Goal: Task Accomplishment & Management: Manage account settings

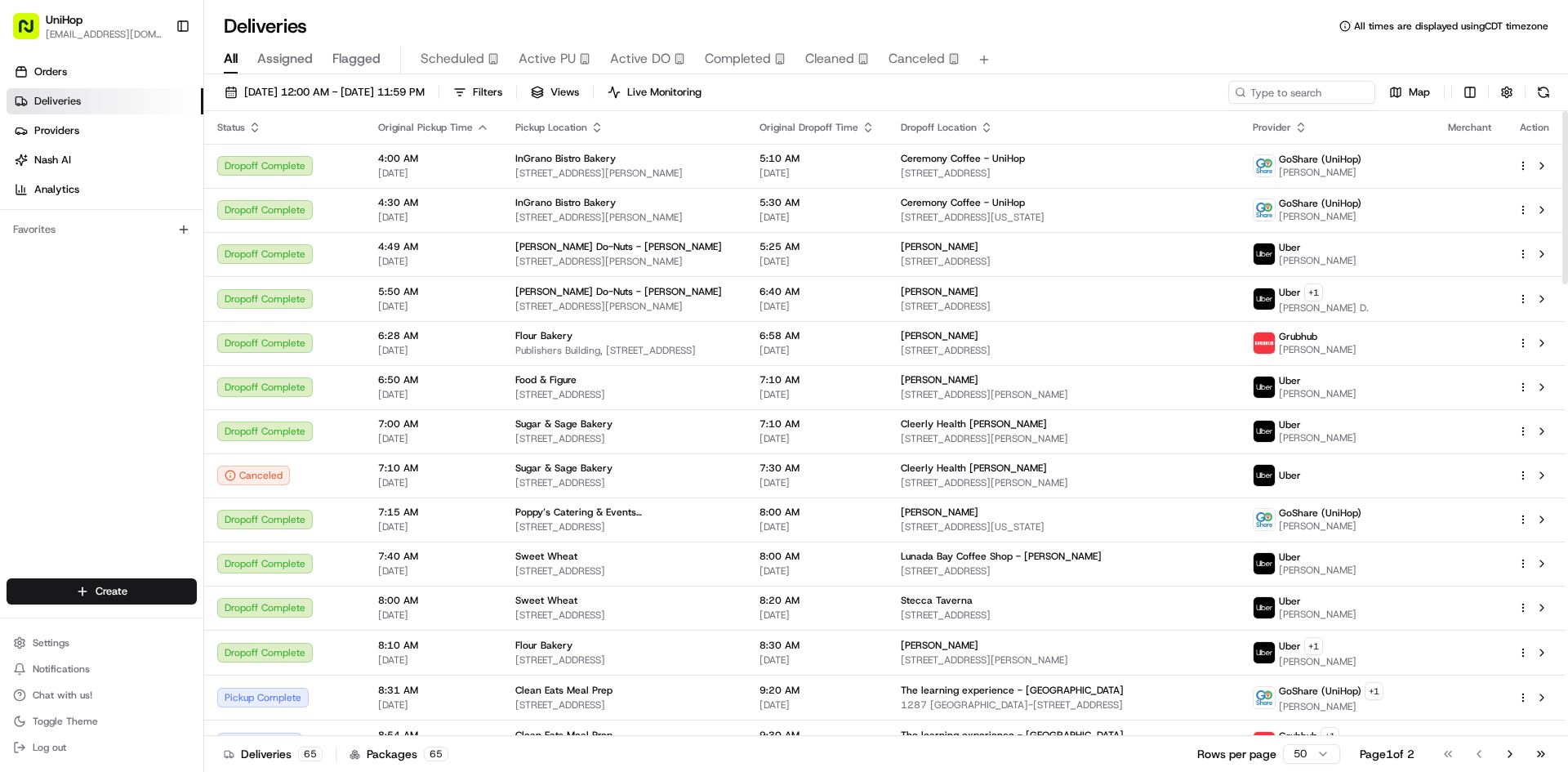
click at [537, 60] on span "Active PU" at bounding box center [547, 58] width 57 height 20
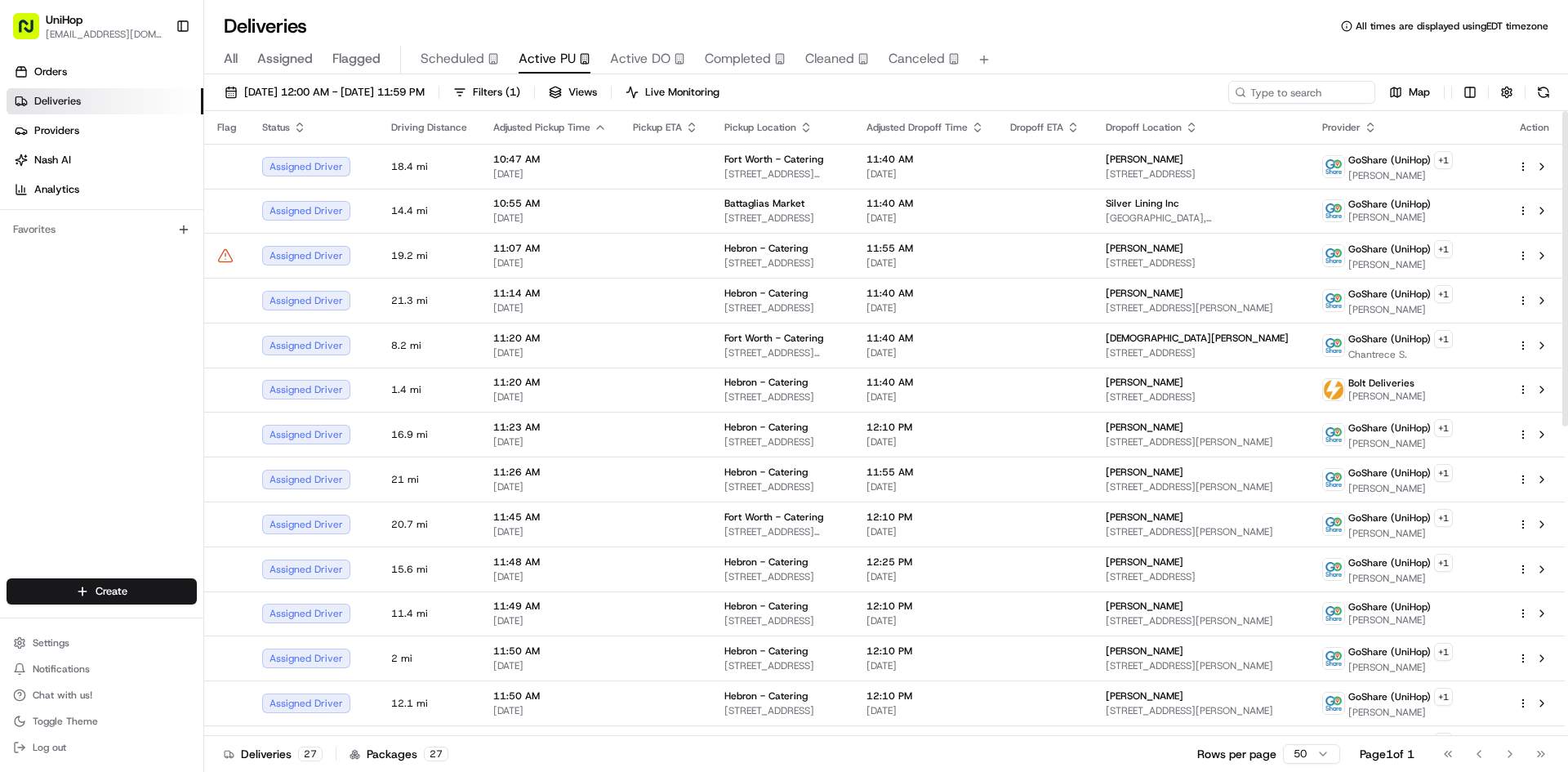
click at [127, 412] on div "Orders Deliveries Providers [PERSON_NAME] Analytics Favorites" at bounding box center [102, 320] width 203 height 536
drag, startPoint x: 93, startPoint y: 412, endPoint x: 97, endPoint y: 394, distance: 18.4
click at [93, 413] on div "Orders Deliveries Providers [PERSON_NAME] Analytics Favorites" at bounding box center [102, 320] width 203 height 536
click at [84, 407] on div "Orders Deliveries Providers [PERSON_NAME] Analytics Favorites" at bounding box center [102, 320] width 203 height 536
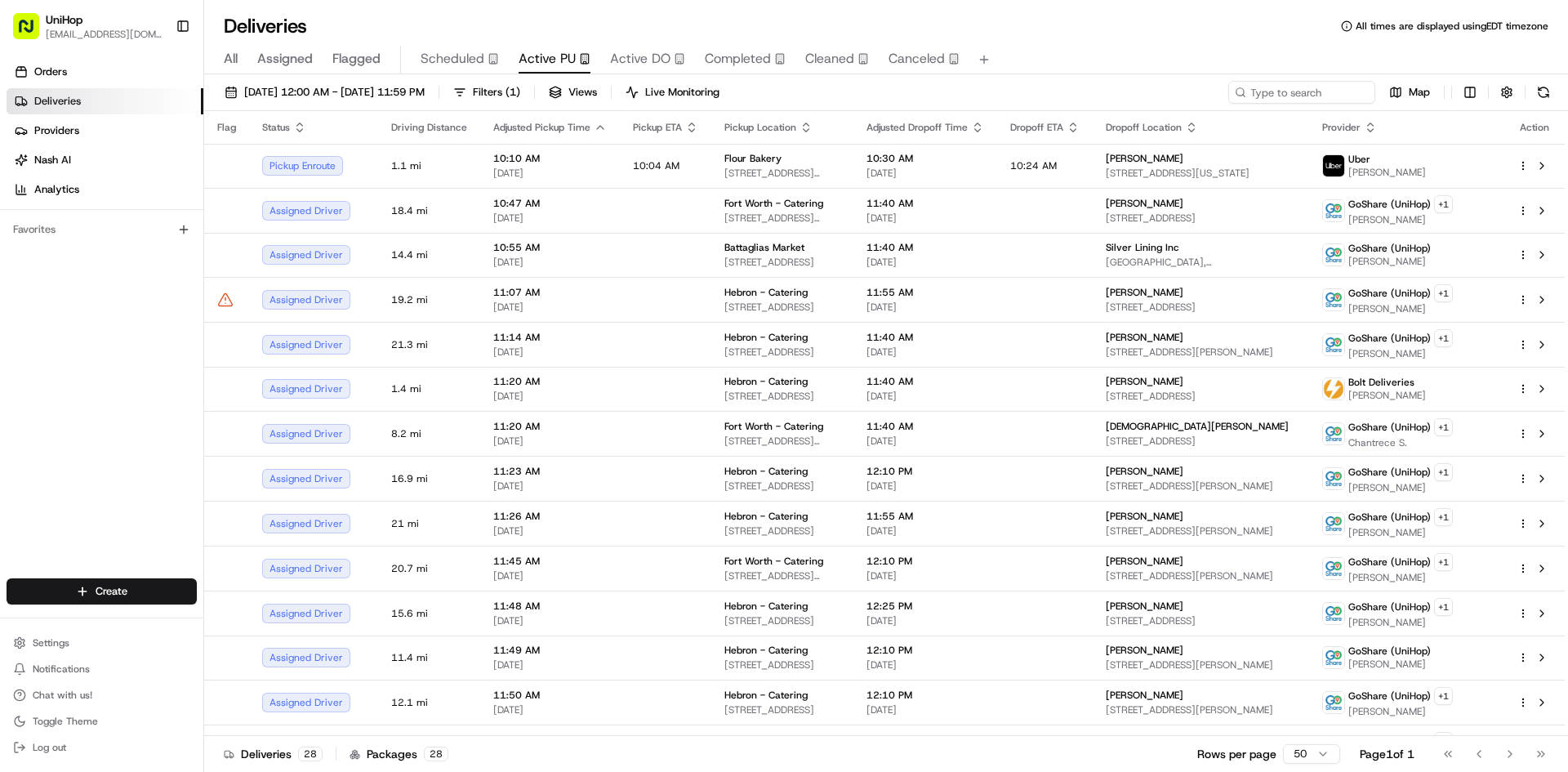
click at [3, 380] on div "Orders Deliveries Providers [PERSON_NAME] Analytics Favorites" at bounding box center [102, 320] width 203 height 536
click at [1541, 347] on button at bounding box center [1541, 345] width 20 height 20
click at [1544, 431] on button at bounding box center [1541, 433] width 20 height 20
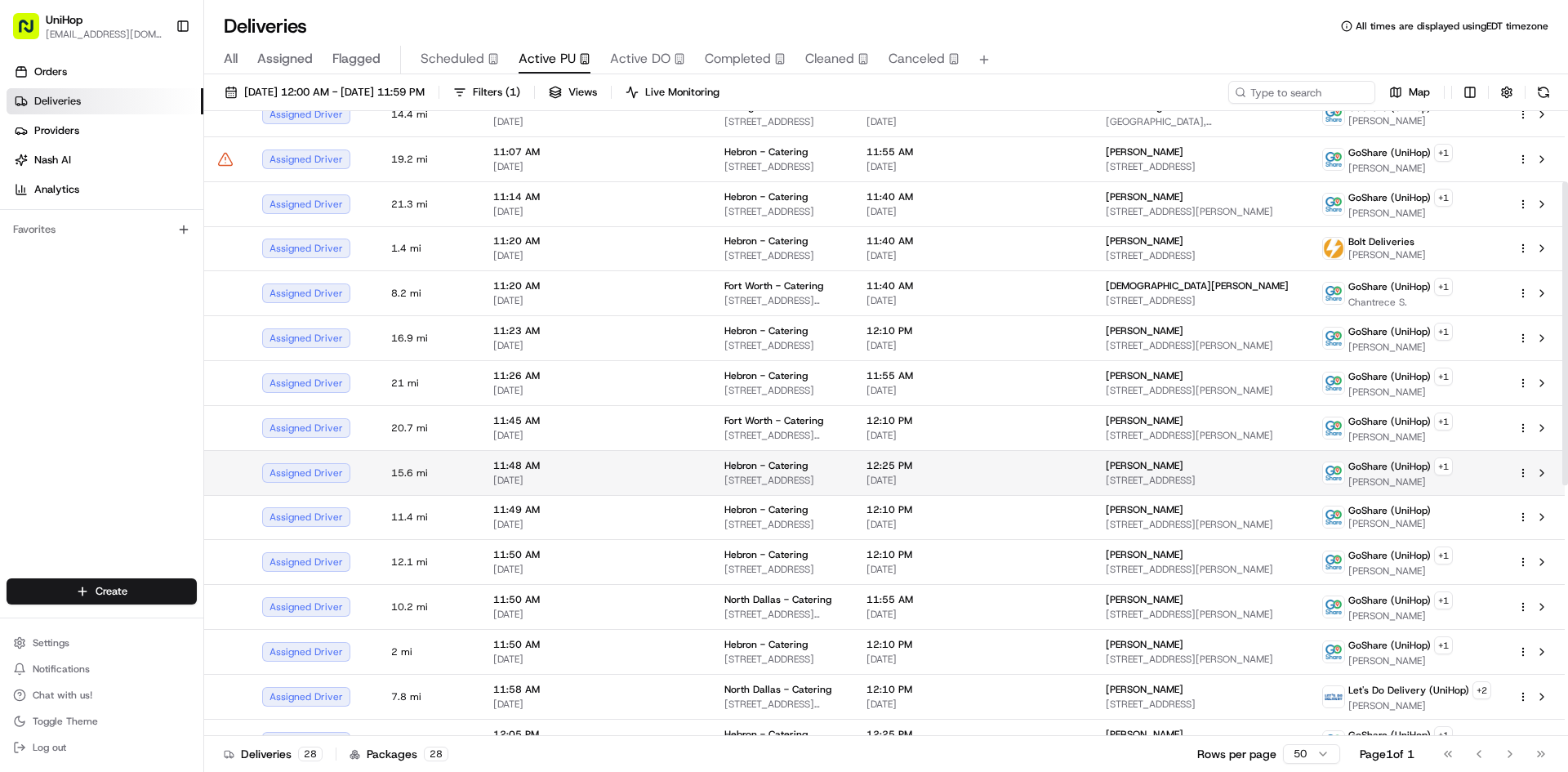
scroll to position [163, 0]
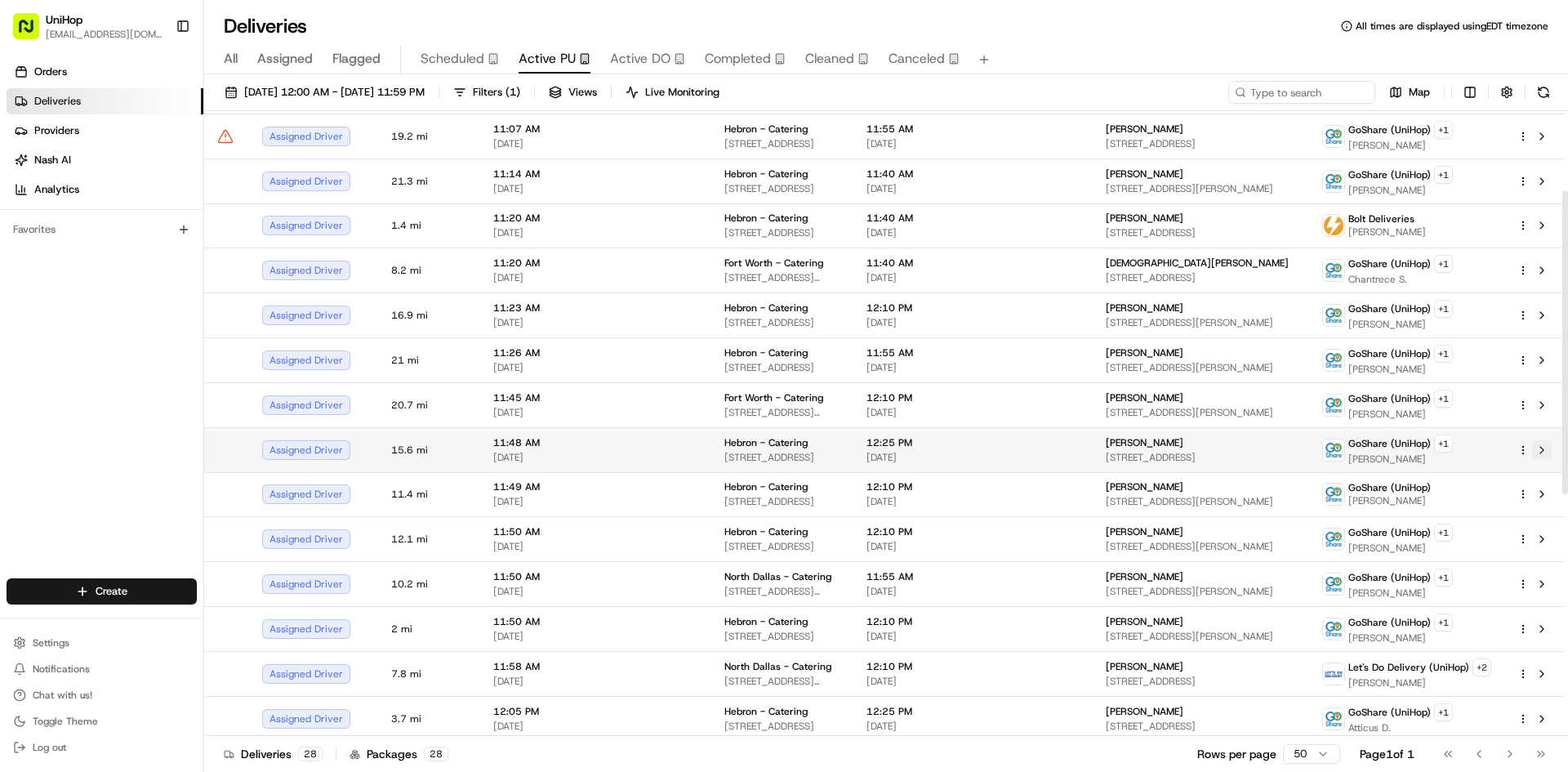
click at [1546, 456] on button at bounding box center [1541, 450] width 20 height 20
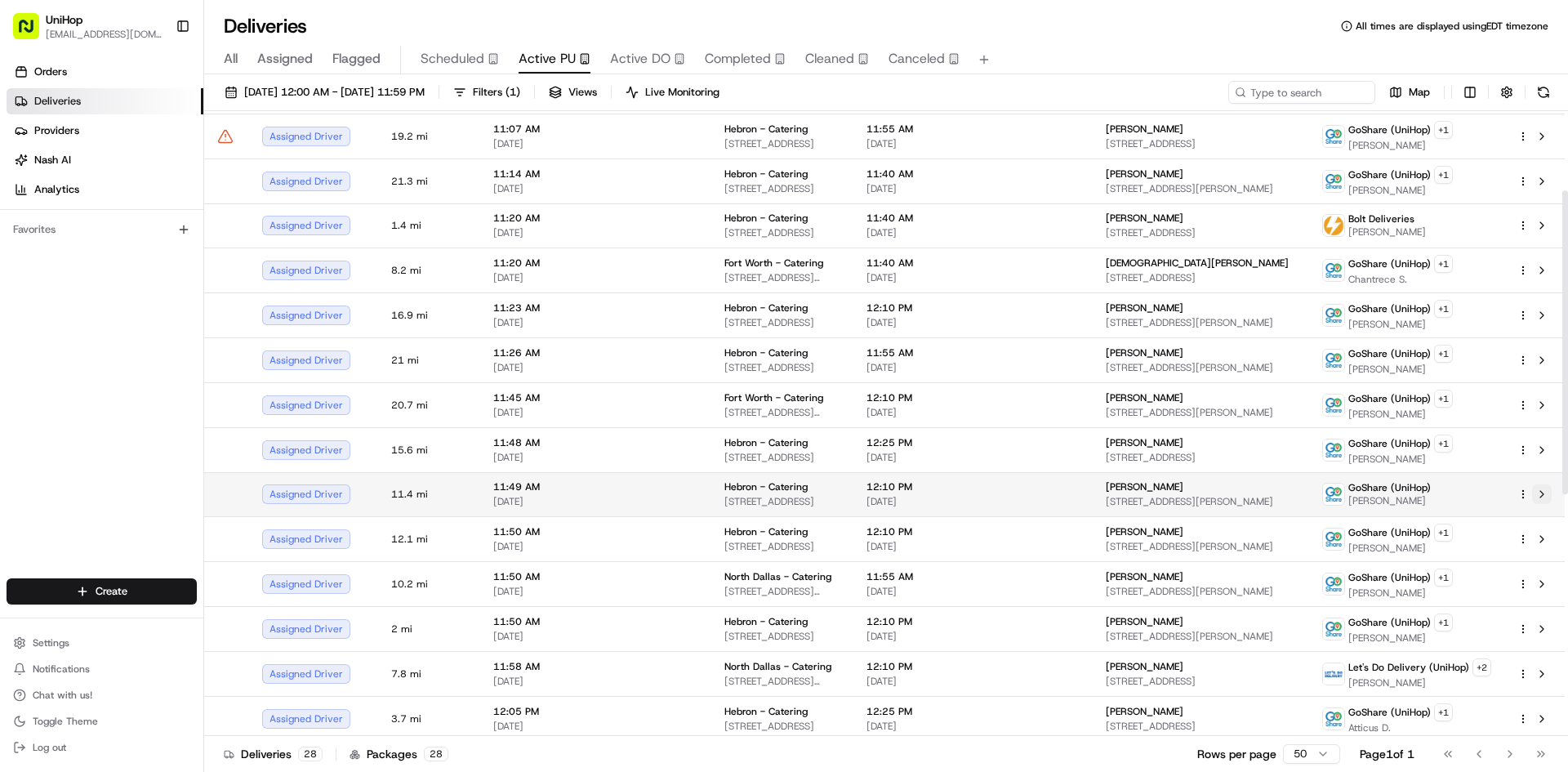
click at [1541, 498] on button at bounding box center [1541, 494] width 20 height 20
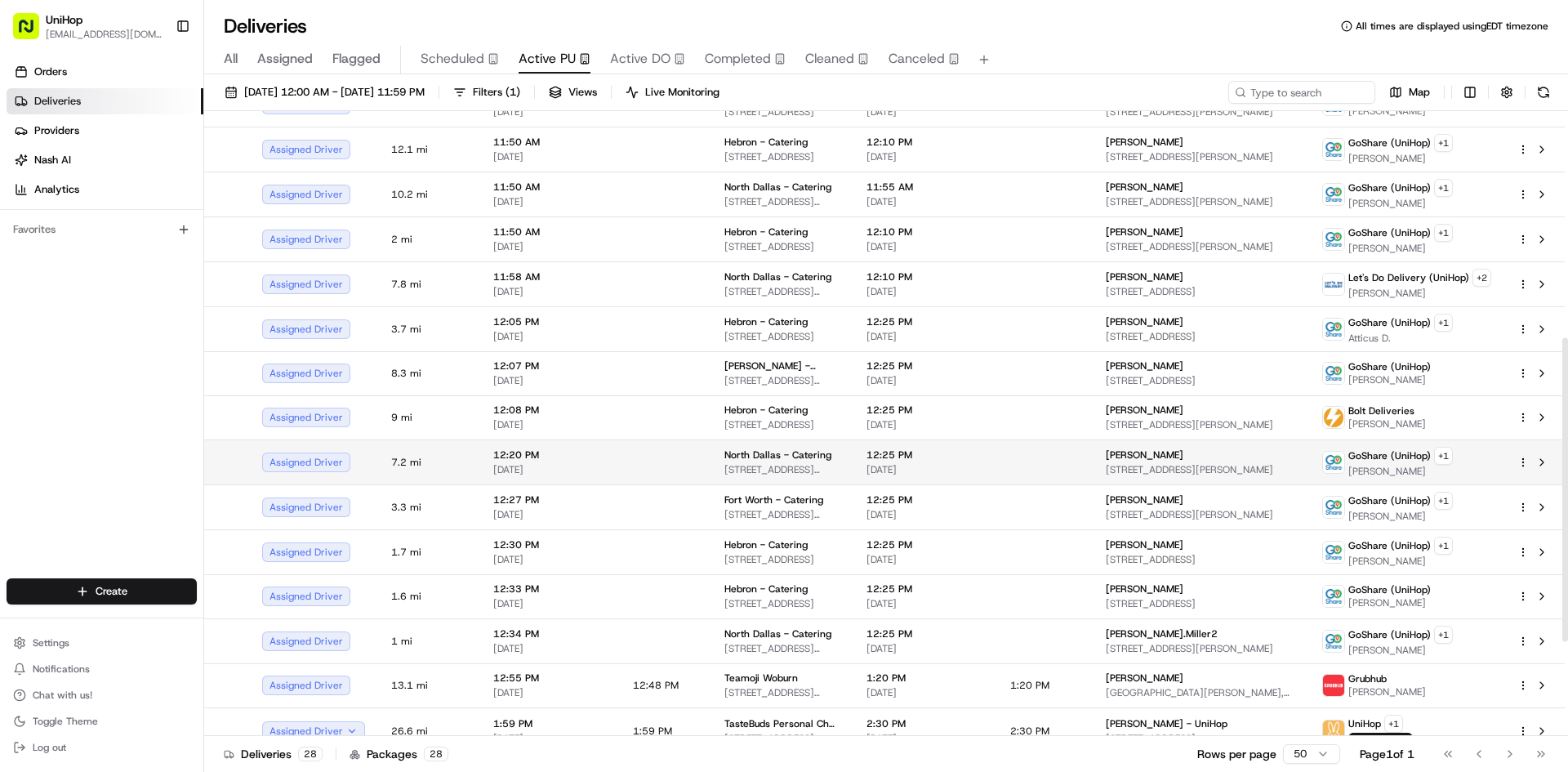
scroll to position [572, 0]
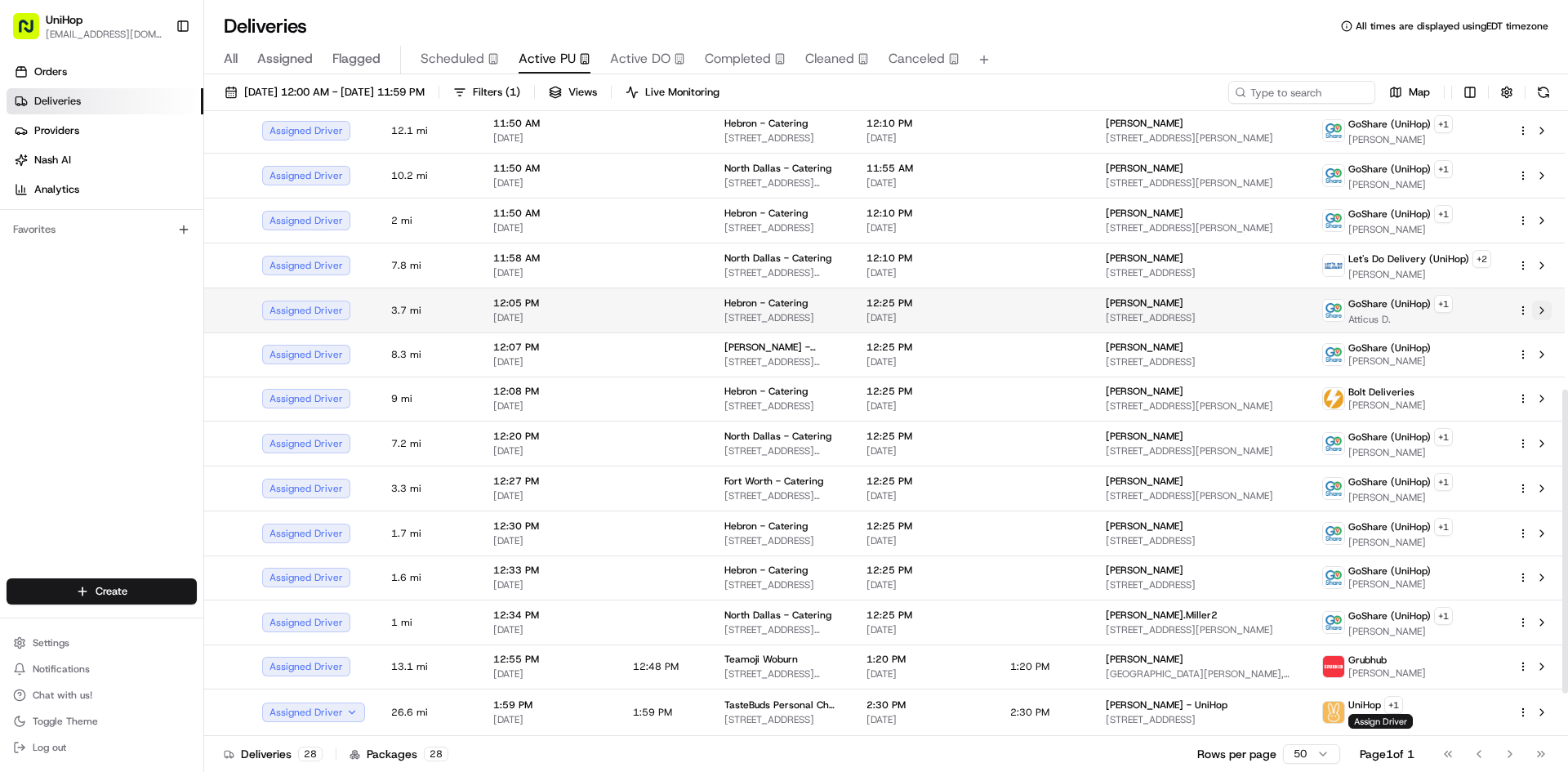
click at [1539, 316] on button at bounding box center [1541, 310] width 20 height 20
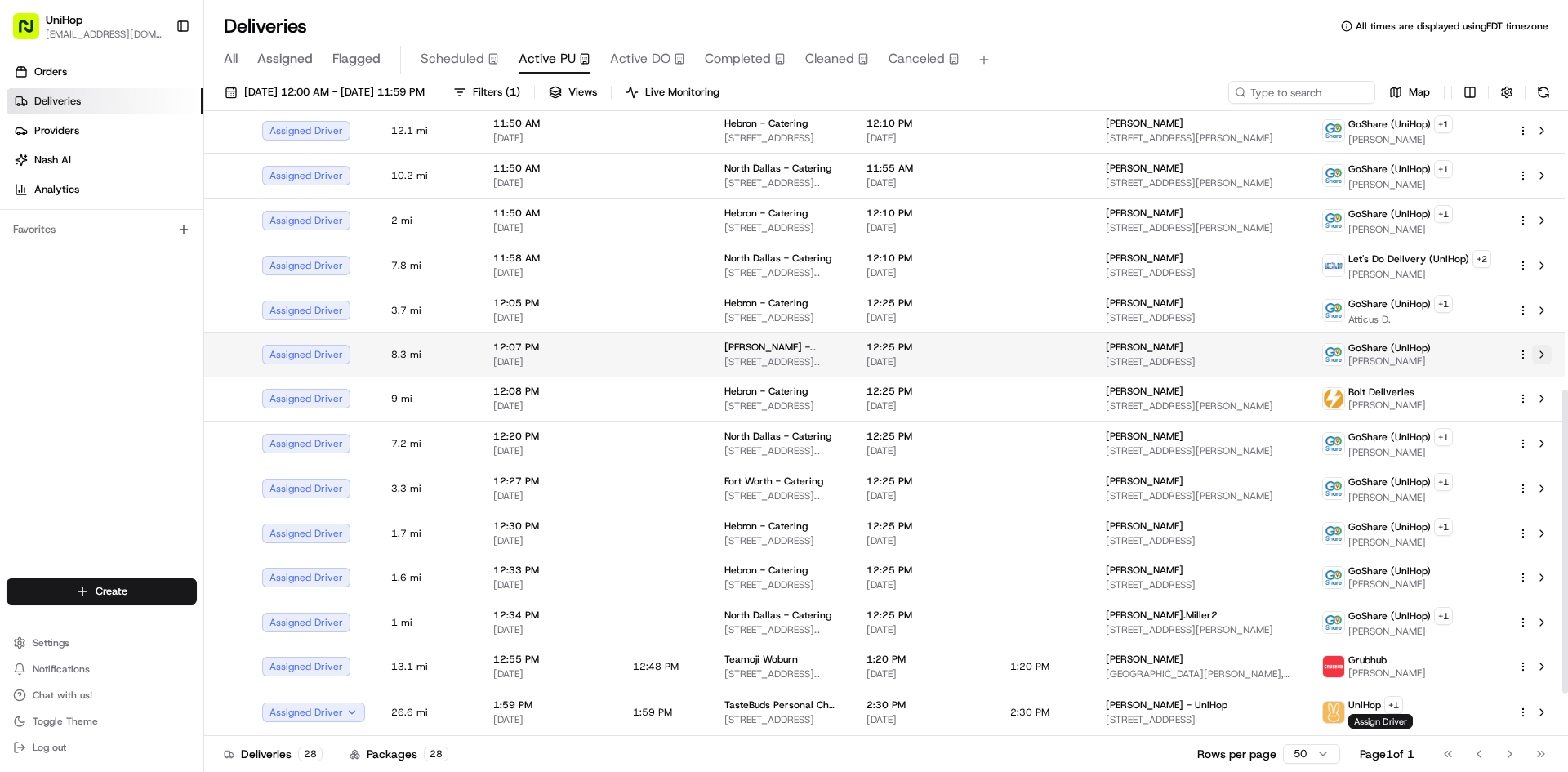
click at [1545, 353] on button at bounding box center [1541, 354] width 20 height 20
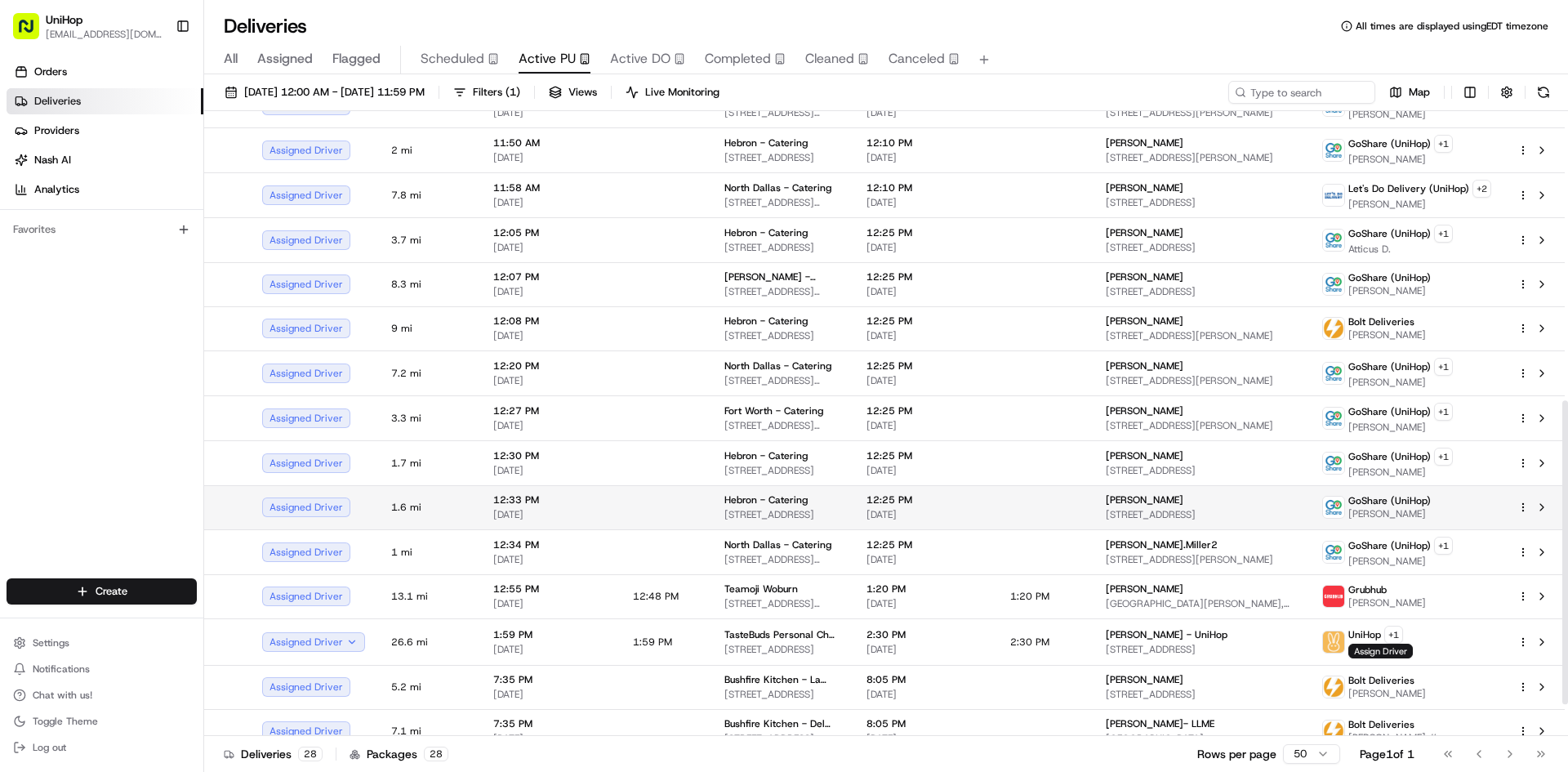
scroll to position [659, 0]
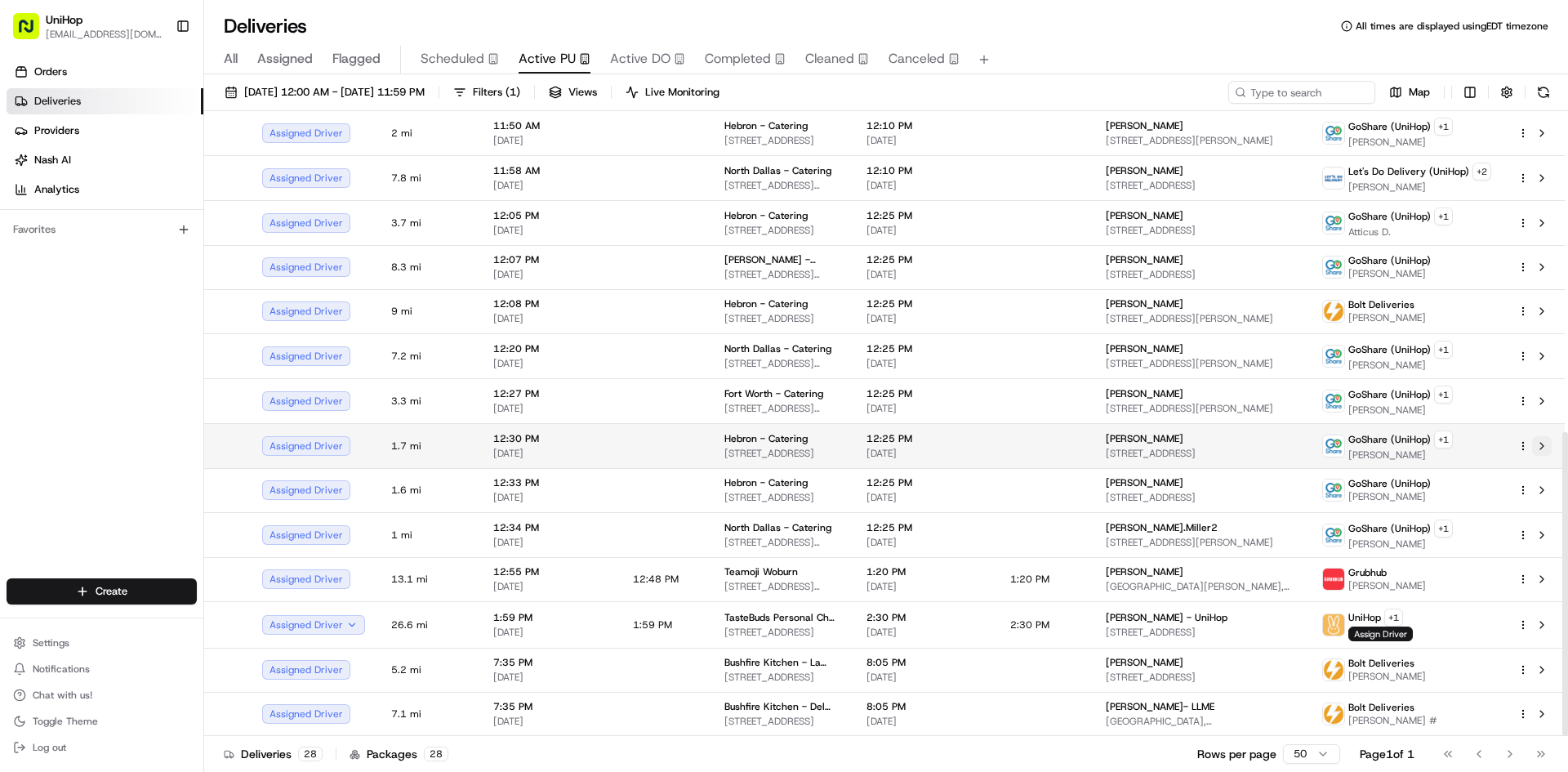
click at [1541, 446] on button at bounding box center [1541, 445] width 20 height 20
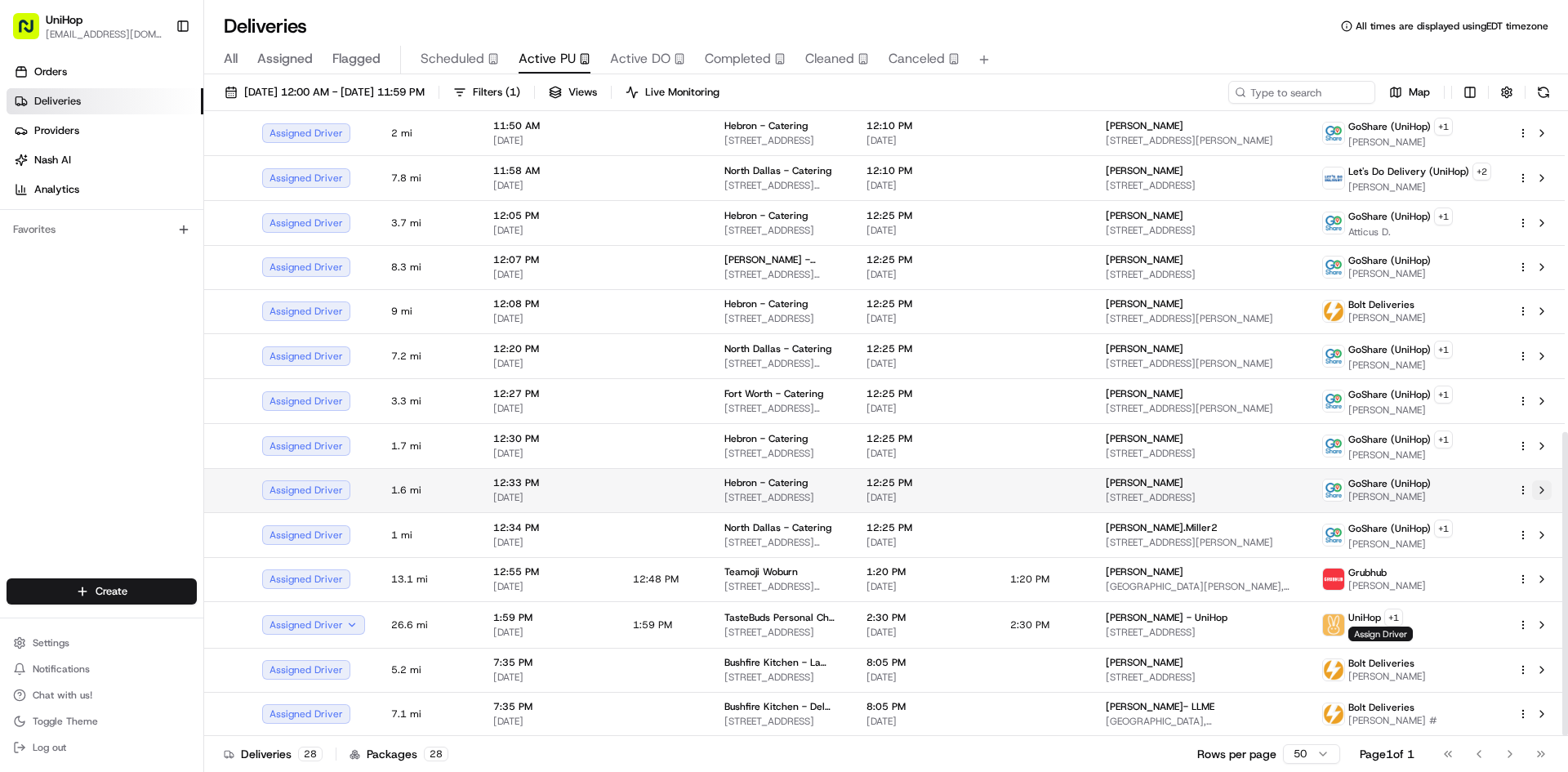
click at [1541, 490] on button at bounding box center [1541, 490] width 20 height 20
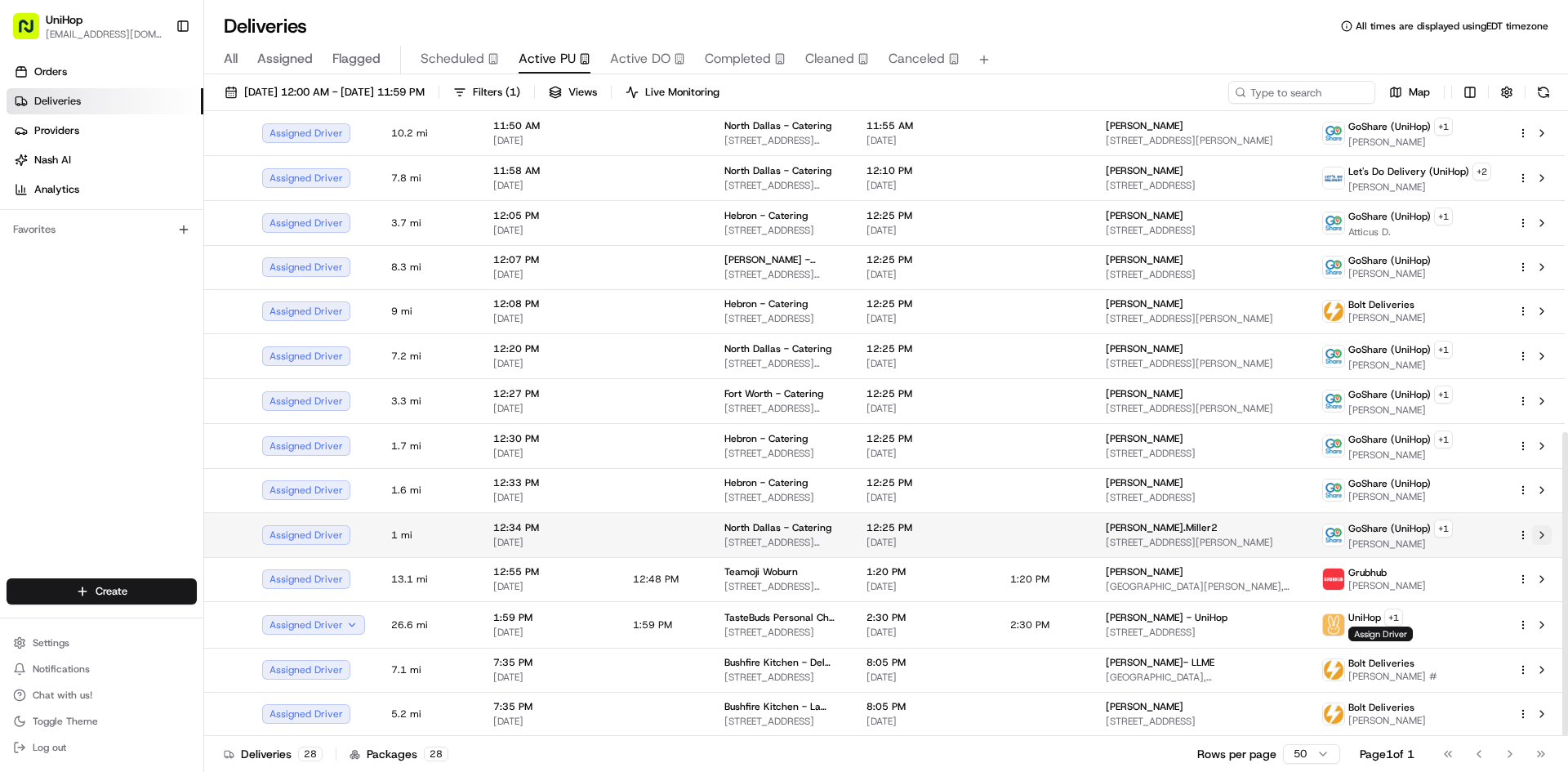
click at [1542, 535] on button at bounding box center [1541, 534] width 20 height 20
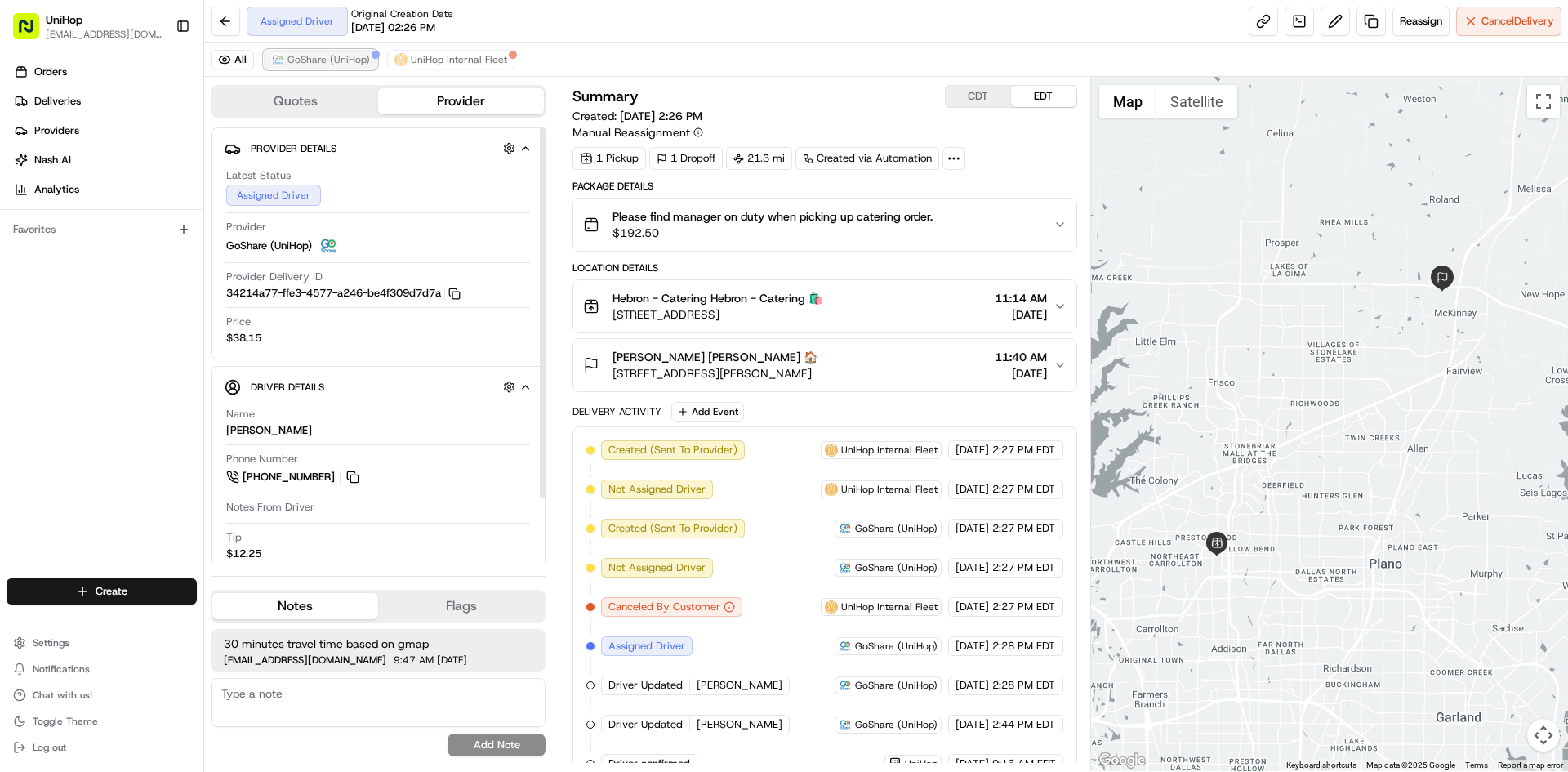
click at [351, 64] on span "GoShare (UniHop)" at bounding box center [328, 59] width 82 height 13
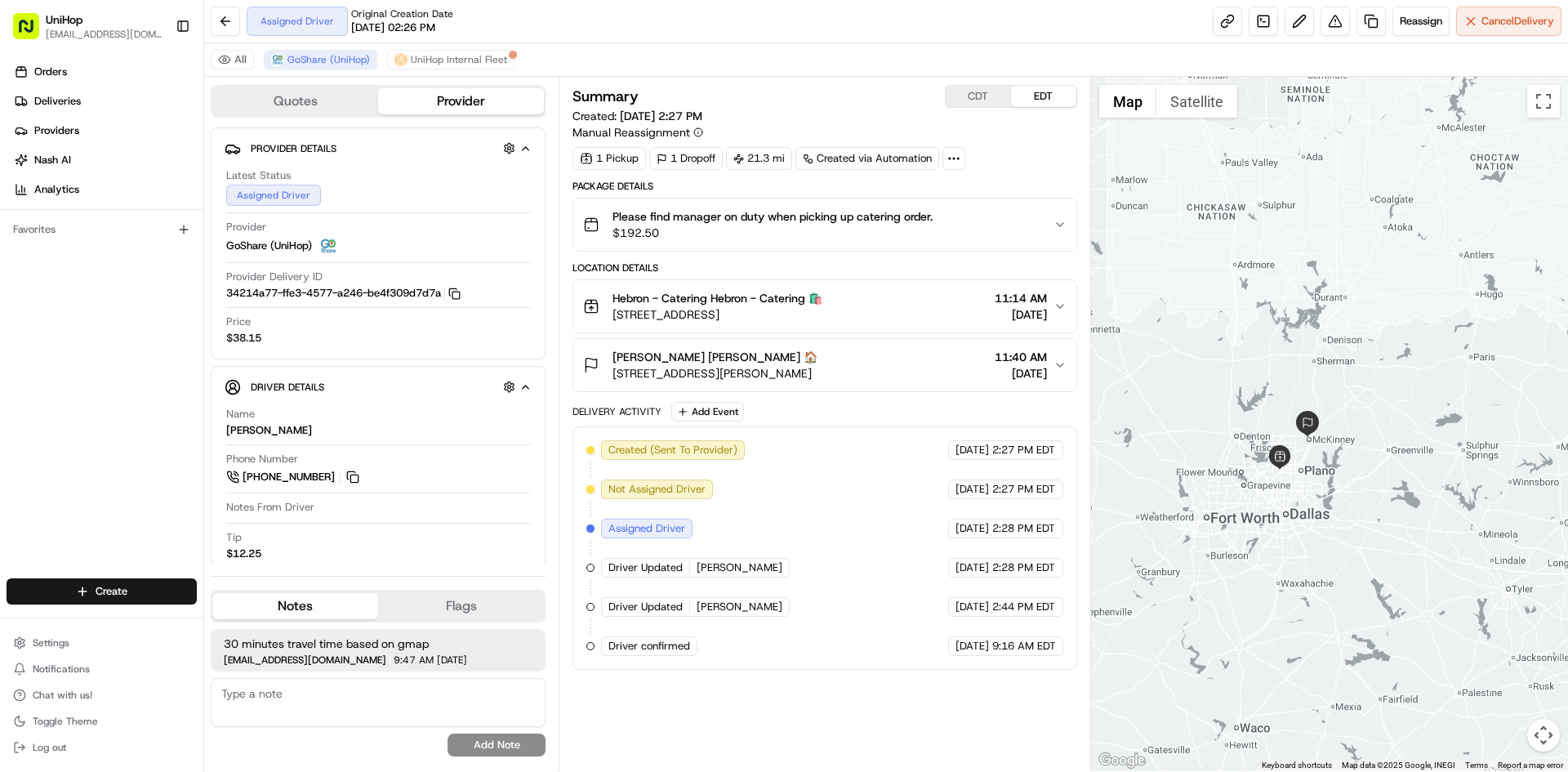
drag, startPoint x: 1296, startPoint y: 357, endPoint x: 1339, endPoint y: 413, distance: 70.6
click at [1338, 413] on div at bounding box center [1329, 424] width 478 height 694
drag, startPoint x: 1359, startPoint y: 388, endPoint x: 1371, endPoint y: 386, distance: 12.2
click at [1371, 386] on div at bounding box center [1329, 424] width 478 height 694
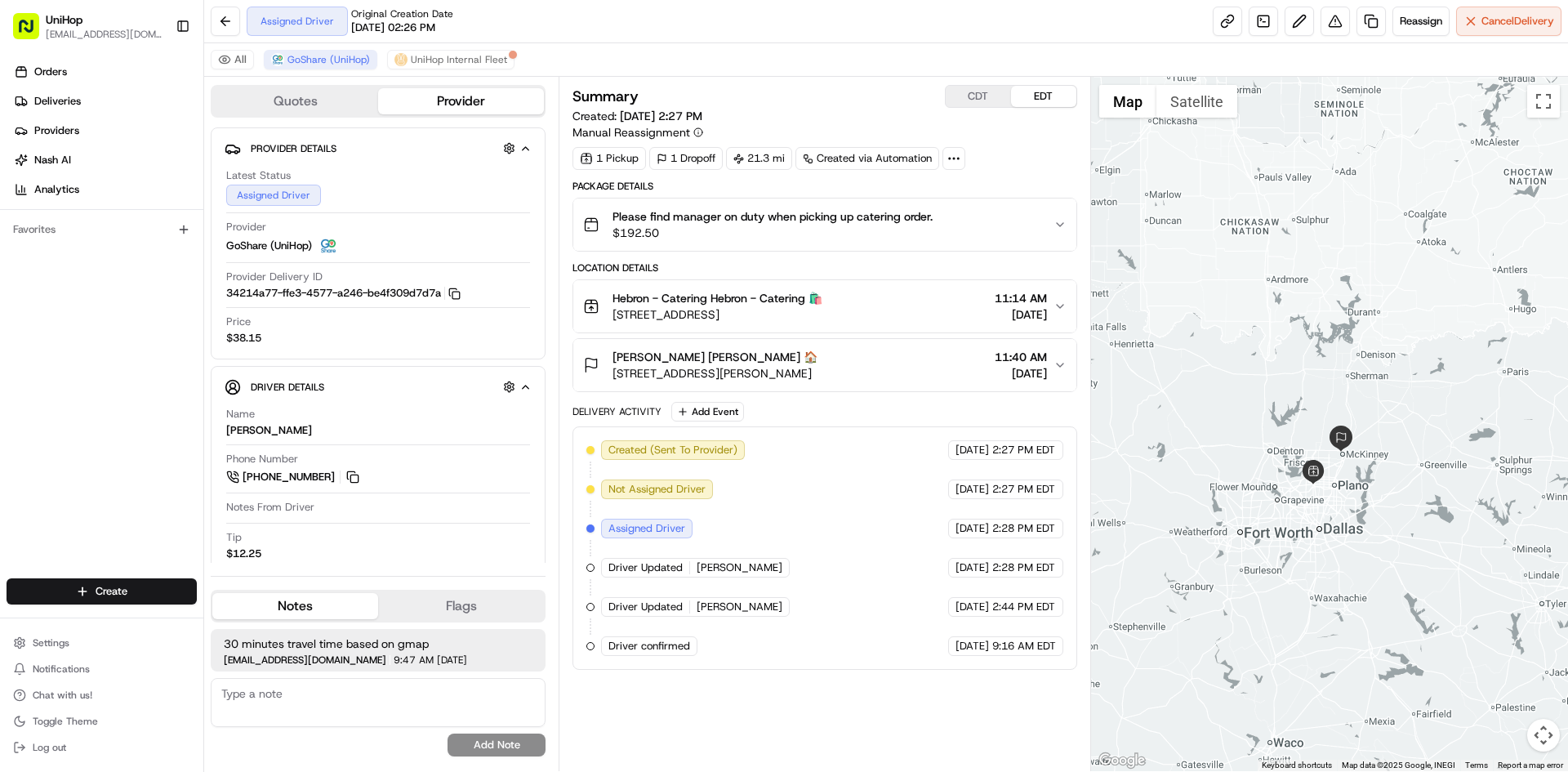
drag, startPoint x: 1200, startPoint y: 342, endPoint x: 1216, endPoint y: 358, distance: 22.6
click at [1216, 358] on div at bounding box center [1329, 424] width 478 height 694
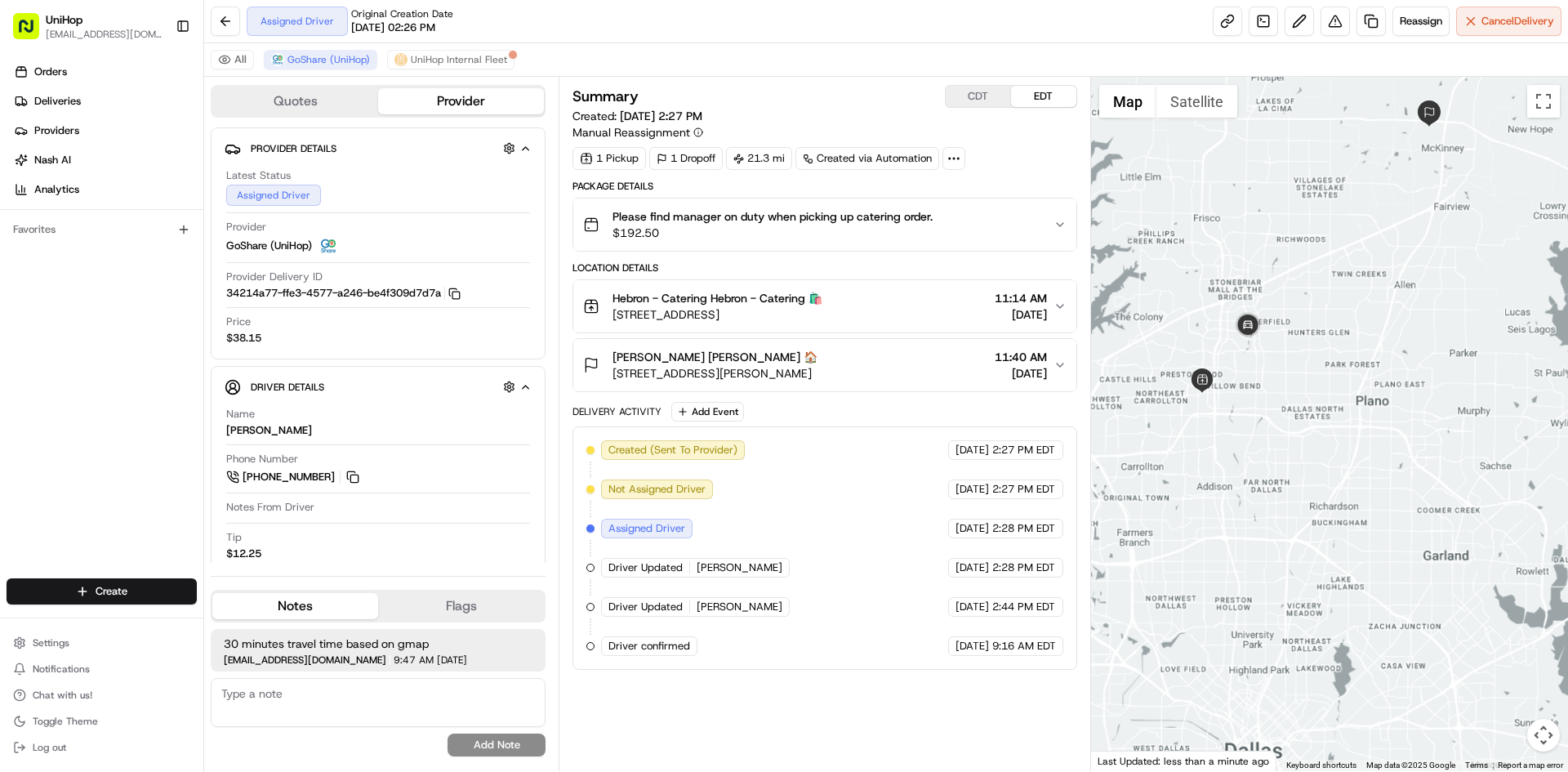
drag, startPoint x: 1234, startPoint y: 294, endPoint x: 1282, endPoint y: 376, distance: 95.0
click at [1282, 376] on div at bounding box center [1329, 424] width 478 height 694
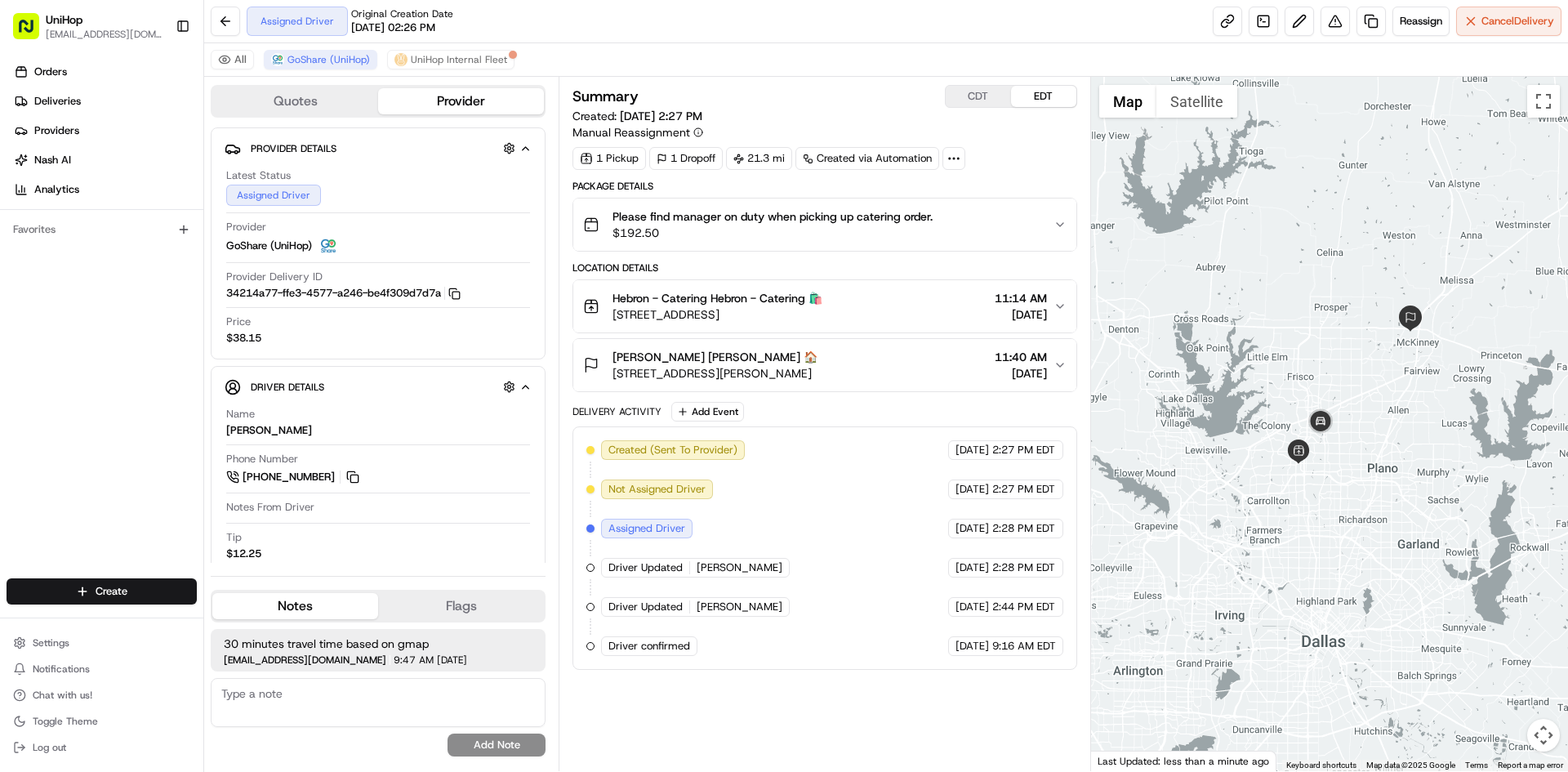
drag, startPoint x: 1260, startPoint y: 319, endPoint x: 1263, endPoint y: 339, distance: 20.2
click at [1263, 339] on div at bounding box center [1329, 424] width 478 height 694
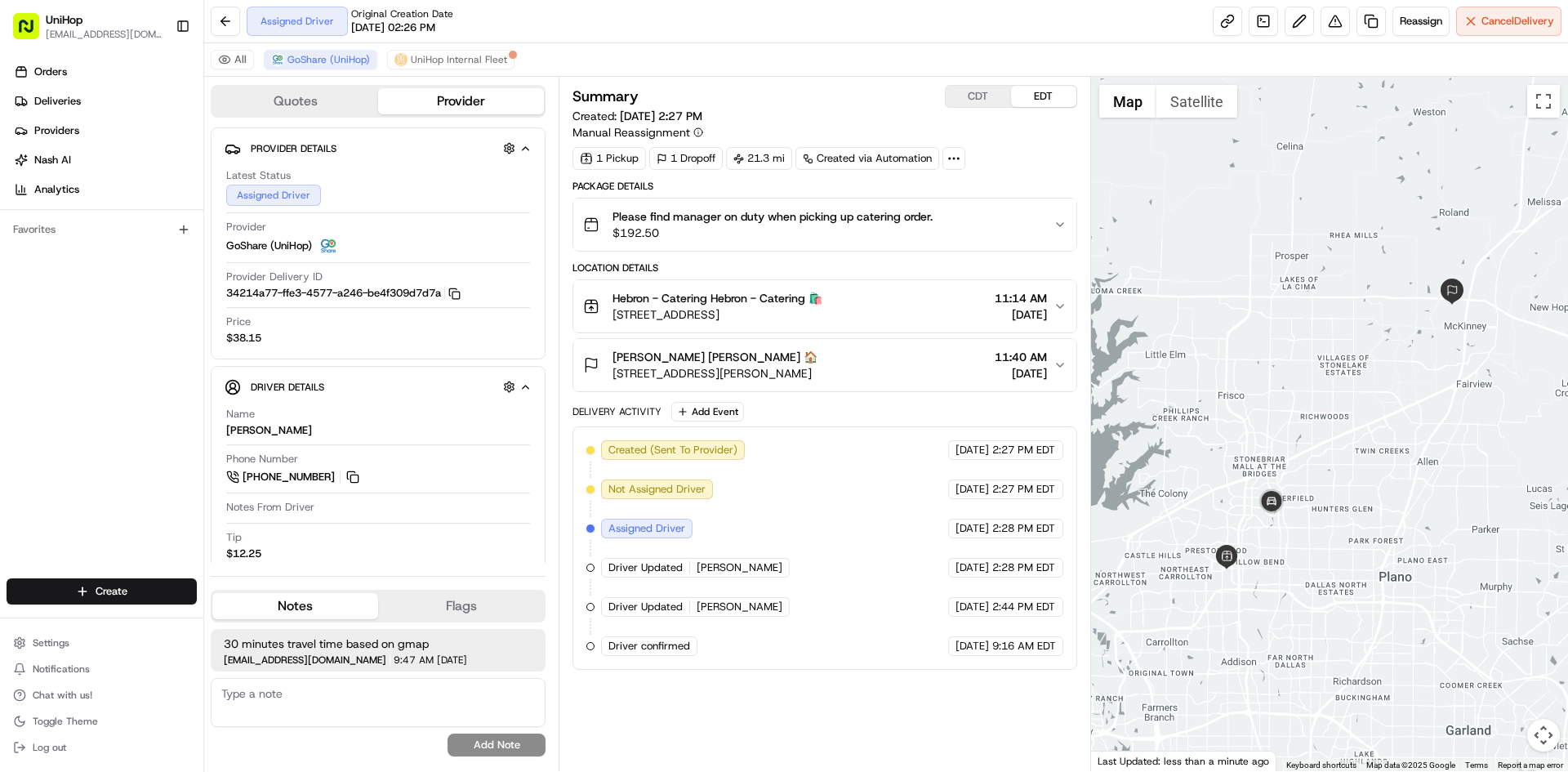
drag, startPoint x: 1312, startPoint y: 368, endPoint x: 1263, endPoint y: 344, distance: 54.6
click at [1263, 344] on div at bounding box center [1329, 424] width 478 height 694
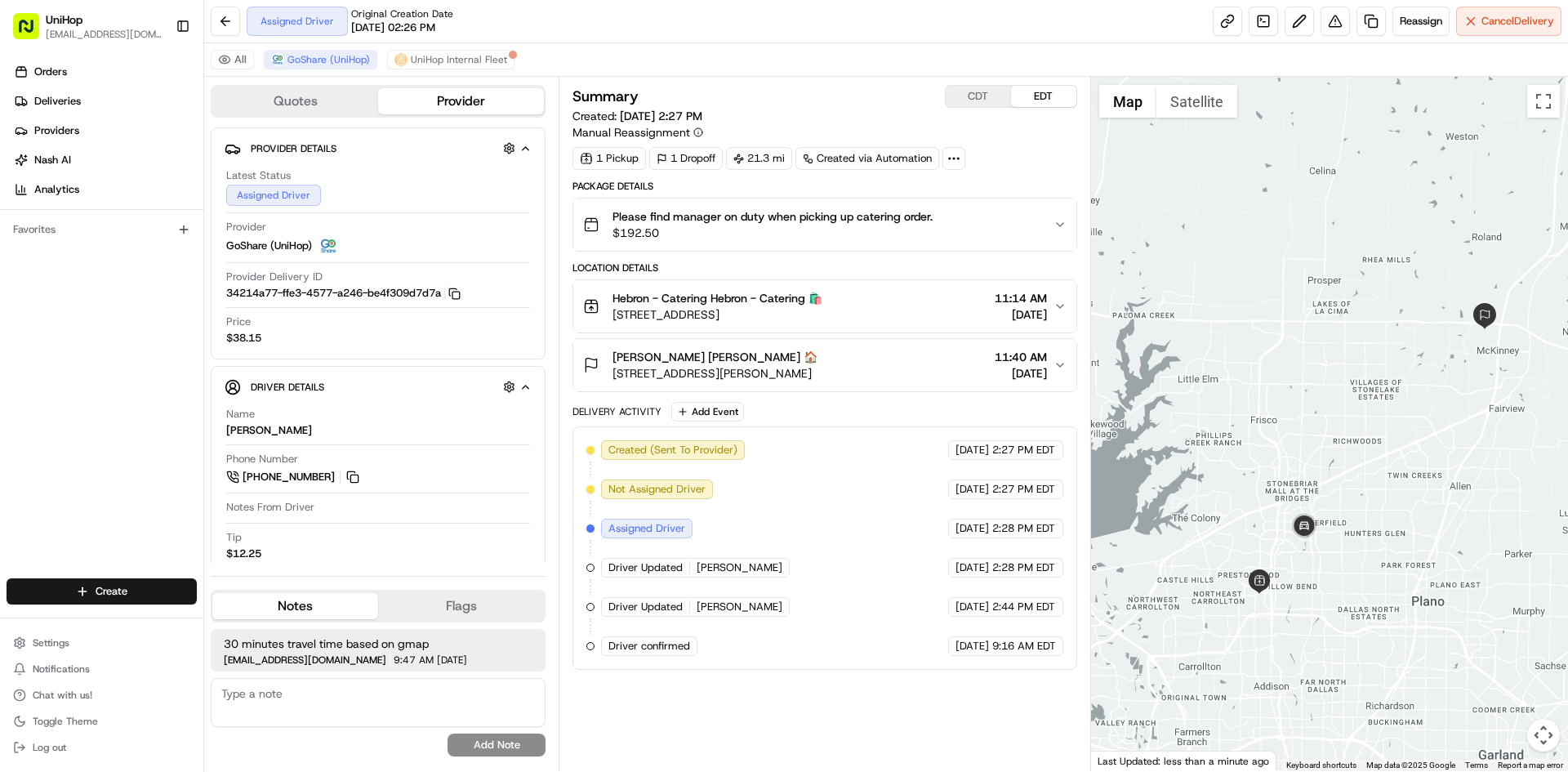
drag, startPoint x: 1226, startPoint y: 344, endPoint x: 1261, endPoint y: 368, distance: 42.4
click at [1261, 368] on div at bounding box center [1329, 424] width 478 height 694
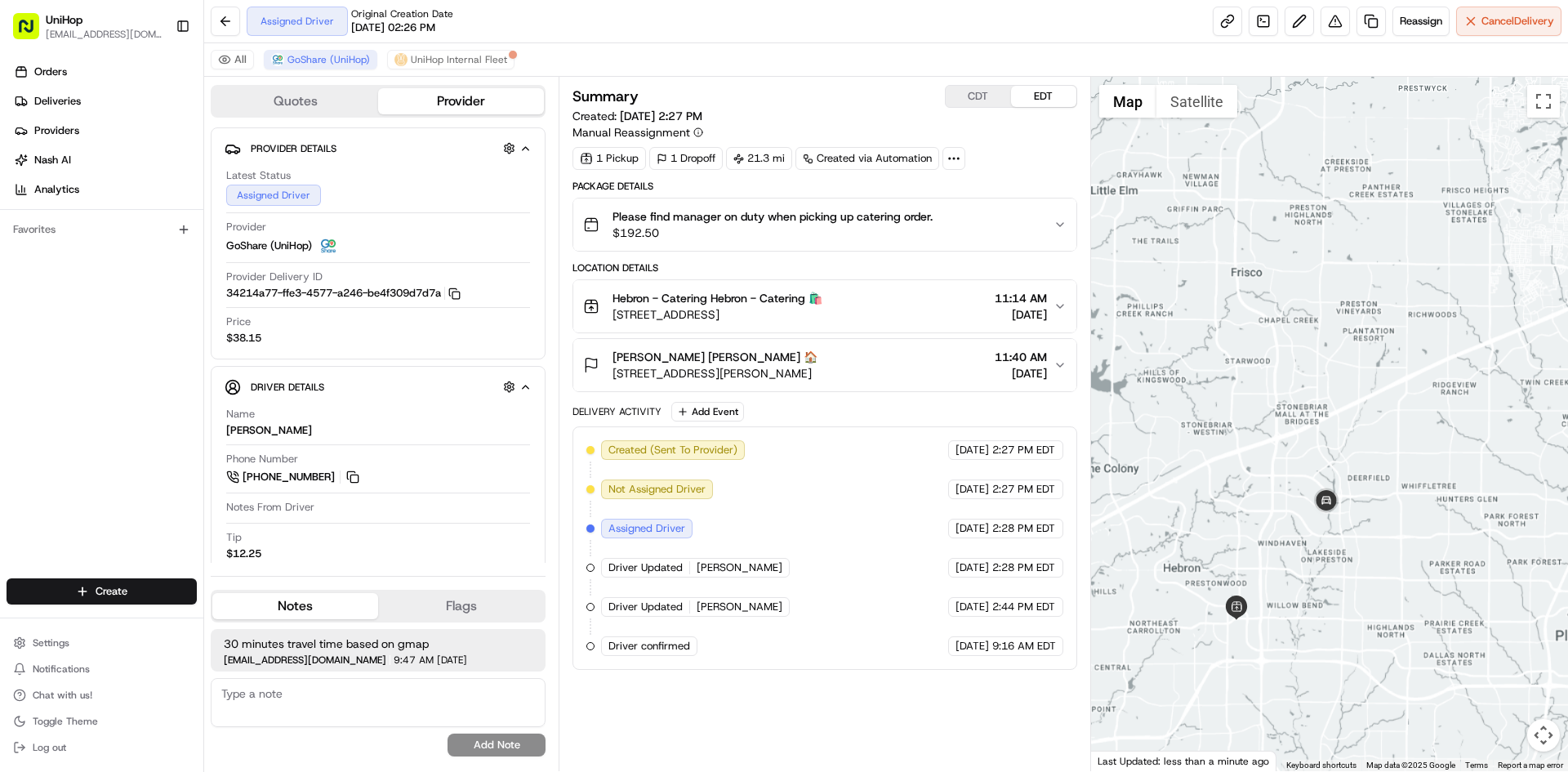
drag, startPoint x: 1332, startPoint y: 364, endPoint x: 1356, endPoint y: 427, distance: 67.4
click at [1355, 427] on div at bounding box center [1329, 424] width 478 height 694
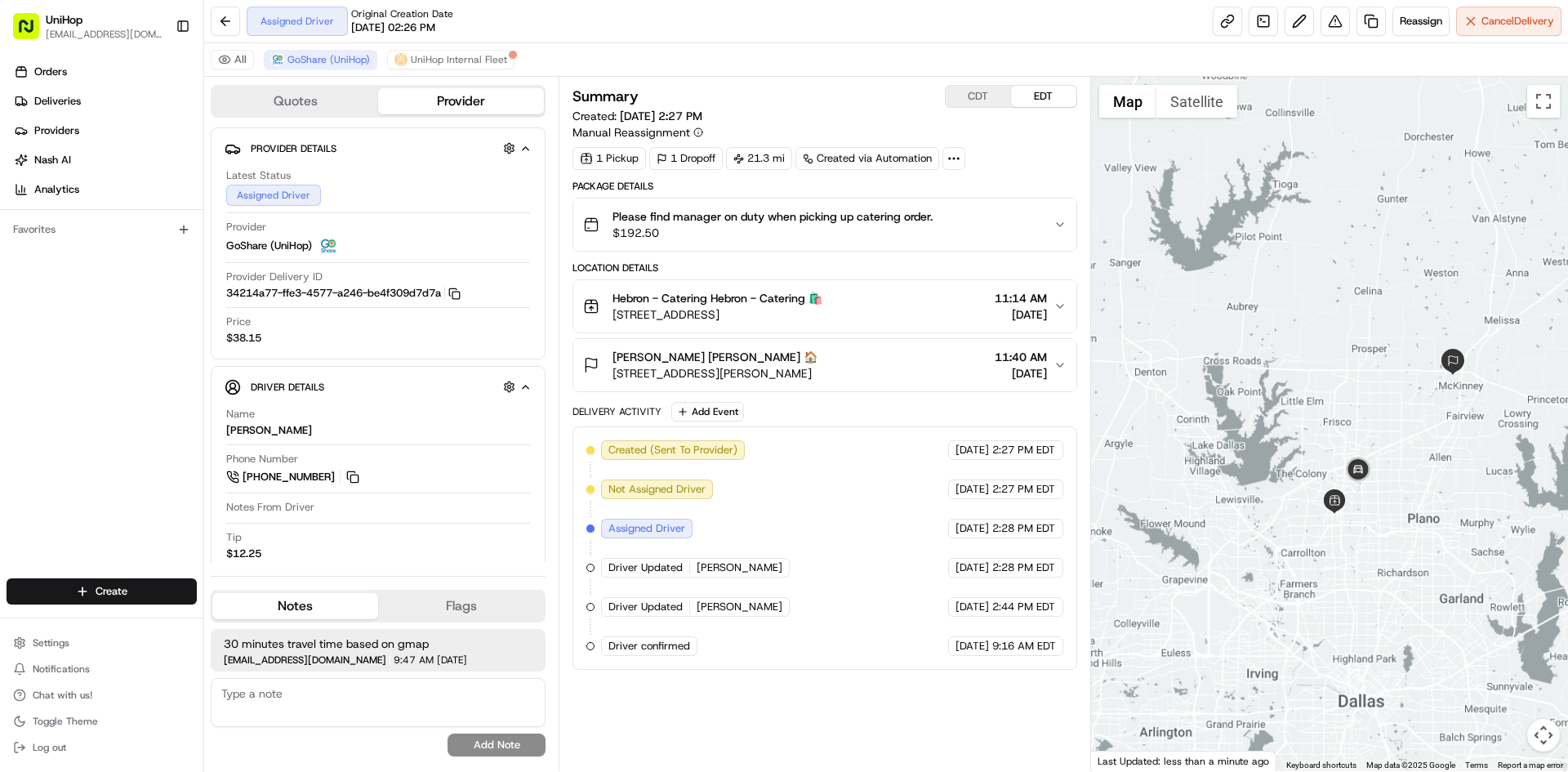
click at [1341, 412] on div at bounding box center [1329, 424] width 478 height 694
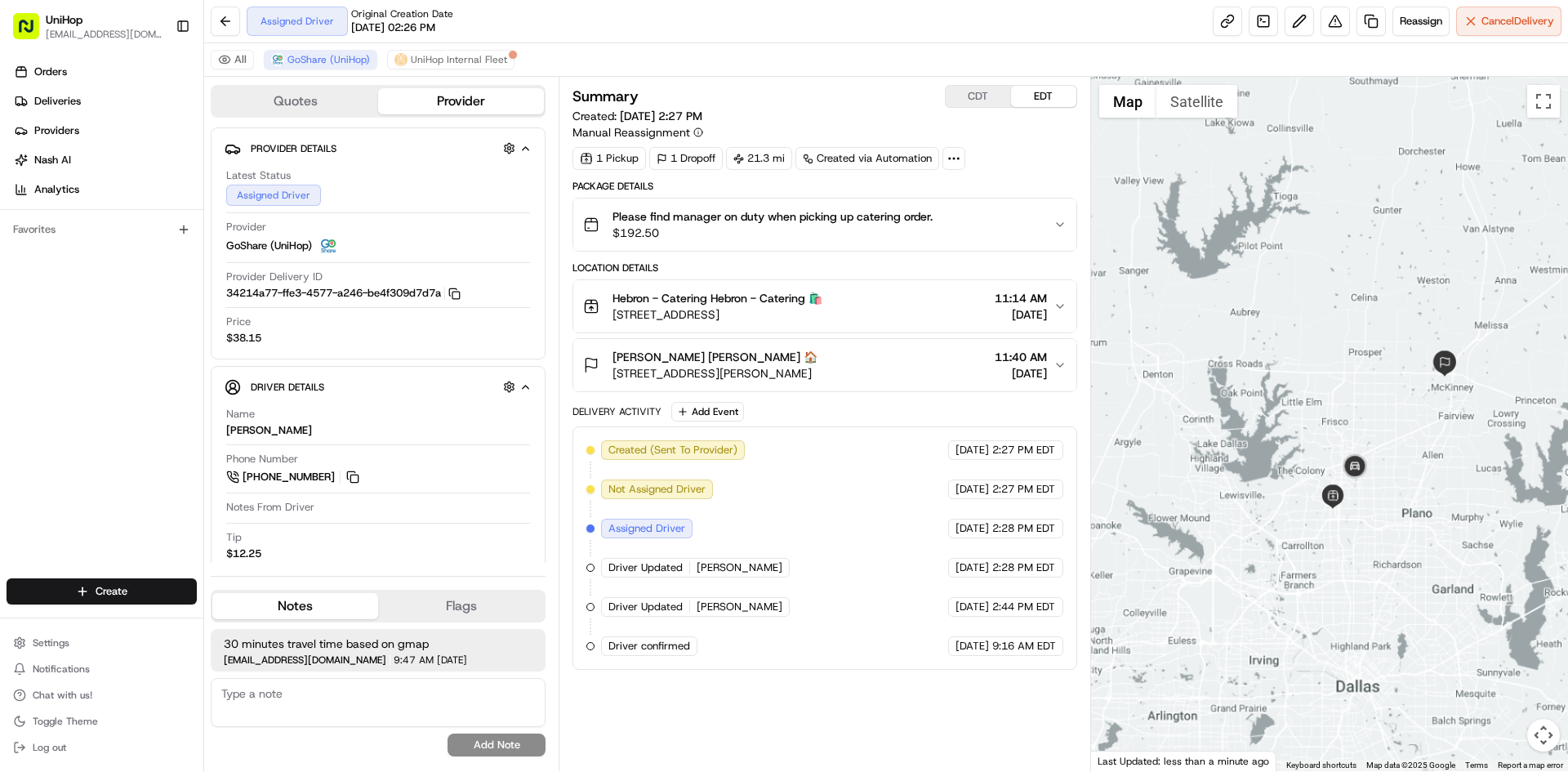
drag, startPoint x: 934, startPoint y: 321, endPoint x: 834, endPoint y: 315, distance: 100.2
click at [834, 315] on div "Hebron - Catering Hebron - Catering 🛍️ 3450 E Hebron Pkwy, Carrollton, TX 75010…" at bounding box center [817, 306] width 469 height 32
click at [125, 402] on div "Orders Deliveries Providers [PERSON_NAME] Analytics Favorites" at bounding box center [102, 320] width 203 height 536
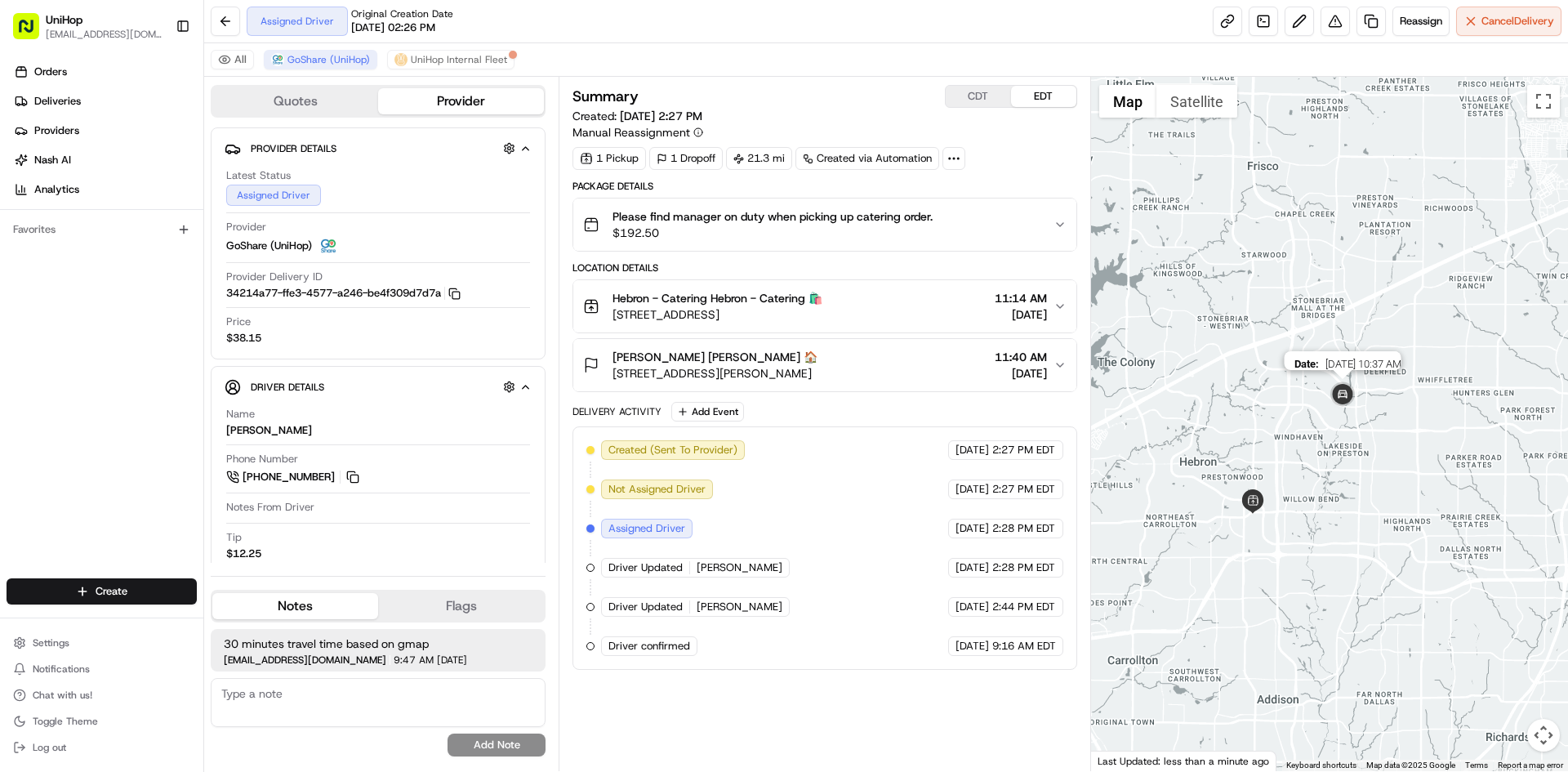
drag, startPoint x: 1354, startPoint y: 348, endPoint x: 1347, endPoint y: 396, distance: 48.5
click at [1347, 396] on img at bounding box center [1343, 395] width 32 height 32
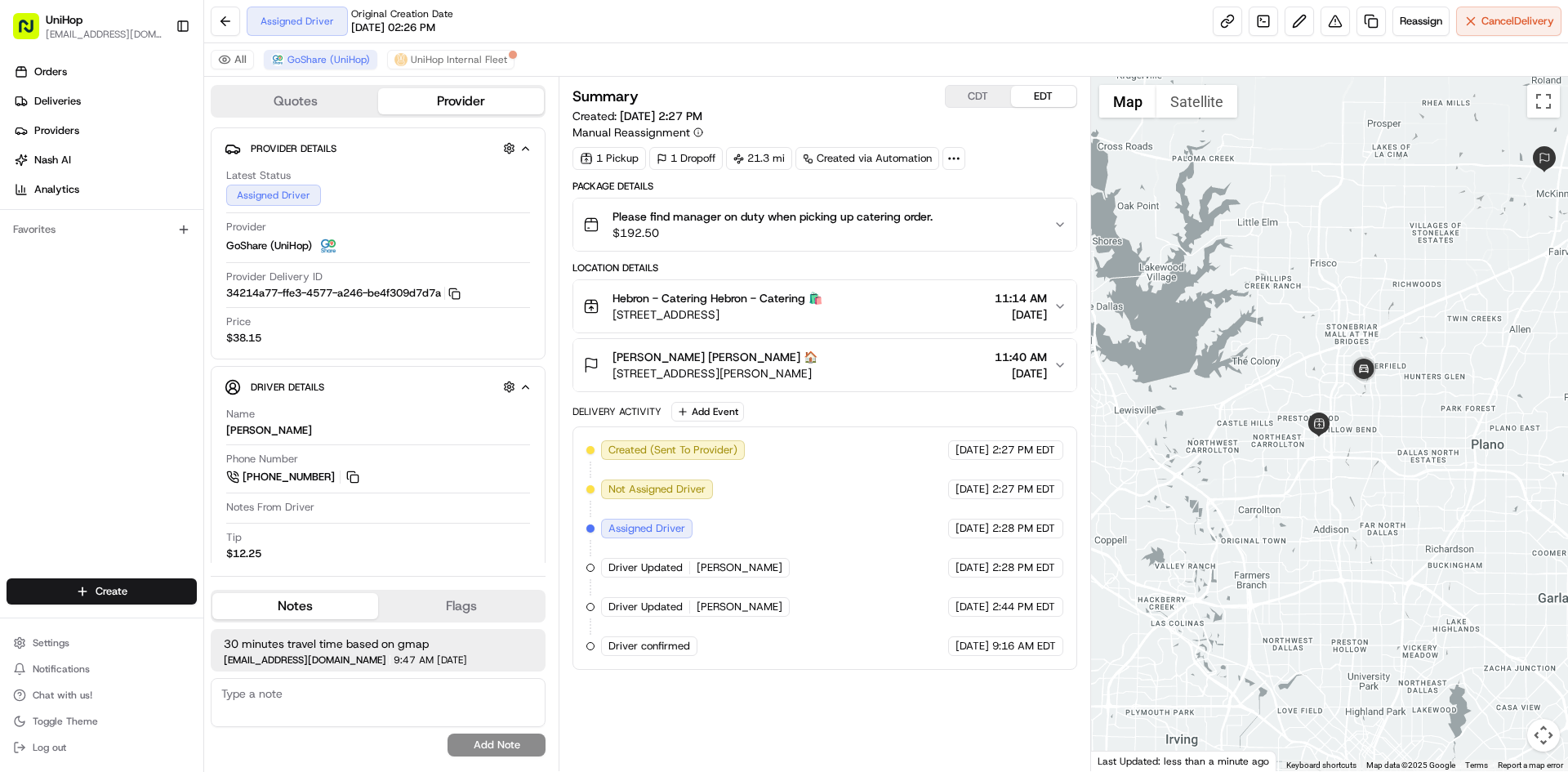
drag, startPoint x: 1184, startPoint y: 187, endPoint x: 1191, endPoint y: 207, distance: 21.2
click at [1195, 212] on div at bounding box center [1329, 424] width 478 height 694
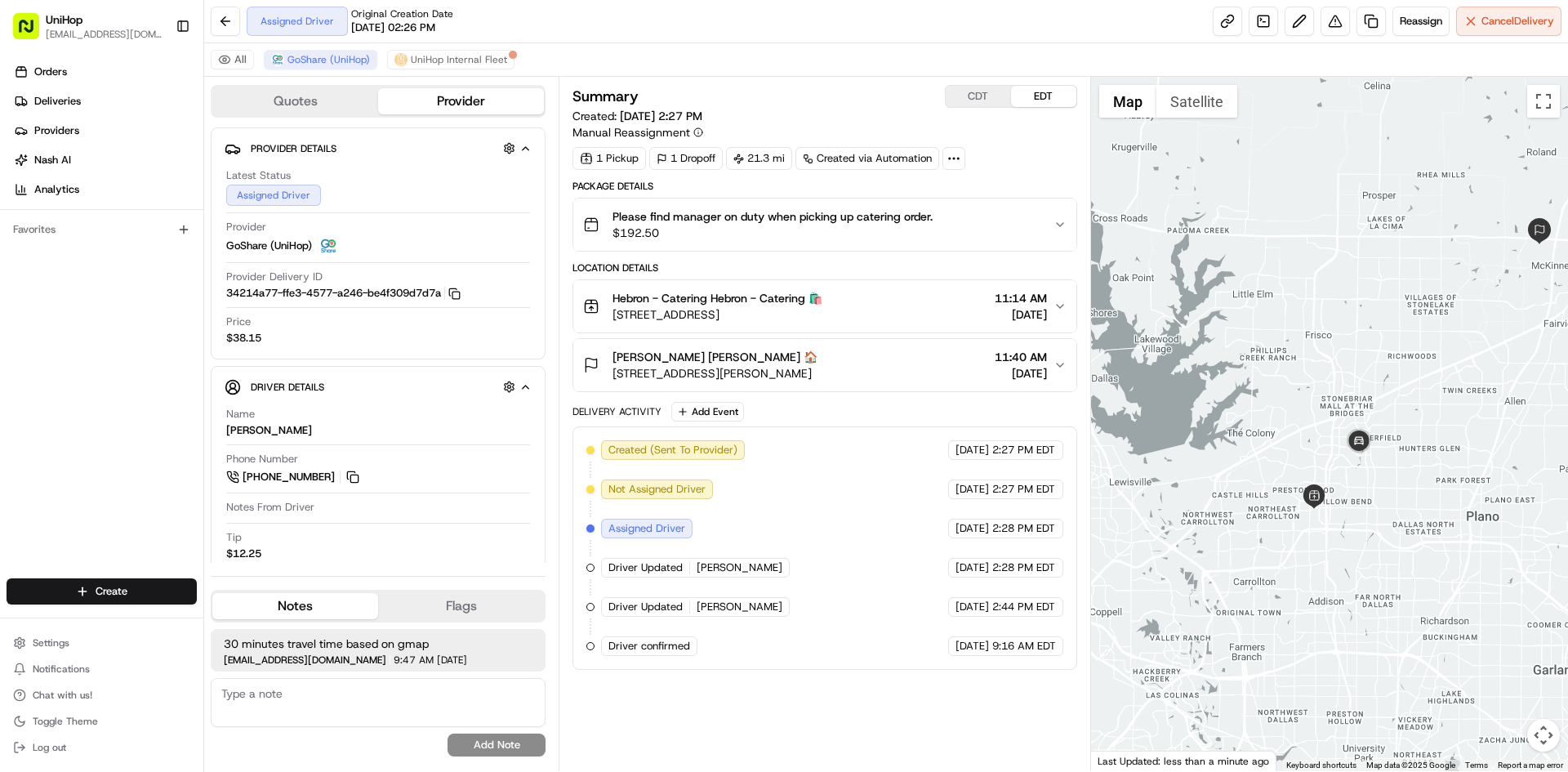
drag, startPoint x: 1231, startPoint y: 251, endPoint x: 1229, endPoint y: 303, distance: 52.0
click at [1229, 303] on div at bounding box center [1329, 424] width 478 height 694
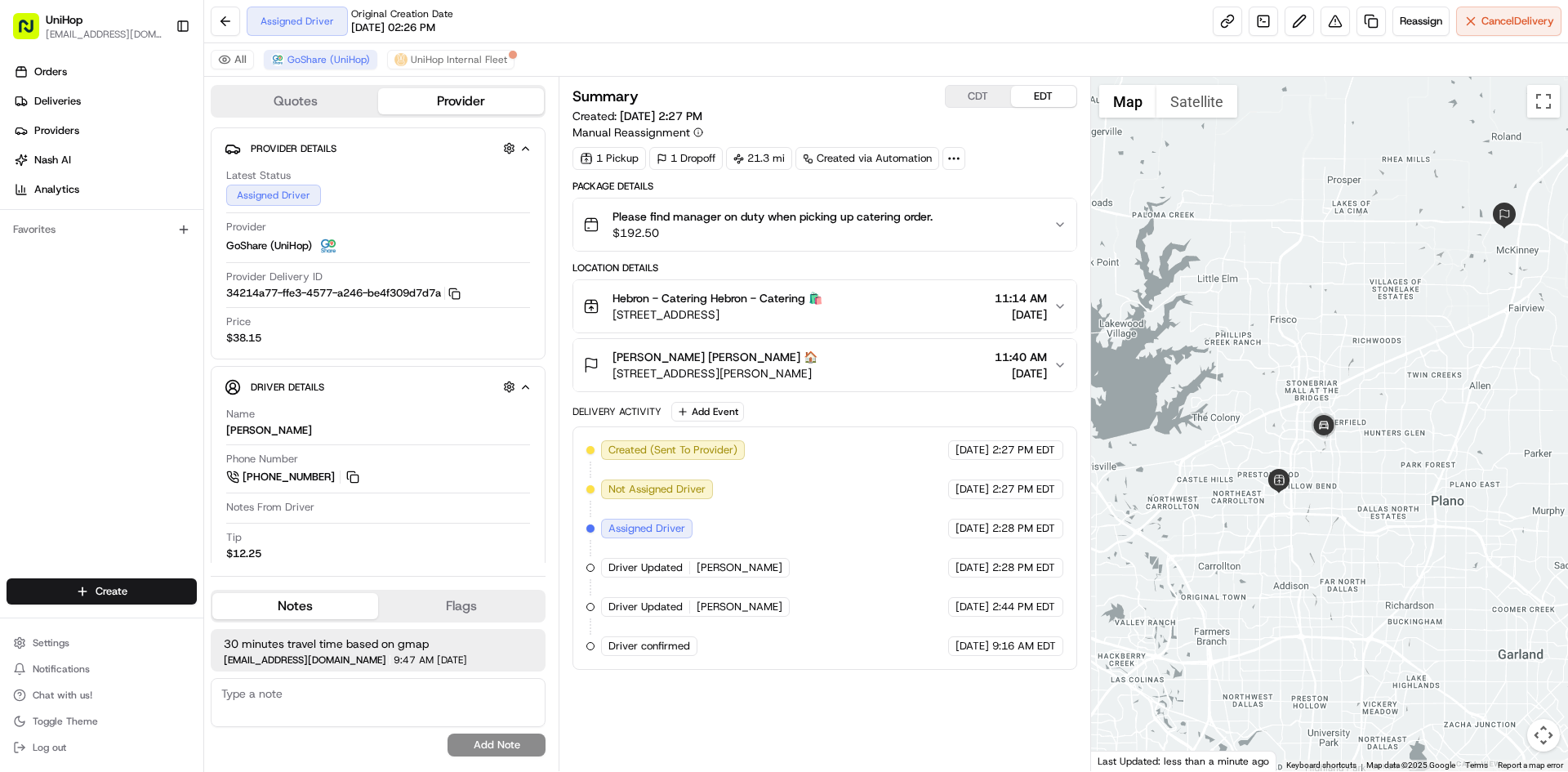
click at [1300, 321] on div at bounding box center [1329, 424] width 478 height 694
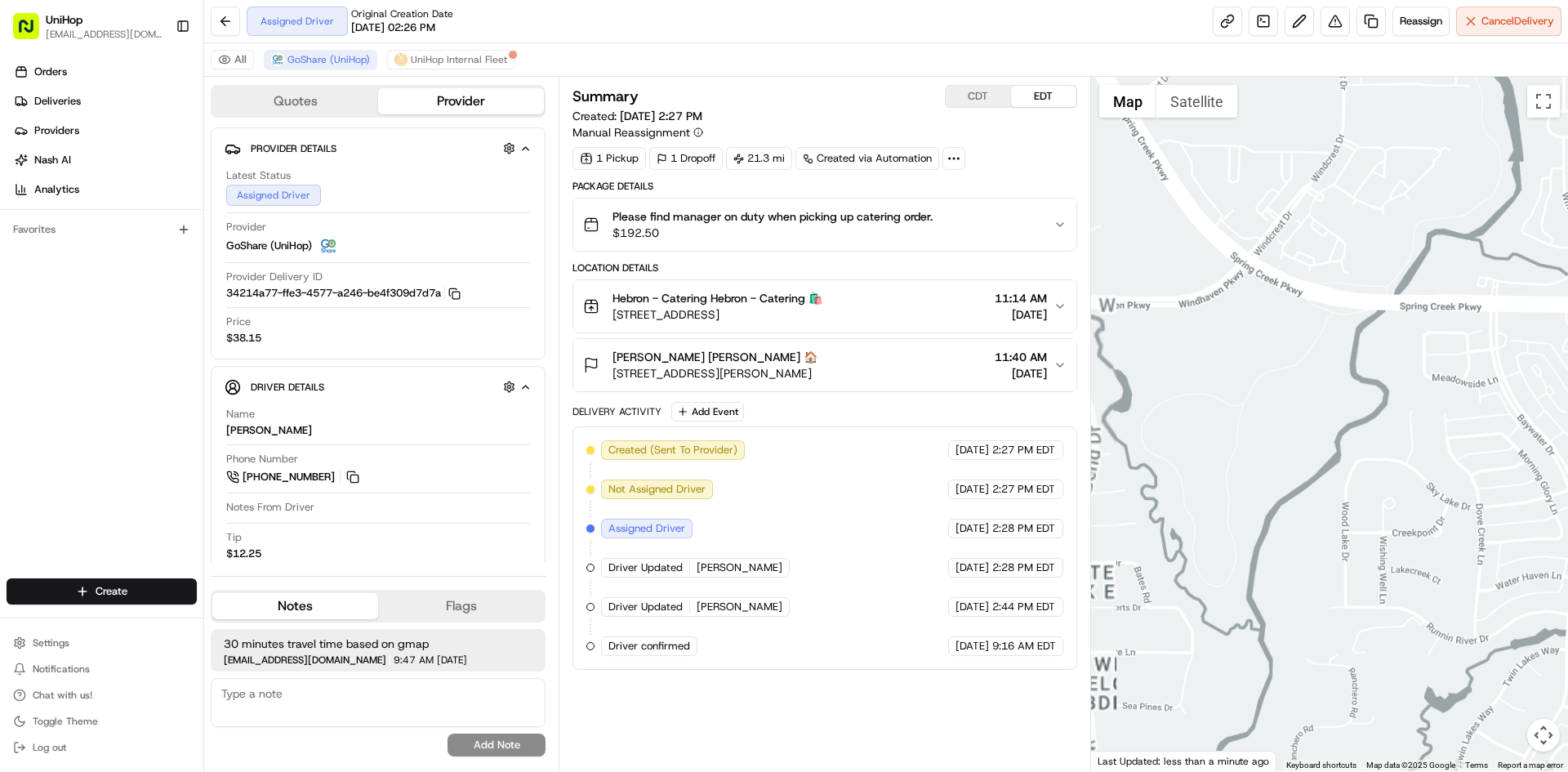
drag, startPoint x: 1418, startPoint y: 237, endPoint x: 1401, endPoint y: 343, distance: 107.4
click at [1405, 341] on div at bounding box center [1329, 424] width 478 height 694
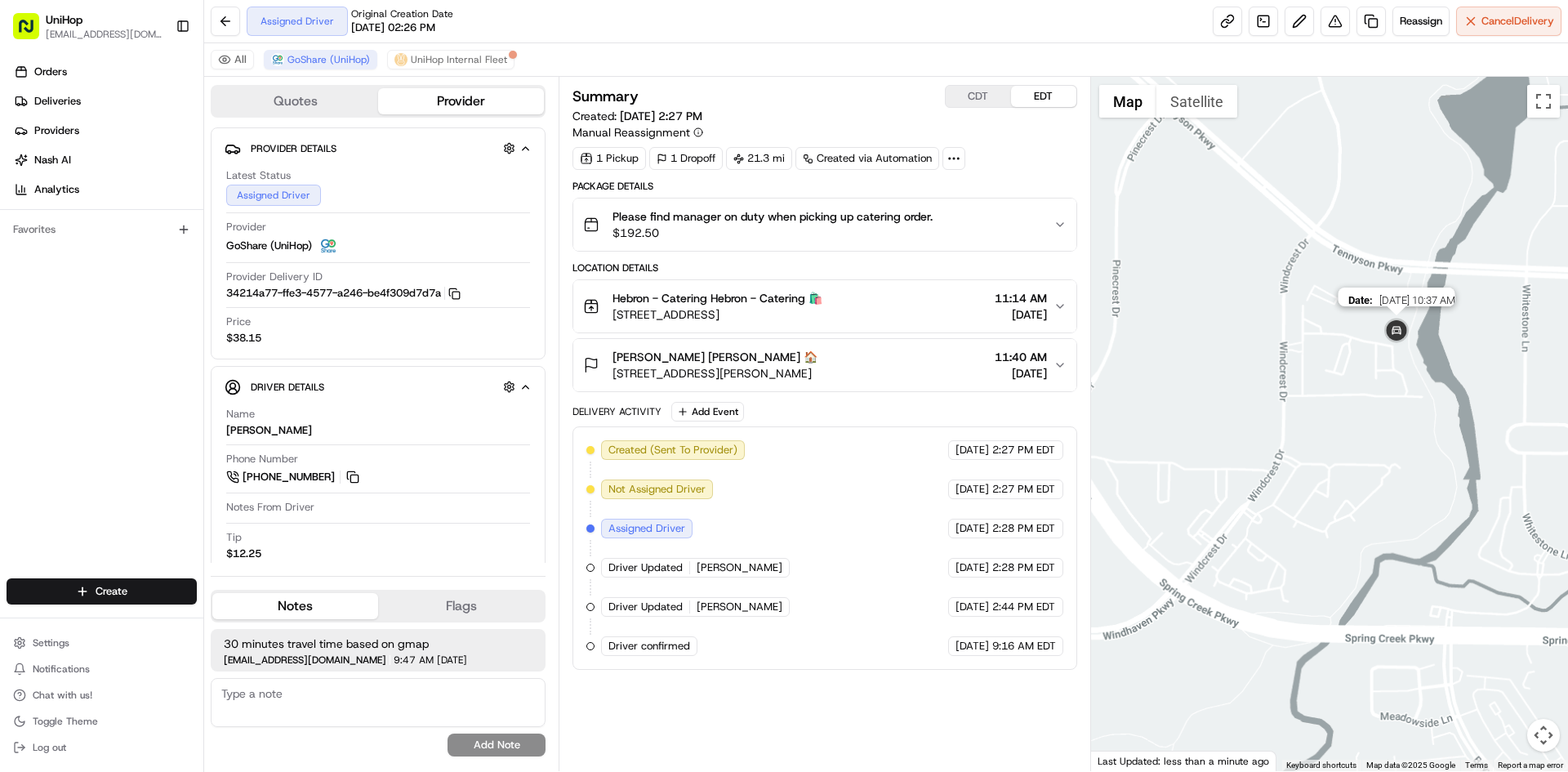
drag, startPoint x: 1388, startPoint y: 339, endPoint x: 1357, endPoint y: 418, distance: 84.9
click at [1381, 348] on img at bounding box center [1397, 332] width 32 height 32
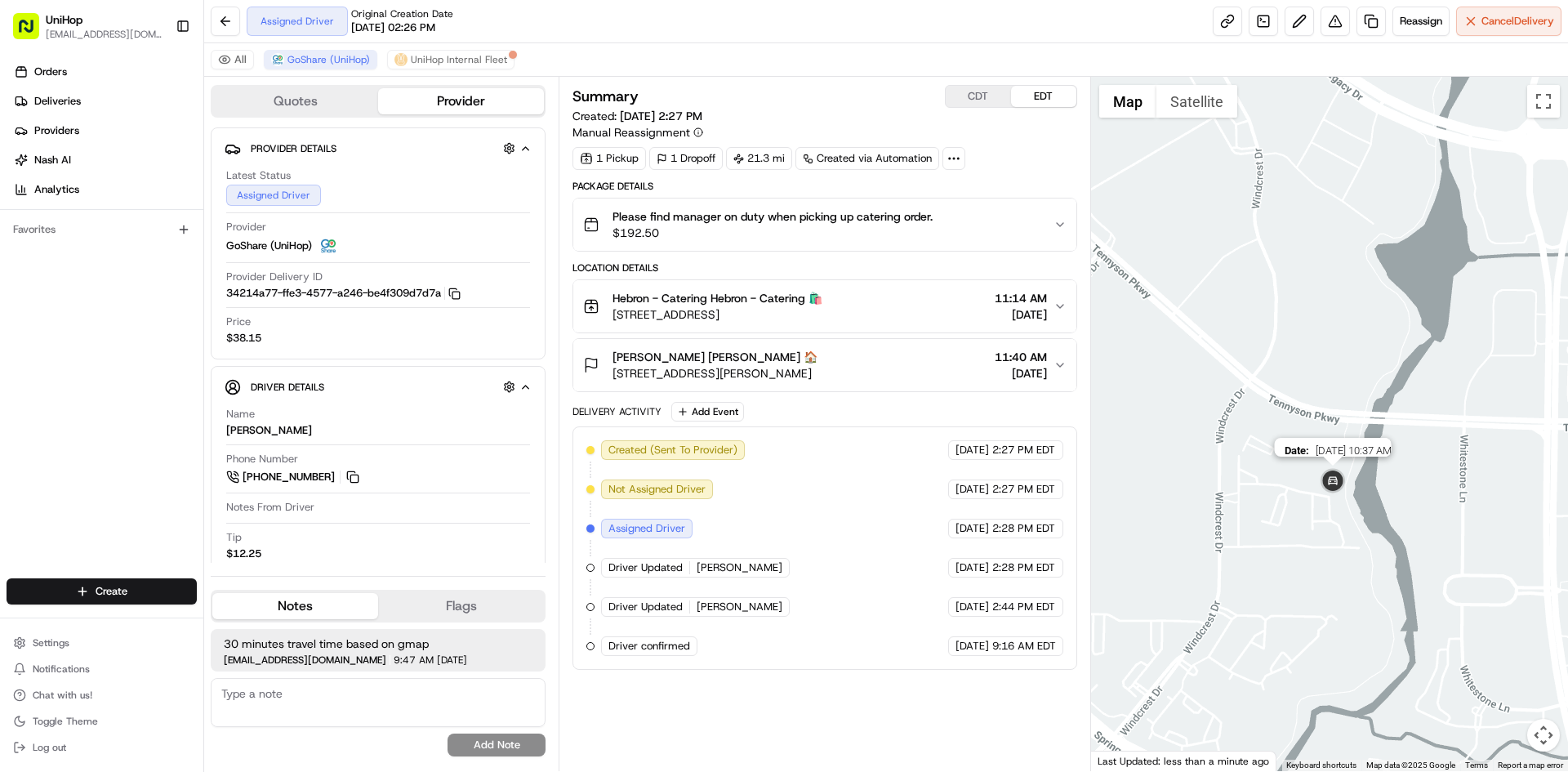
click at [1335, 481] on img at bounding box center [1333, 482] width 32 height 32
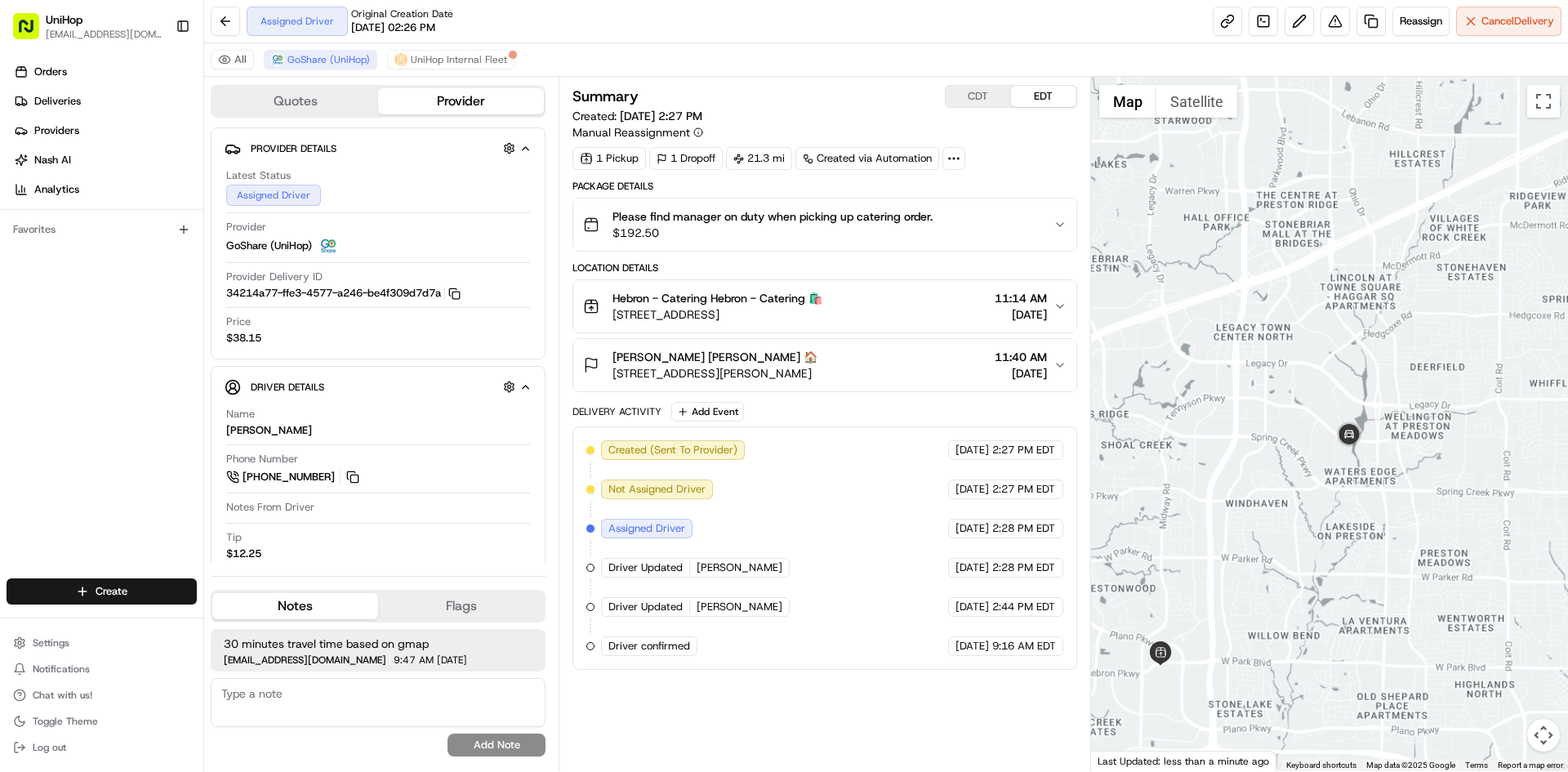
drag, startPoint x: 1346, startPoint y: 353, endPoint x: 1335, endPoint y: 362, distance: 14.2
click at [1340, 357] on div at bounding box center [1329, 424] width 478 height 694
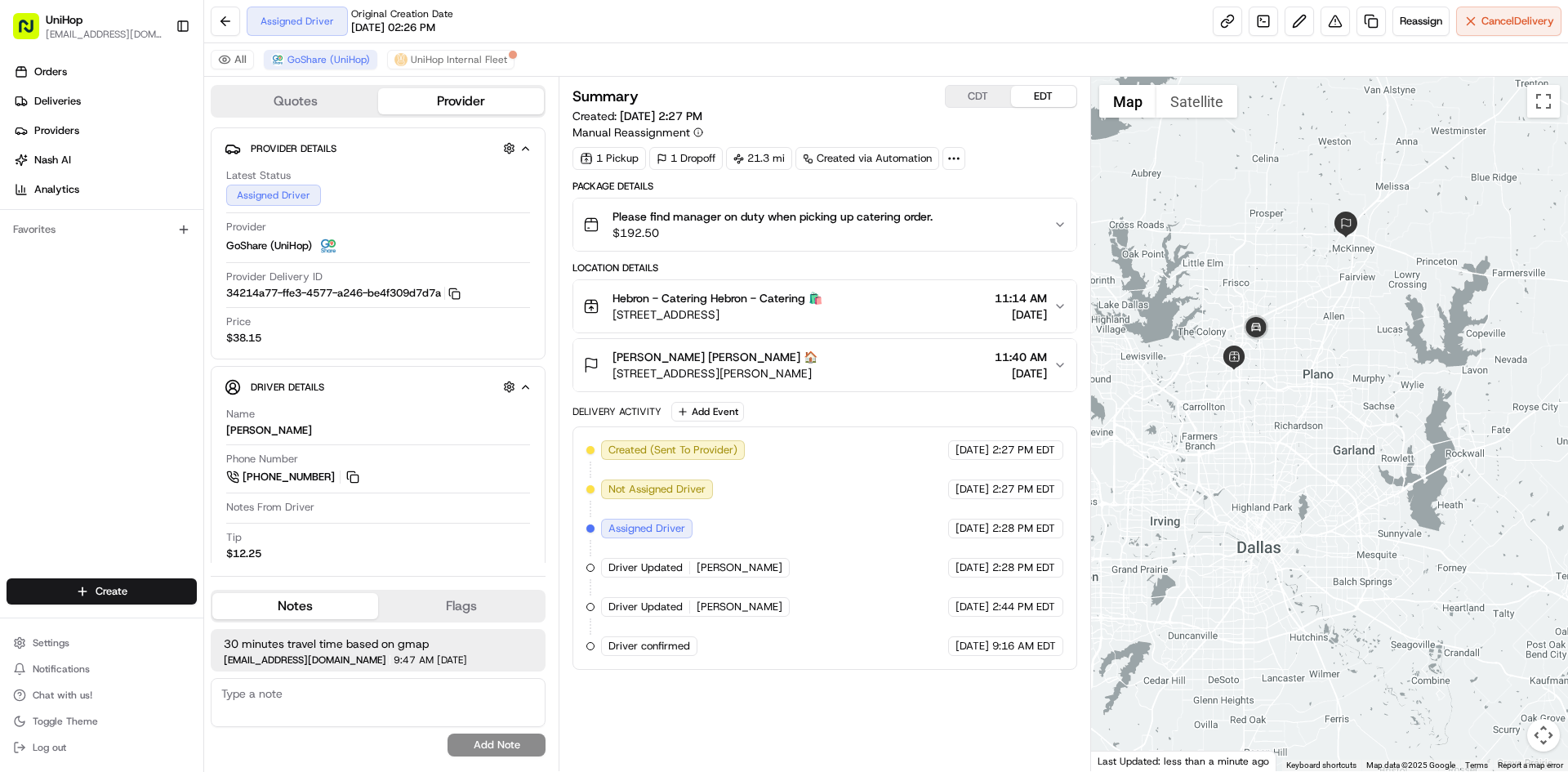
drag, startPoint x: 1288, startPoint y: 269, endPoint x: 1290, endPoint y: 299, distance: 30.1
click at [1292, 294] on div at bounding box center [1329, 424] width 478 height 694
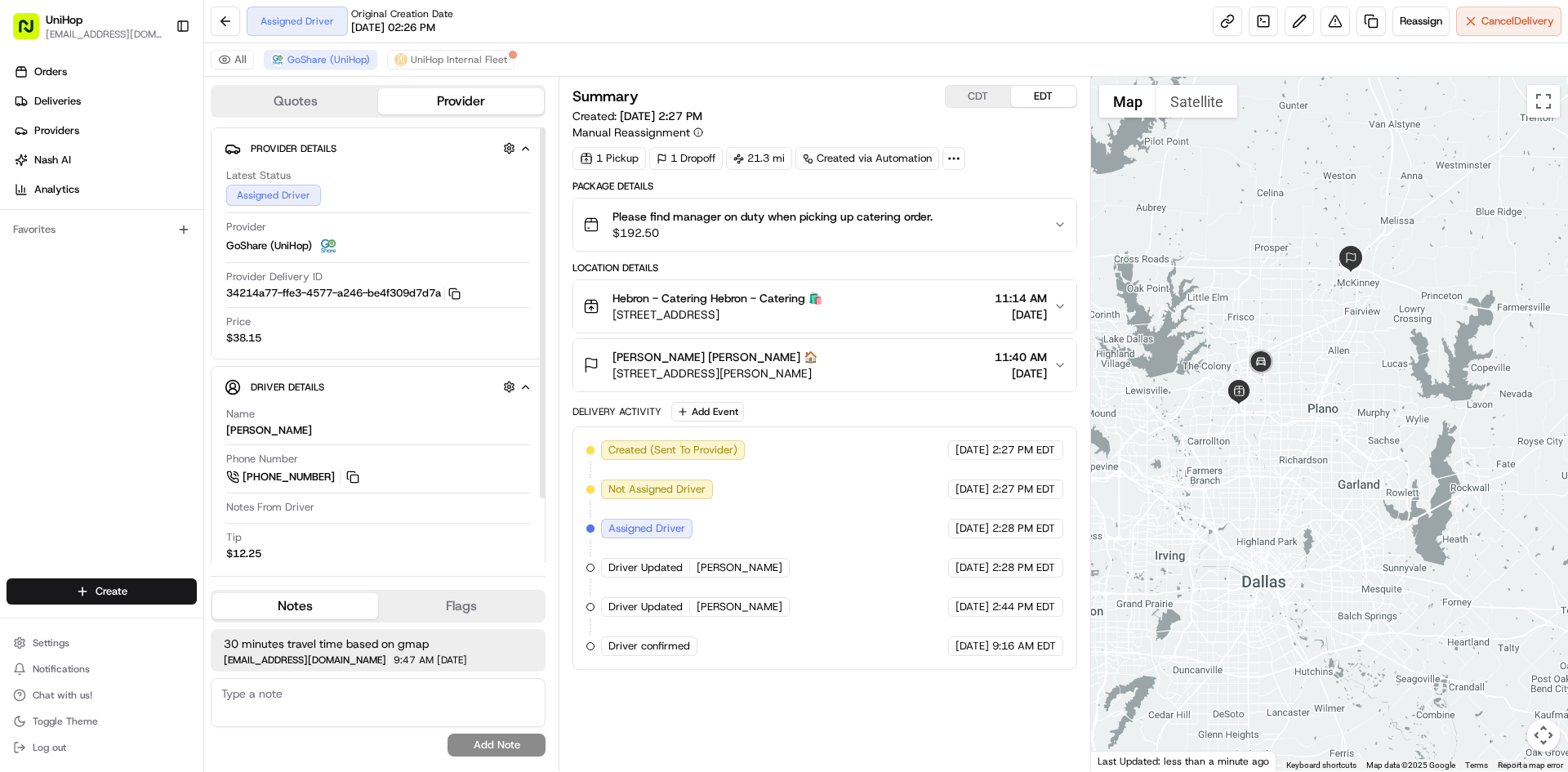
drag, startPoint x: 355, startPoint y: 472, endPoint x: 358, endPoint y: 454, distance: 18.2
click at [355, 472] on button at bounding box center [352, 476] width 18 height 18
click at [1250, 353] on img at bounding box center [1261, 362] width 32 height 32
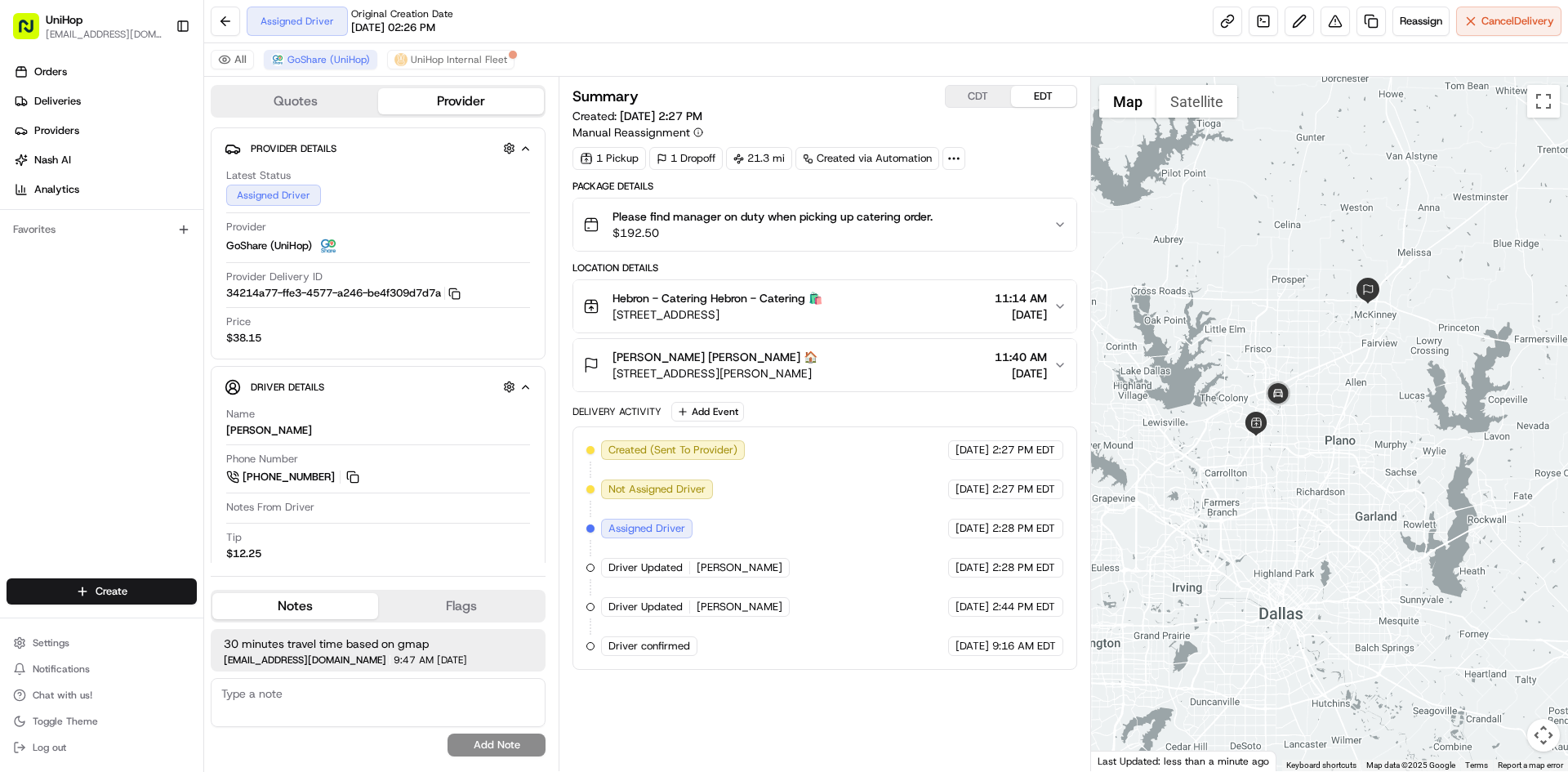
drag, startPoint x: 1240, startPoint y: 276, endPoint x: 1257, endPoint y: 311, distance: 38.9
click at [1257, 311] on div at bounding box center [1329, 424] width 478 height 694
click at [979, 96] on button "CDT" at bounding box center [978, 96] width 65 height 21
click at [1040, 104] on button "EDT" at bounding box center [1044, 96] width 65 height 21
click at [1283, 395] on img at bounding box center [1278, 394] width 32 height 32
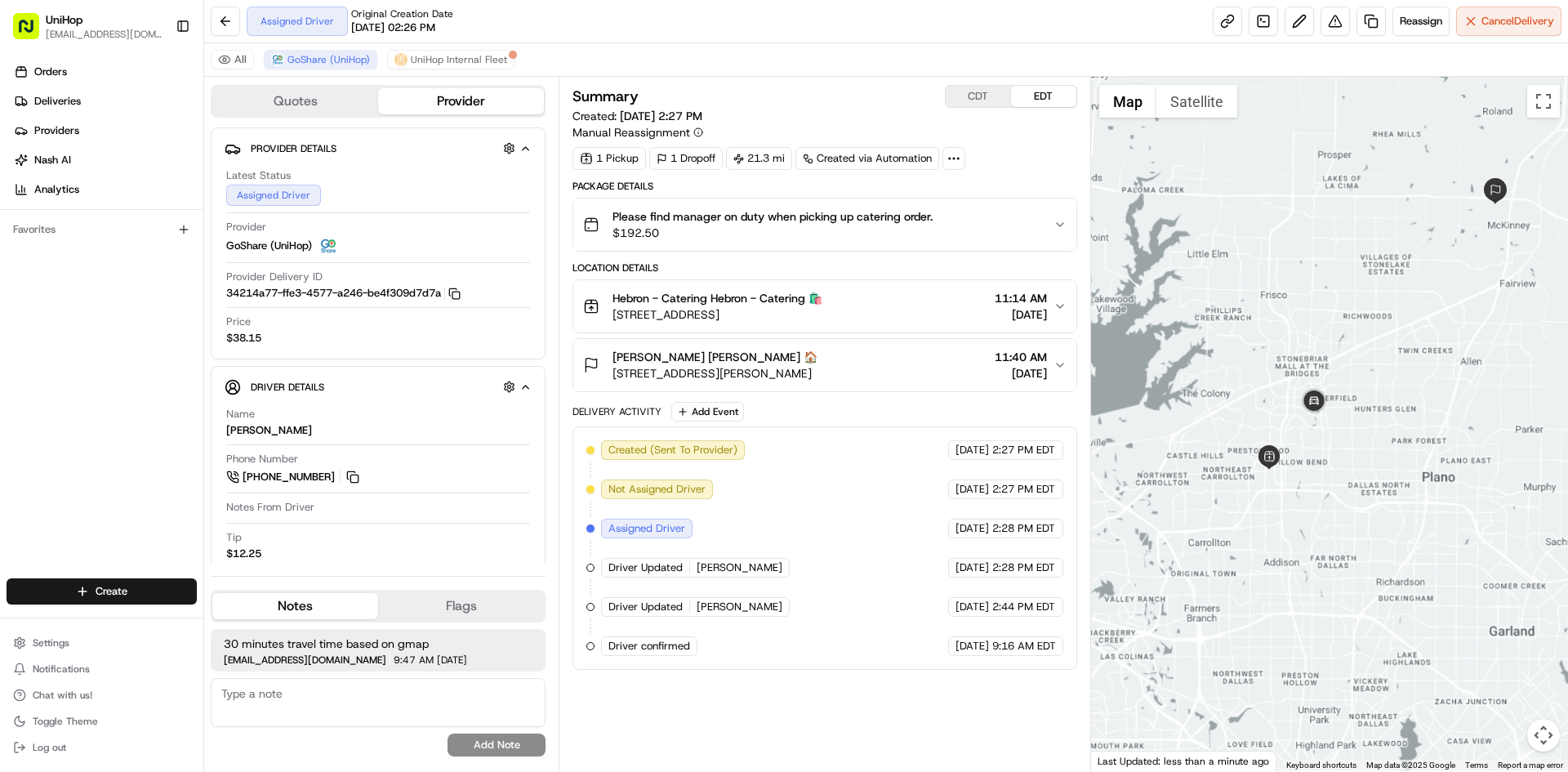
click at [1313, 301] on div "To navigate, press the arrow keys." at bounding box center [1329, 424] width 478 height 694
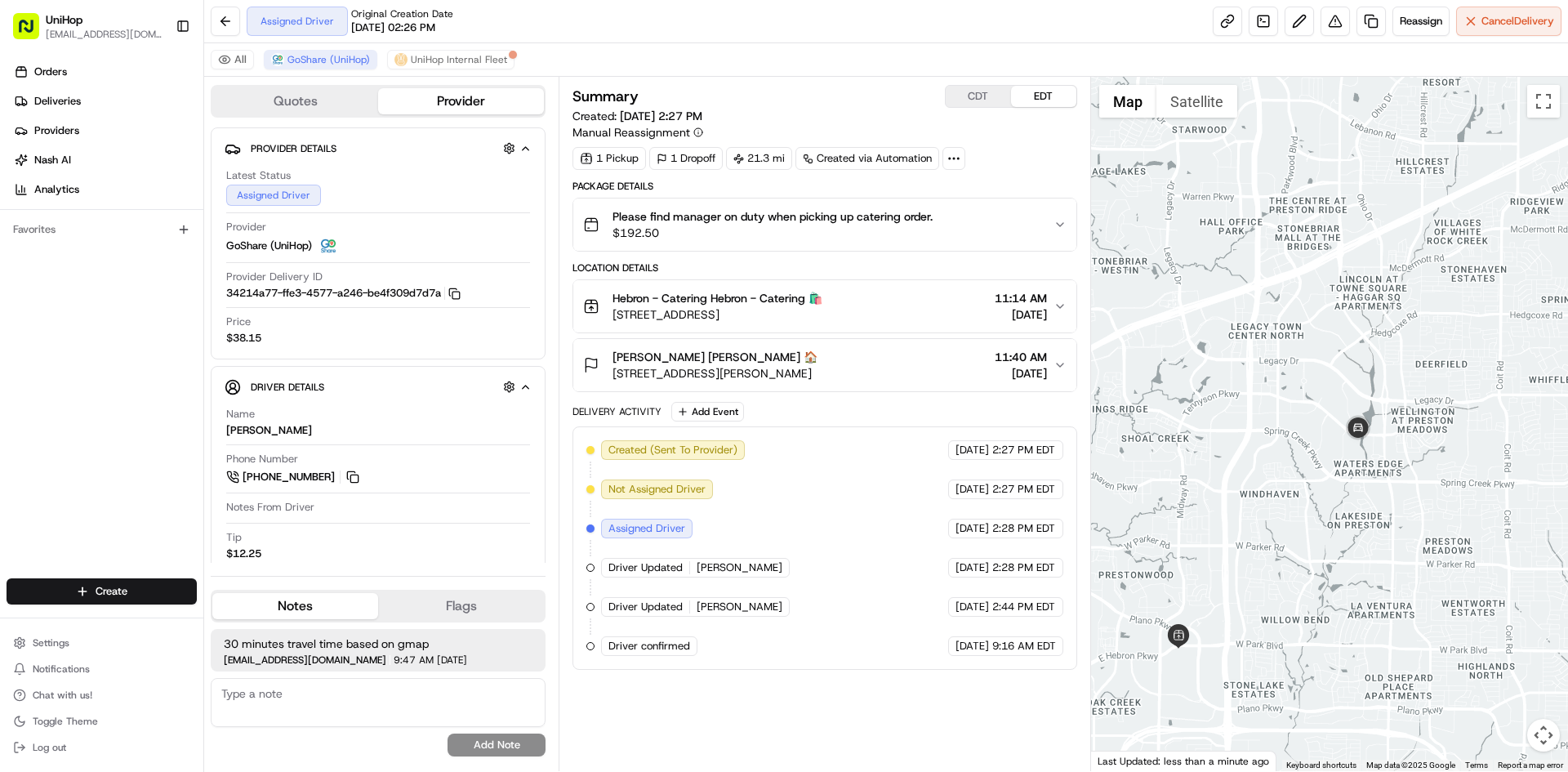
drag, startPoint x: 1347, startPoint y: 488, endPoint x: 1376, endPoint y: 463, distance: 38.3
click at [1335, 499] on div at bounding box center [1329, 424] width 478 height 694
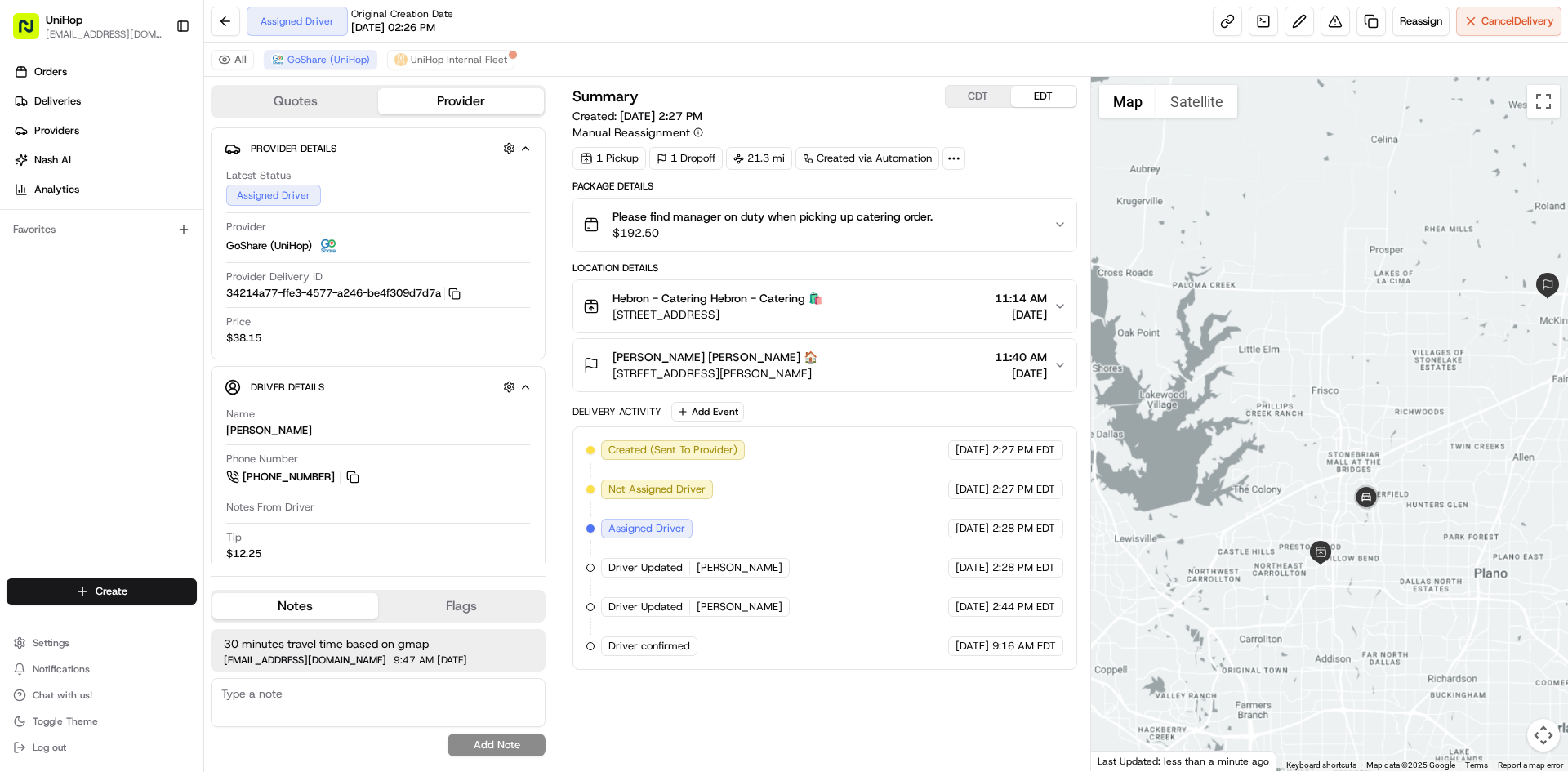
drag, startPoint x: 1418, startPoint y: 338, endPoint x: 1351, endPoint y: 413, distance: 100.6
click at [1352, 415] on div at bounding box center [1329, 424] width 478 height 694
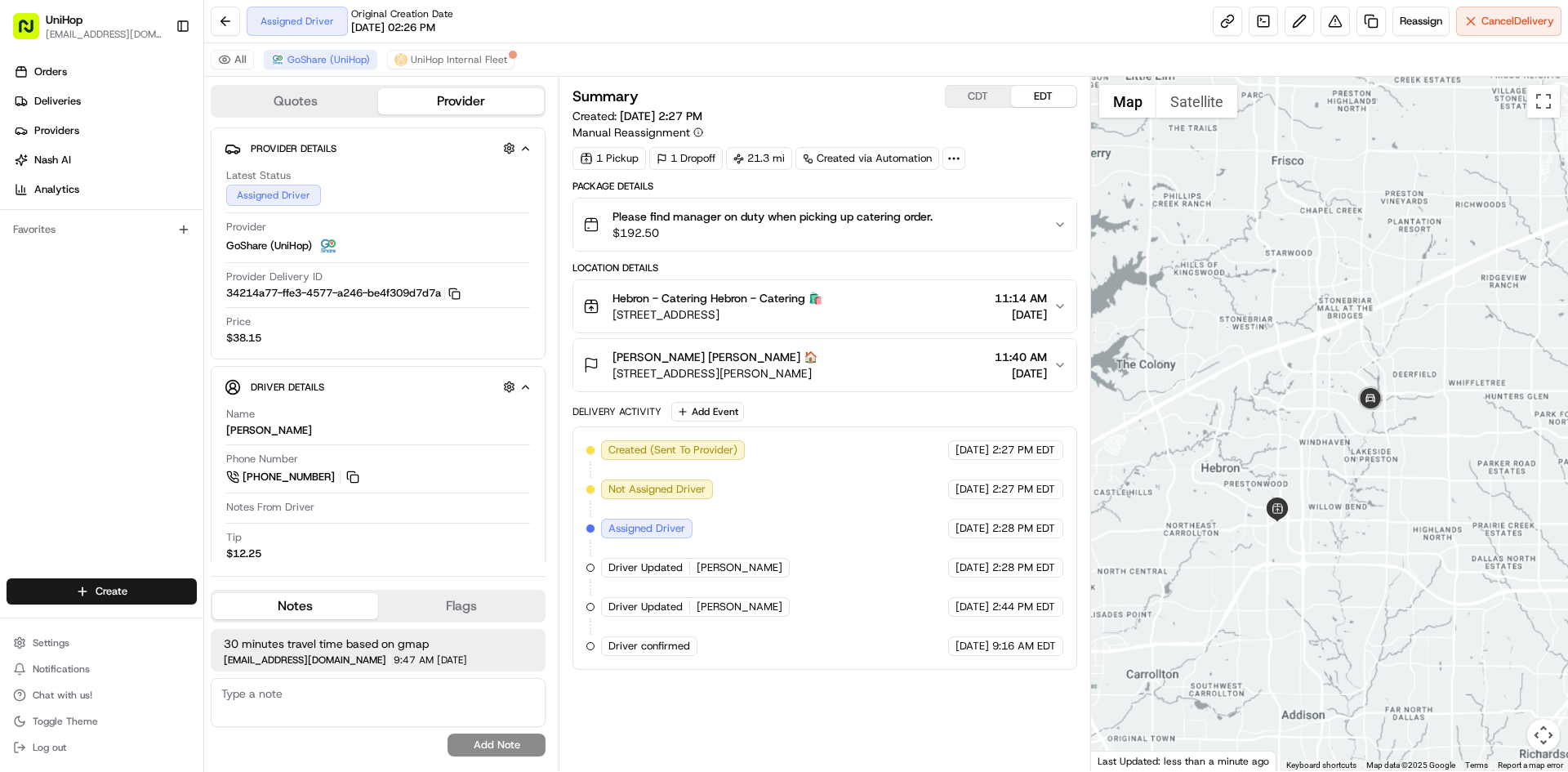
drag, startPoint x: 1306, startPoint y: 303, endPoint x: 1280, endPoint y: 348, distance: 52.0
click at [1282, 345] on div at bounding box center [1329, 424] width 478 height 694
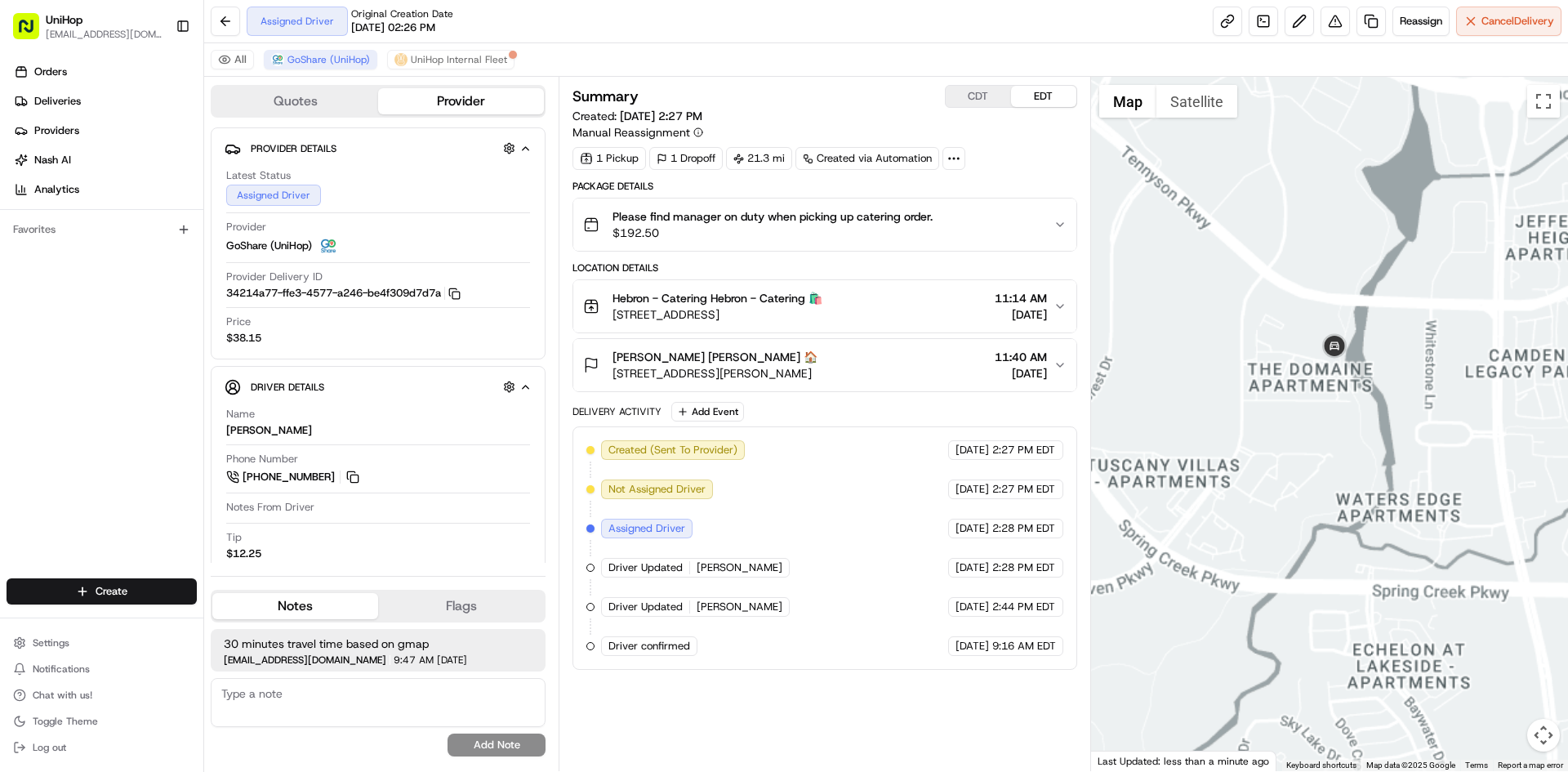
drag, startPoint x: 1314, startPoint y: 435, endPoint x: 1327, endPoint y: 444, distance: 15.8
click at [1327, 444] on div at bounding box center [1329, 424] width 478 height 694
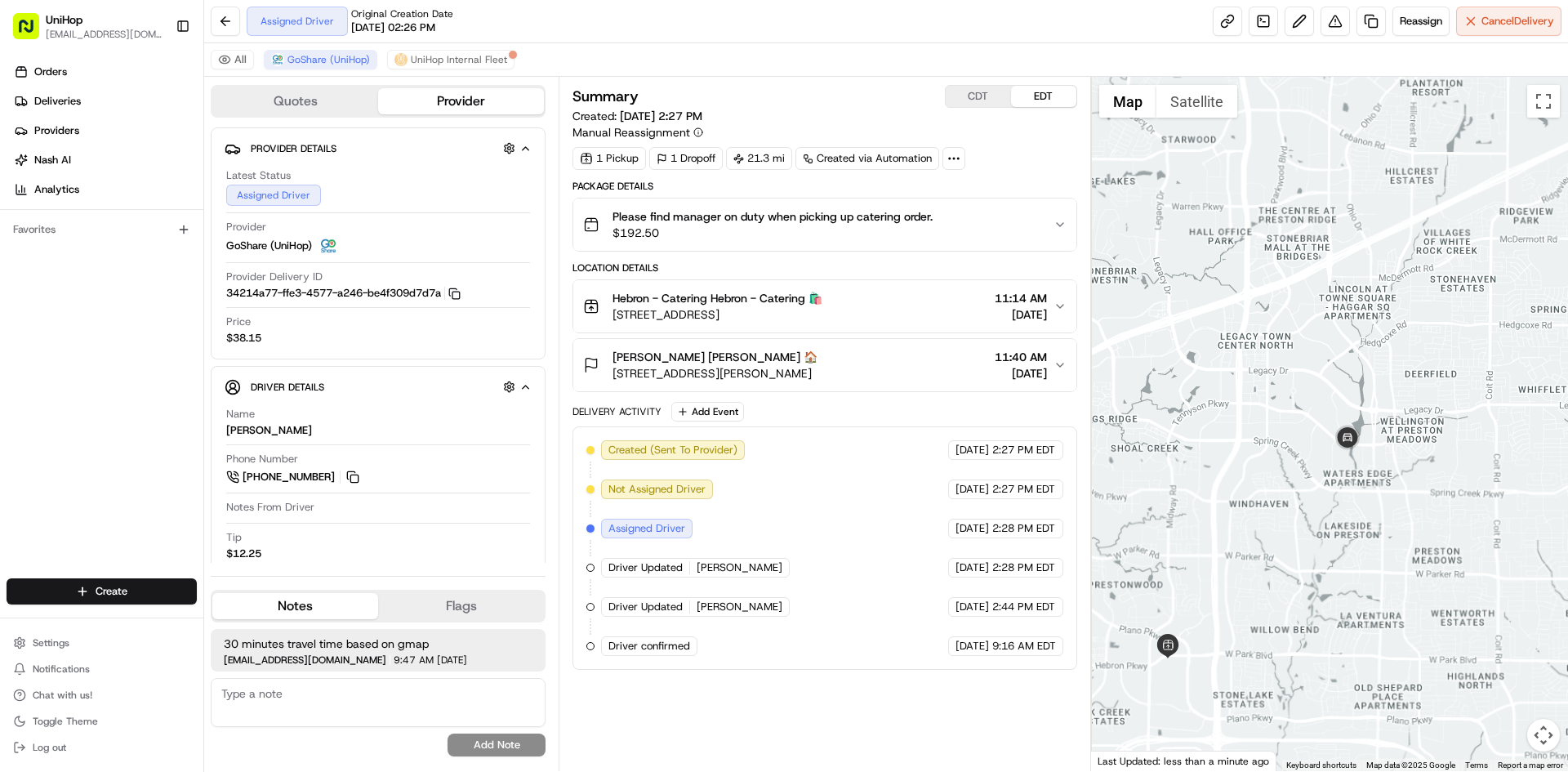
drag, startPoint x: 1374, startPoint y: 362, endPoint x: 1382, endPoint y: 388, distance: 27.2
click at [1382, 388] on div at bounding box center [1329, 424] width 478 height 694
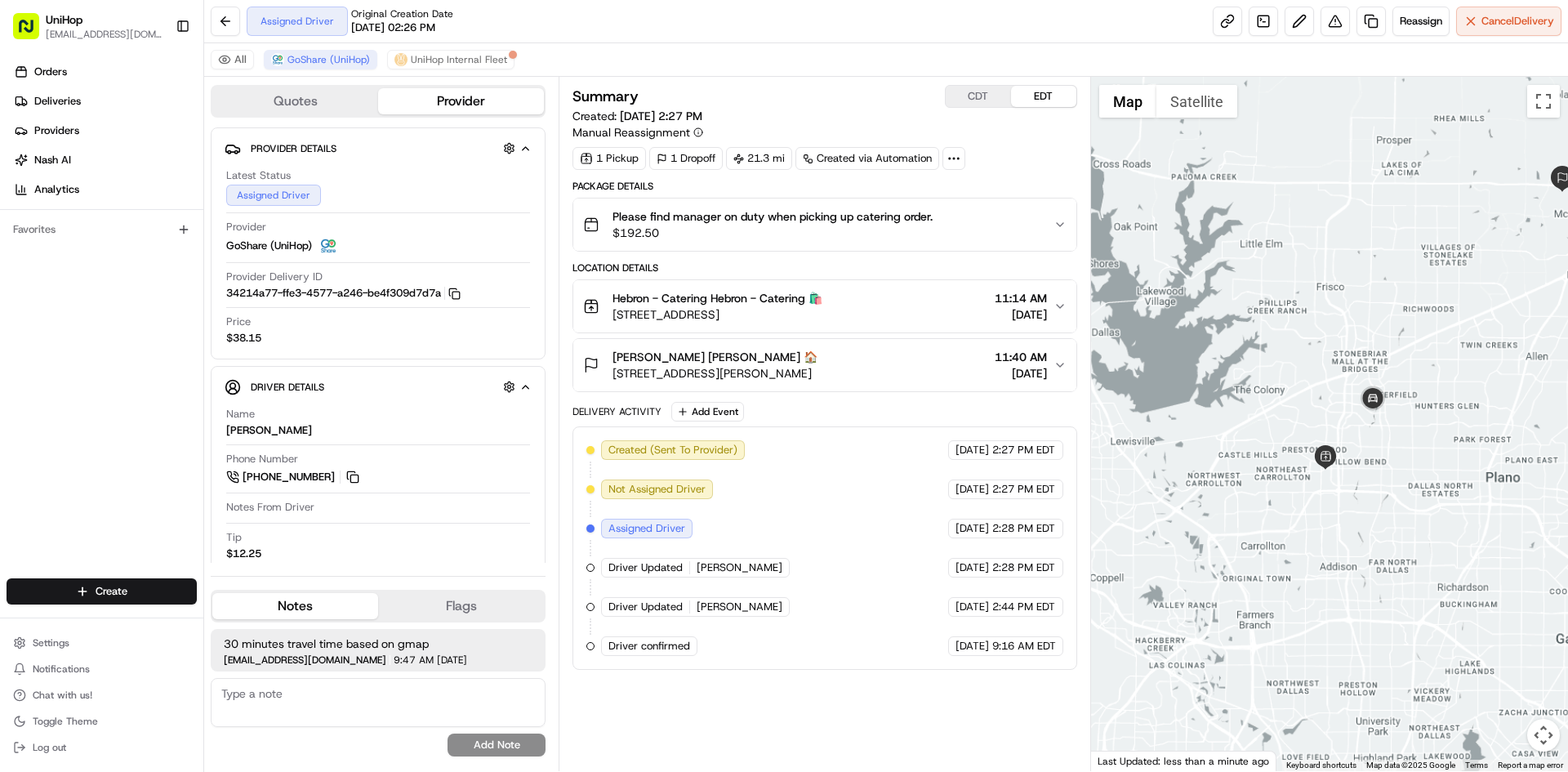
drag, startPoint x: 1351, startPoint y: 330, endPoint x: 1319, endPoint y: 368, distance: 49.7
click at [1319, 368] on div at bounding box center [1329, 424] width 478 height 694
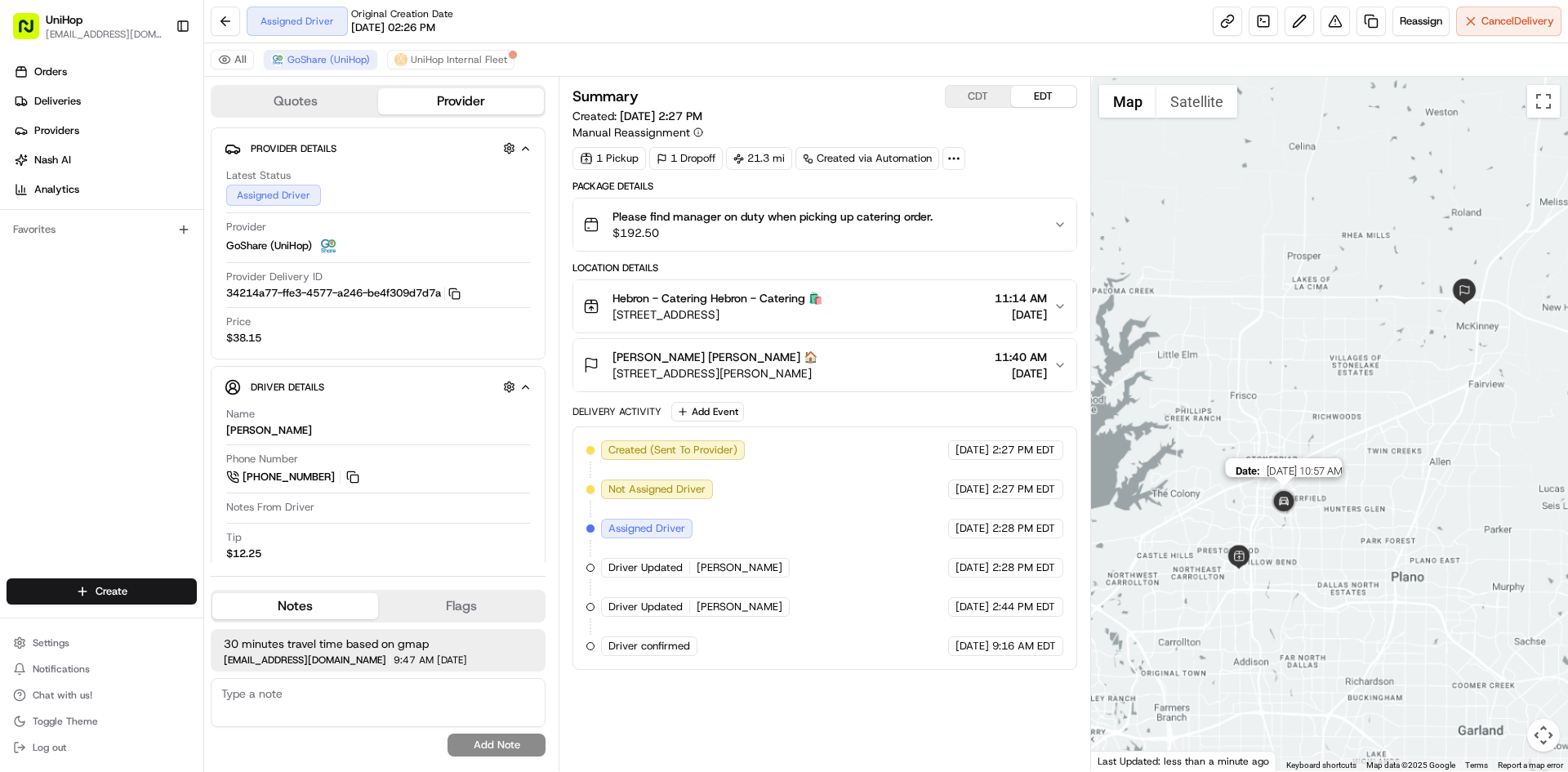
click at [1288, 497] on img at bounding box center [1284, 502] width 32 height 32
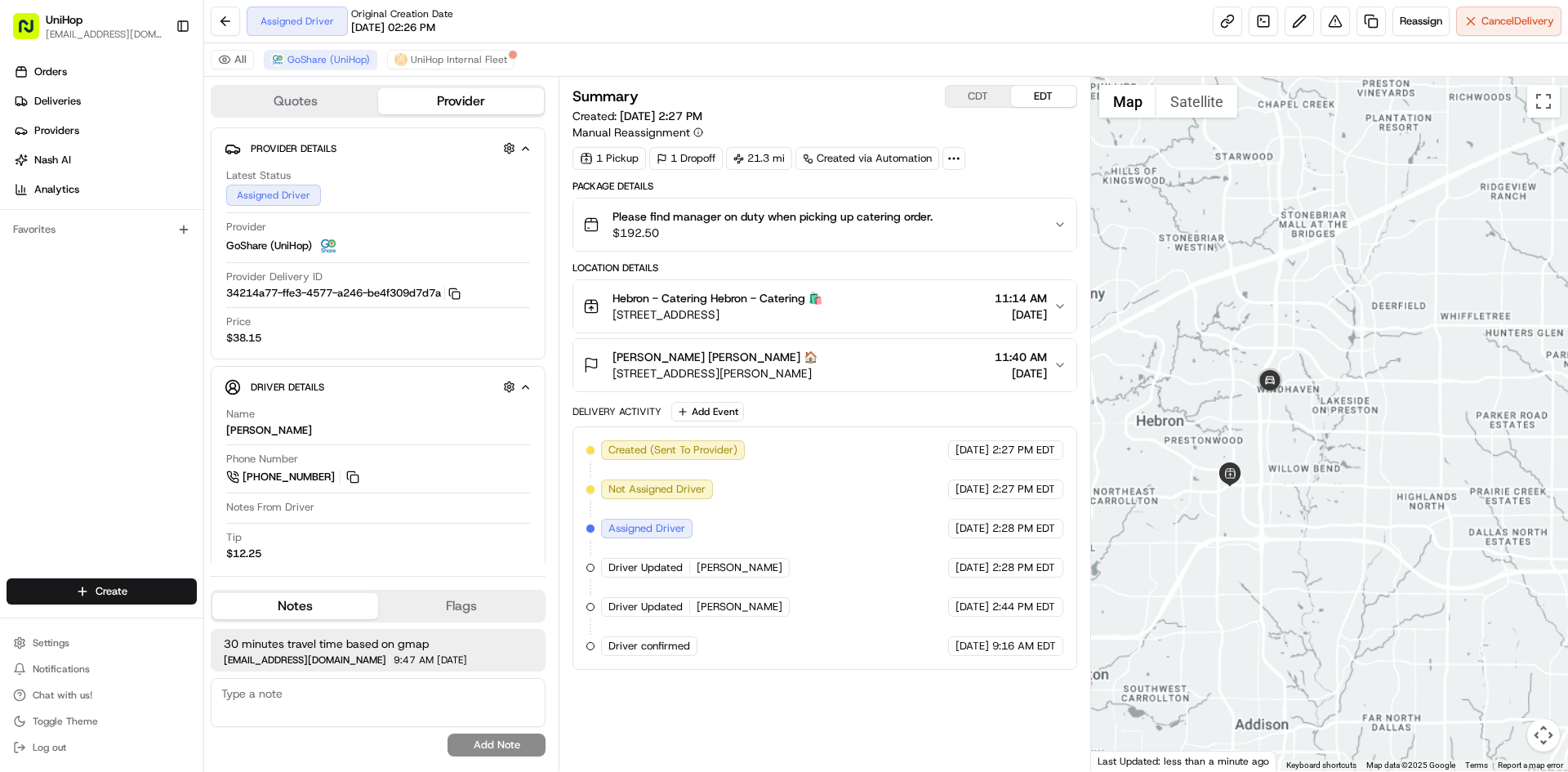
click at [1331, 295] on div "To navigate, press the arrow keys." at bounding box center [1329, 424] width 478 height 694
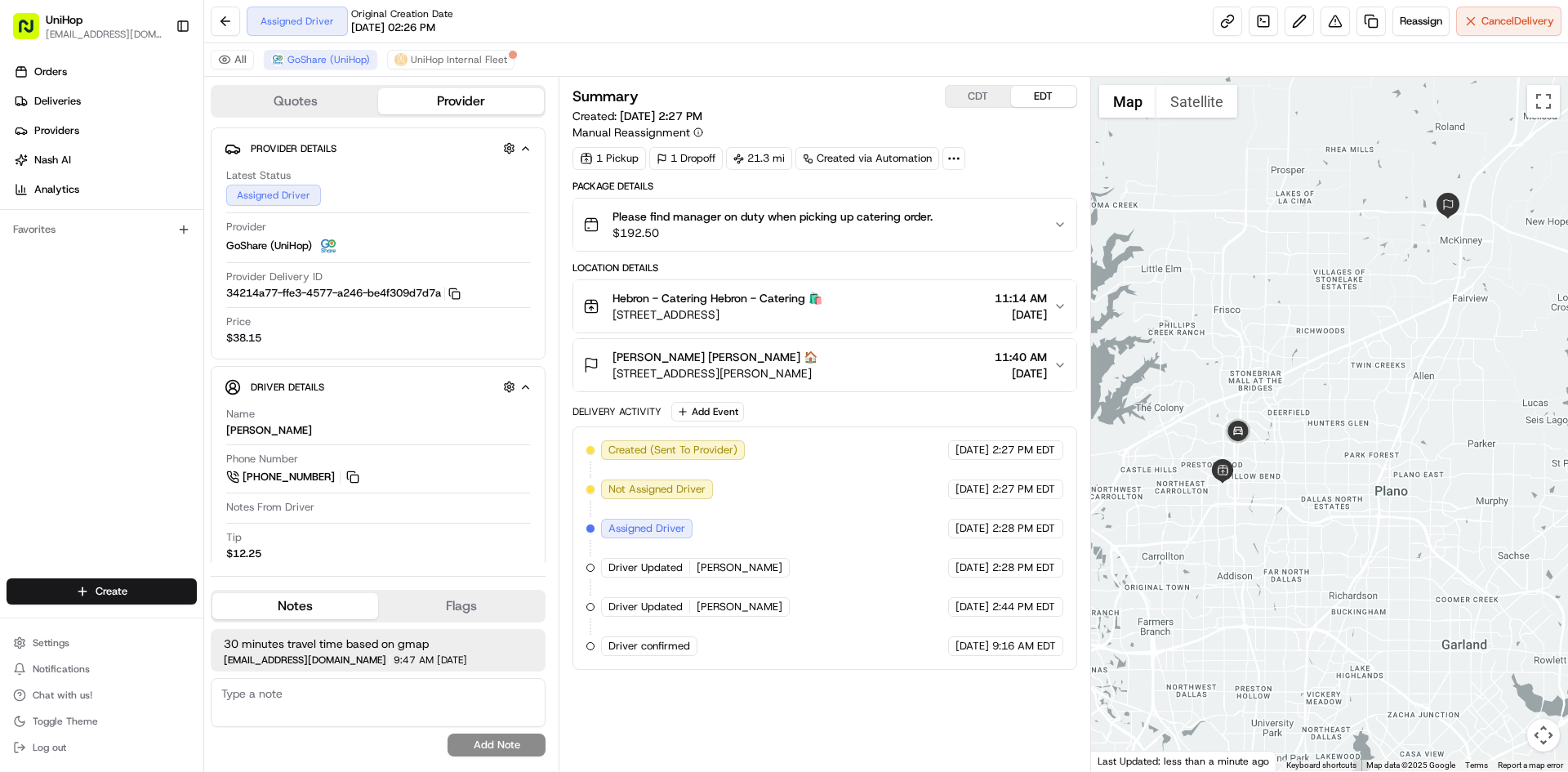
drag, startPoint x: 1321, startPoint y: 206, endPoint x: 1260, endPoint y: 288, distance: 102.2
click at [1260, 288] on div at bounding box center [1329, 424] width 478 height 694
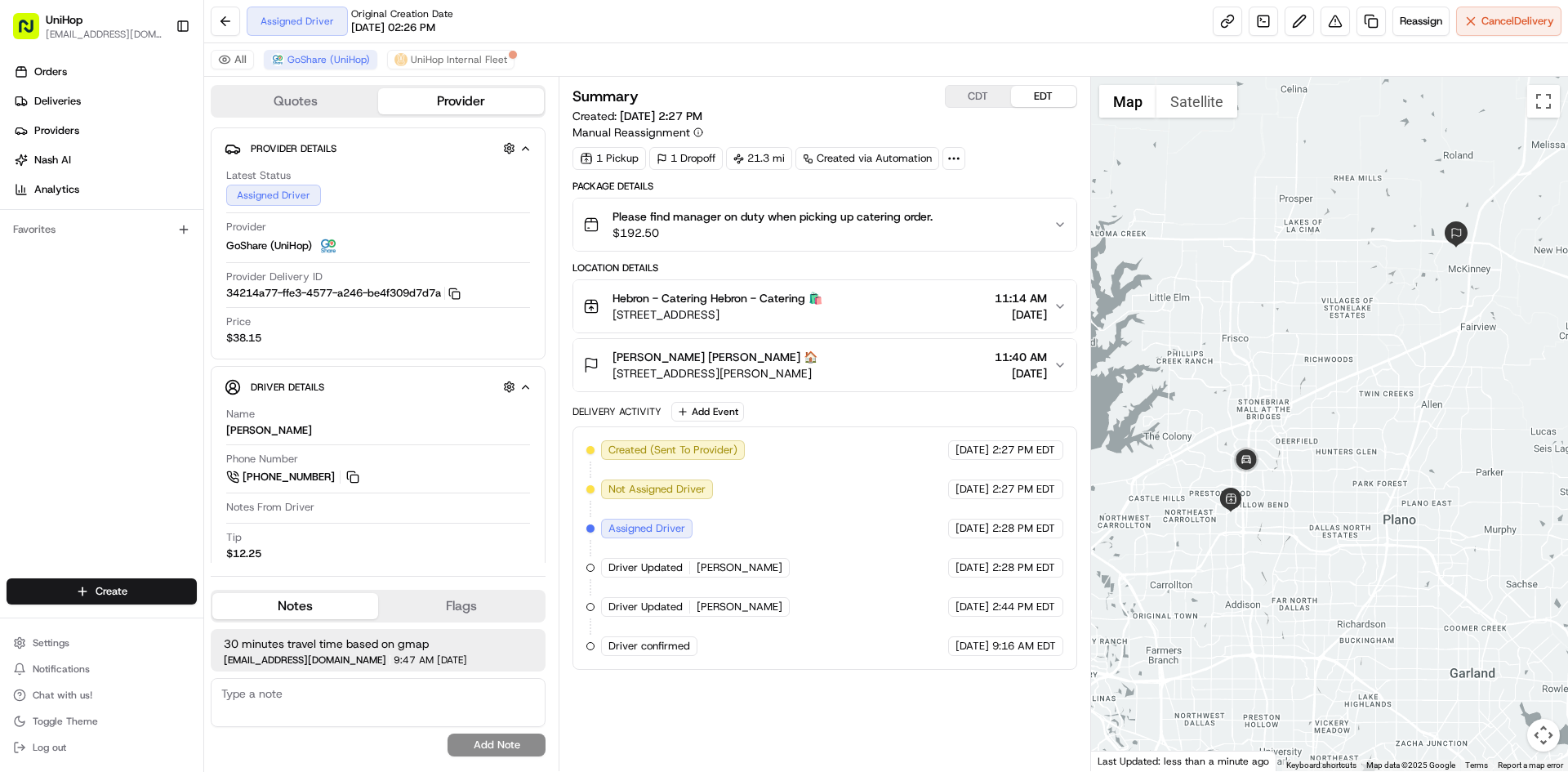
click at [1258, 312] on div at bounding box center [1329, 424] width 478 height 694
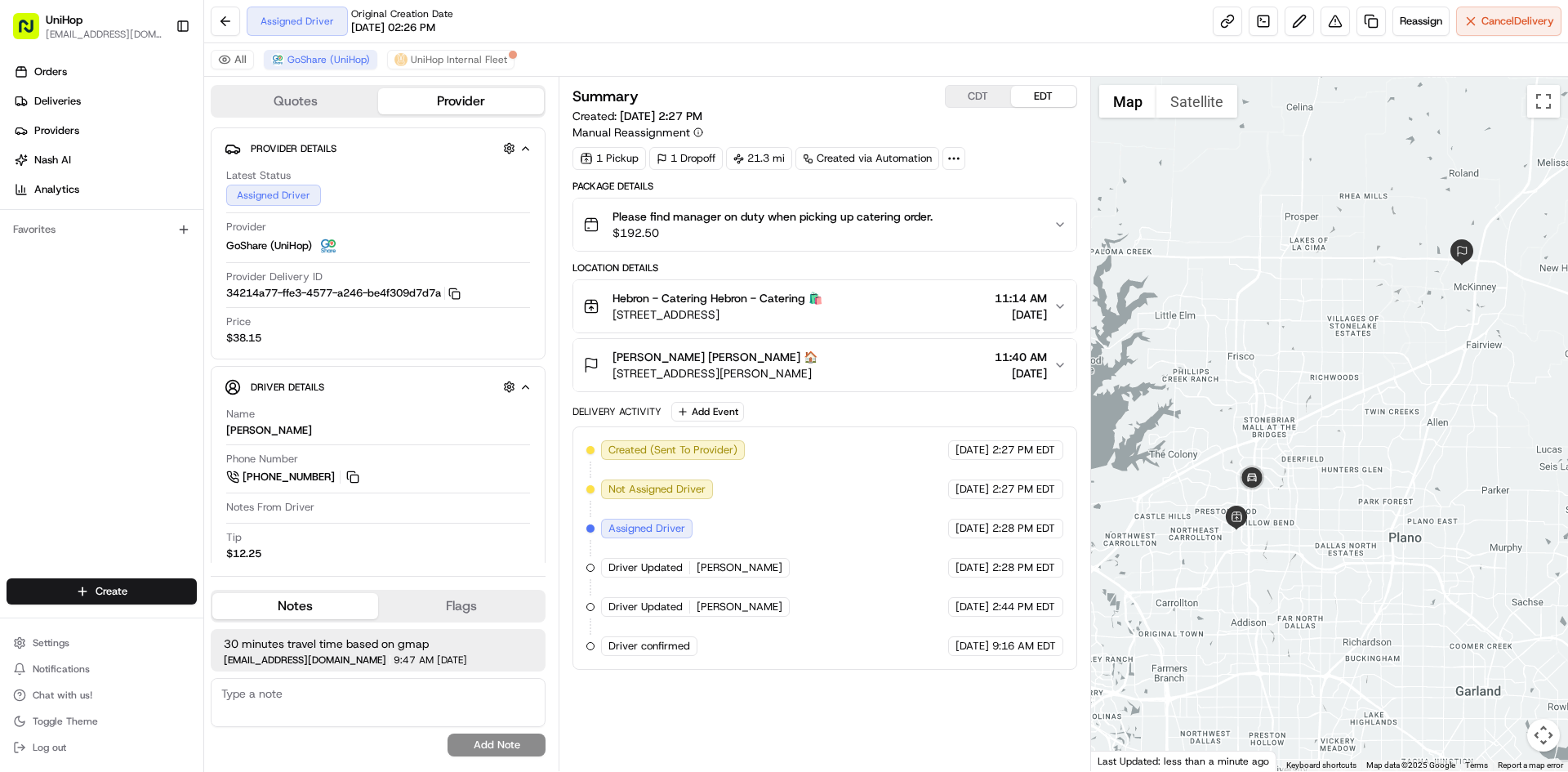
click at [1243, 307] on div at bounding box center [1329, 424] width 478 height 694
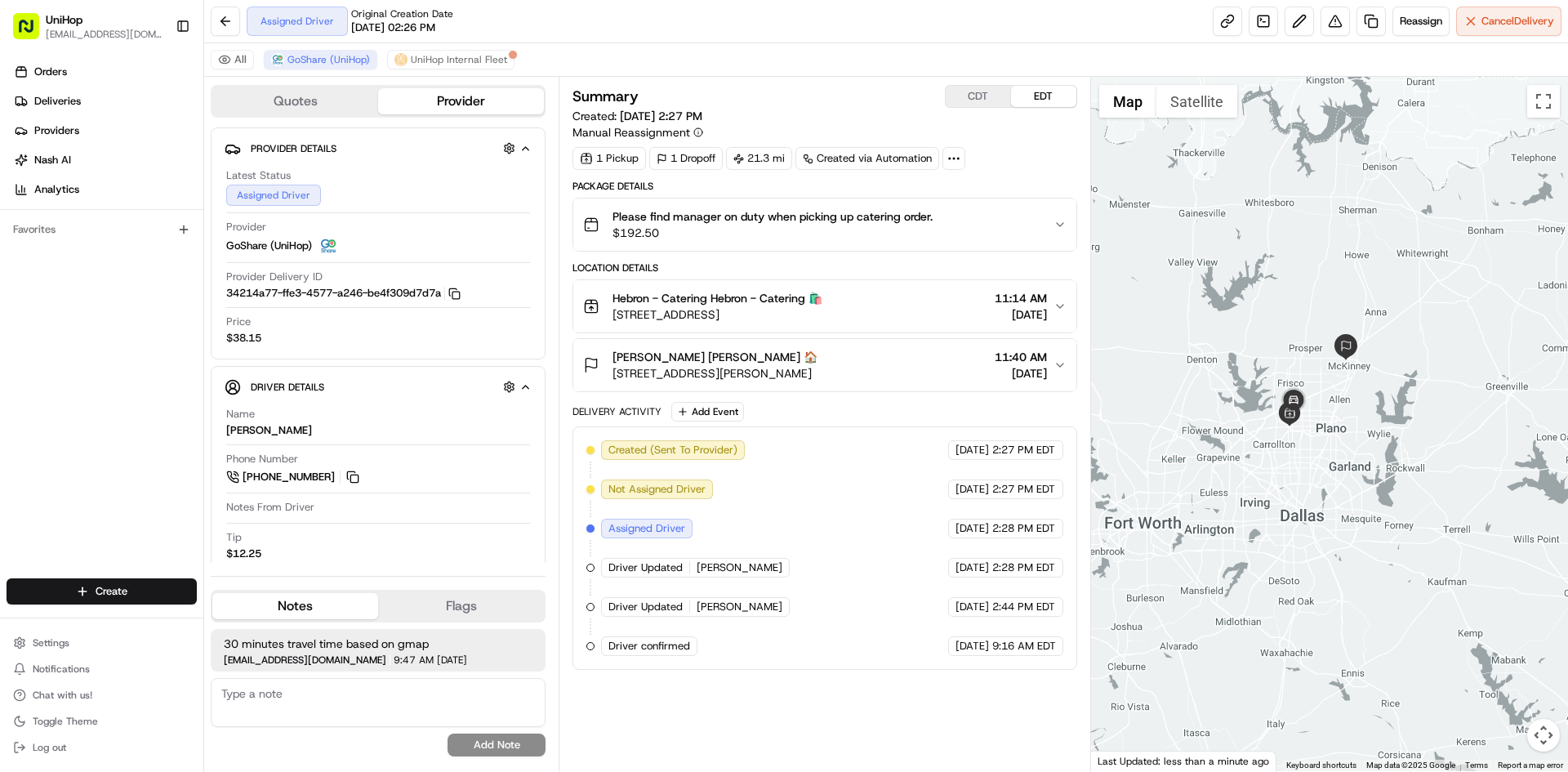
drag, startPoint x: 1427, startPoint y: 394, endPoint x: 1400, endPoint y: 400, distance: 27.7
click at [1400, 400] on div at bounding box center [1329, 424] width 478 height 694
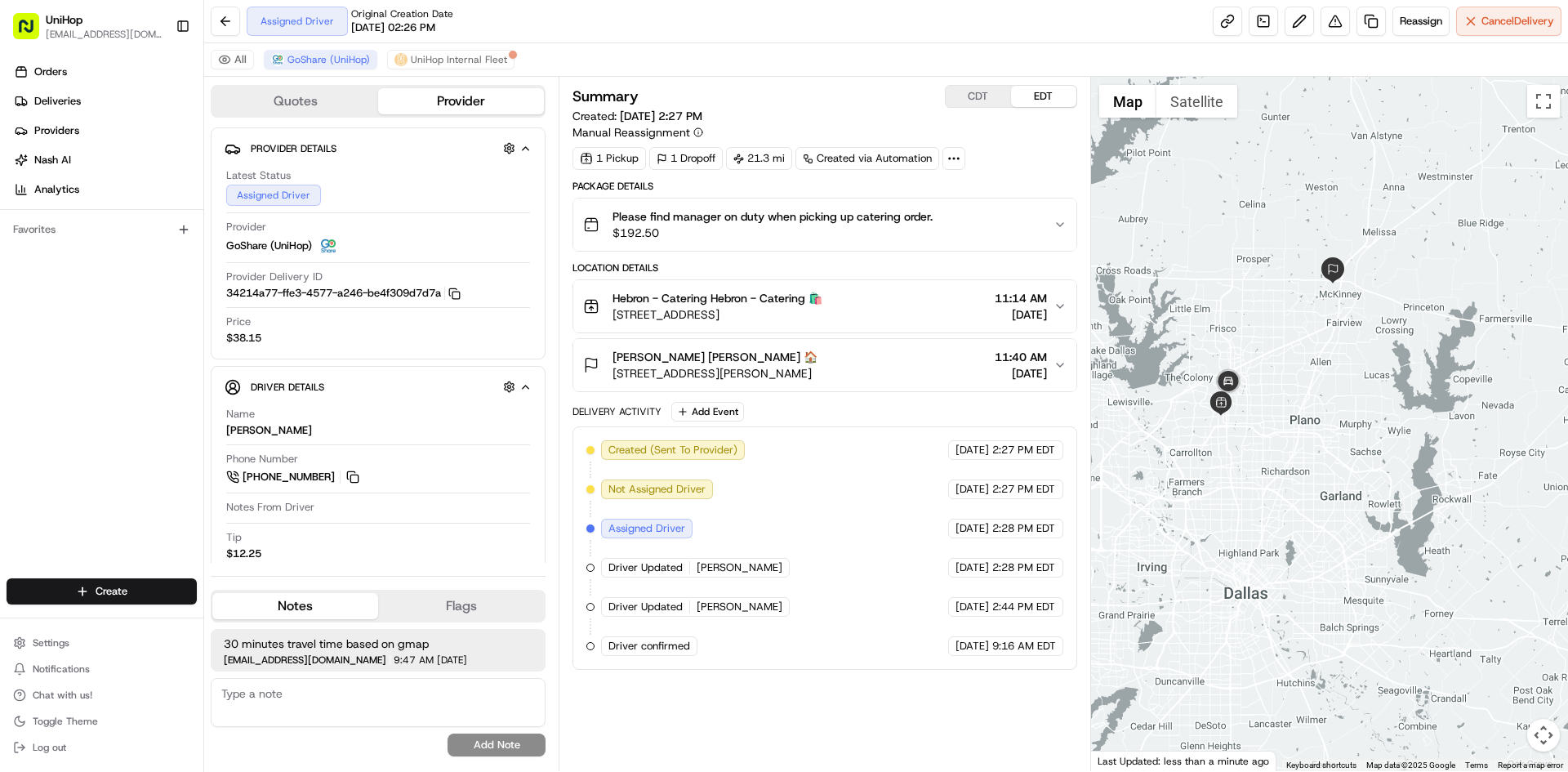
drag, startPoint x: 1223, startPoint y: 233, endPoint x: 1280, endPoint y: 319, distance: 103.2
click at [1280, 319] on div at bounding box center [1329, 424] width 478 height 694
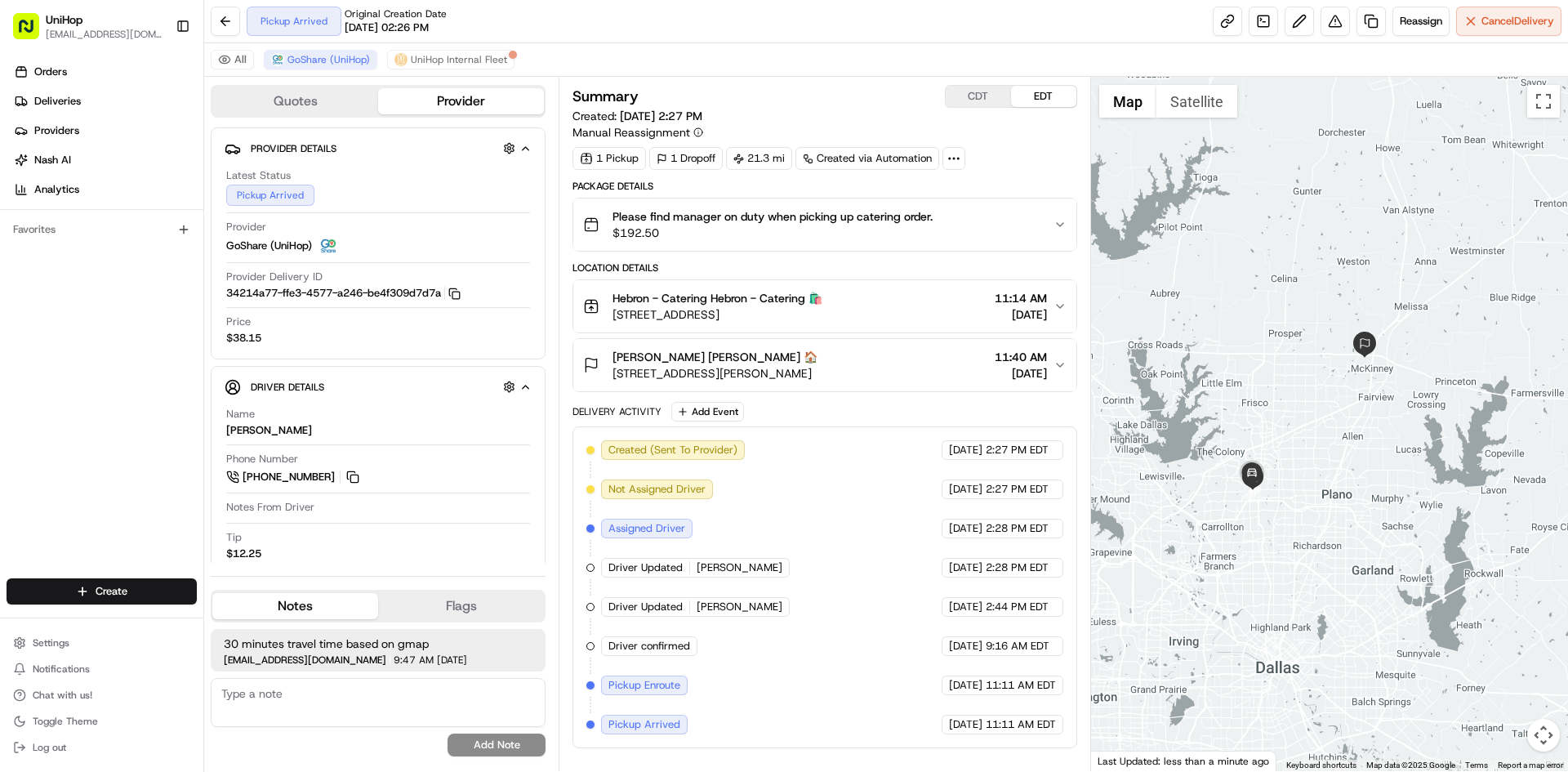
drag, startPoint x: 1218, startPoint y: 277, endPoint x: 1223, endPoint y: 315, distance: 38.3
click at [1223, 315] on div at bounding box center [1329, 424] width 478 height 694
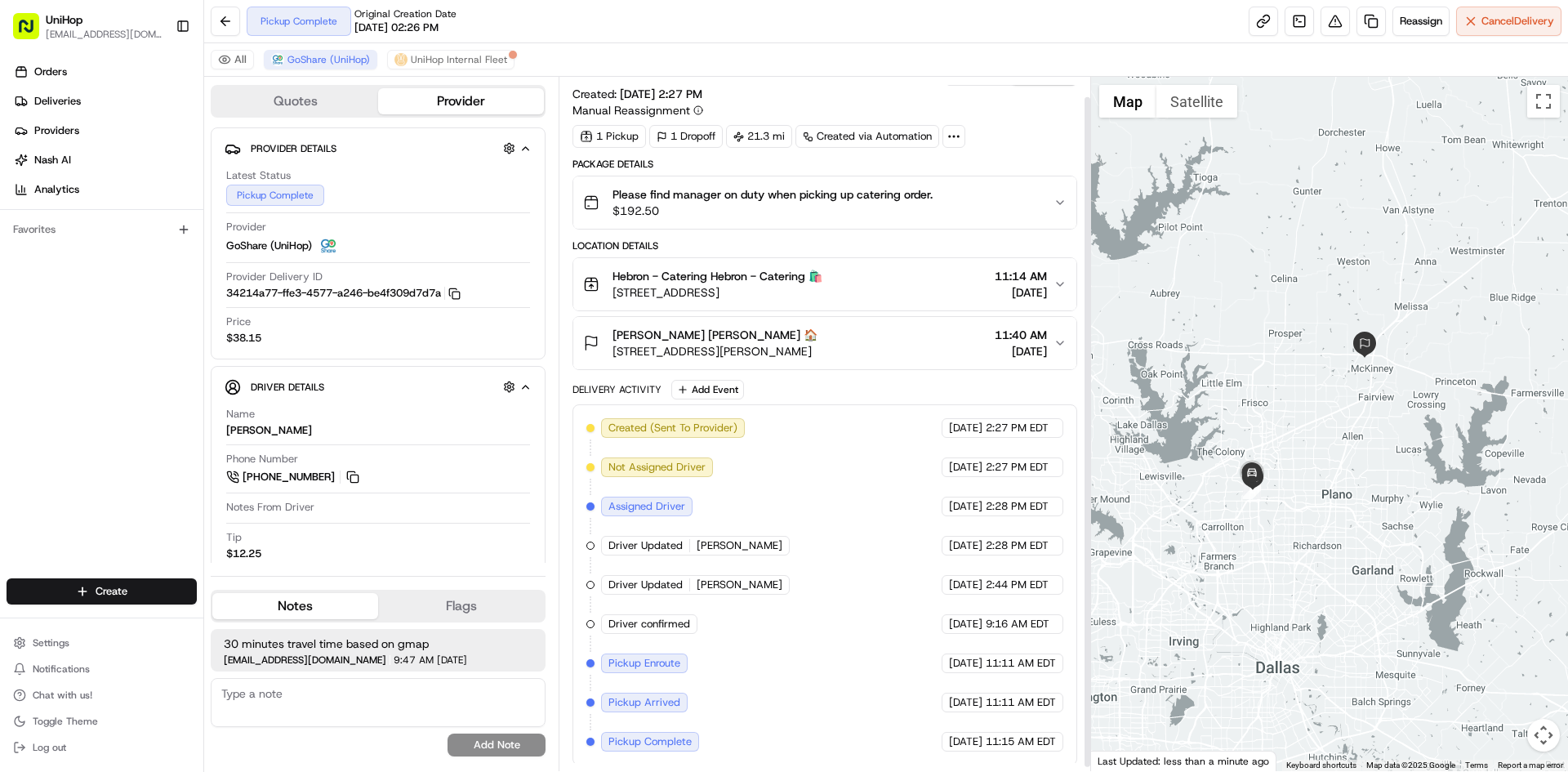
scroll to position [25, 0]
click at [122, 443] on div "Orders Deliveries Providers [PERSON_NAME] Analytics Favorites" at bounding box center [102, 320] width 203 height 536
drag, startPoint x: 1319, startPoint y: 323, endPoint x: 1306, endPoint y: 322, distance: 13.0
click at [1317, 327] on div at bounding box center [1329, 424] width 478 height 694
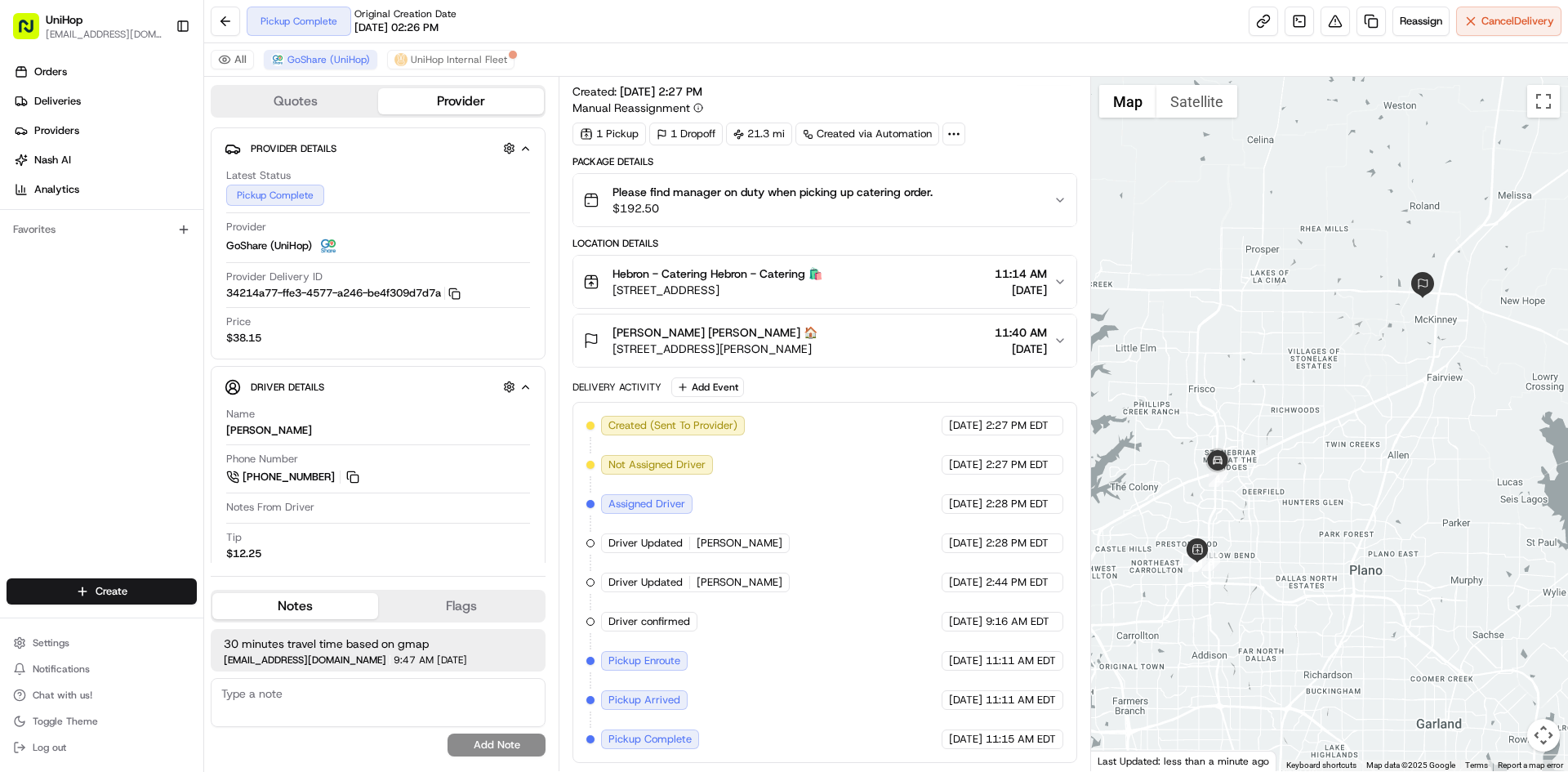
drag, startPoint x: 1243, startPoint y: 318, endPoint x: 1255, endPoint y: 333, distance: 19.2
click at [1255, 333] on div at bounding box center [1329, 424] width 478 height 694
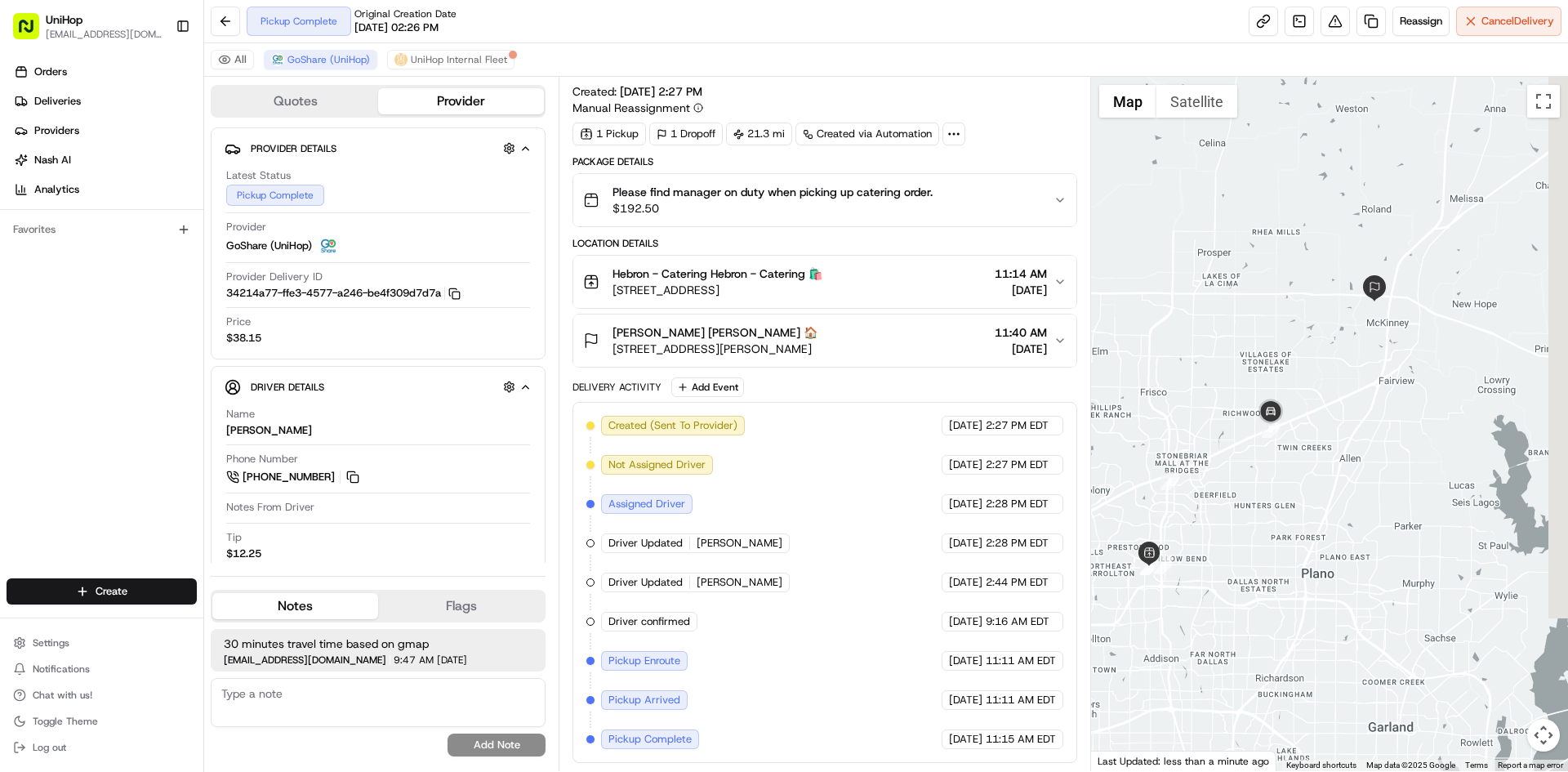
drag, startPoint x: 1361, startPoint y: 374, endPoint x: 1322, endPoint y: 367, distance: 39.6
click at [1322, 367] on div at bounding box center [1329, 424] width 478 height 694
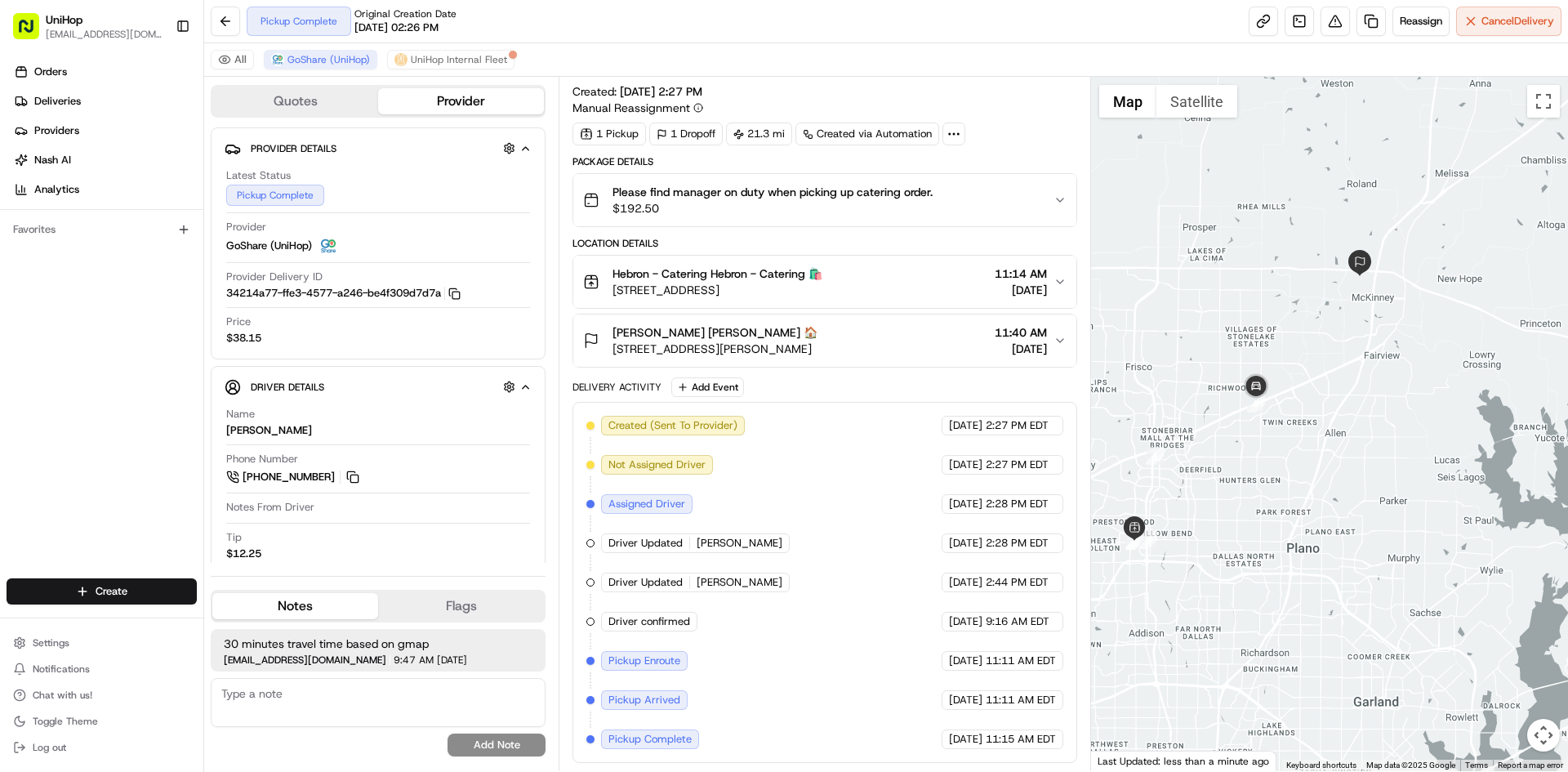
drag, startPoint x: 1338, startPoint y: 368, endPoint x: 1328, endPoint y: 337, distance: 32.6
click at [1330, 339] on div at bounding box center [1329, 424] width 478 height 694
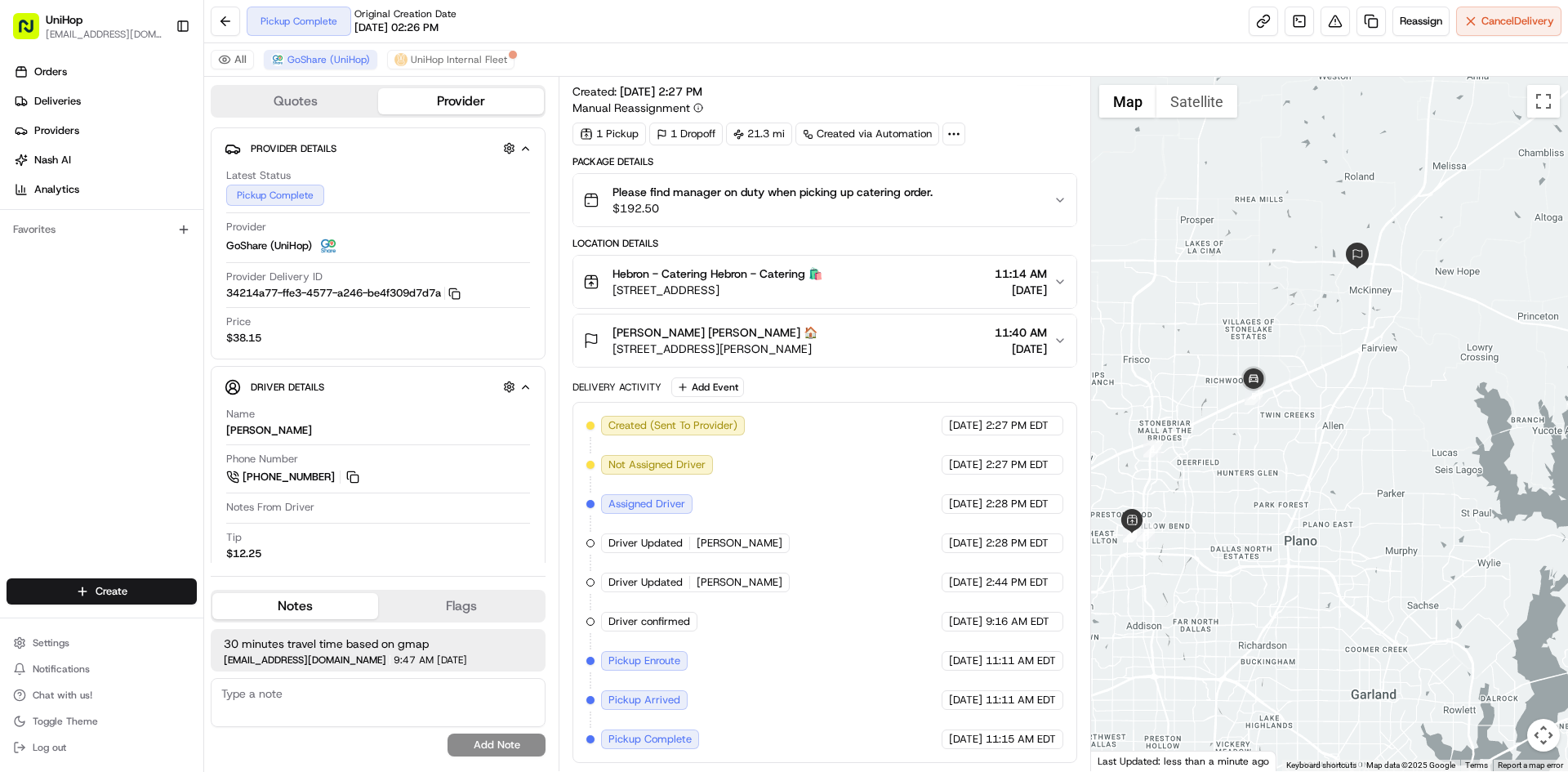
click at [939, 341] on div "Suzanne Rainwater Suzanne Rainwater 🏠 2501 W University Dr, McKinney, TX 75071,…" at bounding box center [817, 340] width 469 height 32
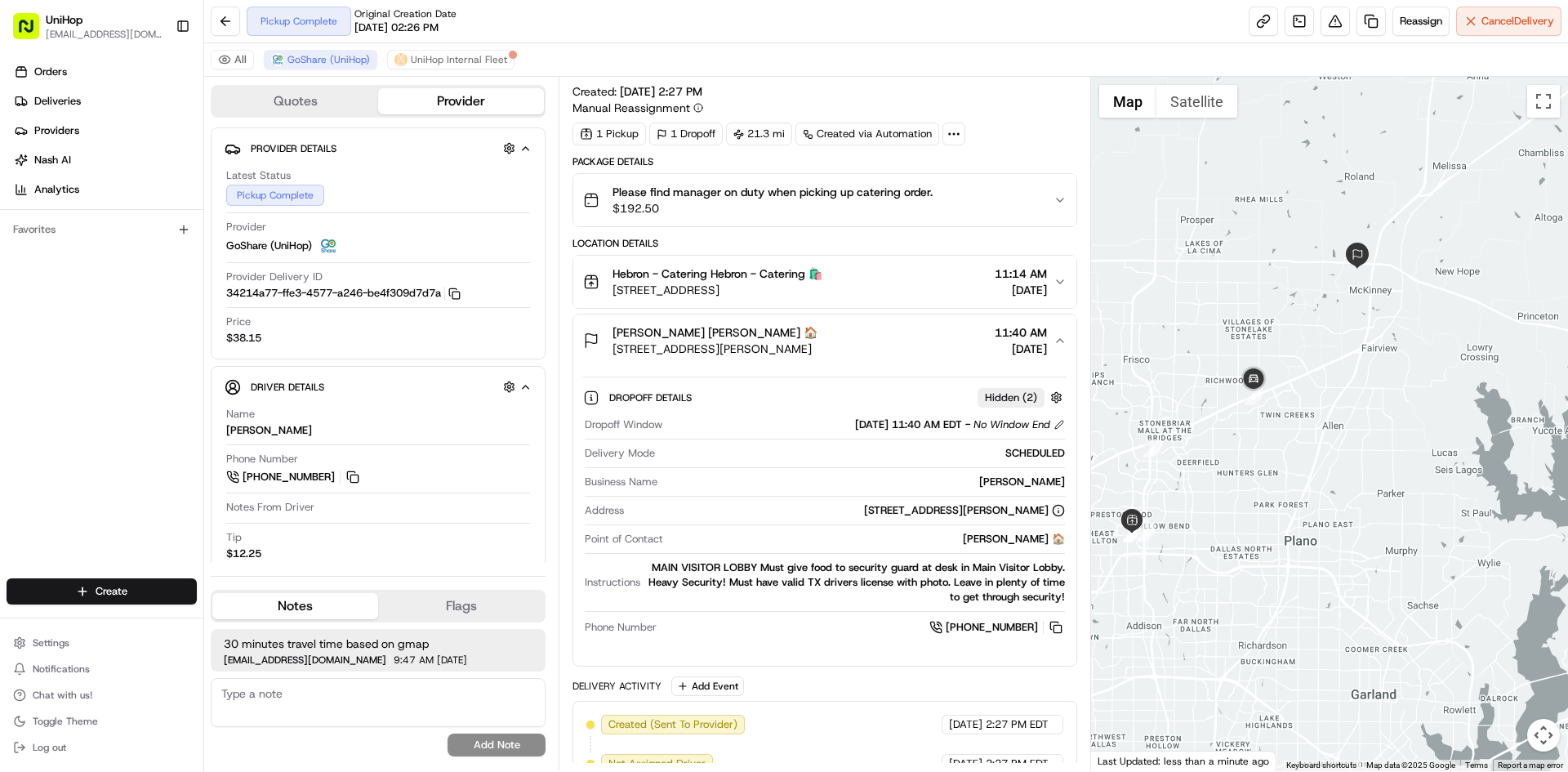
click at [938, 341] on div "Suzanne Rainwater Suzanne Rainwater 🏠 2501 W University Dr, McKinney, TX 75071,…" at bounding box center [817, 340] width 469 height 32
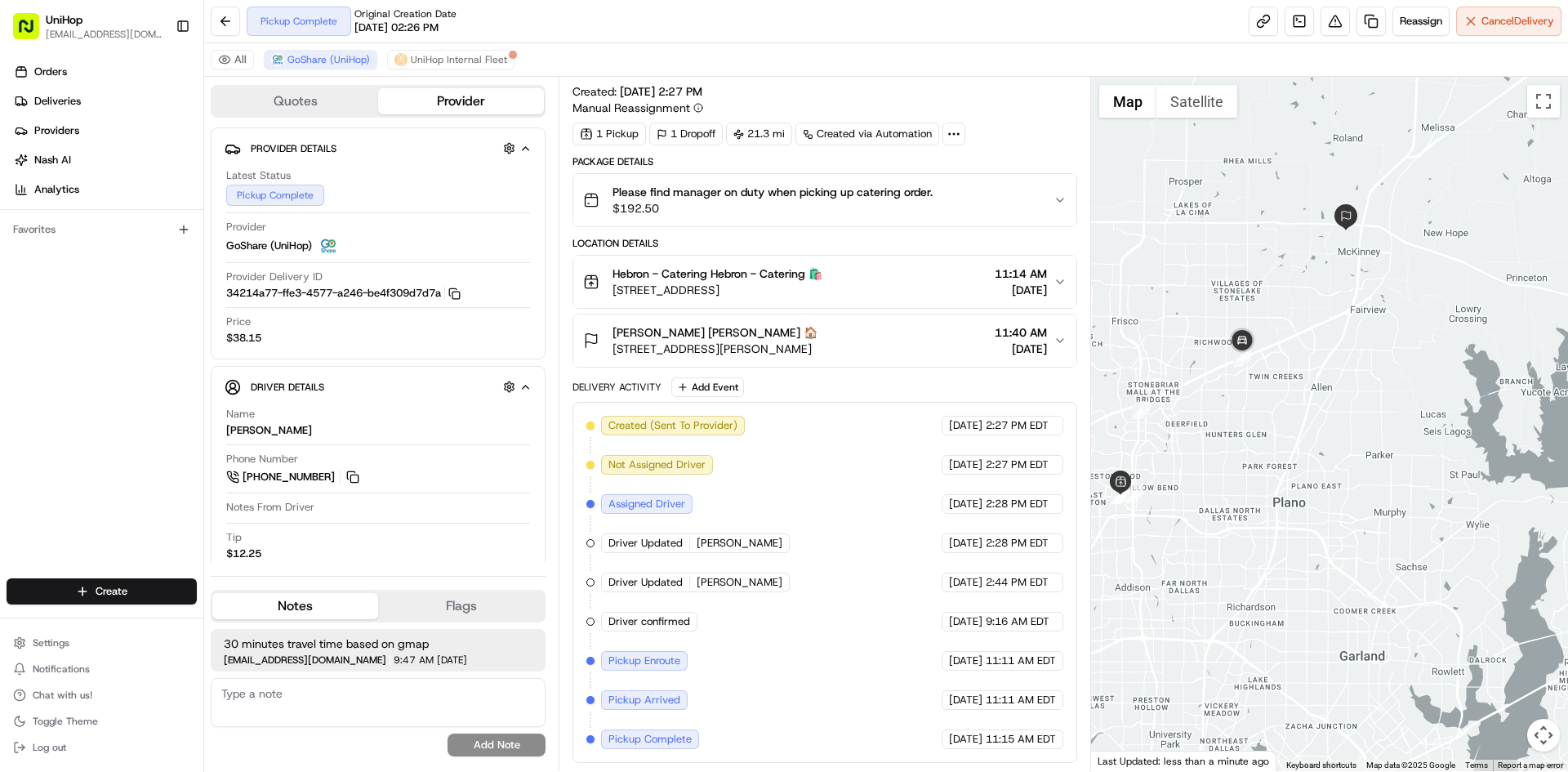
drag, startPoint x: 1312, startPoint y: 278, endPoint x: 1309, endPoint y: 257, distance: 21.2
click at [1309, 257] on div at bounding box center [1329, 424] width 478 height 694
click at [892, 354] on div "Suzanne Rainwater Suzanne Rainwater 🏠 2501 W University Dr, McKinney, TX 75071,…" at bounding box center [817, 340] width 469 height 32
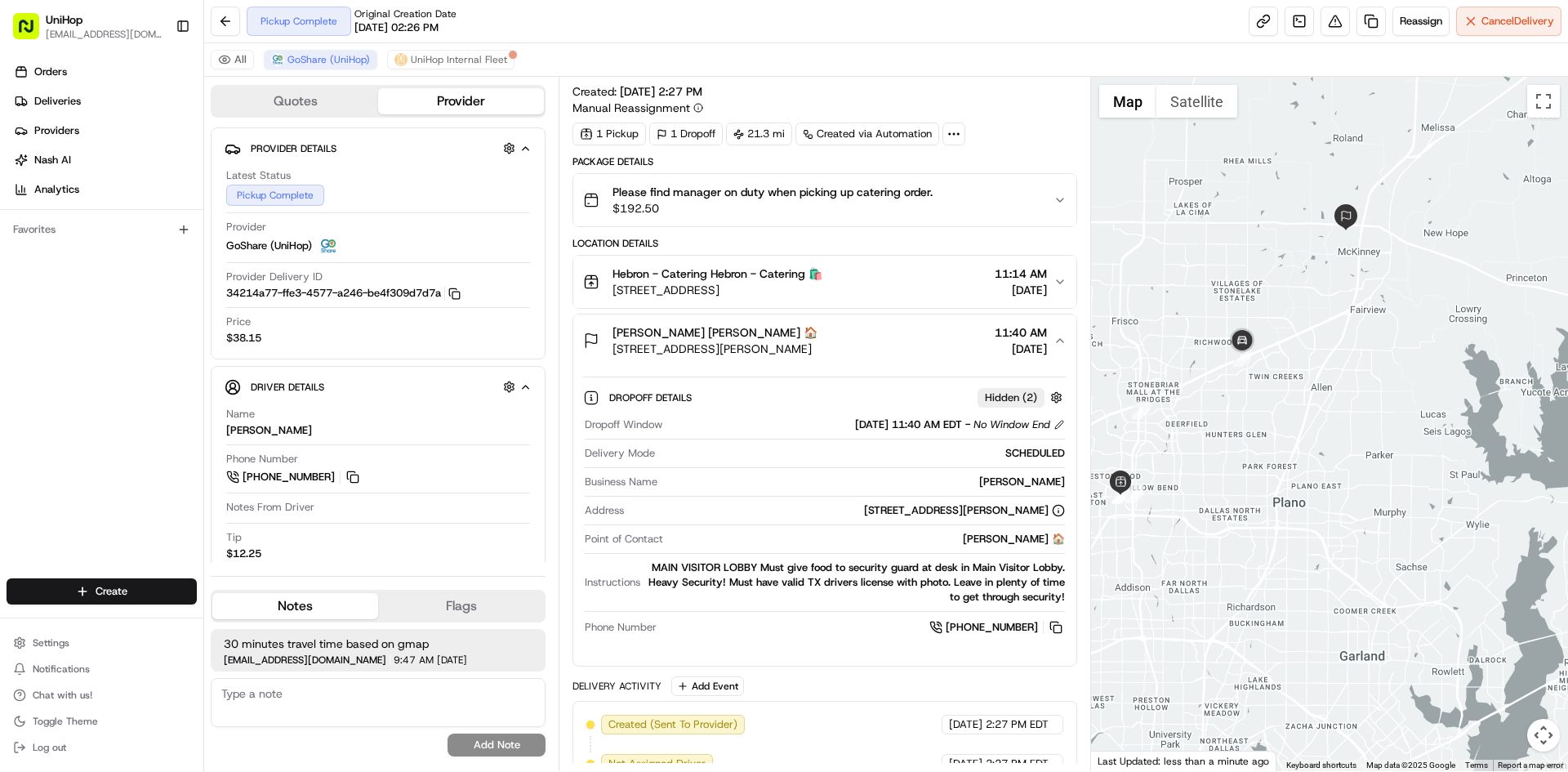
click at [892, 354] on div "Suzanne Rainwater Suzanne Rainwater 🏠 2501 W University Dr, McKinney, TX 75071,…" at bounding box center [817, 340] width 469 height 32
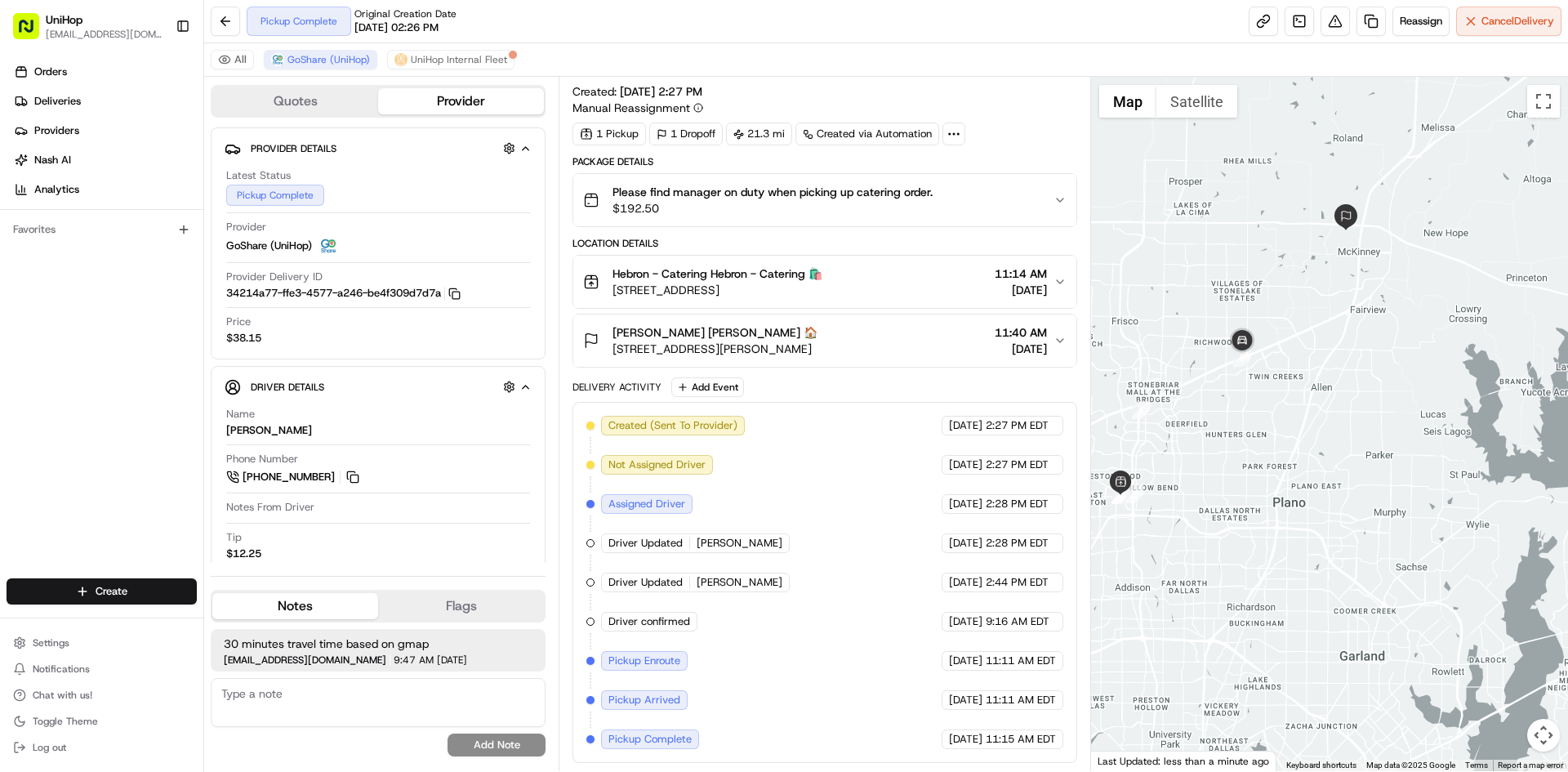
click at [888, 349] on div "Suzanne Rainwater Suzanne Rainwater 🏠 2501 W University Dr, McKinney, TX 75071,…" at bounding box center [817, 340] width 469 height 32
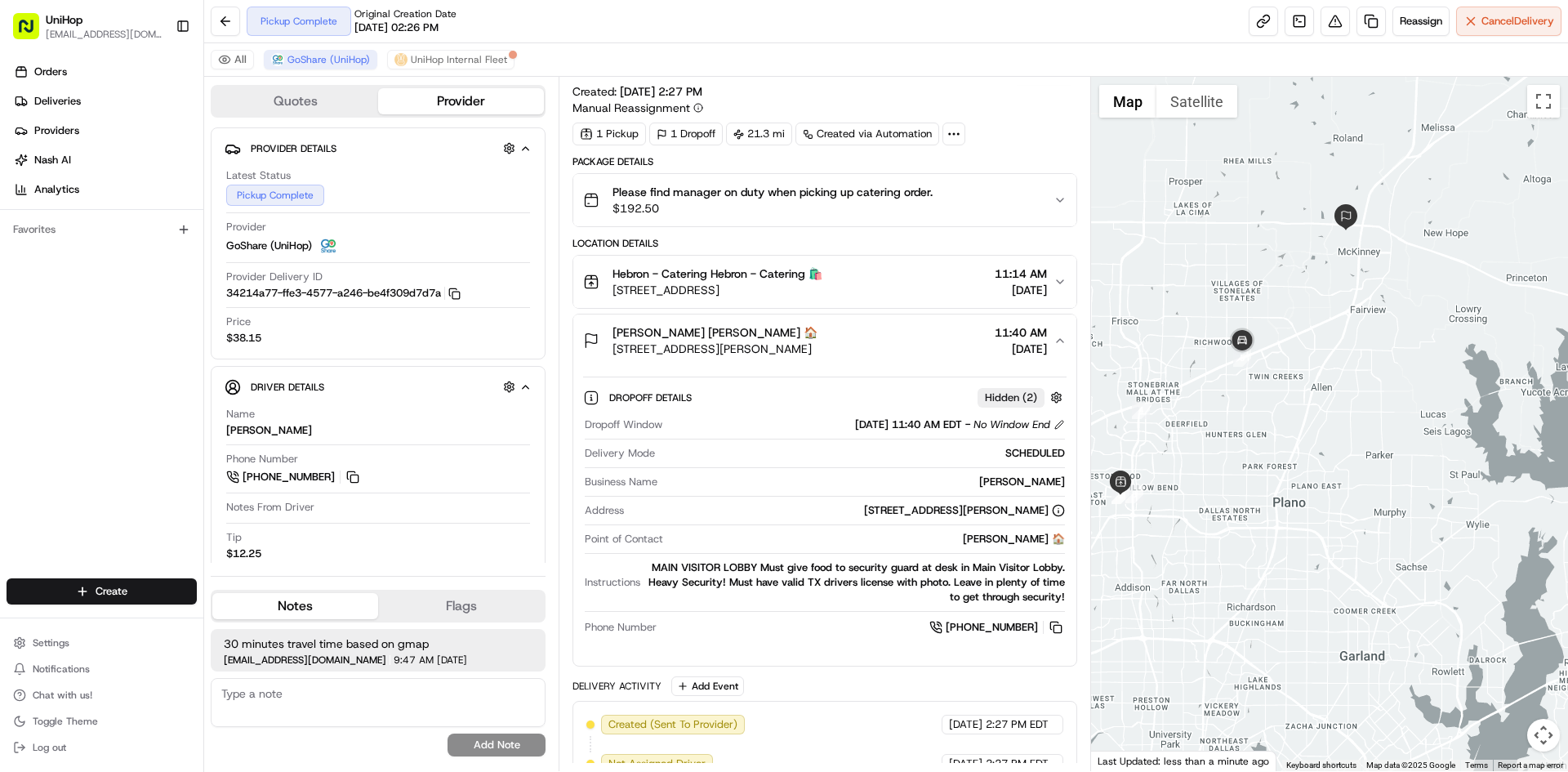
click at [888, 348] on div "Suzanne Rainwater Suzanne Rainwater 🏠 2501 W University Dr, McKinney, TX 75071,…" at bounding box center [817, 340] width 469 height 32
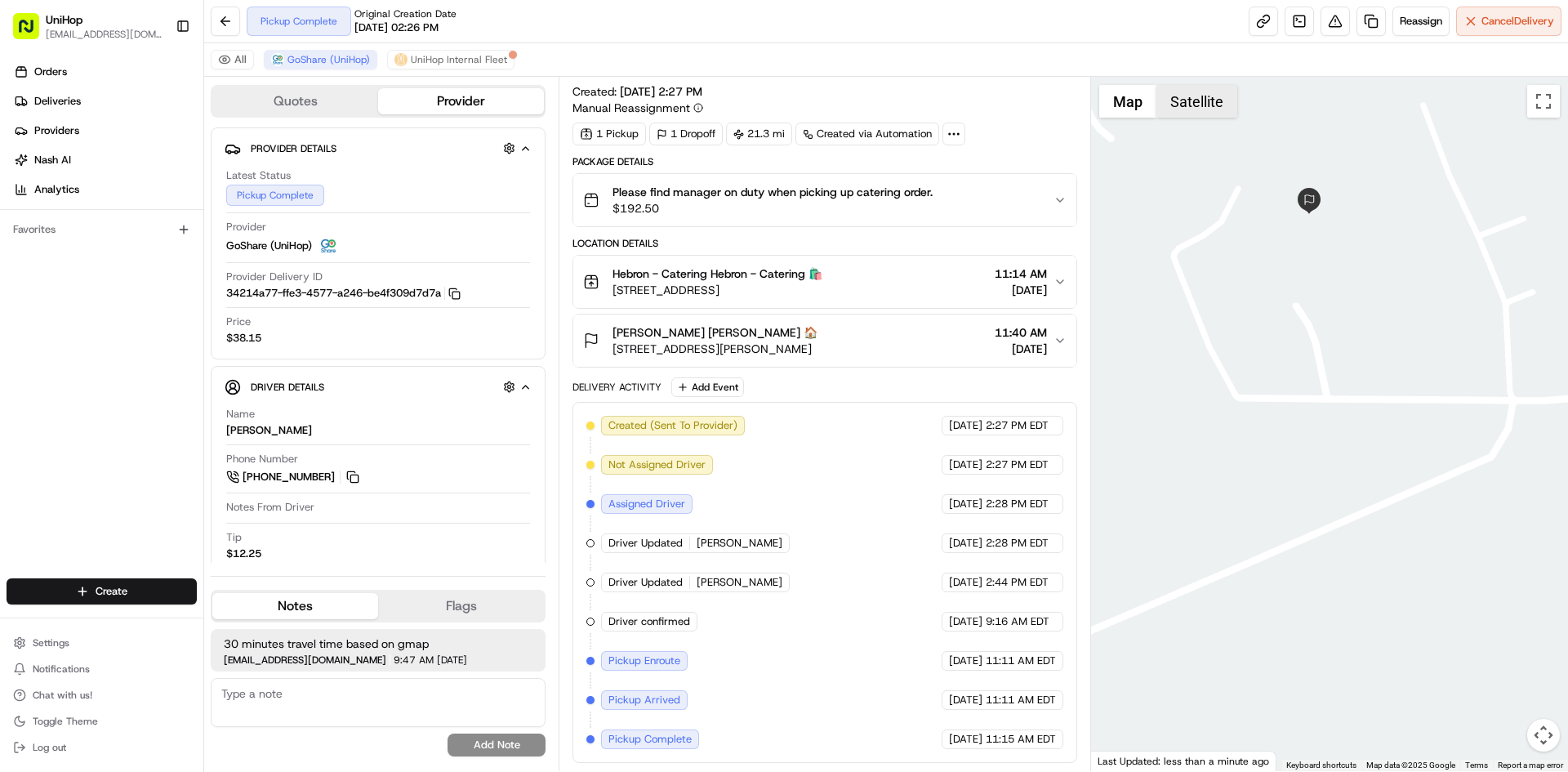
click at [1219, 116] on button "Satellite" at bounding box center [1197, 101] width 81 height 32
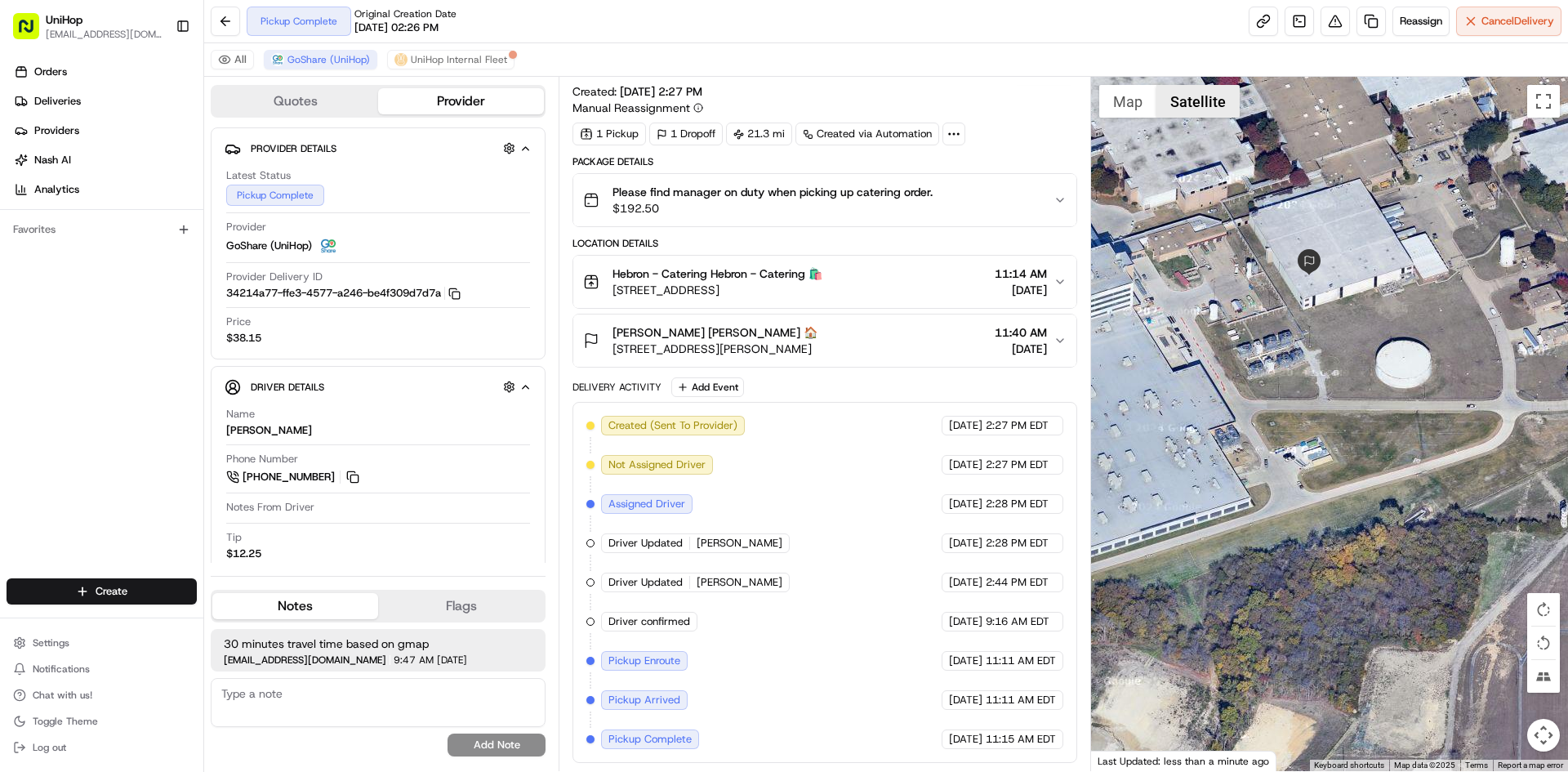
click at [1158, 104] on button "Satellite" at bounding box center [1198, 101] width 83 height 32
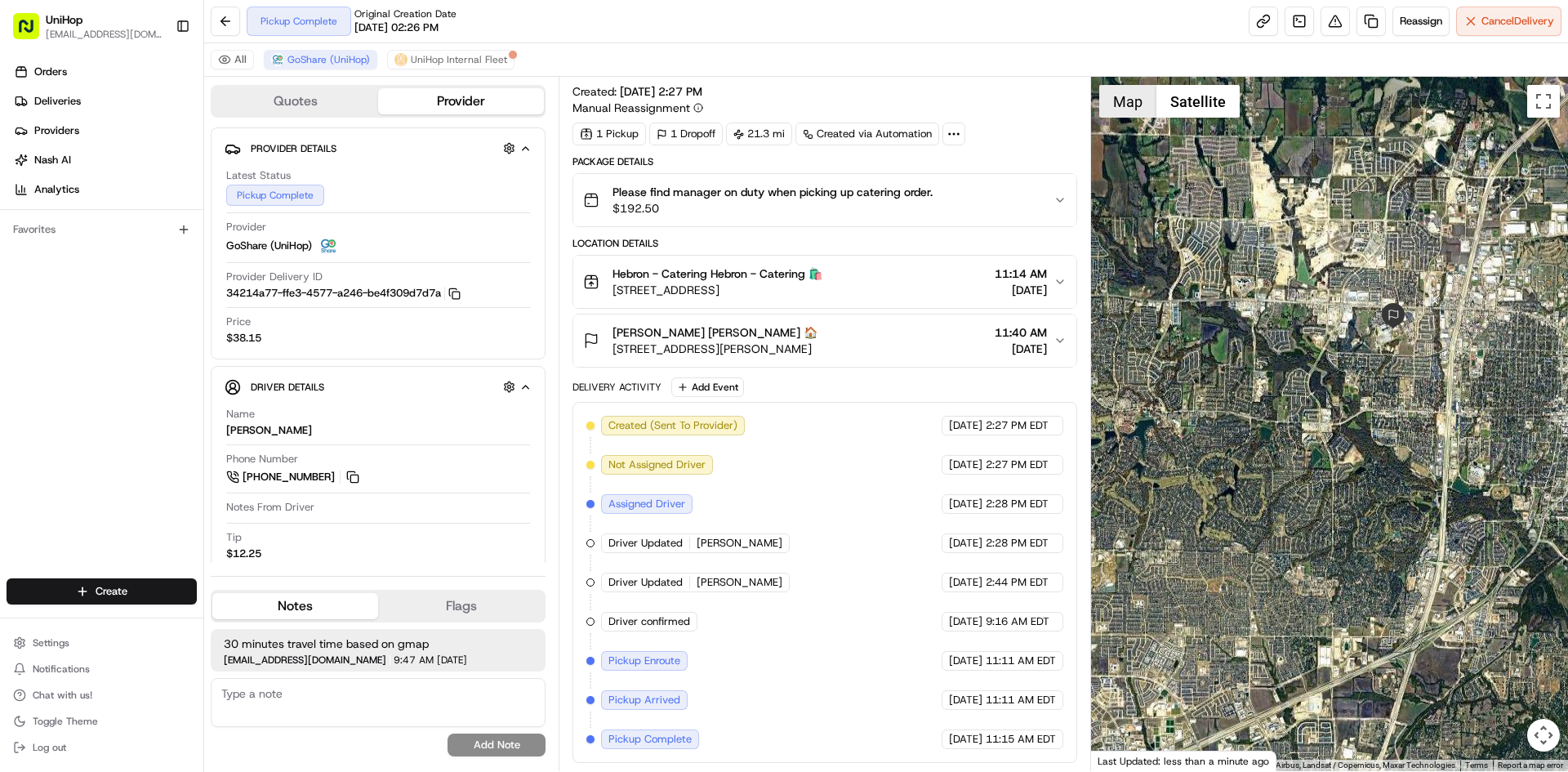
click at [1141, 108] on button "Map" at bounding box center [1128, 101] width 57 height 32
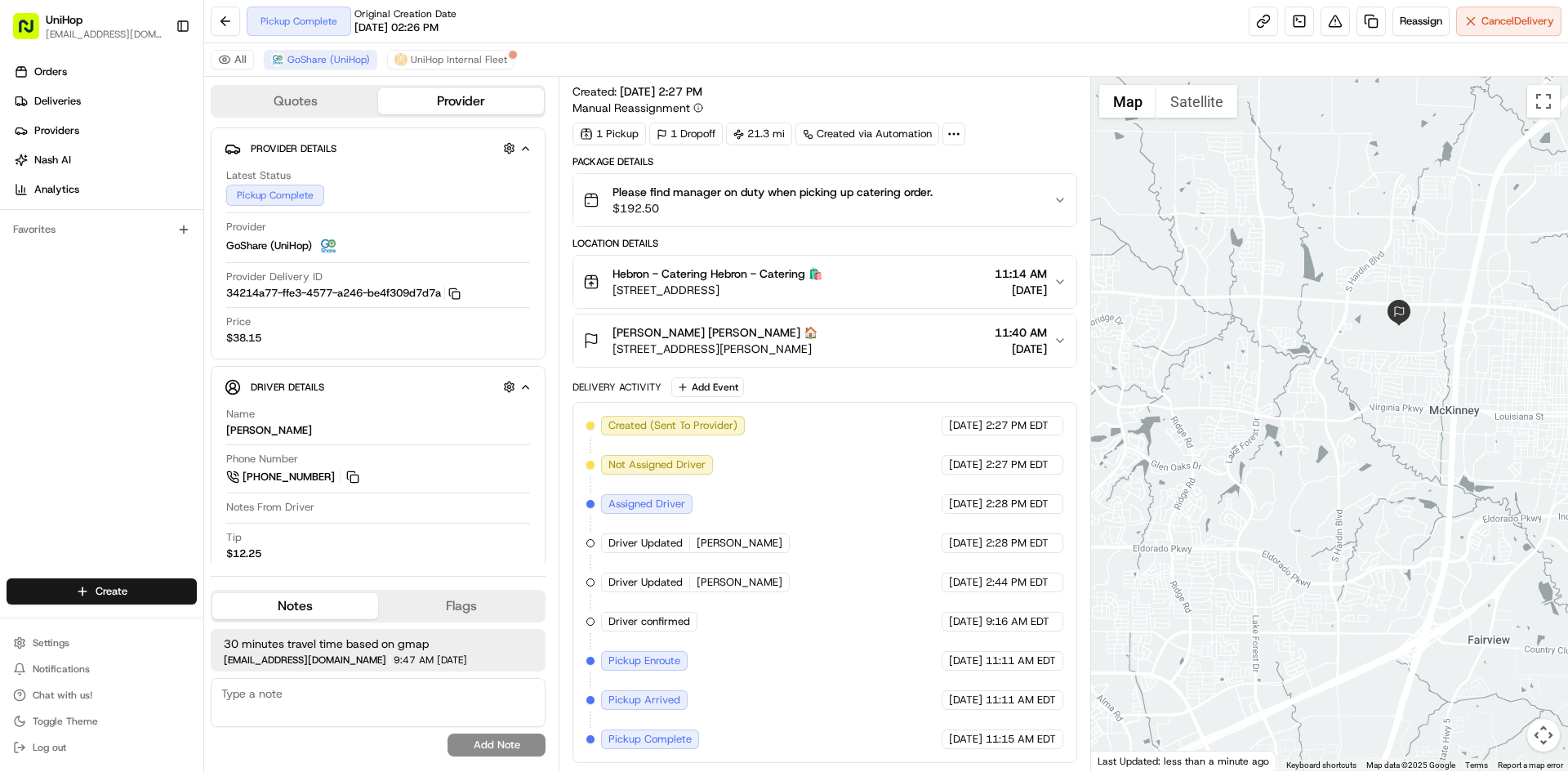
drag, startPoint x: 1255, startPoint y: 262, endPoint x: 1306, endPoint y: 236, distance: 57.2
click at [1291, 243] on div at bounding box center [1329, 424] width 478 height 694
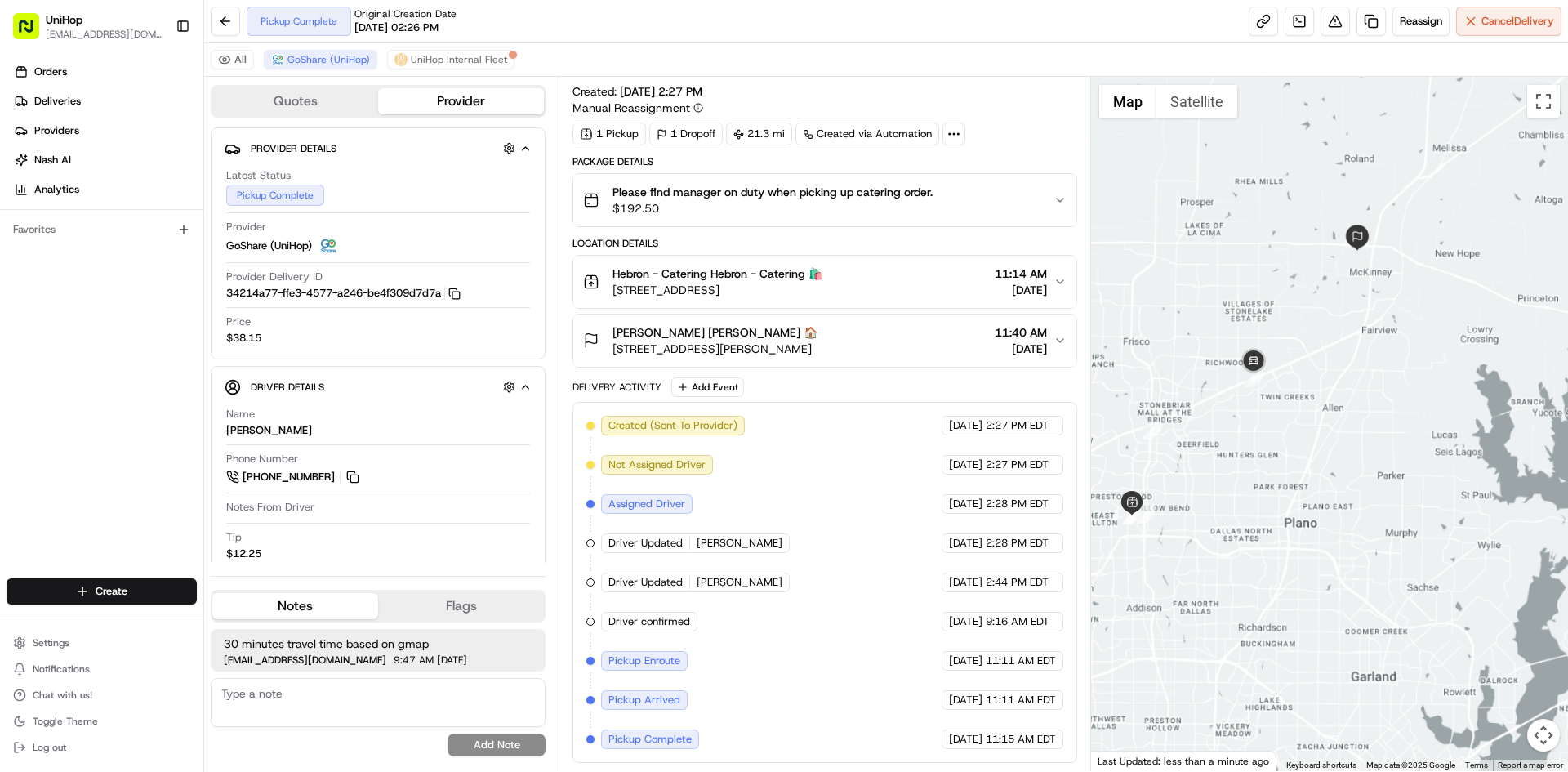
drag, startPoint x: 1297, startPoint y: 243, endPoint x: 1313, endPoint y: 304, distance: 63.1
click at [1313, 304] on div at bounding box center [1329, 424] width 478 height 694
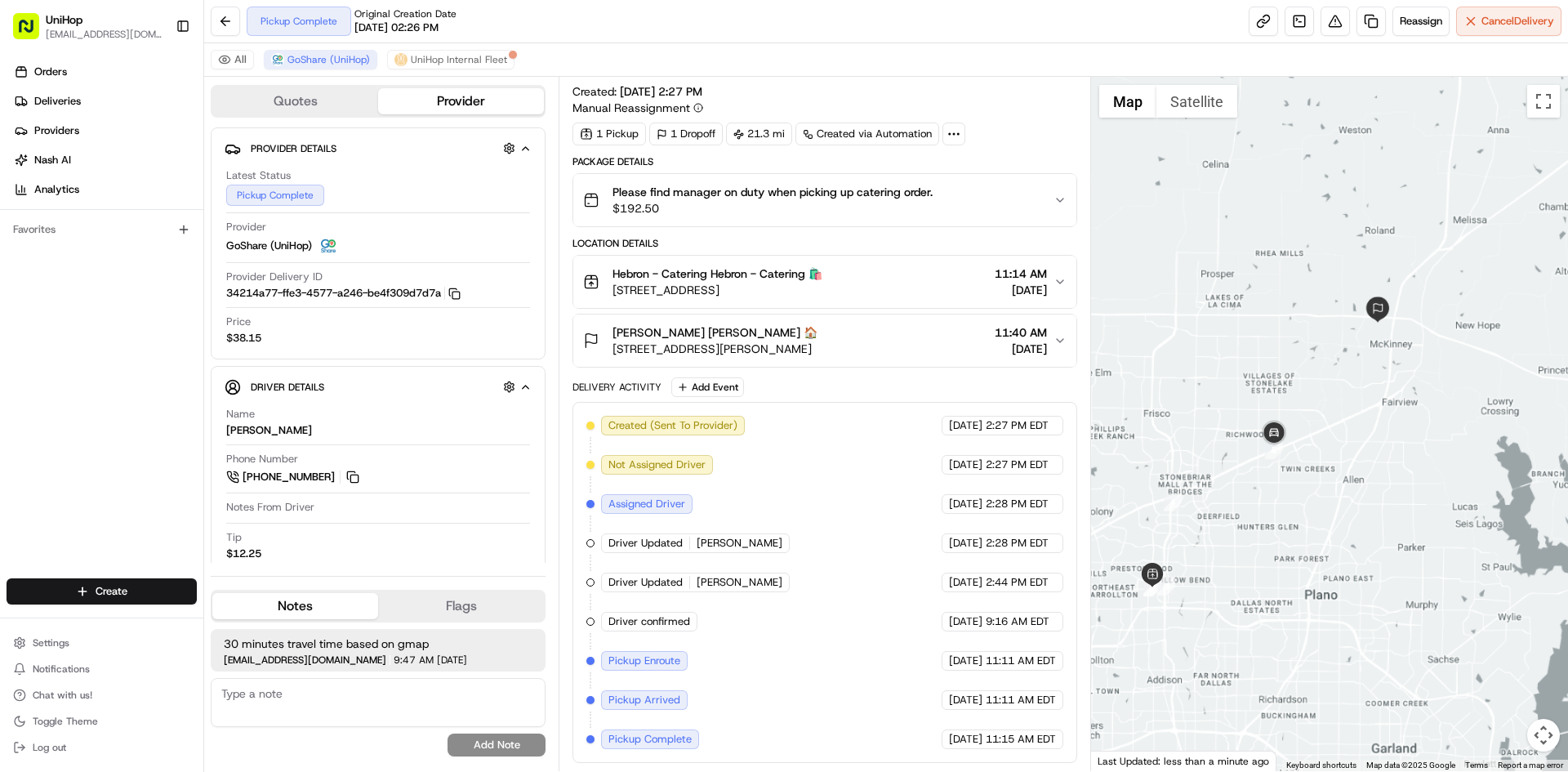
click at [1262, 345] on div at bounding box center [1329, 424] width 478 height 694
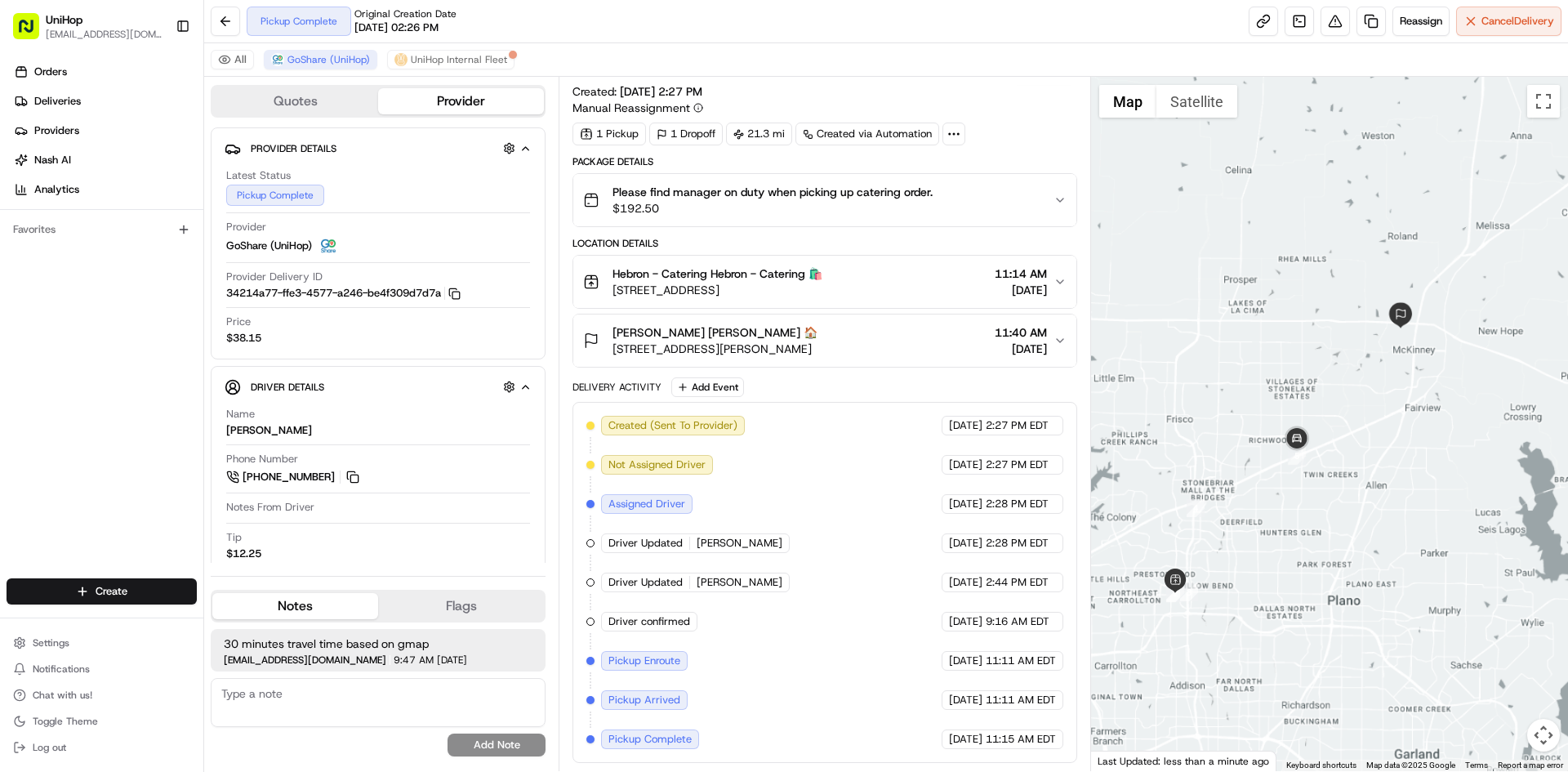
drag, startPoint x: 1270, startPoint y: 357, endPoint x: 1294, endPoint y: 363, distance: 24.7
click at [1294, 363] on div at bounding box center [1329, 424] width 478 height 694
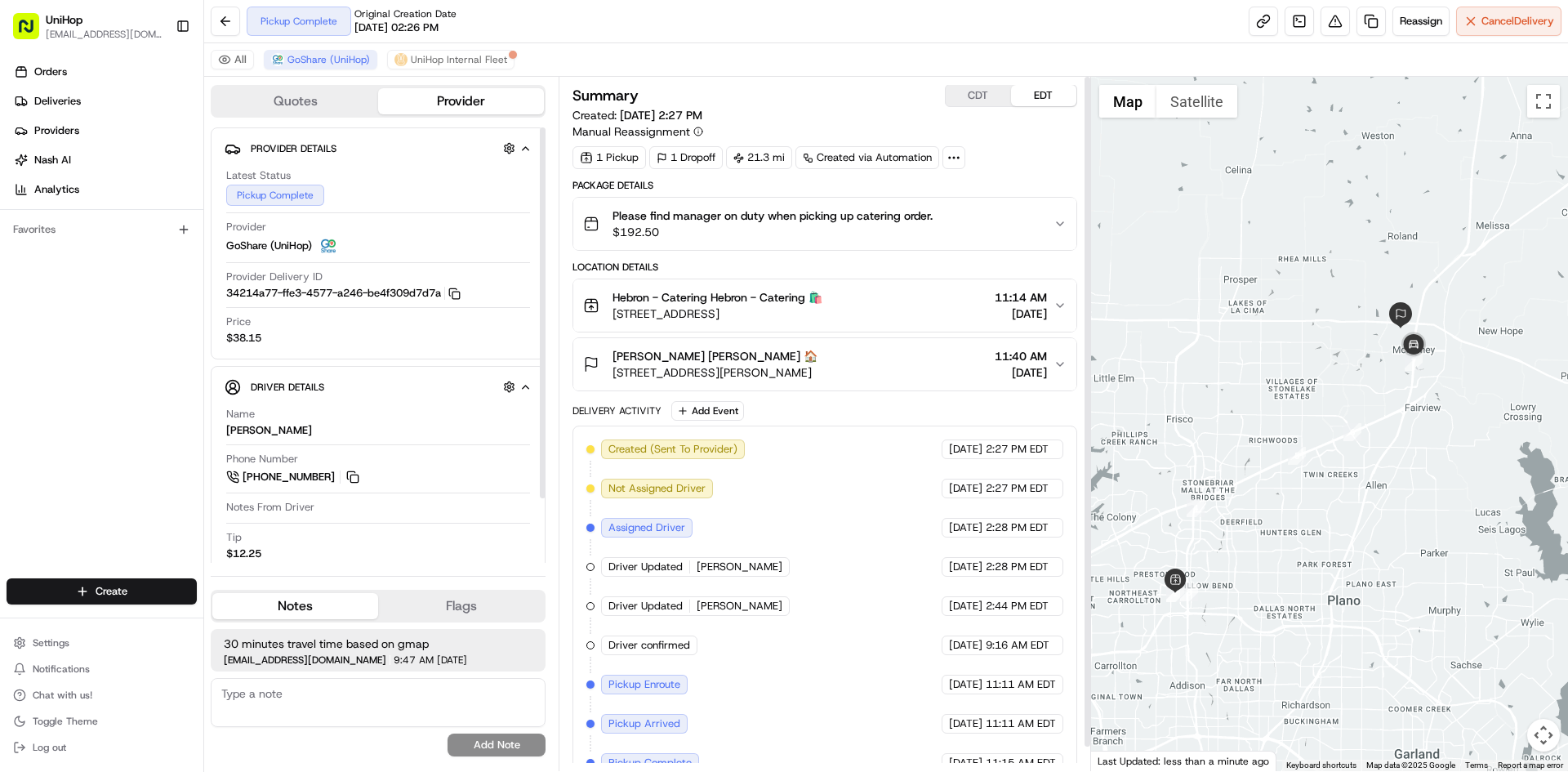
scroll to position [0, 0]
drag, startPoint x: 49, startPoint y: 431, endPoint x: 80, endPoint y: 425, distance: 31.6
click at [50, 431] on div "Orders Deliveries Providers [PERSON_NAME] Analytics Favorites" at bounding box center [102, 320] width 203 height 536
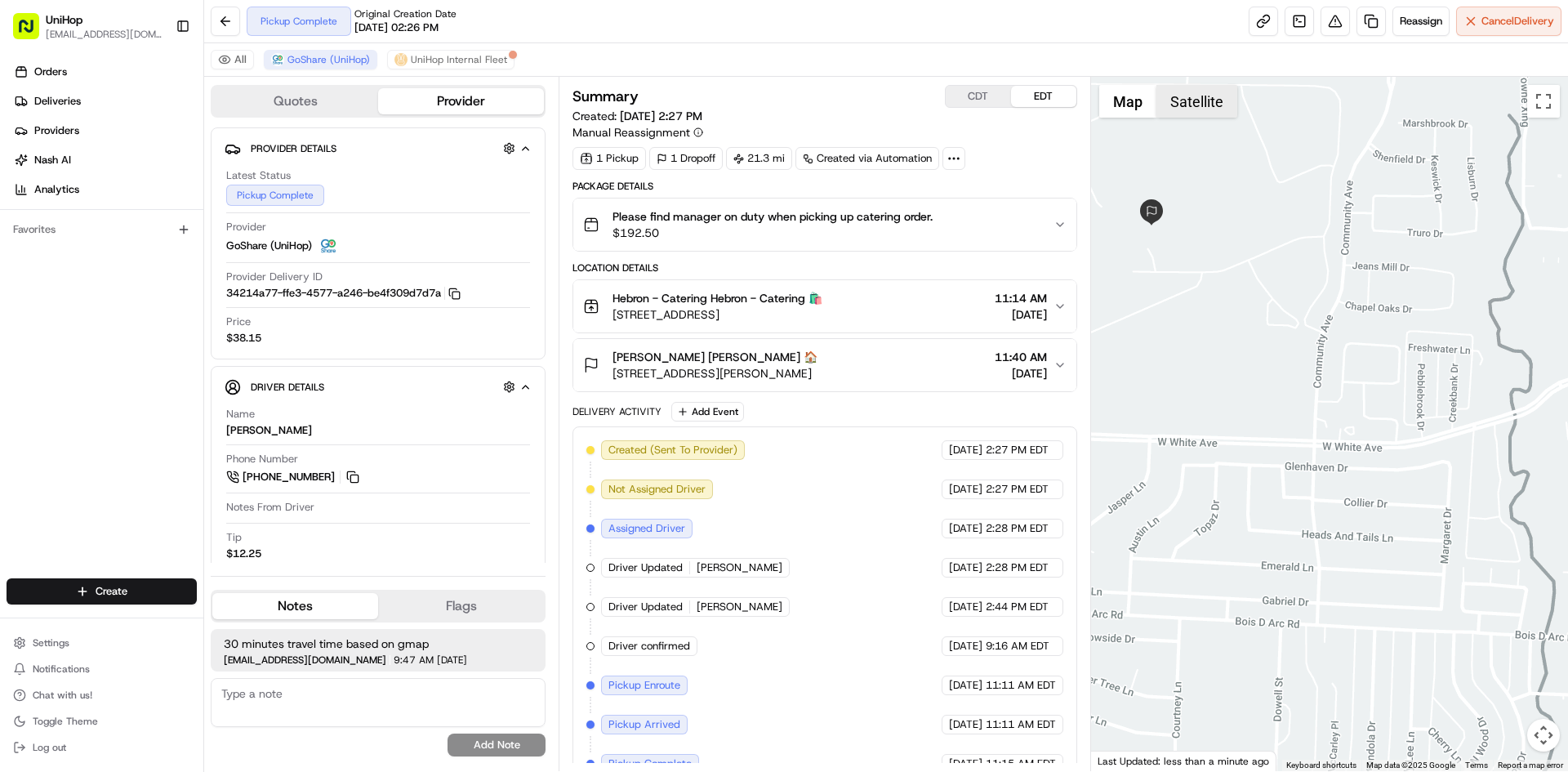
click at [1182, 104] on button "Satellite" at bounding box center [1197, 101] width 81 height 32
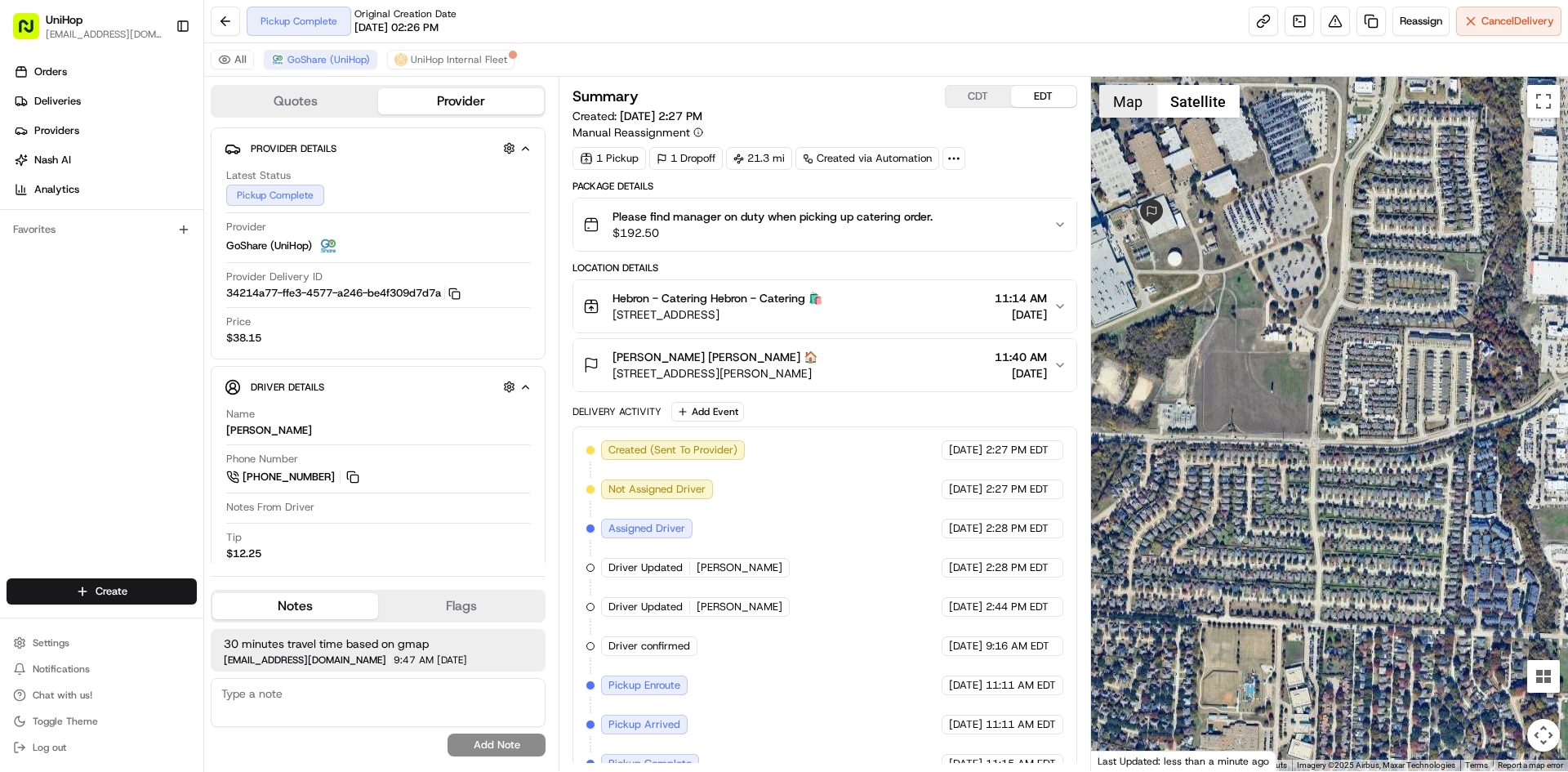
click at [1127, 104] on button "Map" at bounding box center [1128, 101] width 57 height 32
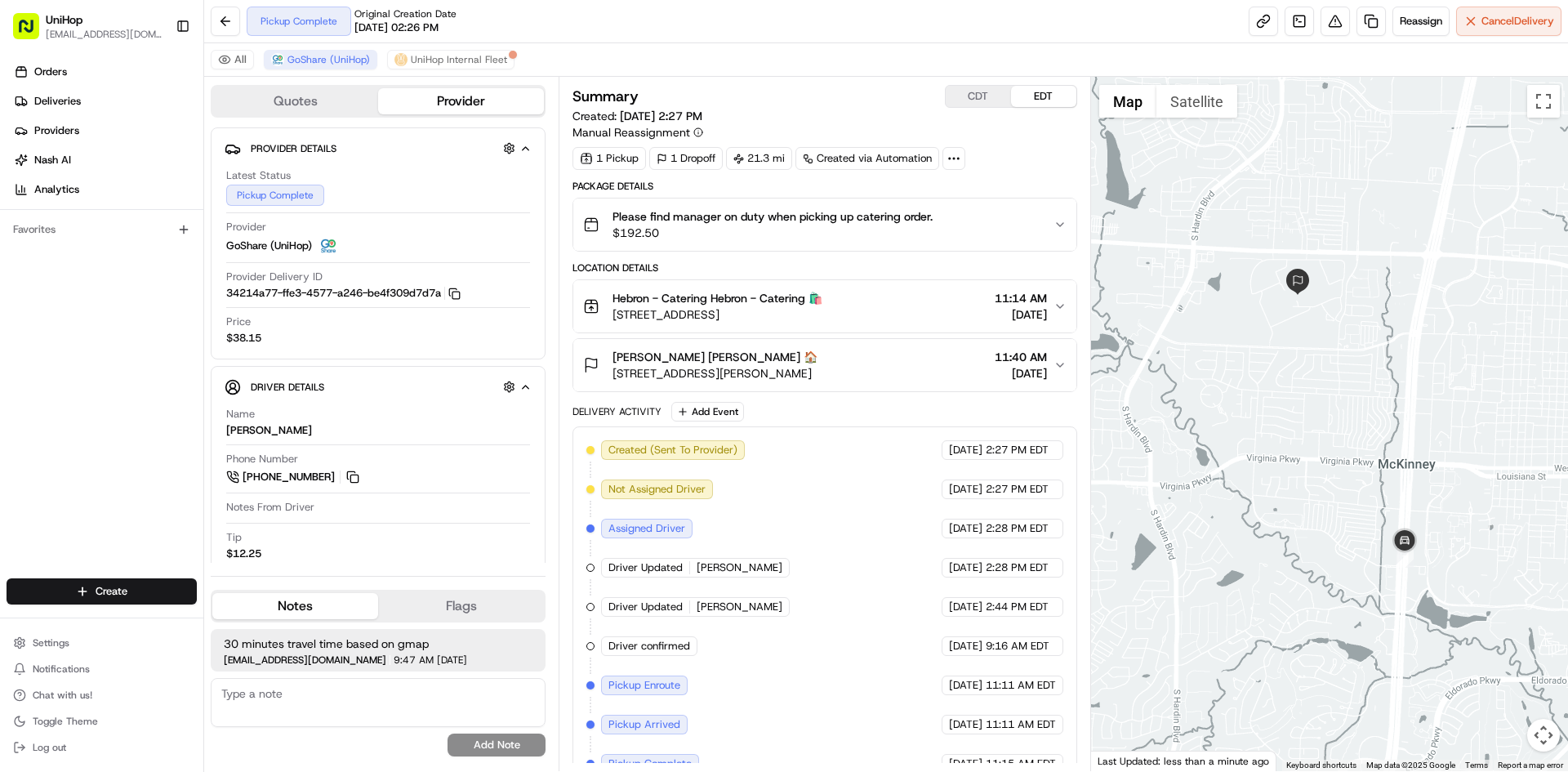
drag, startPoint x: 1402, startPoint y: 357, endPoint x: 1381, endPoint y: 339, distance: 27.7
click at [1387, 346] on div at bounding box center [1329, 424] width 478 height 694
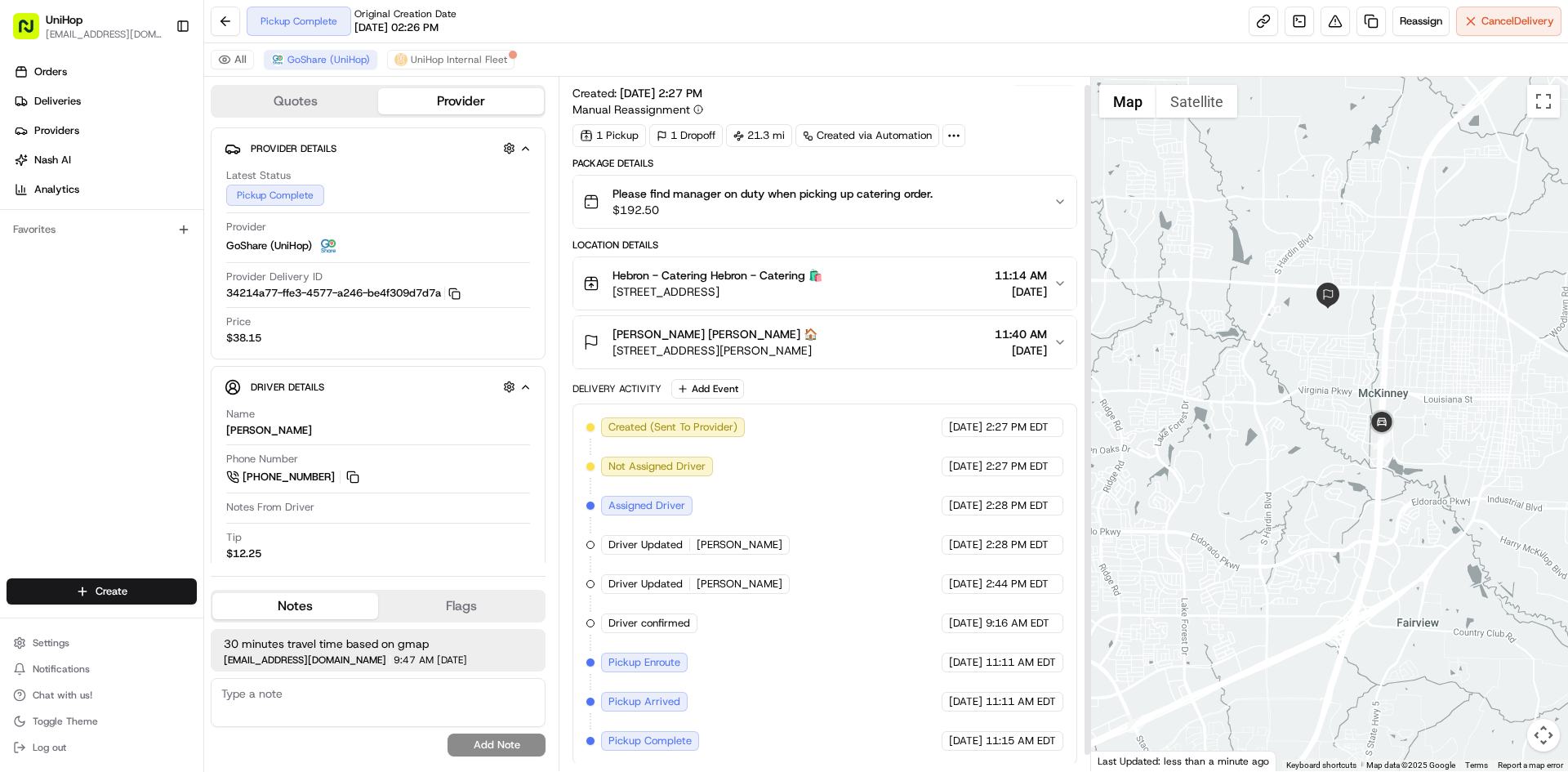
scroll to position [25, 0]
click at [875, 360] on button "Suzanne Rainwater Suzanne Rainwater 🏠 2501 W University Dr, McKinney, TX 75071,…" at bounding box center [825, 340] width 503 height 52
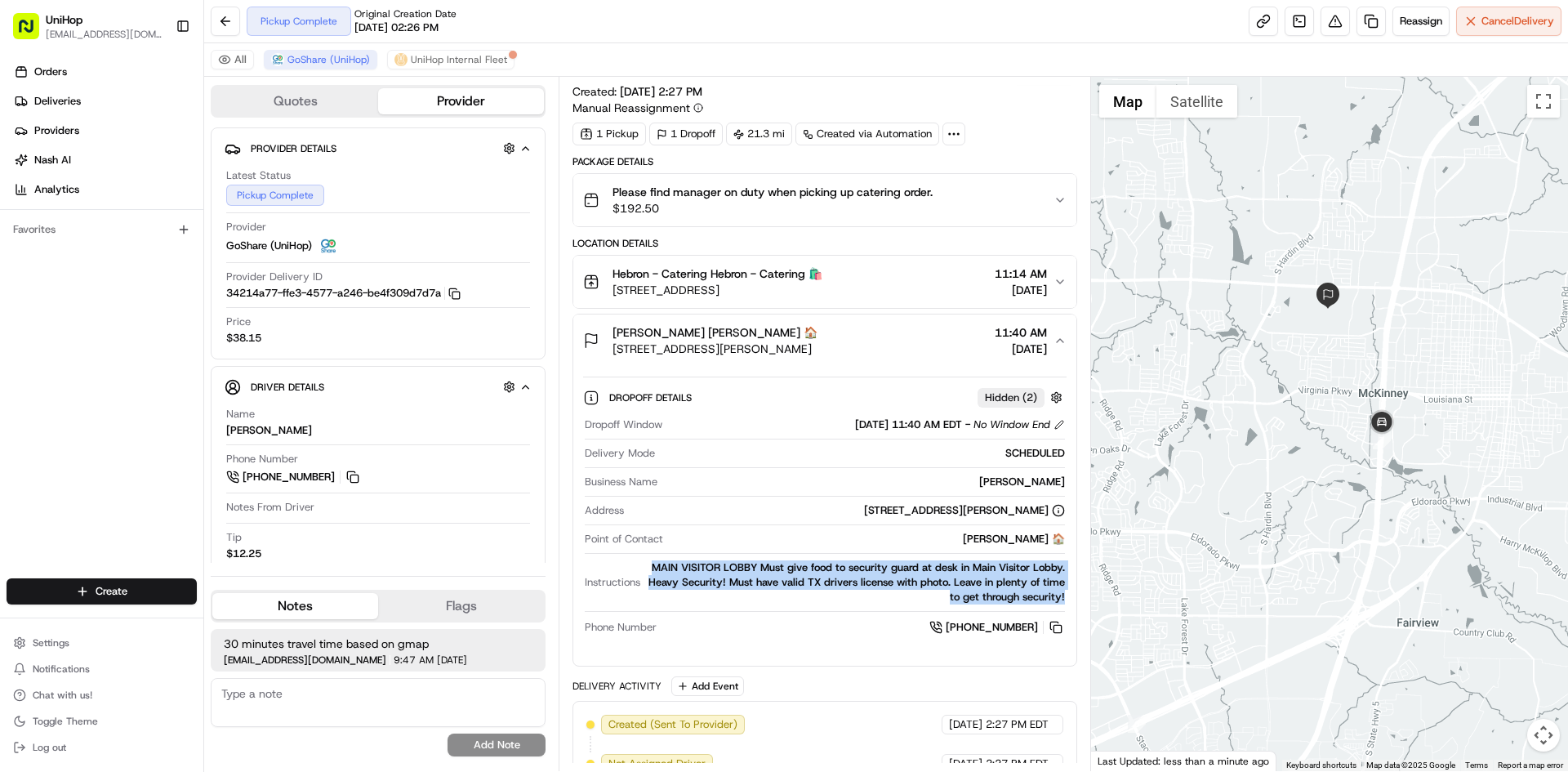
drag, startPoint x: 654, startPoint y: 568, endPoint x: 1065, endPoint y: 597, distance: 412.0
click at [1065, 597] on div "Dropoff Window Aug 20 2025 11:40 AM EDT - No Window End Delivery Mode SCHEDULED…" at bounding box center [824, 527] width 483 height 232
copy div "MAIN VISITOR LOBBY Must give food to security guard at desk in Main Visitor Lob…"
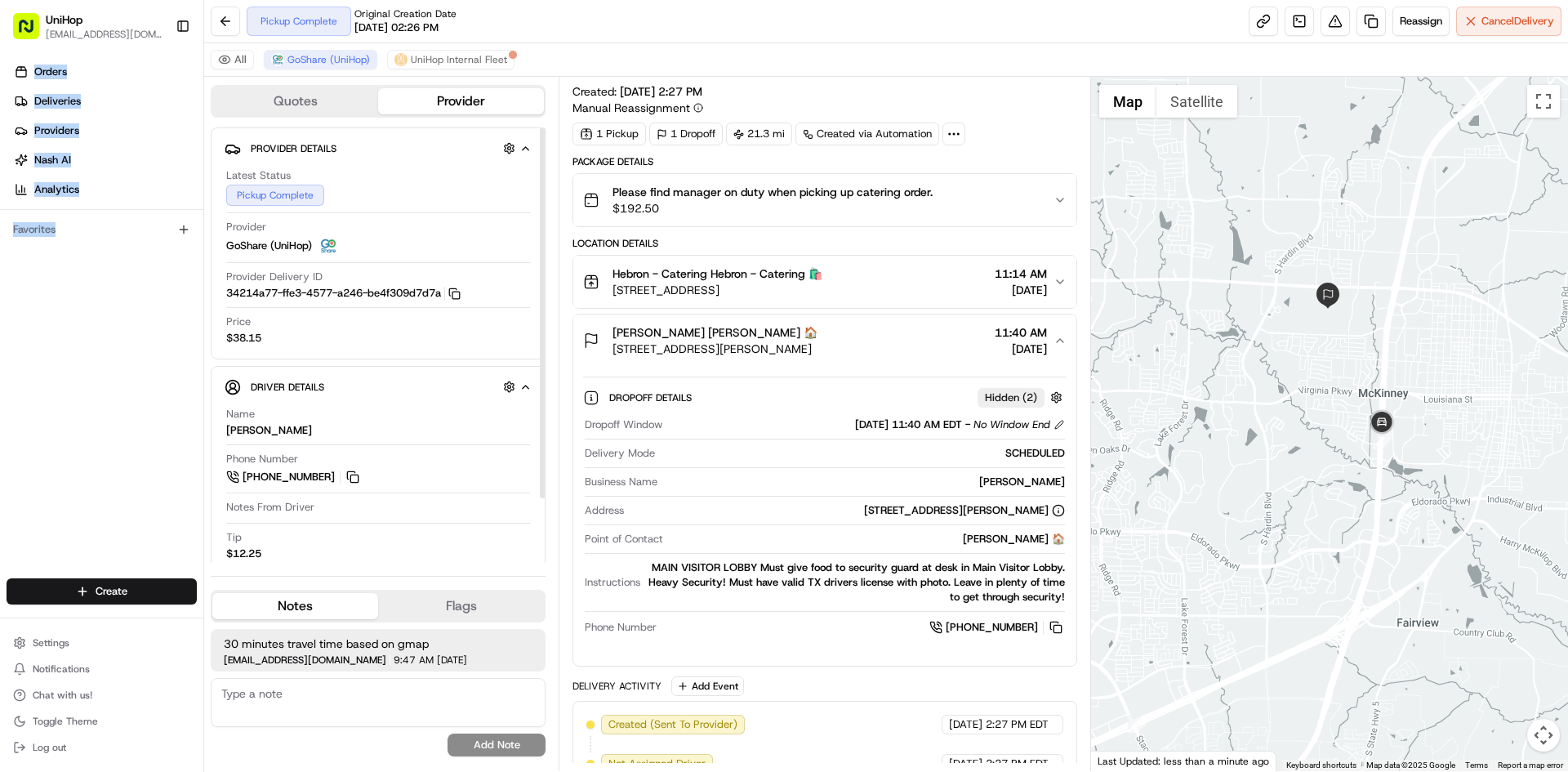
drag, startPoint x: 102, startPoint y: 467, endPoint x: 210, endPoint y: 426, distance: 115.5
click at [103, 466] on div "Orders Deliveries Providers [PERSON_NAME] Analytics Favorites" at bounding box center [102, 320] width 203 height 536
click at [143, 428] on div "Orders Deliveries Providers [PERSON_NAME] Analytics Favorites" at bounding box center [102, 320] width 203 height 536
click at [817, 353] on span "2501 W University Dr, McKinney, TX 75071, USA" at bounding box center [716, 348] width 205 height 16
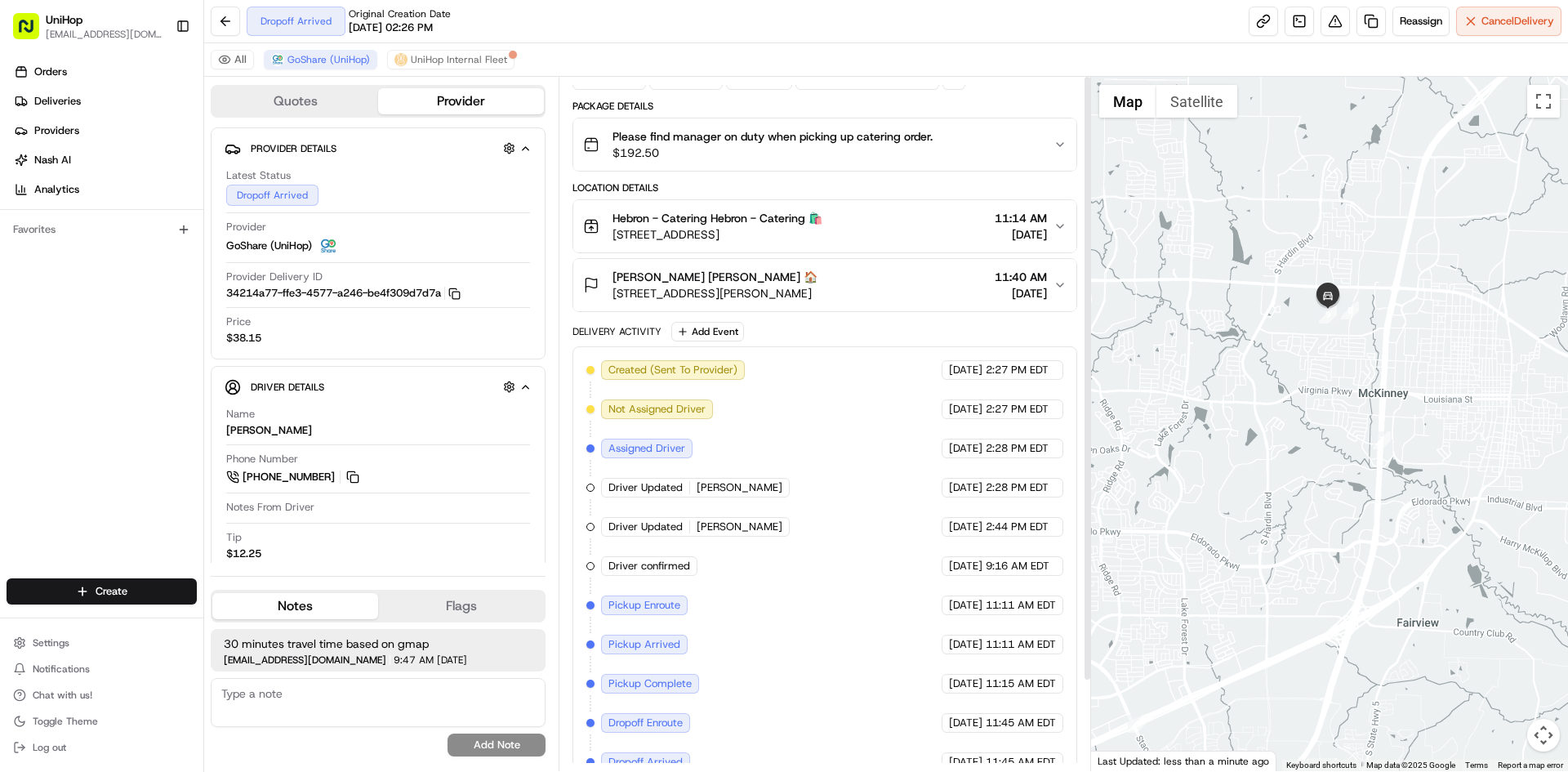
scroll to position [103, 0]
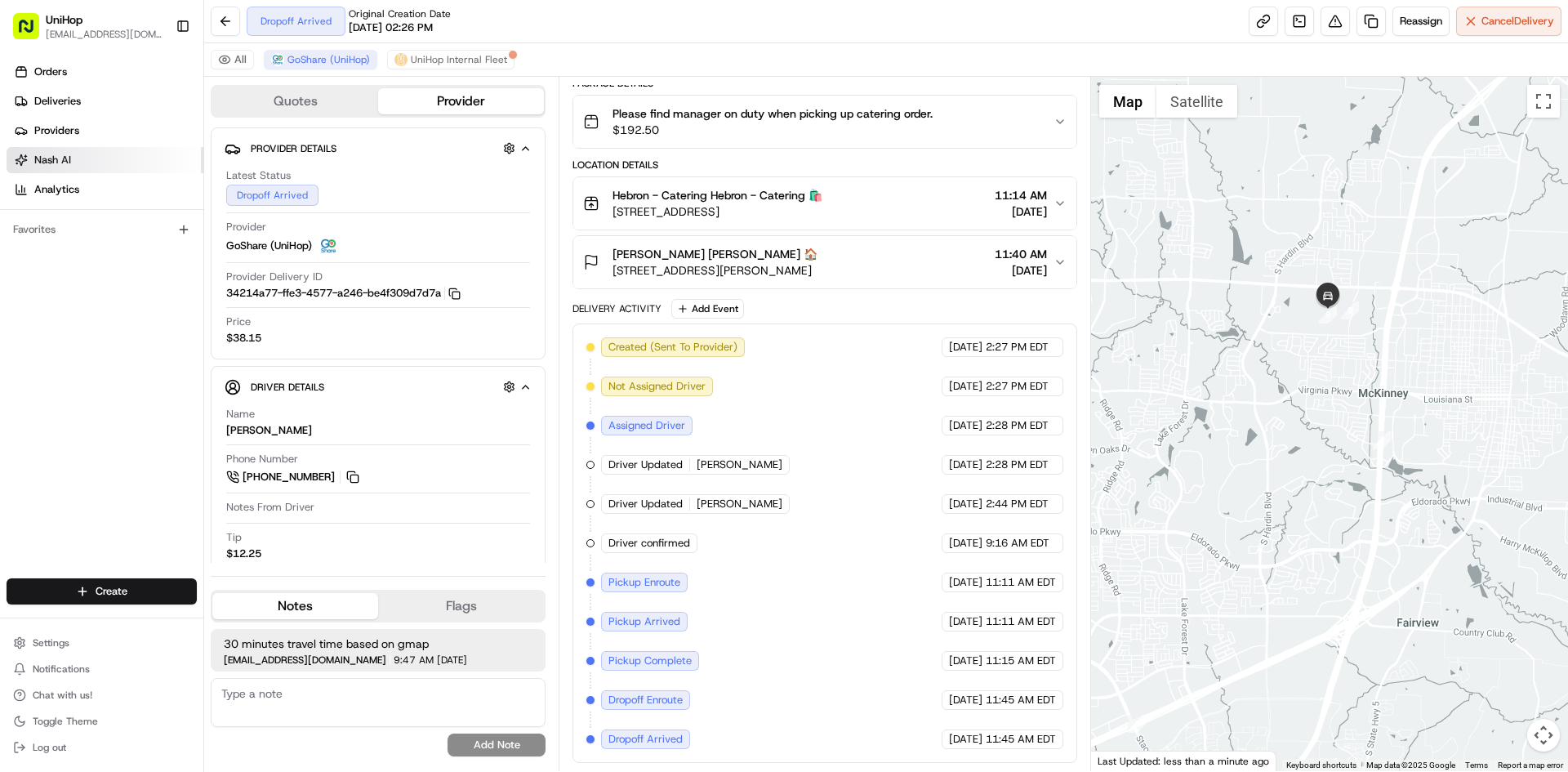
drag, startPoint x: 62, startPoint y: 440, endPoint x: 8, endPoint y: 154, distance: 291.1
click at [61, 431] on div "Orders Deliveries Providers [PERSON_NAME] Analytics Favorites" at bounding box center [102, 320] width 203 height 536
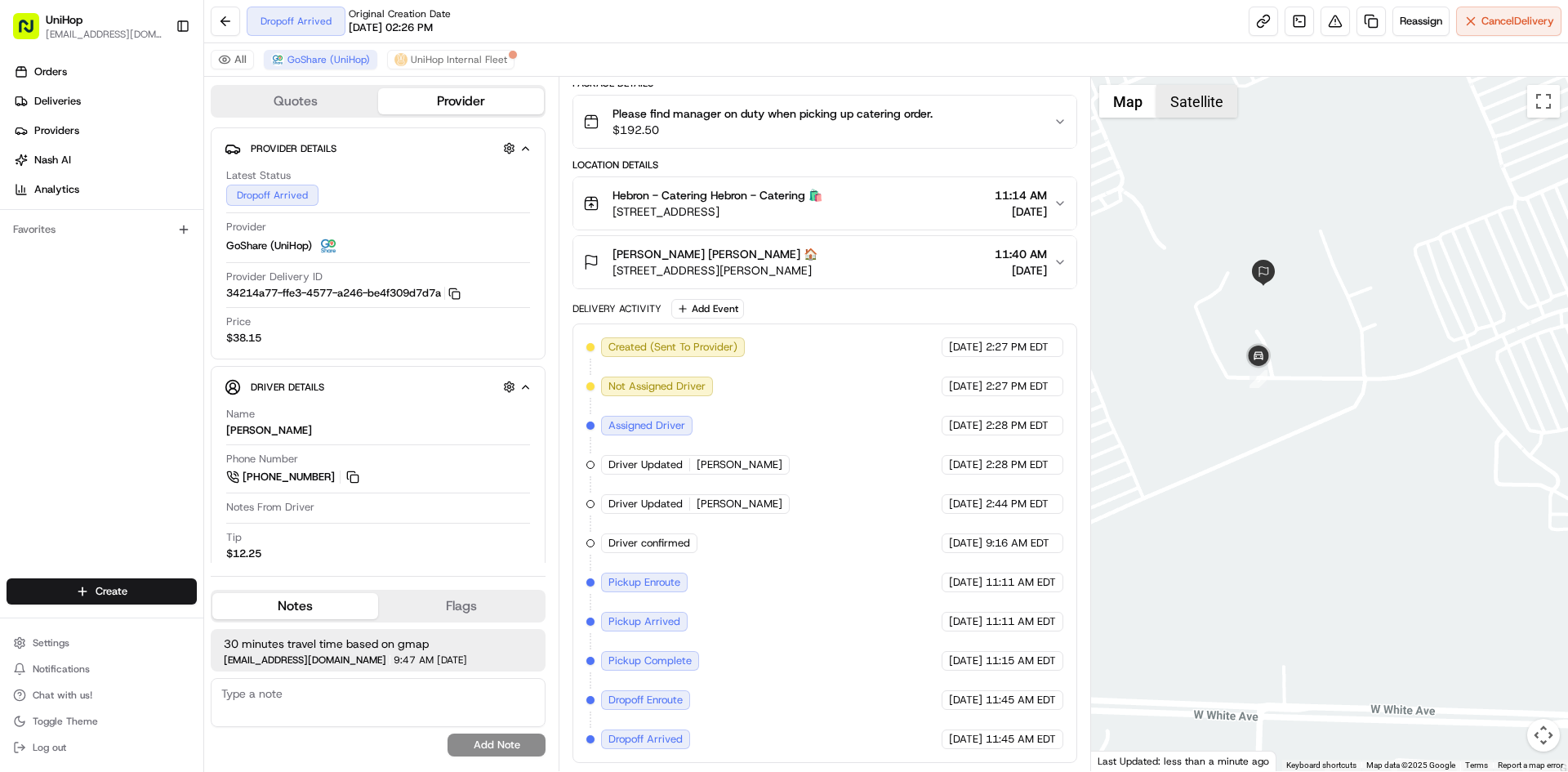
click at [1182, 112] on button "Satellite" at bounding box center [1197, 101] width 81 height 32
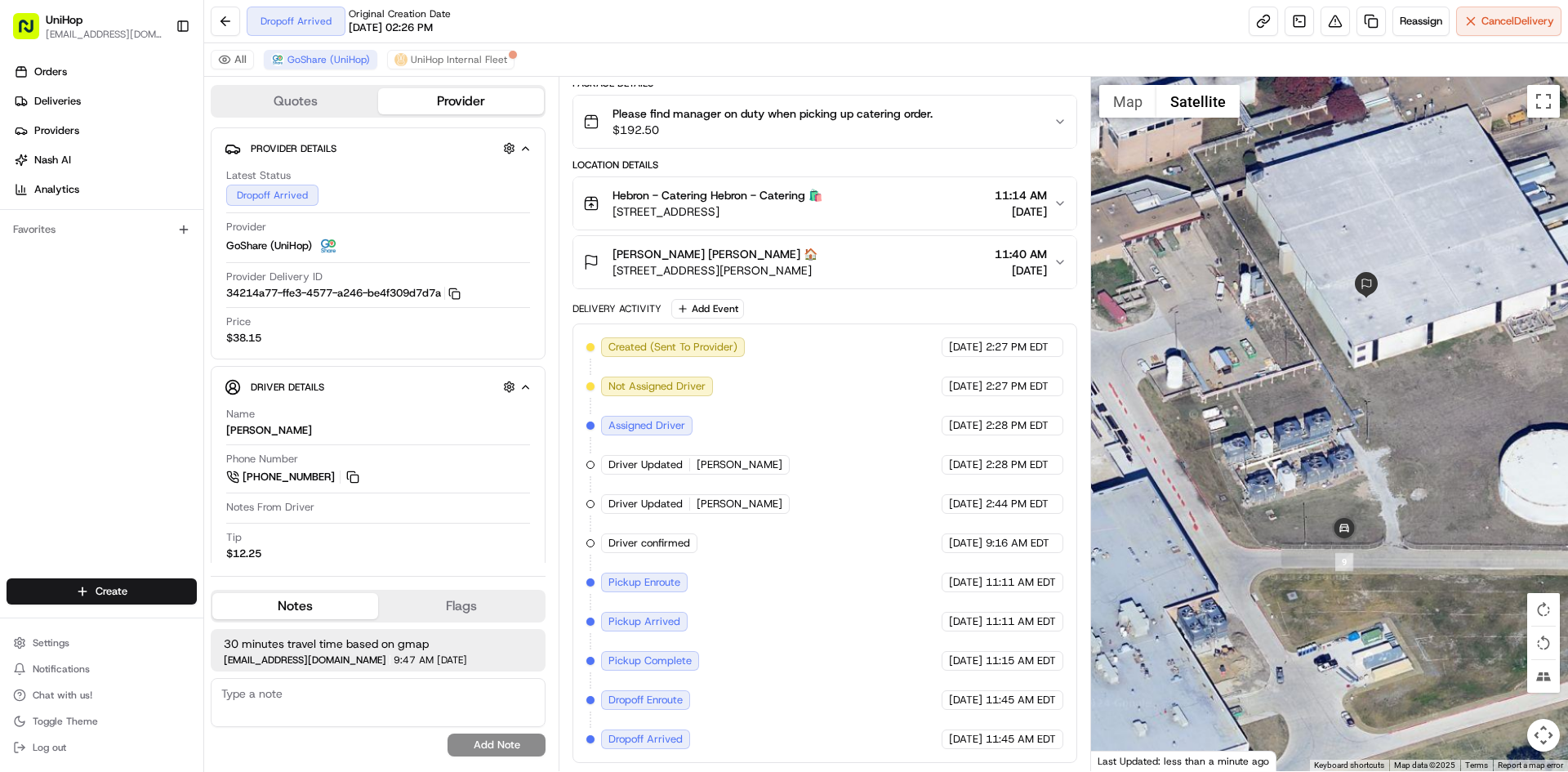
drag, startPoint x: 1238, startPoint y: 301, endPoint x: 1361, endPoint y: 398, distance: 156.6
click at [1356, 397] on div at bounding box center [1329, 424] width 478 height 694
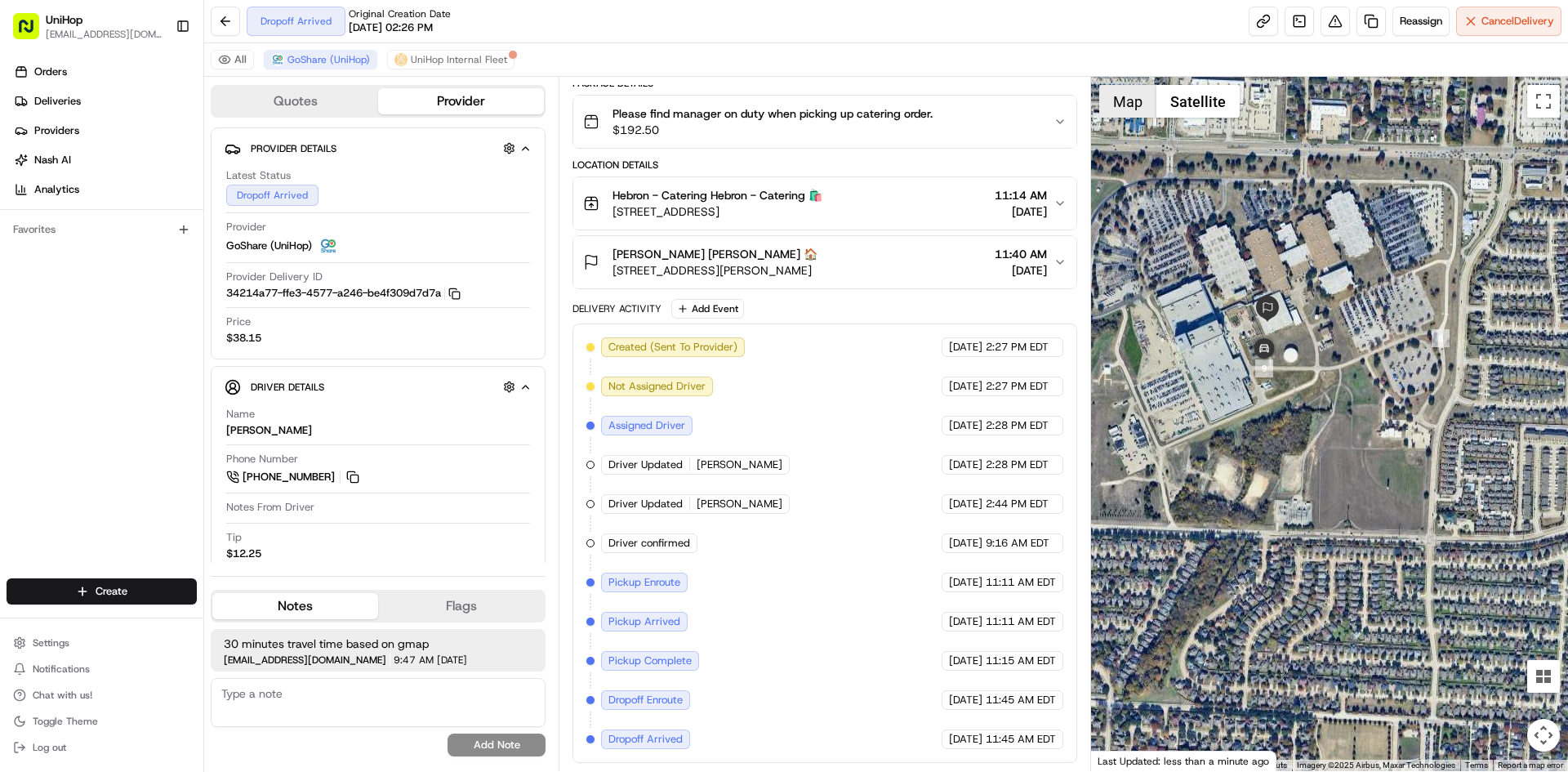
click at [1109, 100] on button "Map" at bounding box center [1128, 101] width 57 height 32
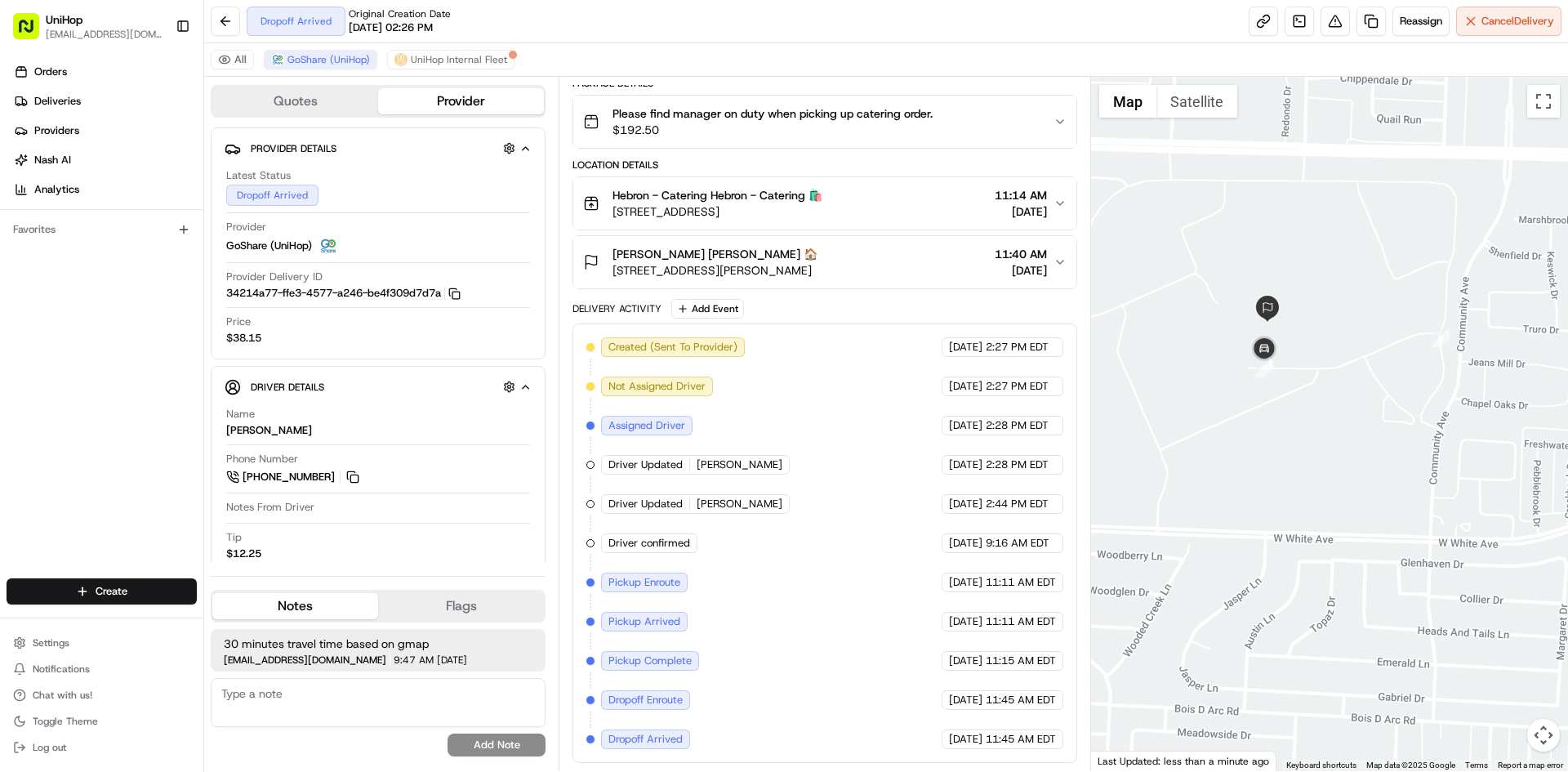
drag, startPoint x: 1230, startPoint y: 420, endPoint x: 1236, endPoint y: 431, distance: 12.5
click at [1236, 431] on div at bounding box center [1329, 424] width 478 height 694
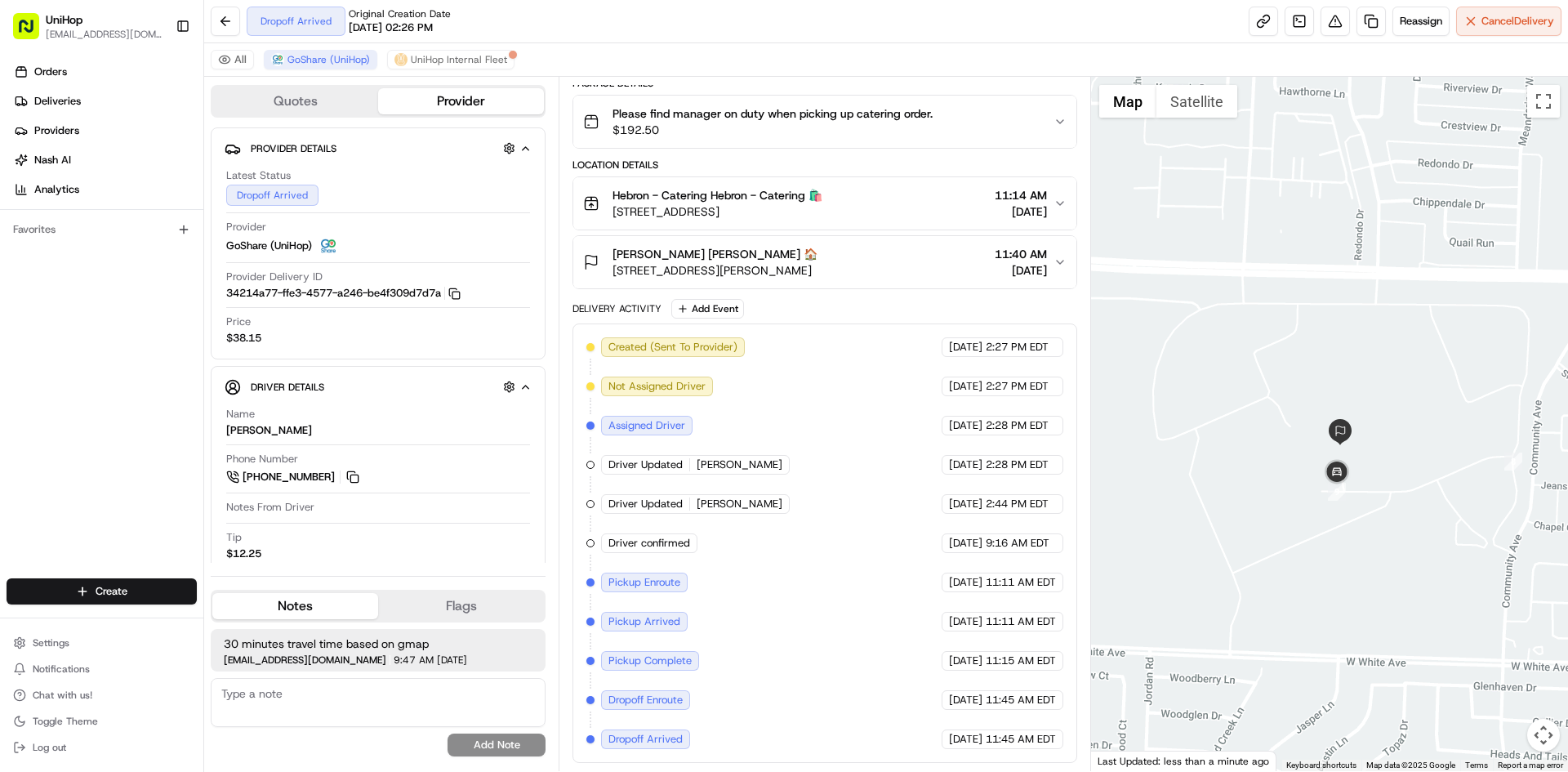
click at [1340, 333] on div at bounding box center [1329, 424] width 478 height 694
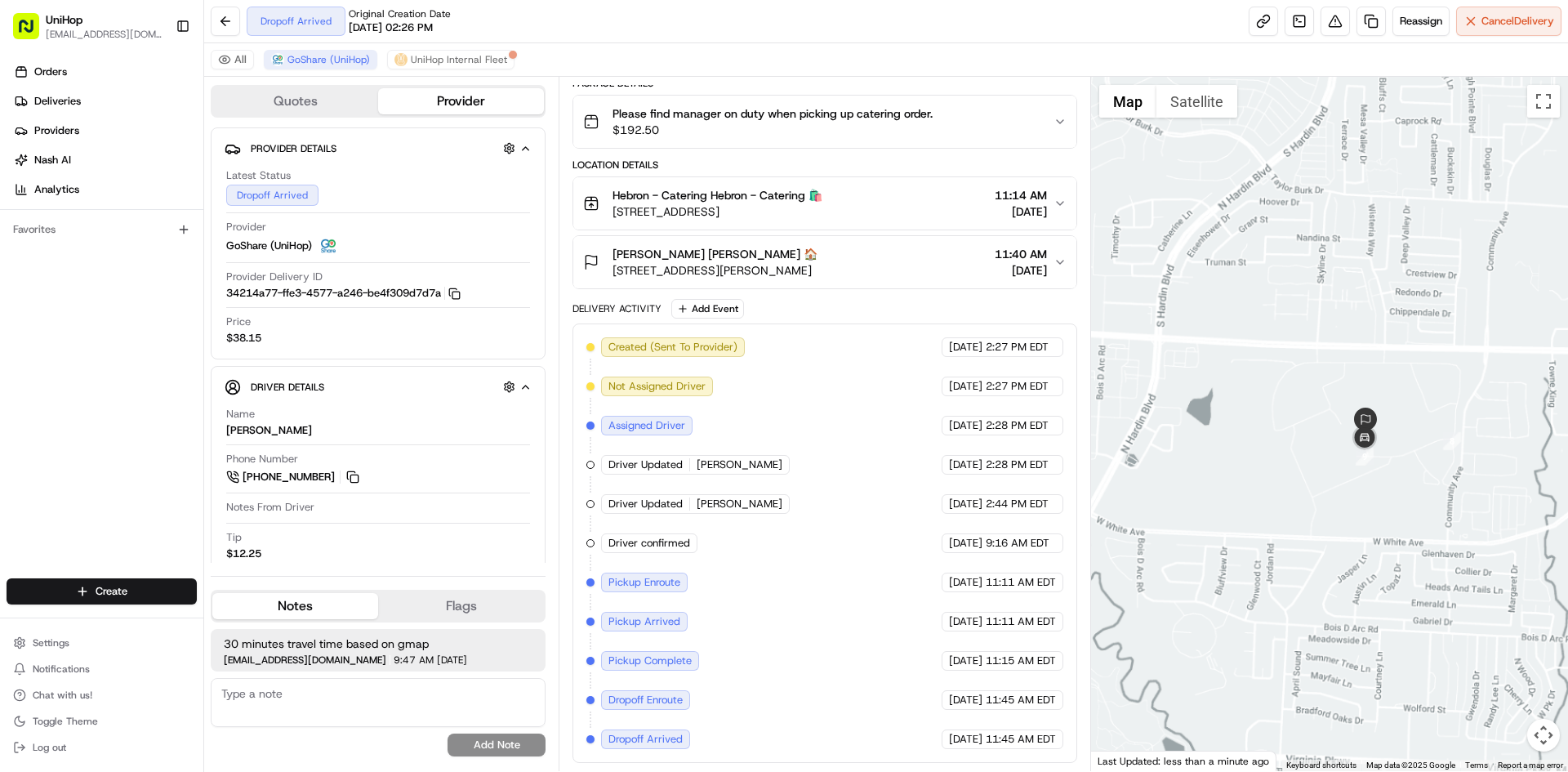
drag, startPoint x: 1318, startPoint y: 271, endPoint x: 1346, endPoint y: 318, distance: 54.7
click at [1346, 318] on div at bounding box center [1329, 424] width 478 height 694
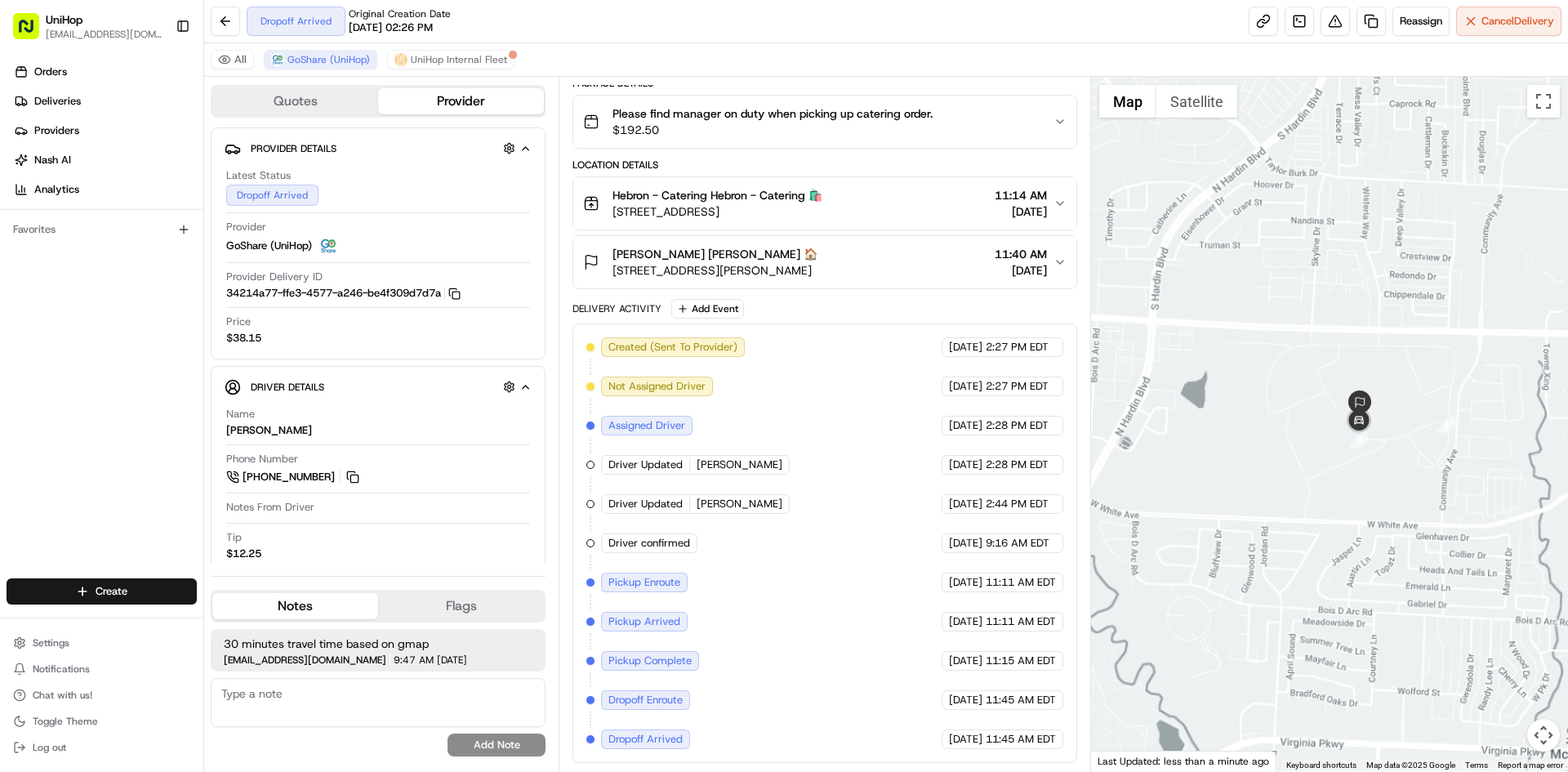
drag, startPoint x: 1401, startPoint y: 332, endPoint x: 1394, endPoint y: 315, distance: 18.4
click at [1394, 315] on div at bounding box center [1329, 424] width 478 height 694
click at [930, 260] on div "Suzanne Rainwater Suzanne Rainwater 🏠 2501 W University Dr, McKinney, TX 75071,…" at bounding box center [817, 262] width 469 height 32
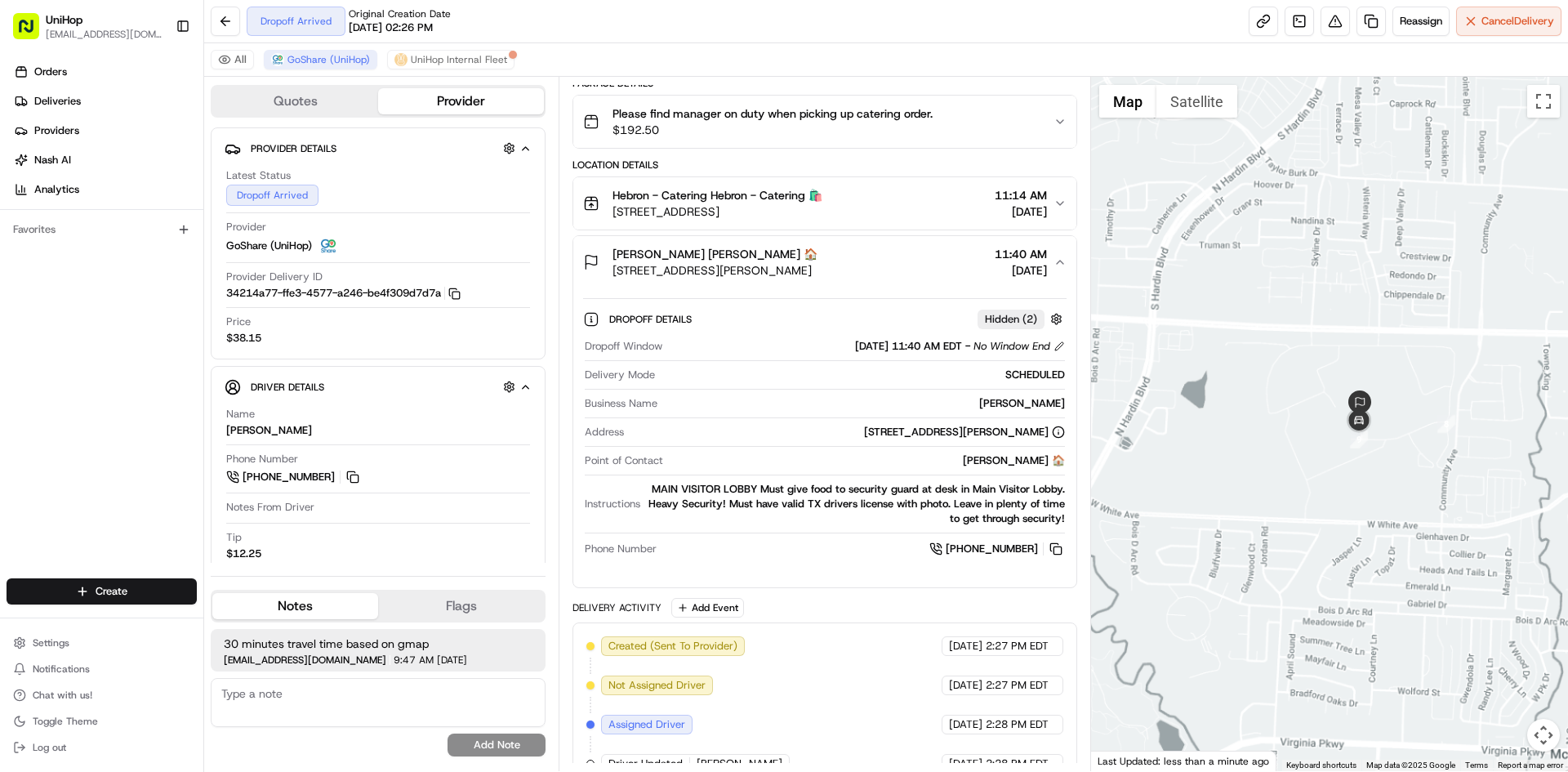
click at [928, 260] on div "Suzanne Rainwater Suzanne Rainwater 🏠 2501 W University Dr, McKinney, TX 75071,…" at bounding box center [817, 262] width 469 height 32
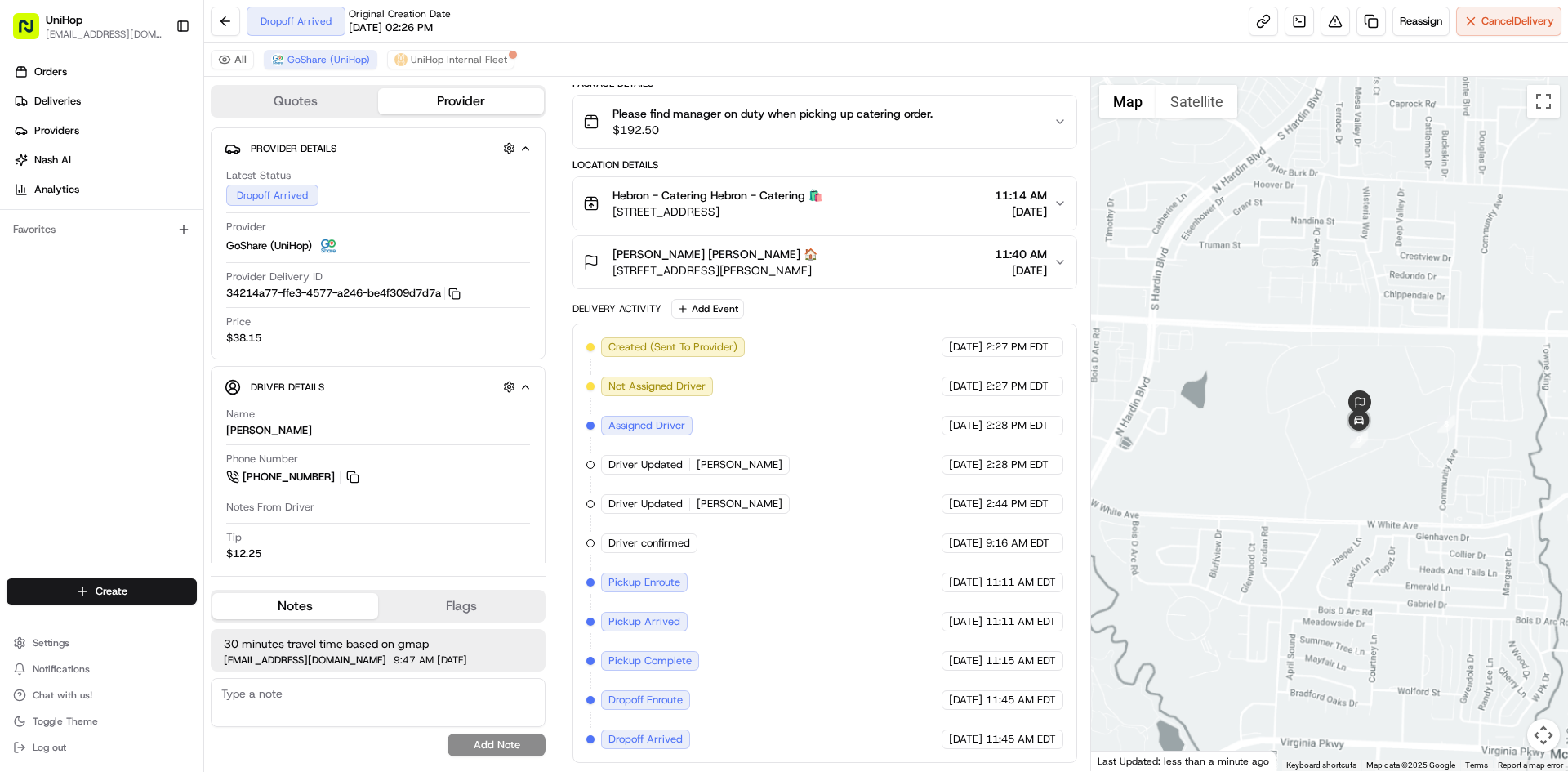
click at [1247, 287] on div at bounding box center [1329, 424] width 478 height 694
click at [1310, 297] on div at bounding box center [1329, 424] width 478 height 694
click at [902, 260] on div "Suzanne Rainwater Suzanne Rainwater 🏠 2501 W University Dr, McKinney, TX 75071,…" at bounding box center [817, 262] width 469 height 32
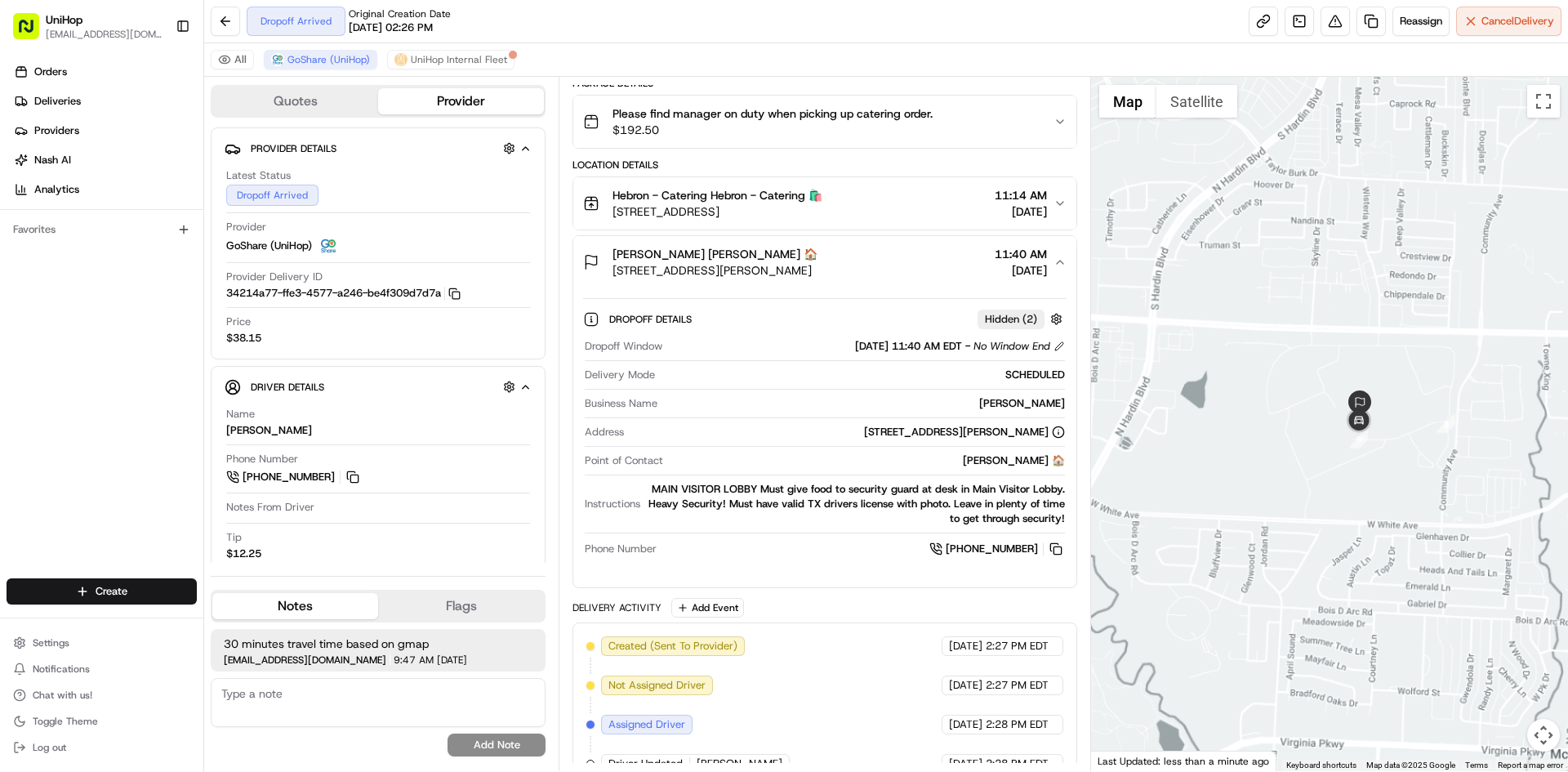
click at [907, 255] on div "Suzanne Rainwater Suzanne Rainwater 🏠 2501 W University Dr, McKinney, TX 75071,…" at bounding box center [817, 262] width 469 height 32
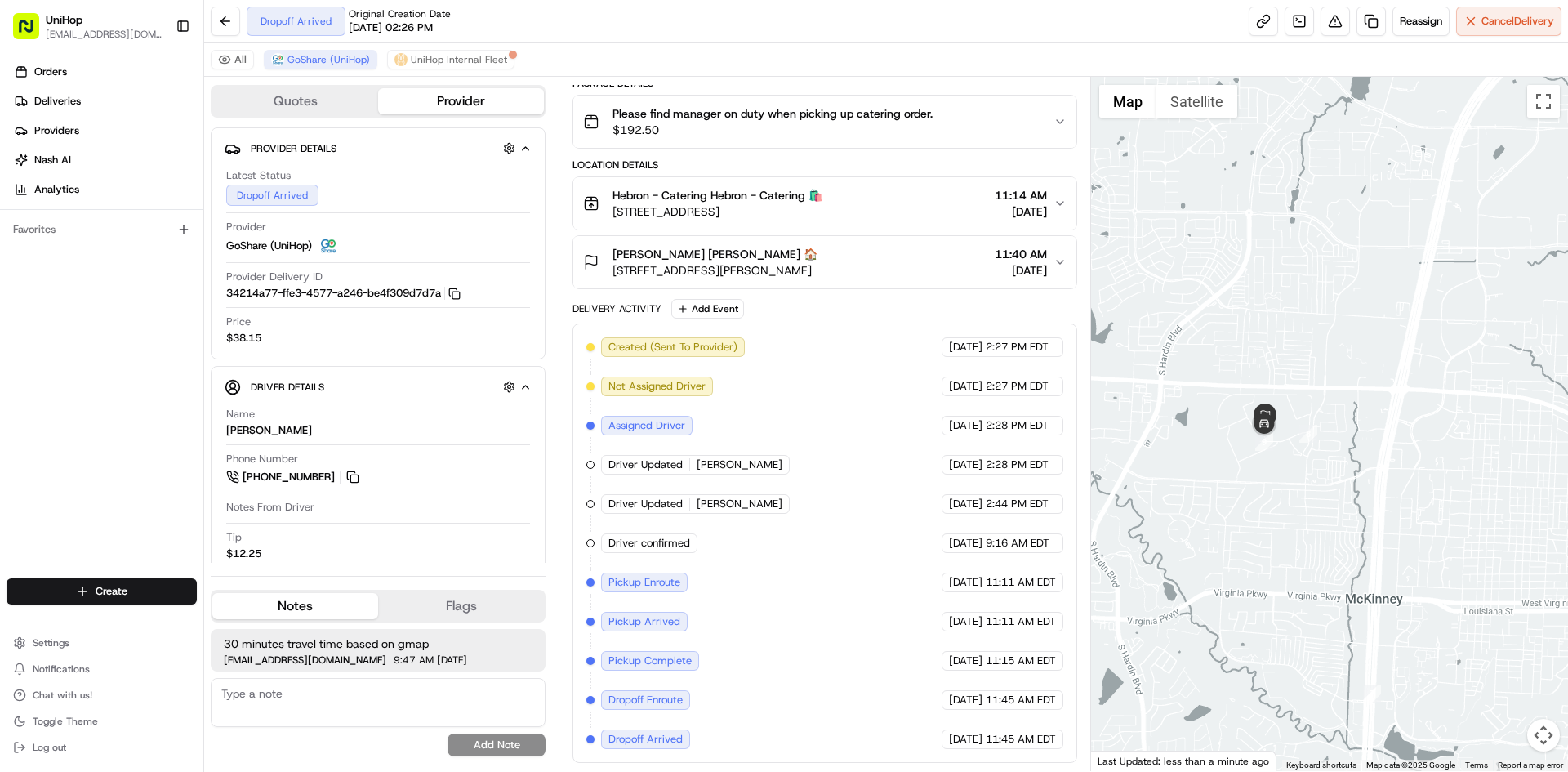
drag, startPoint x: 1270, startPoint y: 367, endPoint x: 1129, endPoint y: 362, distance: 141.1
click at [1274, 367] on div at bounding box center [1329, 424] width 478 height 694
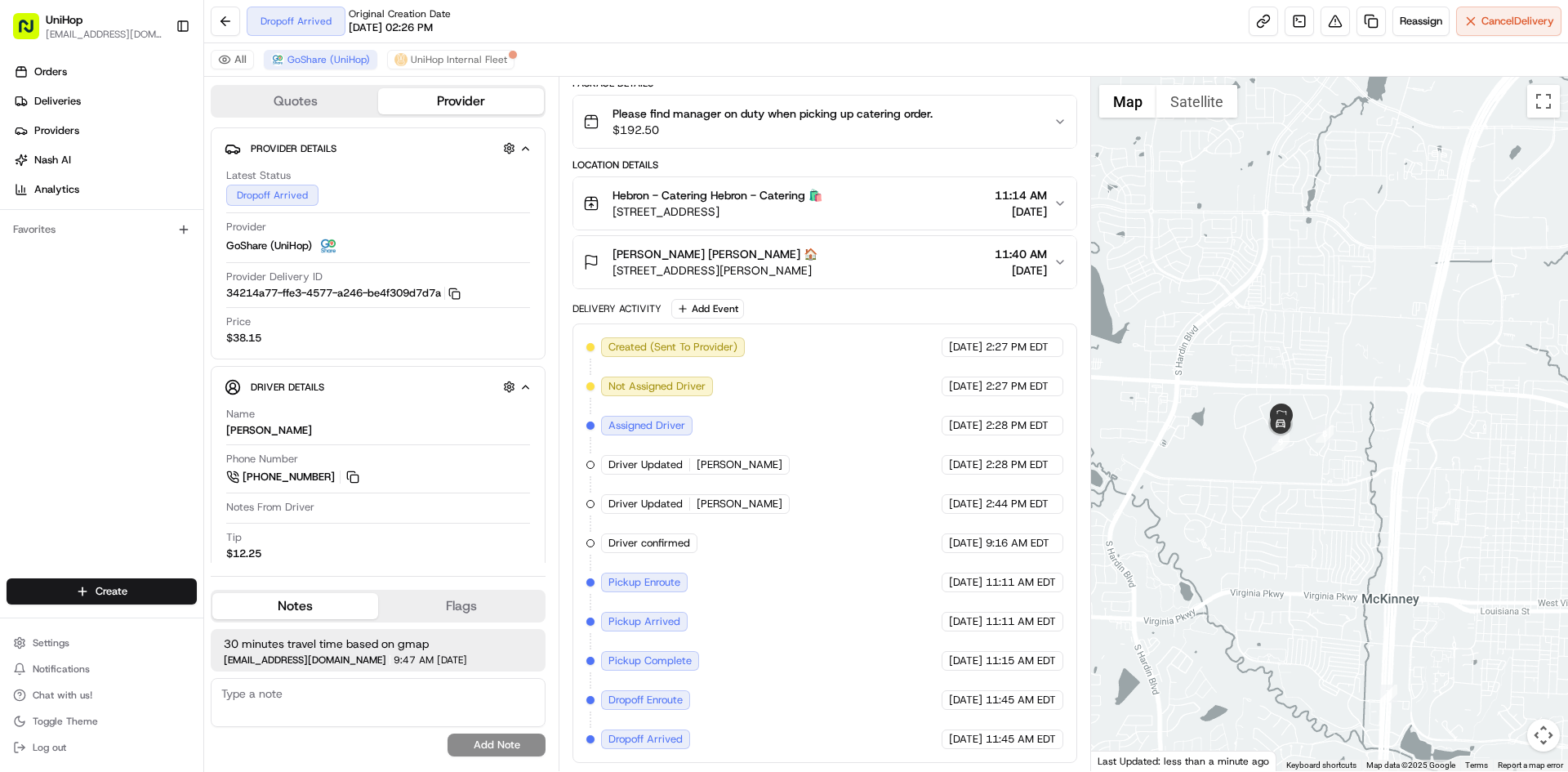
drag, startPoint x: 881, startPoint y: 270, endPoint x: 610, endPoint y: 266, distance: 271.0
click at [610, 266] on div "Suzanne Rainwater Suzanne Rainwater 🏠 2501 W University Dr, McKinney, TX 75071,…" at bounding box center [817, 262] width 469 height 32
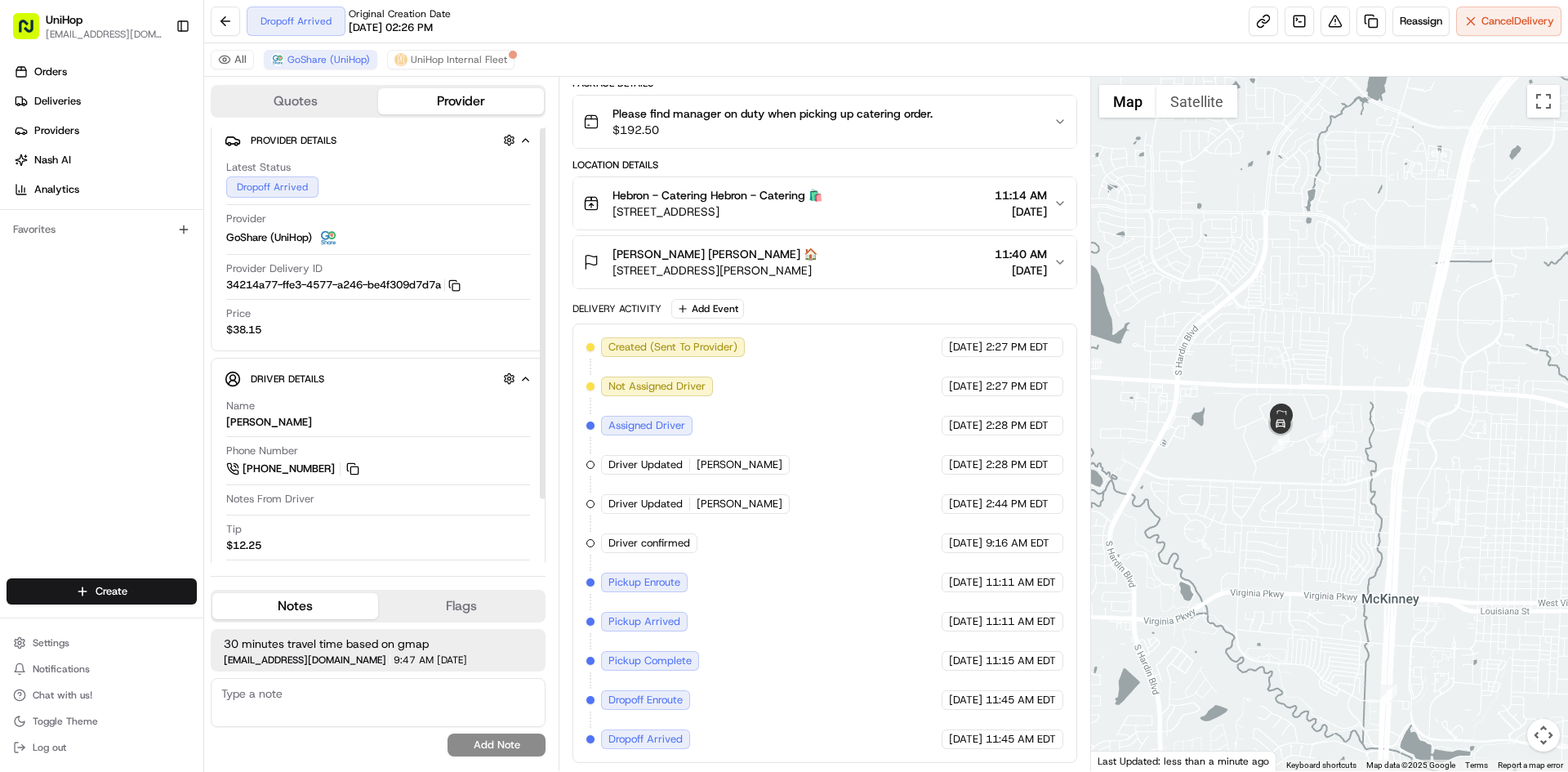
scroll to position [0, 0]
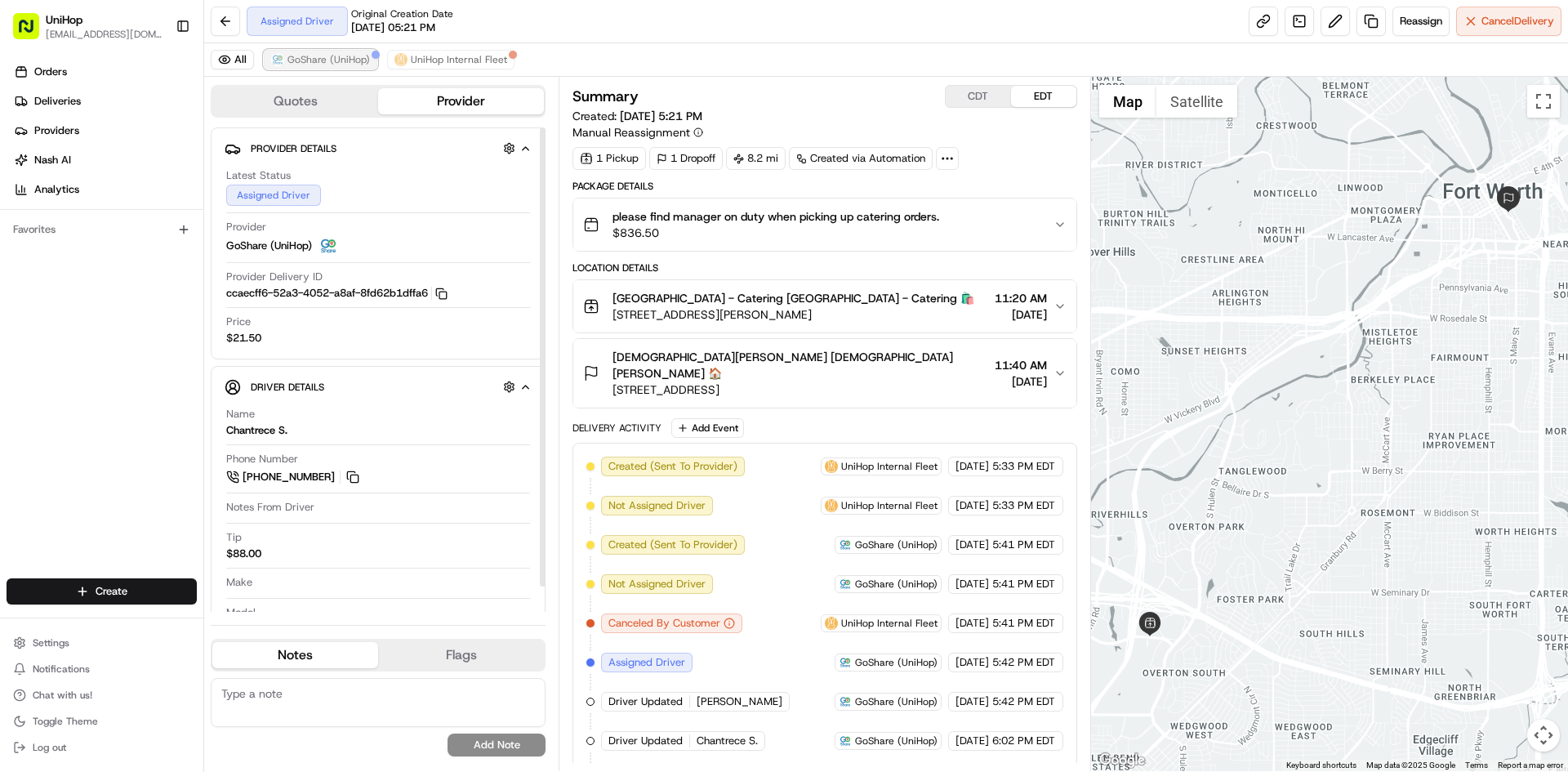
drag, startPoint x: 345, startPoint y: 62, endPoint x: 356, endPoint y: 63, distance: 11.0
click at [345, 62] on span "GoShare (UniHop)" at bounding box center [328, 59] width 82 height 13
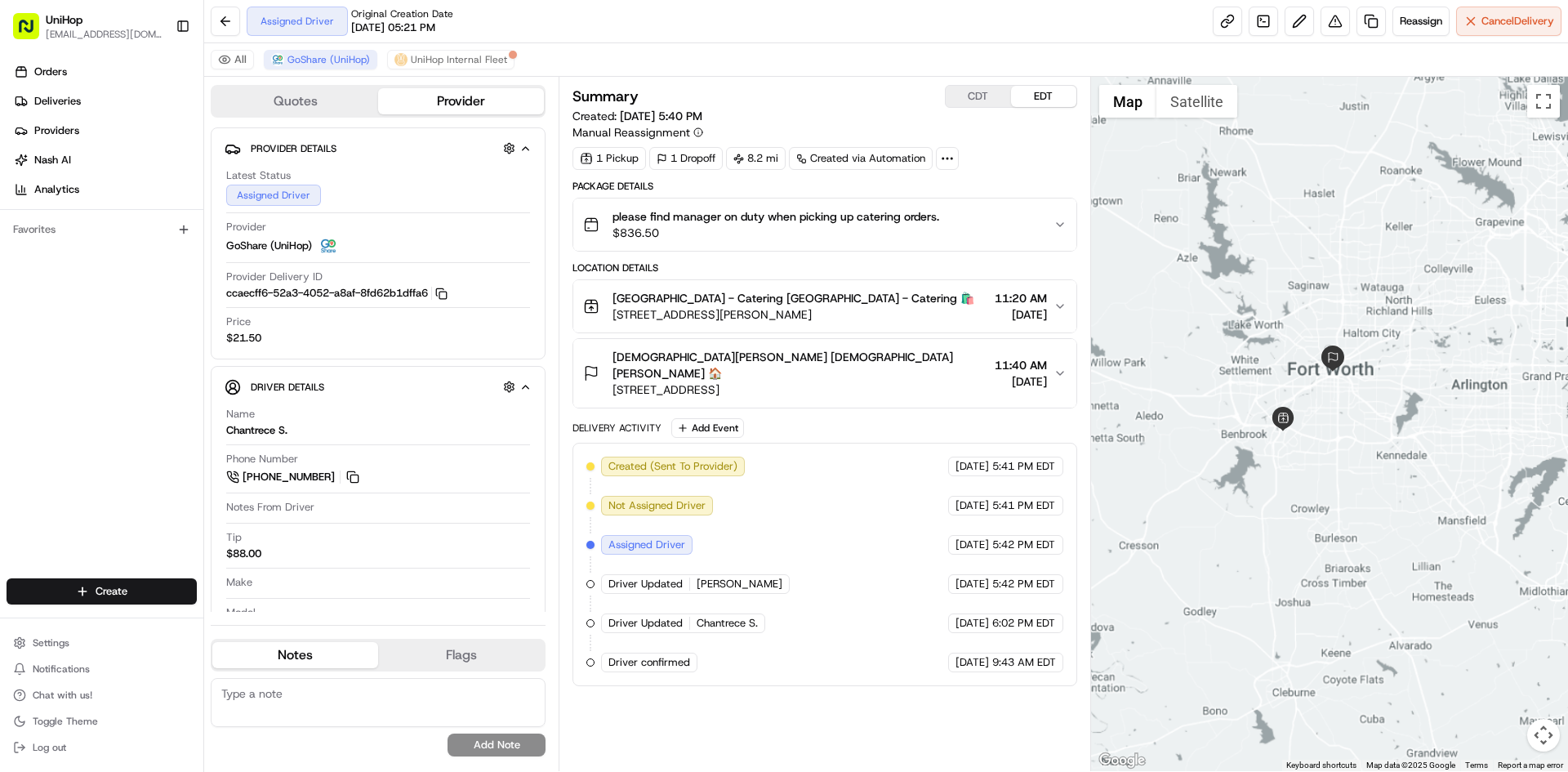
drag, startPoint x: 1210, startPoint y: 253, endPoint x: 1280, endPoint y: 340, distance: 111.7
click at [1280, 340] on div at bounding box center [1329, 424] width 478 height 694
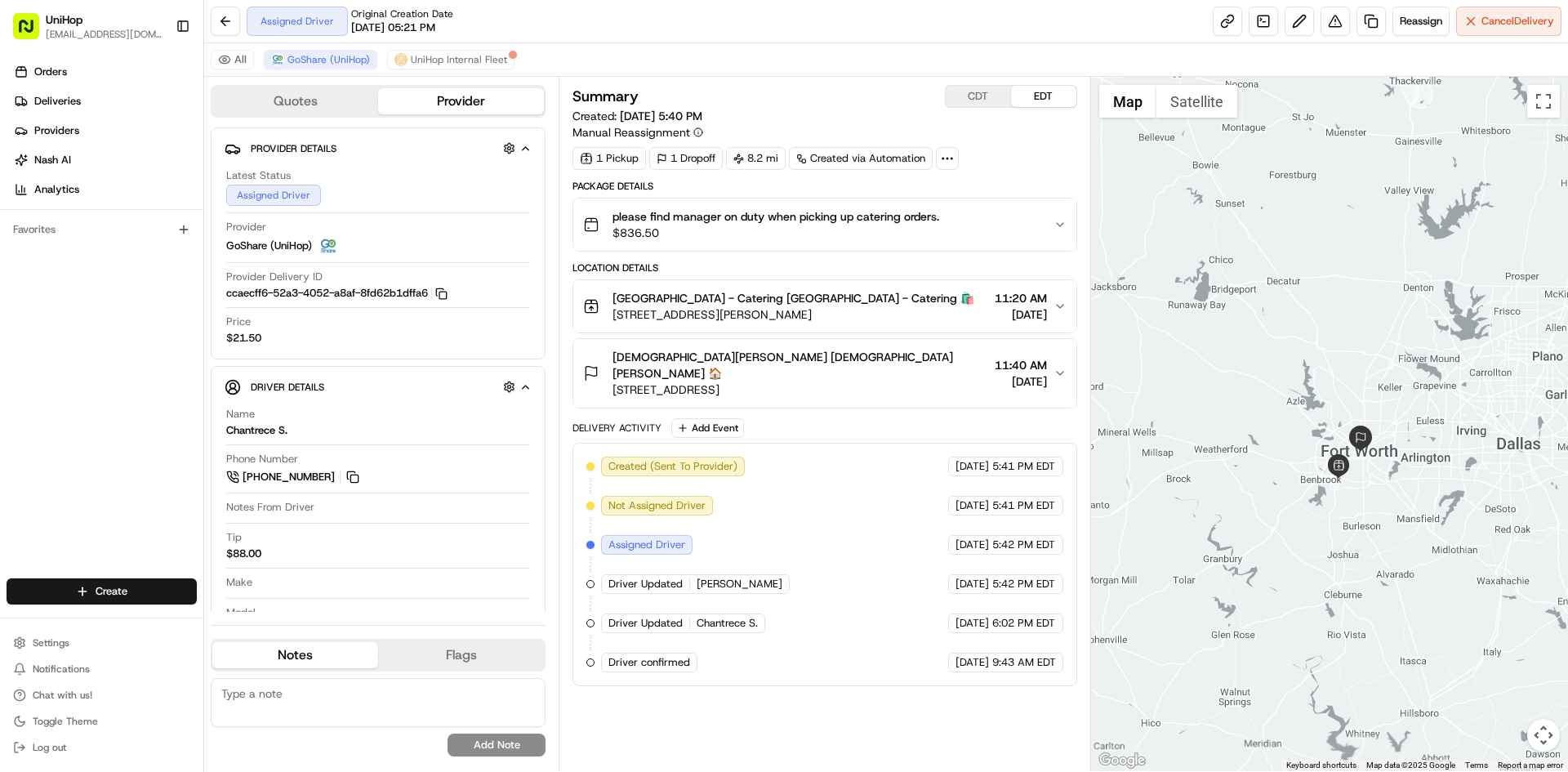
drag, startPoint x: 1264, startPoint y: 252, endPoint x: 1312, endPoint y: 345, distance: 104.7
click at [1312, 345] on div at bounding box center [1329, 424] width 478 height 694
click at [1266, 282] on div at bounding box center [1329, 424] width 478 height 694
drag, startPoint x: 94, startPoint y: 419, endPoint x: 164, endPoint y: 78, distance: 348.1
click at [94, 417] on div "Orders Deliveries Providers [PERSON_NAME] Analytics Favorites" at bounding box center [102, 320] width 203 height 536
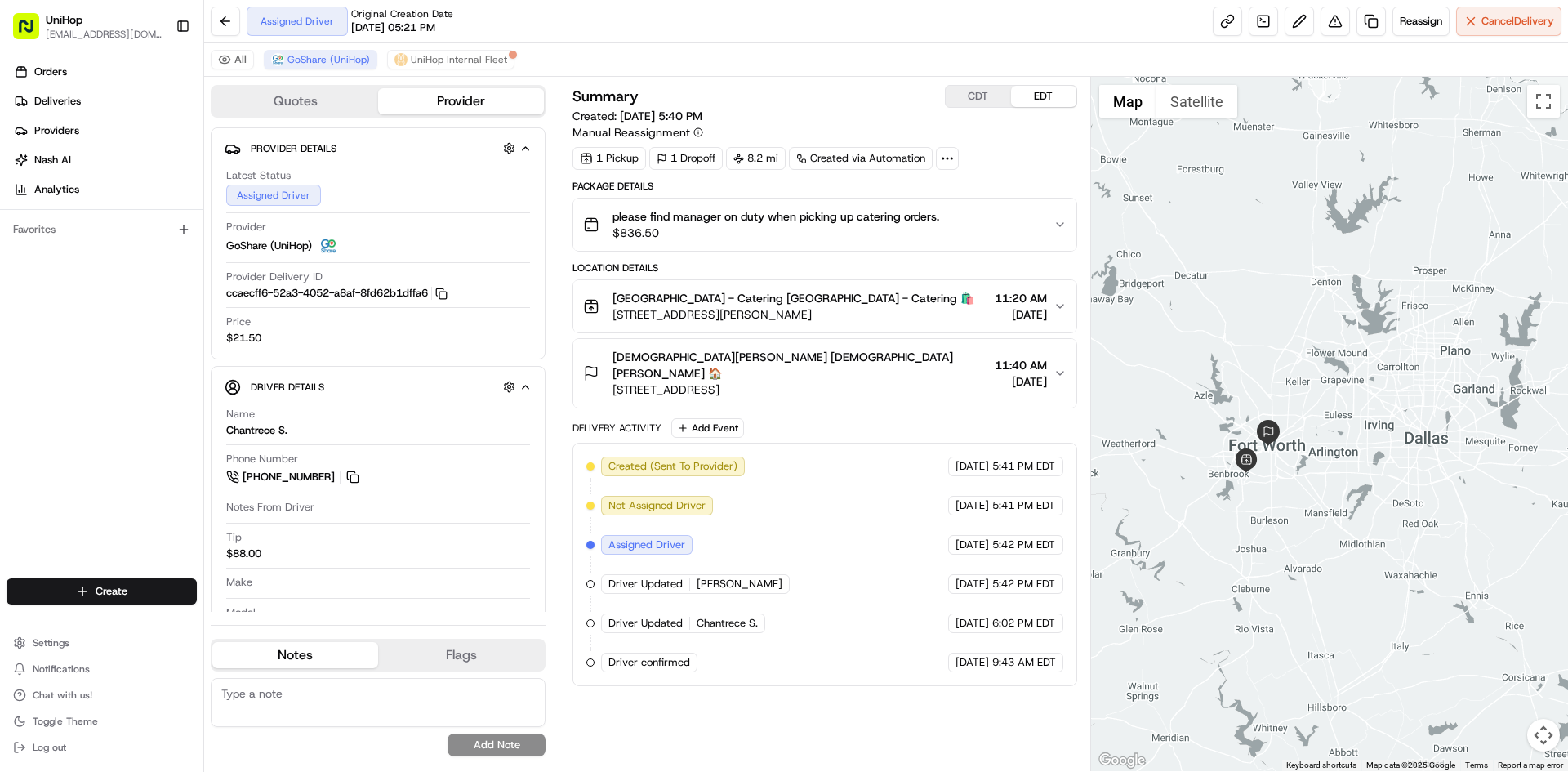
drag, startPoint x: 1323, startPoint y: 294, endPoint x: 1227, endPoint y: 289, distance: 96.1
click at [1227, 289] on div at bounding box center [1329, 424] width 478 height 694
click at [1269, 293] on div at bounding box center [1329, 424] width 478 height 694
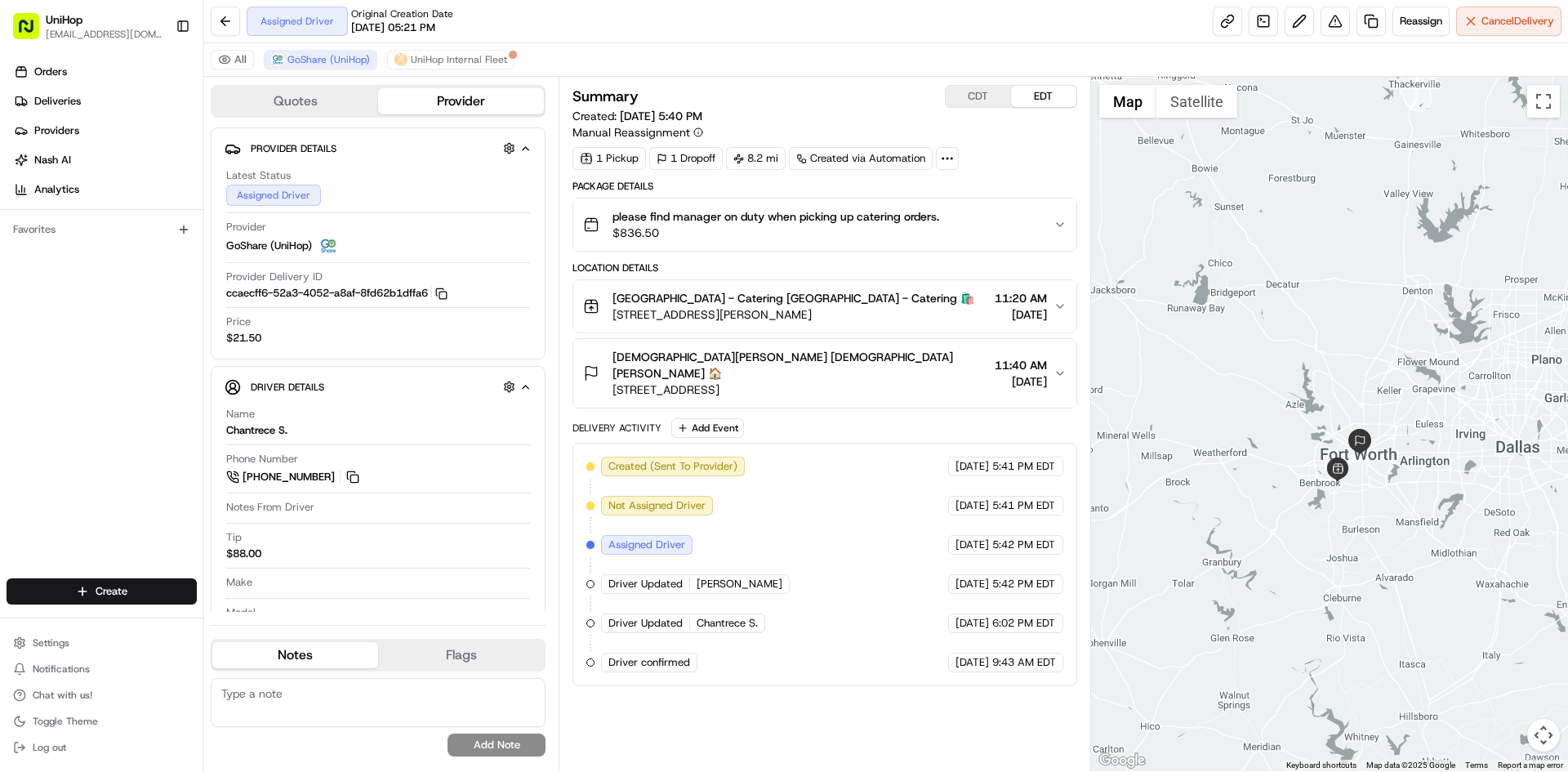
drag, startPoint x: 1175, startPoint y: 209, endPoint x: 1191, endPoint y: 207, distance: 16.1
click at [1247, 210] on div at bounding box center [1329, 424] width 478 height 694
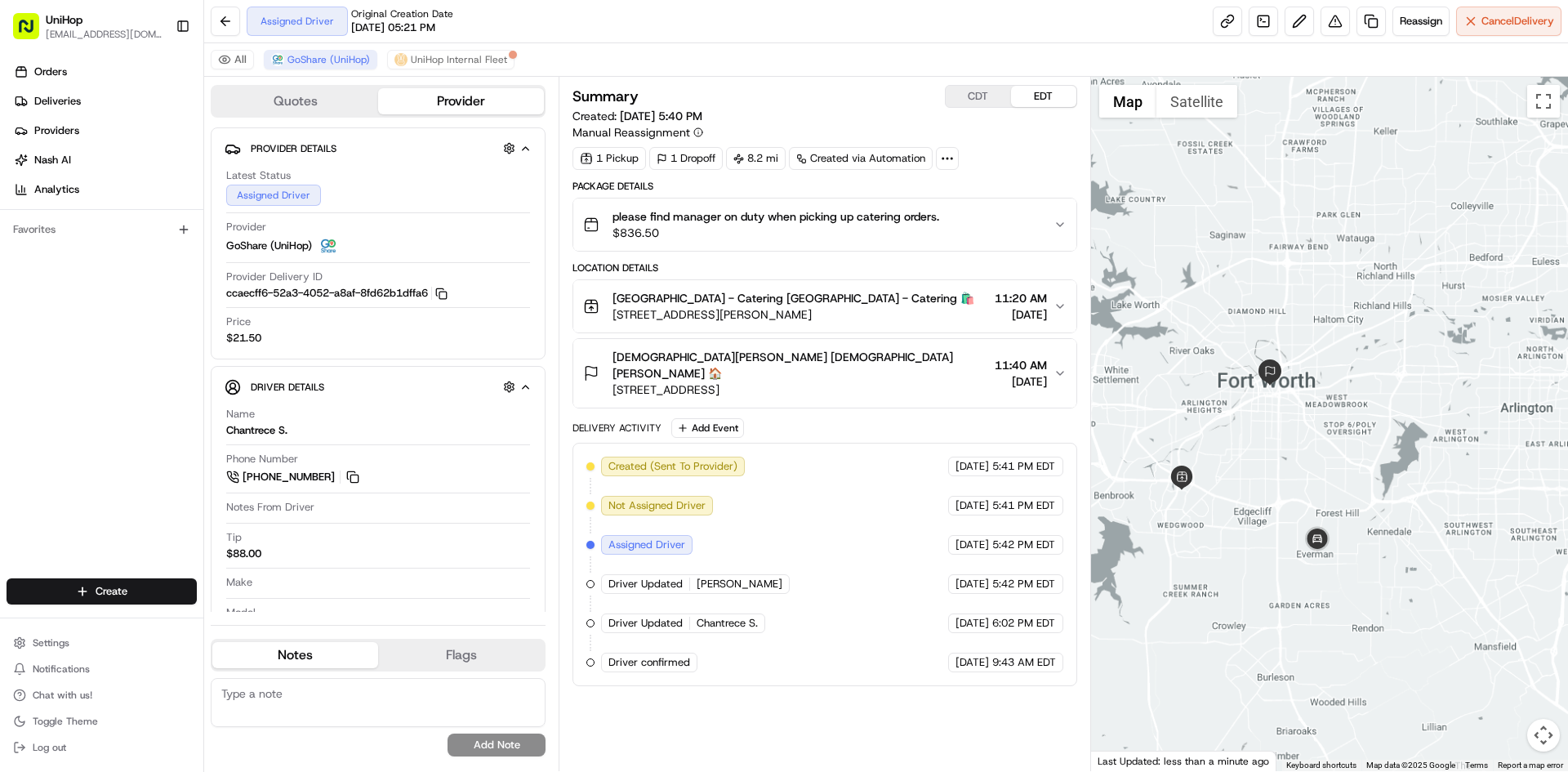
click at [1341, 450] on div at bounding box center [1329, 424] width 478 height 694
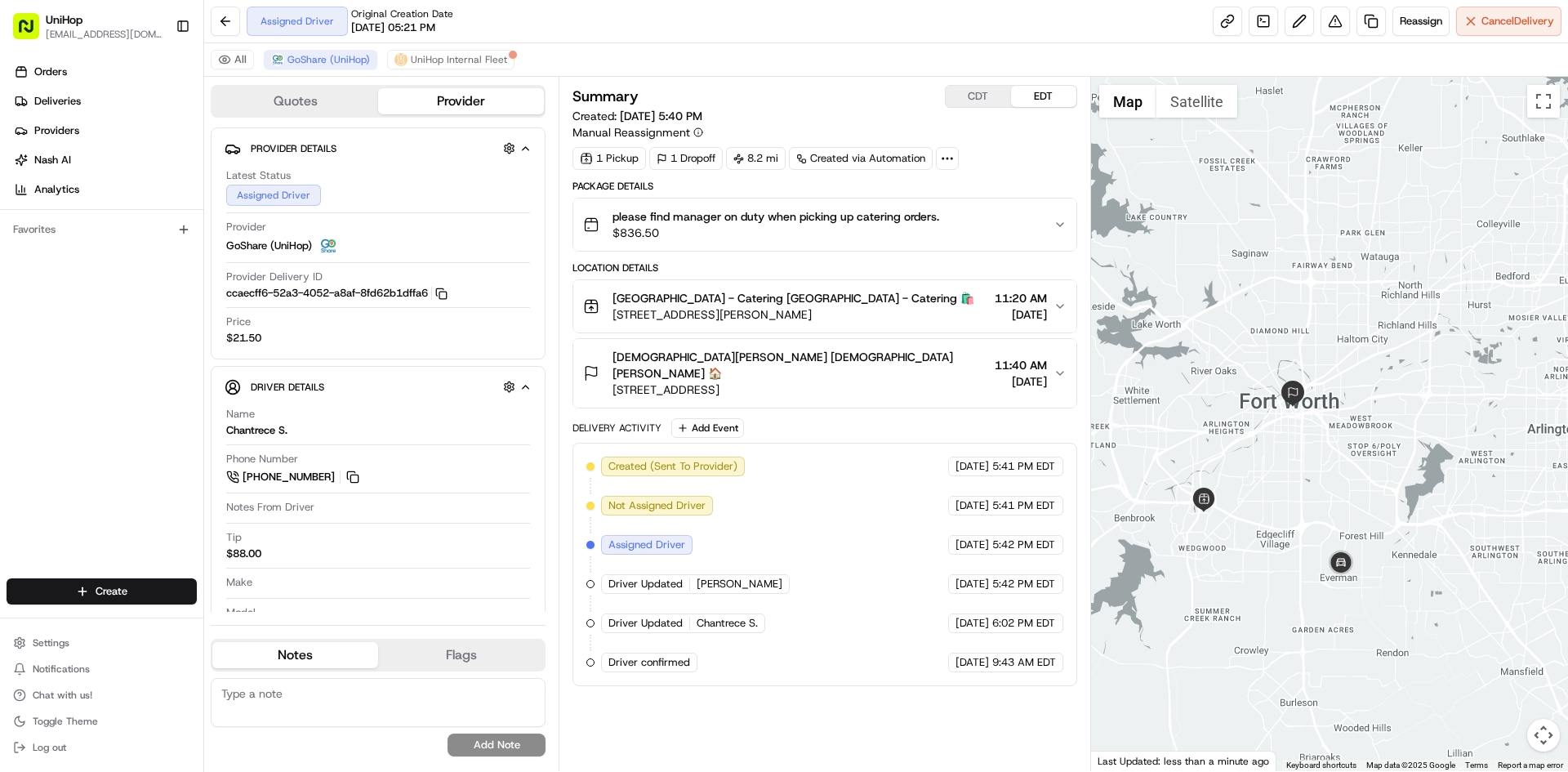
drag, startPoint x: 1318, startPoint y: 469, endPoint x: 1343, endPoint y: 492, distance: 34.0
click at [1343, 492] on div at bounding box center [1329, 424] width 478 height 694
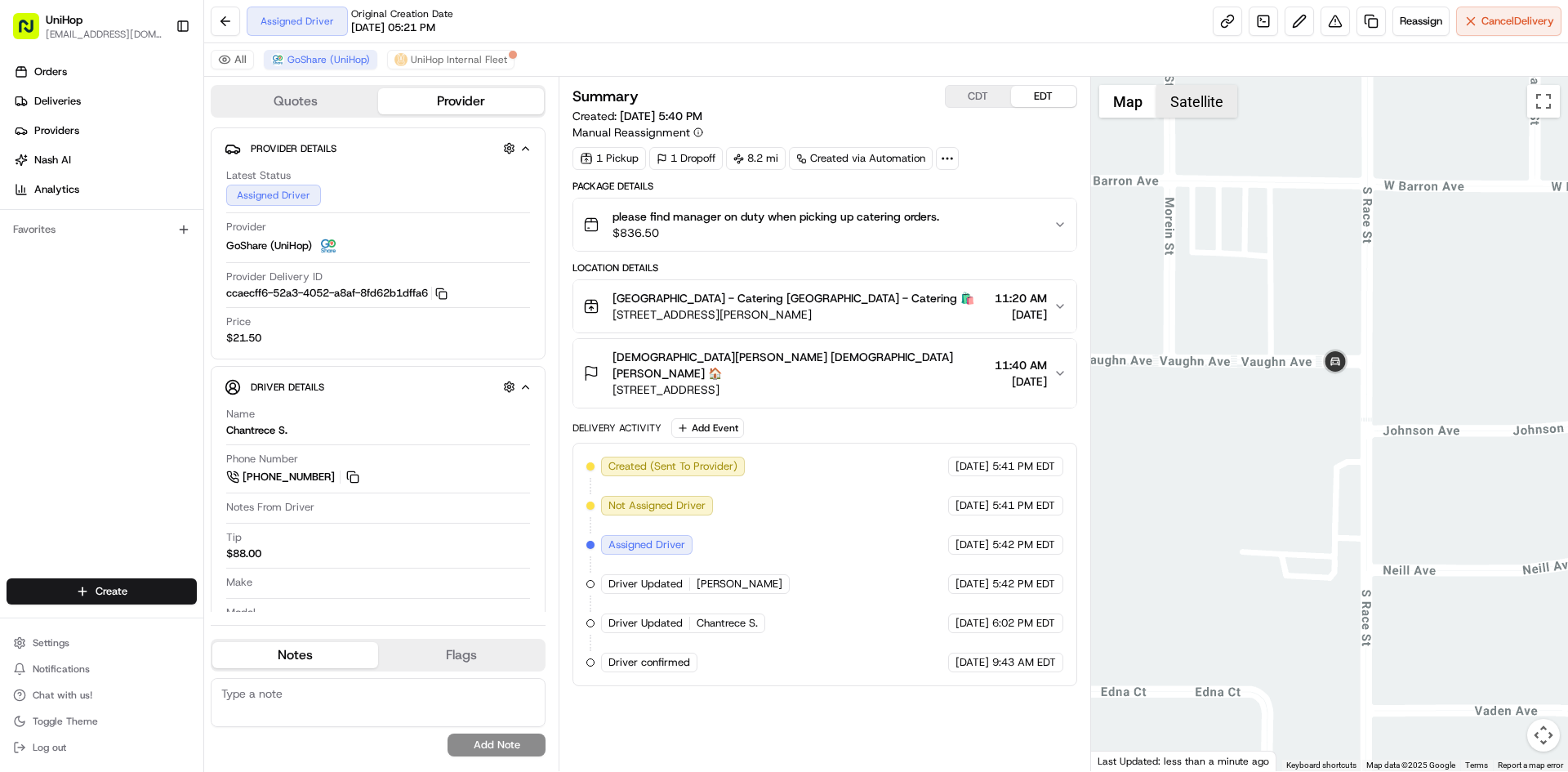
click at [1212, 104] on button "Satellite" at bounding box center [1197, 101] width 81 height 32
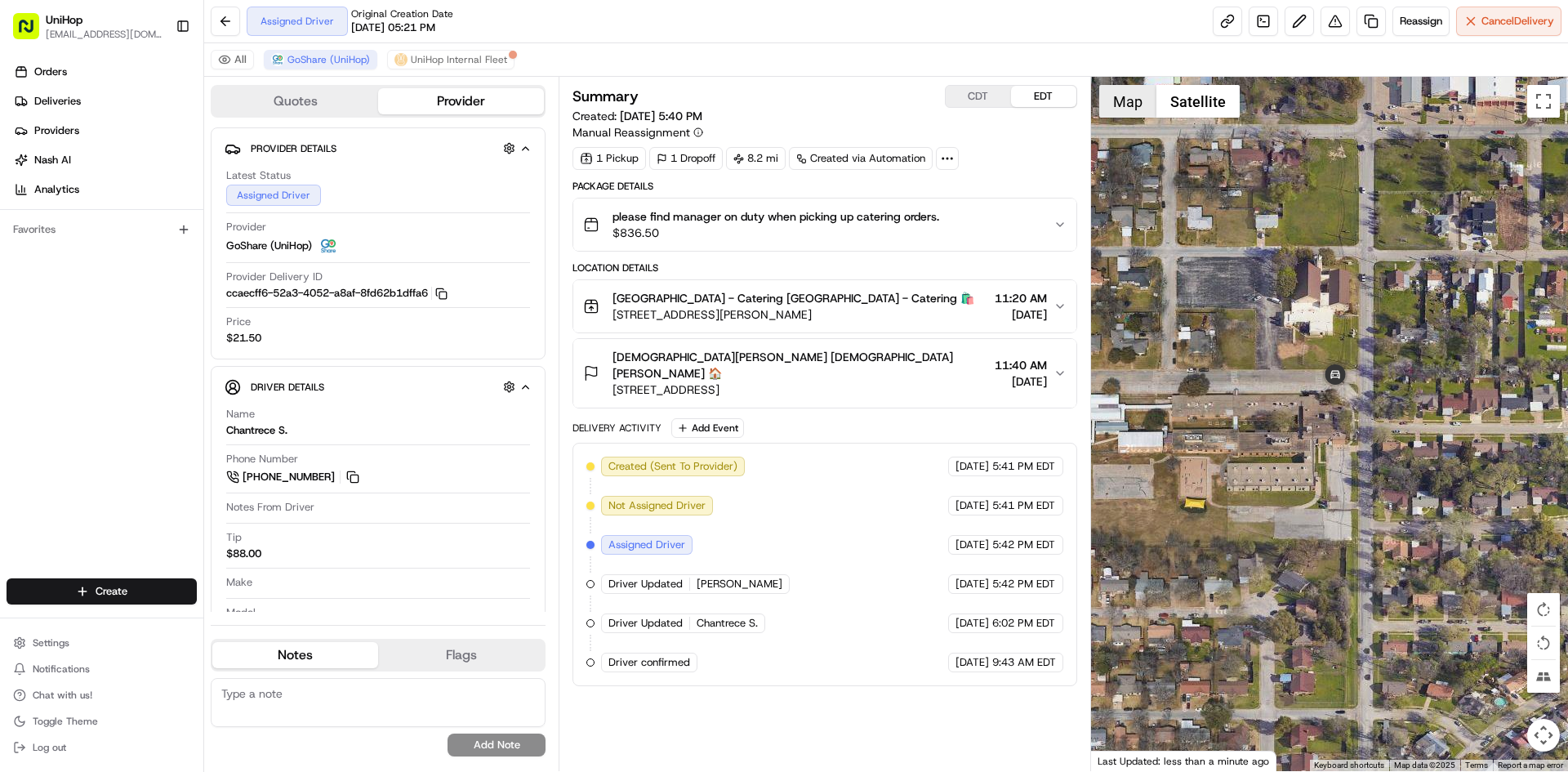
click at [1139, 116] on button "Map" at bounding box center [1128, 101] width 57 height 32
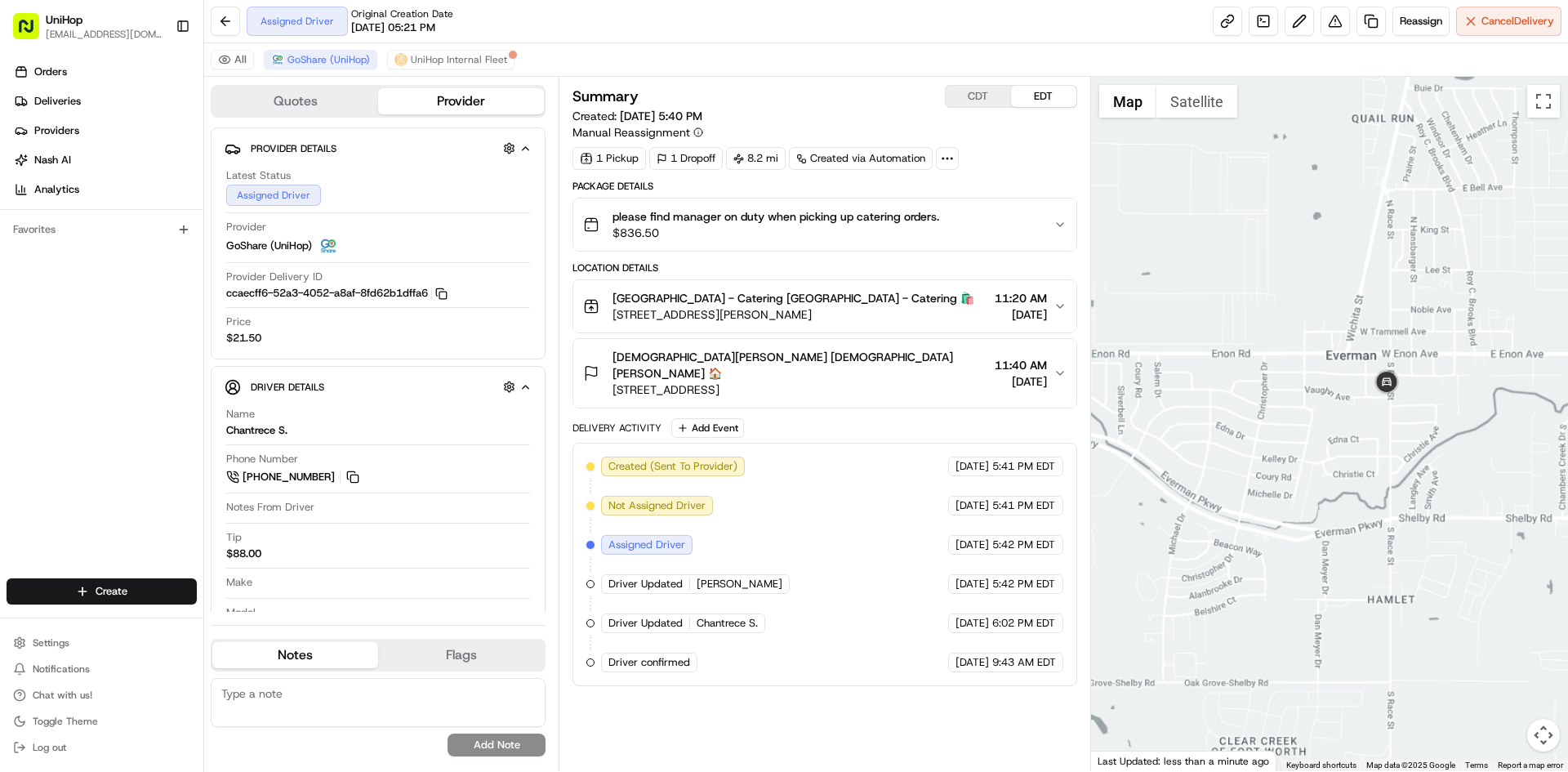
drag, startPoint x: 1431, startPoint y: 280, endPoint x: 1429, endPoint y: 362, distance: 82.0
click at [1429, 361] on div at bounding box center [1329, 424] width 478 height 694
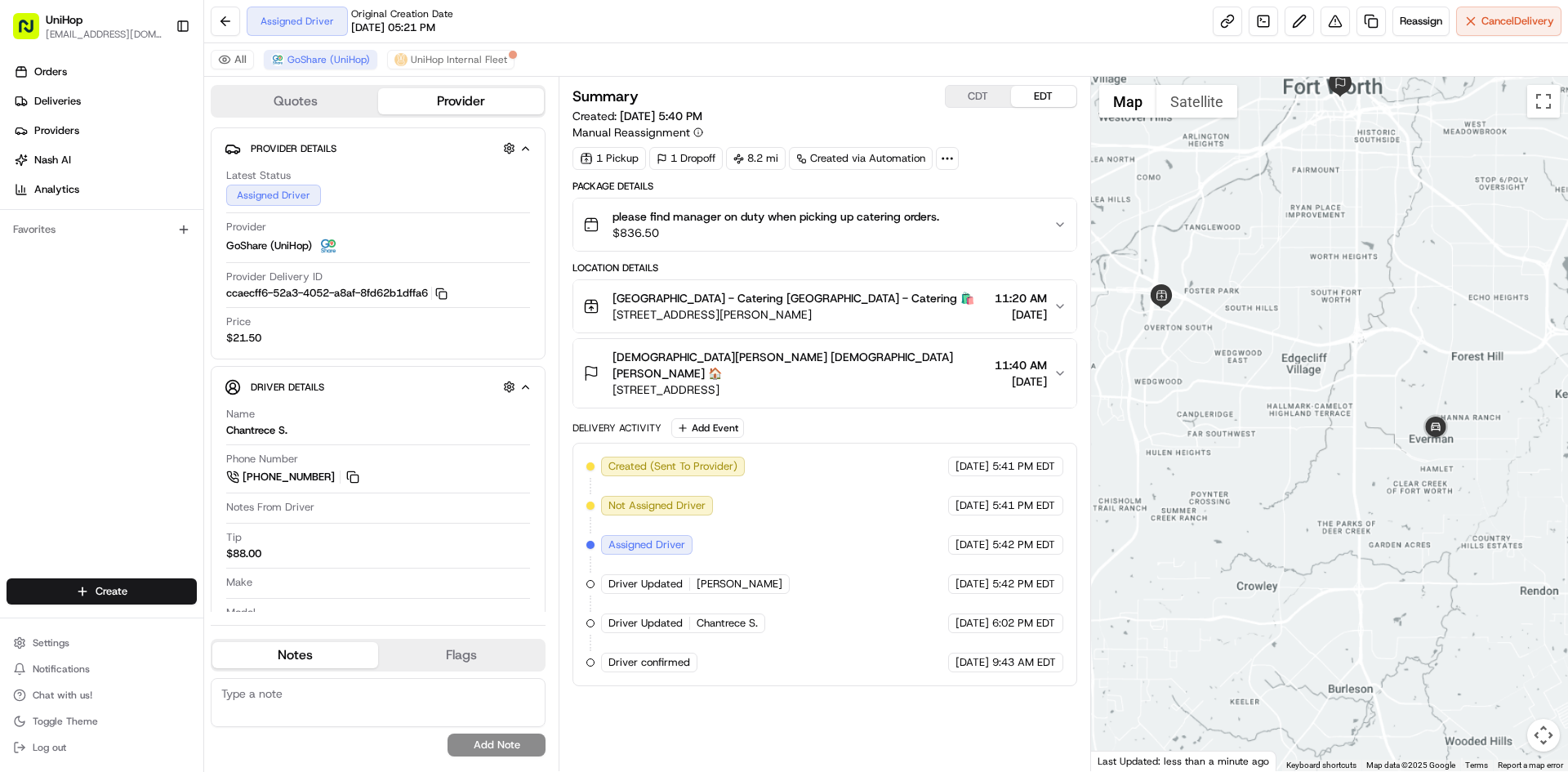
drag, startPoint x: 1392, startPoint y: 283, endPoint x: 1400, endPoint y: 327, distance: 44.7
click at [1400, 327] on div at bounding box center [1329, 424] width 478 height 694
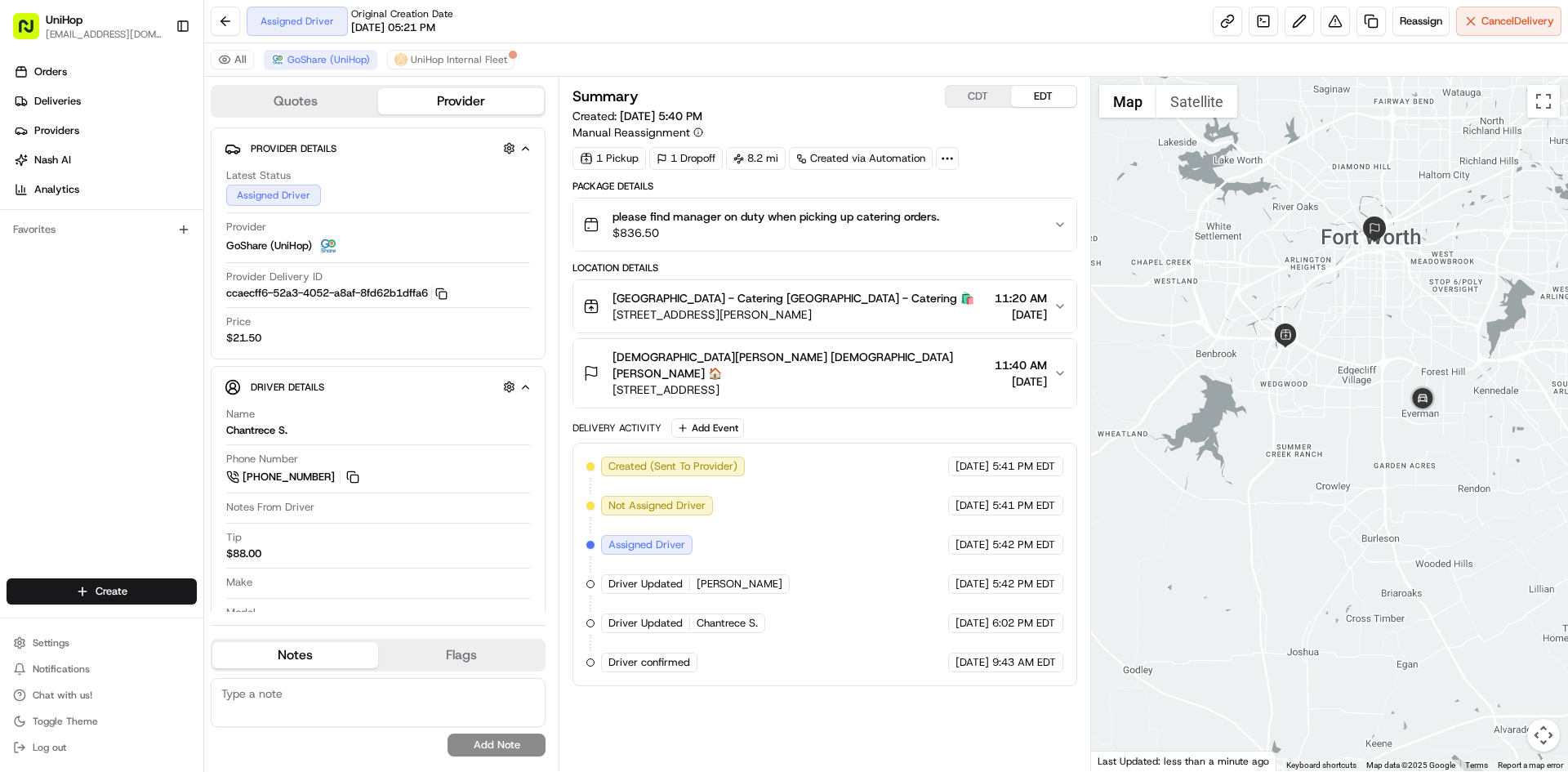
click at [1040, 93] on button "EDT" at bounding box center [1044, 96] width 65 height 21
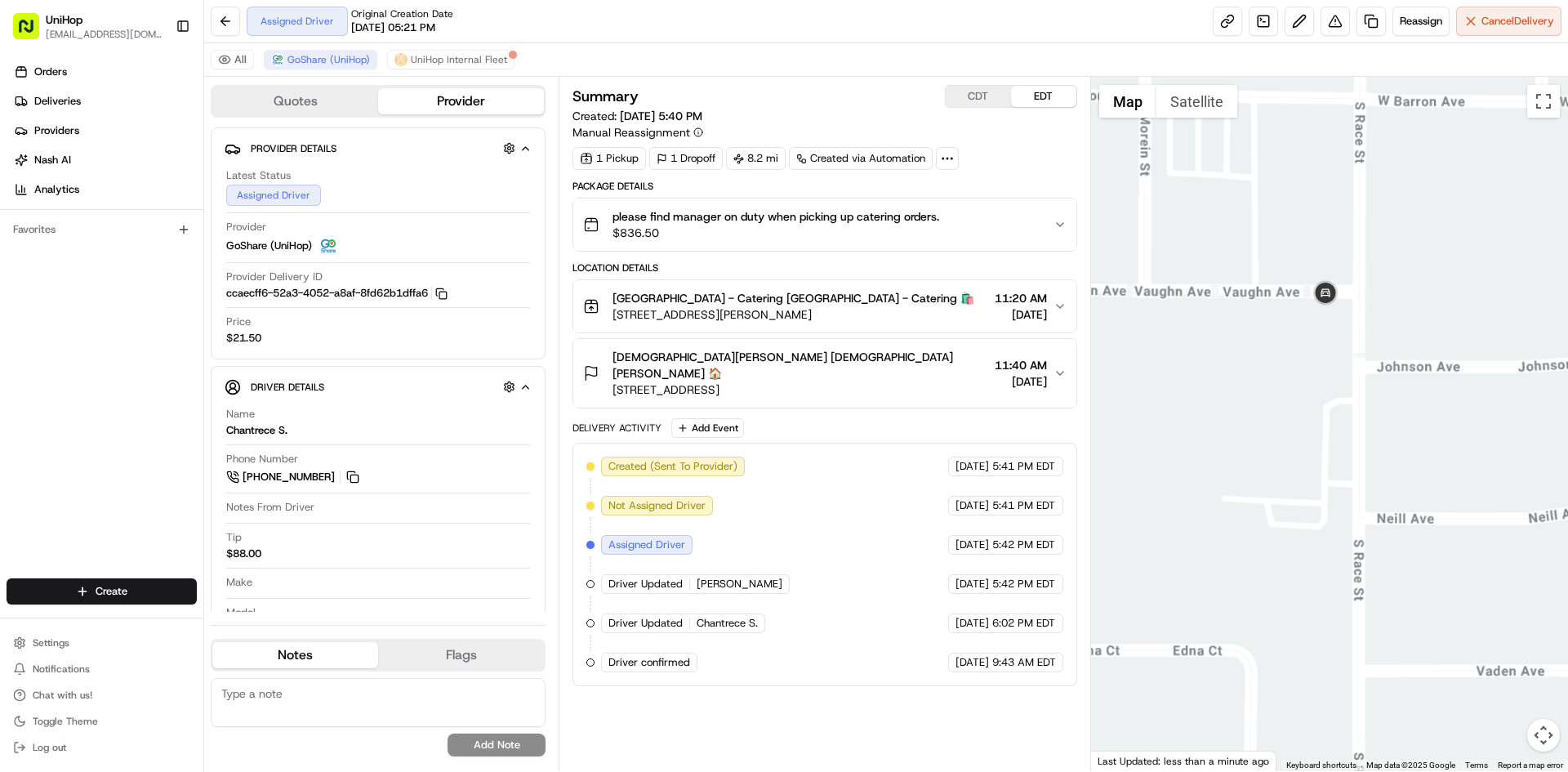
drag, startPoint x: 1313, startPoint y: 309, endPoint x: 1350, endPoint y: 385, distance: 84.5
click at [1342, 310] on img at bounding box center [1326, 294] width 32 height 32
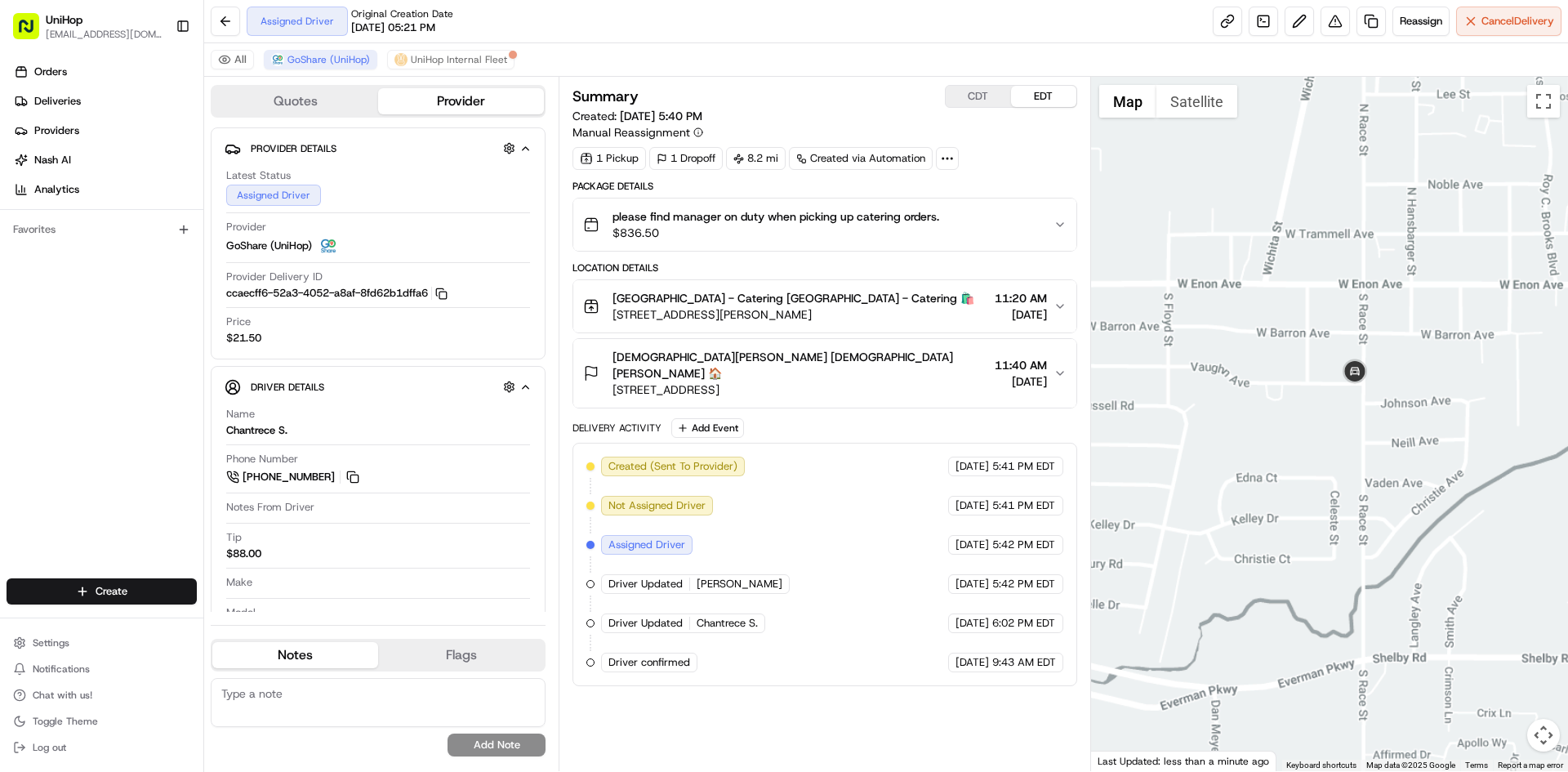
drag, startPoint x: 1278, startPoint y: 309, endPoint x: 1365, endPoint y: 371, distance: 106.8
click at [1340, 365] on div "To navigate, press the arrow keys." at bounding box center [1329, 424] width 478 height 694
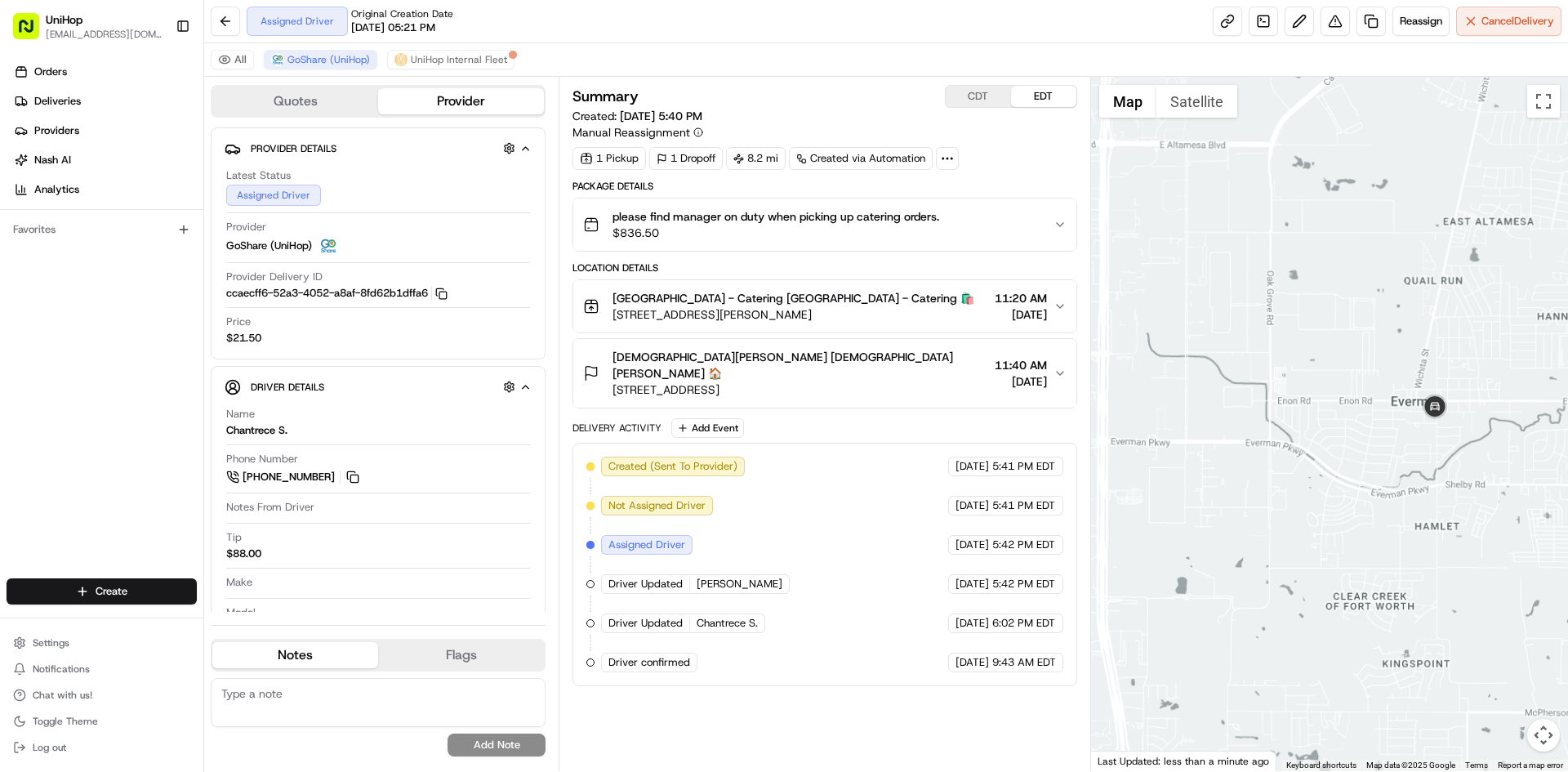
drag, startPoint x: 1341, startPoint y: 364, endPoint x: 1382, endPoint y: 375, distance: 42.4
click at [1356, 374] on div at bounding box center [1329, 424] width 478 height 694
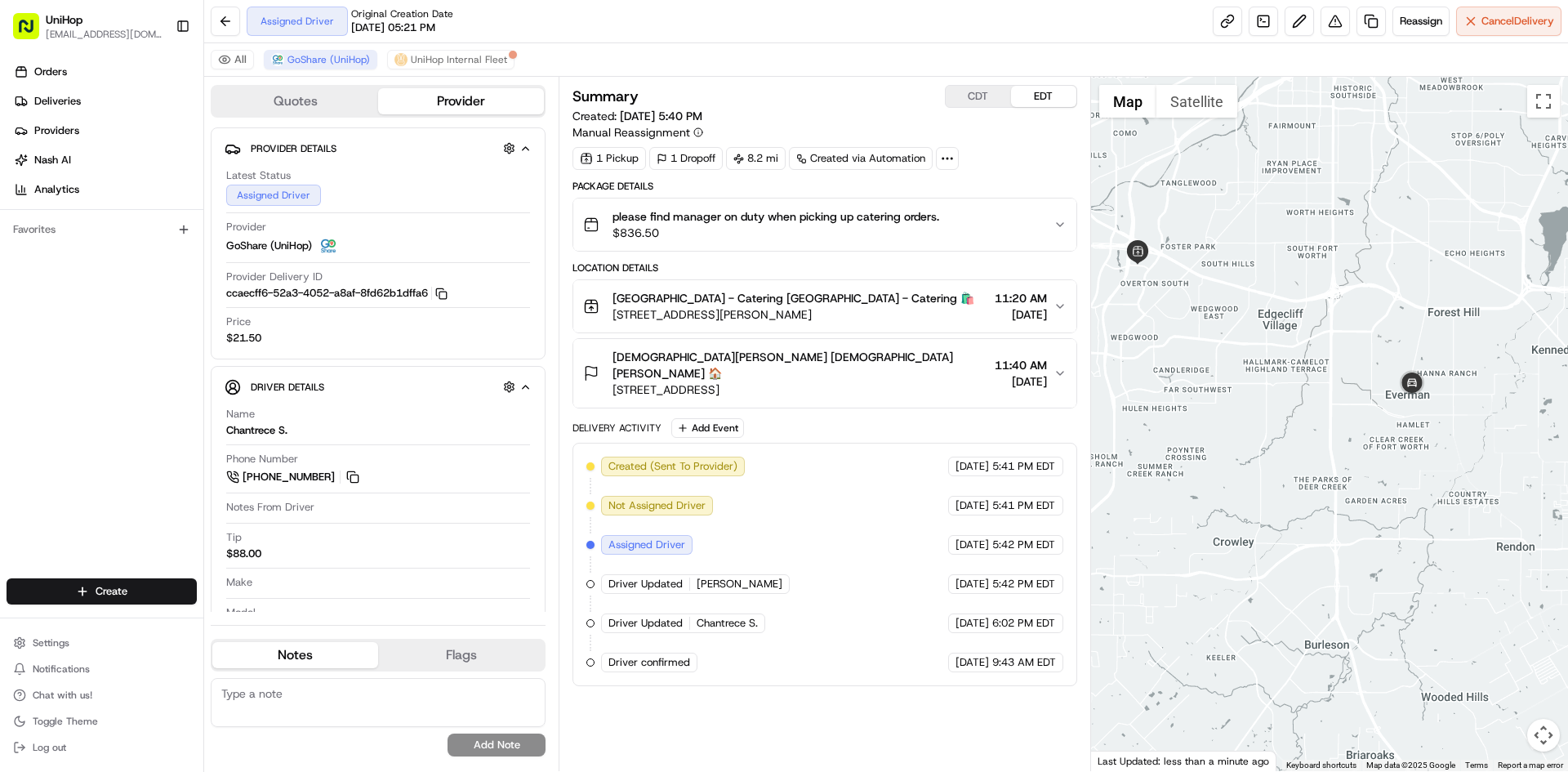
click at [1371, 388] on div at bounding box center [1329, 424] width 478 height 694
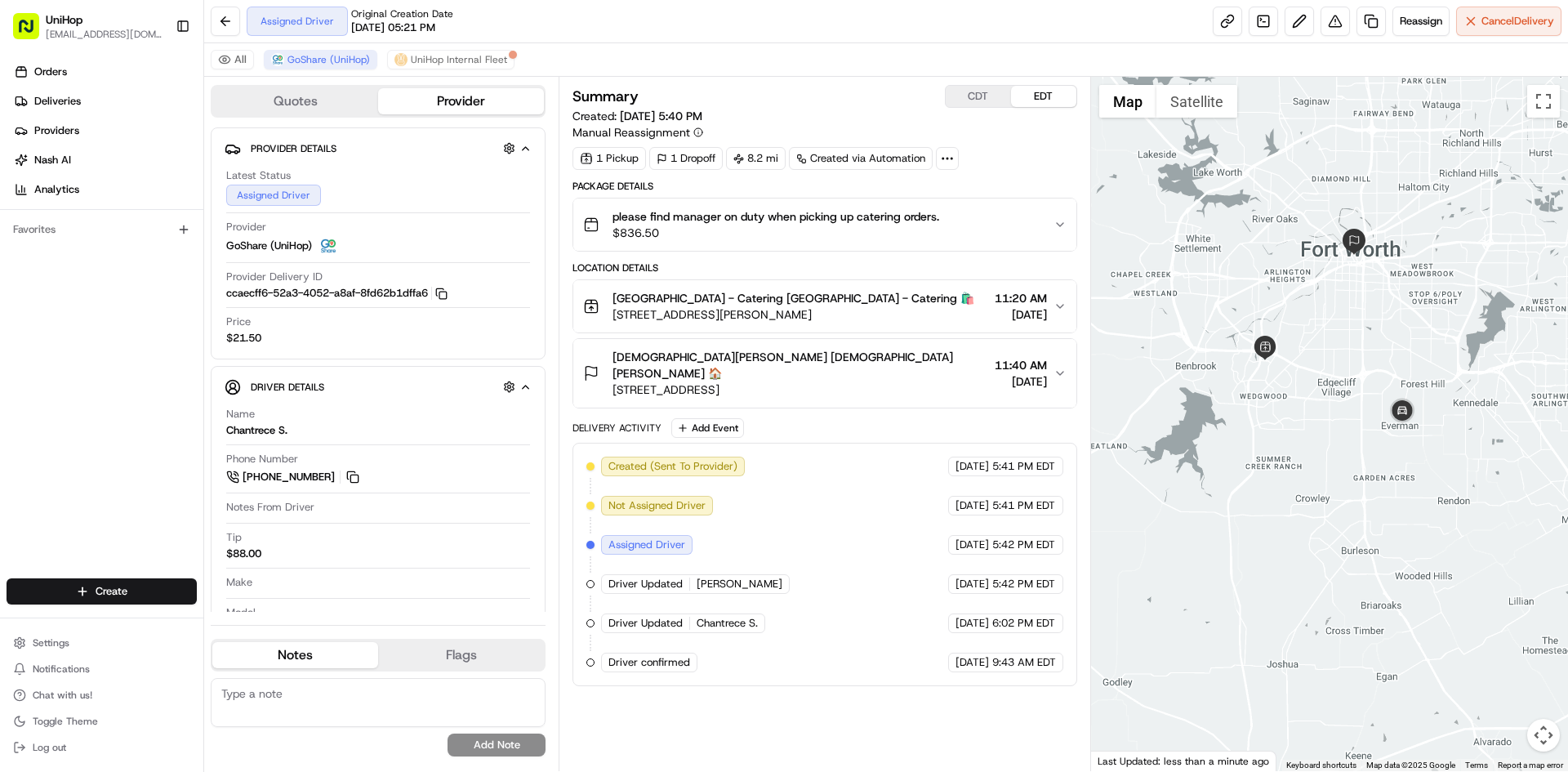
click at [1360, 350] on div at bounding box center [1329, 424] width 478 height 694
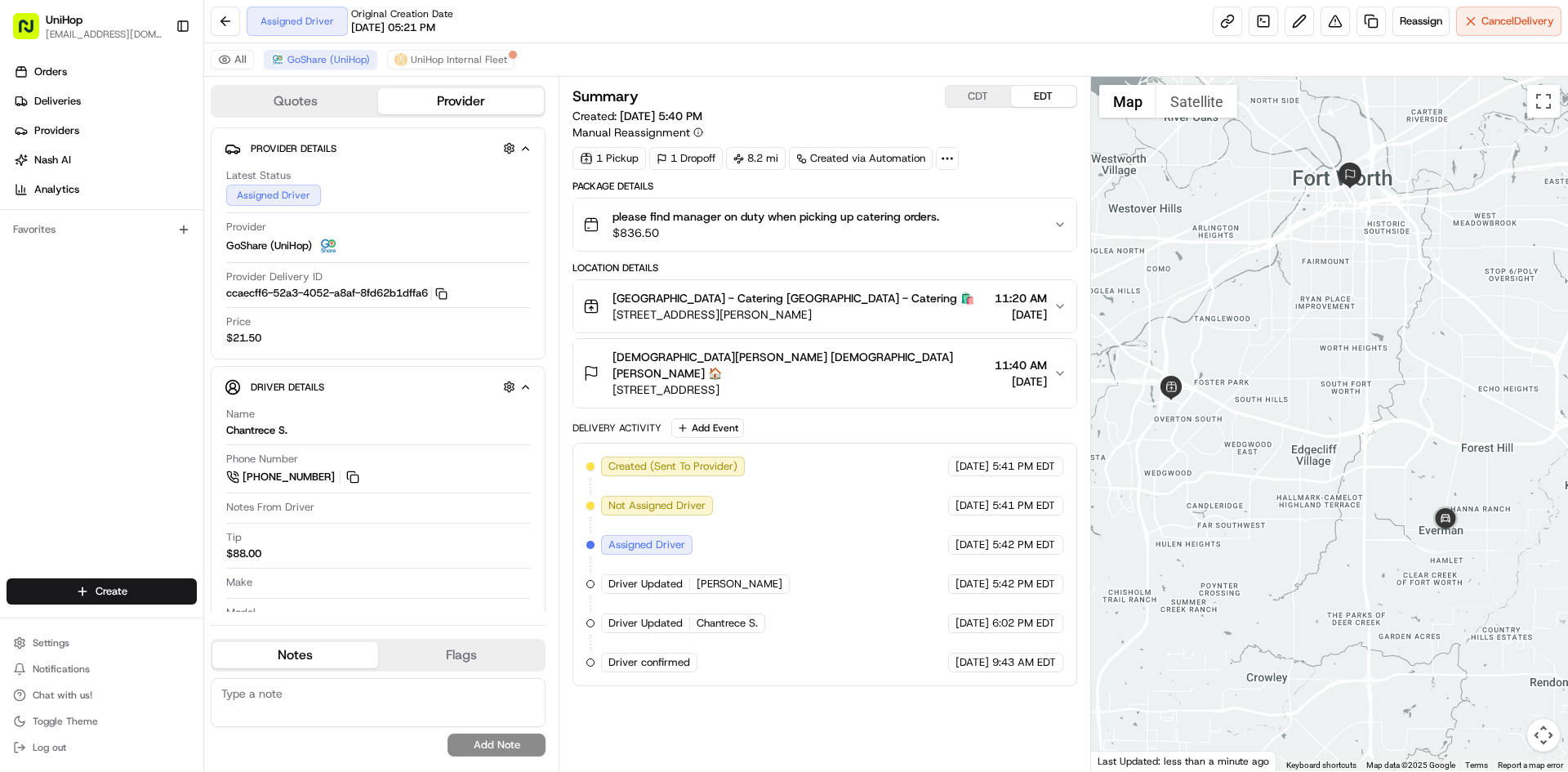
drag, startPoint x: 1356, startPoint y: 371, endPoint x: 1357, endPoint y: 385, distance: 14.0
click at [1357, 385] on div at bounding box center [1329, 424] width 478 height 694
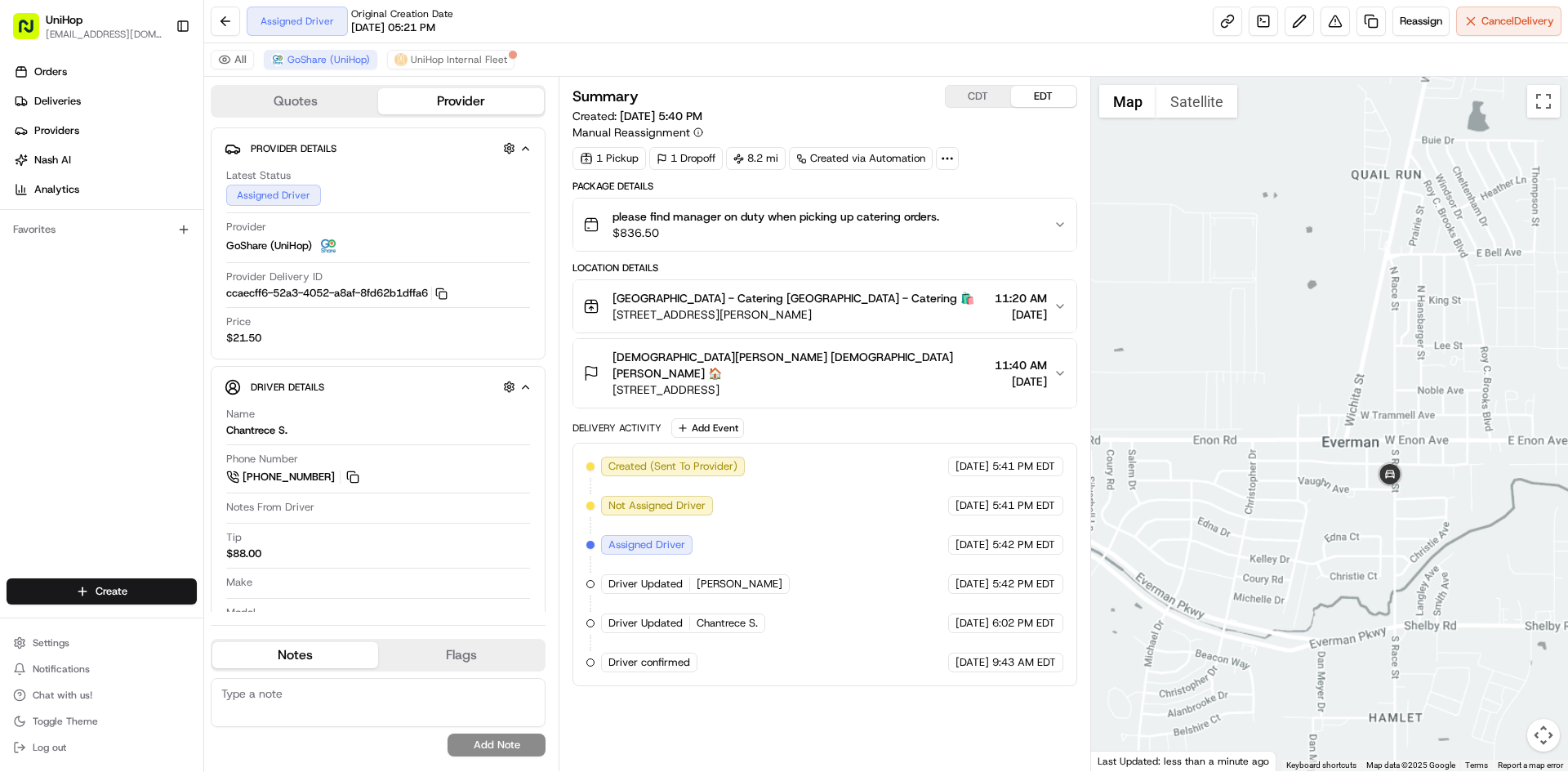
drag, startPoint x: 1307, startPoint y: 346, endPoint x: 1338, endPoint y: 368, distance: 38.0
click at [1337, 368] on div at bounding box center [1329, 424] width 478 height 694
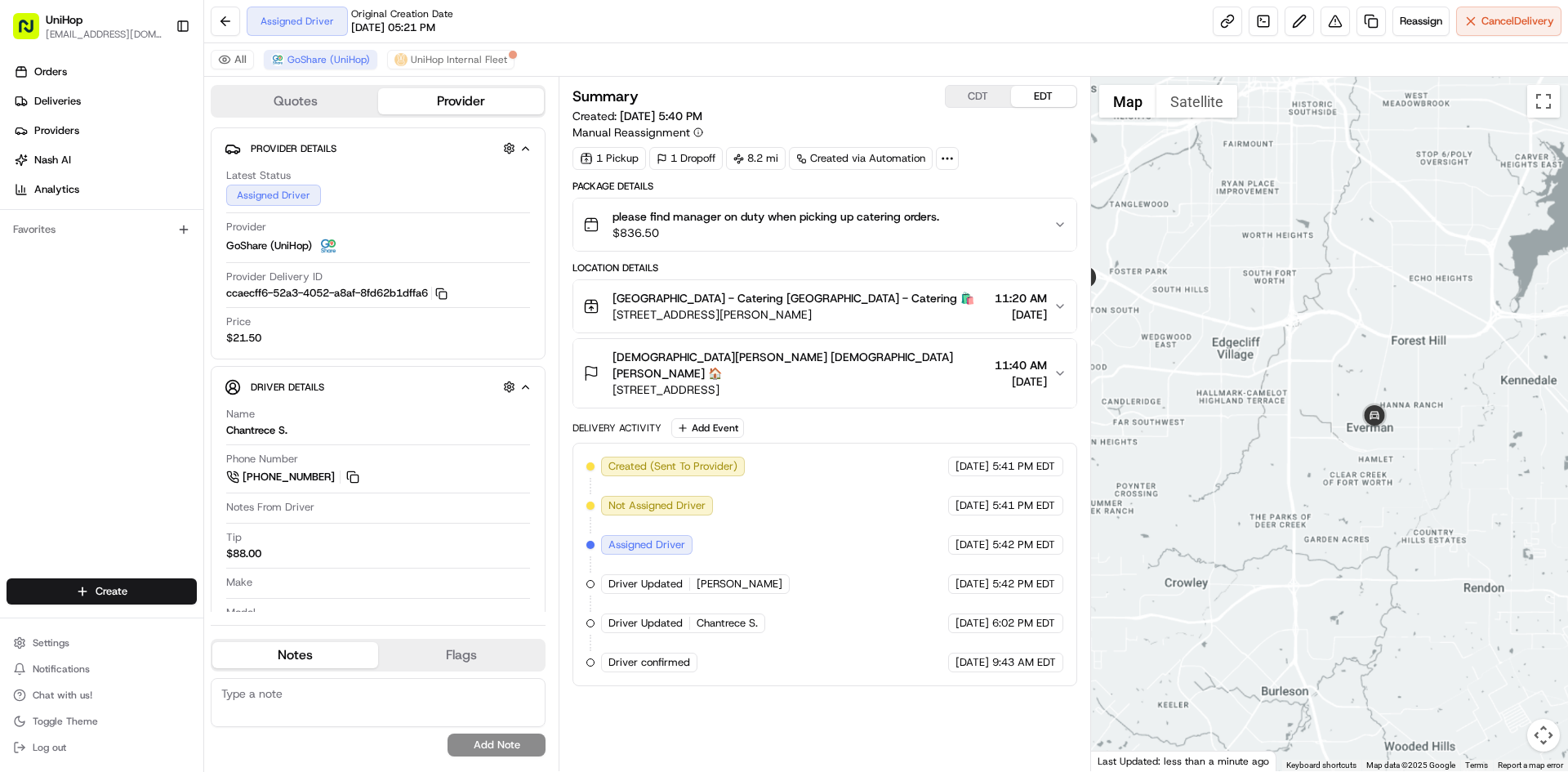
drag, startPoint x: 1318, startPoint y: 328, endPoint x: 1352, endPoint y: 414, distance: 92.5
click at [1352, 414] on div at bounding box center [1329, 424] width 478 height 694
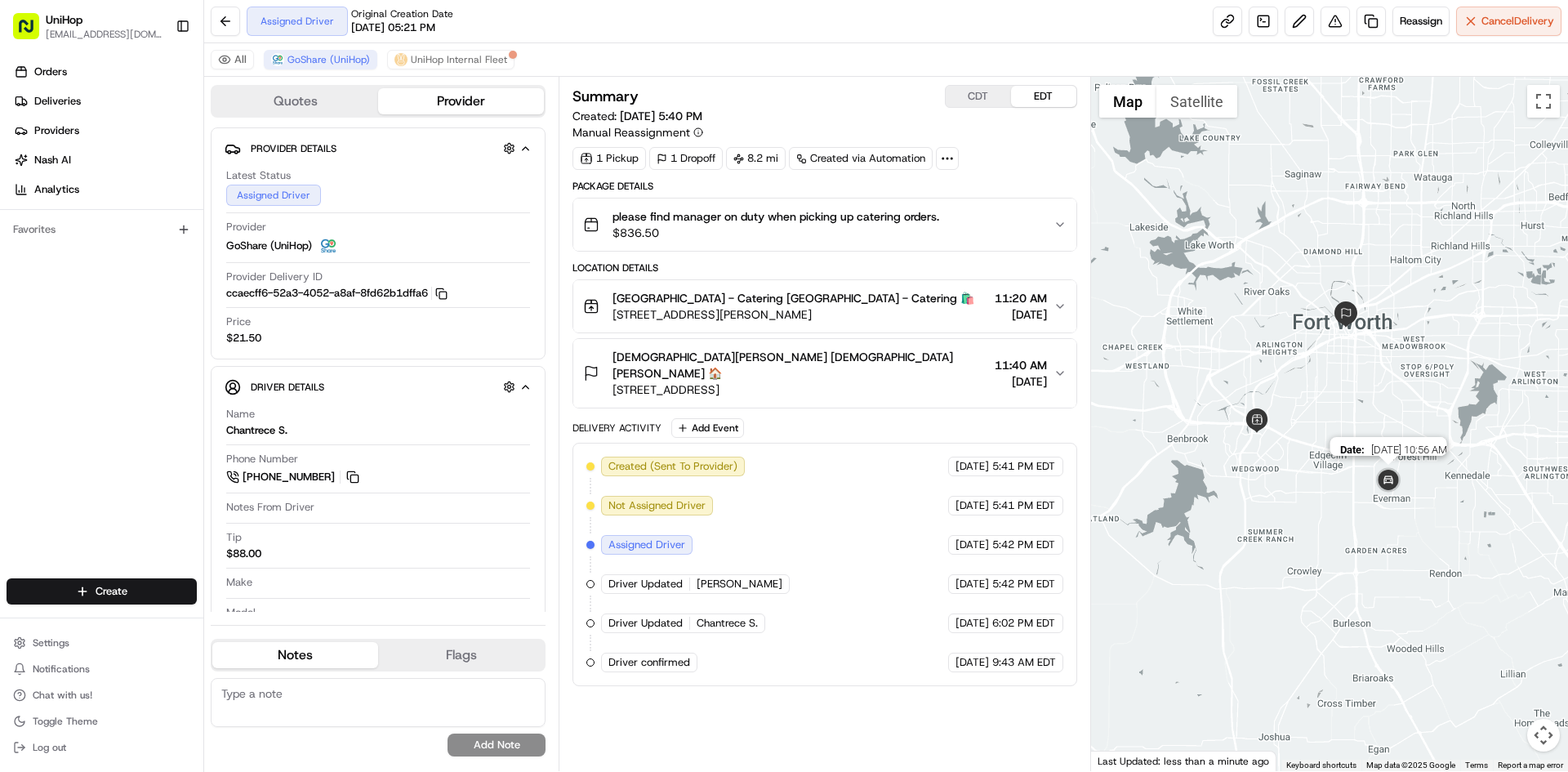
click at [1397, 478] on img at bounding box center [1388, 481] width 32 height 32
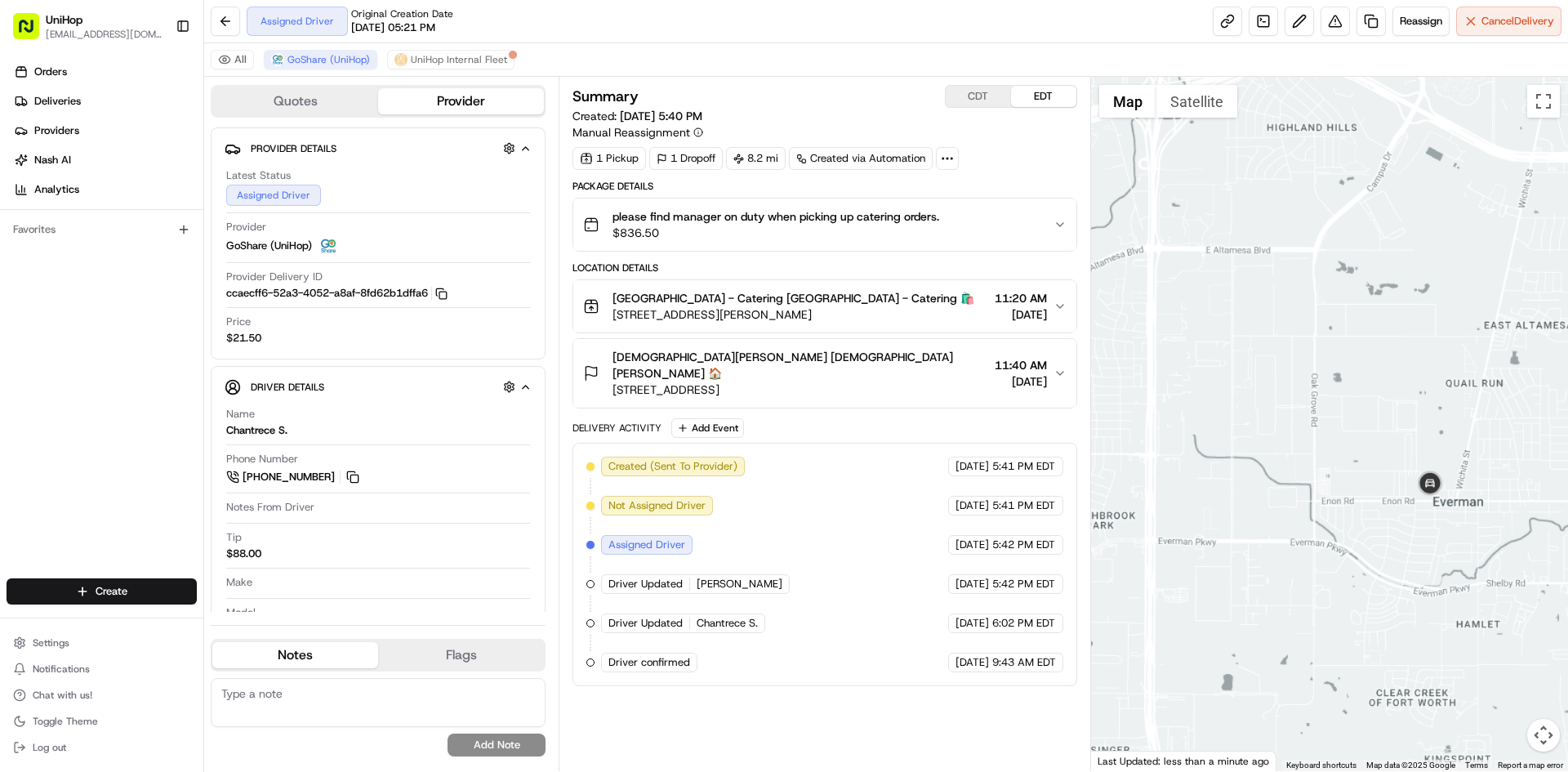
drag, startPoint x: 1257, startPoint y: 255, endPoint x: 1386, endPoint y: 374, distance: 175.5
click at [1361, 357] on div "To navigate, press the arrow keys." at bounding box center [1329, 424] width 478 height 694
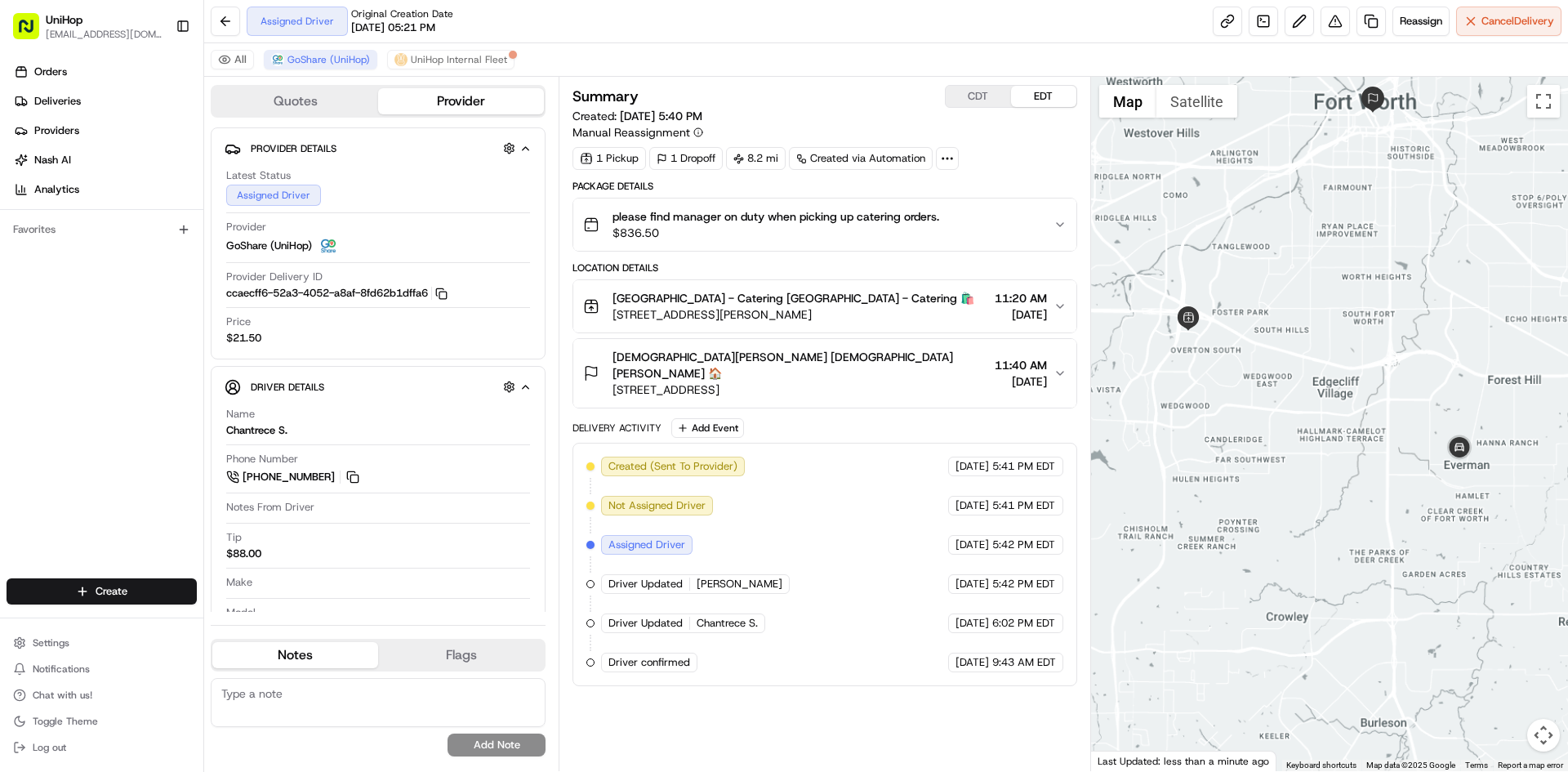
drag, startPoint x: 1377, startPoint y: 342, endPoint x: 1369, endPoint y: 375, distance: 34.0
click at [1369, 375] on div at bounding box center [1329, 424] width 478 height 694
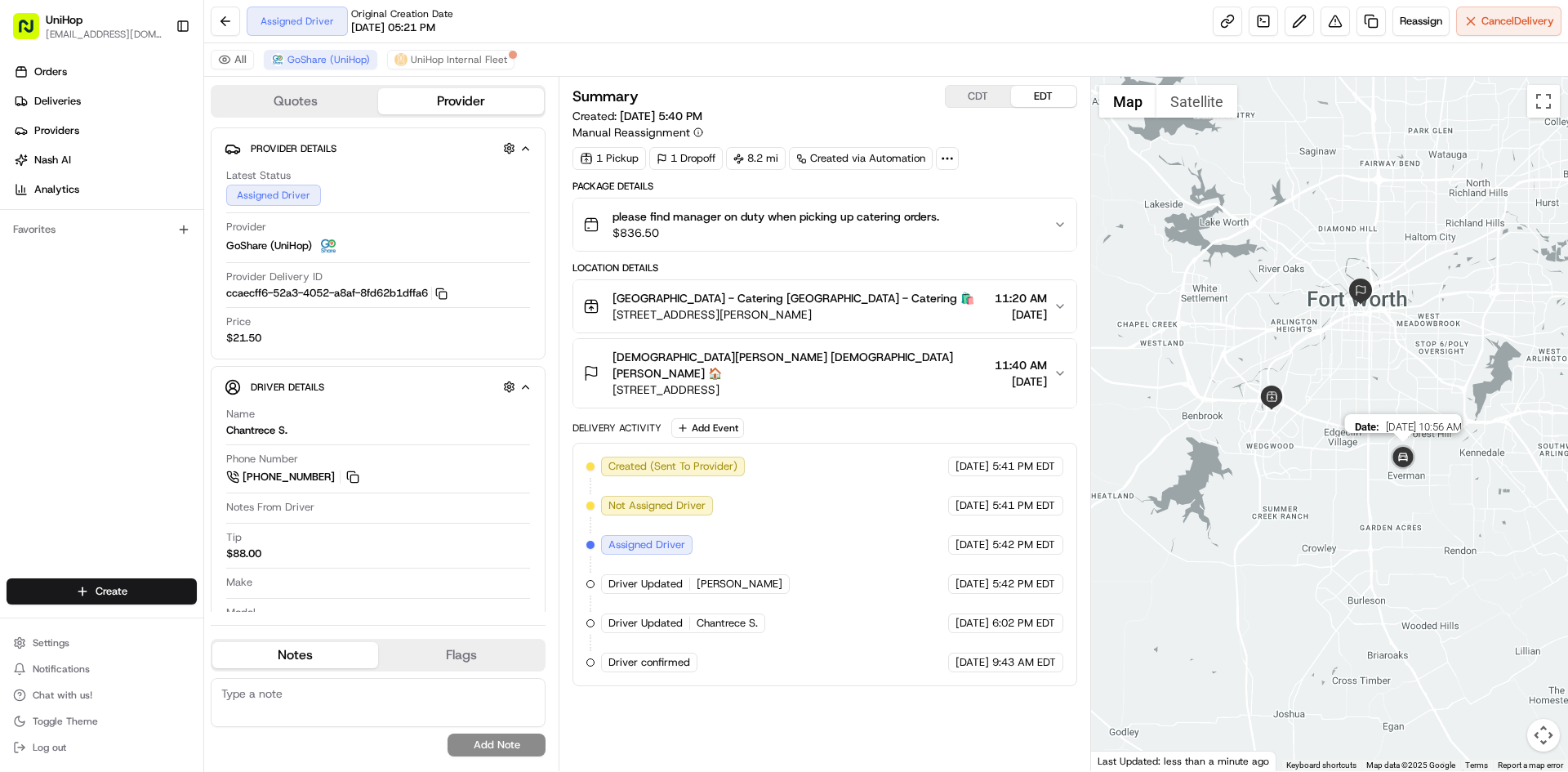
click at [1403, 456] on img at bounding box center [1403, 458] width 32 height 32
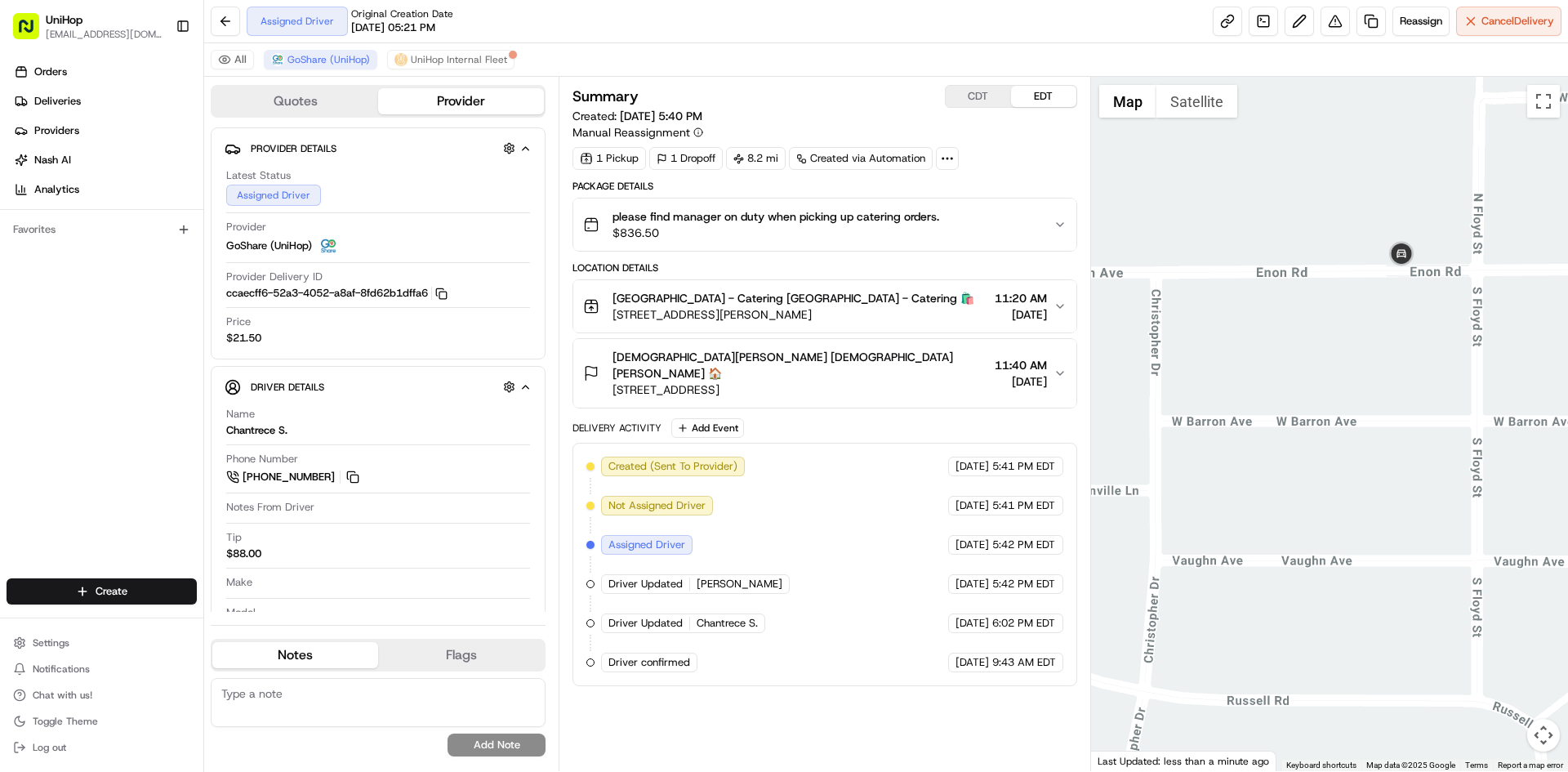
click at [1325, 354] on div "To navigate, press the arrow keys." at bounding box center [1329, 424] width 478 height 694
click at [1194, 99] on button "Satellite" at bounding box center [1197, 101] width 81 height 32
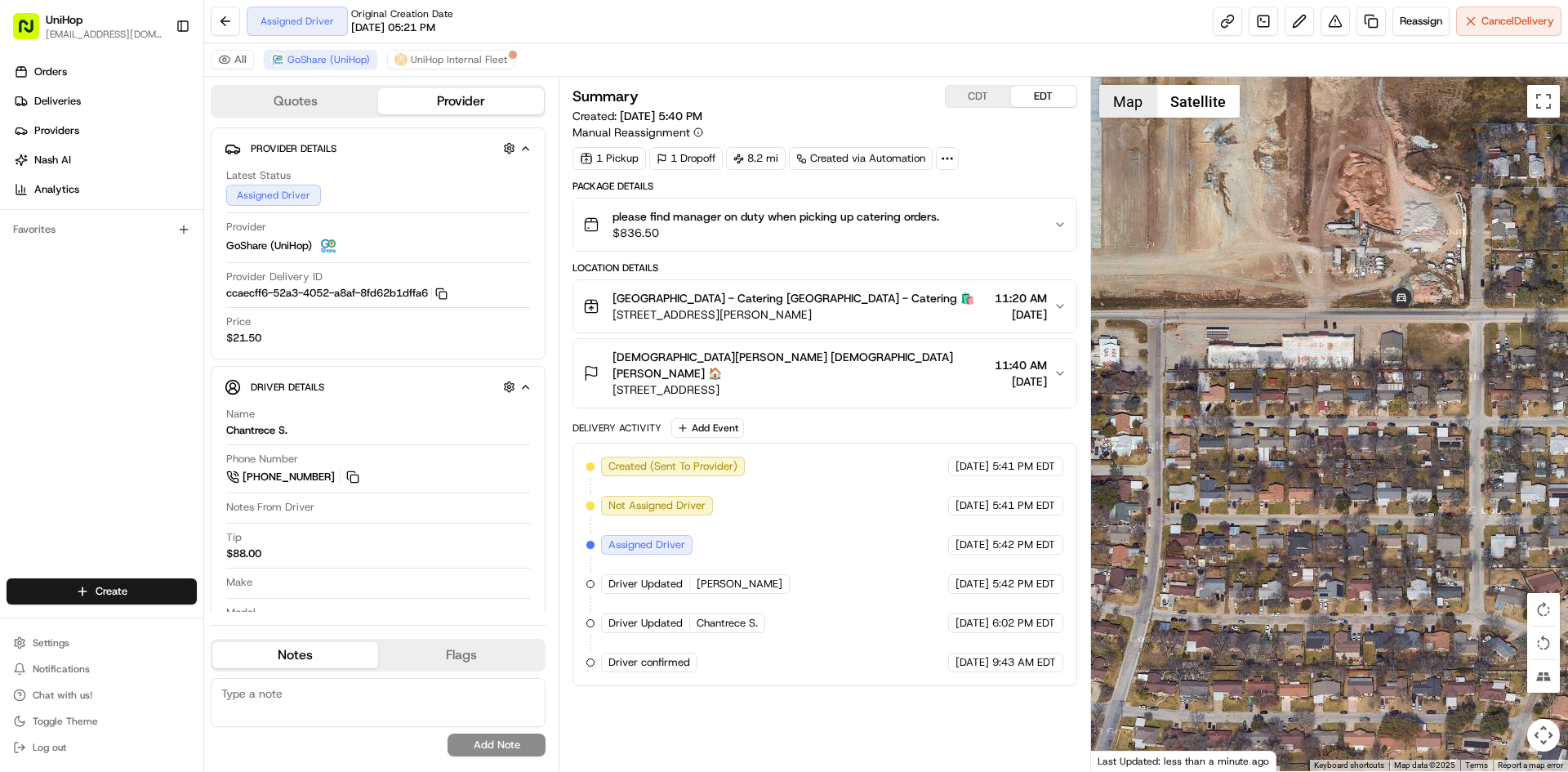
click at [1123, 107] on button "Map" at bounding box center [1128, 101] width 57 height 32
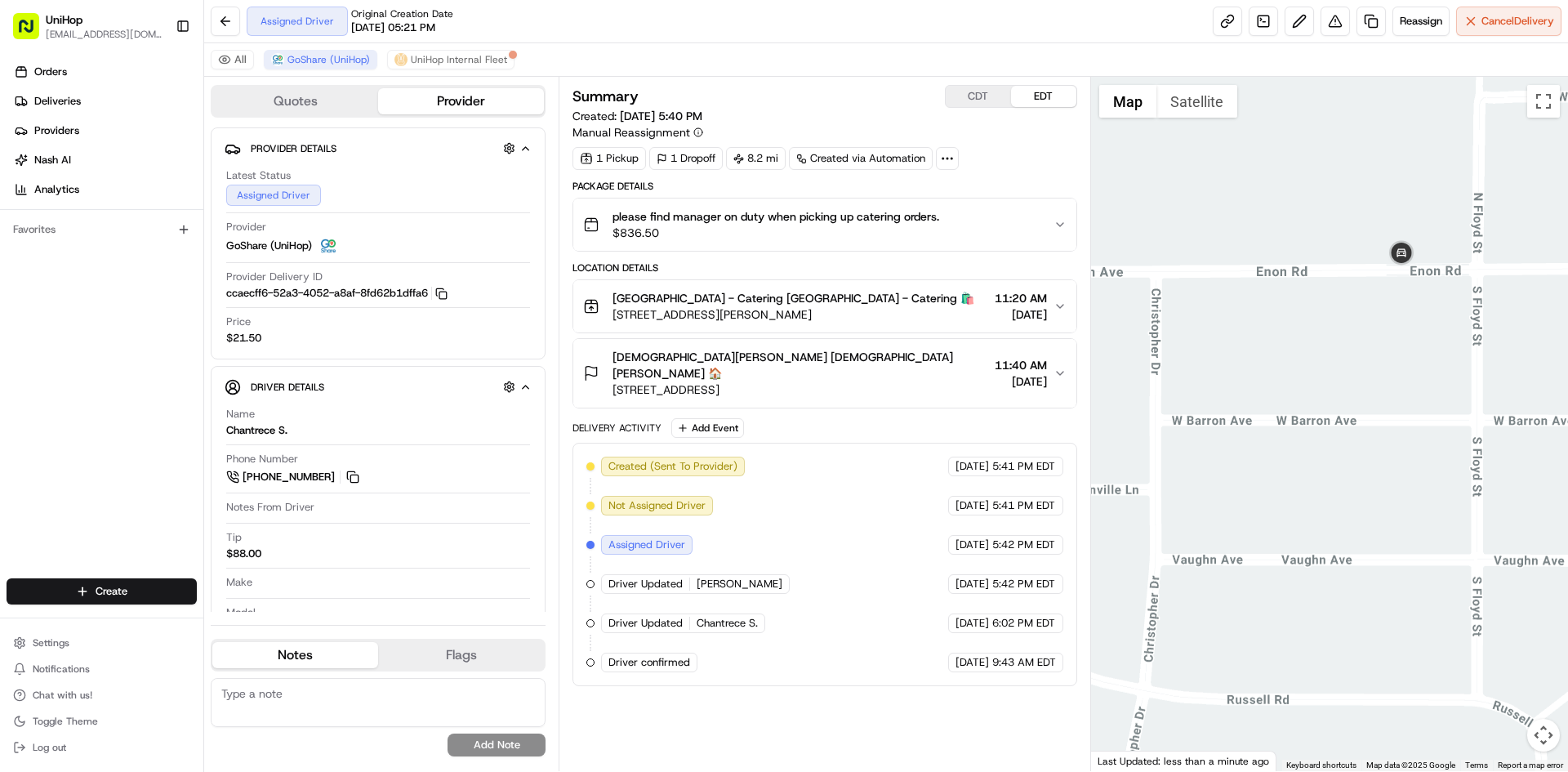
click at [1404, 386] on div at bounding box center [1329, 424] width 478 height 694
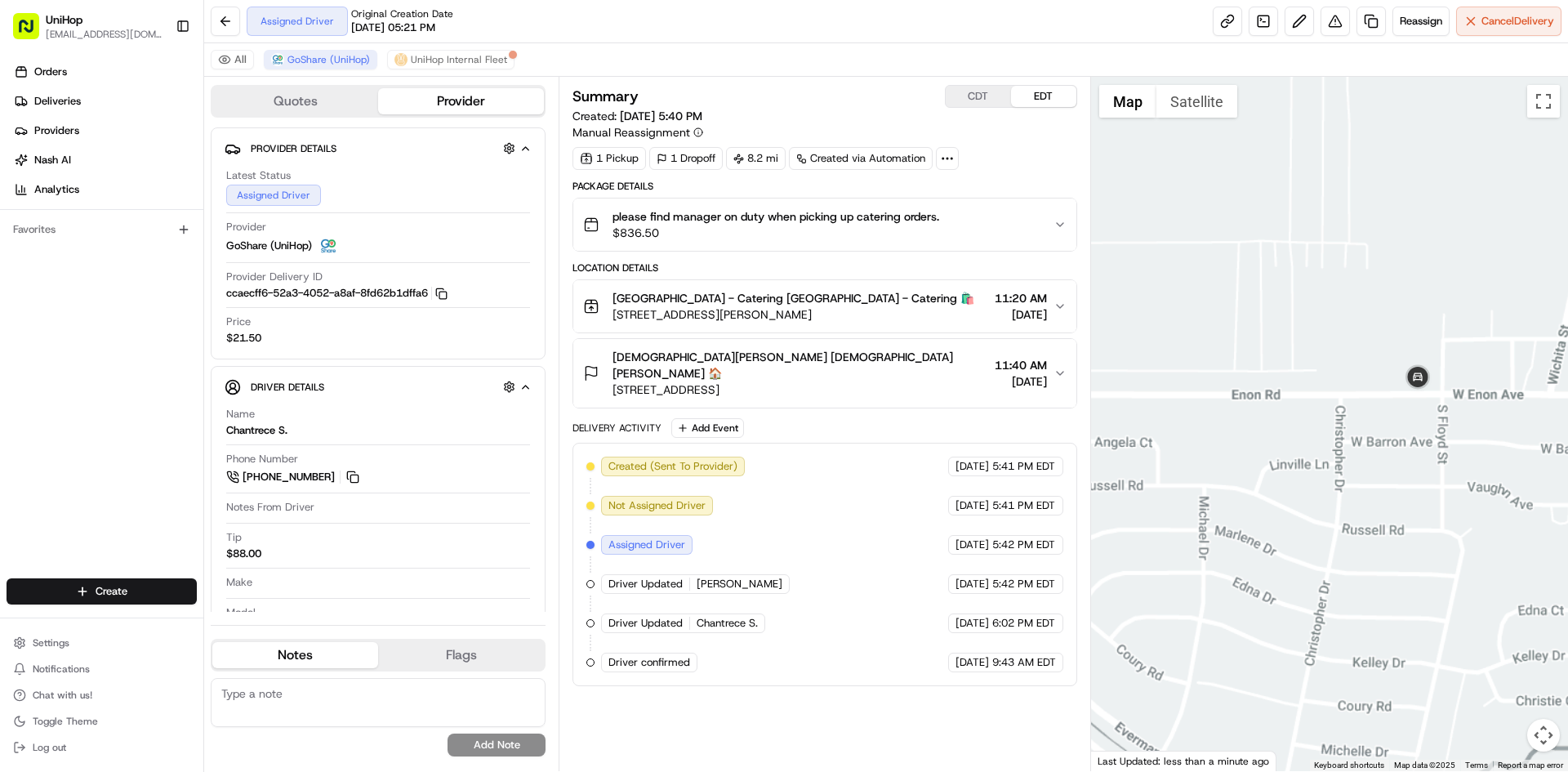
drag, startPoint x: 1394, startPoint y: 470, endPoint x: 1435, endPoint y: 538, distance: 79.4
click at [1434, 538] on div at bounding box center [1329, 424] width 478 height 694
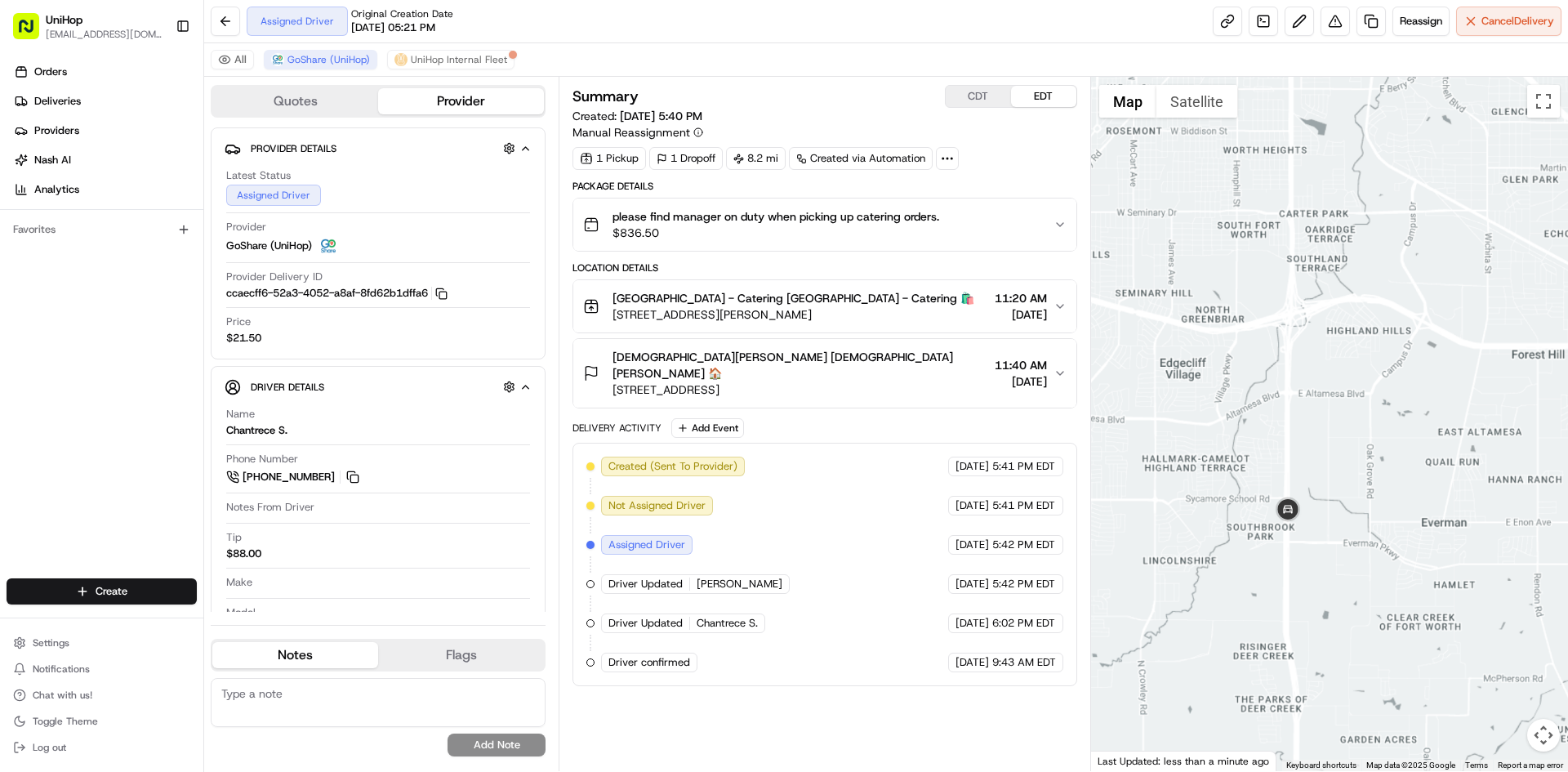
drag, startPoint x: 1366, startPoint y: 313, endPoint x: 1363, endPoint y: 362, distance: 49.1
click at [1363, 362] on div at bounding box center [1329, 424] width 478 height 694
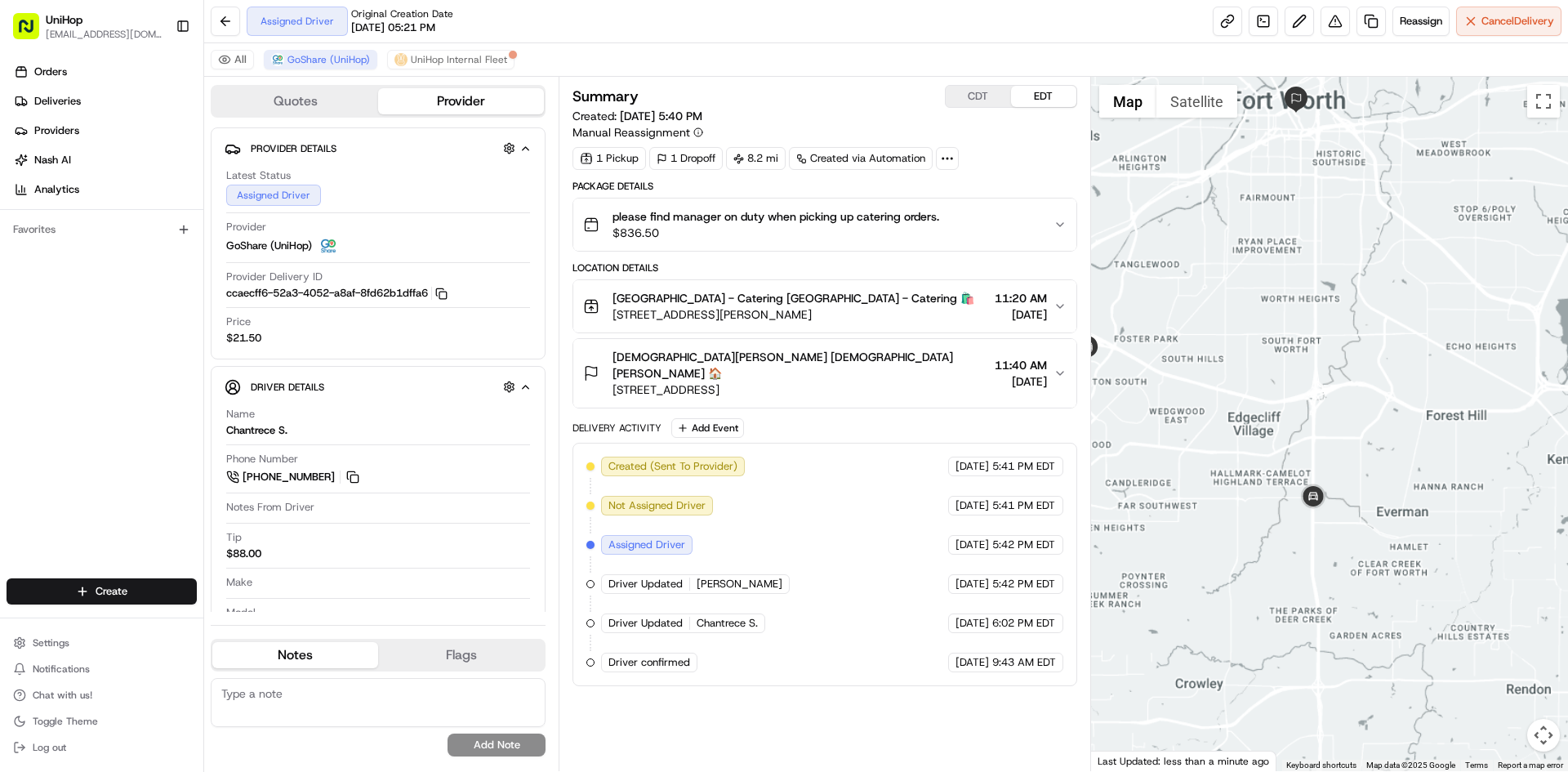
drag, startPoint x: 1393, startPoint y: 411, endPoint x: 1415, endPoint y: 434, distance: 31.8
click at [1415, 434] on div at bounding box center [1329, 424] width 478 height 694
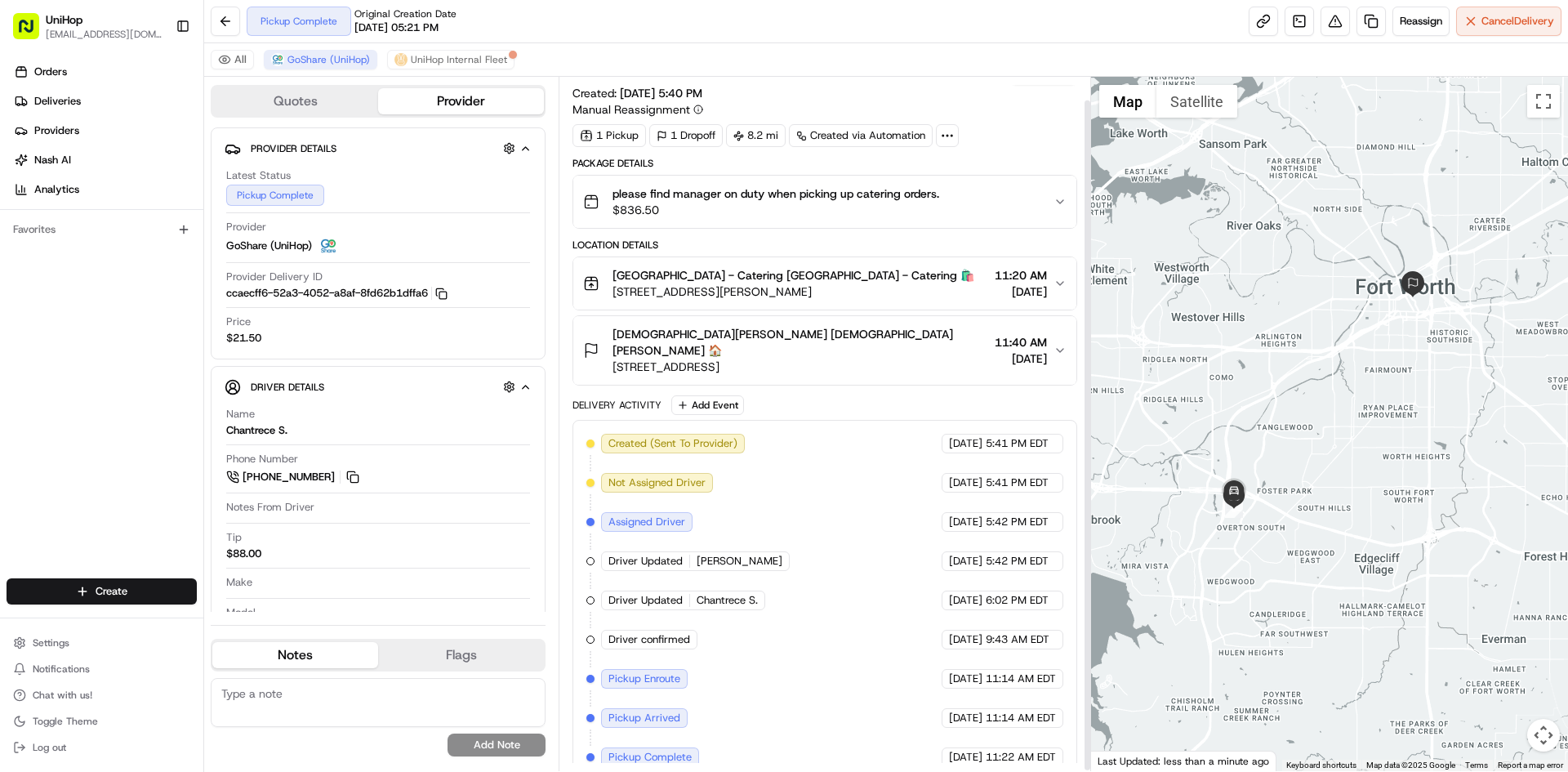
scroll to position [25, 0]
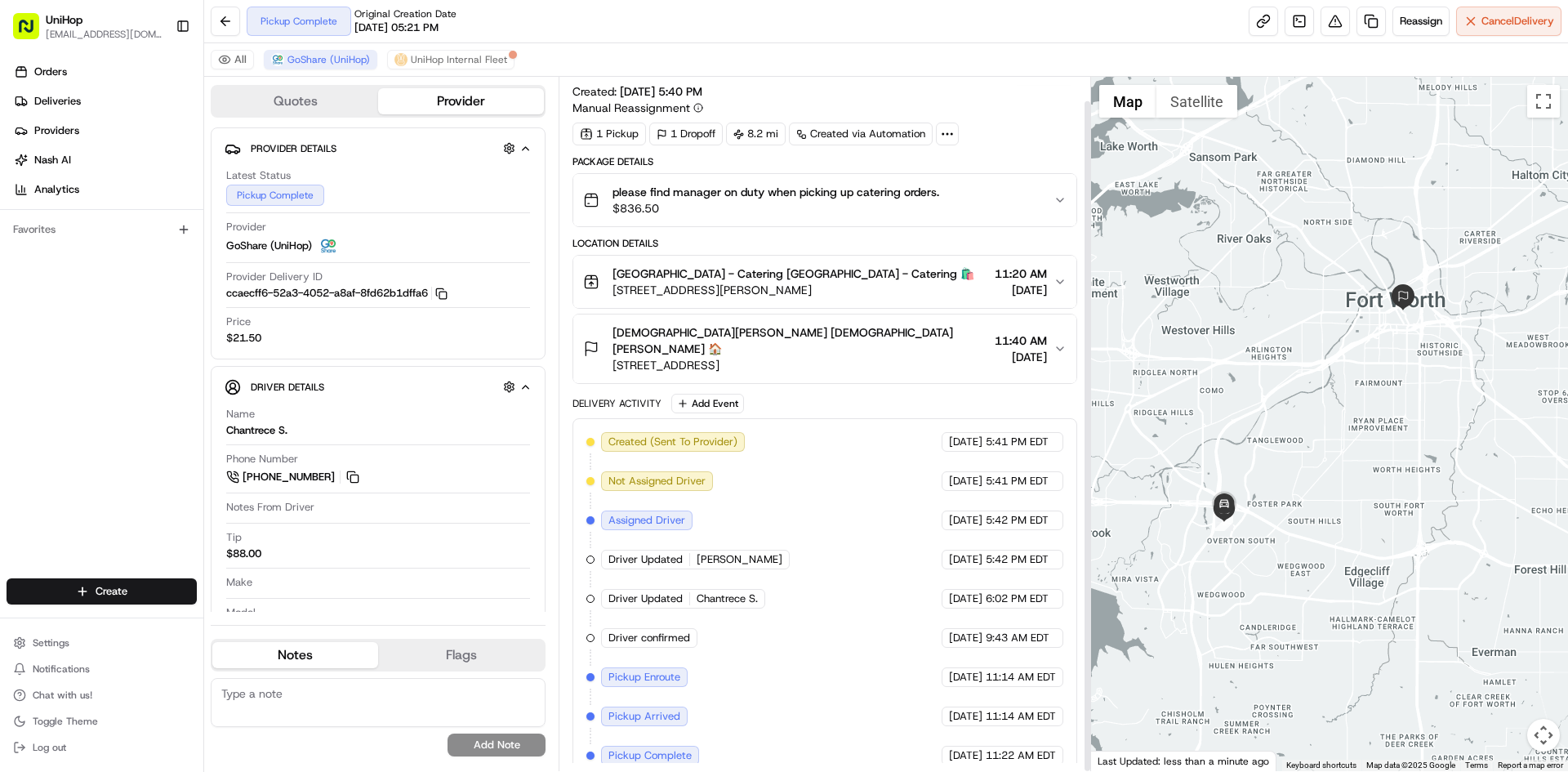
drag, startPoint x: 1276, startPoint y: 319, endPoint x: 1263, endPoint y: 321, distance: 13.2
click at [1269, 329] on div at bounding box center [1329, 424] width 478 height 694
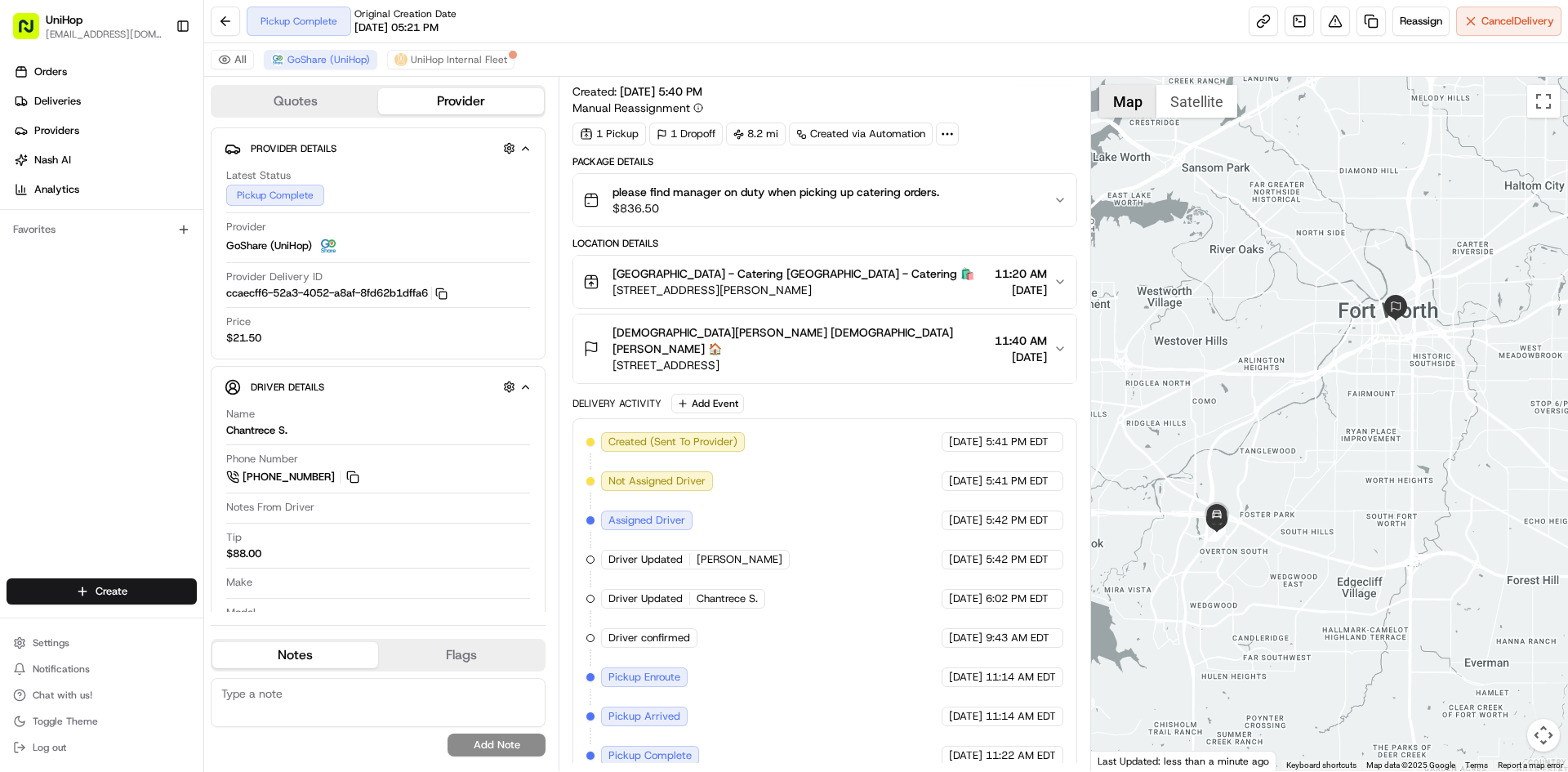
click at [1137, 104] on button "Map" at bounding box center [1128, 101] width 57 height 32
click at [1136, 104] on button "Map" at bounding box center [1128, 101] width 57 height 32
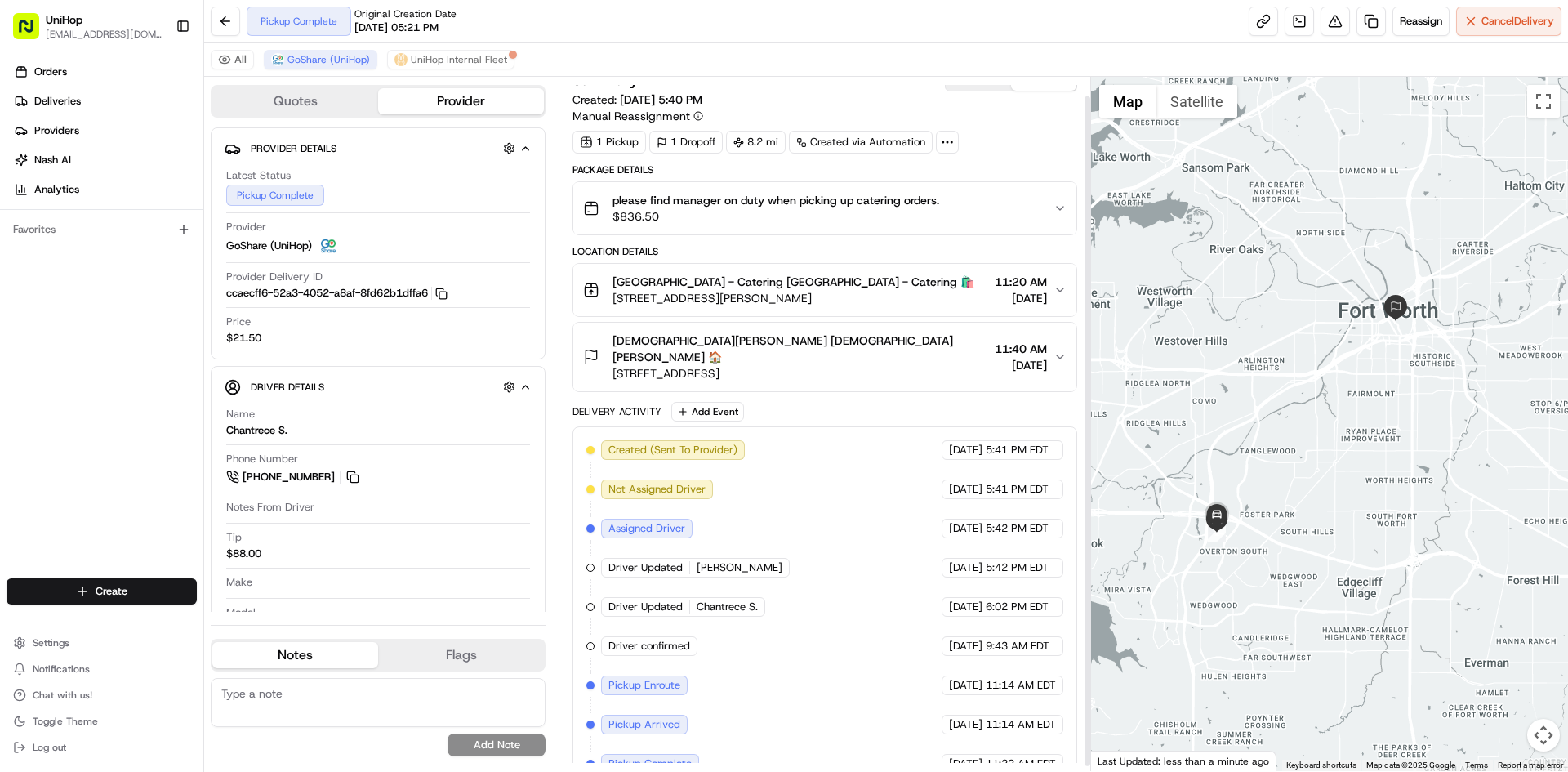
scroll to position [0, 0]
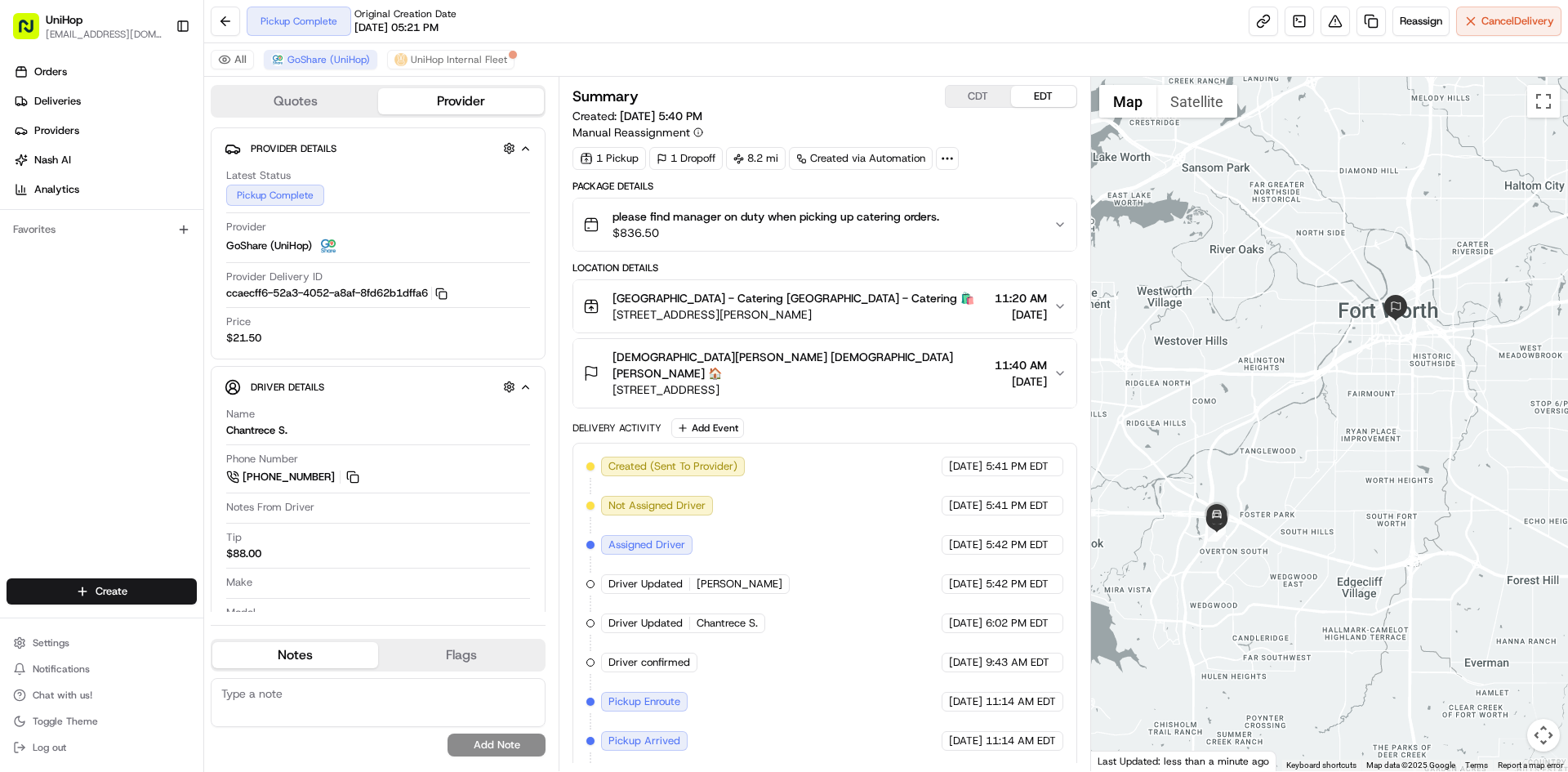
click at [995, 97] on button "CDT" at bounding box center [978, 96] width 65 height 21
click at [1028, 94] on button "EDT" at bounding box center [1044, 96] width 65 height 21
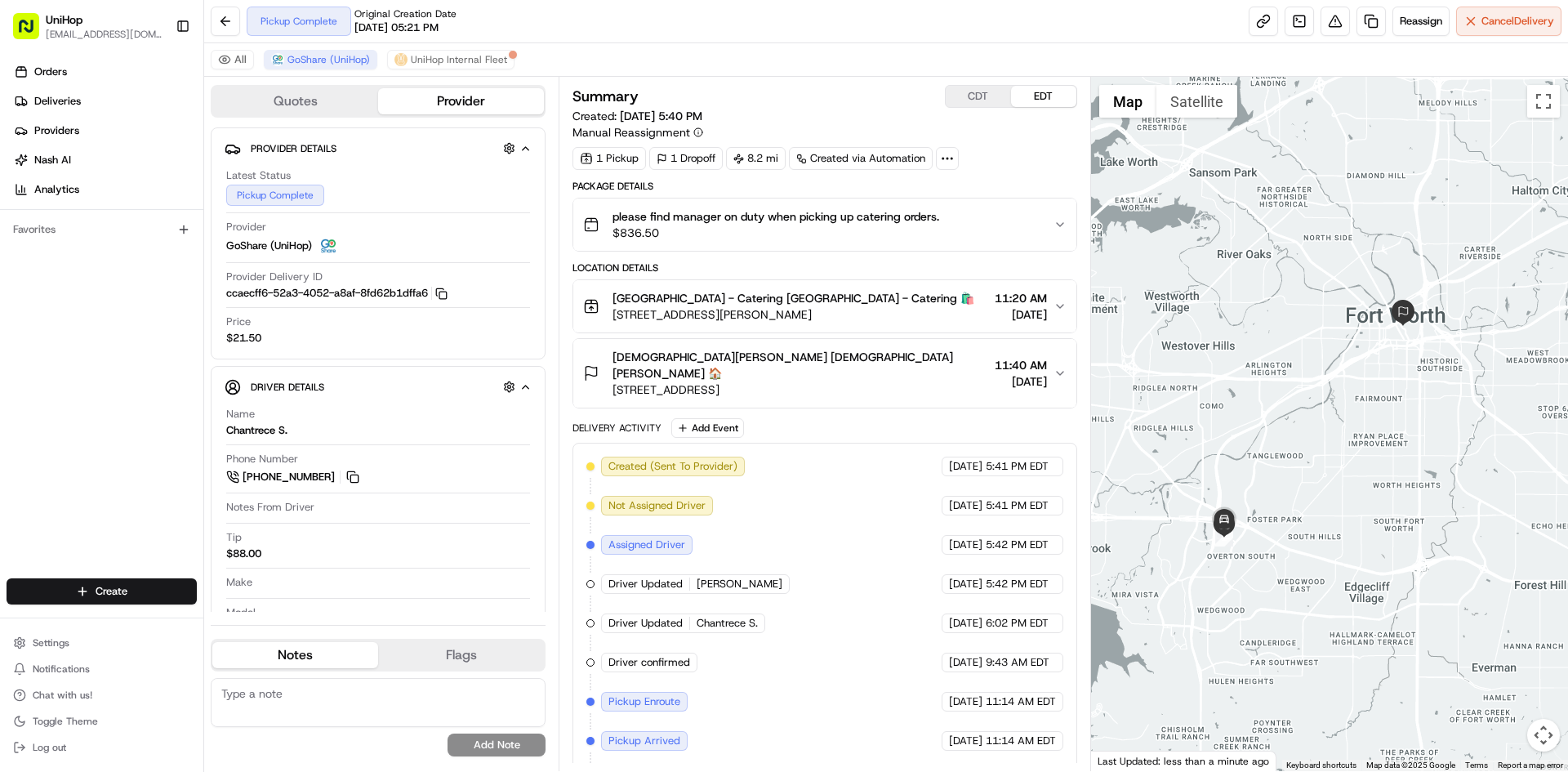
drag, startPoint x: 1189, startPoint y: 201, endPoint x: 1199, endPoint y: 207, distance: 11.7
click at [1199, 207] on div at bounding box center [1329, 424] width 478 height 694
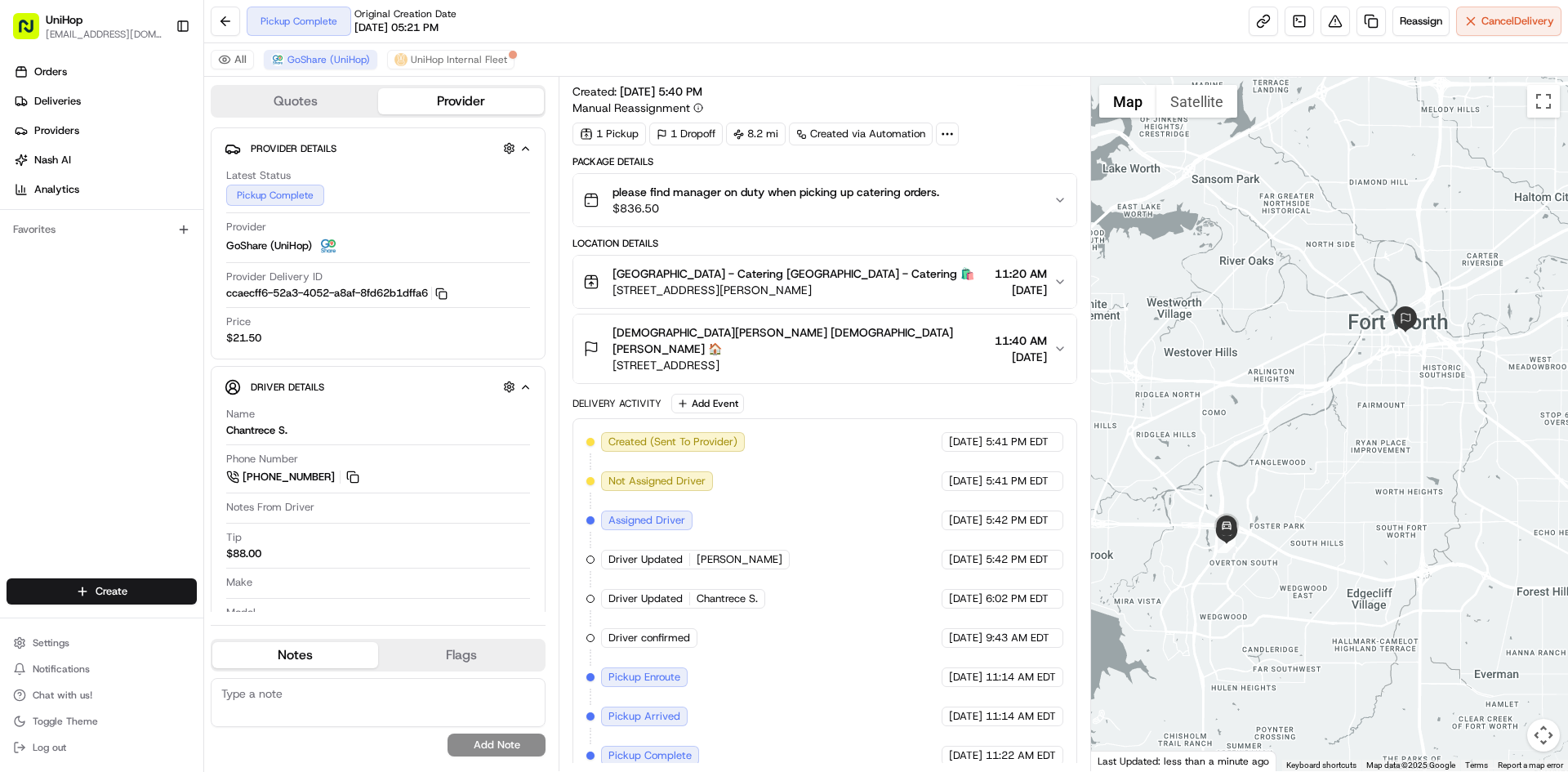
drag, startPoint x: 1306, startPoint y: 250, endPoint x: 1301, endPoint y: 236, distance: 14.9
click at [1306, 250] on div at bounding box center [1329, 424] width 478 height 694
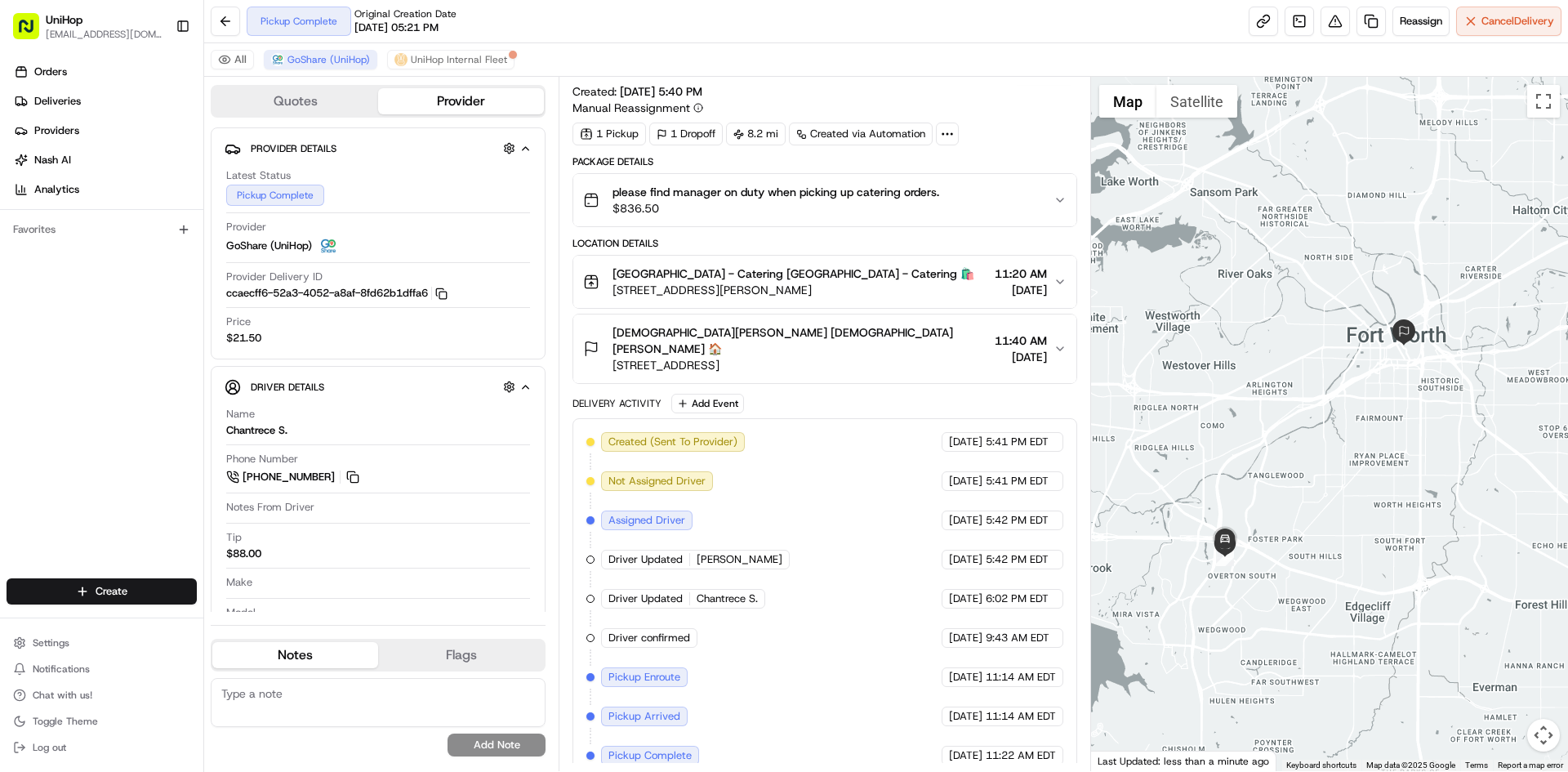
drag, startPoint x: 1264, startPoint y: 229, endPoint x: 1263, endPoint y: 245, distance: 16.0
click at [1263, 245] on div at bounding box center [1329, 424] width 478 height 694
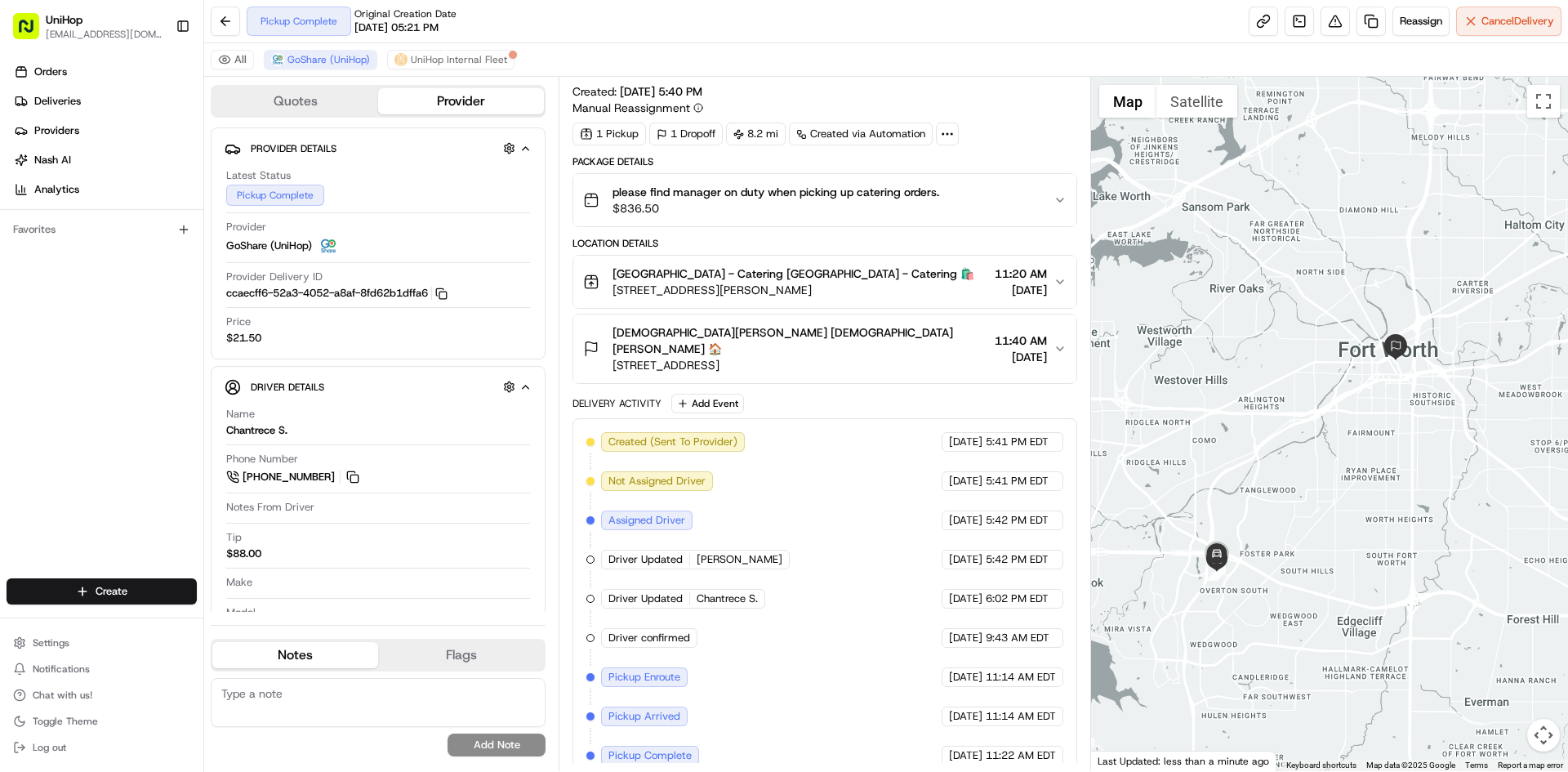
drag, startPoint x: 1270, startPoint y: 248, endPoint x: 1262, endPoint y: 265, distance: 18.8
click at [1262, 265] on div at bounding box center [1329, 424] width 478 height 694
click at [1211, 280] on div at bounding box center [1329, 424] width 478 height 694
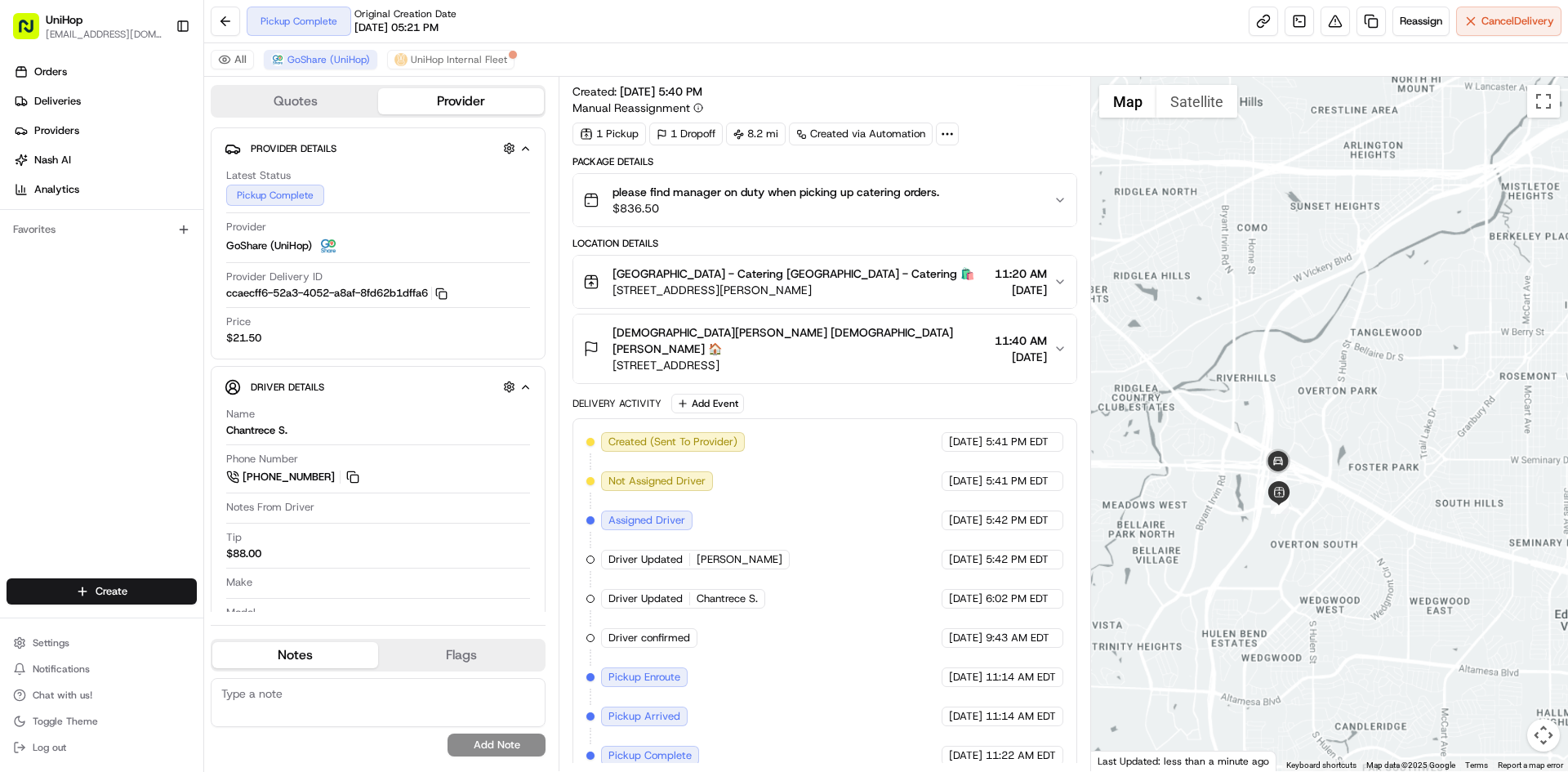
drag, startPoint x: 1377, startPoint y: 339, endPoint x: 1334, endPoint y: 389, distance: 65.9
click at [1331, 396] on div at bounding box center [1329, 424] width 478 height 694
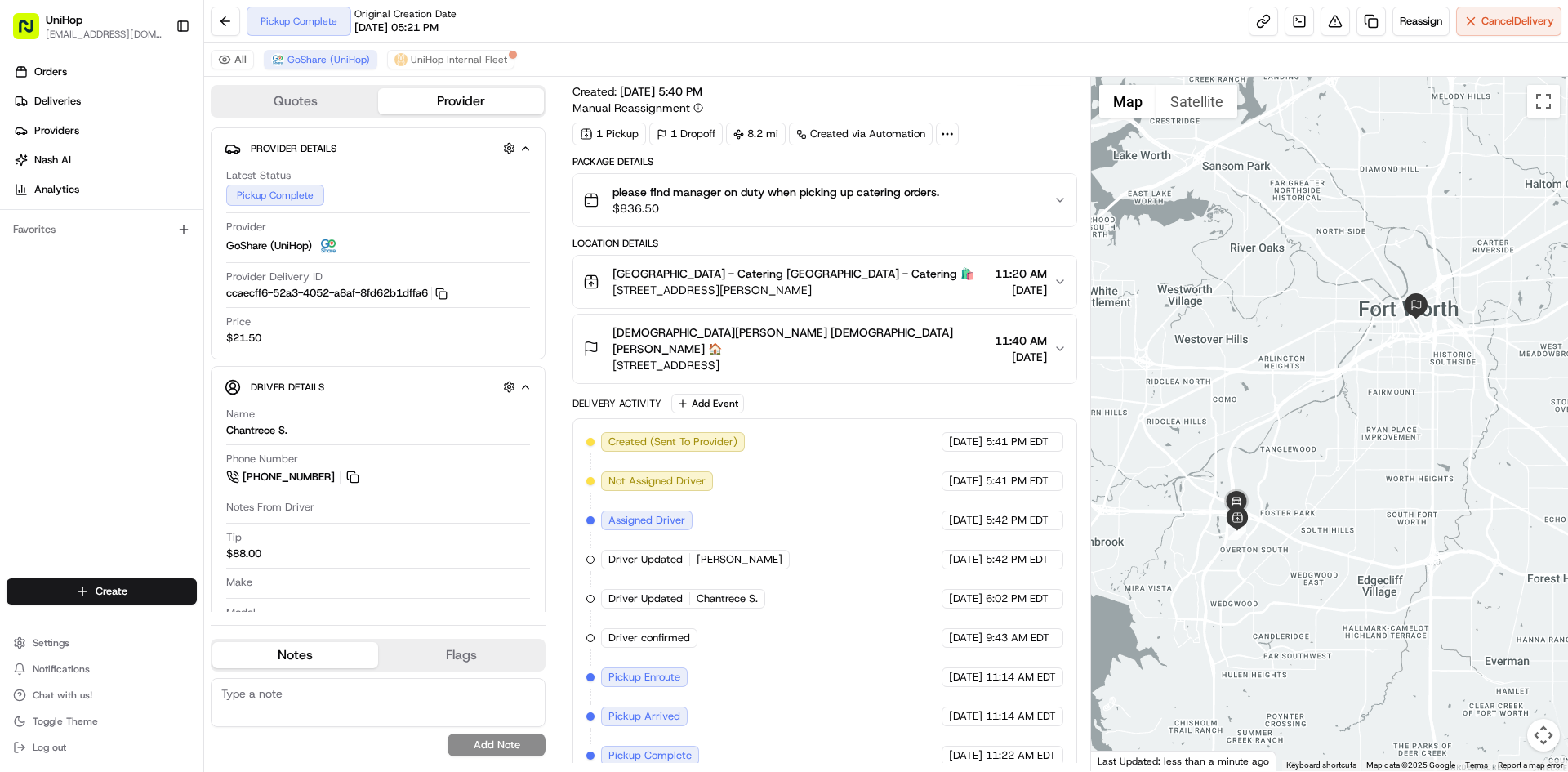
click at [1322, 353] on div at bounding box center [1329, 424] width 478 height 694
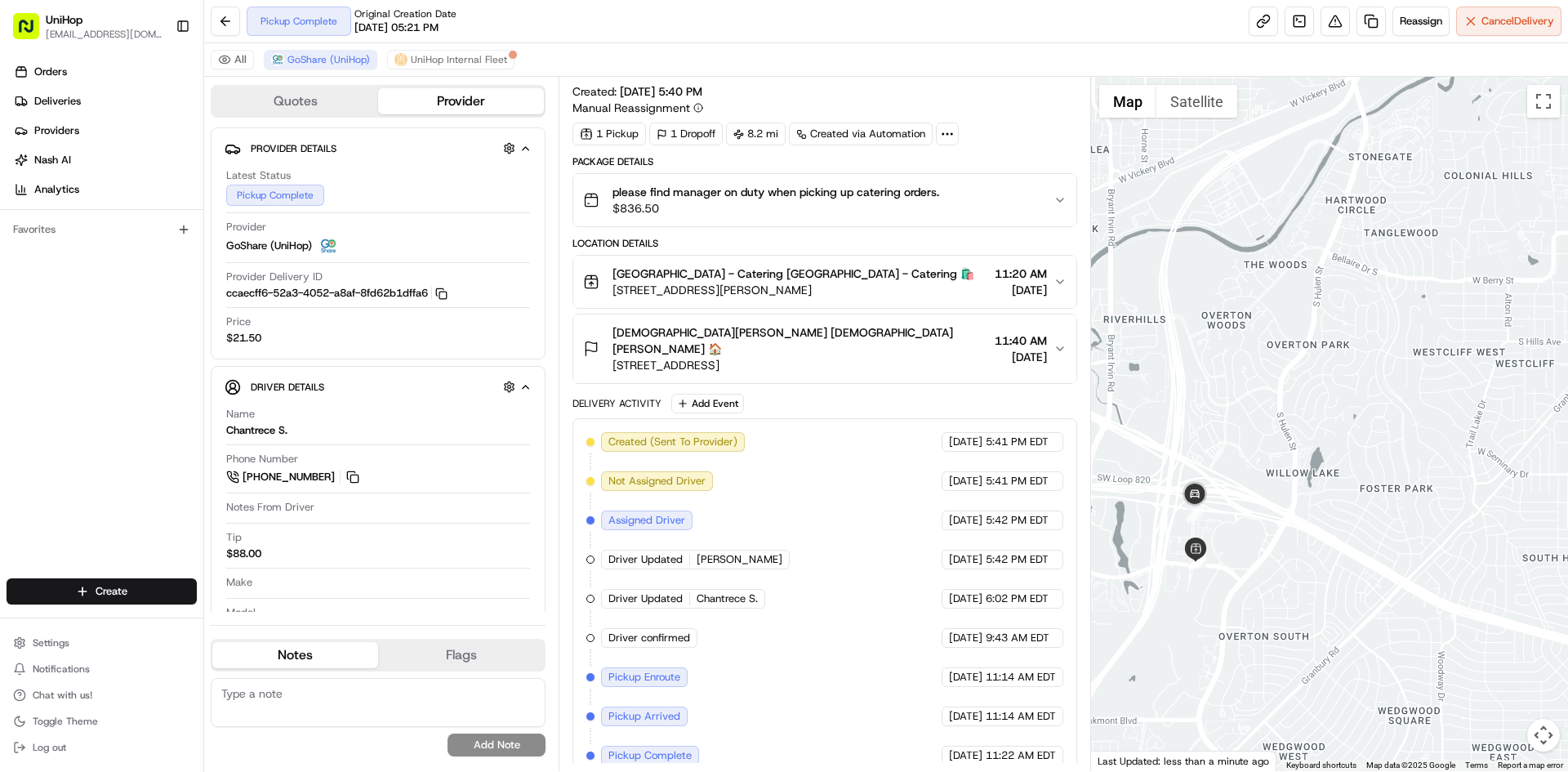
drag, startPoint x: 1374, startPoint y: 298, endPoint x: 1364, endPoint y: 323, distance: 26.9
click at [1367, 319] on div at bounding box center [1329, 424] width 478 height 694
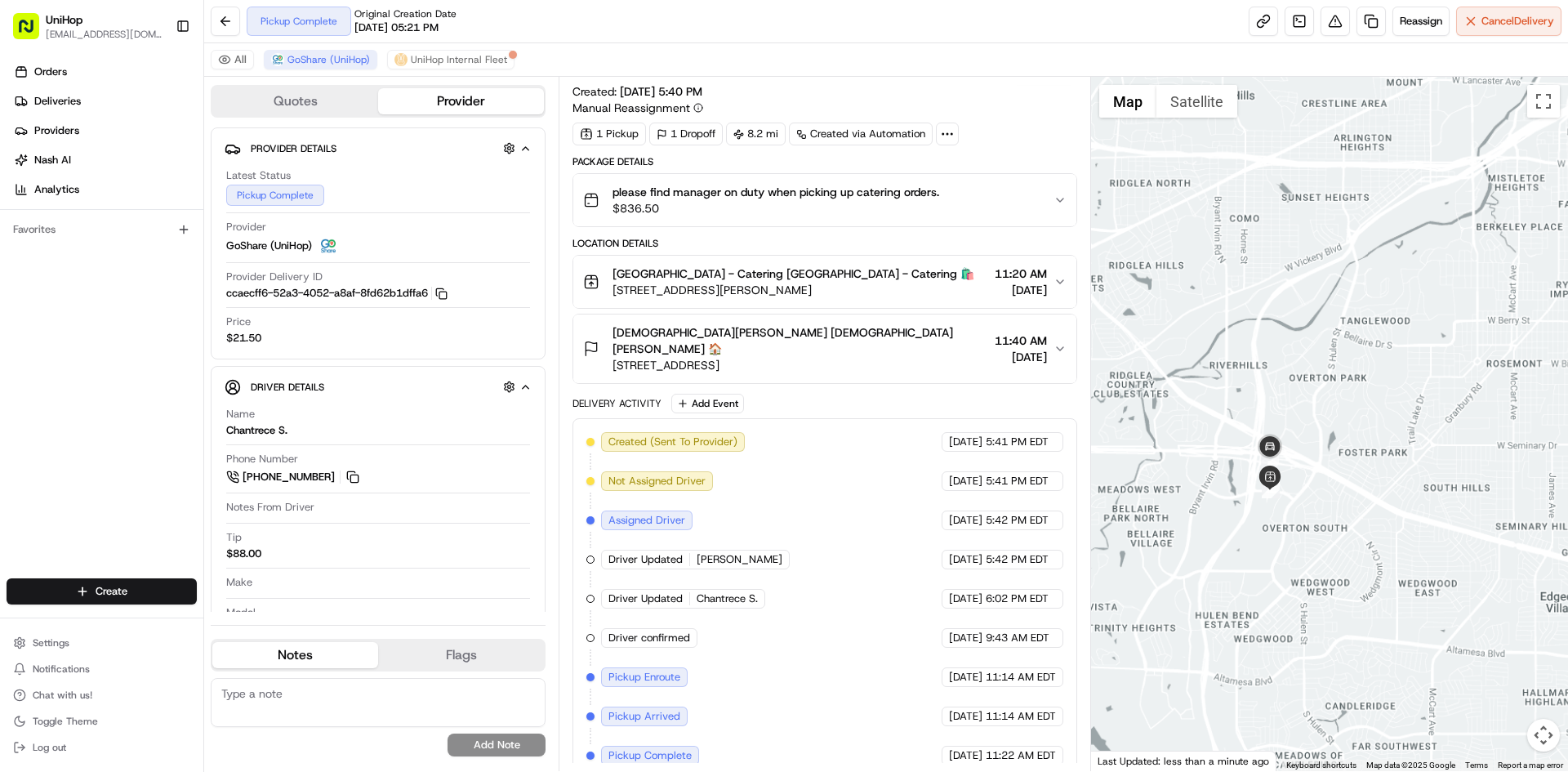
drag, startPoint x: 1387, startPoint y: 275, endPoint x: 1323, endPoint y: 318, distance: 77.1
click at [1347, 309] on div at bounding box center [1329, 424] width 478 height 694
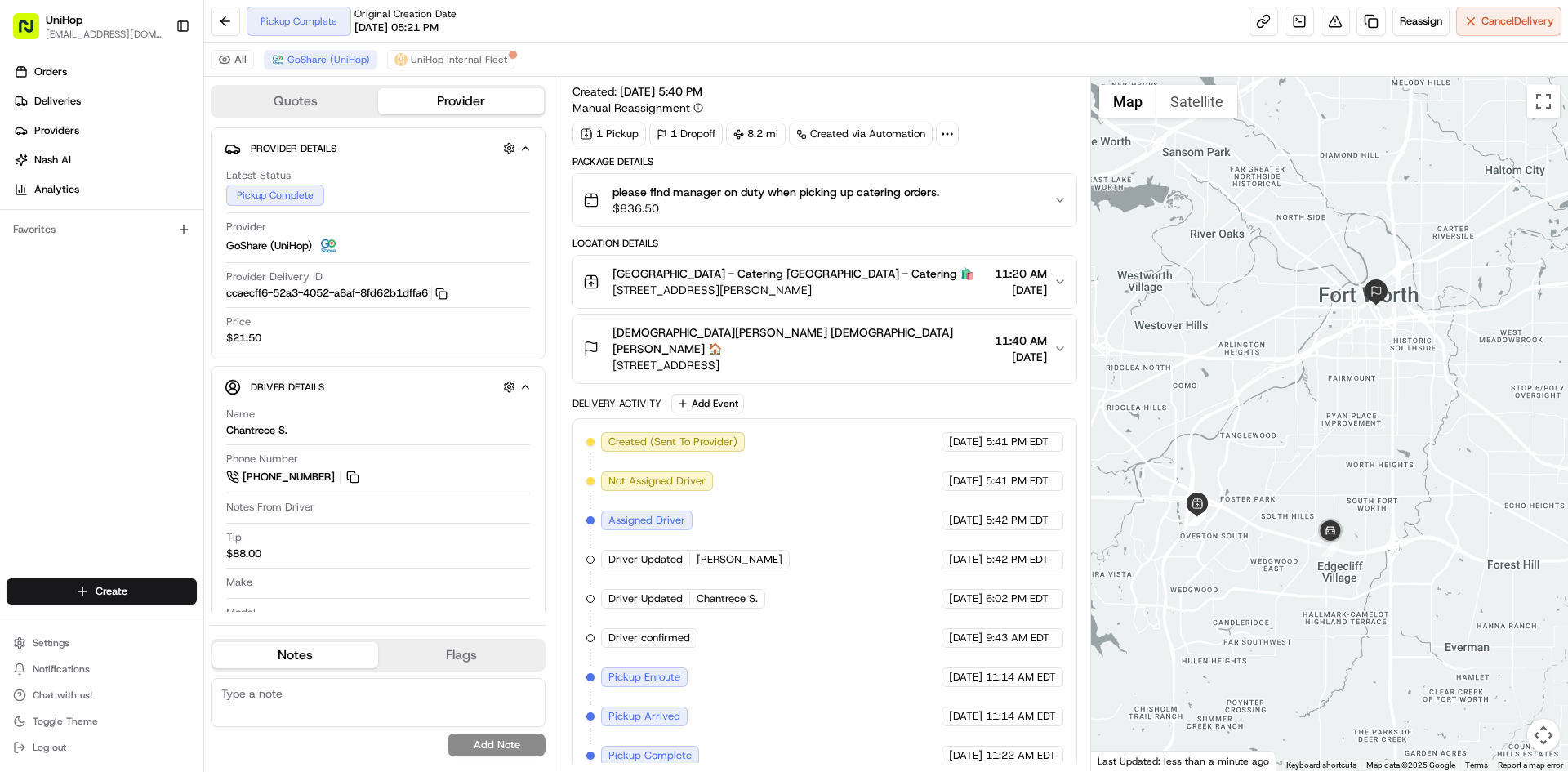
drag, startPoint x: 1292, startPoint y: 389, endPoint x: 1262, endPoint y: 413, distance: 38.4
click at [1262, 413] on div at bounding box center [1329, 424] width 478 height 694
click at [957, 351] on div "Kristi Vollman Kristi Vollman 🏠 1001 Commerce St, Fort Worth, TX 76102, USA 11:…" at bounding box center [817, 348] width 469 height 49
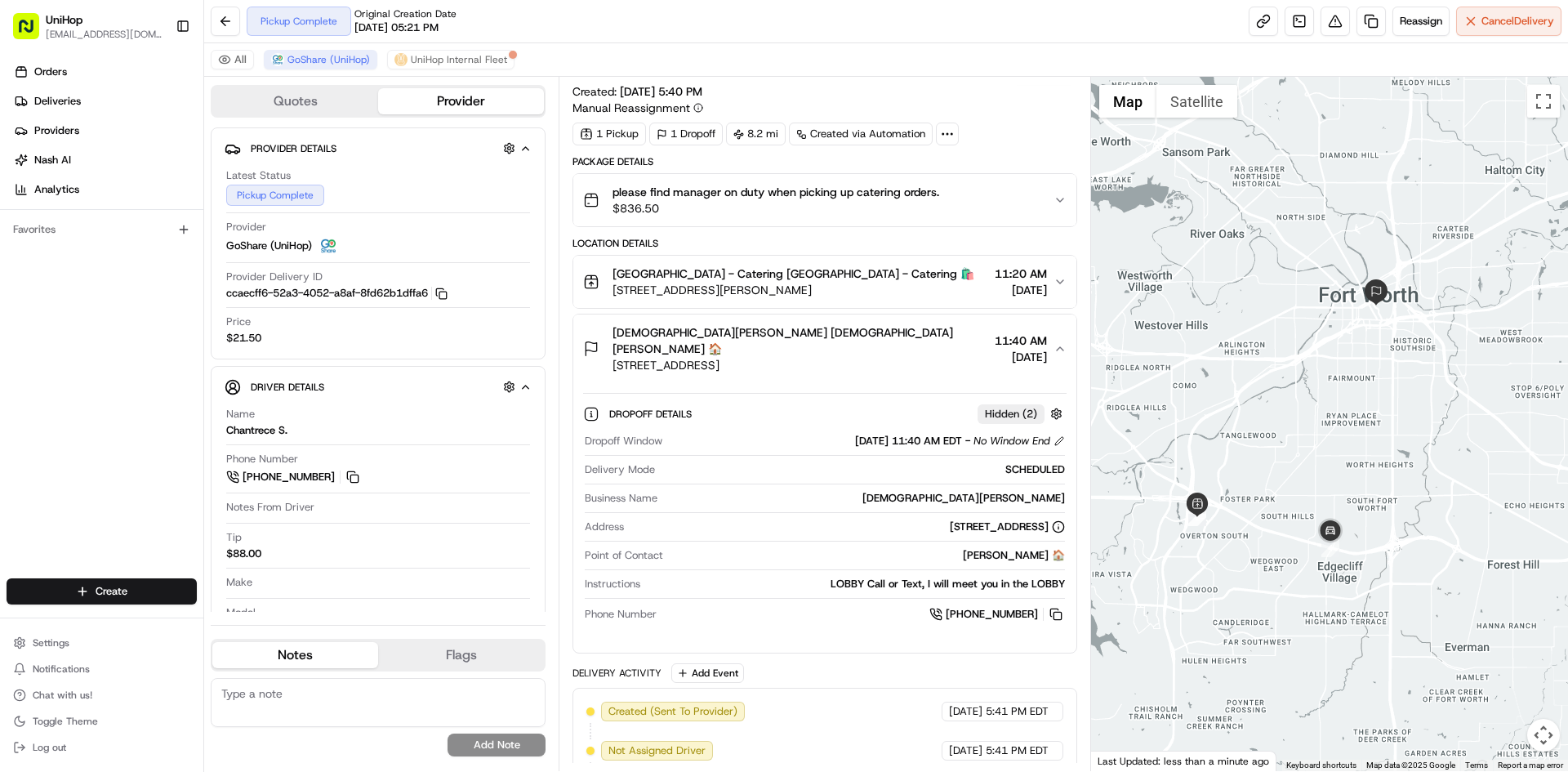
click at [956, 348] on div "Kristi Vollman Kristi Vollman 🏠 1001 Commerce St, Fort Worth, TX 76102, USA 11:…" at bounding box center [817, 348] width 469 height 49
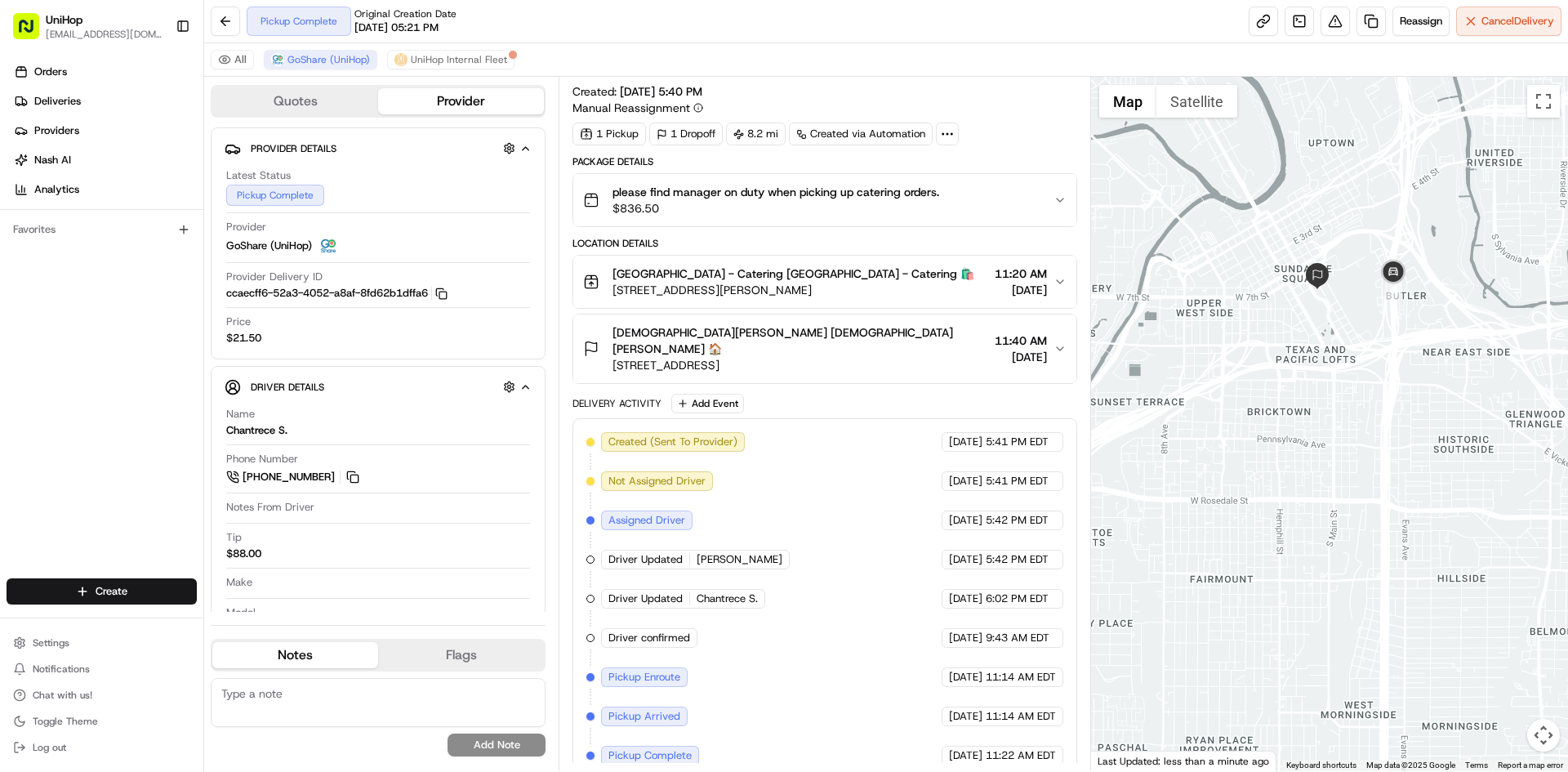
click at [1353, 350] on div at bounding box center [1329, 424] width 478 height 694
click at [763, 331] on span "Kristi Vollman Kristi Vollman 🏠" at bounding box center [800, 340] width 375 height 32
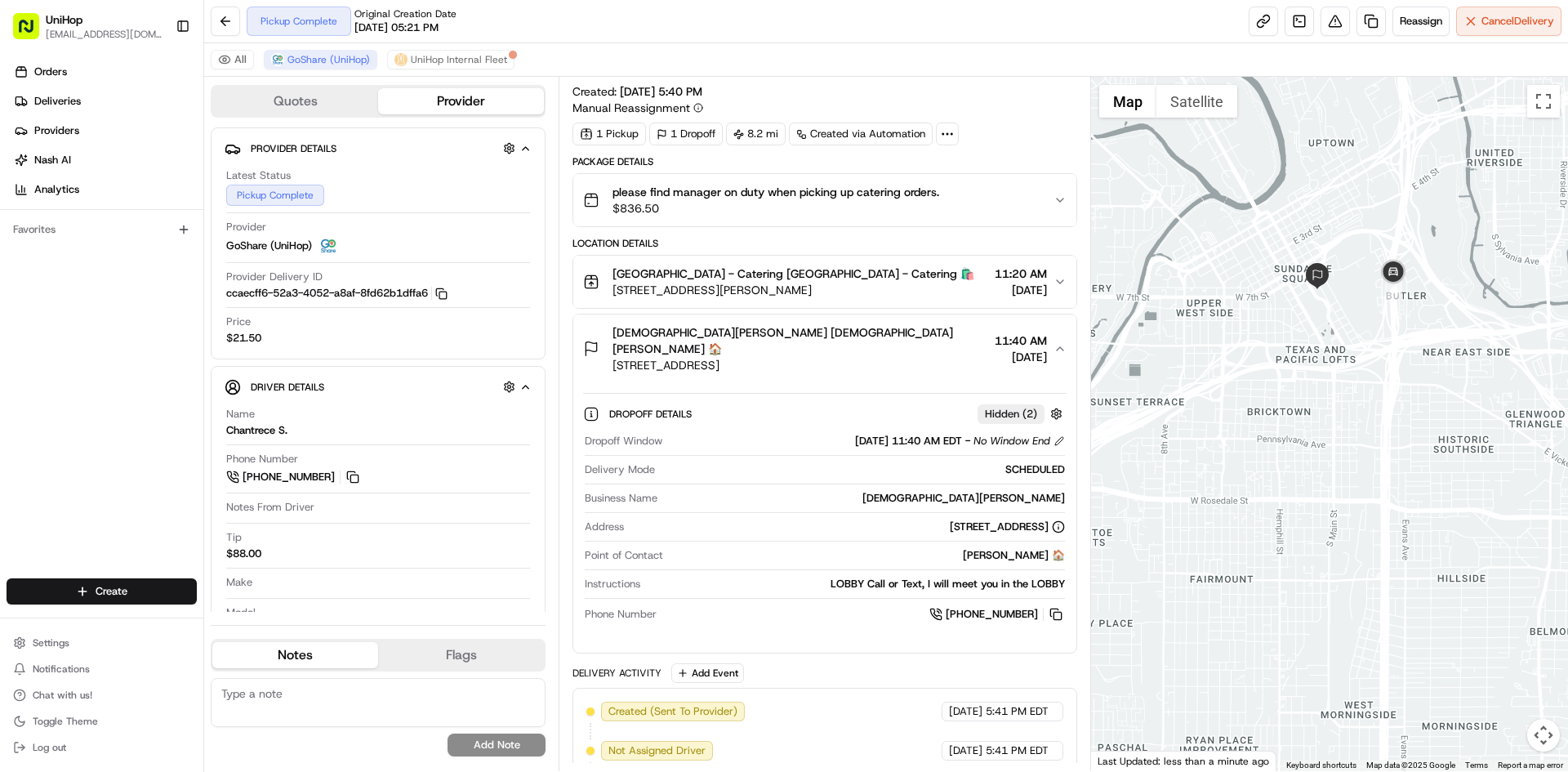
click at [763, 331] on span "Kristi Vollman Kristi Vollman 🏠" at bounding box center [800, 340] width 375 height 32
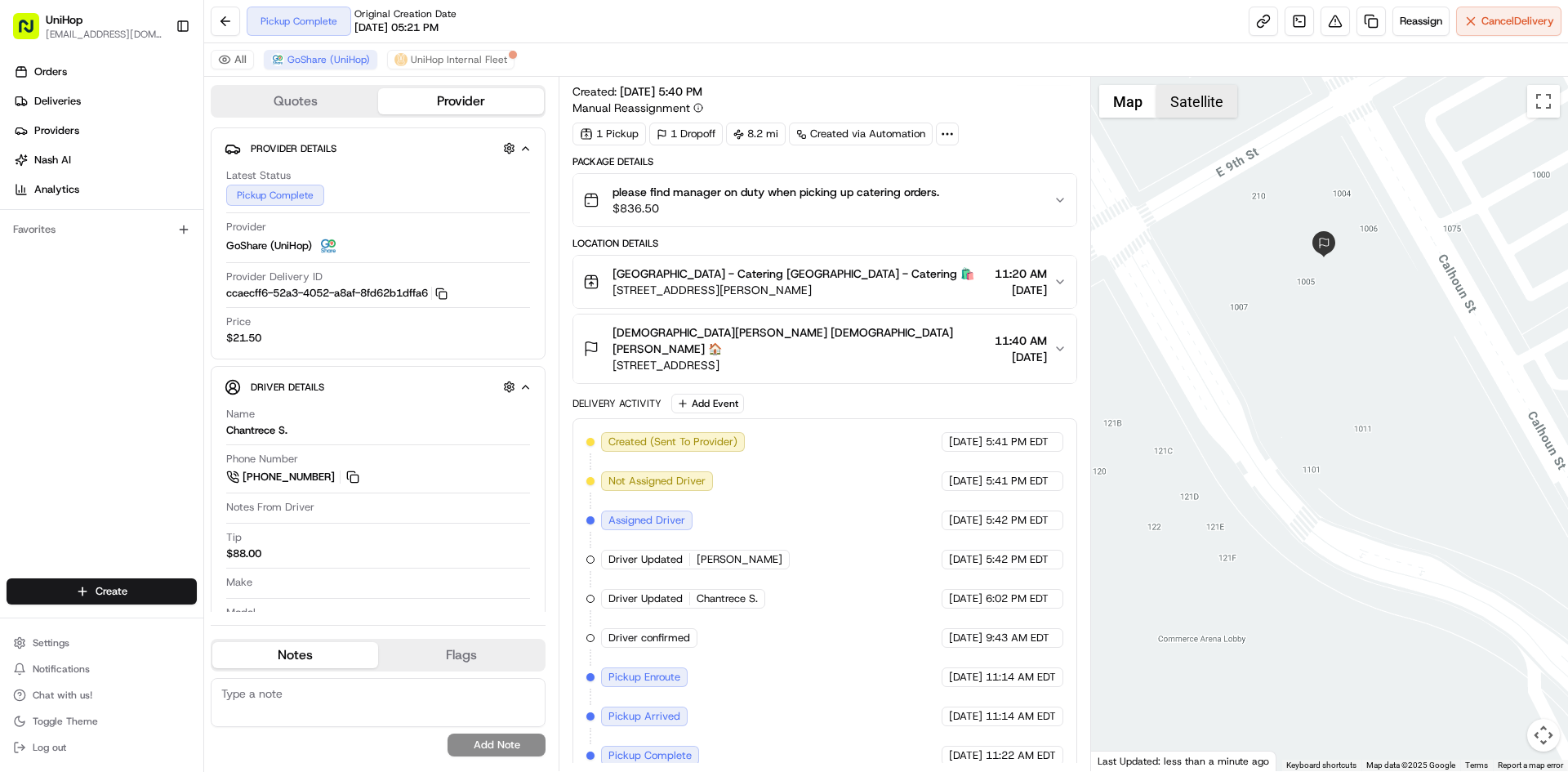
click at [1222, 109] on button "Satellite" at bounding box center [1197, 101] width 81 height 32
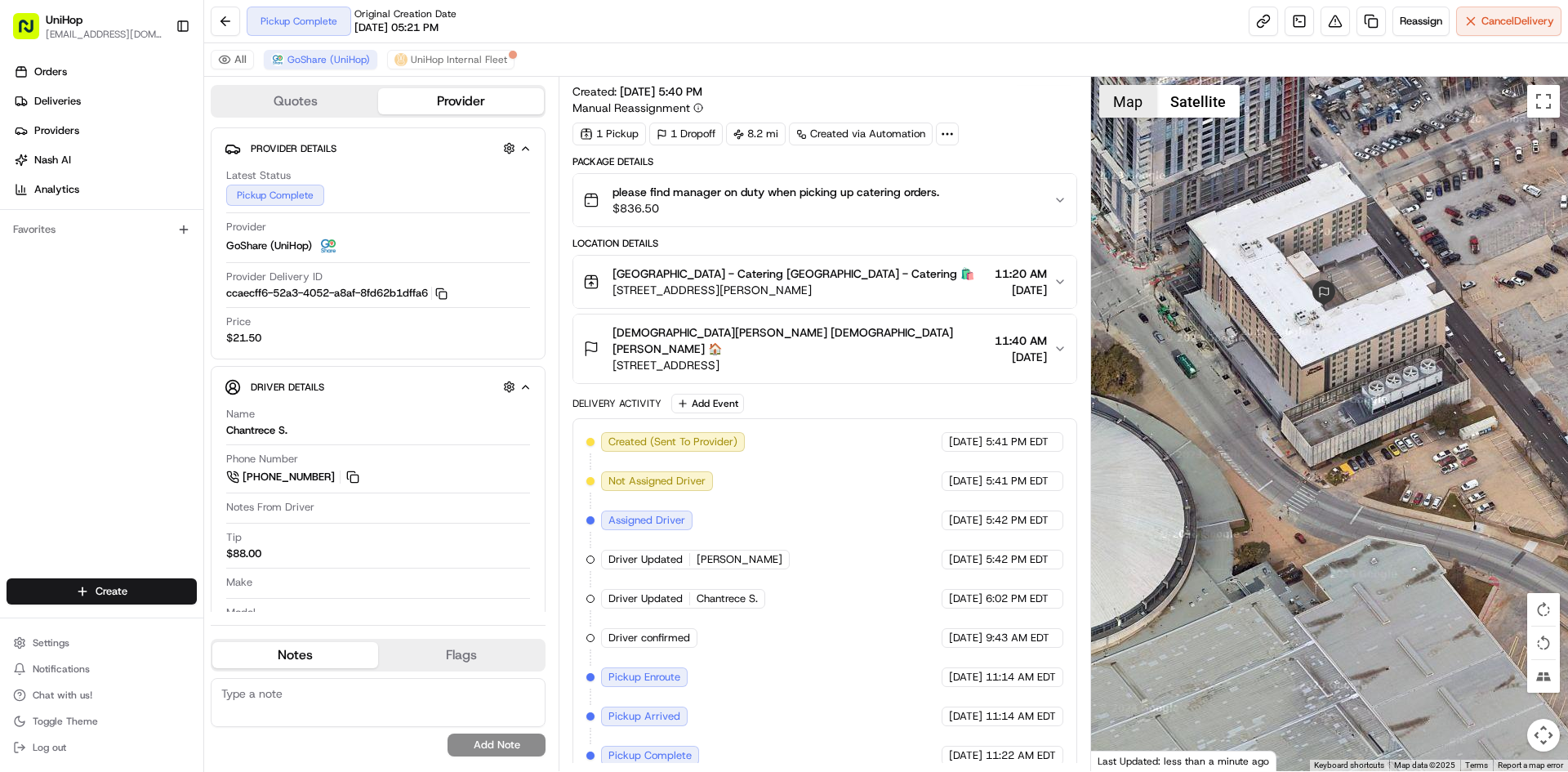
click at [1127, 99] on button "Map" at bounding box center [1128, 101] width 57 height 32
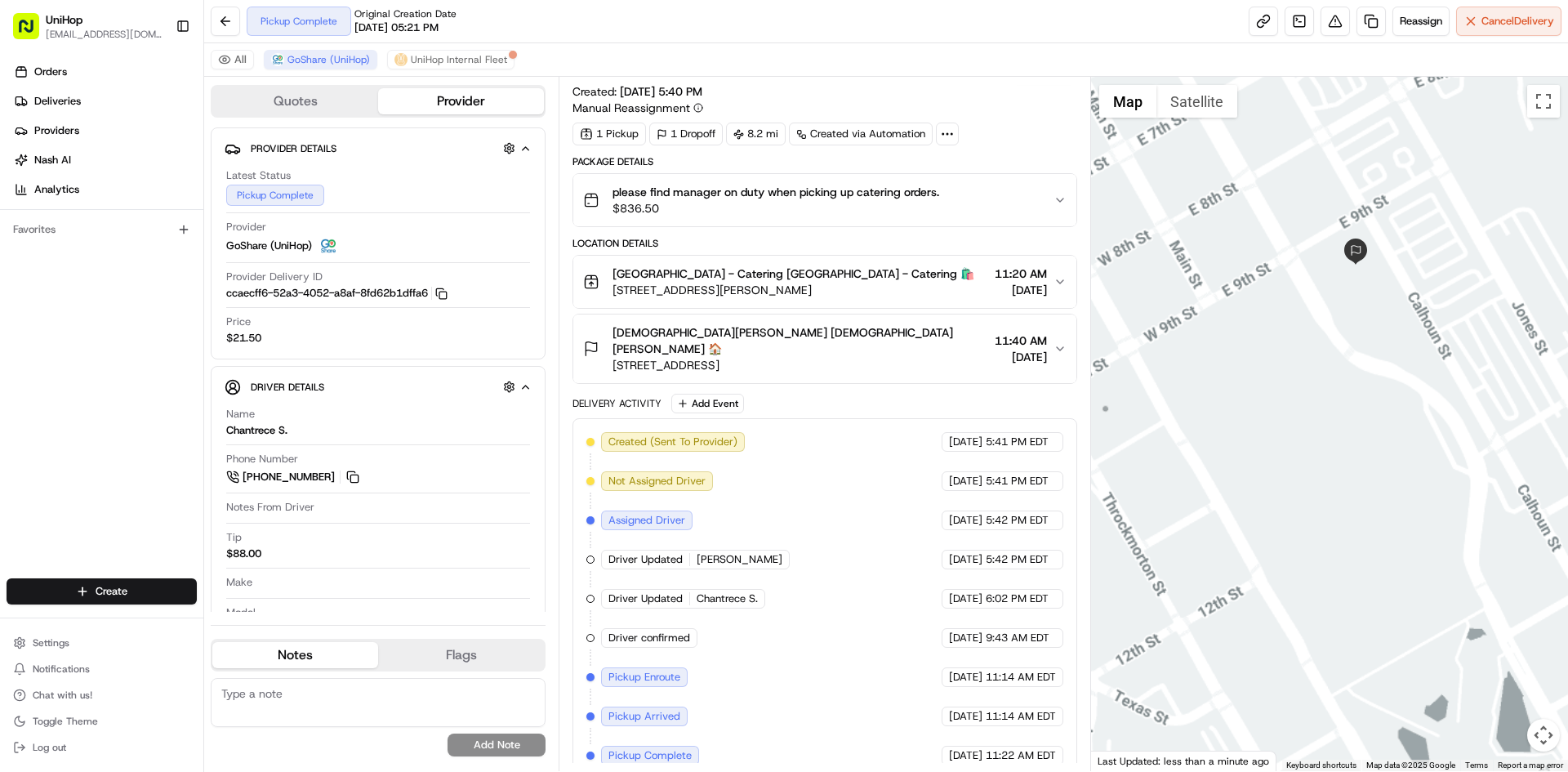
drag, startPoint x: 1453, startPoint y: 318, endPoint x: 1383, endPoint y: 357, distance: 80.1
click at [1402, 344] on div at bounding box center [1329, 424] width 478 height 694
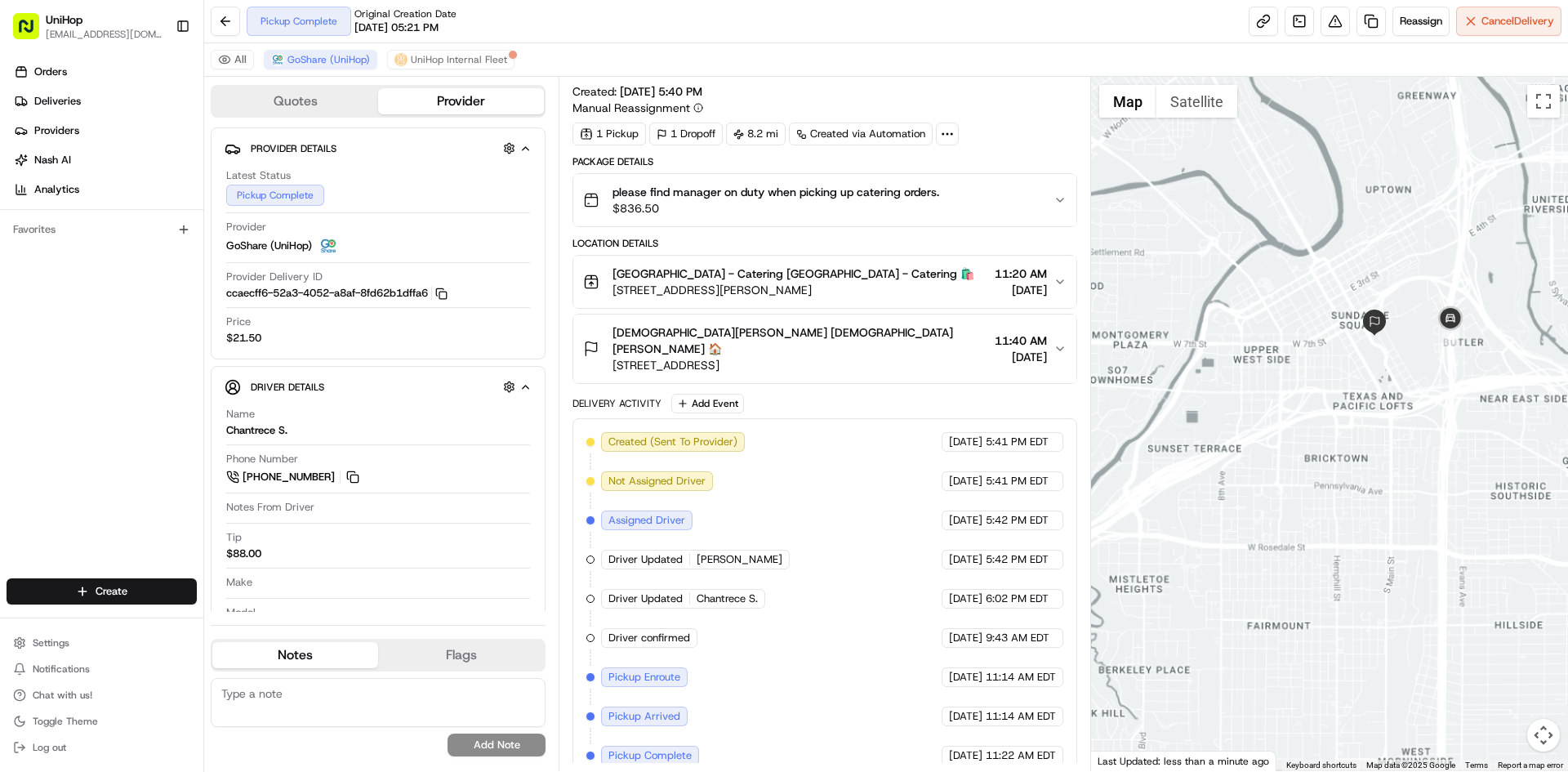
drag, startPoint x: 1405, startPoint y: 367, endPoint x: 1401, endPoint y: 349, distance: 18.4
click at [1404, 351] on div at bounding box center [1329, 424] width 478 height 694
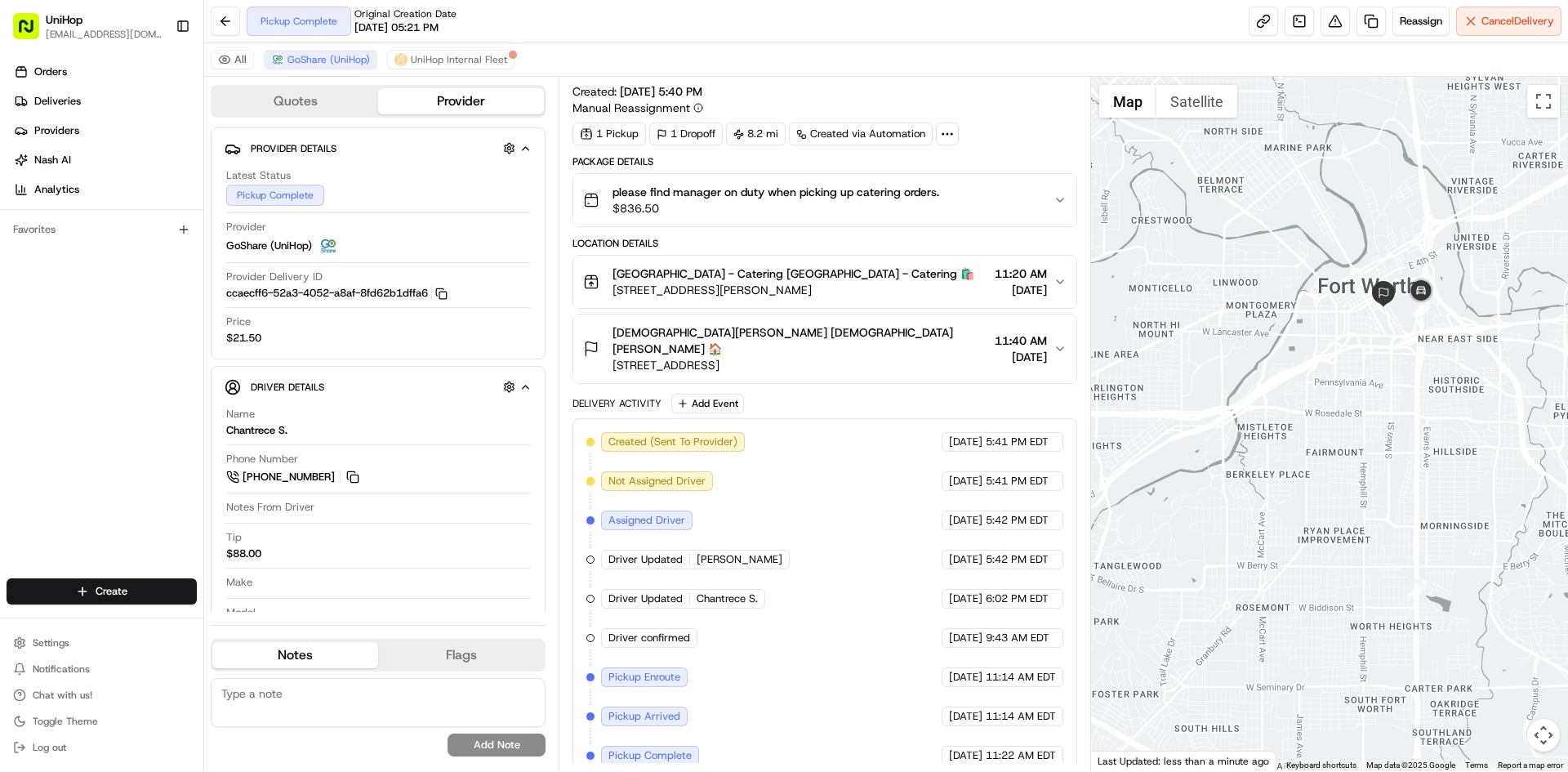
click at [76, 450] on div "Orders Deliveries Providers [PERSON_NAME] Analytics Favorites" at bounding box center [102, 320] width 203 height 536
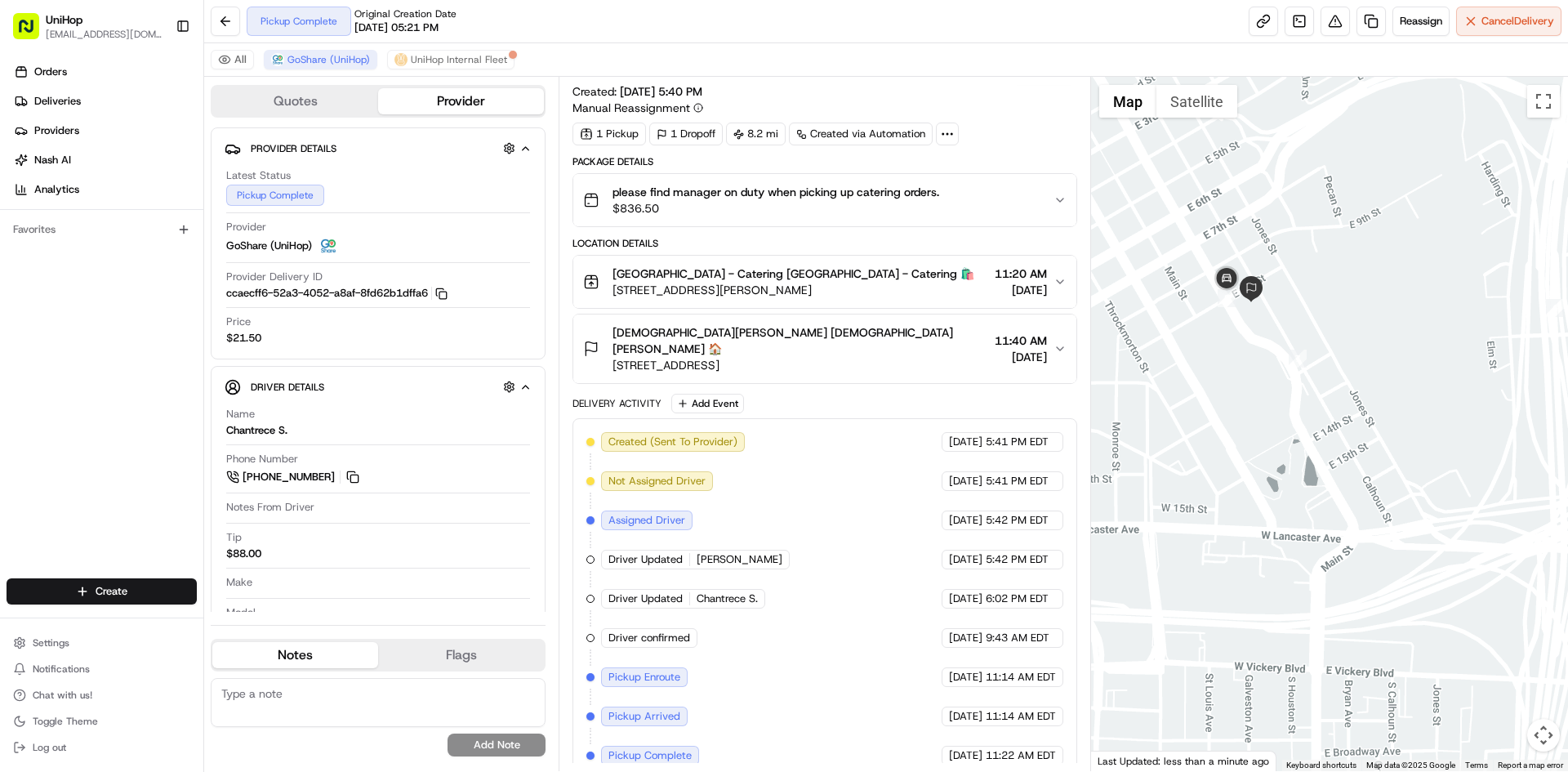
drag, startPoint x: 1207, startPoint y: 367, endPoint x: 1218, endPoint y: 394, distance: 29.2
click at [1218, 394] on div at bounding box center [1329, 424] width 478 height 694
click at [907, 320] on button "Kristi Vollman Kristi Vollman 🏠 1001 Commerce St, Fort Worth, TX 76102, USA 11:…" at bounding box center [825, 349] width 503 height 68
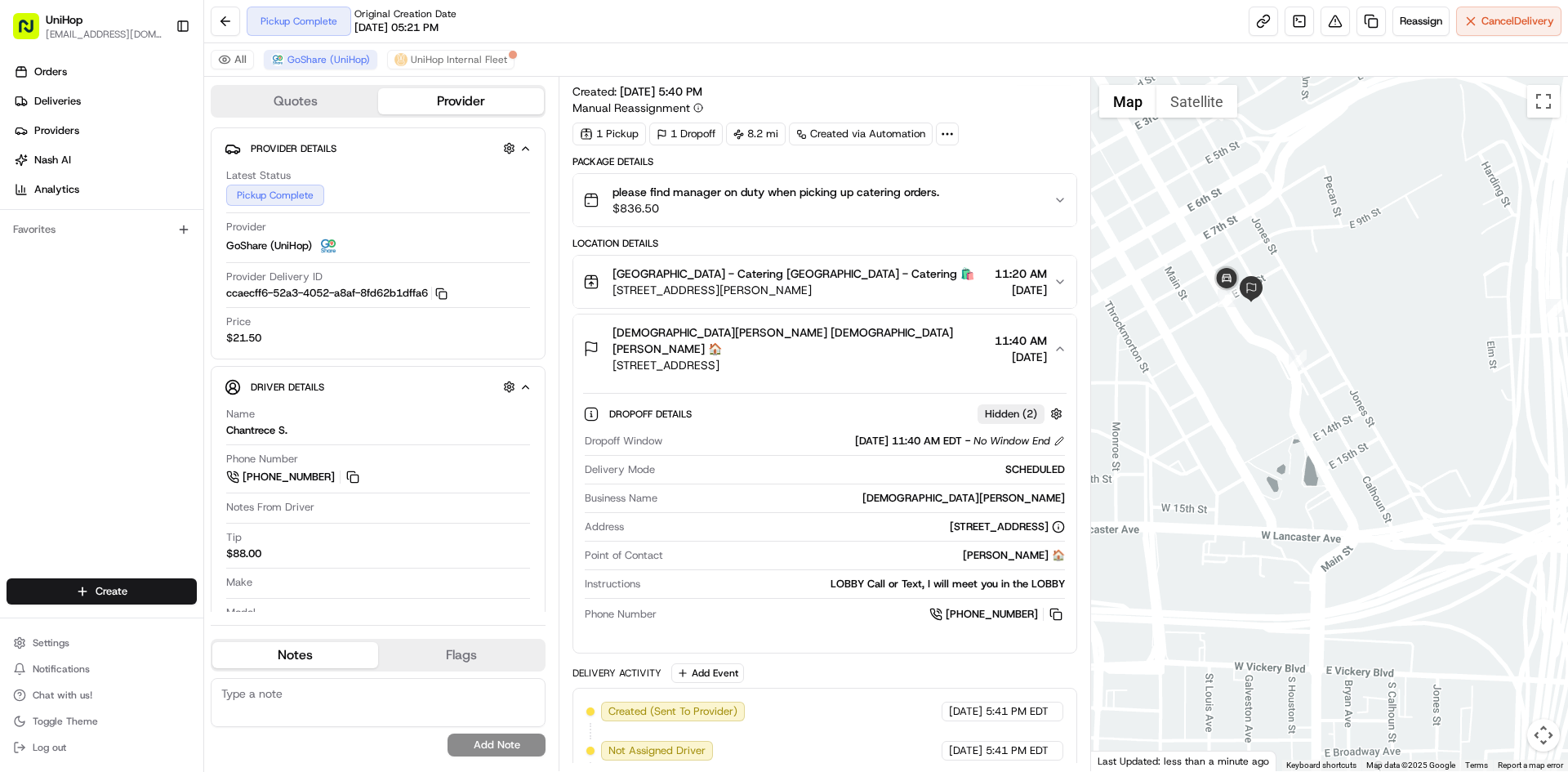
click at [907, 320] on button "Kristi Vollman Kristi Vollman 🏠 1001 Commerce St, Fort Worth, TX 76102, USA 11:…" at bounding box center [825, 349] width 503 height 68
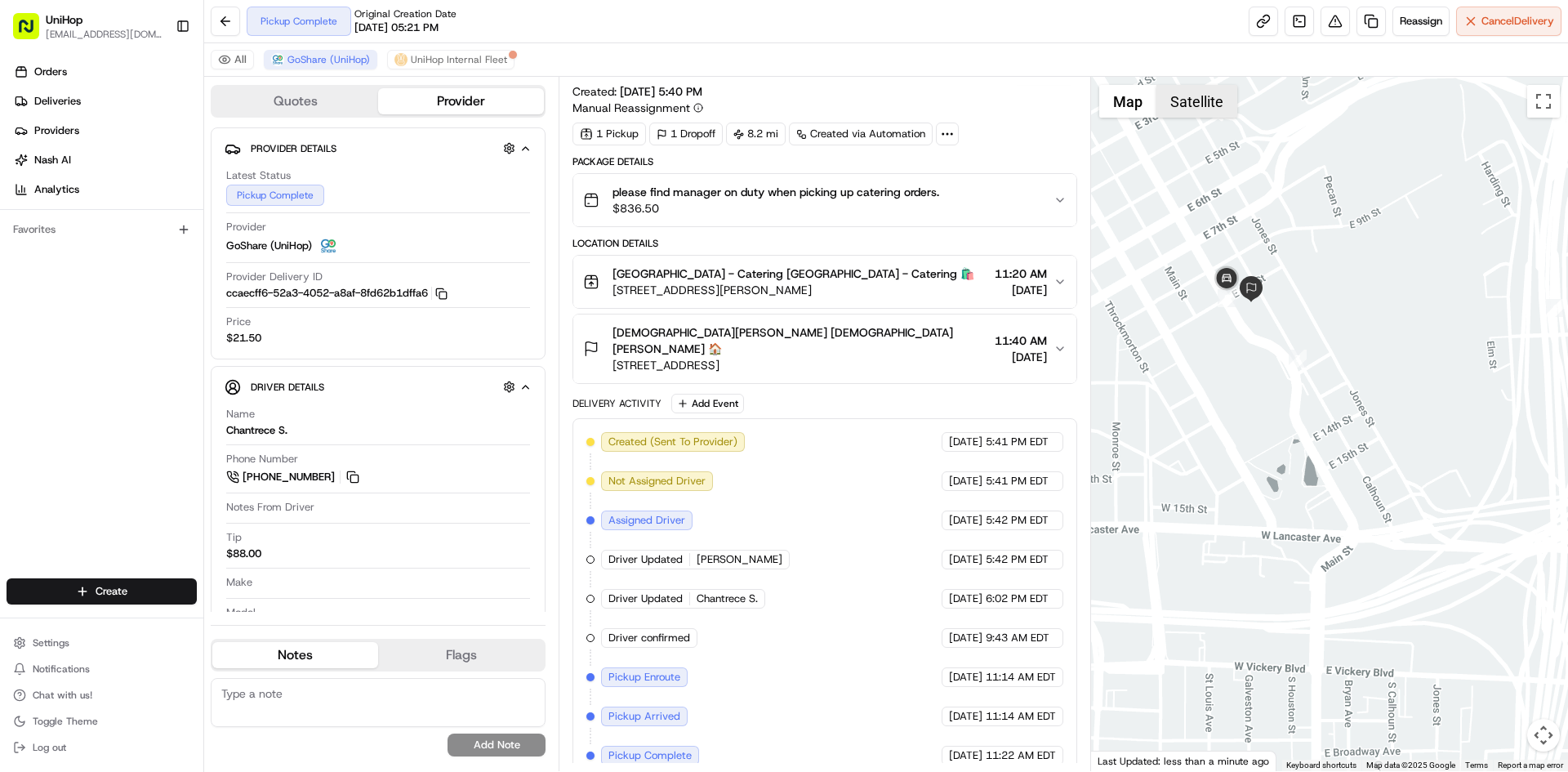
click at [1190, 93] on button "Satellite" at bounding box center [1197, 101] width 81 height 32
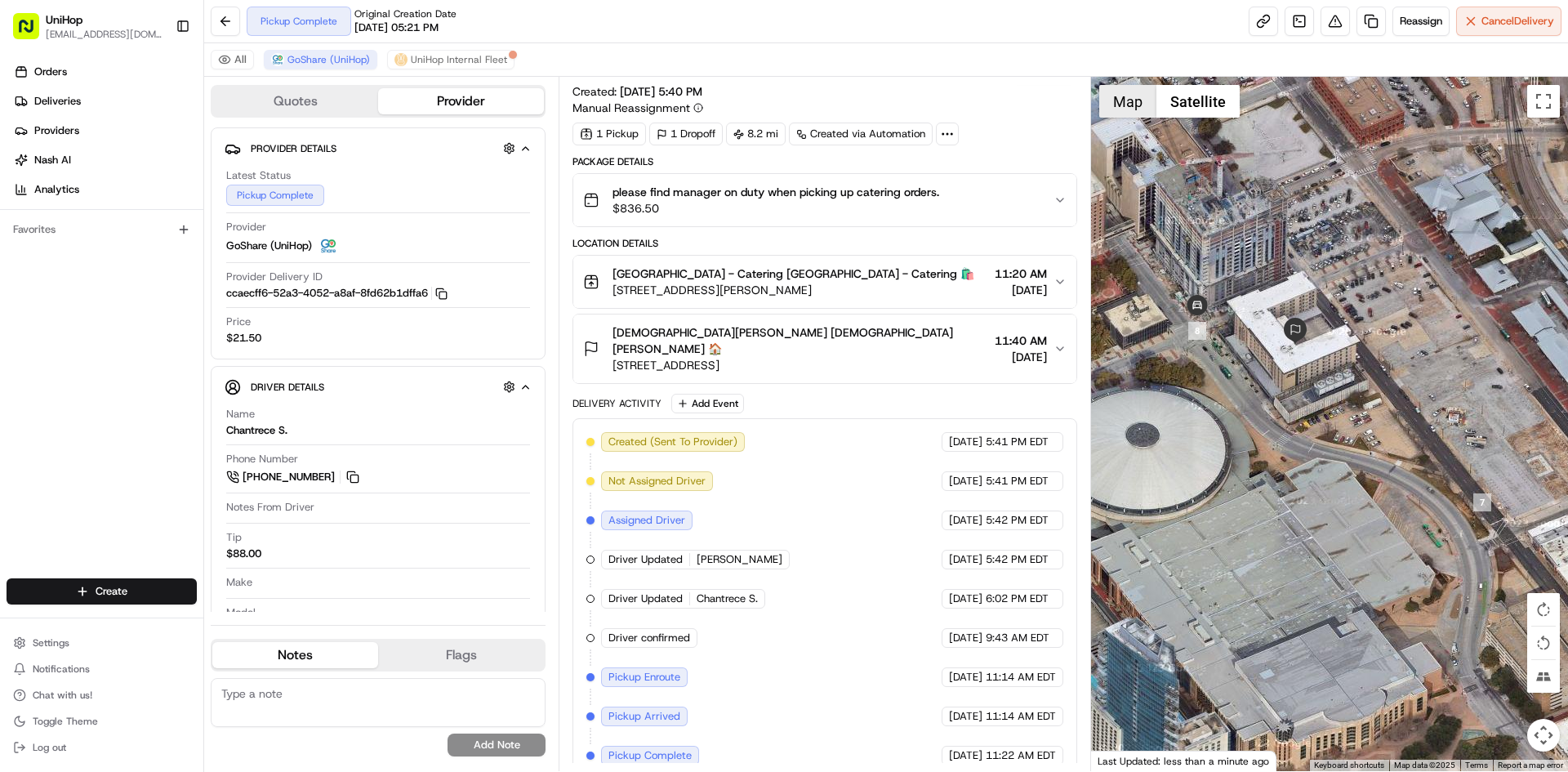
click at [1123, 108] on button "Map" at bounding box center [1128, 101] width 57 height 32
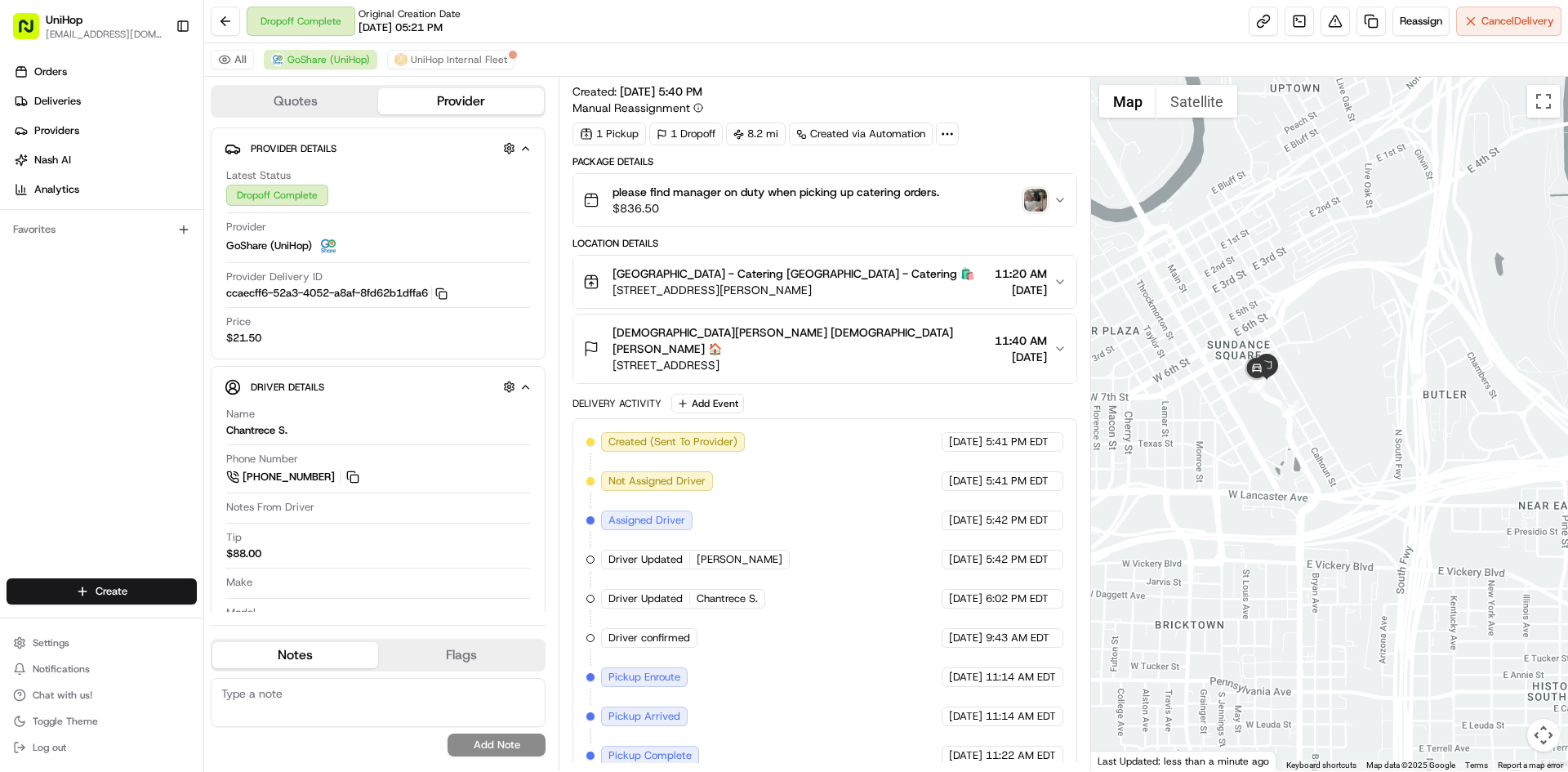
click at [1035, 203] on img "button" at bounding box center [1035, 200] width 23 height 23
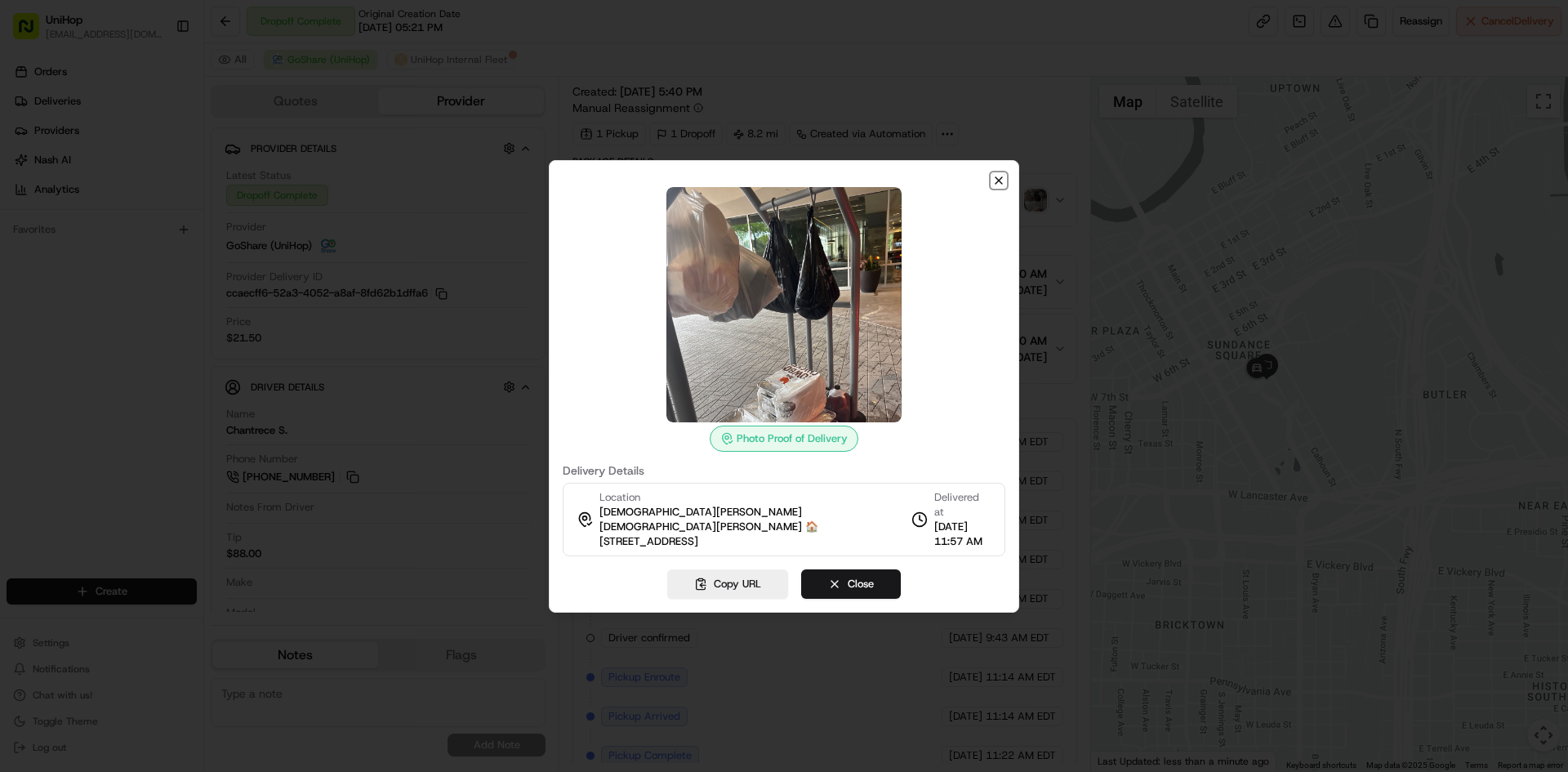
click at [1003, 186] on icon "button" at bounding box center [999, 180] width 13 height 13
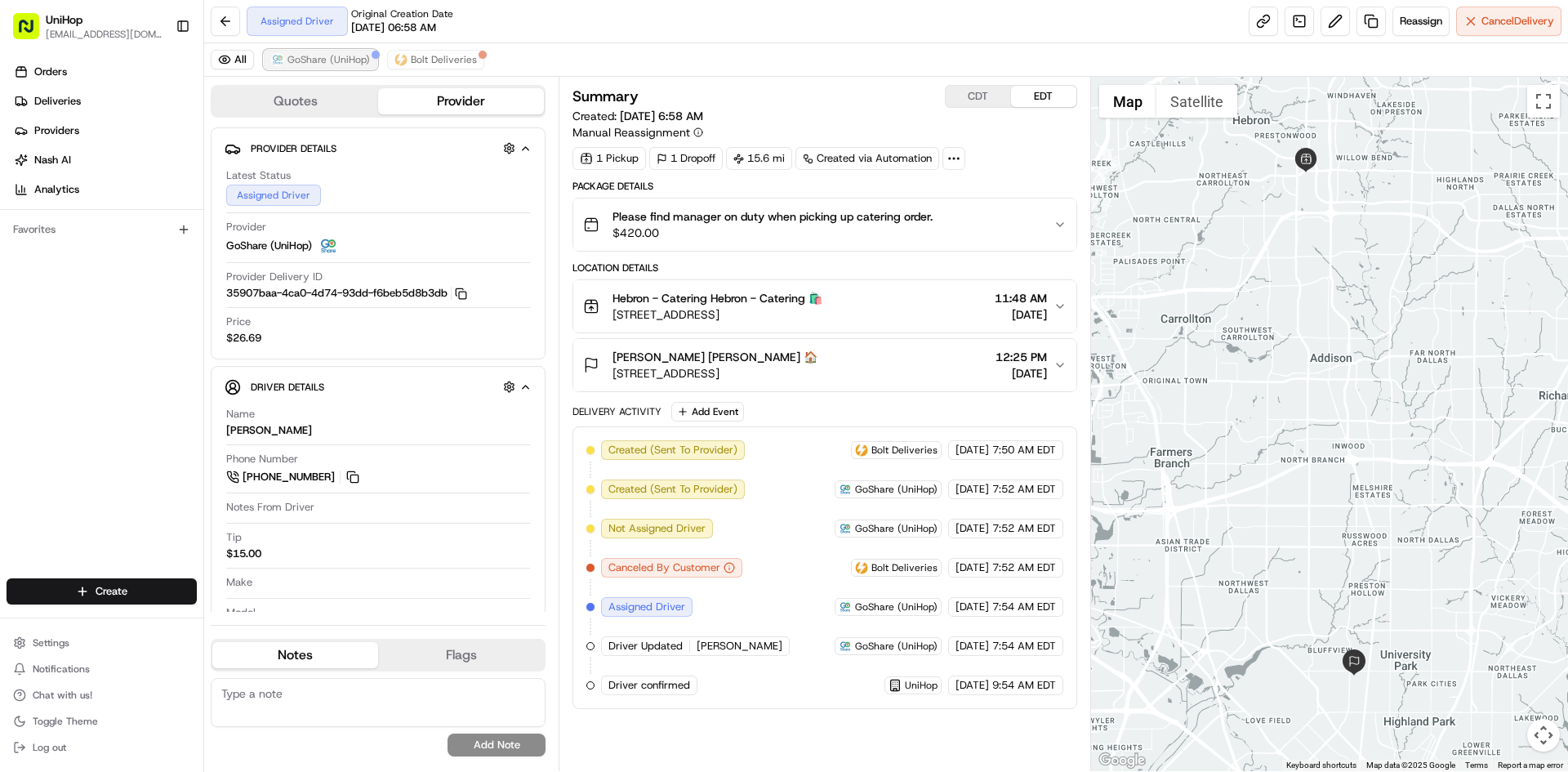
click at [328, 56] on span "GoShare (UniHop)" at bounding box center [328, 59] width 82 height 13
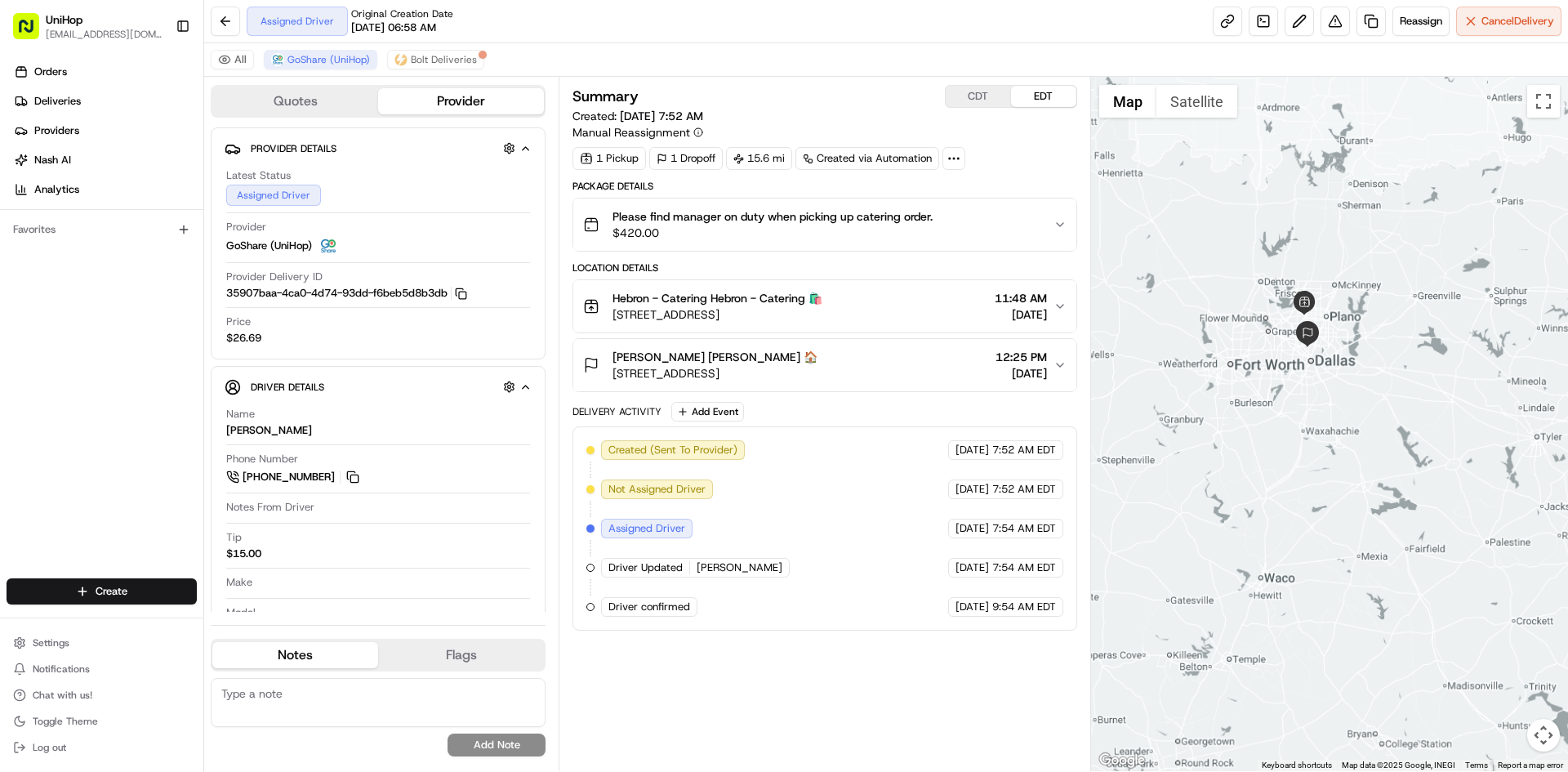
drag, startPoint x: 1322, startPoint y: 248, endPoint x: 1381, endPoint y: 280, distance: 67.1
click at [1381, 280] on div at bounding box center [1329, 424] width 478 height 694
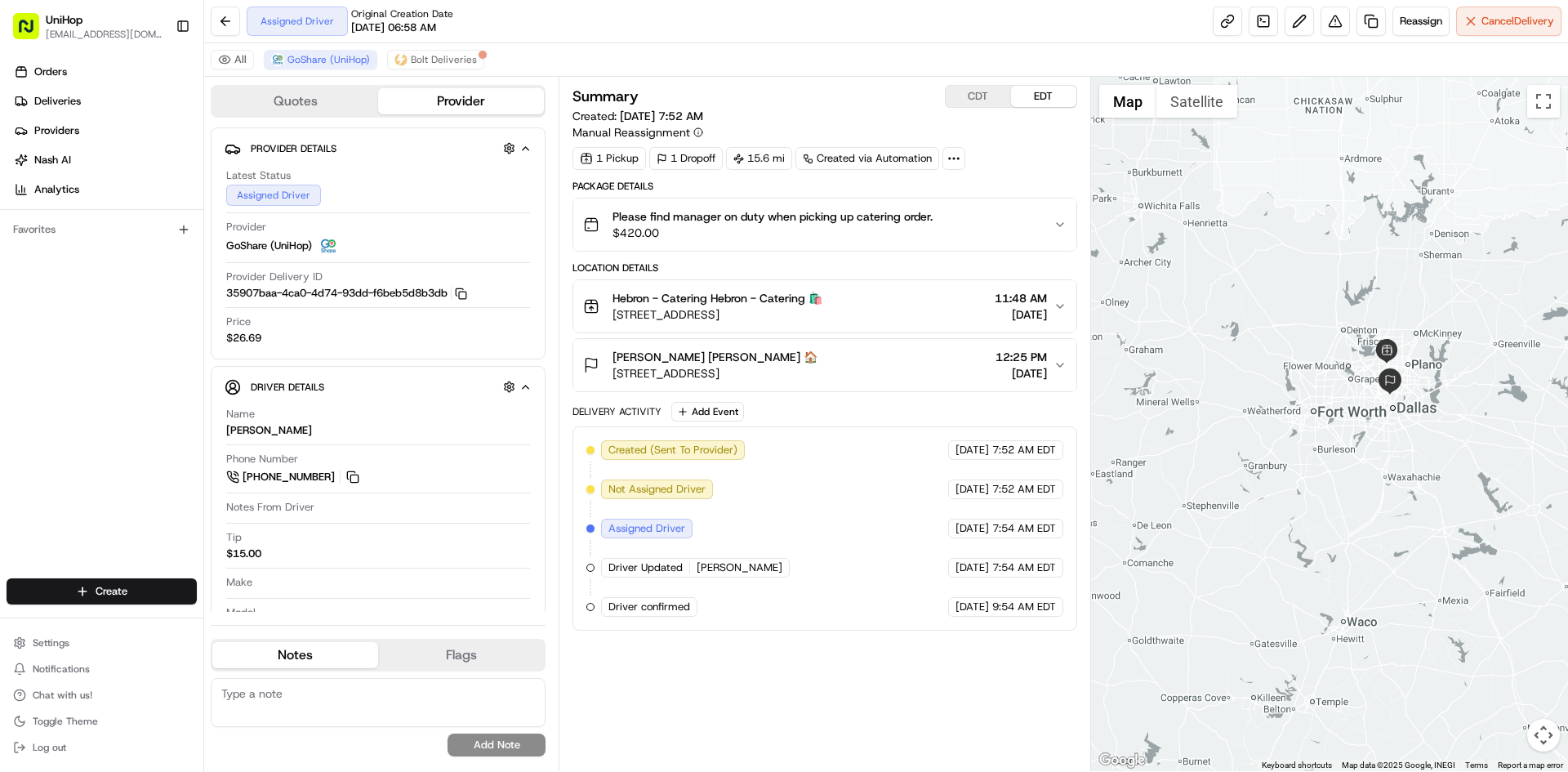
drag, startPoint x: 1347, startPoint y: 218, endPoint x: 1348, endPoint y: 232, distance: 14.0
click at [1348, 232] on div at bounding box center [1329, 424] width 478 height 694
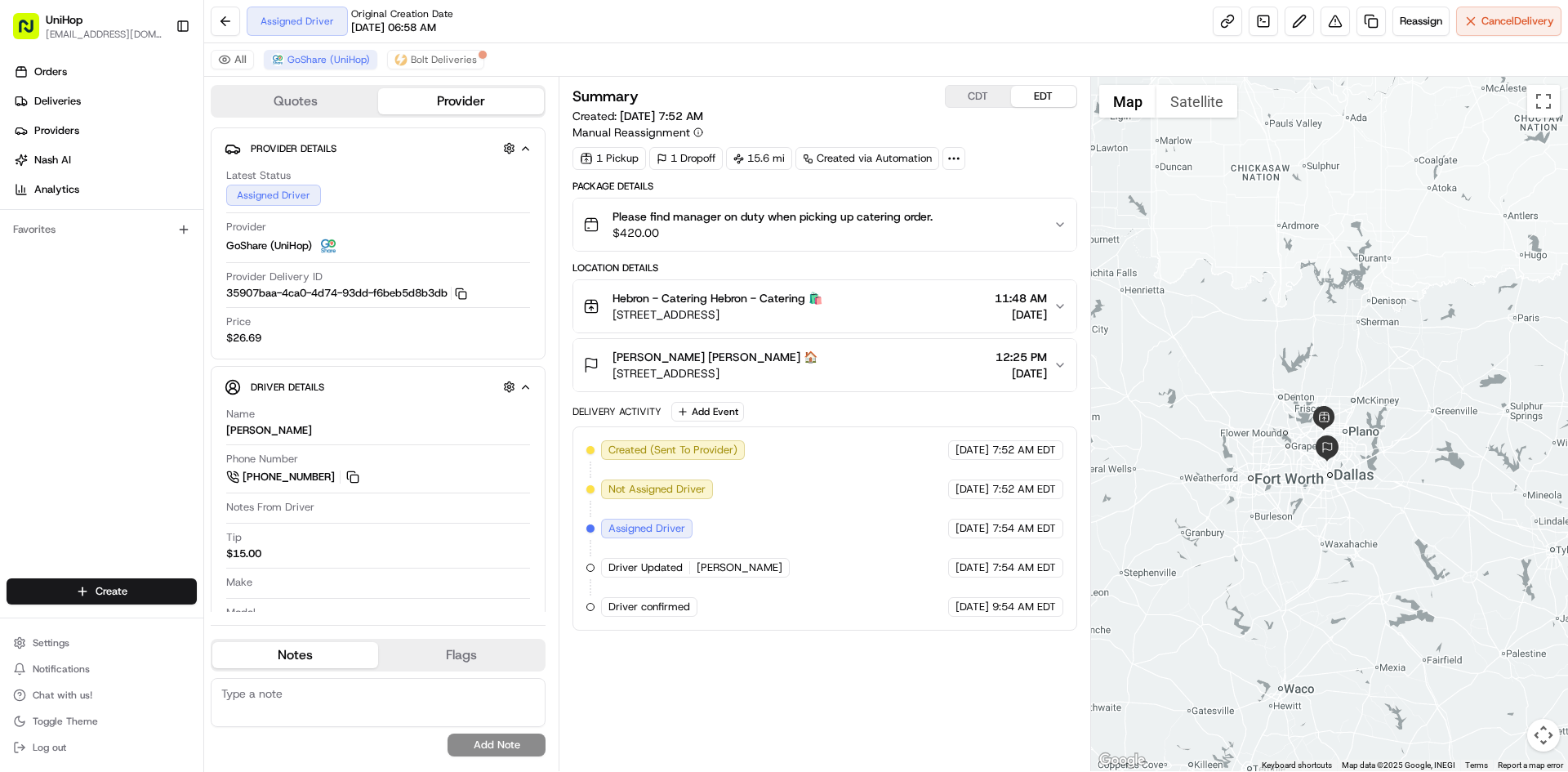
drag, startPoint x: 1302, startPoint y: 278, endPoint x: 1270, endPoint y: 320, distance: 52.8
click at [1270, 320] on div at bounding box center [1329, 424] width 478 height 694
click at [356, 472] on button at bounding box center [352, 476] width 18 height 18
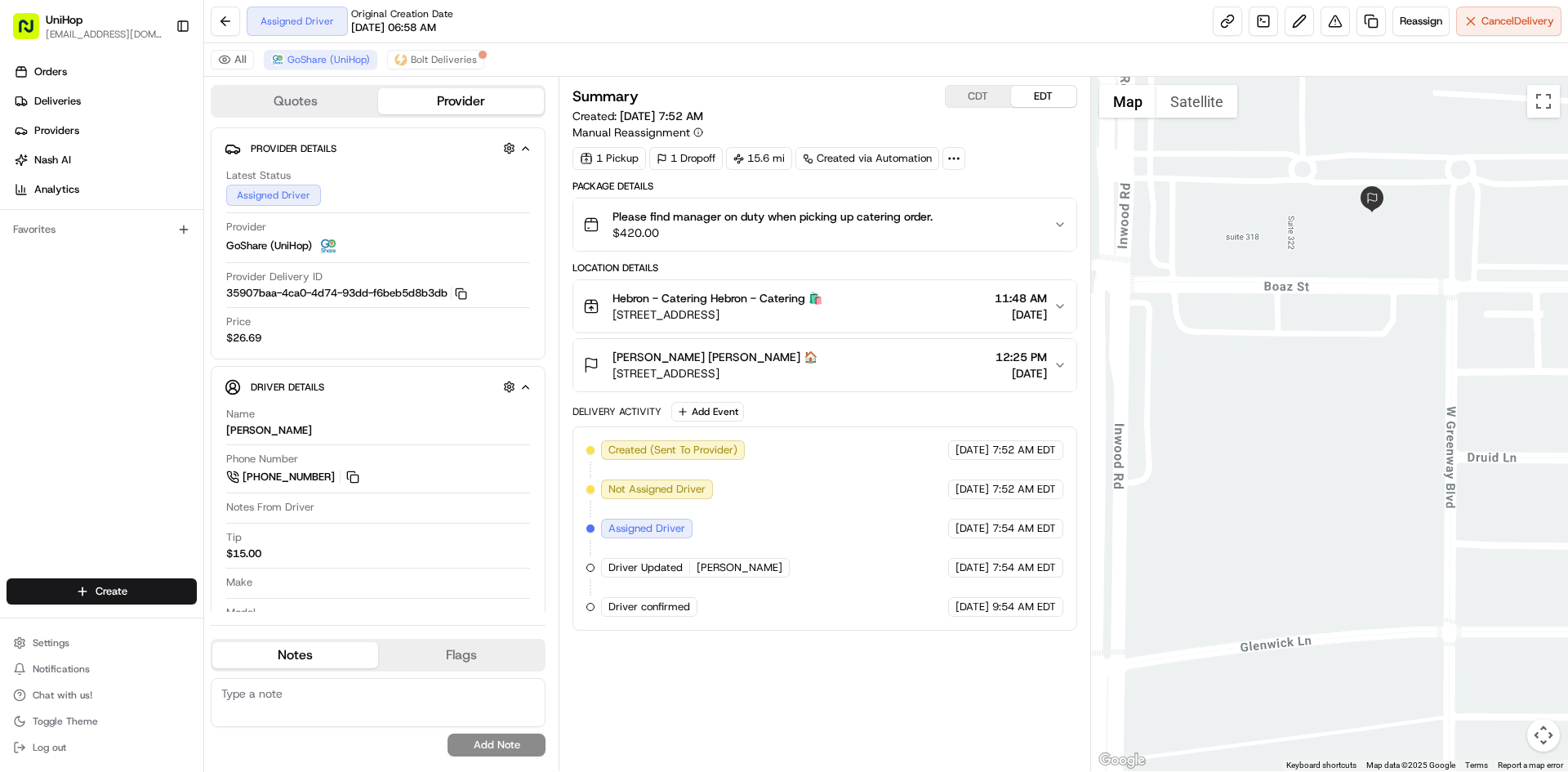
click at [920, 364] on div "Kerstin Yates Kerstin Yates 🏠 5470 W Lovers Ln, Dallas, TX 75209, USA 12:25 PM …" at bounding box center [817, 365] width 469 height 32
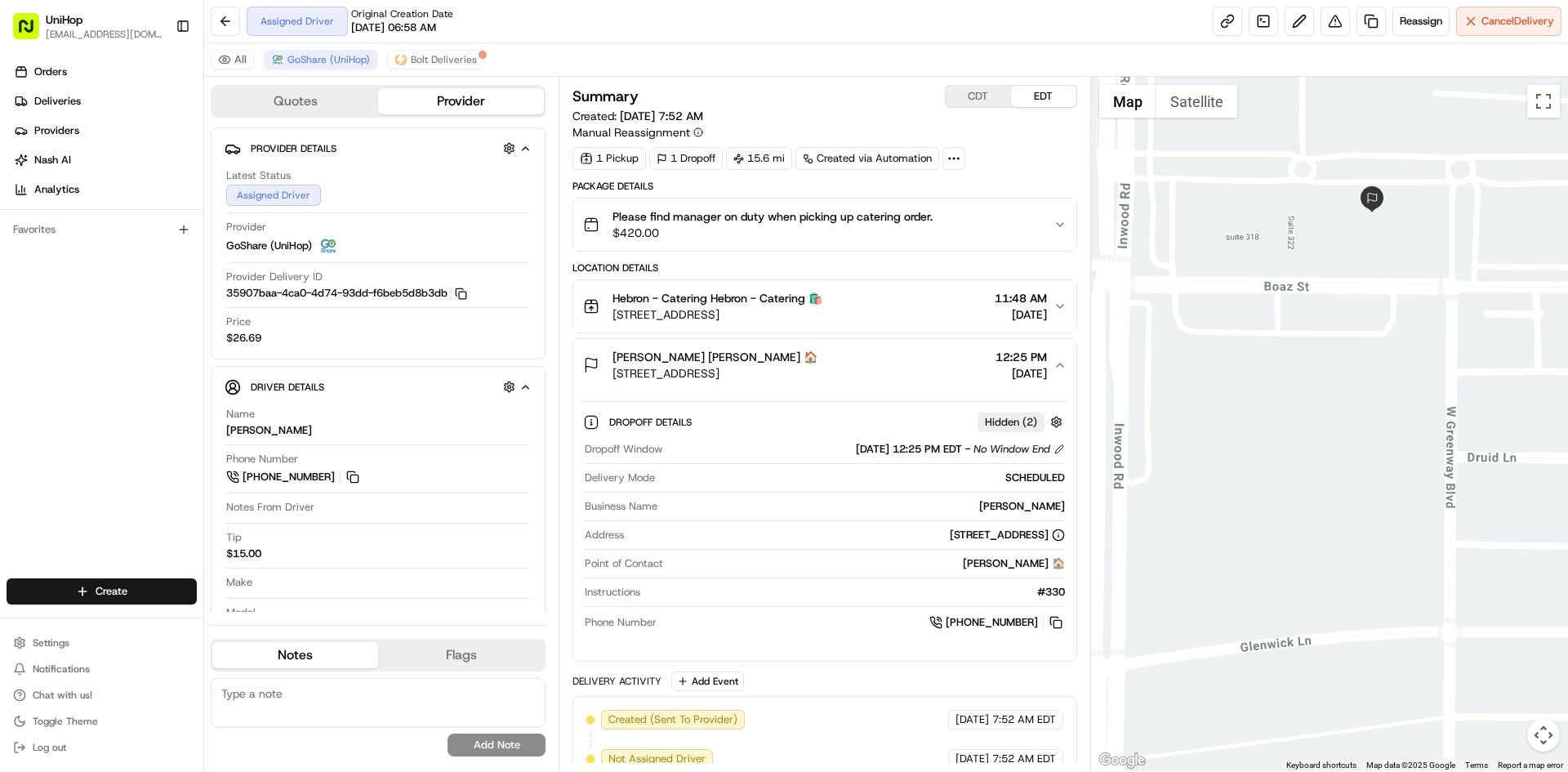
click at [920, 364] on div "Kerstin Yates Kerstin Yates 🏠 5470 W Lovers Ln, Dallas, TX 75209, USA 12:25 PM …" at bounding box center [817, 365] width 469 height 32
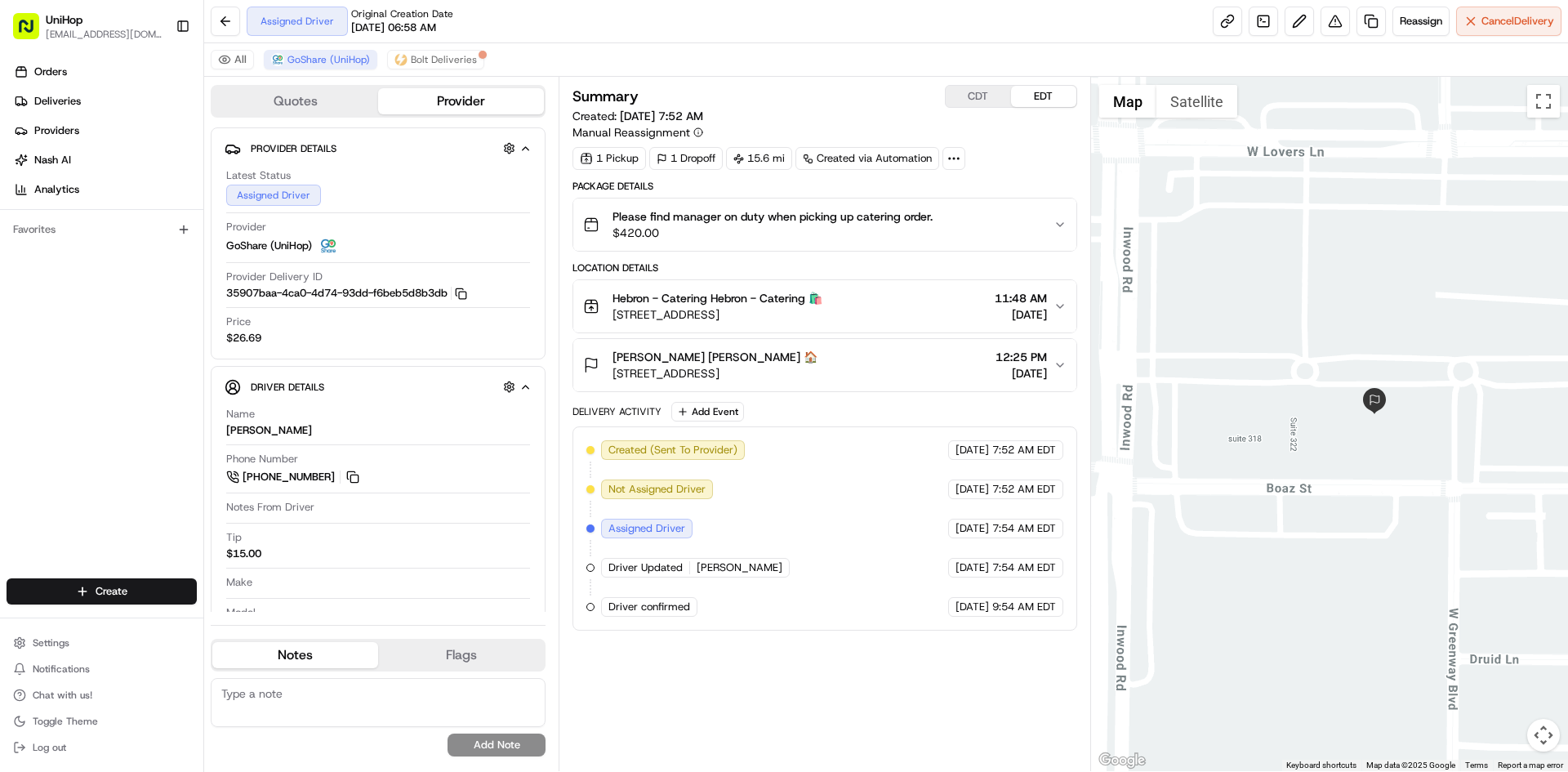
drag, startPoint x: 1288, startPoint y: 263, endPoint x: 1293, endPoint y: 469, distance: 206.1
click at [1293, 469] on div at bounding box center [1329, 424] width 478 height 694
click at [1205, 115] on button "Satellite" at bounding box center [1197, 101] width 81 height 32
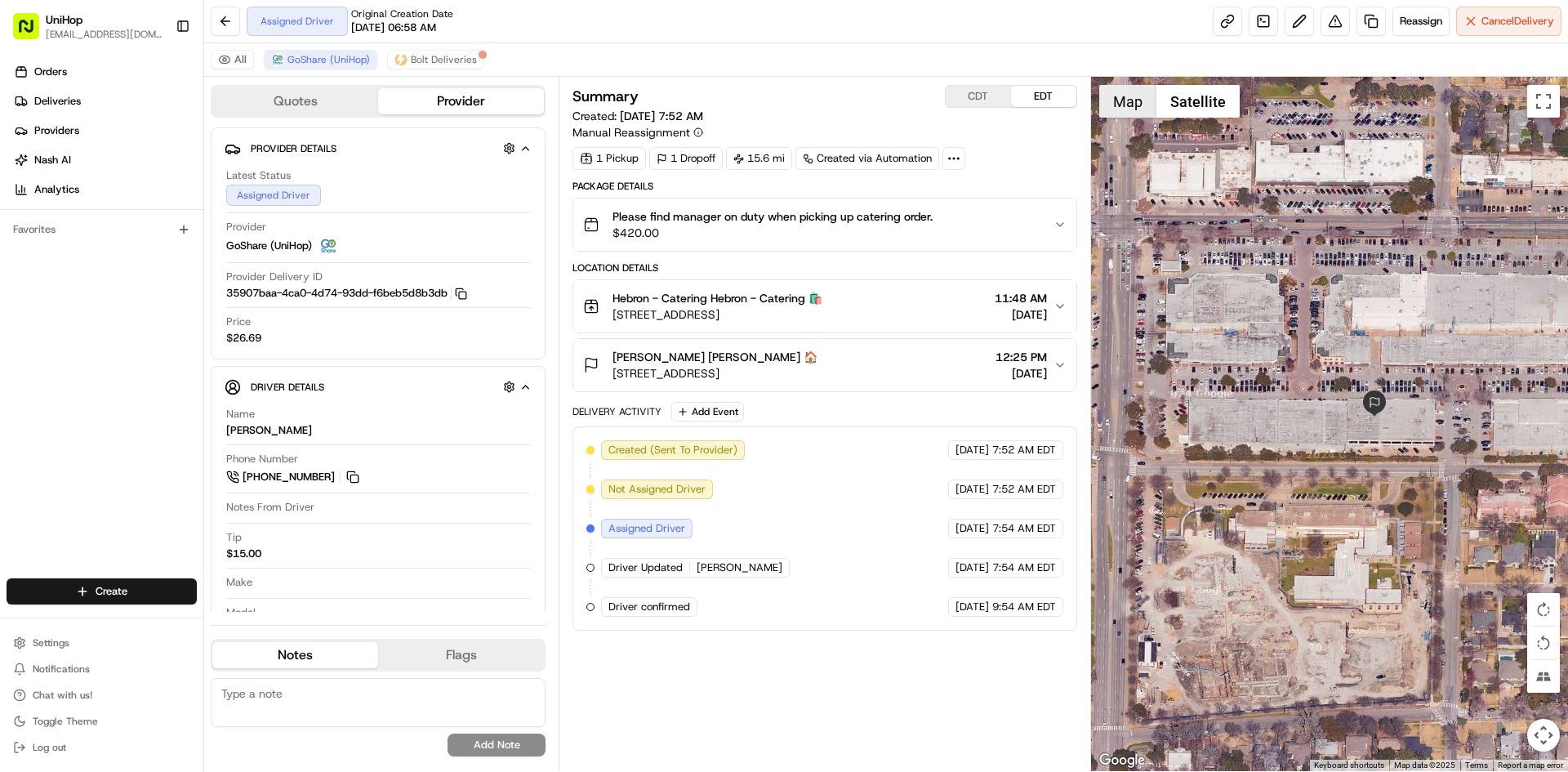
click at [1120, 109] on button "Map" at bounding box center [1128, 101] width 57 height 32
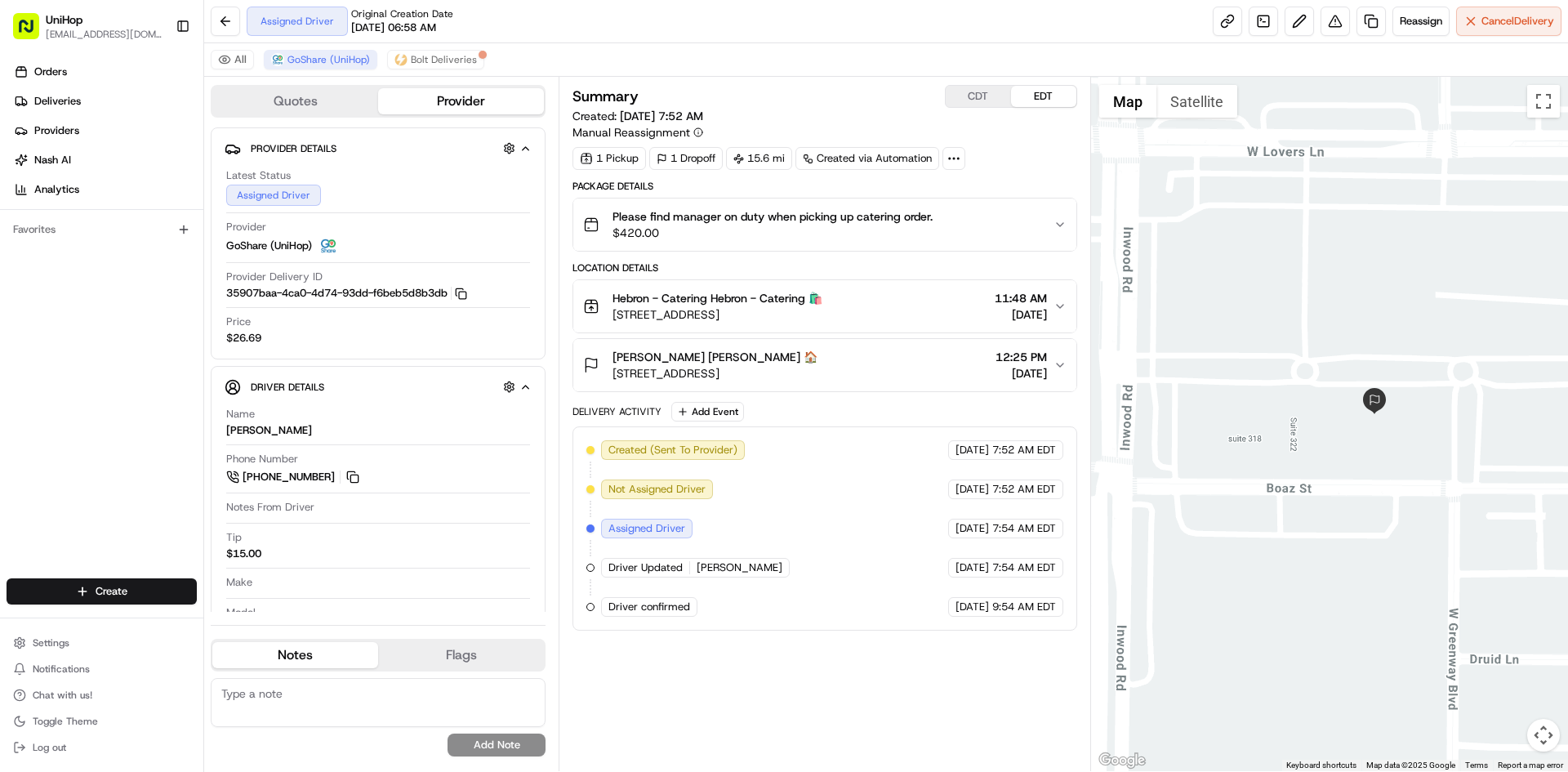
click at [961, 377] on div "Kerstin Yates Kerstin Yates 🏠 5470 W Lovers Ln, Dallas, TX 75209, USA 12:25 PM …" at bounding box center [817, 365] width 469 height 32
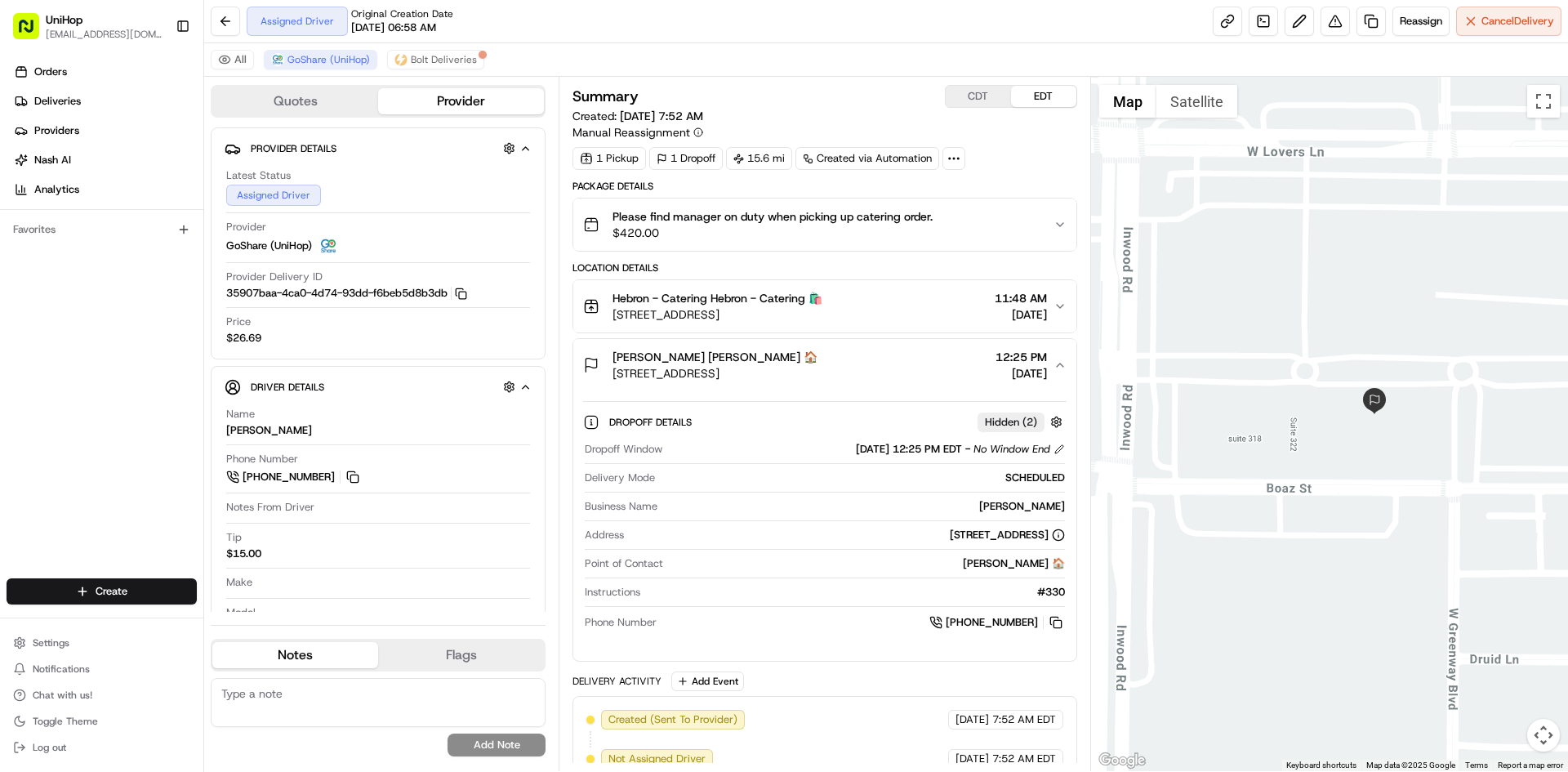
click at [952, 368] on div "Kerstin Yates Kerstin Yates 🏠 5470 W Lovers Ln, Dallas, TX 75209, USA 12:25 PM …" at bounding box center [817, 365] width 469 height 32
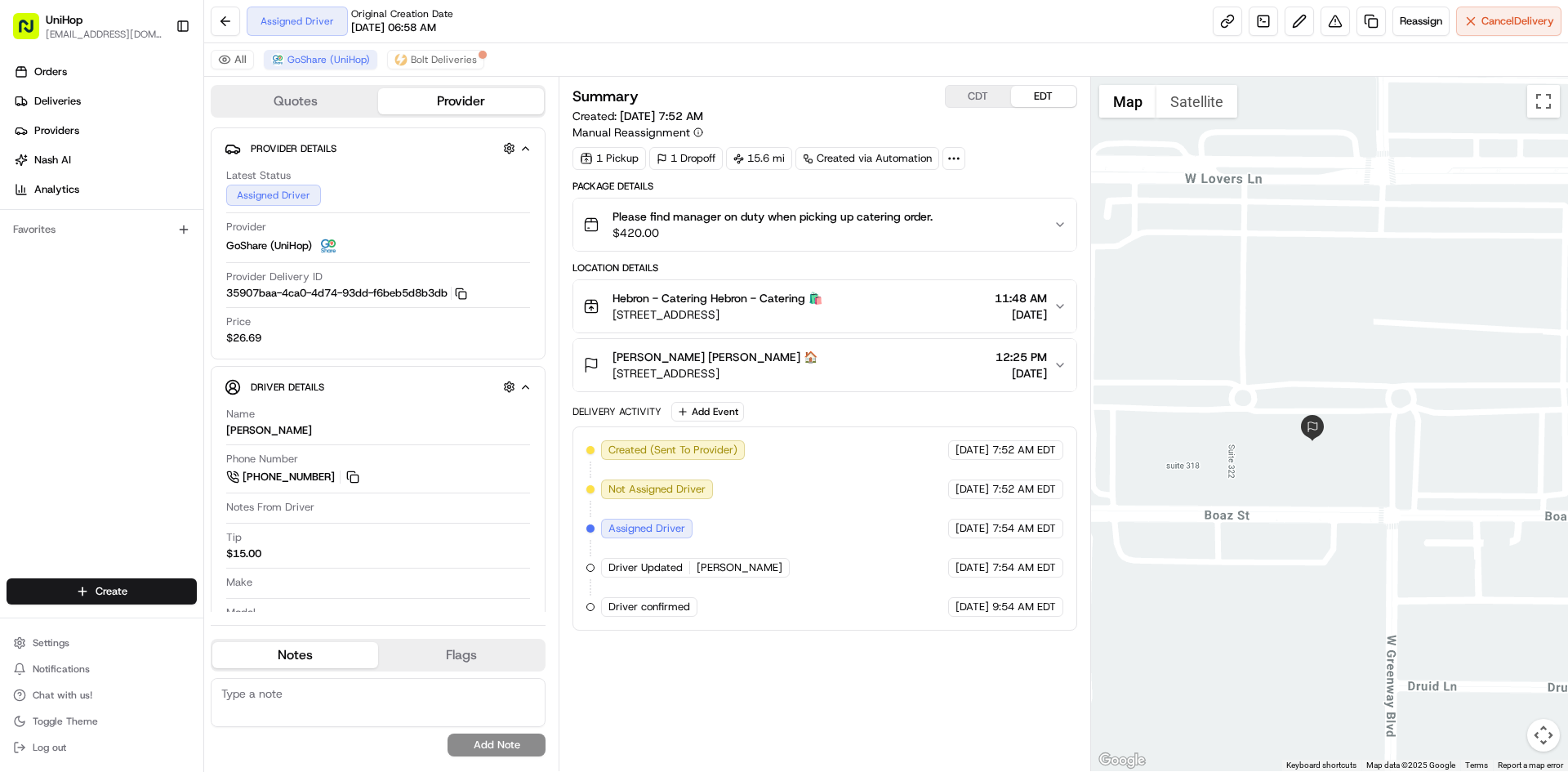
drag, startPoint x: 1314, startPoint y: 326, endPoint x: 1272, endPoint y: 340, distance: 44.3
click at [1273, 343] on div at bounding box center [1329, 424] width 478 height 694
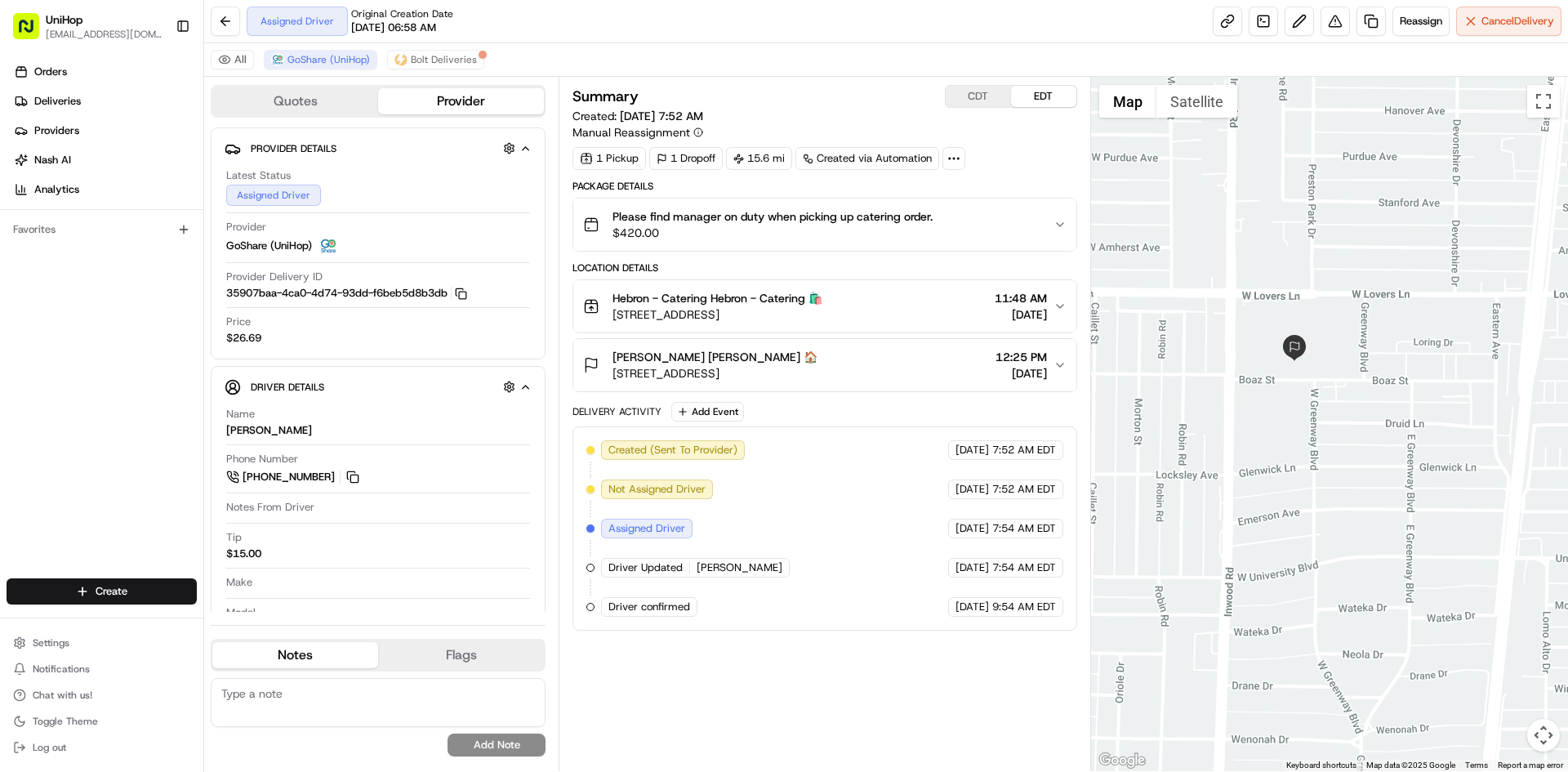
click at [1329, 316] on div at bounding box center [1329, 424] width 478 height 694
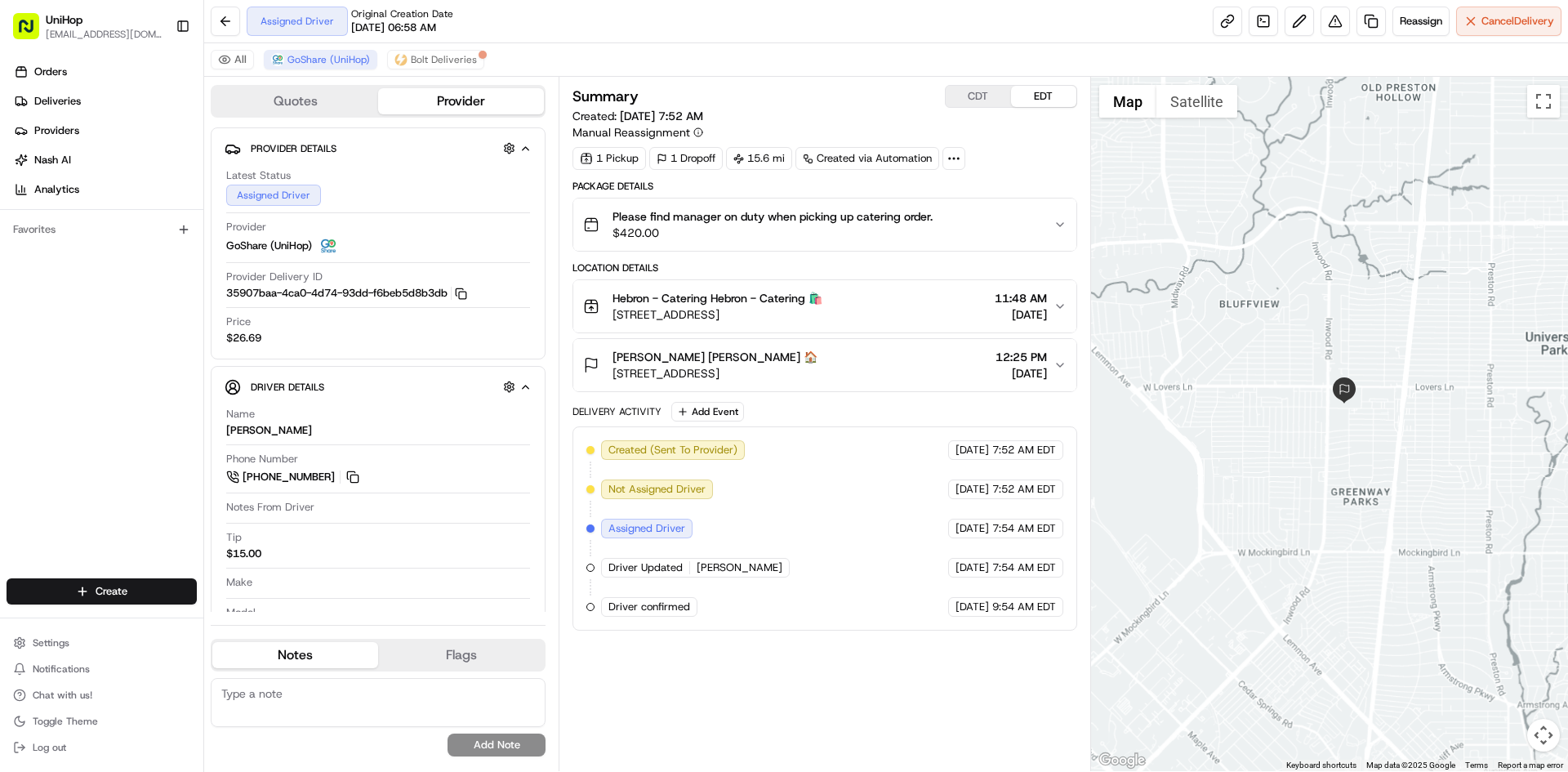
drag, startPoint x: 1394, startPoint y: 288, endPoint x: 1415, endPoint y: 377, distance: 91.4
click at [1413, 377] on div at bounding box center [1329, 424] width 478 height 694
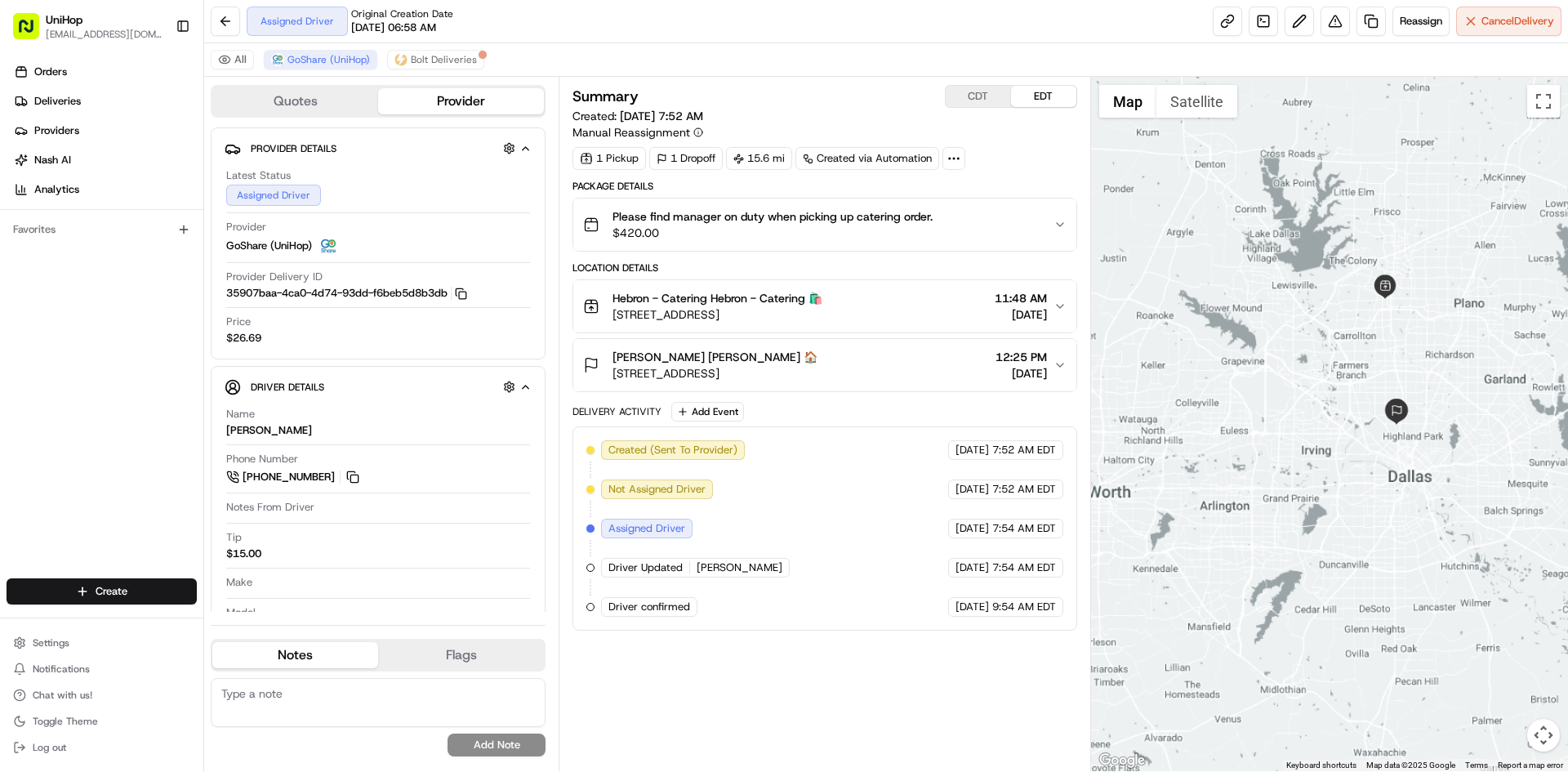
drag, startPoint x: 1393, startPoint y: 302, endPoint x: 1386, endPoint y: 331, distance: 29.8
click at [1388, 330] on div at bounding box center [1329, 424] width 478 height 694
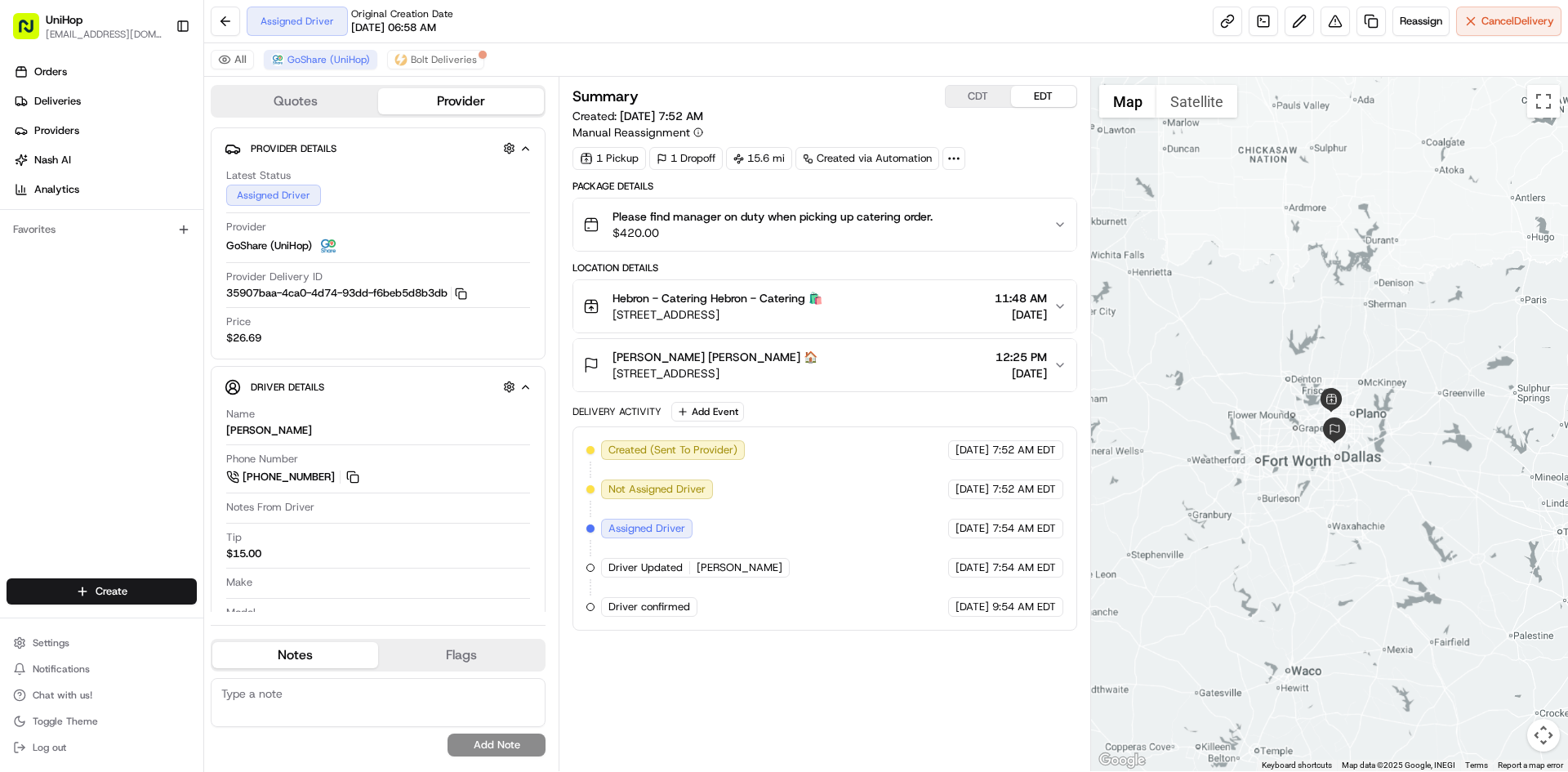
drag, startPoint x: 1422, startPoint y: 246, endPoint x: 1355, endPoint y: 330, distance: 107.4
click at [1355, 330] on div at bounding box center [1329, 424] width 478 height 694
drag, startPoint x: 1354, startPoint y: 333, endPoint x: 1369, endPoint y: 313, distance: 25.0
click at [1369, 315] on div at bounding box center [1329, 424] width 478 height 694
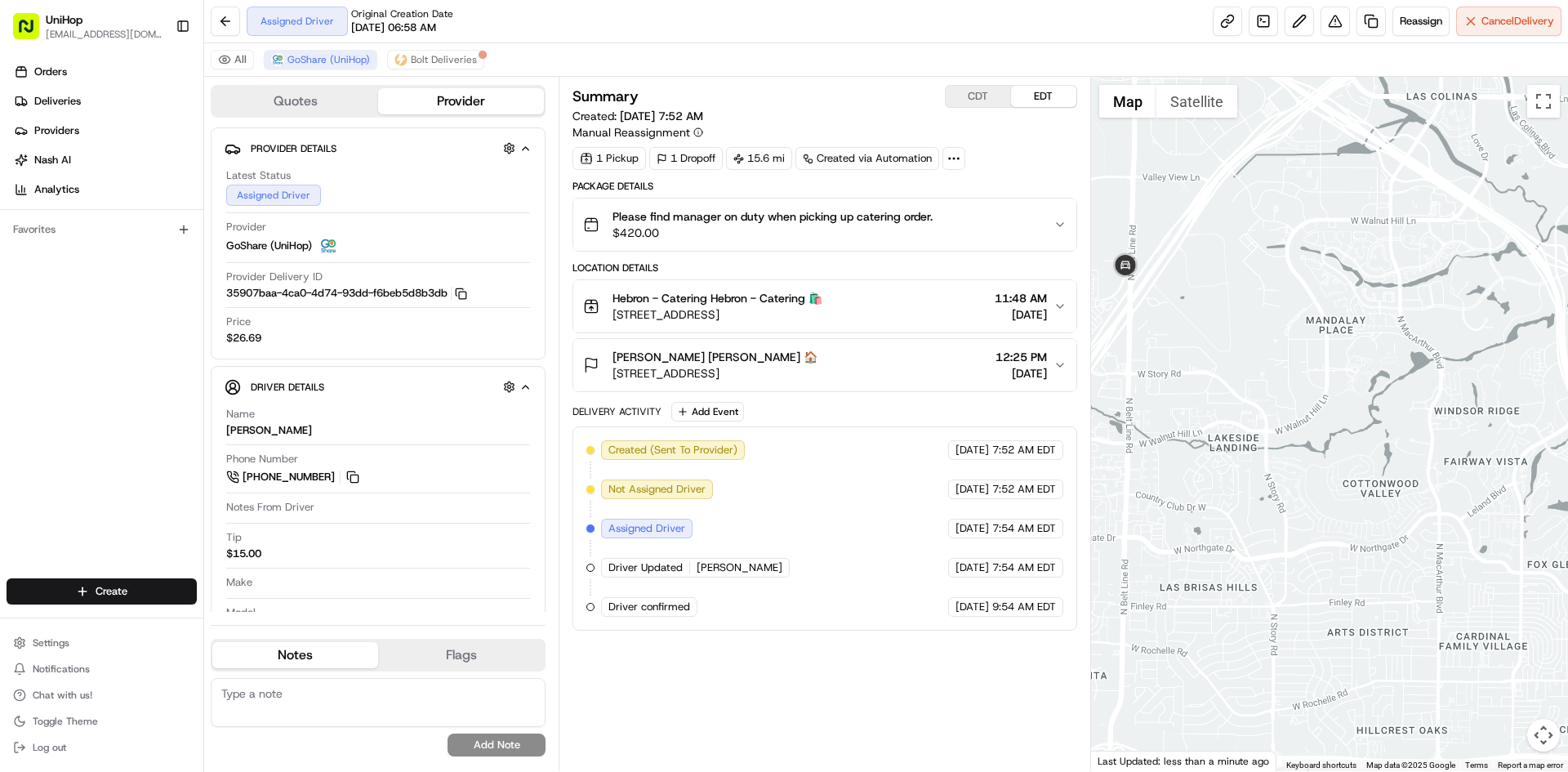
drag, startPoint x: 1233, startPoint y: 377, endPoint x: 1272, endPoint y: 393, distance: 42.2
click at [1270, 398] on div at bounding box center [1329, 424] width 478 height 694
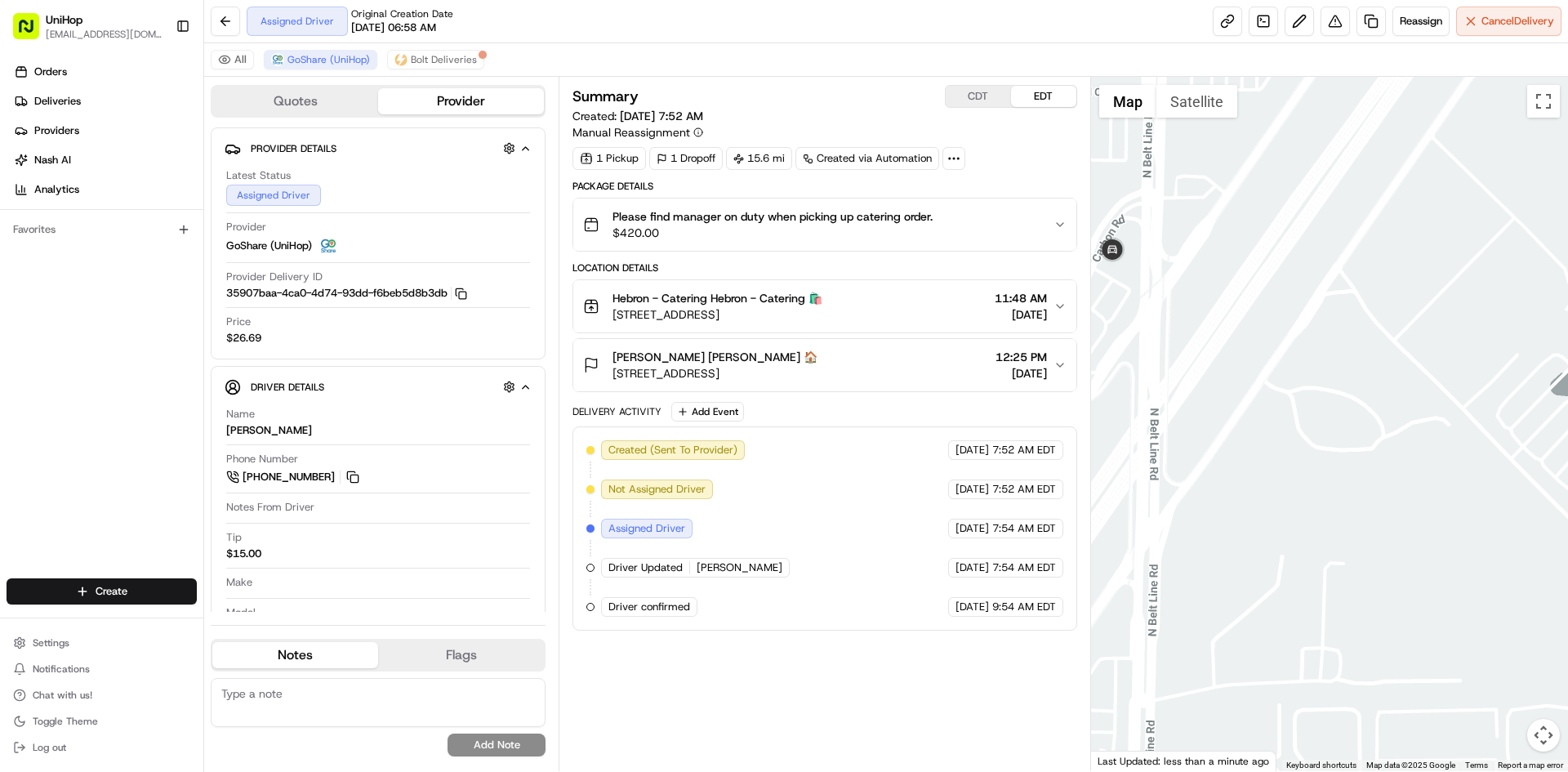
drag, startPoint x: 1217, startPoint y: 350, endPoint x: 1230, endPoint y: 350, distance: 13.0
click at [1228, 351] on div at bounding box center [1329, 424] width 478 height 694
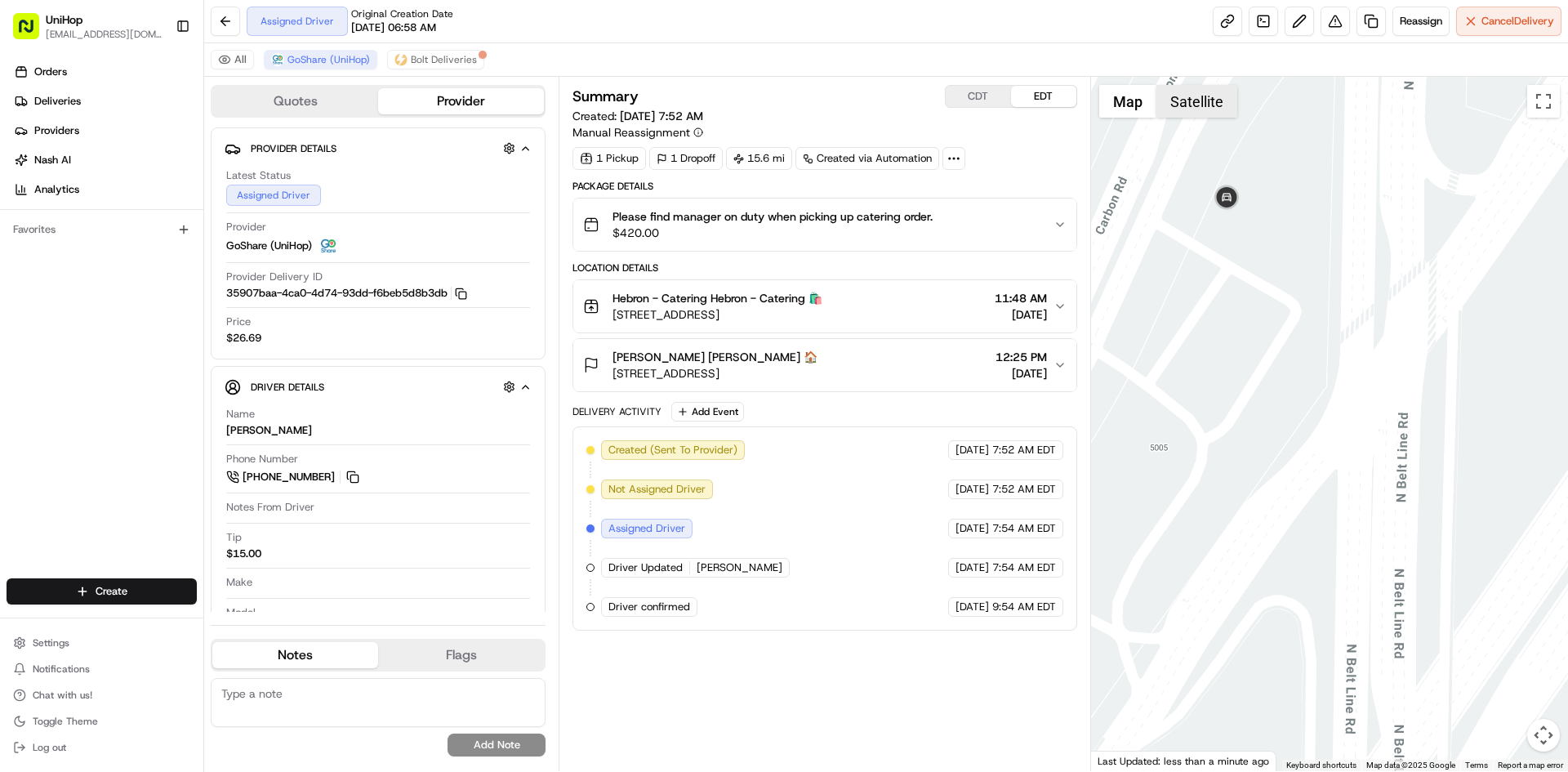
click at [1197, 90] on button "Satellite" at bounding box center [1197, 101] width 81 height 32
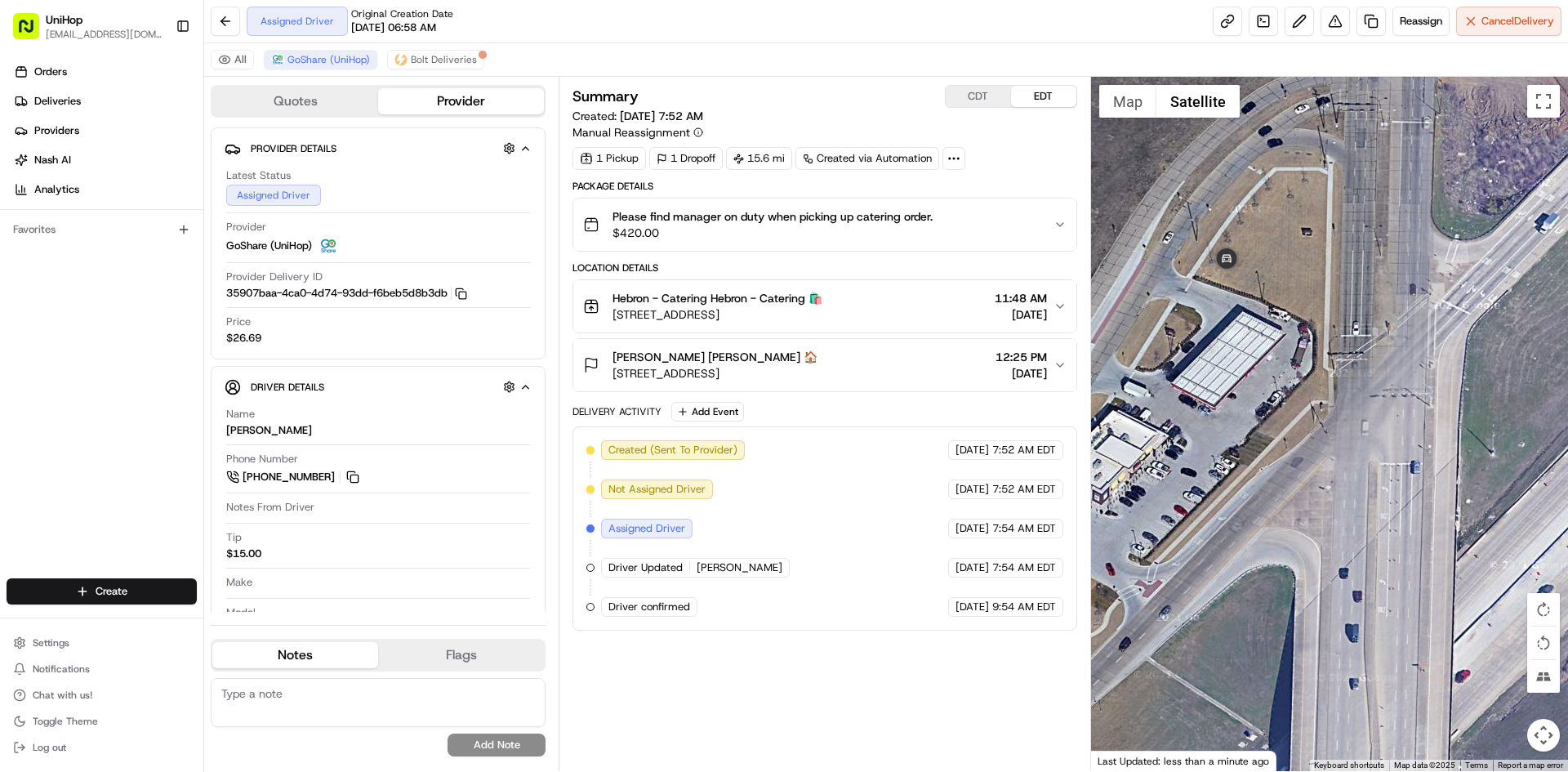
click at [1123, 118] on div at bounding box center [1329, 424] width 478 height 694
click at [1141, 108] on button "Map" at bounding box center [1128, 101] width 57 height 32
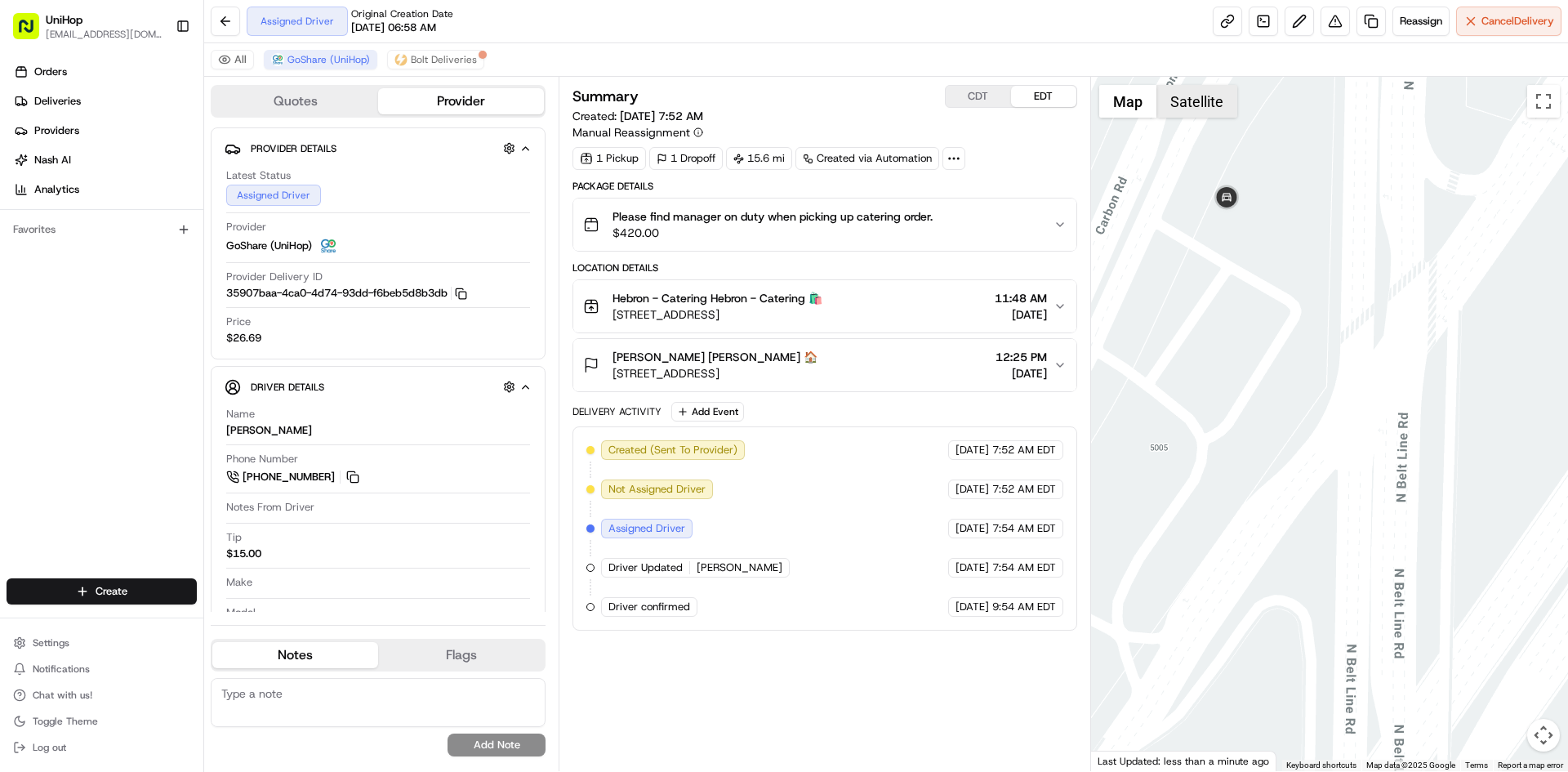
click at [1213, 91] on button "Satellite" at bounding box center [1197, 101] width 81 height 32
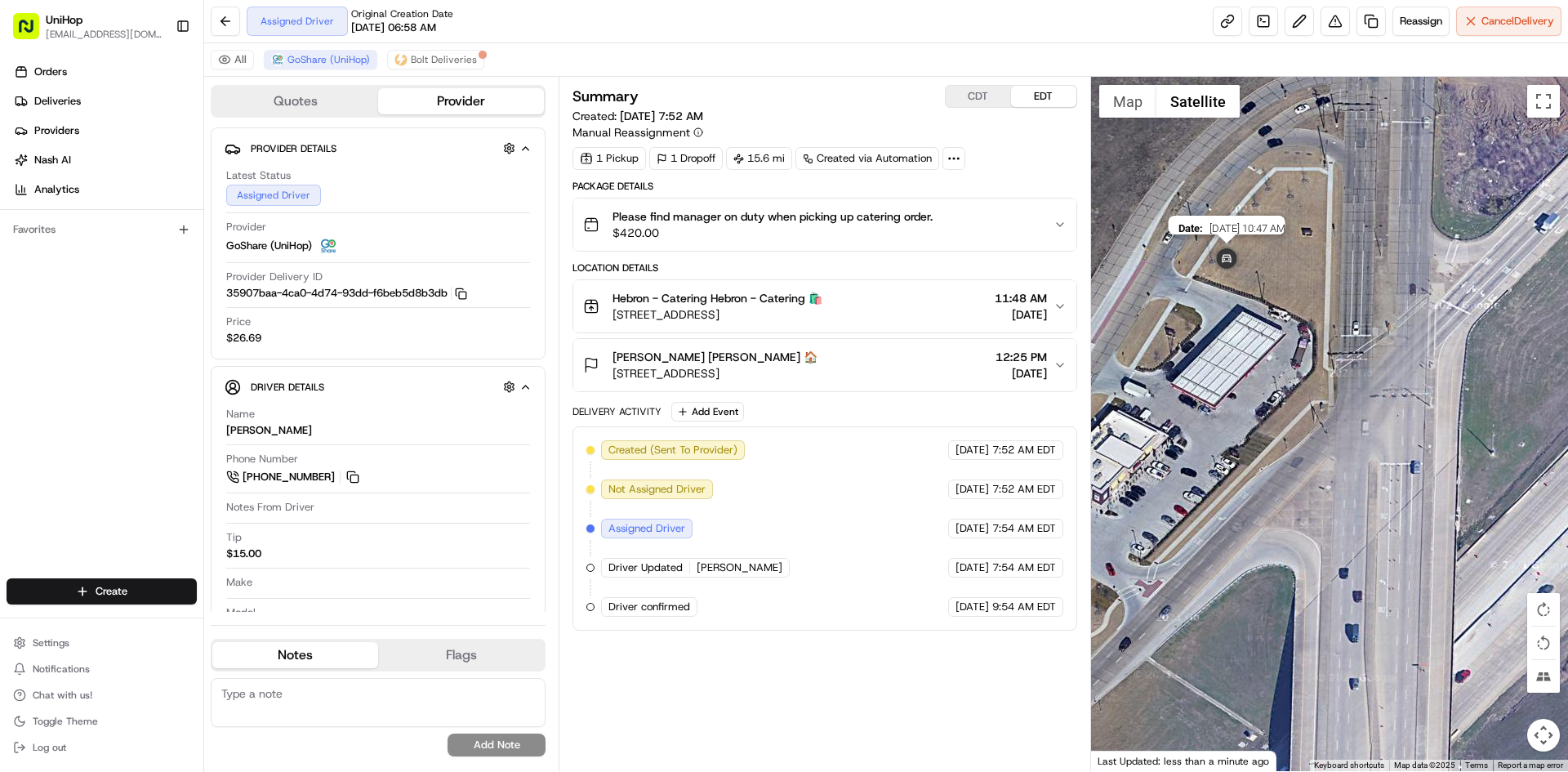
click at [1228, 258] on img at bounding box center [1227, 260] width 32 height 32
click at [1142, 119] on div "To navigate, press the arrow keys." at bounding box center [1329, 424] width 478 height 694
click at [1136, 112] on button "Map" at bounding box center [1128, 101] width 57 height 32
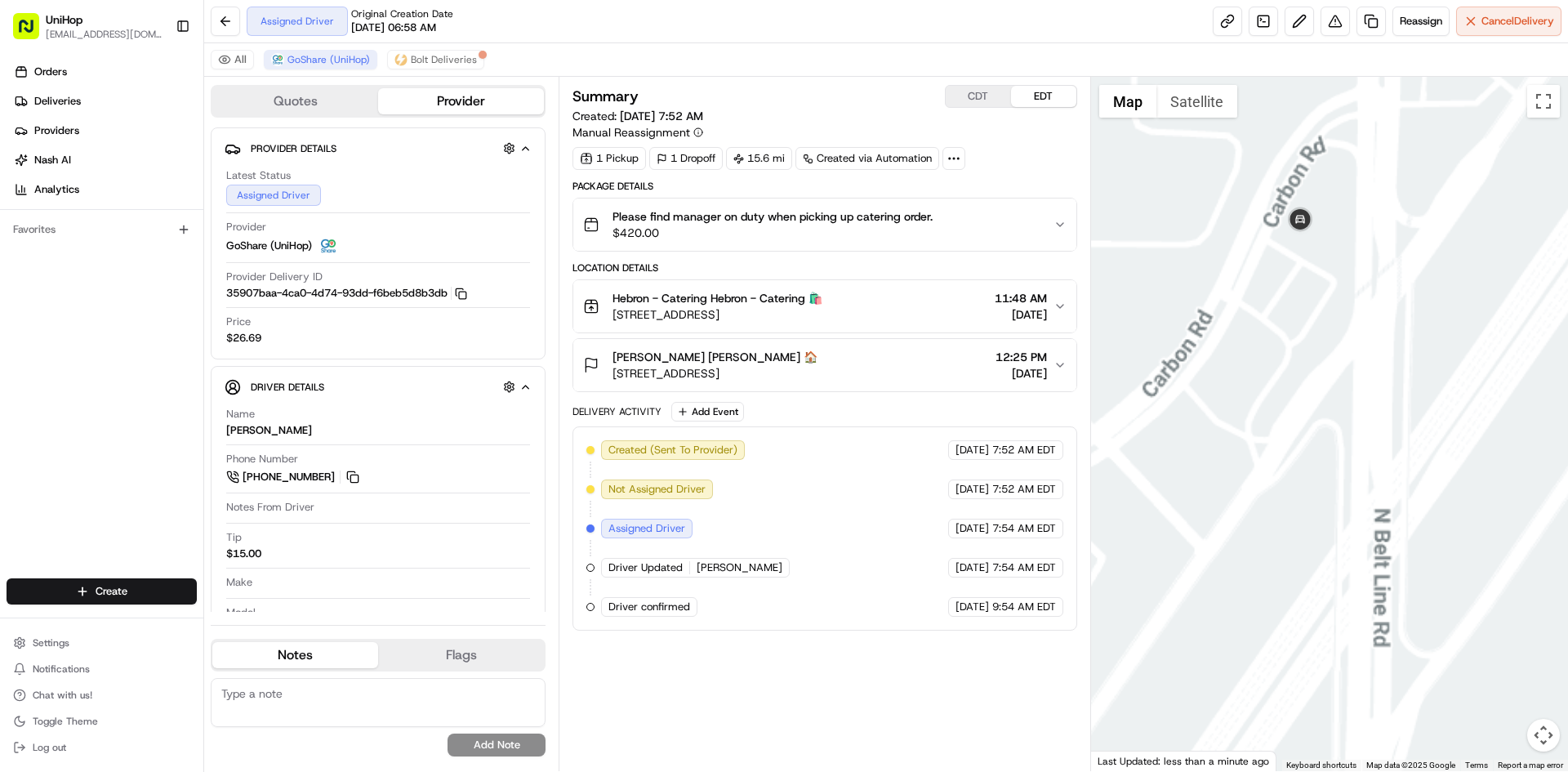
click at [1323, 330] on div at bounding box center [1329, 424] width 478 height 694
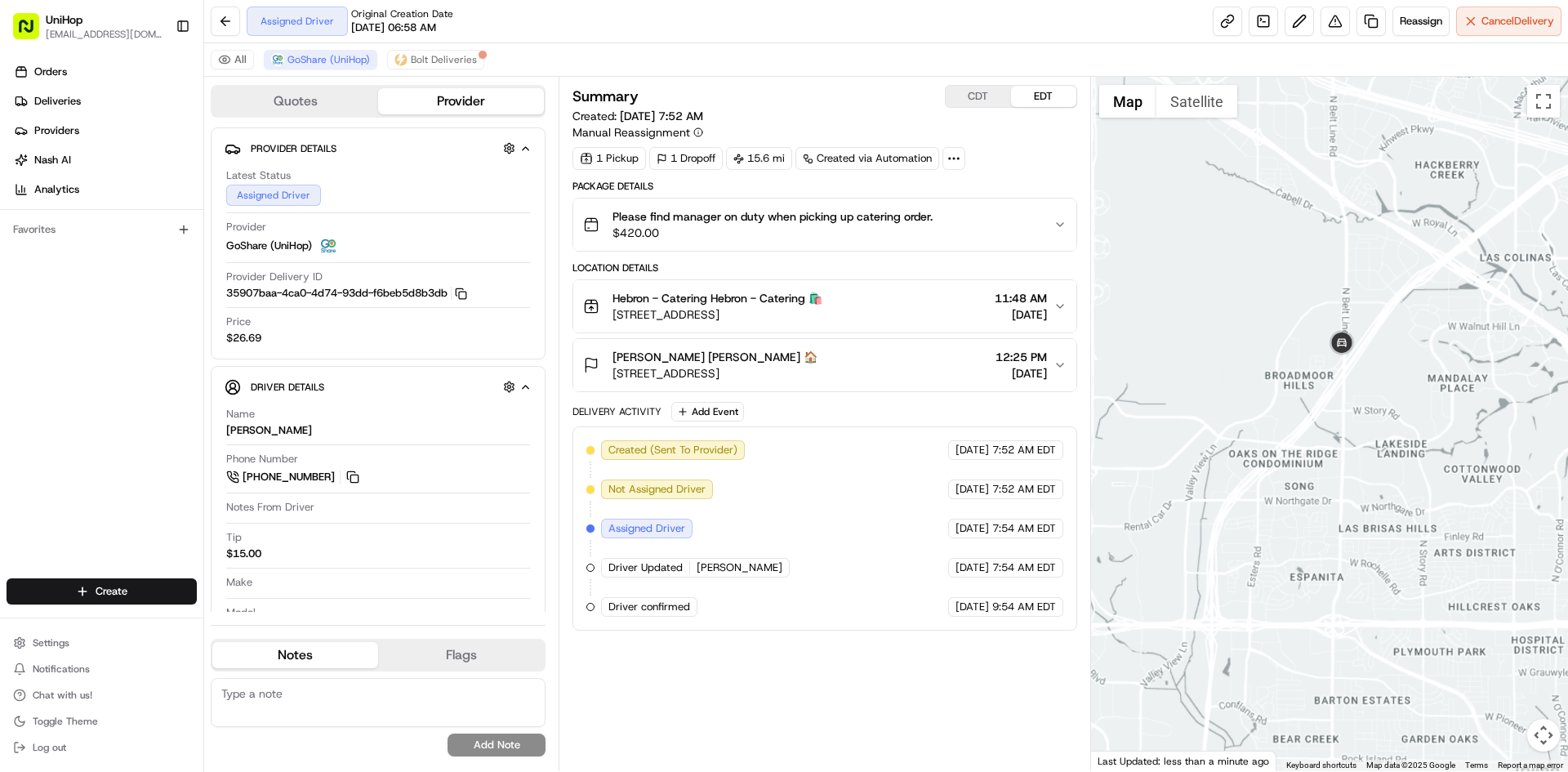
drag, startPoint x: 1383, startPoint y: 280, endPoint x: 1346, endPoint y: 376, distance: 102.9
click at [1356, 376] on div at bounding box center [1329, 424] width 478 height 694
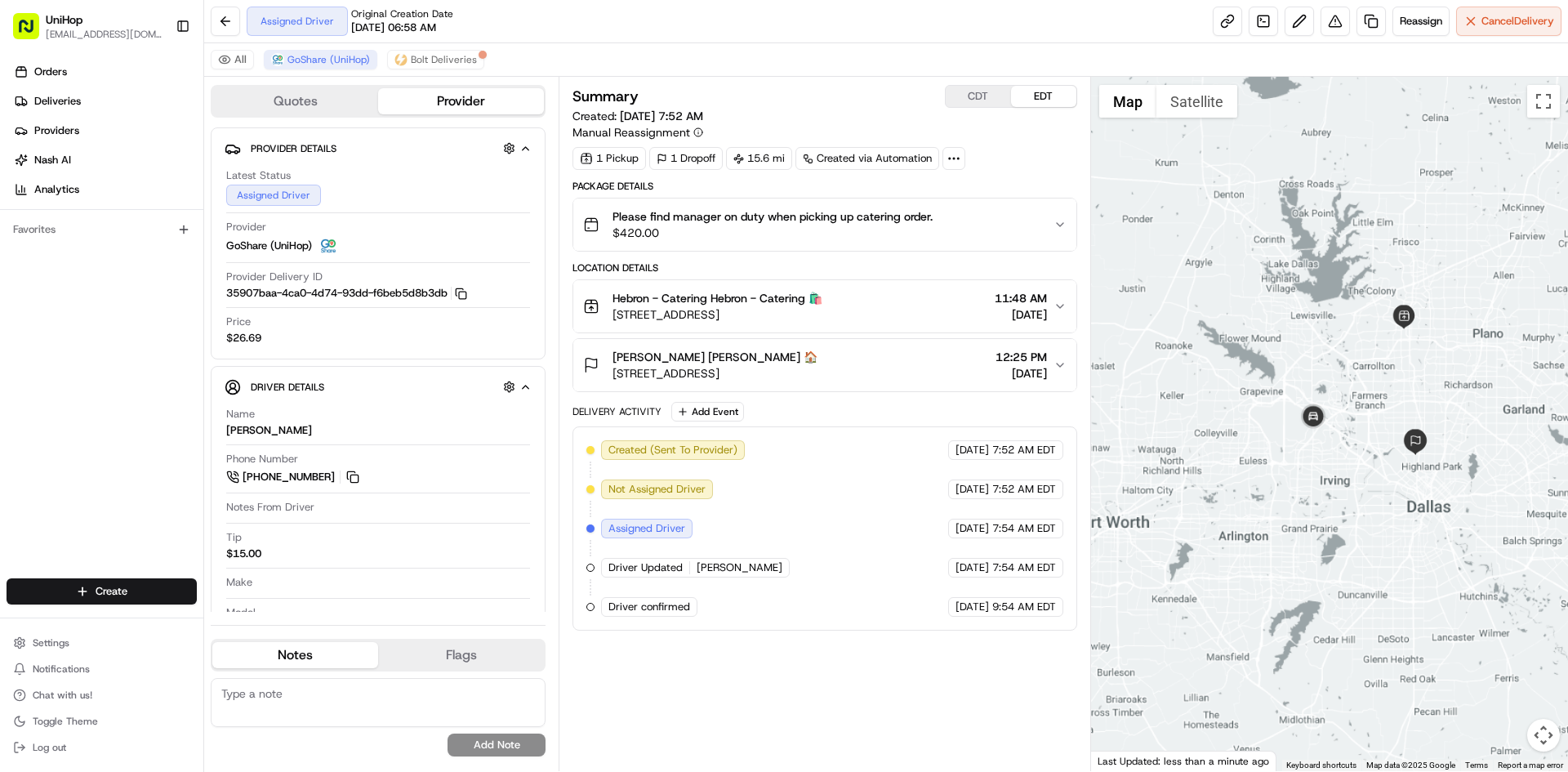
drag, startPoint x: 1295, startPoint y: 218, endPoint x: 1274, endPoint y: 279, distance: 64.5
click at [1274, 279] on div at bounding box center [1329, 424] width 478 height 694
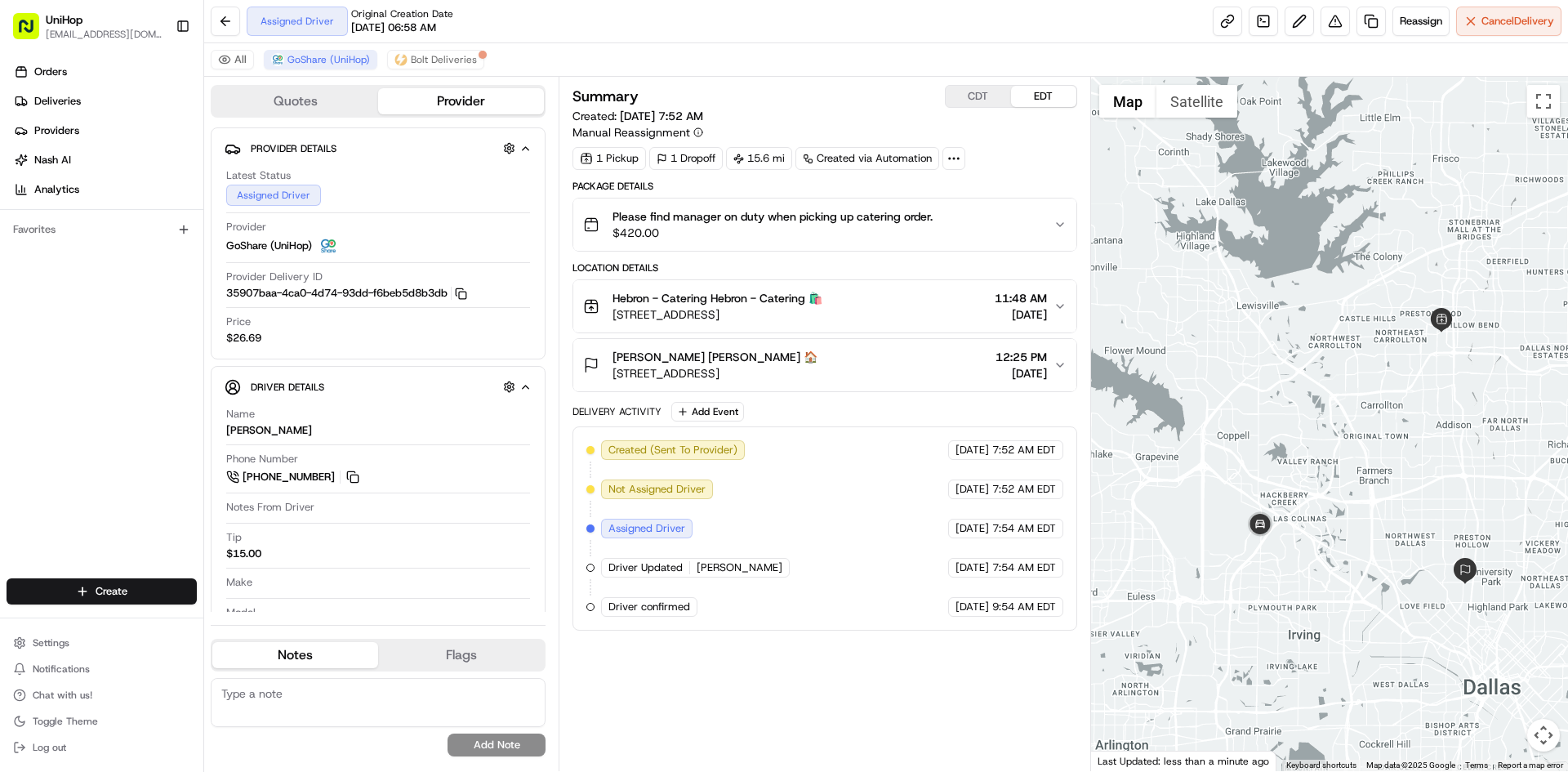
click at [1361, 417] on div at bounding box center [1329, 424] width 478 height 694
click at [987, 93] on button "CDT" at bounding box center [978, 96] width 65 height 21
click at [1029, 91] on button "EDT" at bounding box center [1044, 96] width 65 height 21
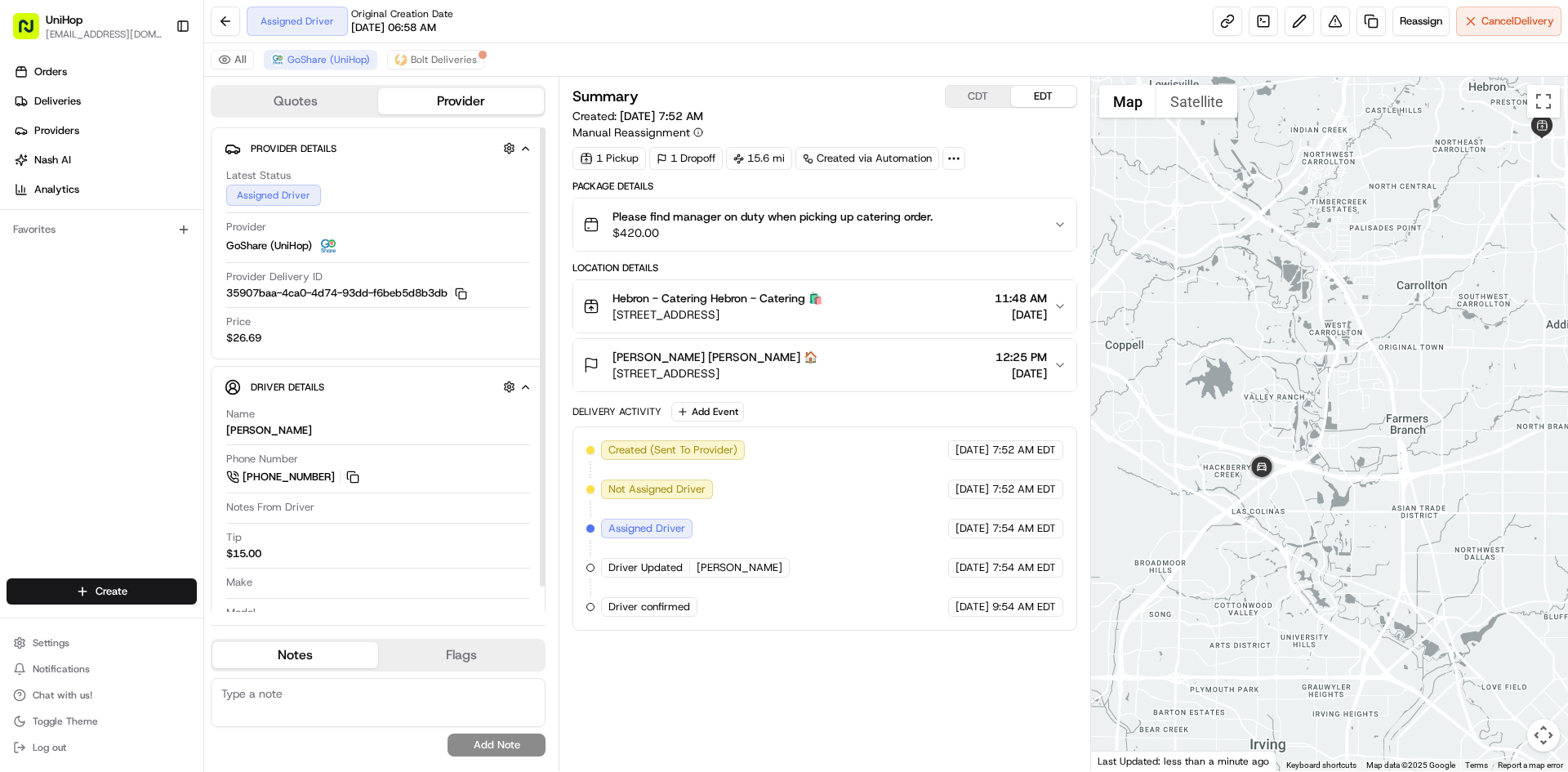
click at [0, 372] on div "Orders Deliveries Providers [PERSON_NAME] Analytics Favorites" at bounding box center [102, 320] width 203 height 536
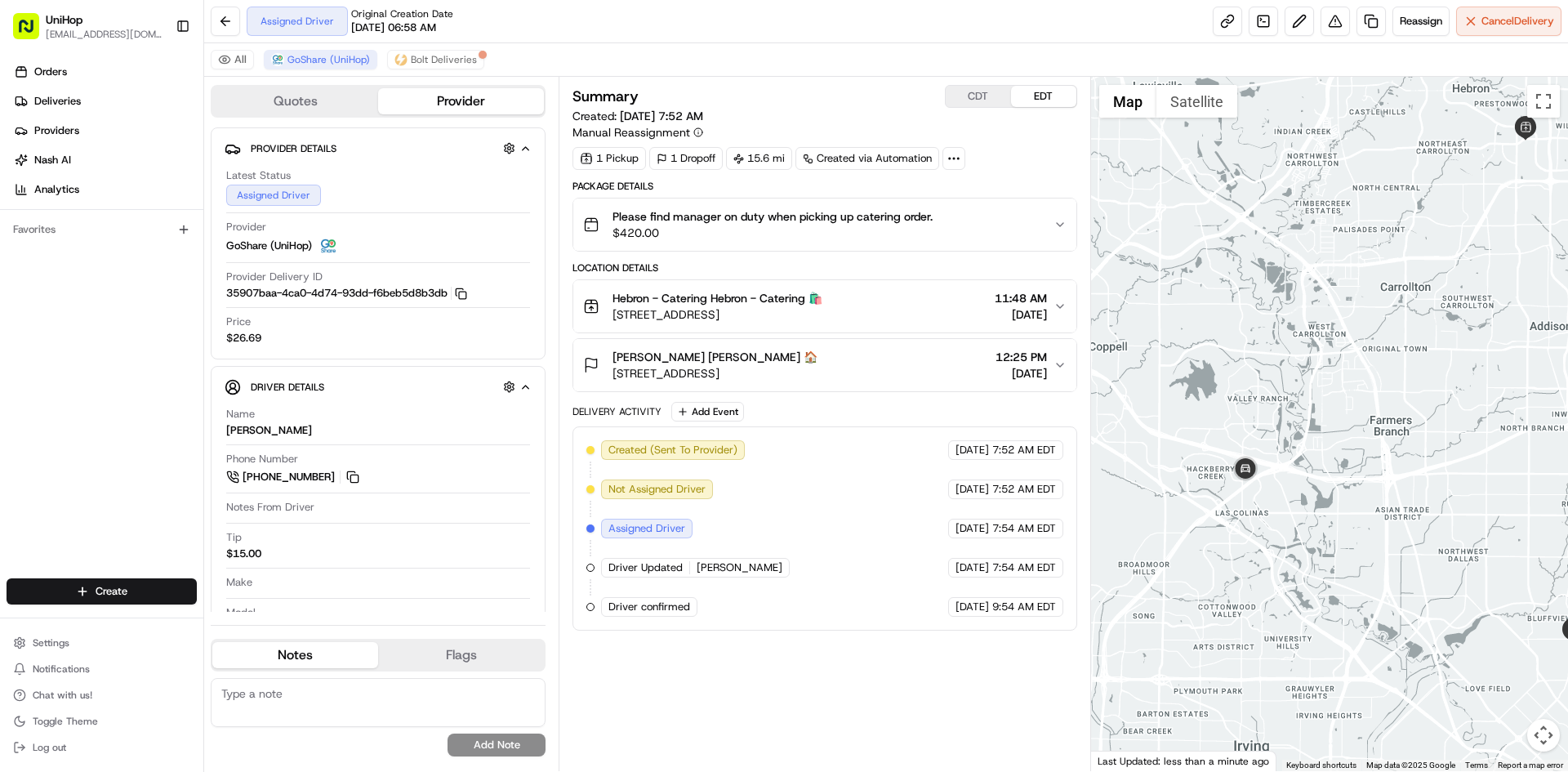
drag, startPoint x: 1176, startPoint y: 313, endPoint x: 1161, endPoint y: 321, distance: 17.0
click at [1163, 319] on div at bounding box center [1329, 424] width 478 height 694
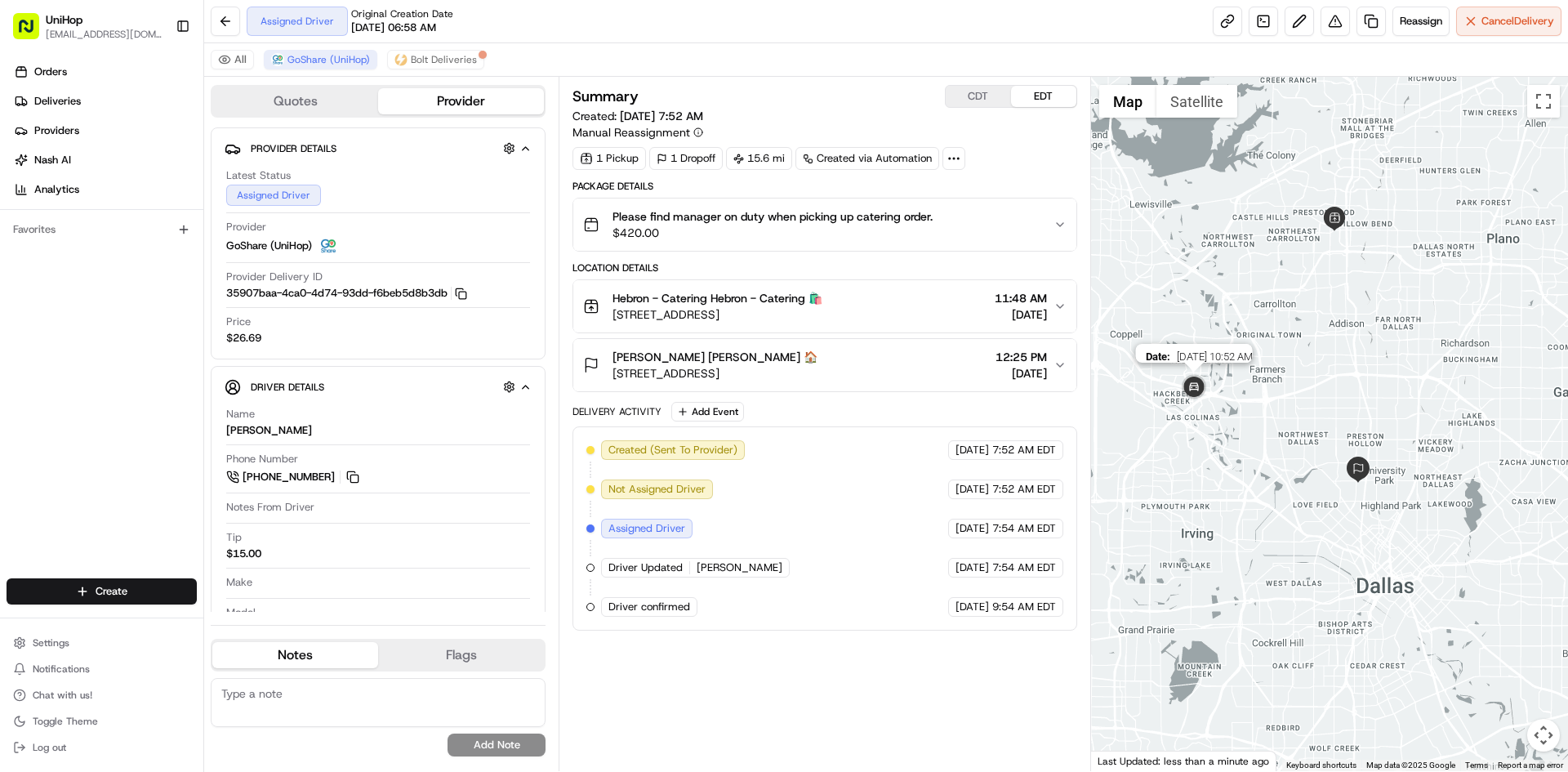
drag, startPoint x: 1195, startPoint y: 392, endPoint x: 1186, endPoint y: 376, distance: 18.4
click at [1194, 392] on img at bounding box center [1194, 388] width 32 height 32
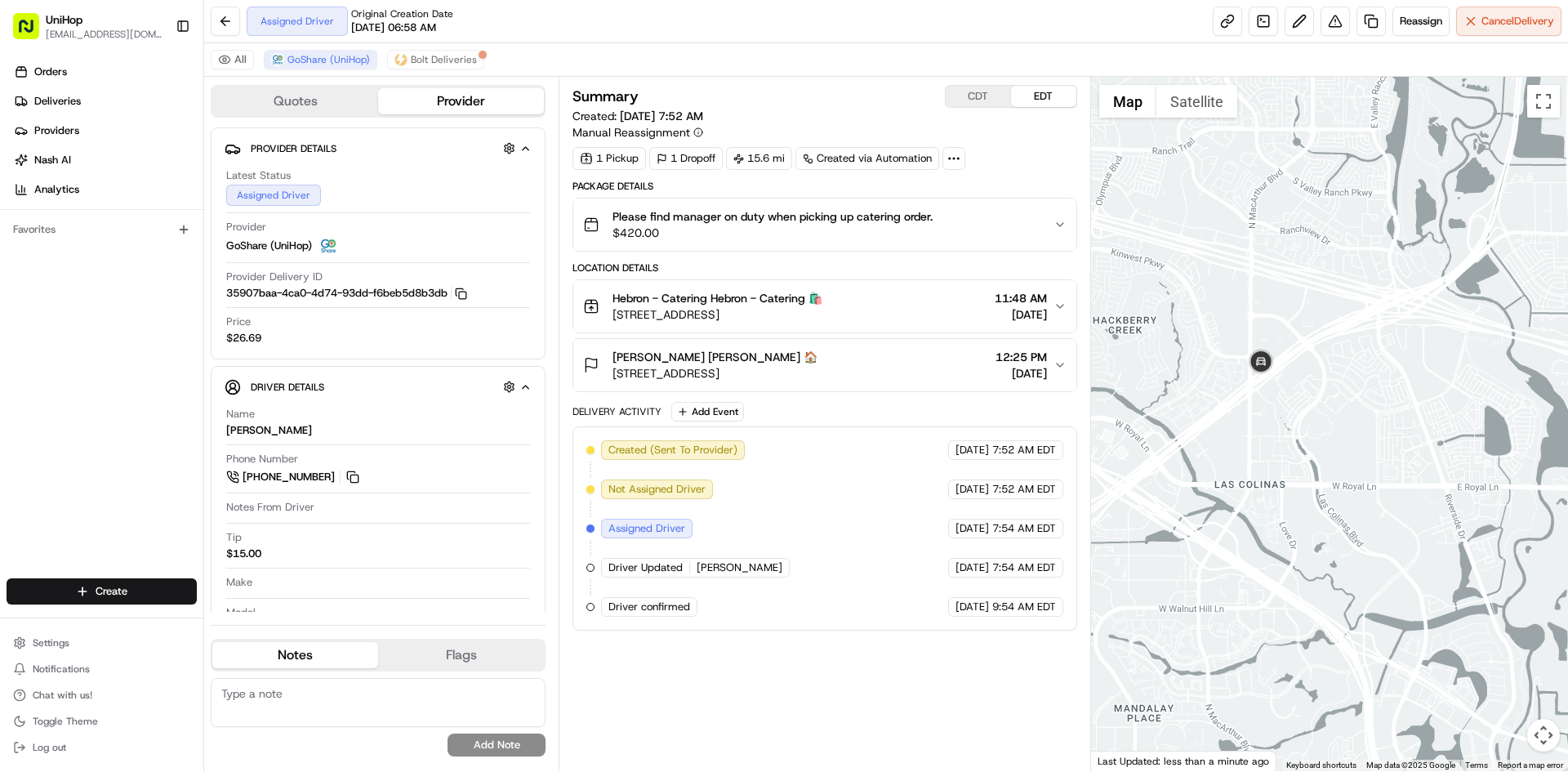
drag, startPoint x: 1394, startPoint y: 323, endPoint x: 1353, endPoint y: 373, distance: 64.7
click at [1364, 353] on div "To navigate, press the arrow keys." at bounding box center [1329, 424] width 478 height 694
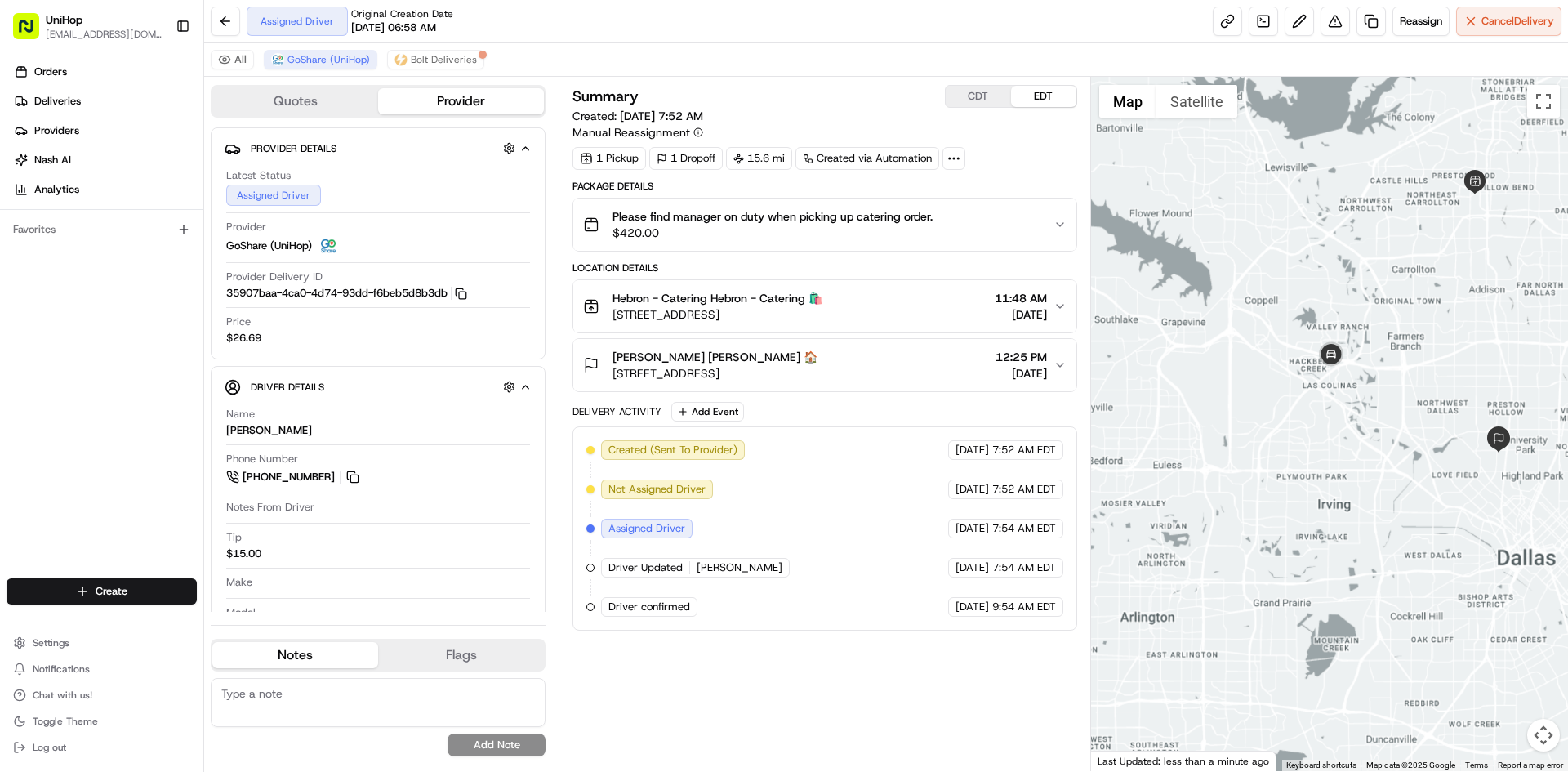
drag, startPoint x: 1338, startPoint y: 333, endPoint x: 1249, endPoint y: 322, distance: 89.7
click at [1287, 352] on div at bounding box center [1329, 424] width 478 height 694
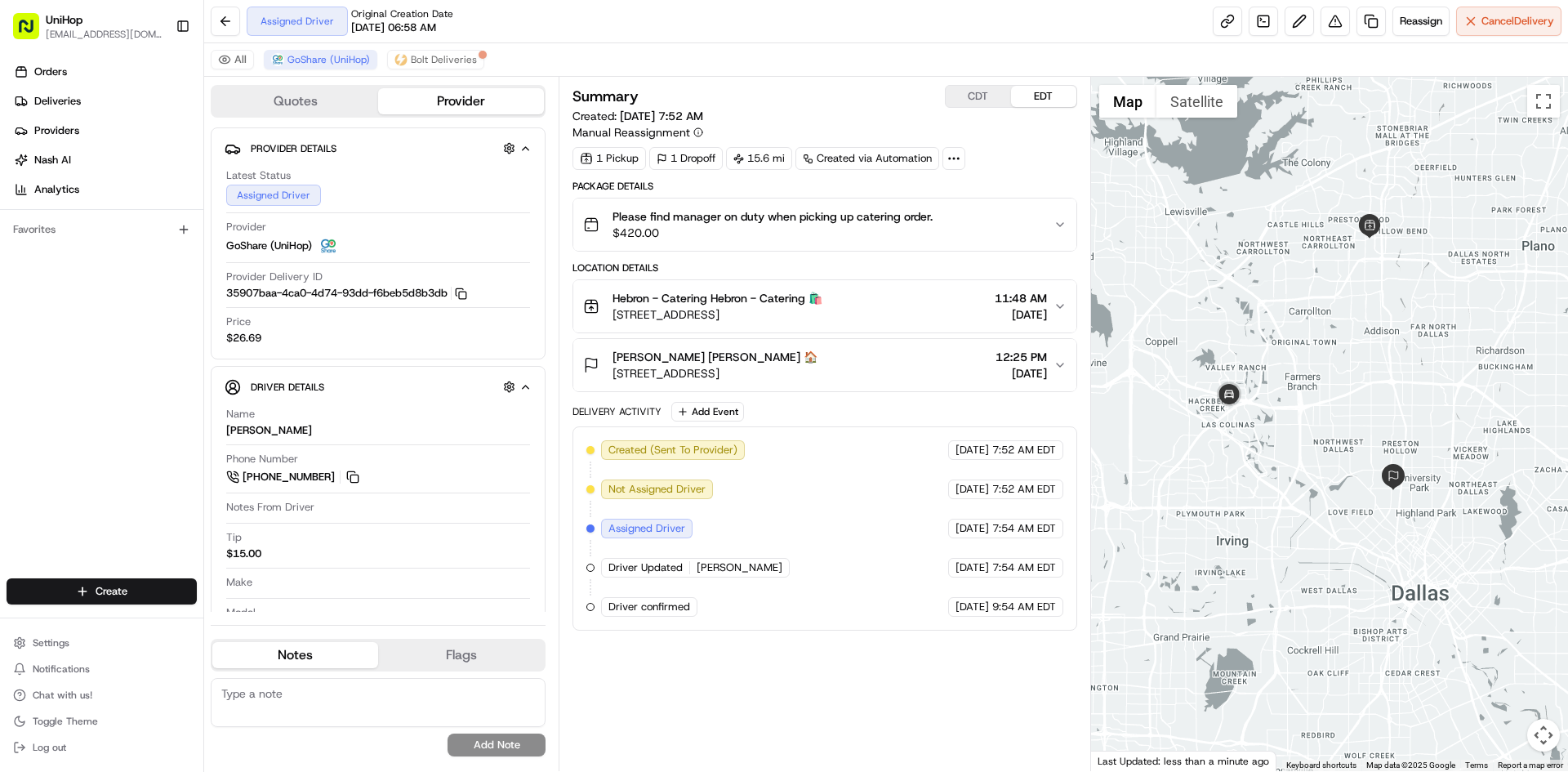
click at [1287, 284] on div at bounding box center [1329, 424] width 478 height 694
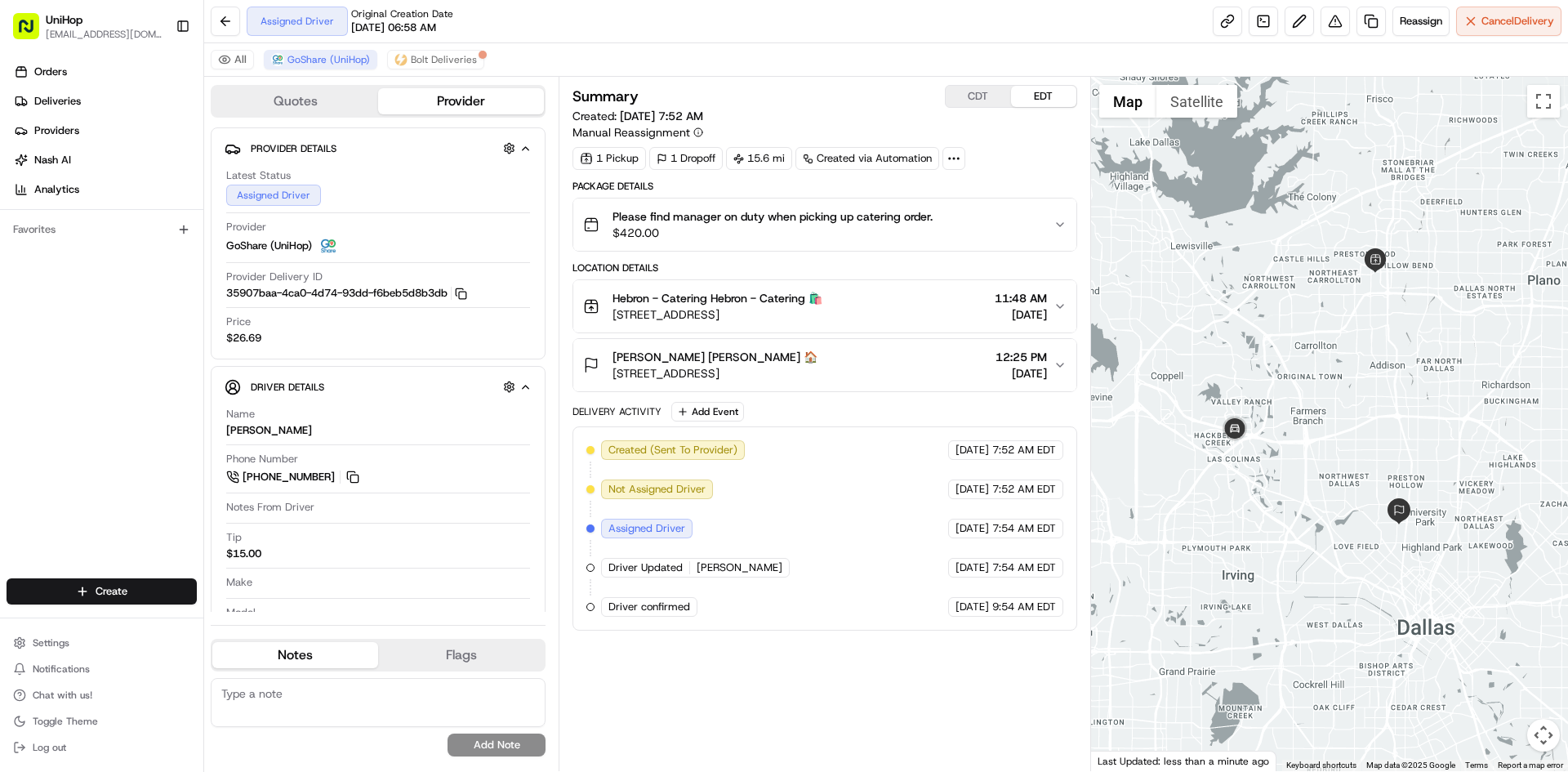
drag, startPoint x: 925, startPoint y: 315, endPoint x: 610, endPoint y: 322, distance: 315.1
click at [610, 322] on button "Hebron - Catering Hebron - Catering 🛍️ 3450 E Hebron Pkwy, Carrollton, TX 75010…" at bounding box center [825, 306] width 503 height 52
drag, startPoint x: 853, startPoint y: 372, endPoint x: 616, endPoint y: 380, distance: 237.1
click at [616, 380] on div "Kerstin Yates Kerstin Yates 🏠 5470 W Lovers Ln, Dallas, TX 75209, USA 12:25 PM …" at bounding box center [817, 365] width 469 height 32
copy span "5470 W Lovers Ln, Dallas, TX 75209, USA"
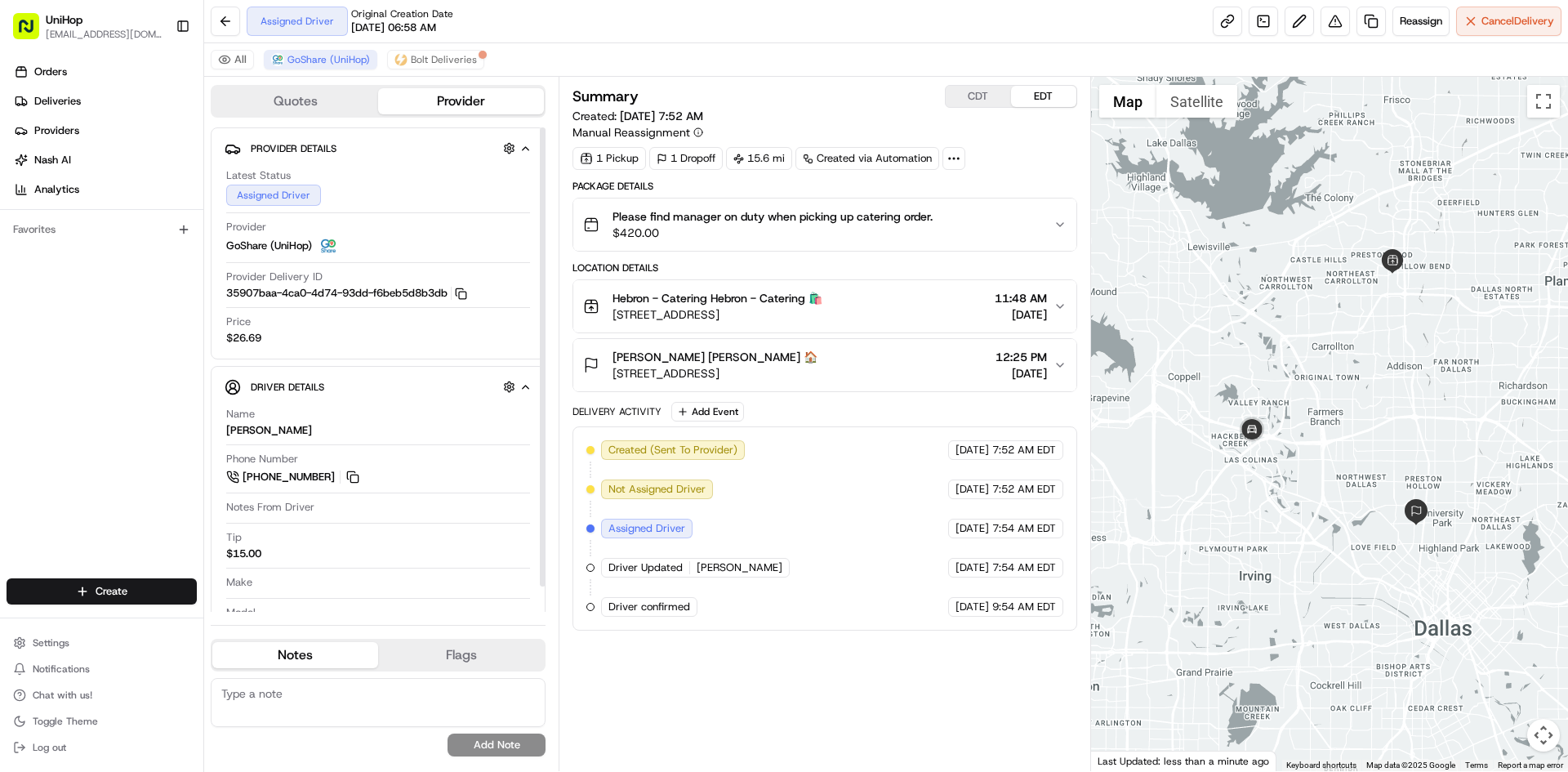
click at [258, 360] on div "Provider Details Hidden ( 4 ) Latest Status Assigned Driver Provider GoShare (U…" at bounding box center [378, 383] width 335 height 511
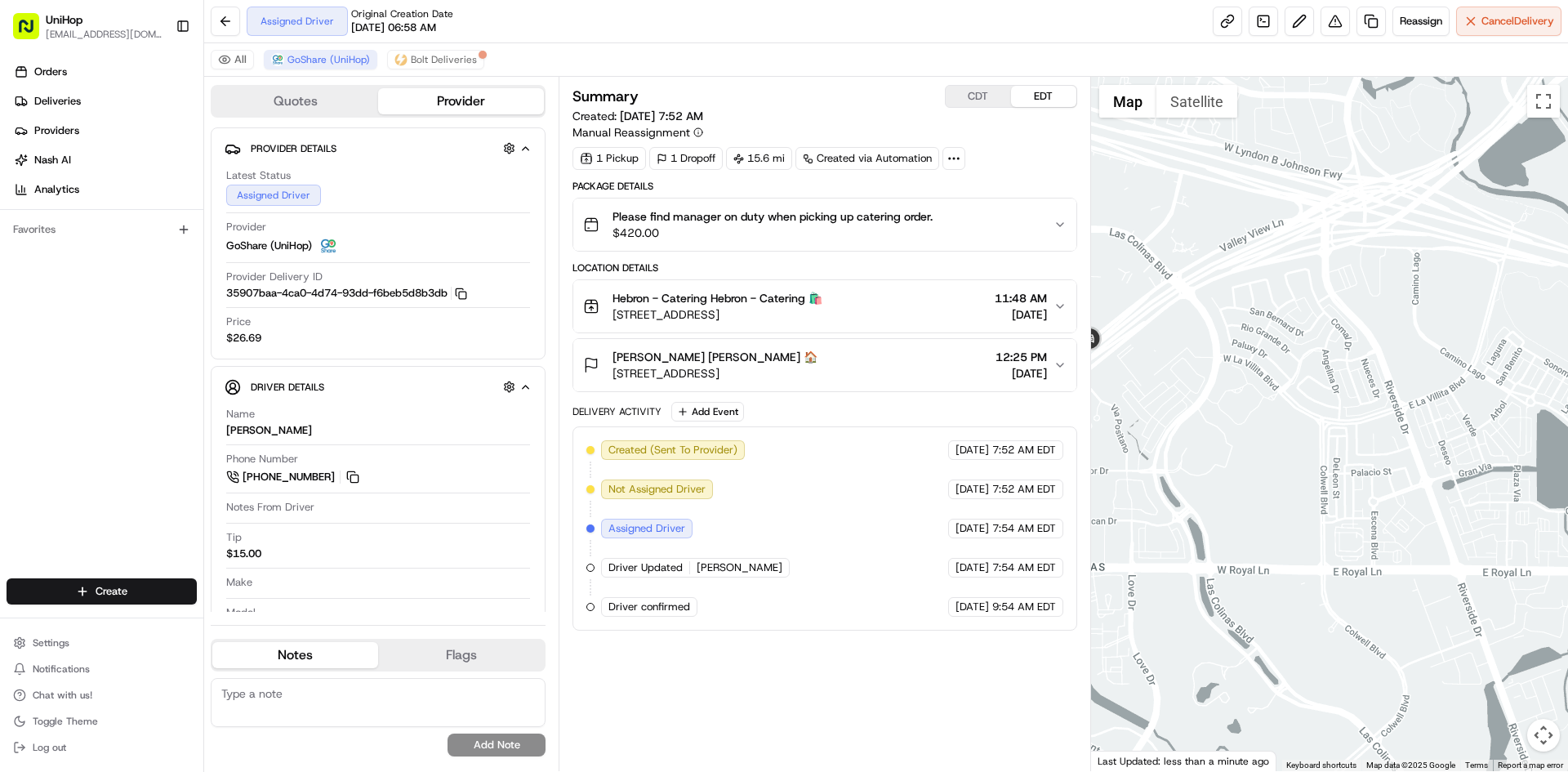
drag, startPoint x: 1270, startPoint y: 345, endPoint x: 1259, endPoint y: 368, distance: 25.5
click at [1260, 367] on div at bounding box center [1329, 424] width 478 height 694
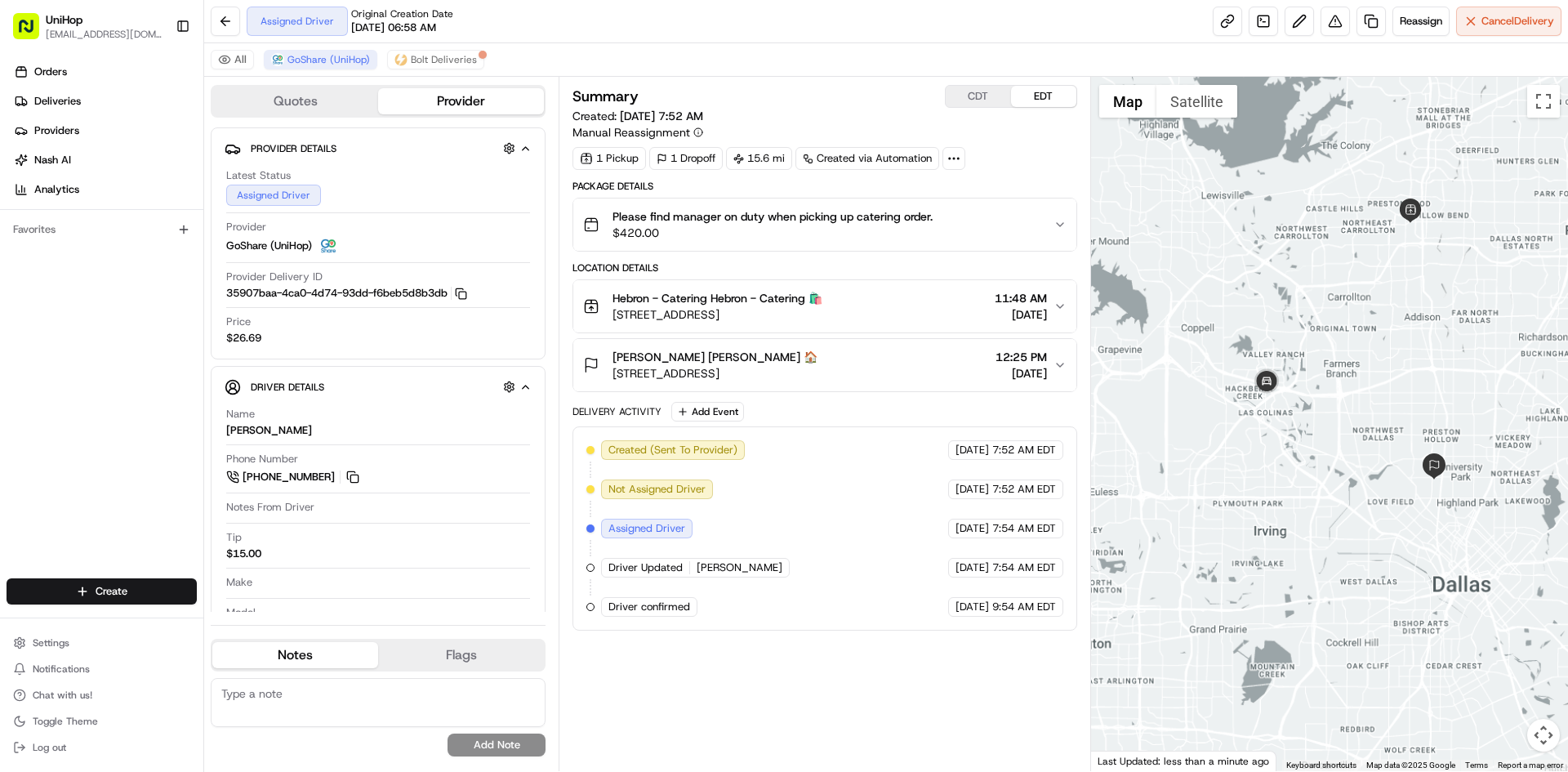
drag, startPoint x: 1302, startPoint y: 327, endPoint x: 1274, endPoint y: 328, distance: 28.0
click at [1289, 348] on div at bounding box center [1329, 424] width 478 height 694
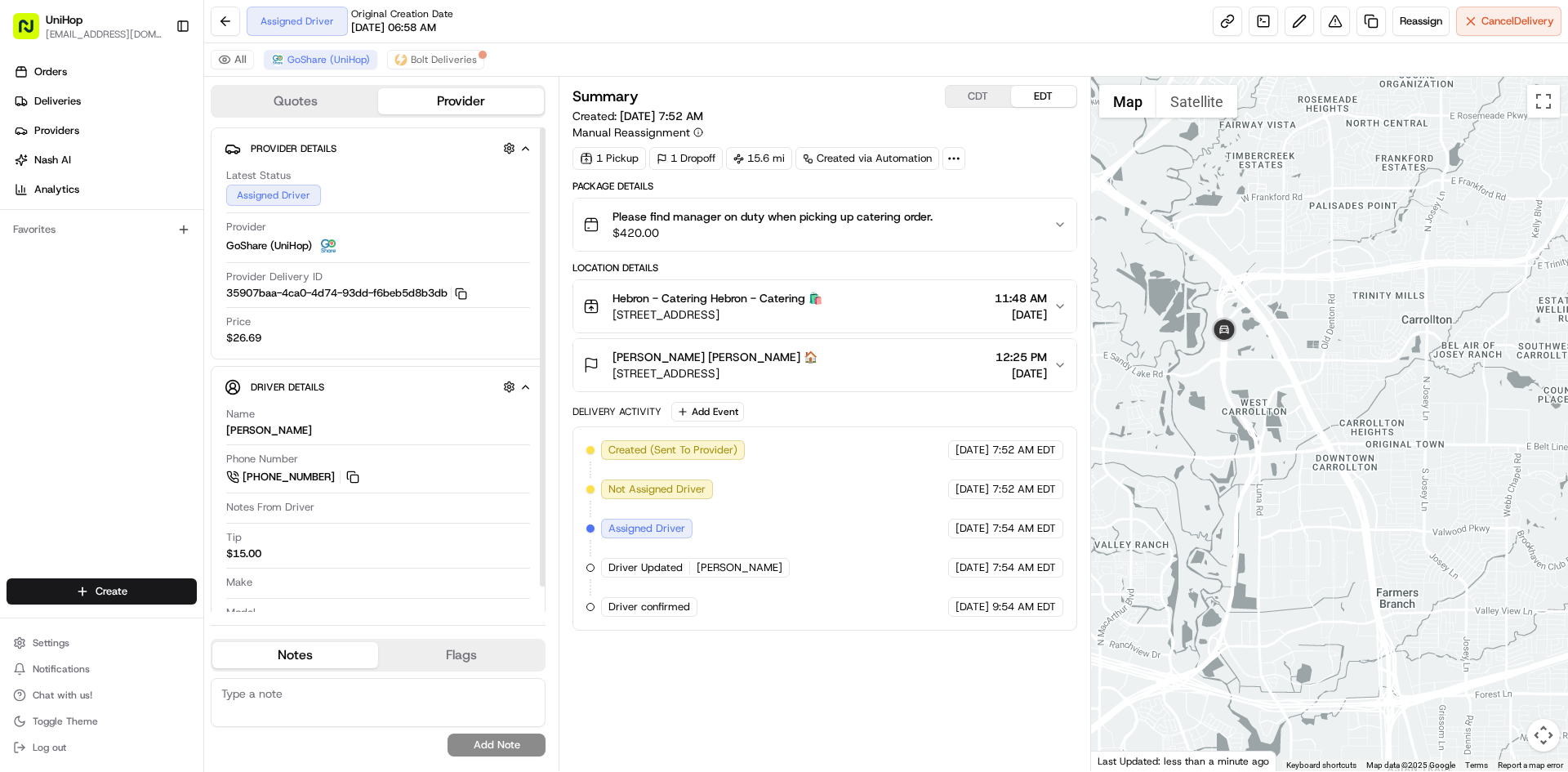
drag, startPoint x: 356, startPoint y: 474, endPoint x: 331, endPoint y: 367, distance: 109.9
click at [356, 474] on button at bounding box center [352, 476] width 18 height 18
click at [979, 103] on button "CDT" at bounding box center [978, 96] width 65 height 21
click at [121, 374] on div "Orders Deliveries Providers [PERSON_NAME] Analytics Favorites" at bounding box center [102, 320] width 203 height 536
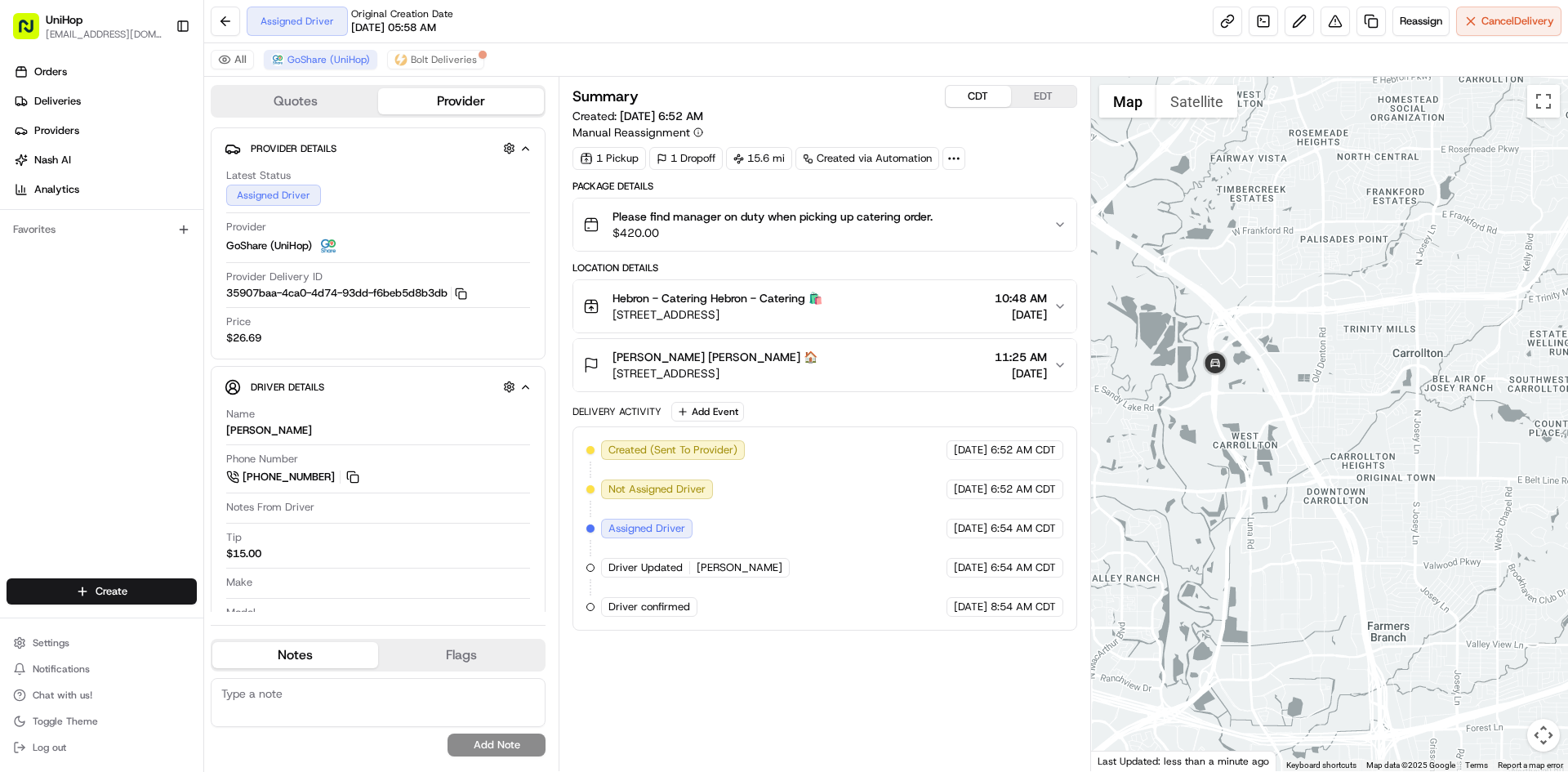
drag, startPoint x: 1376, startPoint y: 212, endPoint x: 1312, endPoint y: 293, distance: 103.2
click at [1317, 294] on div at bounding box center [1329, 424] width 478 height 694
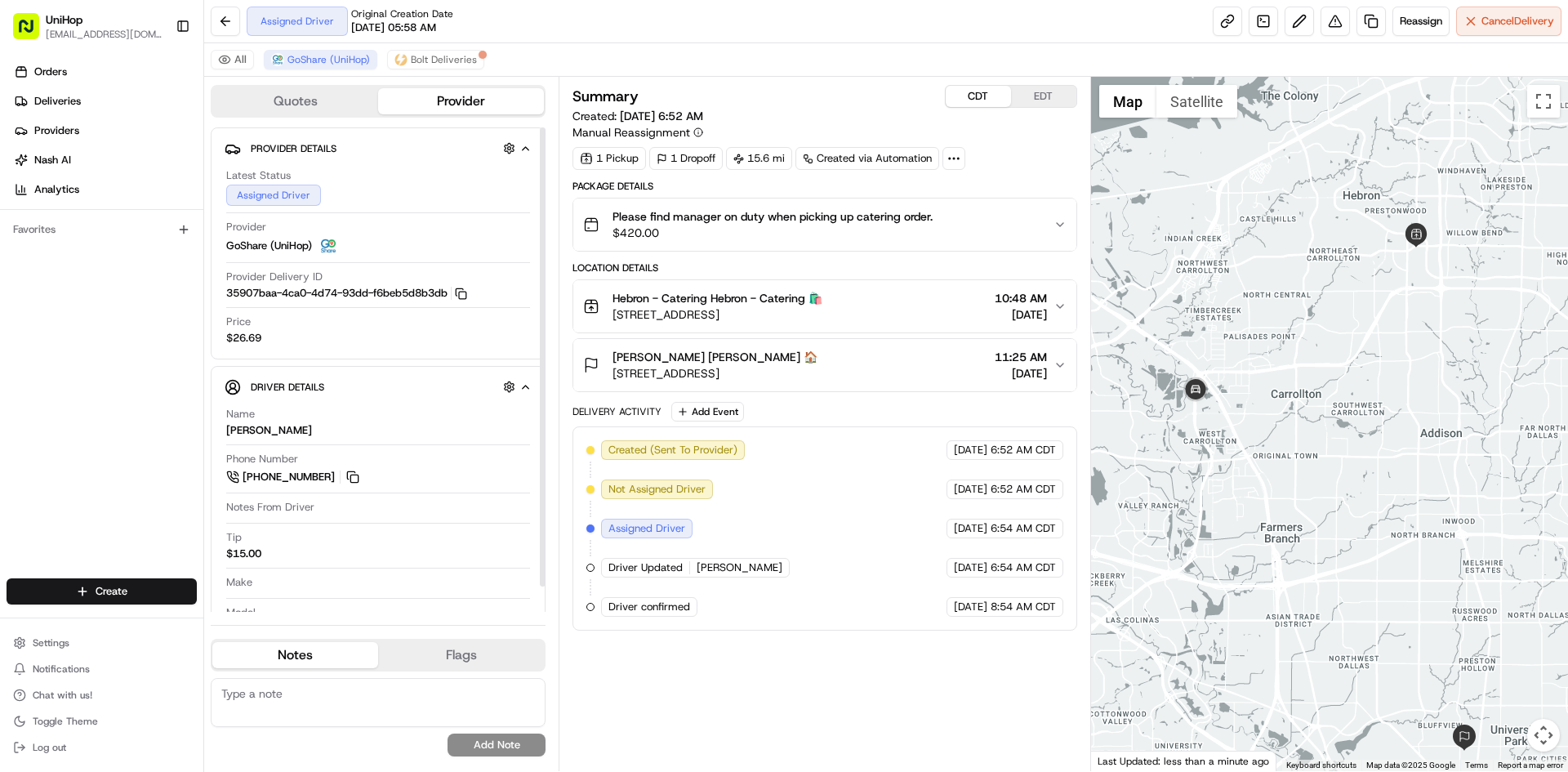
drag, startPoint x: 0, startPoint y: 365, endPoint x: 138, endPoint y: 268, distance: 168.7
click at [33, 350] on div "Orders Deliveries Providers [PERSON_NAME] Analytics Favorites" at bounding box center [102, 320] width 203 height 536
click at [1271, 273] on div at bounding box center [1329, 424] width 478 height 694
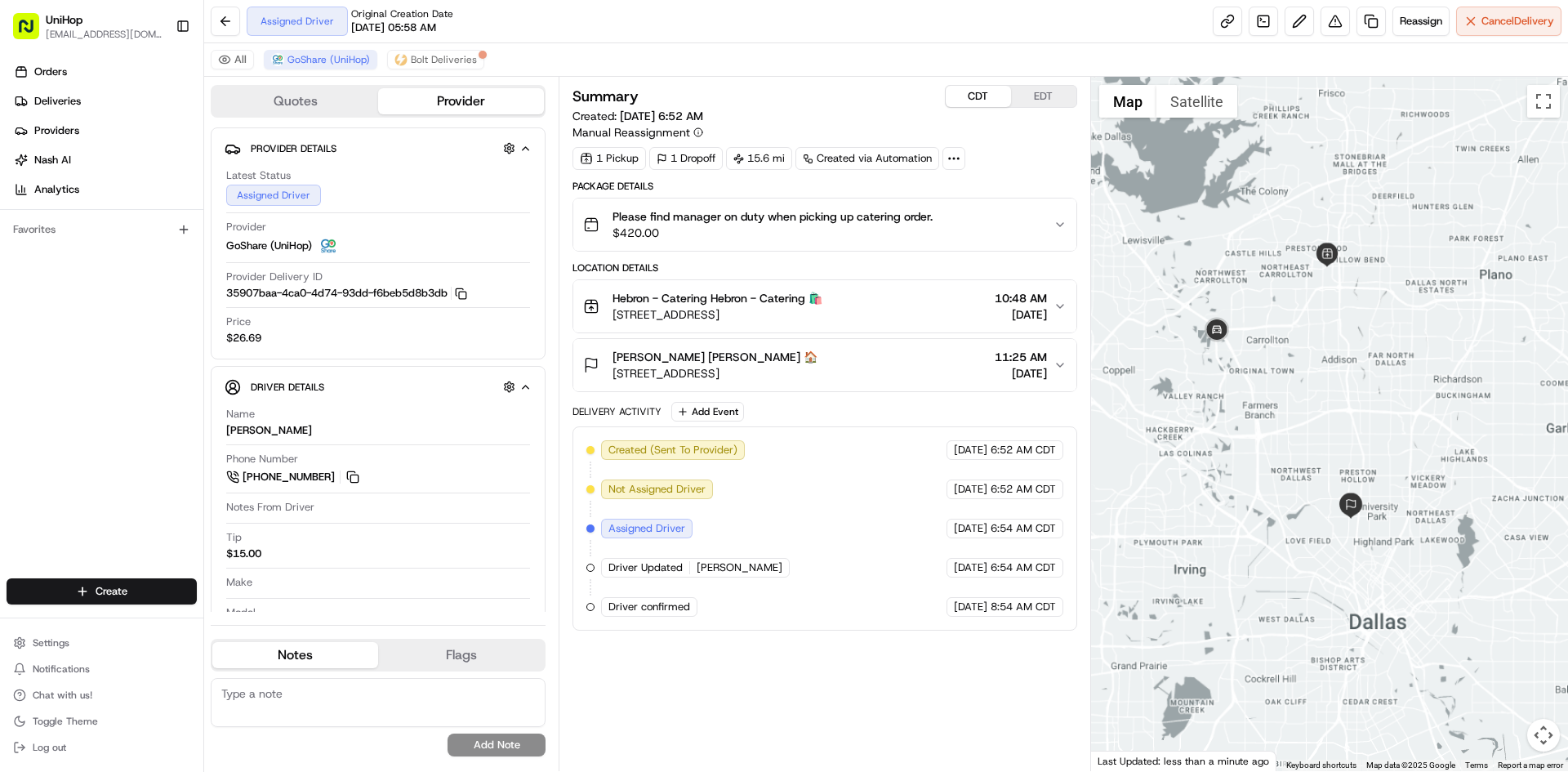
drag, startPoint x: 1275, startPoint y: 250, endPoint x: 1276, endPoint y: 262, distance: 12.0
click at [1276, 262] on div at bounding box center [1329, 424] width 478 height 694
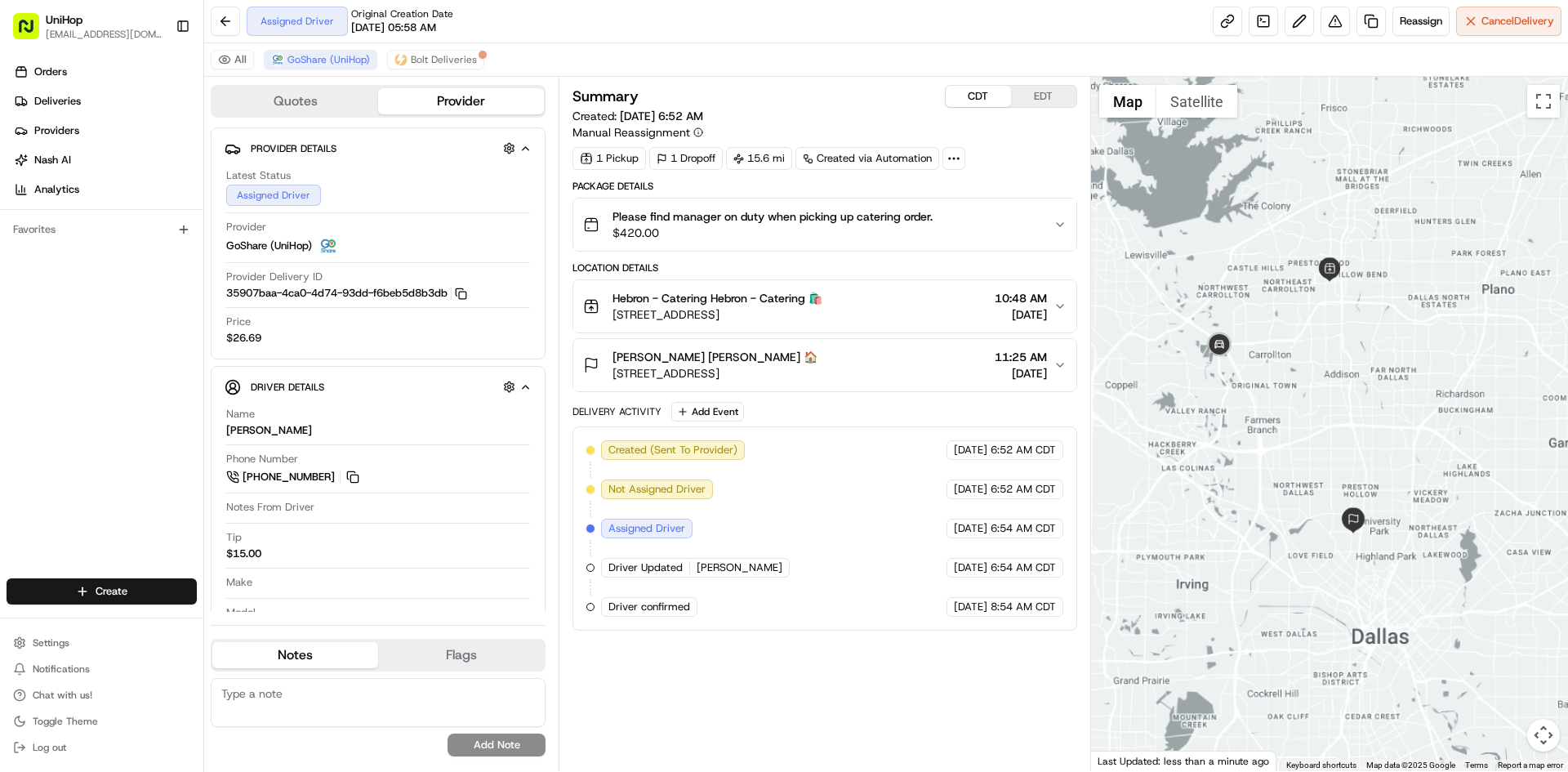
click at [1047, 103] on button "EDT" at bounding box center [1044, 96] width 65 height 21
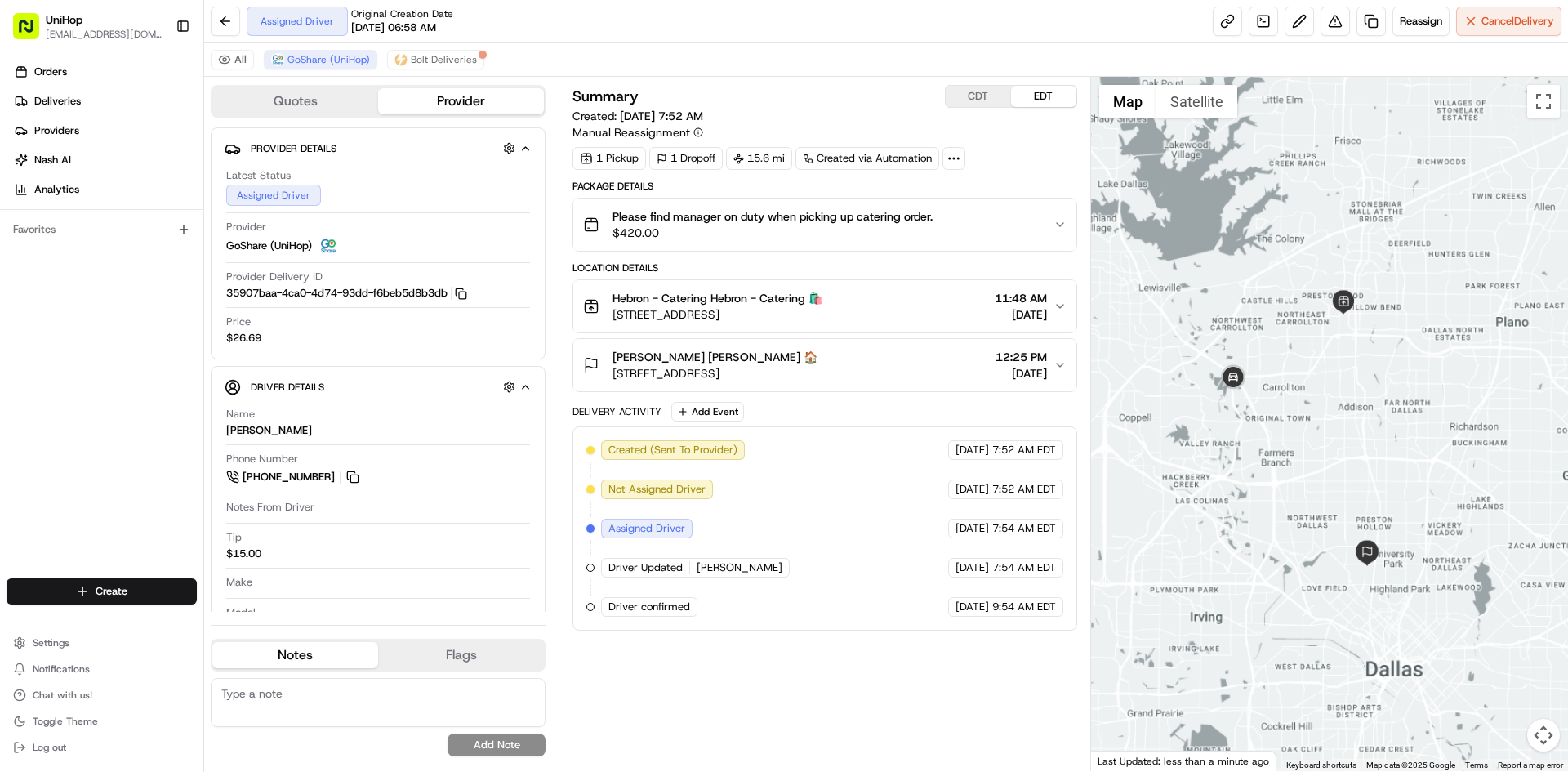
drag, startPoint x: 1254, startPoint y: 222, endPoint x: 1270, endPoint y: 256, distance: 37.6
click at [1270, 256] on div at bounding box center [1329, 424] width 478 height 694
drag, startPoint x: 1275, startPoint y: 221, endPoint x: 1270, endPoint y: 230, distance: 10.3
click at [1270, 230] on div at bounding box center [1329, 424] width 478 height 694
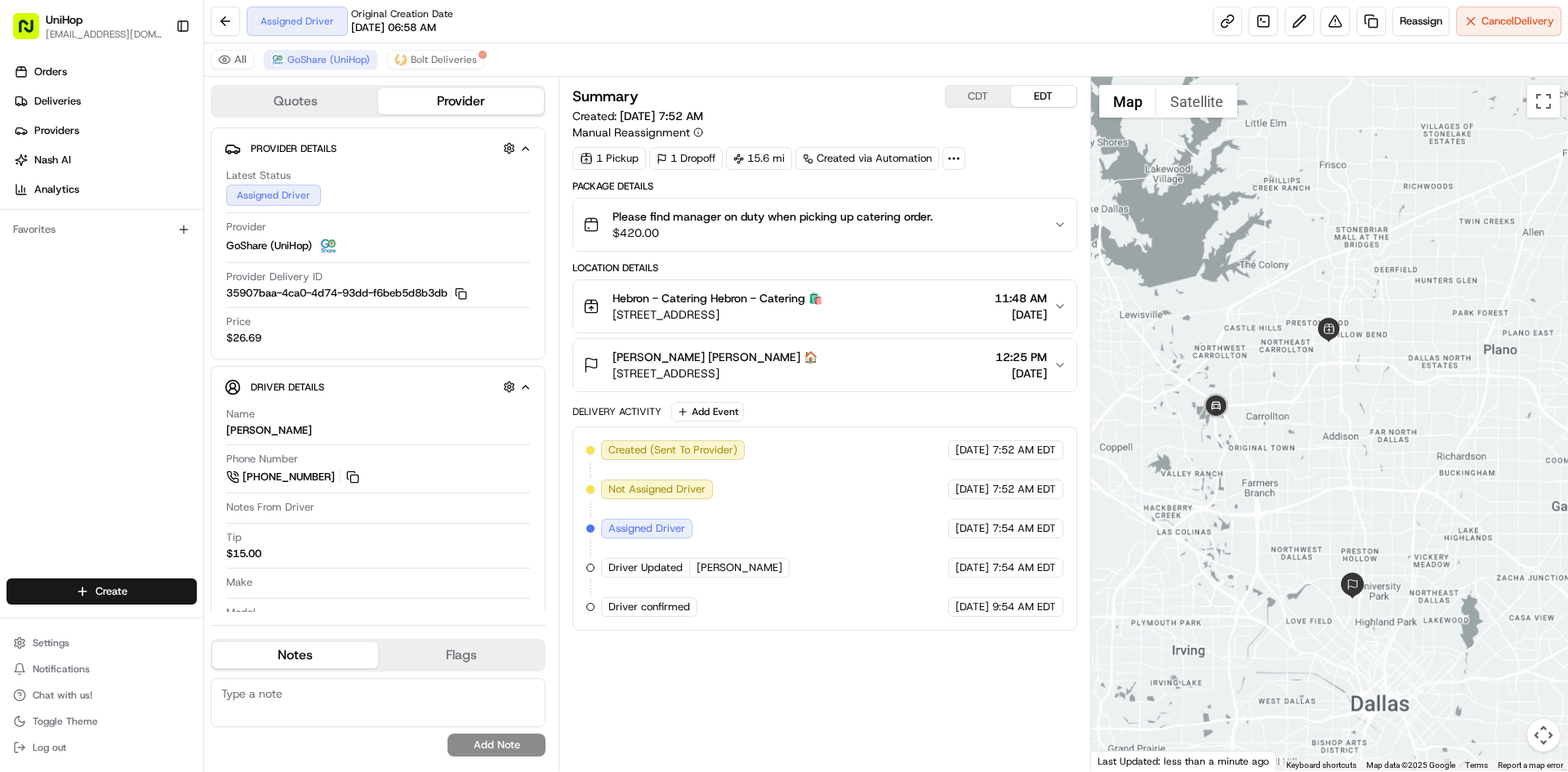
drag, startPoint x: 1347, startPoint y: 361, endPoint x: 1340, endPoint y: 374, distance: 14.8
click at [1340, 374] on div at bounding box center [1329, 424] width 478 height 694
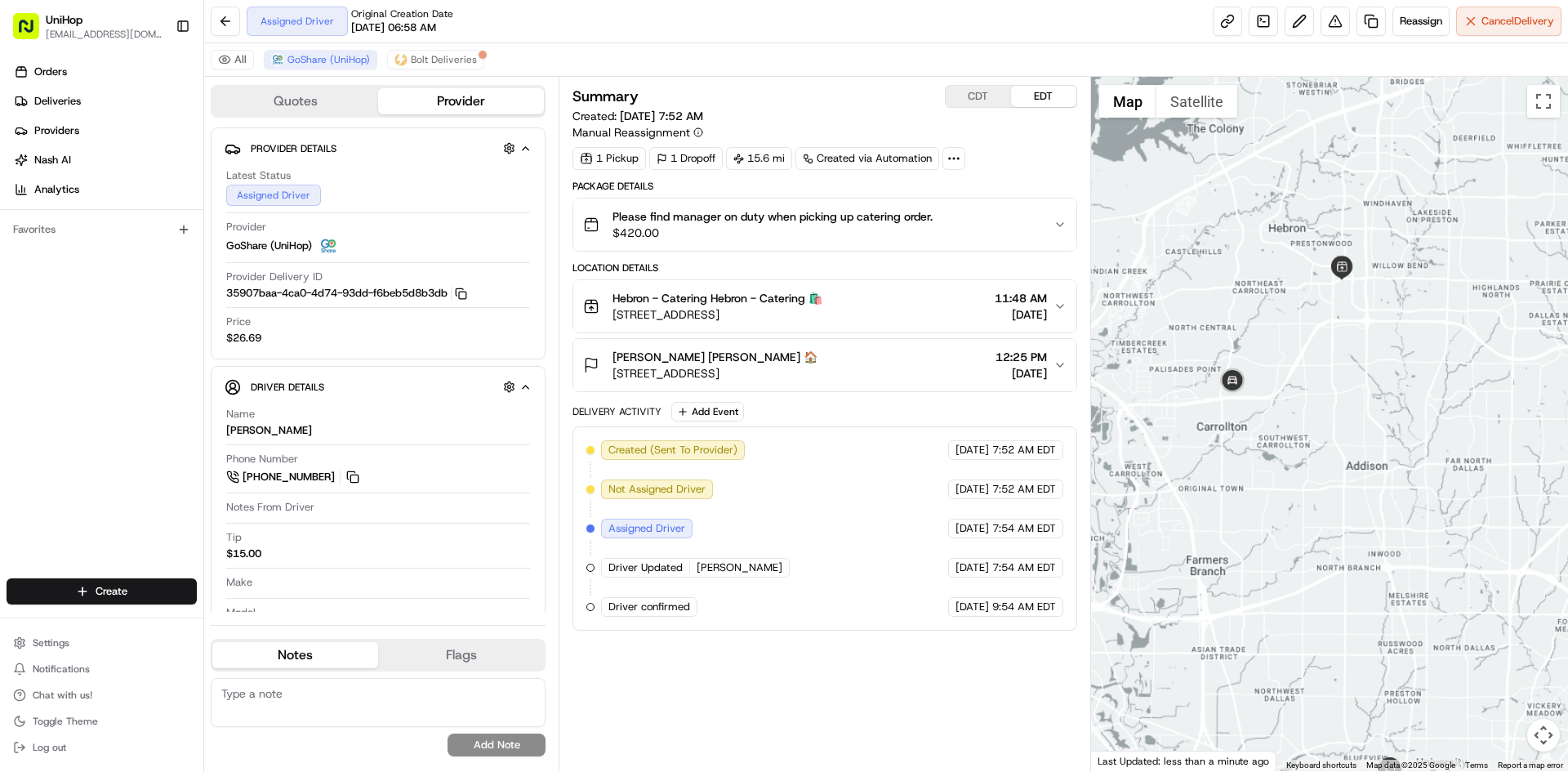
click at [1323, 370] on div at bounding box center [1329, 424] width 478 height 694
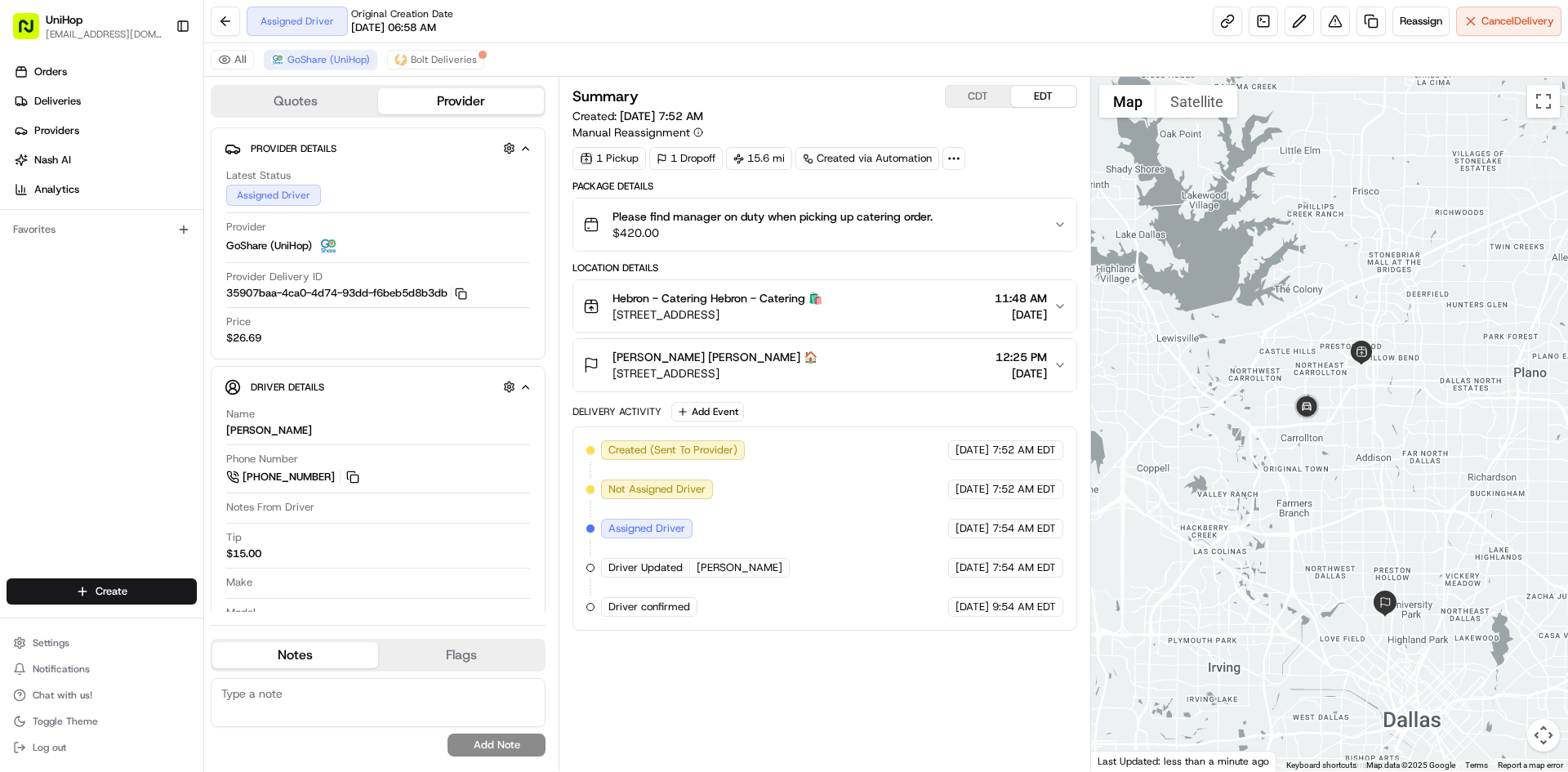
drag, startPoint x: 1335, startPoint y: 371, endPoint x: 1371, endPoint y: 410, distance: 53.1
click at [1371, 410] on div at bounding box center [1329, 424] width 478 height 694
click at [989, 101] on button "CDT" at bounding box center [978, 96] width 65 height 21
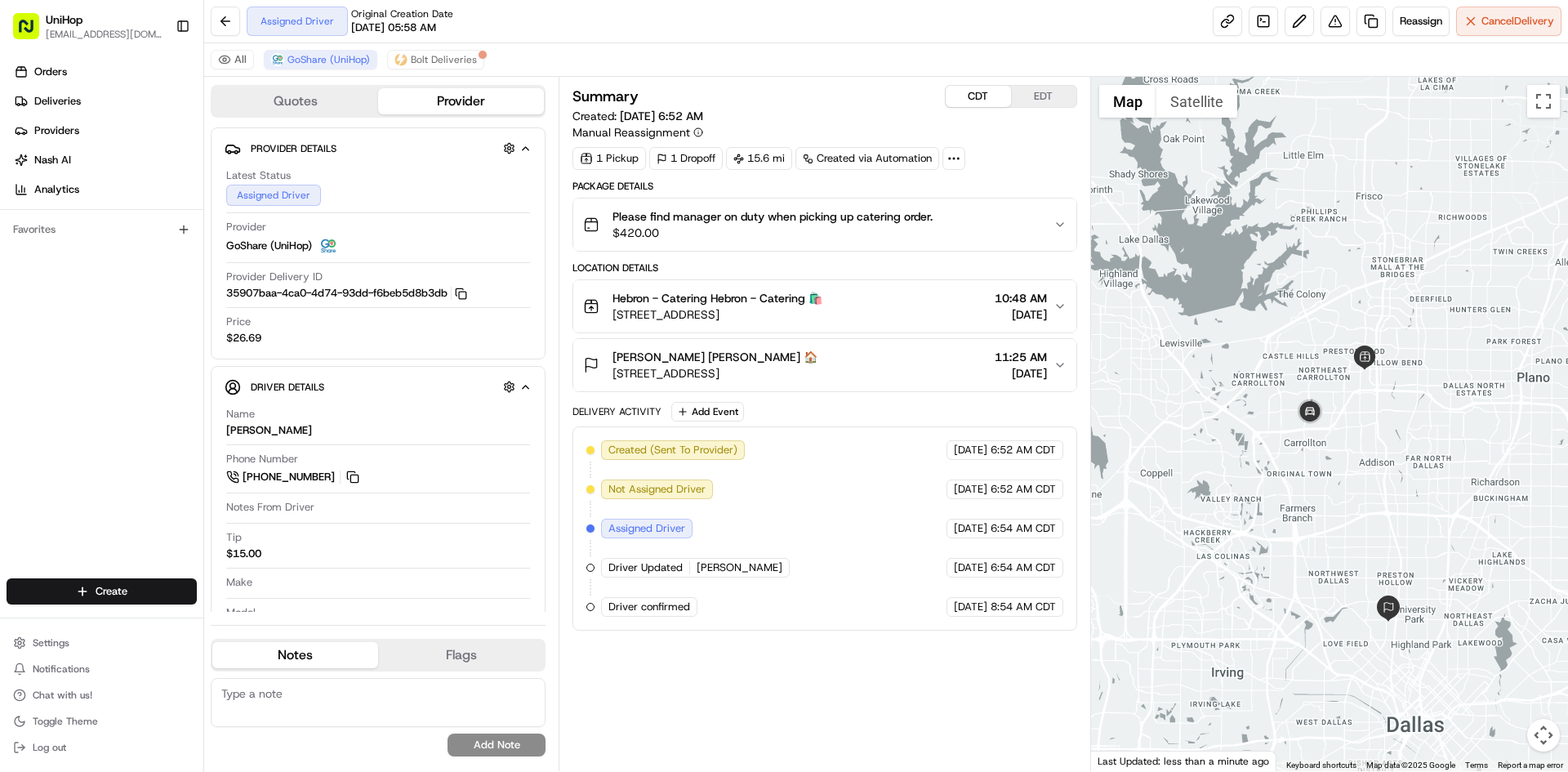
drag, startPoint x: 1402, startPoint y: 393, endPoint x: 1408, endPoint y: 400, distance: 9.2
click at [1408, 400] on div at bounding box center [1329, 424] width 478 height 694
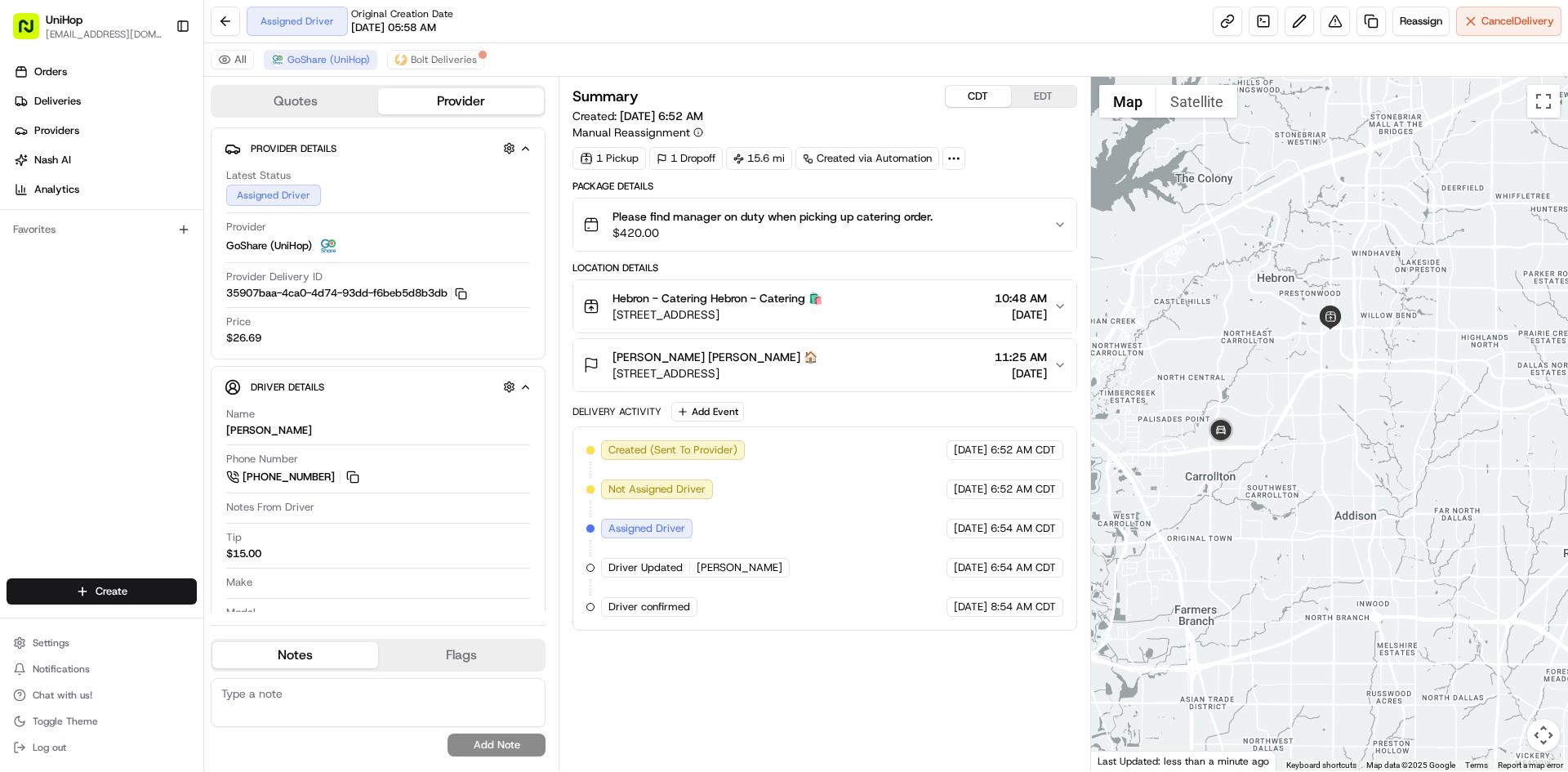
click at [1400, 404] on div at bounding box center [1329, 424] width 478 height 694
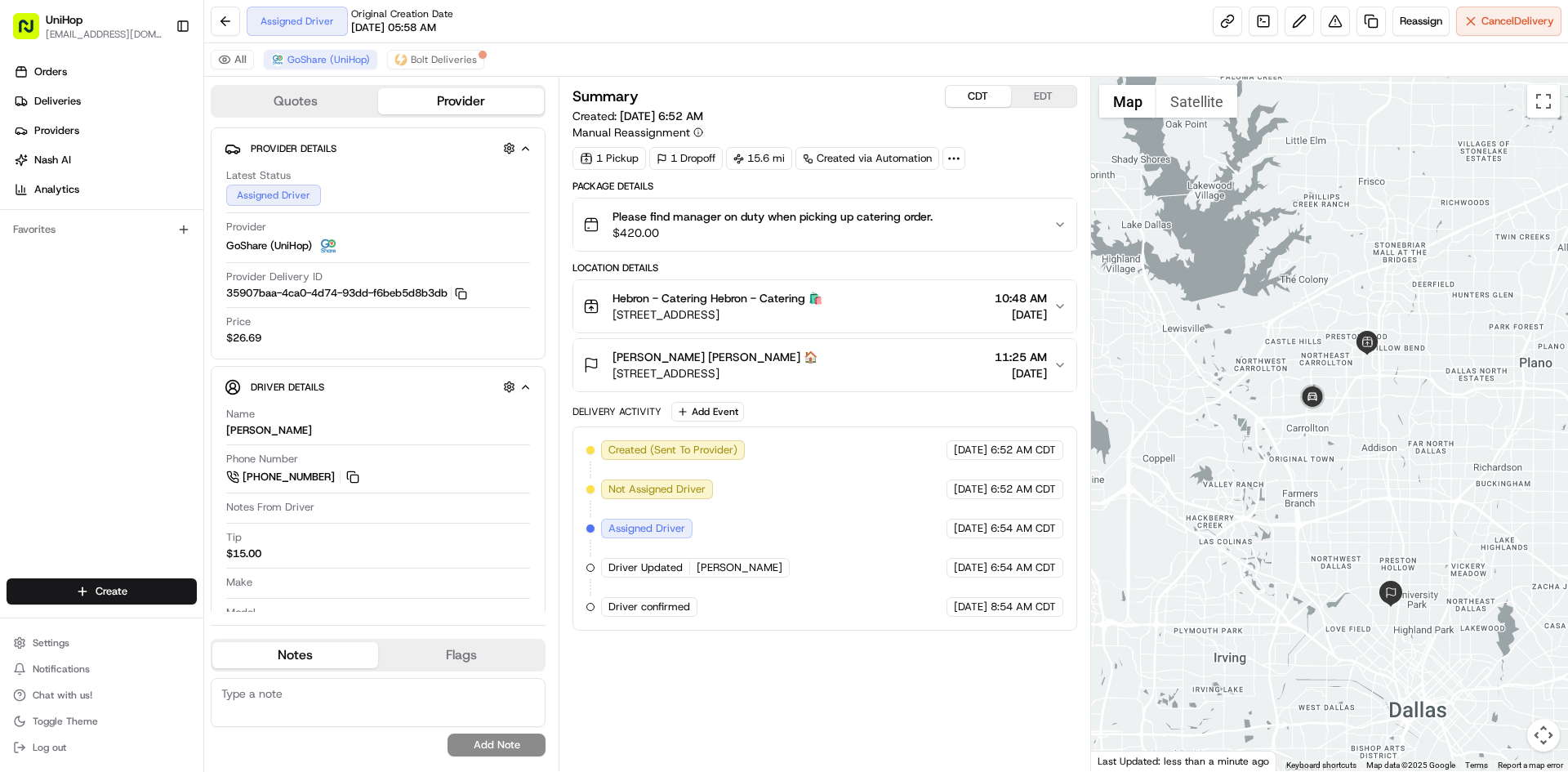
drag, startPoint x: 1401, startPoint y: 400, endPoint x: 1407, endPoint y: 393, distance: 9.2
click at [1407, 393] on div at bounding box center [1329, 424] width 478 height 694
click at [911, 377] on div "Kerstin Yates Kerstin Yates 🏠 5470 W Lovers Ln, Dallas, TX 75209, USA 11:25 AM …" at bounding box center [817, 365] width 469 height 32
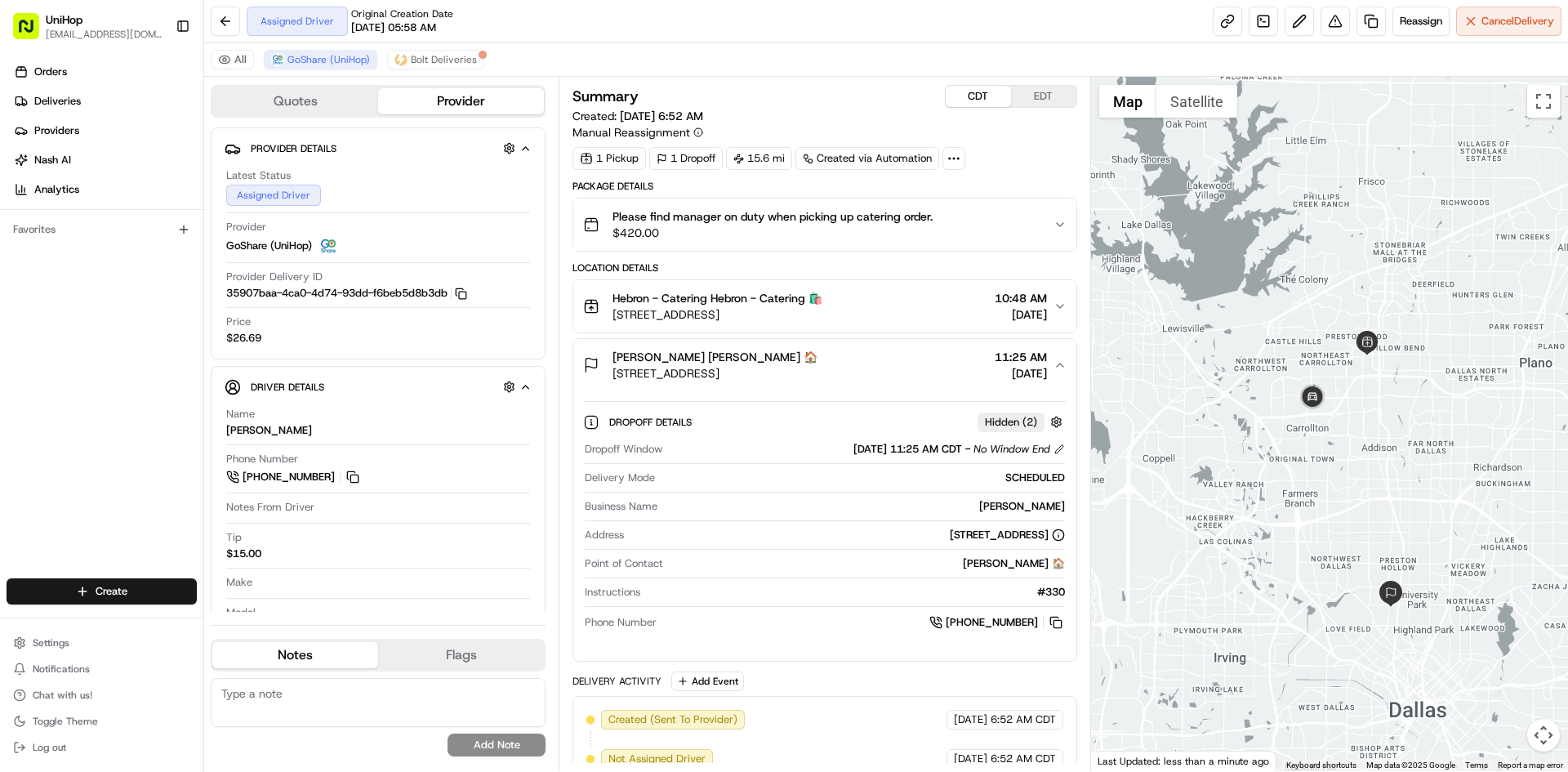
click at [911, 377] on div "Kerstin Yates Kerstin Yates 🏠 5470 W Lovers Ln, Dallas, TX 75209, USA 11:25 AM …" at bounding box center [817, 365] width 469 height 32
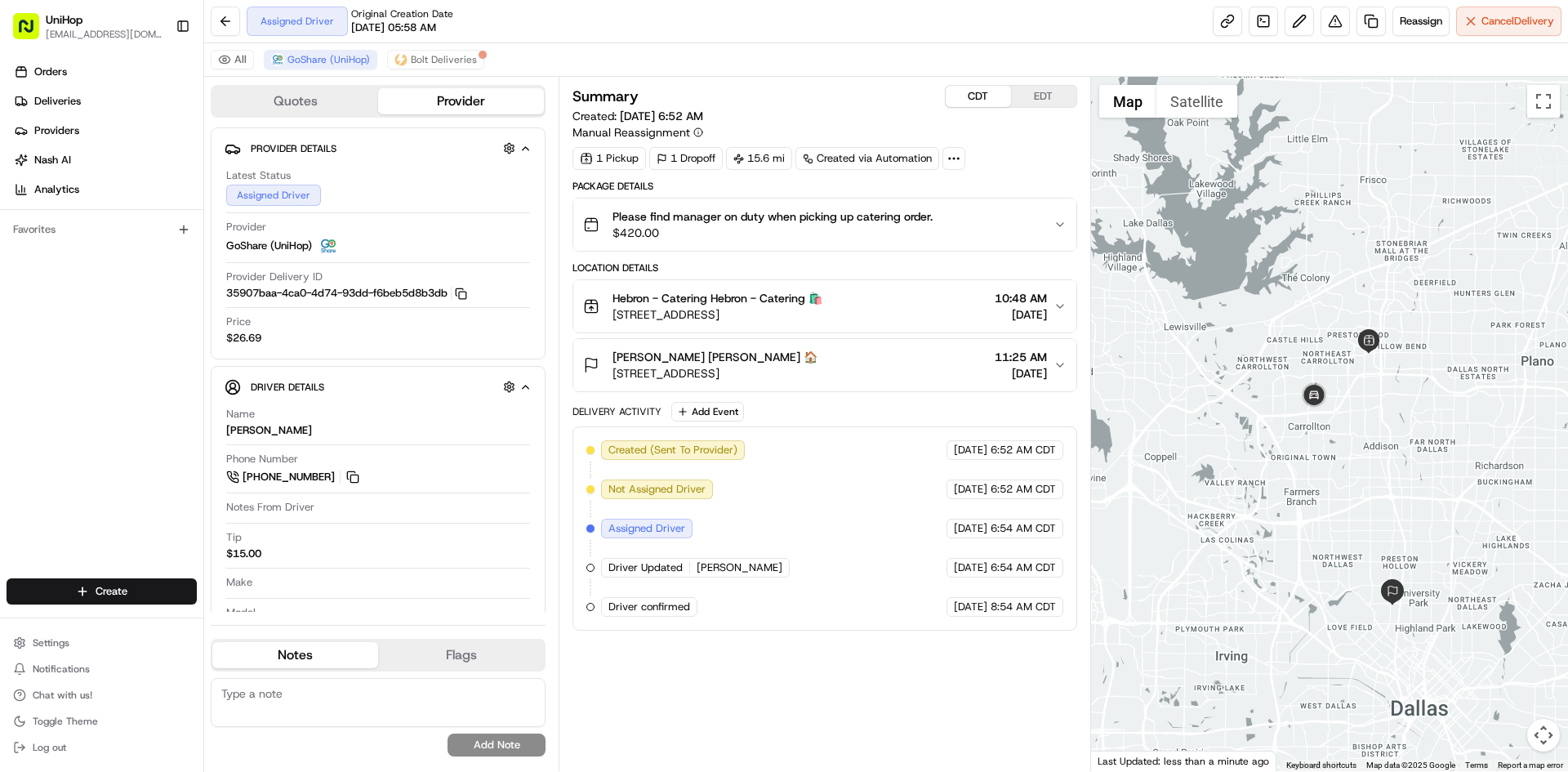
click at [1377, 403] on div at bounding box center [1329, 424] width 478 height 694
drag, startPoint x: 1393, startPoint y: 412, endPoint x: 1386, endPoint y: 401, distance: 13.0
click at [1386, 401] on div at bounding box center [1329, 424] width 478 height 694
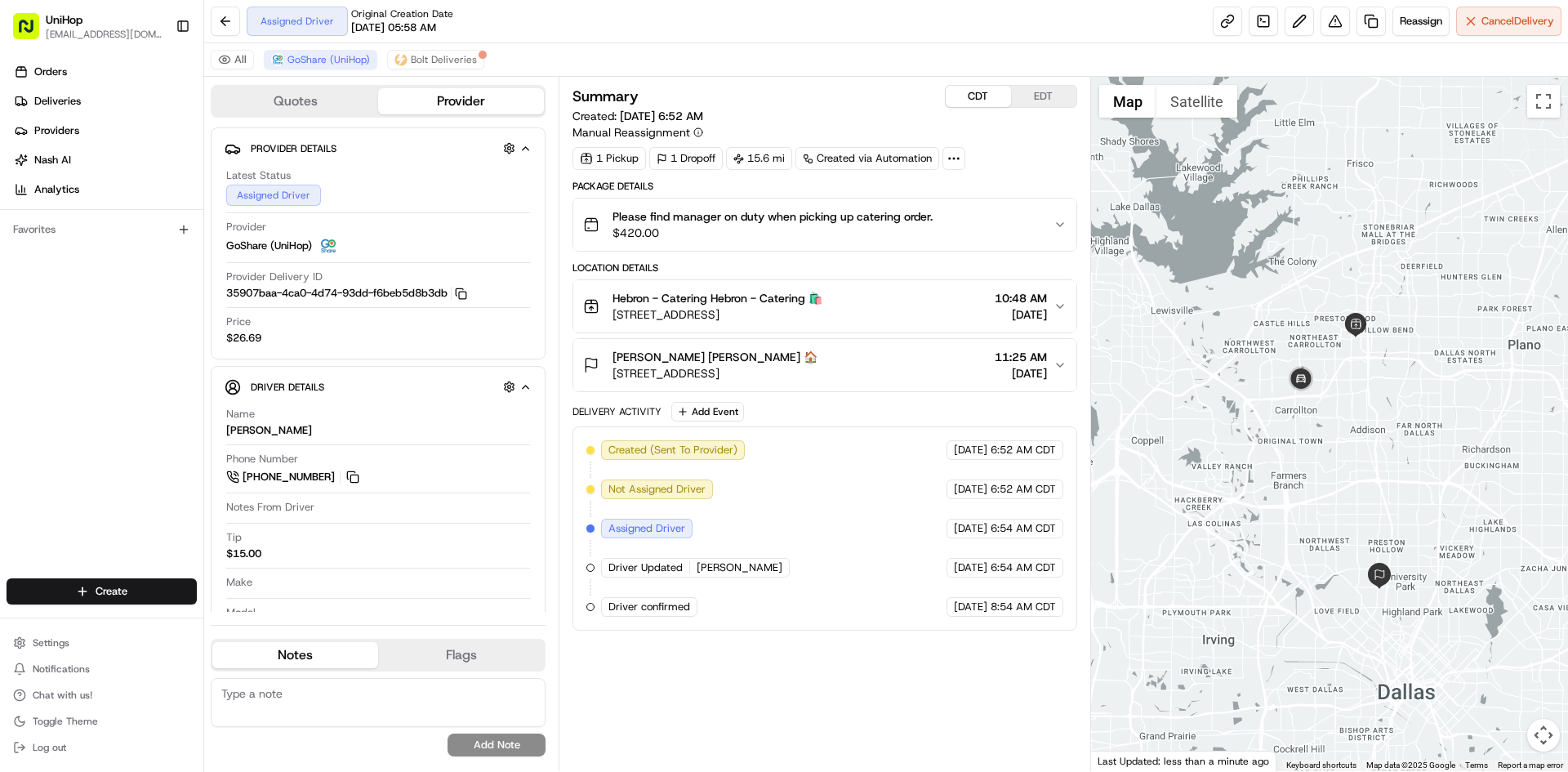
click at [1390, 420] on div at bounding box center [1329, 424] width 478 height 694
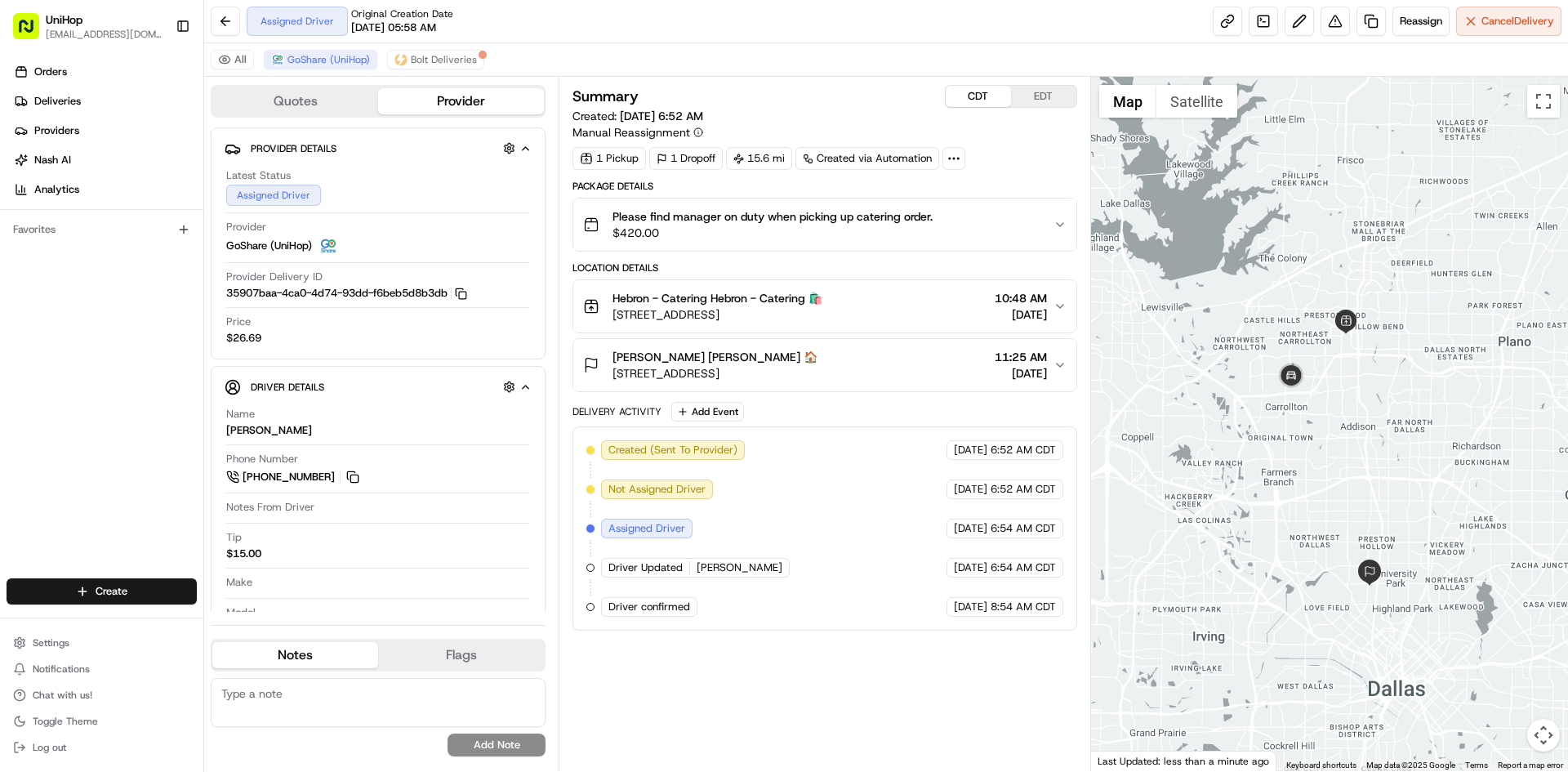
drag, startPoint x: 1399, startPoint y: 423, endPoint x: 1387, endPoint y: 420, distance: 12.4
click at [1387, 420] on div at bounding box center [1329, 424] width 478 height 694
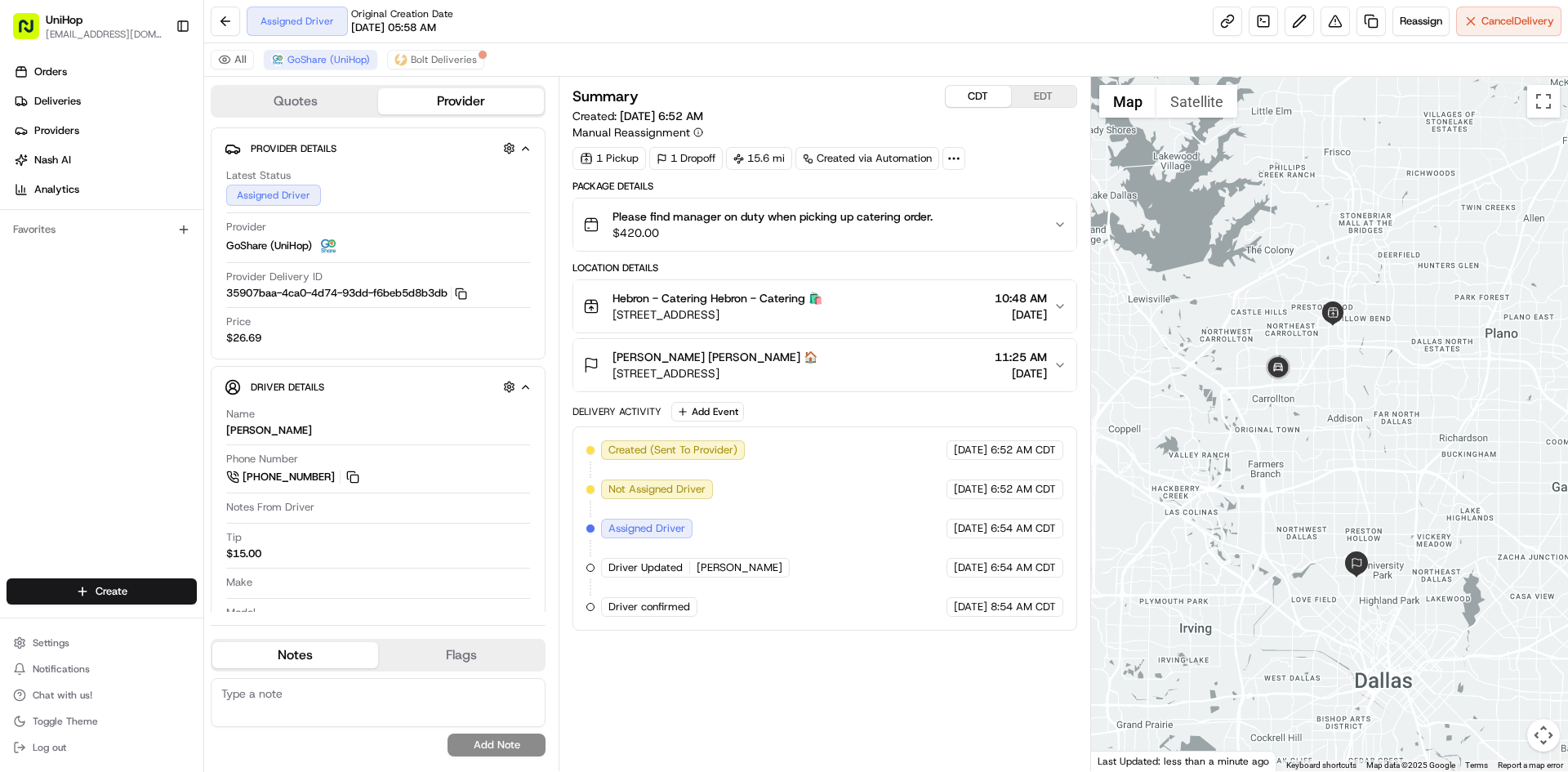
drag, startPoint x: 1382, startPoint y: 410, endPoint x: 1366, endPoint y: 401, distance: 18.4
click at [1366, 401] on div at bounding box center [1329, 424] width 478 height 694
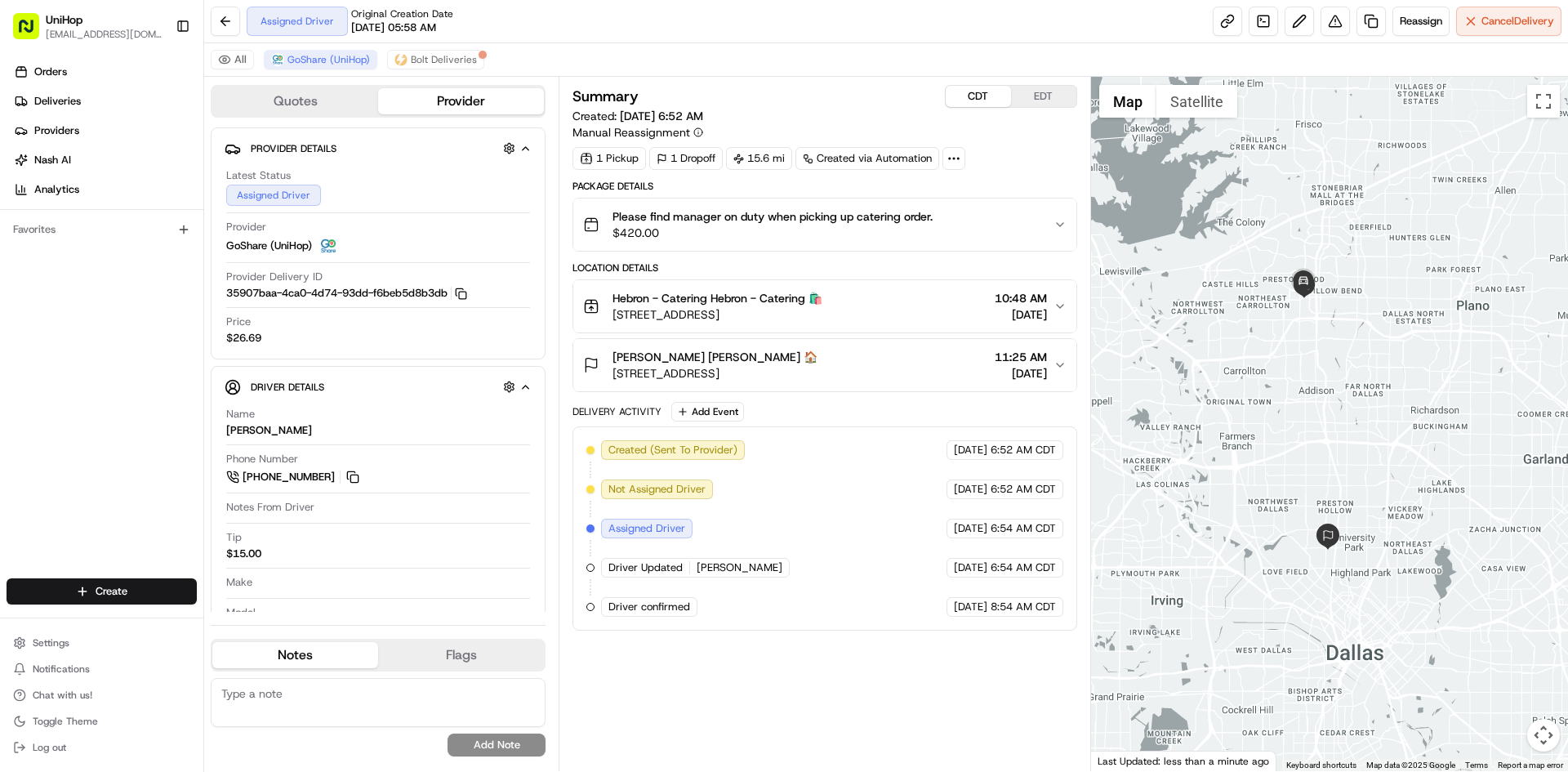
drag, startPoint x: 1388, startPoint y: 385, endPoint x: 1341, endPoint y: 348, distance: 59.8
click at [1346, 354] on div at bounding box center [1329, 424] width 478 height 694
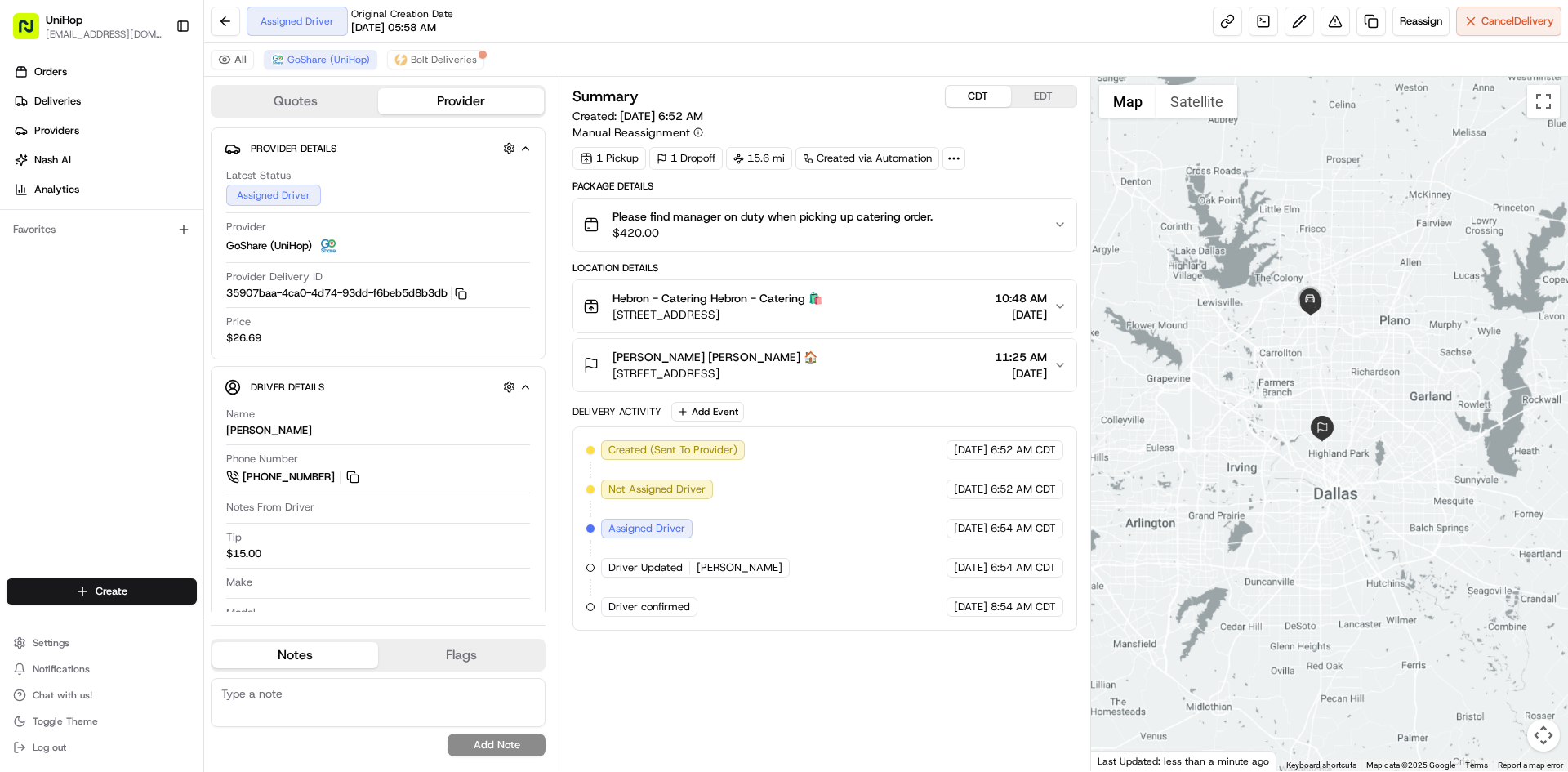
drag, startPoint x: 1346, startPoint y: 339, endPoint x: 1326, endPoint y: 339, distance: 20.0
click at [1345, 339] on div at bounding box center [1329, 424] width 478 height 694
click at [1052, 92] on button "EDT" at bounding box center [1044, 96] width 65 height 21
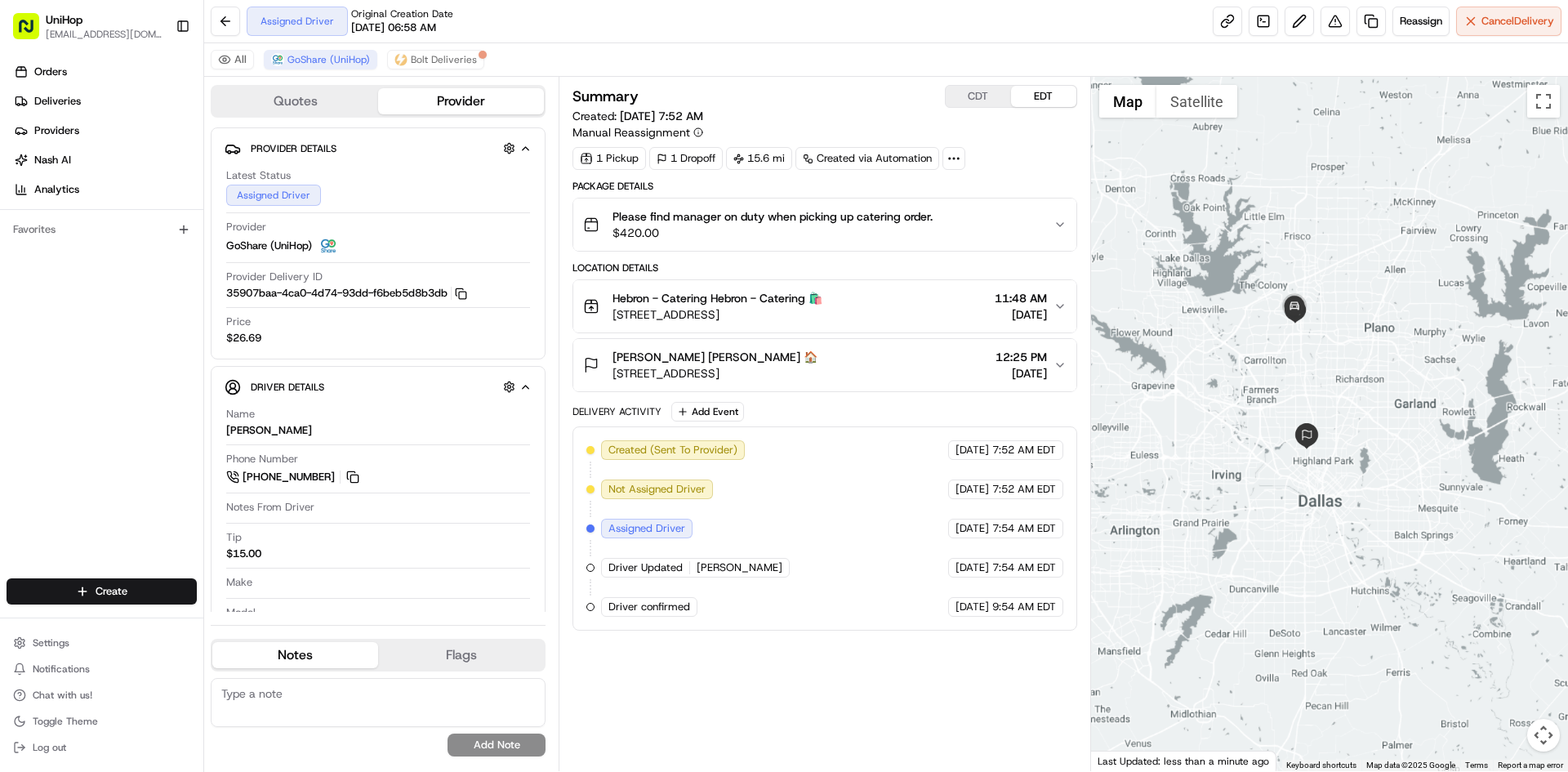
drag, startPoint x: 1317, startPoint y: 231, endPoint x: 1300, endPoint y: 239, distance: 18.8
click at [1300, 239] on div at bounding box center [1329, 424] width 478 height 694
drag, startPoint x: 1312, startPoint y: 261, endPoint x: 1344, endPoint y: 320, distance: 67.1
click at [1313, 261] on div at bounding box center [1329, 424] width 478 height 694
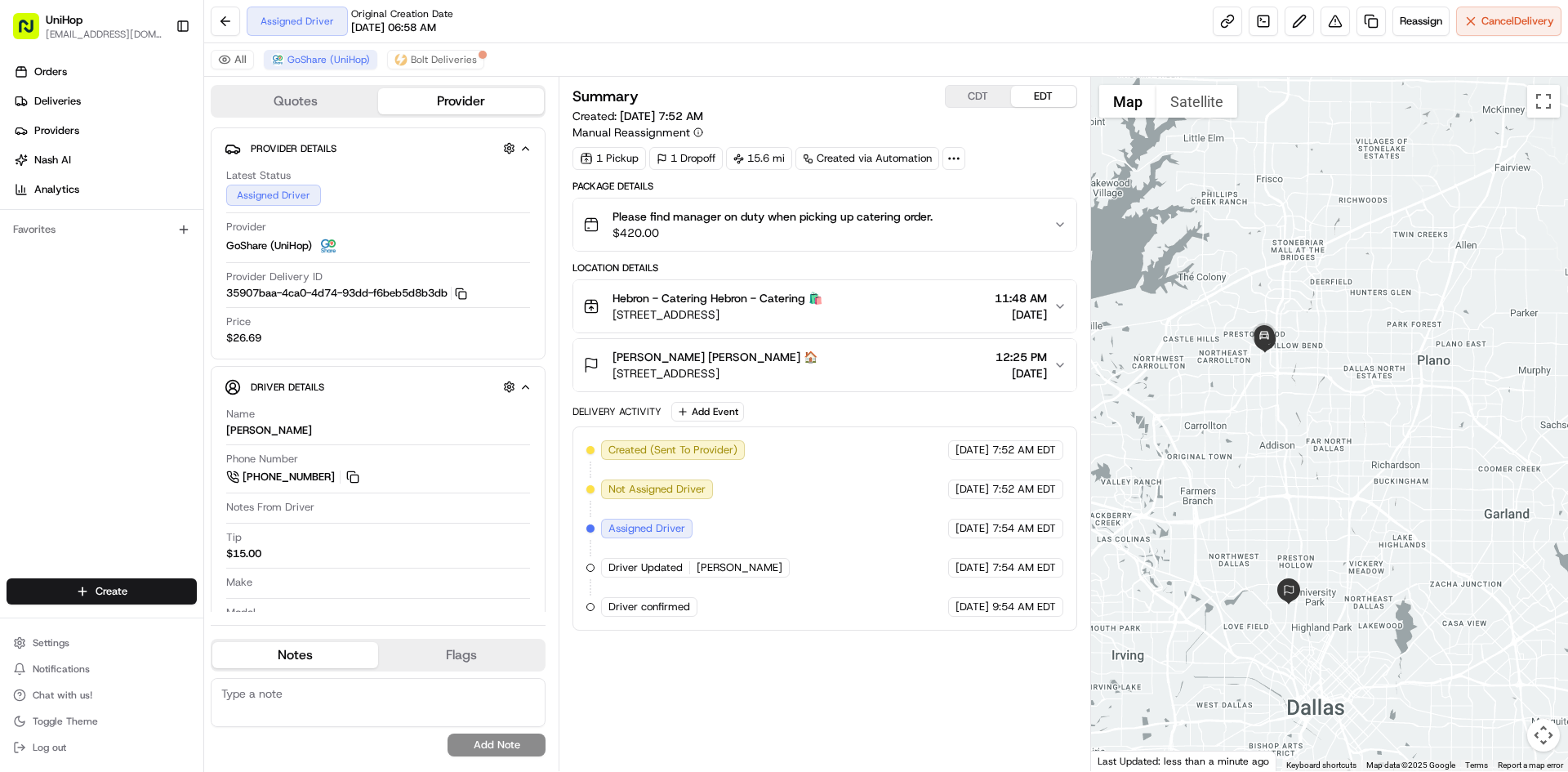
drag, startPoint x: 1335, startPoint y: 311, endPoint x: 1349, endPoint y: 330, distance: 23.6
click at [1349, 330] on div at bounding box center [1329, 424] width 478 height 694
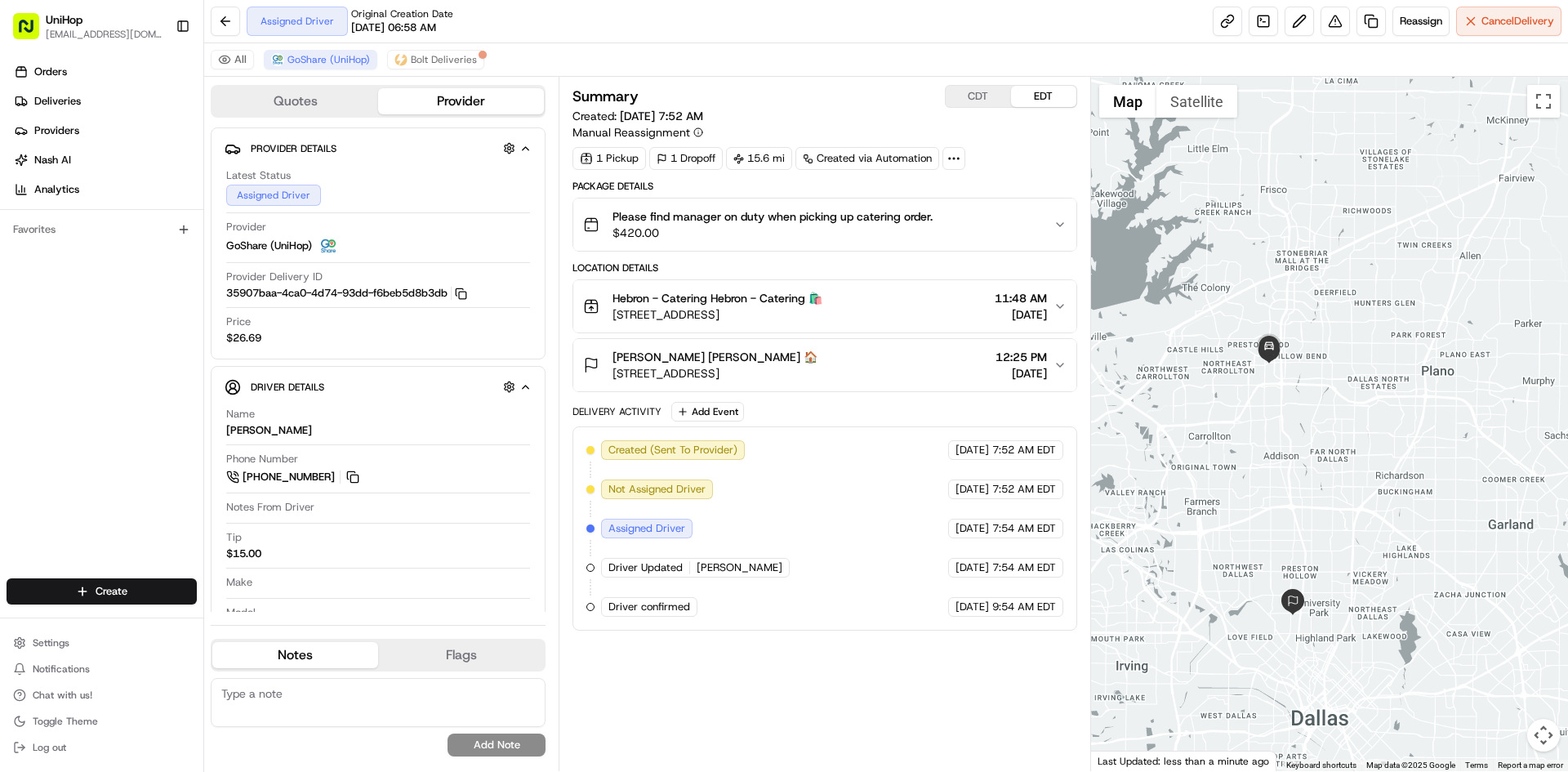
click at [75, 457] on div "Orders Deliveries Providers Nash AI Analytics Favorites" at bounding box center [102, 320] width 203 height 536
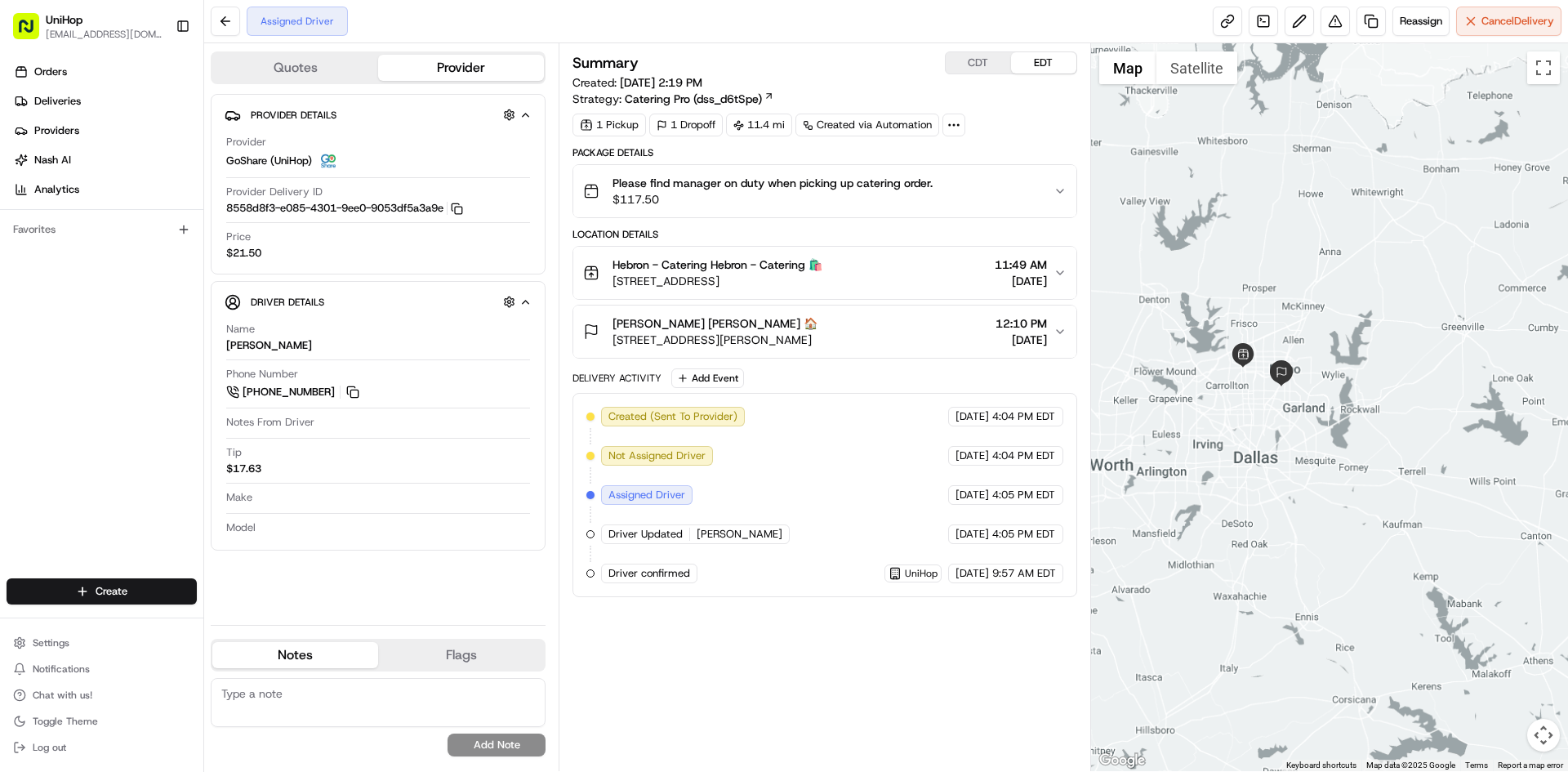
drag, startPoint x: 1223, startPoint y: 241, endPoint x: 1273, endPoint y: 279, distance: 62.8
click at [1273, 274] on div at bounding box center [1329, 407] width 478 height 728
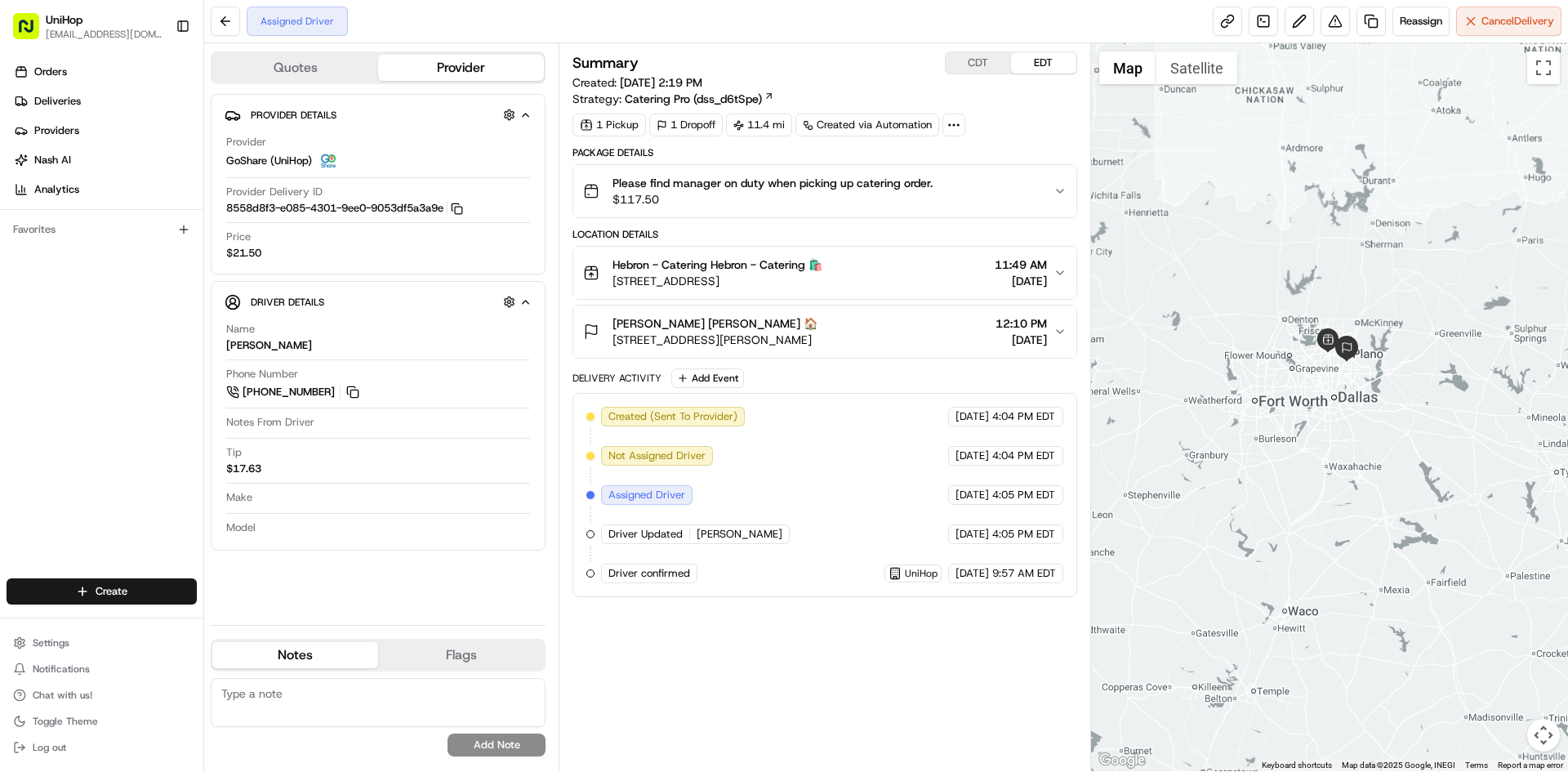
drag, startPoint x: 1300, startPoint y: 236, endPoint x: 1311, endPoint y: 239, distance: 11.4
click at [1311, 239] on div at bounding box center [1329, 407] width 478 height 728
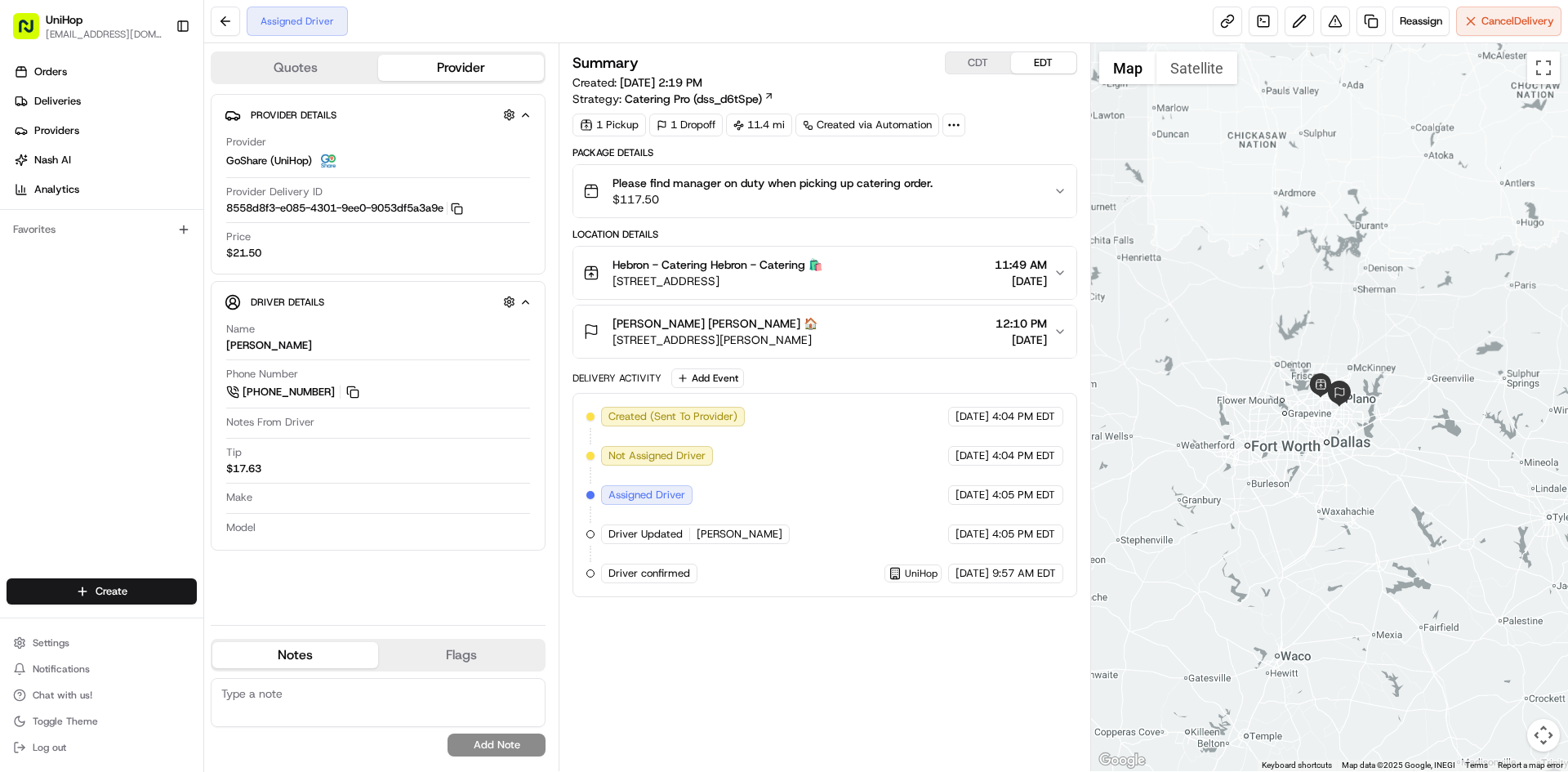
drag, startPoint x: 1302, startPoint y: 197, endPoint x: 1291, endPoint y: 245, distance: 49.2
click at [1293, 247] on div at bounding box center [1329, 407] width 478 height 728
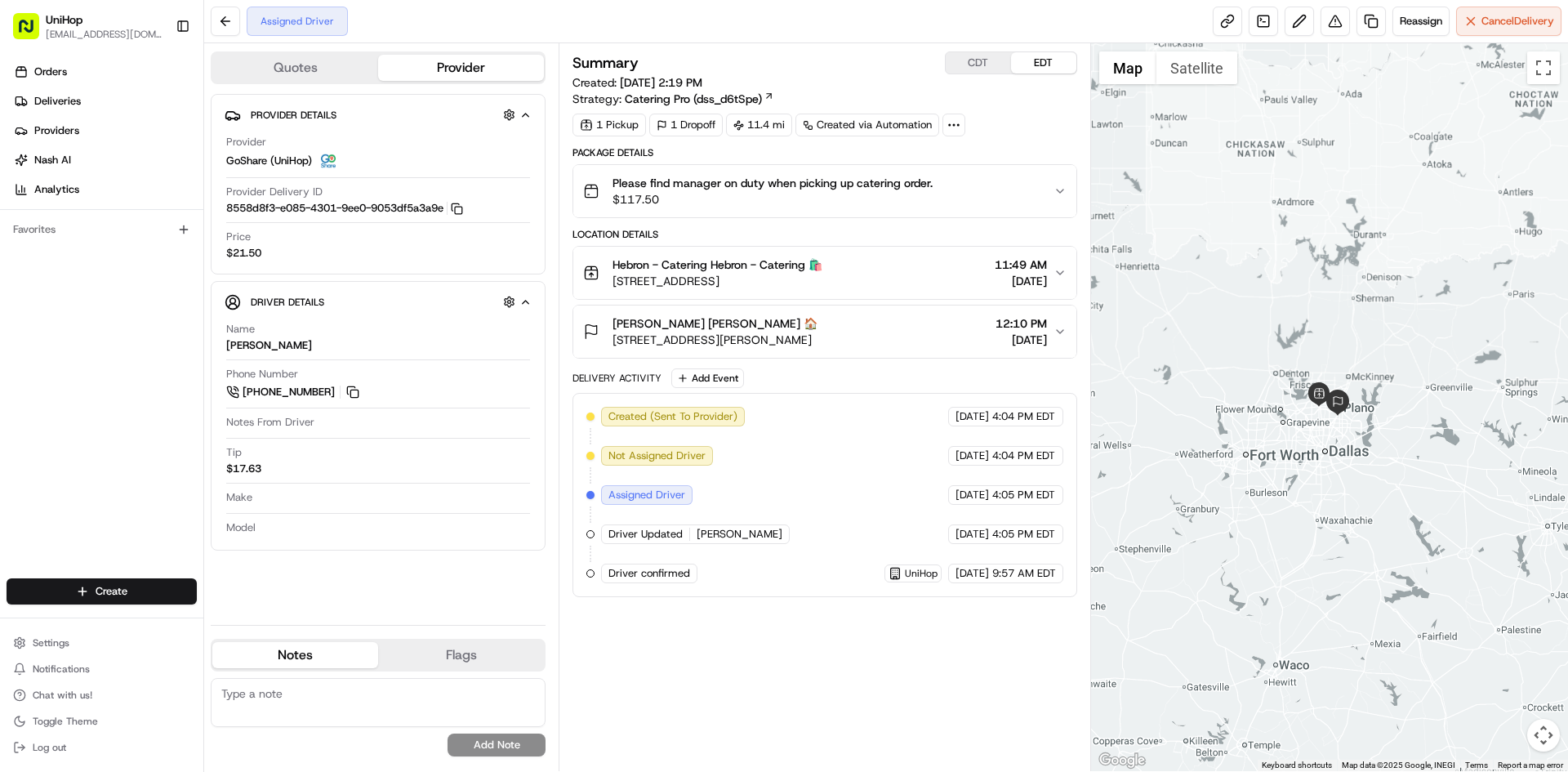
click at [908, 327] on div "[PERSON_NAME] [PERSON_NAME] 🏠 [STREET_ADDRESS][PERSON_NAME] 12:10 PM [DATE]" at bounding box center [817, 332] width 469 height 32
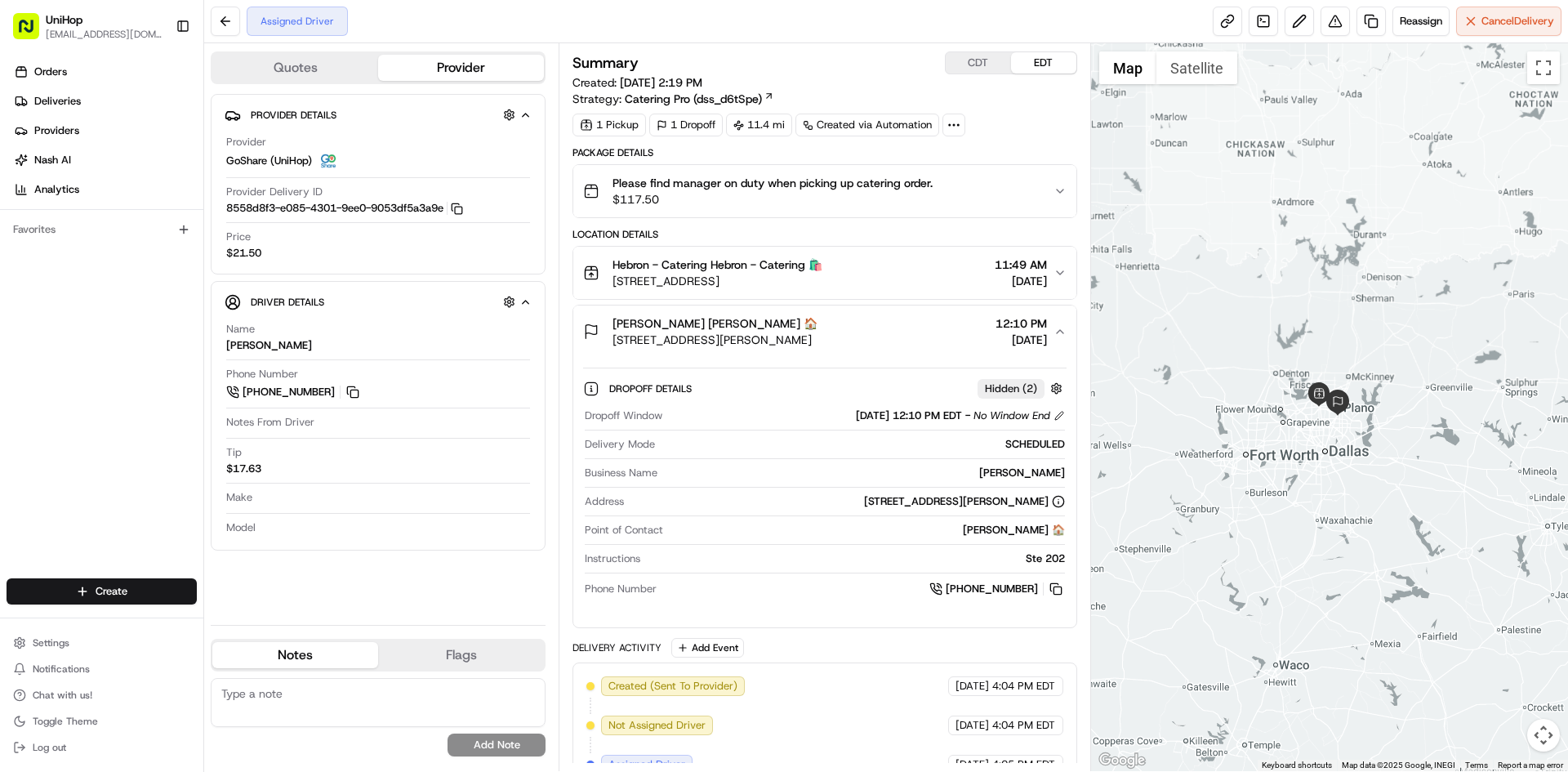
click at [908, 327] on div "[PERSON_NAME] [PERSON_NAME] 🏠 [STREET_ADDRESS][PERSON_NAME] 12:10 PM [DATE]" at bounding box center [817, 332] width 469 height 32
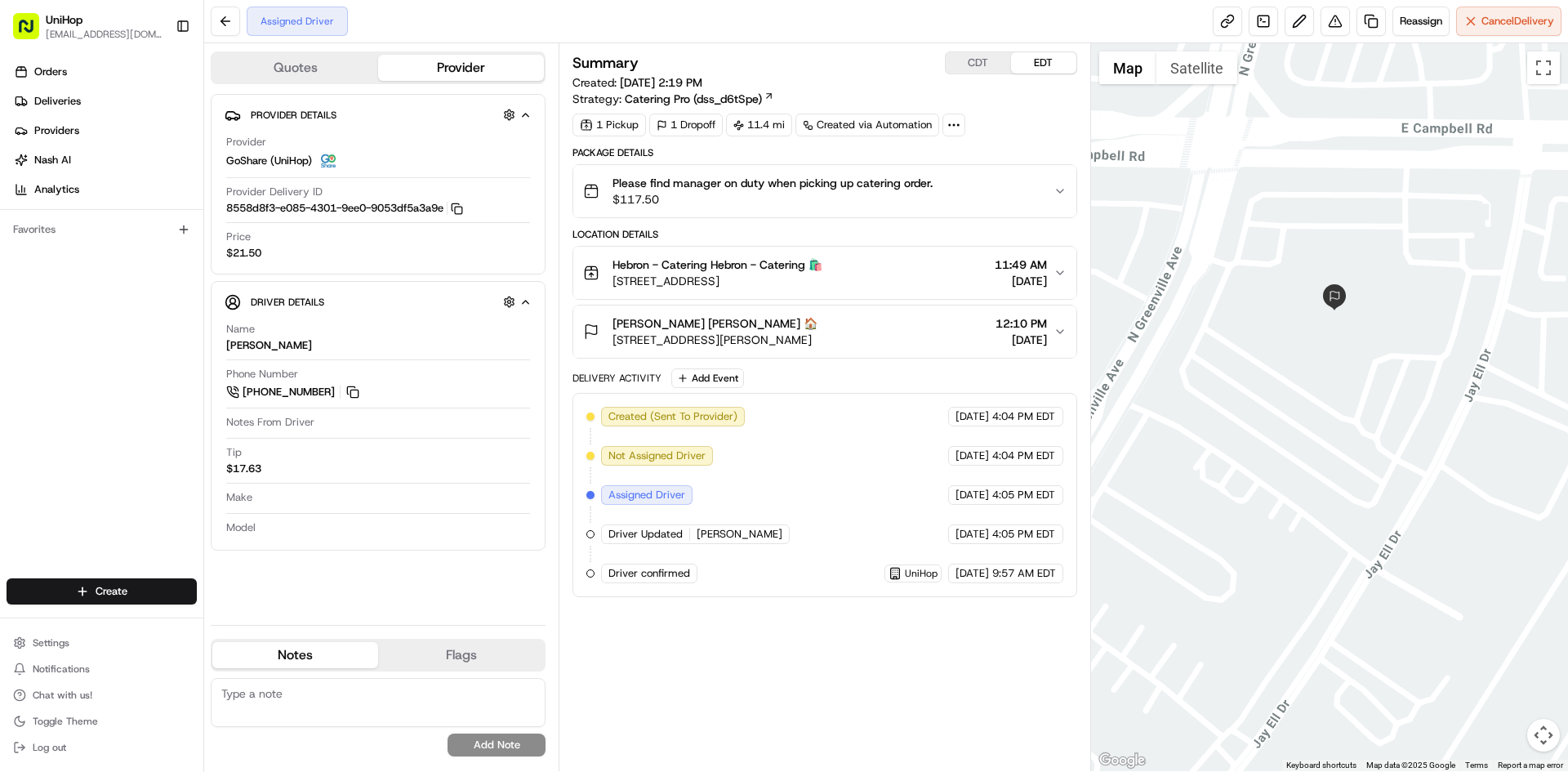
drag, startPoint x: 1240, startPoint y: 239, endPoint x: 1332, endPoint y: 328, distance: 128.0
click at [1332, 328] on div at bounding box center [1329, 407] width 478 height 728
click at [1230, 79] on button "Satellite" at bounding box center [1197, 68] width 81 height 32
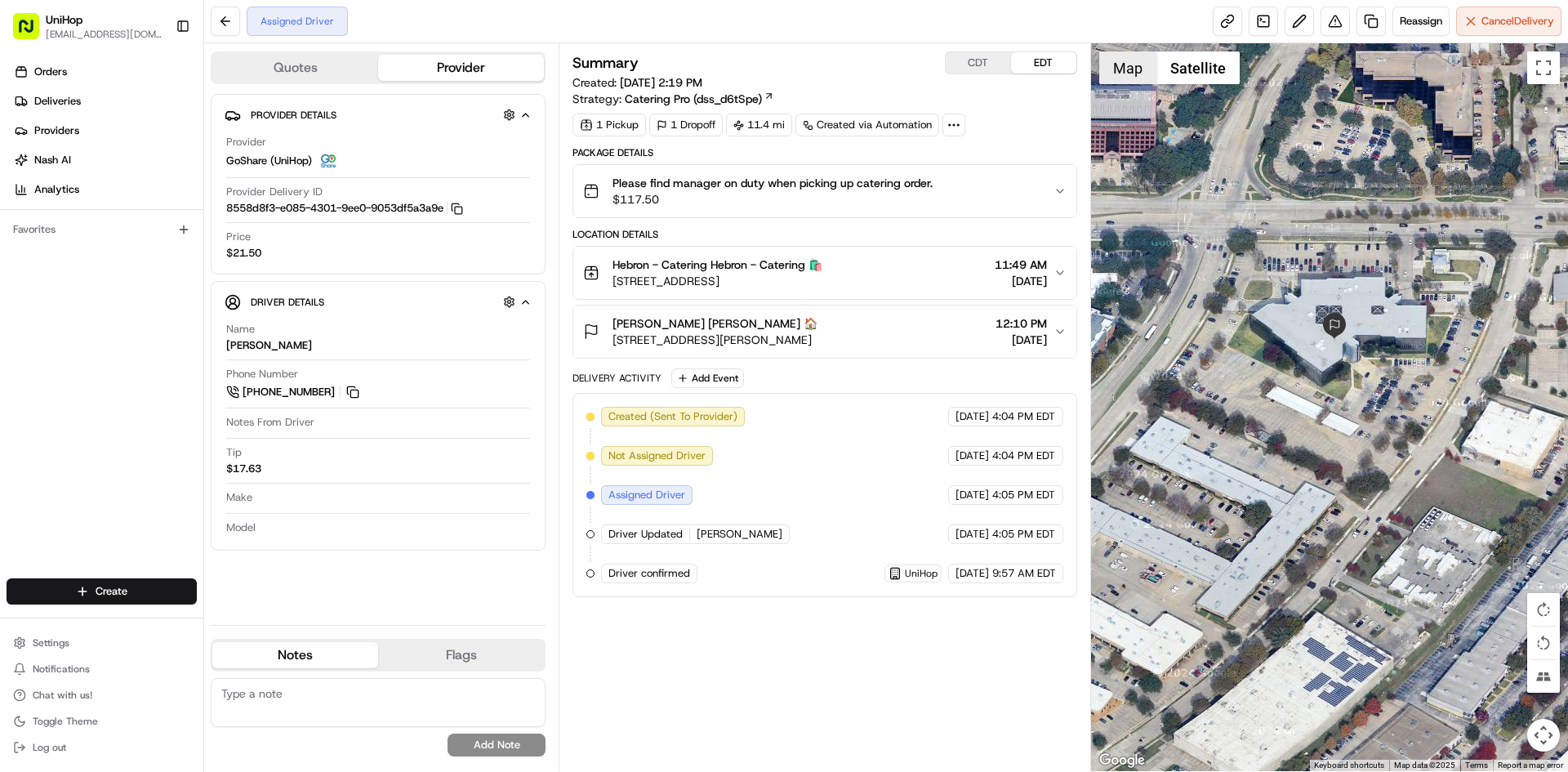
click at [1137, 71] on button "Map" at bounding box center [1128, 68] width 57 height 32
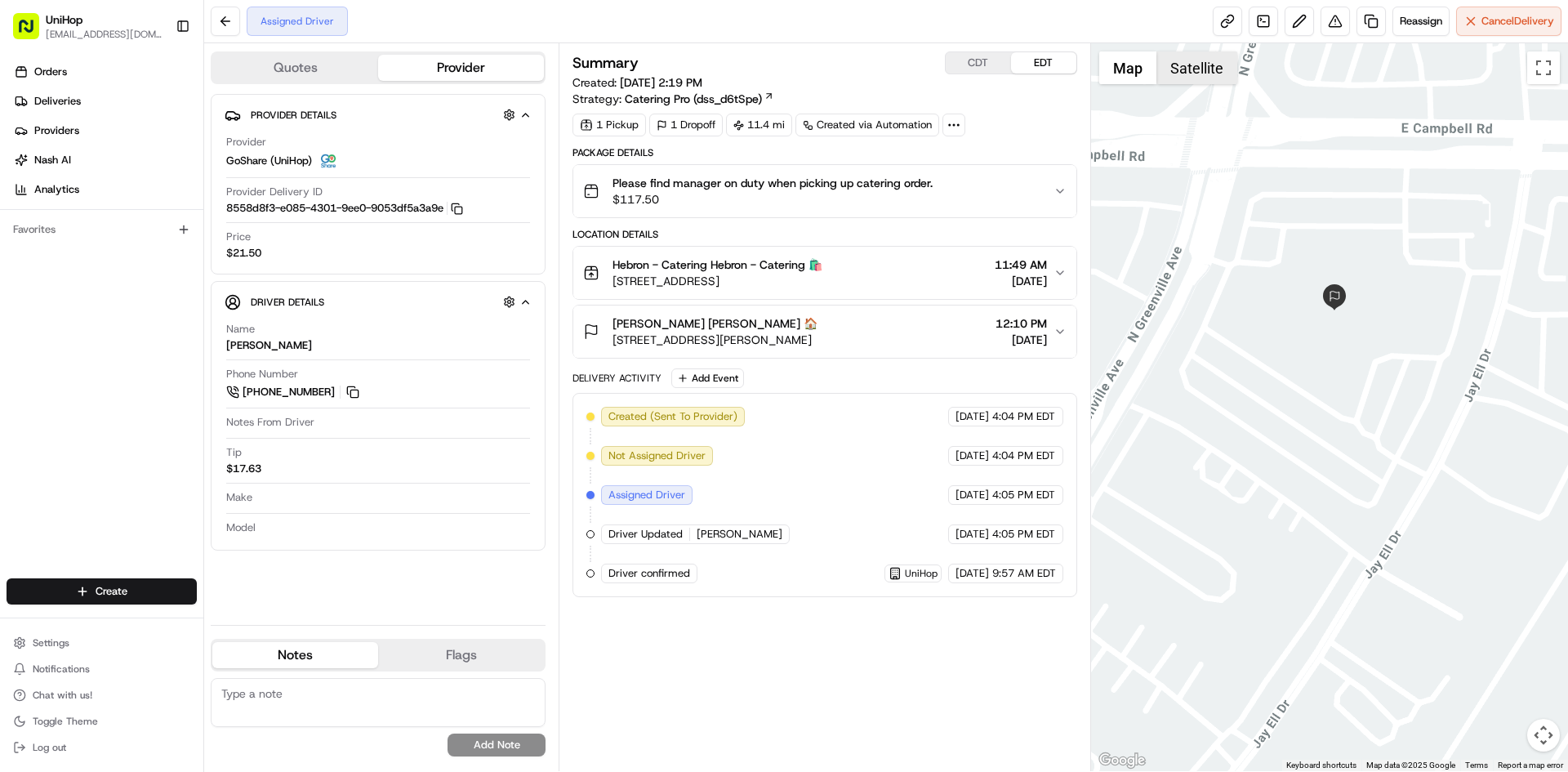
click at [1170, 68] on button "Satellite" at bounding box center [1197, 68] width 81 height 32
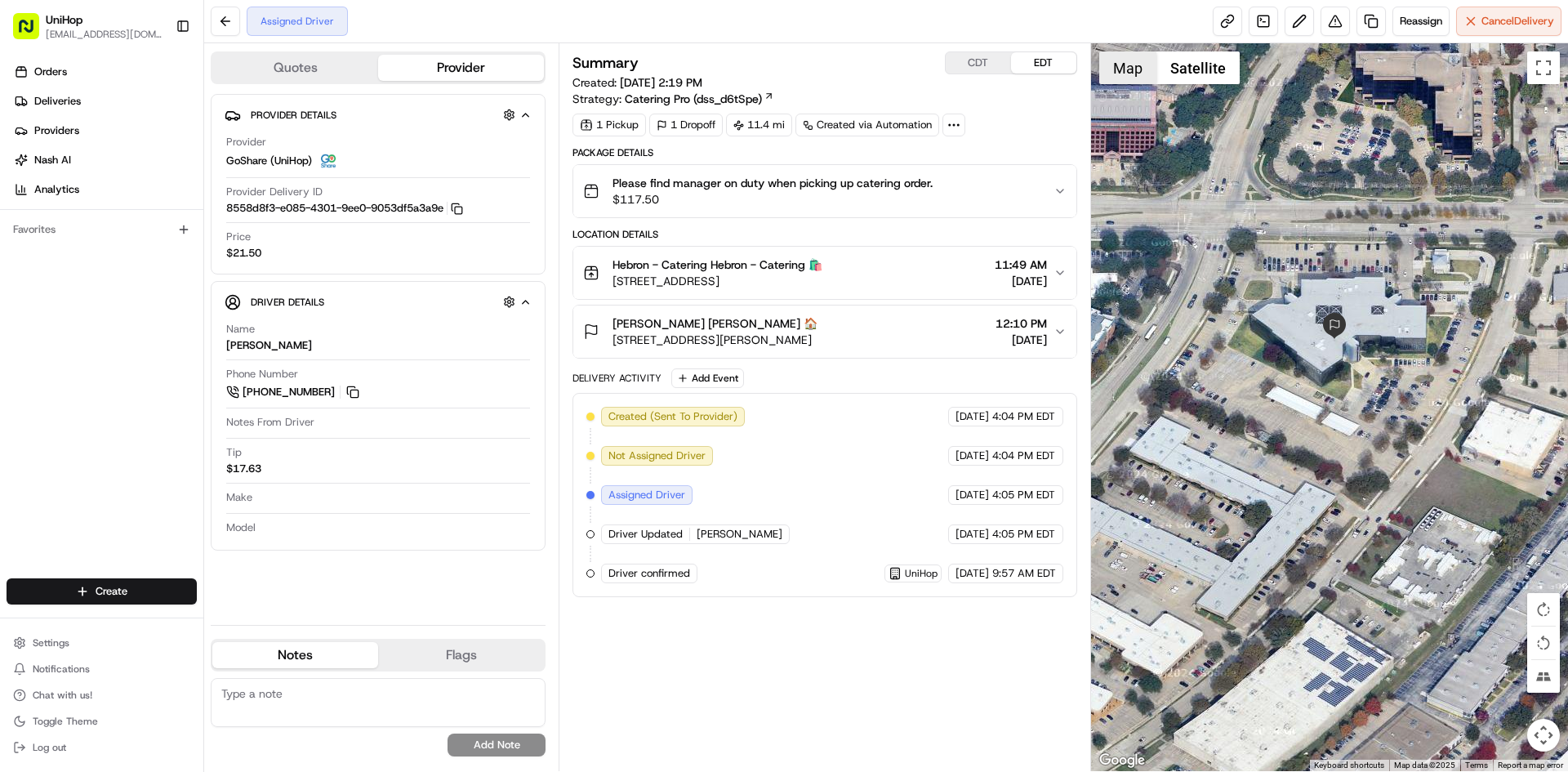
click at [1141, 71] on button "Map" at bounding box center [1128, 68] width 57 height 32
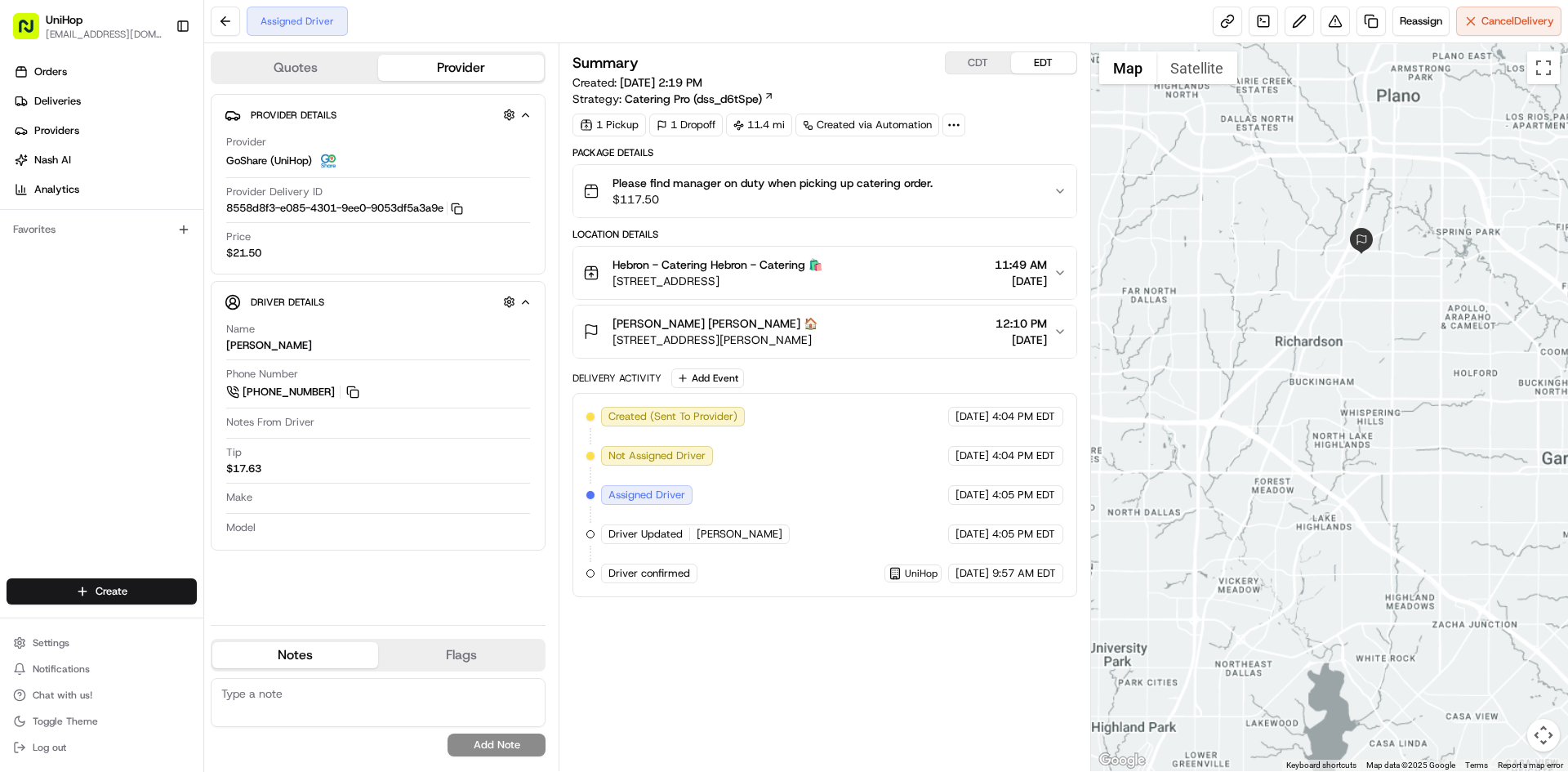
drag, startPoint x: 1328, startPoint y: 382, endPoint x: 1334, endPoint y: 396, distance: 15.2
click at [1334, 396] on div at bounding box center [1329, 407] width 478 height 728
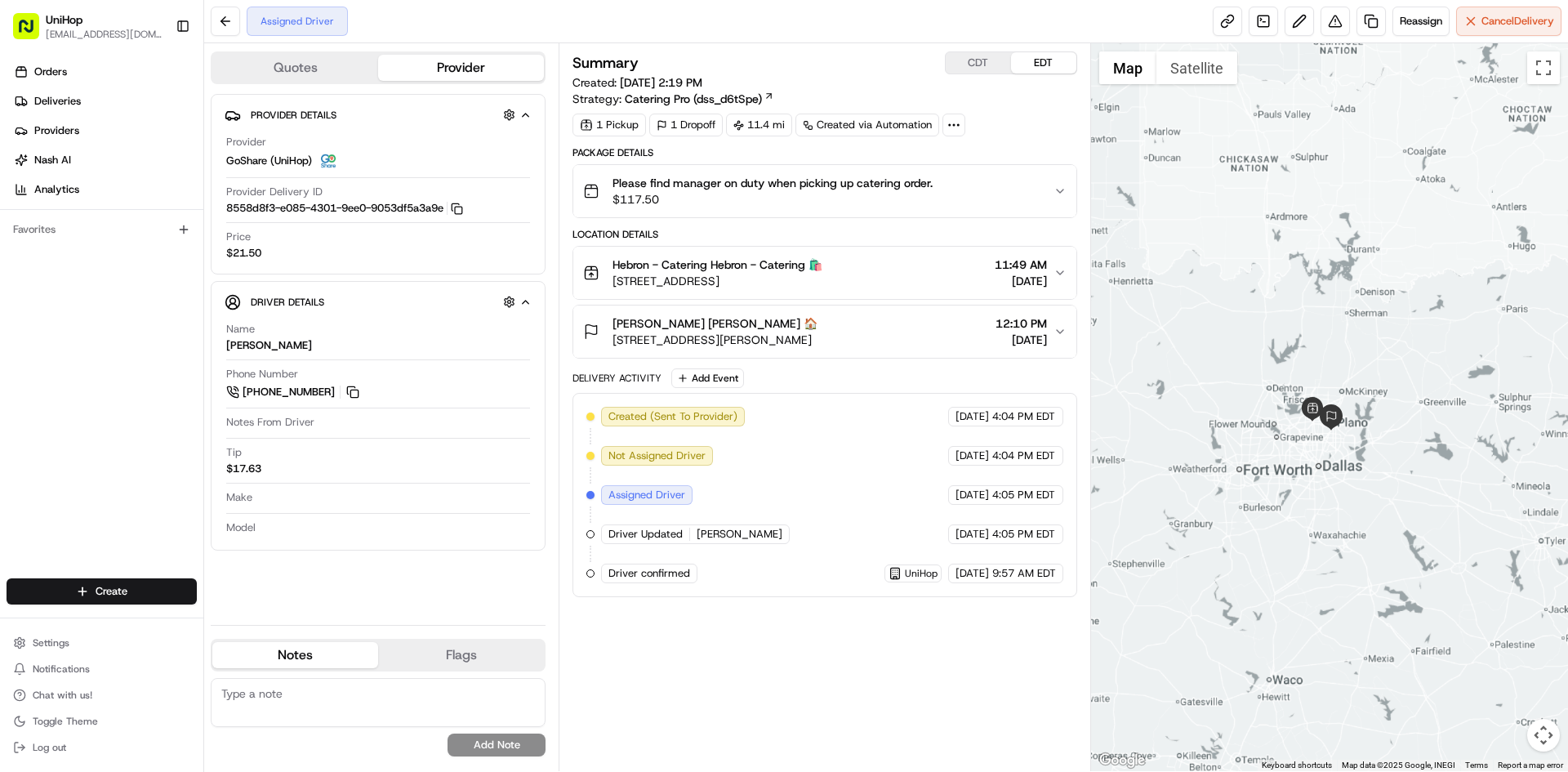
drag, startPoint x: 1315, startPoint y: 197, endPoint x: 1326, endPoint y: 339, distance: 142.4
click at [1326, 339] on div at bounding box center [1329, 407] width 478 height 728
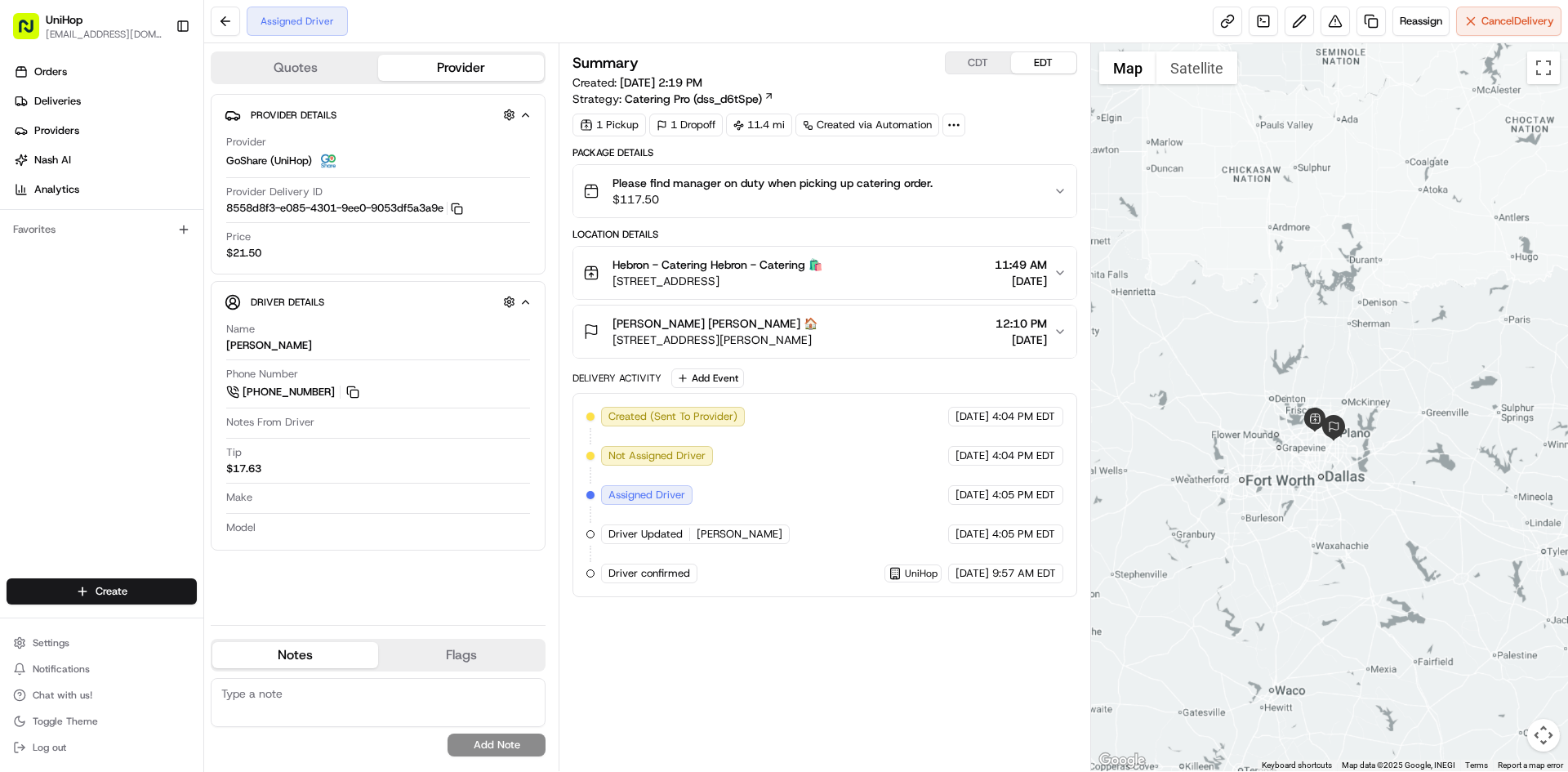
drag, startPoint x: 1277, startPoint y: 213, endPoint x: 1278, endPoint y: 221, distance: 8.1
click at [1278, 221] on div at bounding box center [1329, 407] width 478 height 728
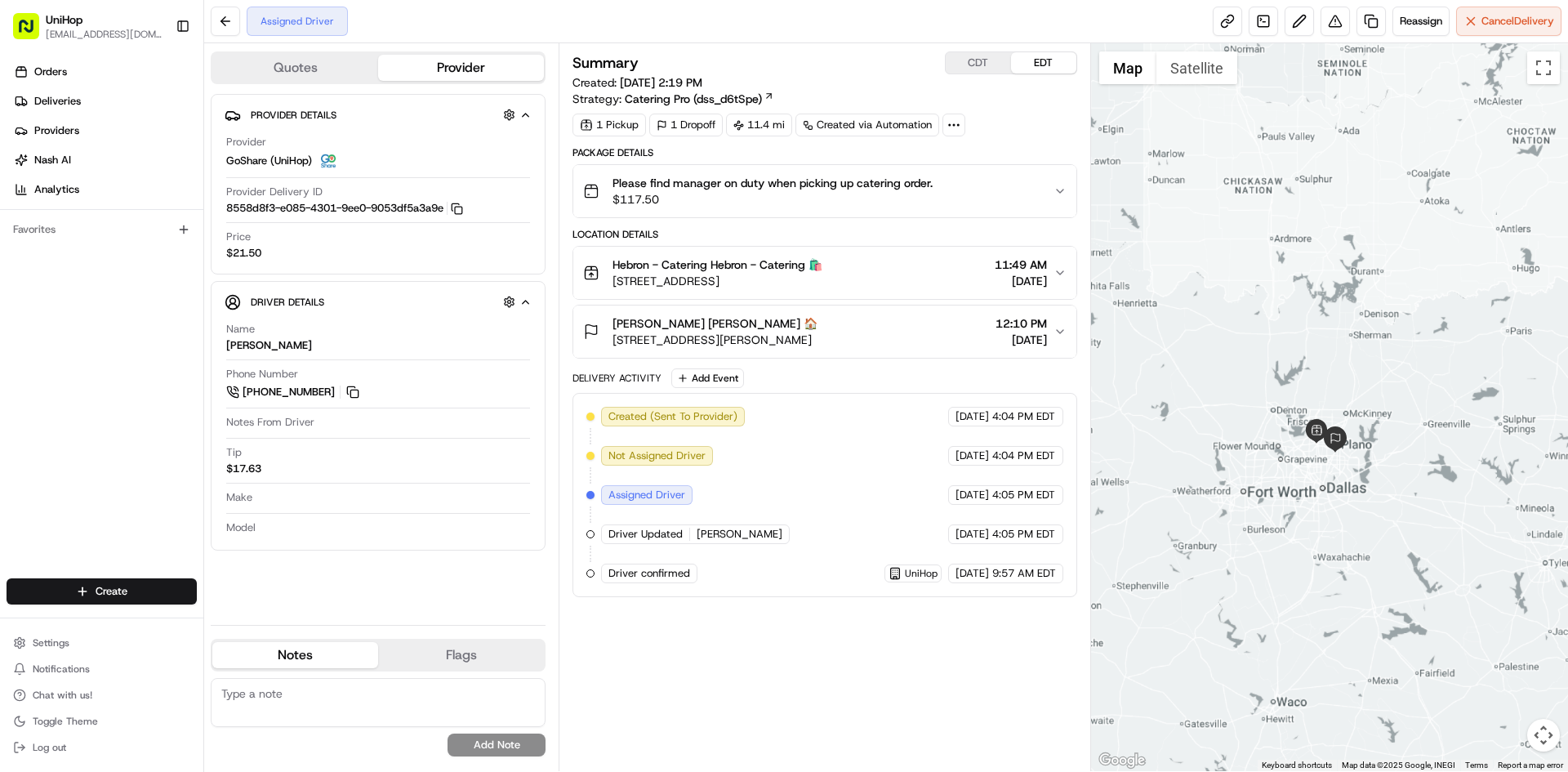
drag, startPoint x: 855, startPoint y: 281, endPoint x: 616, endPoint y: 285, distance: 239.0
click at [616, 285] on div "Hebron - Catering Hebron - Catering 🛍️ [STREET_ADDRESS] 11:49 AM [DATE]" at bounding box center [817, 273] width 469 height 32
drag, startPoint x: 888, startPoint y: 334, endPoint x: 614, endPoint y: 344, distance: 274.2
click at [614, 344] on div "[PERSON_NAME] [PERSON_NAME] 🏠 [STREET_ADDRESS][PERSON_NAME] 12:10 PM [DATE]" at bounding box center [817, 332] width 469 height 32
copy span "[STREET_ADDRESS][PERSON_NAME]"
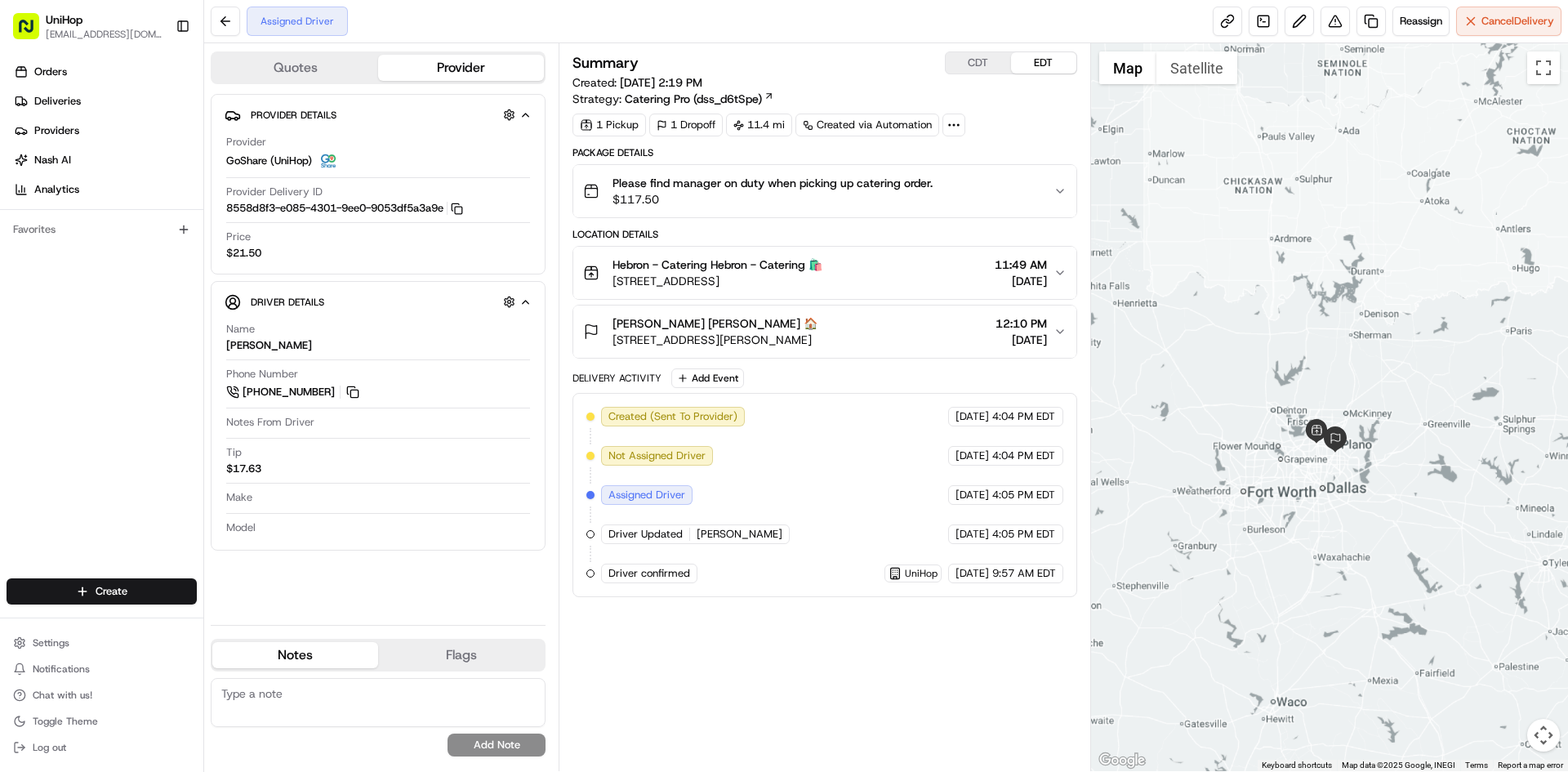
click at [81, 385] on div "Orders Deliveries Providers [PERSON_NAME] Analytics Favorites" at bounding box center [102, 320] width 203 height 536
click at [1255, 310] on div at bounding box center [1329, 407] width 478 height 728
click at [993, 62] on button "CDT" at bounding box center [978, 62] width 65 height 21
click at [1029, 63] on button "EDT" at bounding box center [1044, 62] width 65 height 21
click at [1172, 192] on div at bounding box center [1329, 407] width 478 height 728
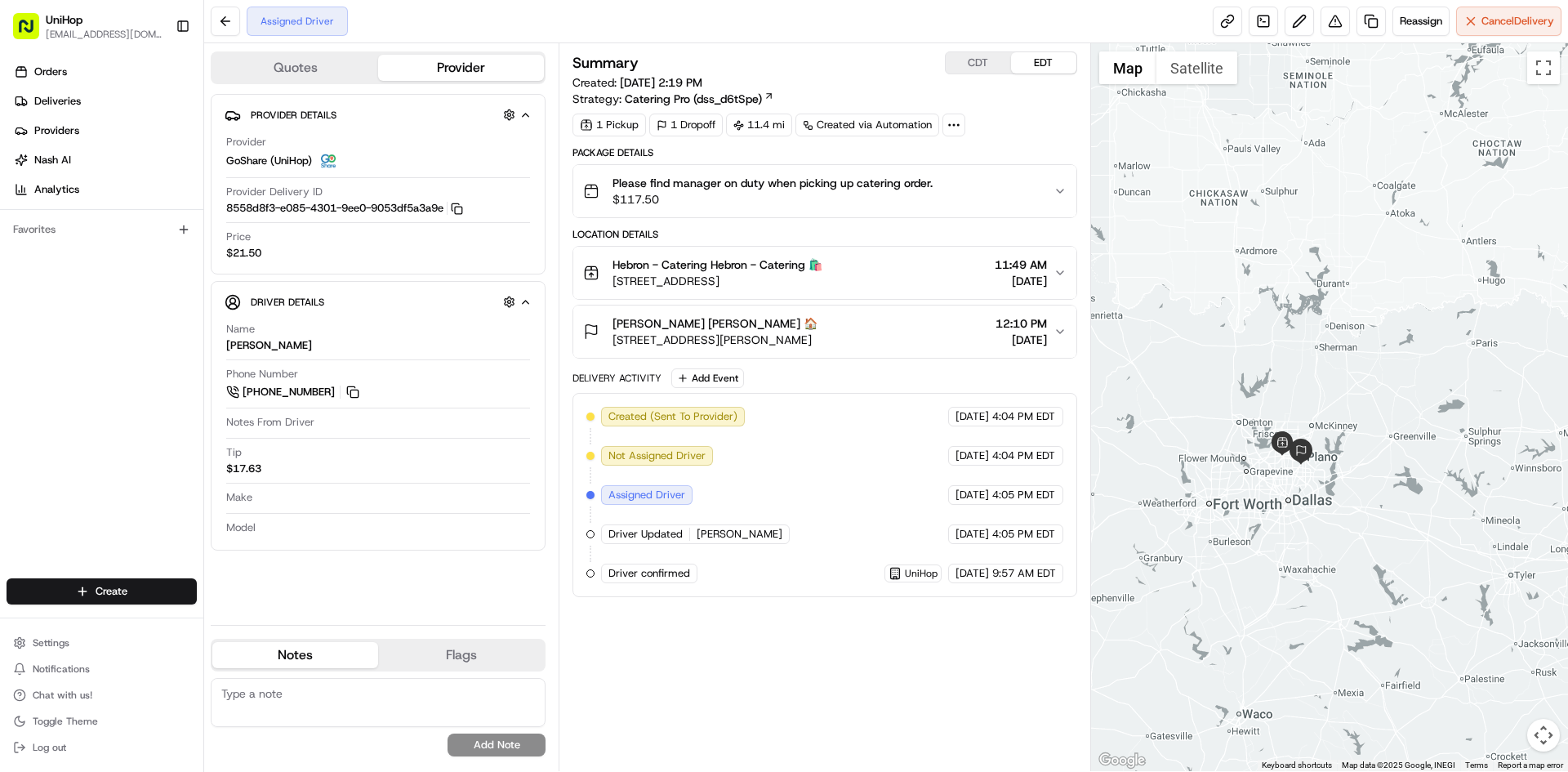
drag, startPoint x: 1260, startPoint y: 179, endPoint x: 1221, endPoint y: 192, distance: 41.1
click at [1221, 192] on div at bounding box center [1329, 407] width 478 height 728
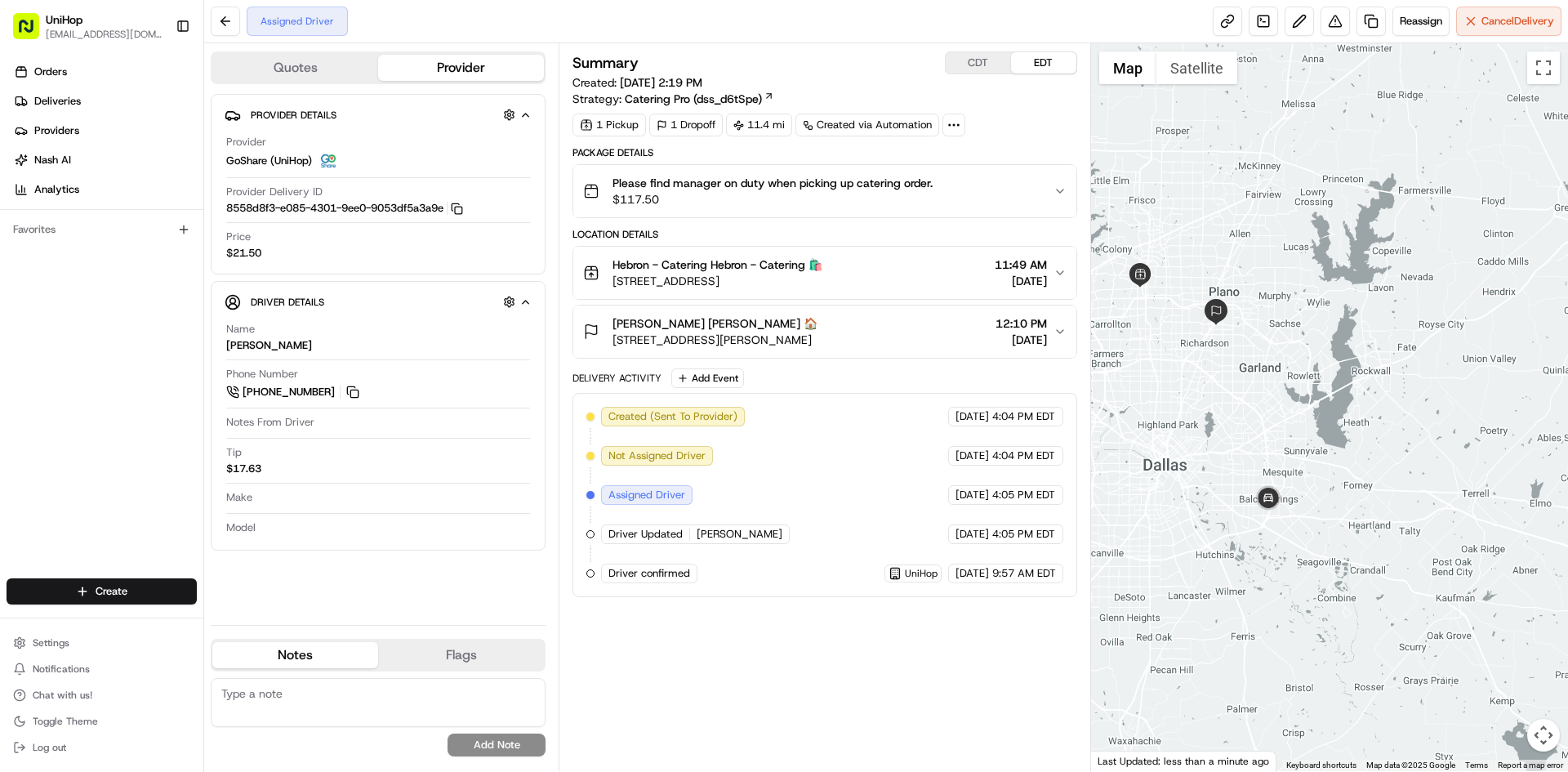
drag, startPoint x: 1255, startPoint y: 327, endPoint x: 1355, endPoint y: 327, distance: 100.0
click at [1355, 327] on div at bounding box center [1329, 407] width 478 height 728
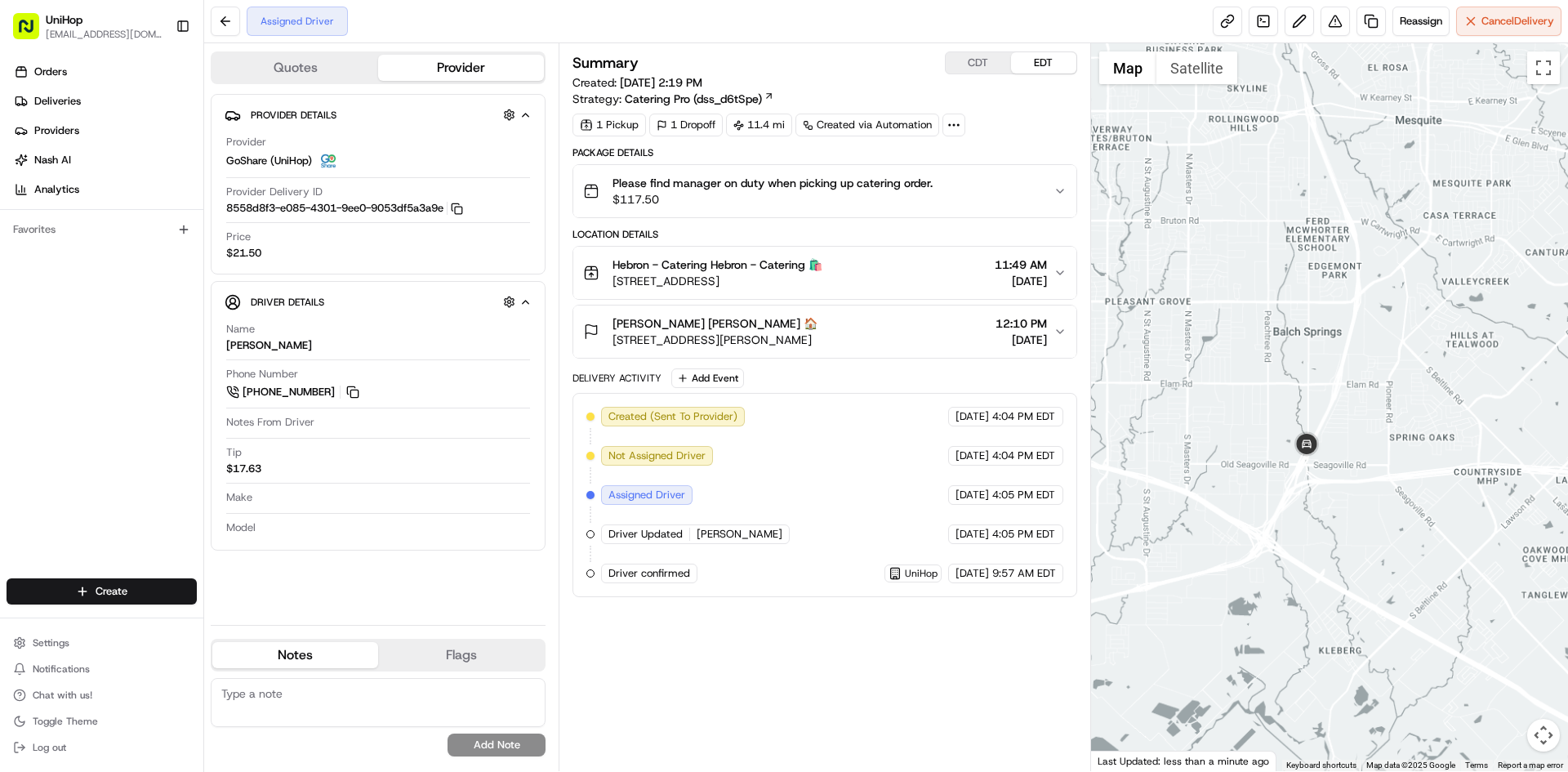
click at [1386, 477] on div at bounding box center [1329, 407] width 478 height 728
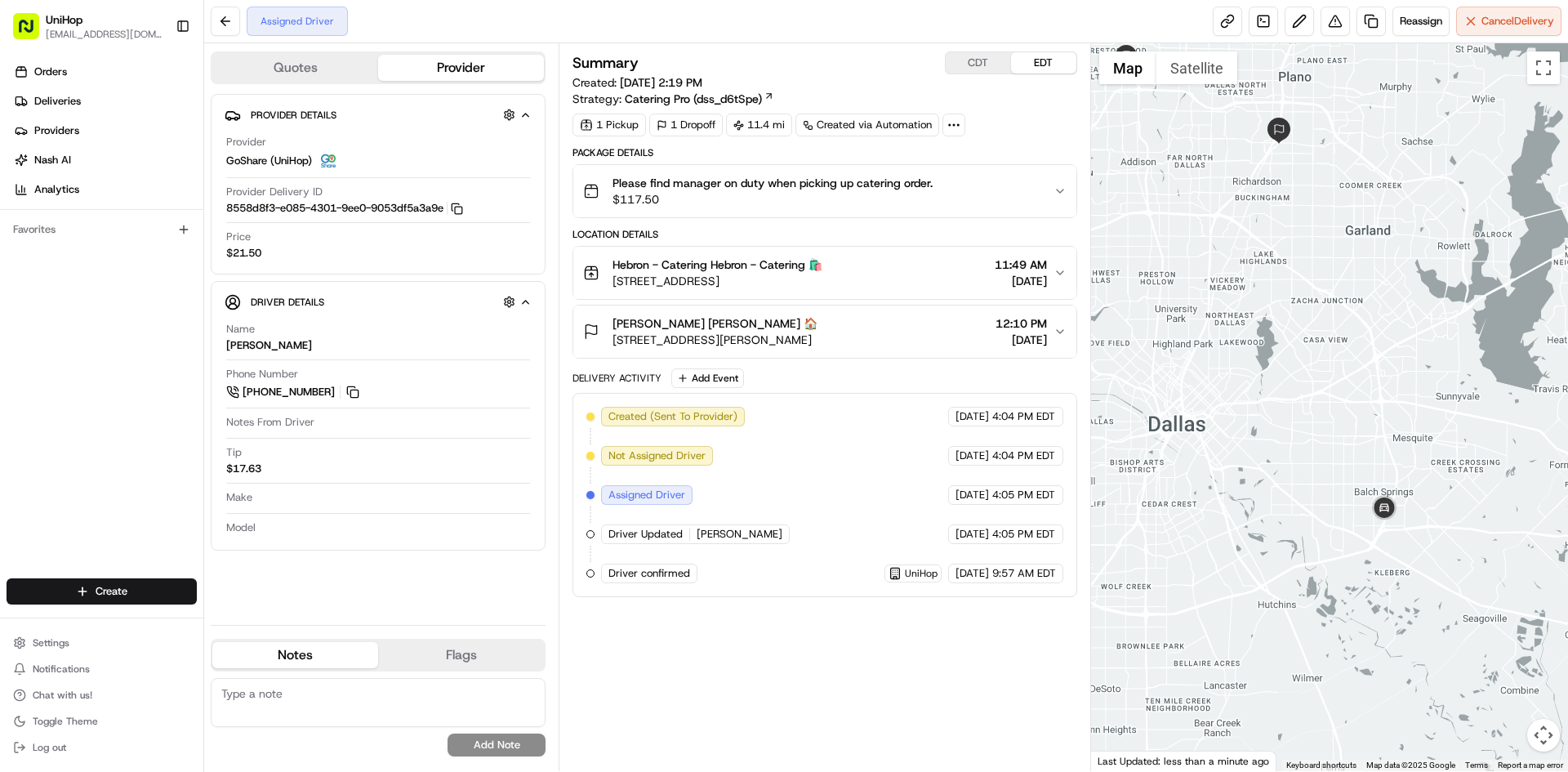
drag, startPoint x: 1332, startPoint y: 361, endPoint x: 1361, endPoint y: 432, distance: 76.7
click at [1361, 432] on div at bounding box center [1329, 407] width 478 height 728
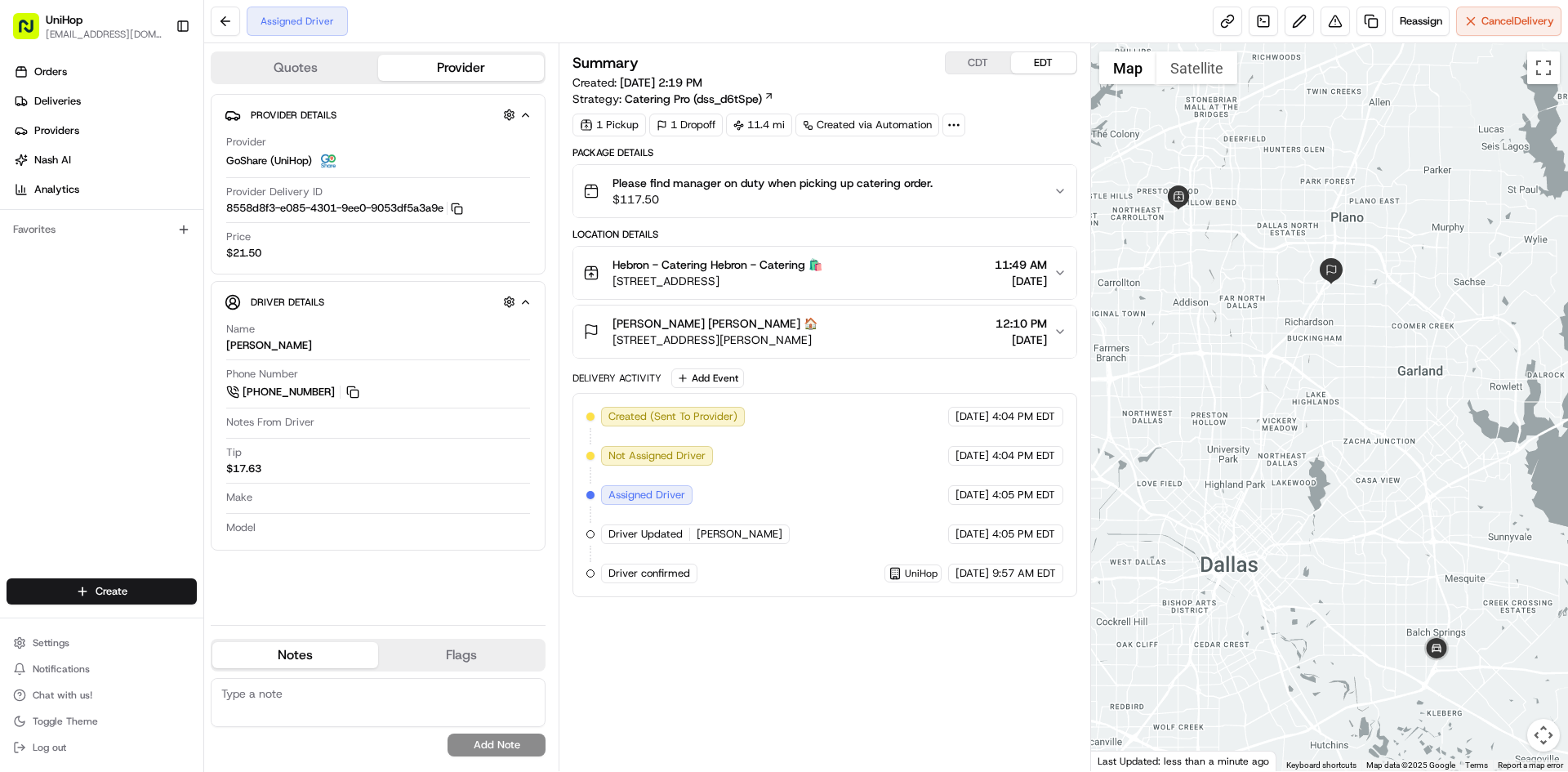
click at [1359, 413] on div at bounding box center [1329, 407] width 478 height 728
click at [986, 68] on button "CDT" at bounding box center [978, 62] width 65 height 21
drag, startPoint x: 85, startPoint y: 358, endPoint x: 85, endPoint y: 348, distance: 10.0
click at [85, 358] on div "Orders Deliveries Providers [PERSON_NAME] Analytics Favorites" at bounding box center [102, 320] width 203 height 536
drag, startPoint x: 354, startPoint y: 397, endPoint x: 352, endPoint y: 387, distance: 10.2
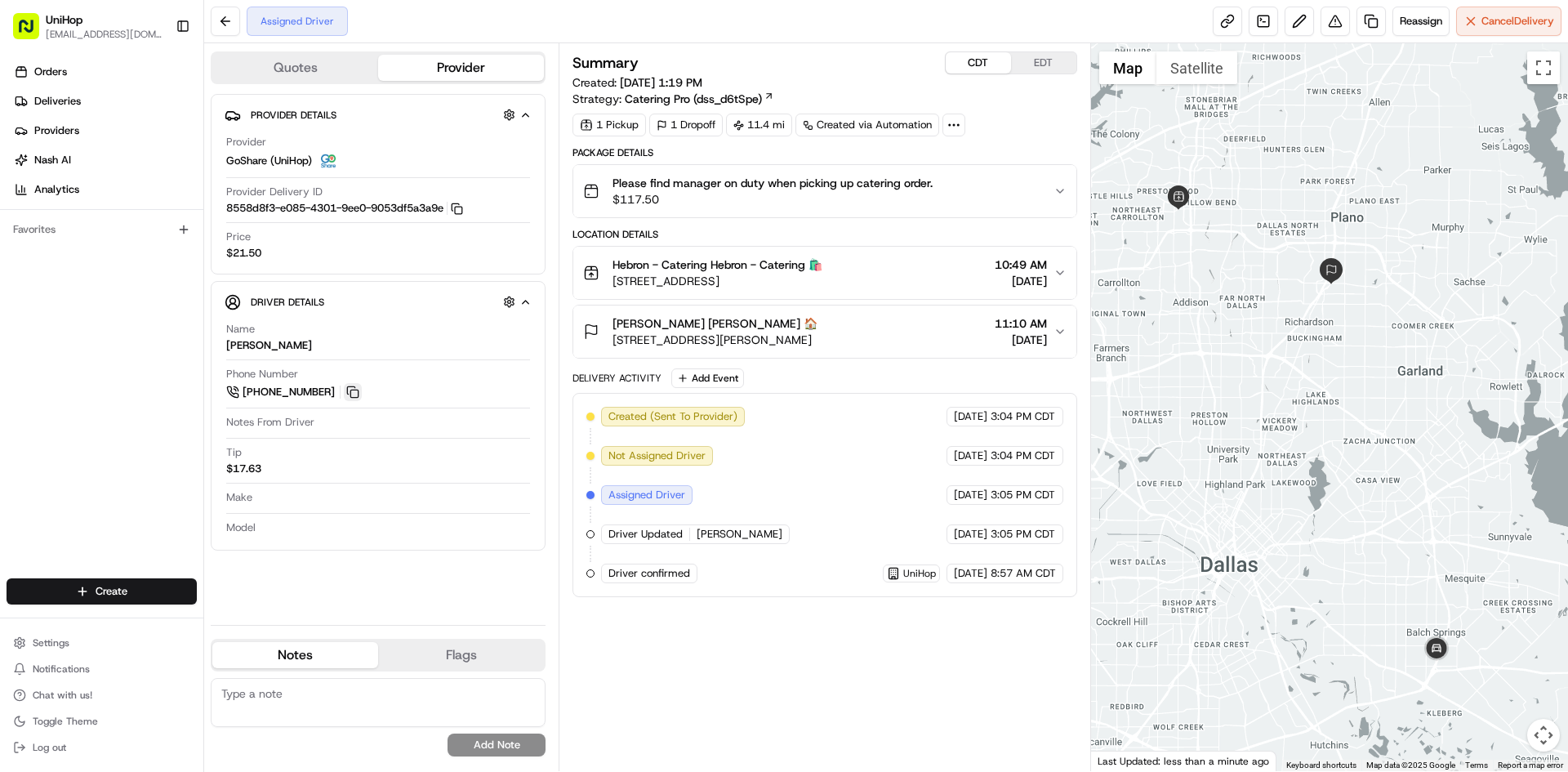
click at [354, 397] on button at bounding box center [352, 392] width 18 height 18
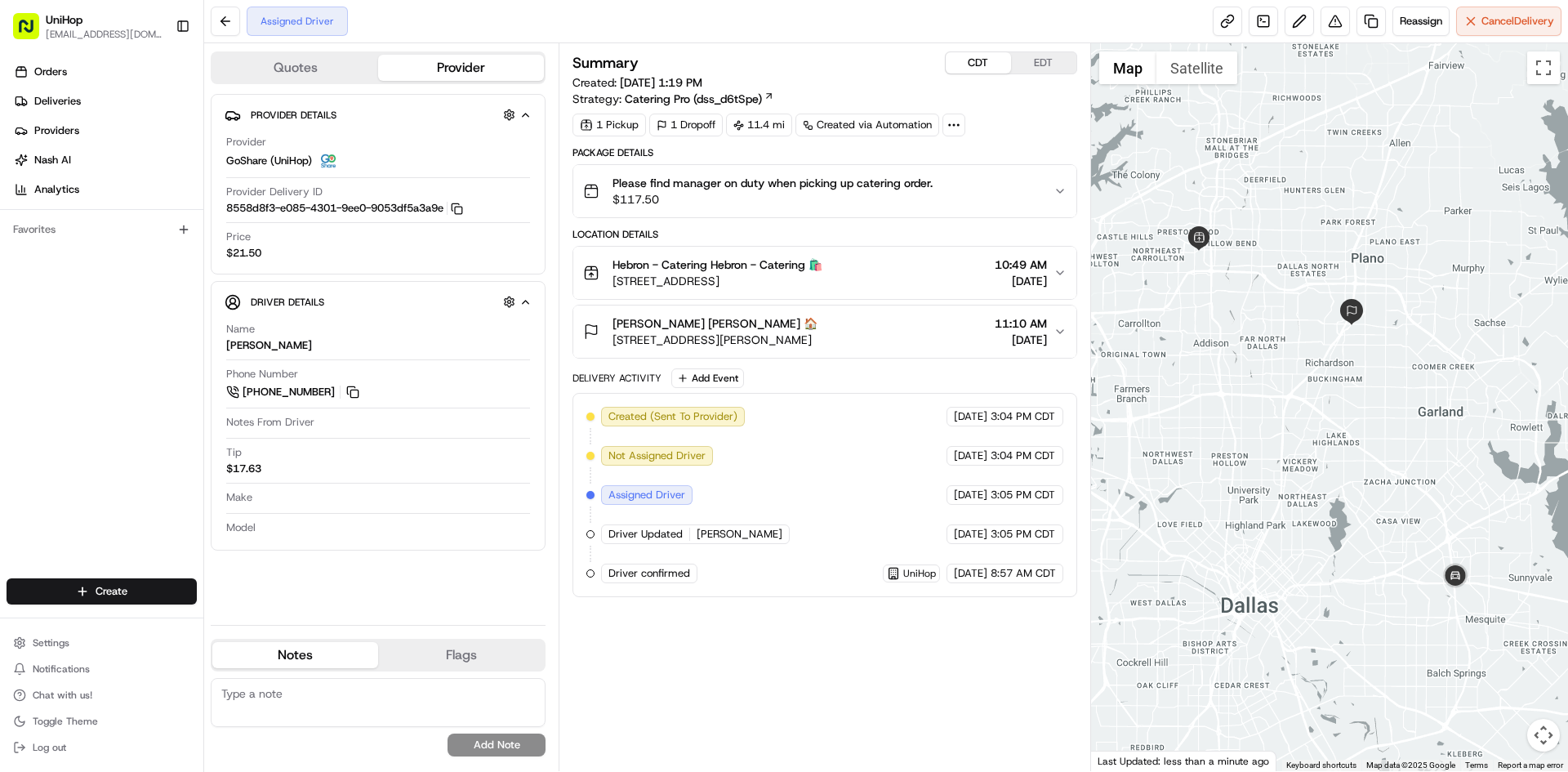
drag, startPoint x: 1311, startPoint y: 149, endPoint x: 1335, endPoint y: 194, distance: 51.0
click at [1335, 194] on div at bounding box center [1329, 407] width 478 height 728
click at [1047, 59] on button "EDT" at bounding box center [1044, 62] width 65 height 21
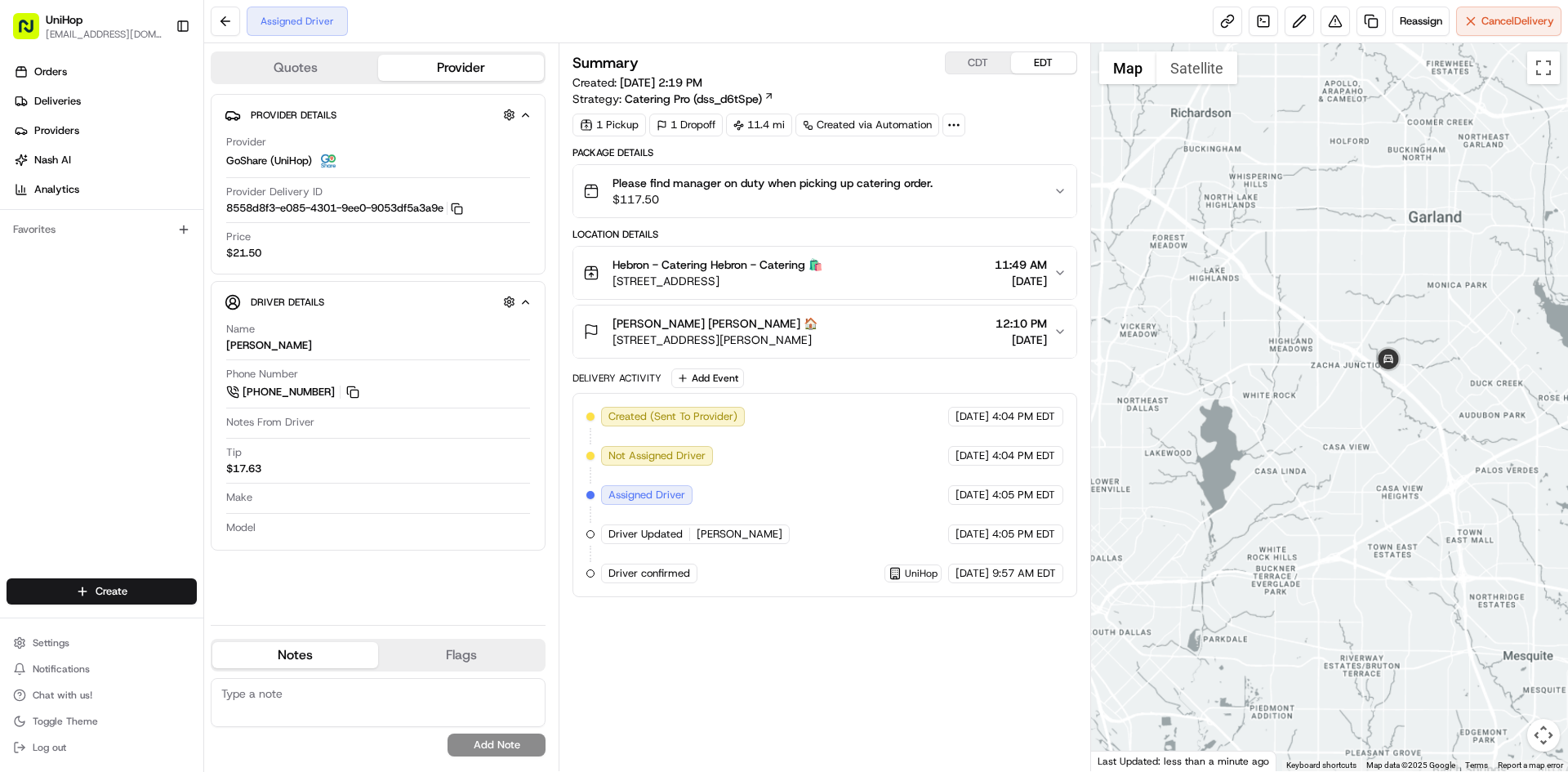
drag, startPoint x: 1386, startPoint y: 225, endPoint x: 1417, endPoint y: 322, distance: 101.8
click at [1416, 319] on div at bounding box center [1329, 407] width 478 height 728
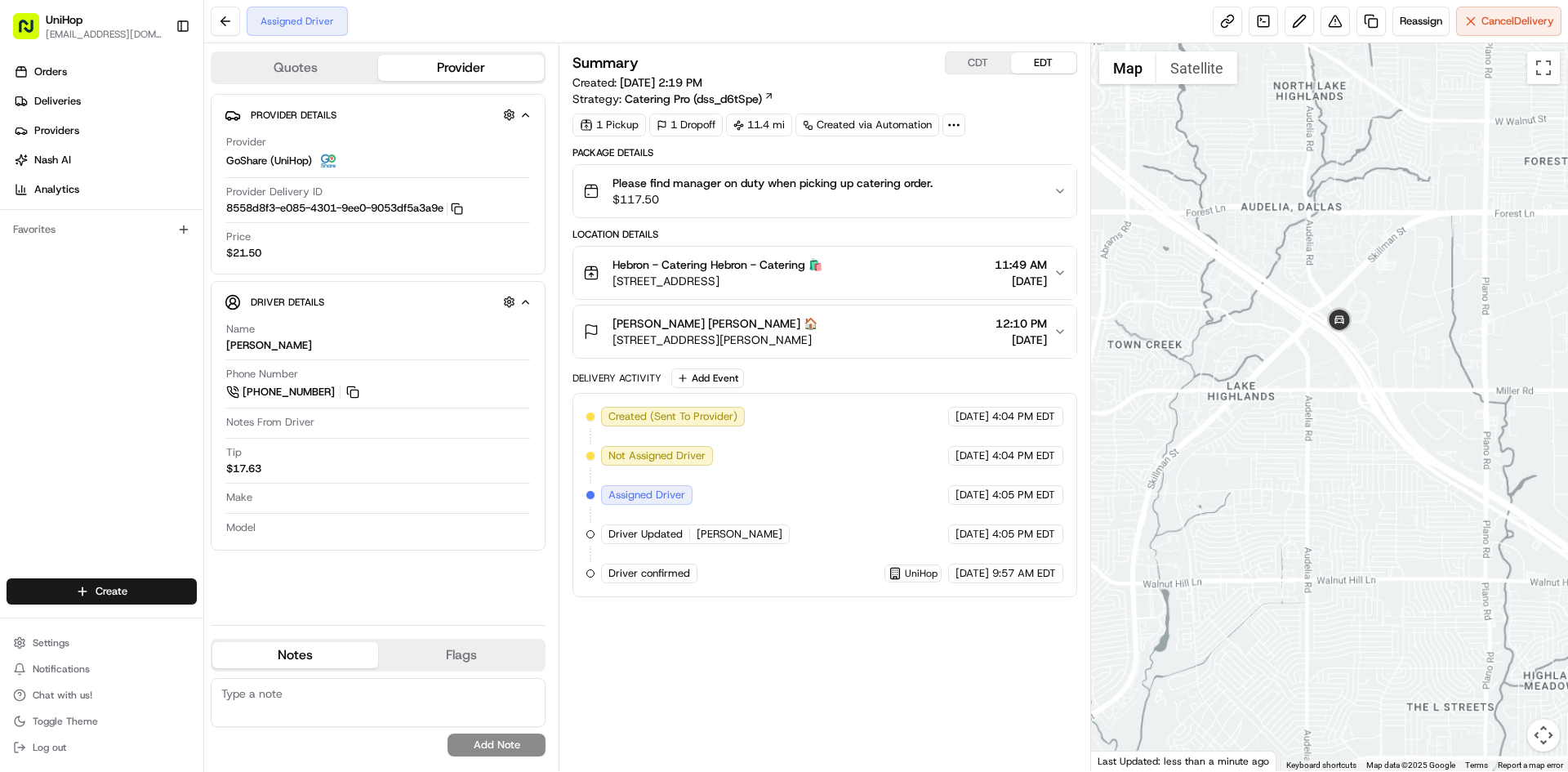
drag, startPoint x: 1346, startPoint y: 260, endPoint x: 1388, endPoint y: 368, distance: 115.9
click at [1388, 367] on div at bounding box center [1329, 407] width 478 height 728
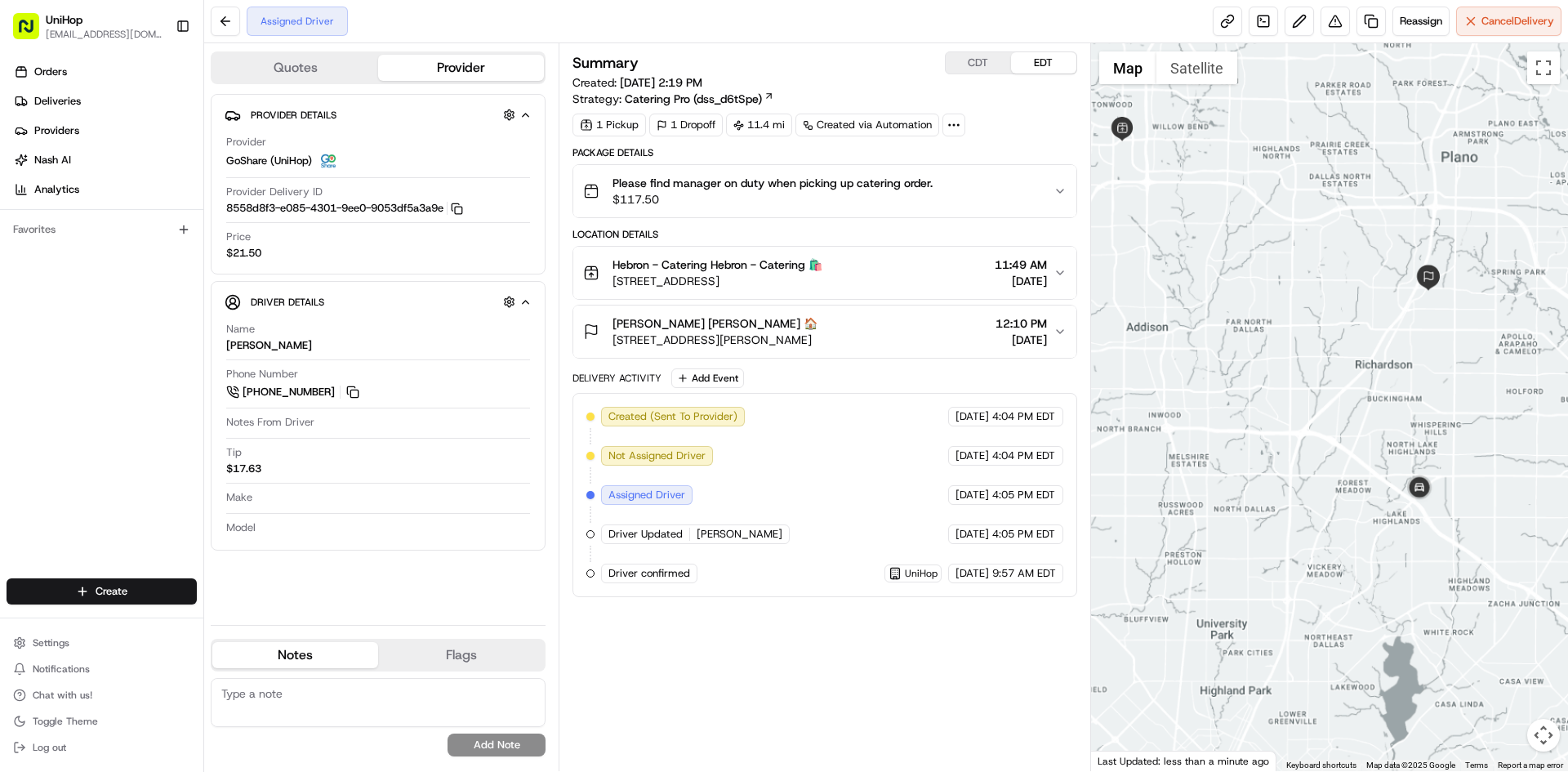
drag, startPoint x: 1393, startPoint y: 314, endPoint x: 1401, endPoint y: 382, distance: 68.5
click at [1401, 382] on div at bounding box center [1329, 407] width 478 height 728
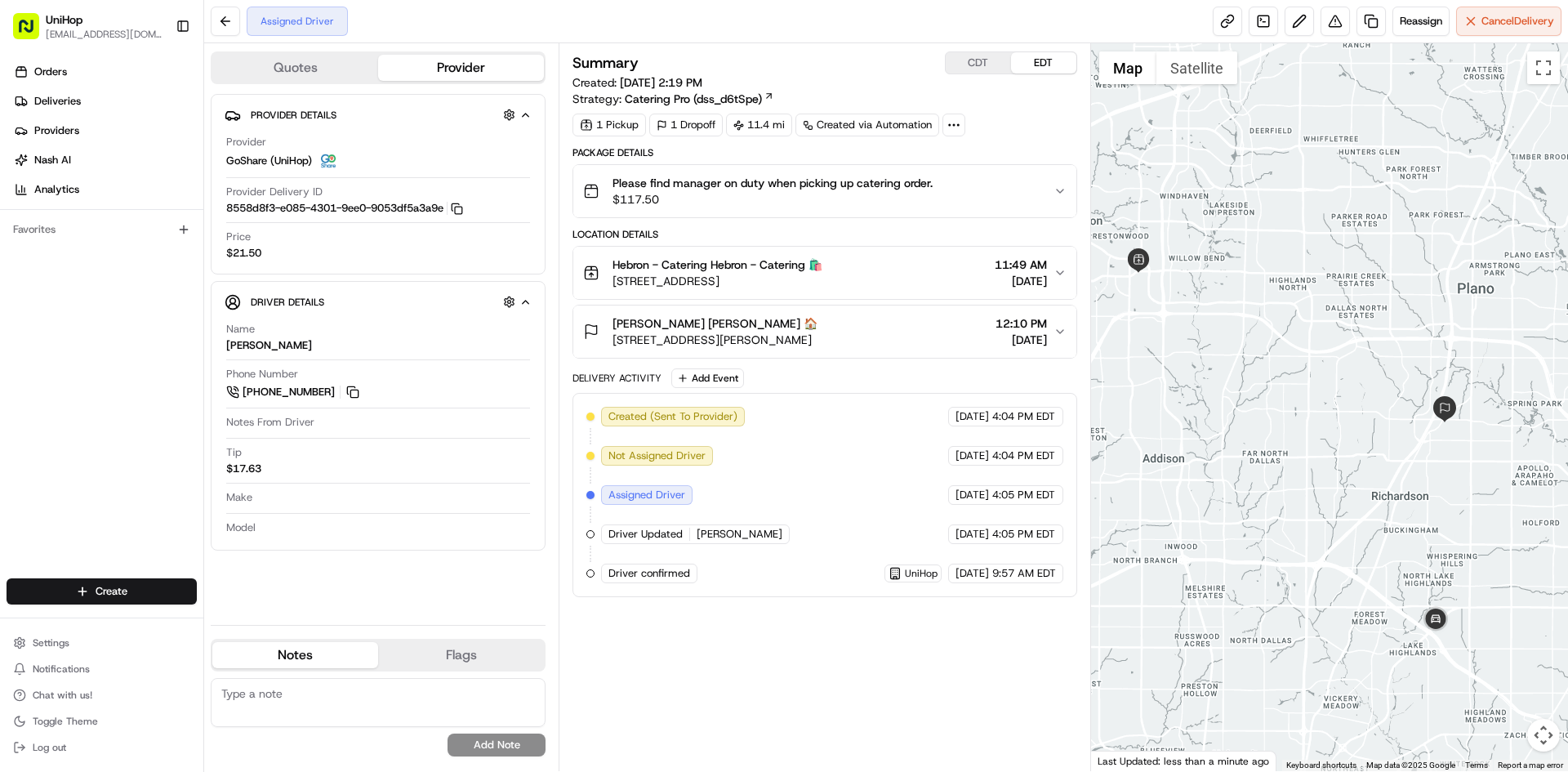
drag, startPoint x: 981, startPoint y: 64, endPoint x: 994, endPoint y: 62, distance: 13.2
click at [981, 62] on button "CDT" at bounding box center [978, 62] width 65 height 21
click at [1035, 52] on button "EDT" at bounding box center [1044, 62] width 65 height 21
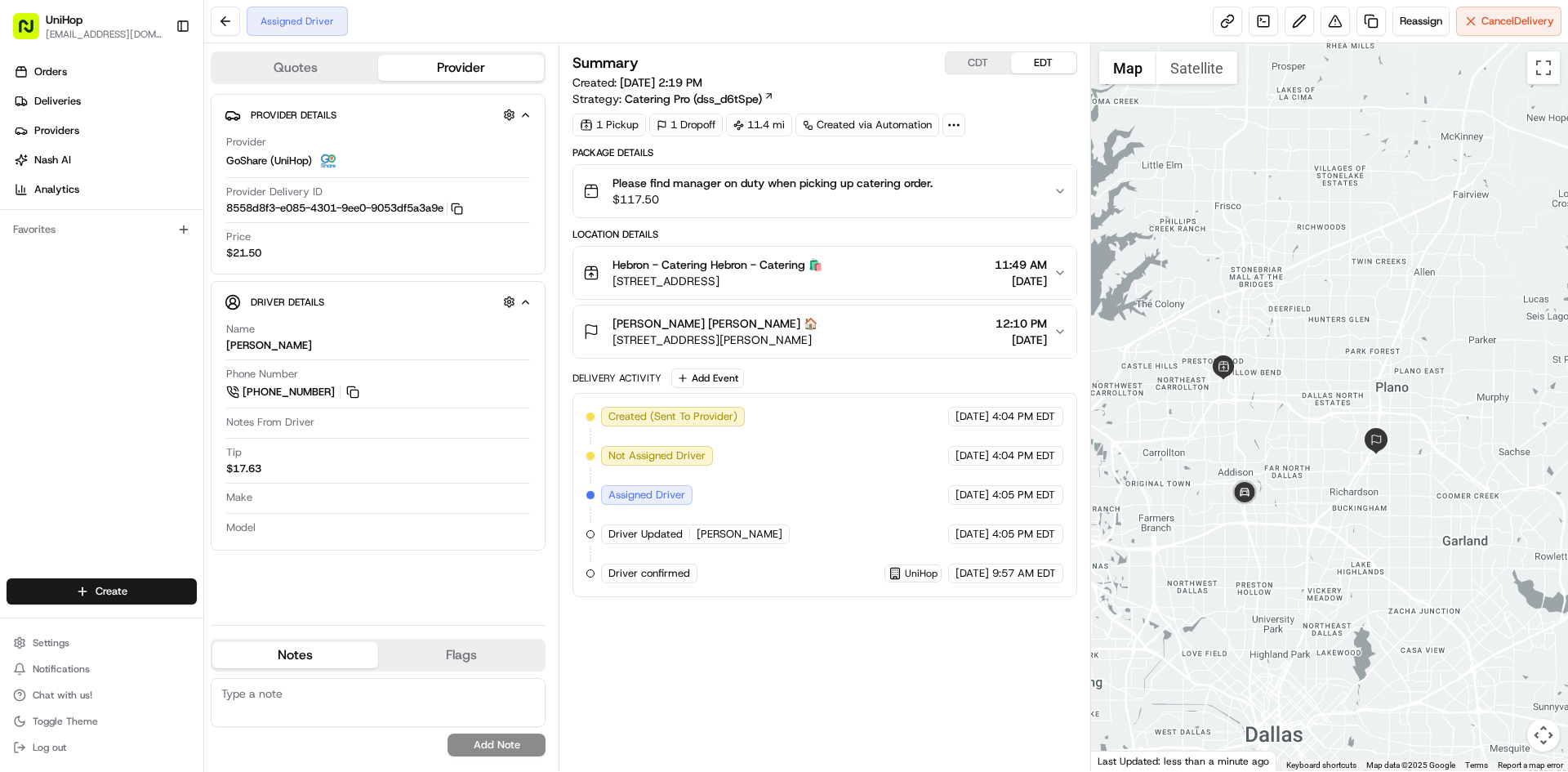
drag, startPoint x: 1228, startPoint y: 202, endPoint x: 1253, endPoint y: 328, distance: 128.5
click at [1253, 328] on div at bounding box center [1329, 407] width 478 height 728
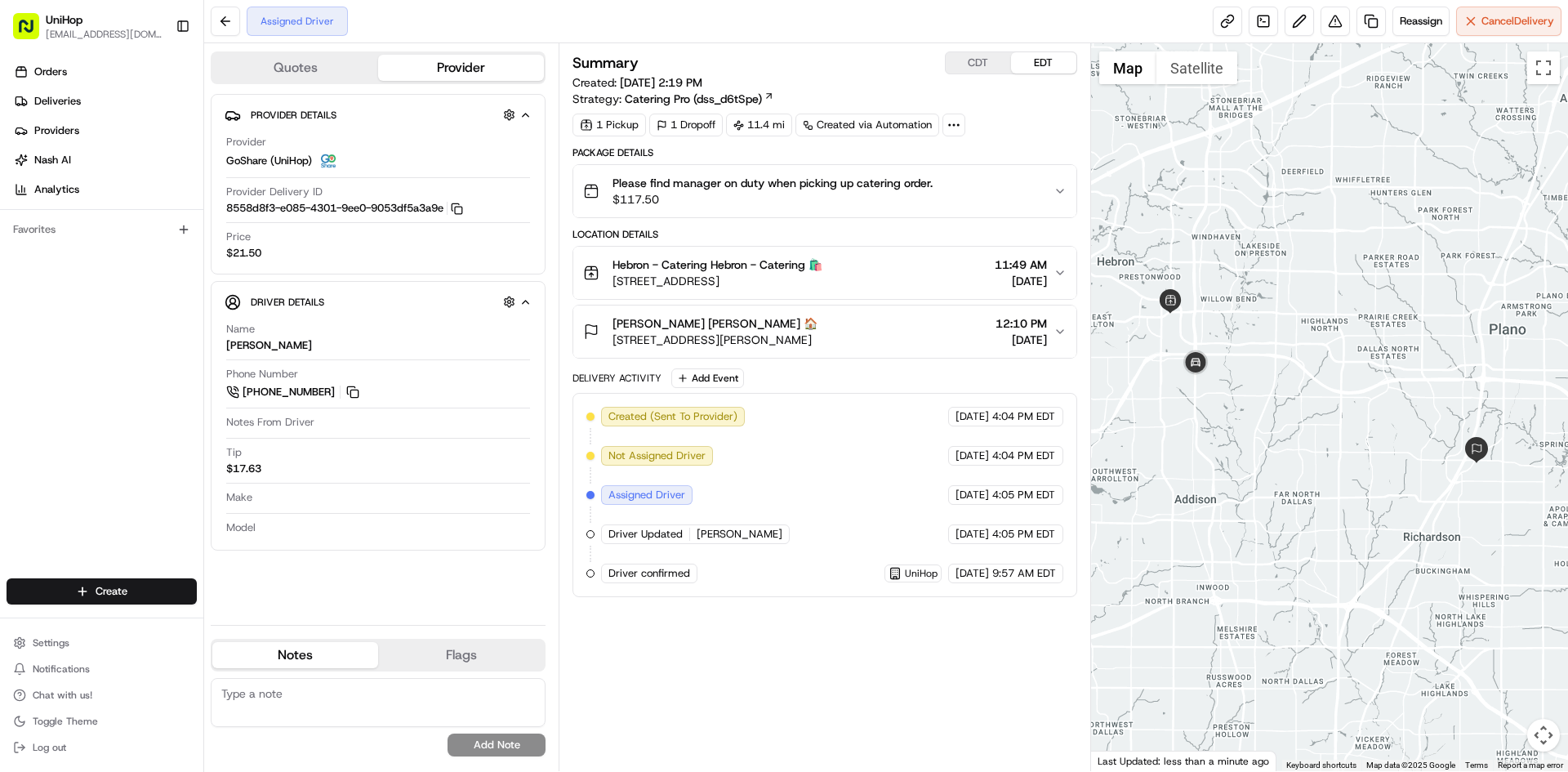
click at [1331, 277] on div at bounding box center [1329, 407] width 478 height 728
drag, startPoint x: 0, startPoint y: 422, endPoint x: 266, endPoint y: 117, distance: 404.7
click at [0, 421] on div "Orders Deliveries Providers [PERSON_NAME] Analytics Favorites" at bounding box center [102, 320] width 203 height 536
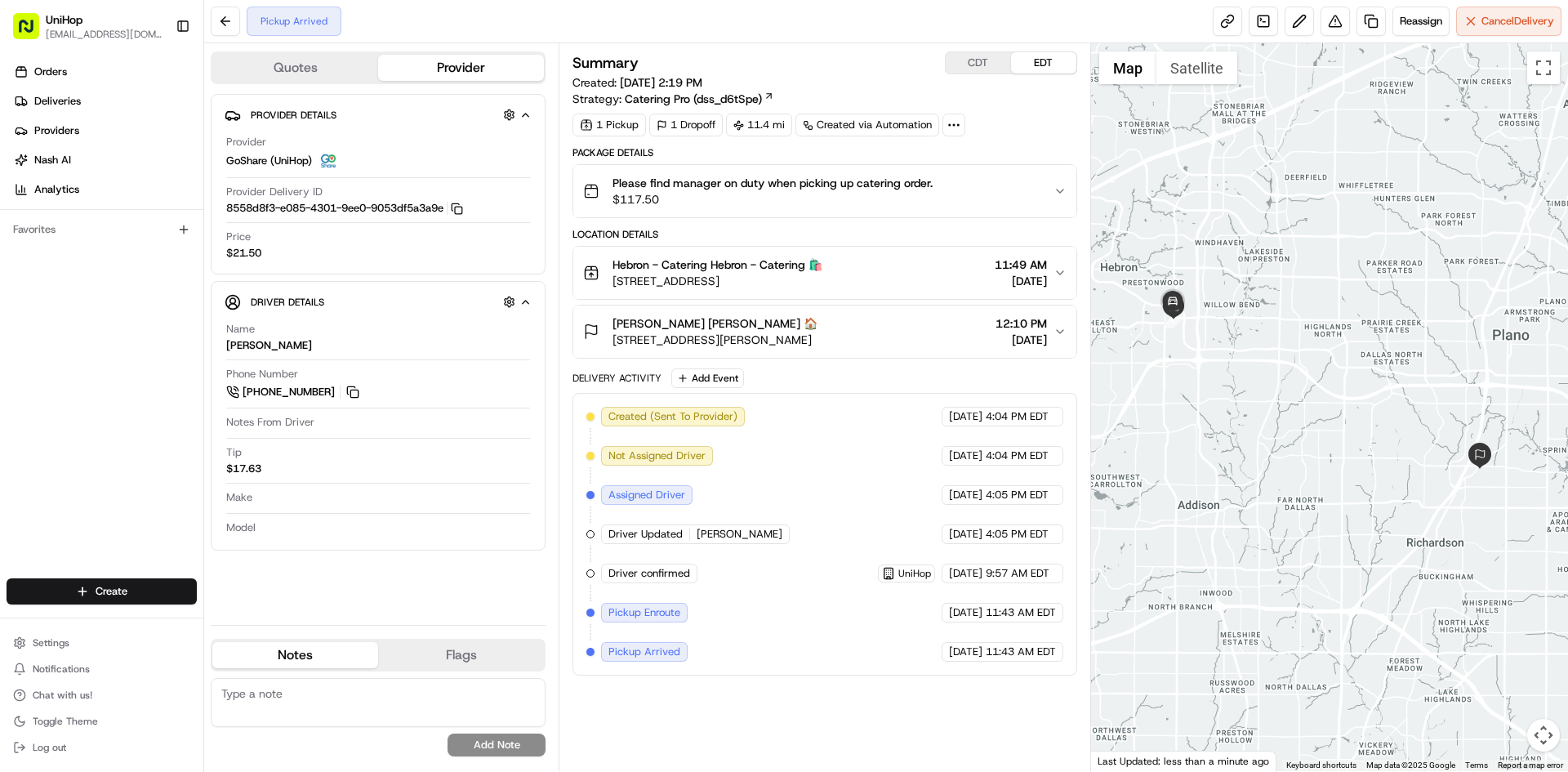
drag, startPoint x: 1247, startPoint y: 274, endPoint x: 1252, endPoint y: 284, distance: 11.2
click at [1252, 284] on div at bounding box center [1329, 407] width 478 height 728
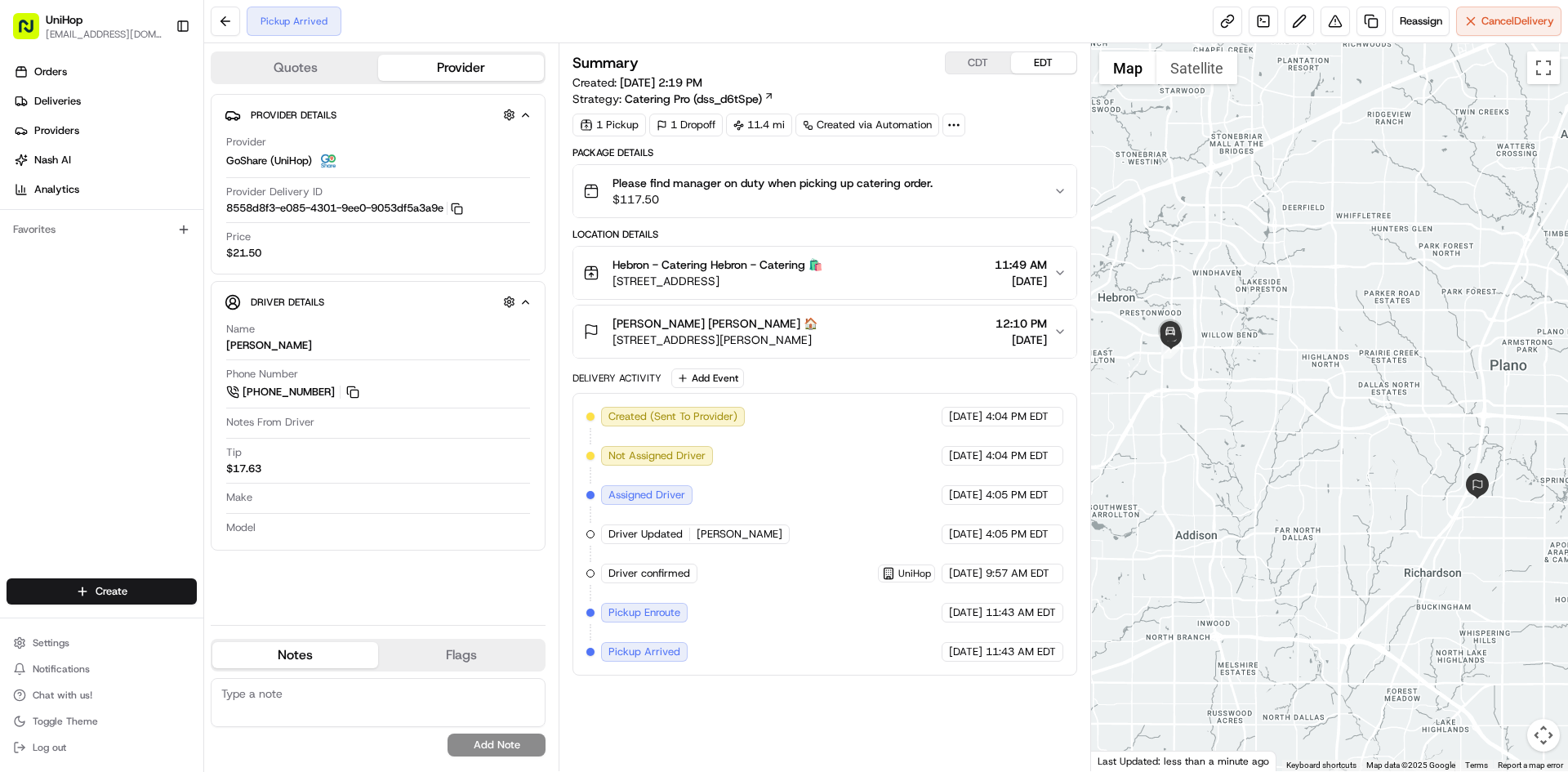
drag, startPoint x: 1239, startPoint y: 307, endPoint x: 1177, endPoint y: 284, distance: 66.1
click at [1238, 308] on div at bounding box center [1329, 407] width 478 height 728
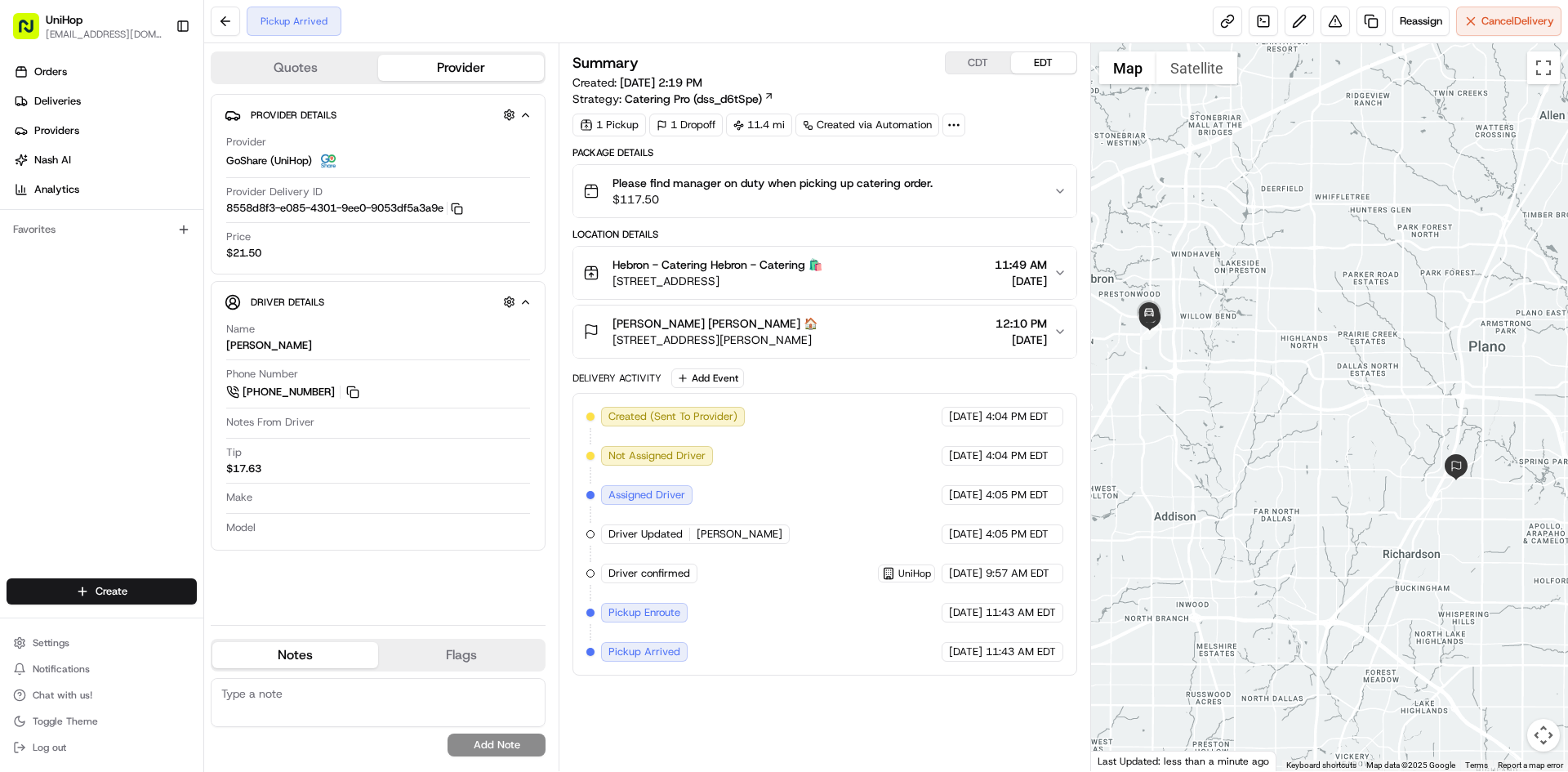
click at [1228, 309] on div at bounding box center [1329, 407] width 478 height 728
click at [1296, 407] on div at bounding box center [1329, 407] width 478 height 728
click at [356, 386] on button at bounding box center [352, 392] width 18 height 18
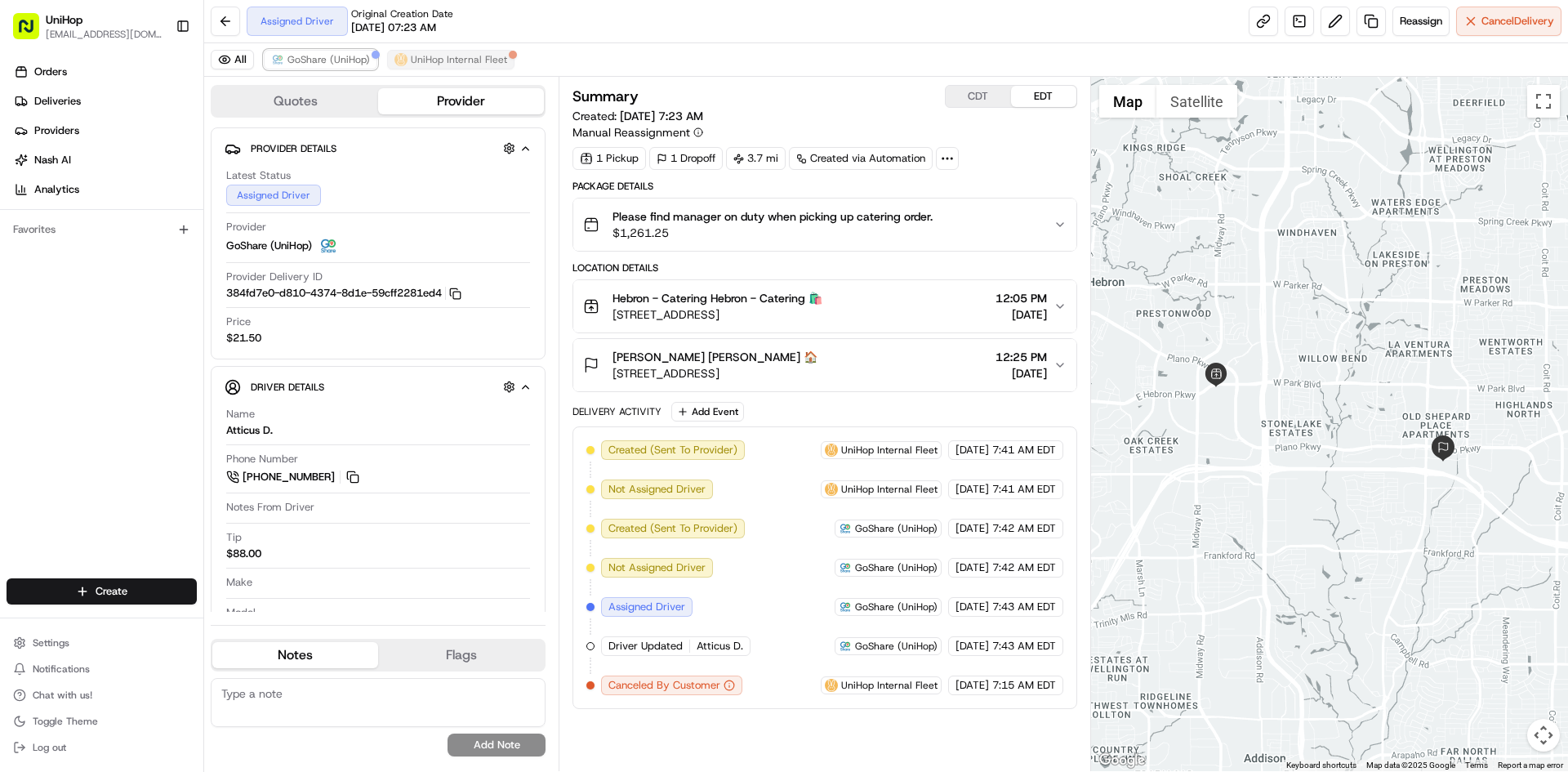
drag, startPoint x: 357, startPoint y: 56, endPoint x: 402, endPoint y: 62, distance: 45.4
click at [357, 56] on span "GoShare (UniHop)" at bounding box center [328, 59] width 82 height 13
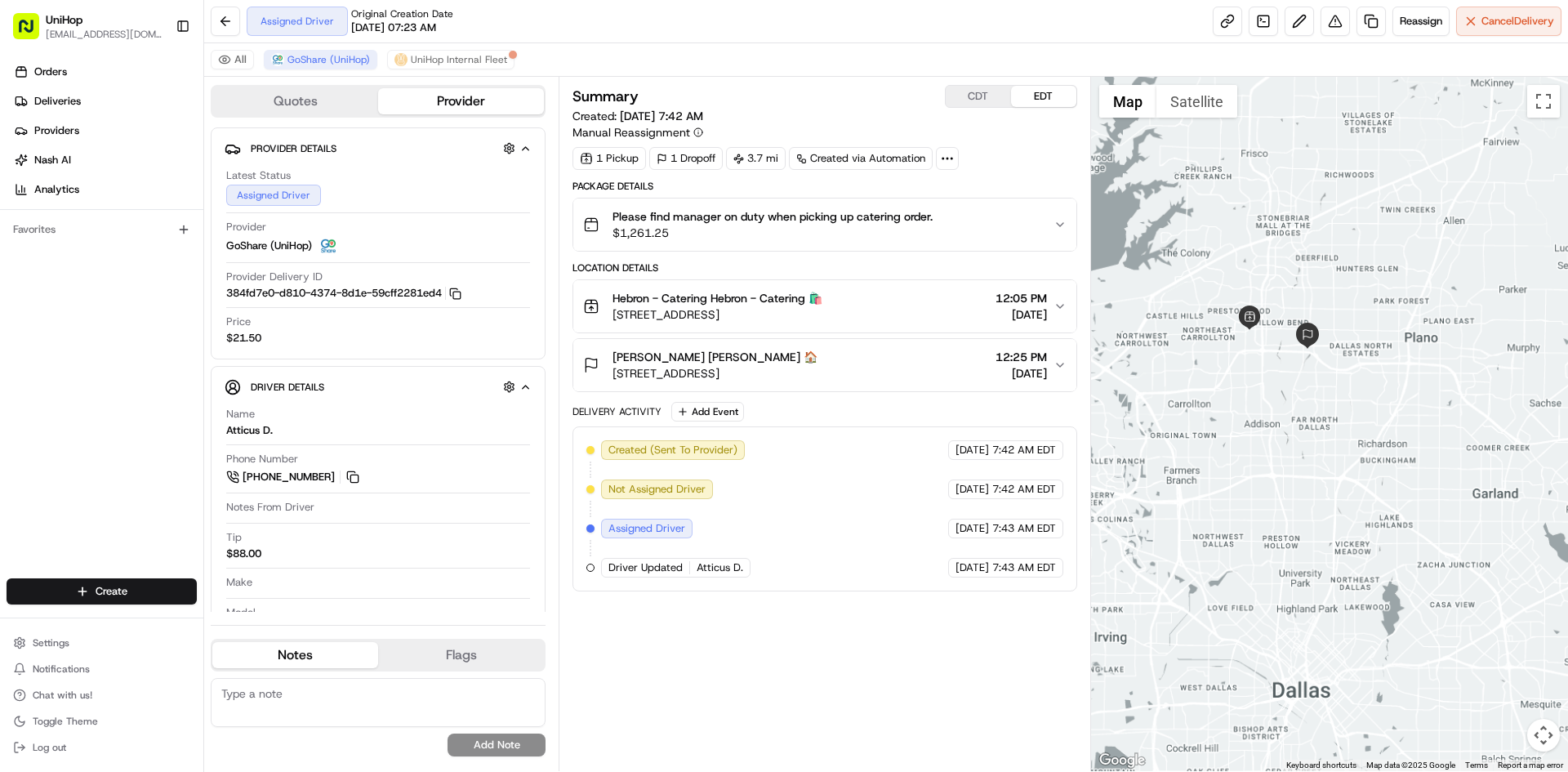
drag, startPoint x: 1314, startPoint y: 254, endPoint x: 1349, endPoint y: 288, distance: 48.8
click at [1347, 288] on div at bounding box center [1329, 424] width 478 height 694
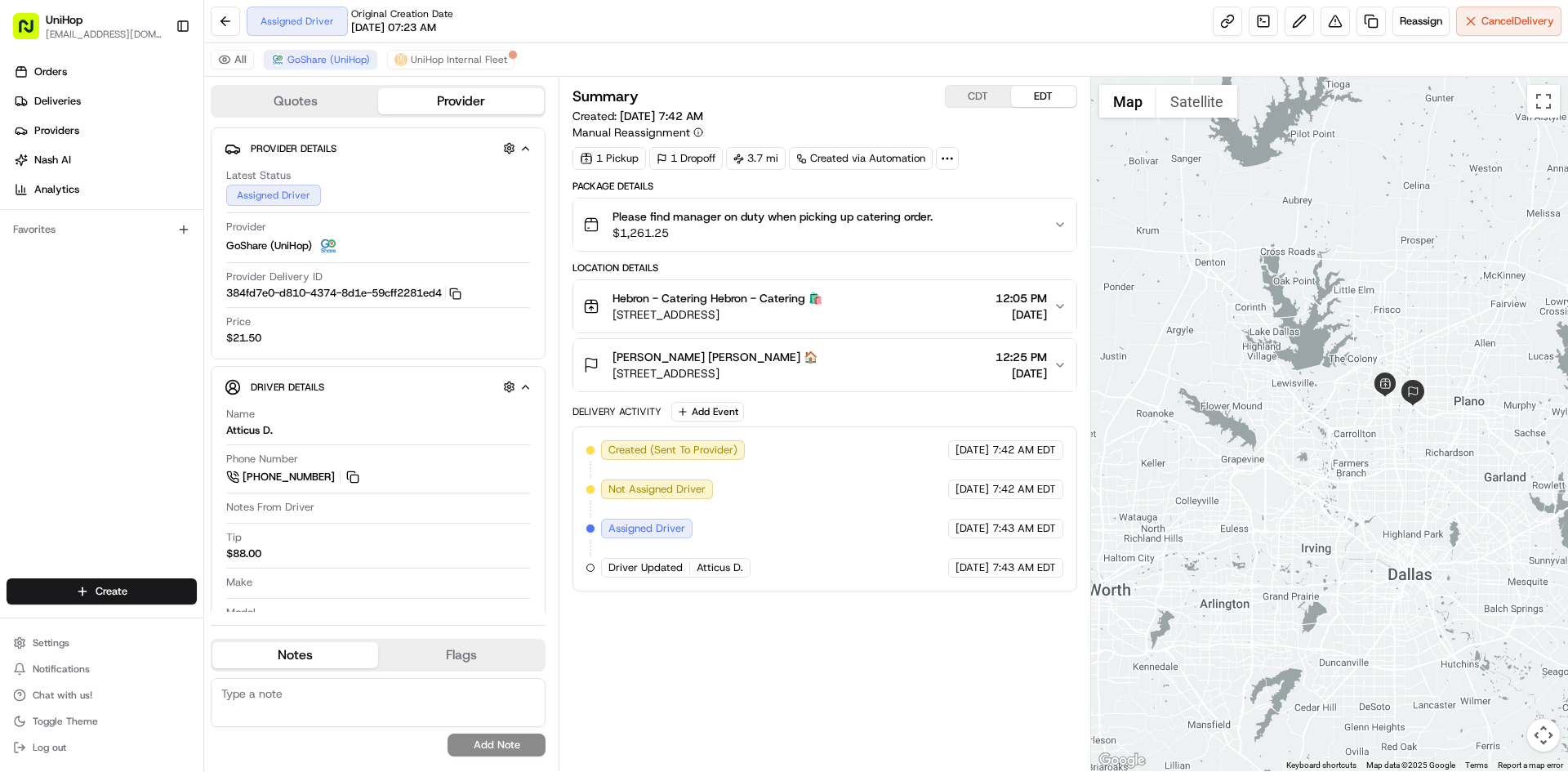
click at [1357, 246] on div at bounding box center [1329, 424] width 478 height 694
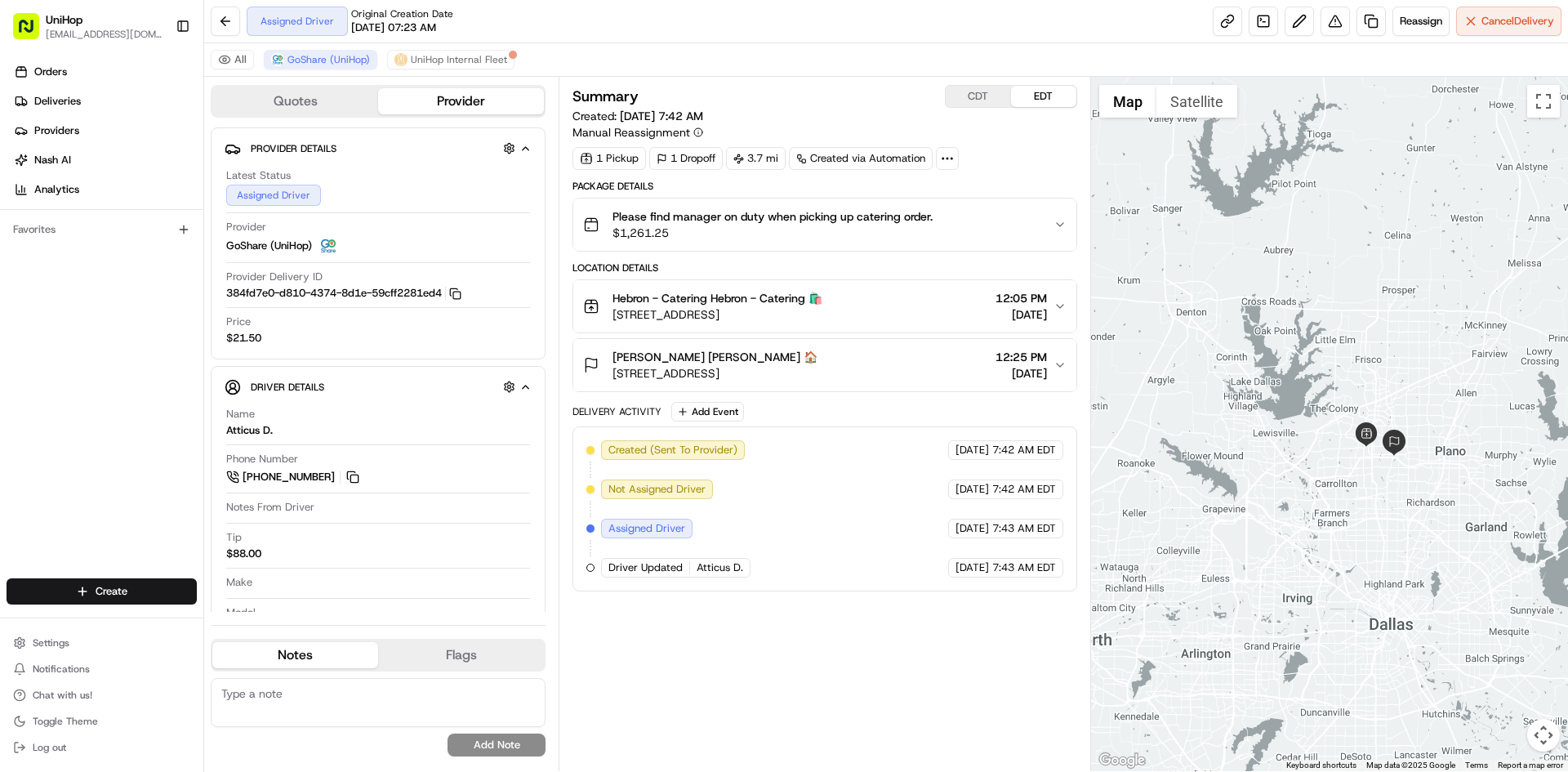
drag, startPoint x: 1292, startPoint y: 194, endPoint x: 1273, endPoint y: 241, distance: 50.7
click at [1273, 241] on div at bounding box center [1329, 424] width 478 height 694
click at [934, 357] on div "Jade Kennedy Jade Kennedy 🏠 4708 Alliance Blvd, Plano, TX 75093, USA 12:25 PM A…" at bounding box center [817, 365] width 469 height 32
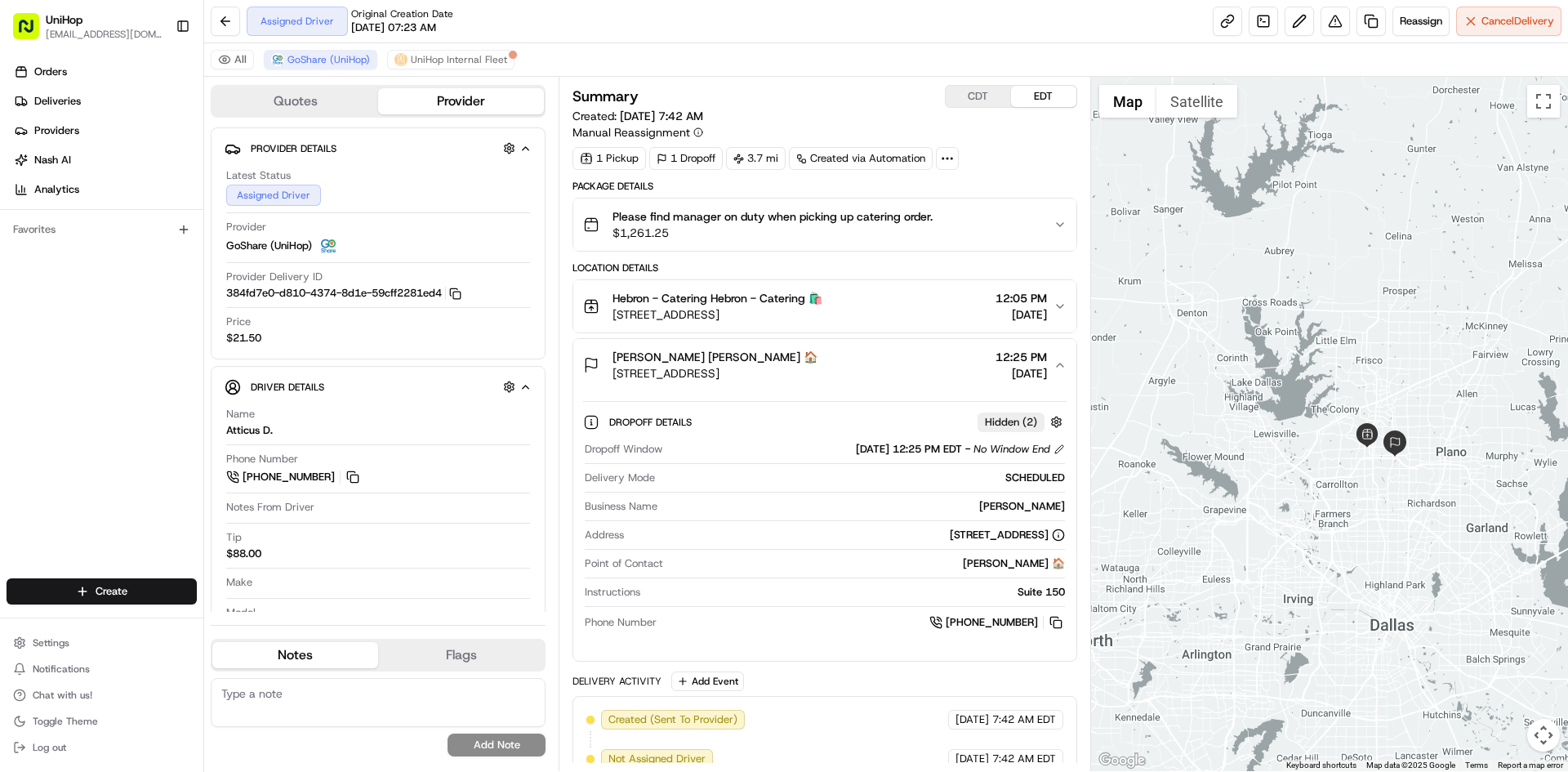
click at [934, 357] on div "Jade Kennedy Jade Kennedy 🏠 4708 Alliance Blvd, Plano, TX 75093, USA 12:25 PM A…" at bounding box center [817, 365] width 469 height 32
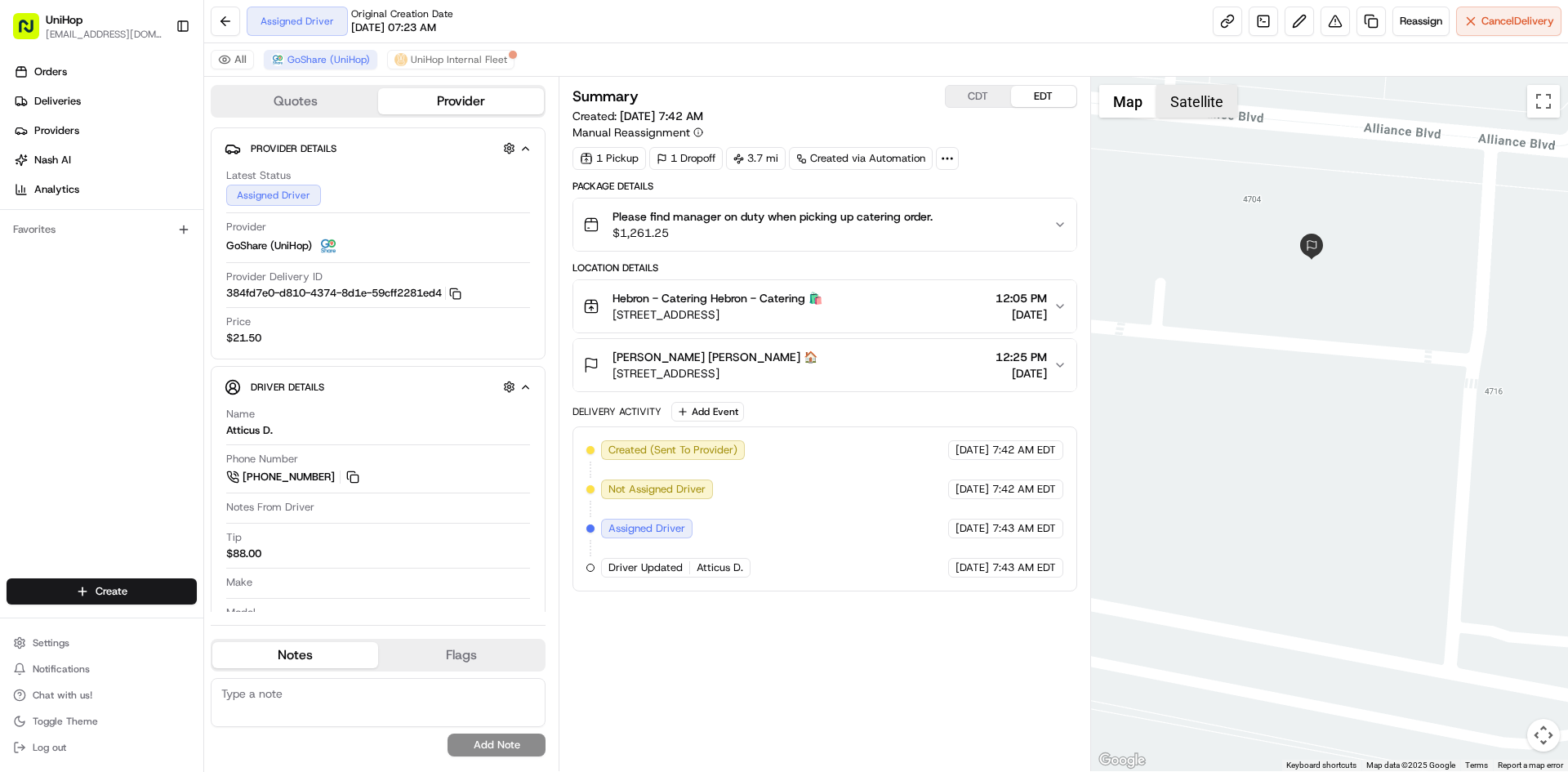
click at [1215, 103] on button "Satellite" at bounding box center [1197, 101] width 81 height 32
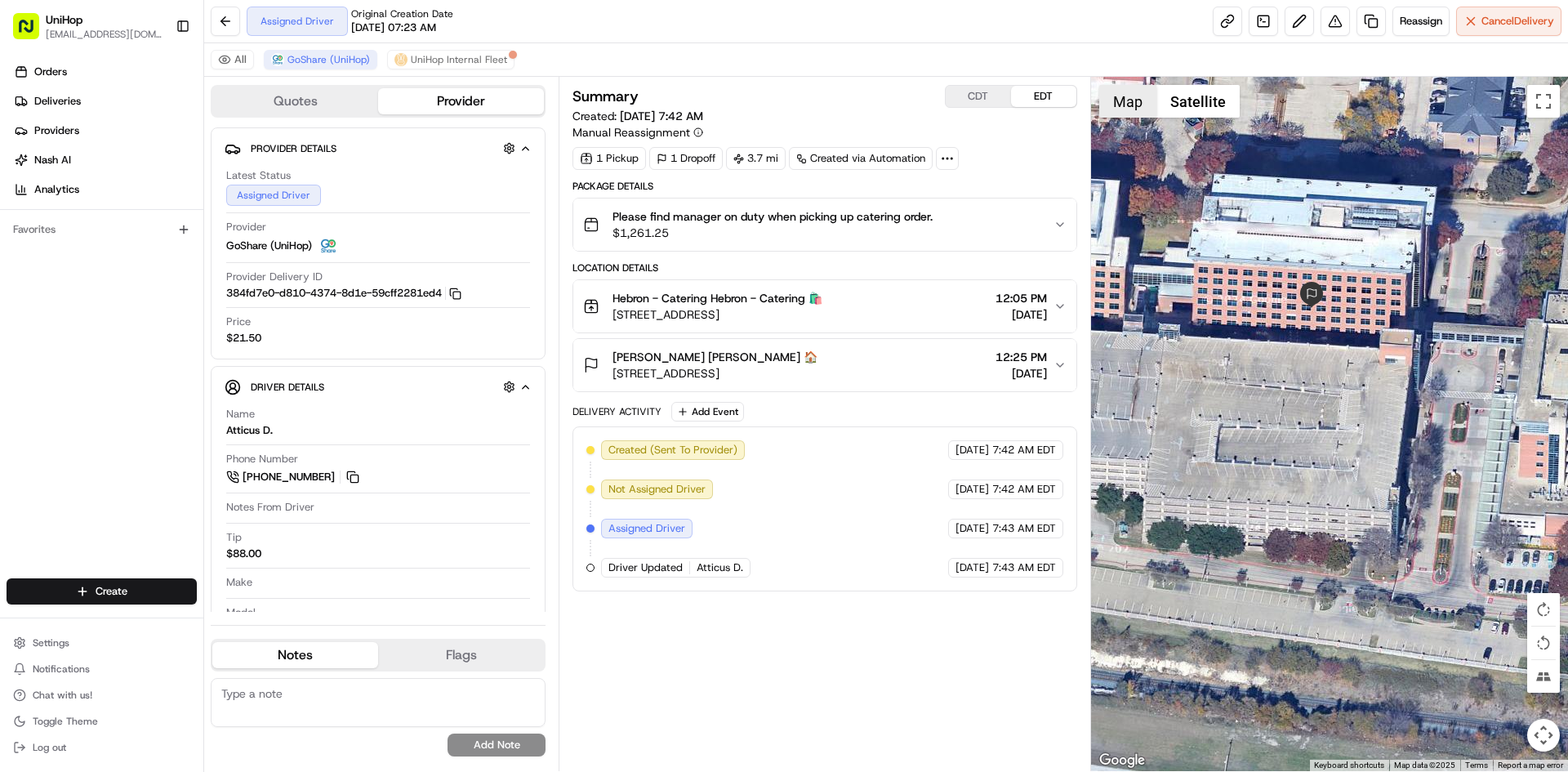
click at [1151, 102] on button "Map" at bounding box center [1128, 101] width 57 height 32
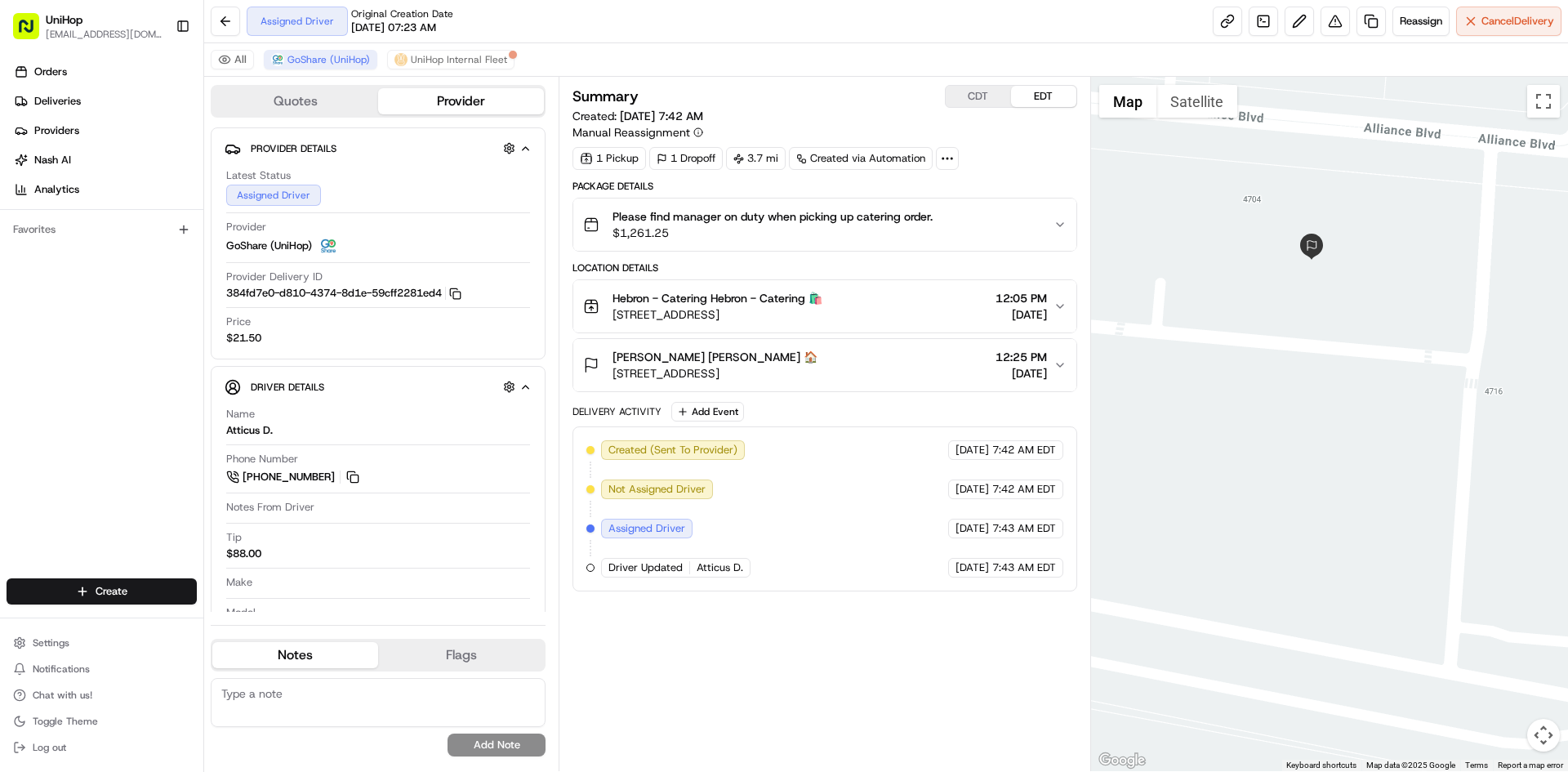
click at [919, 340] on button "Jade Kennedy Jade Kennedy 🏠 4708 Alliance Blvd, Plano, TX 75093, USA 12:25 PM A…" at bounding box center [825, 364] width 503 height 52
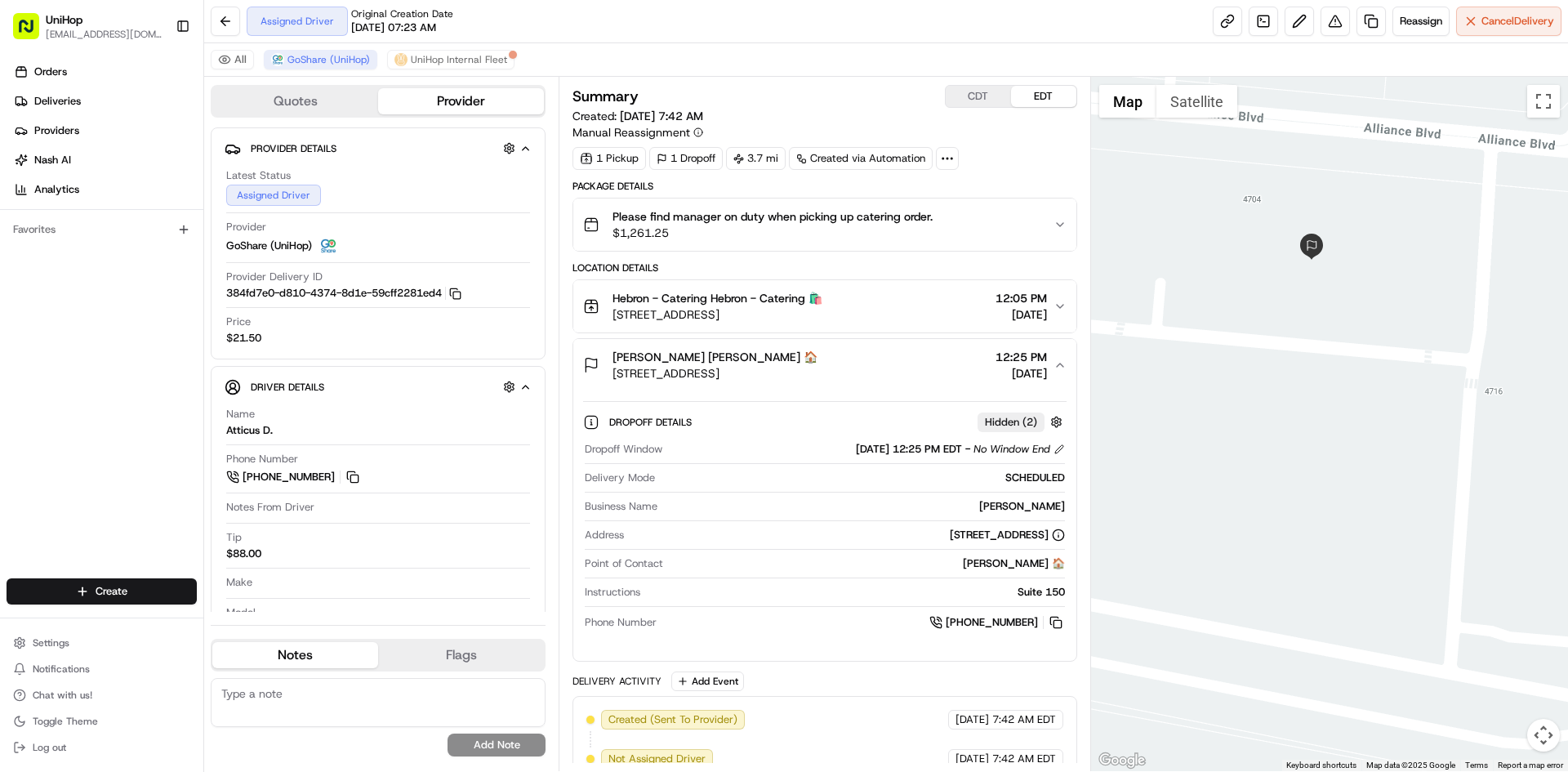
click at [912, 348] on button "Jade Kennedy Jade Kennedy 🏠 4708 Alliance Blvd, Plano, TX 75093, USA 12:25 PM A…" at bounding box center [825, 364] width 503 height 52
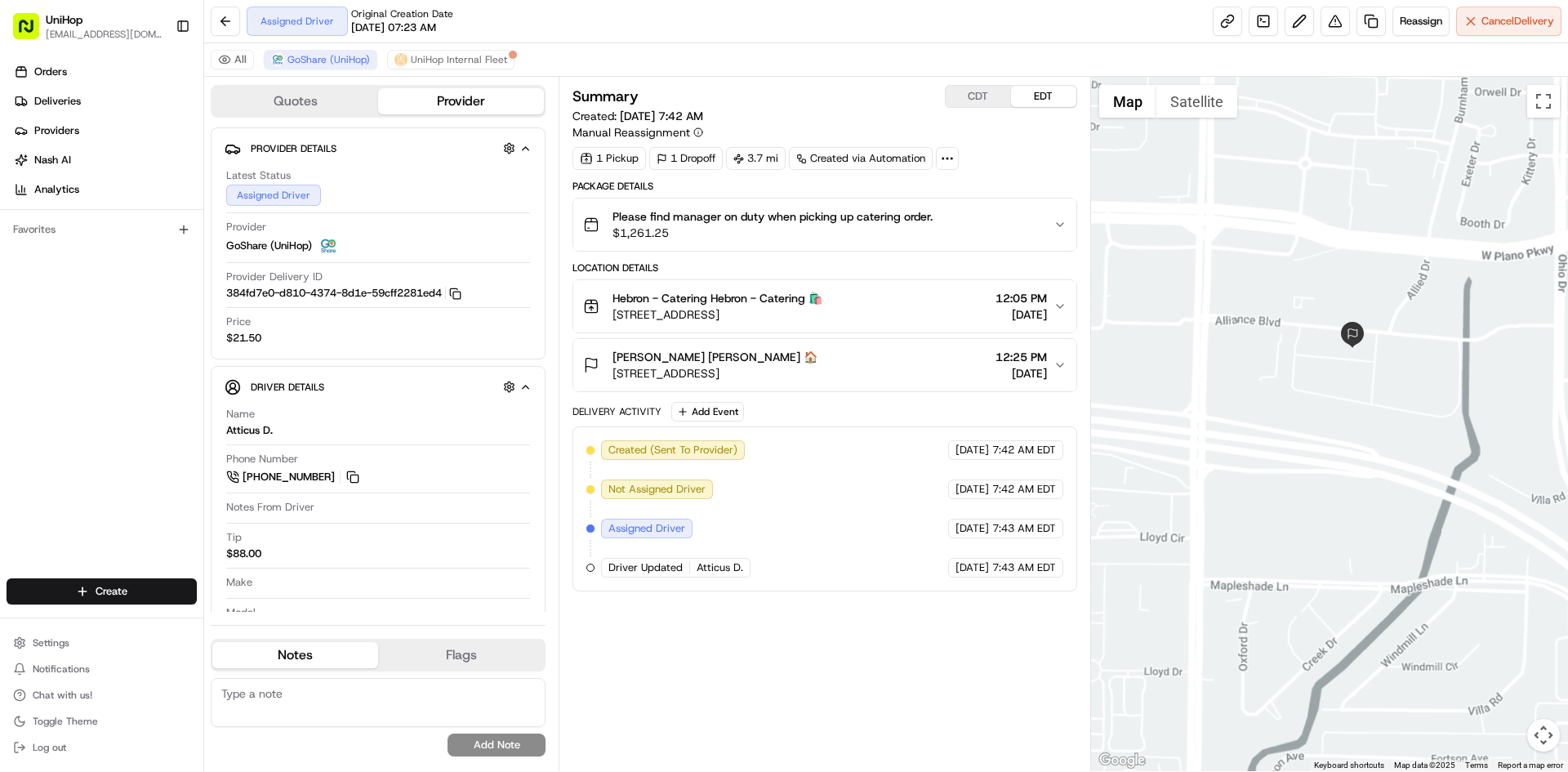
drag, startPoint x: 1286, startPoint y: 370, endPoint x: 1365, endPoint y: 420, distance: 93.5
click at [1358, 412] on div at bounding box center [1329, 424] width 478 height 694
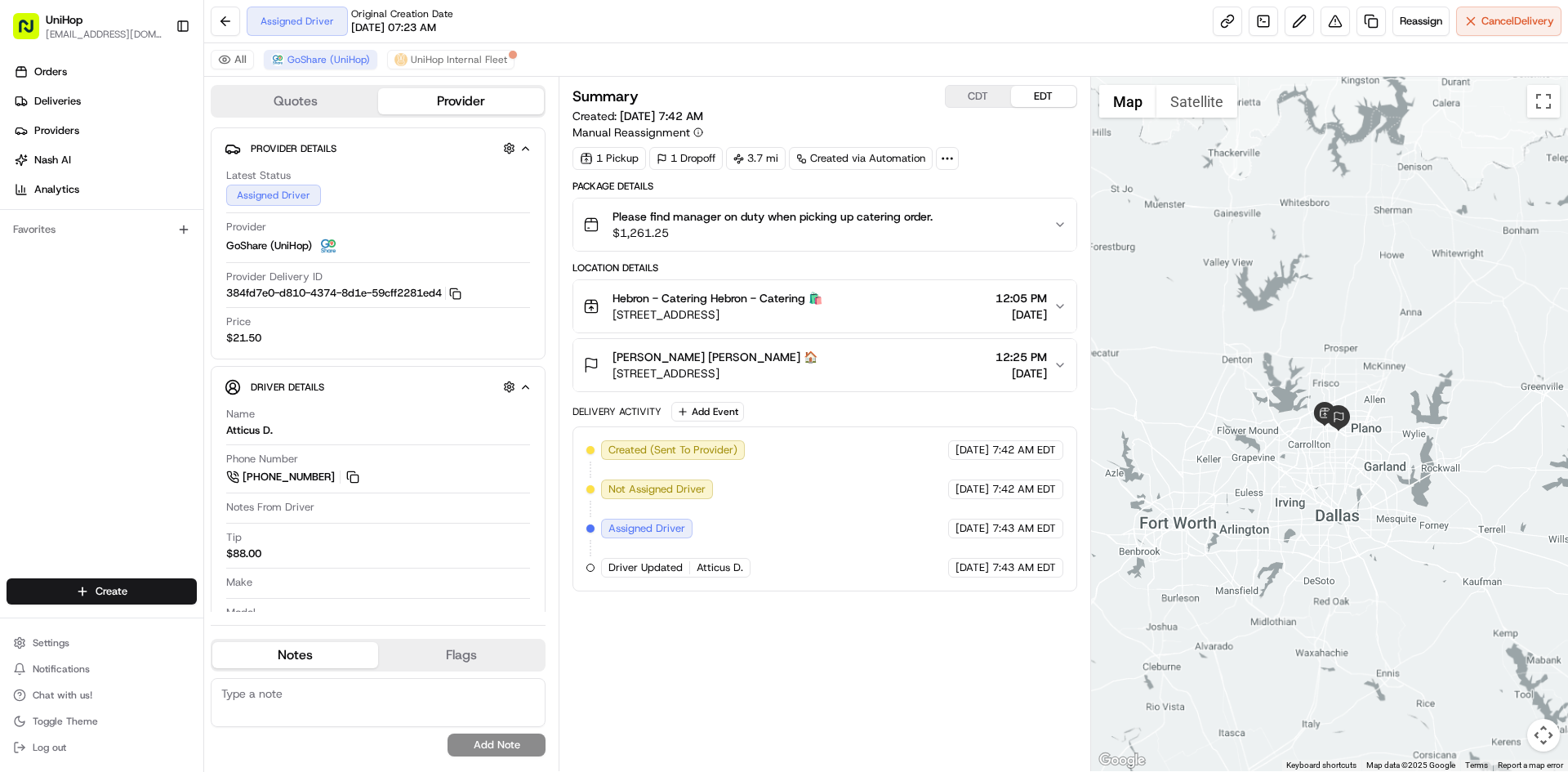
drag, startPoint x: 1347, startPoint y: 481, endPoint x: 1333, endPoint y: 519, distance: 40.5
click at [1333, 519] on div at bounding box center [1329, 424] width 478 height 694
click at [734, 404] on button "Add Event" at bounding box center [707, 411] width 73 height 20
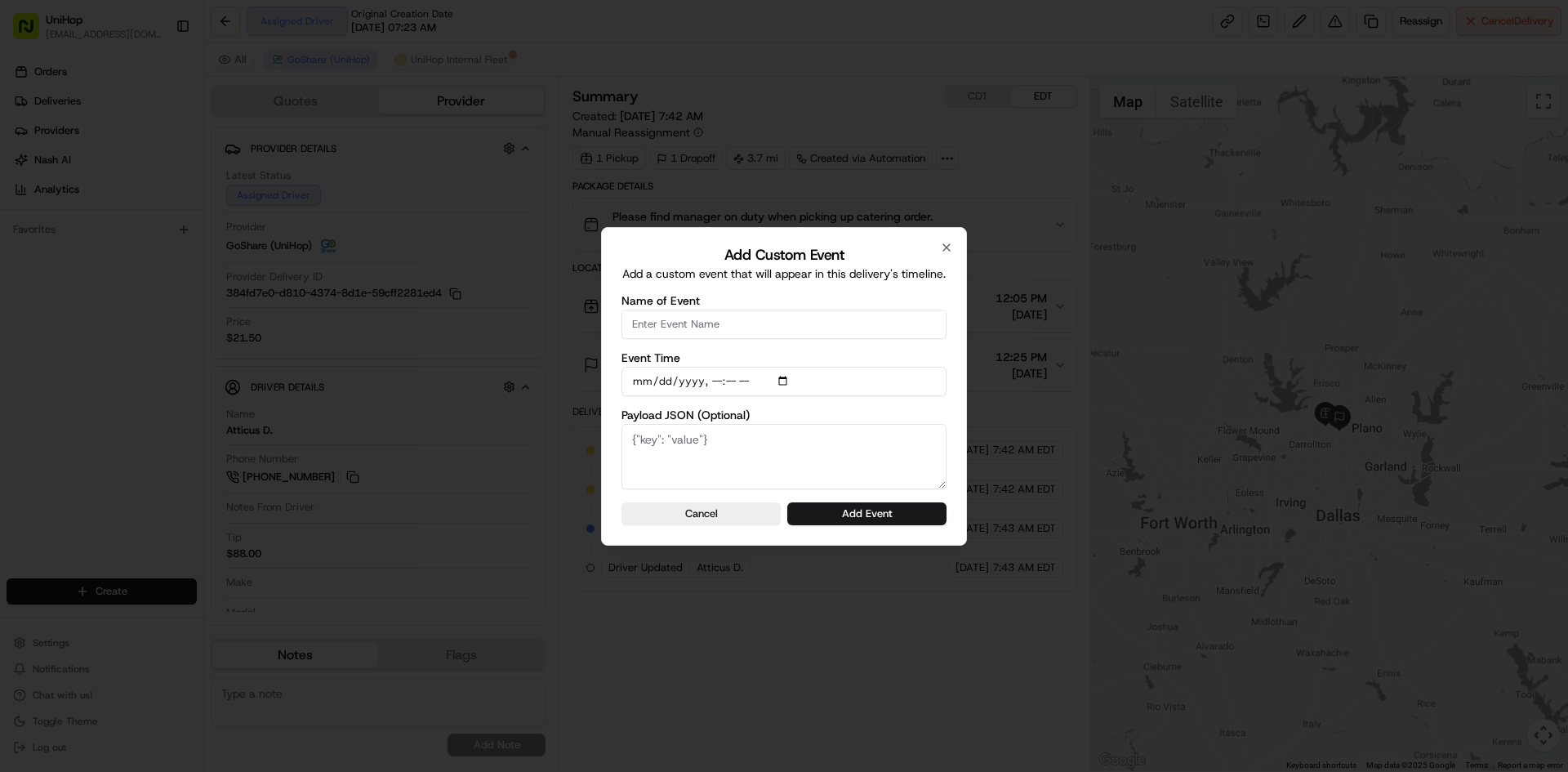
click at [731, 334] on input "Name of Event" at bounding box center [784, 324] width 325 height 29
type input "Driver Confirmed"
click at [783, 383] on input "Event Time" at bounding box center [784, 381] width 325 height 29
type input "2025-08-20T10:33"
click at [947, 416] on div "Add Custom Event Add a custom event that will appear in this delivery's timelin…" at bounding box center [784, 386] width 366 height 319
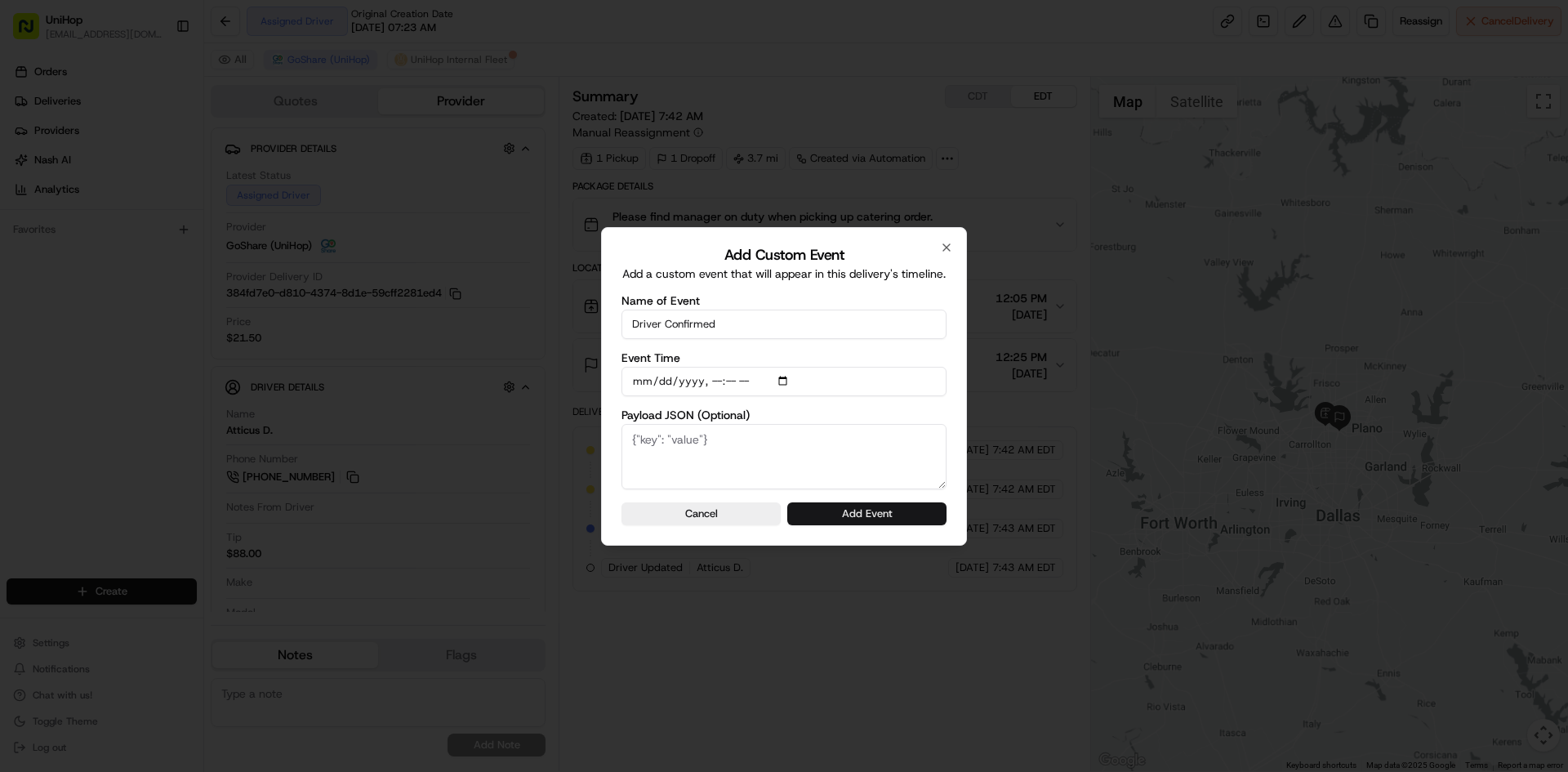
click at [899, 510] on button "Add Event" at bounding box center [867, 514] width 159 height 23
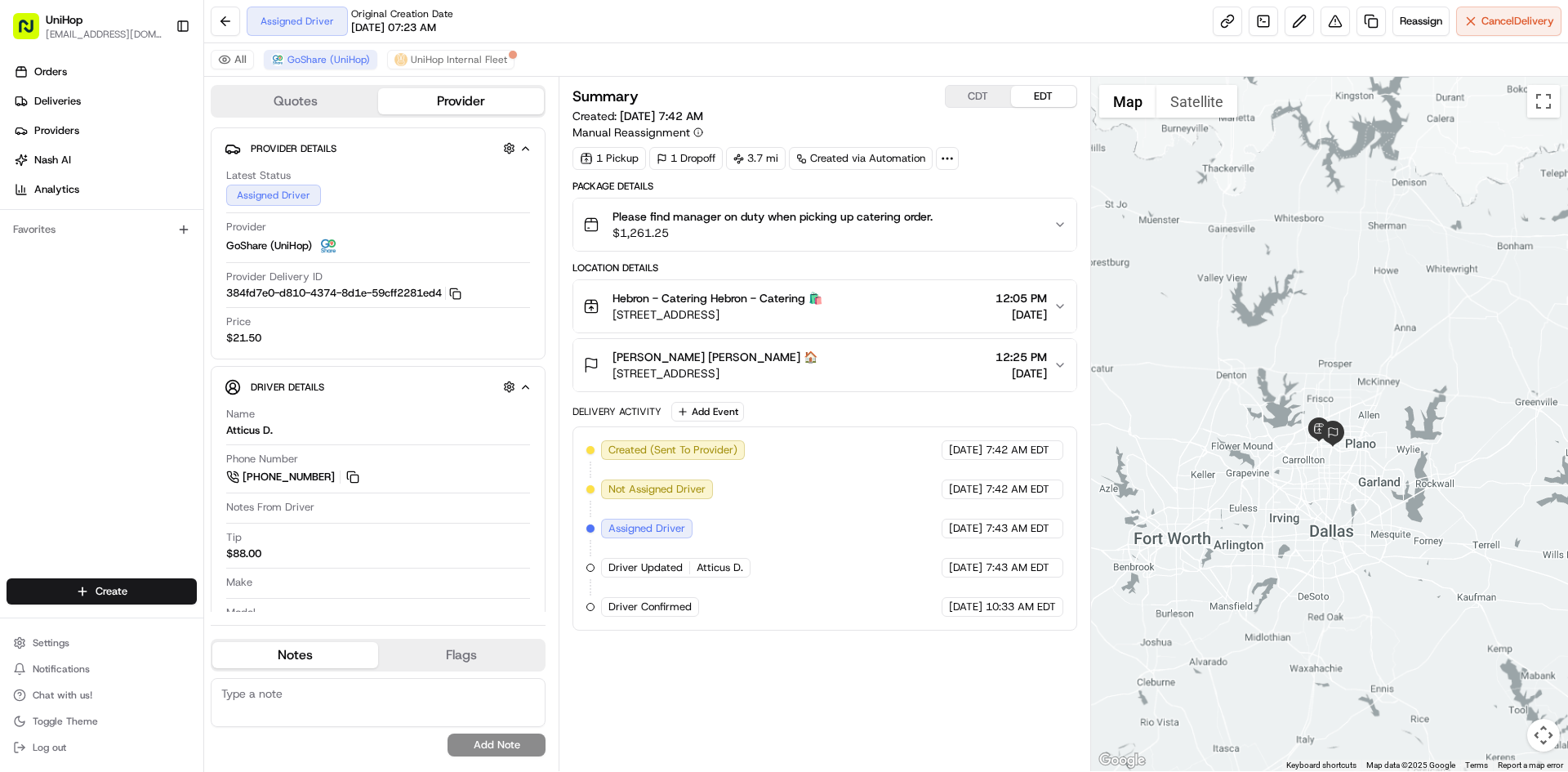
click at [1261, 239] on div at bounding box center [1329, 424] width 478 height 694
drag, startPoint x: 865, startPoint y: 316, endPoint x: 612, endPoint y: 321, distance: 253.0
click at [612, 321] on div "Hebron - Catering Hebron - Catering 🛍️ 3450 E Hebron Pkwy, Carrollton, TX 75010…" at bounding box center [817, 306] width 469 height 32
drag, startPoint x: 846, startPoint y: 373, endPoint x: 614, endPoint y: 375, distance: 232.0
click at [614, 375] on div "Jade Kennedy Jade Kennedy 🏠 4708 Alliance Blvd, Plano, TX 75093, USA 12:25 PM A…" at bounding box center [817, 365] width 469 height 32
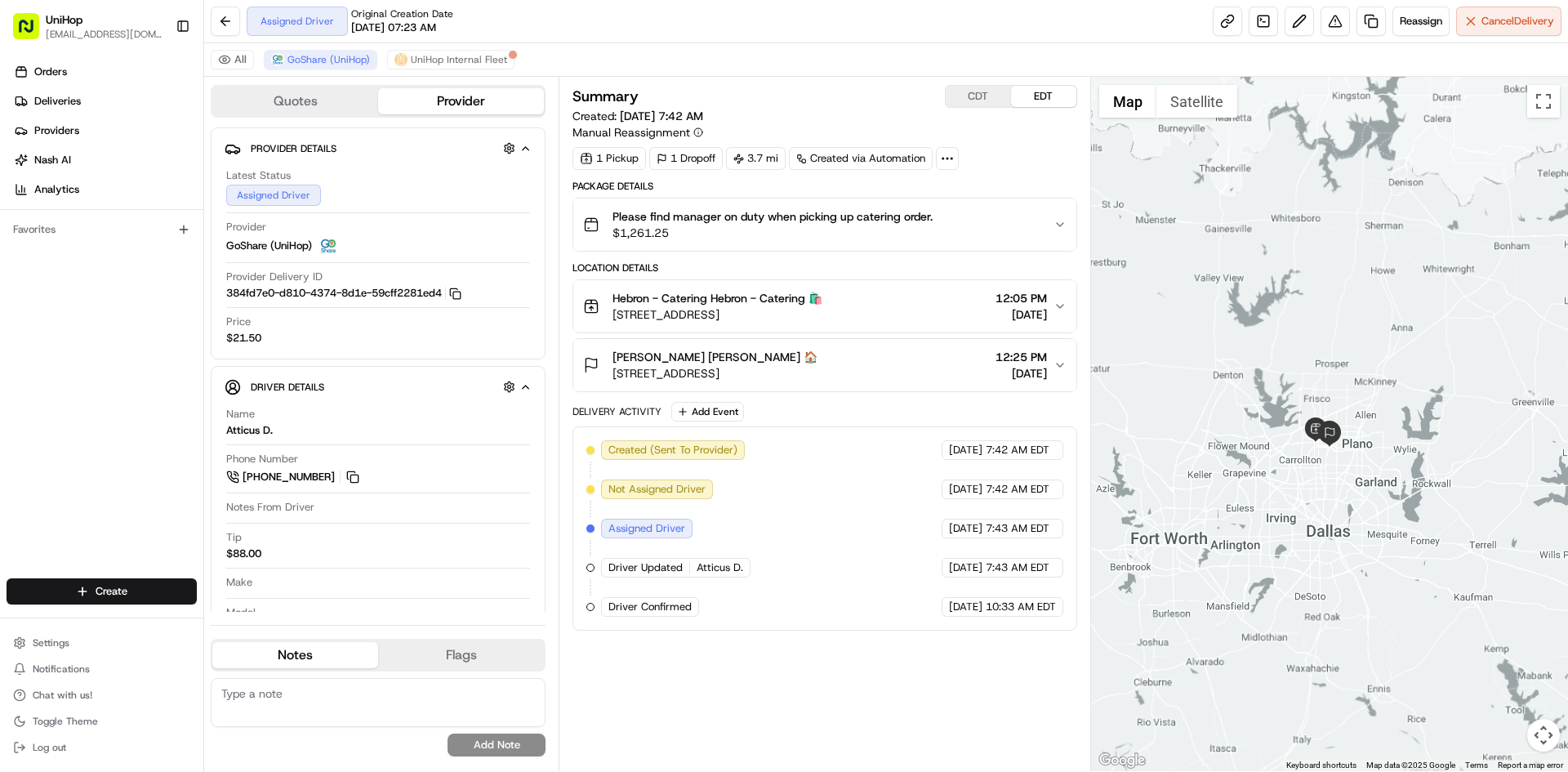
copy span "4708 Alliance Blvd, Plano, TX 75093, USA"
click at [887, 681] on div "Summary CDT EDT Created: Aug 14 2025 7:42 AM Manual Reassignment 1 Pickup 1 Dro…" at bounding box center [824, 423] width 504 height 678
click at [136, 399] on div "Orders Deliveries Providers [PERSON_NAME] Analytics Favorites" at bounding box center [102, 320] width 203 height 536
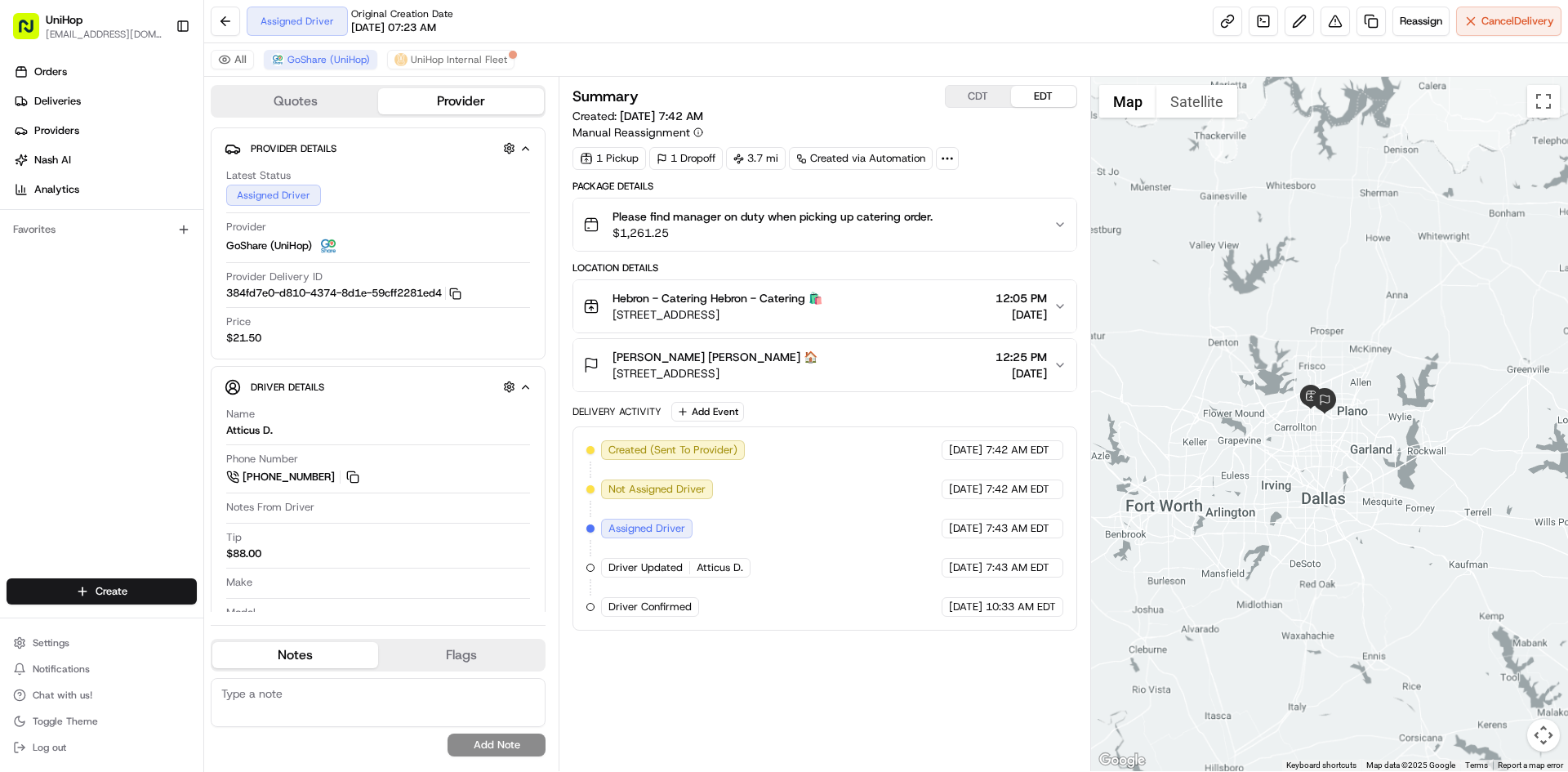
drag, startPoint x: 1259, startPoint y: 358, endPoint x: 1251, endPoint y: 332, distance: 27.2
click at [1251, 332] on div at bounding box center [1329, 424] width 478 height 694
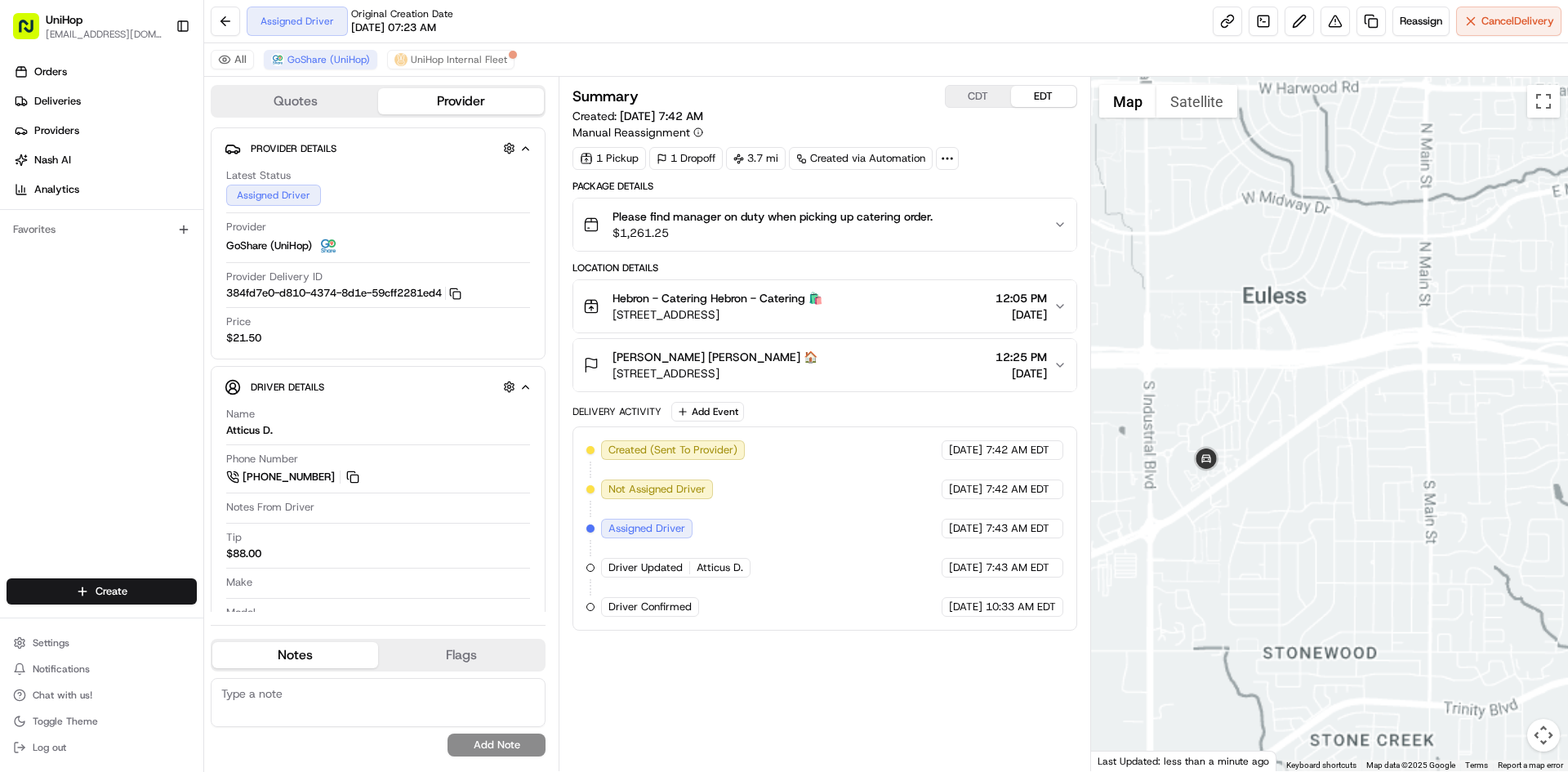
click at [1334, 408] on div at bounding box center [1329, 424] width 478 height 694
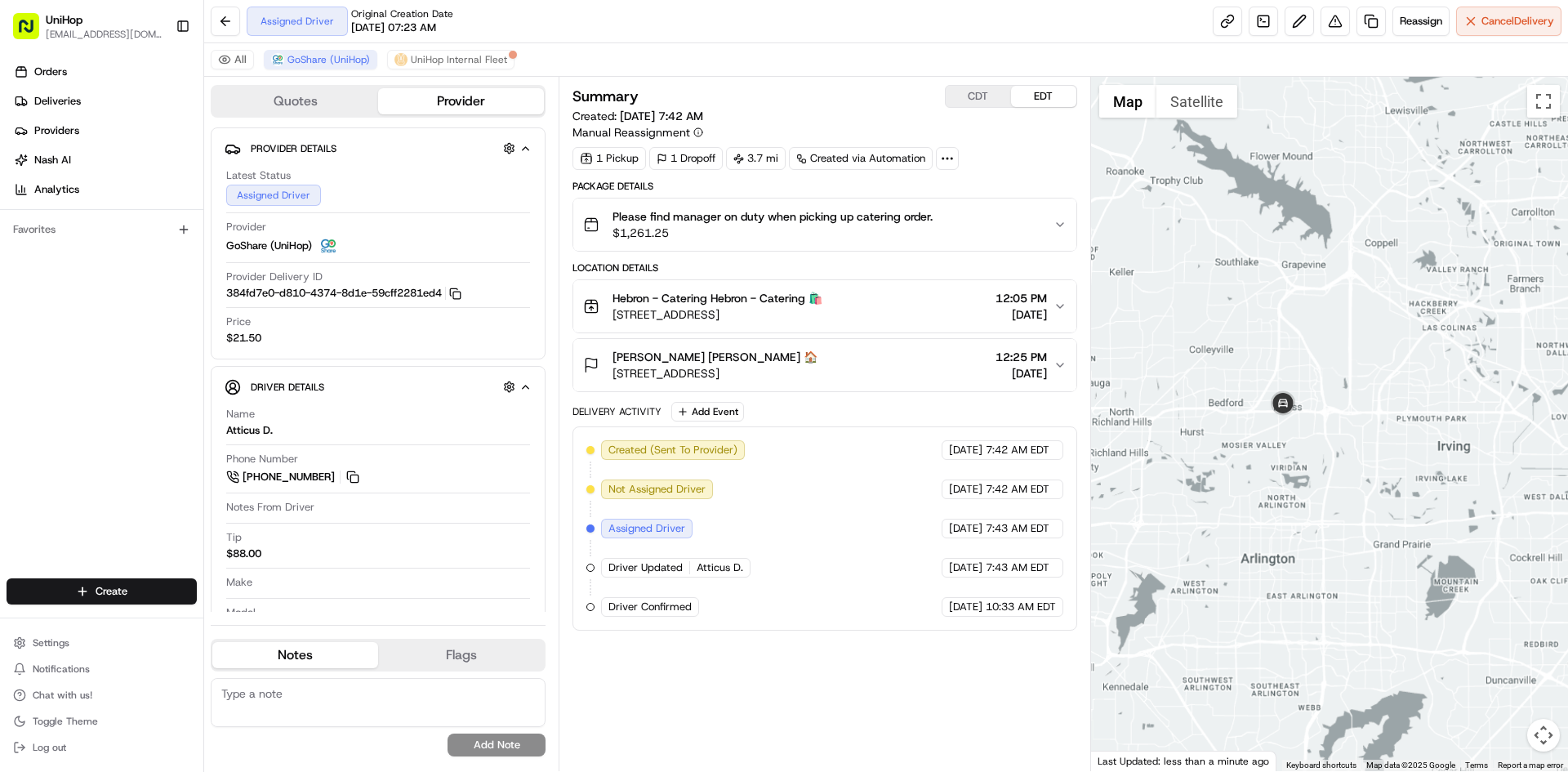
drag, startPoint x: 1378, startPoint y: 305, endPoint x: 1314, endPoint y: 338, distance: 72.0
click at [1314, 338] on div at bounding box center [1329, 424] width 478 height 694
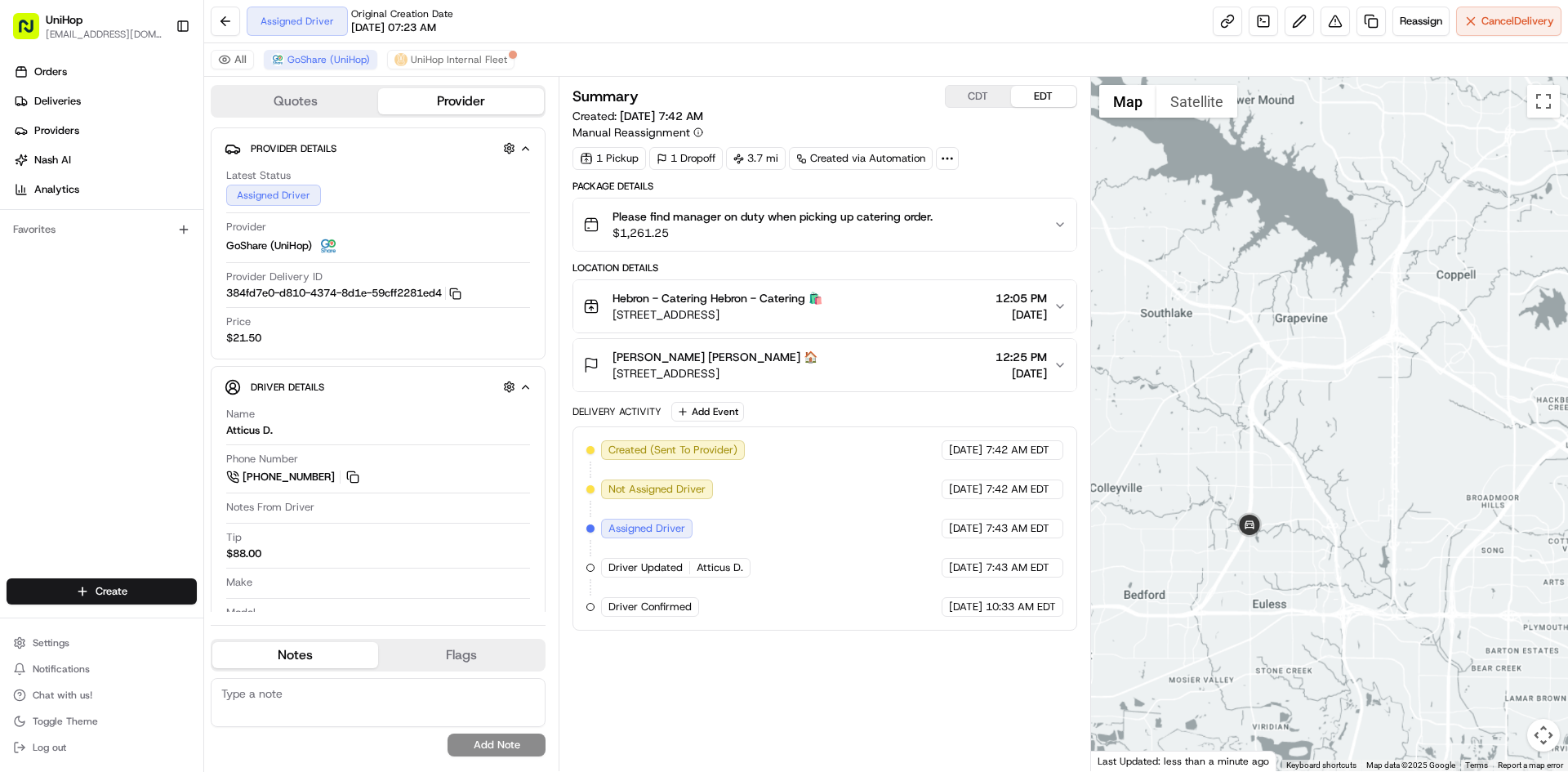
drag, startPoint x: 1399, startPoint y: 382, endPoint x: 1365, endPoint y: 414, distance: 46.7
click at [1369, 411] on div at bounding box center [1329, 424] width 478 height 694
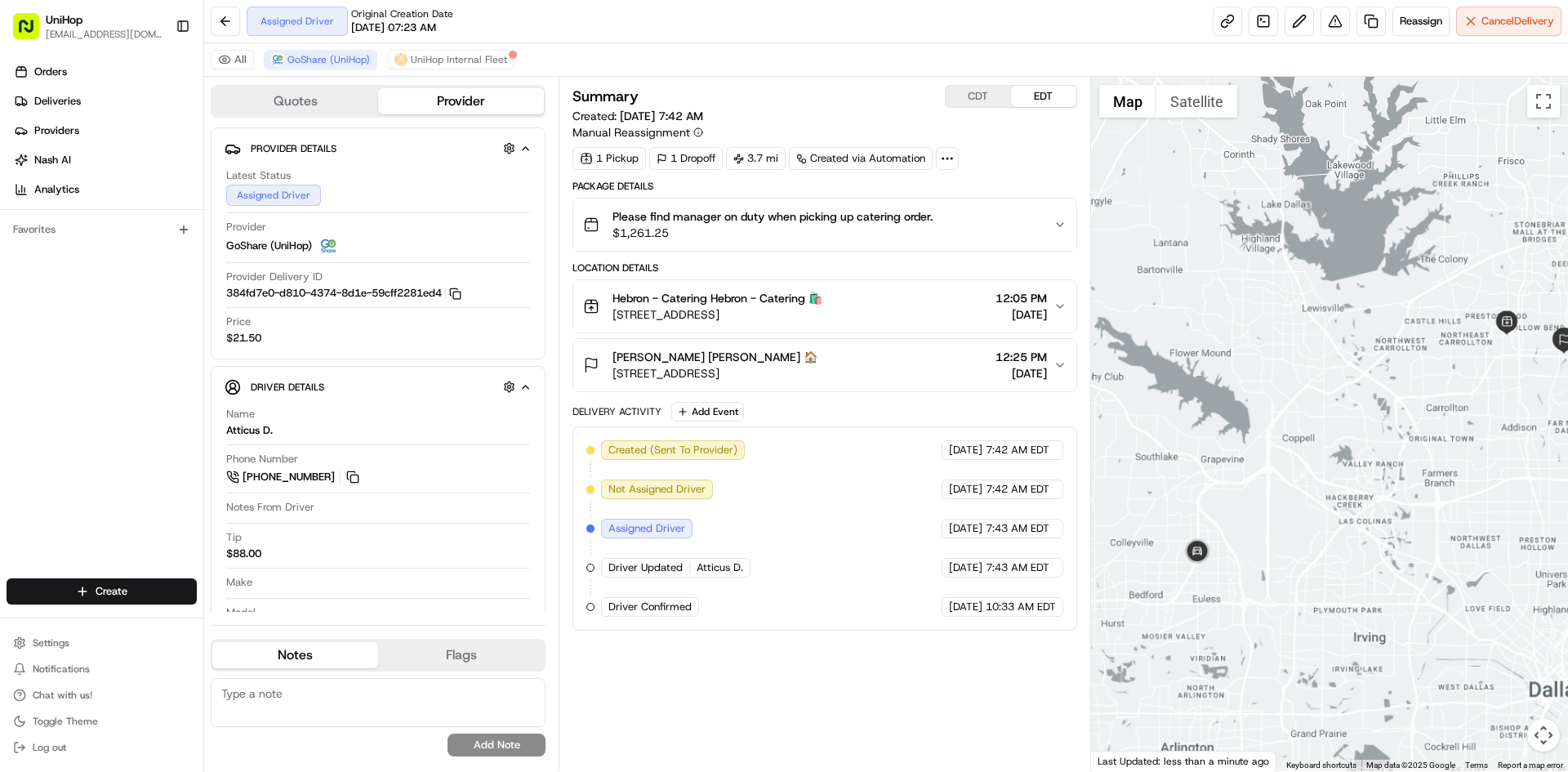
drag, startPoint x: 1363, startPoint y: 385, endPoint x: 1351, endPoint y: 392, distance: 13.9
click at [1352, 392] on div at bounding box center [1329, 424] width 478 height 694
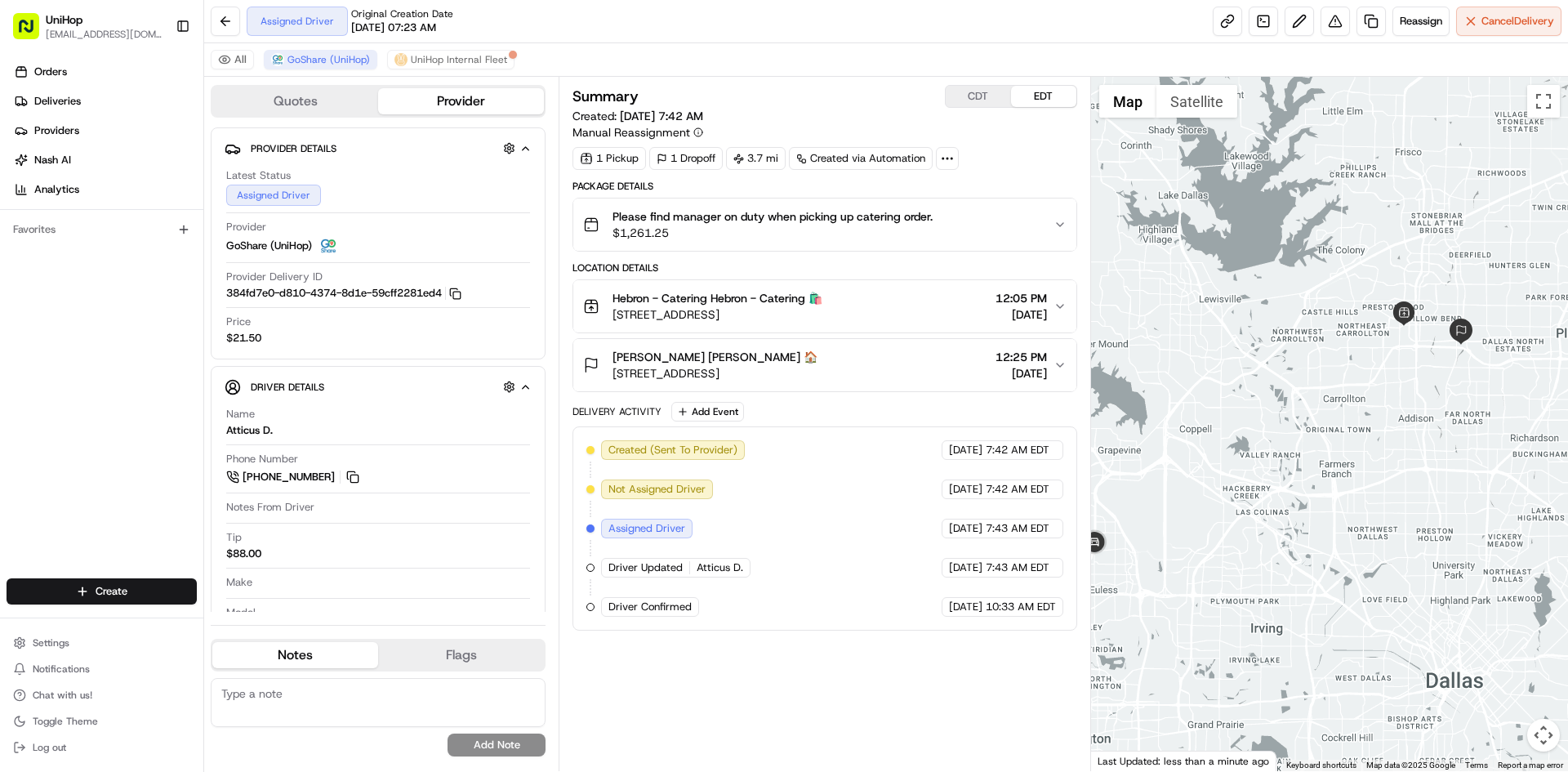
click at [1405, 436] on div at bounding box center [1329, 424] width 478 height 694
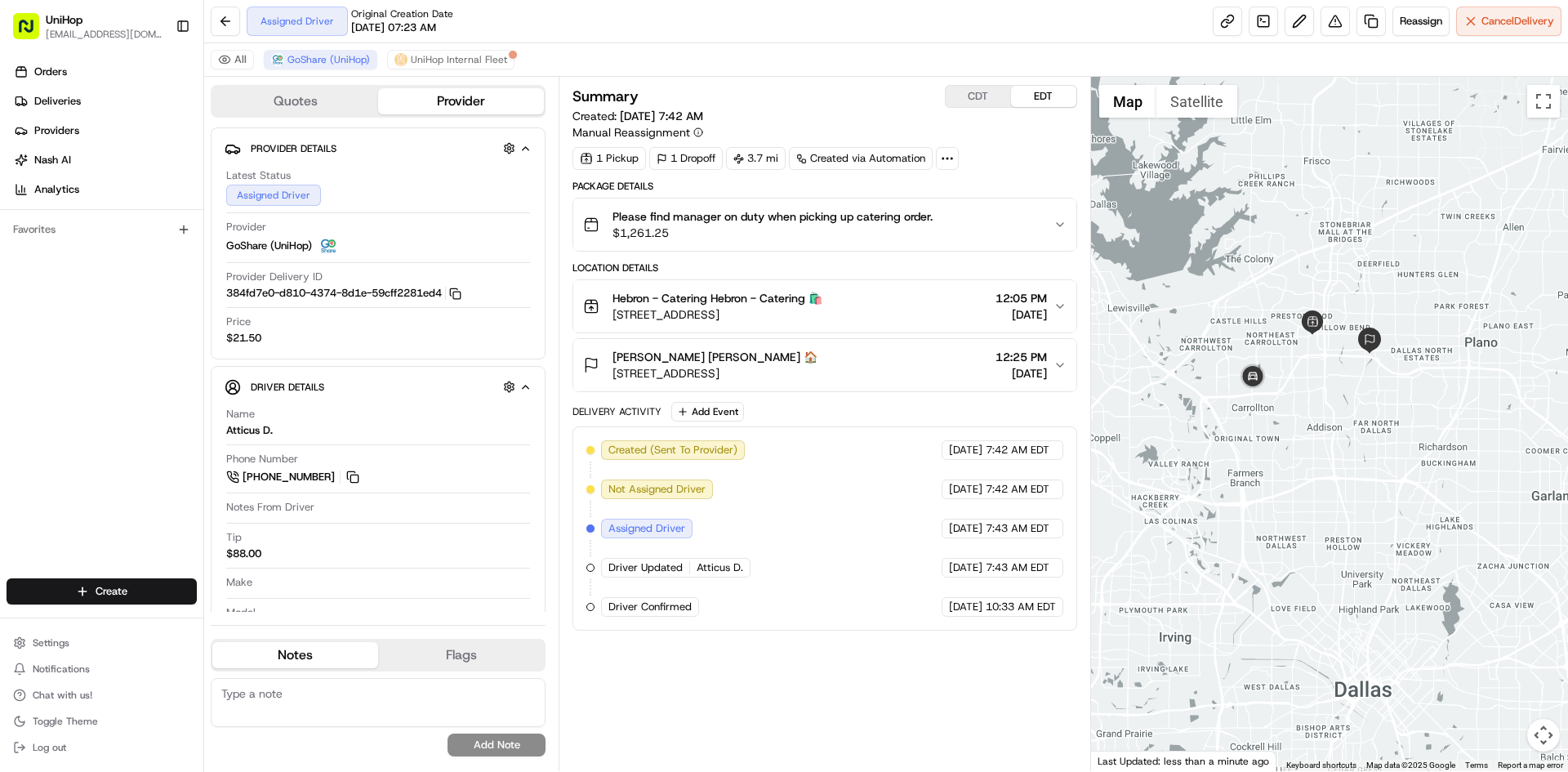
drag, startPoint x: 1294, startPoint y: 229, endPoint x: 1240, endPoint y: 233, distance: 54.1
click at [1240, 233] on div at bounding box center [1329, 424] width 478 height 694
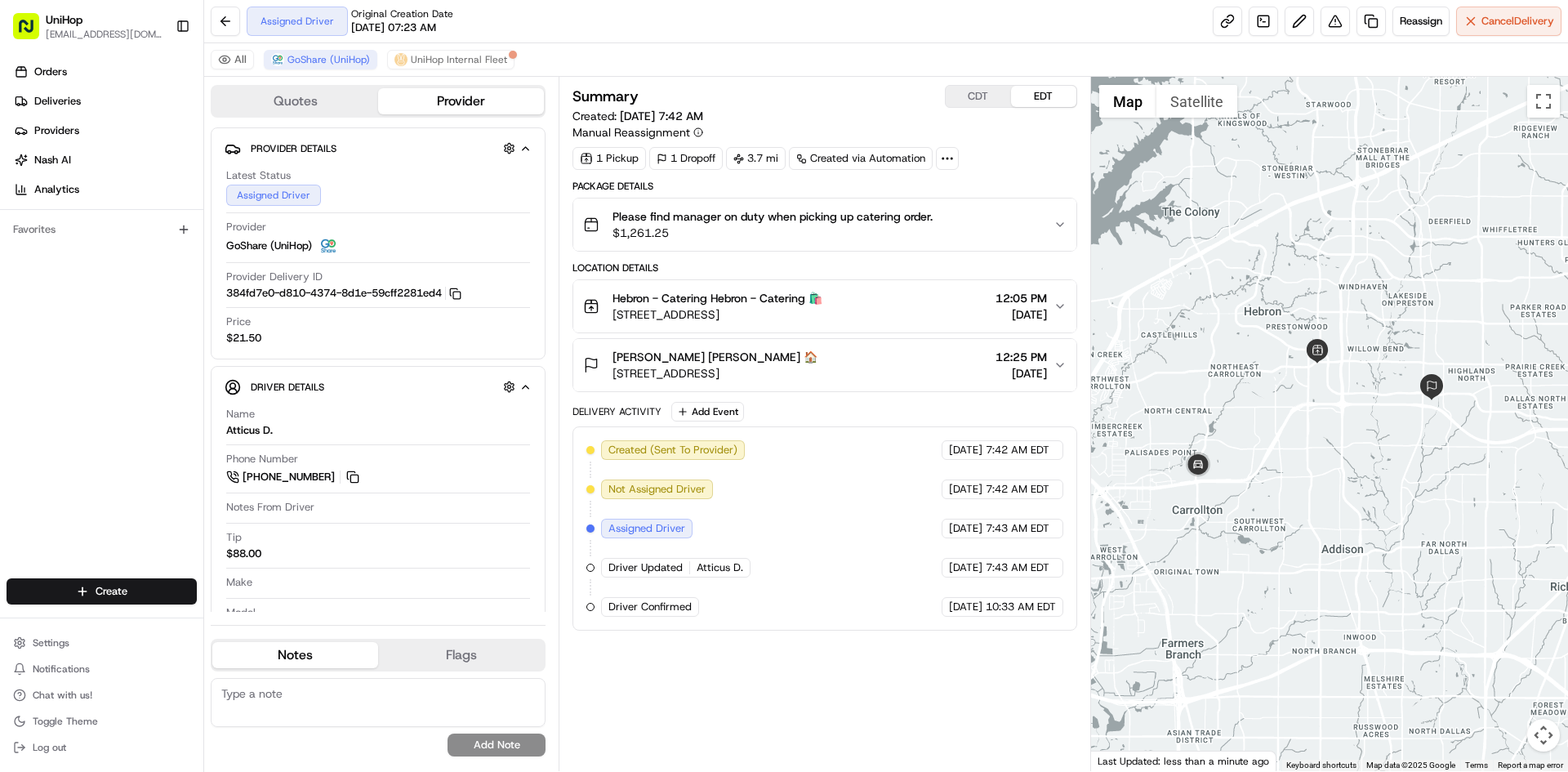
drag, startPoint x: 1302, startPoint y: 239, endPoint x: 1322, endPoint y: 185, distance: 57.6
click at [1322, 185] on div at bounding box center [1329, 424] width 478 height 694
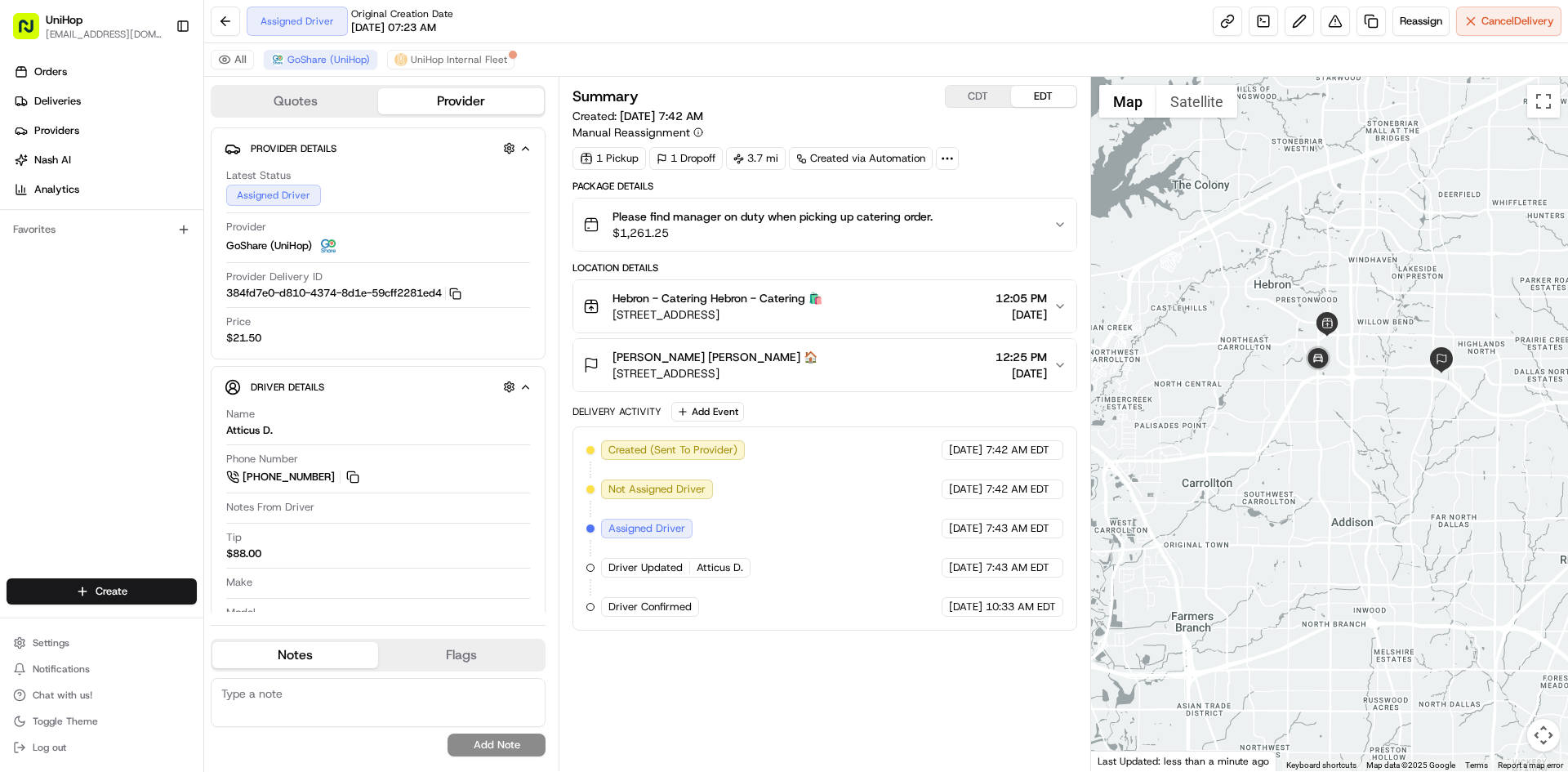
click at [1350, 166] on div at bounding box center [1329, 424] width 478 height 694
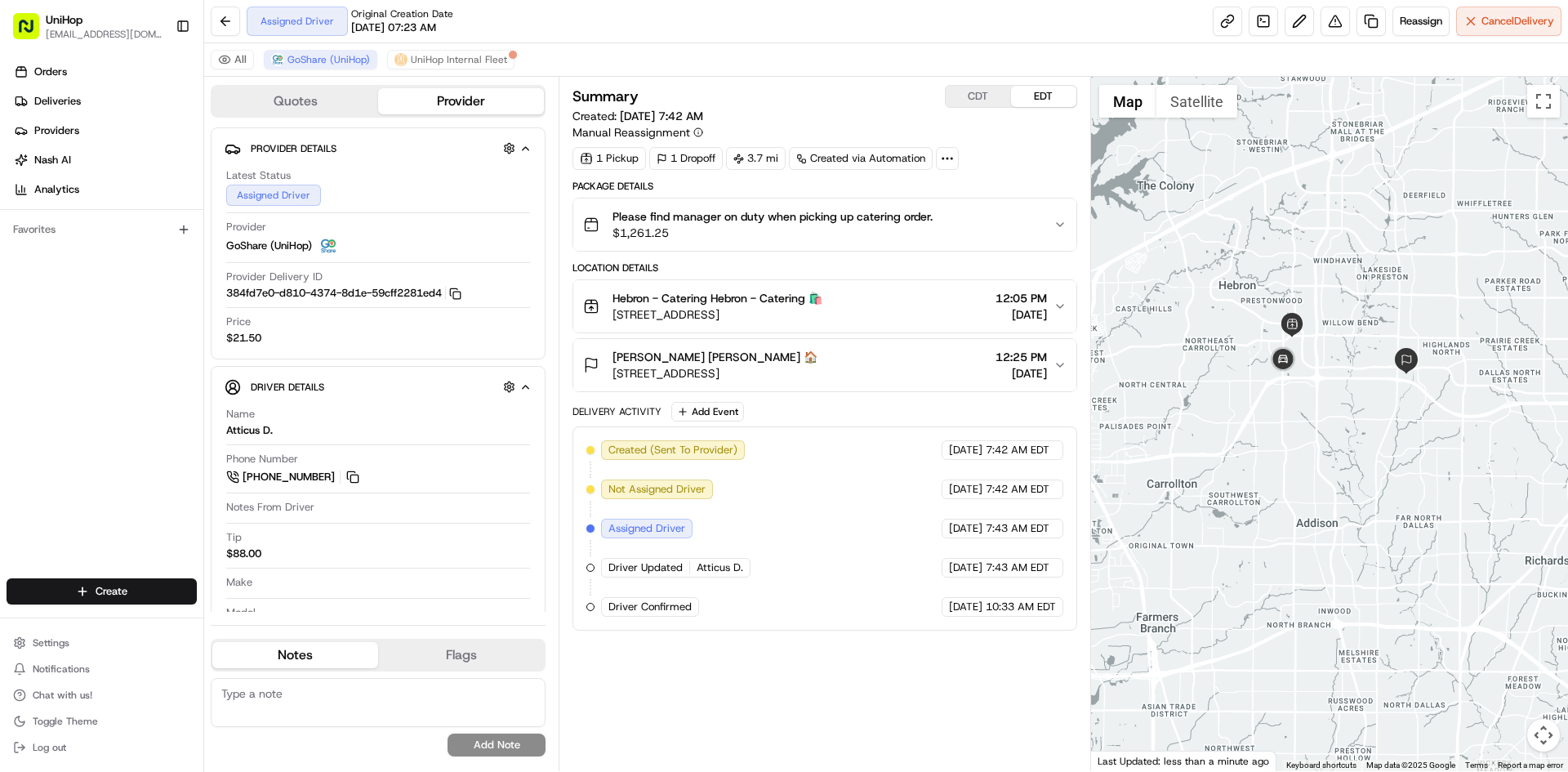
drag, startPoint x: 1329, startPoint y: 172, endPoint x: 1292, endPoint y: 174, distance: 37.1
click at [1292, 174] on div at bounding box center [1329, 424] width 478 height 694
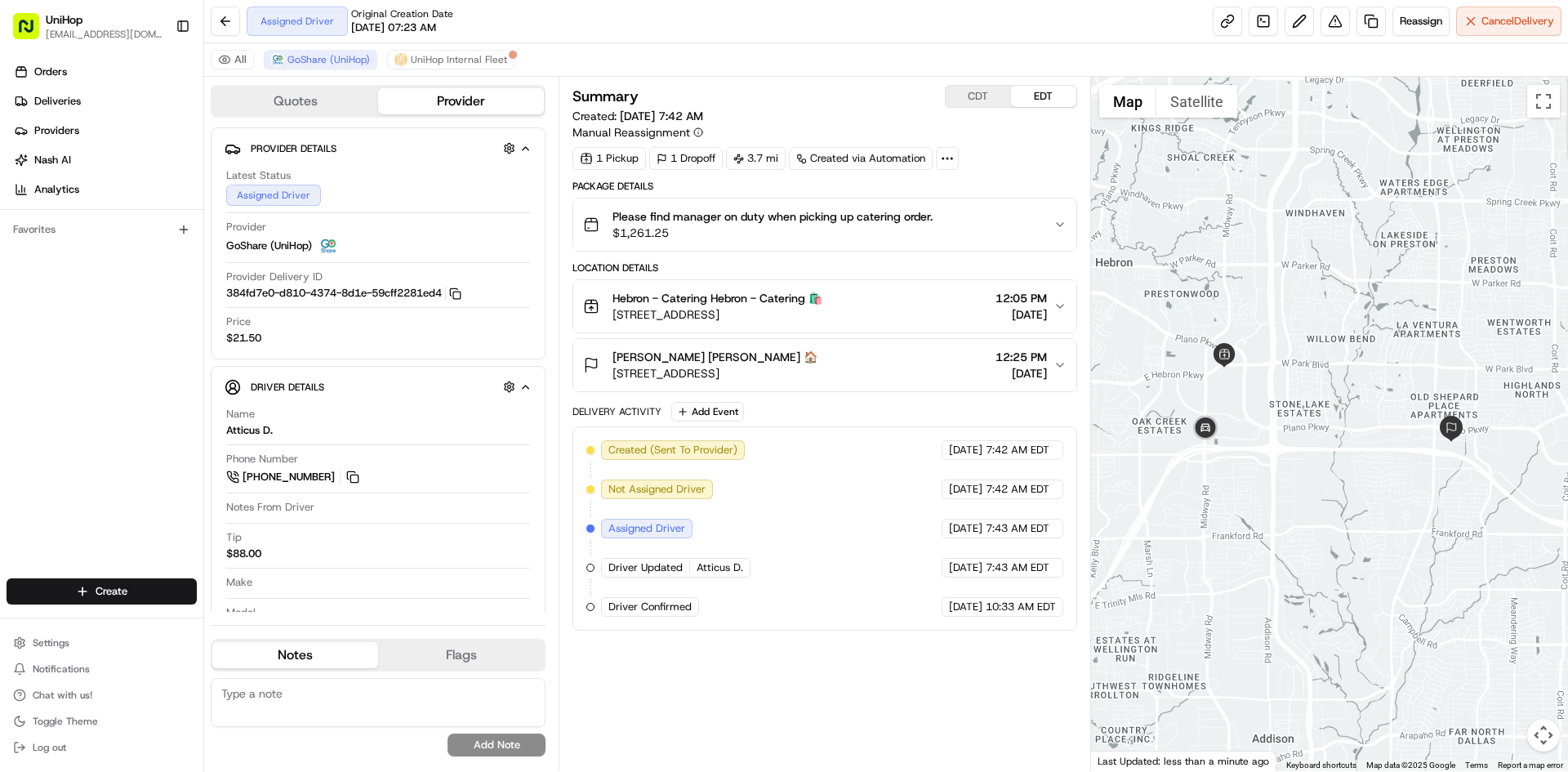
drag, startPoint x: 1337, startPoint y: 273, endPoint x: 1323, endPoint y: 203, distance: 71.4
click at [1323, 203] on div at bounding box center [1329, 424] width 478 height 694
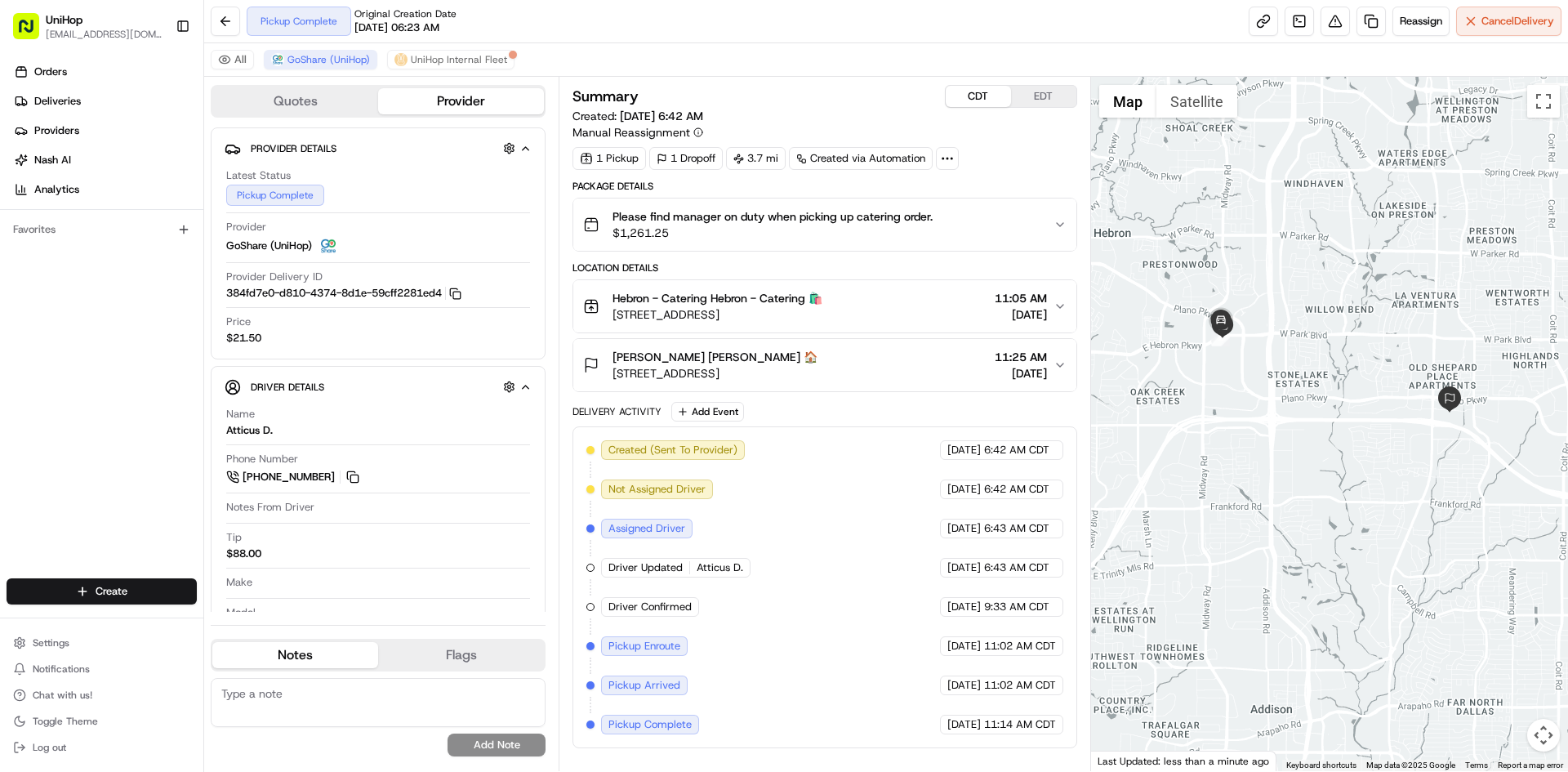
click at [980, 98] on button "CDT" at bounding box center [978, 96] width 65 height 21
click at [351, 474] on button at bounding box center [352, 476] width 18 height 18
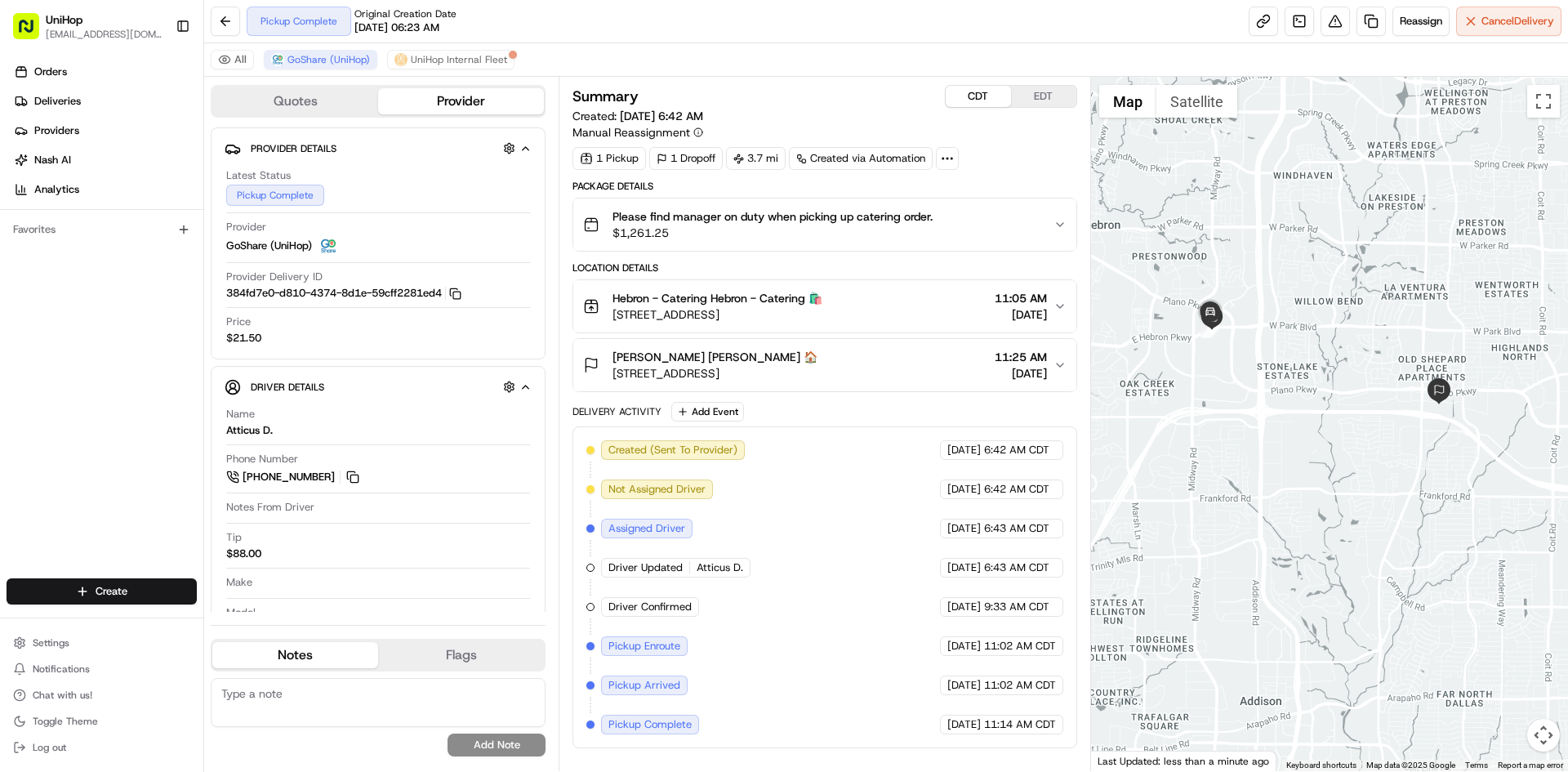
drag, startPoint x: 1306, startPoint y: 339, endPoint x: 1295, endPoint y: 332, distance: 13.0
click at [1295, 332] on div at bounding box center [1329, 424] width 478 height 694
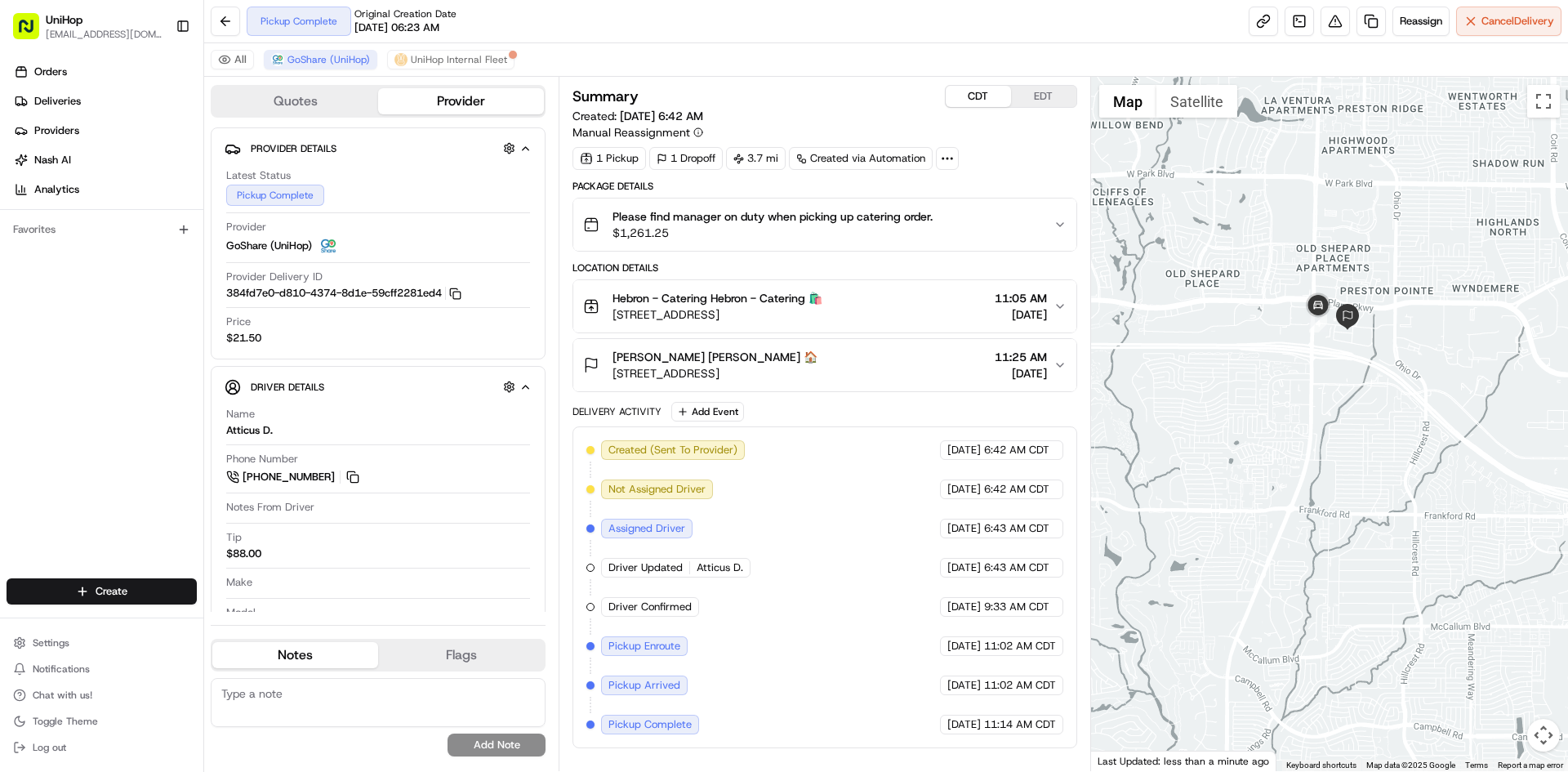
drag, startPoint x: 1425, startPoint y: 366, endPoint x: 1387, endPoint y: 250, distance: 122.1
click at [1388, 252] on div at bounding box center [1329, 424] width 478 height 694
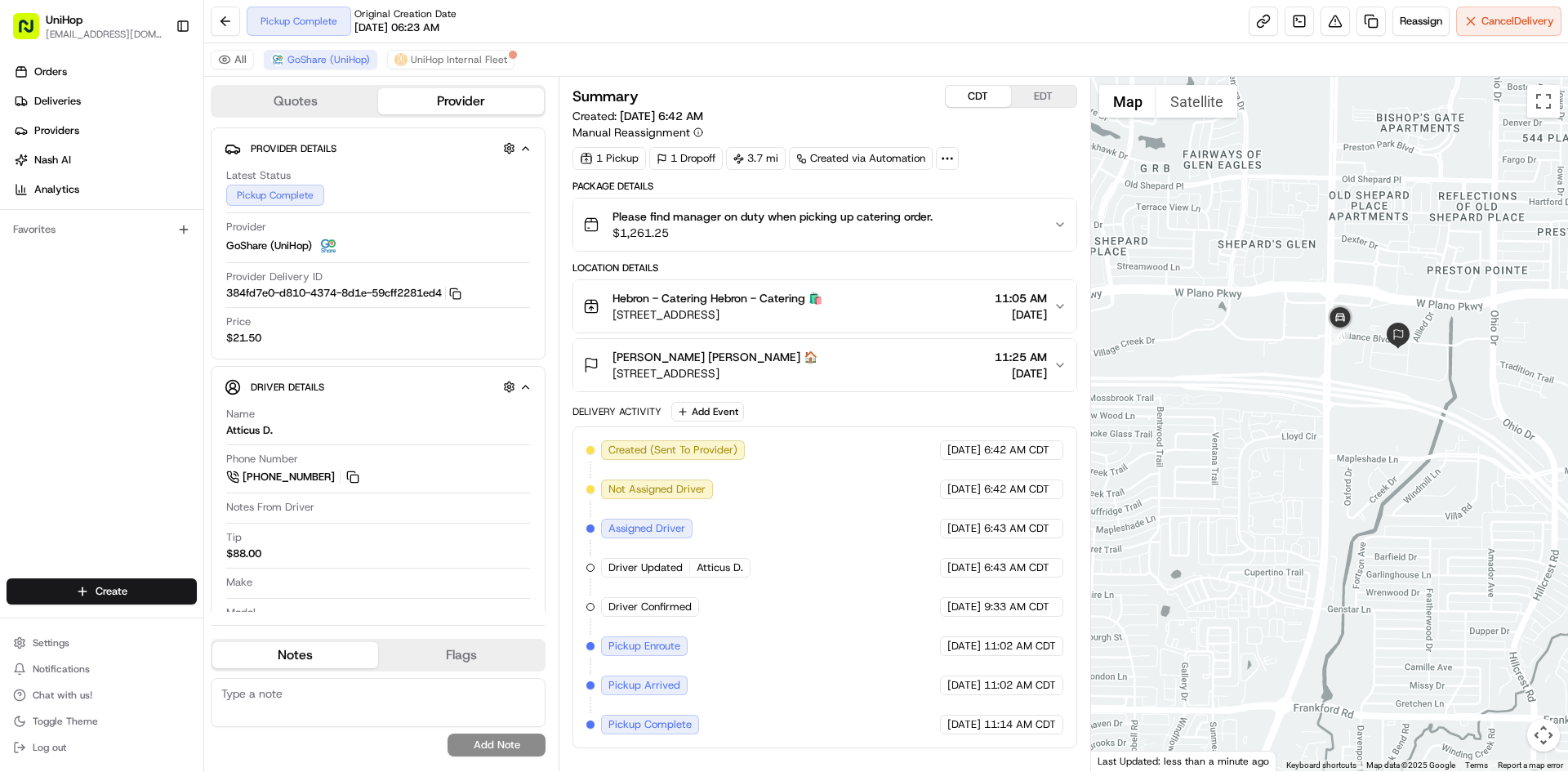
drag, startPoint x: 1407, startPoint y: 479, endPoint x: 1248, endPoint y: 380, distance: 187.3
click at [1394, 474] on div at bounding box center [1329, 424] width 478 height 694
click at [1037, 89] on button "EDT" at bounding box center [1044, 96] width 65 height 21
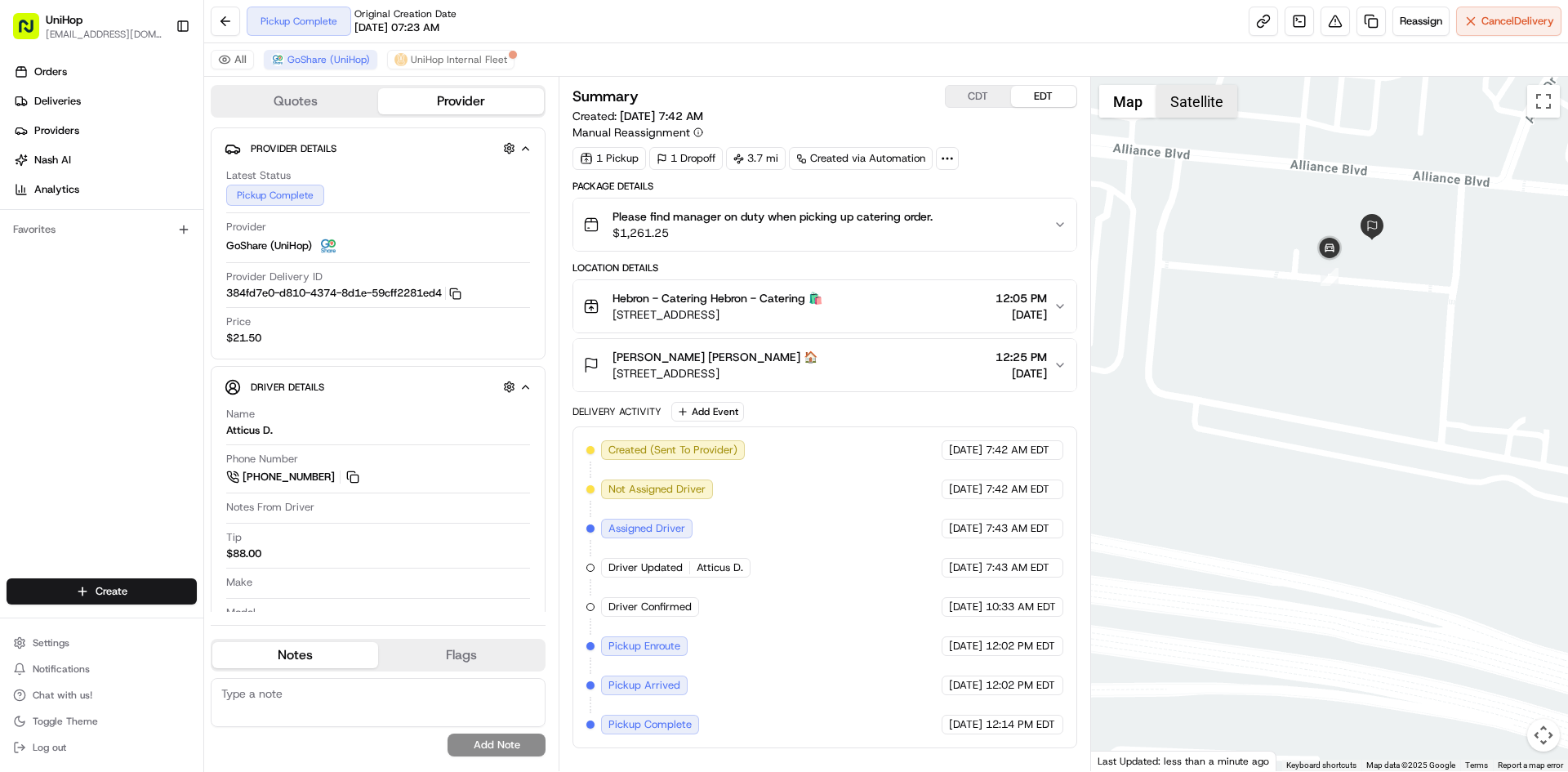
drag, startPoint x: 1218, startPoint y: 104, endPoint x: 1202, endPoint y: 102, distance: 16.1
click at [1217, 103] on button "Satellite" at bounding box center [1197, 101] width 81 height 32
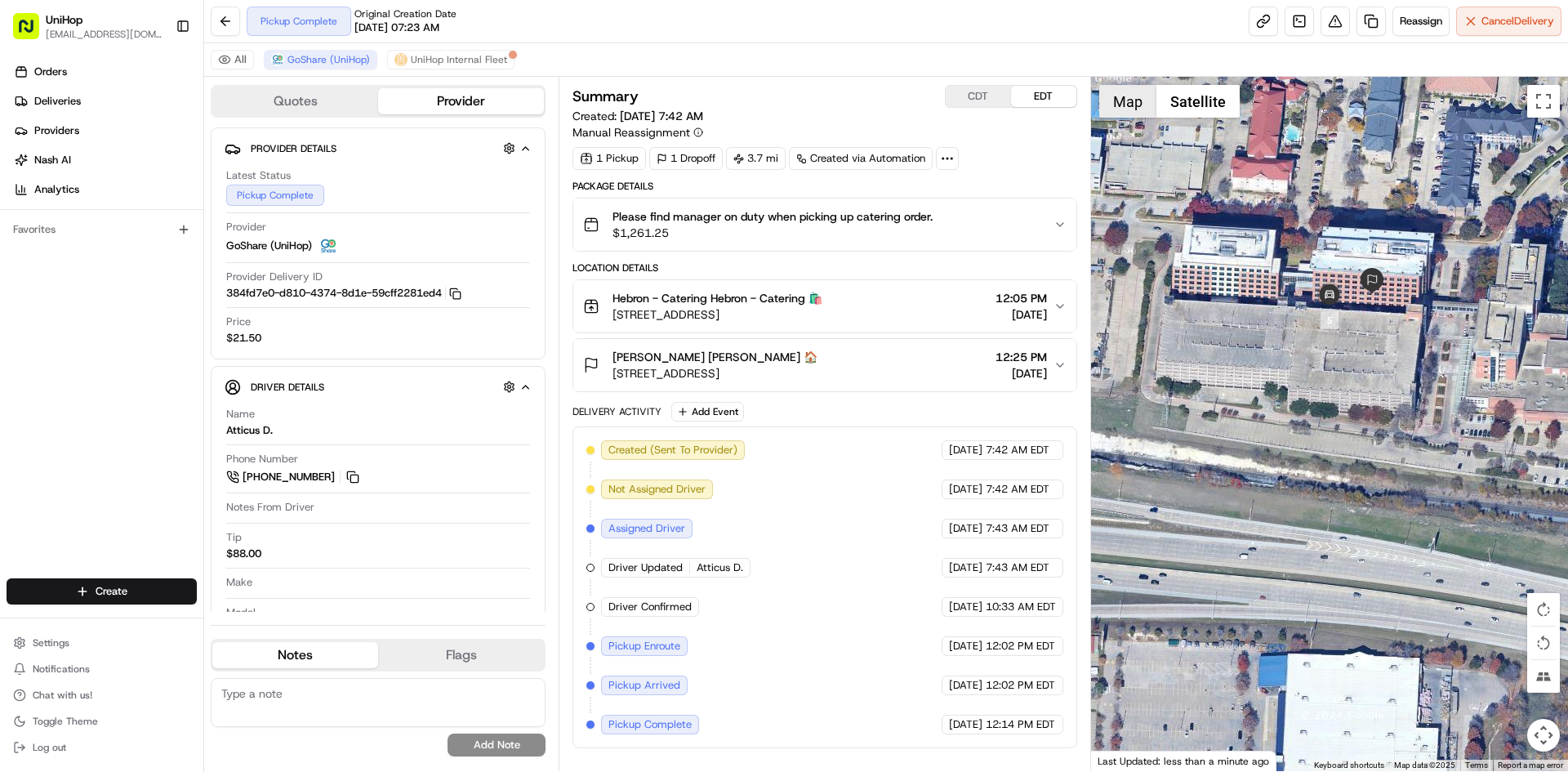
click at [1137, 103] on button "Map" at bounding box center [1128, 101] width 57 height 32
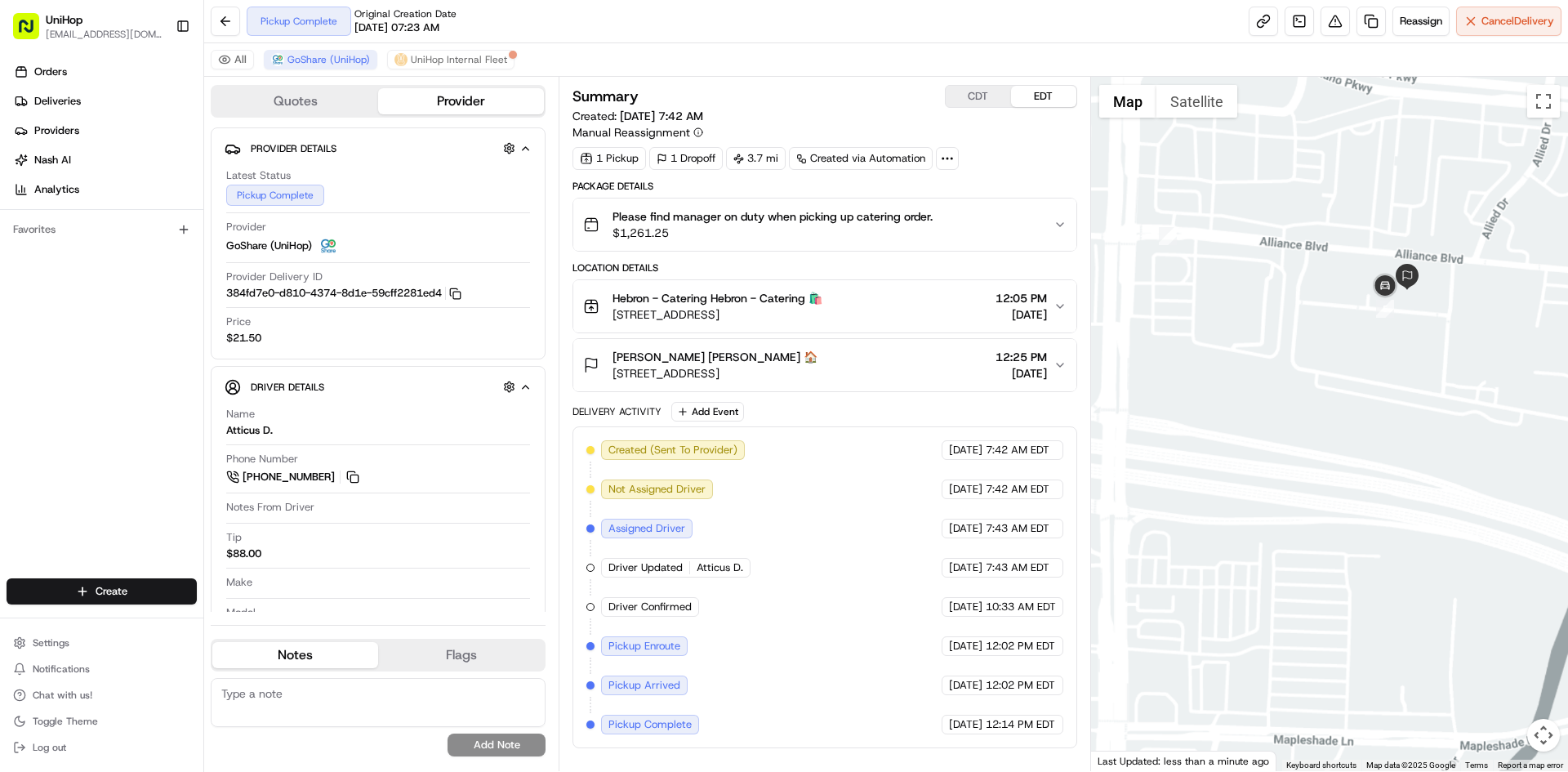
drag, startPoint x: 1419, startPoint y: 333, endPoint x: 1408, endPoint y: 392, distance: 60.0
click at [1420, 397] on div at bounding box center [1329, 424] width 478 height 694
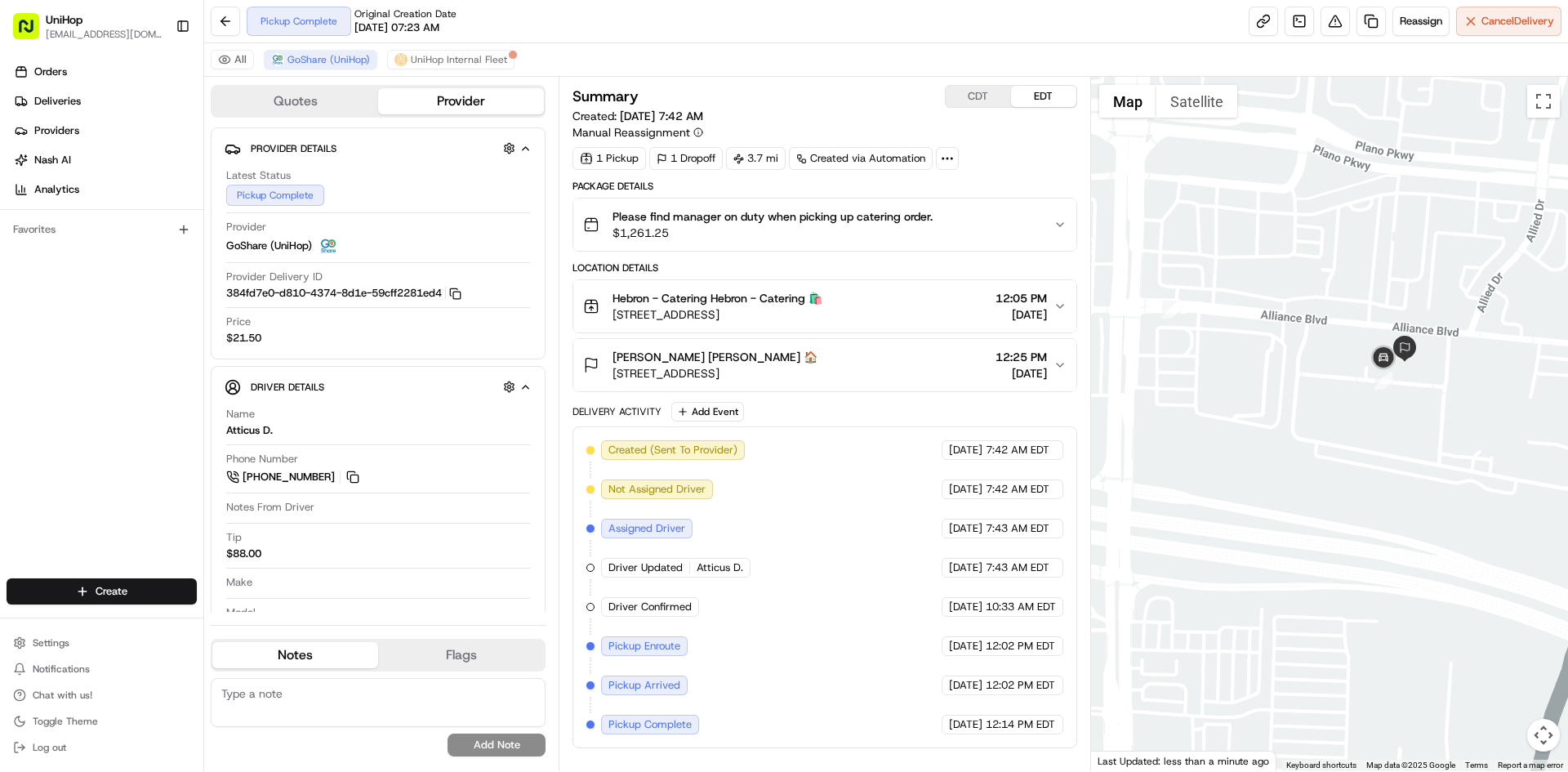
click at [912, 363] on div "Jade Kennedy Jade Kennedy 🏠 4708 Alliance Blvd, Plano, TX 75093, USA 12:25 PM A…" at bounding box center [817, 365] width 469 height 32
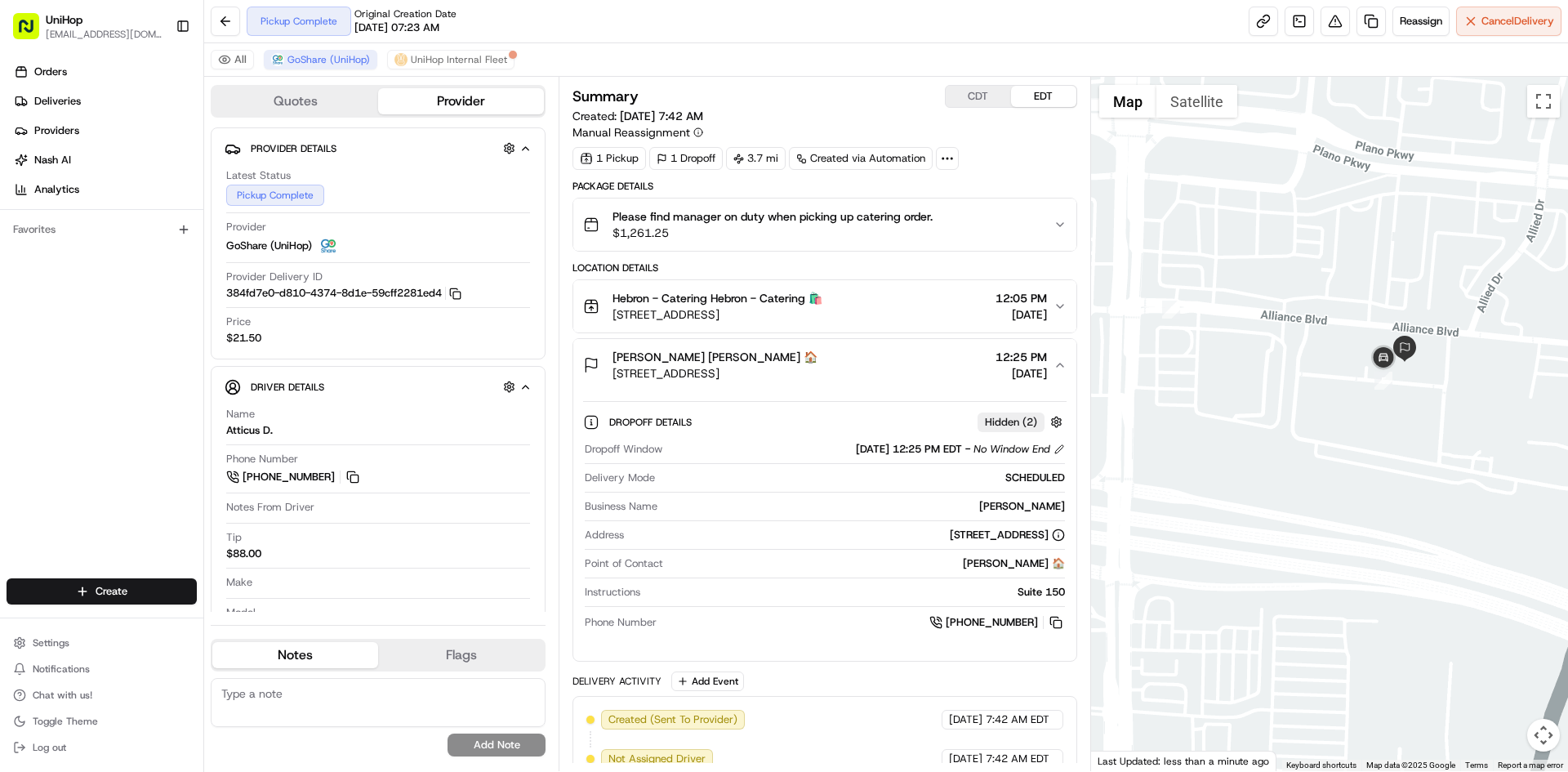
click at [895, 357] on div "Jade Kennedy Jade Kennedy 🏠 4708 Alliance Blvd, Plano, TX 75093, USA 12:25 PM A…" at bounding box center [817, 365] width 469 height 32
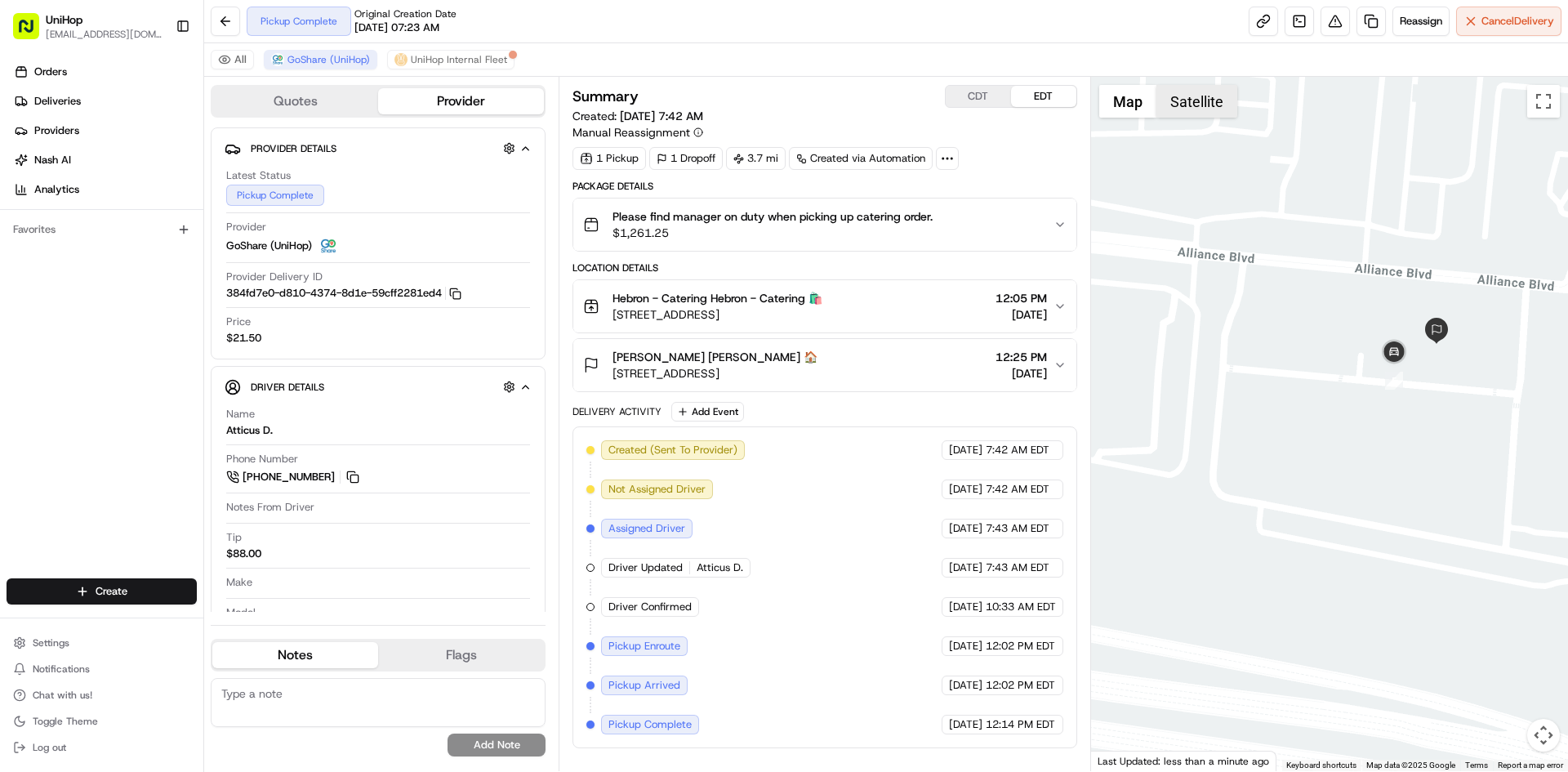
click at [1218, 110] on button "Satellite" at bounding box center [1197, 101] width 81 height 32
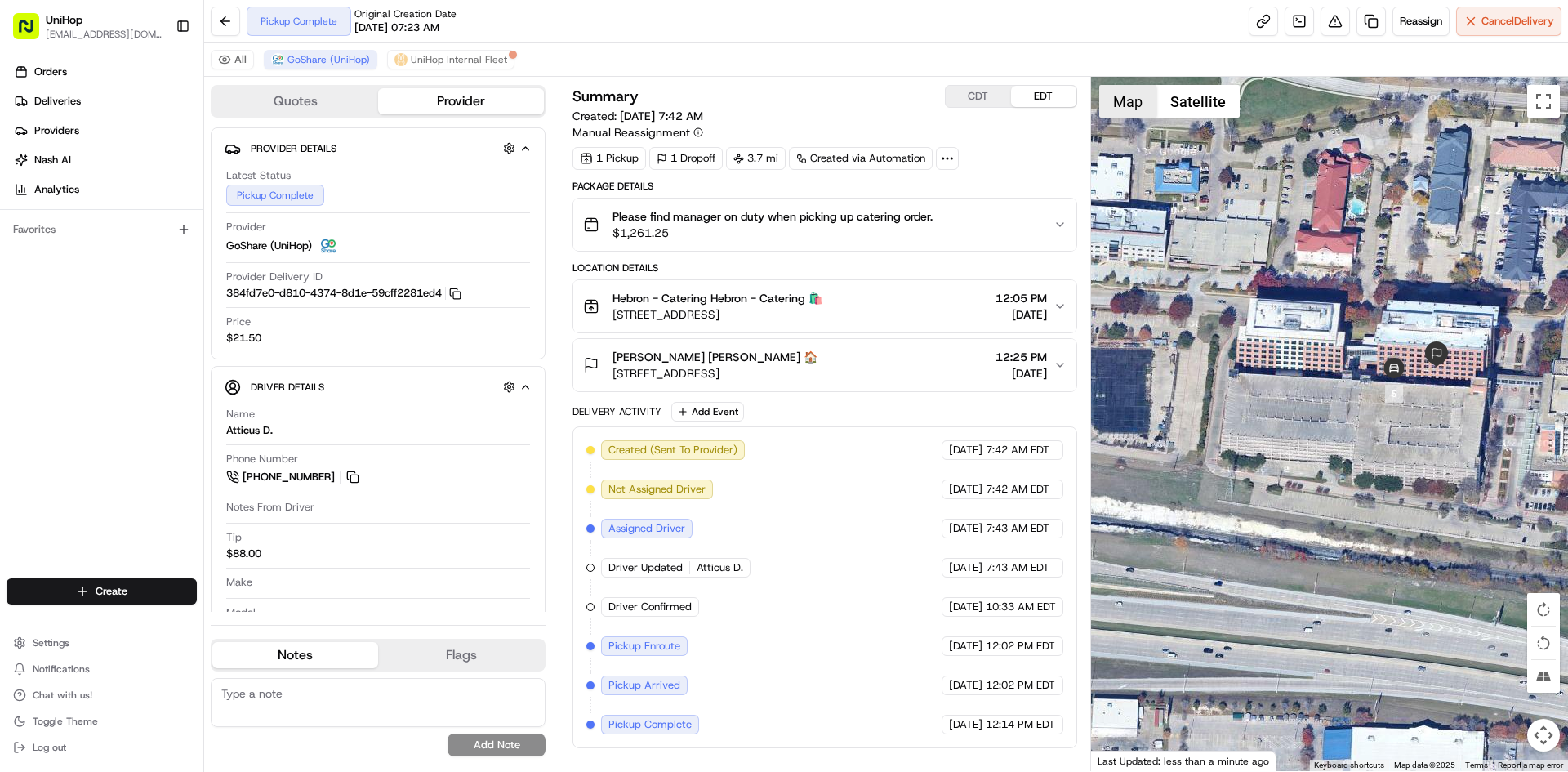
click at [1154, 109] on button "Map" at bounding box center [1128, 101] width 57 height 32
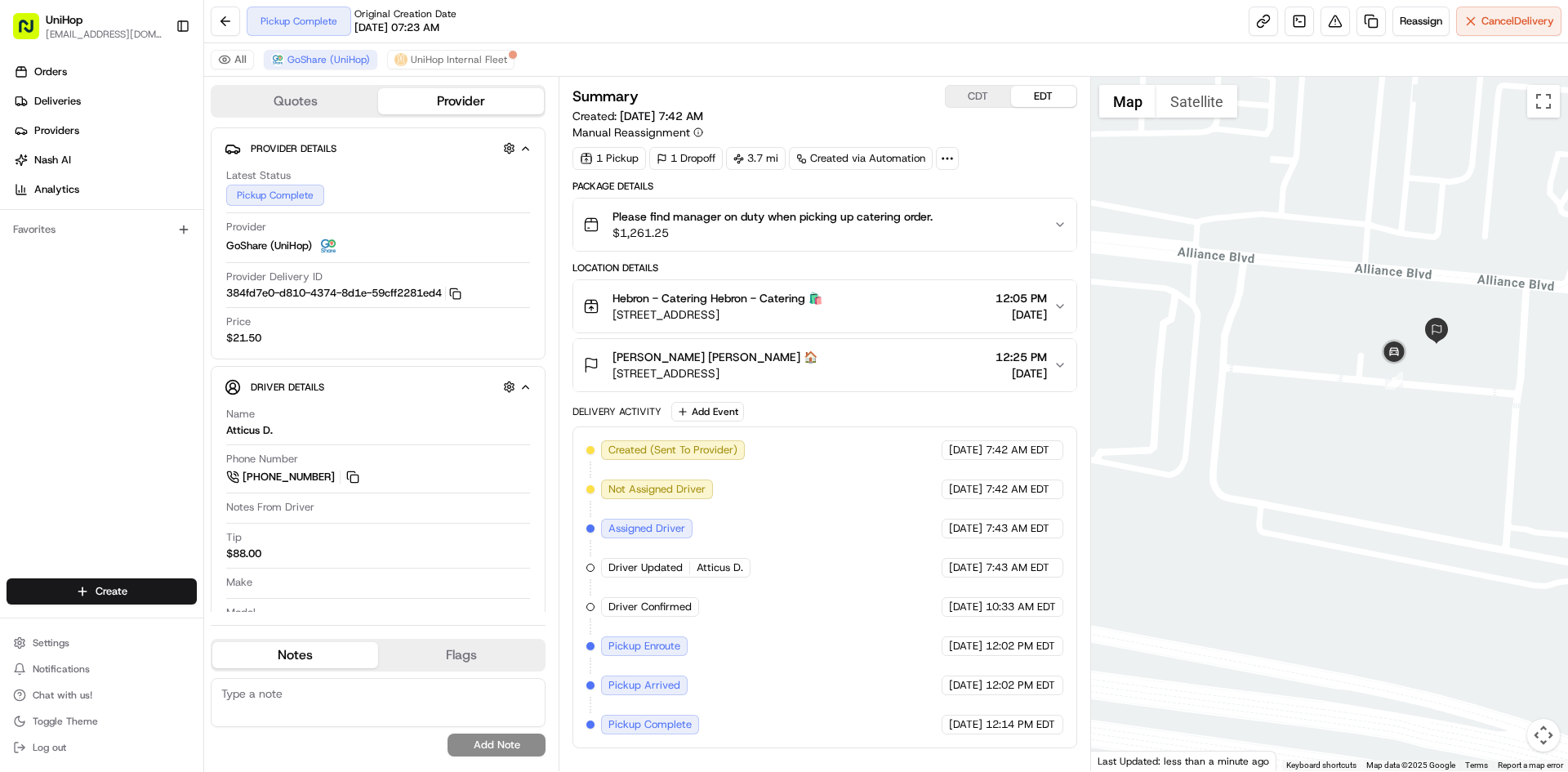
drag, startPoint x: 866, startPoint y: 374, endPoint x: 611, endPoint y: 376, distance: 255.0
click at [611, 376] on div "Jade Kennedy Jade Kennedy 🏠 4708 Alliance Blvd, Plano, TX 75093, USA 12:25 PM A…" at bounding box center [817, 365] width 469 height 32
click at [886, 352] on div "Jade Kennedy Jade Kennedy 🏠 4708 Alliance Blvd, Plano, TX 75093, USA 12:25 PM A…" at bounding box center [817, 365] width 469 height 32
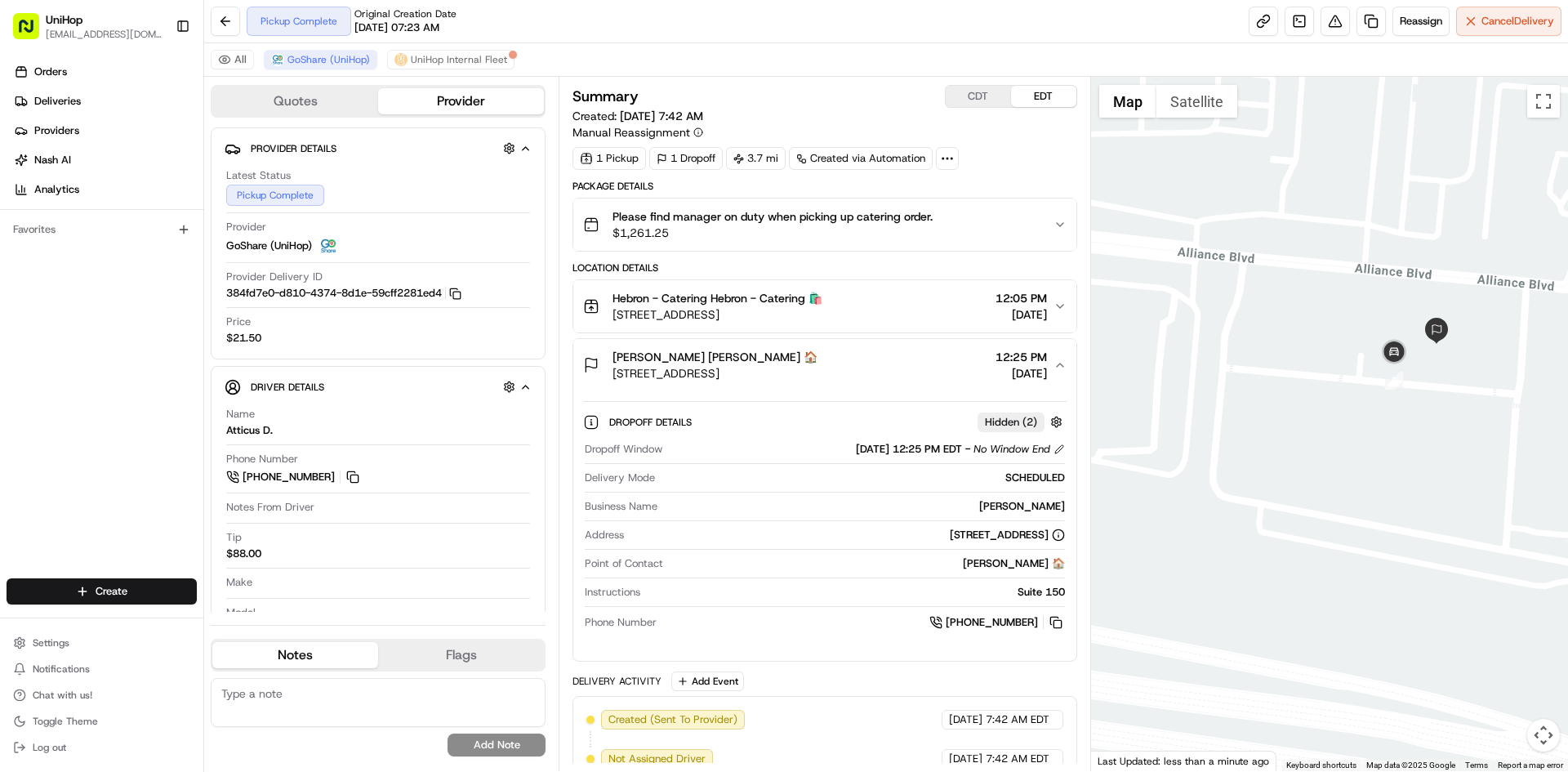
click at [886, 352] on div "Jade Kennedy Jade Kennedy 🏠 4708 Alliance Blvd, Plano, TX 75093, USA 12:25 PM A…" at bounding box center [817, 365] width 469 height 32
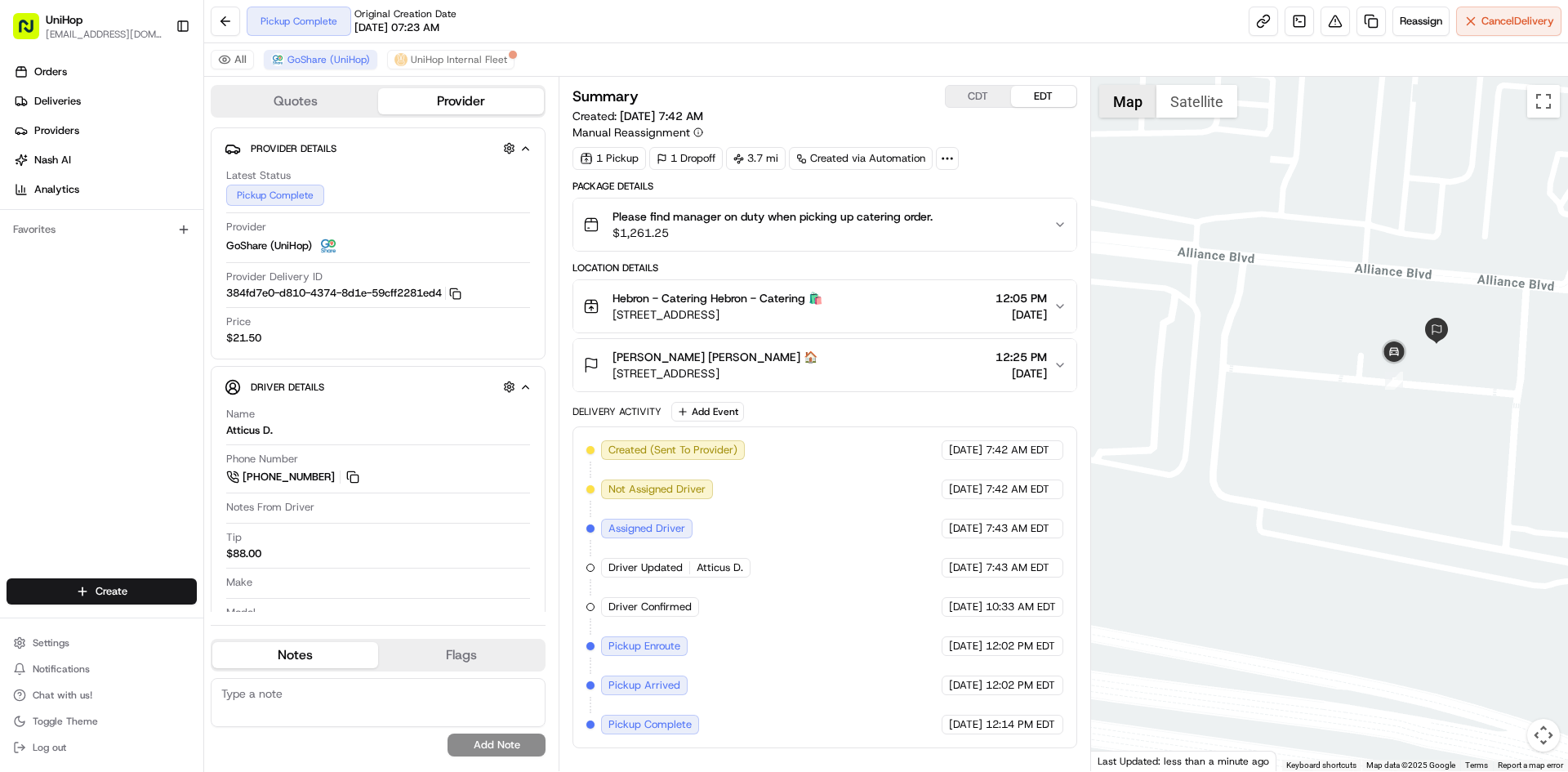
click at [1135, 103] on button "Map" at bounding box center [1128, 101] width 57 height 32
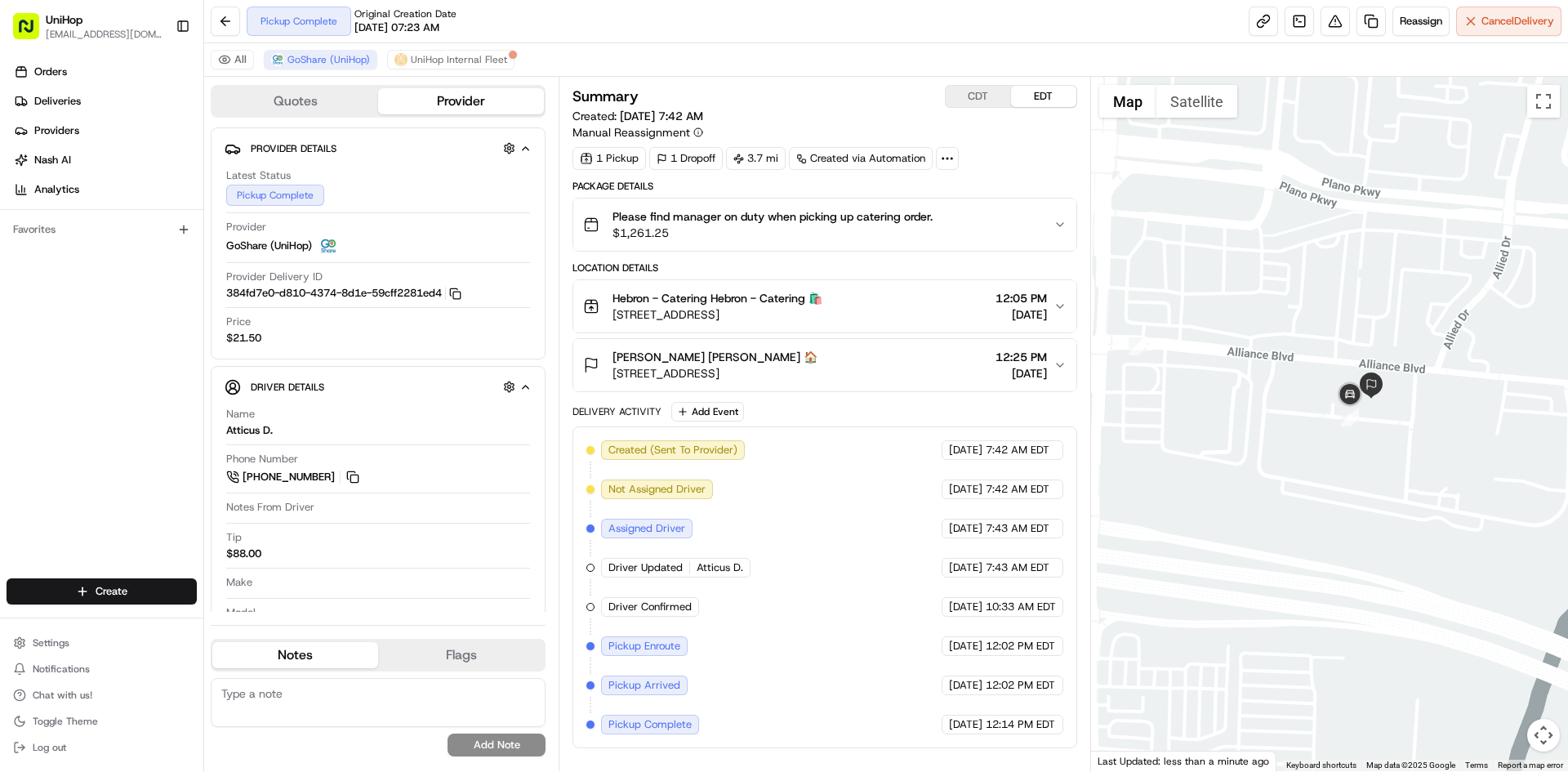
drag, startPoint x: 1459, startPoint y: 330, endPoint x: 1397, endPoint y: 364, distance: 70.7
click at [1406, 380] on div at bounding box center [1329, 424] width 478 height 694
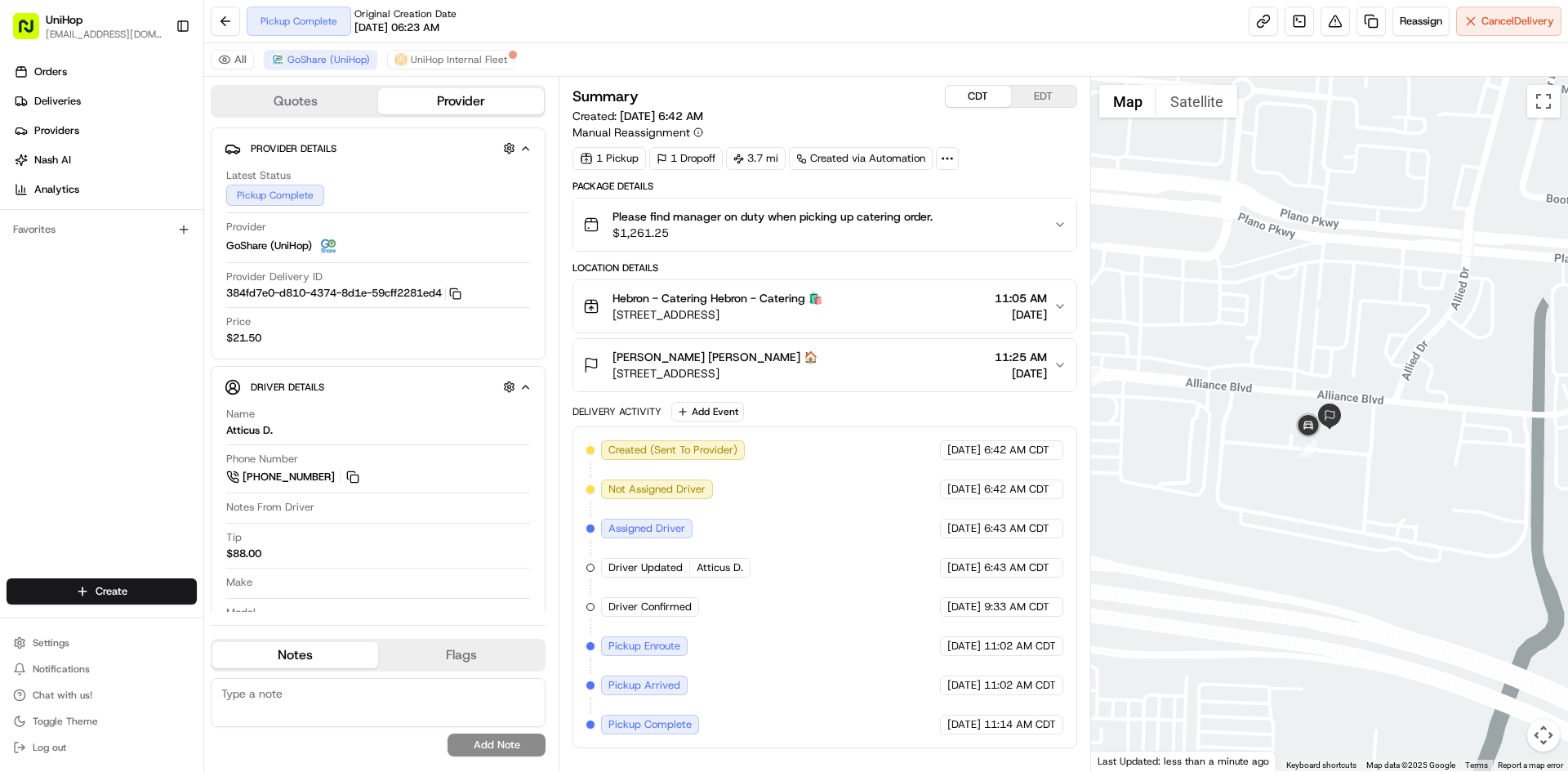
click at [971, 92] on button "CDT" at bounding box center [978, 96] width 65 height 21
click at [1036, 91] on button "EDT" at bounding box center [1044, 96] width 65 height 21
click at [2, 423] on div "Orders Deliveries Providers Nash AI Analytics Favorites" at bounding box center [102, 320] width 203 height 536
click at [130, 421] on div "Orders Deliveries Providers Nash AI Analytics Favorites" at bounding box center [102, 320] width 203 height 536
click at [15, 418] on div "Orders Deliveries Providers Nash AI Analytics Favorites" at bounding box center [102, 320] width 203 height 536
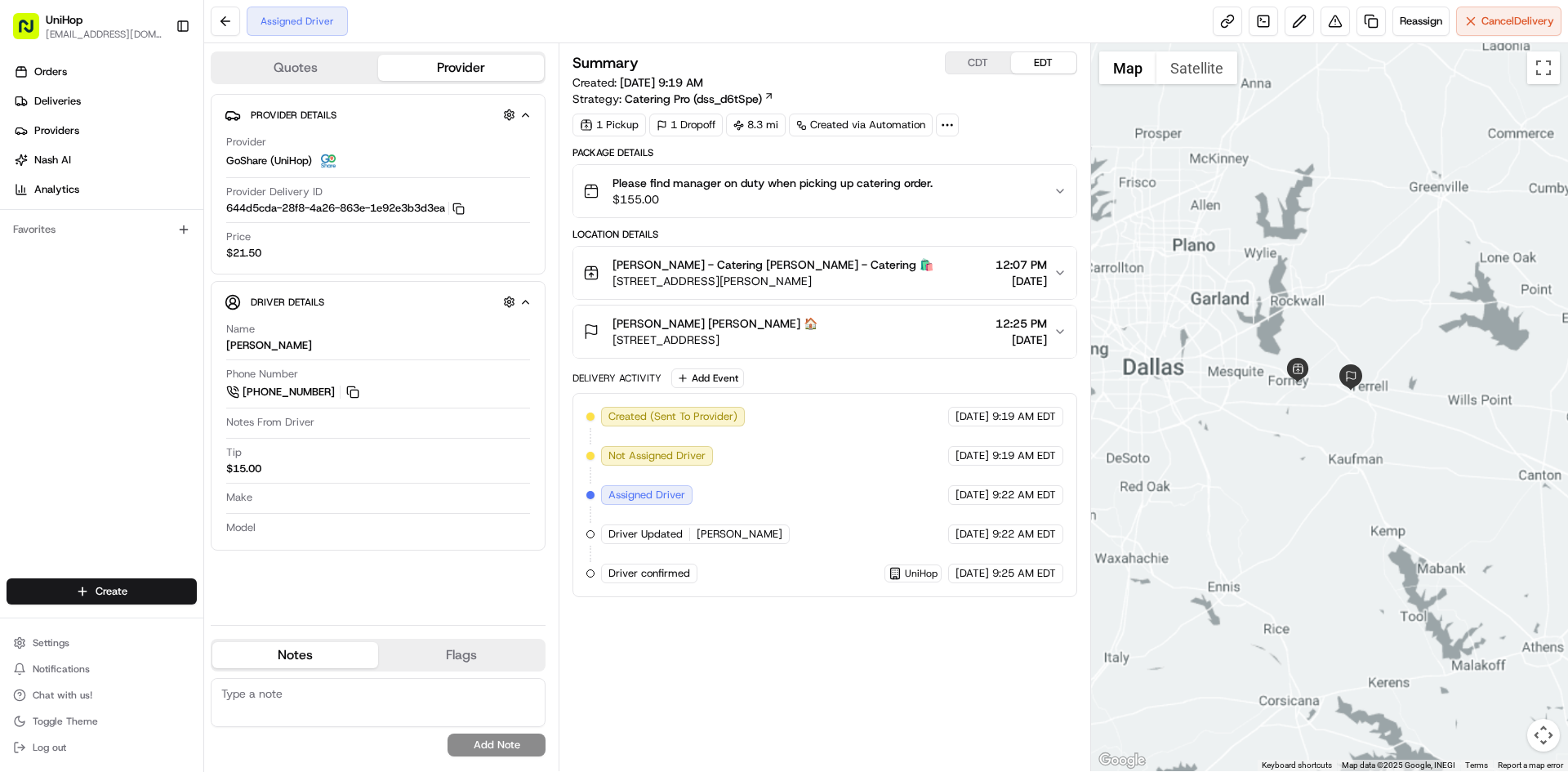
drag, startPoint x: 1209, startPoint y: 212, endPoint x: 1316, endPoint y: 276, distance: 124.7
click at [1317, 300] on div at bounding box center [1329, 407] width 478 height 728
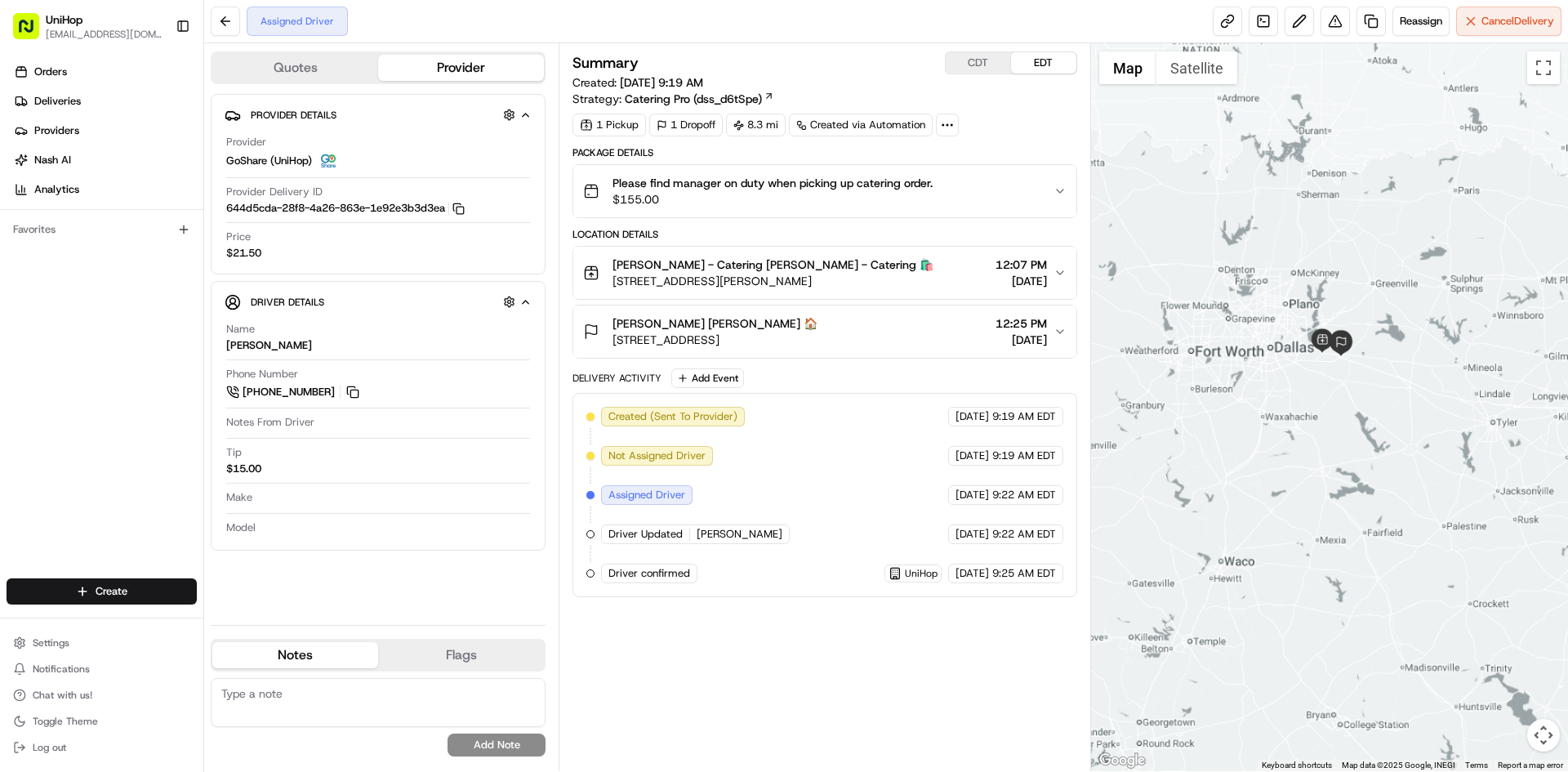
drag, startPoint x: 1308, startPoint y: 250, endPoint x: 1295, endPoint y: 276, distance: 29.1
click at [1295, 276] on div at bounding box center [1329, 407] width 478 height 728
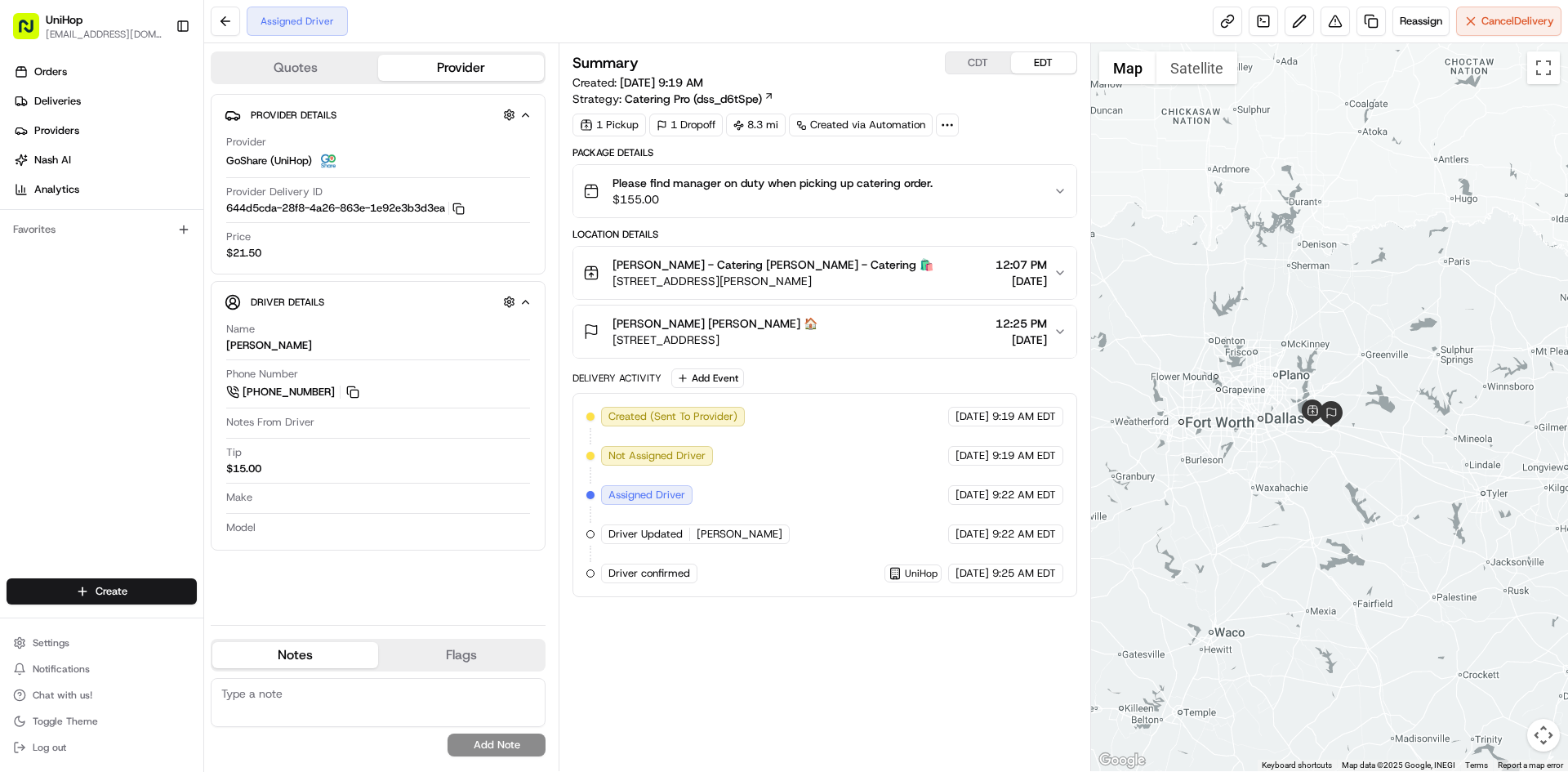
drag, startPoint x: 1268, startPoint y: 210, endPoint x: 1266, endPoint y: 233, distance: 23.1
click at [1269, 237] on div at bounding box center [1329, 407] width 478 height 728
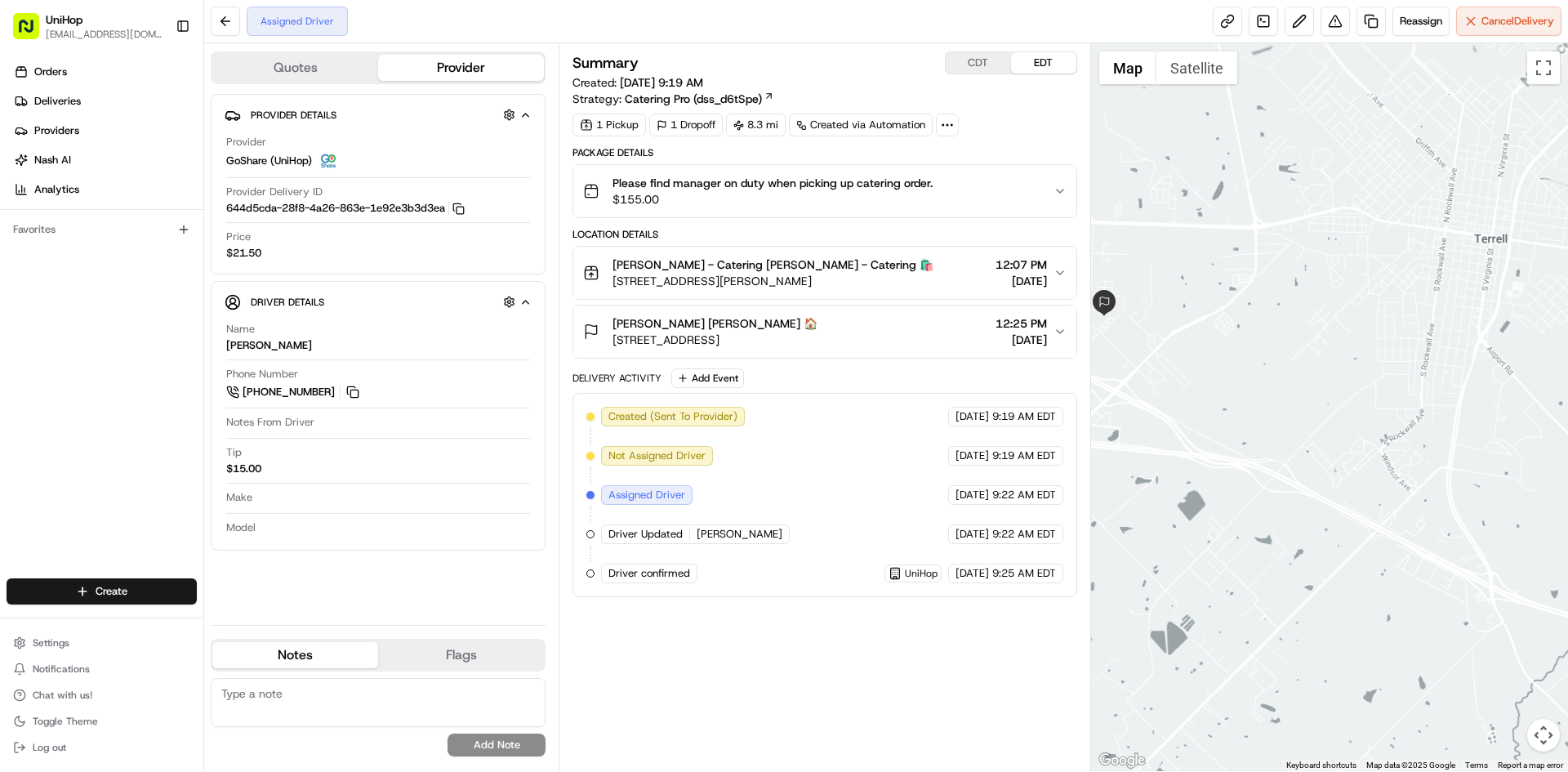
drag, startPoint x: 1287, startPoint y: 414, endPoint x: 1377, endPoint y: 438, distance: 93.1
click at [1377, 439] on div at bounding box center [1329, 407] width 478 height 728
drag, startPoint x: 1242, startPoint y: 359, endPoint x: 1270, endPoint y: 365, distance: 28.6
click at [1270, 367] on div at bounding box center [1329, 407] width 478 height 728
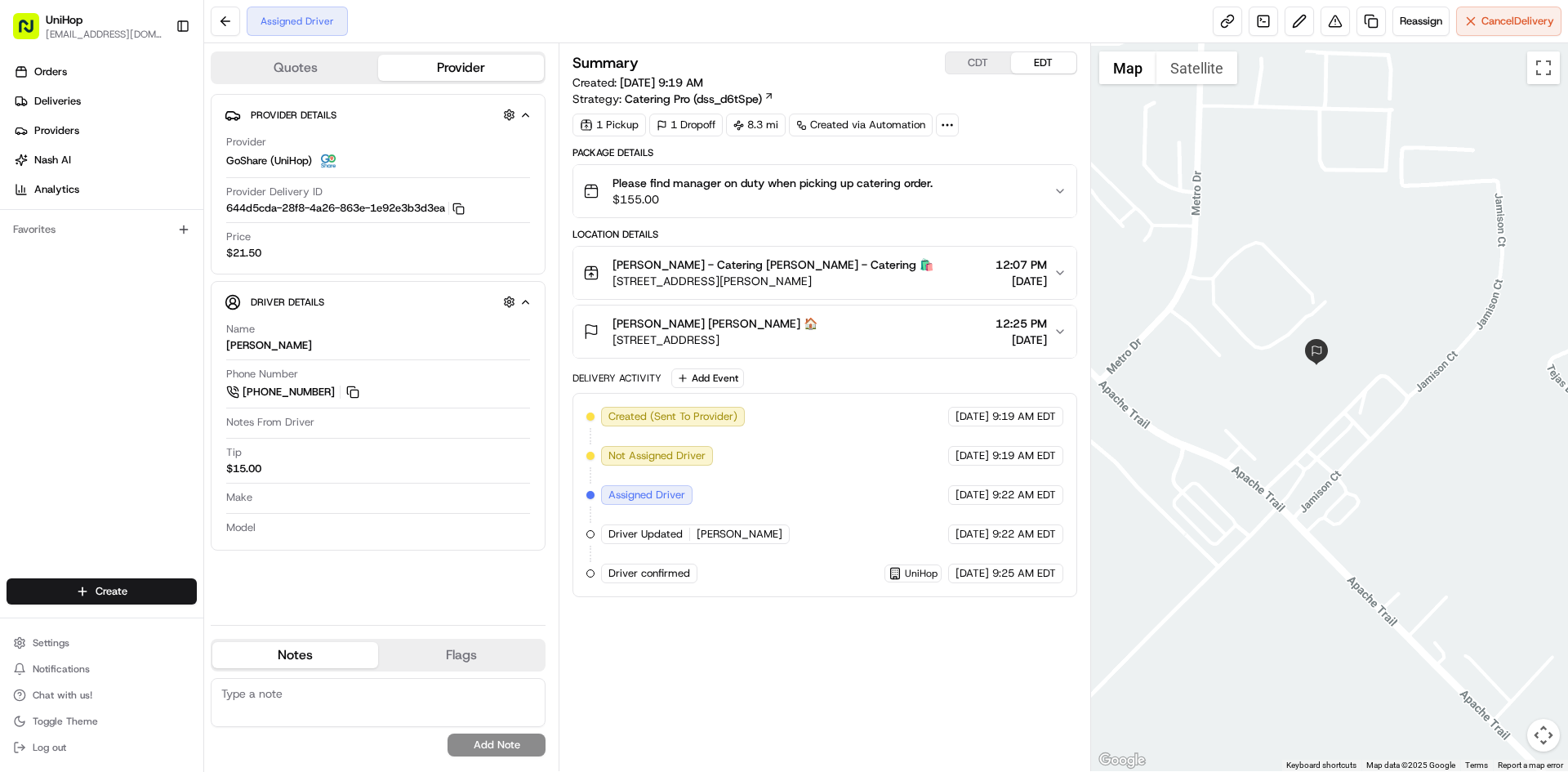
click at [928, 321] on div "[PERSON_NAME] [PERSON_NAME] 🏠 [STREET_ADDRESS] 12:25 PM [DATE]" at bounding box center [817, 332] width 469 height 32
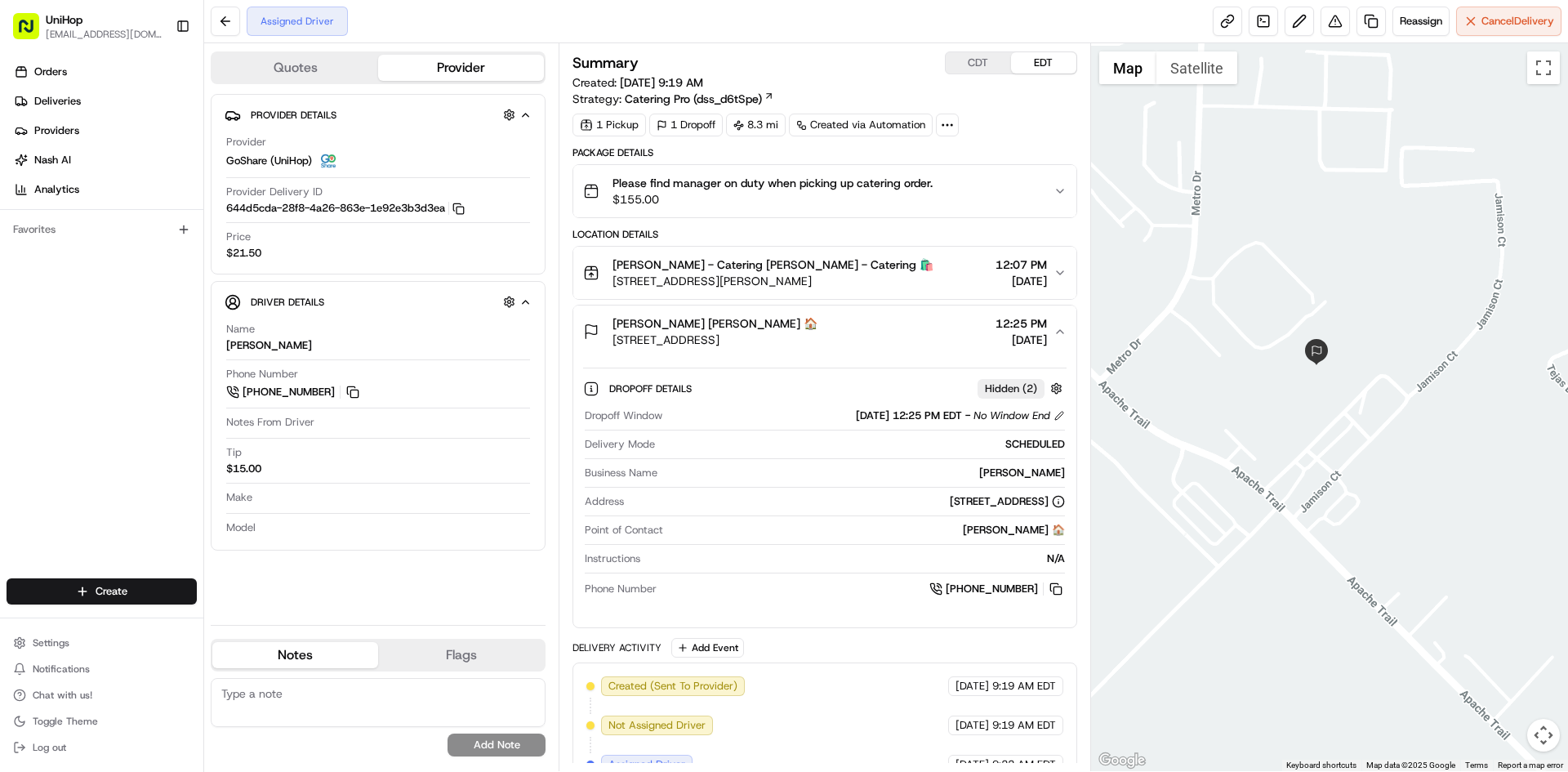
click at [928, 320] on div "[PERSON_NAME] [PERSON_NAME] 🏠 [STREET_ADDRESS] 12:25 PM [DATE]" at bounding box center [817, 332] width 469 height 32
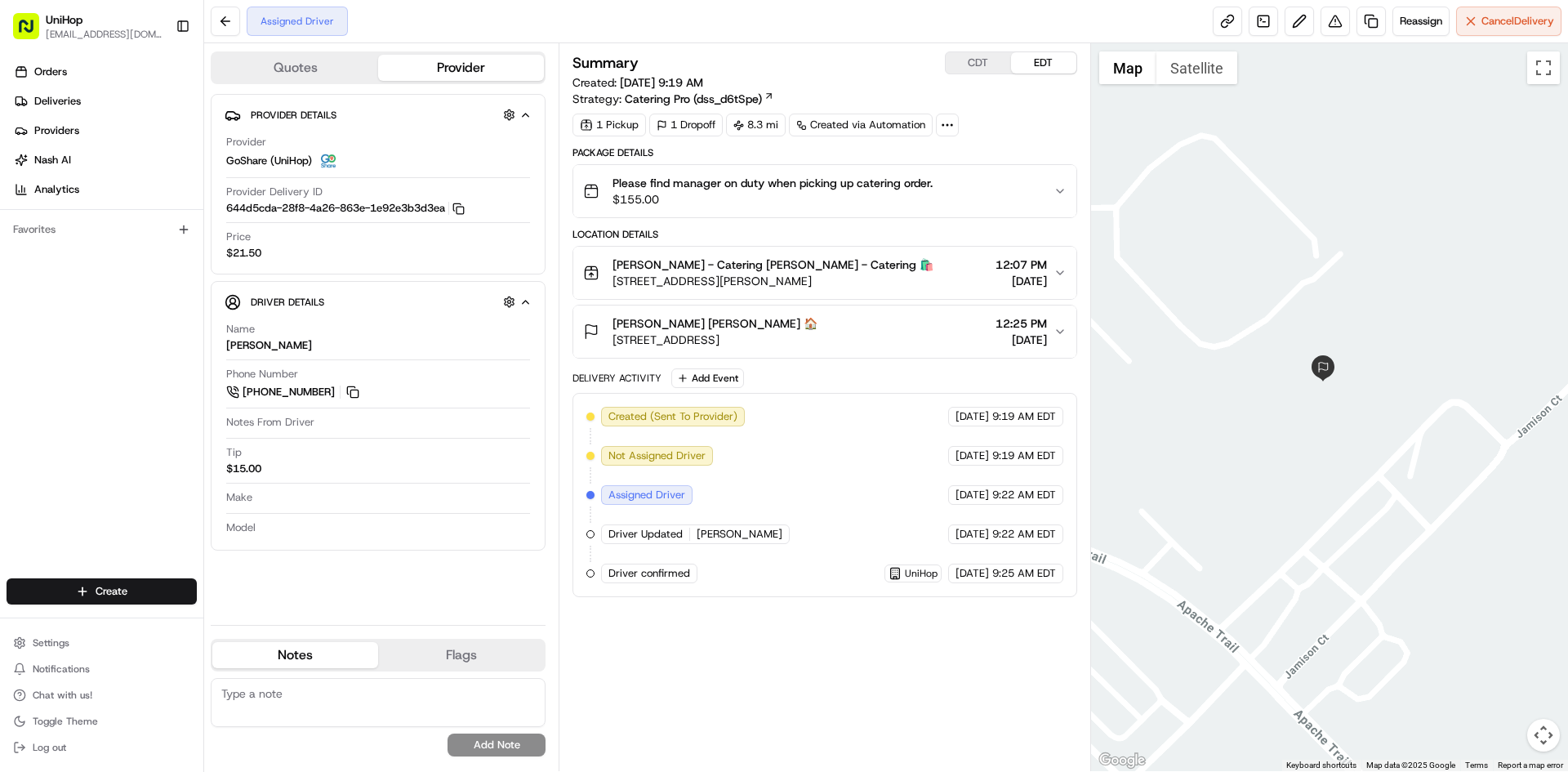
click at [1194, 82] on button "Satellite" at bounding box center [1197, 68] width 81 height 32
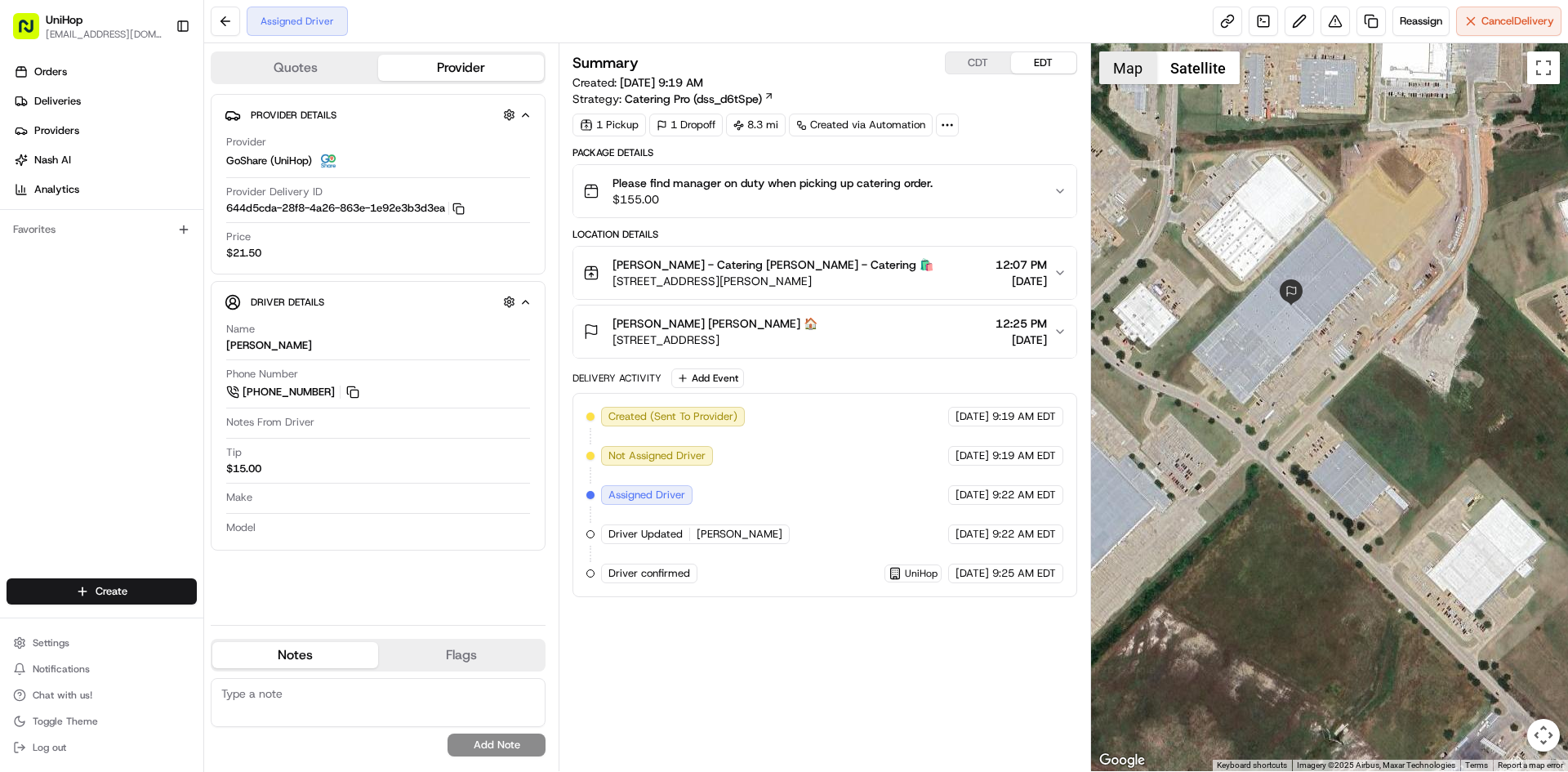
click at [1132, 68] on button "Map" at bounding box center [1128, 68] width 57 height 32
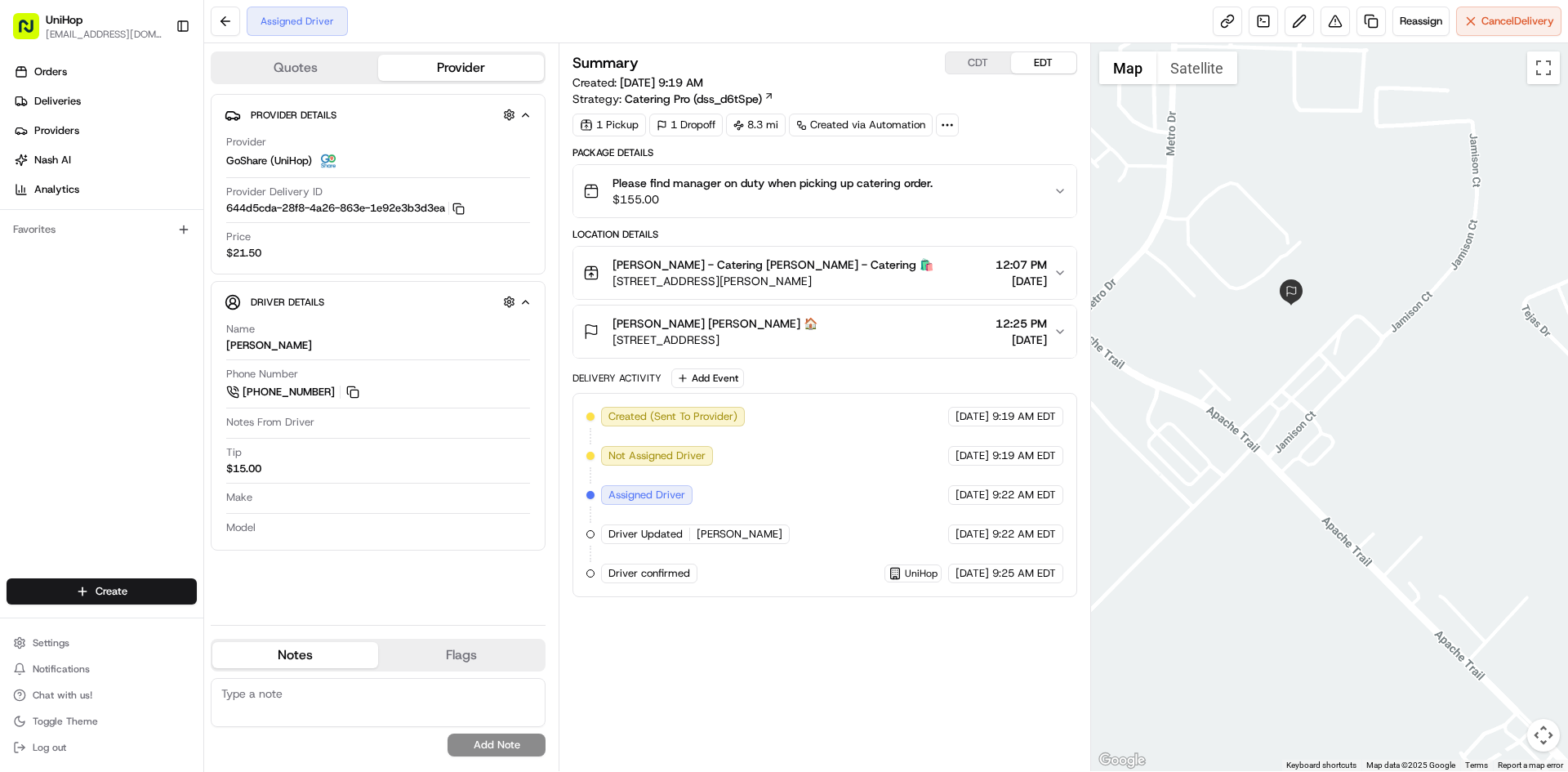
click at [905, 337] on div "[PERSON_NAME] [PERSON_NAME] 🏠 [STREET_ADDRESS] 12:25 PM [DATE]" at bounding box center [817, 332] width 469 height 32
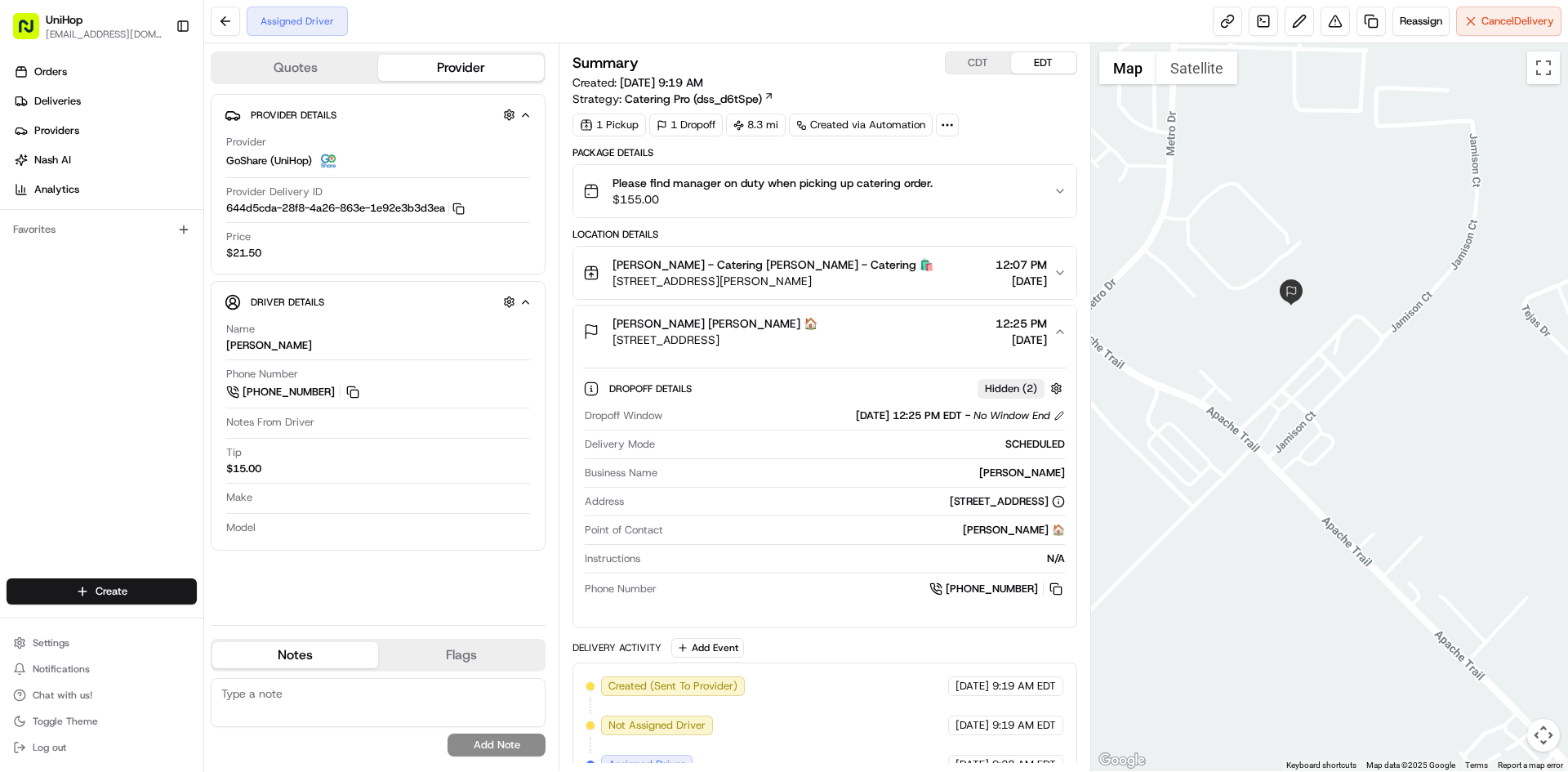
click at [905, 334] on div "[PERSON_NAME] [PERSON_NAME] 🏠 [STREET_ADDRESS] 12:25 PM [DATE]" at bounding box center [817, 332] width 469 height 32
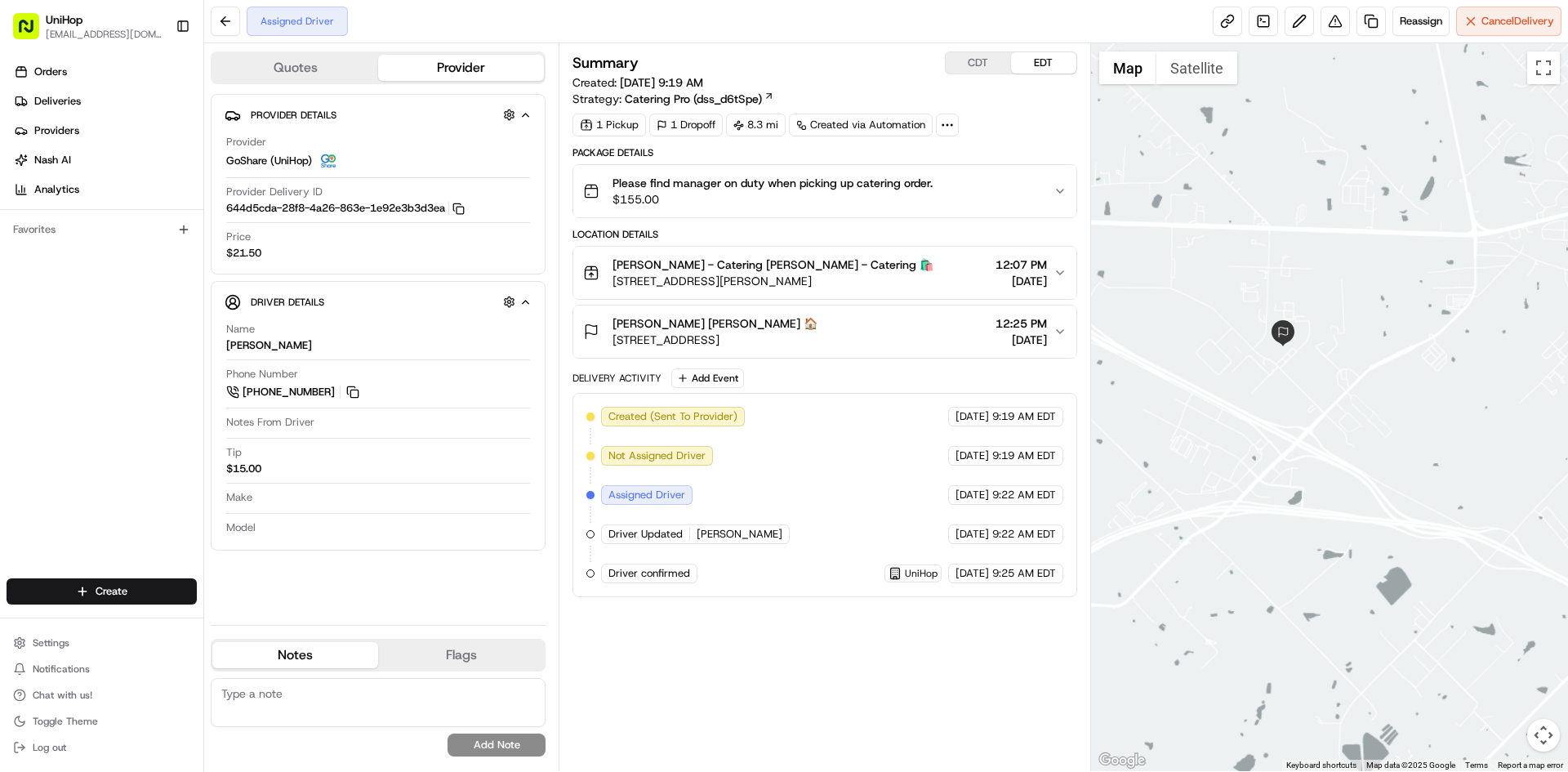
drag, startPoint x: 1240, startPoint y: 437, endPoint x: 1299, endPoint y: 450, distance: 60.4
click at [1282, 450] on div at bounding box center [1329, 407] width 478 height 728
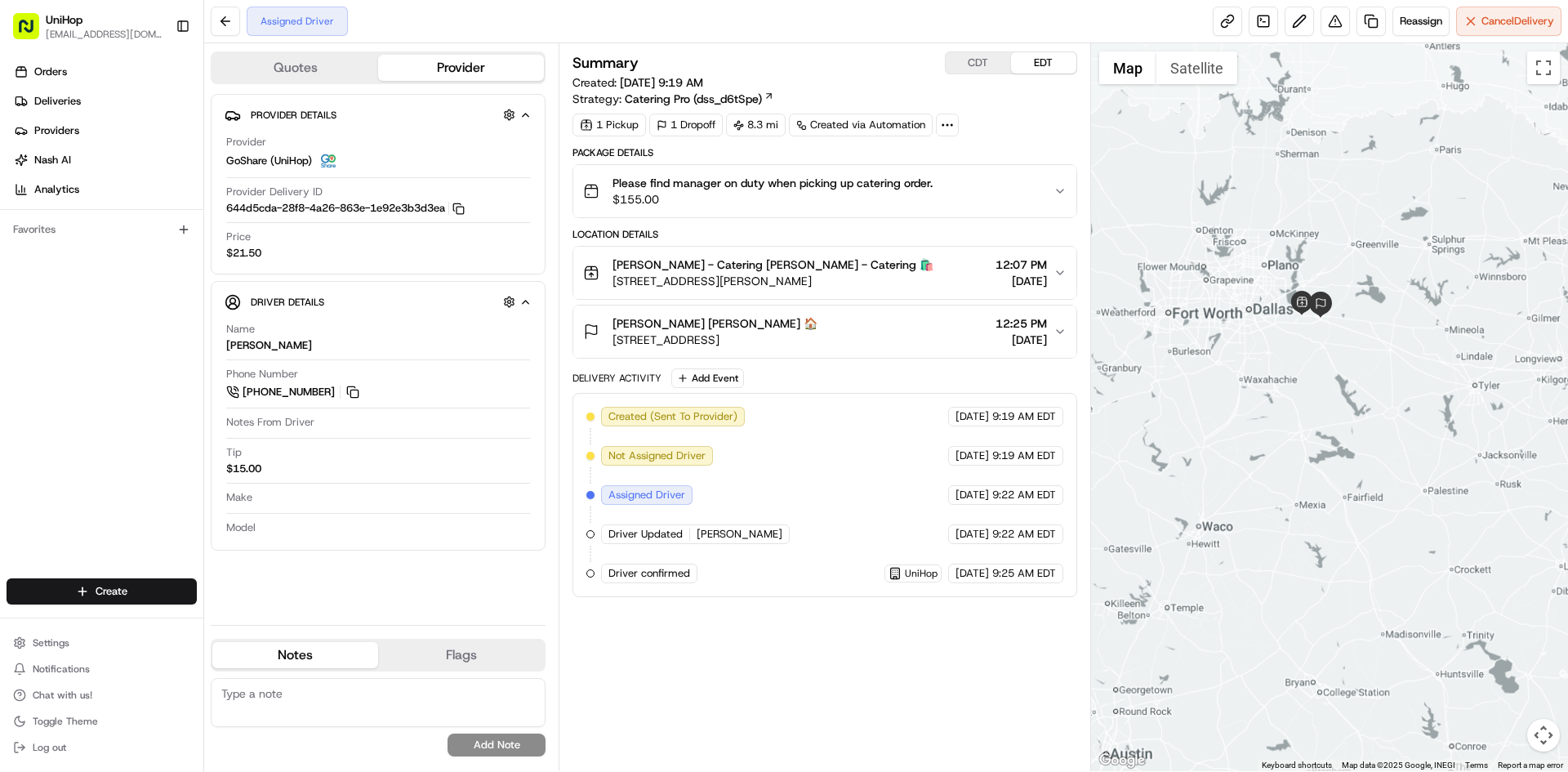
drag, startPoint x: 1280, startPoint y: 504, endPoint x: 1309, endPoint y: 386, distance: 121.5
click at [1309, 386] on div at bounding box center [1329, 407] width 478 height 728
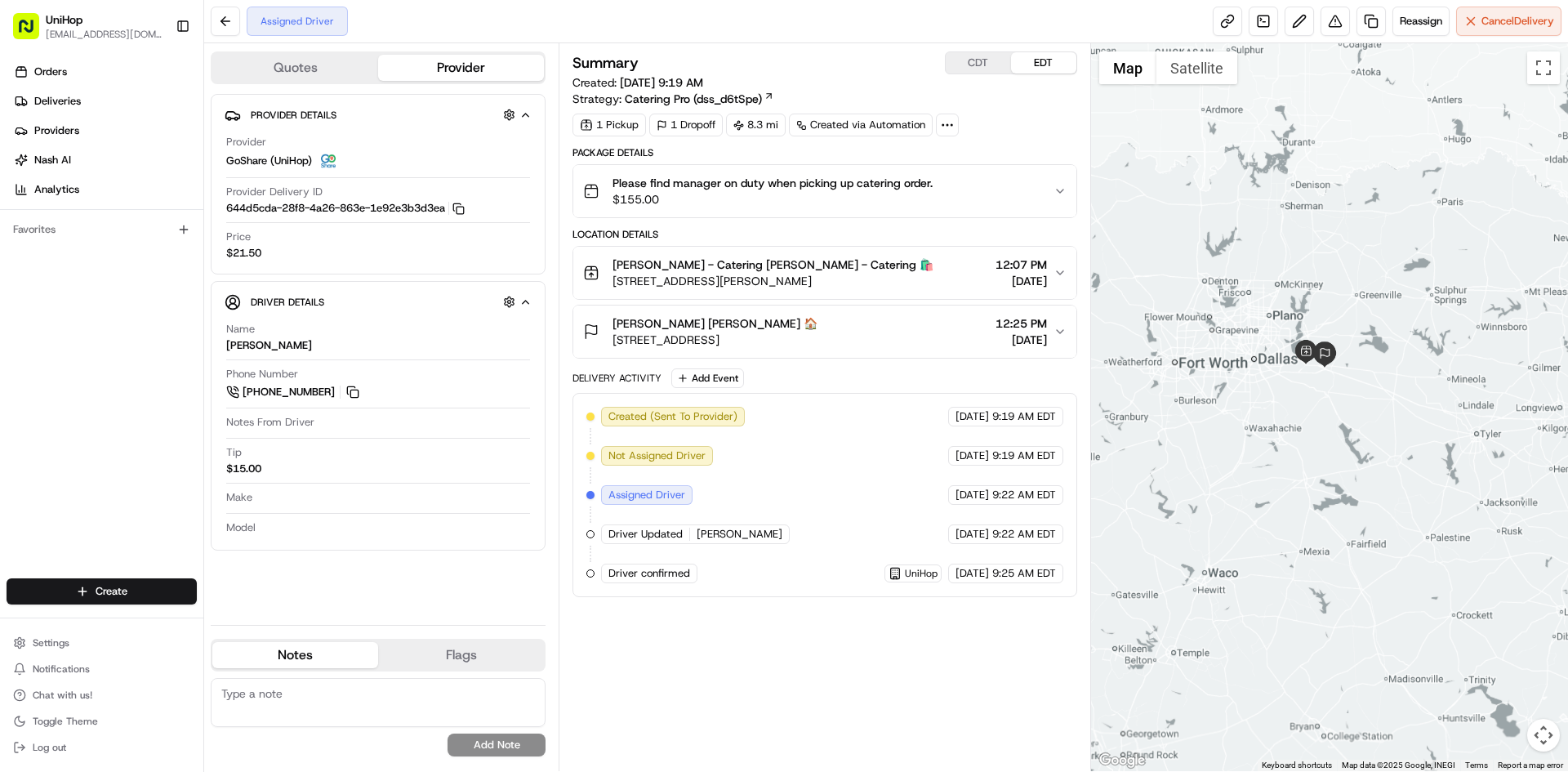
drag, startPoint x: 1289, startPoint y: 122, endPoint x: 1291, endPoint y: 176, distance: 54.0
click at [1292, 174] on div at bounding box center [1329, 407] width 478 height 728
drag, startPoint x: 840, startPoint y: 285, endPoint x: 614, endPoint y: 280, distance: 226.1
click at [614, 280] on div "[PERSON_NAME] - Catering [PERSON_NAME] - Catering 🛍️ [STREET_ADDRESS][PERSON_NA…" at bounding box center [817, 273] width 469 height 32
drag, startPoint x: 769, startPoint y: 342, endPoint x: 614, endPoint y: 345, distance: 155.0
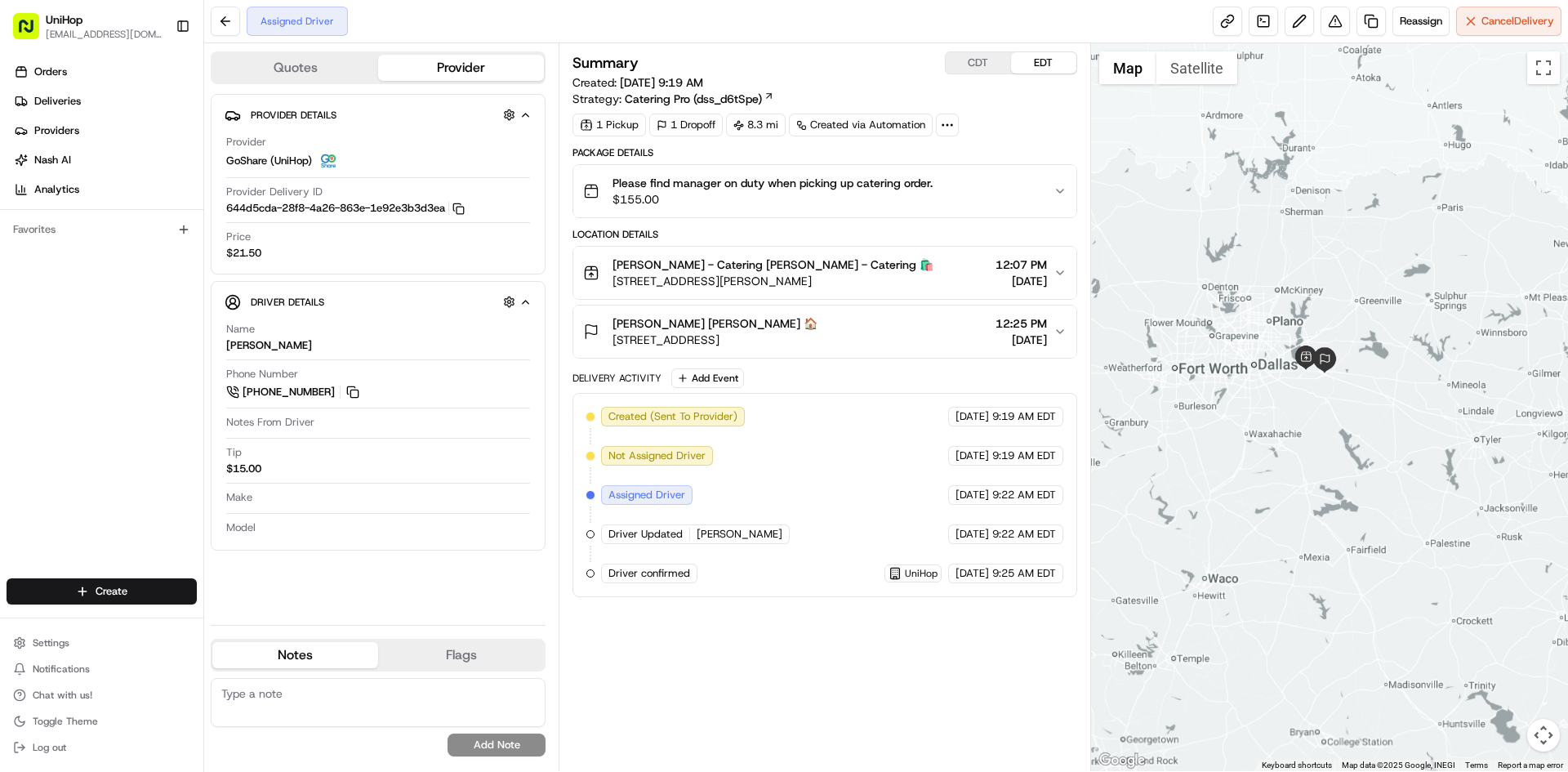
click at [614, 345] on div "[PERSON_NAME] [PERSON_NAME] 🏠 [STREET_ADDRESS] 12:25 PM [DATE]" at bounding box center [817, 332] width 469 height 32
copy span "[STREET_ADDRESS]"
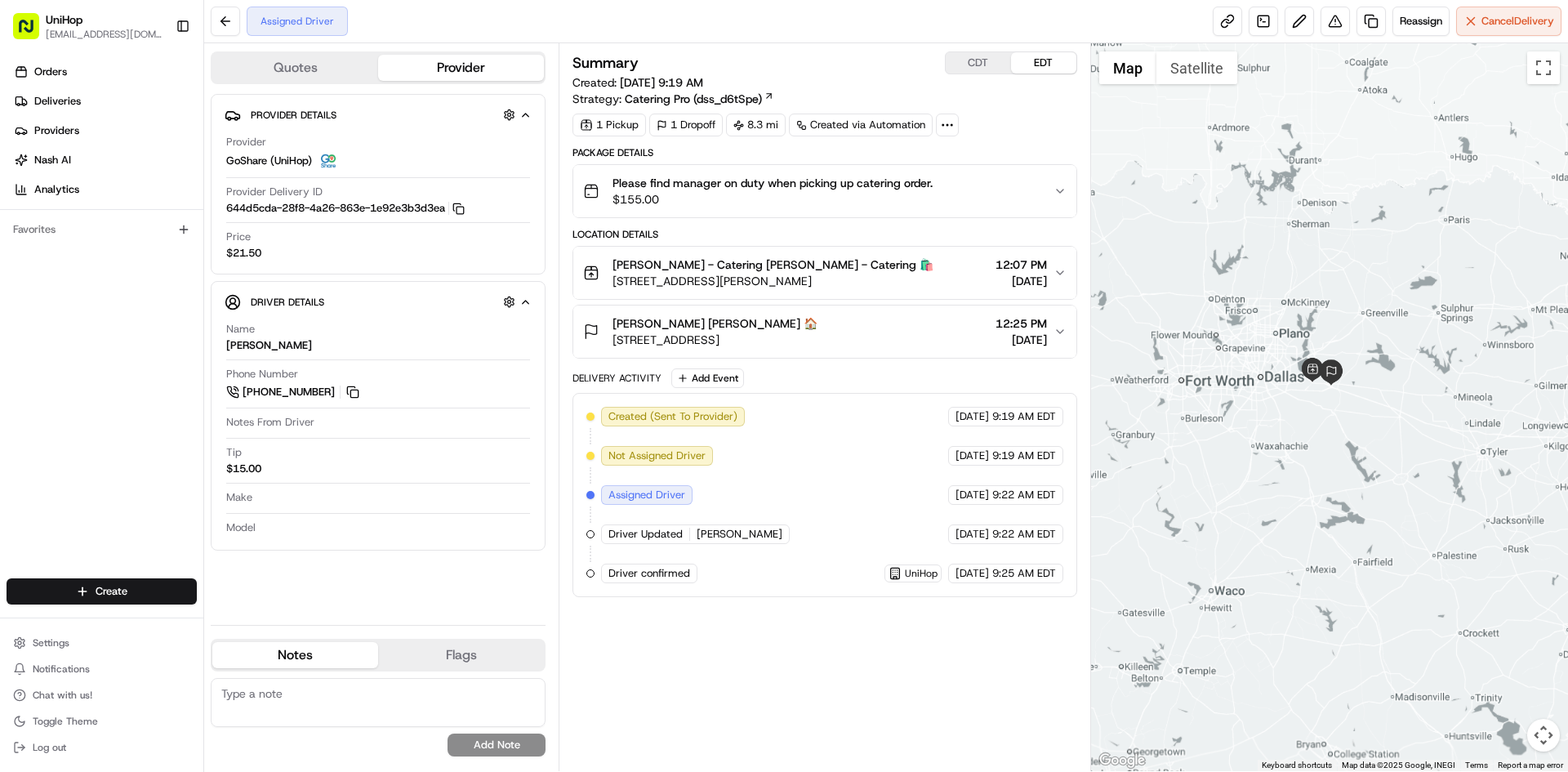
drag, startPoint x: 1227, startPoint y: 203, endPoint x: 1236, endPoint y: 230, distance: 28.5
click at [1236, 230] on div at bounding box center [1329, 407] width 478 height 728
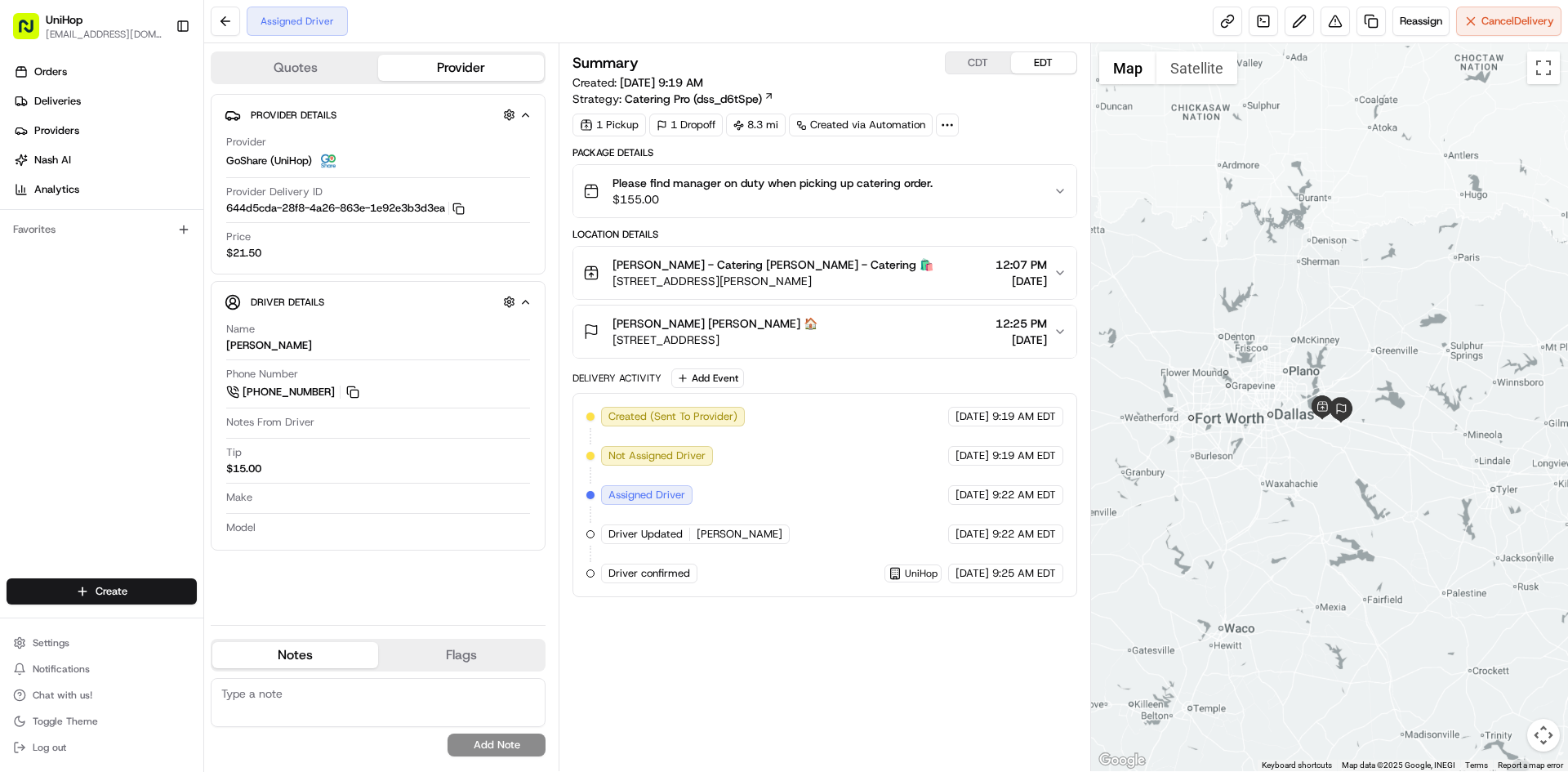
click at [65, 417] on div "Orders Deliveries Providers [PERSON_NAME] Analytics Favorites" at bounding box center [102, 320] width 203 height 536
click at [918, 659] on div "Summary CDT EDT Created: [DATE] 9:19 AM Strategy: Catering Pro (dss_d6tSpe) 1 P…" at bounding box center [824, 407] width 504 height 711
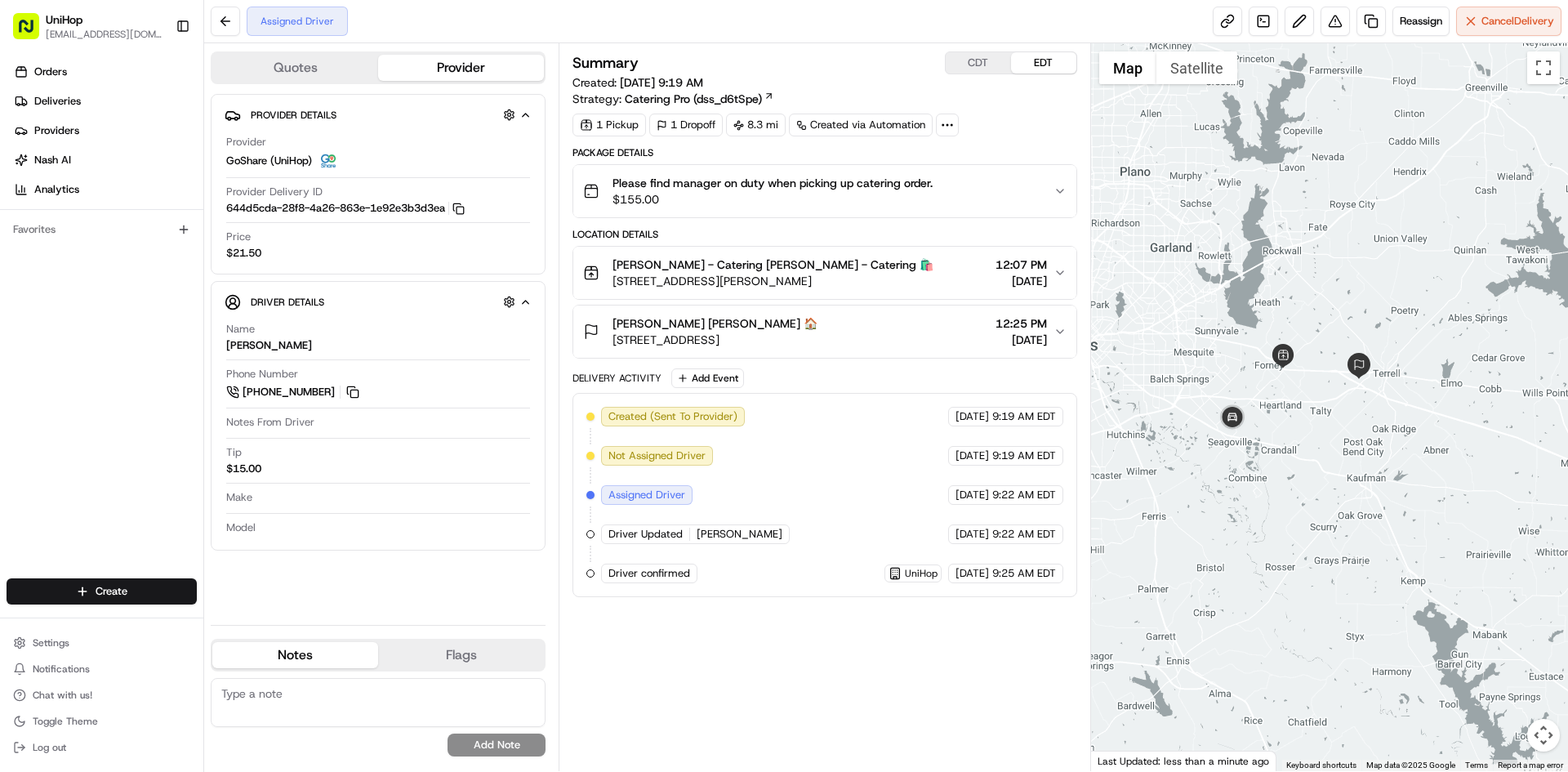
drag, startPoint x: 1248, startPoint y: 174, endPoint x: 1306, endPoint y: 239, distance: 87.1
click at [1305, 239] on div at bounding box center [1329, 407] width 478 height 728
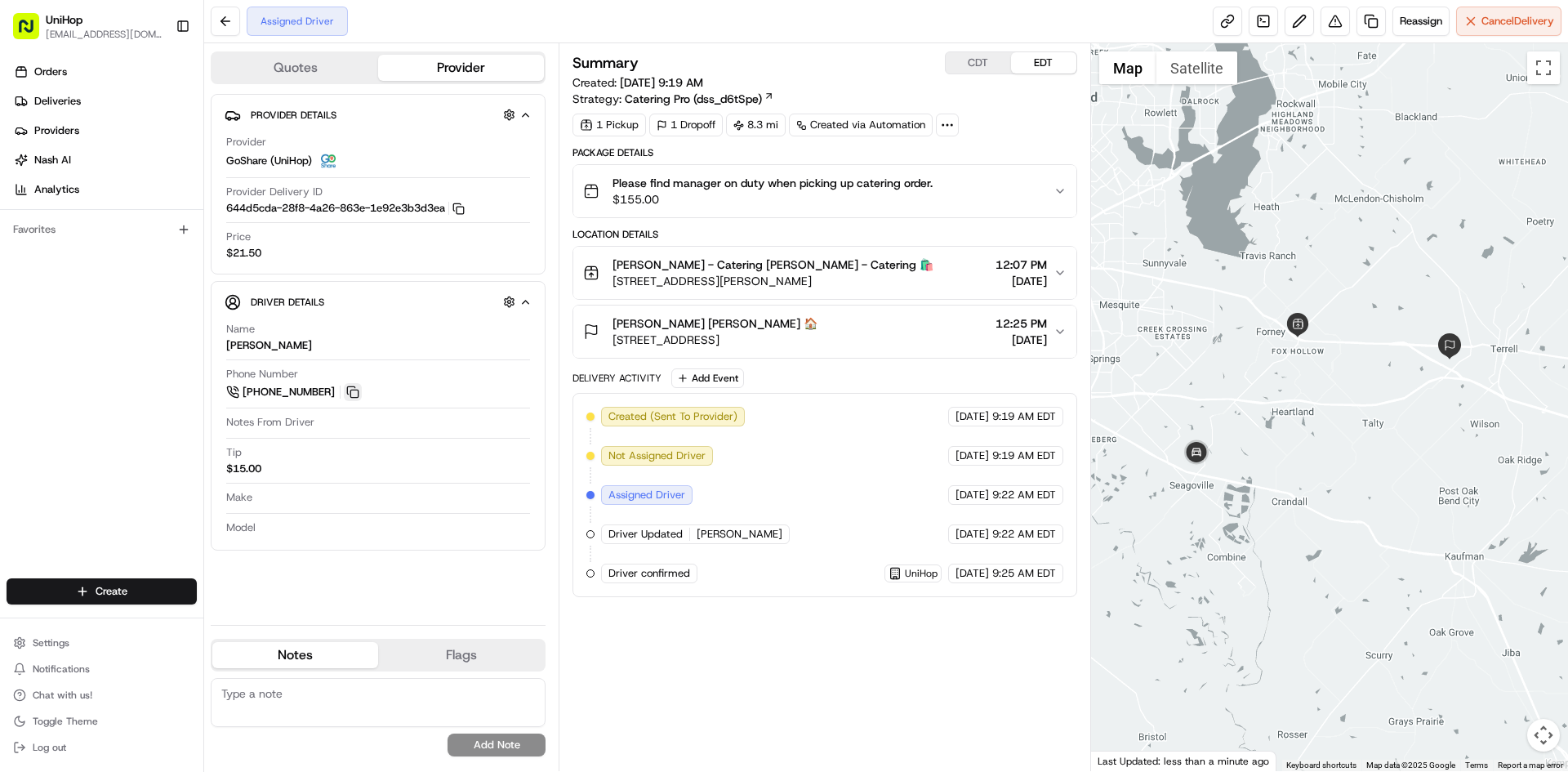
click at [357, 387] on button at bounding box center [352, 392] width 18 height 18
click at [980, 49] on div "Summary CDT EDT Created: Aug 20 2025 9:19 AM Strategy: Catering Pro (dss_d6tSpe…" at bounding box center [825, 407] width 532 height 728
click at [981, 60] on button "CDT" at bounding box center [978, 62] width 65 height 21
click at [86, 350] on div "Orders Deliveries Providers [PERSON_NAME] Analytics Favorites" at bounding box center [102, 320] width 203 height 536
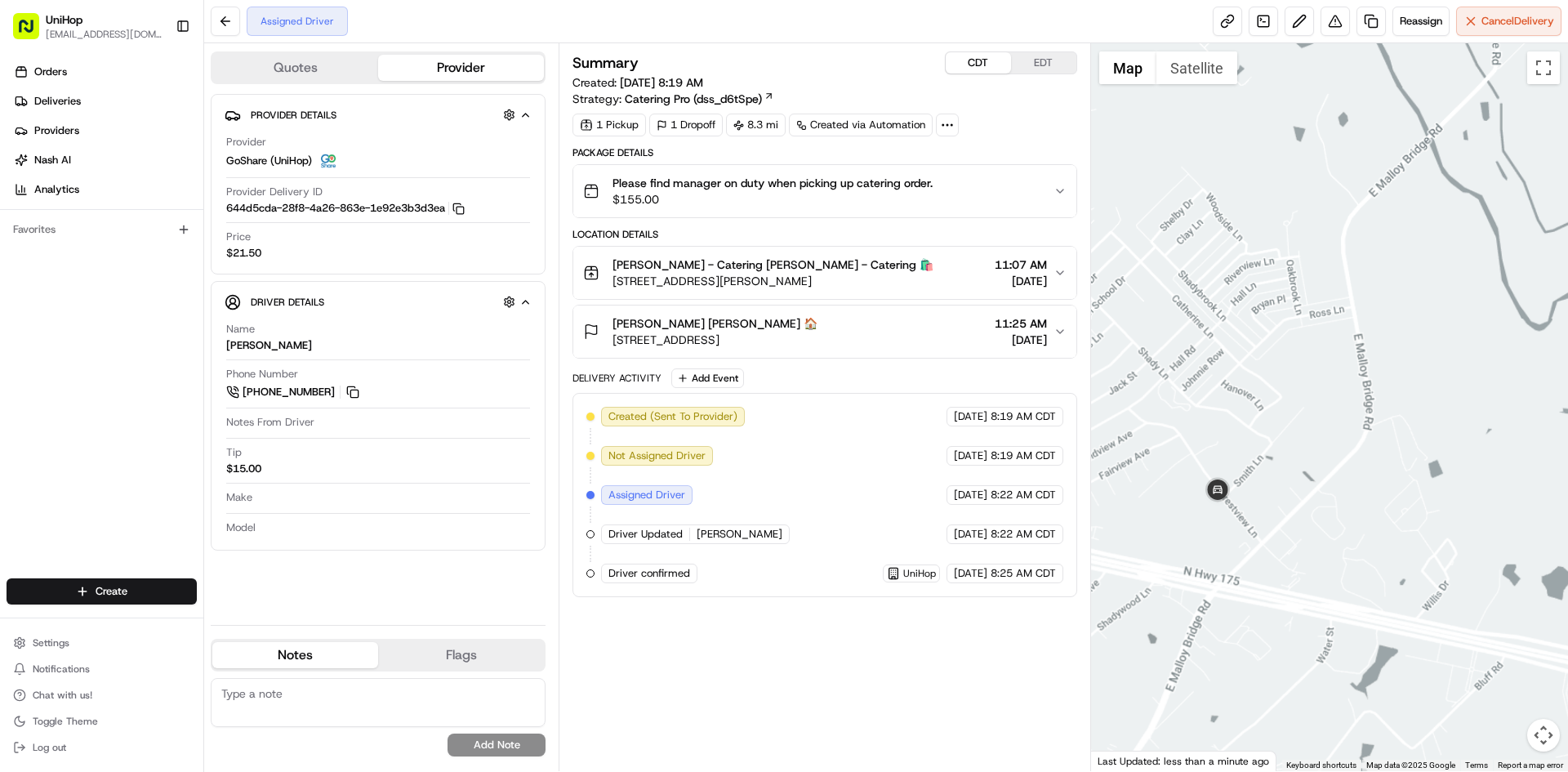
drag, startPoint x: 1370, startPoint y: 369, endPoint x: 1347, endPoint y: 418, distance: 54.1
click at [1355, 418] on div at bounding box center [1329, 407] width 478 height 728
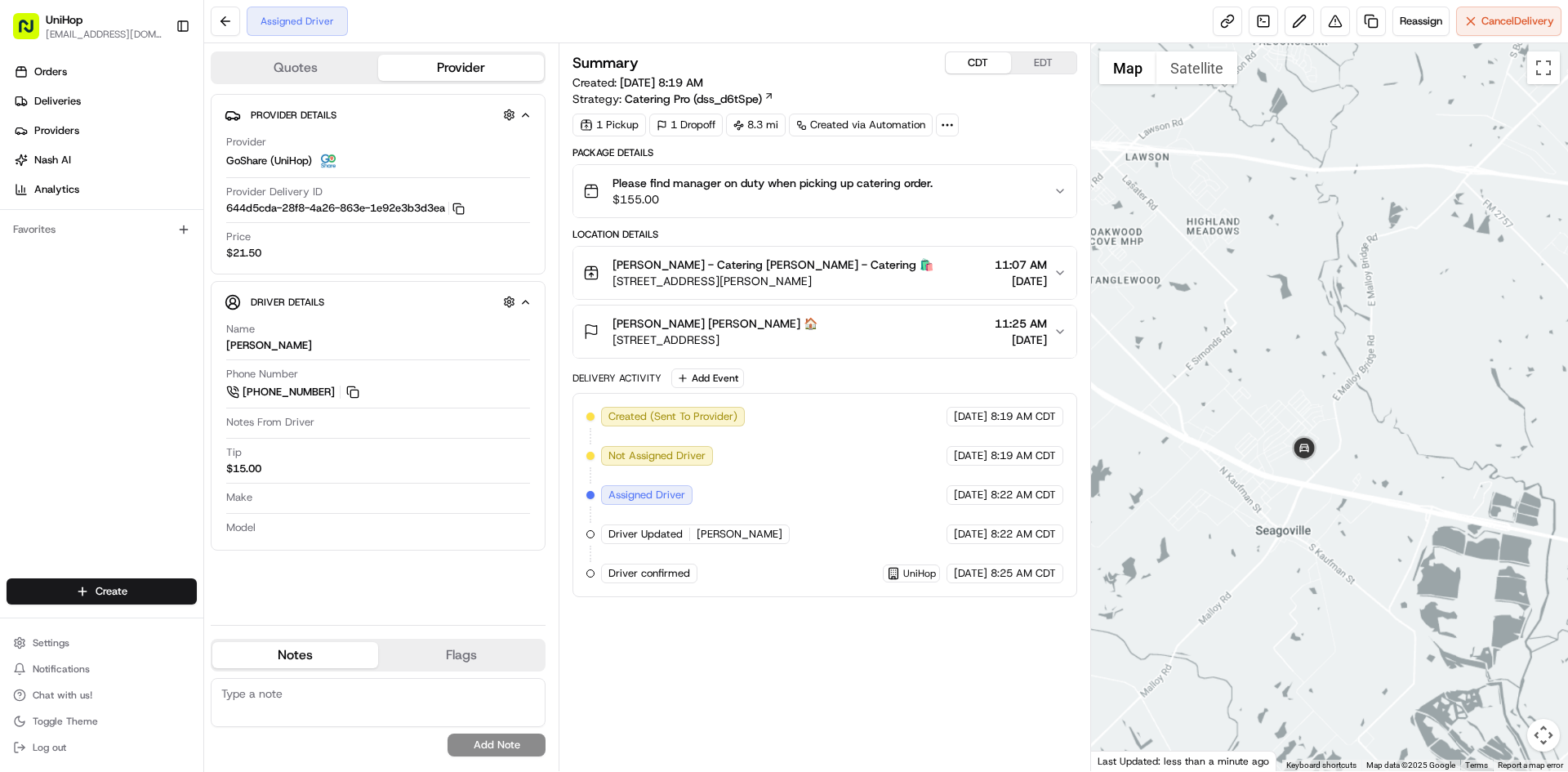
drag, startPoint x: 1351, startPoint y: 381, endPoint x: 1282, endPoint y: 412, distance: 75.6
click at [1312, 400] on div at bounding box center [1329, 407] width 478 height 728
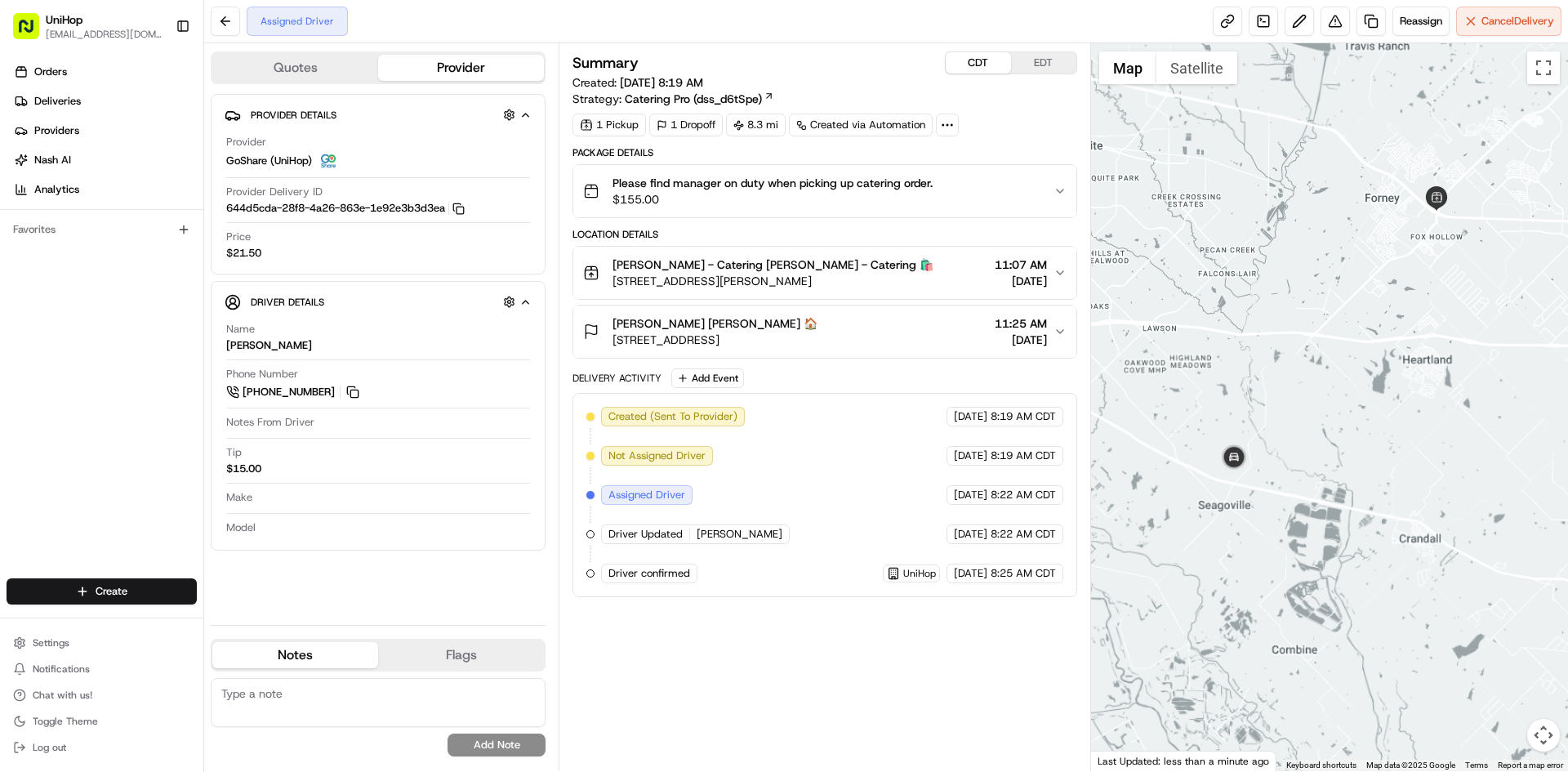
drag, startPoint x: 1298, startPoint y: 356, endPoint x: 1241, endPoint y: 371, distance: 58.9
click at [1247, 371] on div at bounding box center [1329, 407] width 478 height 728
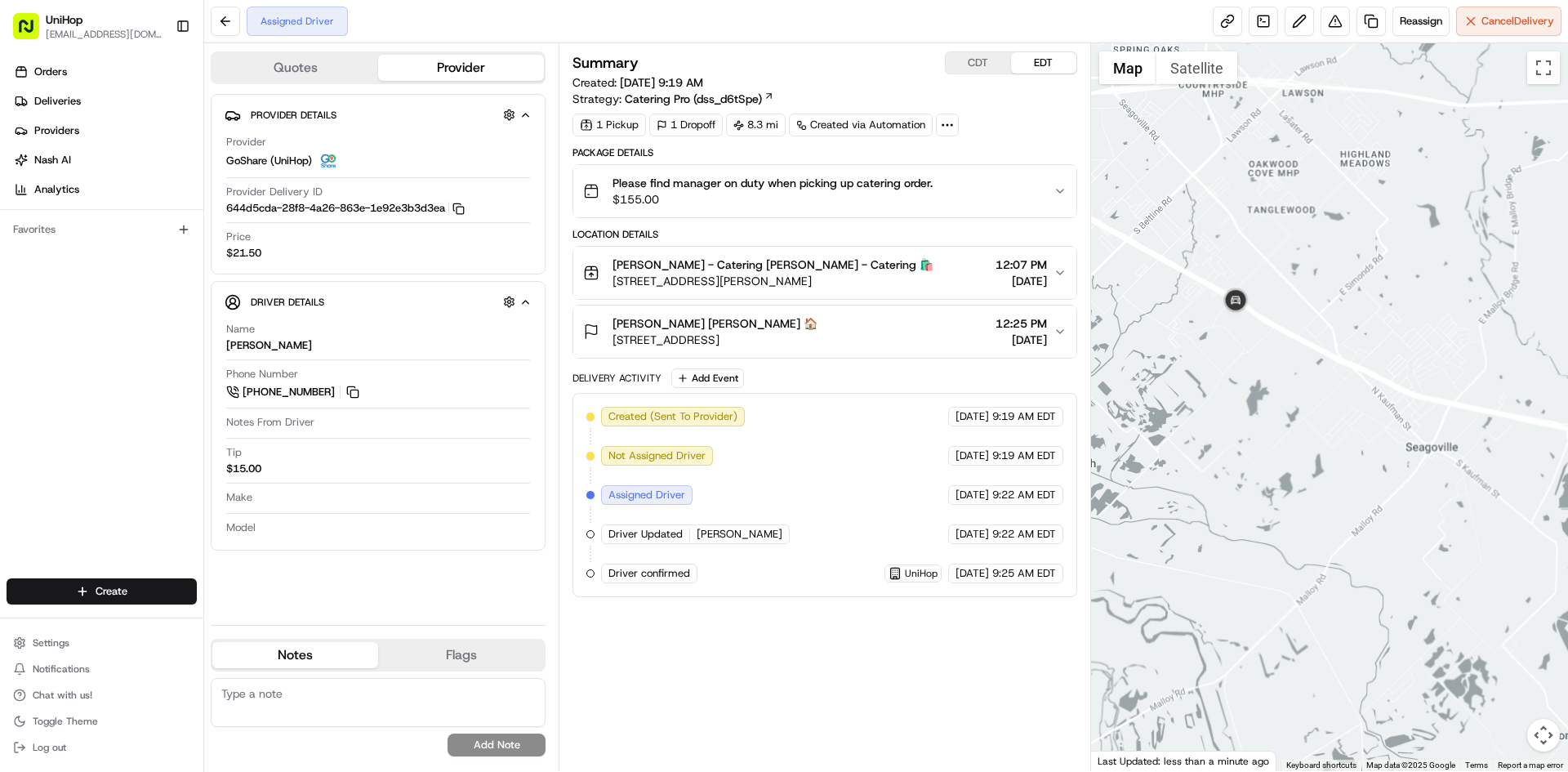
click at [1040, 68] on button "EDT" at bounding box center [1044, 62] width 65 height 21
drag, startPoint x: 1248, startPoint y: 175, endPoint x: 1226, endPoint y: 218, distance: 48.3
click at [1226, 218] on div at bounding box center [1329, 407] width 478 height 728
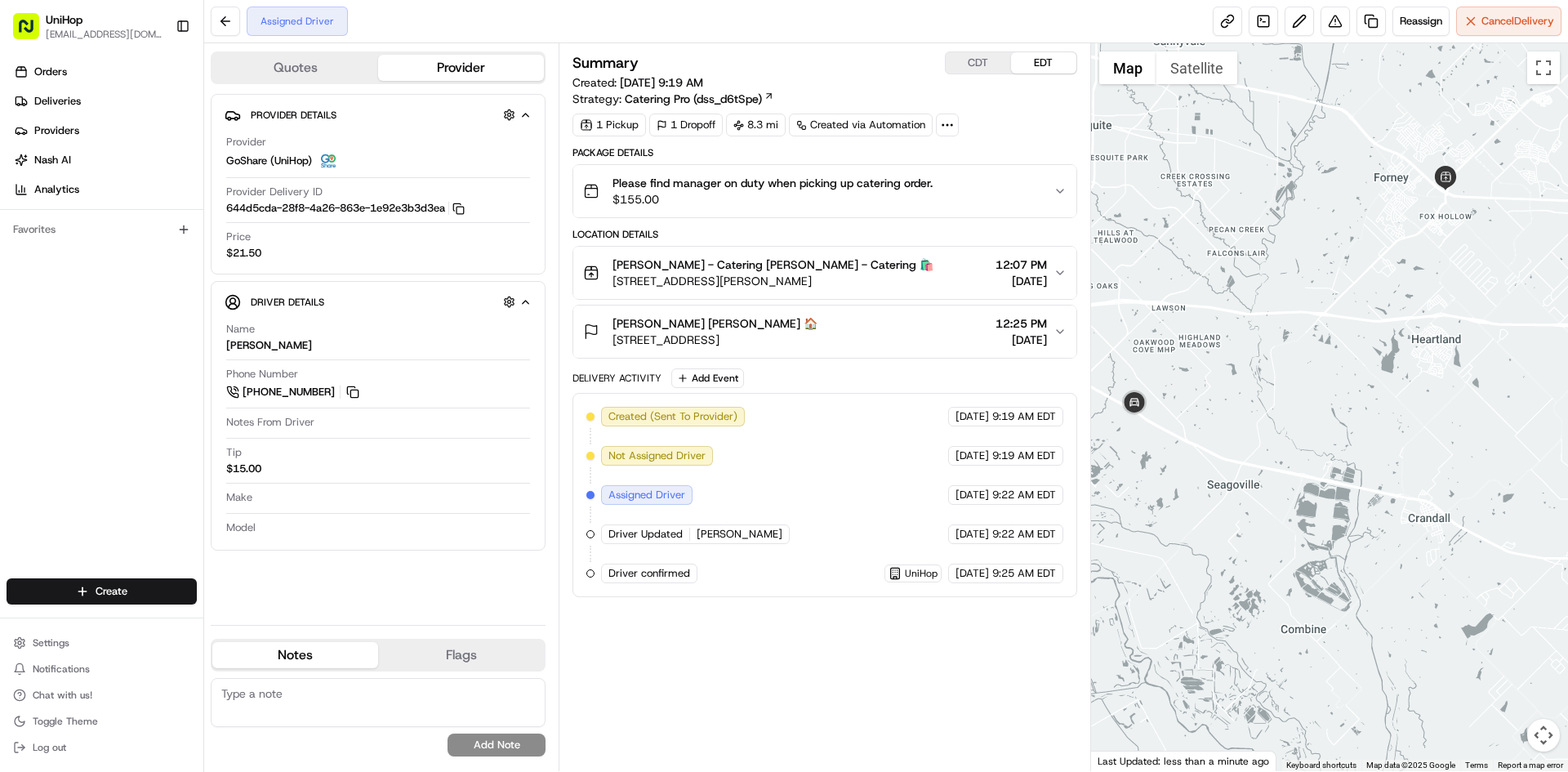
drag, startPoint x: 1250, startPoint y: 306, endPoint x: 1220, endPoint y: 337, distance: 43.1
click at [1221, 337] on div at bounding box center [1329, 407] width 478 height 728
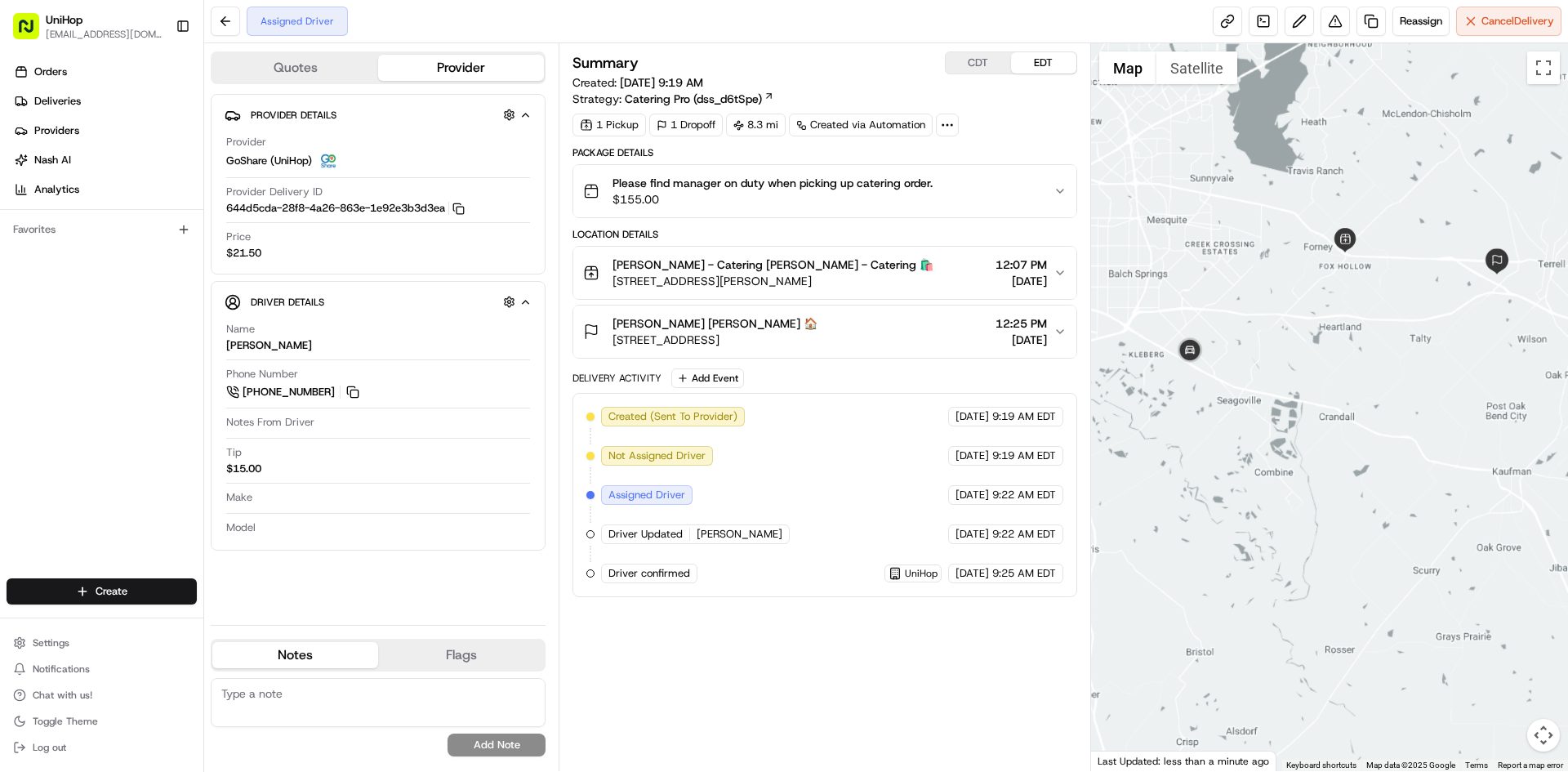
click at [1264, 294] on div at bounding box center [1329, 407] width 478 height 728
click at [1194, 345] on img at bounding box center [1188, 352] width 32 height 32
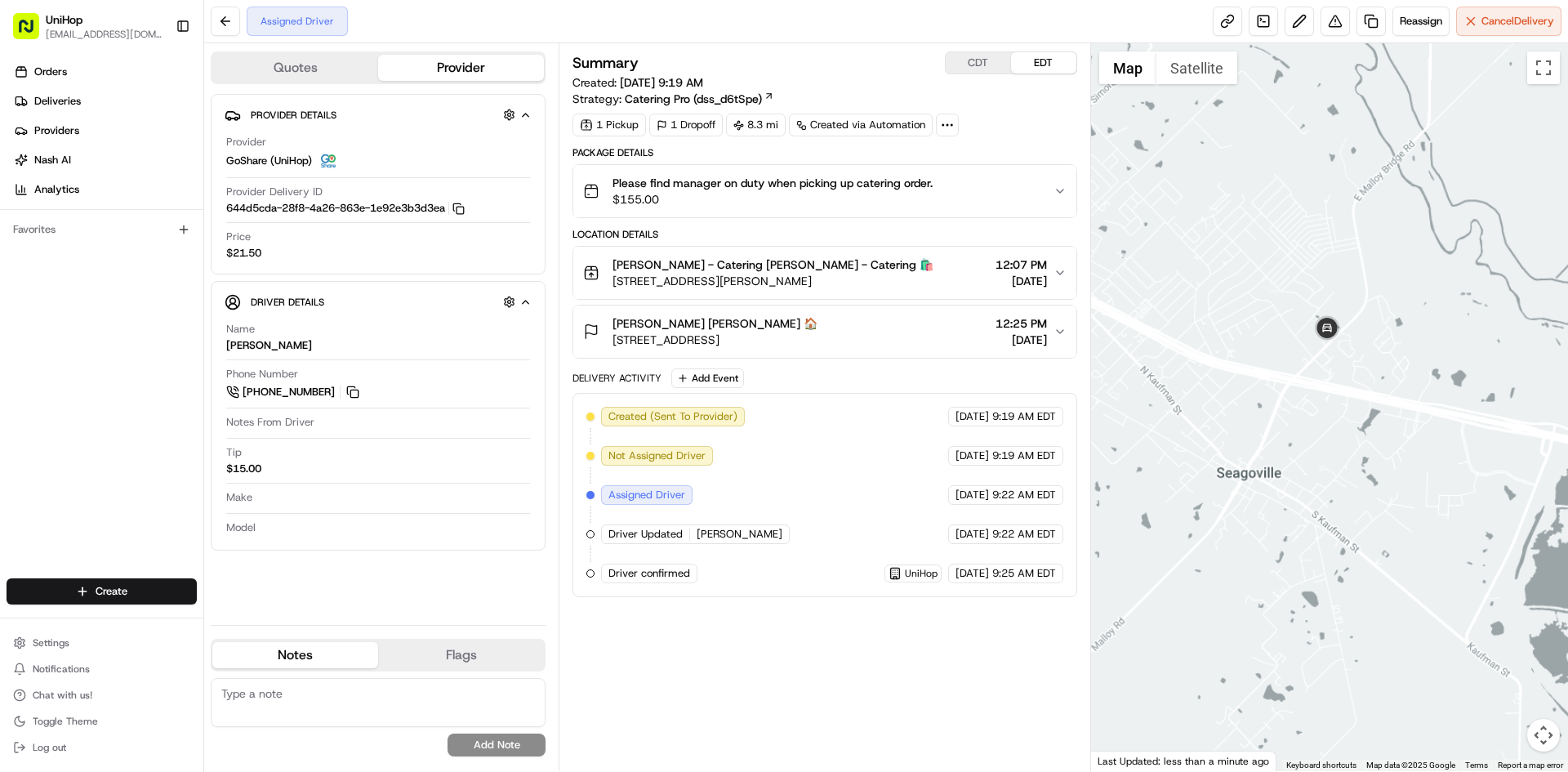
drag, startPoint x: 1391, startPoint y: 227, endPoint x: 1332, endPoint y: 292, distance: 87.8
click at [1332, 292] on div "To navigate, press the arrow keys." at bounding box center [1329, 407] width 478 height 728
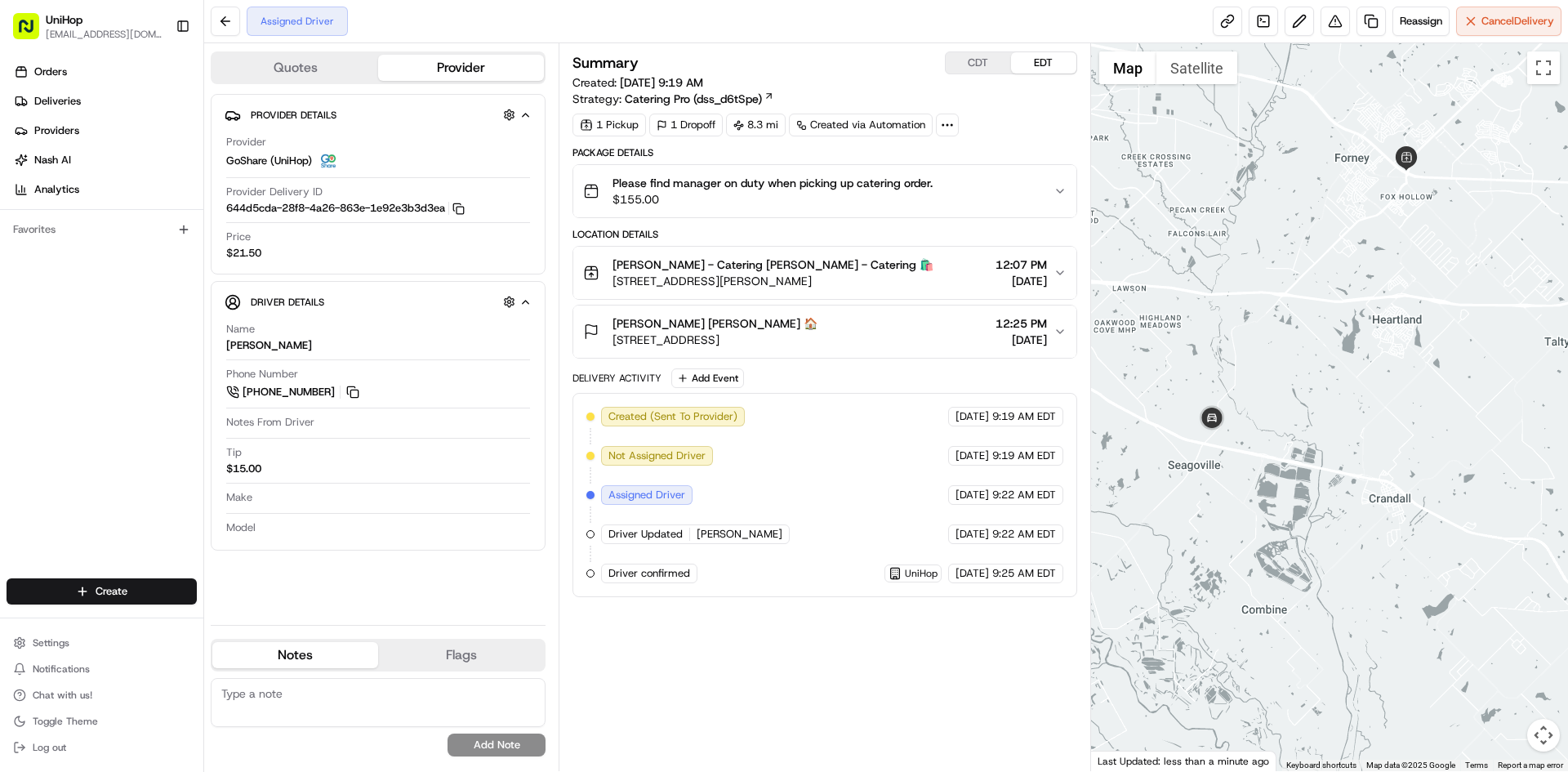
drag, startPoint x: 1317, startPoint y: 313, endPoint x: 1272, endPoint y: 345, distance: 55.2
click at [1272, 345] on div at bounding box center [1329, 407] width 478 height 728
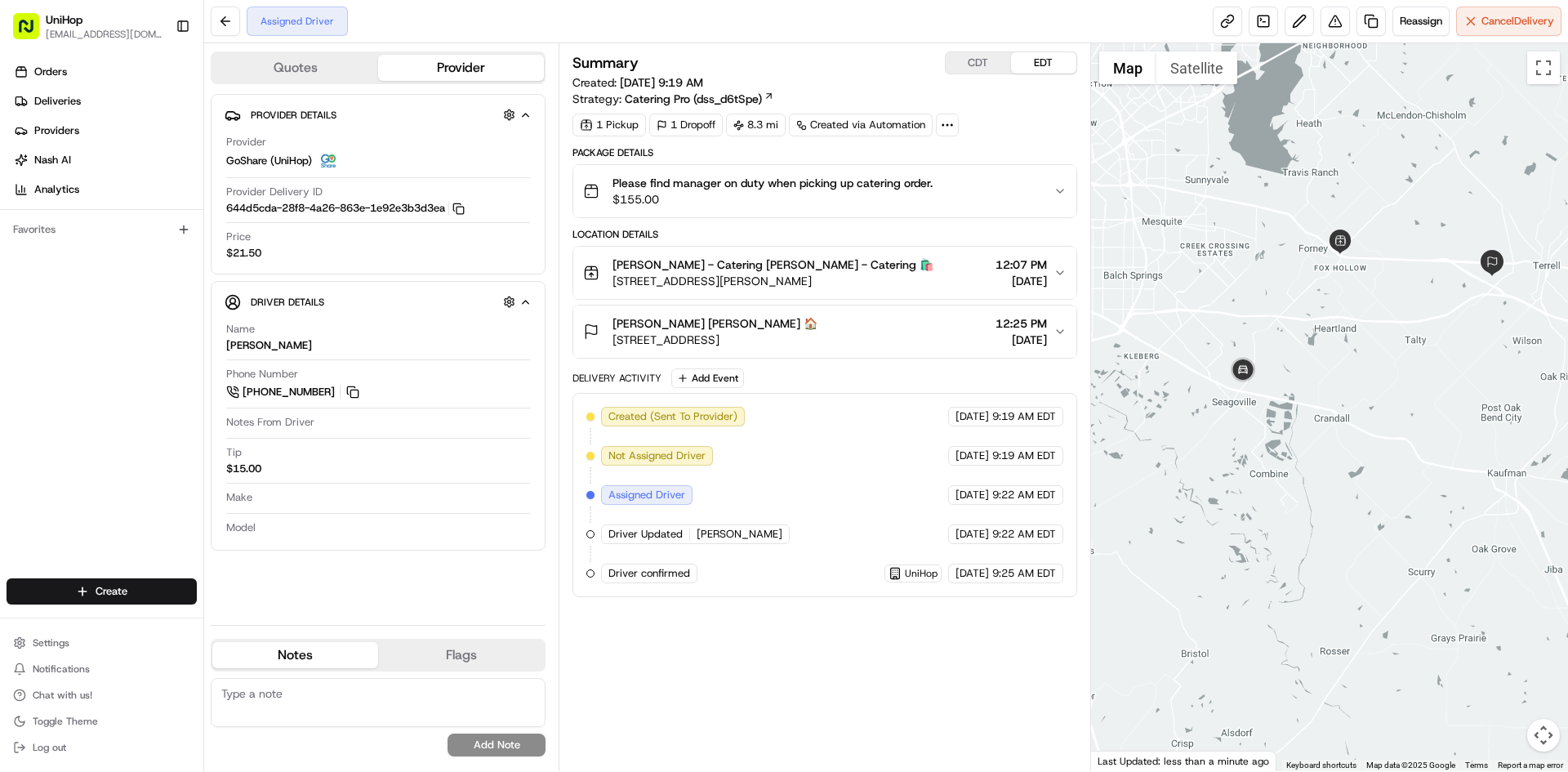
click at [1307, 324] on div at bounding box center [1329, 407] width 478 height 728
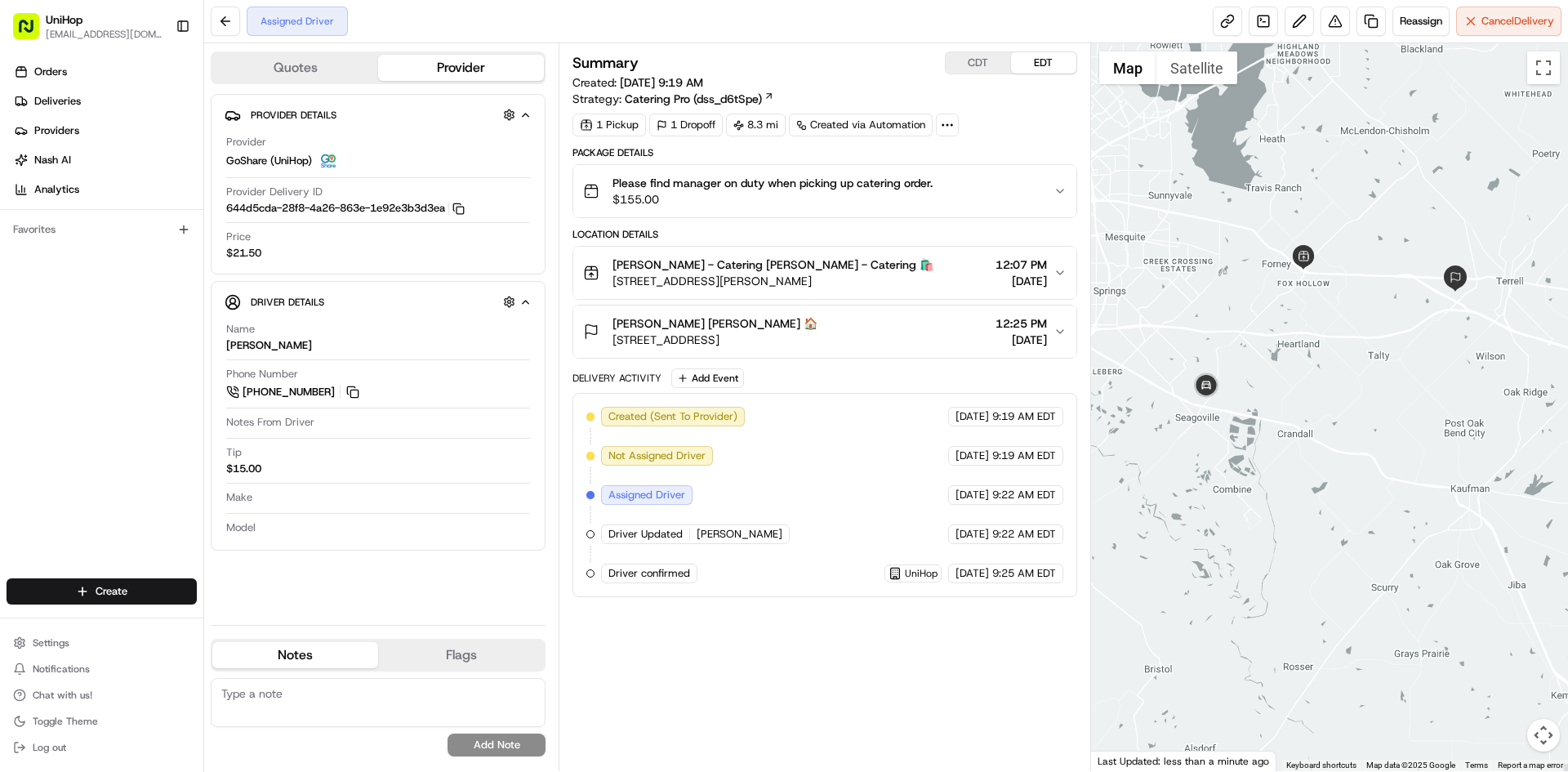
drag, startPoint x: 1296, startPoint y: 178, endPoint x: 1258, endPoint y: 192, distance: 40.5
click at [1258, 192] on div at bounding box center [1329, 407] width 478 height 728
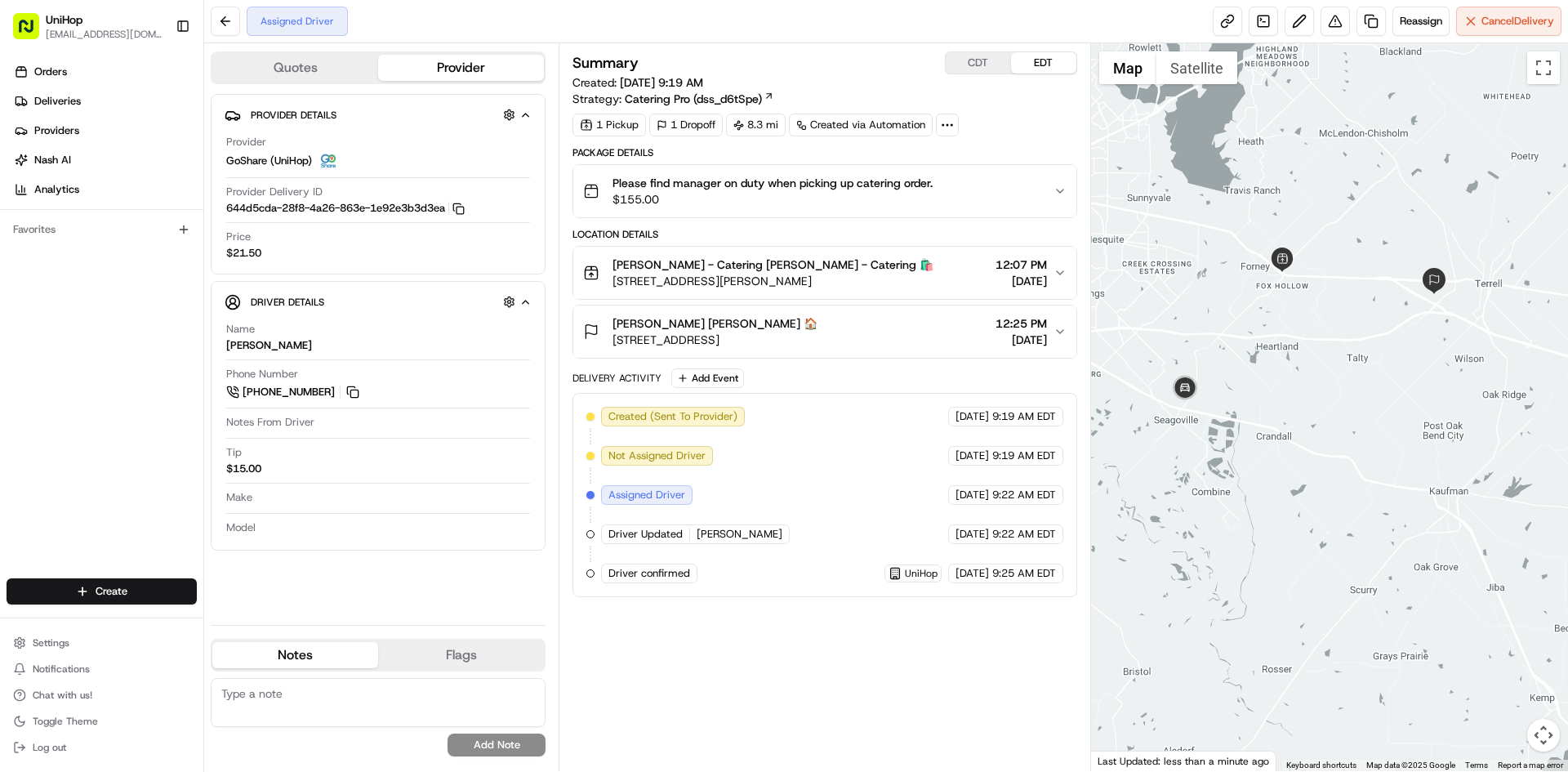
drag, startPoint x: 1251, startPoint y: 192, endPoint x: 1228, endPoint y: 193, distance: 23.0
click at [1228, 193] on div at bounding box center [1329, 407] width 478 height 728
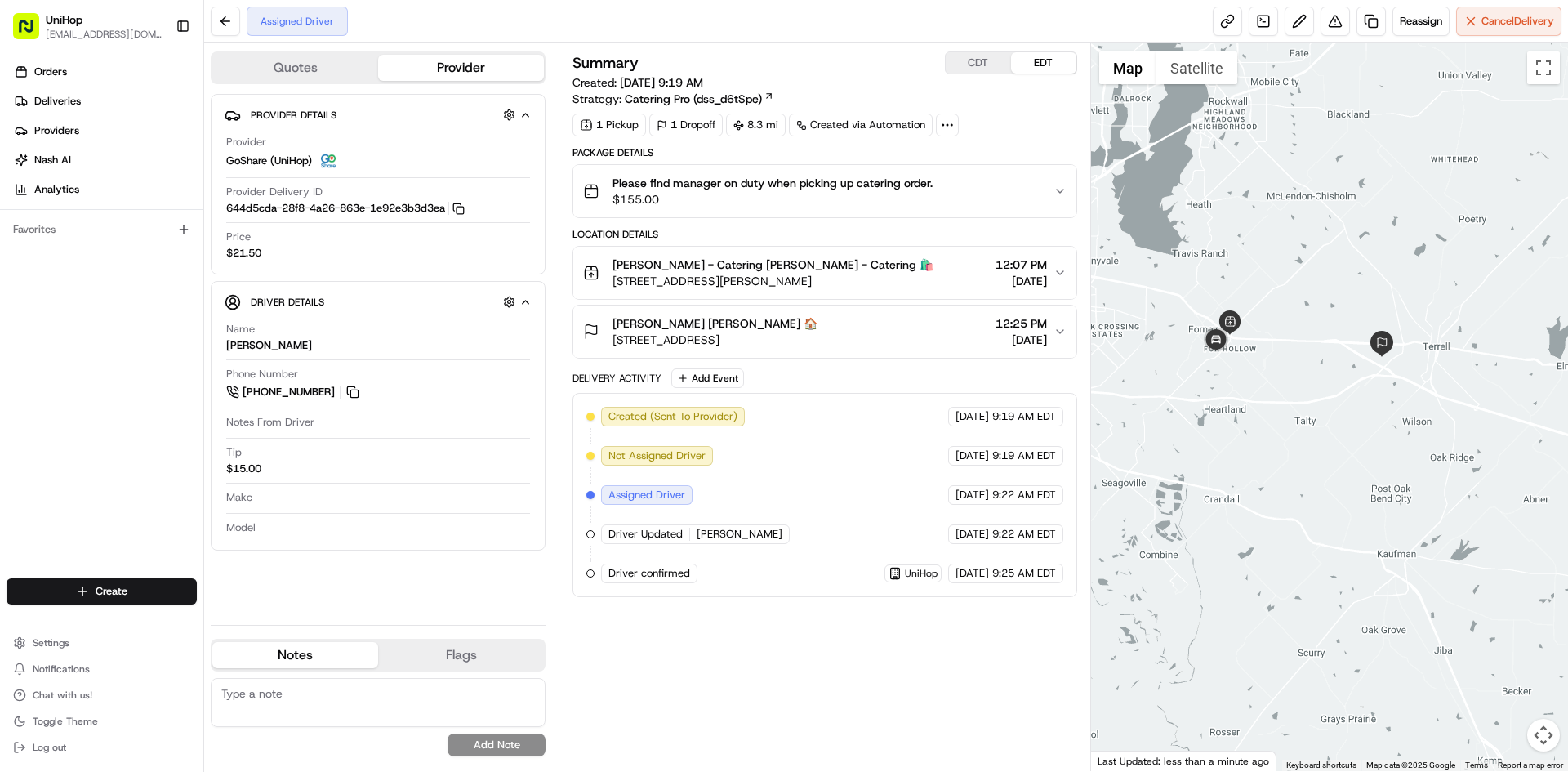
drag, startPoint x: 1302, startPoint y: 112, endPoint x: 1236, endPoint y: 169, distance: 87.2
click at [1236, 169] on div at bounding box center [1329, 407] width 478 height 728
click at [929, 321] on div "Louis Vigil Louis Vigil 🏠 300 Apache Trail, Terrell, TX 75160, USA 12:25 PM Aug…" at bounding box center [817, 332] width 469 height 32
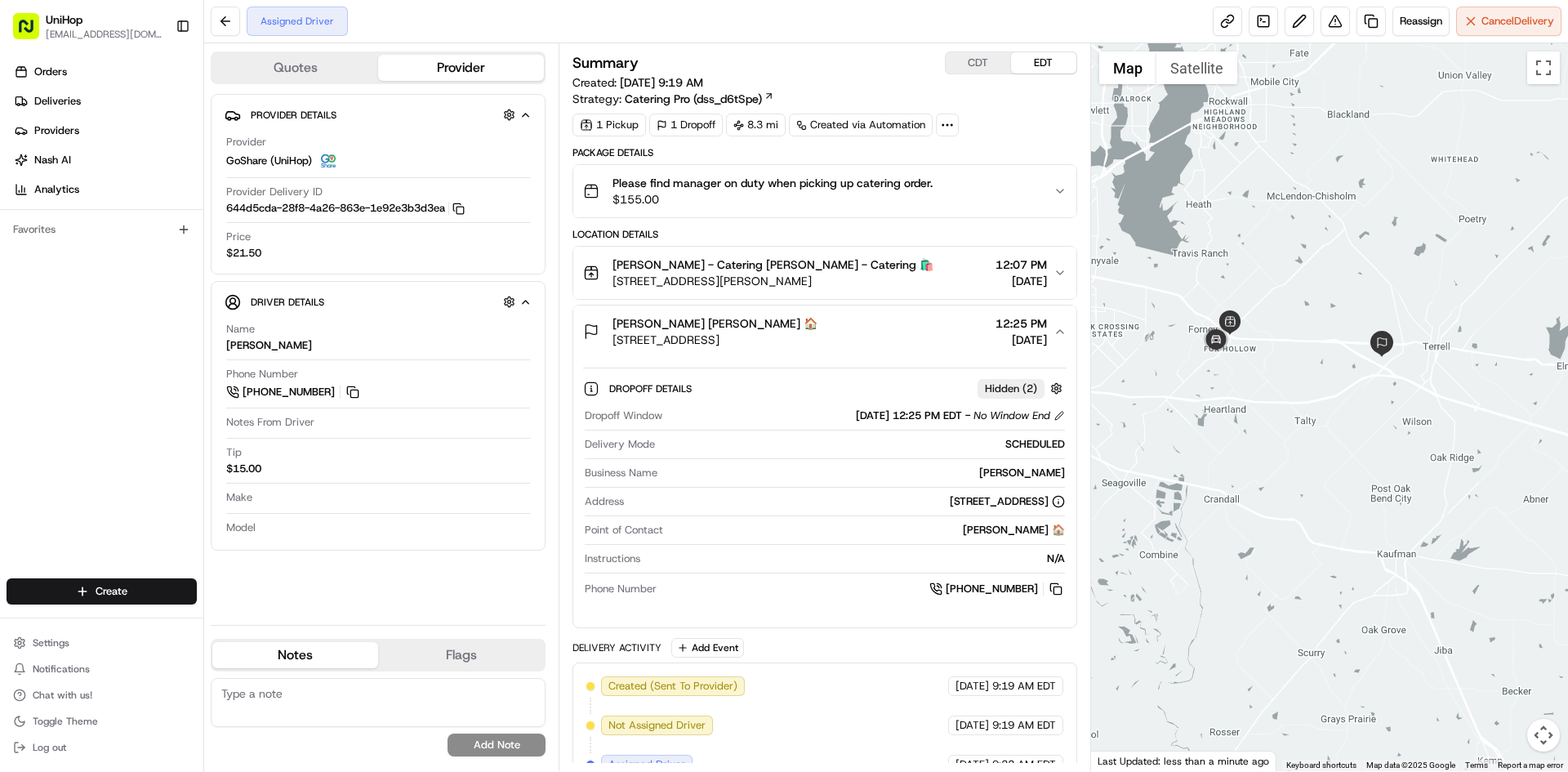
click at [929, 321] on div "Louis Vigil Louis Vigil 🏠 300 Apache Trail, Terrell, TX 75160, USA 12:25 PM Aug…" at bounding box center [817, 332] width 469 height 32
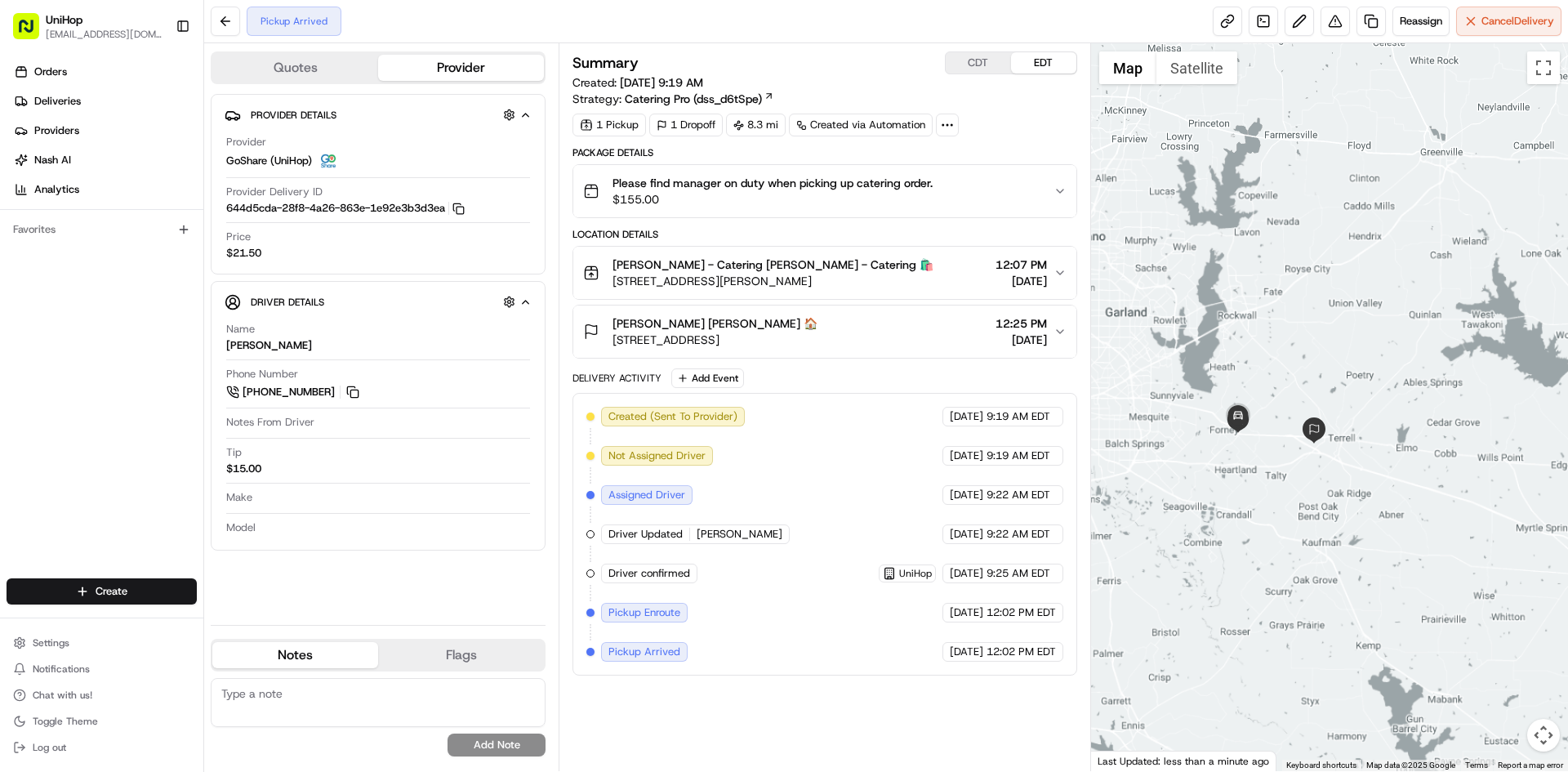
drag, startPoint x: 1298, startPoint y: 209, endPoint x: 1280, endPoint y: 383, distance: 174.9
click at [1283, 385] on div at bounding box center [1329, 407] width 478 height 728
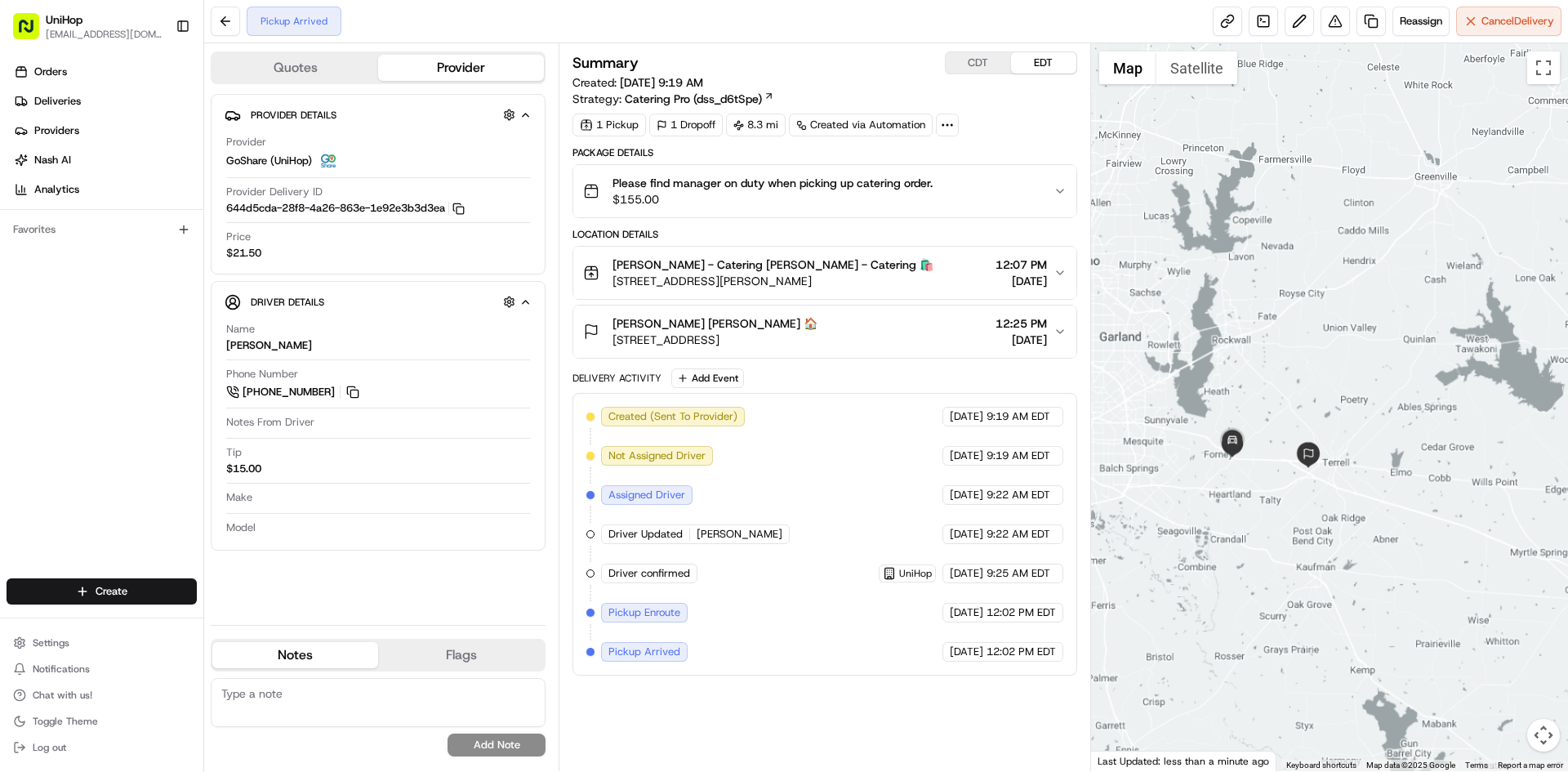
click at [1288, 364] on div at bounding box center [1329, 407] width 478 height 728
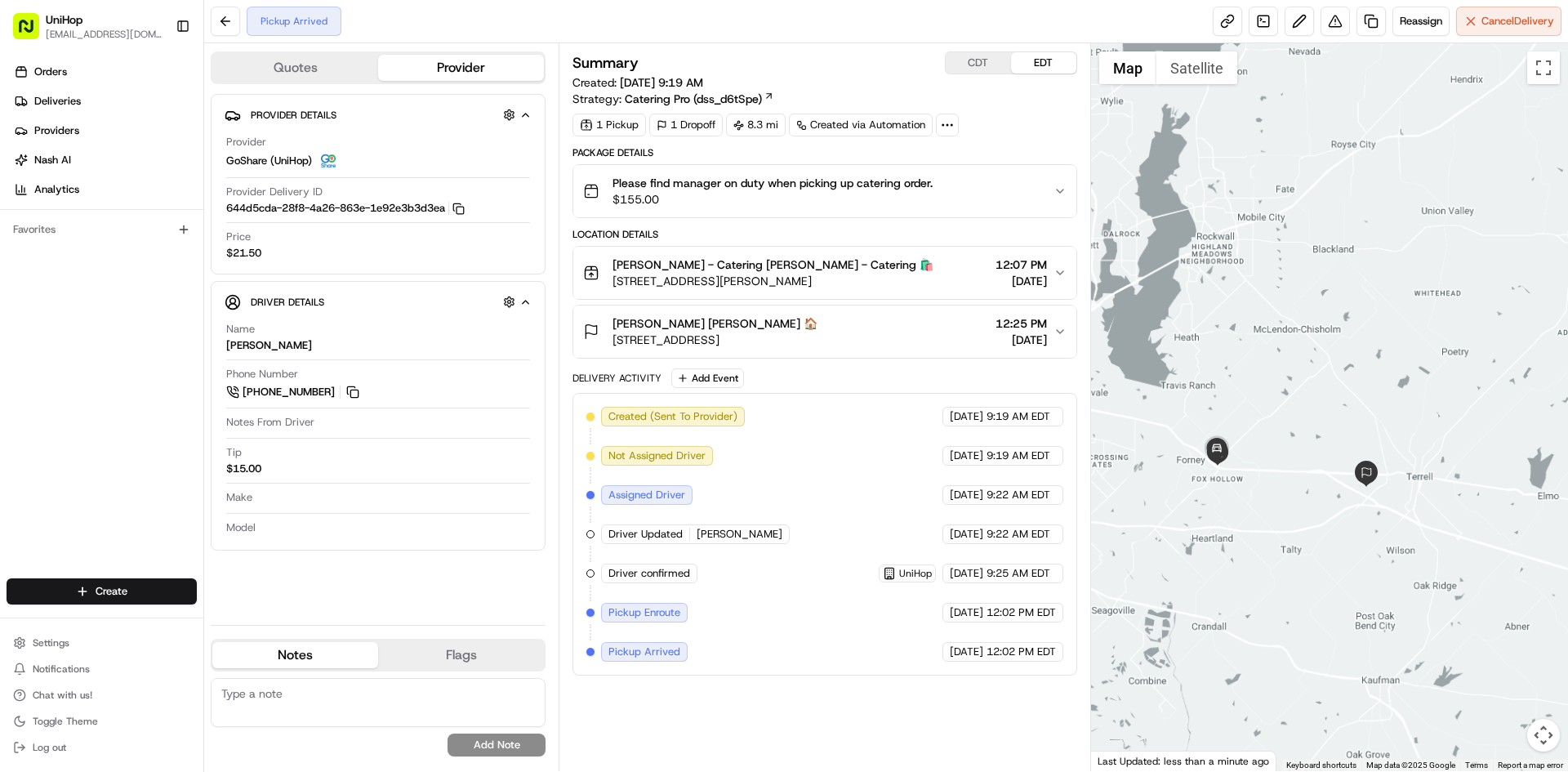
drag, startPoint x: 1309, startPoint y: 321, endPoint x: 1323, endPoint y: 286, distance: 37.7
click at [1323, 286] on div at bounding box center [1329, 407] width 478 height 728
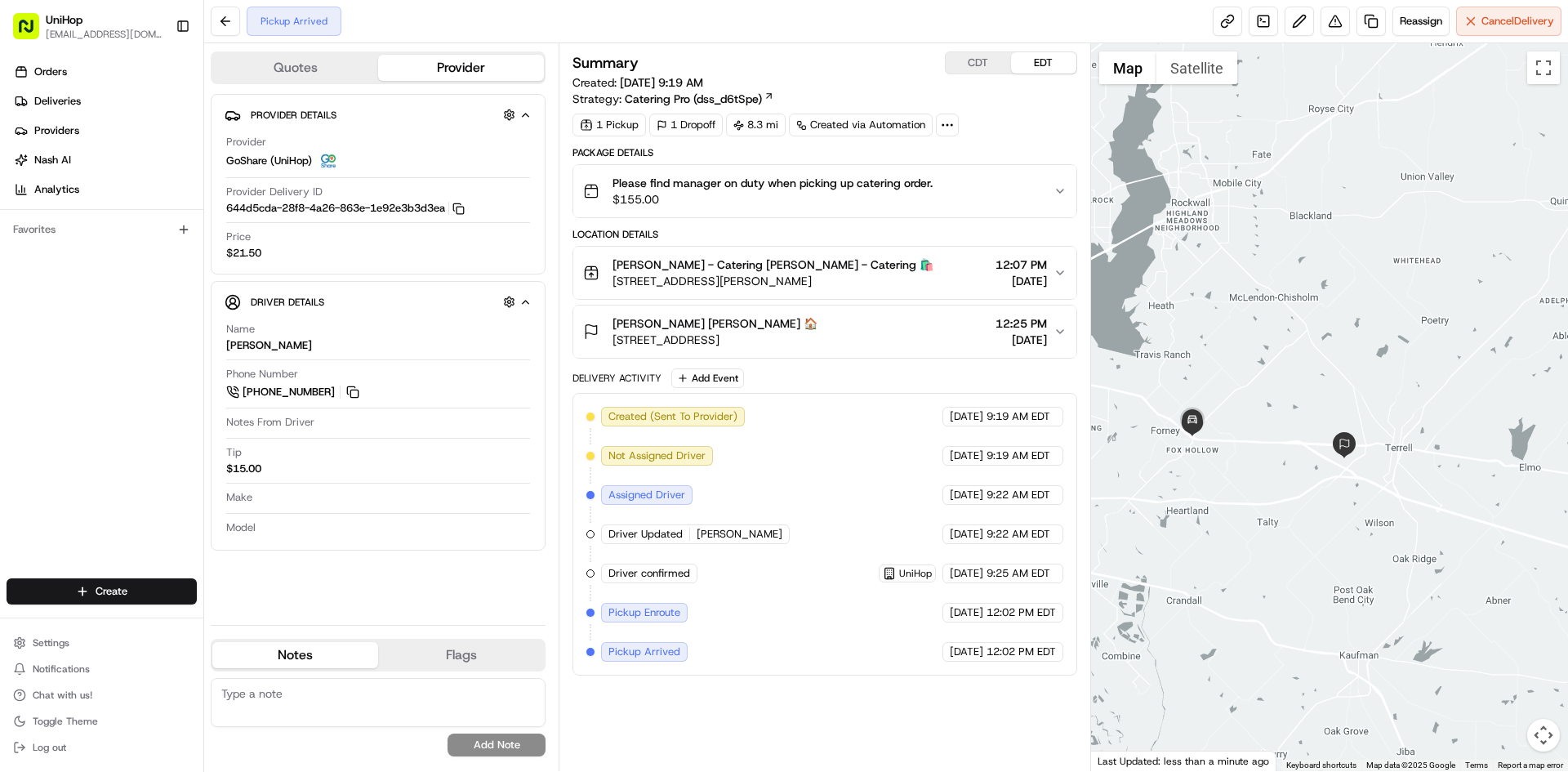
drag, startPoint x: 1258, startPoint y: 284, endPoint x: 1247, endPoint y: 283, distance: 11.0
click at [1247, 283] on div at bounding box center [1329, 407] width 478 height 728
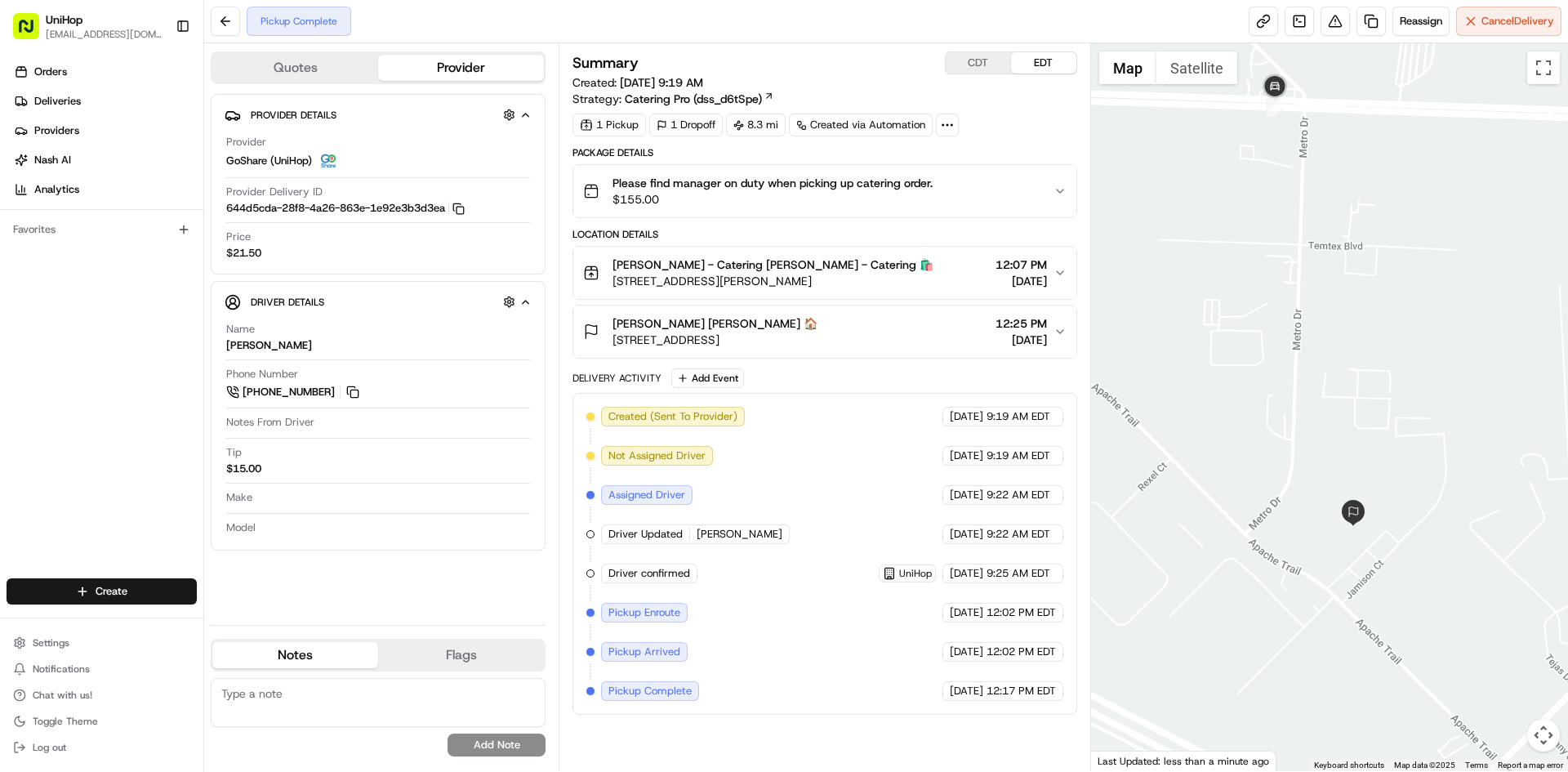
drag, startPoint x: 1283, startPoint y: 189, endPoint x: 1283, endPoint y: 268, distance: 79.0
click at [1283, 268] on div at bounding box center [1329, 407] width 478 height 728
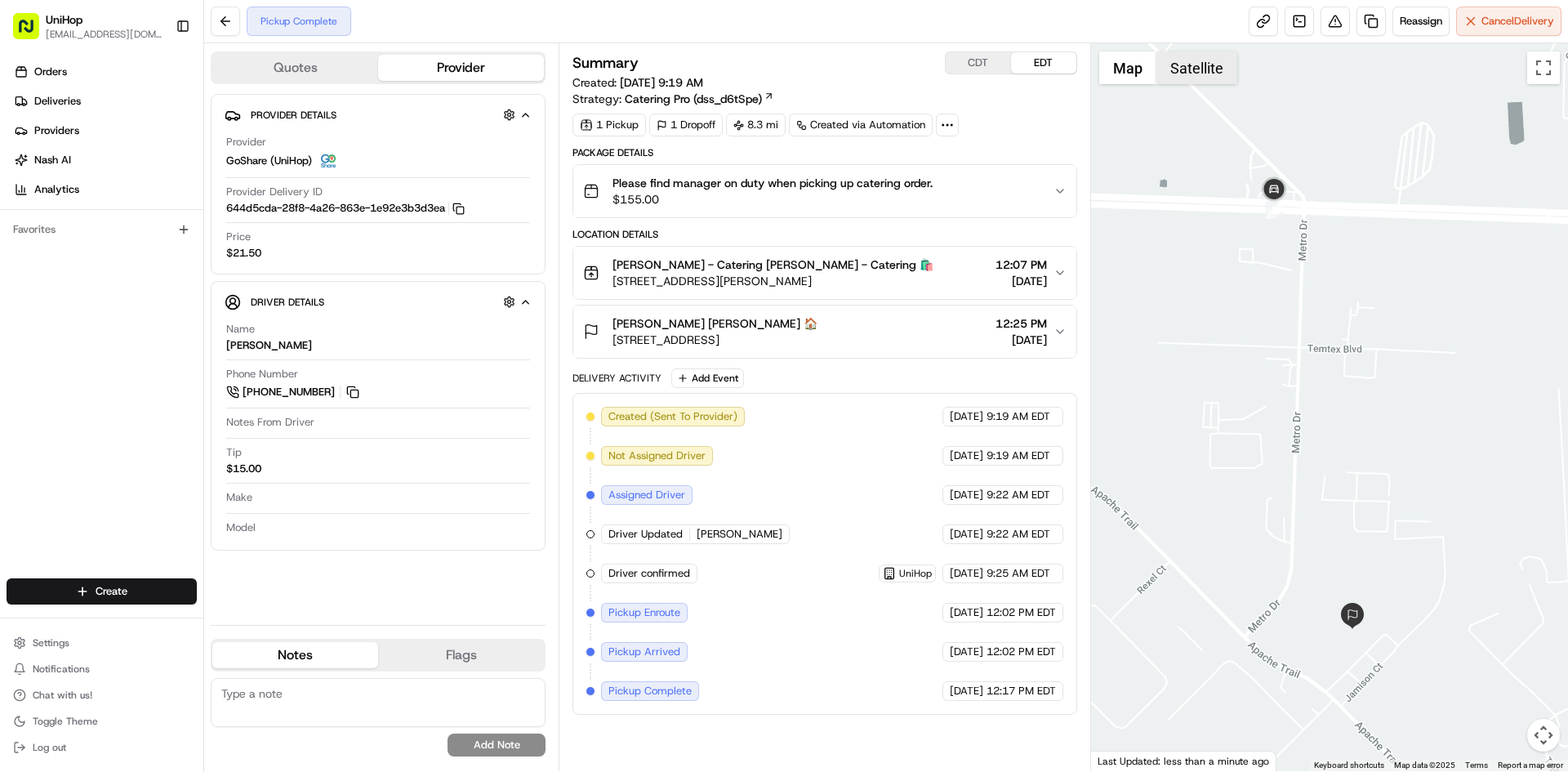
click at [1180, 50] on div at bounding box center [1329, 407] width 478 height 728
click at [1180, 64] on button "Satellite" at bounding box center [1197, 68] width 81 height 32
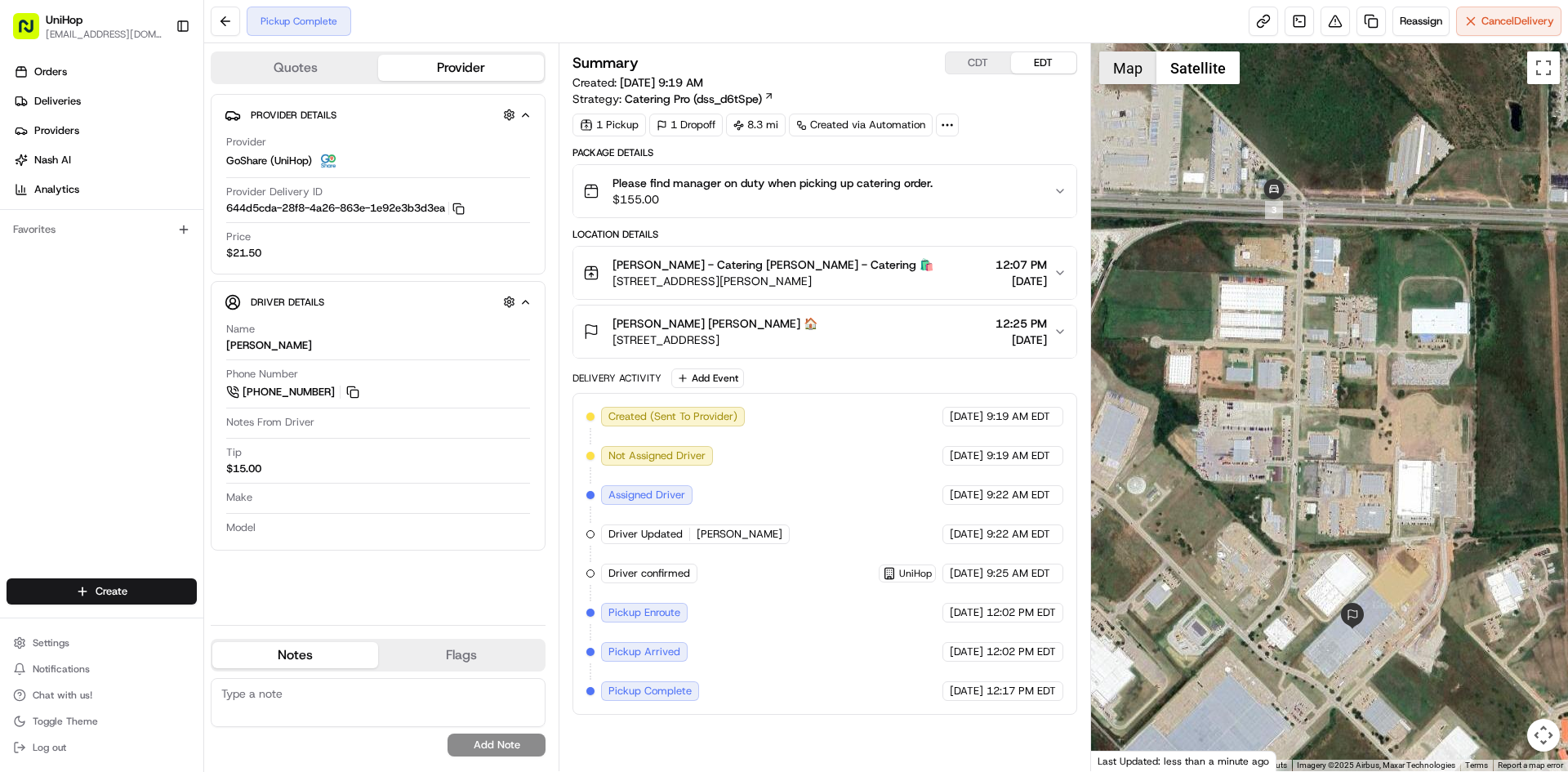
click at [1135, 71] on button "Map" at bounding box center [1128, 68] width 57 height 32
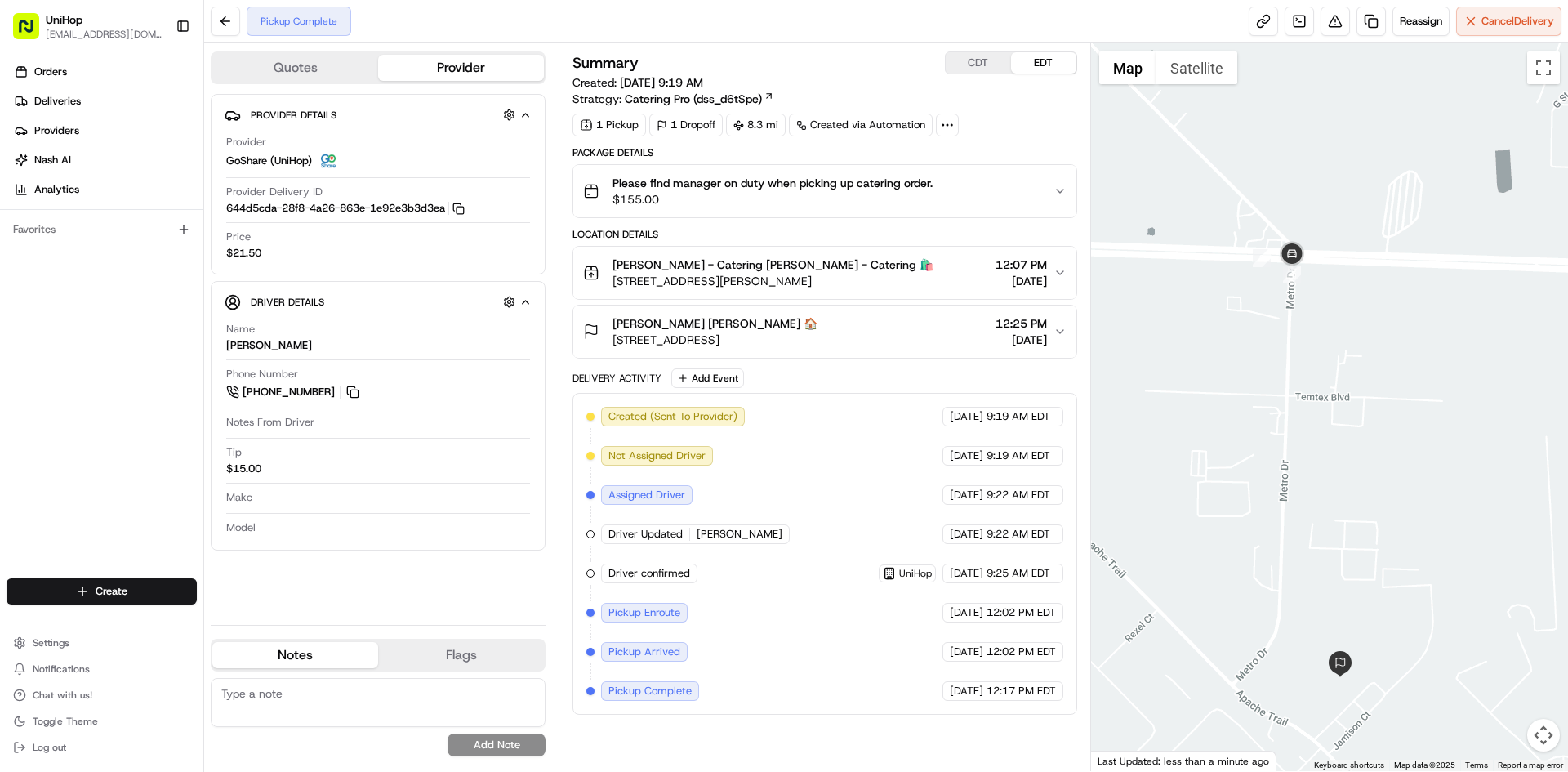
drag, startPoint x: 1421, startPoint y: 492, endPoint x: 1372, endPoint y: 437, distance: 73.7
click at [1372, 437] on div at bounding box center [1329, 407] width 478 height 728
drag, startPoint x: 1376, startPoint y: 486, endPoint x: 1354, endPoint y: 414, distance: 75.3
click at [1371, 479] on div at bounding box center [1329, 407] width 478 height 728
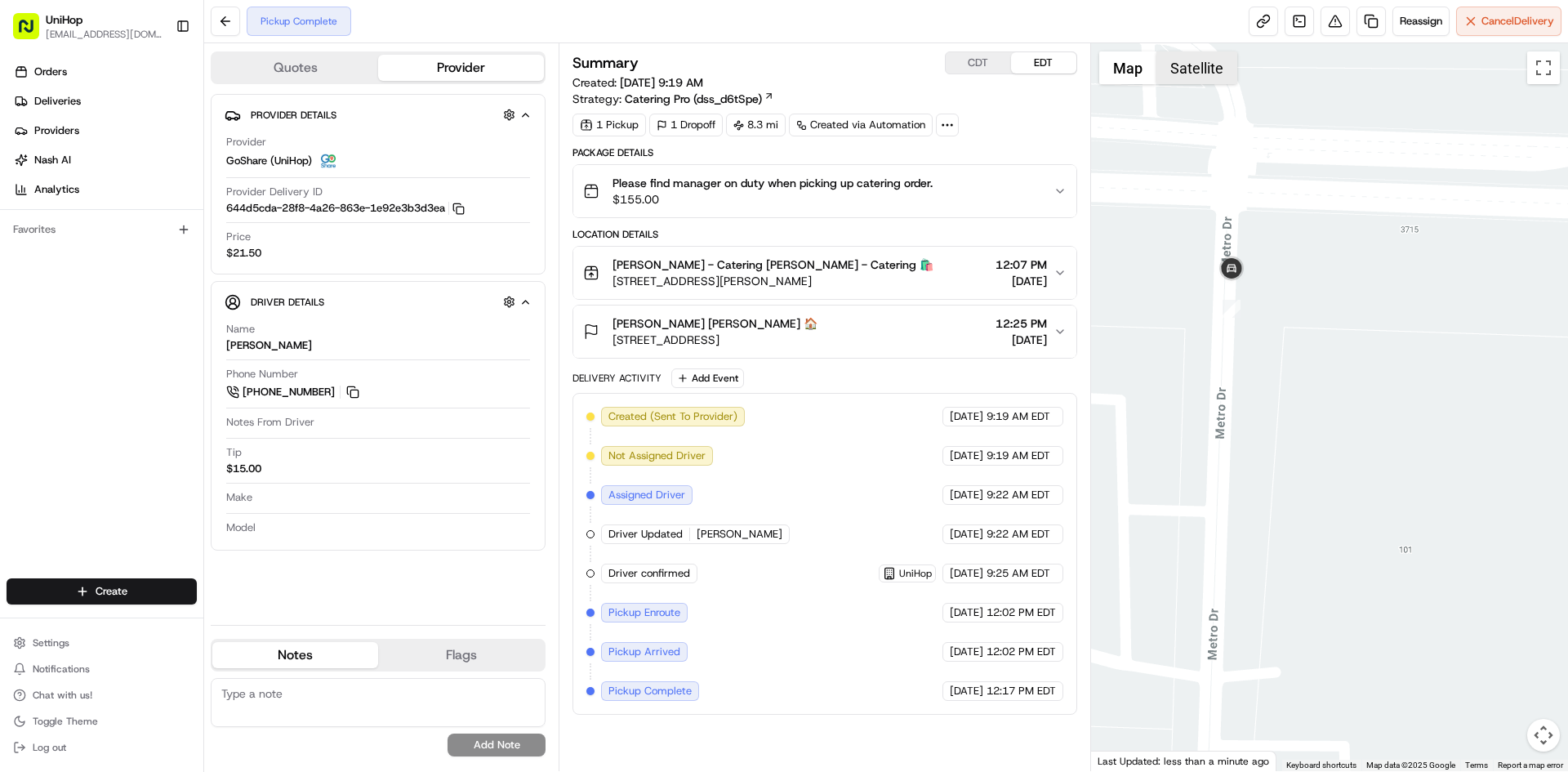
click at [1183, 68] on button "Satellite" at bounding box center [1197, 68] width 81 height 32
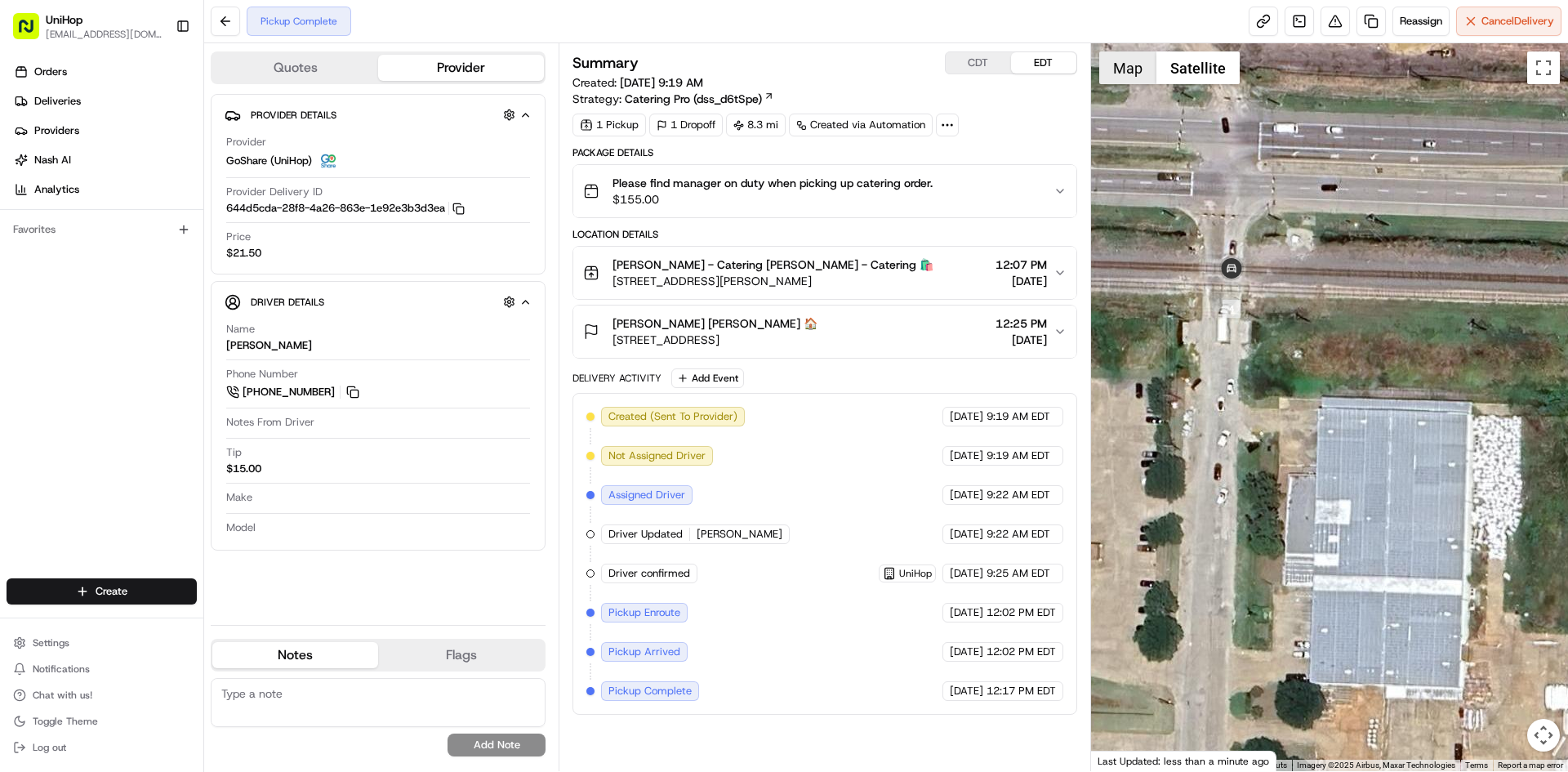
click at [1105, 78] on button "Map" at bounding box center [1128, 68] width 57 height 32
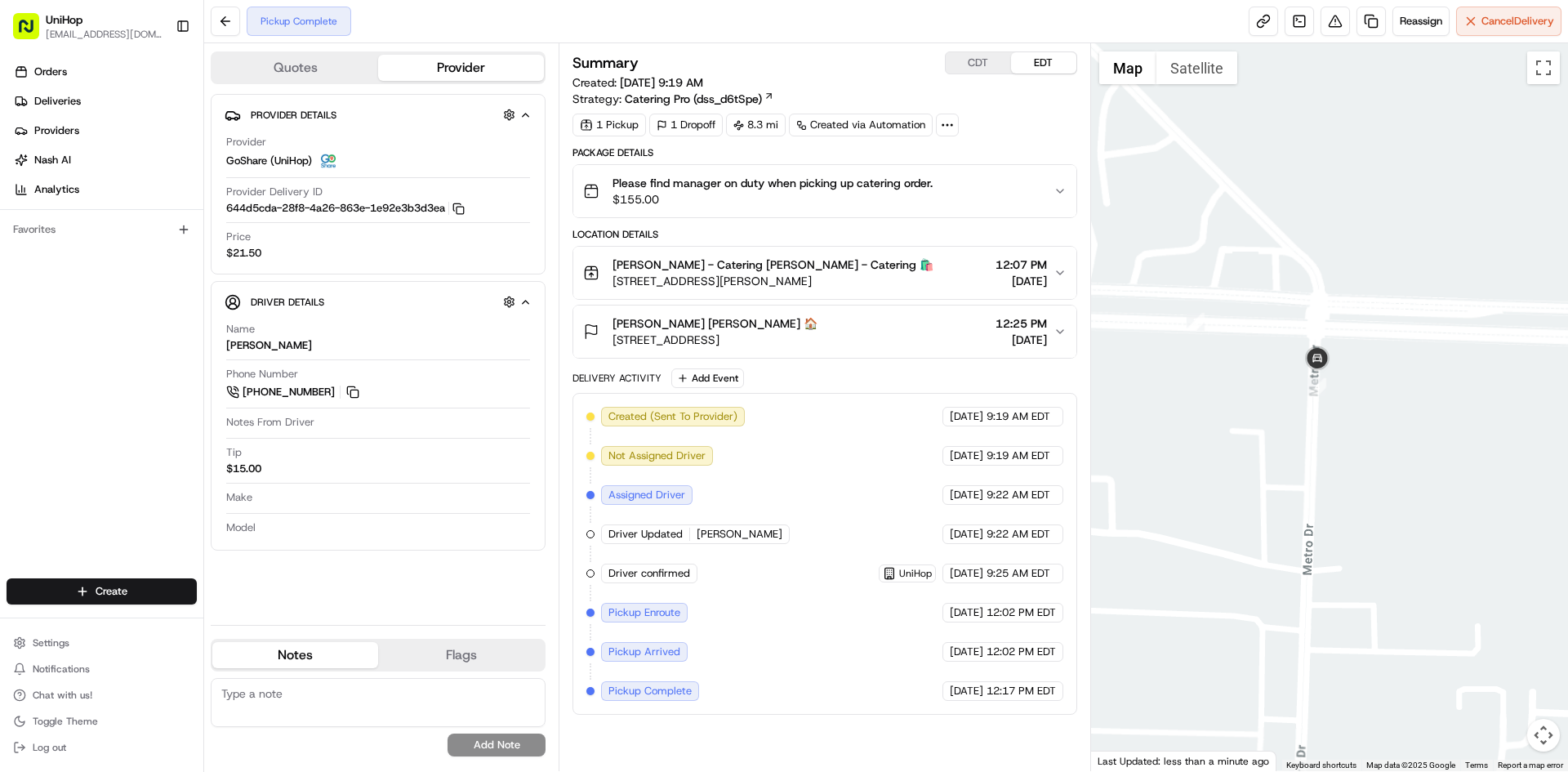
drag, startPoint x: 1429, startPoint y: 529, endPoint x: 1365, endPoint y: 430, distance: 117.9
click at [1381, 452] on div at bounding box center [1329, 407] width 478 height 728
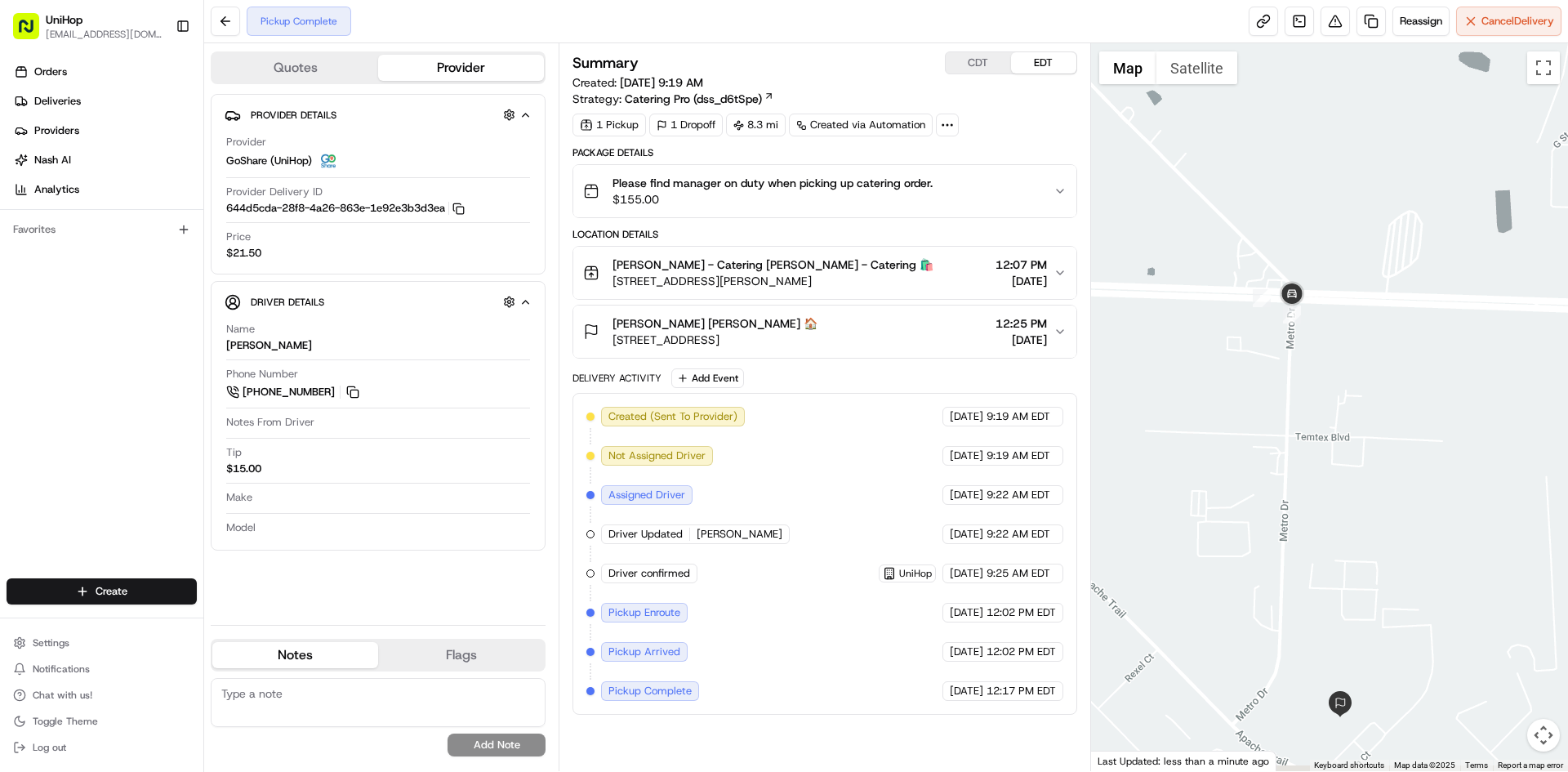
drag, startPoint x: 1377, startPoint y: 422, endPoint x: 1361, endPoint y: 360, distance: 64.0
click at [1365, 366] on div at bounding box center [1329, 407] width 478 height 728
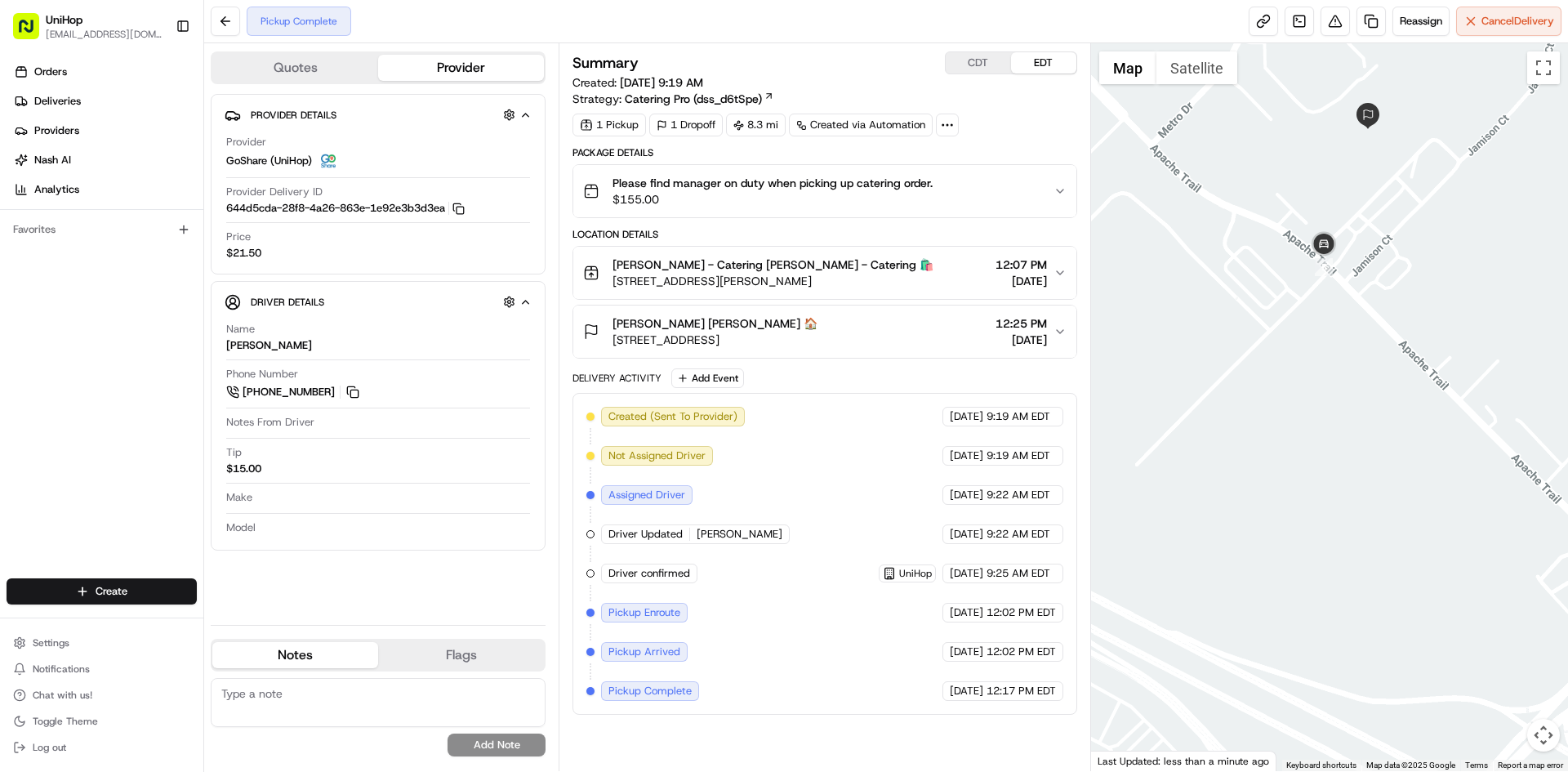
click at [1209, 74] on button "Satellite" at bounding box center [1197, 68] width 81 height 32
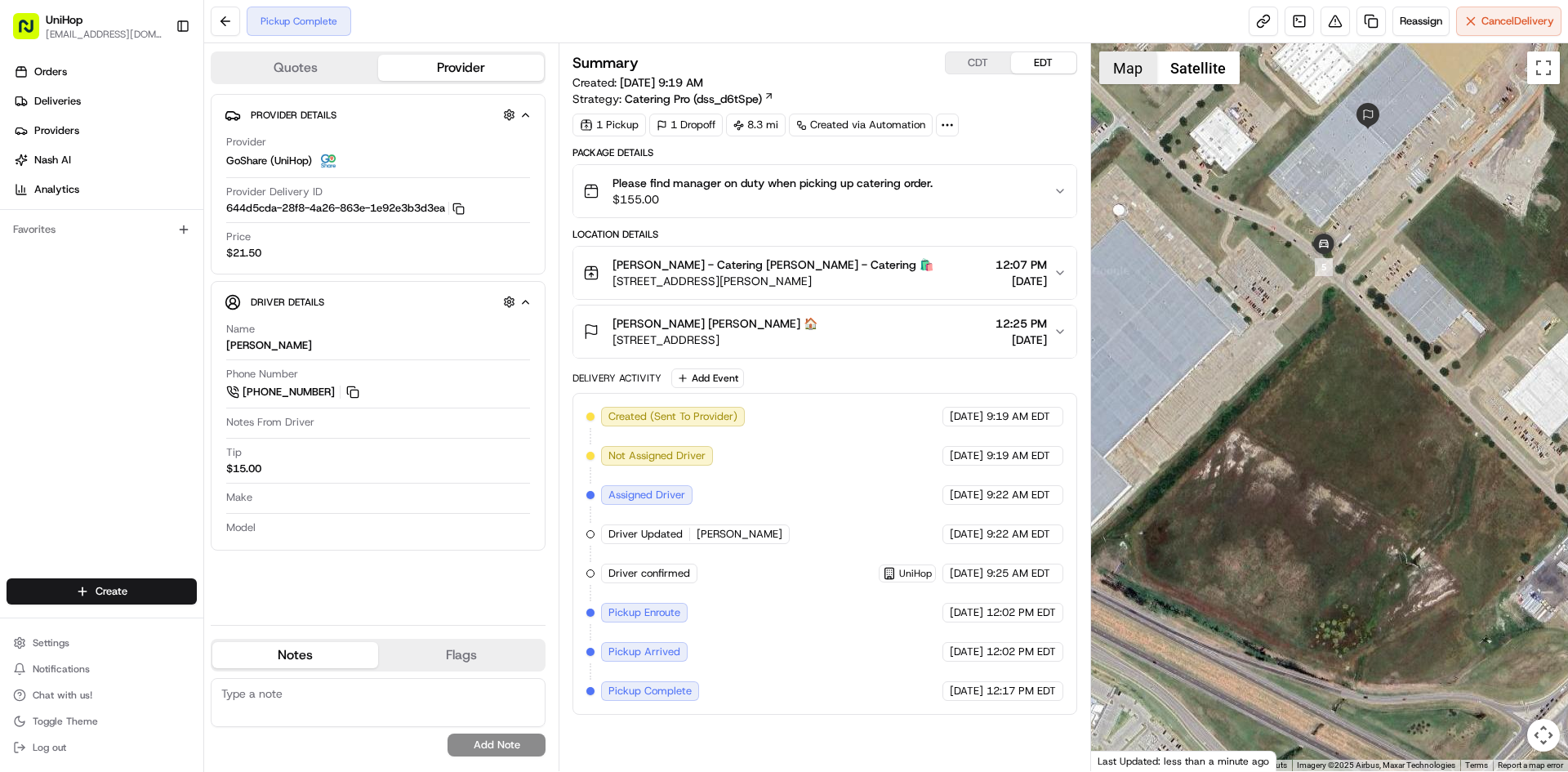
click at [1117, 69] on button "Map" at bounding box center [1128, 68] width 57 height 32
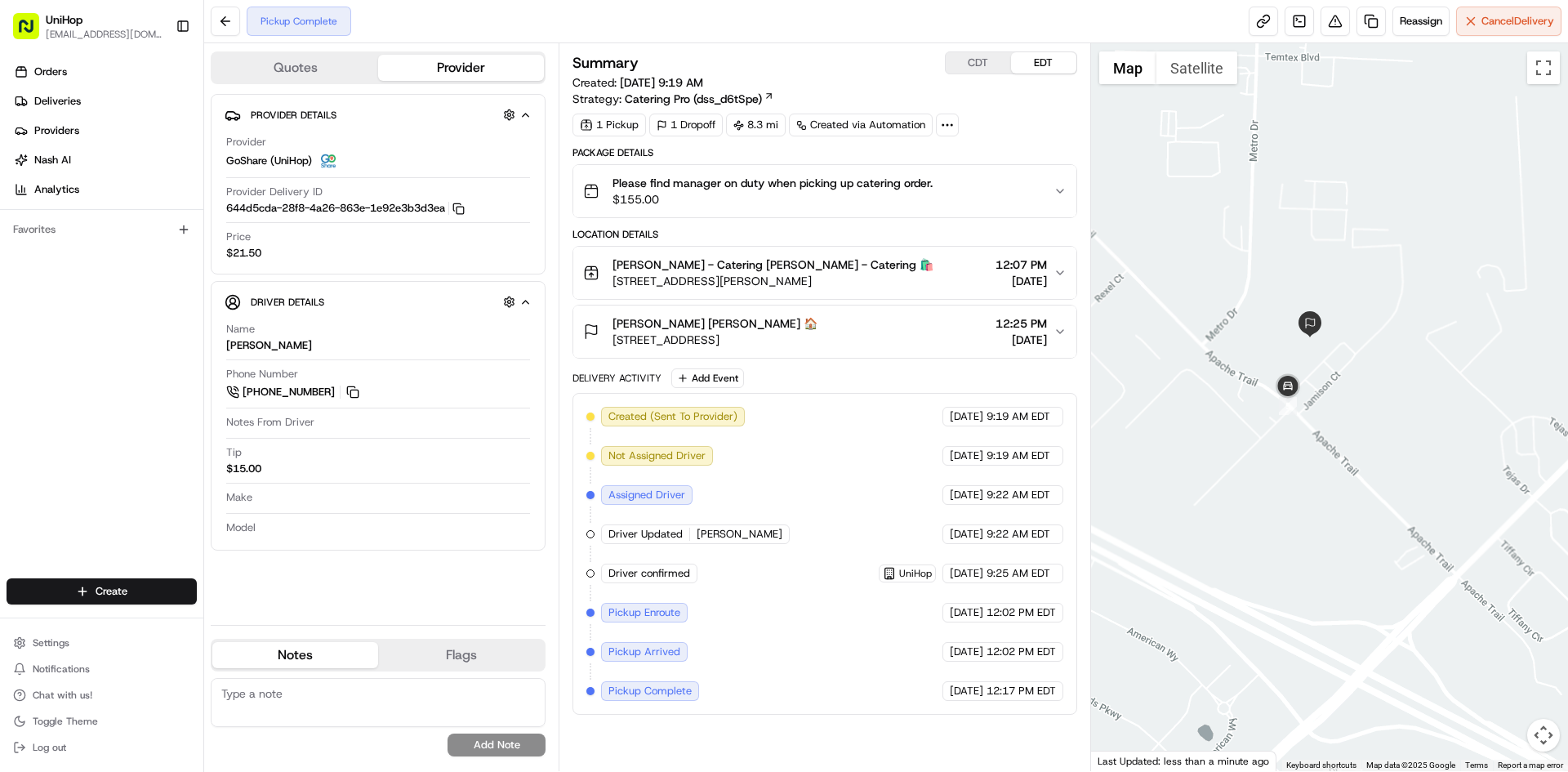
drag, startPoint x: 1376, startPoint y: 295, endPoint x: 1341, endPoint y: 382, distance: 93.8
click at [1341, 382] on div at bounding box center [1329, 407] width 478 height 728
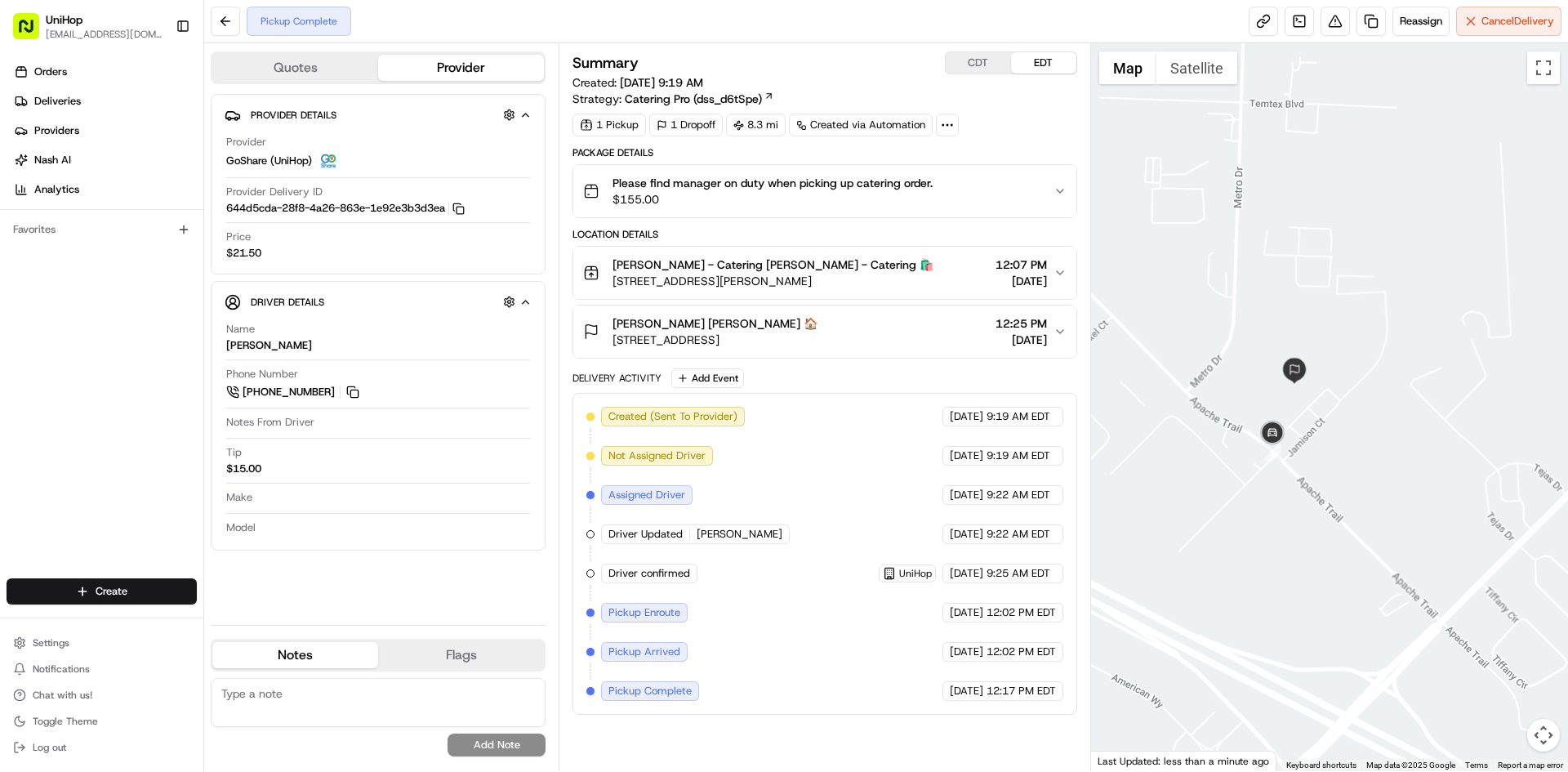
drag, startPoint x: 347, startPoint y: 392, endPoint x: 273, endPoint y: 219, distance: 188.2
click at [348, 391] on button at bounding box center [352, 392] width 18 height 18
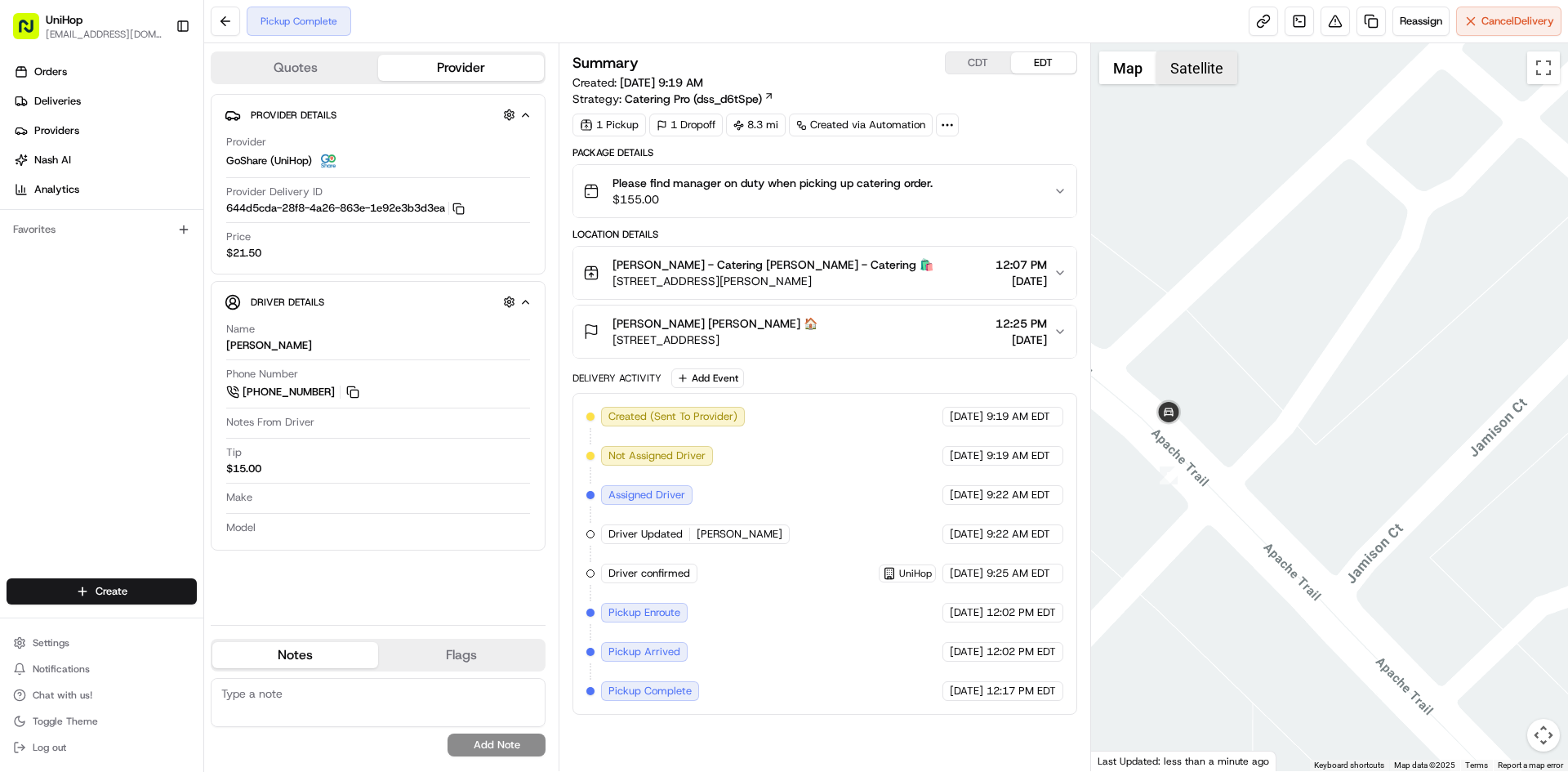
click at [1188, 66] on button "Satellite" at bounding box center [1197, 68] width 81 height 32
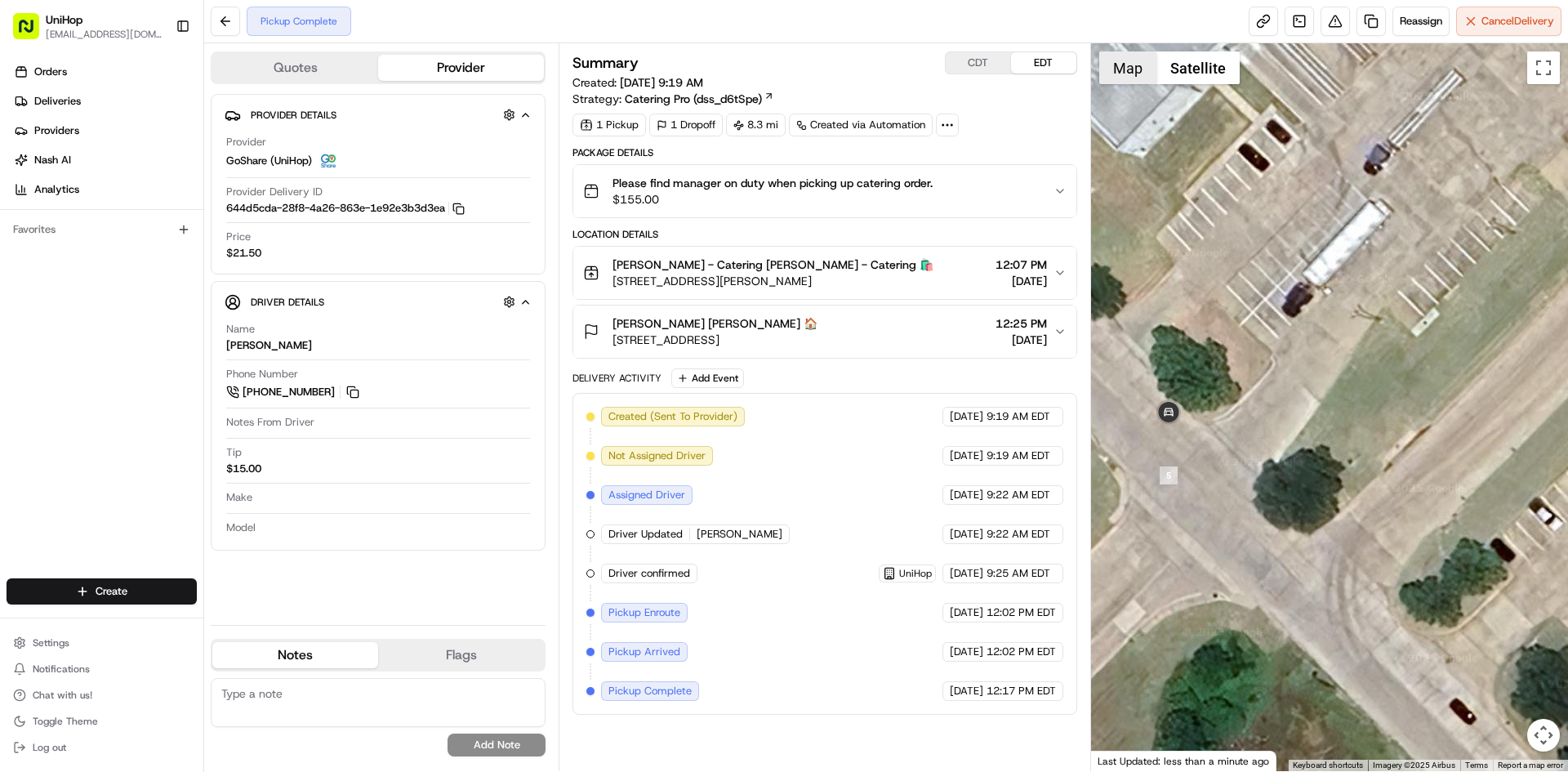
drag, startPoint x: 1134, startPoint y: 70, endPoint x: 1256, endPoint y: 129, distance: 135.5
click at [1135, 72] on button "Map" at bounding box center [1128, 68] width 57 height 32
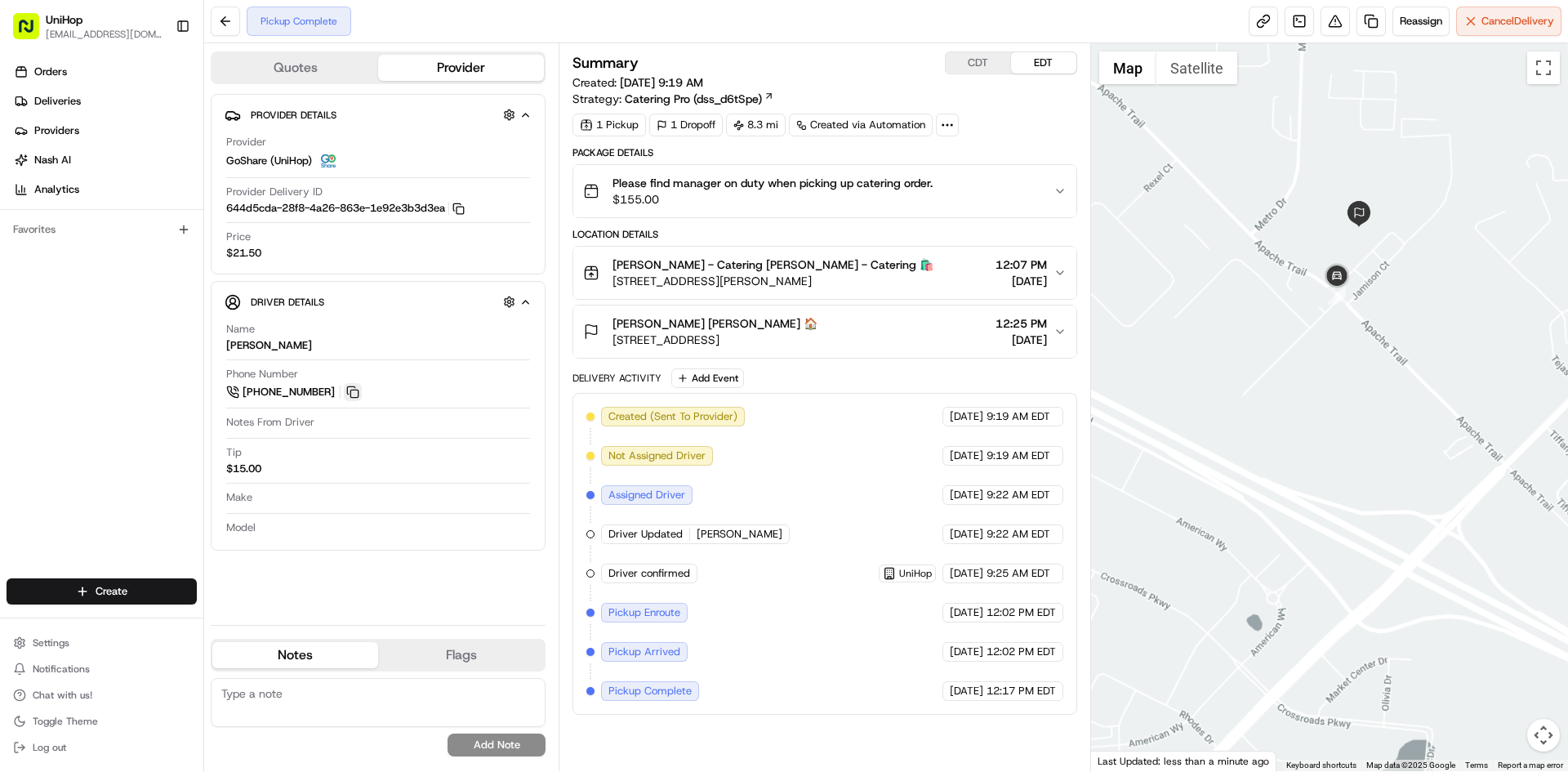
drag, startPoint x: 359, startPoint y: 398, endPoint x: 149, endPoint y: 61, distance: 397.1
click at [358, 398] on button at bounding box center [352, 392] width 18 height 18
click at [850, 333] on div "Louis Vigil Louis Vigil 🏠 300 Apache Trail, Terrell, TX 75160, USA 12:25 PM Aug…" at bounding box center [817, 332] width 469 height 32
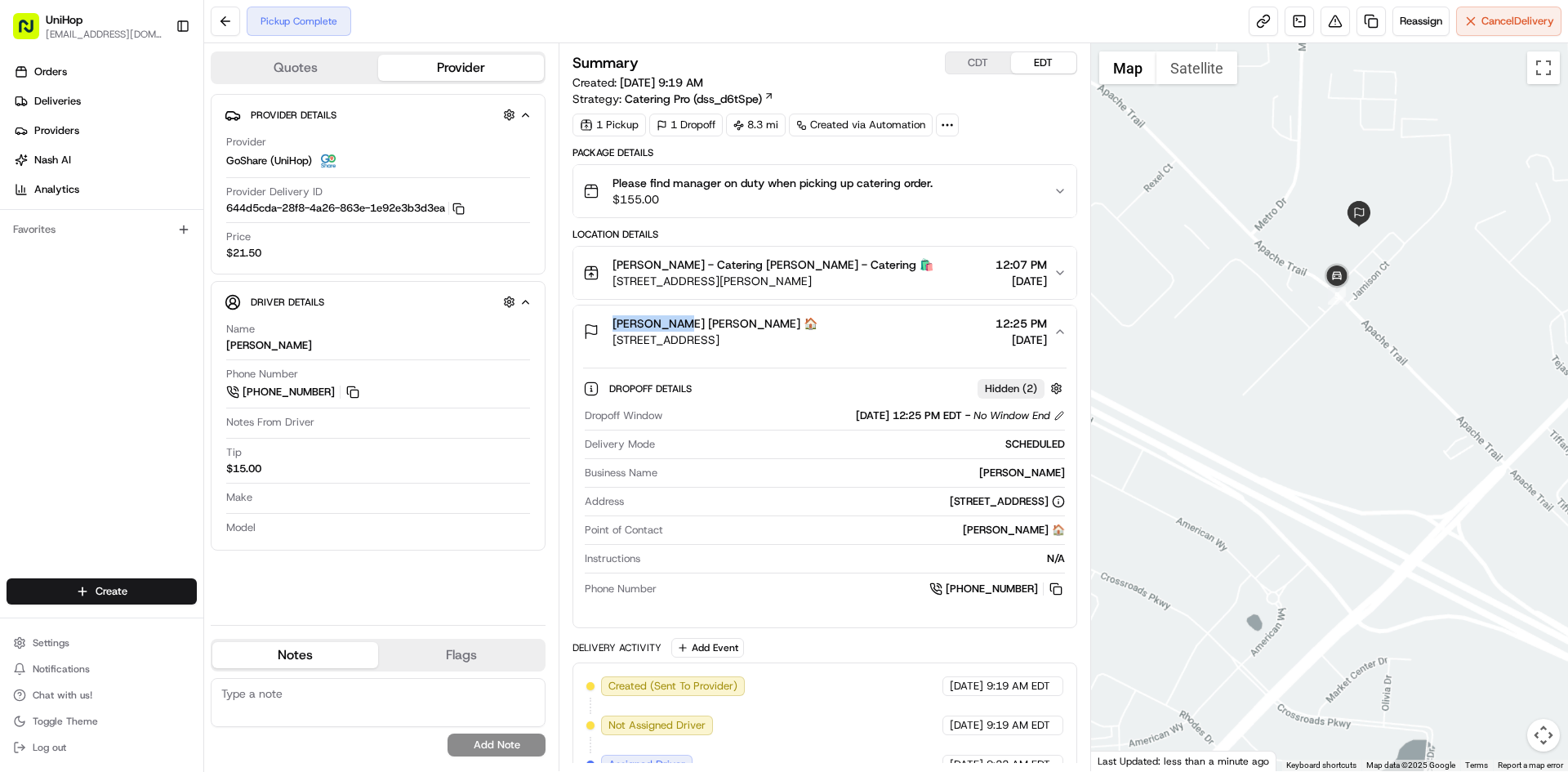
drag, startPoint x: 666, startPoint y: 324, endPoint x: 575, endPoint y: 288, distance: 97.9
click at [612, 326] on div "Louis Vigil Louis Vigil 🏠 300 Apache Trail, Terrell, TX 75160, USA" at bounding box center [700, 332] width 234 height 32
copy span "Louis Vigil"
click at [918, 327] on div "Louis Vigil Louis Vigil 🏠 300 Apache Trail, Terrell, TX 75160, USA 12:25 PM Aug…" at bounding box center [817, 332] width 469 height 32
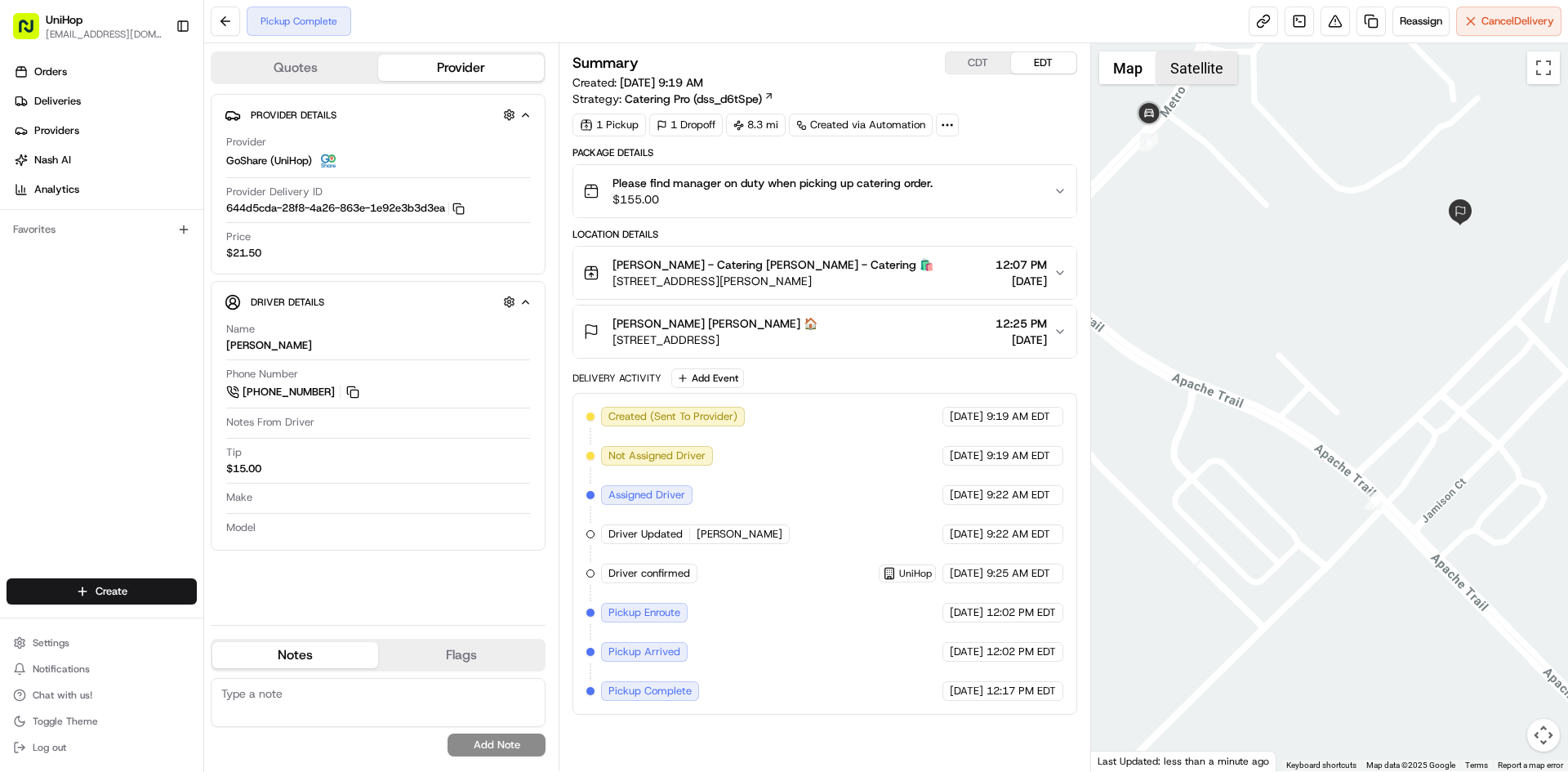
click at [1190, 69] on button "Satellite" at bounding box center [1197, 68] width 81 height 32
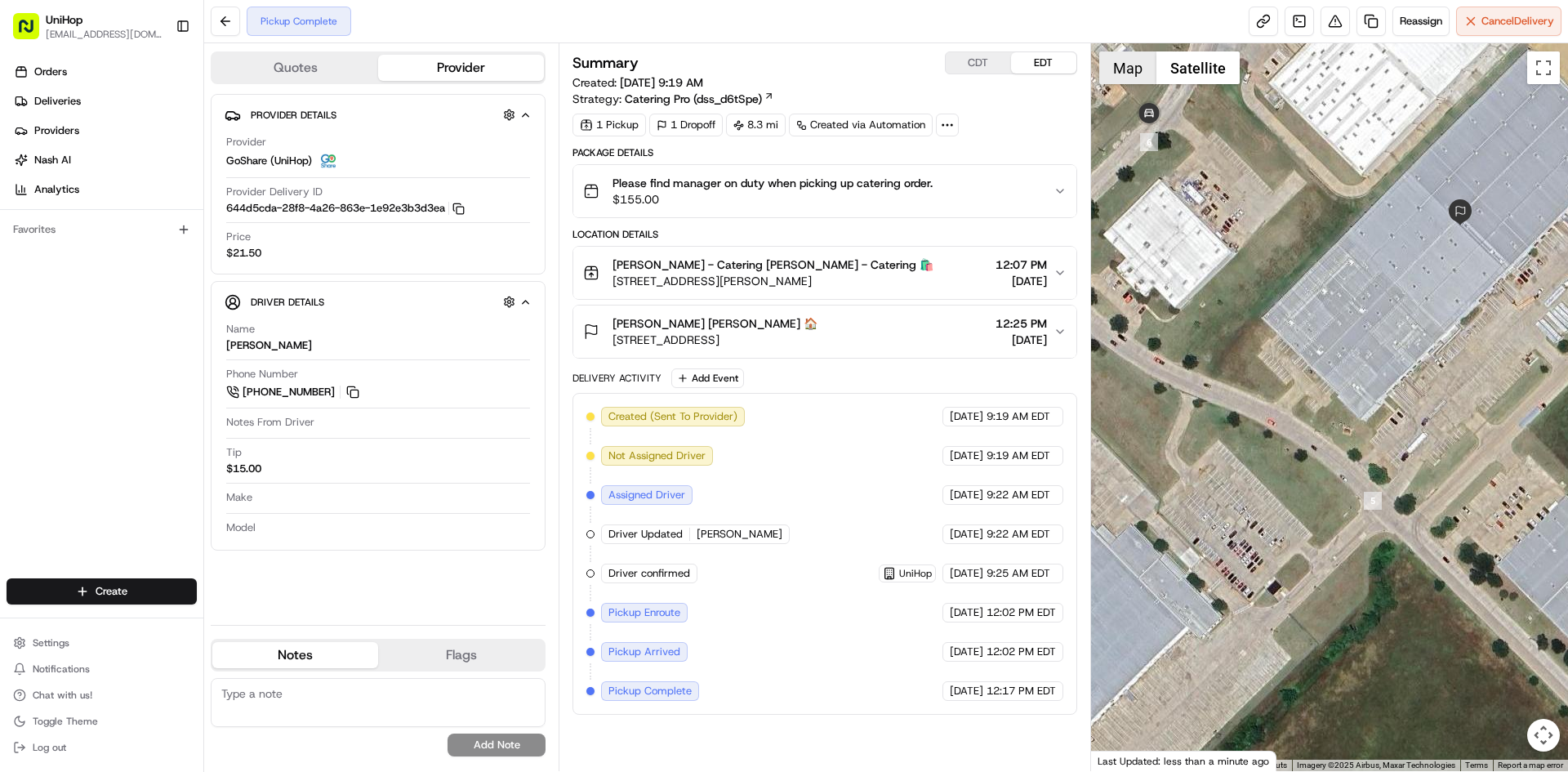
click at [1127, 71] on button "Map" at bounding box center [1128, 68] width 57 height 32
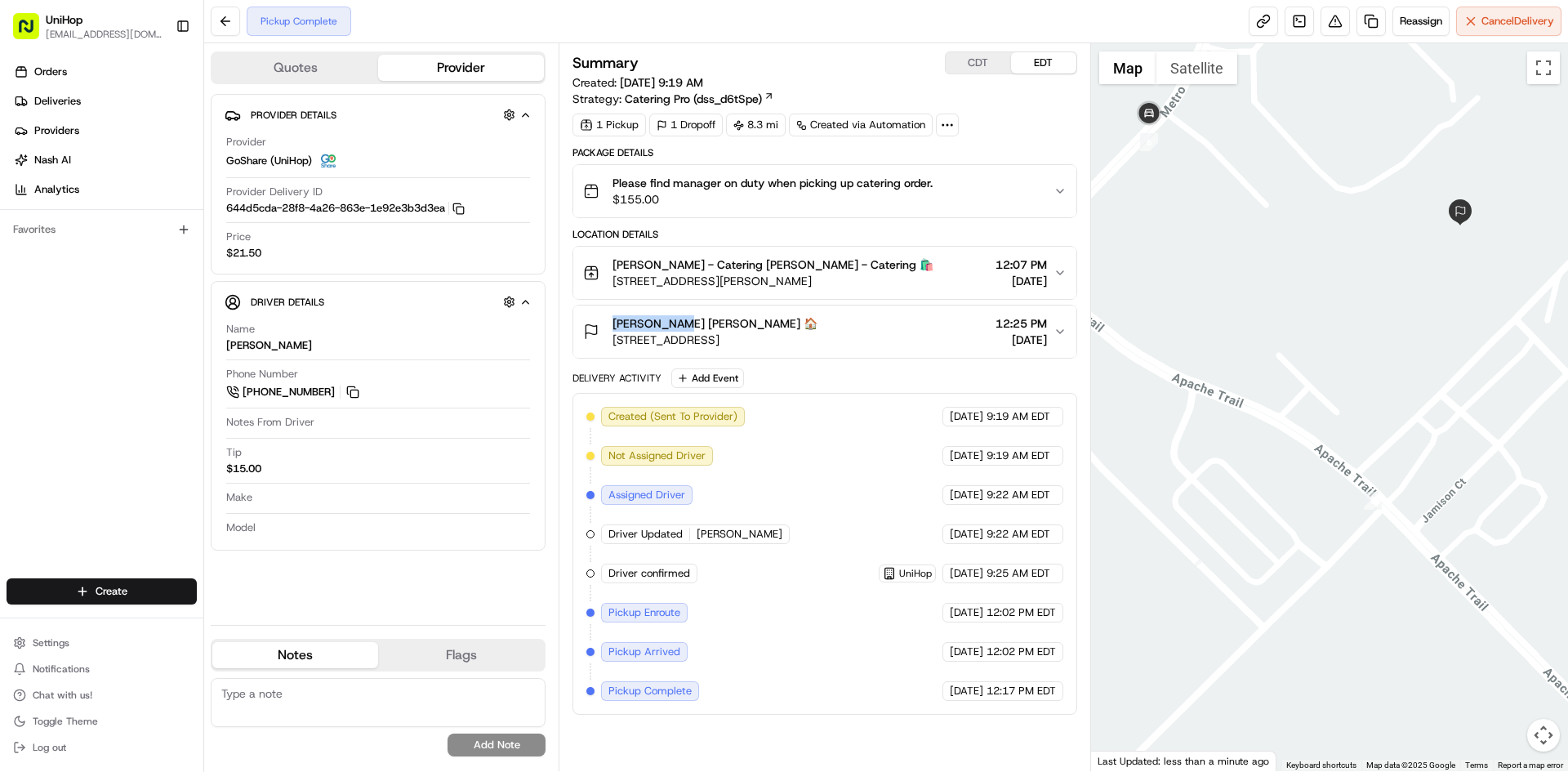
drag, startPoint x: 614, startPoint y: 321, endPoint x: 665, endPoint y: 324, distance: 51.1
click at [665, 324] on span "Louis Vigil Louis Vigil 🏠" at bounding box center [716, 323] width 205 height 16
copy span "Louis Vigil"
click at [924, 321] on div "Louis Vigil Louis Vigil 🏠 300 Apache Trail, Terrell, TX 75160, USA 12:25 PM Aug…" at bounding box center [817, 332] width 469 height 32
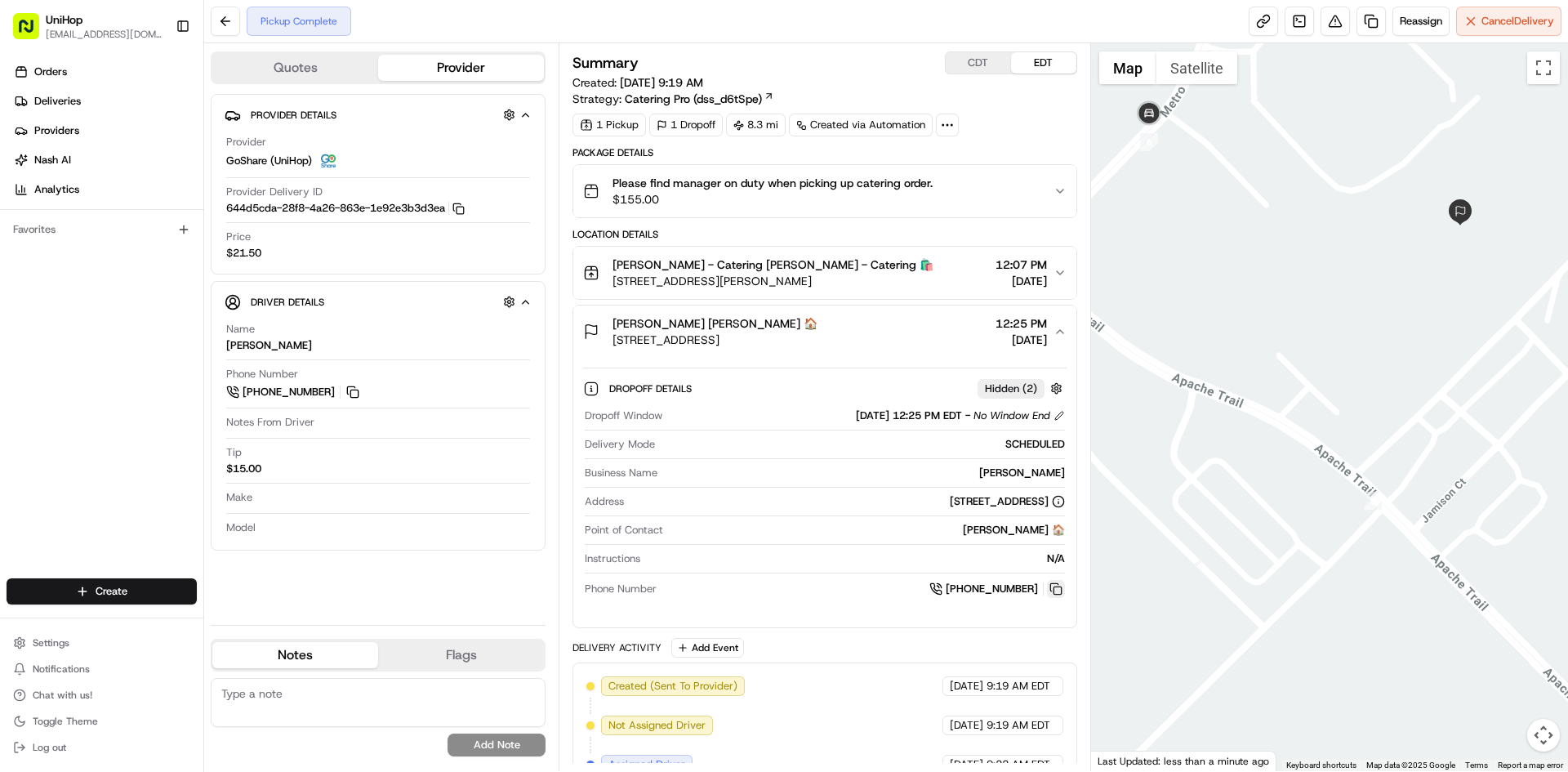
click at [1060, 592] on button at bounding box center [1056, 588] width 18 height 18
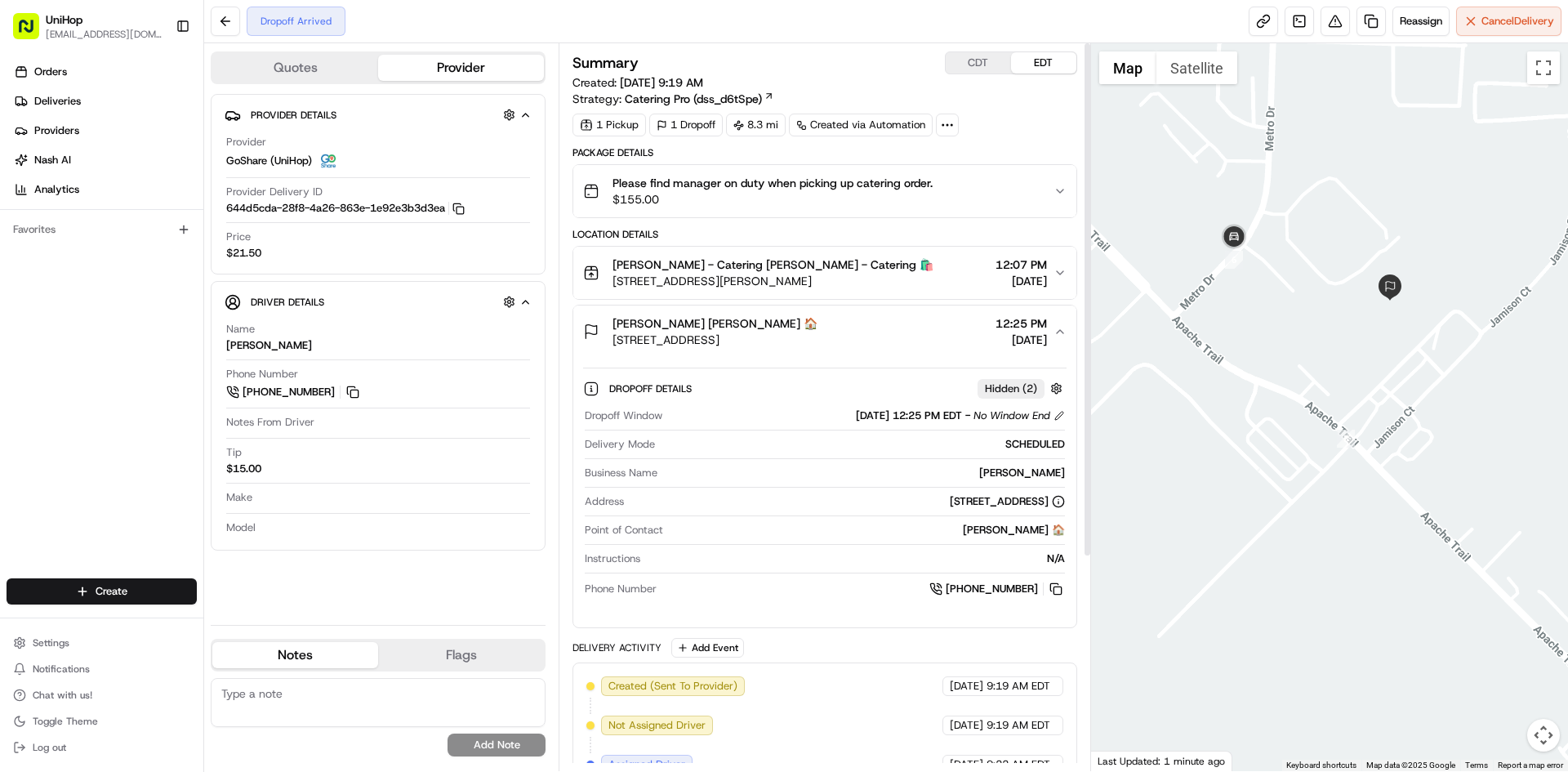
click at [875, 320] on div "Louis Vigil Louis Vigil 🏠 300 Apache Trail, Terrell, TX 75160, USA 12:25 PM Aug…" at bounding box center [817, 332] width 469 height 32
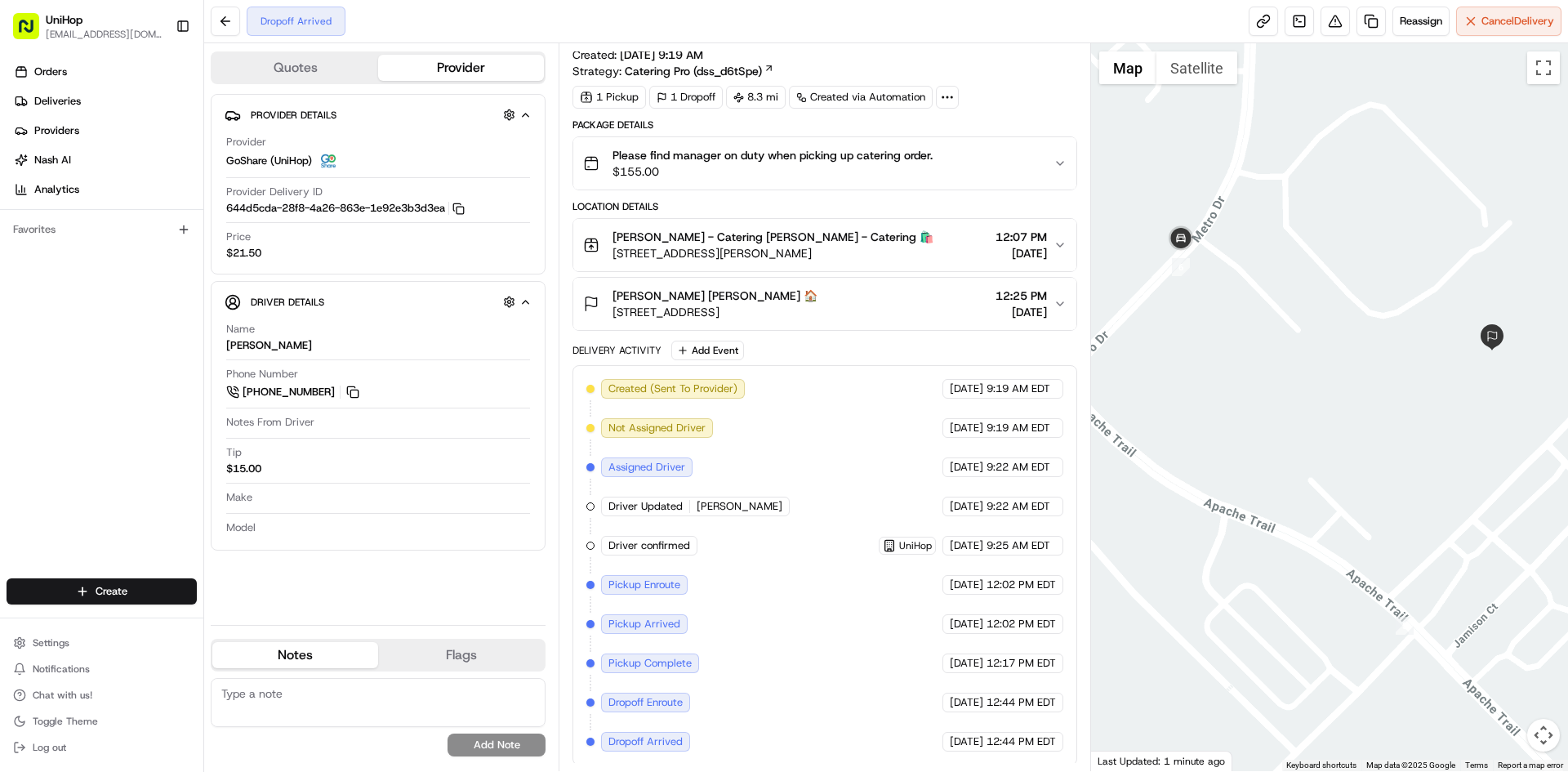
scroll to position [30, 0]
click at [1180, 64] on button "Satellite" at bounding box center [1197, 68] width 81 height 32
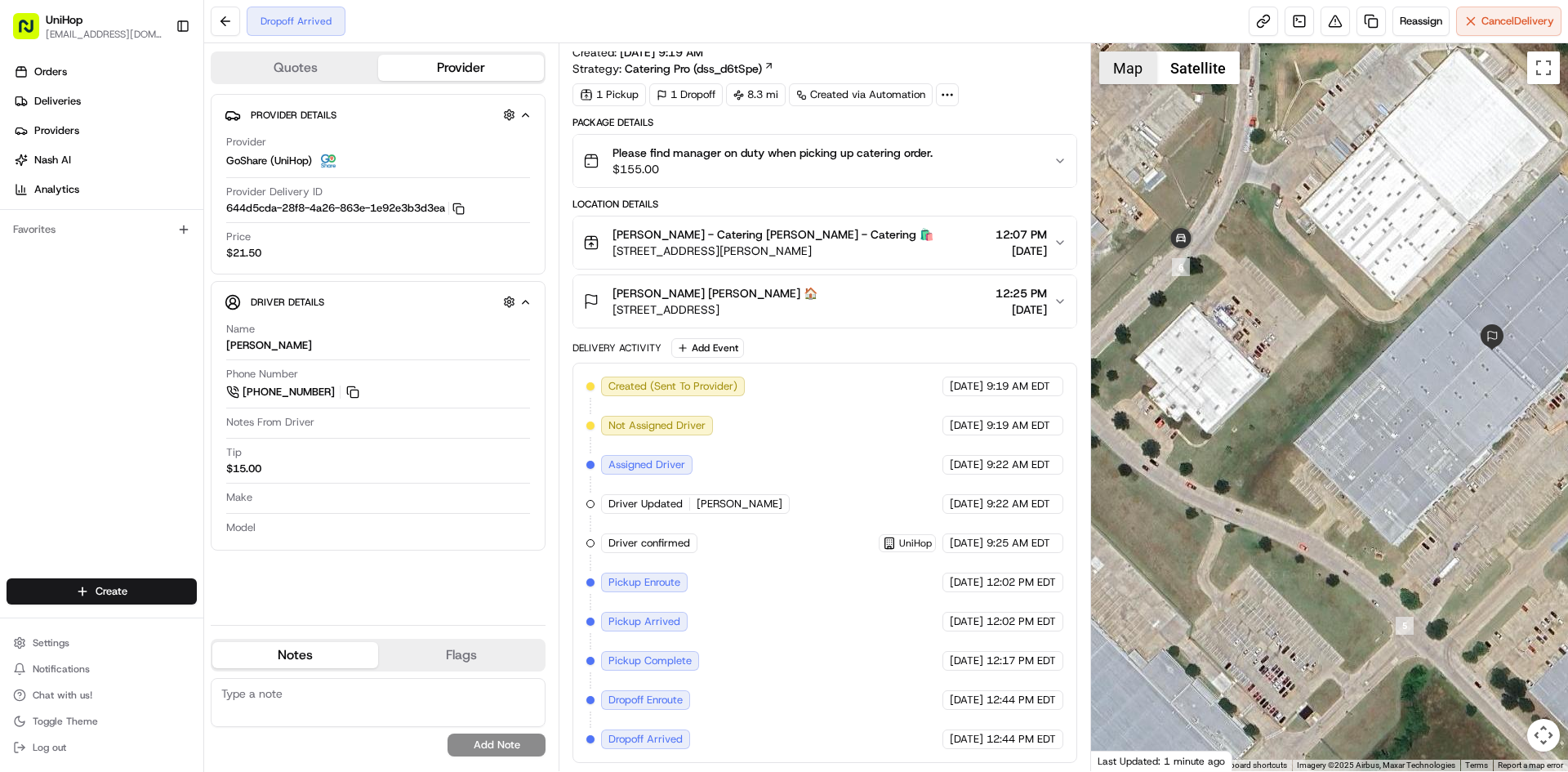
click at [1124, 68] on button "Map" at bounding box center [1128, 68] width 57 height 32
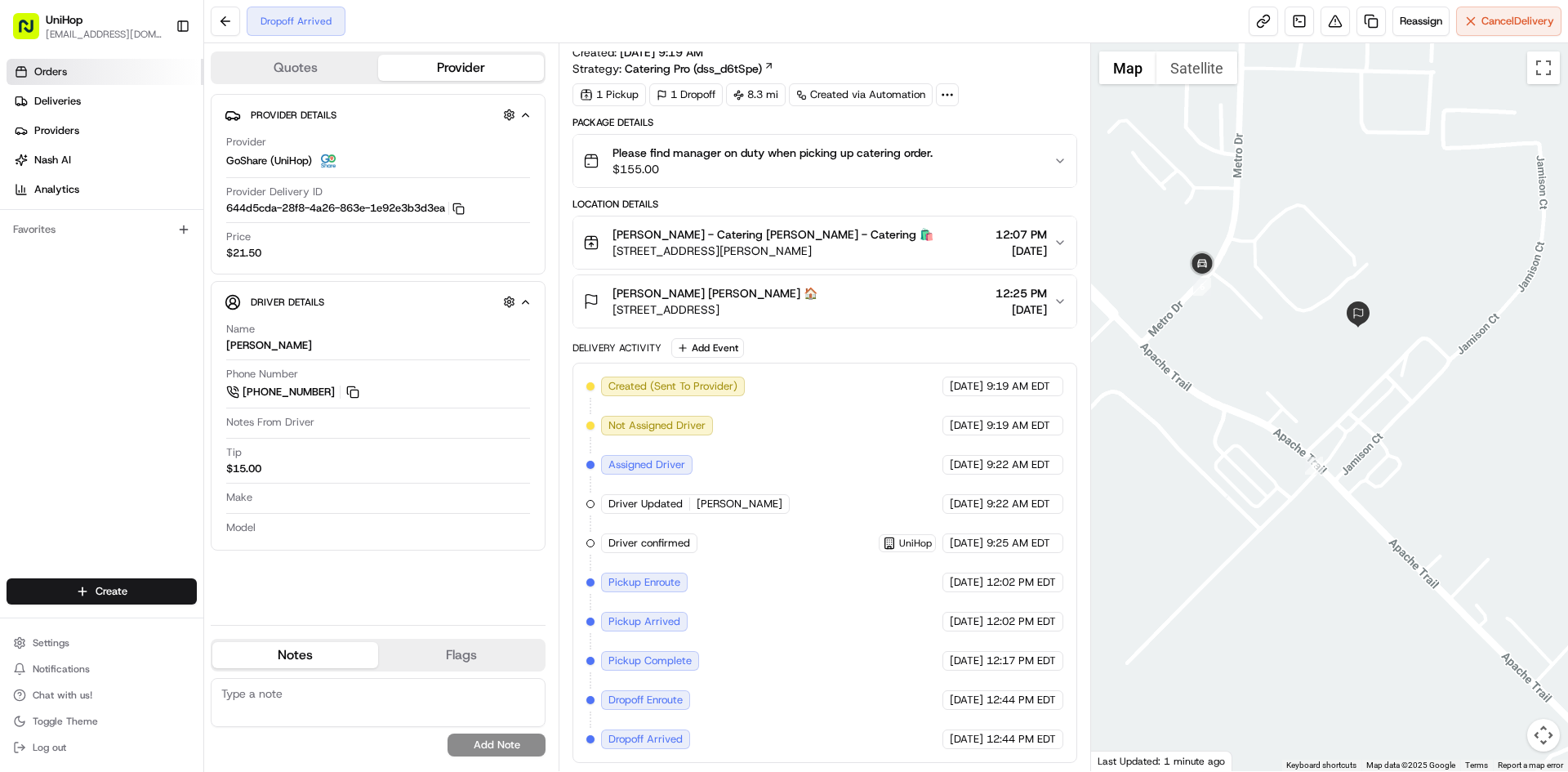
drag, startPoint x: 46, startPoint y: 423, endPoint x: 56, endPoint y: 62, distance: 361.1
click at [46, 408] on div "Orders Deliveries Providers Nash AI Analytics Favorites" at bounding box center [102, 320] width 203 height 536
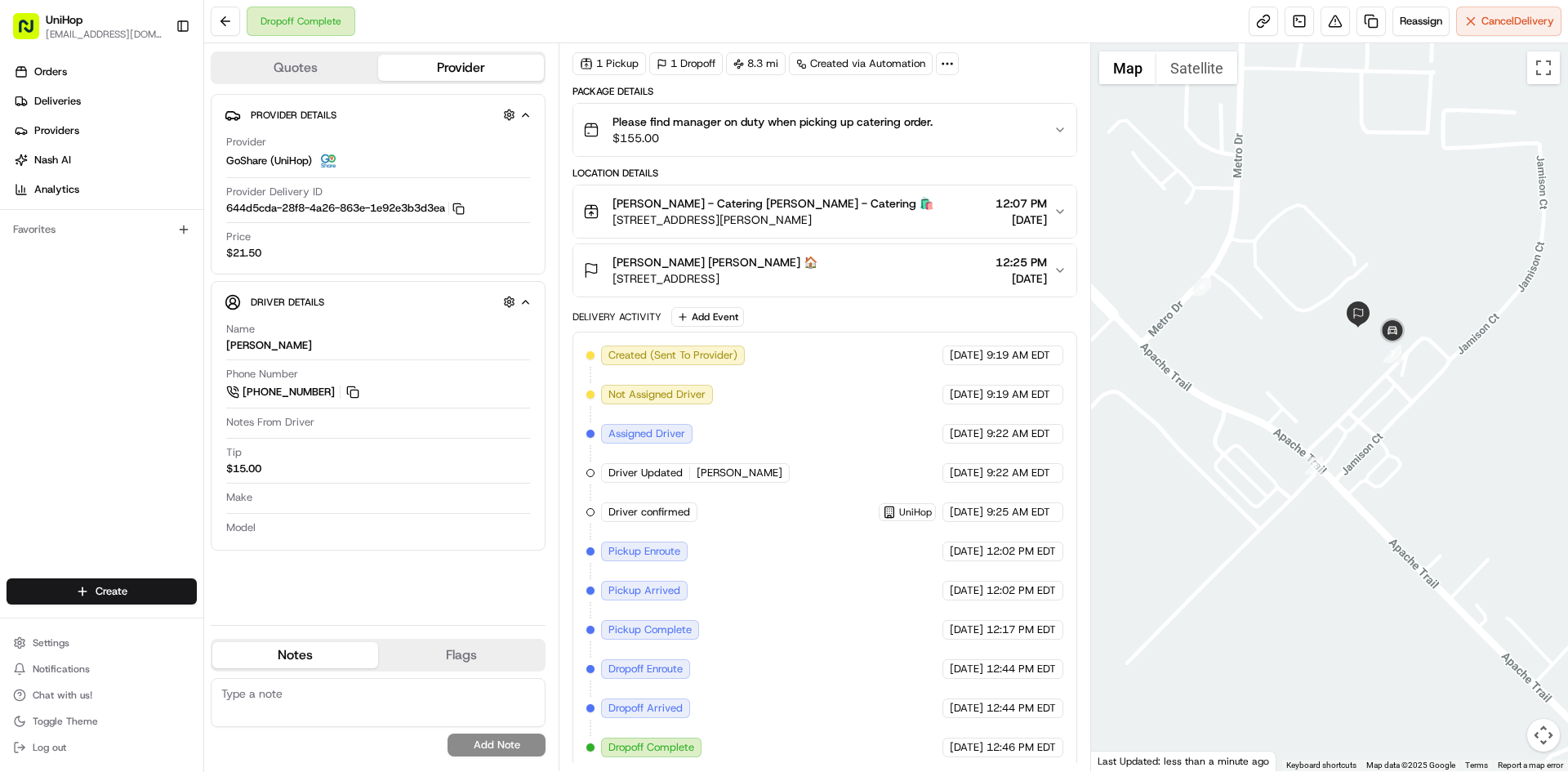
scroll to position [69, 0]
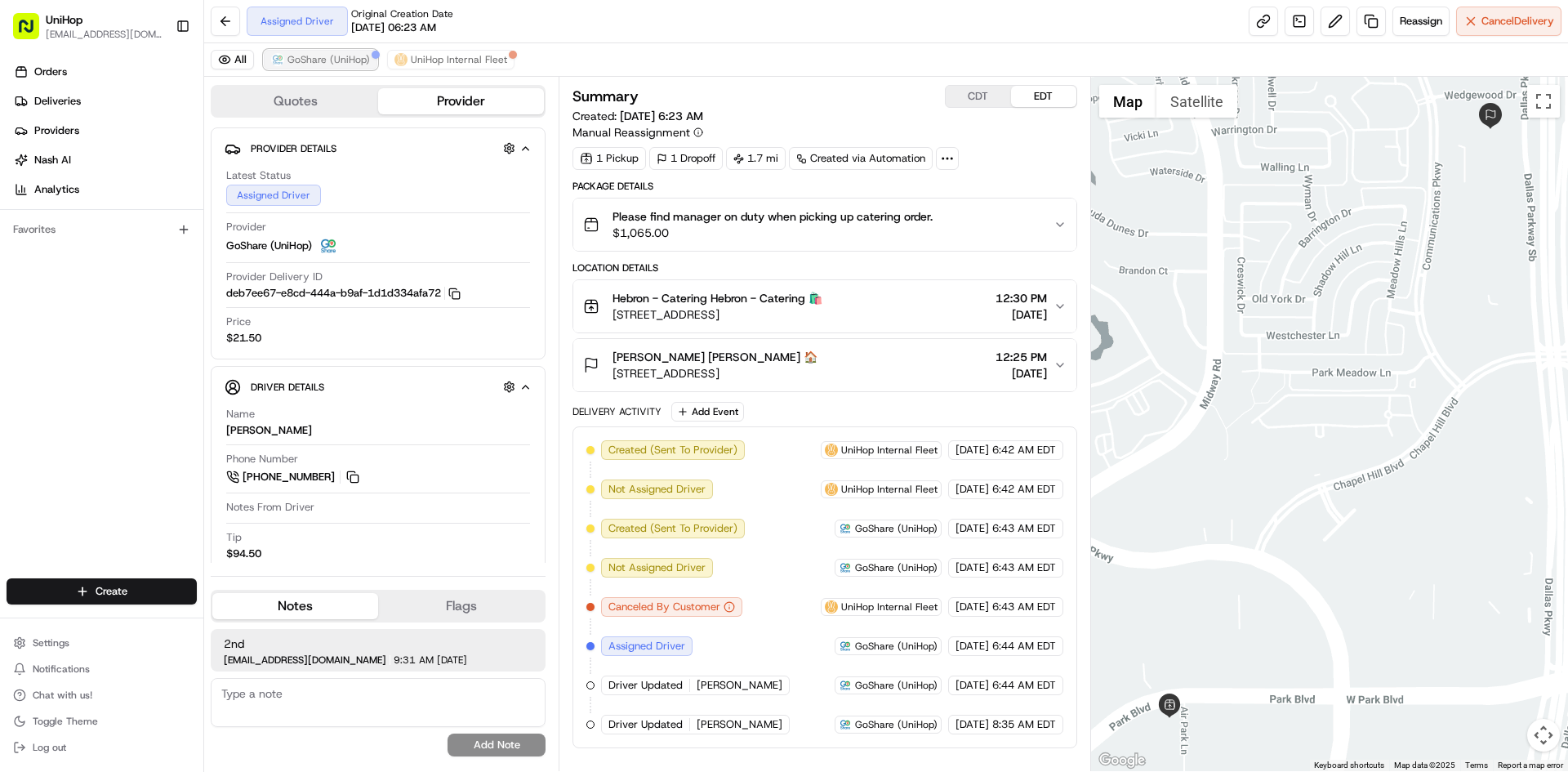
click at [352, 59] on span "GoShare (UniHop)" at bounding box center [328, 59] width 82 height 13
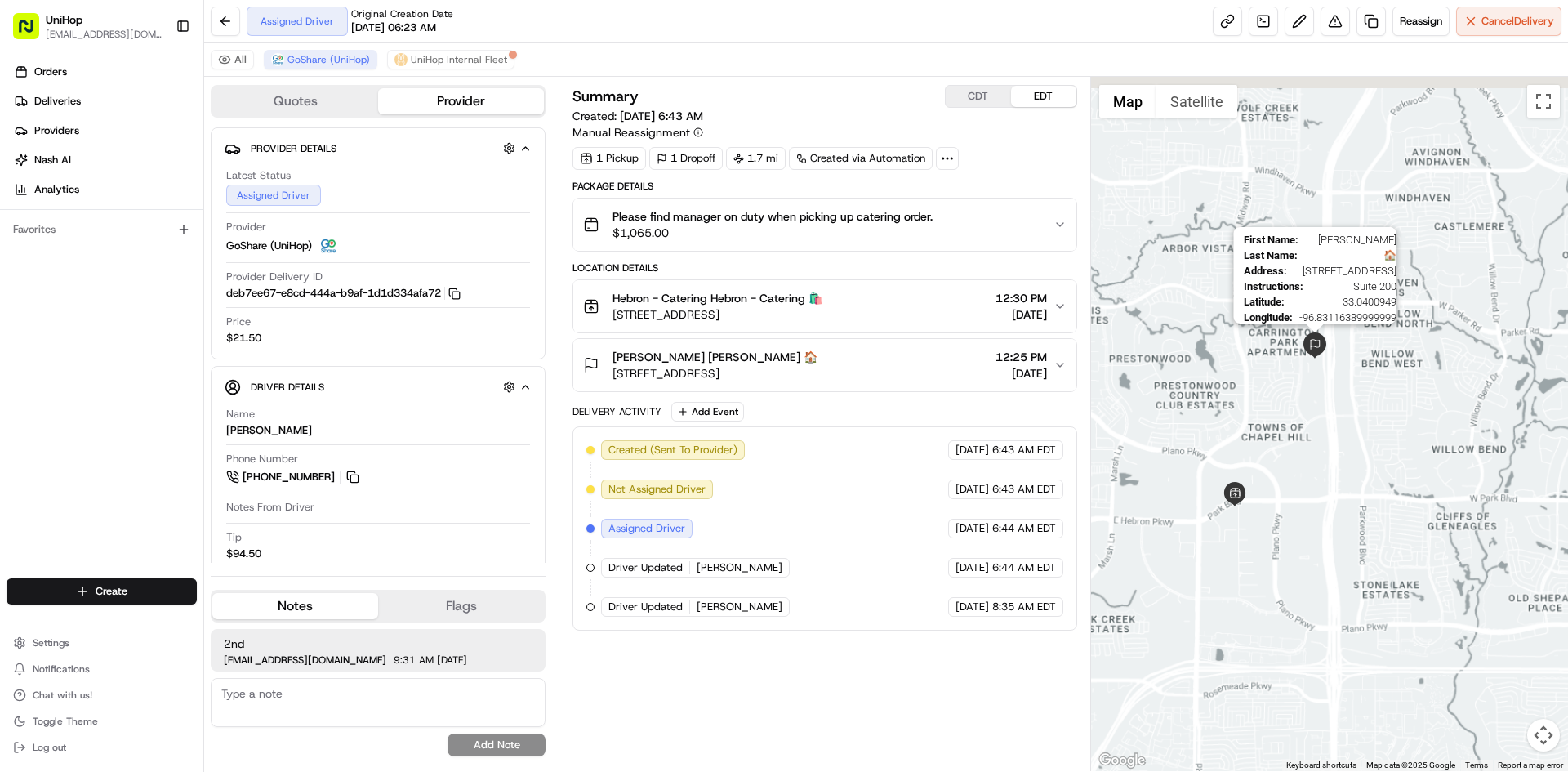
click at [1324, 357] on img at bounding box center [1315, 345] width 27 height 27
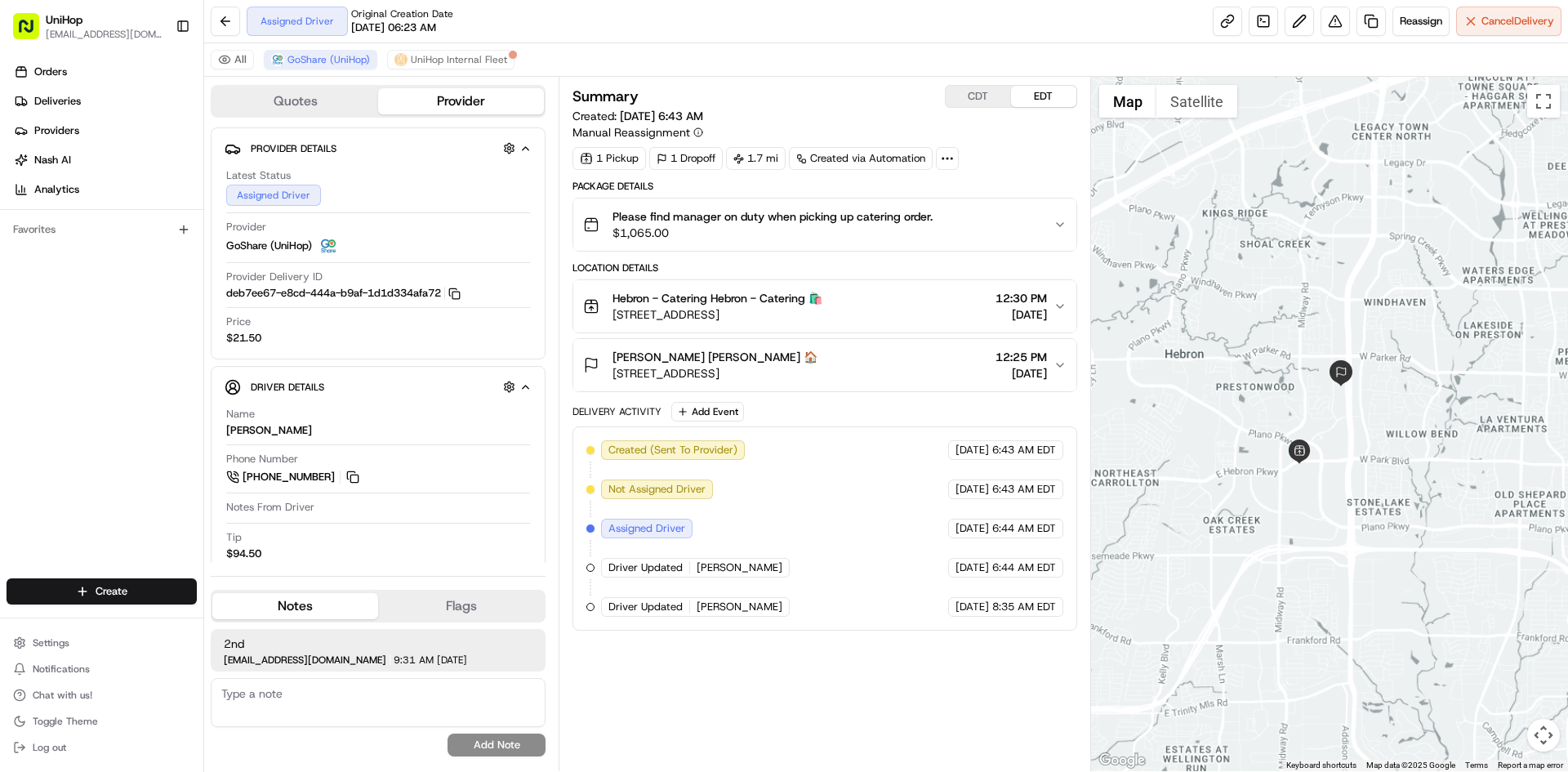
drag, startPoint x: 1255, startPoint y: 321, endPoint x: 1274, endPoint y: 344, distance: 29.8
click at [1274, 344] on div "To navigate, press the arrow keys." at bounding box center [1329, 424] width 478 height 694
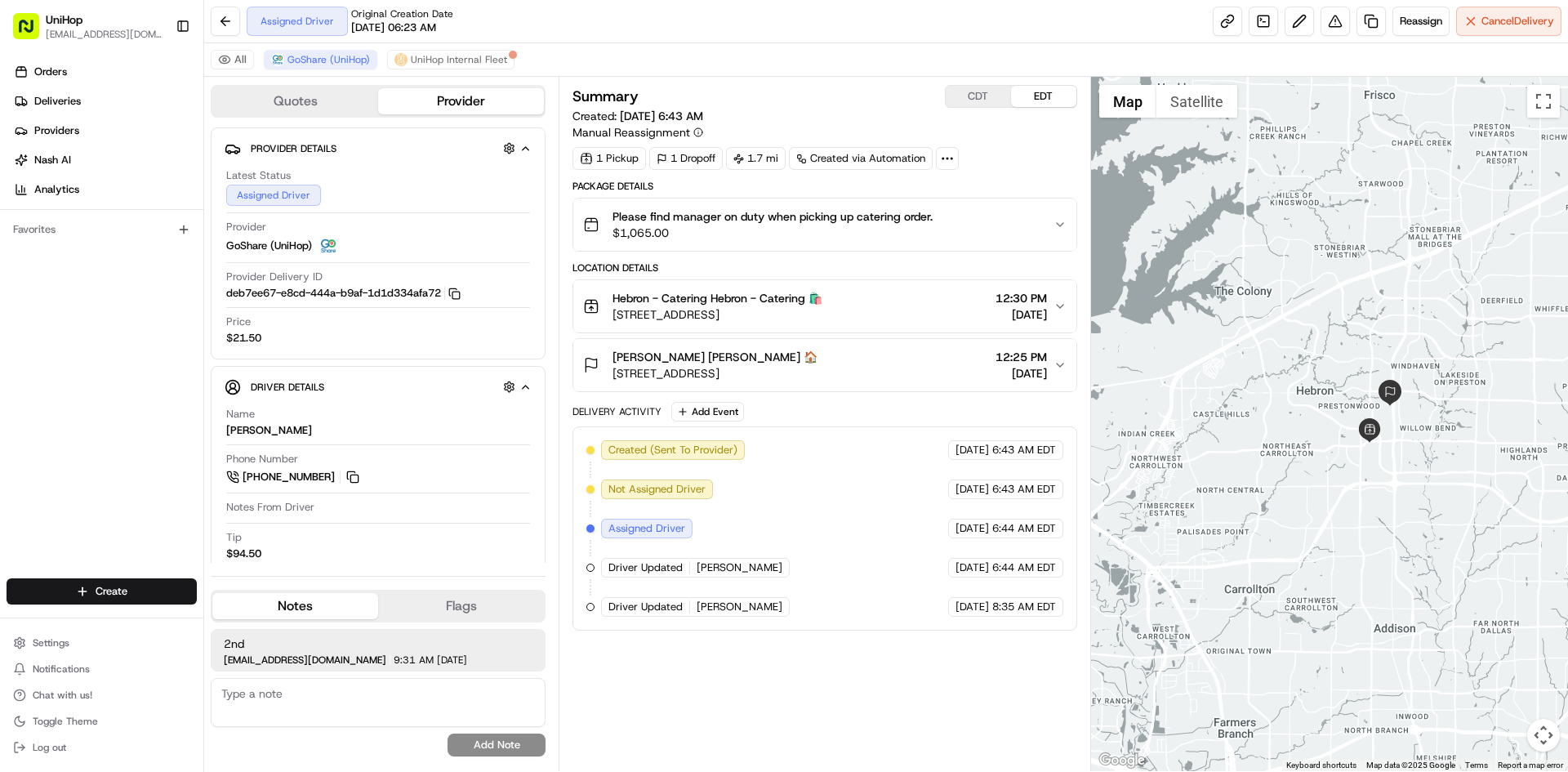
drag, startPoint x: 1261, startPoint y: 249, endPoint x: 1329, endPoint y: 281, distance: 75.2
click at [1329, 281] on div at bounding box center [1329, 424] width 478 height 694
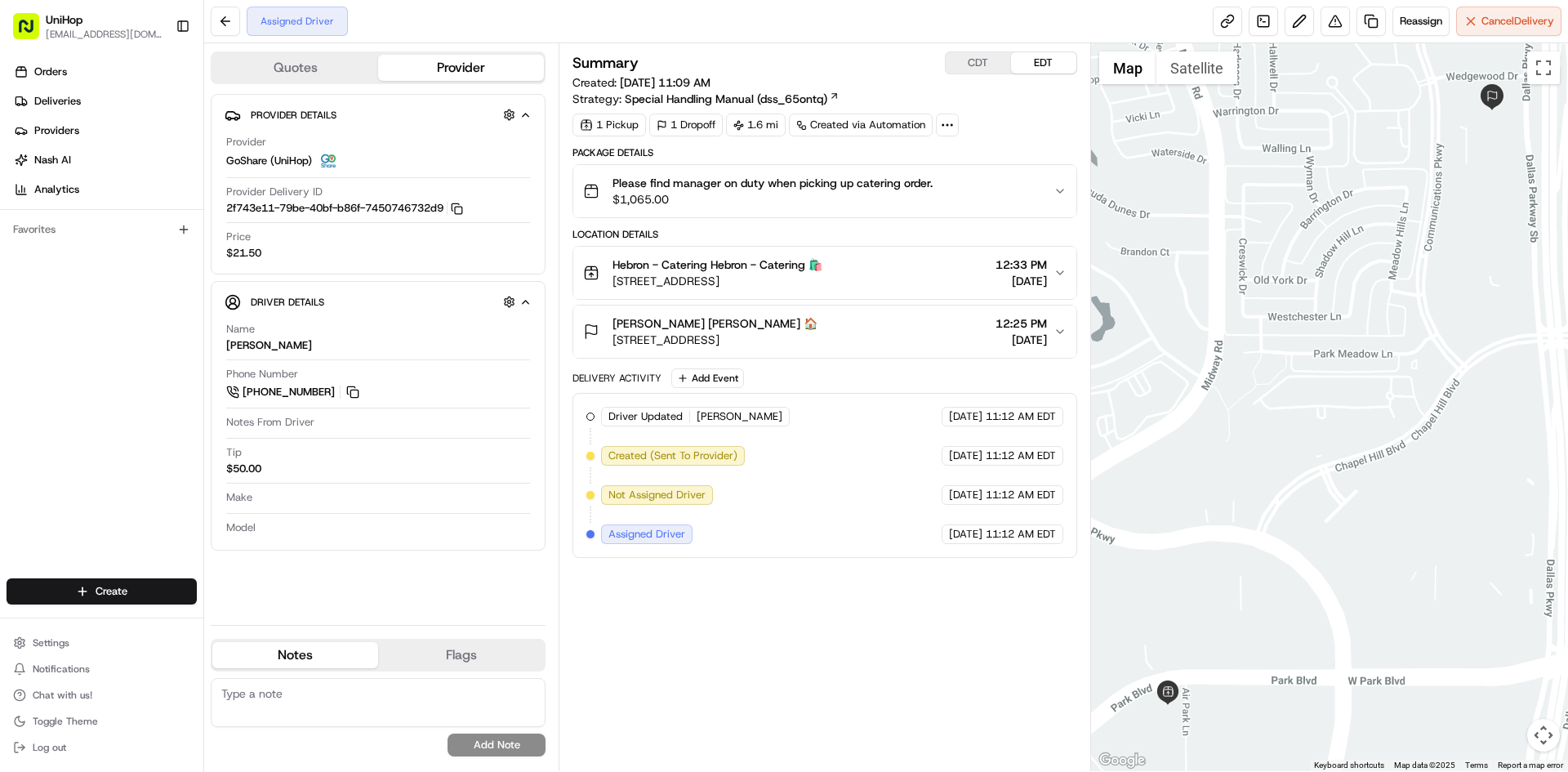
drag, startPoint x: 28, startPoint y: 417, endPoint x: 91, endPoint y: 348, distance: 93.4
click at [28, 417] on div "Orders Deliveries Providers [PERSON_NAME] Analytics Favorites" at bounding box center [102, 320] width 203 height 536
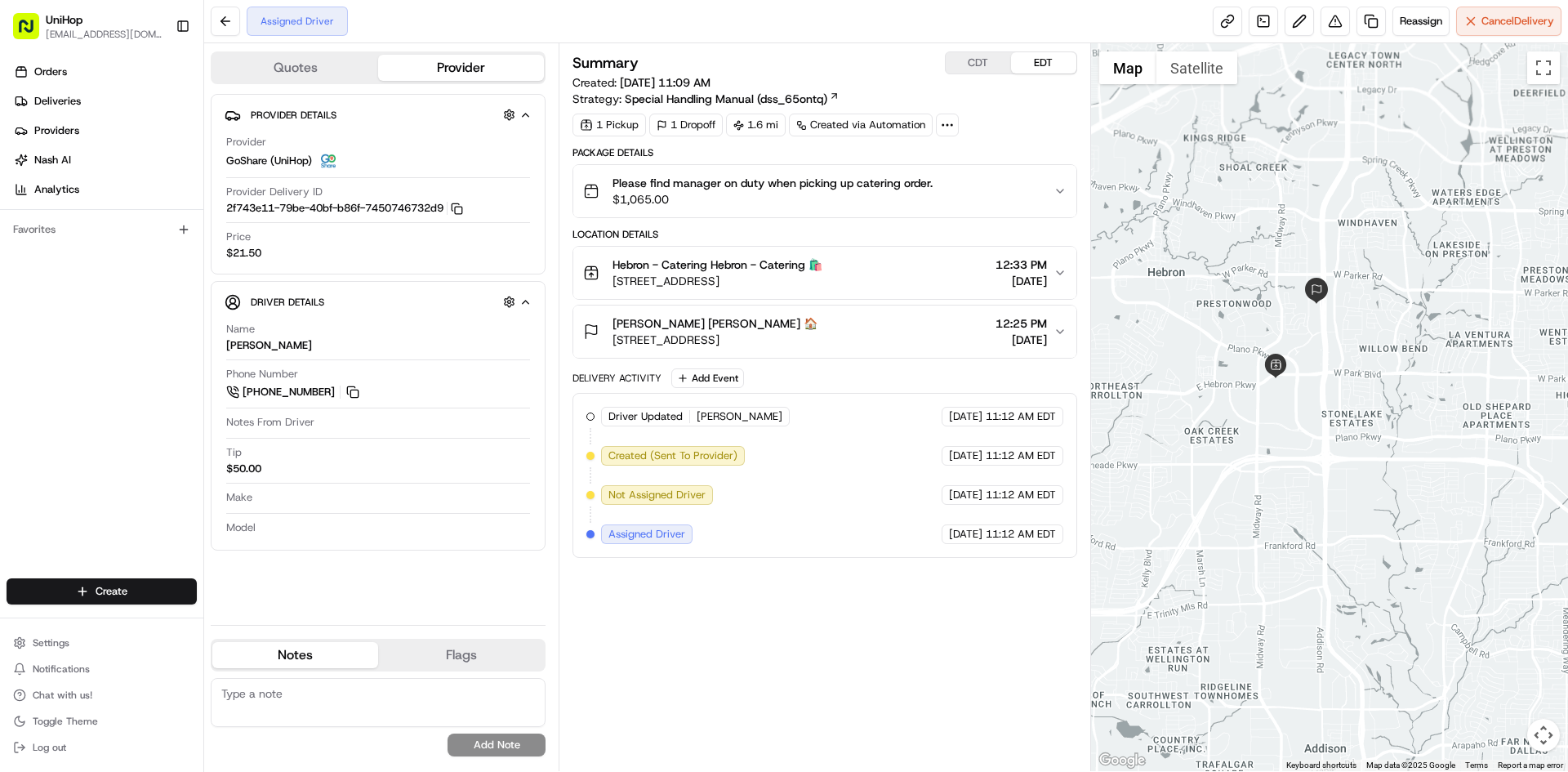
drag, startPoint x: 1270, startPoint y: 262, endPoint x: 1329, endPoint y: 357, distance: 111.8
click at [1329, 357] on div at bounding box center [1329, 407] width 478 height 728
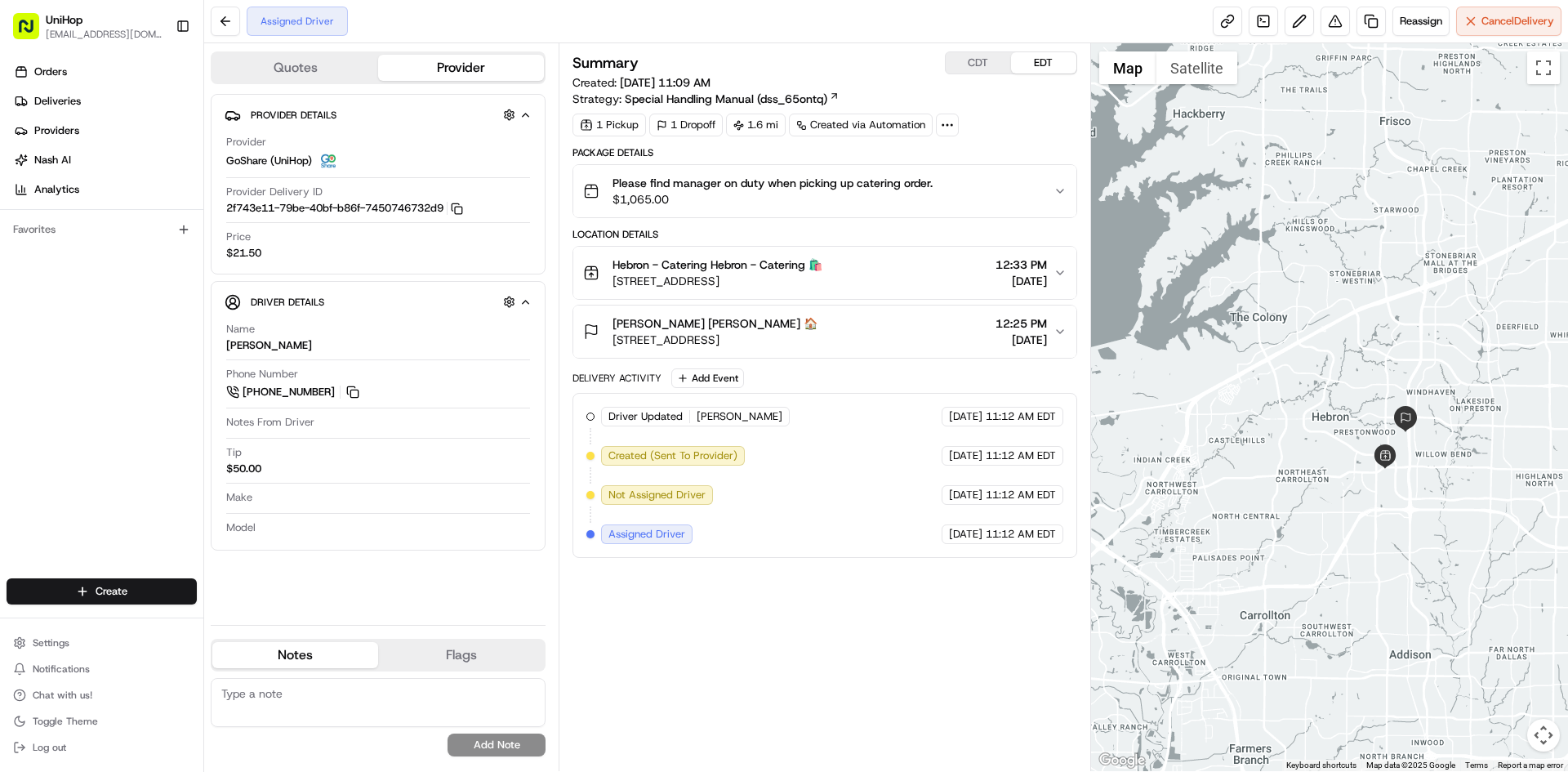
drag, startPoint x: 1333, startPoint y: 337, endPoint x: 1342, endPoint y: 322, distance: 17.5
click at [1342, 324] on div at bounding box center [1329, 407] width 478 height 728
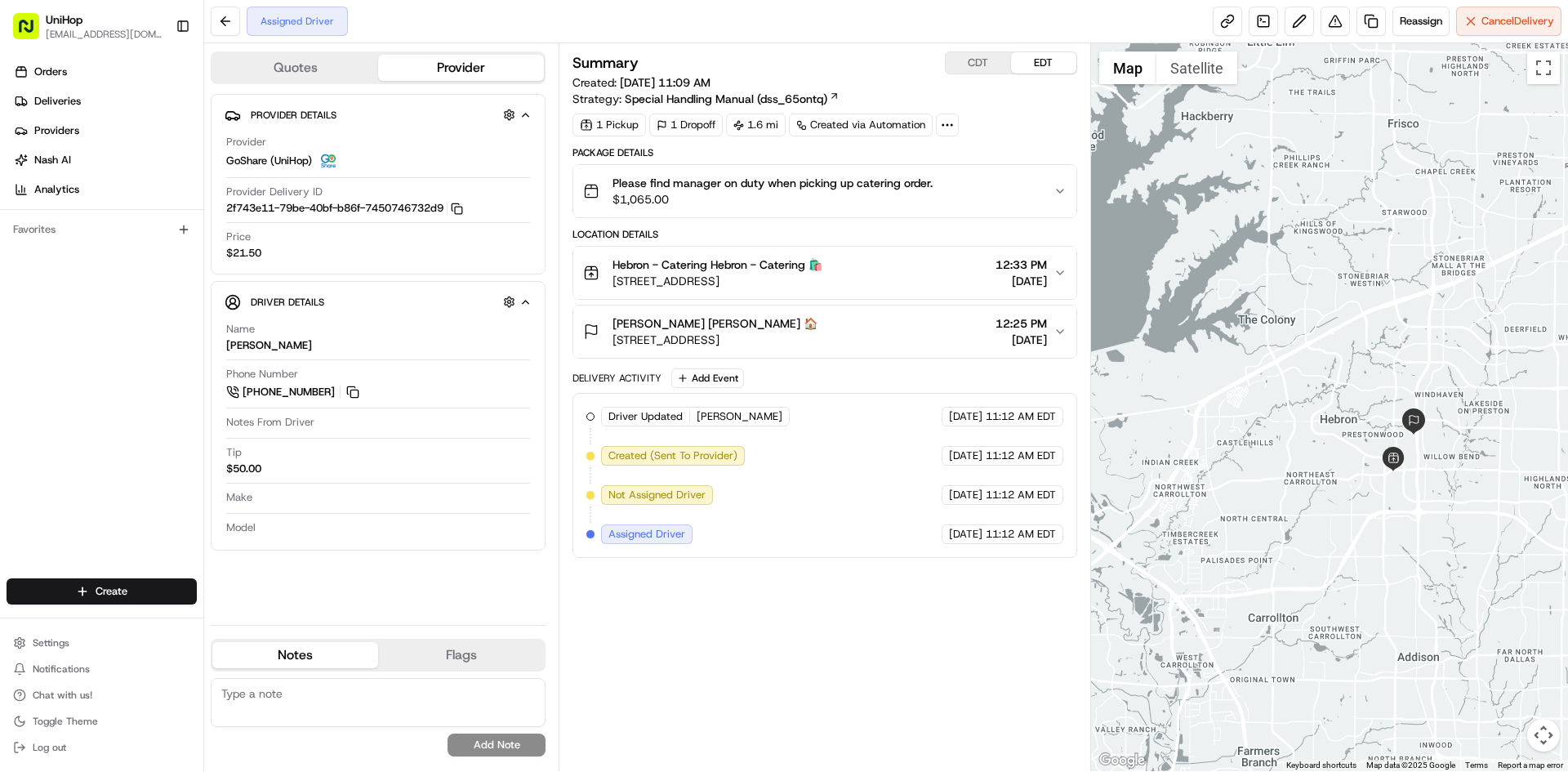
drag, startPoint x: 1338, startPoint y: 283, endPoint x: 1341, endPoint y: 294, distance: 11.4
click at [1341, 294] on div at bounding box center [1329, 407] width 478 height 728
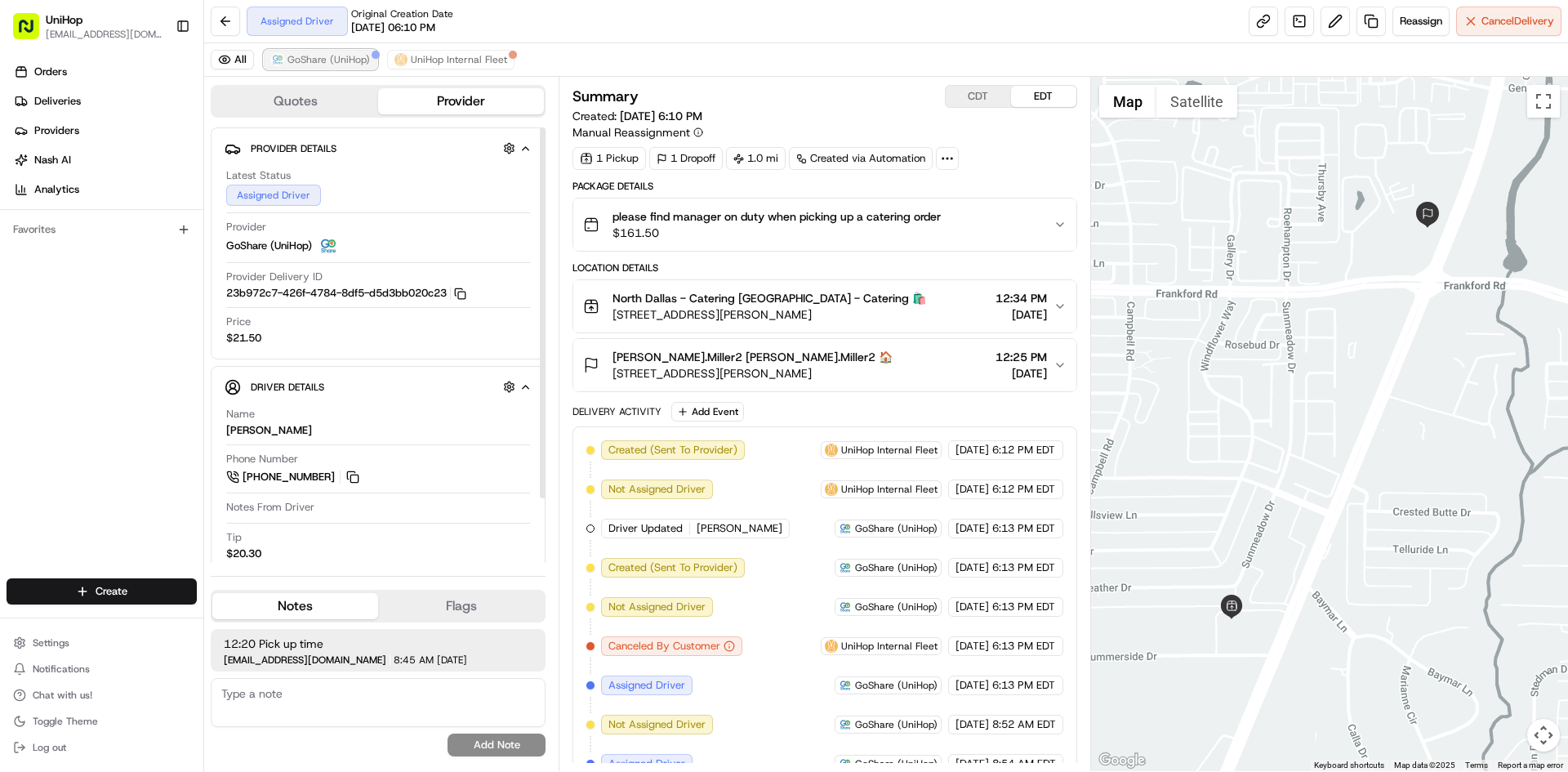
click at [363, 53] on span "GoShare (UniHop)" at bounding box center [328, 59] width 82 height 13
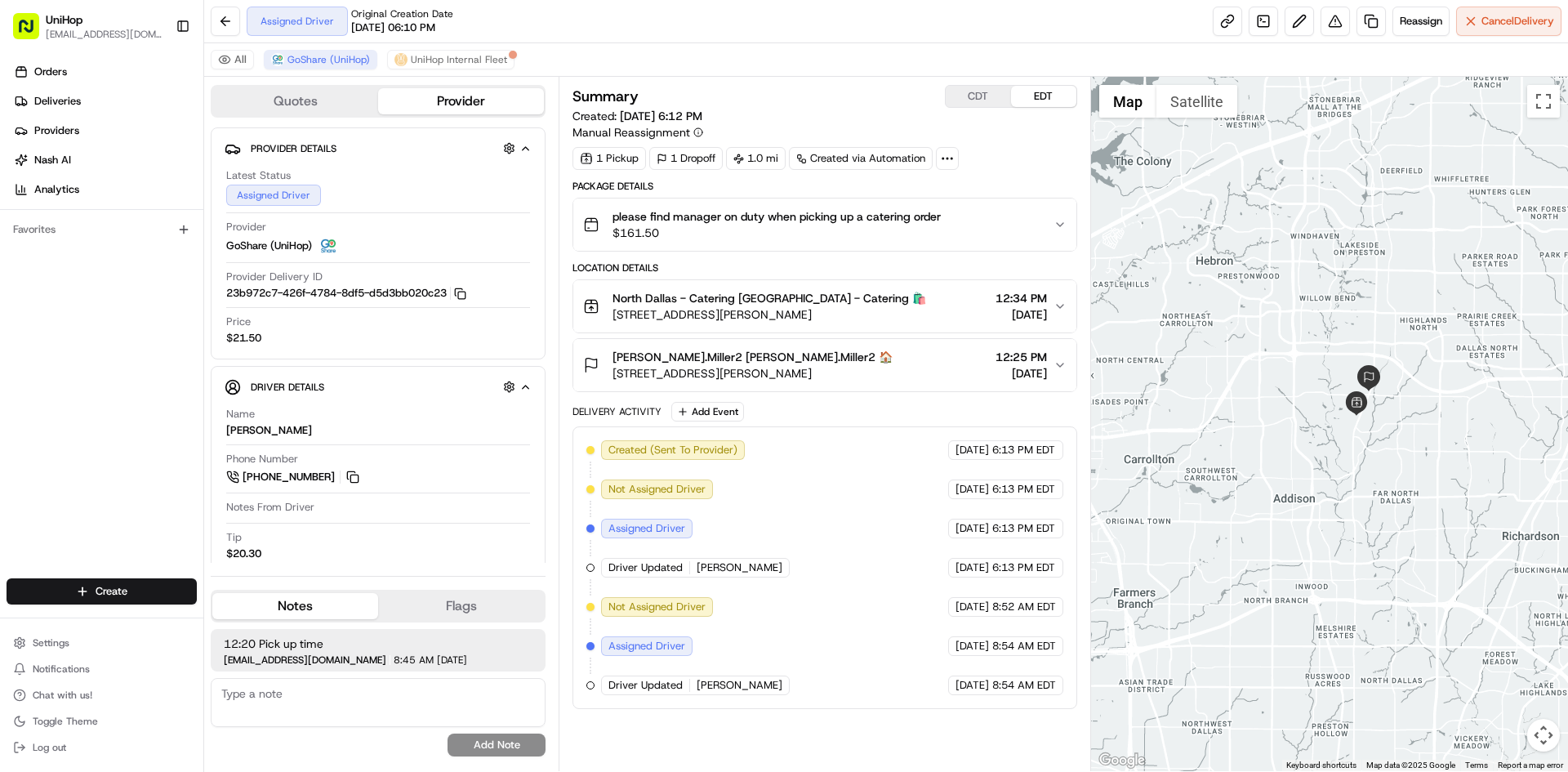
drag, startPoint x: 1364, startPoint y: 219, endPoint x: 1389, endPoint y: 286, distance: 71.5
click at [1389, 286] on div at bounding box center [1329, 424] width 478 height 694
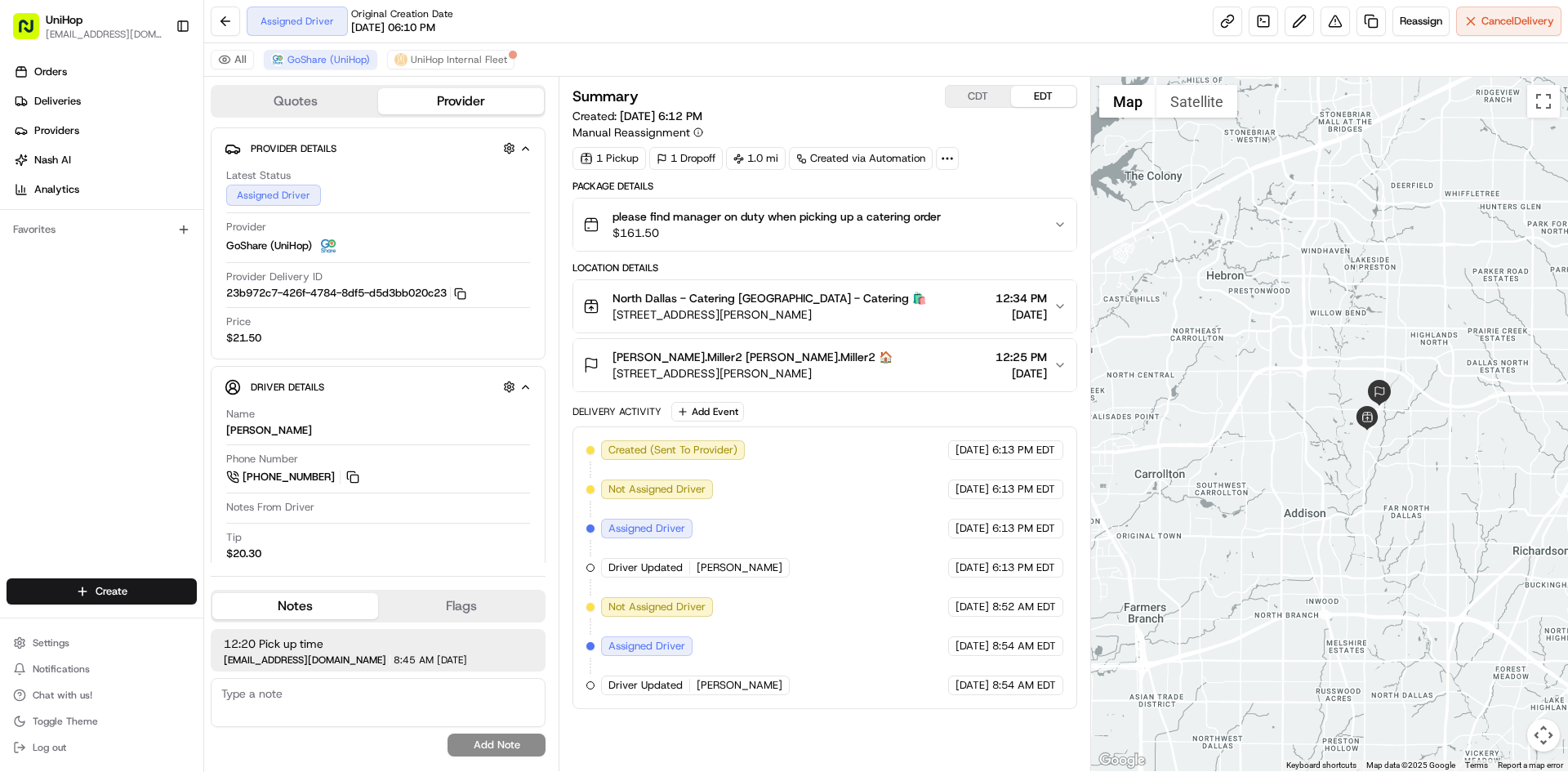
drag, startPoint x: 1378, startPoint y: 274, endPoint x: 1390, endPoint y: 291, distance: 20.8
click at [1390, 291] on div at bounding box center [1329, 424] width 478 height 694
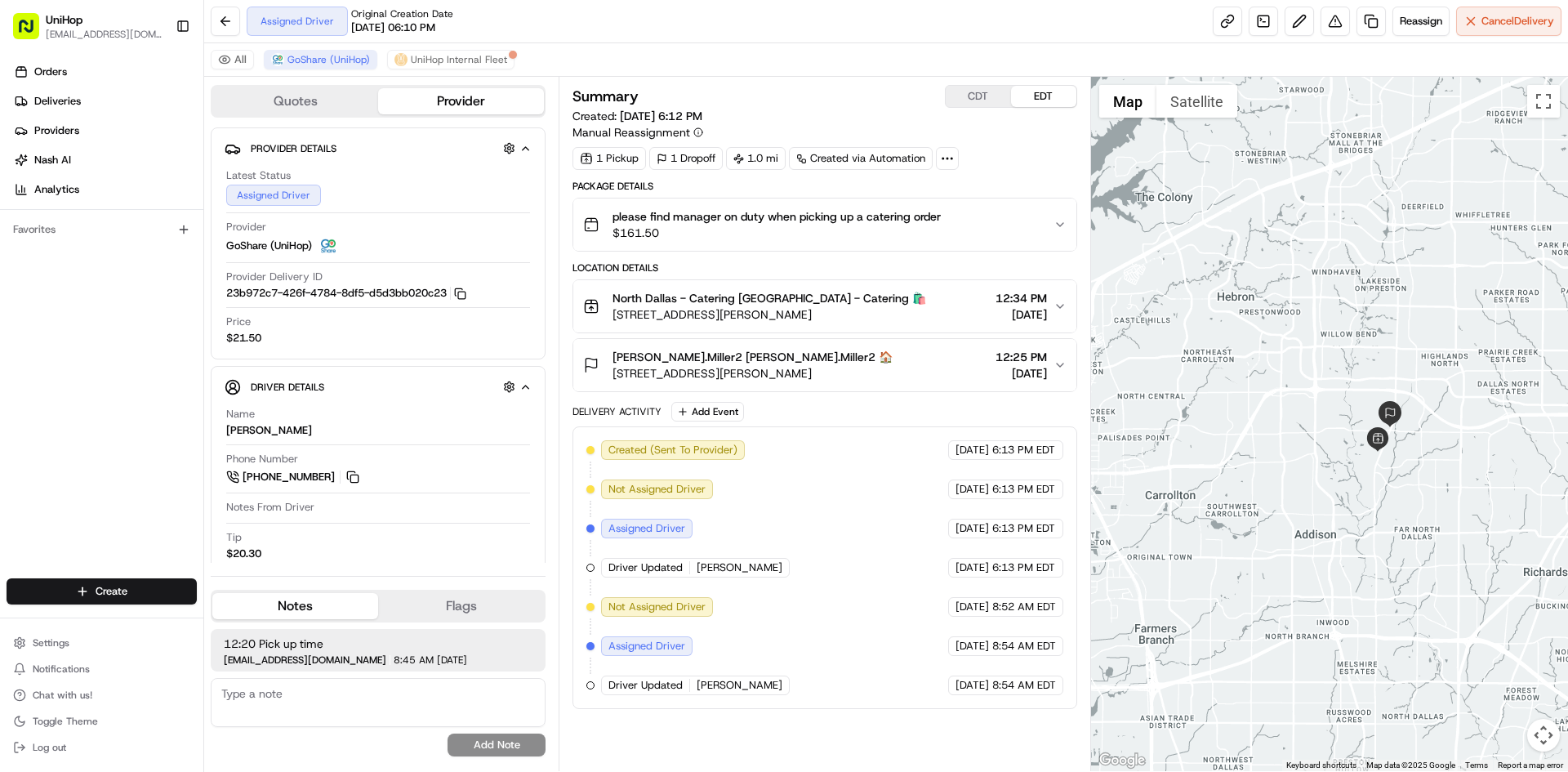
click at [1253, 357] on div at bounding box center [1329, 424] width 478 height 694
click at [1334, 228] on div at bounding box center [1329, 424] width 478 height 694
click at [687, 417] on button "Add Event" at bounding box center [707, 411] width 73 height 20
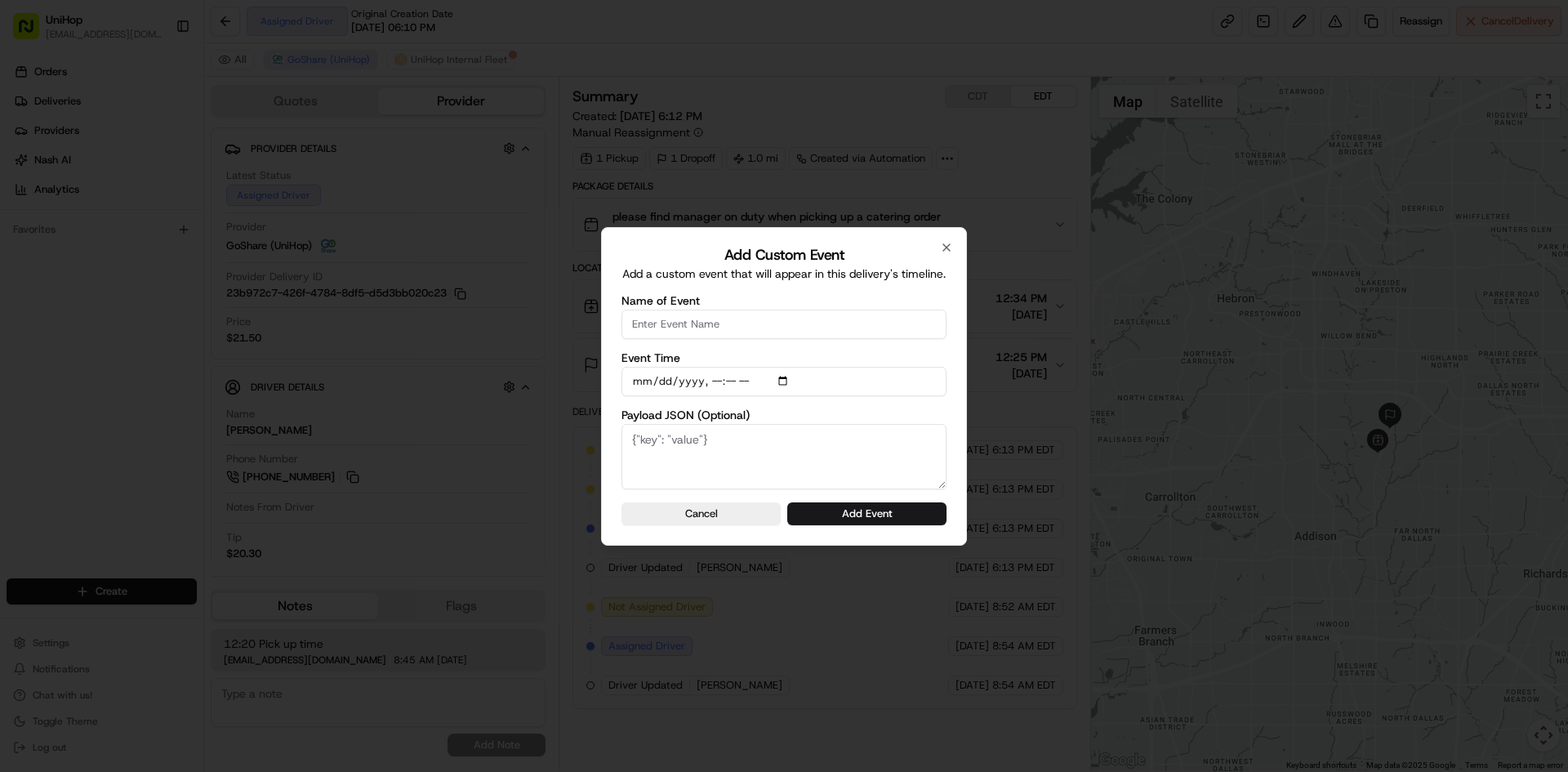
click at [745, 327] on input "Name of Event" at bounding box center [784, 324] width 325 height 29
type input "Driver Confirmed"
click at [782, 385] on input "Event Time" at bounding box center [784, 381] width 325 height 29
type input "[DATE]T10:37"
click at [954, 411] on div "Add Custom Event Add a custom event that will appear in this delivery's timelin…" at bounding box center [784, 386] width 366 height 319
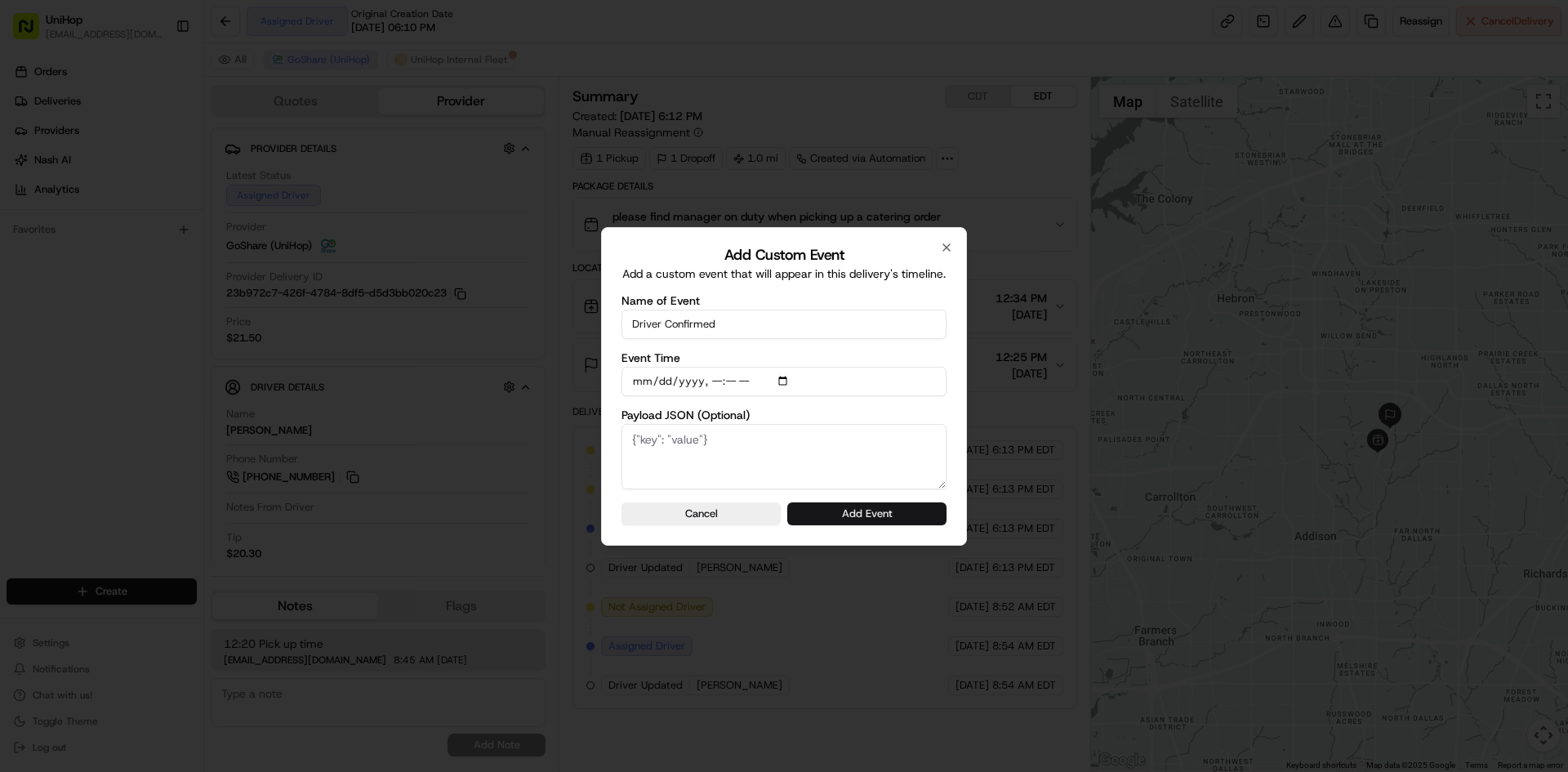
click at [921, 510] on button "Add Event" at bounding box center [867, 514] width 159 height 23
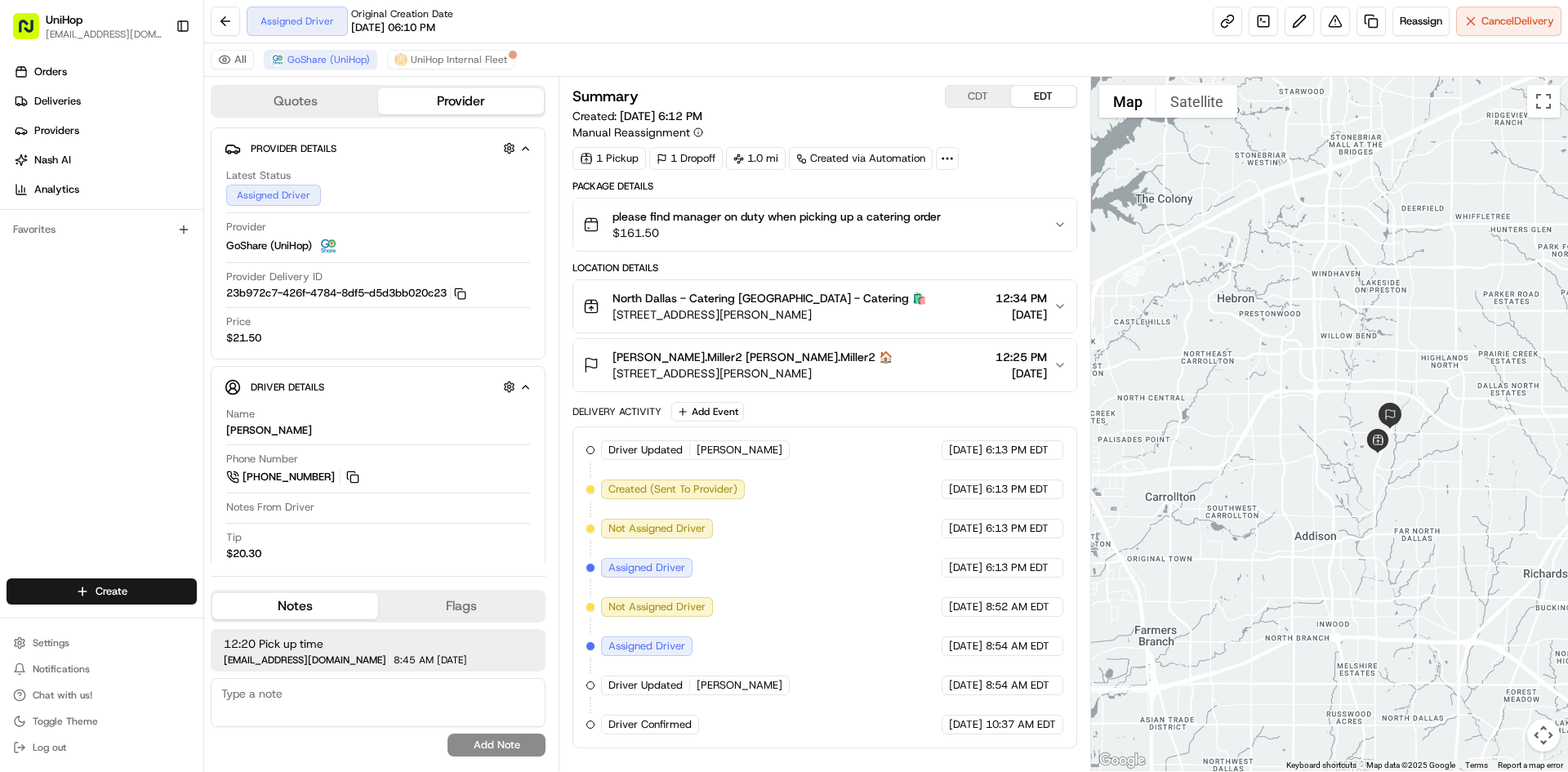
click at [40, 437] on div "Orders Deliveries Providers [PERSON_NAME] Analytics Favorites" at bounding box center [102, 320] width 203 height 536
click at [980, 99] on button "CDT" at bounding box center [978, 96] width 65 height 21
click at [1029, 93] on button "EDT" at bounding box center [1044, 96] width 65 height 21
click at [981, 98] on button "CDT" at bounding box center [978, 96] width 65 height 21
click at [1052, 91] on button "EDT" at bounding box center [1044, 96] width 65 height 21
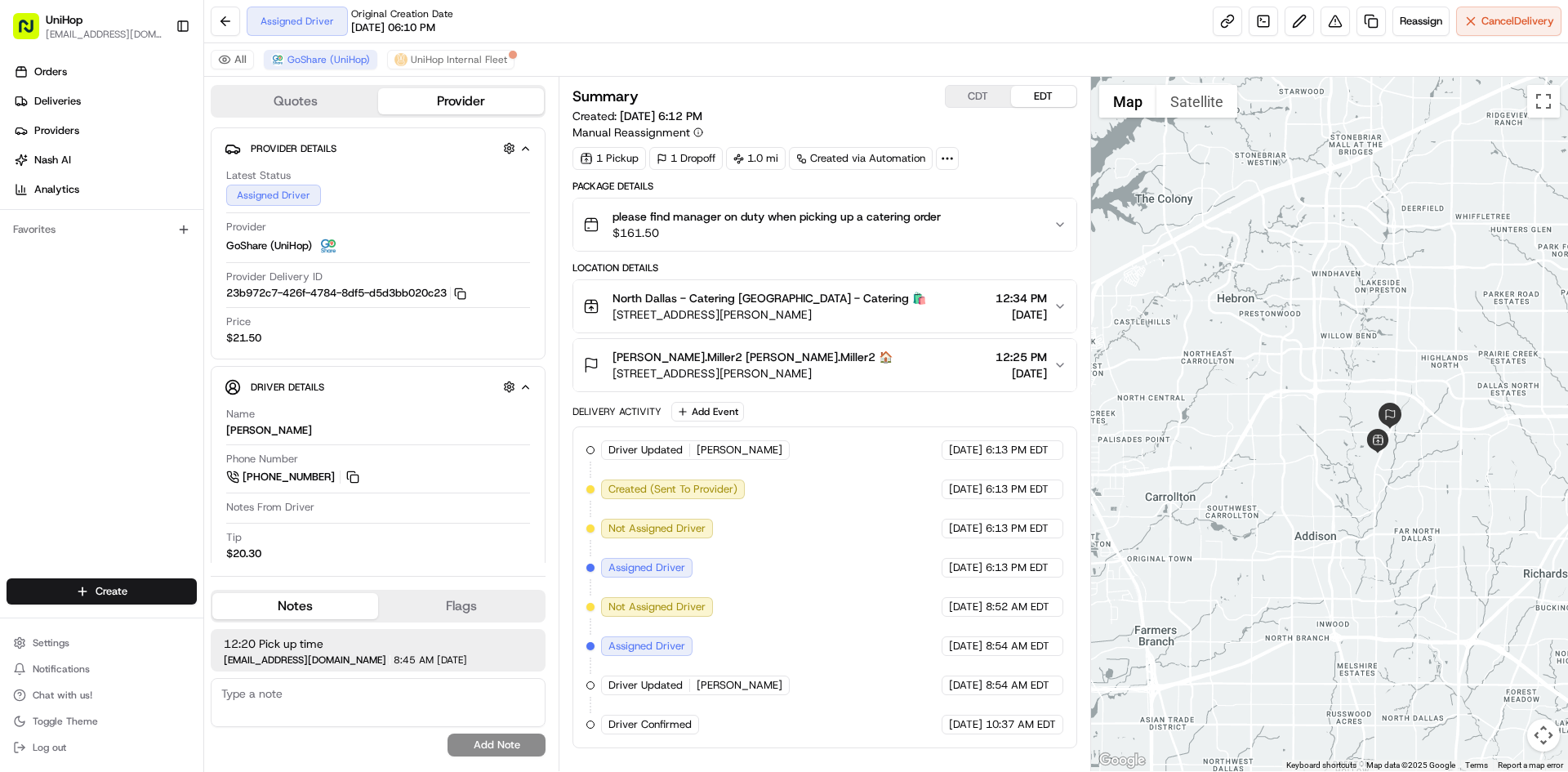
click at [26, 428] on div "Orders Deliveries Providers [PERSON_NAME] Analytics Favorites" at bounding box center [102, 320] width 203 height 536
click at [156, 419] on div "Orders Deliveries Providers [PERSON_NAME] Analytics Favorites" at bounding box center [102, 320] width 203 height 536
click at [1000, 97] on button "CDT" at bounding box center [978, 96] width 65 height 21
click at [1029, 94] on button "EDT" at bounding box center [1044, 96] width 65 height 21
click at [975, 101] on button "CDT" at bounding box center [978, 96] width 65 height 21
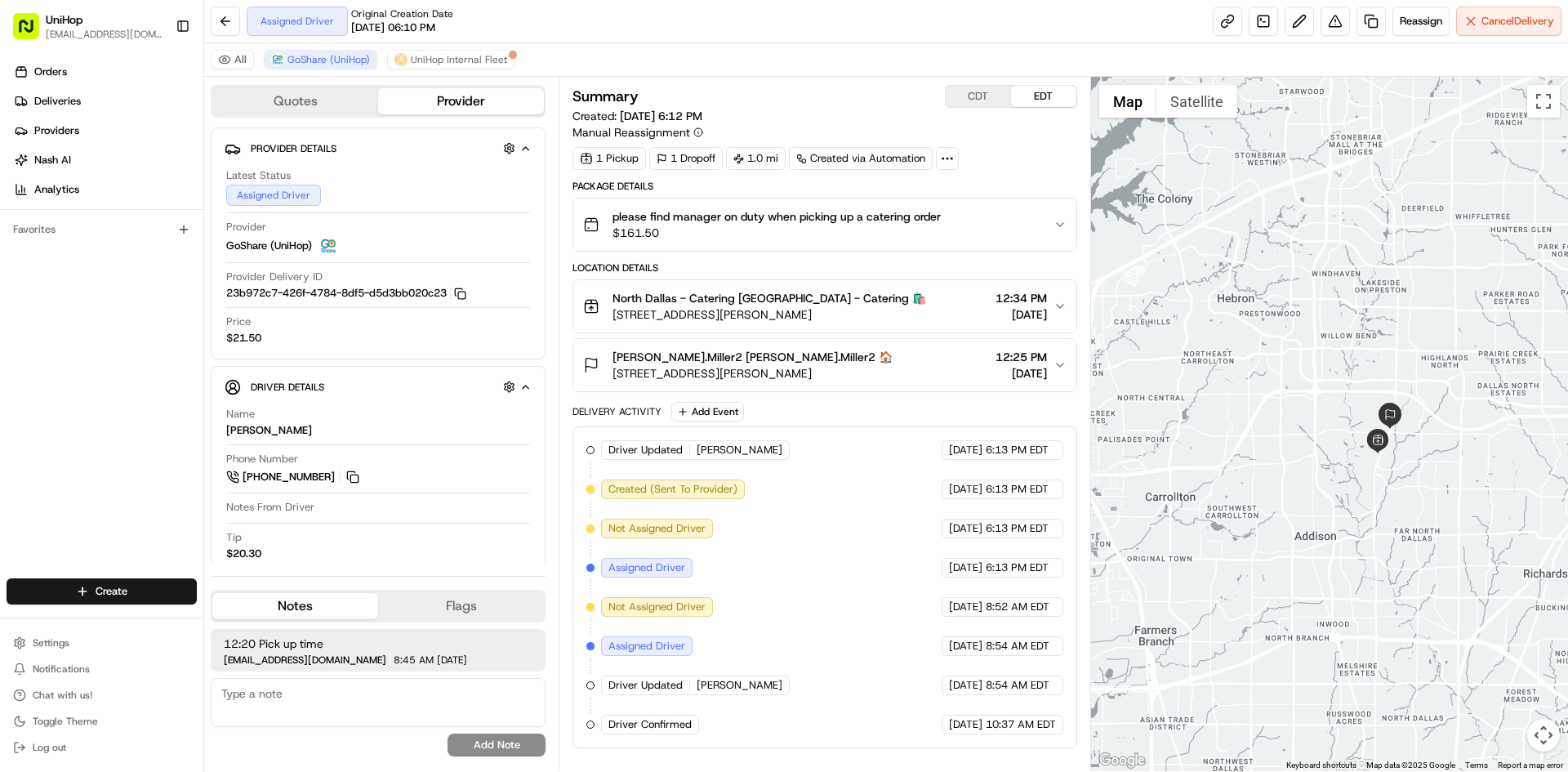
click at [1054, 94] on button "EDT" at bounding box center [1044, 96] width 65 height 21
click at [986, 95] on button "CDT" at bounding box center [978, 96] width 65 height 21
click at [1043, 96] on button "EDT" at bounding box center [1044, 96] width 65 height 21
click at [309, 609] on button "Notes" at bounding box center [295, 606] width 166 height 27
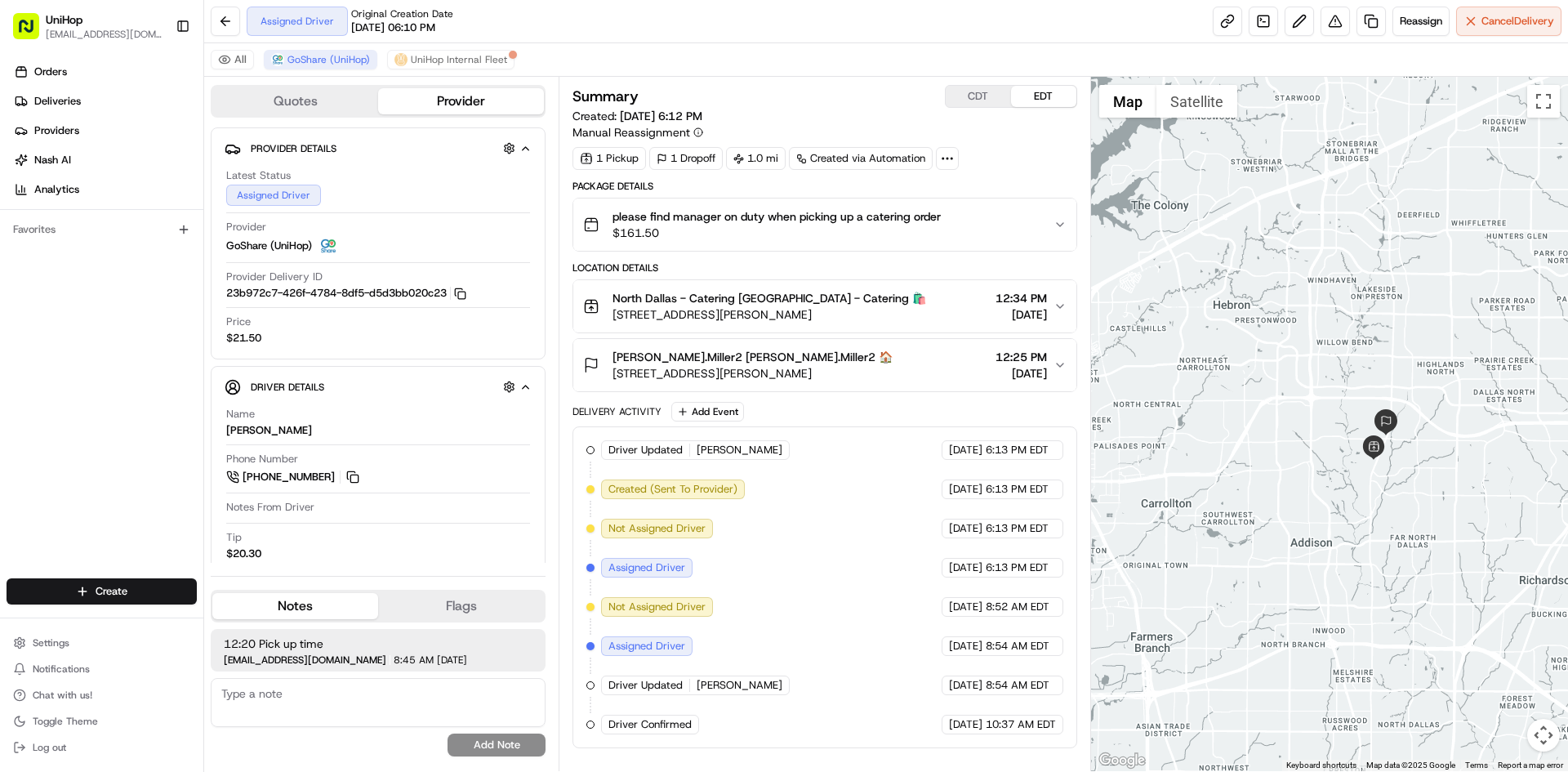
click at [1291, 300] on div at bounding box center [1329, 424] width 478 height 694
drag, startPoint x: 1338, startPoint y: 287, endPoint x: 1298, endPoint y: 287, distance: 40.0
click at [1308, 307] on div at bounding box center [1329, 424] width 478 height 694
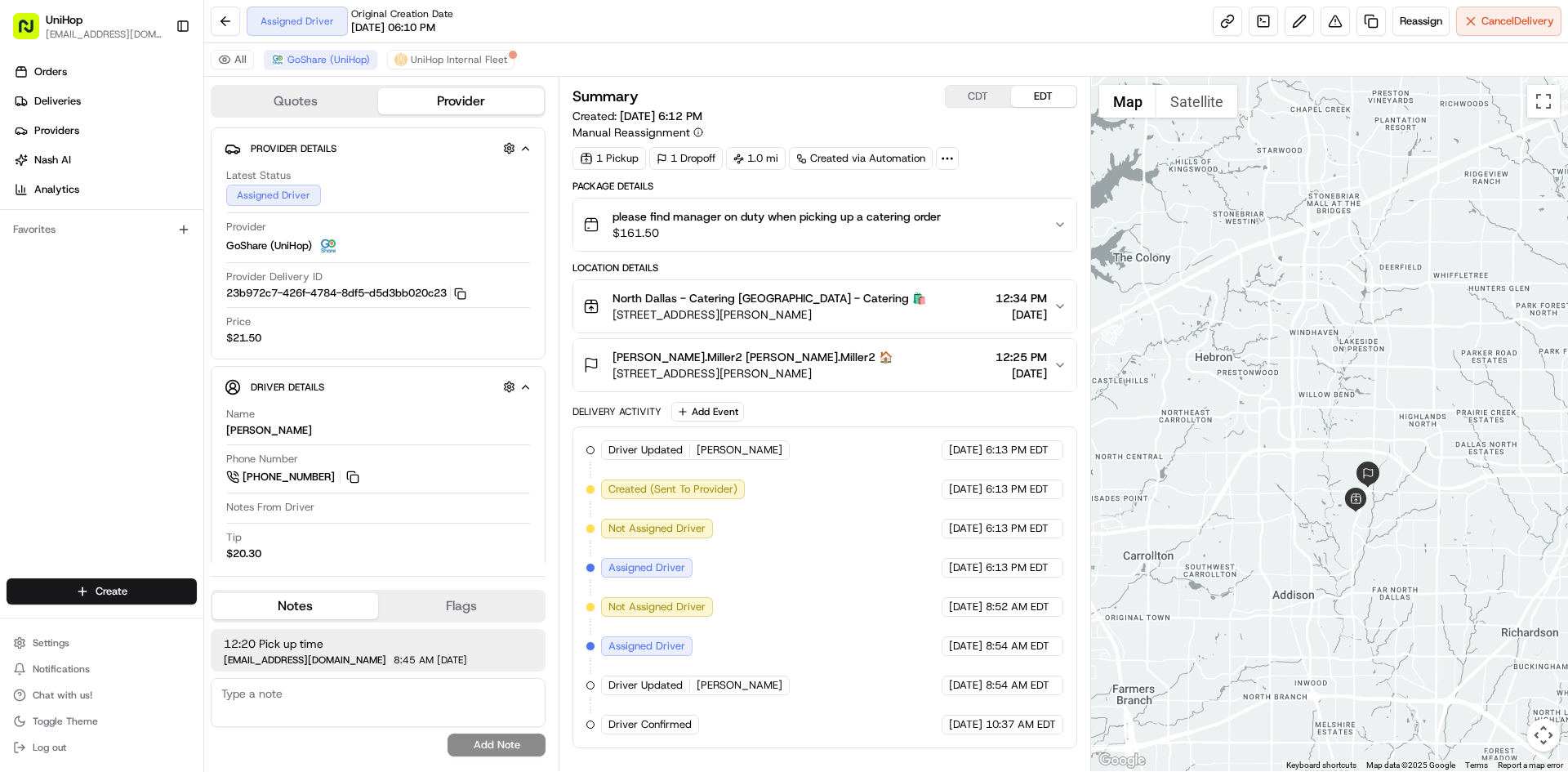
drag, startPoint x: 1335, startPoint y: 266, endPoint x: 1347, endPoint y: 295, distance: 31.4
click at [1347, 295] on div at bounding box center [1329, 424] width 478 height 694
click at [1353, 295] on div at bounding box center [1329, 424] width 478 height 694
drag, startPoint x: 861, startPoint y: 314, endPoint x: 606, endPoint y: 317, distance: 255.0
click at [606, 317] on div "North Dallas - Catering North Dallas - Catering 🛍️ 17437 Preston Rd, Dallas, TX…" at bounding box center [754, 306] width 343 height 32
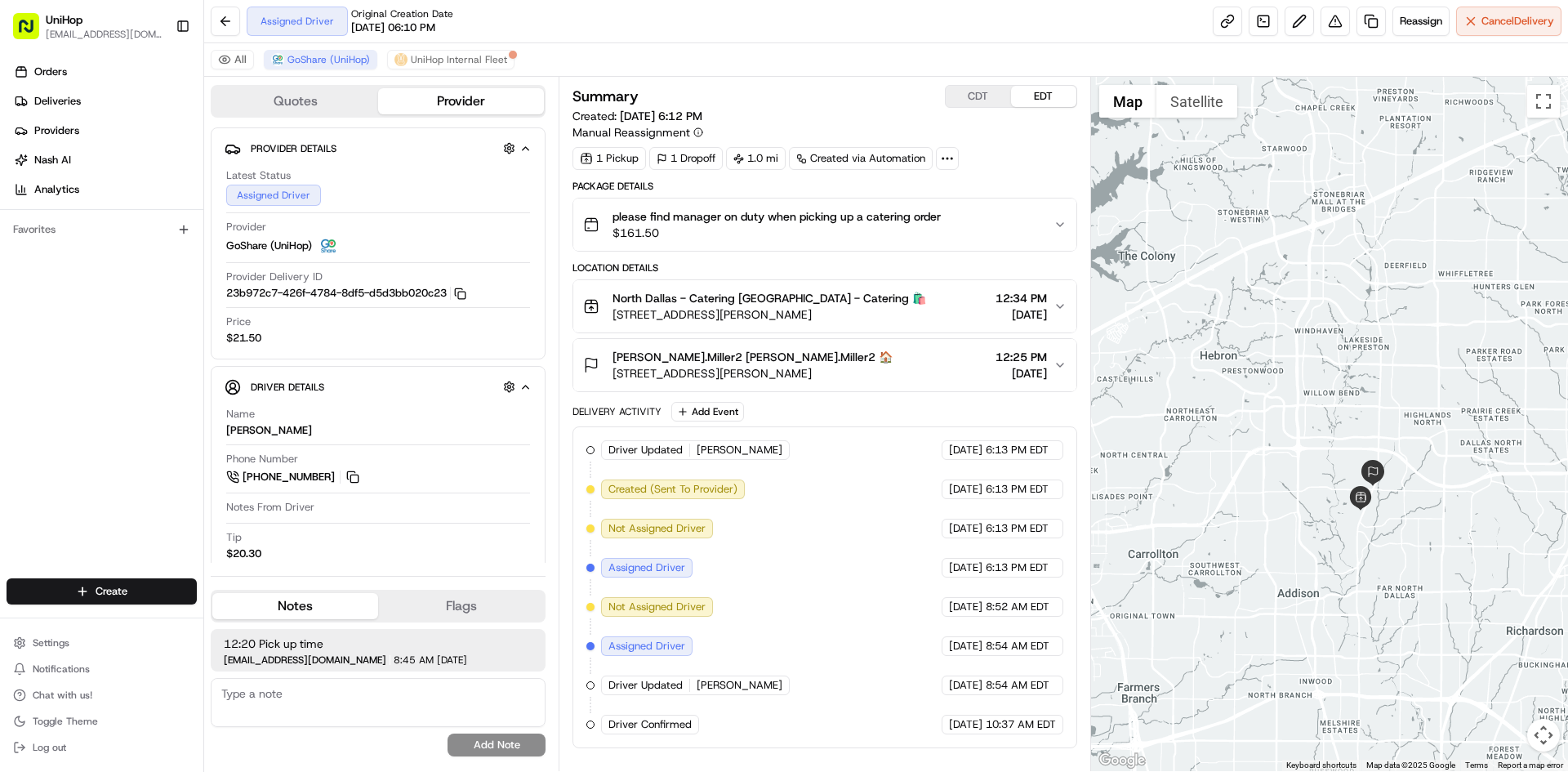
drag, startPoint x: 838, startPoint y: 374, endPoint x: 616, endPoint y: 375, distance: 222.0
click at [616, 375] on div "Melissa.Miller2 Melissa.Miller2 🏠 18111 Preston Rd, Dallas, TX 75252, USA 12:25…" at bounding box center [817, 365] width 469 height 32
copy span "18111 Preston Rd, Dallas, TX 75252, USA"
drag, startPoint x: 0, startPoint y: 380, endPoint x: 152, endPoint y: 306, distance: 169.1
click at [2, 380] on div "Orders Deliveries Providers [PERSON_NAME] Analytics Favorites" at bounding box center [102, 320] width 203 height 536
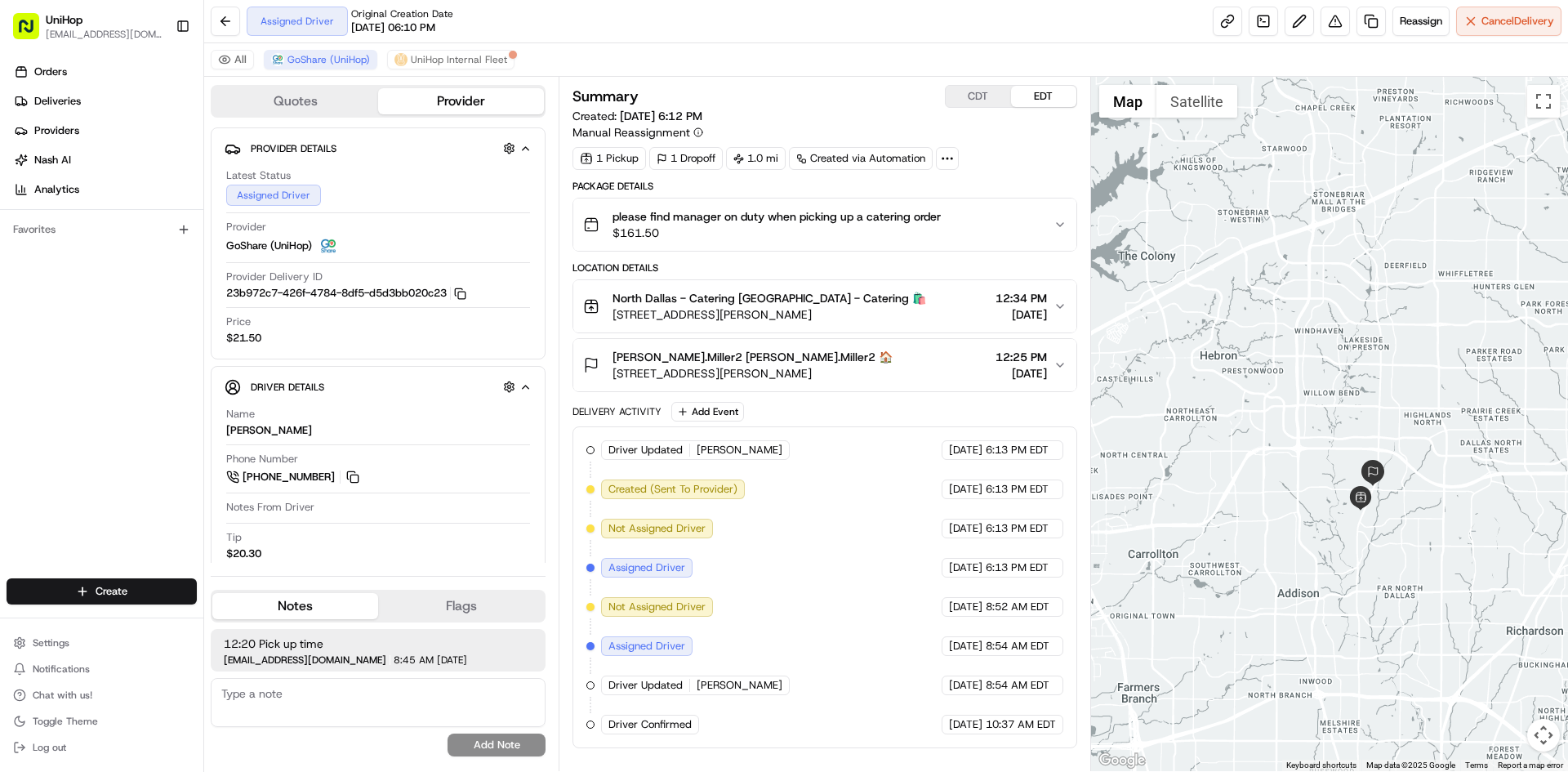
click at [974, 93] on button "CDT" at bounding box center [978, 96] width 65 height 21
click at [1025, 96] on button "EDT" at bounding box center [1044, 96] width 65 height 21
click at [1048, 101] on button "EDT" at bounding box center [1044, 96] width 65 height 21
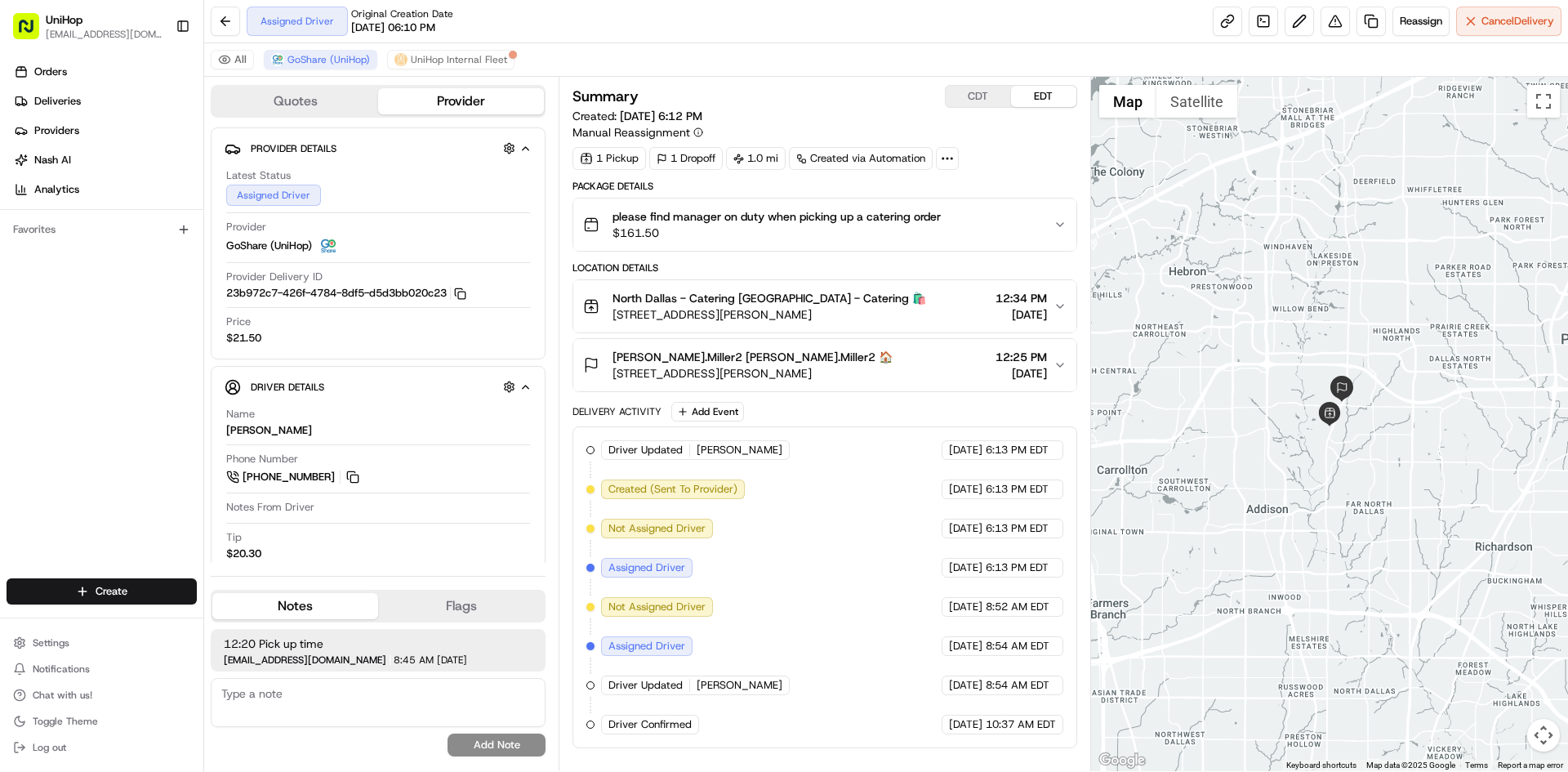
drag, startPoint x: 1303, startPoint y: 386, endPoint x: 1272, endPoint y: 298, distance: 93.3
click at [1272, 298] on div at bounding box center [1329, 424] width 478 height 694
click at [46, 305] on div "Orders Deliveries Providers [PERSON_NAME] Analytics Favorites" at bounding box center [102, 320] width 203 height 536
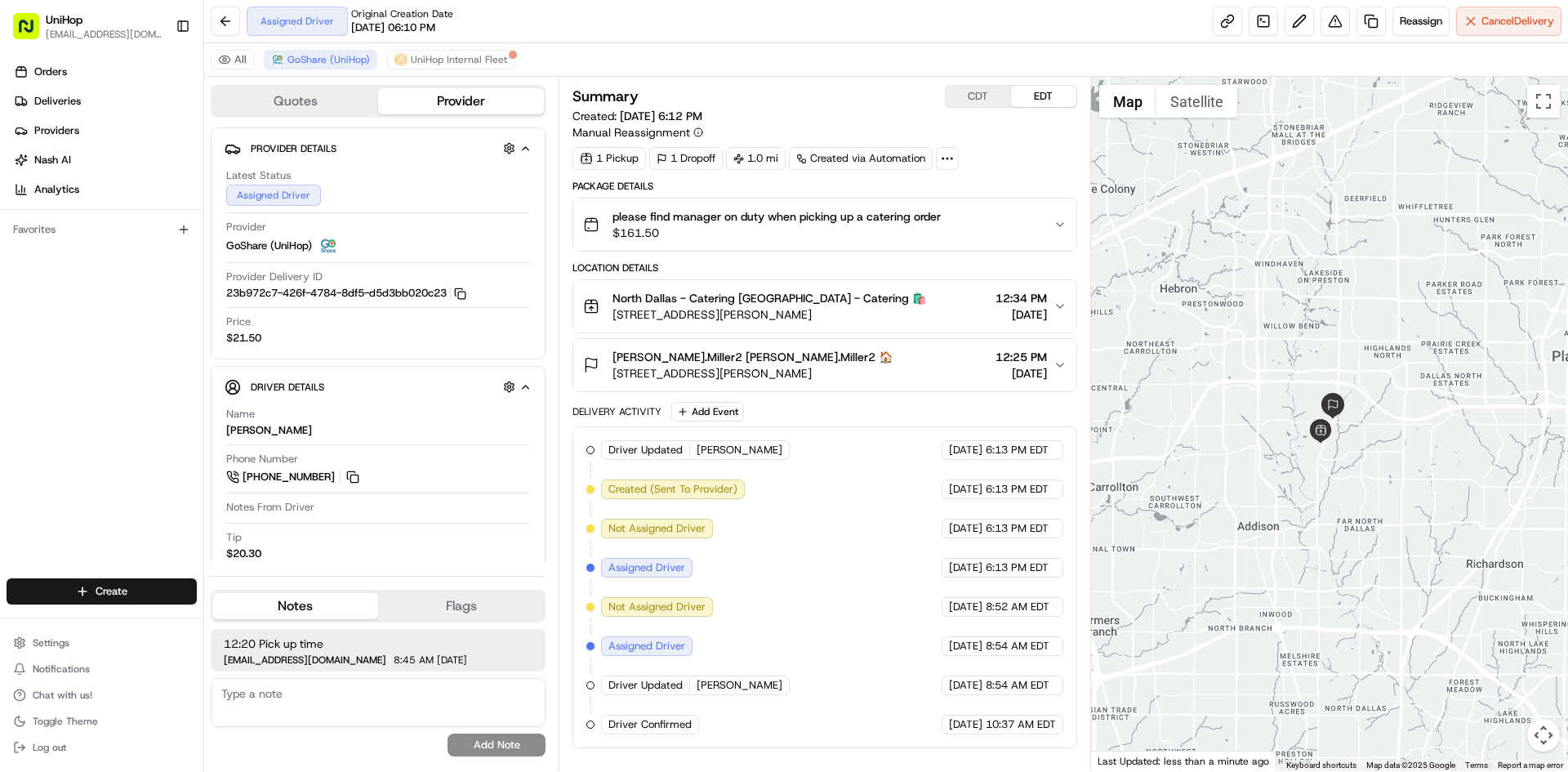
drag, startPoint x: 1282, startPoint y: 211, endPoint x: 1274, endPoint y: 225, distance: 16.1
click at [1274, 225] on div at bounding box center [1329, 424] width 478 height 694
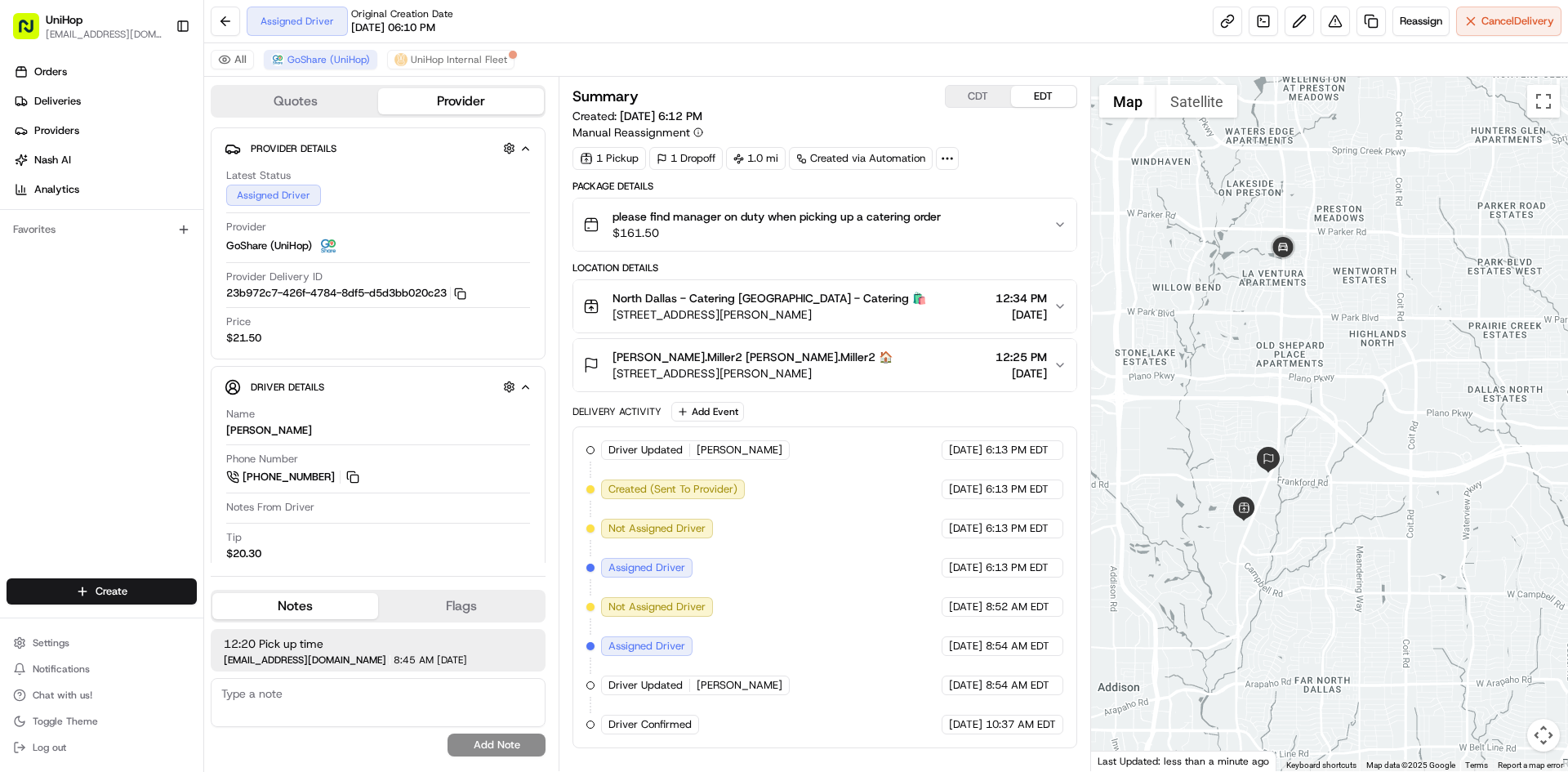
drag, startPoint x: 1370, startPoint y: 365, endPoint x: 1401, endPoint y: 351, distance: 34.0
click at [1401, 351] on div at bounding box center [1329, 424] width 478 height 694
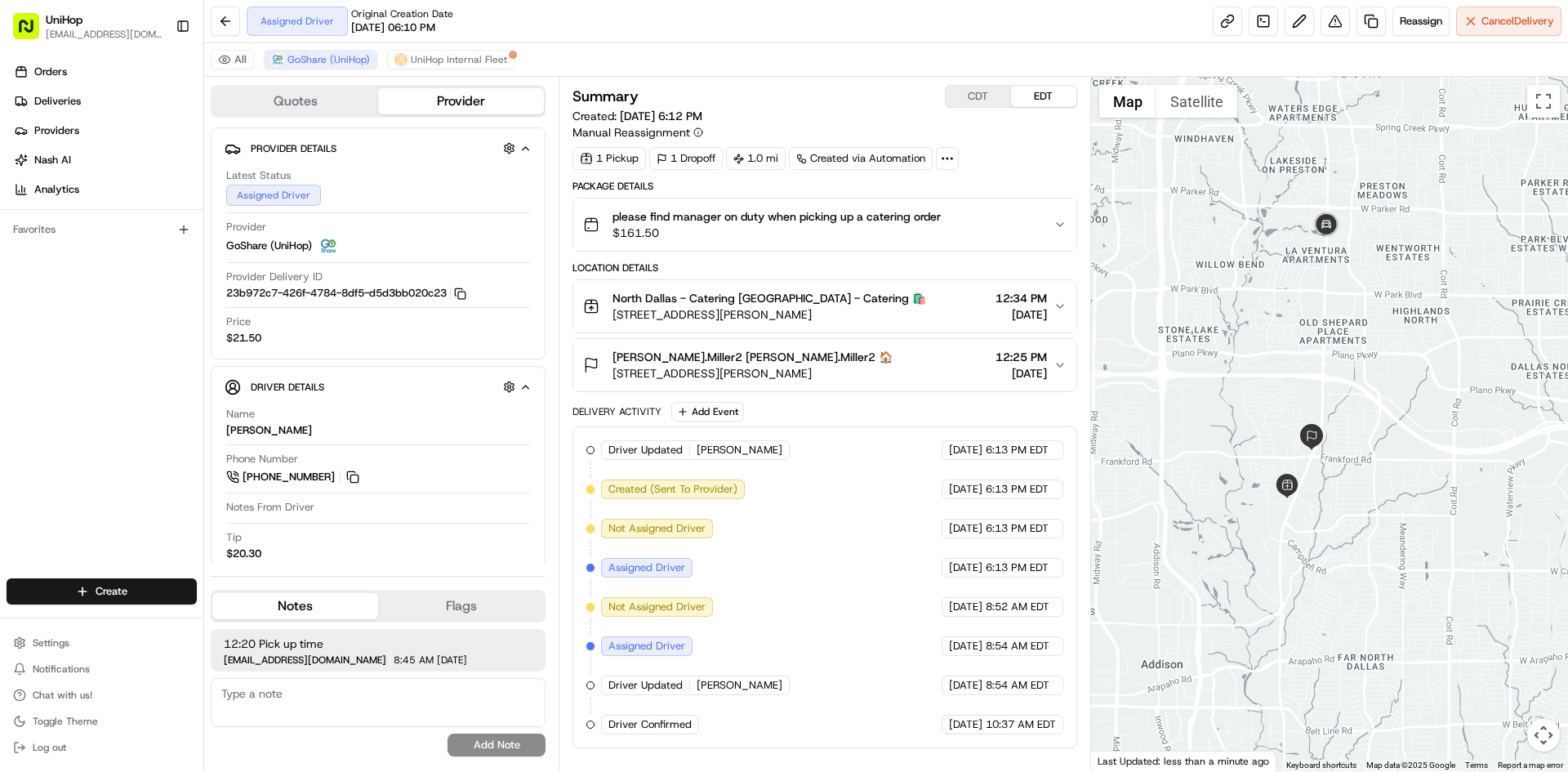
drag, startPoint x: 1385, startPoint y: 354, endPoint x: 1400, endPoint y: 345, distance: 17.5
click at [1400, 345] on div at bounding box center [1329, 424] width 478 height 694
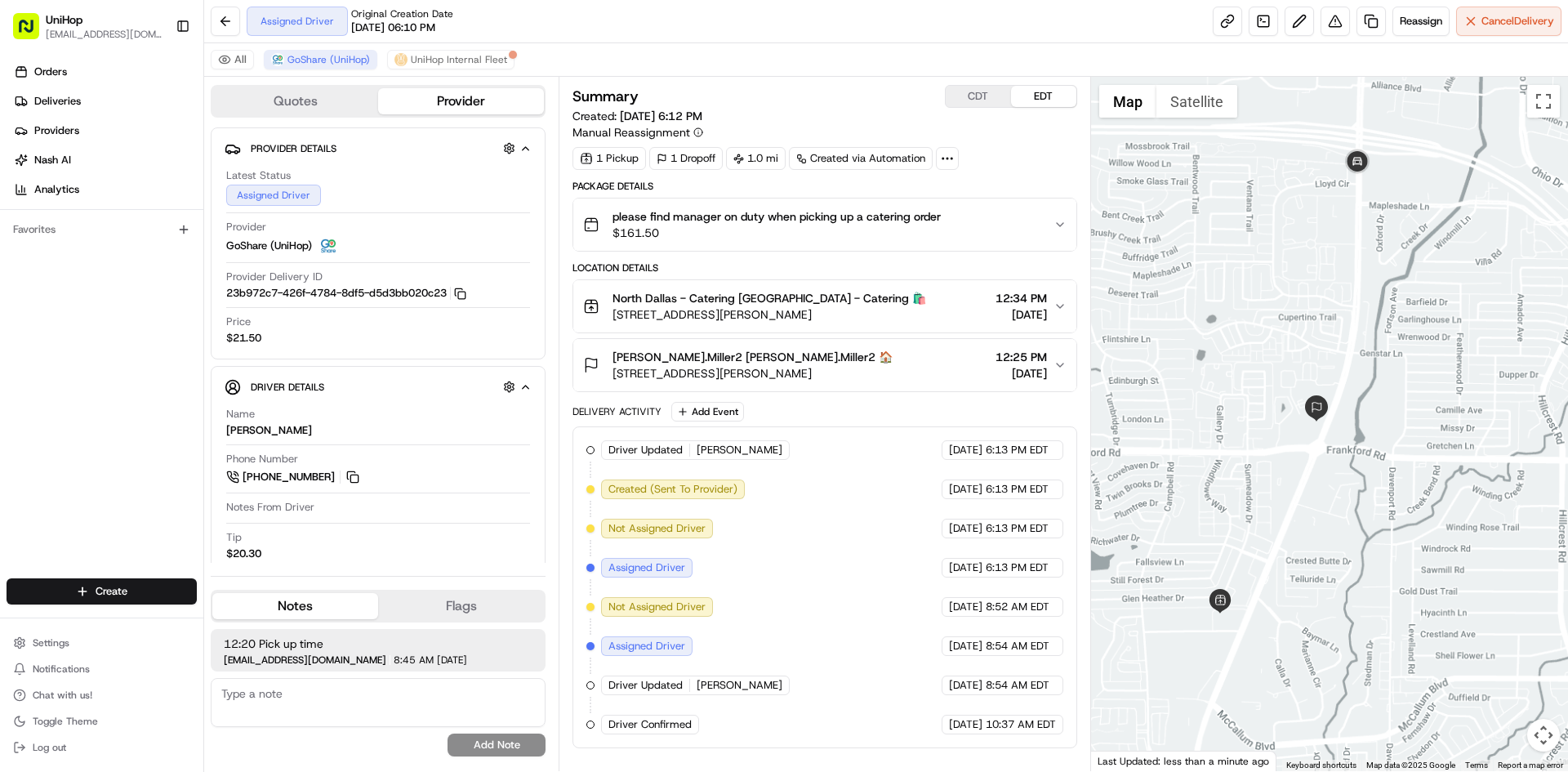
drag, startPoint x: 1491, startPoint y: 372, endPoint x: 1510, endPoint y: 346, distance: 32.2
click at [1517, 342] on div at bounding box center [1329, 424] width 478 height 694
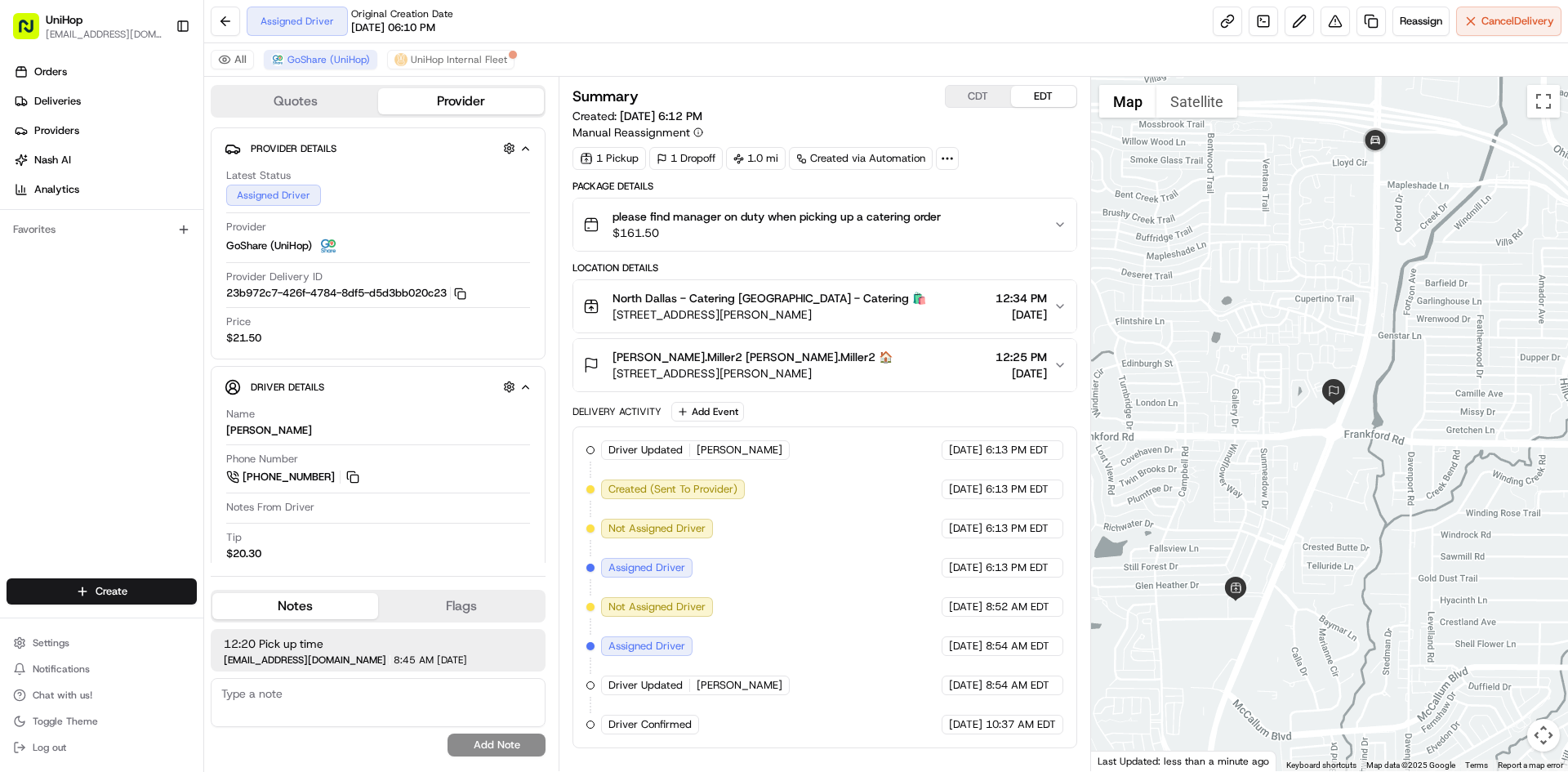
drag, startPoint x: 1316, startPoint y: 181, endPoint x: 1307, endPoint y: 203, distance: 23.8
click at [1307, 203] on div at bounding box center [1329, 424] width 478 height 694
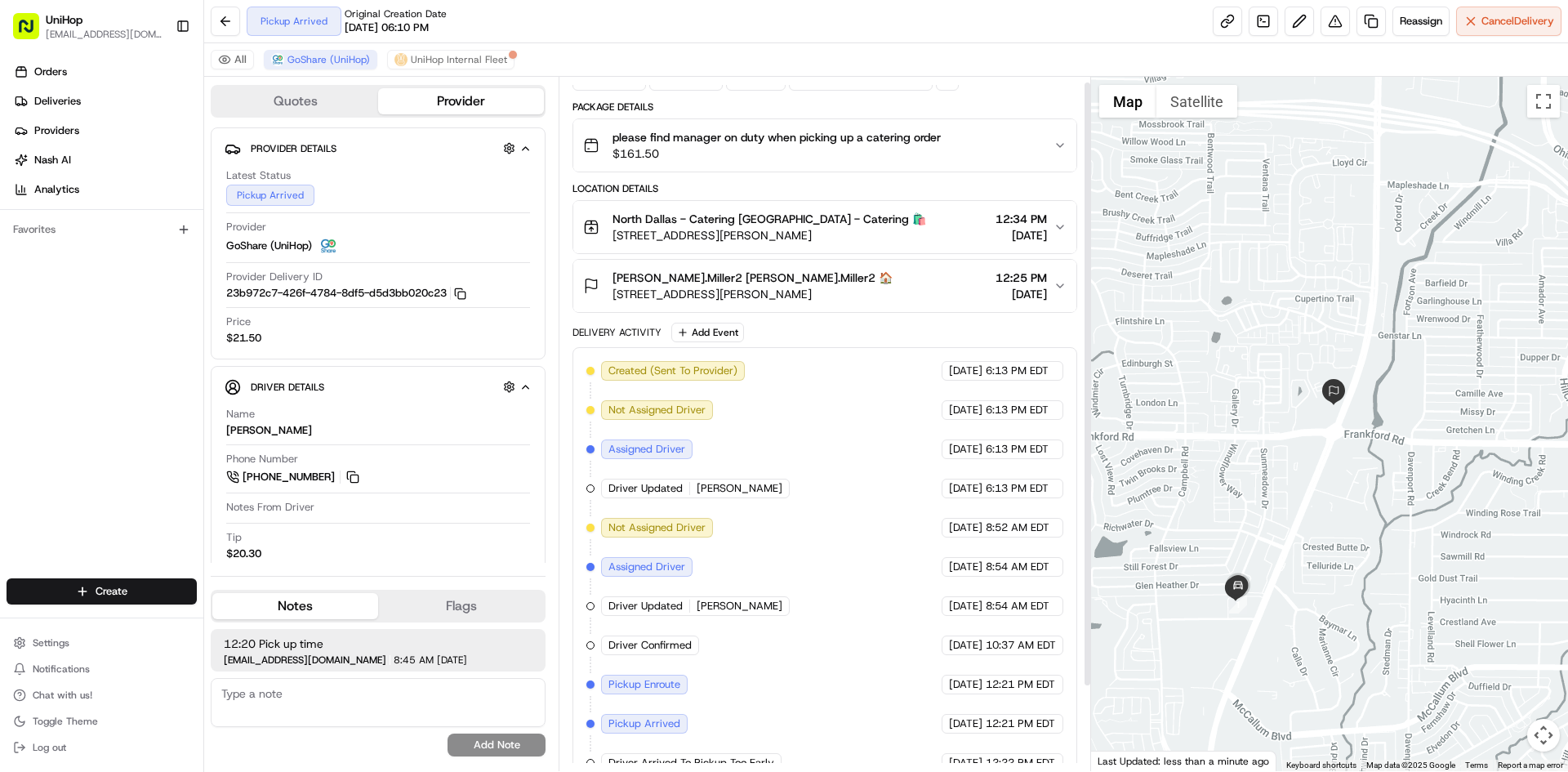
scroll to position [103, 0]
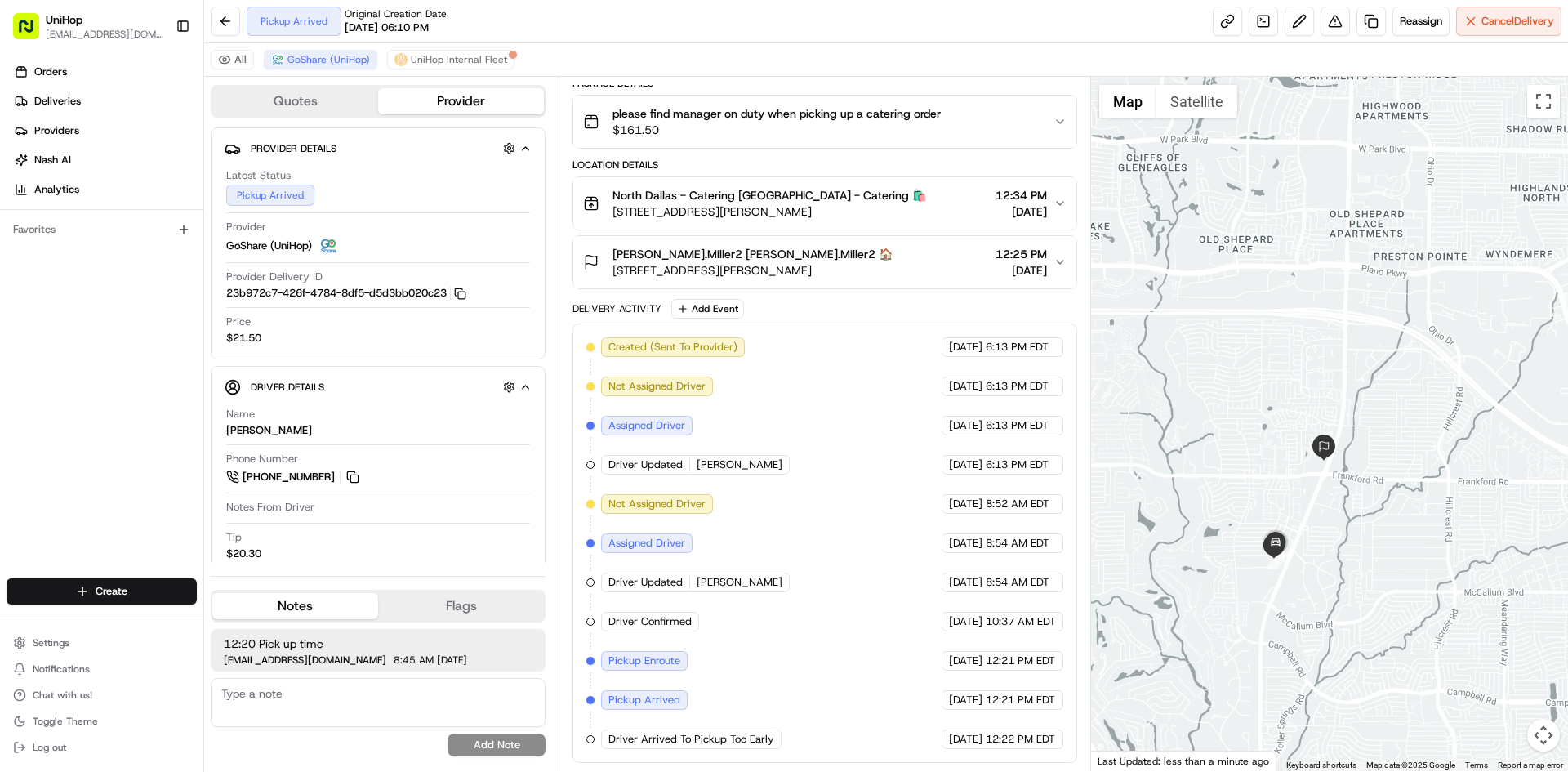
click at [1320, 510] on div at bounding box center [1329, 424] width 478 height 694
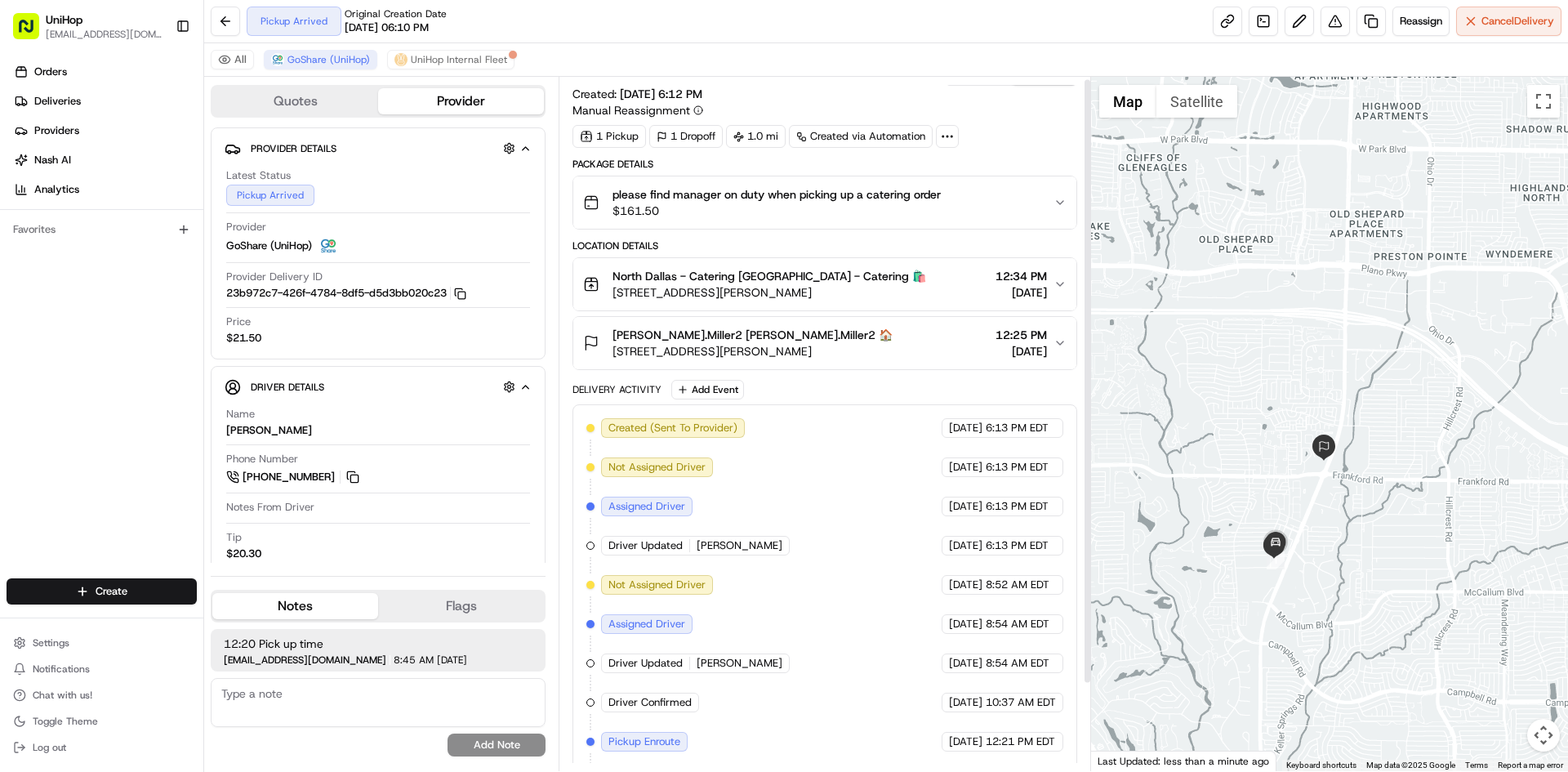
scroll to position [0, 0]
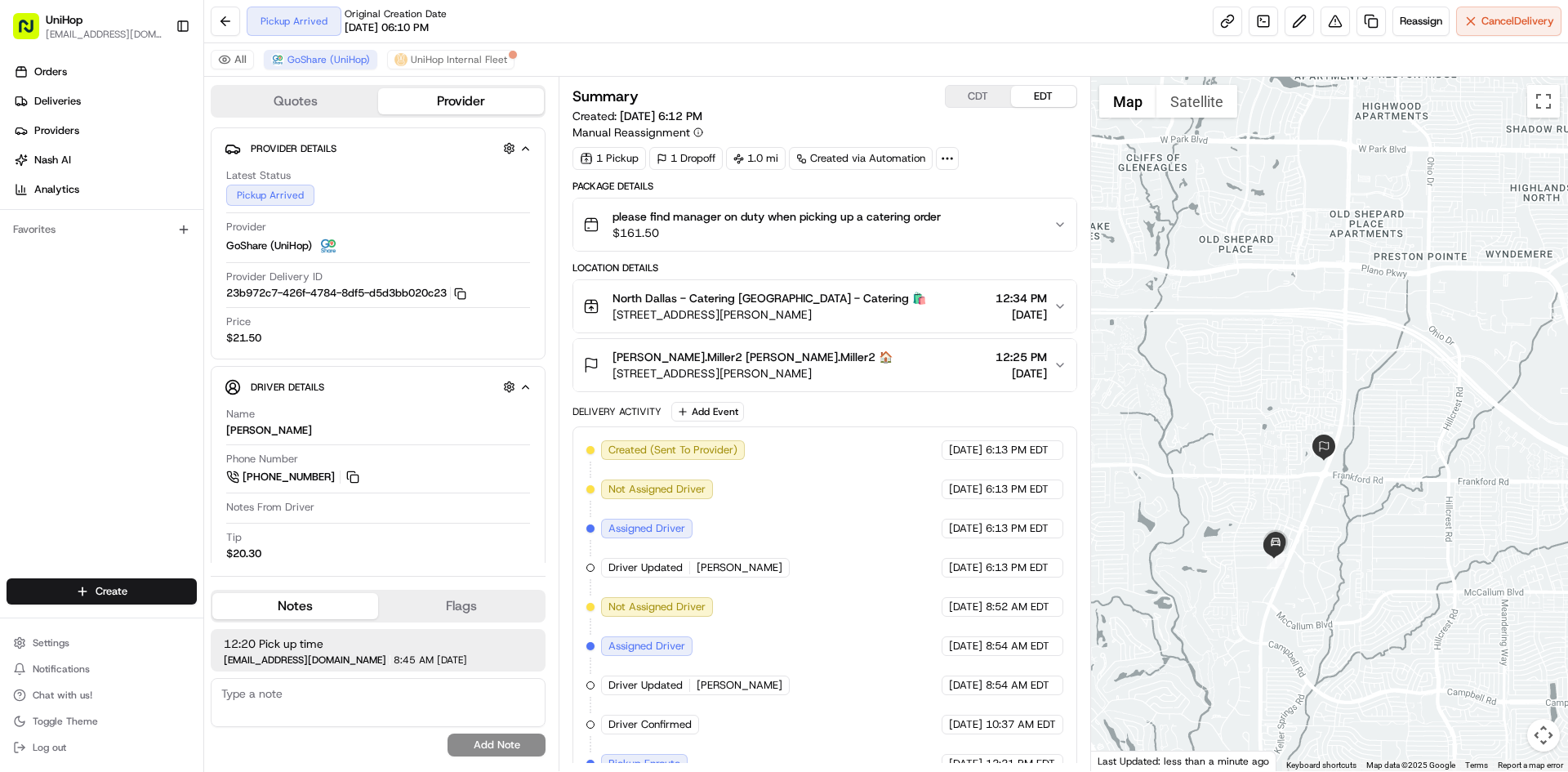
click at [970, 97] on button "CDT" at bounding box center [978, 96] width 65 height 21
click at [1031, 95] on button "EDT" at bounding box center [1044, 96] width 65 height 21
click at [1345, 469] on div at bounding box center [1329, 424] width 478 height 694
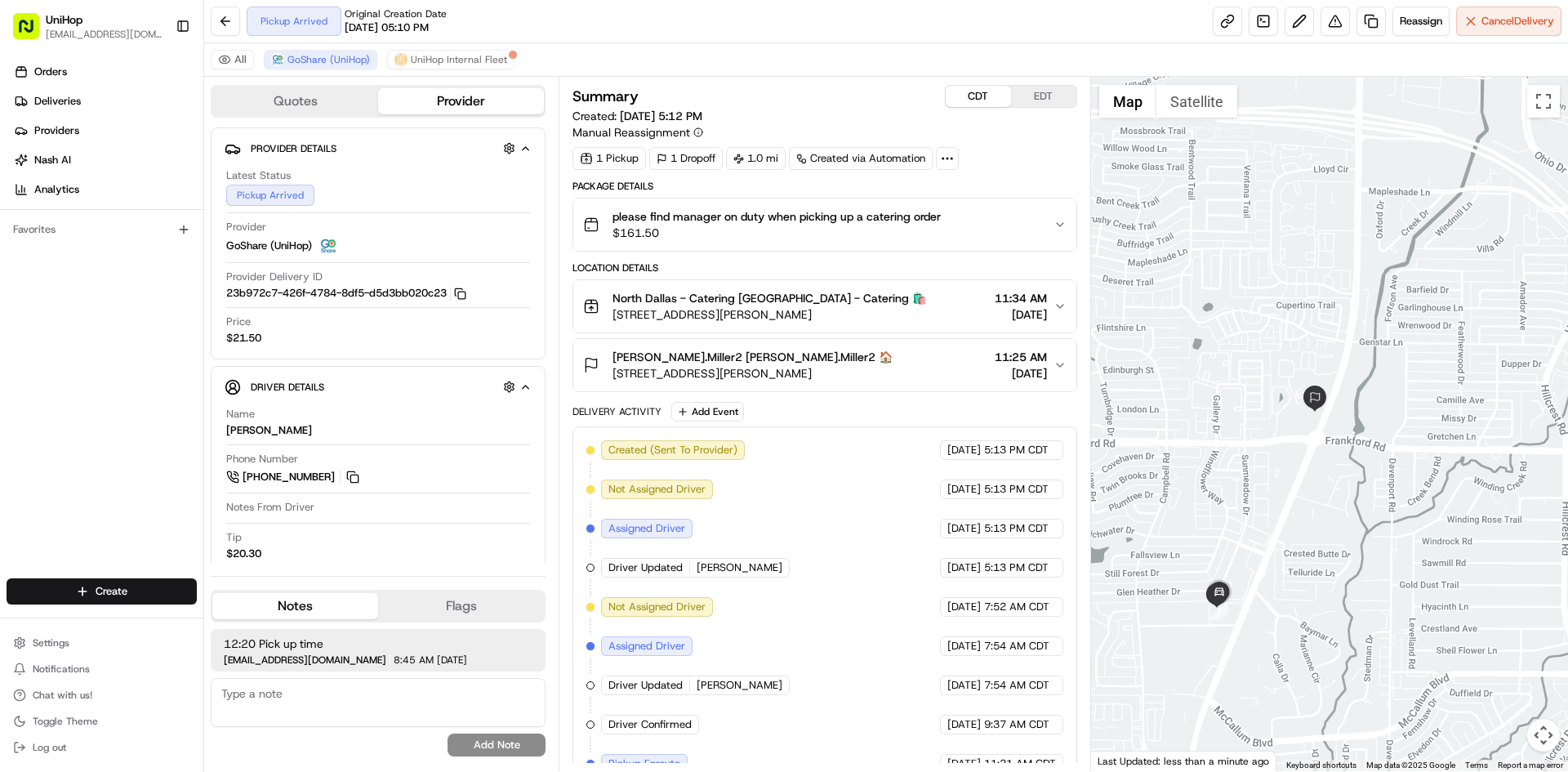
click at [982, 91] on button "CDT" at bounding box center [978, 96] width 65 height 21
click at [1030, 90] on button "EDT" at bounding box center [1044, 96] width 65 height 21
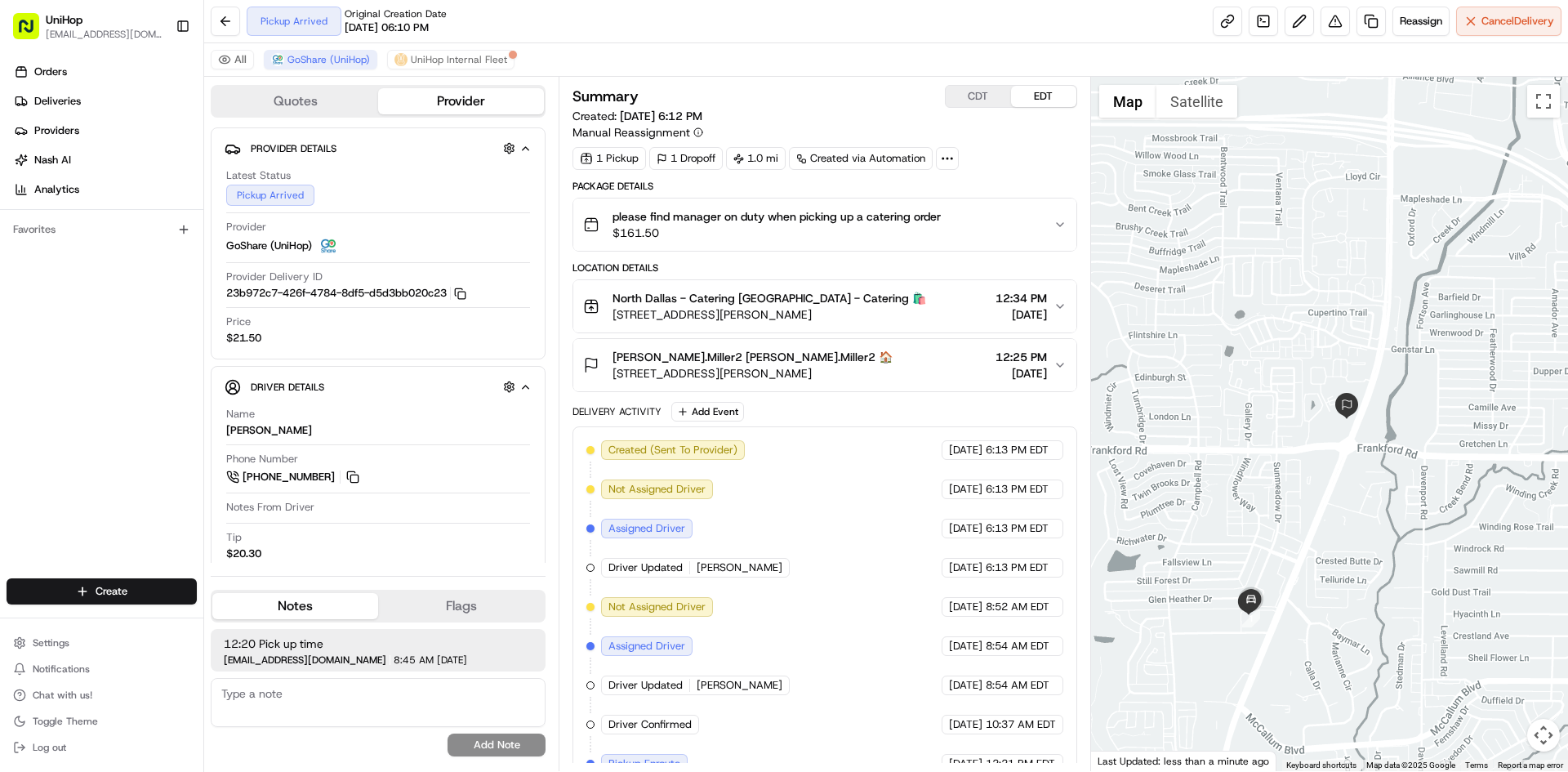
drag, startPoint x: 1197, startPoint y: 438, endPoint x: 1232, endPoint y: 447, distance: 36.1
click at [1232, 447] on div at bounding box center [1329, 424] width 478 height 694
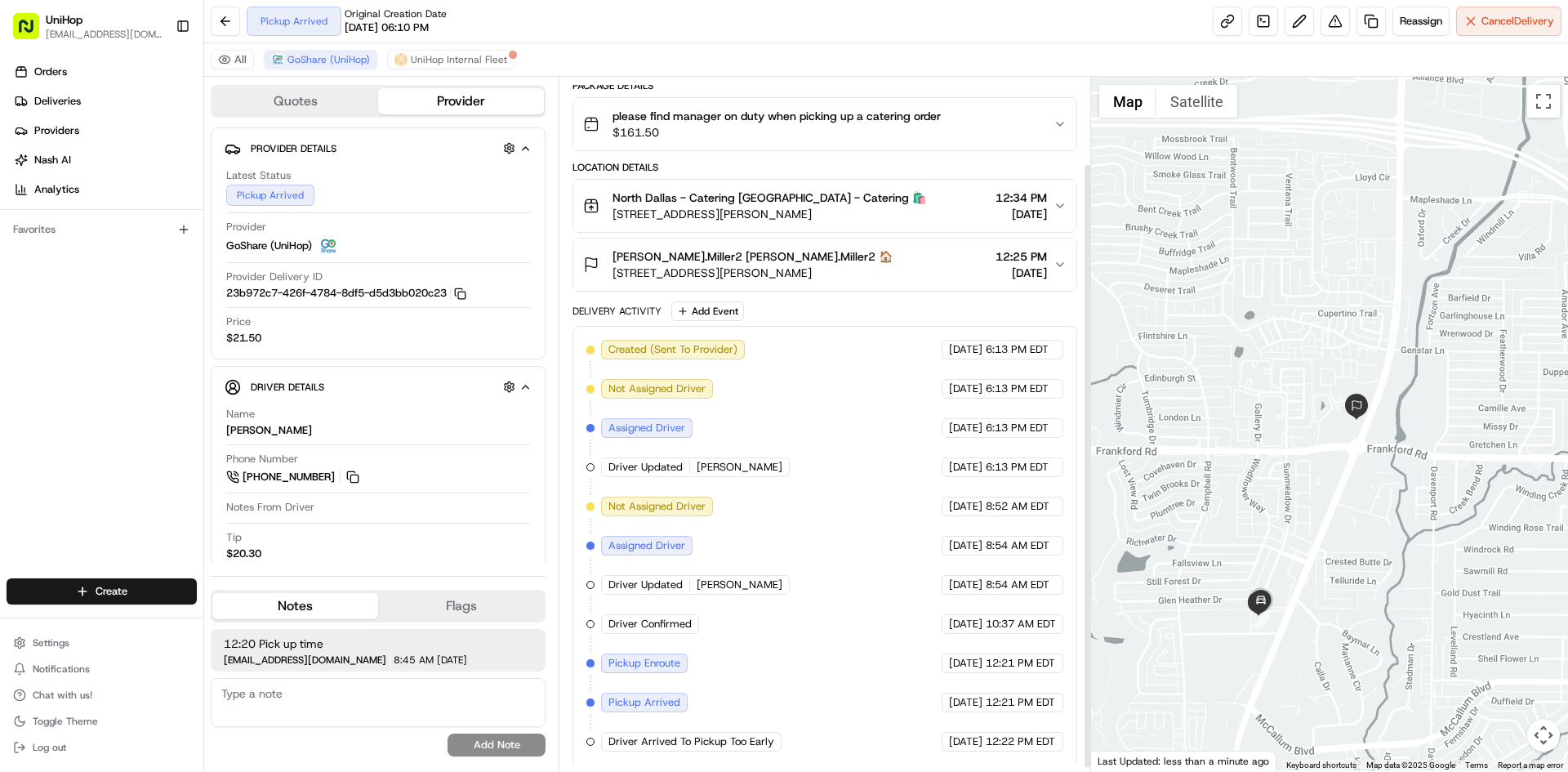
scroll to position [103, 0]
click at [0, 425] on div "Orders Deliveries Providers [PERSON_NAME] Analytics Favorites" at bounding box center [102, 320] width 203 height 536
click at [78, 368] on div "Orders Deliveries Providers Nash AI Analytics Favorites" at bounding box center [102, 320] width 203 height 536
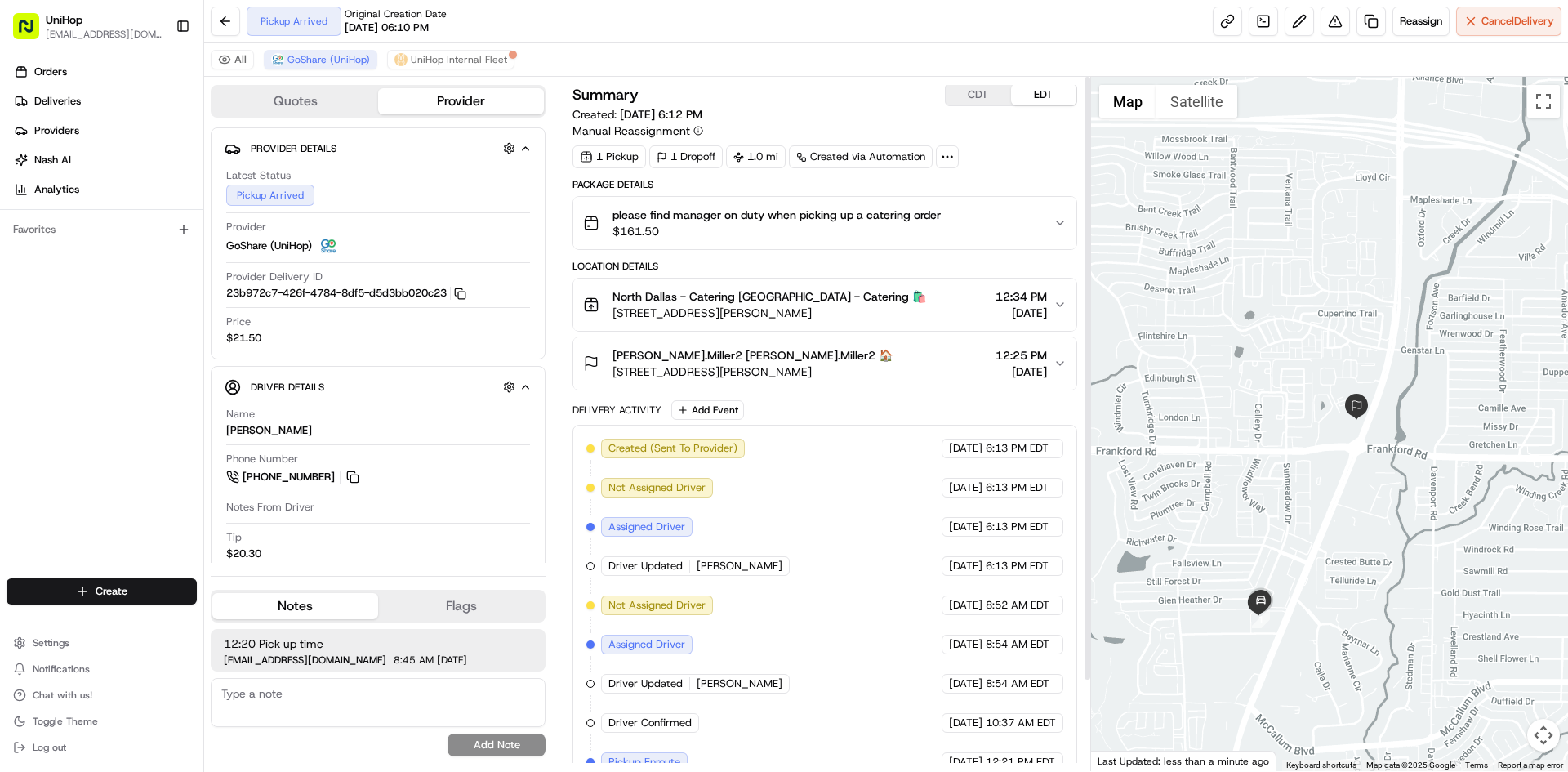
scroll to position [0, 0]
click at [985, 103] on button "CDT" at bounding box center [978, 96] width 65 height 21
click at [1017, 97] on button "EDT" at bounding box center [1044, 96] width 65 height 21
drag, startPoint x: 1227, startPoint y: 293, endPoint x: 1236, endPoint y: 291, distance: 9.2
click at [1236, 291] on div at bounding box center [1329, 424] width 478 height 694
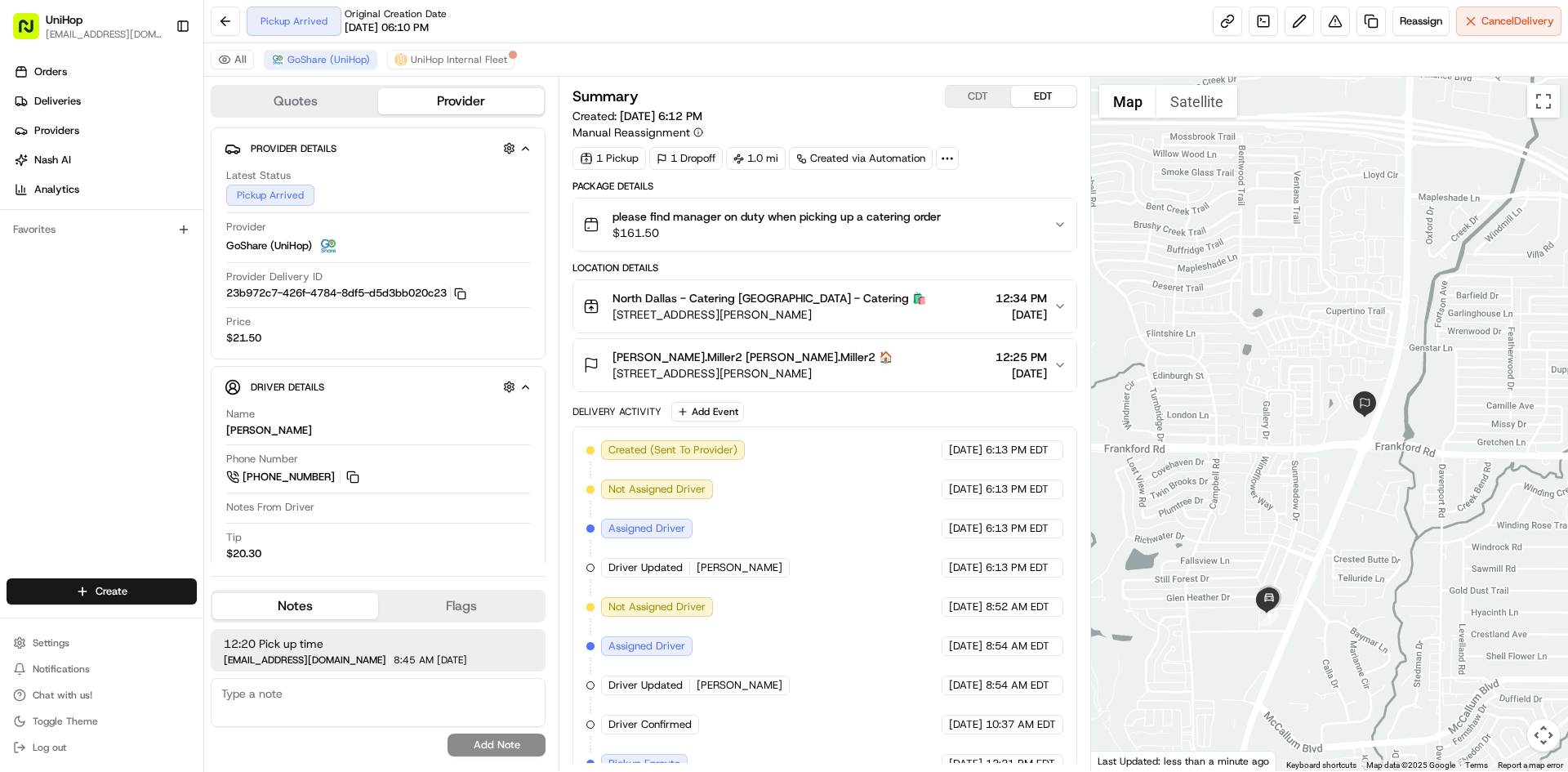
click at [0, 393] on div "Orders Deliveries Providers Nash AI Analytics Favorites" at bounding box center [102, 320] width 203 height 536
click at [981, 97] on button "CDT" at bounding box center [978, 96] width 65 height 21
click at [1023, 90] on button "EDT" at bounding box center [1044, 96] width 65 height 21
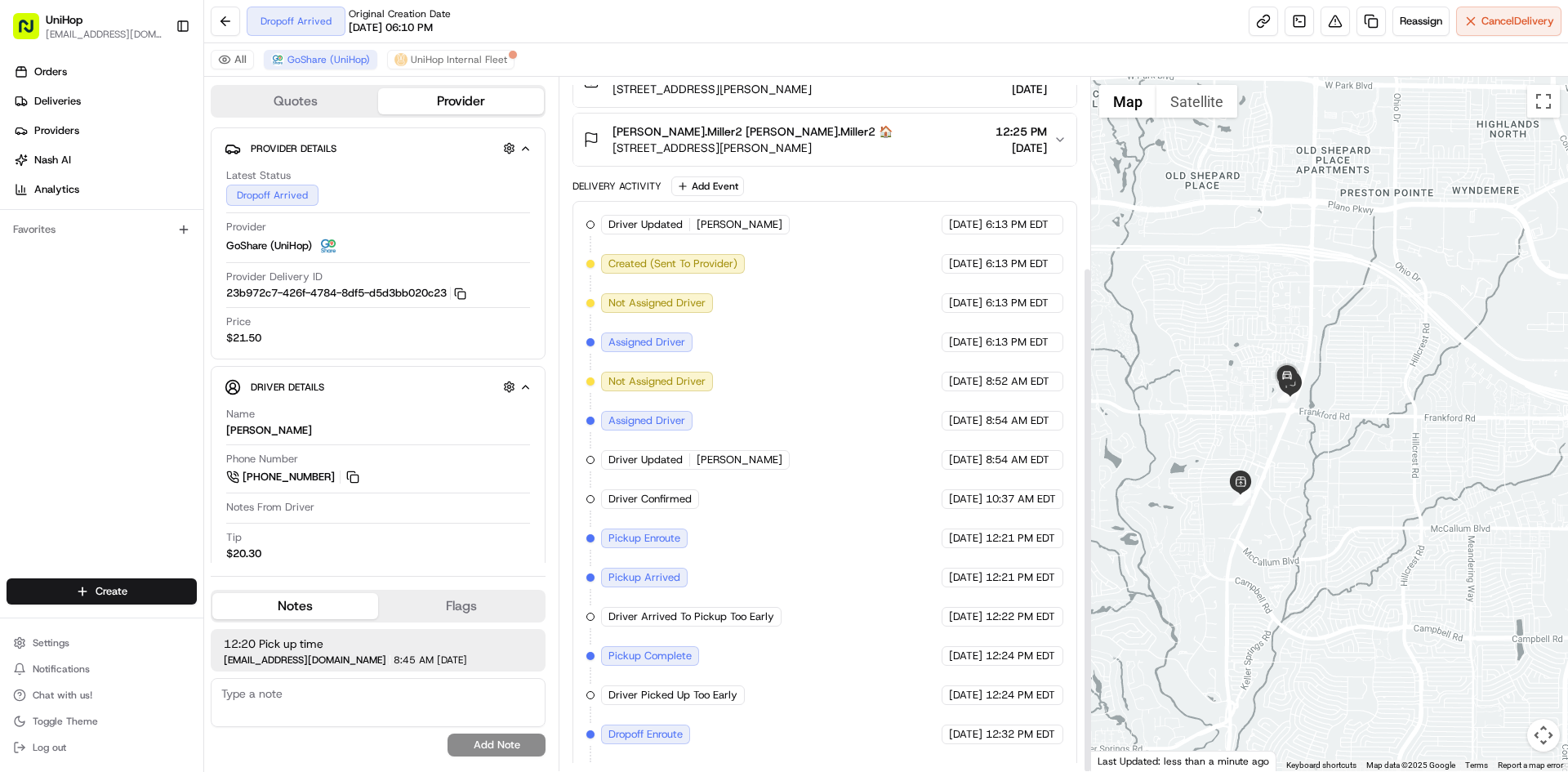
scroll to position [260, 0]
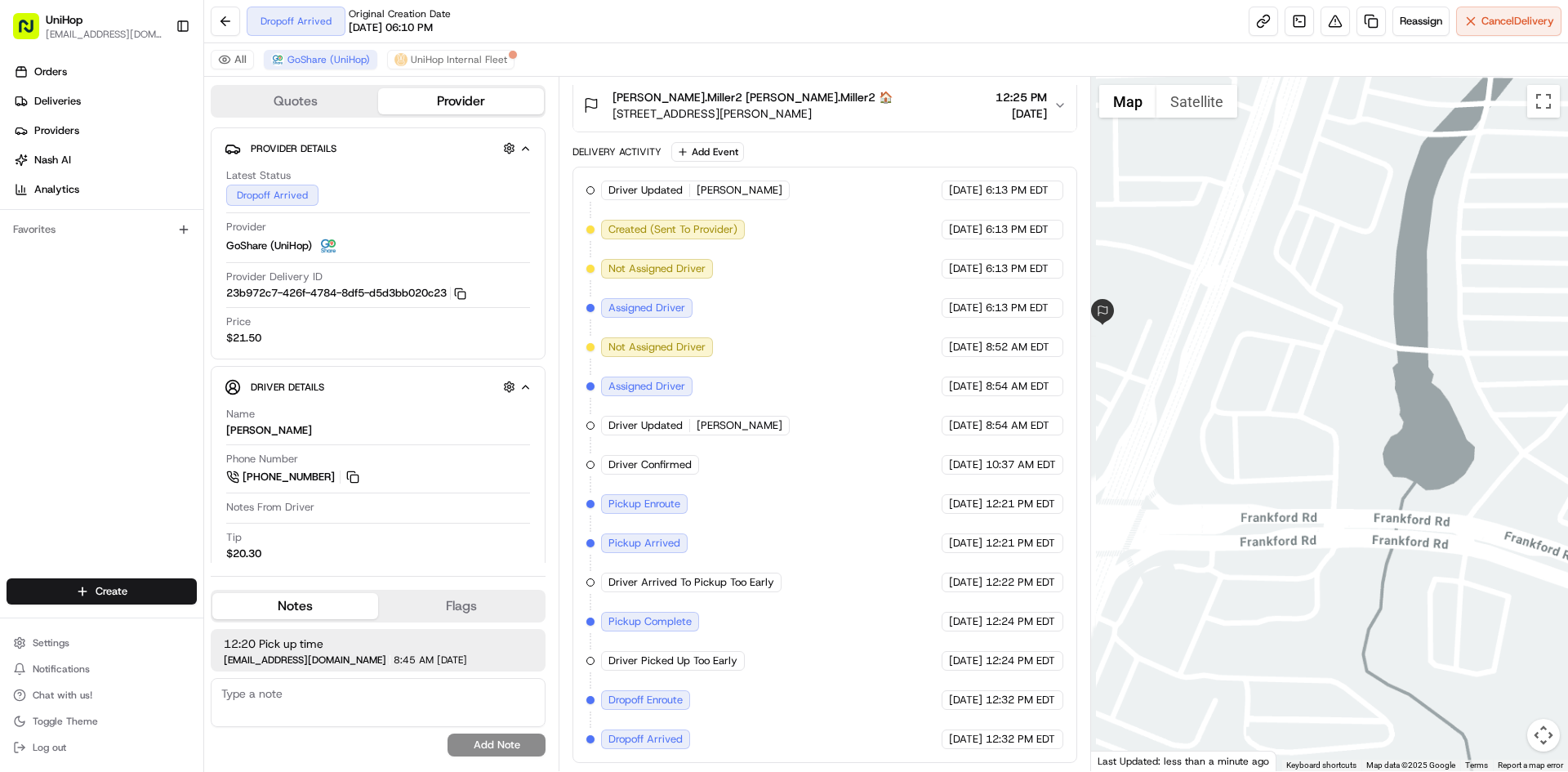
drag, startPoint x: 1259, startPoint y: 402, endPoint x: 1382, endPoint y: 418, distance: 124.0
click at [1382, 418] on div at bounding box center [1329, 424] width 478 height 694
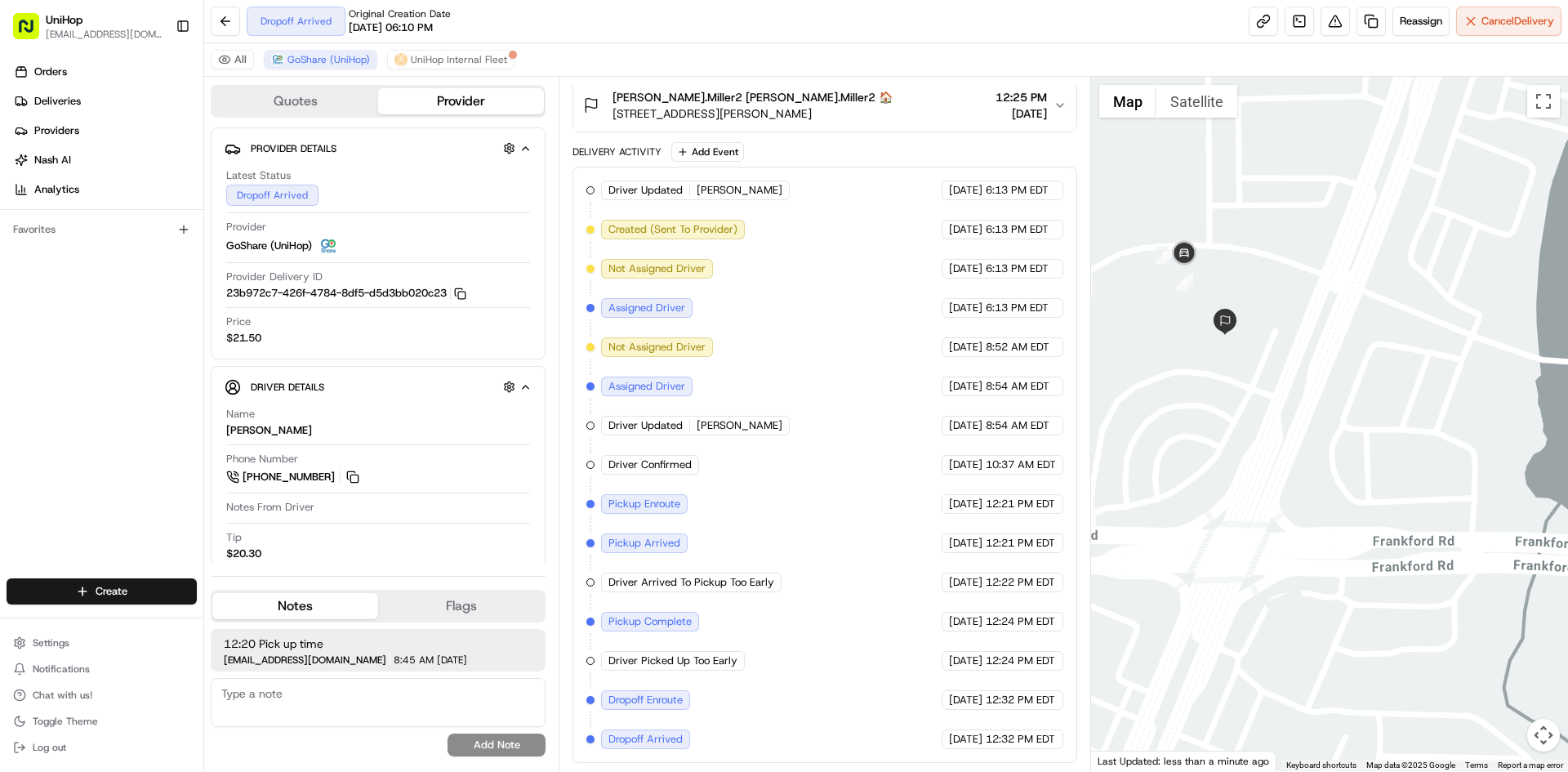
drag, startPoint x: 1272, startPoint y: 297, endPoint x: 1322, endPoint y: 299, distance: 50.0
click at [1322, 299] on div at bounding box center [1329, 424] width 478 height 694
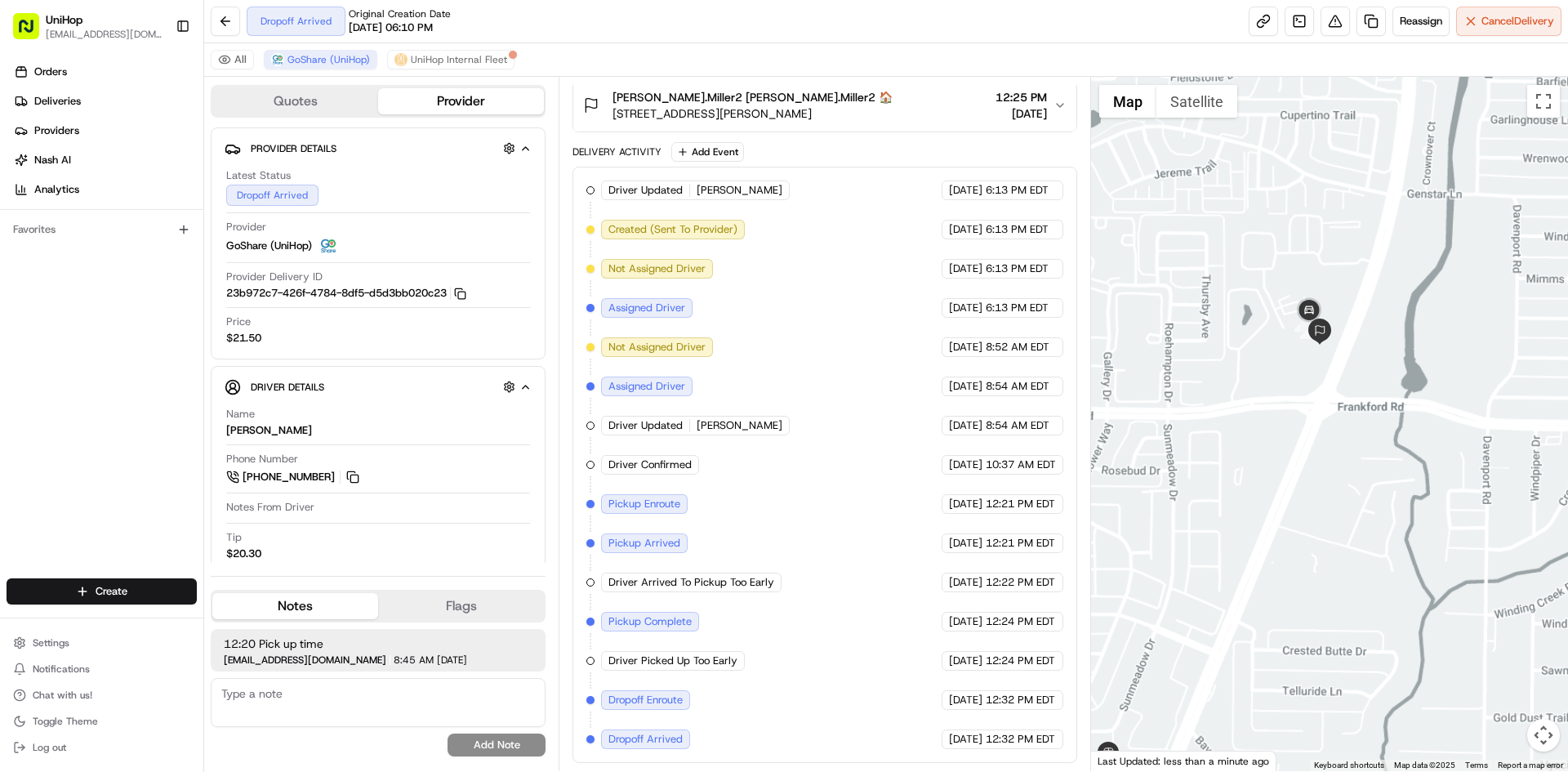
click at [1331, 462] on div at bounding box center [1329, 424] width 478 height 694
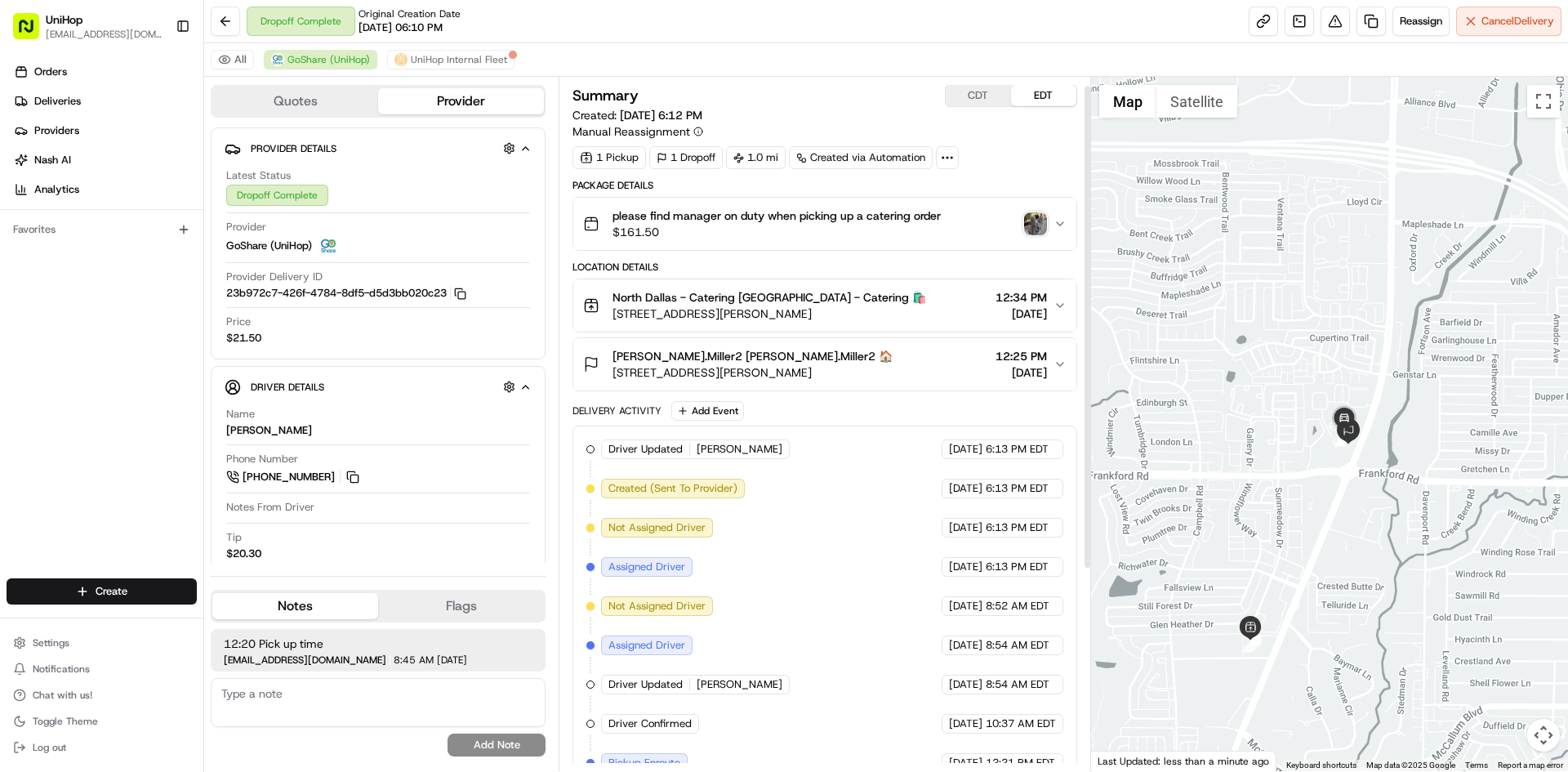
scroll to position [0, 0]
click at [1033, 221] on img "button" at bounding box center [1035, 224] width 23 height 23
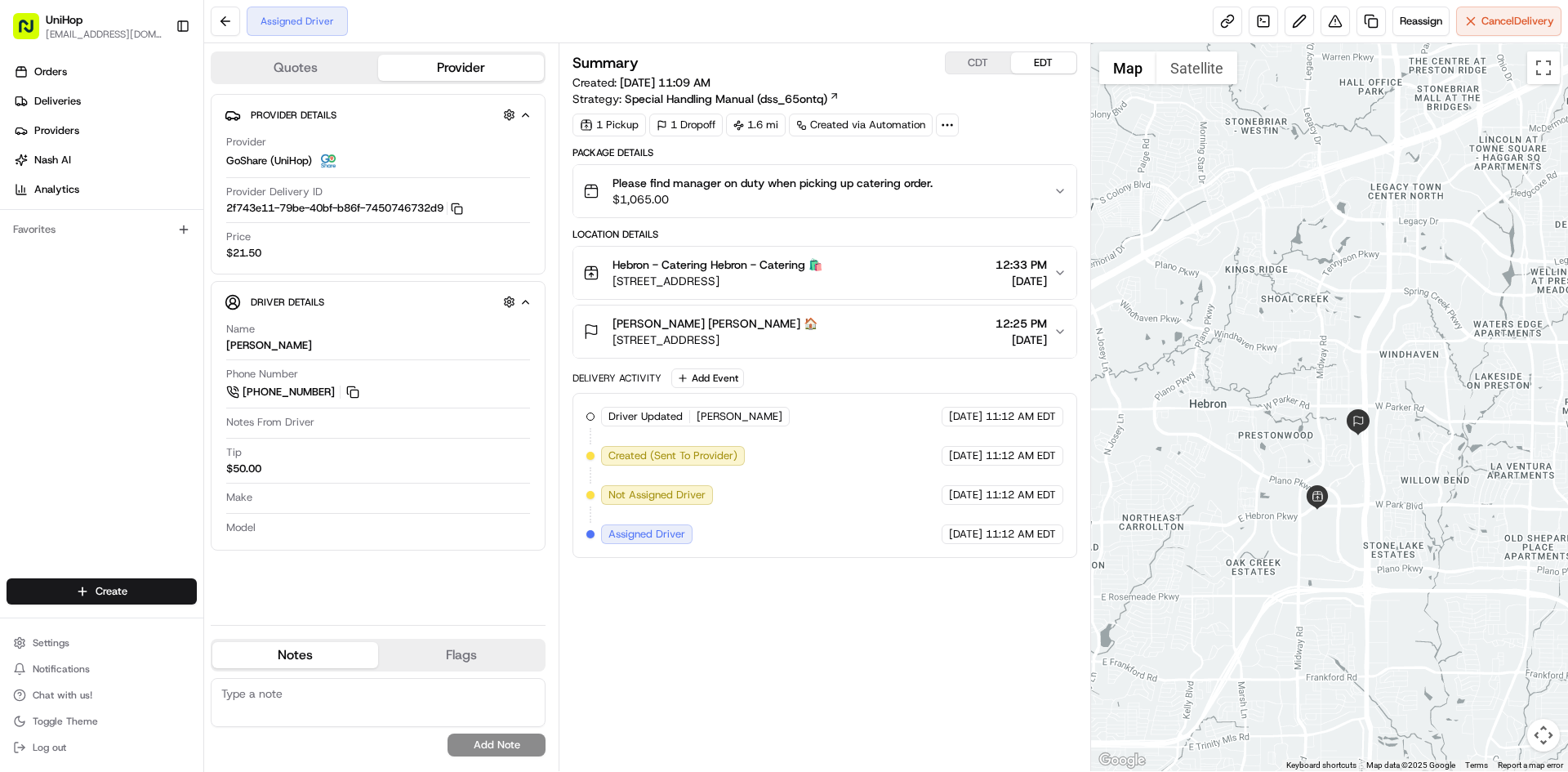
drag, startPoint x: 1274, startPoint y: 268, endPoint x: 1289, endPoint y: 303, distance: 38.1
click at [1315, 303] on div at bounding box center [1329, 407] width 478 height 728
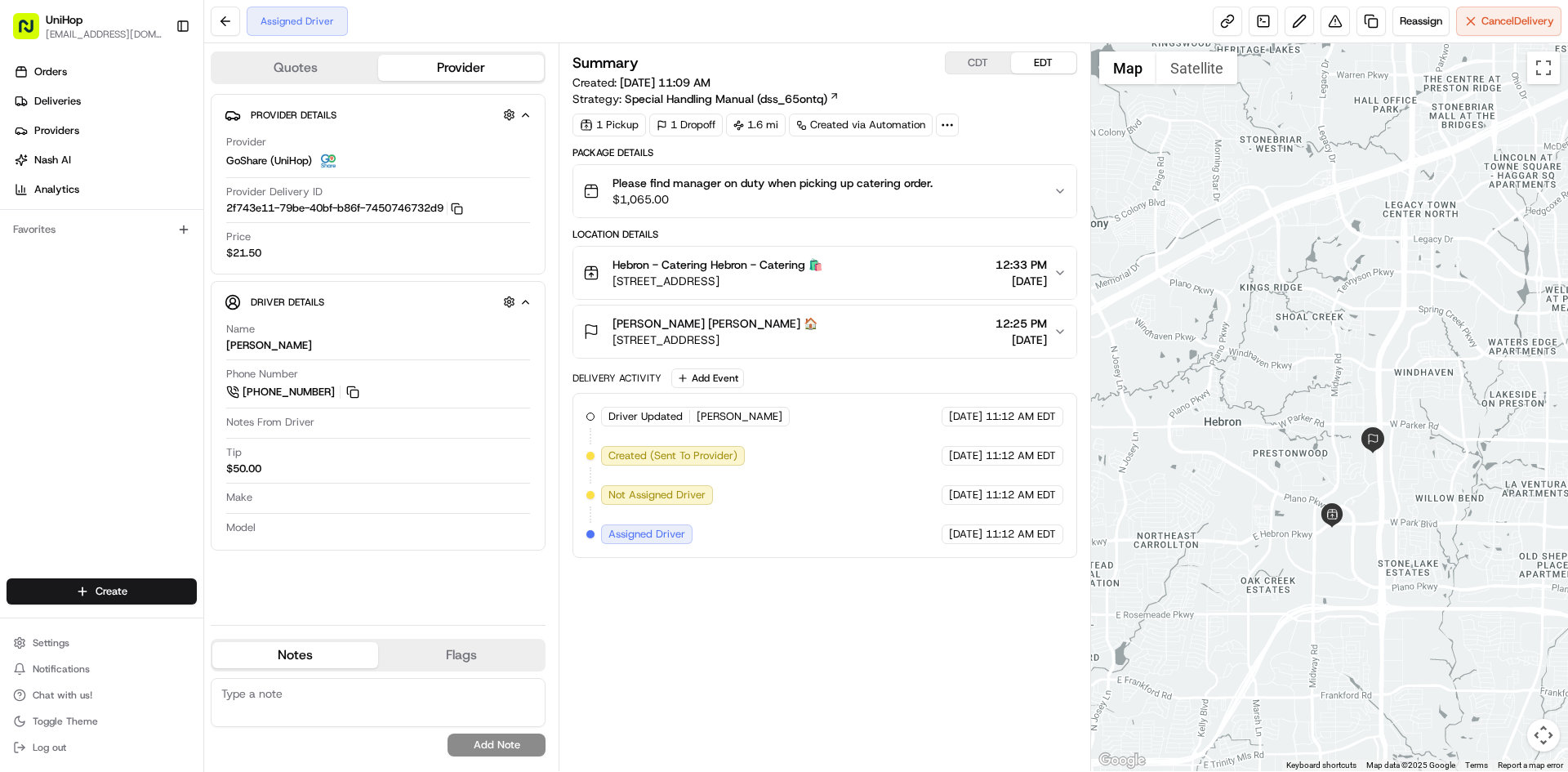
drag, startPoint x: 1286, startPoint y: 297, endPoint x: 1300, endPoint y: 316, distance: 23.6
click at [1300, 316] on div at bounding box center [1329, 407] width 478 height 728
click at [1277, 250] on div at bounding box center [1329, 407] width 478 height 728
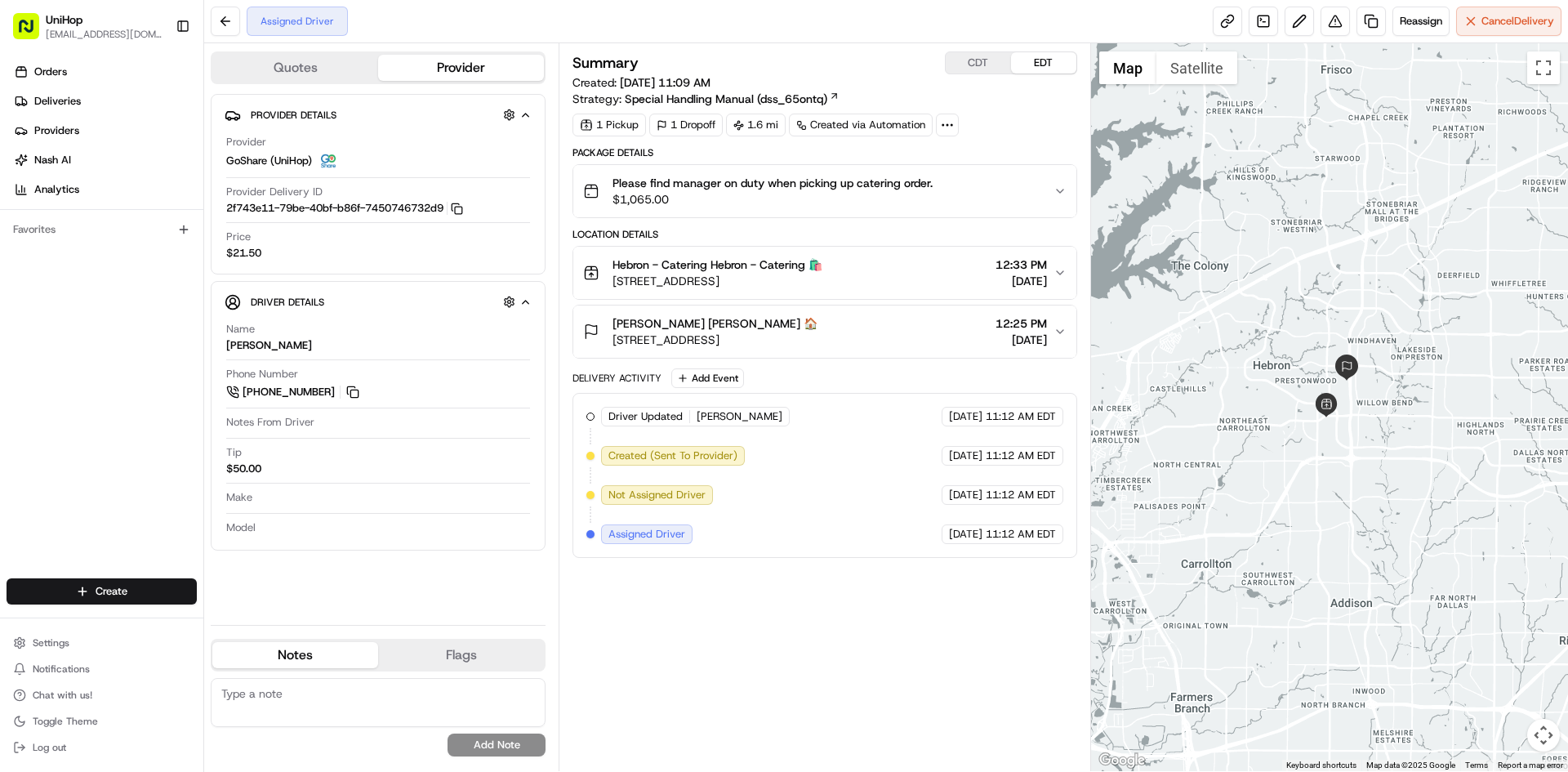
drag, startPoint x: 1290, startPoint y: 230, endPoint x: 1295, endPoint y: 248, distance: 18.7
click at [1295, 248] on div at bounding box center [1329, 407] width 478 height 728
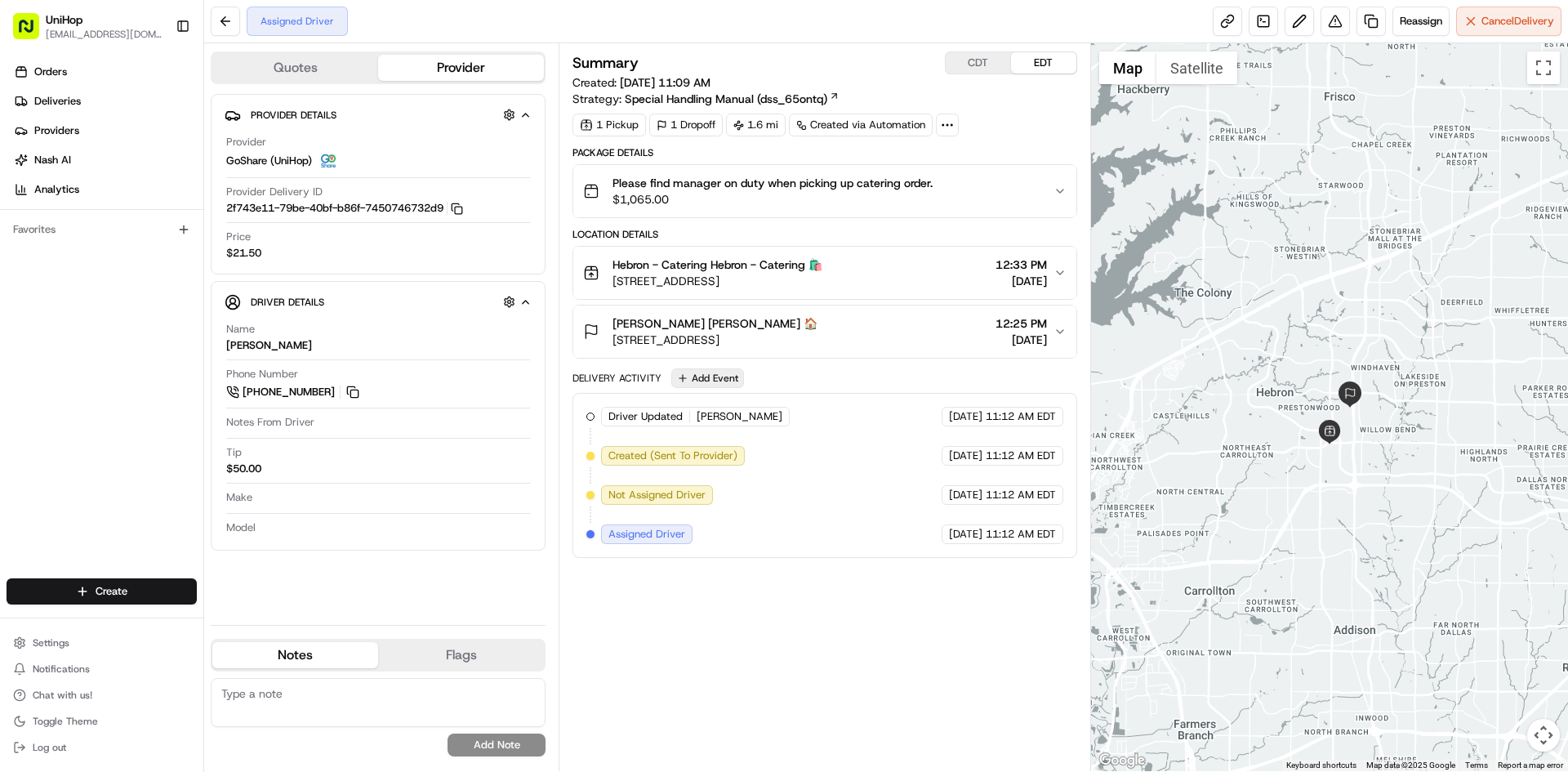
click at [722, 374] on button "Add Event" at bounding box center [707, 378] width 73 height 20
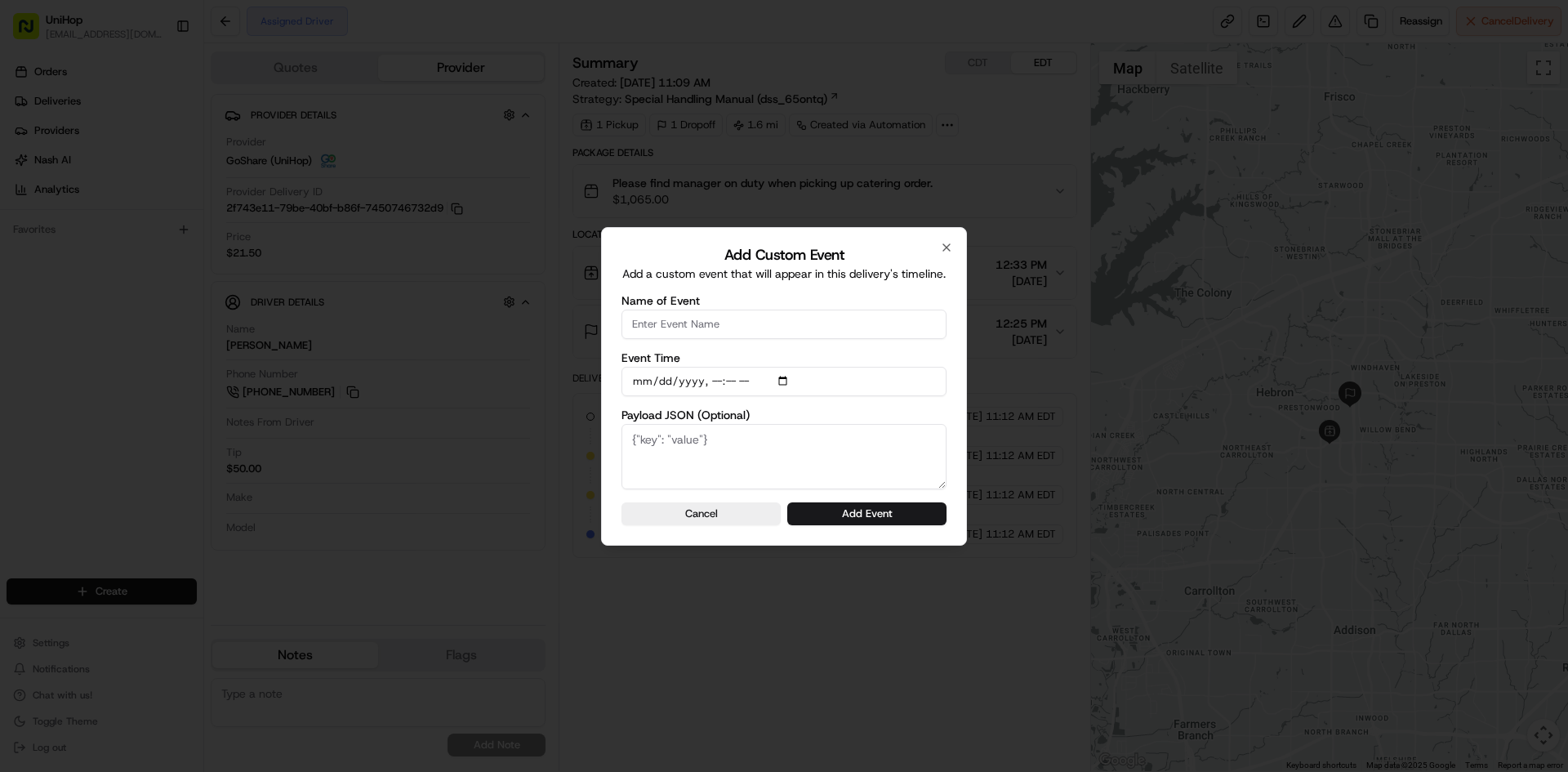
click at [714, 329] on input "Name of Event" at bounding box center [784, 324] width 325 height 29
type input "Driver Confirmed"
click at [784, 387] on input "Event Time" at bounding box center [784, 381] width 325 height 29
click at [788, 379] on input "Event Time" at bounding box center [784, 381] width 325 height 29
type input "[DATE]T10:40"
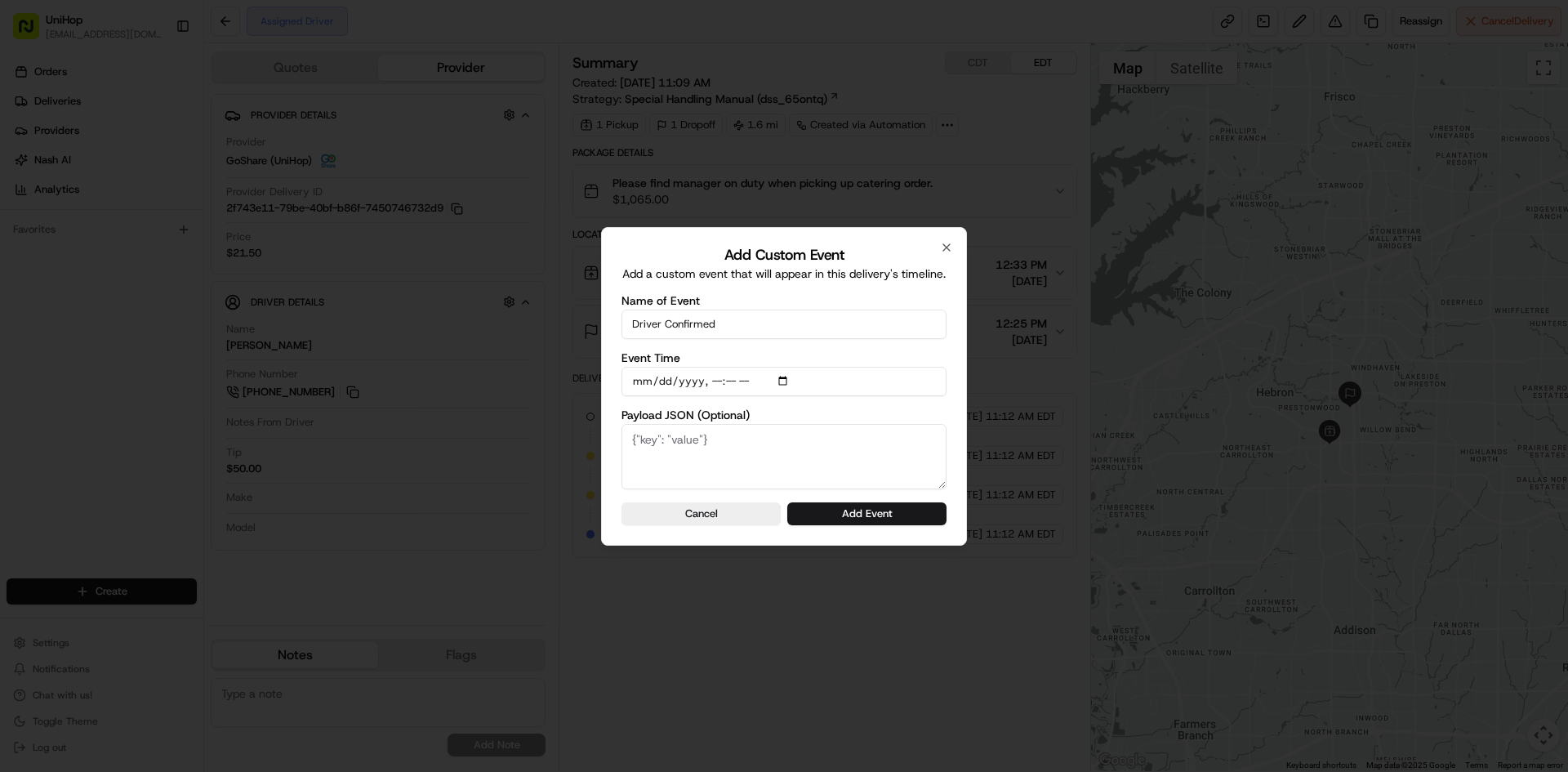
click at [961, 403] on div "Add Custom Event Add a custom event that will appear in this delivery's timelin…" at bounding box center [784, 386] width 366 height 319
click at [894, 511] on button "Add Event" at bounding box center [867, 514] width 159 height 23
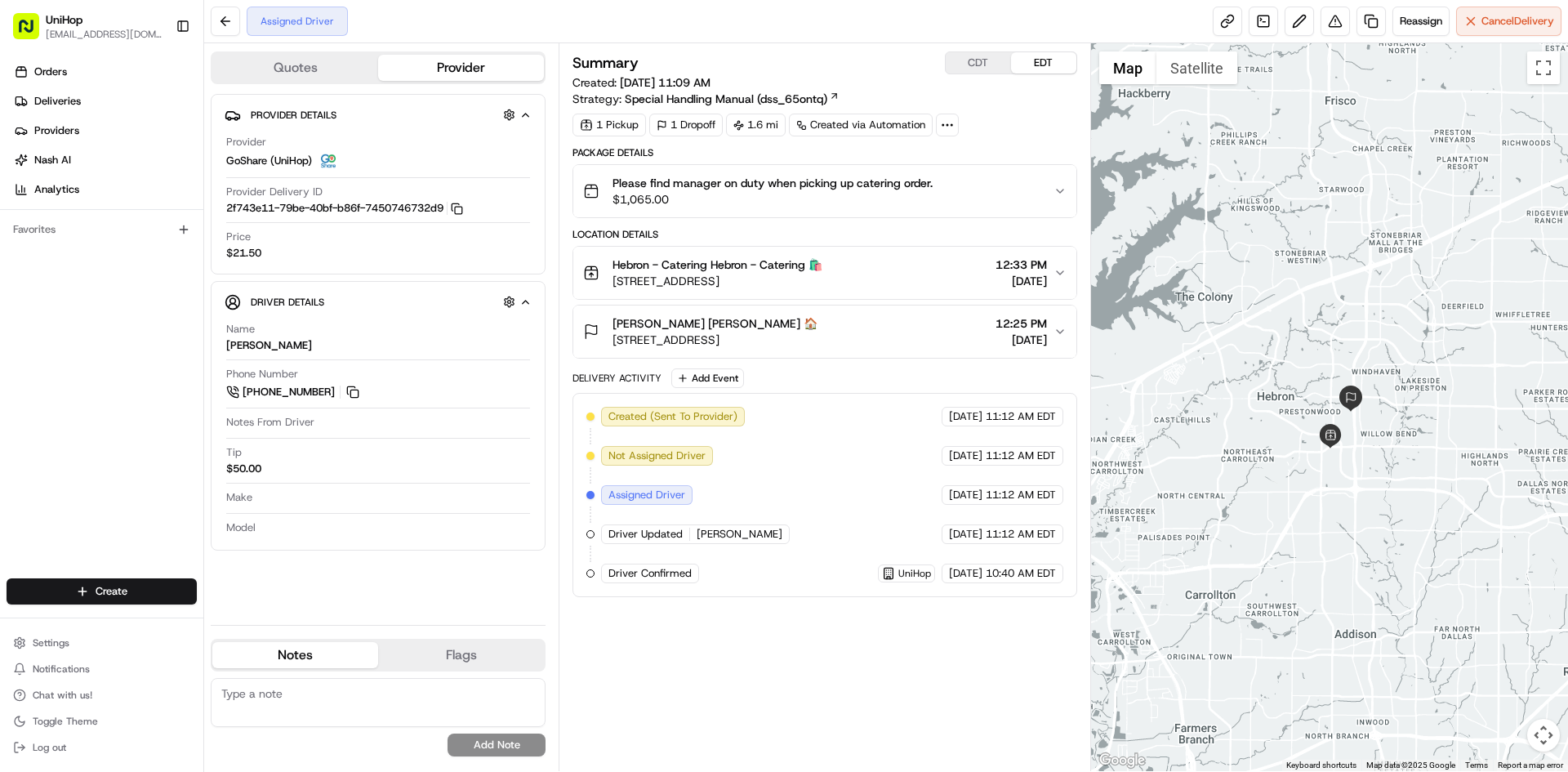
click at [1298, 197] on div at bounding box center [1329, 407] width 478 height 728
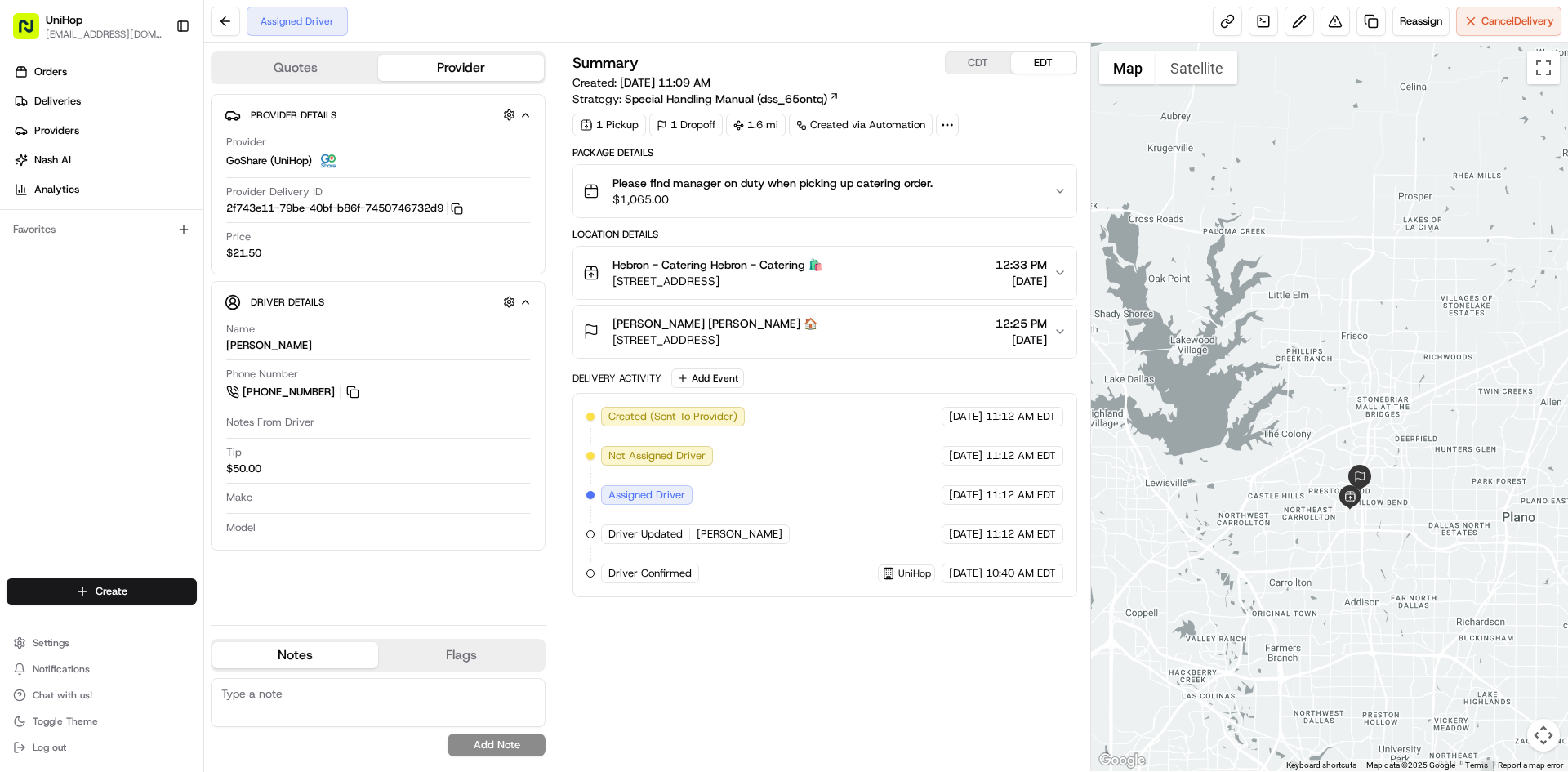
drag, startPoint x: 1329, startPoint y: 156, endPoint x: 1410, endPoint y: 307, distance: 171.4
click at [1410, 307] on div at bounding box center [1329, 407] width 478 height 728
click at [52, 445] on div "Orders Deliveries Providers [PERSON_NAME] Analytics Favorites" at bounding box center [102, 320] width 203 height 536
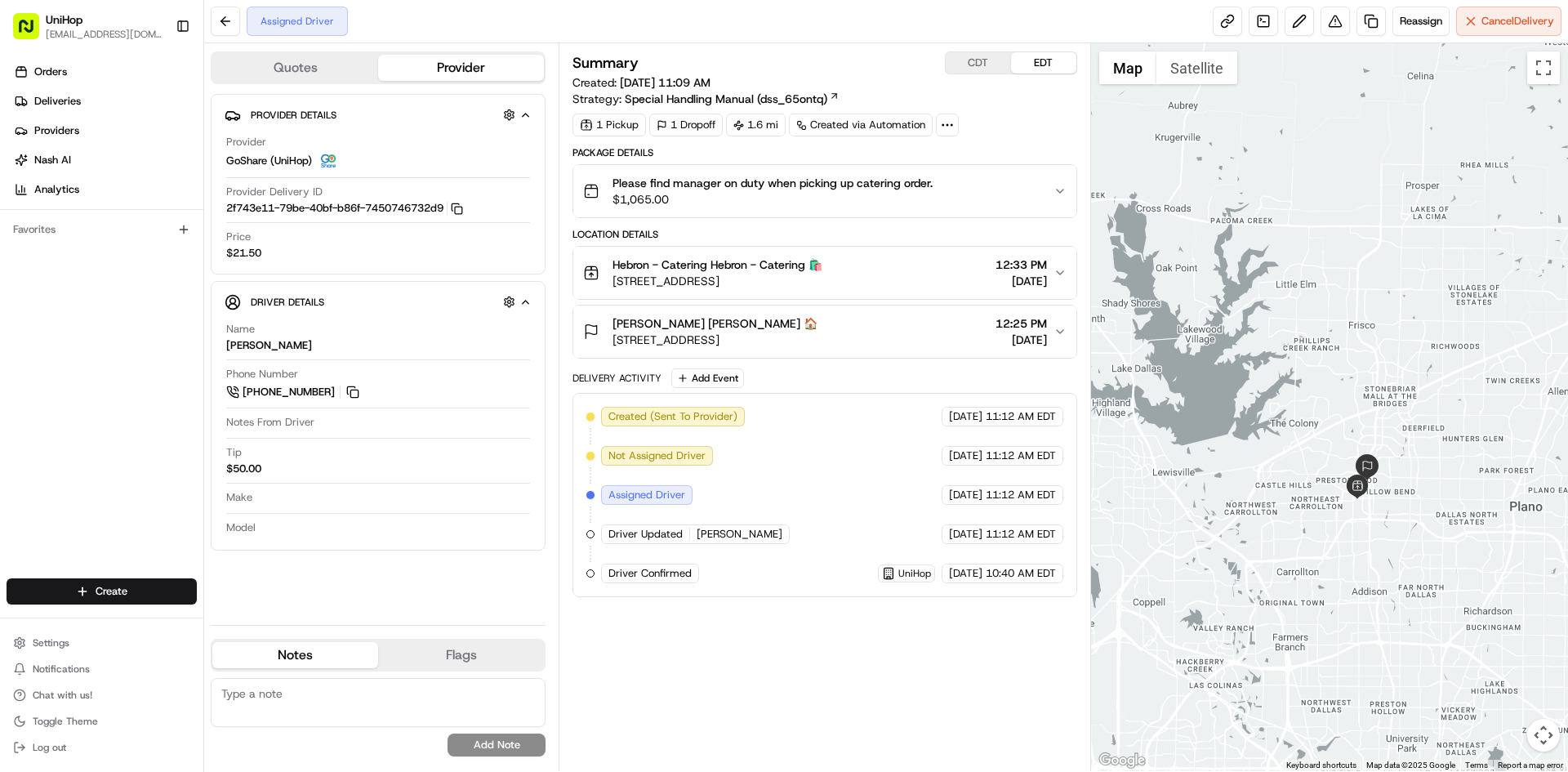
drag, startPoint x: 1305, startPoint y: 302, endPoint x: 1312, endPoint y: 286, distance: 17.5
click at [1312, 286] on div at bounding box center [1329, 407] width 478 height 728
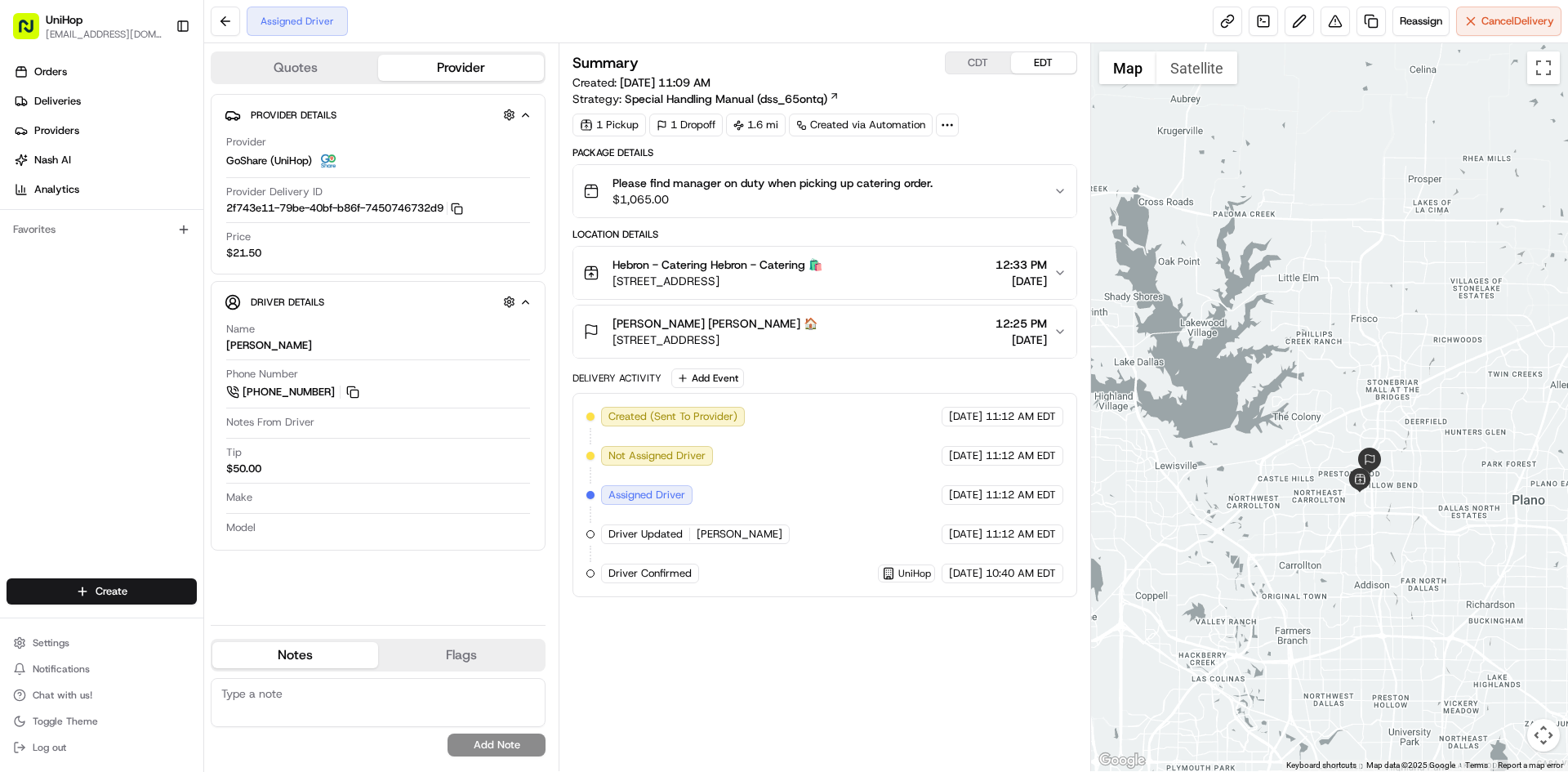
drag, startPoint x: 1267, startPoint y: 191, endPoint x: 1276, endPoint y: 207, distance: 18.4
click at [1276, 207] on div at bounding box center [1329, 407] width 478 height 728
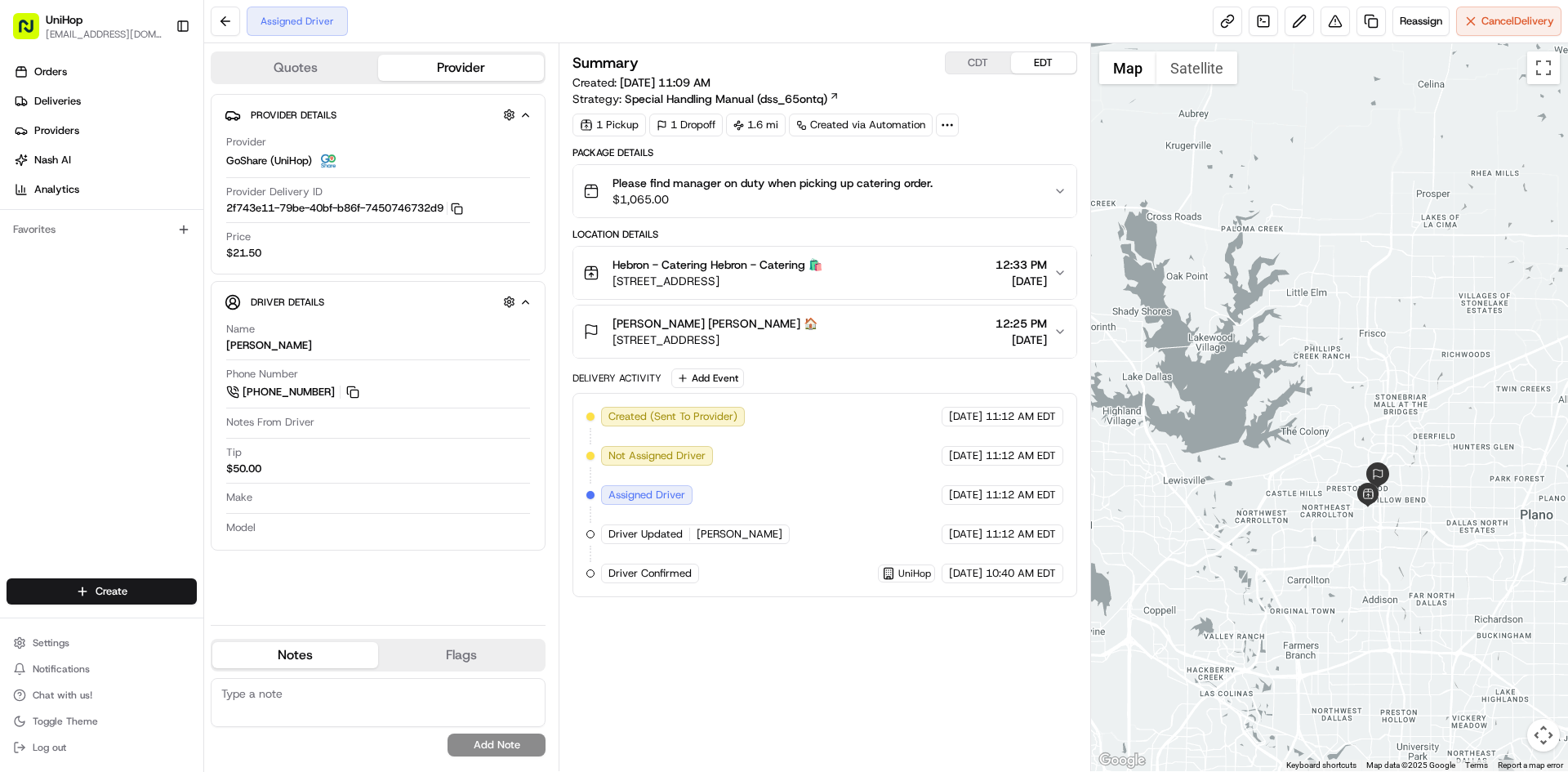
click at [1296, 233] on div at bounding box center [1329, 407] width 478 height 728
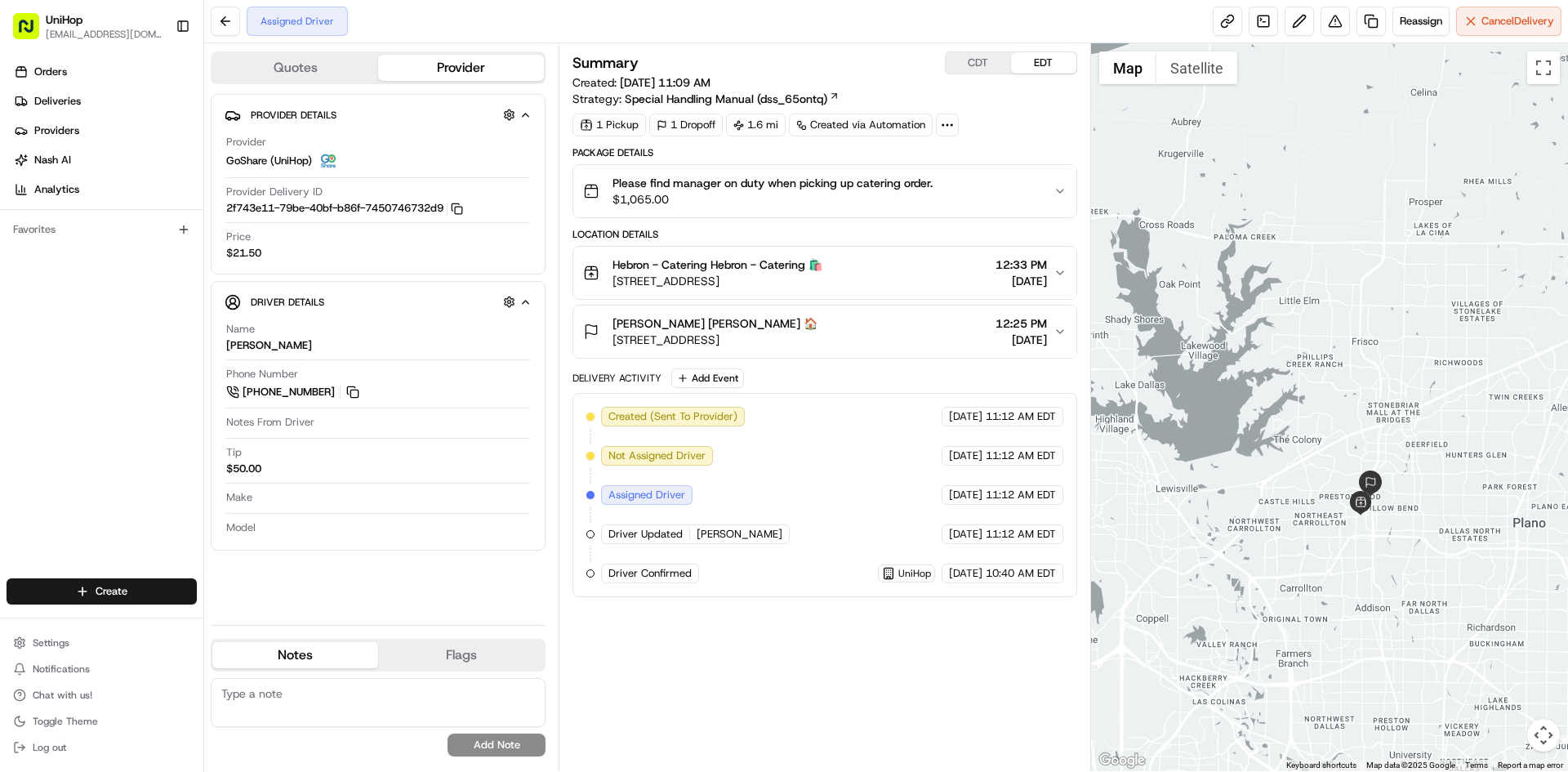
drag, startPoint x: 1312, startPoint y: 237, endPoint x: 1302, endPoint y: 237, distance: 10.0
click at [1302, 237] on div at bounding box center [1329, 407] width 478 height 728
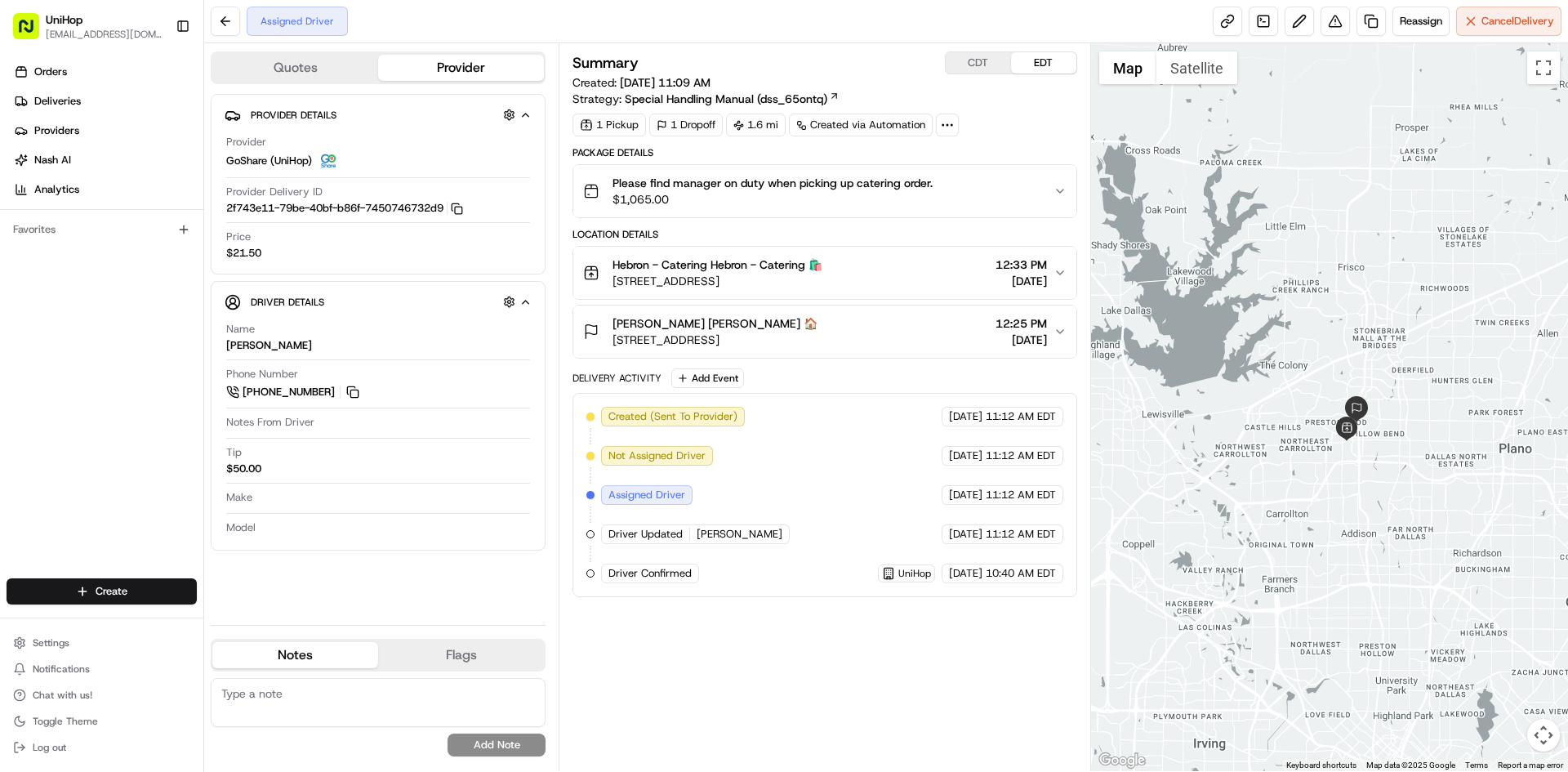
drag, startPoint x: 1354, startPoint y: 192, endPoint x: 1338, endPoint y: 96, distance: 97.3
click at [1338, 96] on div at bounding box center [1329, 407] width 478 height 728
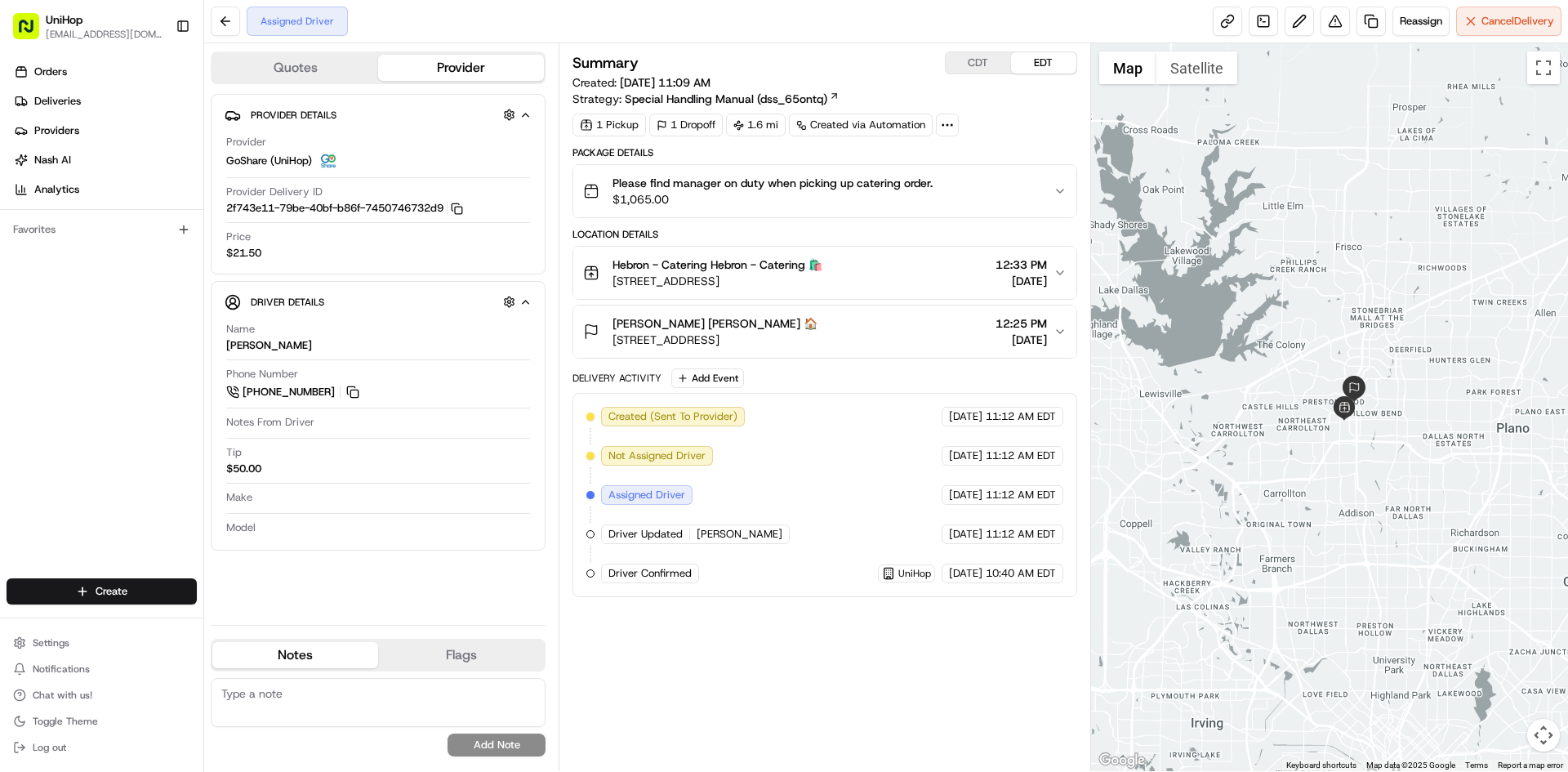
click at [85, 400] on div "Orders Deliveries Providers [PERSON_NAME] Analytics Favorites" at bounding box center [102, 320] width 203 height 536
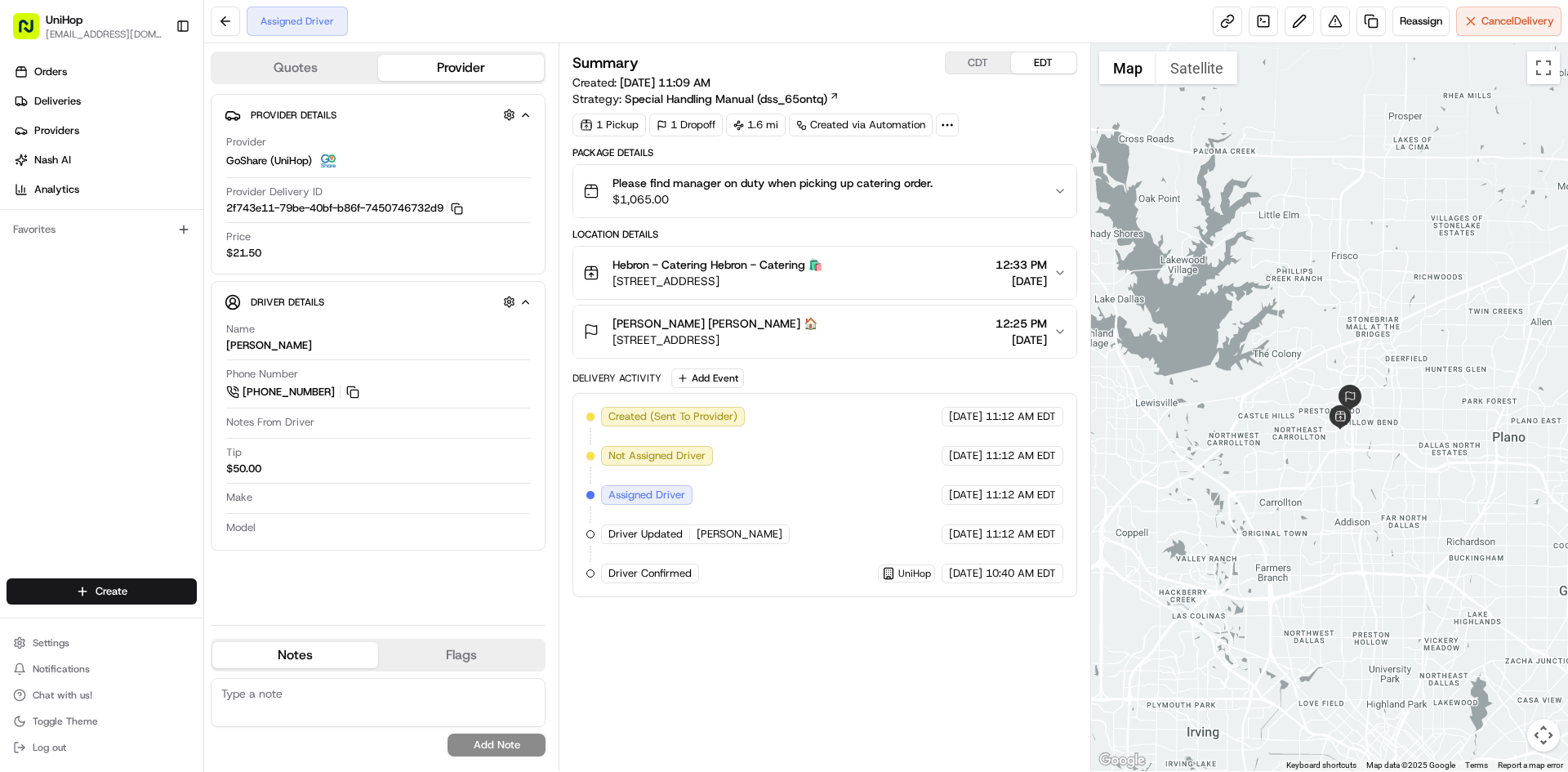
click at [1348, 208] on div at bounding box center [1329, 407] width 478 height 728
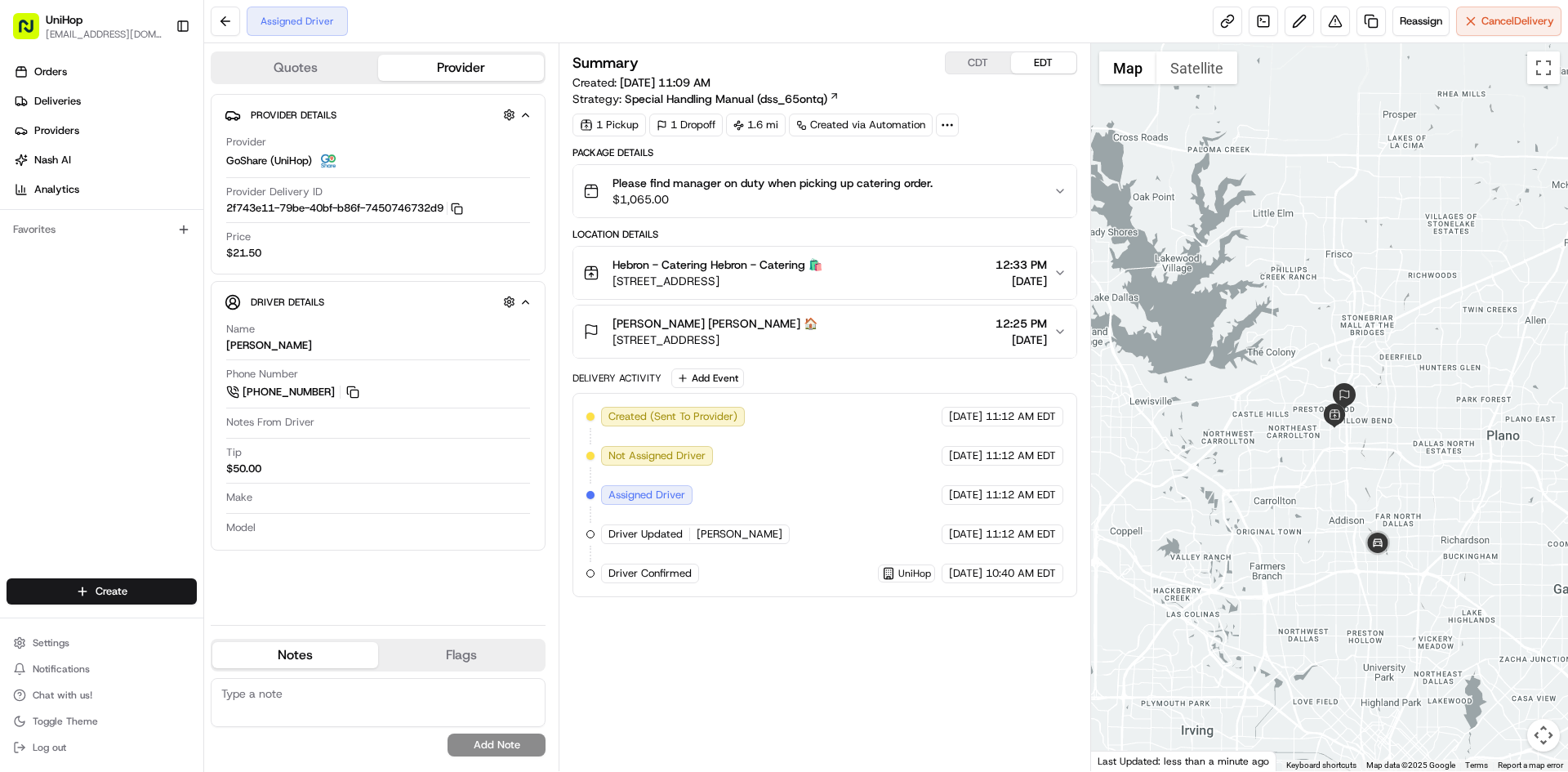
drag, startPoint x: 1376, startPoint y: 362, endPoint x: 1348, endPoint y: 330, distance: 42.5
click at [1348, 330] on div at bounding box center [1329, 407] width 478 height 728
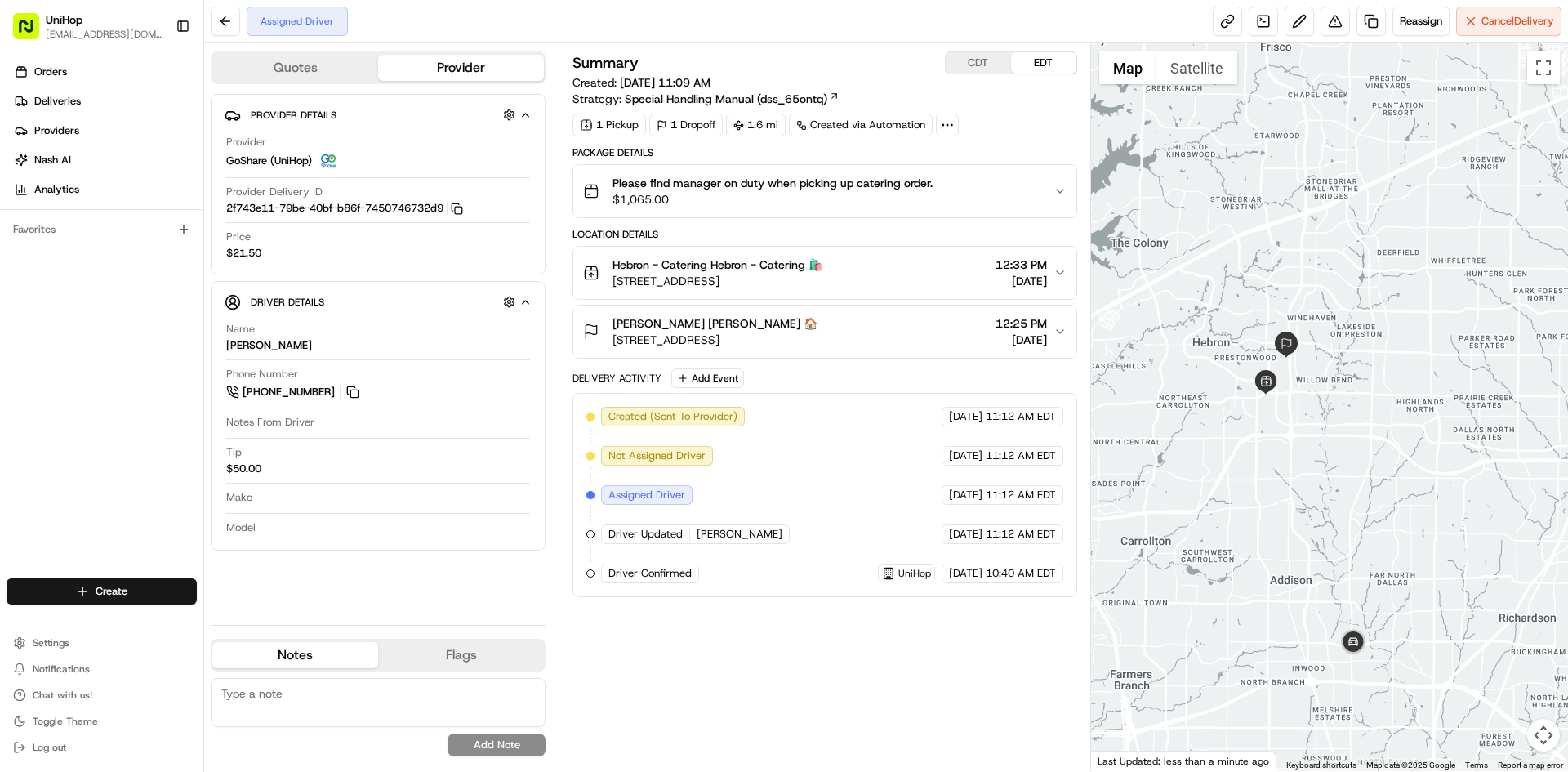
drag, startPoint x: 1351, startPoint y: 371, endPoint x: 1359, endPoint y: 353, distance: 19.7
click at [1359, 353] on div at bounding box center [1329, 407] width 478 height 728
click at [983, 56] on button "CDT" at bounding box center [978, 62] width 65 height 21
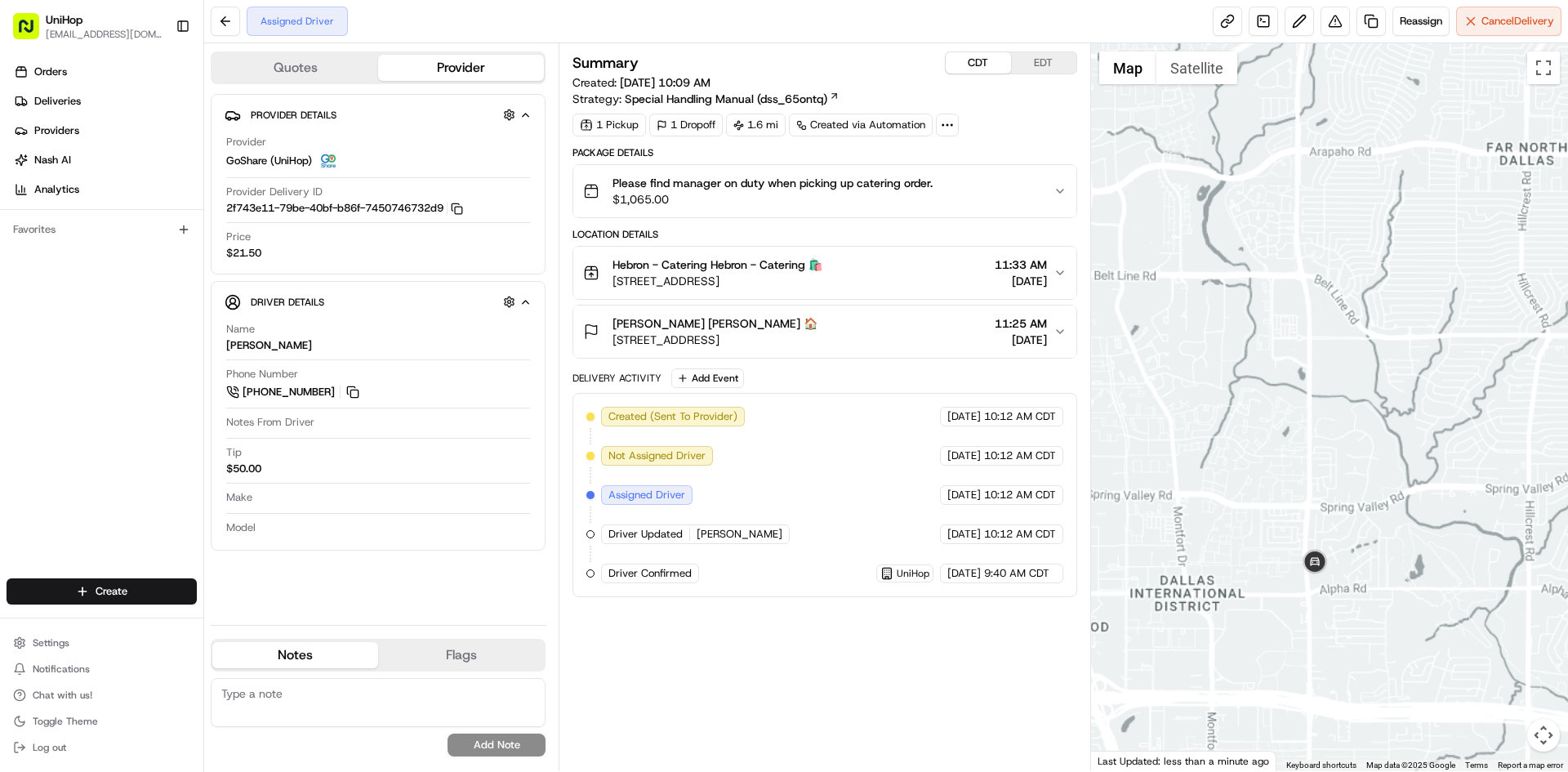
click at [1322, 387] on div at bounding box center [1329, 407] width 478 height 728
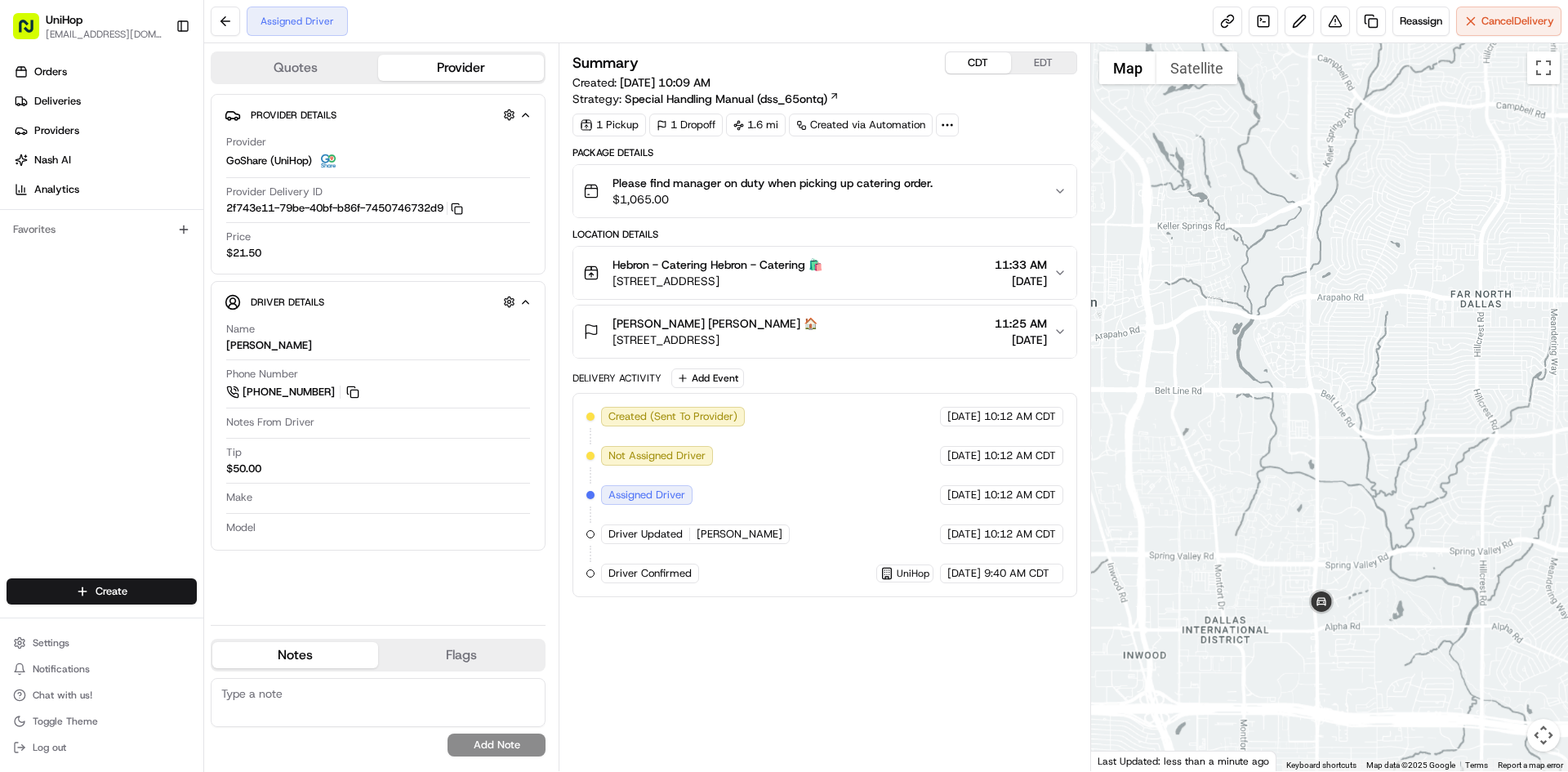
click at [1057, 71] on button "EDT" at bounding box center [1044, 62] width 65 height 21
drag, startPoint x: 1344, startPoint y: 190, endPoint x: 1353, endPoint y: 274, distance: 84.5
click at [1353, 248] on div at bounding box center [1329, 407] width 478 height 728
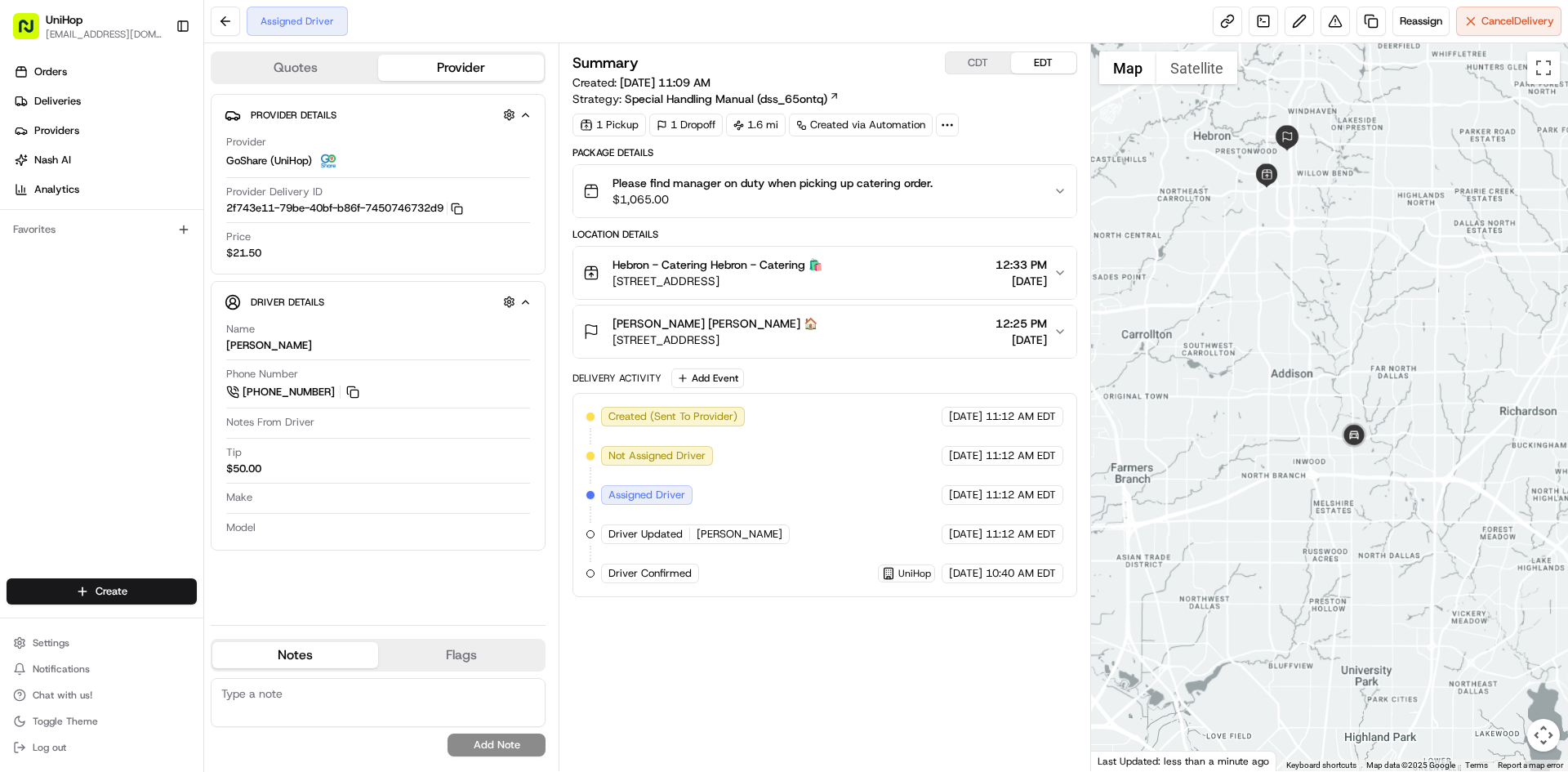
drag, startPoint x: 1367, startPoint y: 319, endPoint x: 1361, endPoint y: 414, distance: 95.2
click at [1363, 415] on div at bounding box center [1329, 407] width 478 height 728
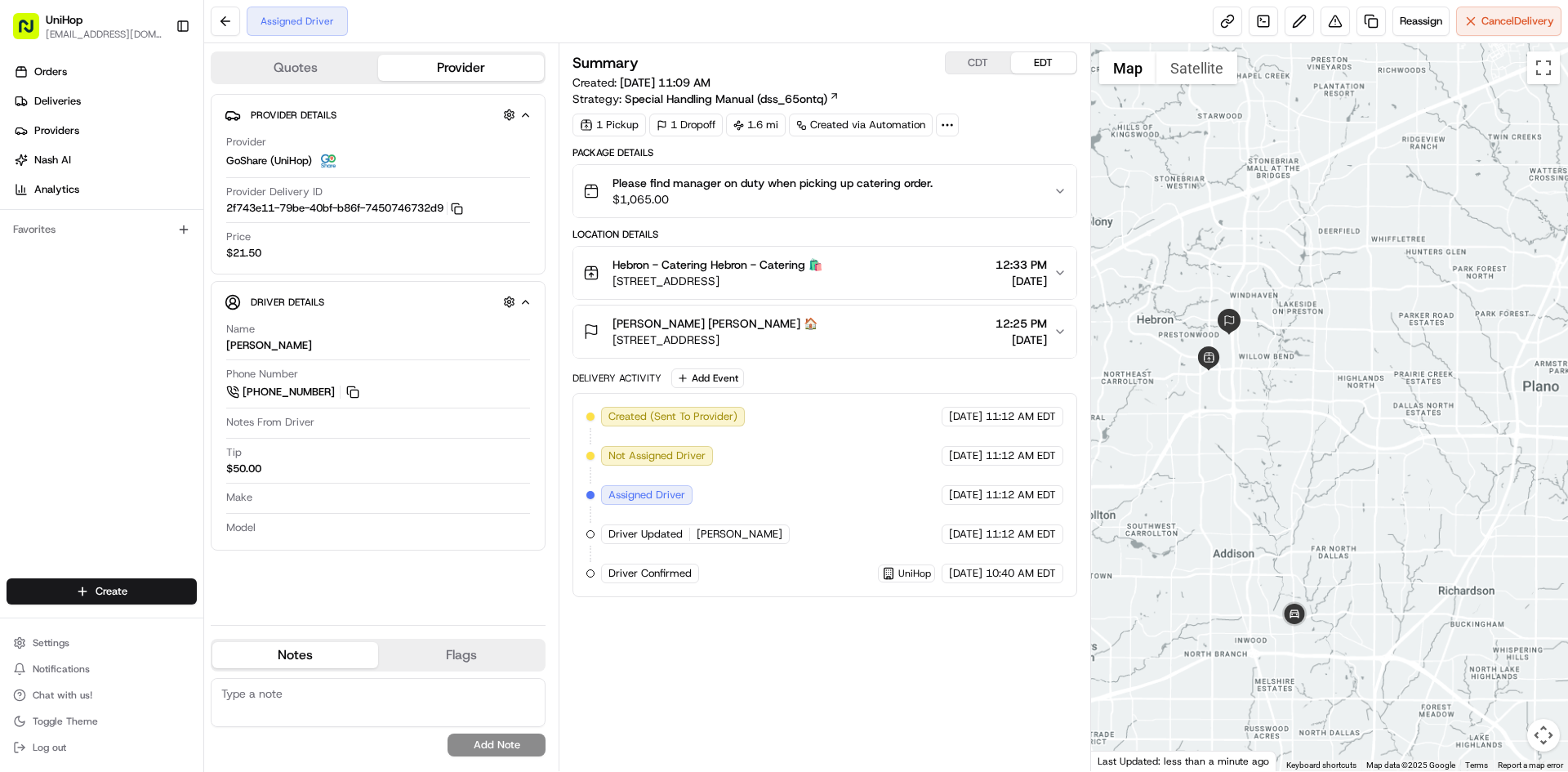
drag, startPoint x: 1364, startPoint y: 406, endPoint x: 1365, endPoint y: 396, distance: 10.0
click at [1365, 398] on div at bounding box center [1329, 407] width 478 height 728
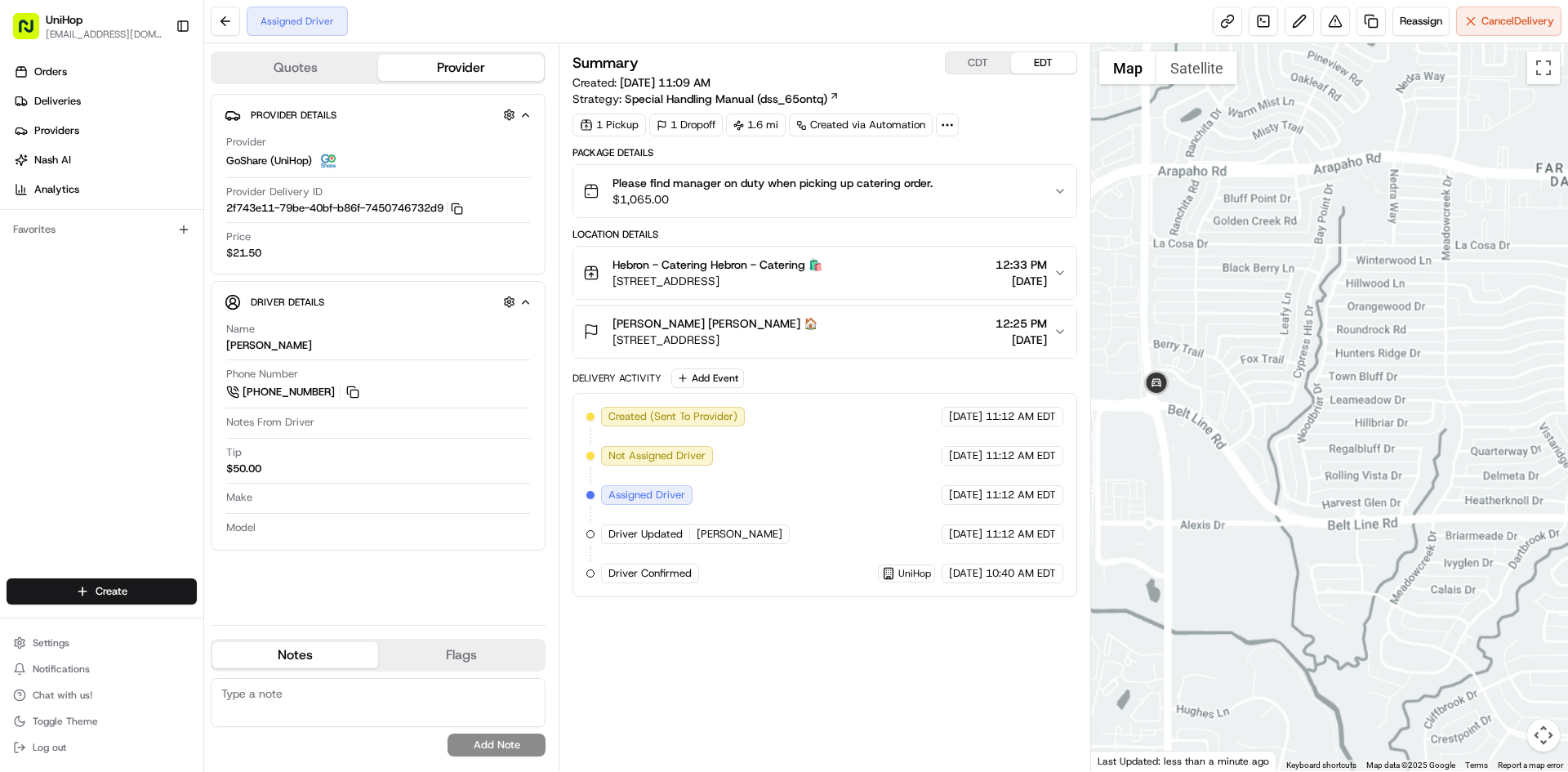
drag, startPoint x: 1243, startPoint y: 289, endPoint x: 1320, endPoint y: 357, distance: 102.7
click at [1300, 343] on div at bounding box center [1329, 407] width 478 height 728
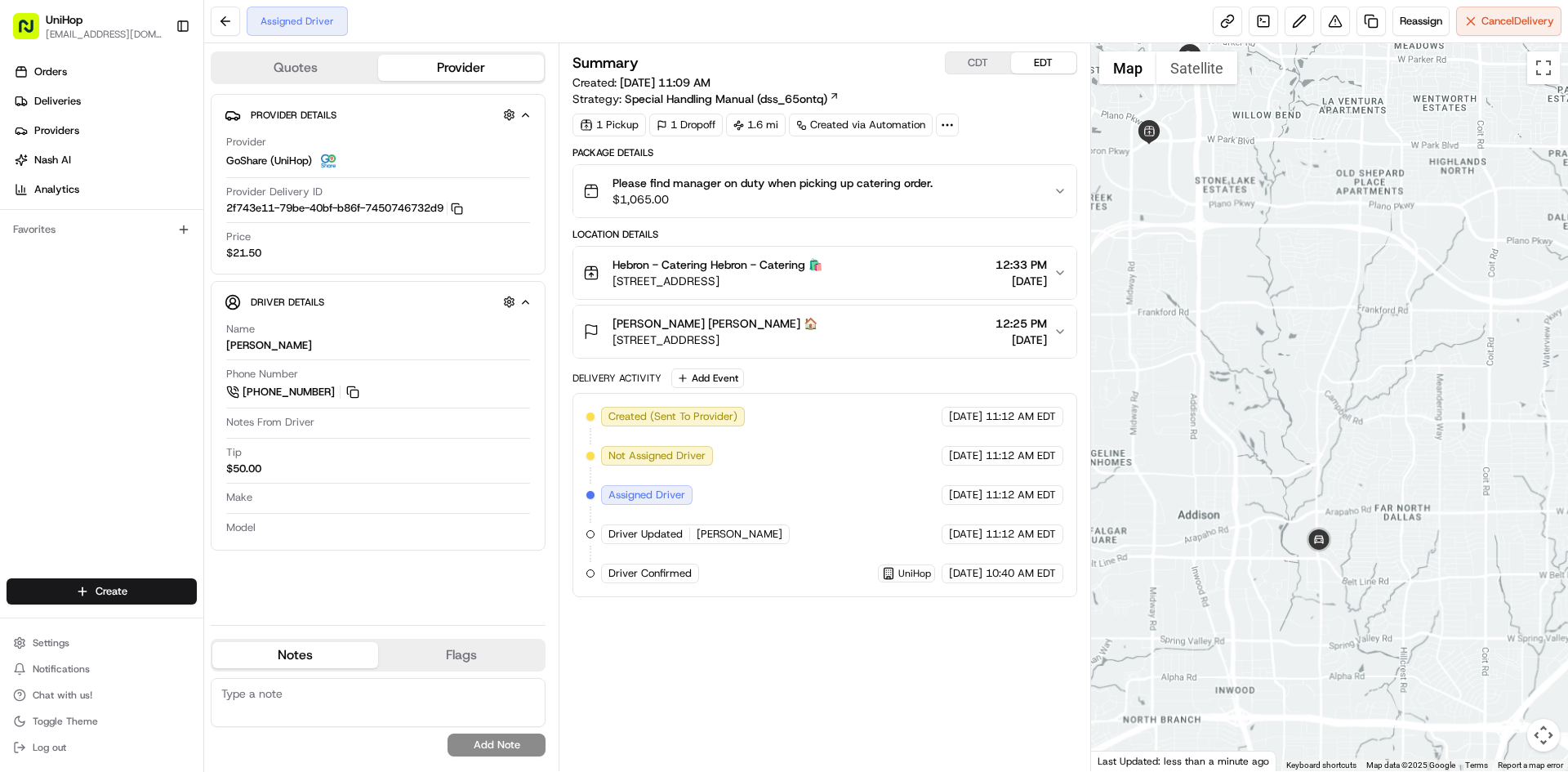
drag, startPoint x: 1253, startPoint y: 412, endPoint x: 1263, endPoint y: 480, distance: 68.7
click at [1263, 482] on div at bounding box center [1329, 407] width 478 height 728
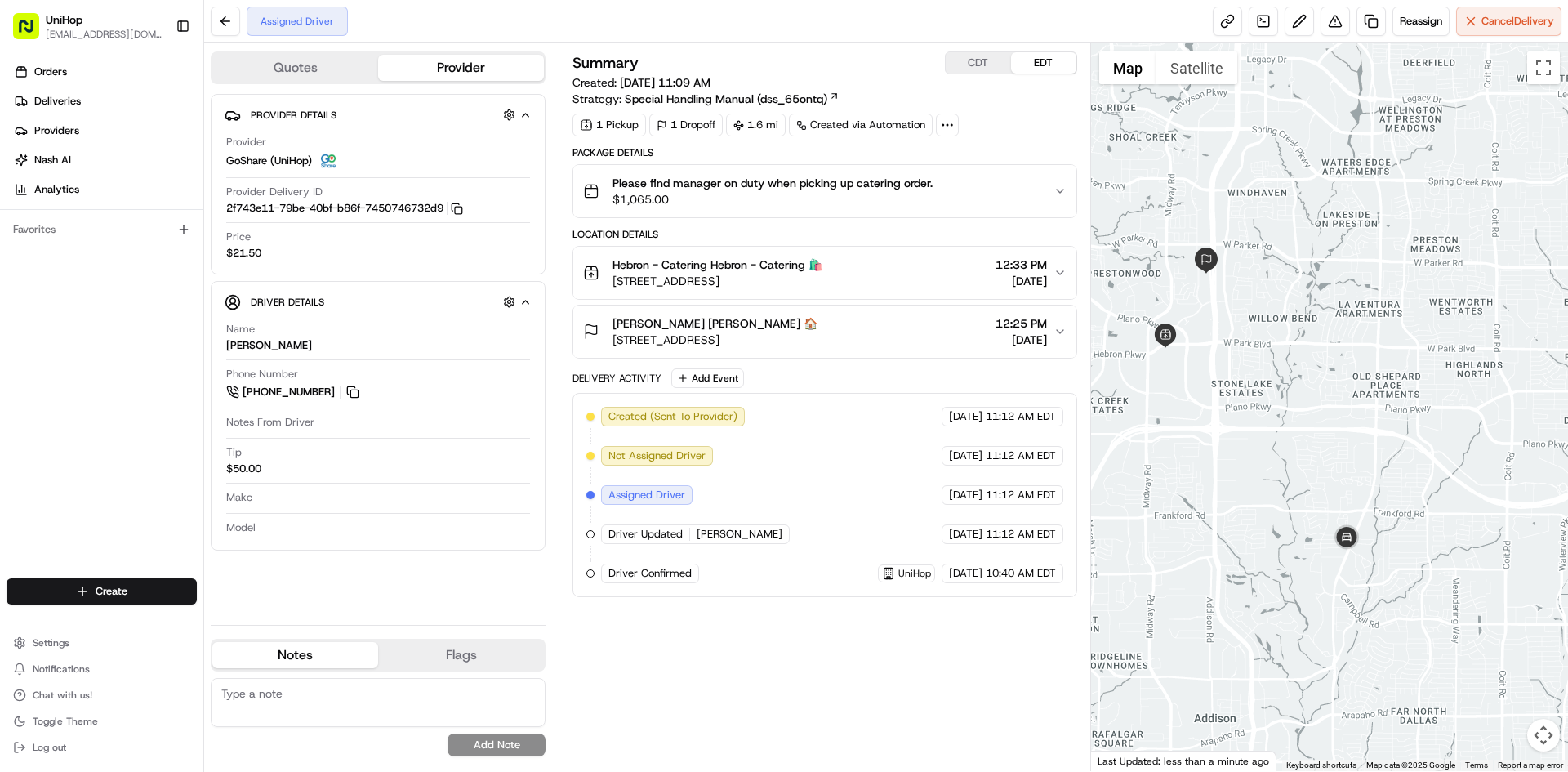
drag, startPoint x: 1307, startPoint y: 280, endPoint x: 1298, endPoint y: 339, distance: 59.7
click at [1298, 339] on div at bounding box center [1329, 407] width 478 height 728
click at [984, 61] on button "CDT" at bounding box center [978, 62] width 65 height 21
click at [357, 392] on button at bounding box center [352, 392] width 18 height 18
click at [1042, 52] on div "CDT EDT" at bounding box center [1011, 62] width 133 height 23
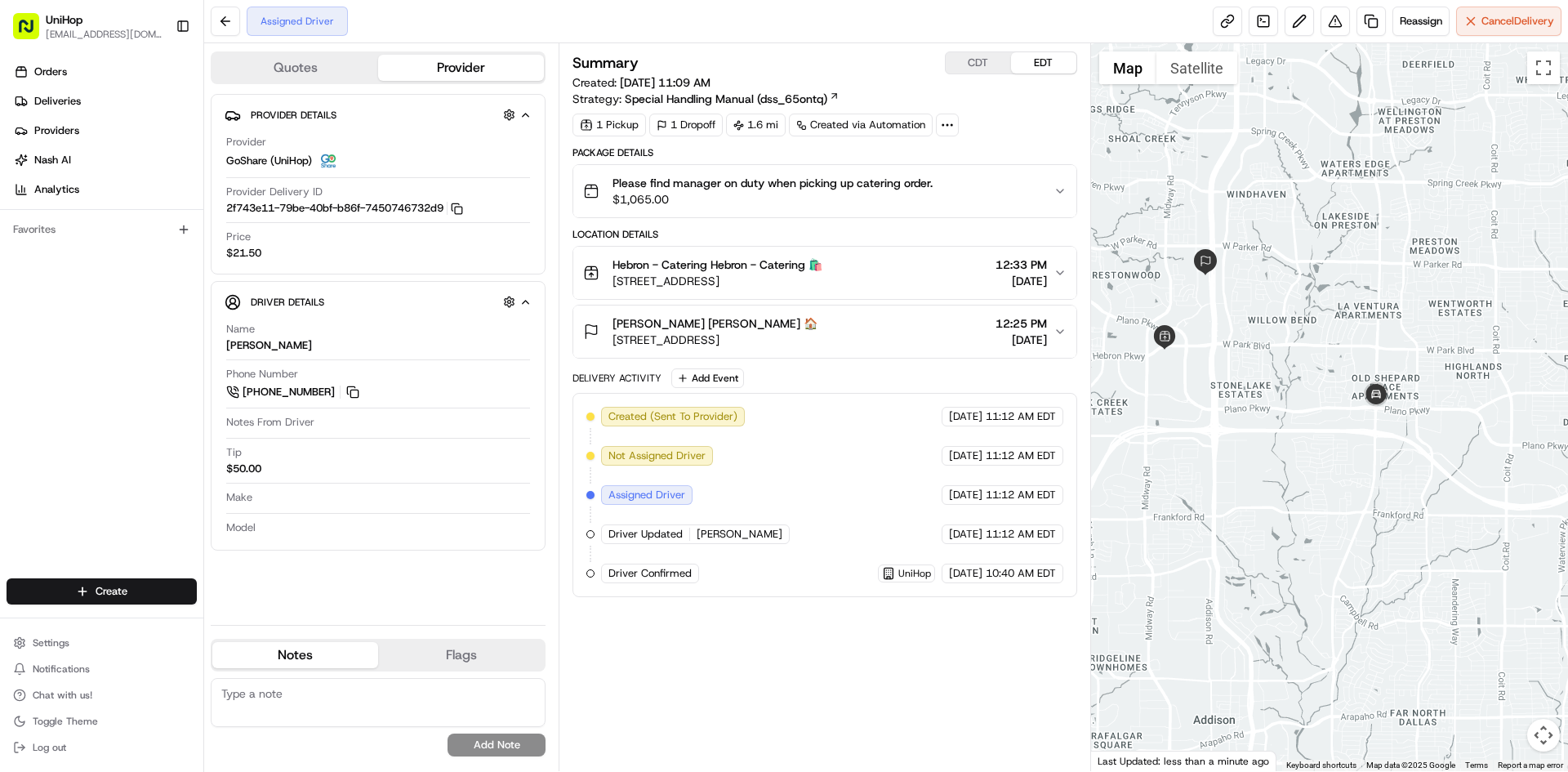
click at [1042, 61] on button "EDT" at bounding box center [1044, 62] width 65 height 21
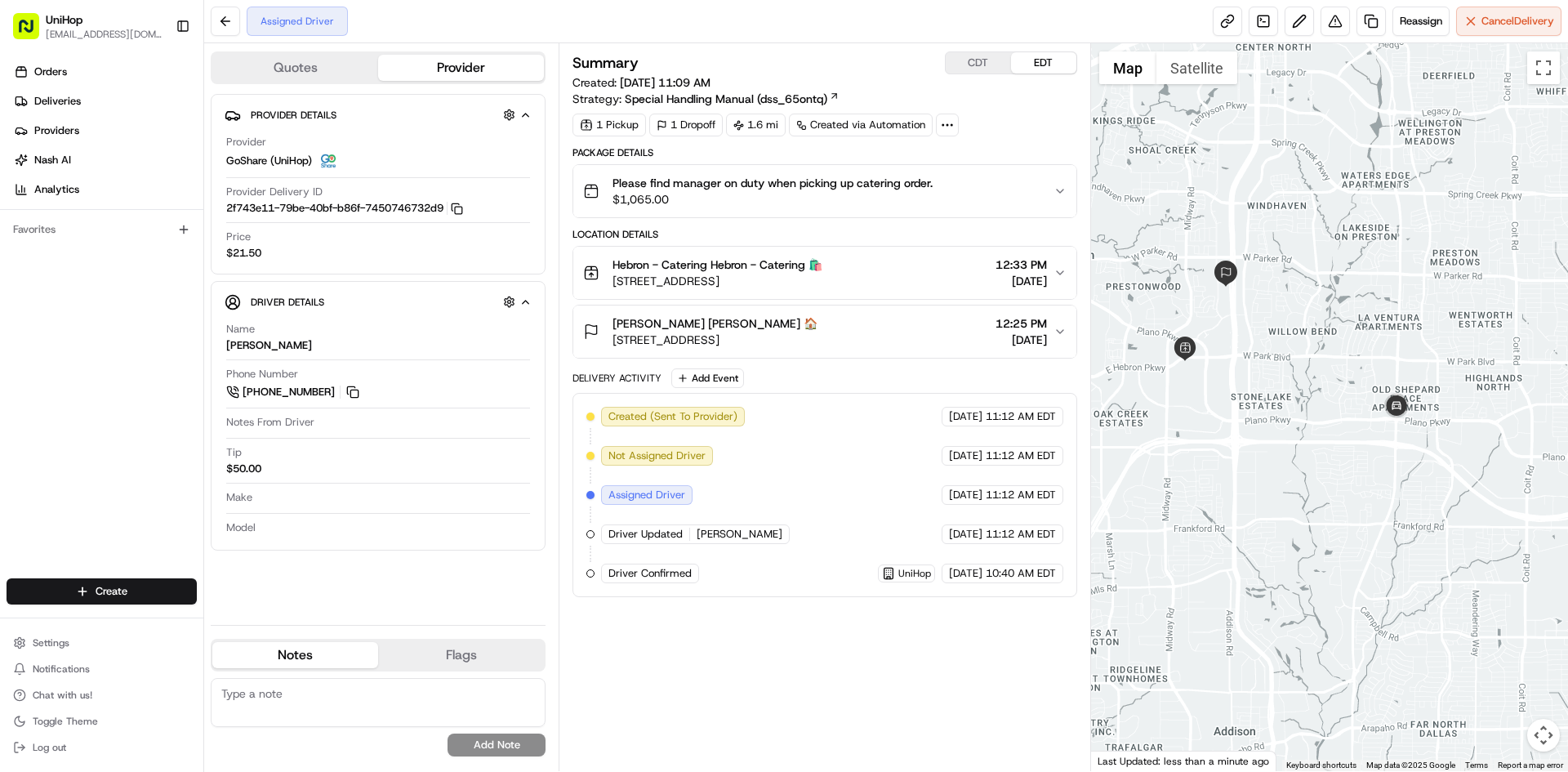
drag, startPoint x: 1282, startPoint y: 220, endPoint x: 1303, endPoint y: 231, distance: 23.7
click at [1303, 231] on div at bounding box center [1329, 407] width 478 height 728
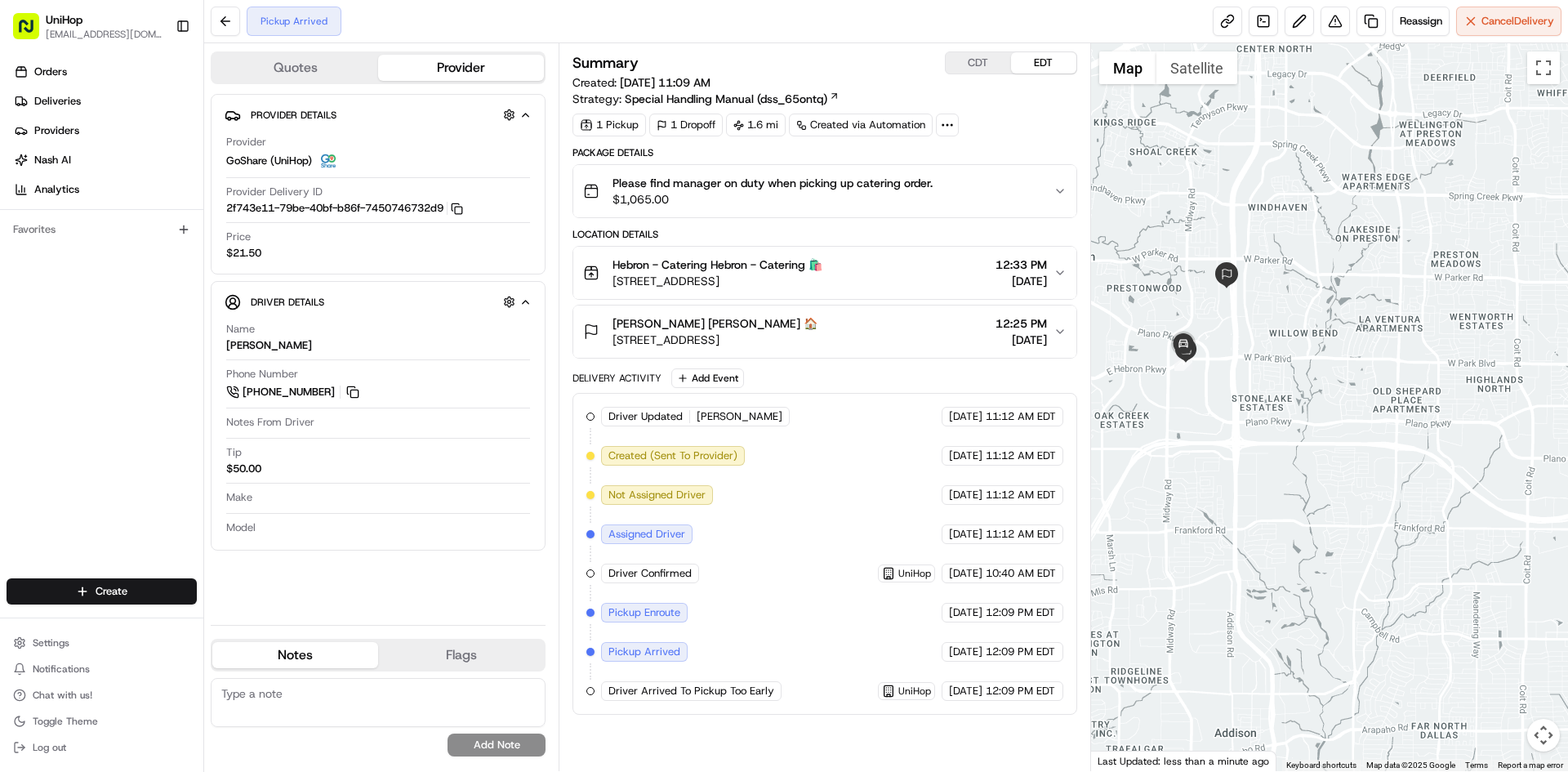
drag, startPoint x: 1246, startPoint y: 261, endPoint x: 1270, endPoint y: 292, distance: 39.2
click at [1270, 292] on div at bounding box center [1329, 407] width 478 height 728
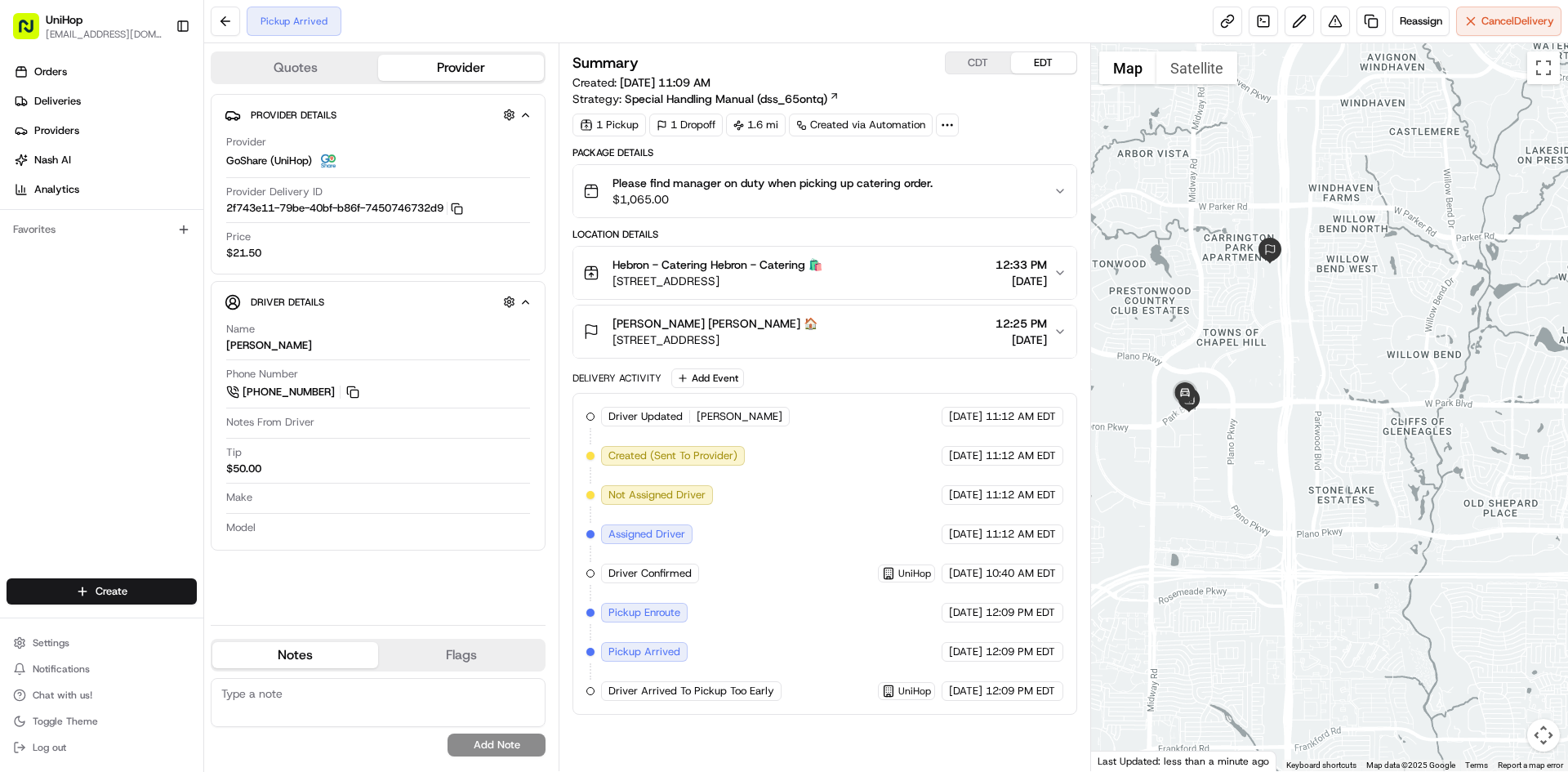
drag, startPoint x: 1288, startPoint y: 380, endPoint x: 1338, endPoint y: 390, distance: 51.0
click at [1338, 390] on div at bounding box center [1329, 407] width 478 height 728
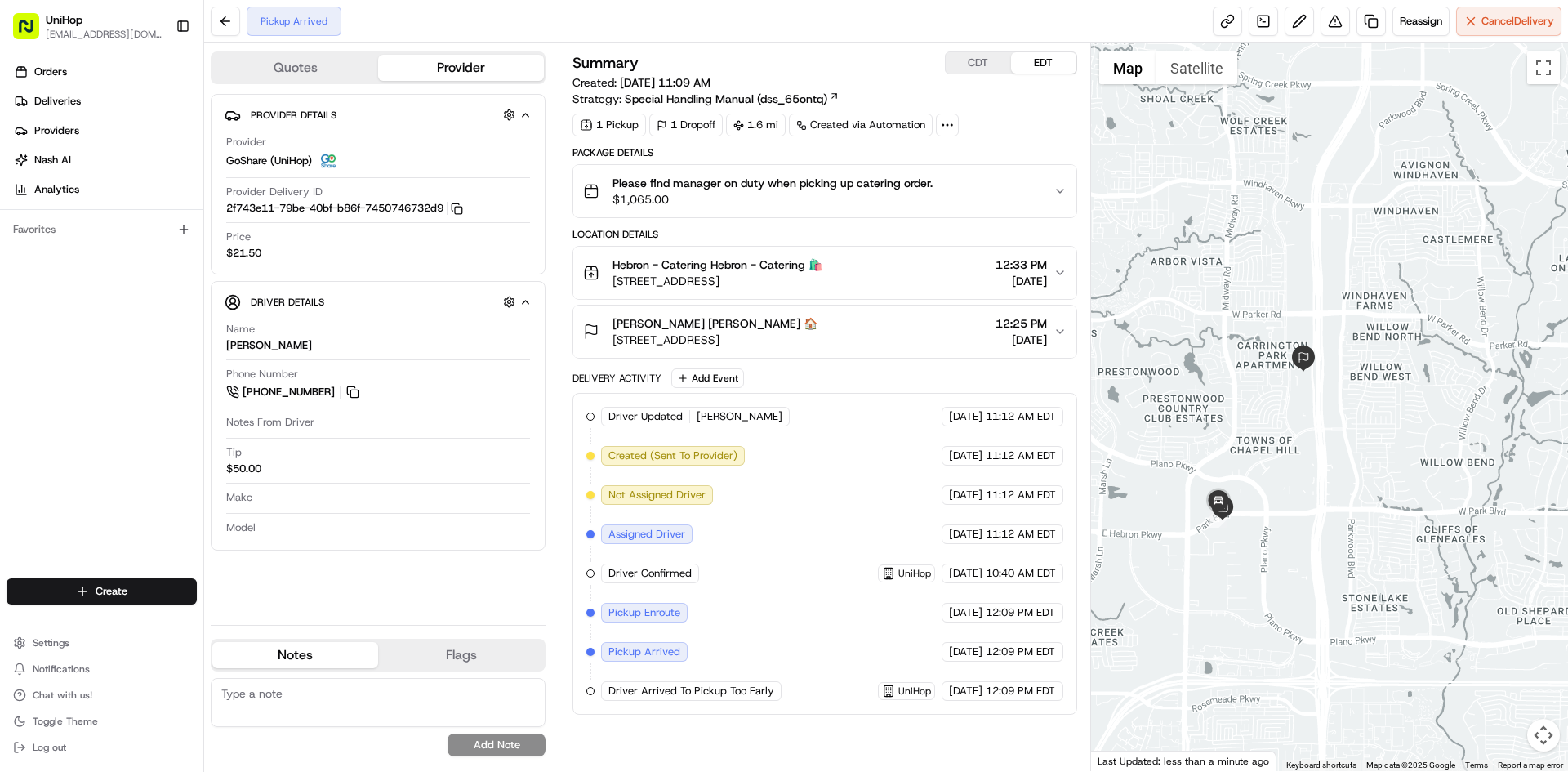
drag, startPoint x: 1190, startPoint y: 299, endPoint x: 1226, endPoint y: 412, distance: 118.6
click at [1226, 412] on div at bounding box center [1329, 407] width 478 height 728
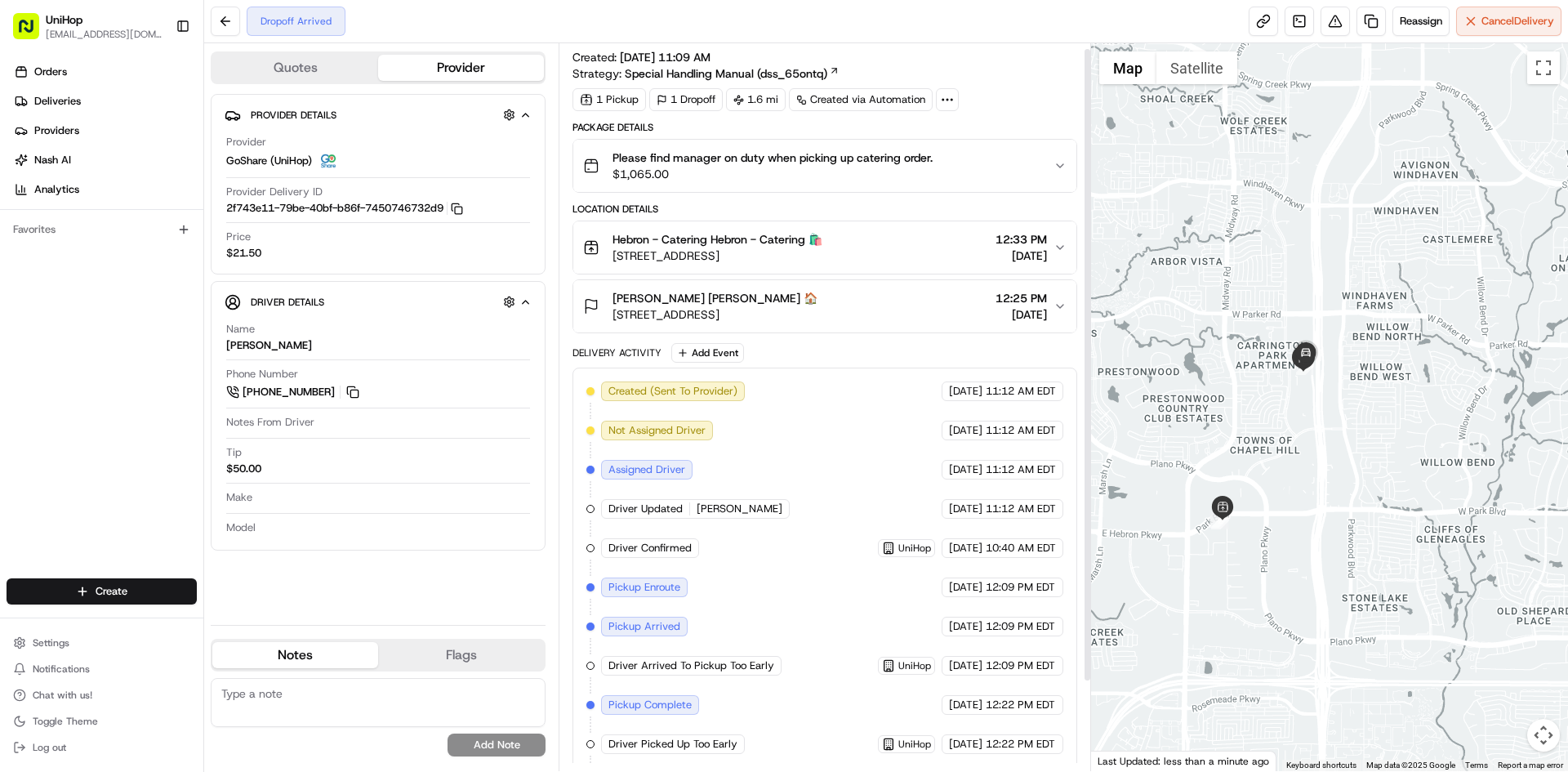
scroll to position [109, 0]
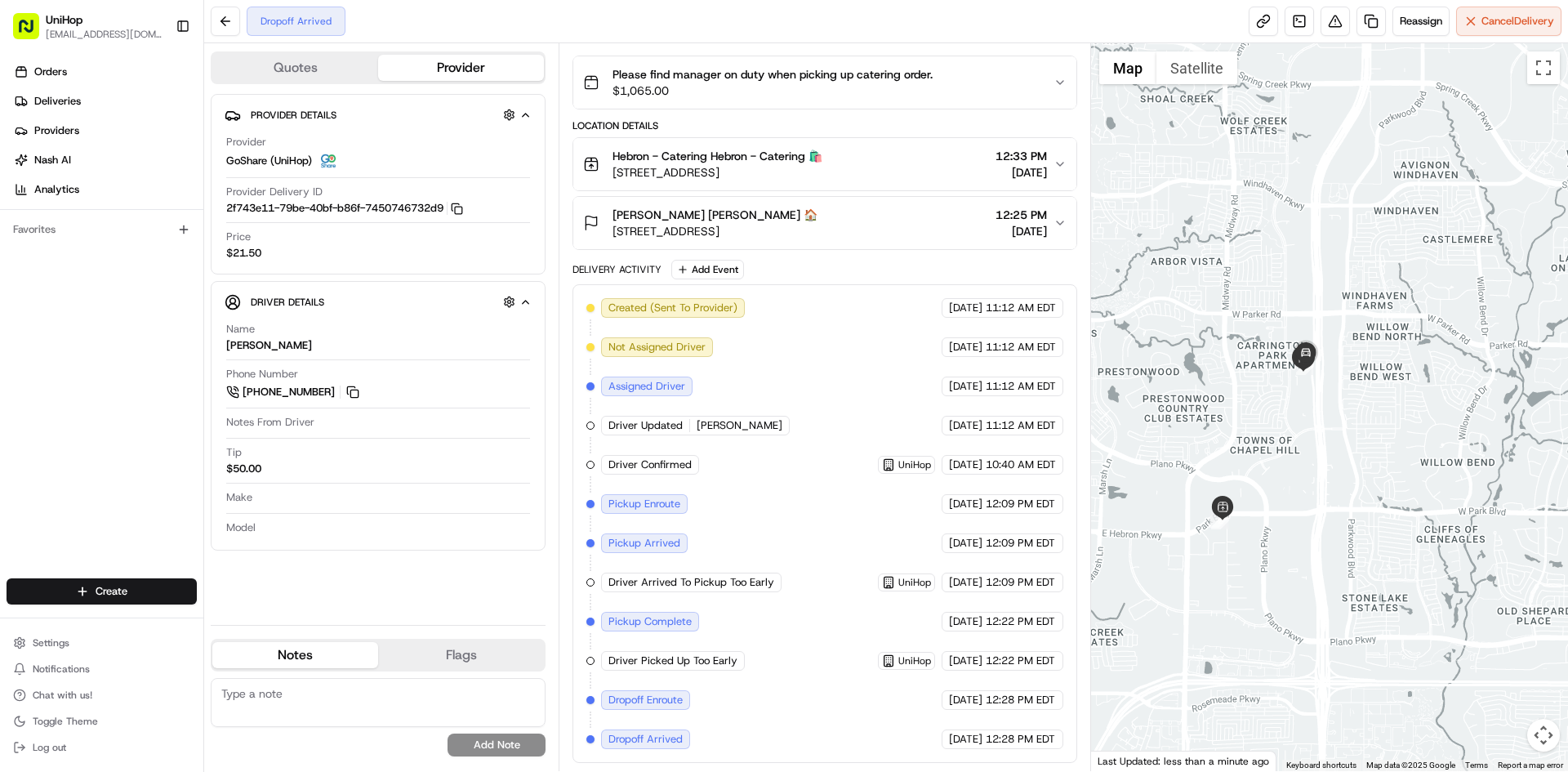
drag, startPoint x: 919, startPoint y: 225, endPoint x: 911, endPoint y: 219, distance: 10.0
click at [918, 223] on div "[PERSON_NAME] [PERSON_NAME] 🏠 [STREET_ADDRESS] 12:25 PM [DATE]" at bounding box center [817, 223] width 469 height 32
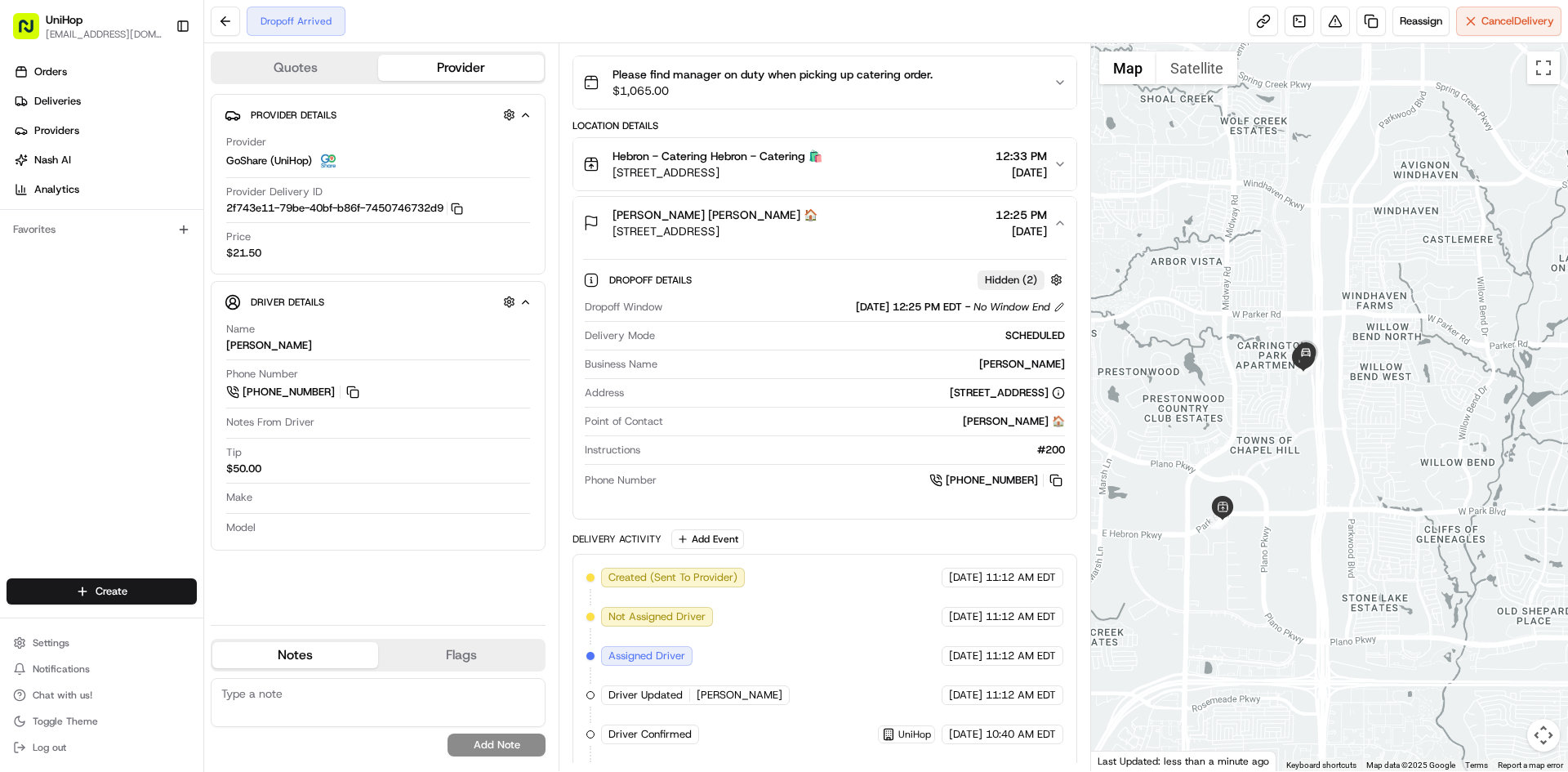
click at [911, 218] on div "[PERSON_NAME] [PERSON_NAME] 🏠 [STREET_ADDRESS] 12:25 PM [DATE]" at bounding box center [817, 223] width 469 height 32
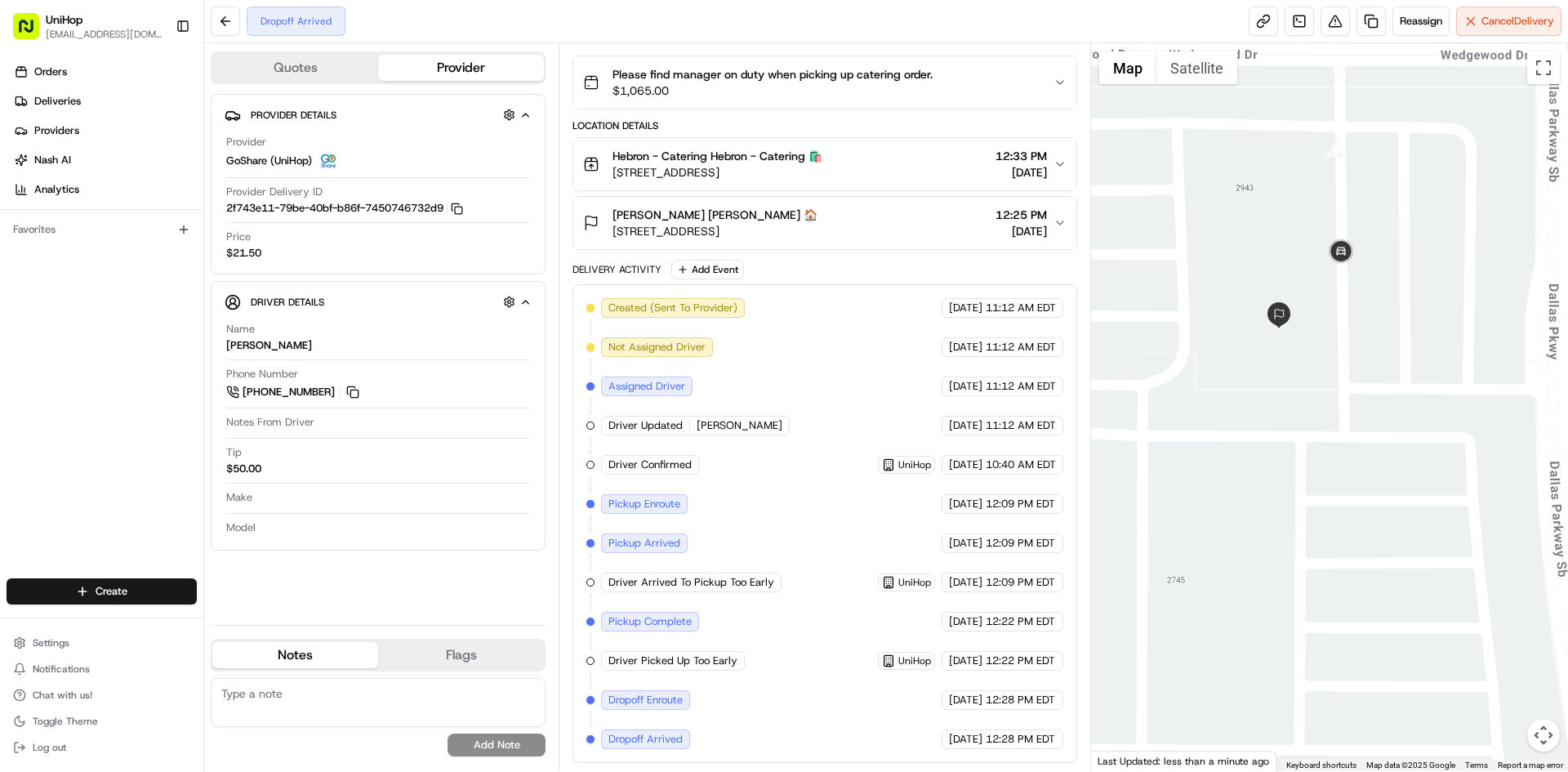
click at [1199, 85] on div at bounding box center [1329, 407] width 478 height 728
click at [1198, 80] on button "Satellite" at bounding box center [1197, 68] width 81 height 32
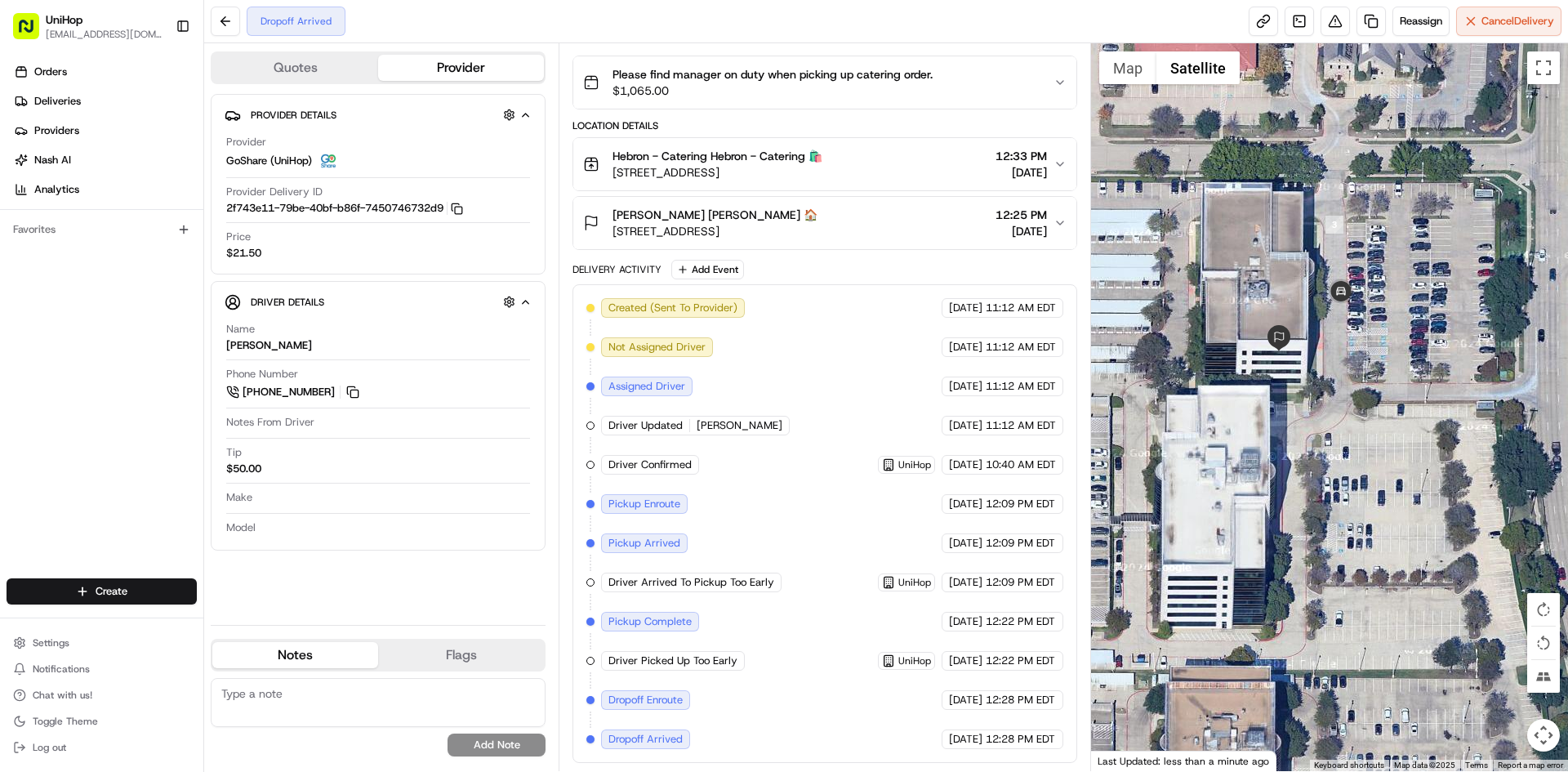
click at [1198, 80] on button "Satellite" at bounding box center [1198, 68] width 83 height 32
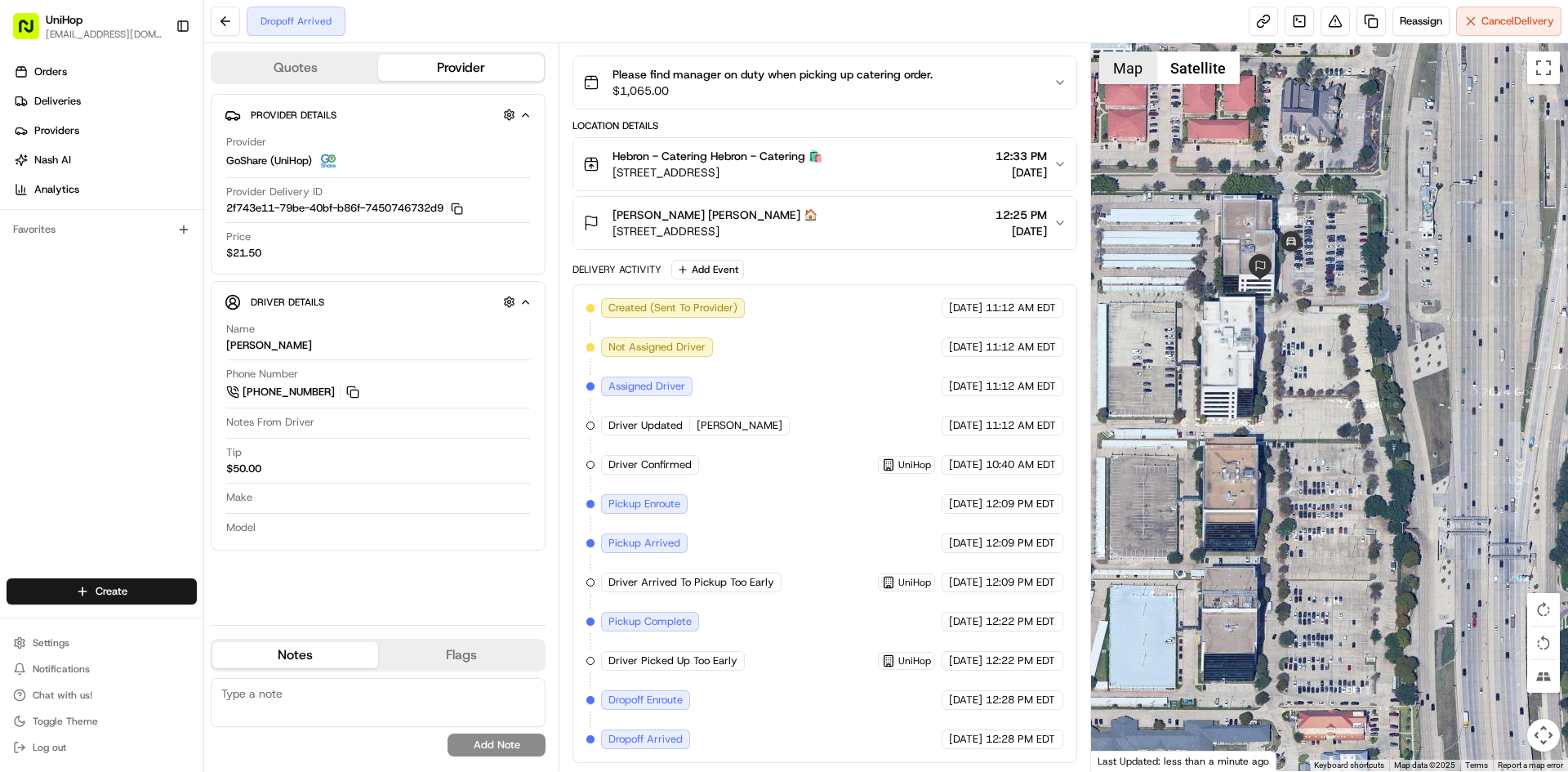
click at [1120, 74] on button "Map" at bounding box center [1128, 68] width 57 height 32
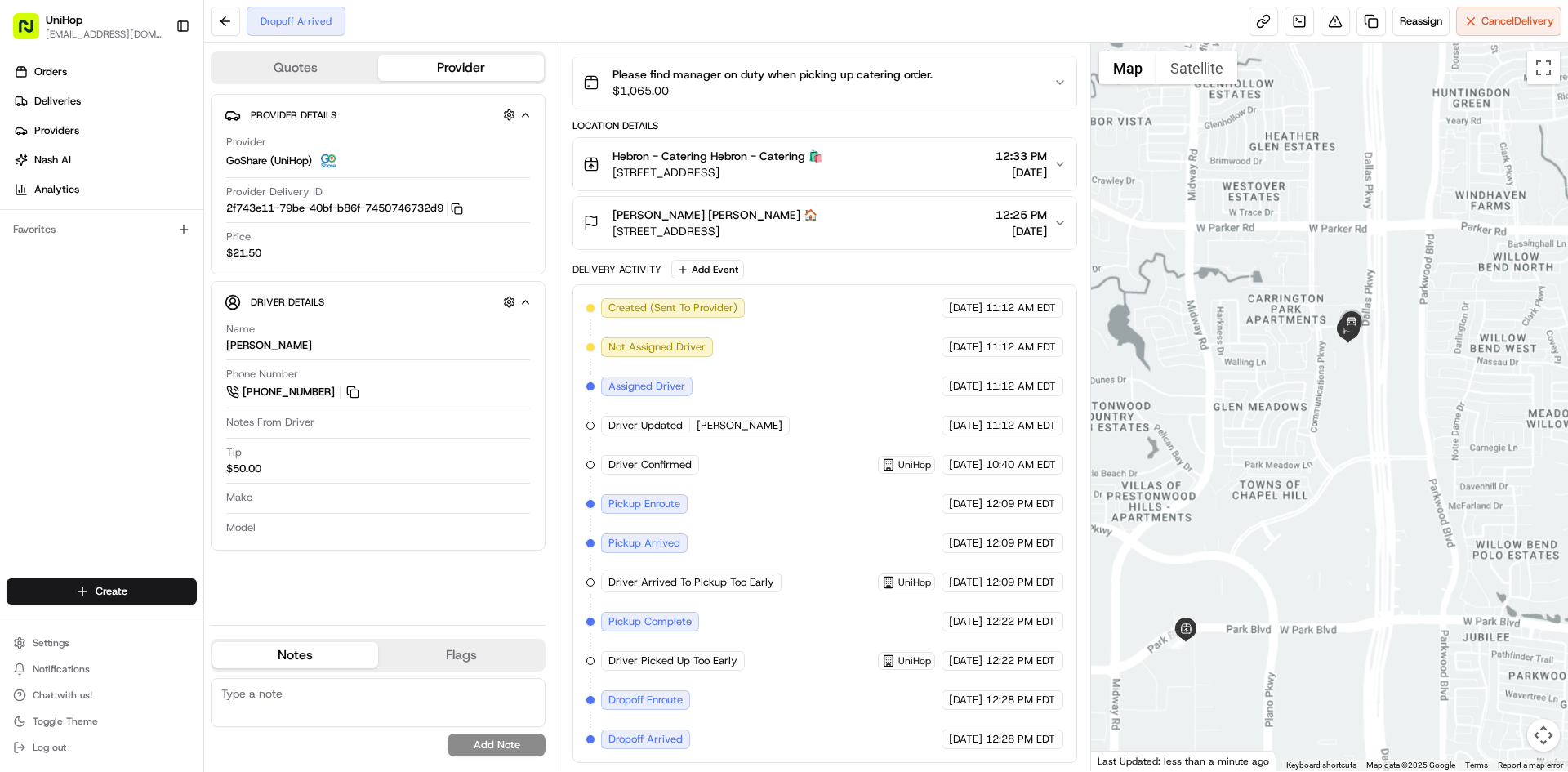
drag, startPoint x: 1362, startPoint y: 459, endPoint x: 1356, endPoint y: 424, distance: 35.5
click at [1359, 430] on div at bounding box center [1329, 407] width 478 height 728
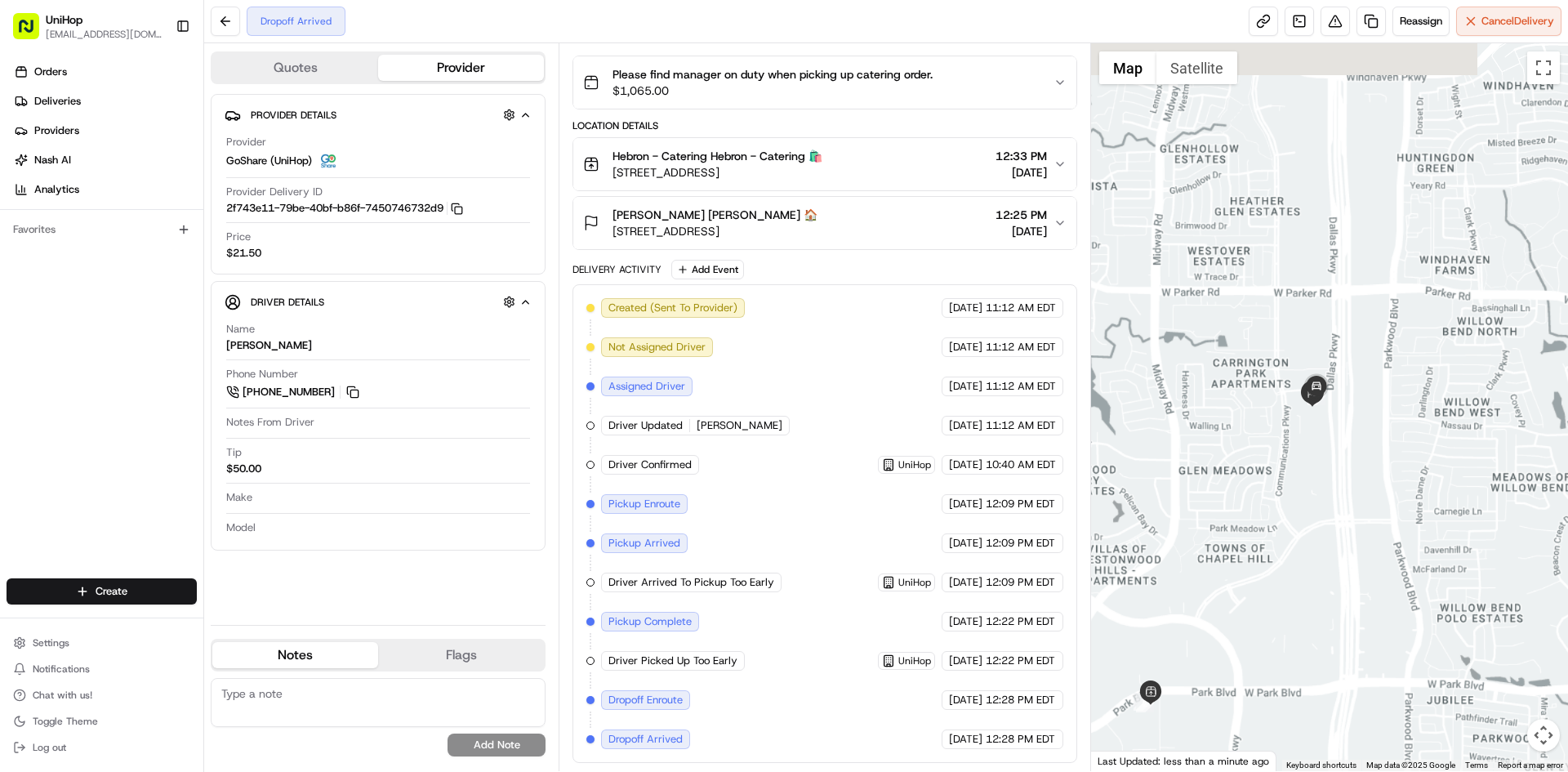
click at [1329, 420] on div at bounding box center [1329, 407] width 478 height 728
drag, startPoint x: 1292, startPoint y: 443, endPoint x: 1267, endPoint y: 386, distance: 62.2
click at [1297, 417] on div at bounding box center [1329, 407] width 478 height 728
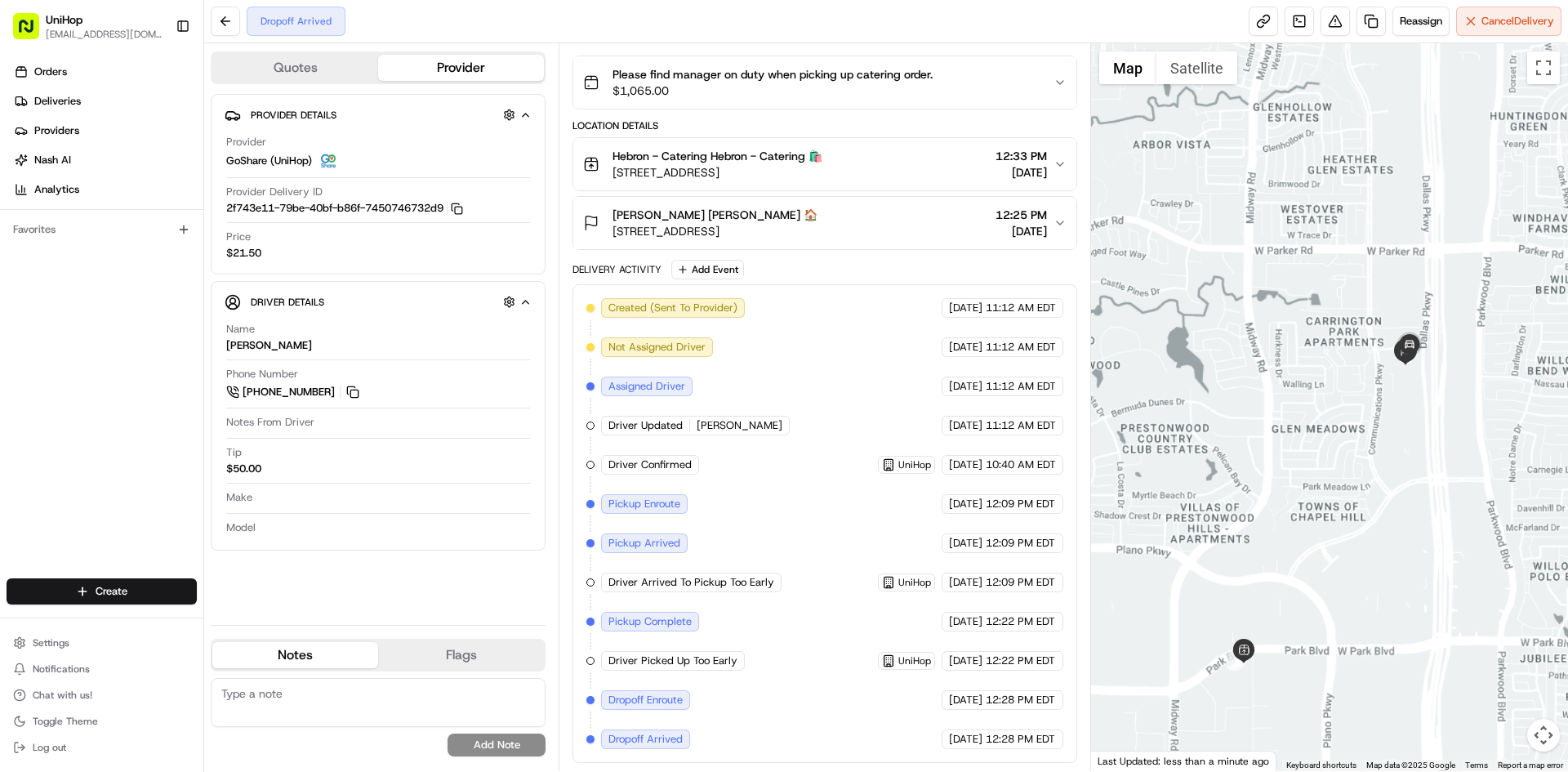
drag, startPoint x: 1329, startPoint y: 452, endPoint x: 1328, endPoint y: 415, distance: 37.0
click at [1334, 429] on div at bounding box center [1329, 407] width 478 height 728
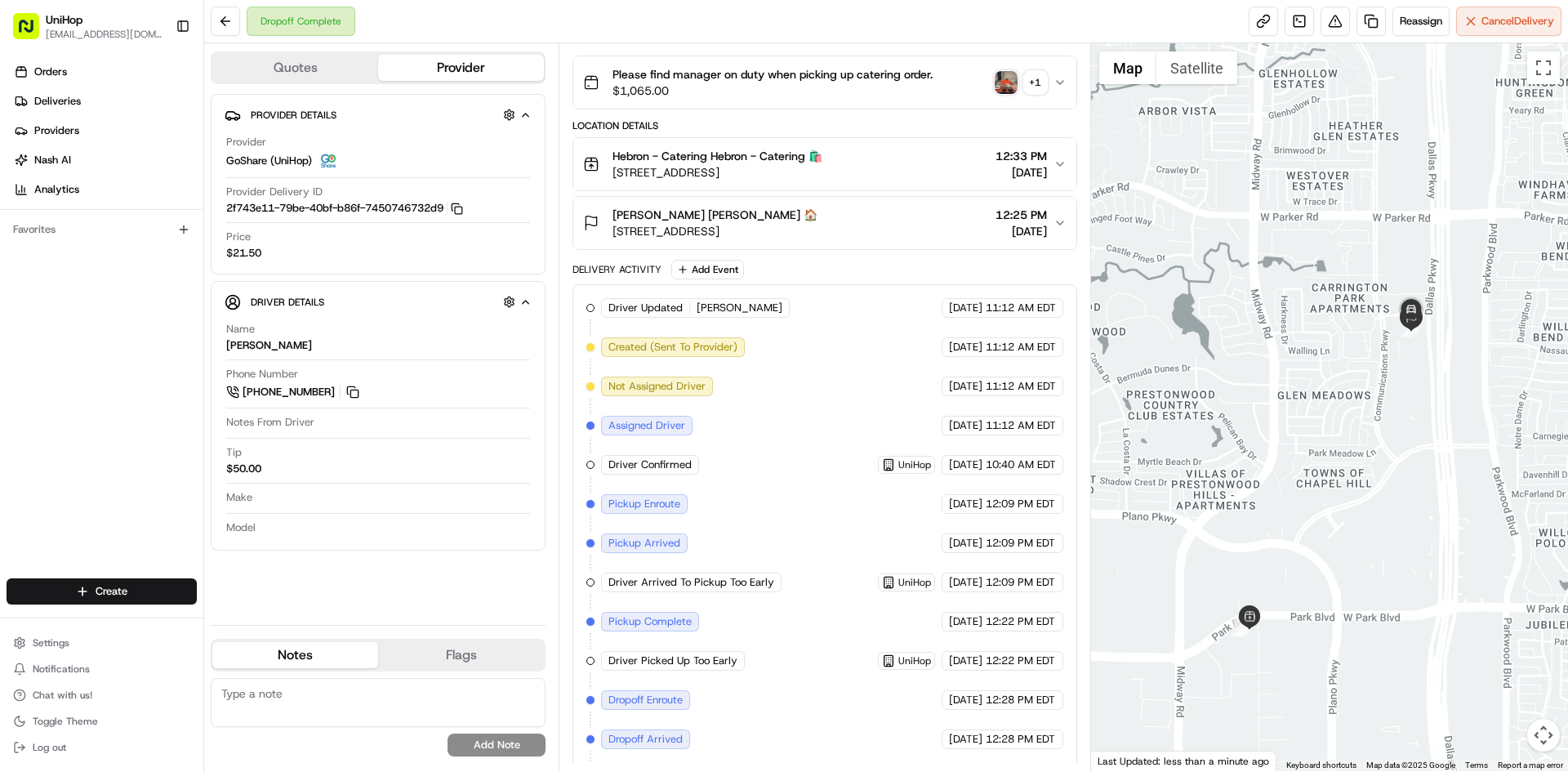
click at [1012, 82] on img "button" at bounding box center [1006, 82] width 23 height 23
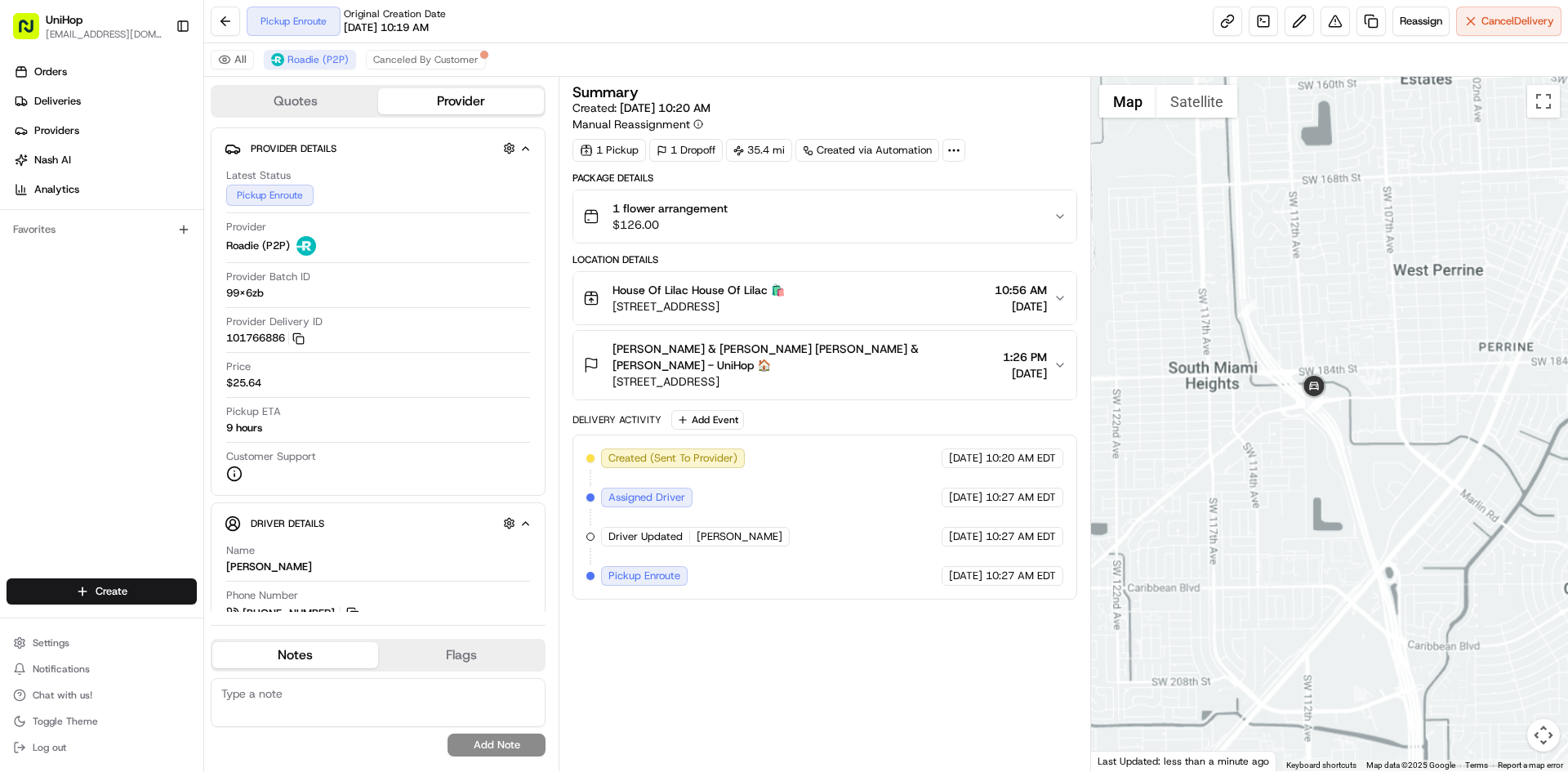
drag, startPoint x: 1426, startPoint y: 267, endPoint x: 1361, endPoint y: 353, distance: 107.8
click at [1362, 345] on div at bounding box center [1329, 424] width 478 height 694
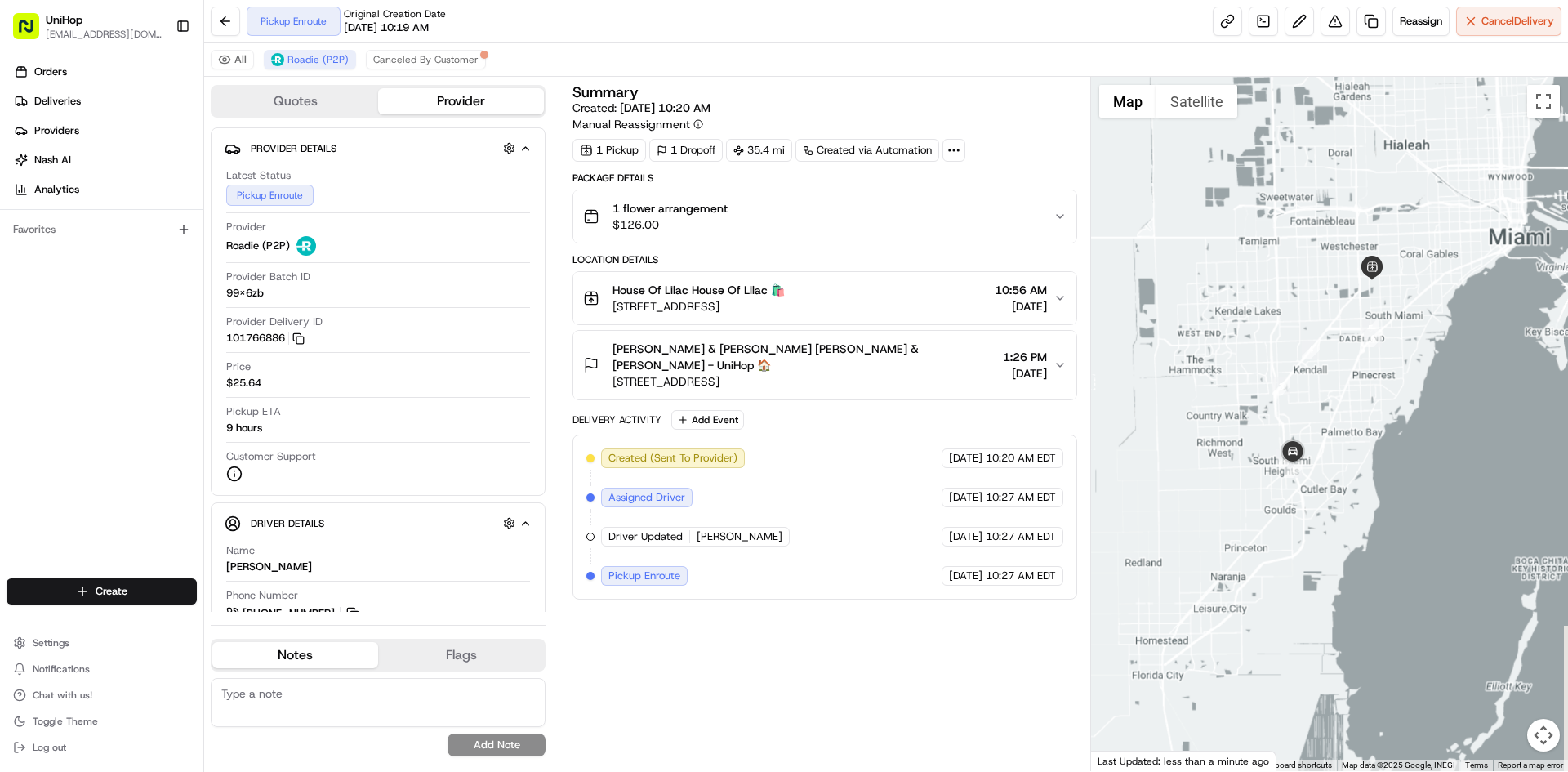
drag, startPoint x: 1432, startPoint y: 301, endPoint x: 1402, endPoint y: 346, distance: 54.1
click at [1406, 342] on div at bounding box center [1329, 424] width 478 height 694
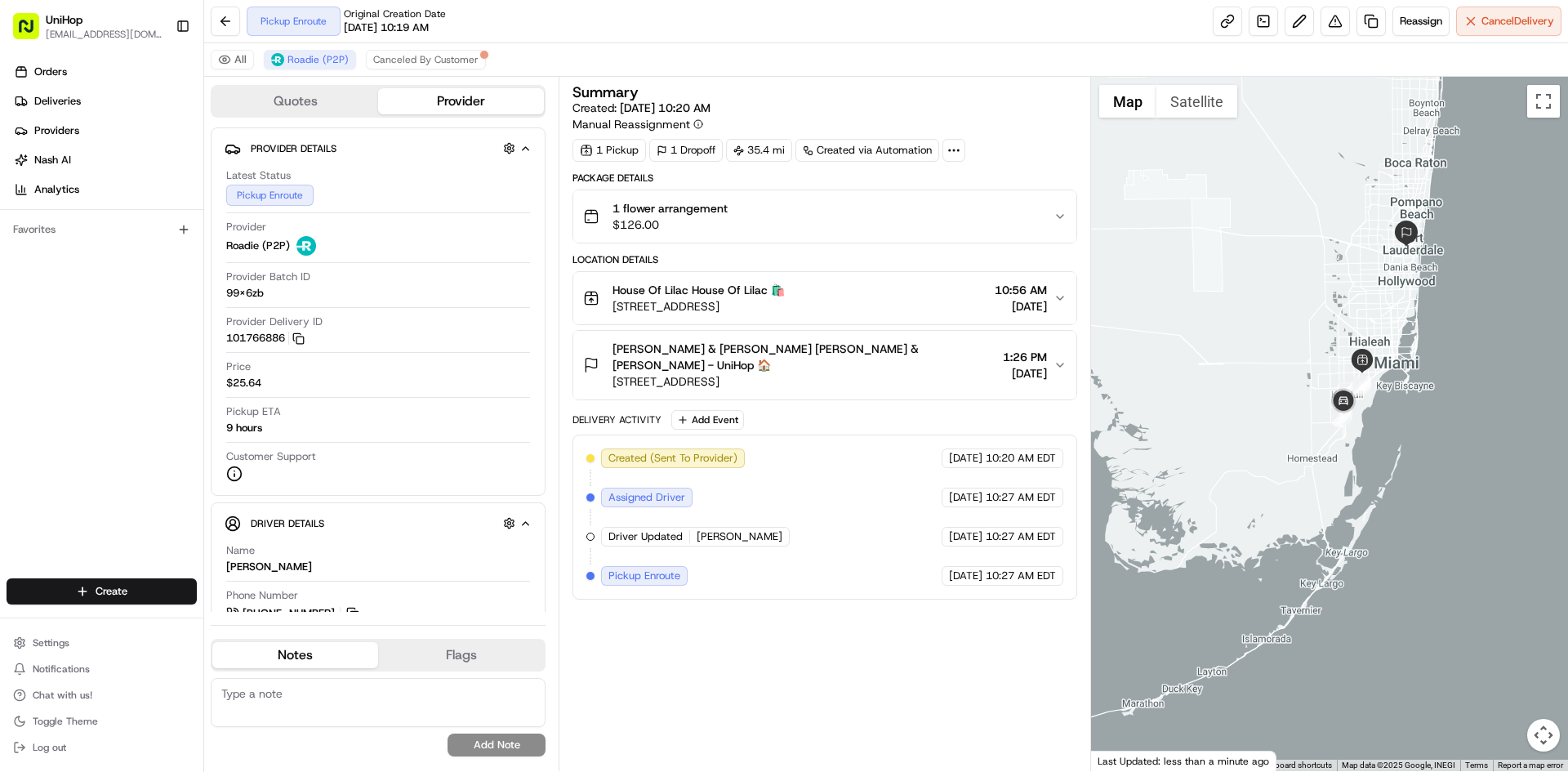
drag, startPoint x: 1438, startPoint y: 275, endPoint x: 1426, endPoint y: 291, distance: 20.0
click at [1426, 291] on div at bounding box center [1329, 424] width 478 height 694
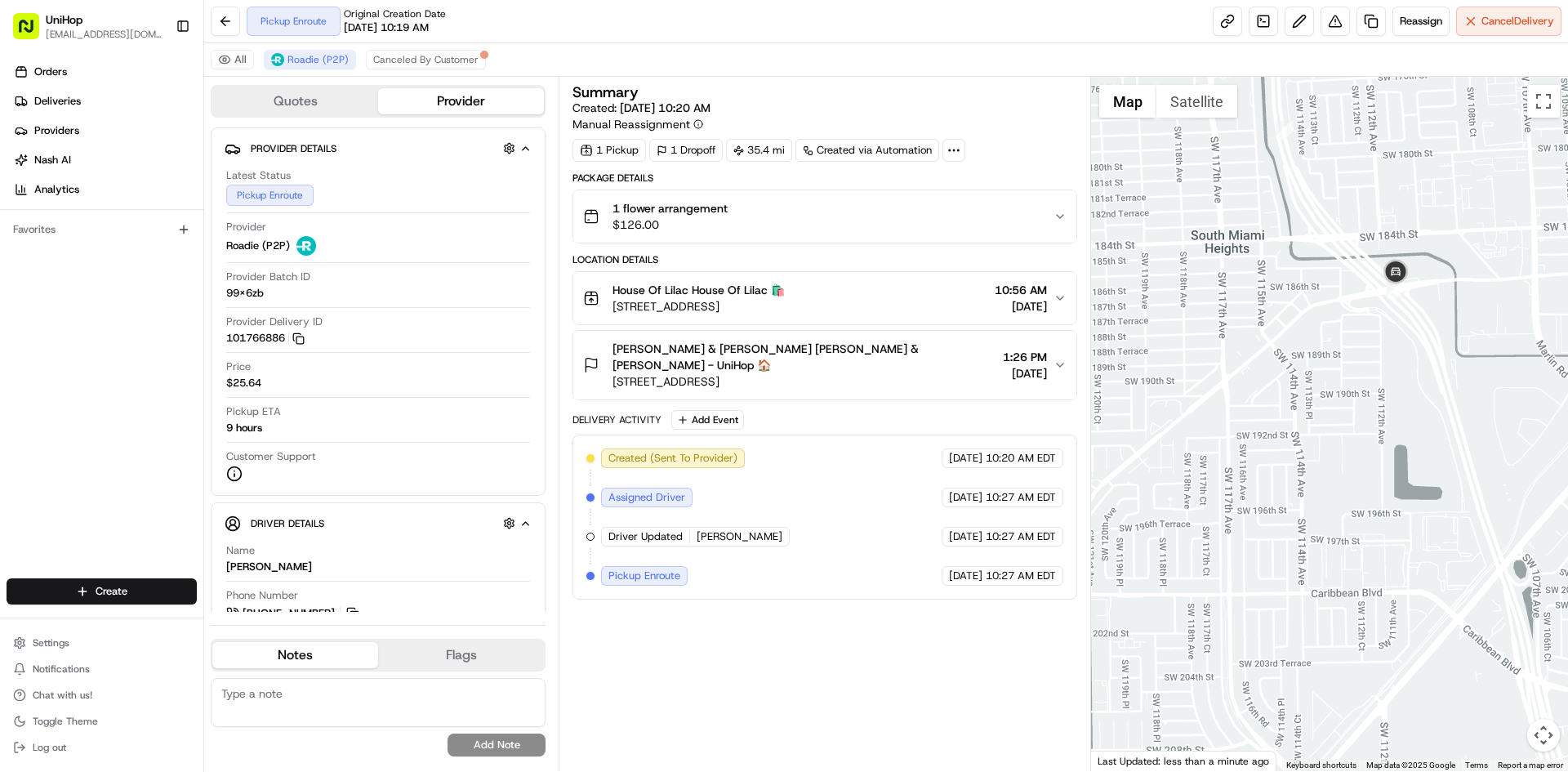
drag, startPoint x: 1447, startPoint y: 231, endPoint x: 1405, endPoint y: 351, distance: 127.1
click at [1406, 351] on div at bounding box center [1329, 424] width 478 height 694
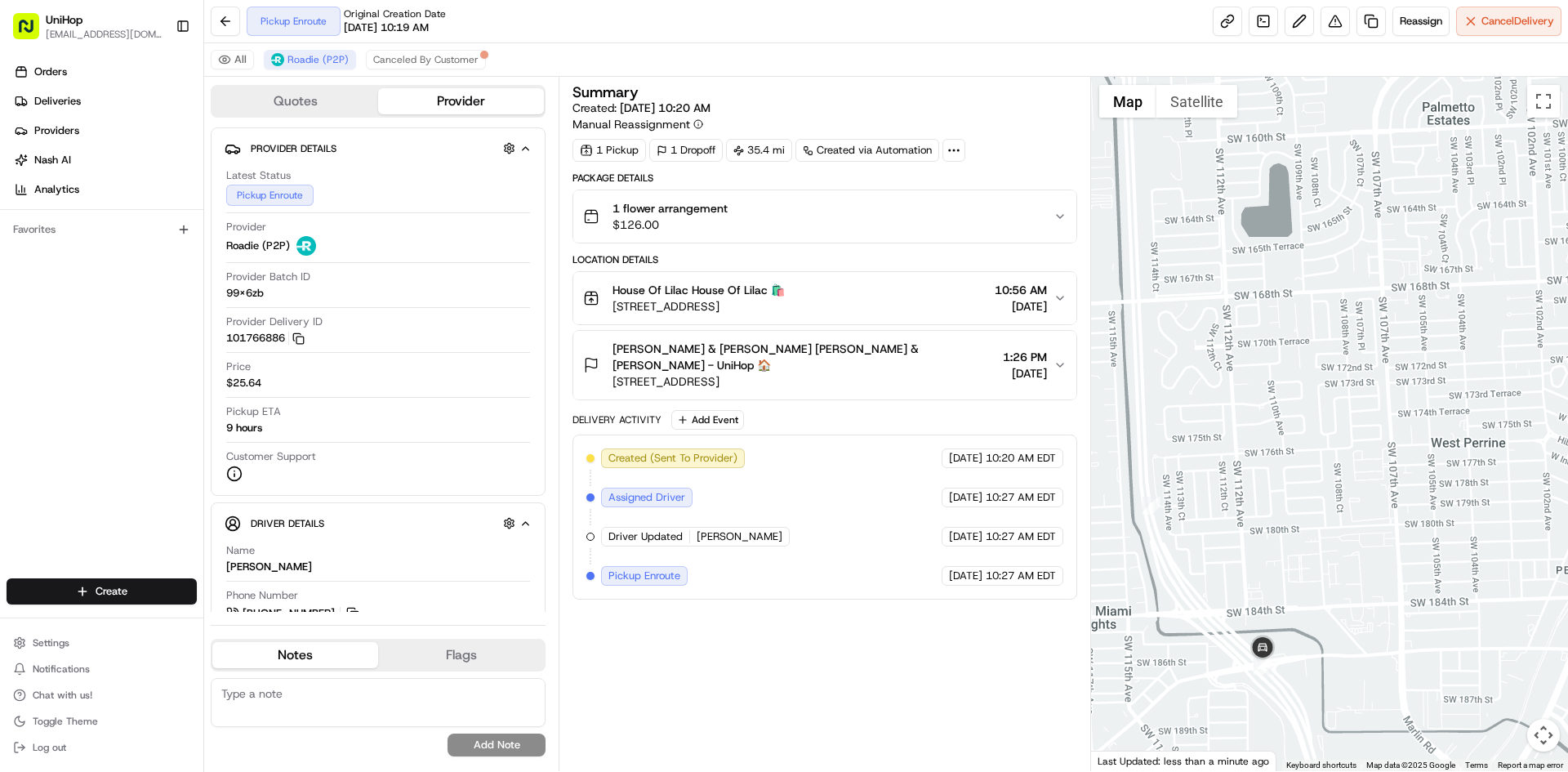
drag, startPoint x: 1404, startPoint y: 403, endPoint x: 1409, endPoint y: 437, distance: 34.4
click at [1410, 439] on div at bounding box center [1329, 424] width 478 height 694
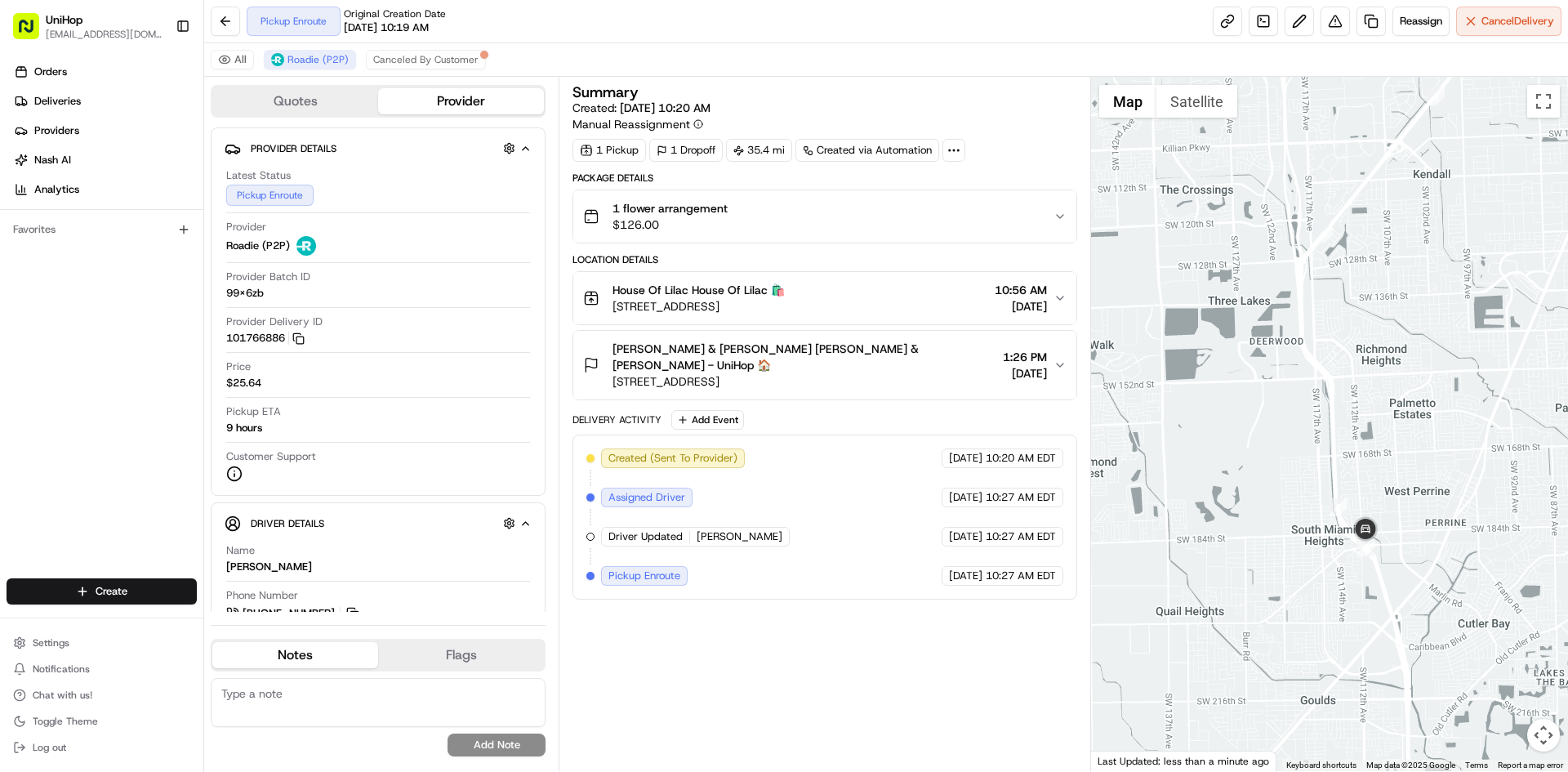
click at [1356, 410] on div at bounding box center [1329, 424] width 478 height 694
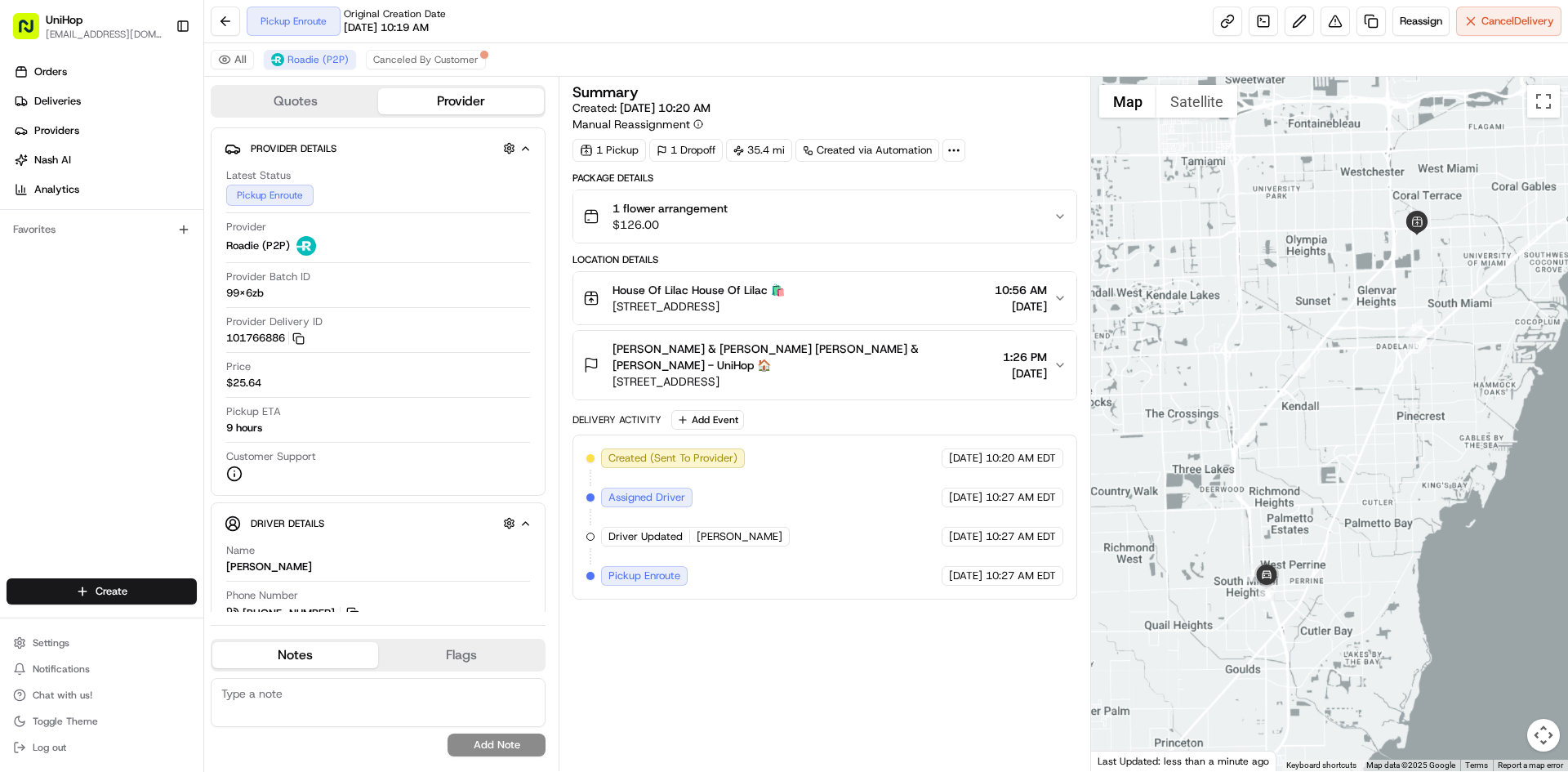
drag, startPoint x: 1395, startPoint y: 365, endPoint x: 1347, endPoint y: 401, distance: 60.0
click at [1347, 401] on div at bounding box center [1329, 424] width 478 height 694
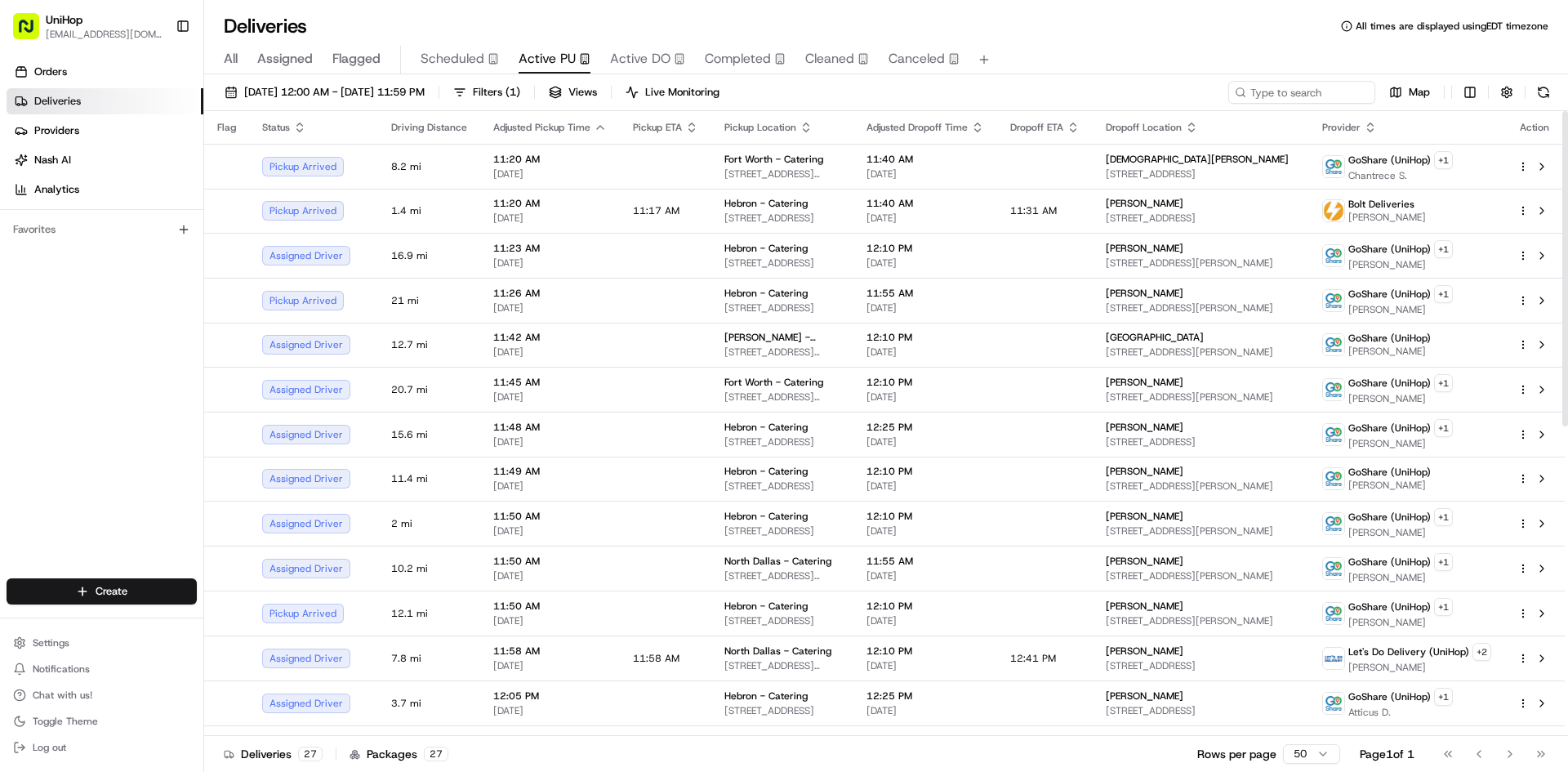
click at [0, 430] on div "Orders Deliveries Providers [PERSON_NAME] Analytics Favorites" at bounding box center [102, 320] width 203 height 536
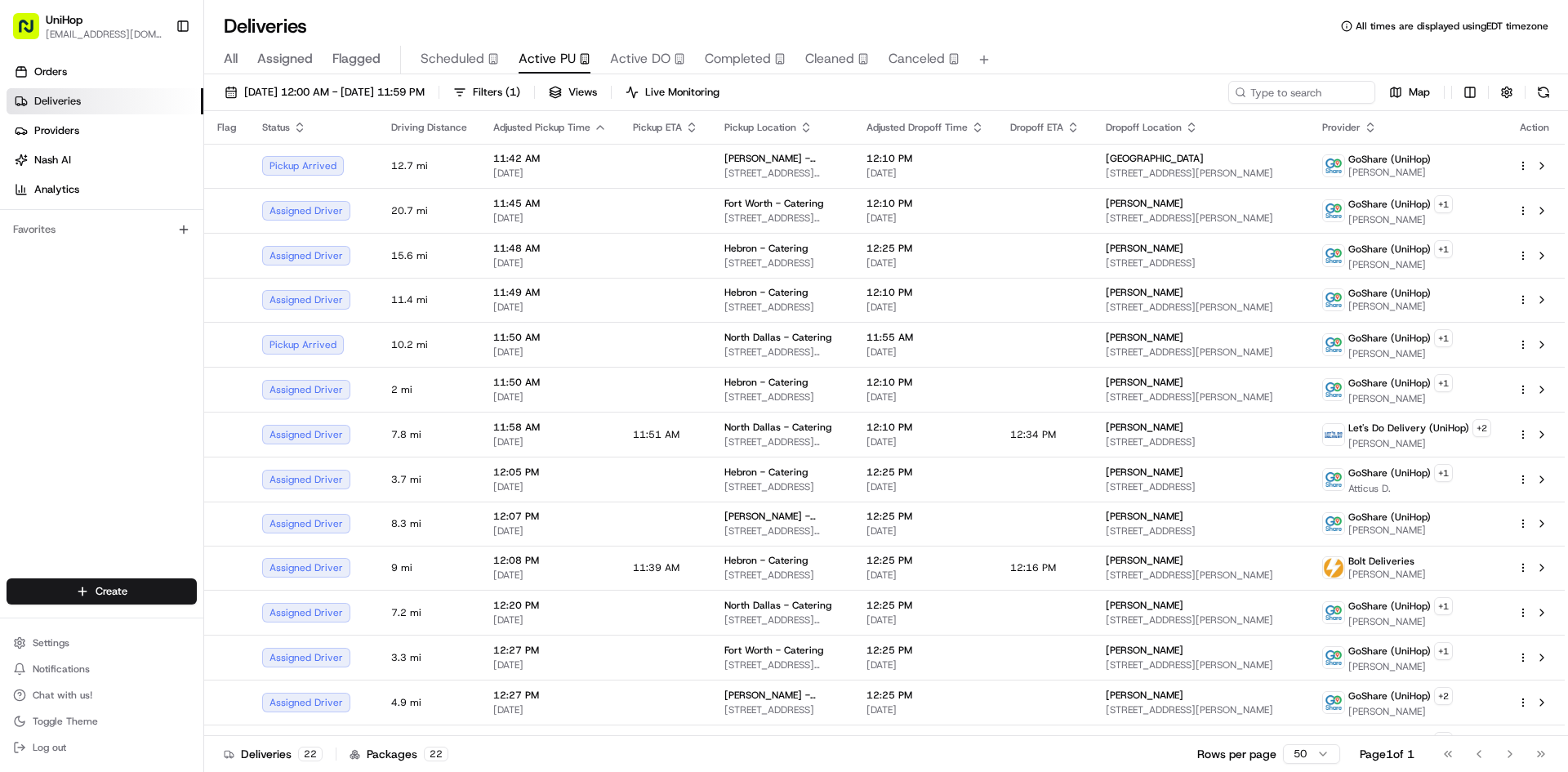
click at [93, 463] on div "Orders Deliveries Providers [PERSON_NAME] Analytics Favorites" at bounding box center [102, 320] width 203 height 536
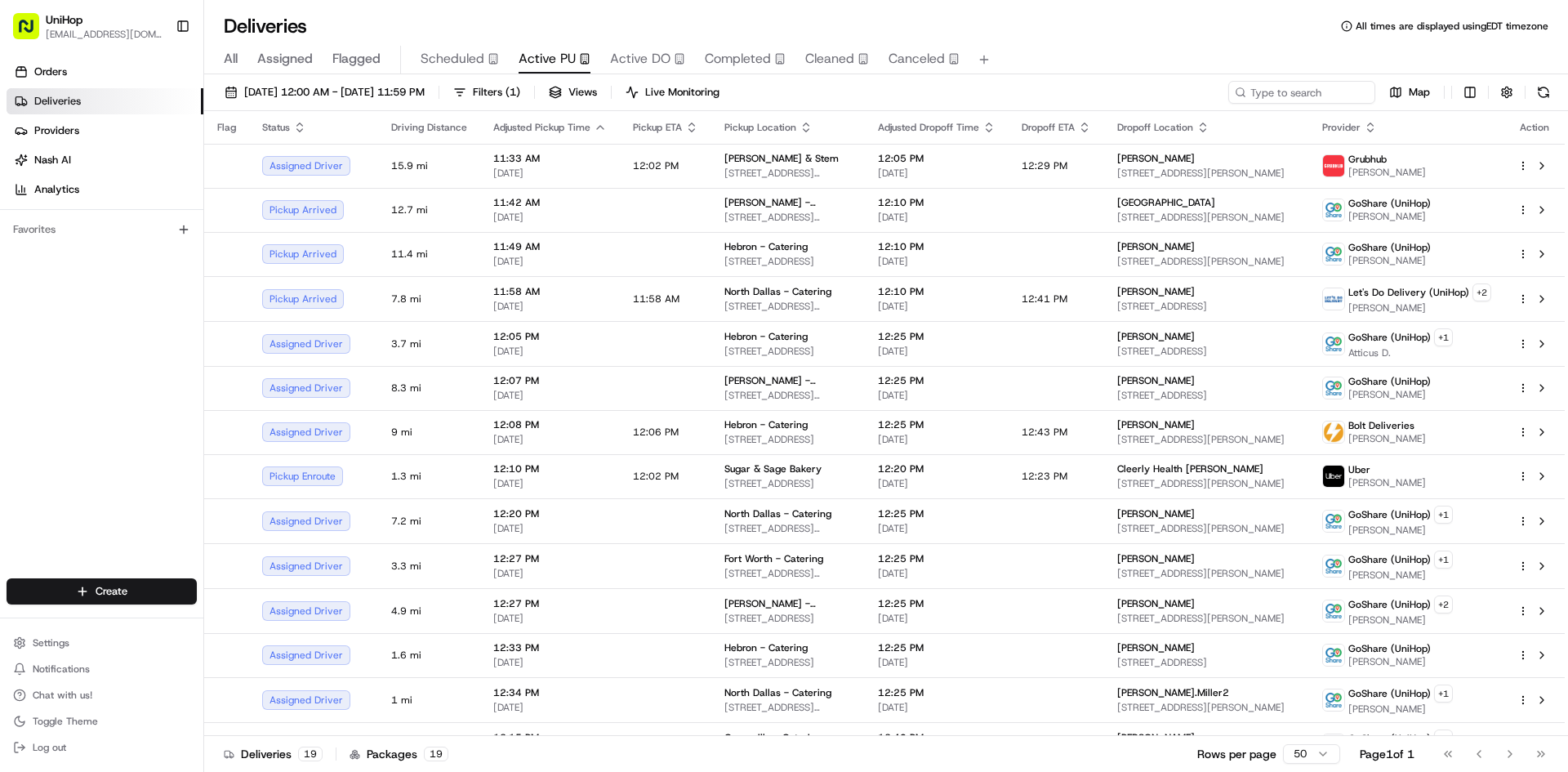
click at [43, 449] on div "Orders Deliveries Providers [PERSON_NAME] Analytics Favorites" at bounding box center [102, 320] width 203 height 536
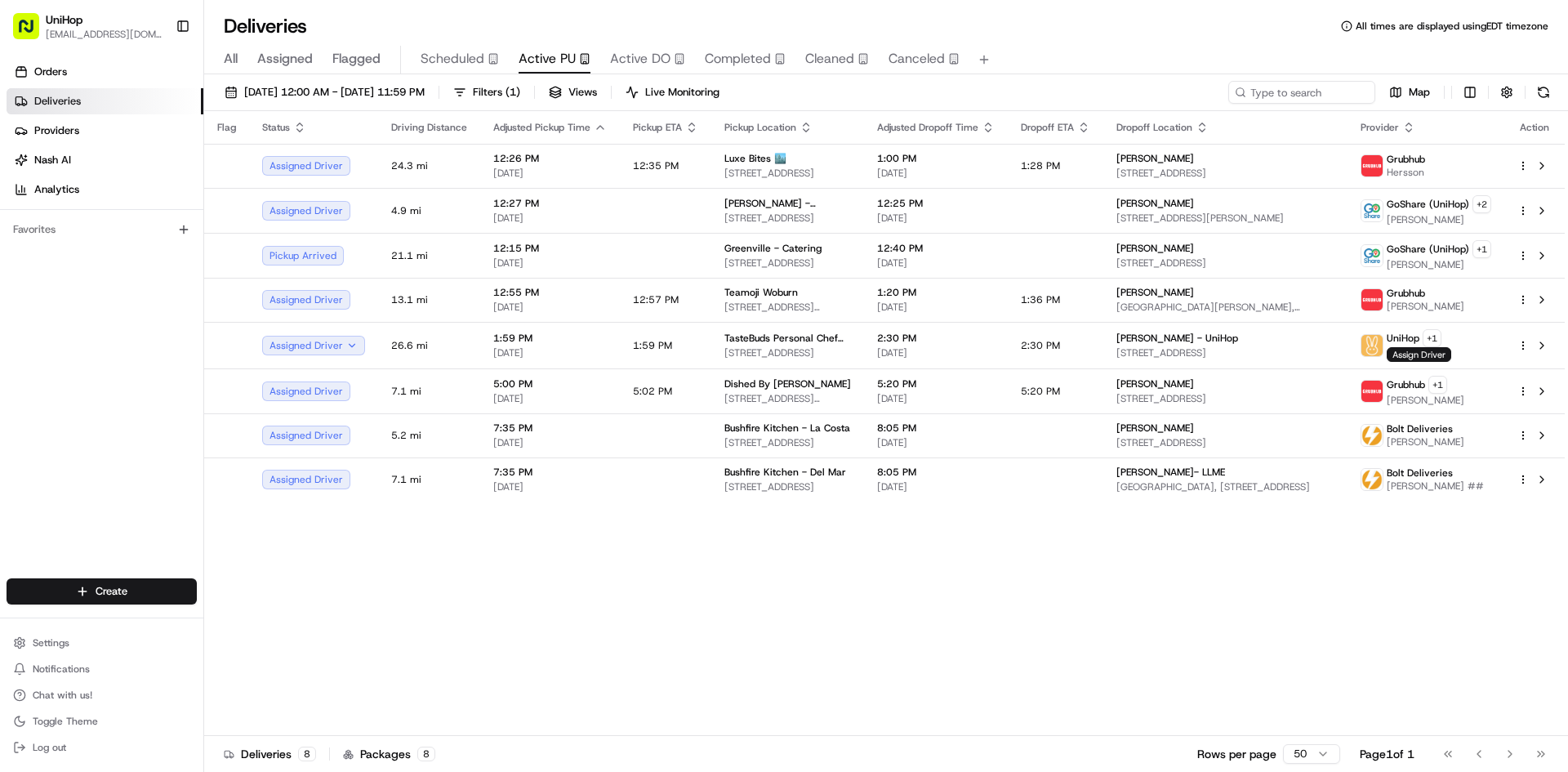
click at [119, 403] on div "Orders Deliveries Providers [PERSON_NAME] Analytics Favorites" at bounding box center [102, 320] width 203 height 536
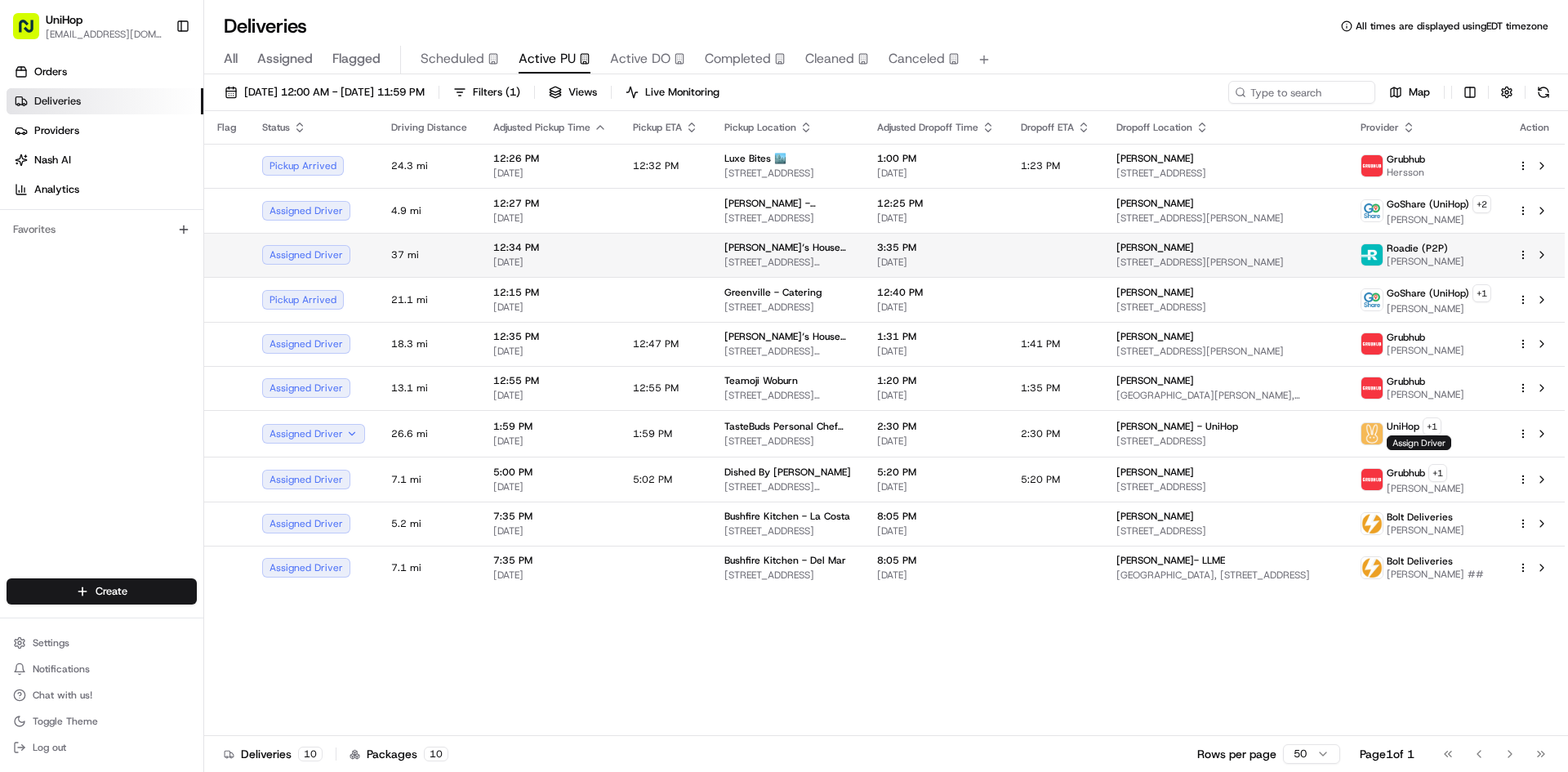
click at [575, 246] on span "12:34 PM" at bounding box center [550, 247] width 114 height 13
drag, startPoint x: 675, startPoint y: 685, endPoint x: 417, endPoint y: 121, distance: 620.2
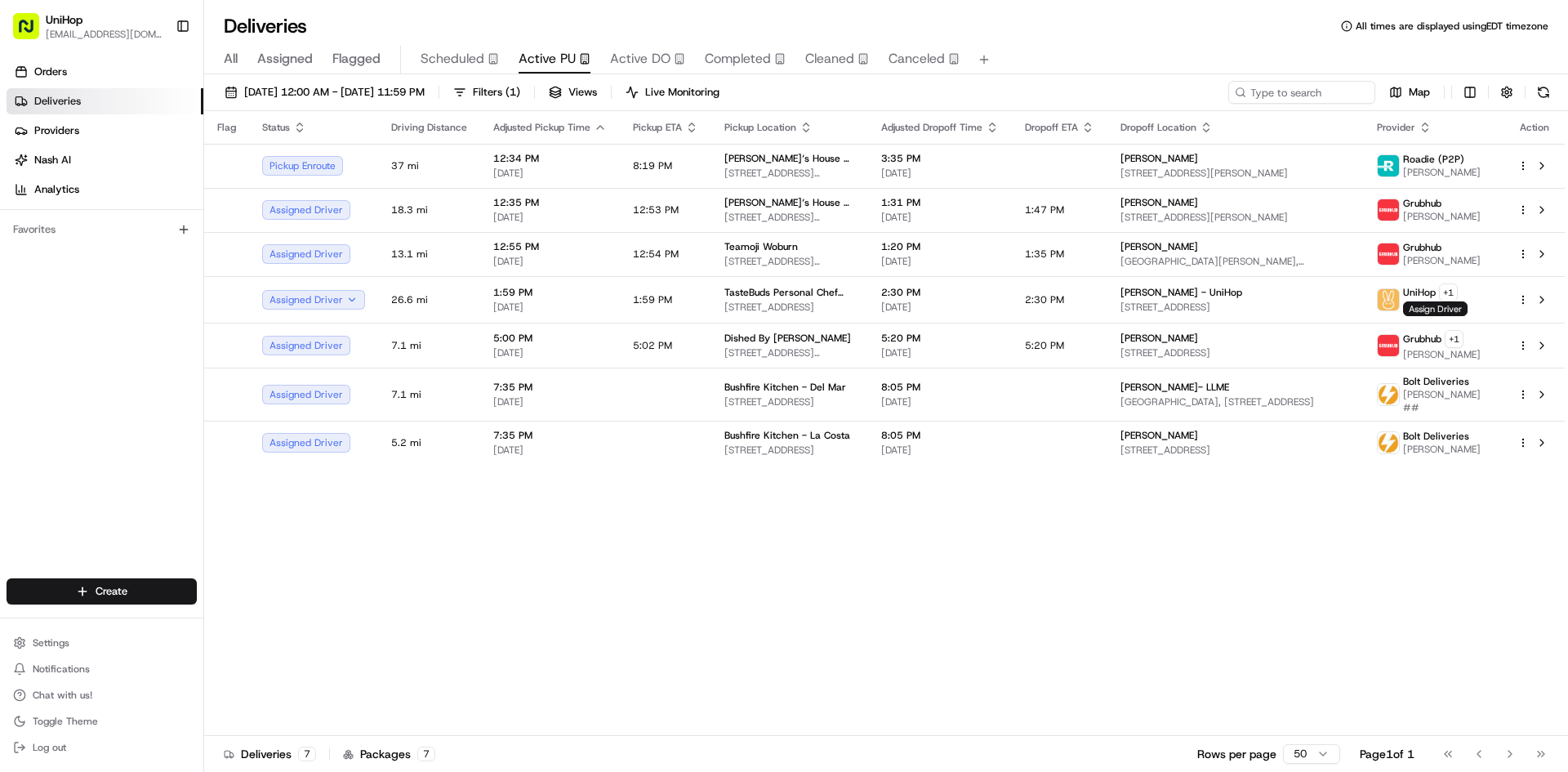
drag, startPoint x: 138, startPoint y: 463, endPoint x: 184, endPoint y: 177, distance: 289.7
click at [139, 460] on div "Orders Deliveries Providers [PERSON_NAME] Analytics Favorites" at bounding box center [102, 320] width 203 height 536
click at [57, 400] on div "Orders Deliveries Providers [PERSON_NAME] Analytics Favorites" at bounding box center [102, 320] width 203 height 536
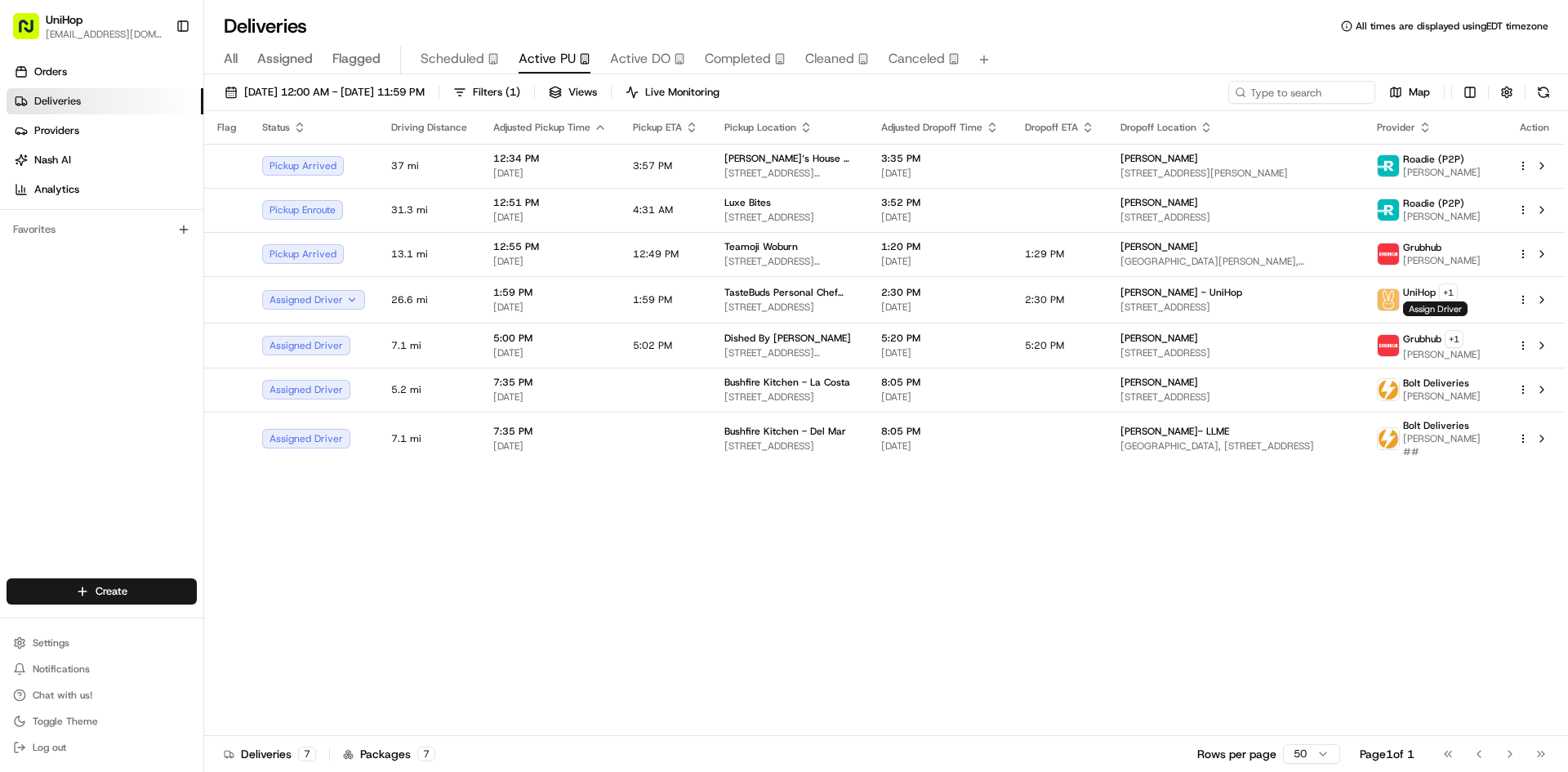
drag, startPoint x: 85, startPoint y: 422, endPoint x: 94, endPoint y: 192, distance: 230.2
click at [85, 421] on div "Orders Deliveries Providers [PERSON_NAME] Analytics Favorites" at bounding box center [102, 320] width 203 height 536
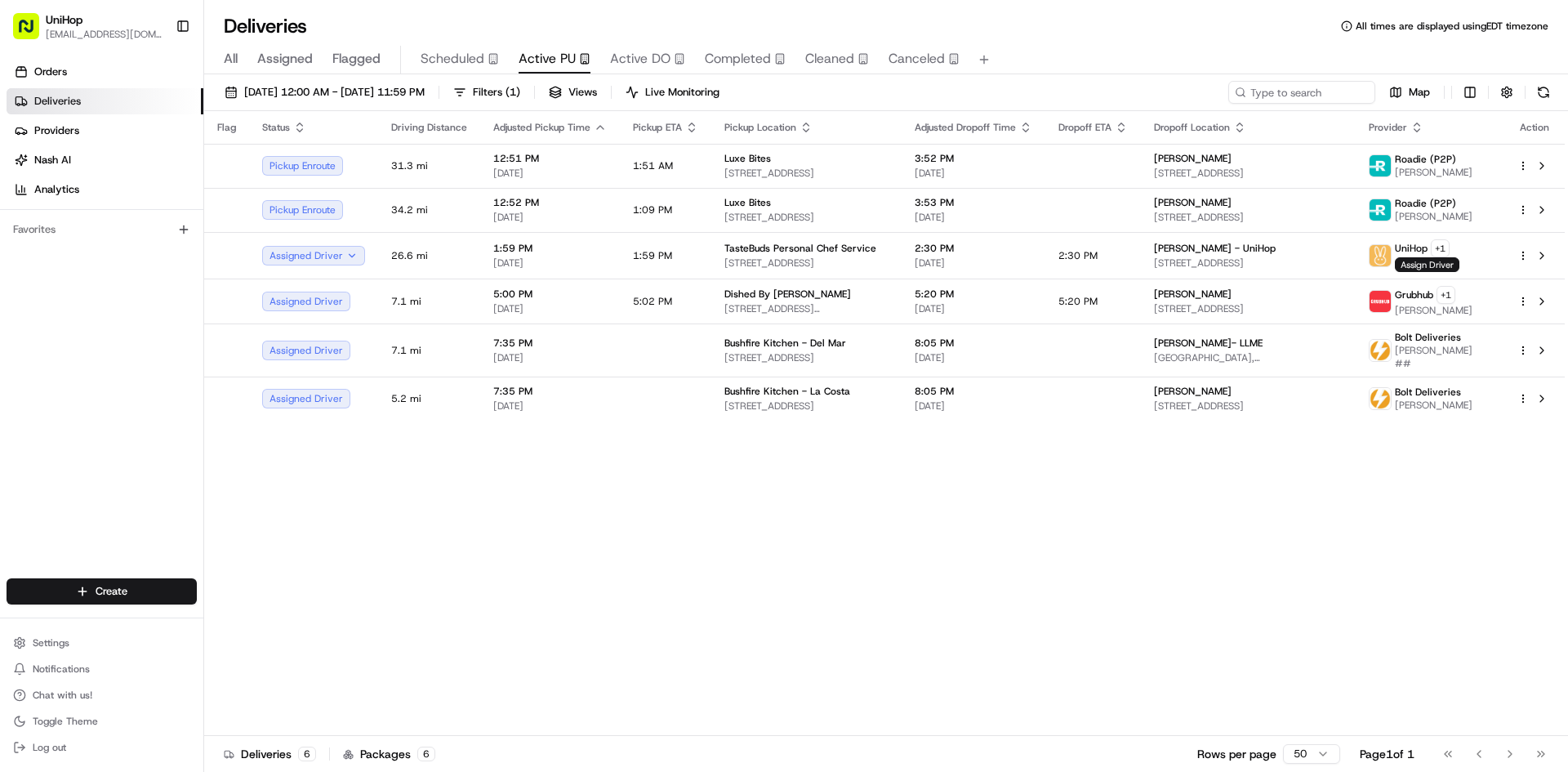
drag, startPoint x: 114, startPoint y: 529, endPoint x: 106, endPoint y: 459, distance: 70.5
click at [110, 524] on div "Orders Deliveries Providers [PERSON_NAME] Analytics Favorites" at bounding box center [102, 320] width 203 height 536
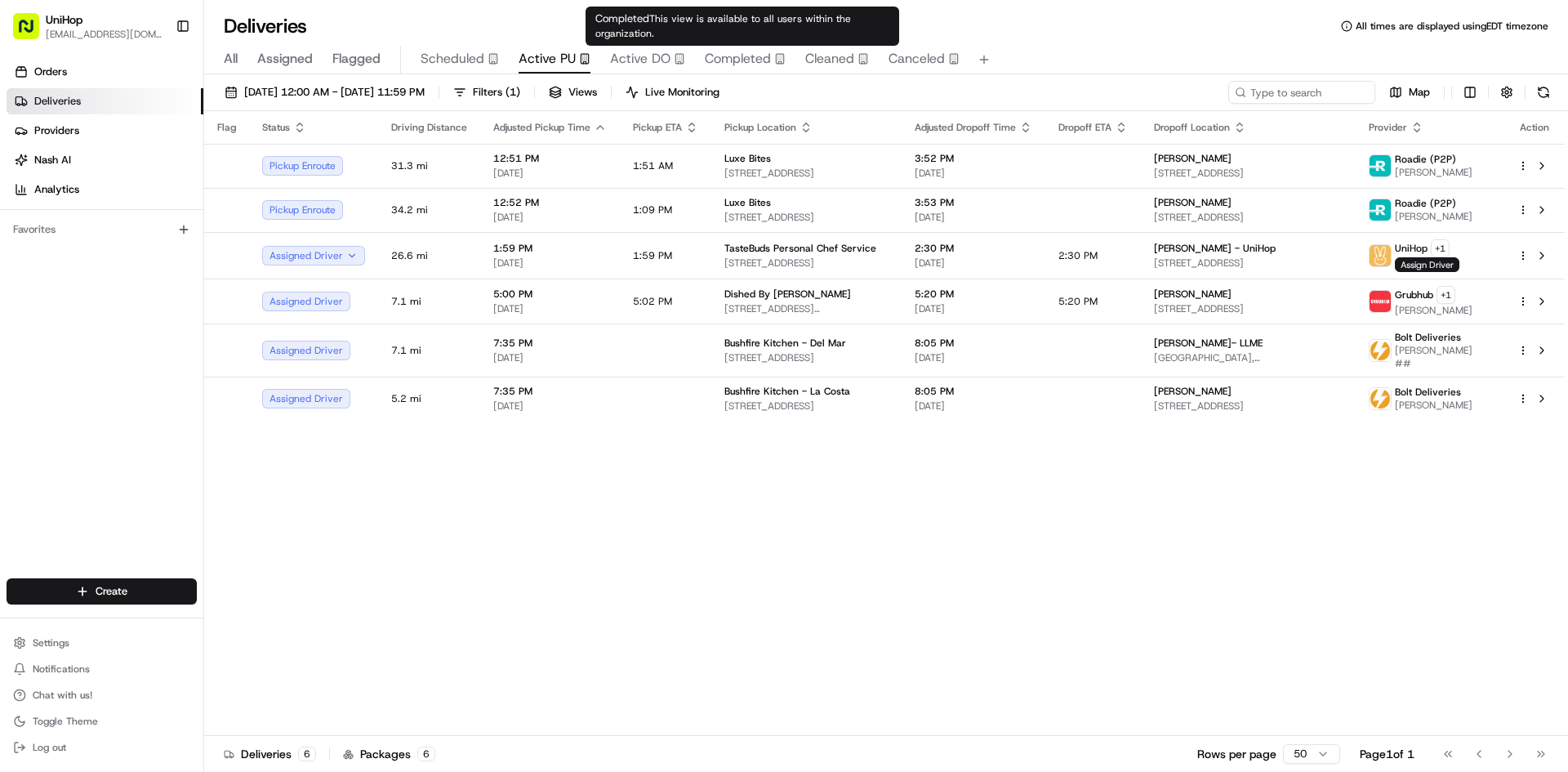
click at [731, 48] on button "Completed" at bounding box center [746, 60] width 81 height 27
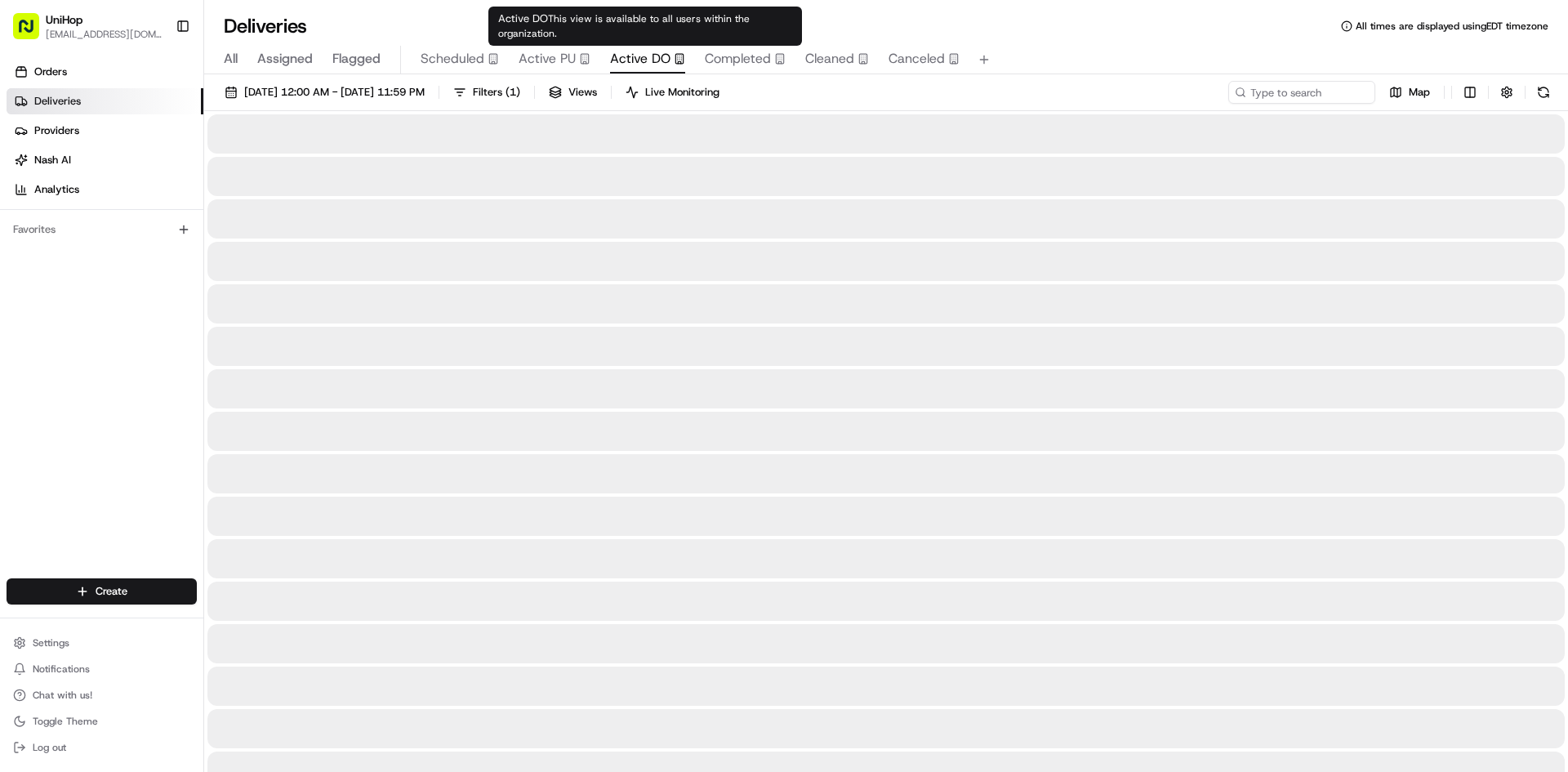
click at [660, 59] on span "Active DO" at bounding box center [640, 58] width 61 height 20
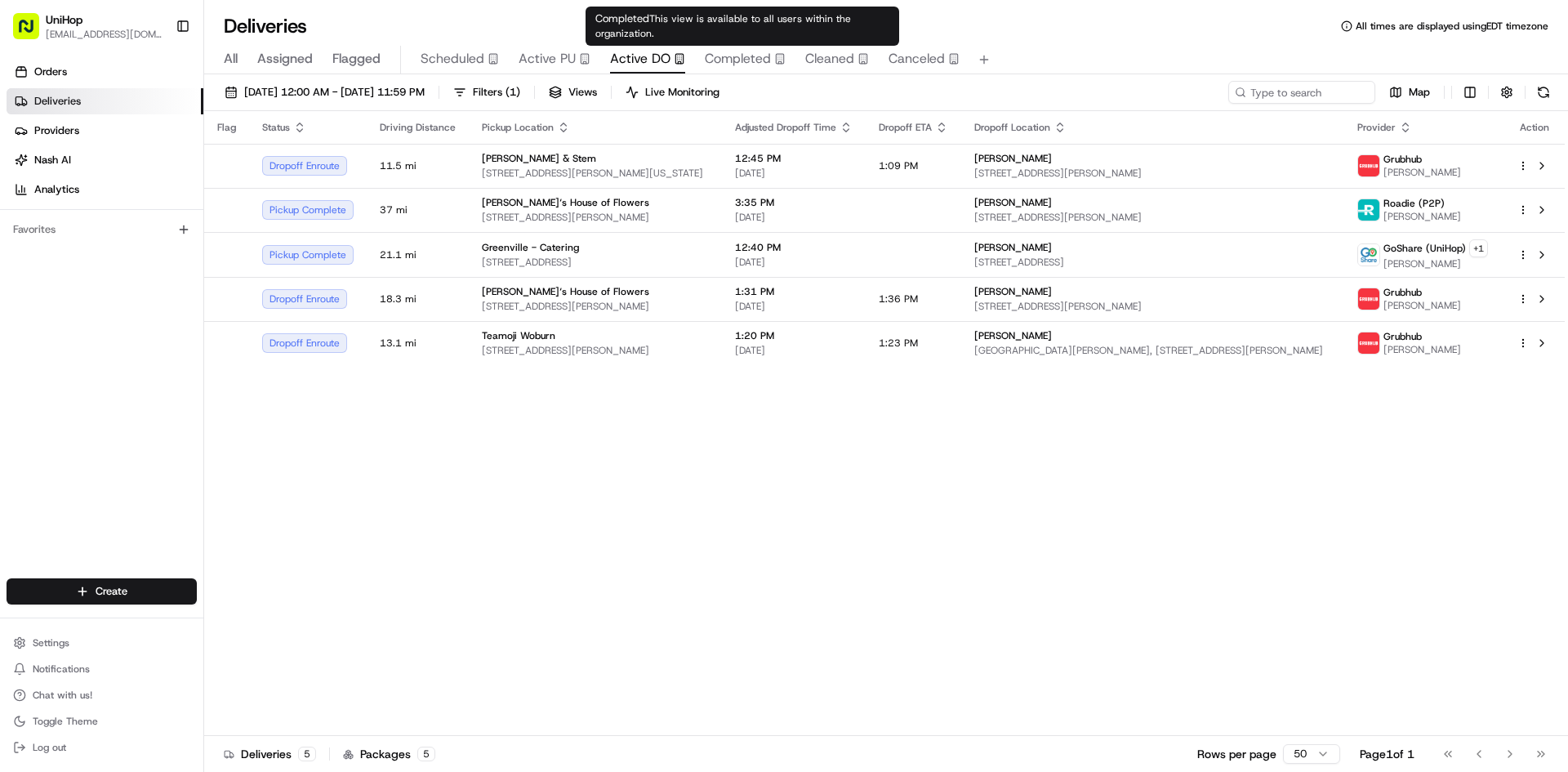
click at [717, 62] on span "Completed" at bounding box center [738, 58] width 66 height 20
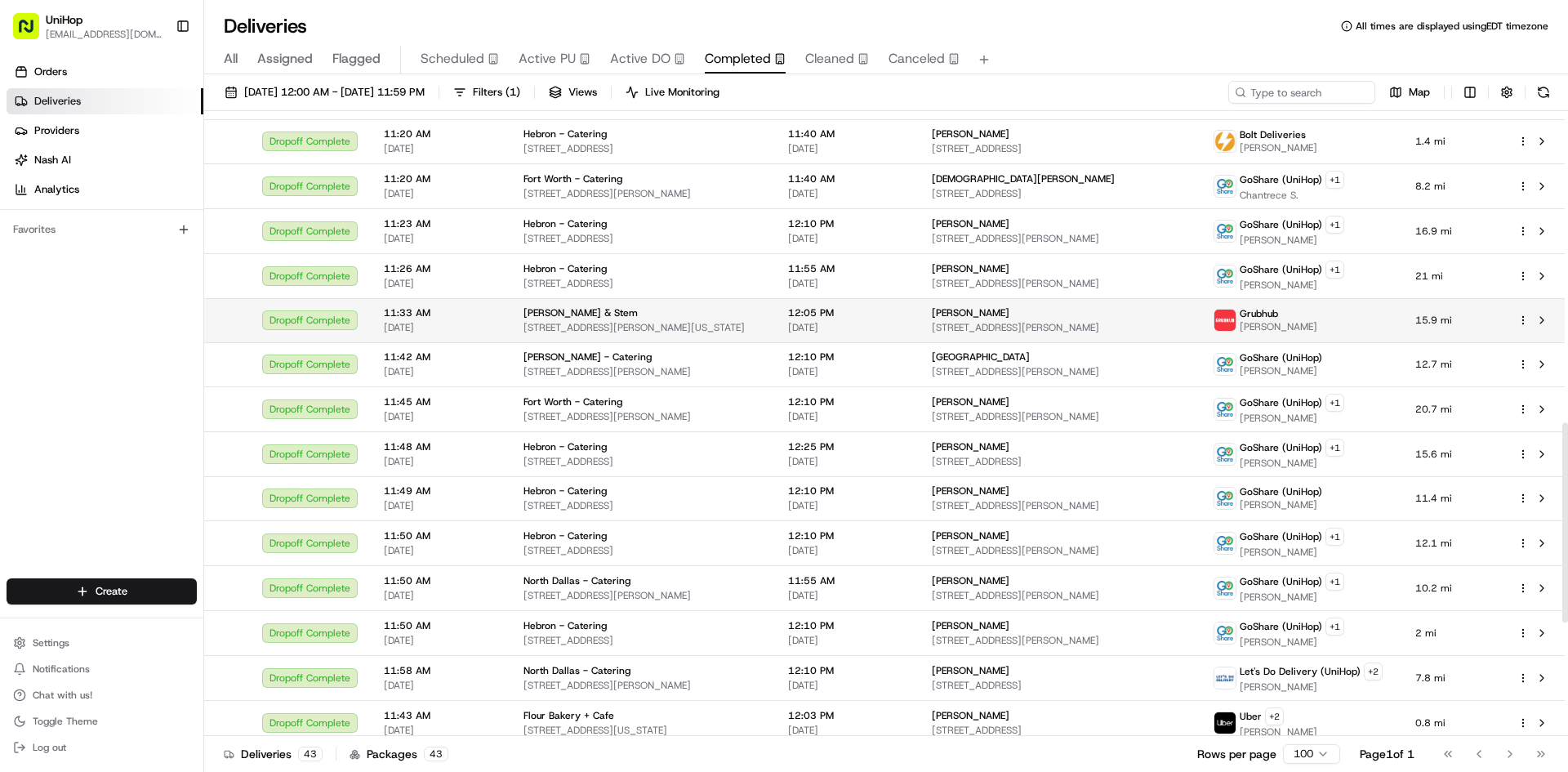
scroll to position [980, 0]
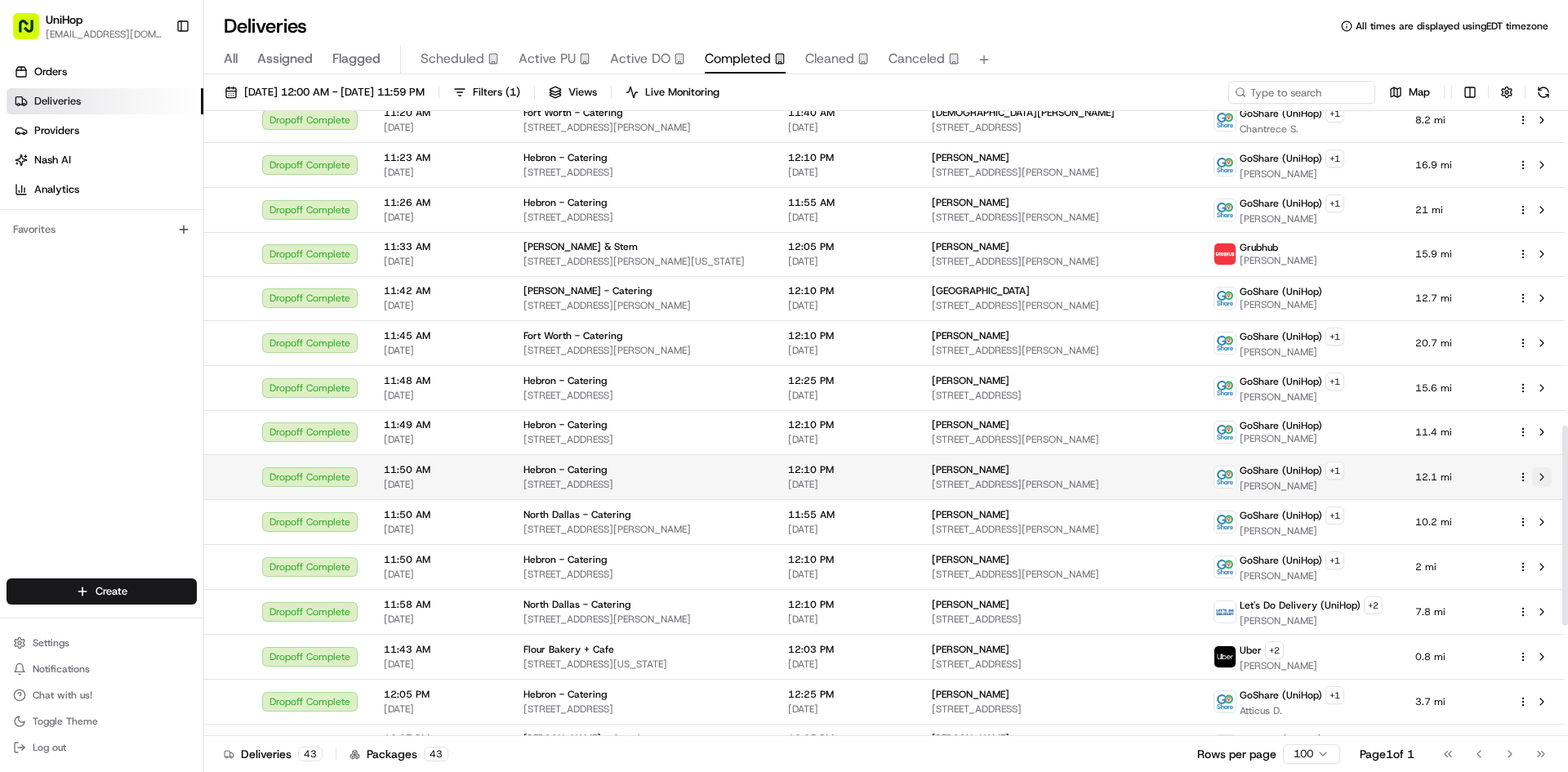
click at [1541, 480] on button at bounding box center [1541, 476] width 20 height 20
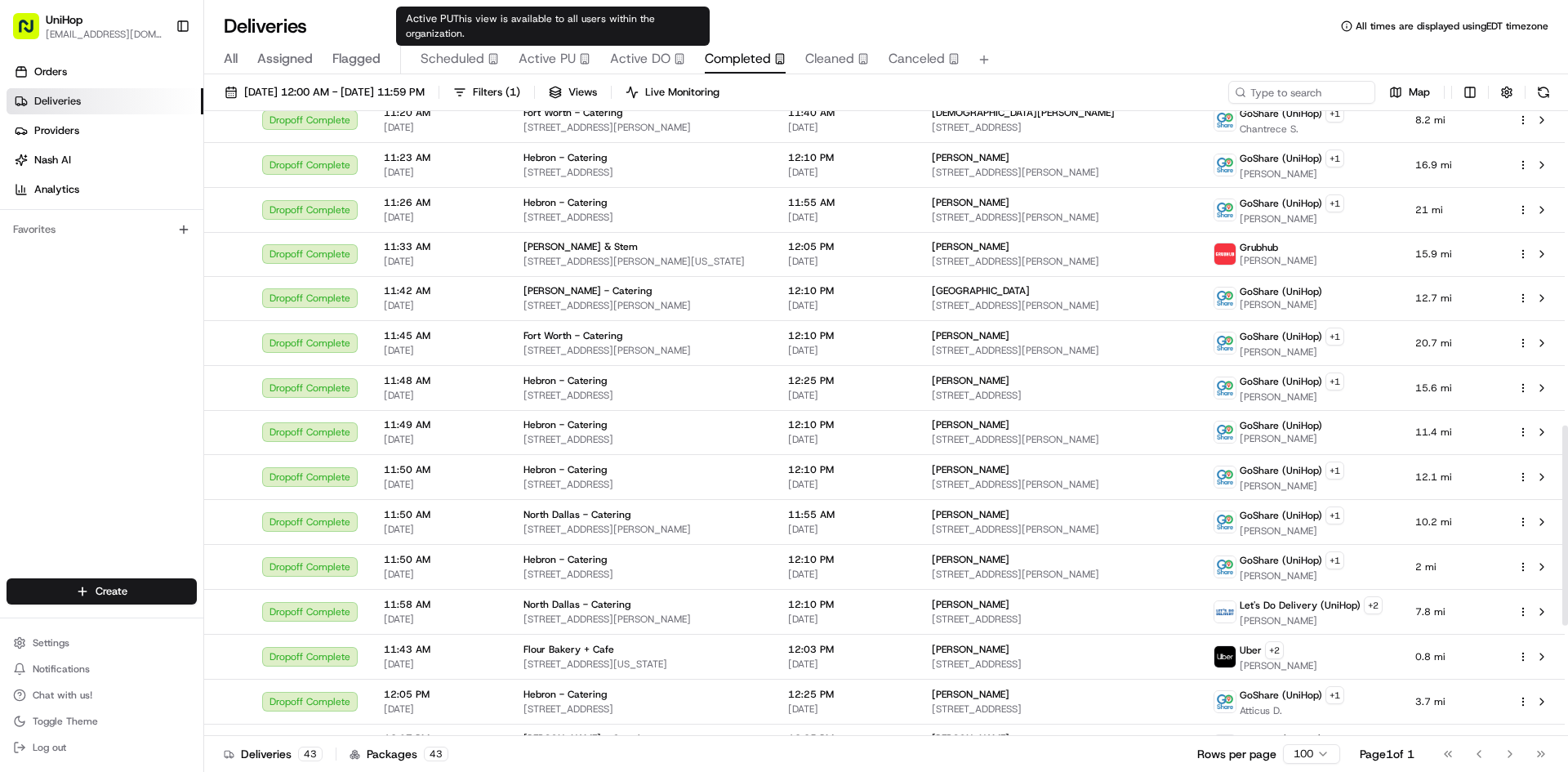
click at [562, 62] on span "Active PU" at bounding box center [547, 58] width 57 height 20
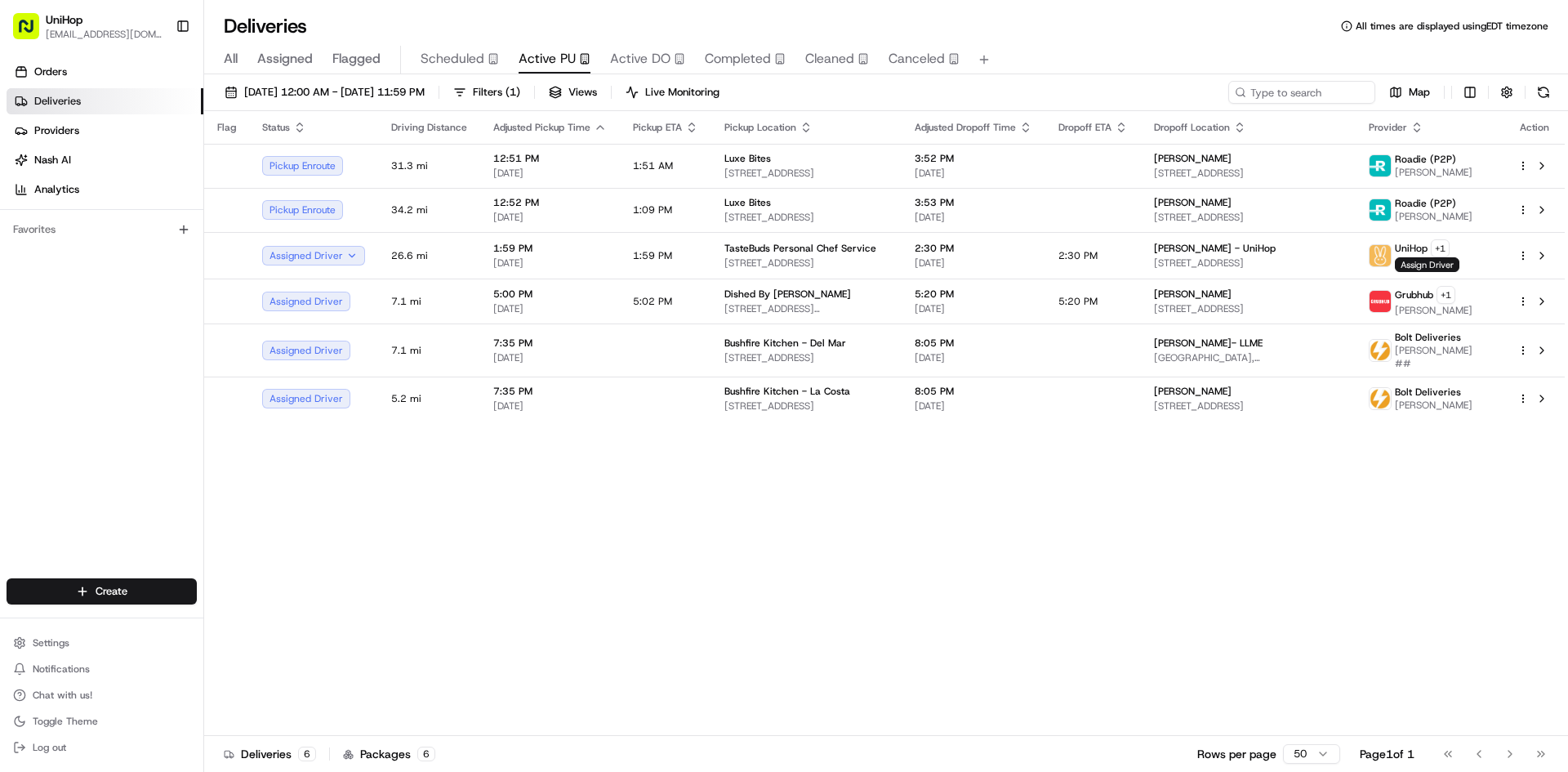
click at [0, 428] on div "Orders Deliveries Providers [PERSON_NAME] Analytics Favorites" at bounding box center [102, 320] width 203 height 536
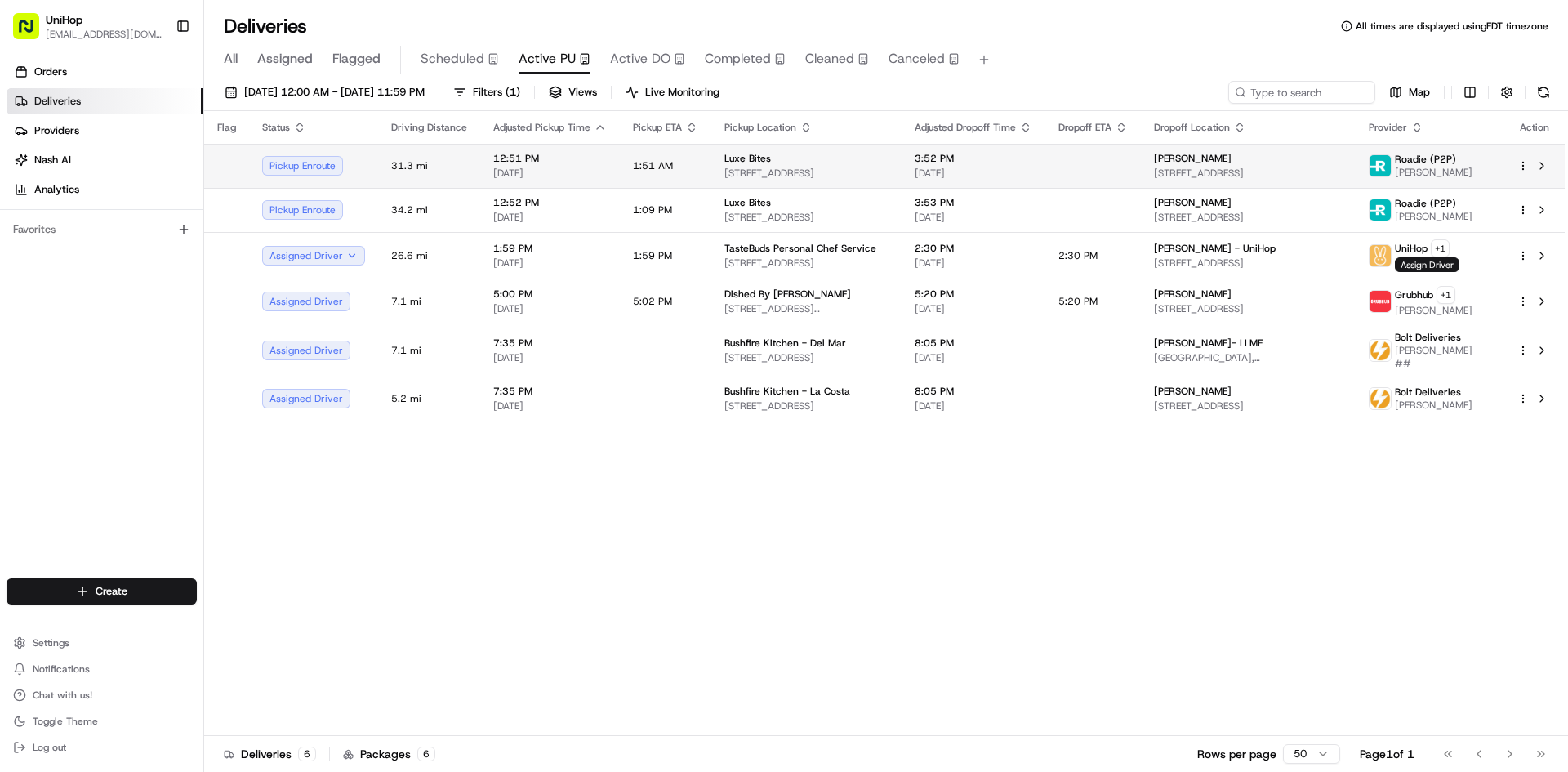
click at [797, 171] on span "3317 N Mission Rd, Los Angeles, CA 90031, USA" at bounding box center [806, 173] width 164 height 13
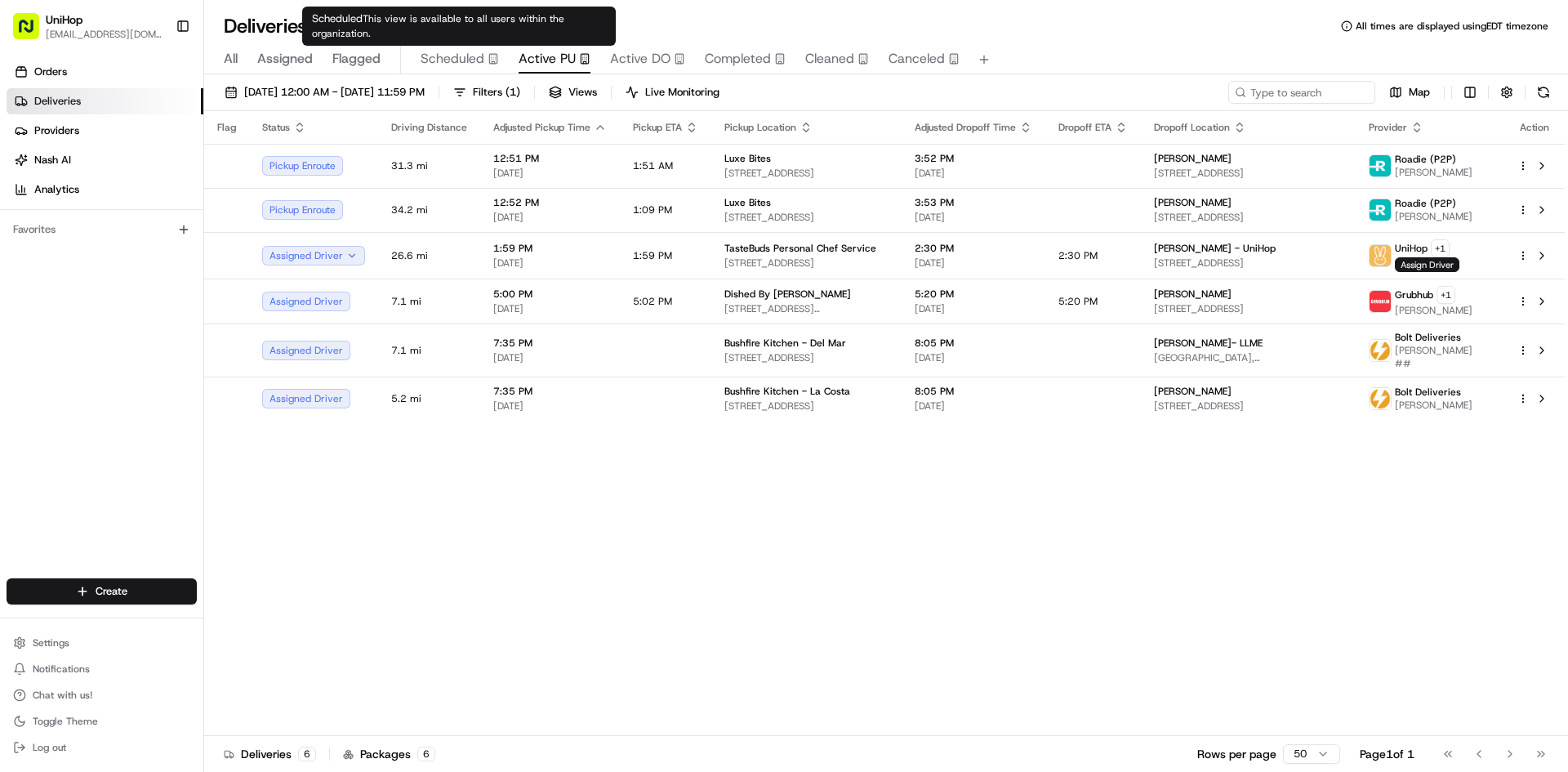
click at [469, 53] on span "Scheduled" at bounding box center [452, 58] width 64 height 20
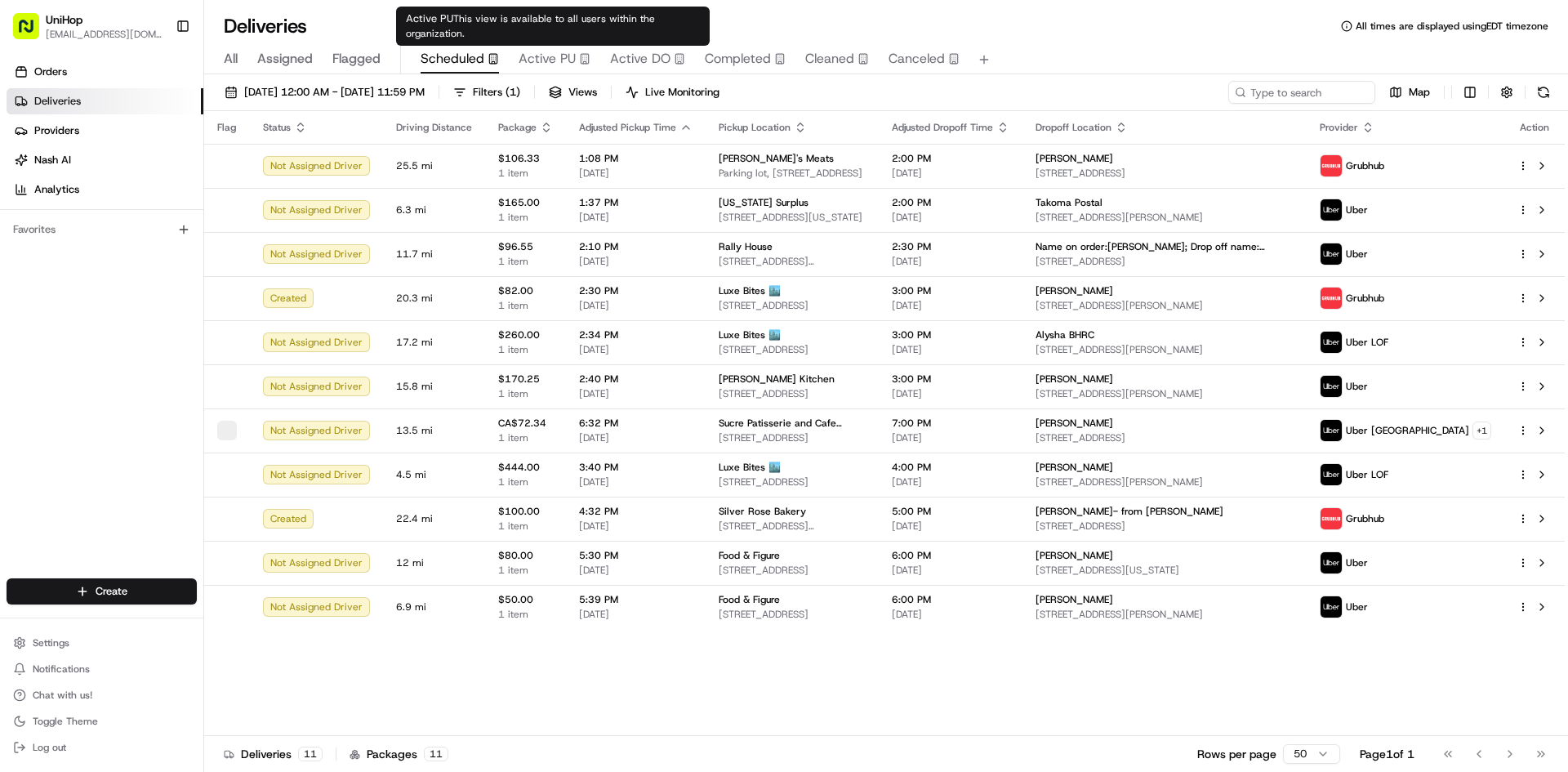
click at [554, 56] on span "Active PU" at bounding box center [547, 58] width 57 height 20
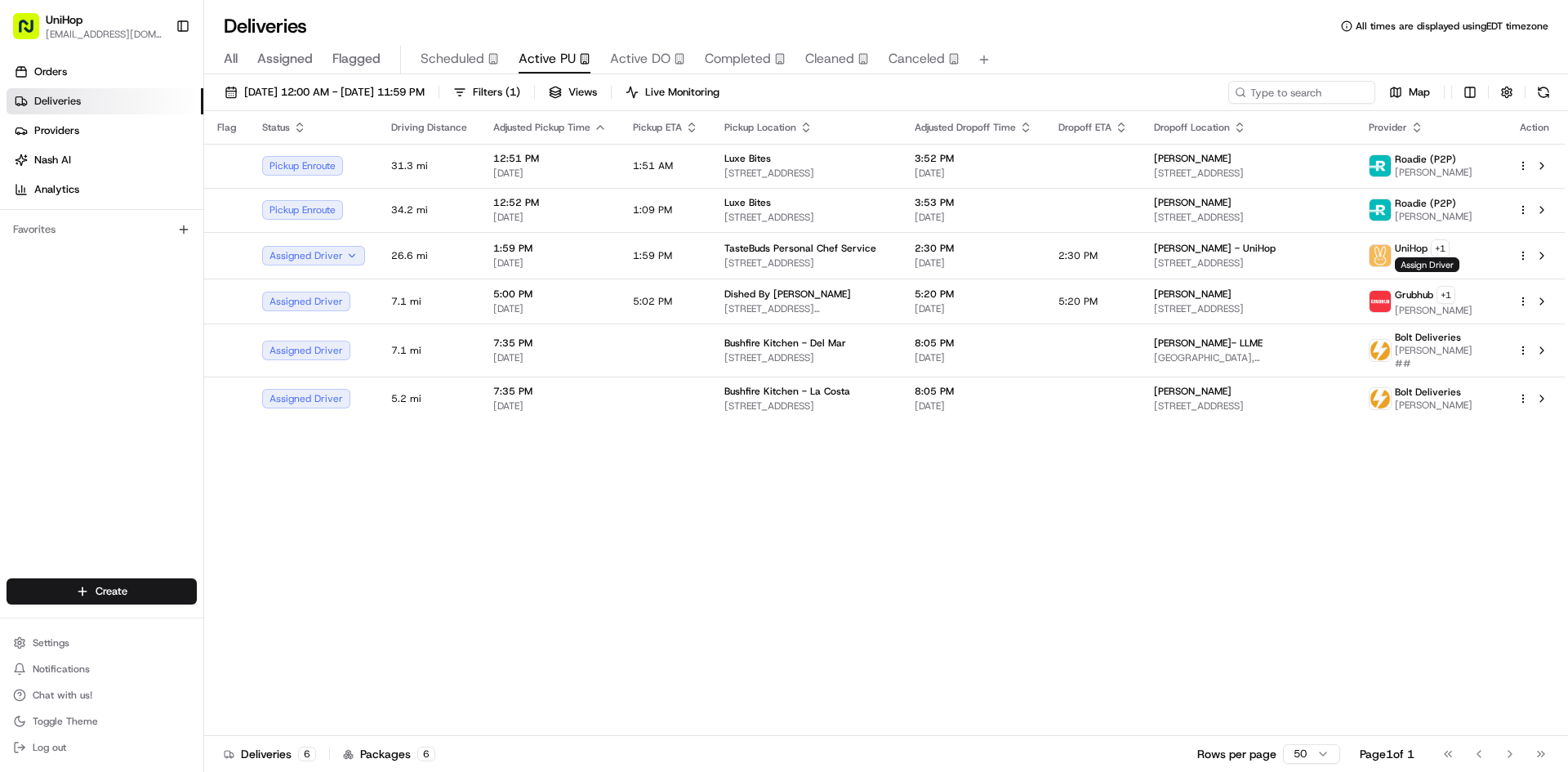
click at [13, 390] on div "Orders Deliveries Providers [PERSON_NAME] Analytics Favorites" at bounding box center [102, 320] width 203 height 536
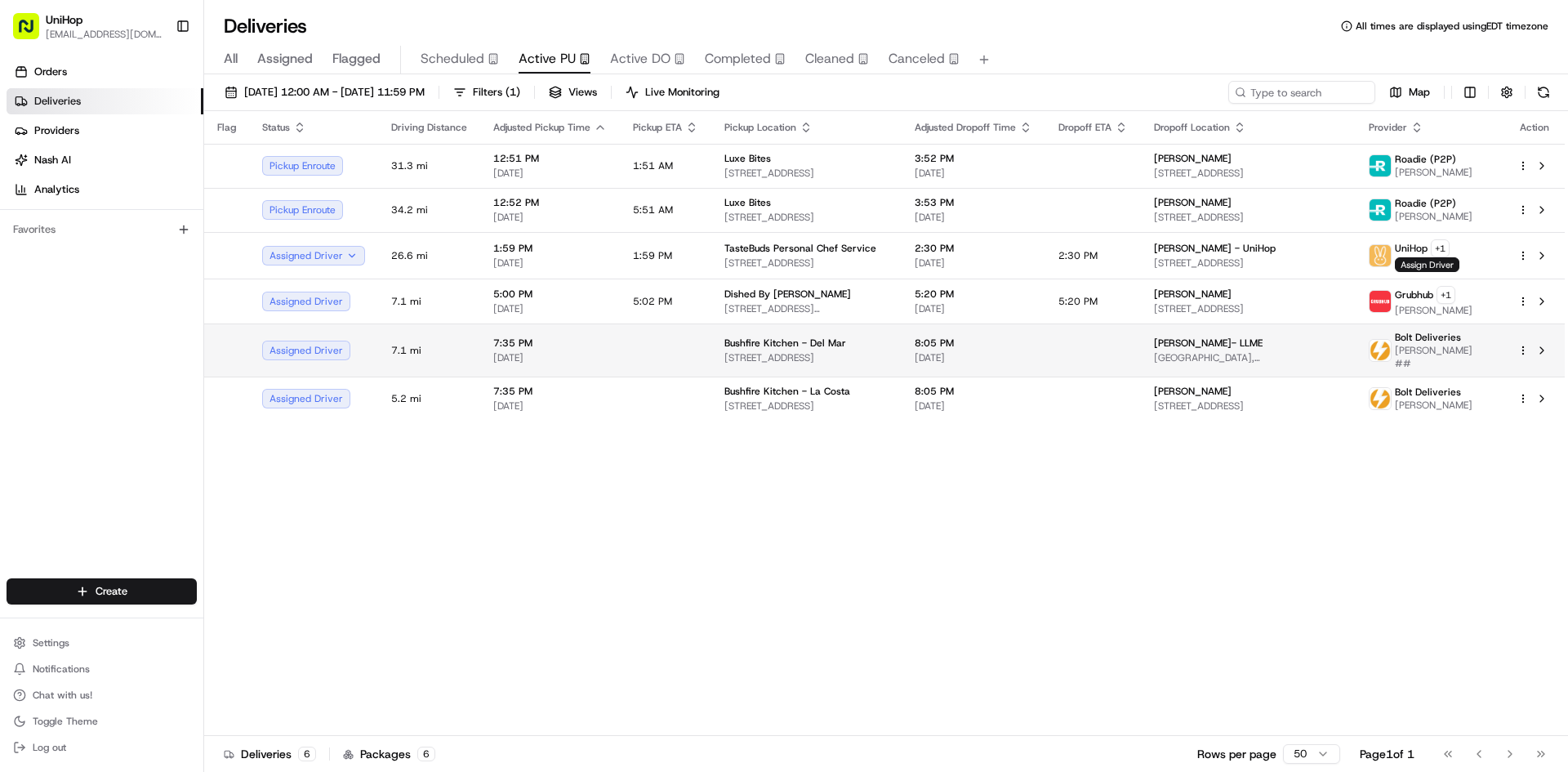
drag, startPoint x: 1009, startPoint y: 584, endPoint x: 712, endPoint y: 351, distance: 377.5
click at [980, 575] on div "Flag Status Driving Distance Adjusted Pickup Time Pickup ETA Pickup Location Ad…" at bounding box center [885, 423] width 1361 height 625
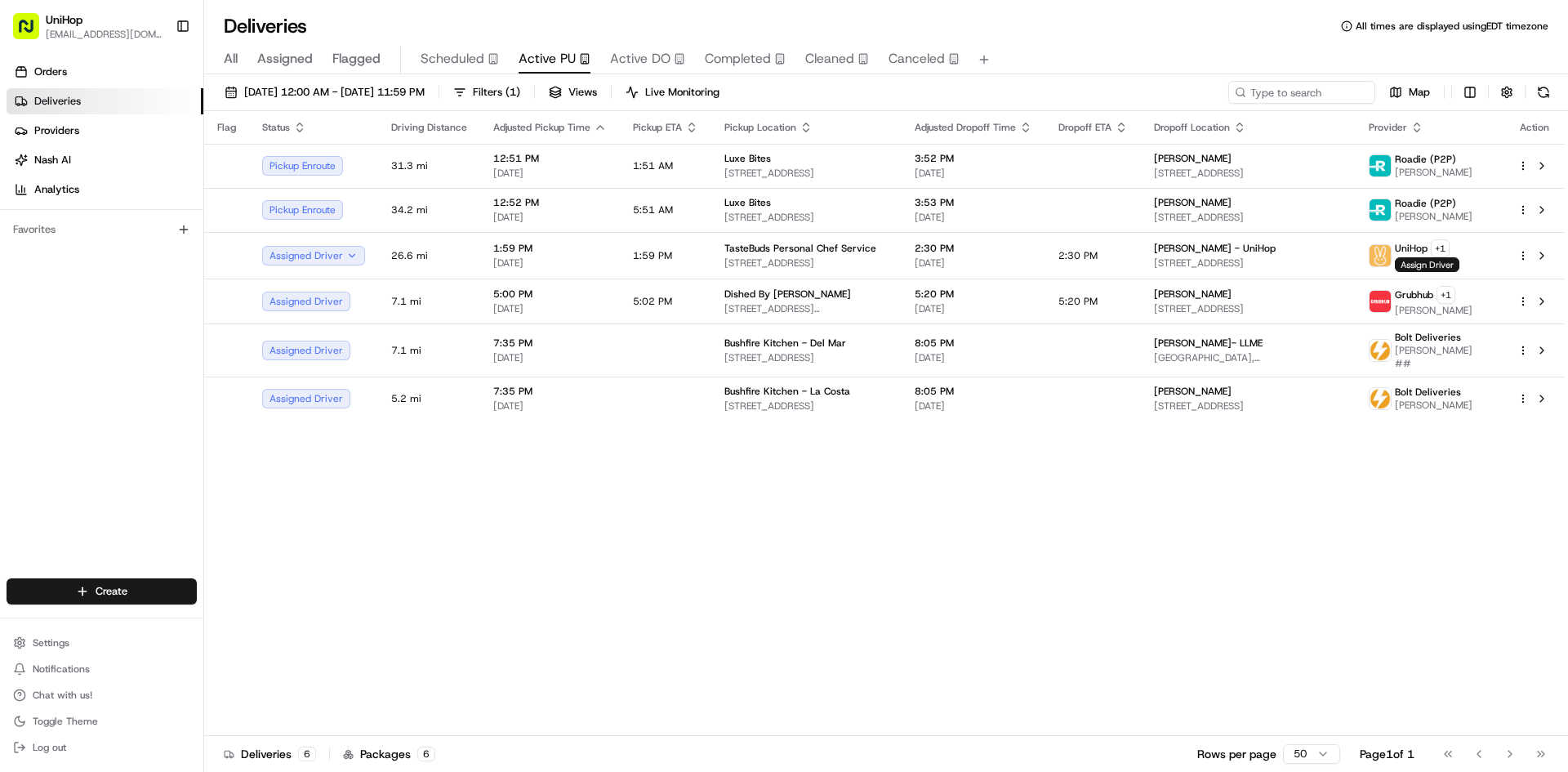
click at [1041, 552] on div "Flag Status Driving Distance Adjusted Pickup Time Pickup ETA Pickup Location Ad…" at bounding box center [885, 423] width 1361 height 625
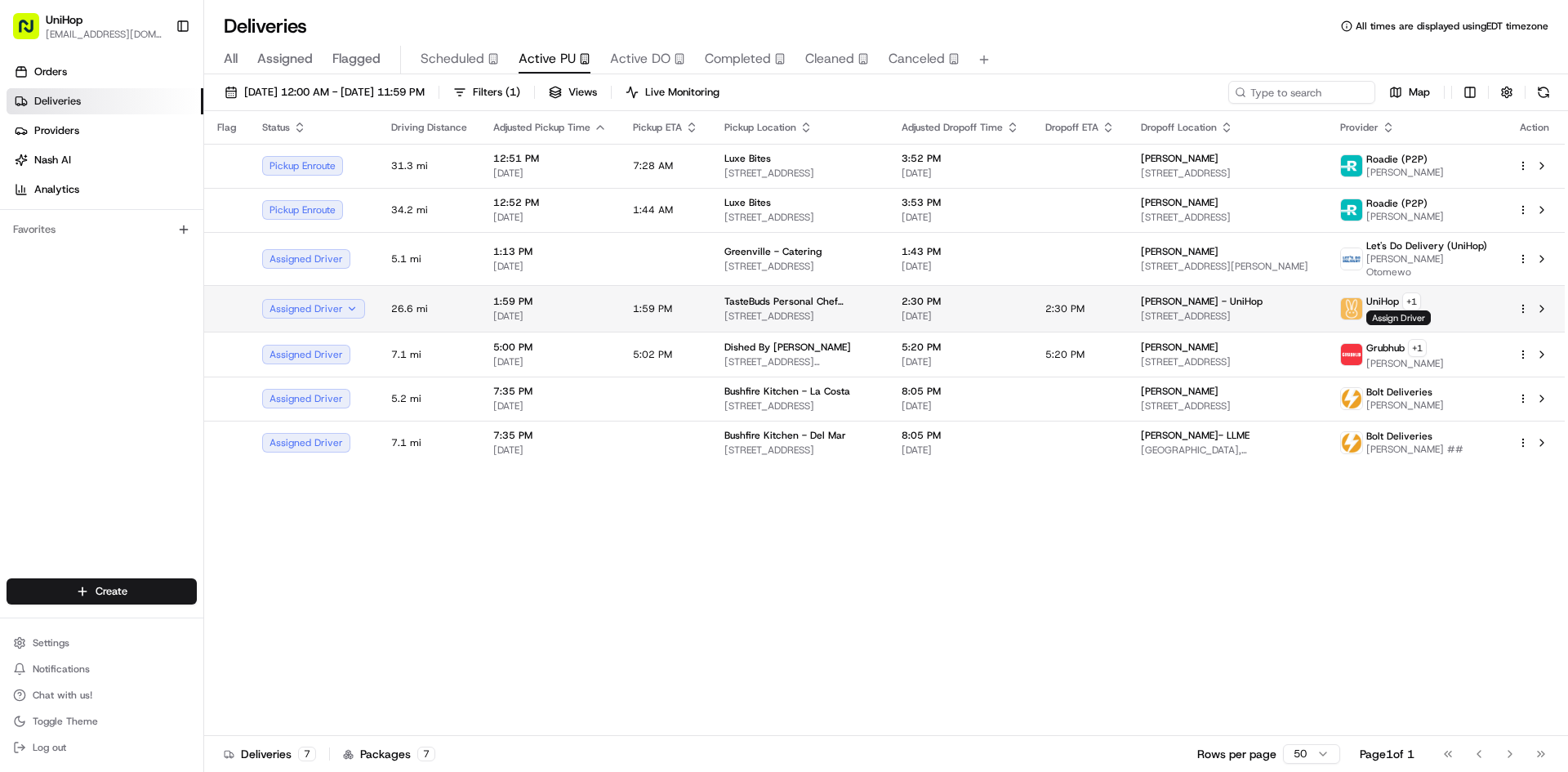
click at [779, 314] on td "TasteBuds Personal Chef Service 5321 Jaycee Ave b, Harrisburg, PA 17112, USA" at bounding box center [799, 308] width 177 height 46
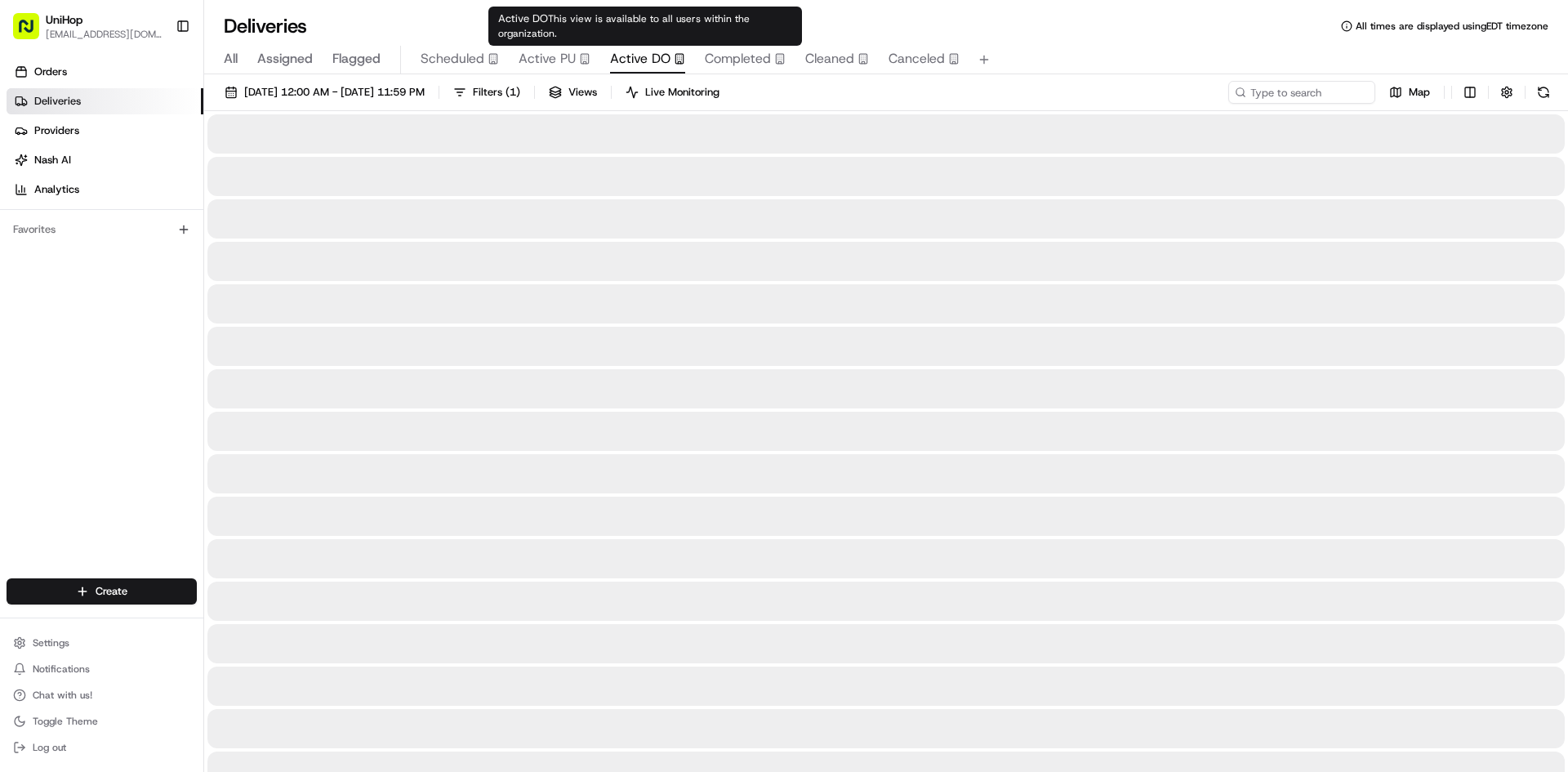
click at [611, 62] on span "Active DO" at bounding box center [640, 58] width 61 height 20
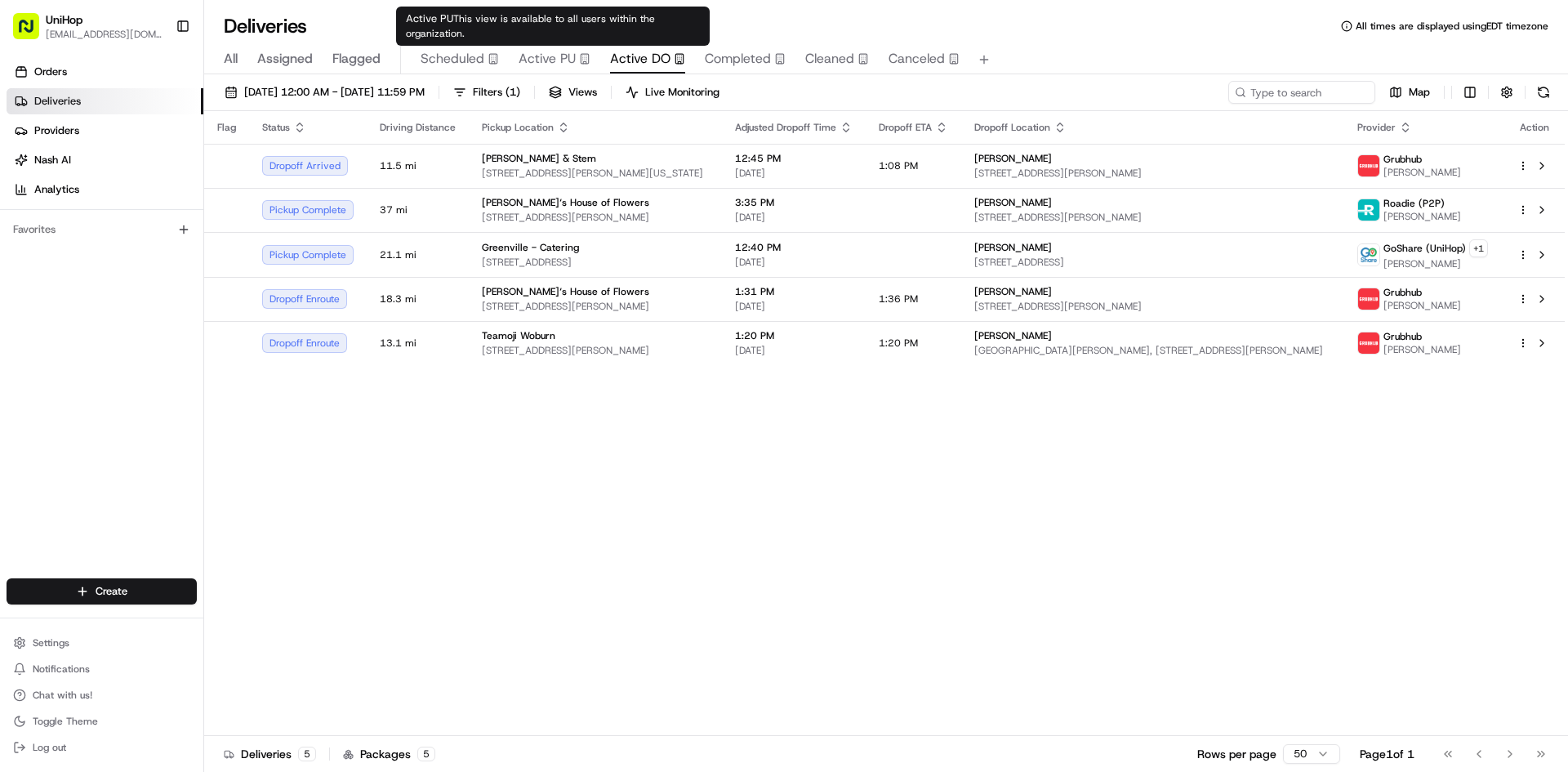
click at [579, 64] on icon "button" at bounding box center [584, 58] width 11 height 11
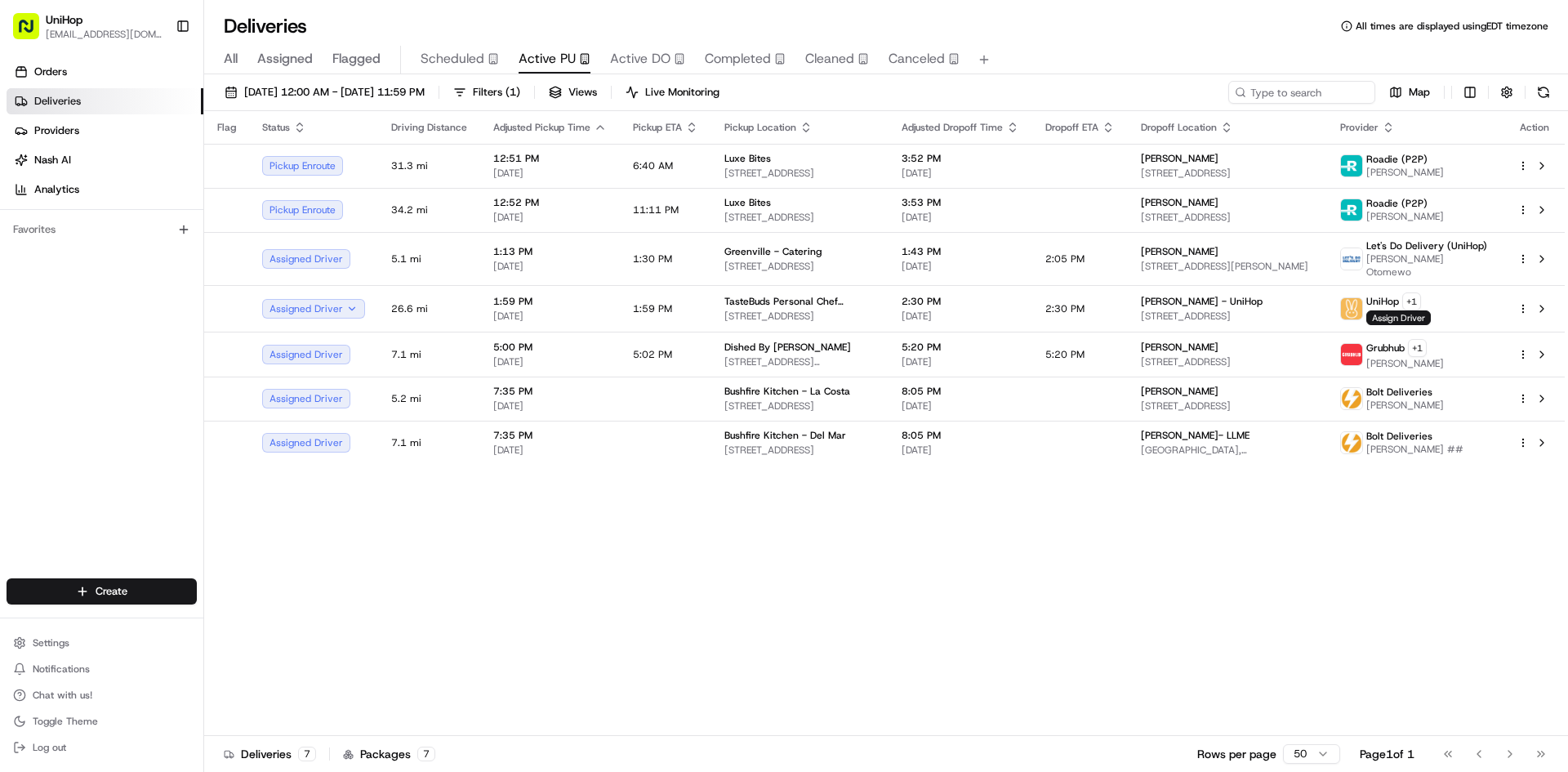
click at [733, 586] on div "Flag Status Driving Distance Adjusted Pickup Time Pickup ETA Pickup Location Ad…" at bounding box center [885, 423] width 1361 height 625
click at [0, 504] on div "Orders Deliveries Providers [PERSON_NAME] Analytics Favorites" at bounding box center [102, 320] width 203 height 536
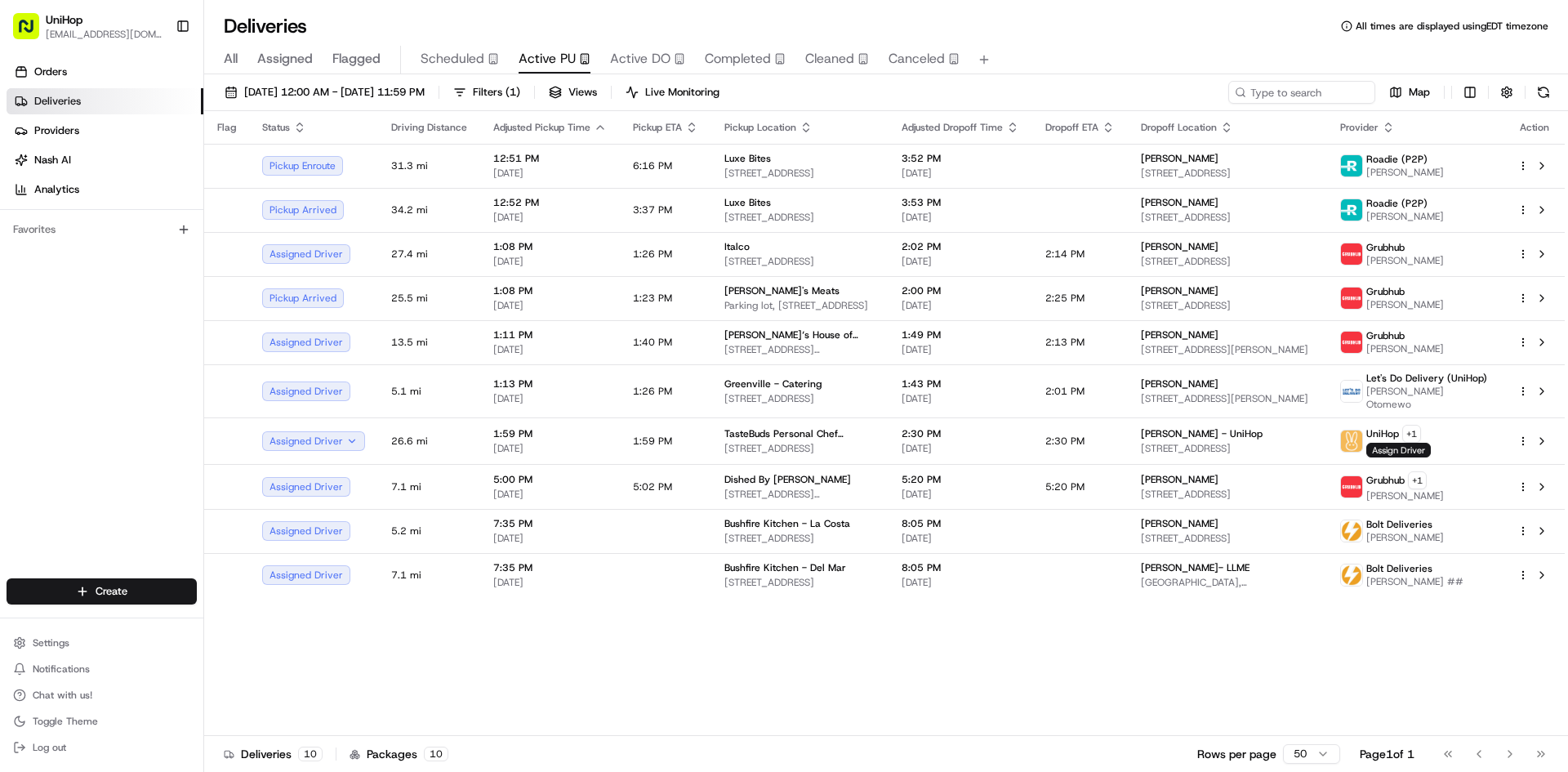
click at [62, 426] on div "Orders Deliveries Providers [PERSON_NAME] Analytics Favorites" at bounding box center [102, 320] width 203 height 536
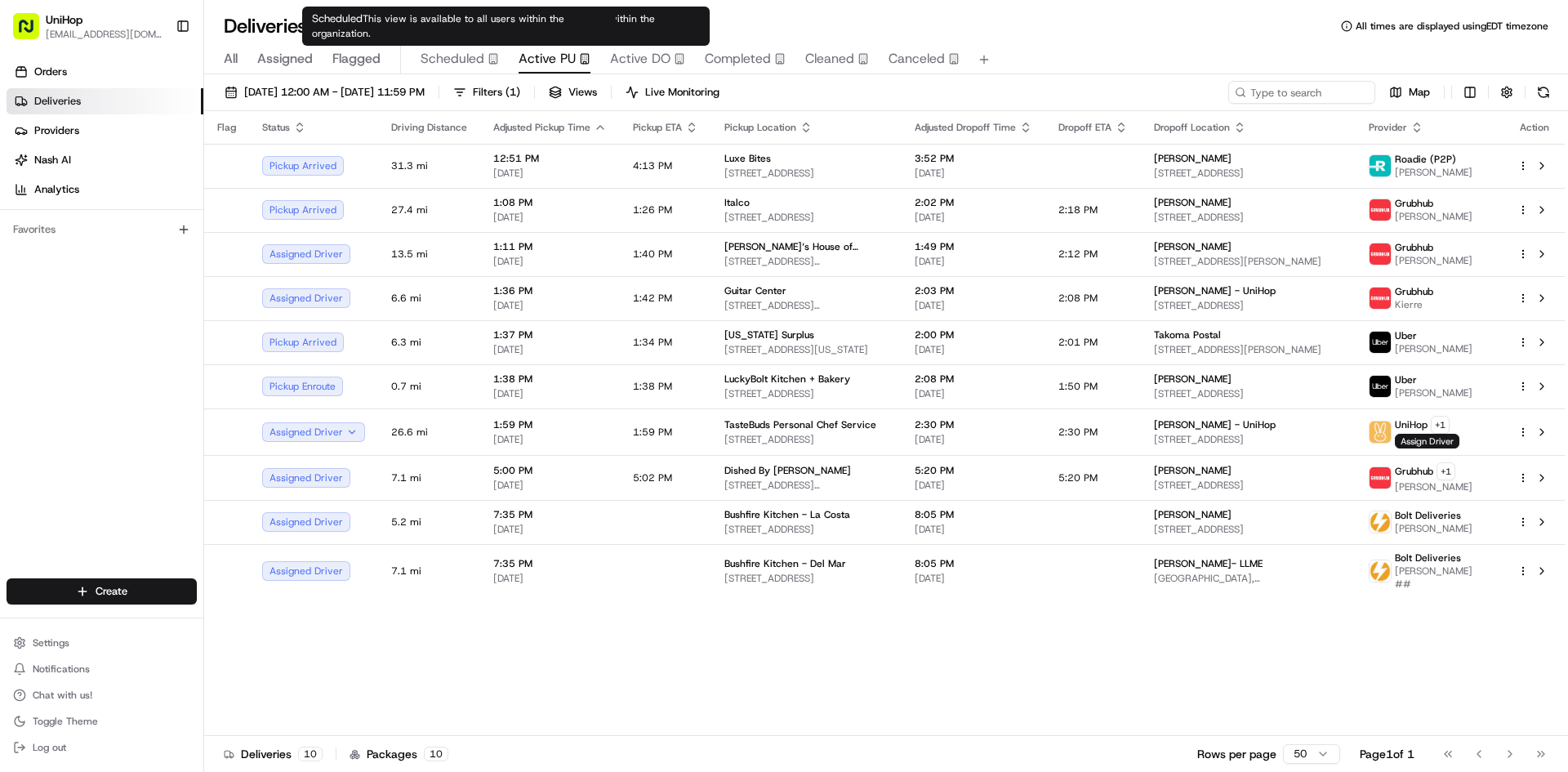
click at [487, 58] on icon "button" at bounding box center [492, 58] width 11 height 11
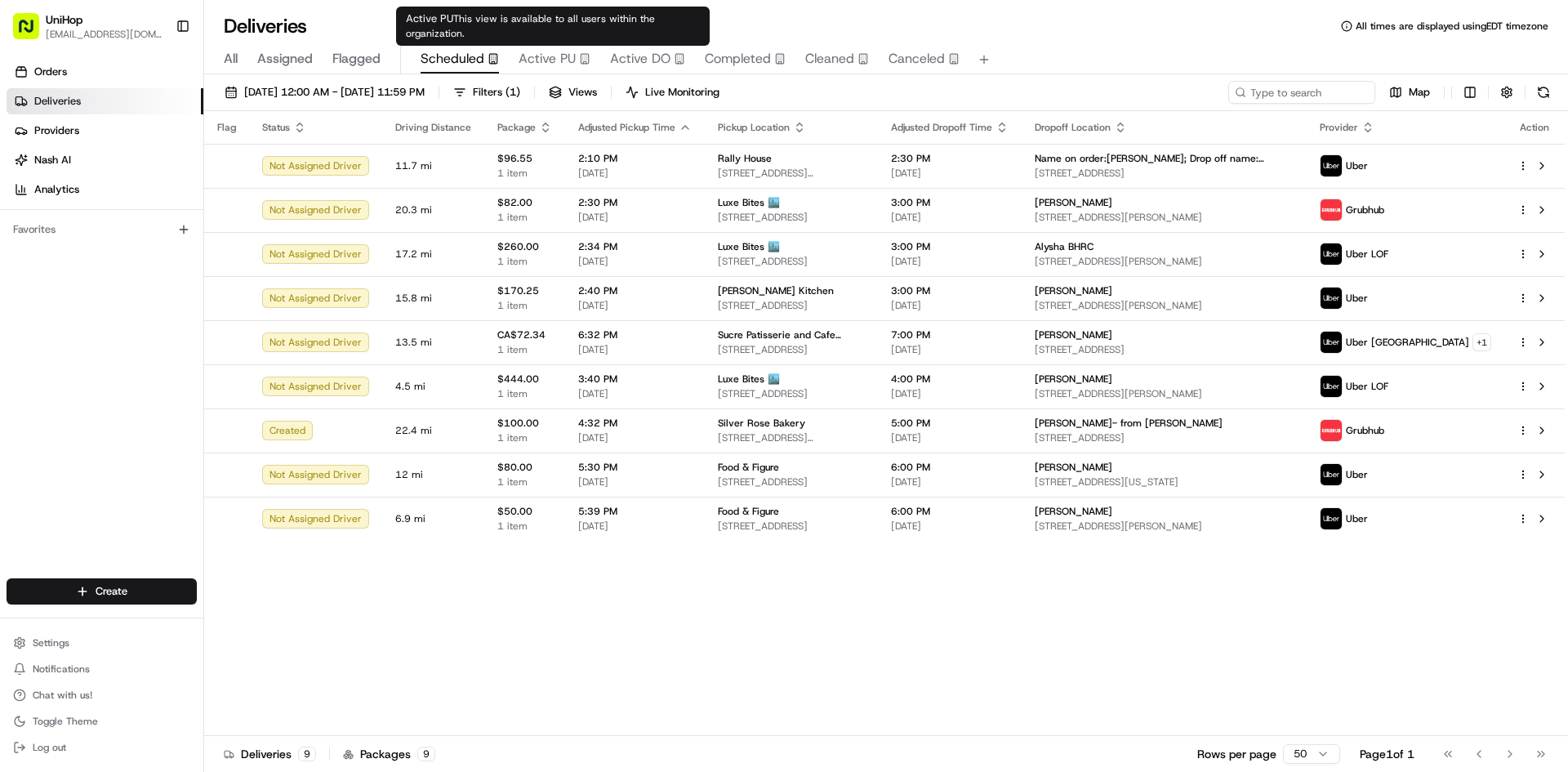
click at [540, 51] on span "Active PU" at bounding box center [547, 58] width 57 height 20
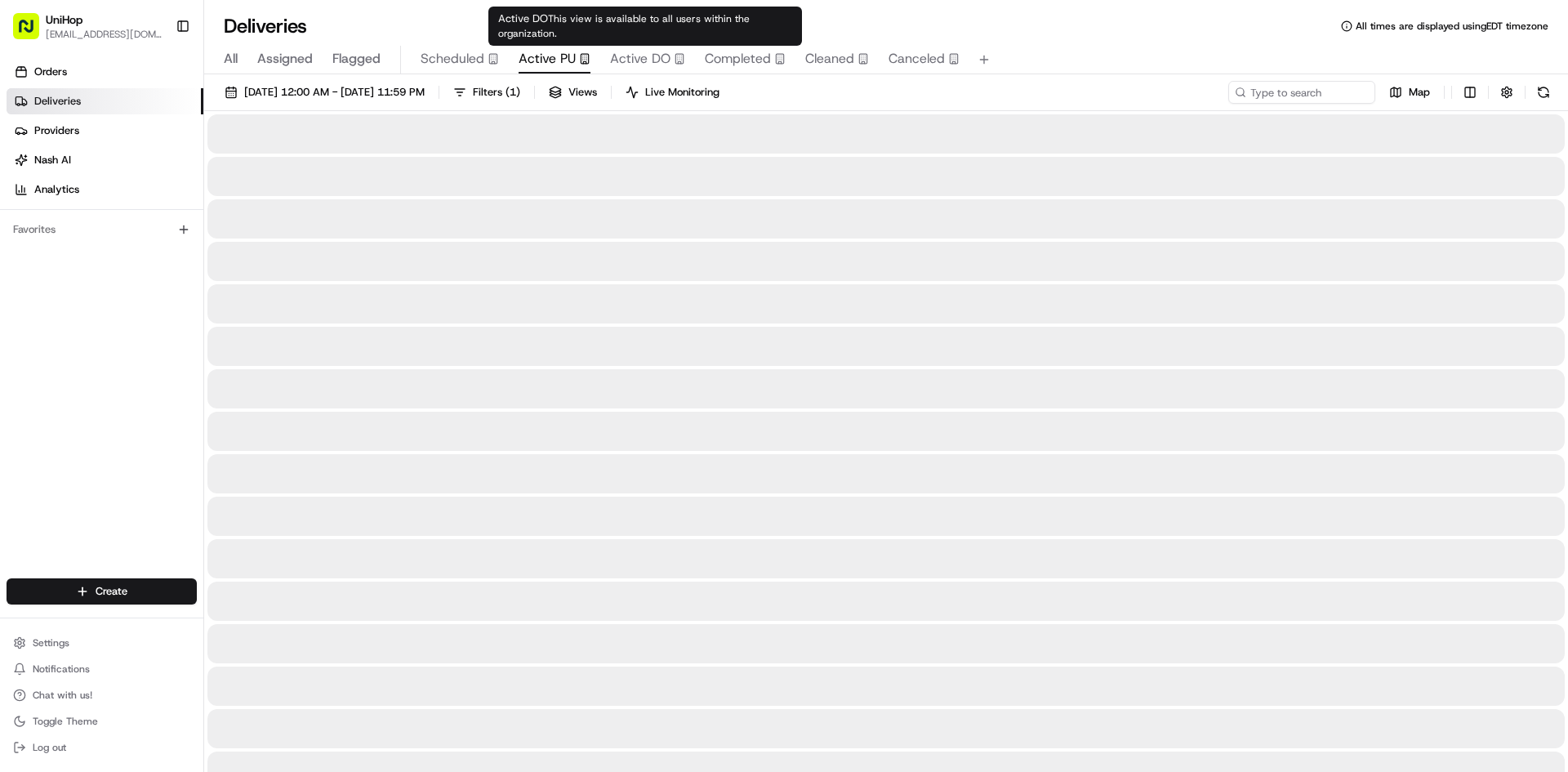
click at [641, 50] on span "Active DO" at bounding box center [640, 58] width 61 height 20
click at [579, 53] on icon "button" at bounding box center [584, 58] width 11 height 11
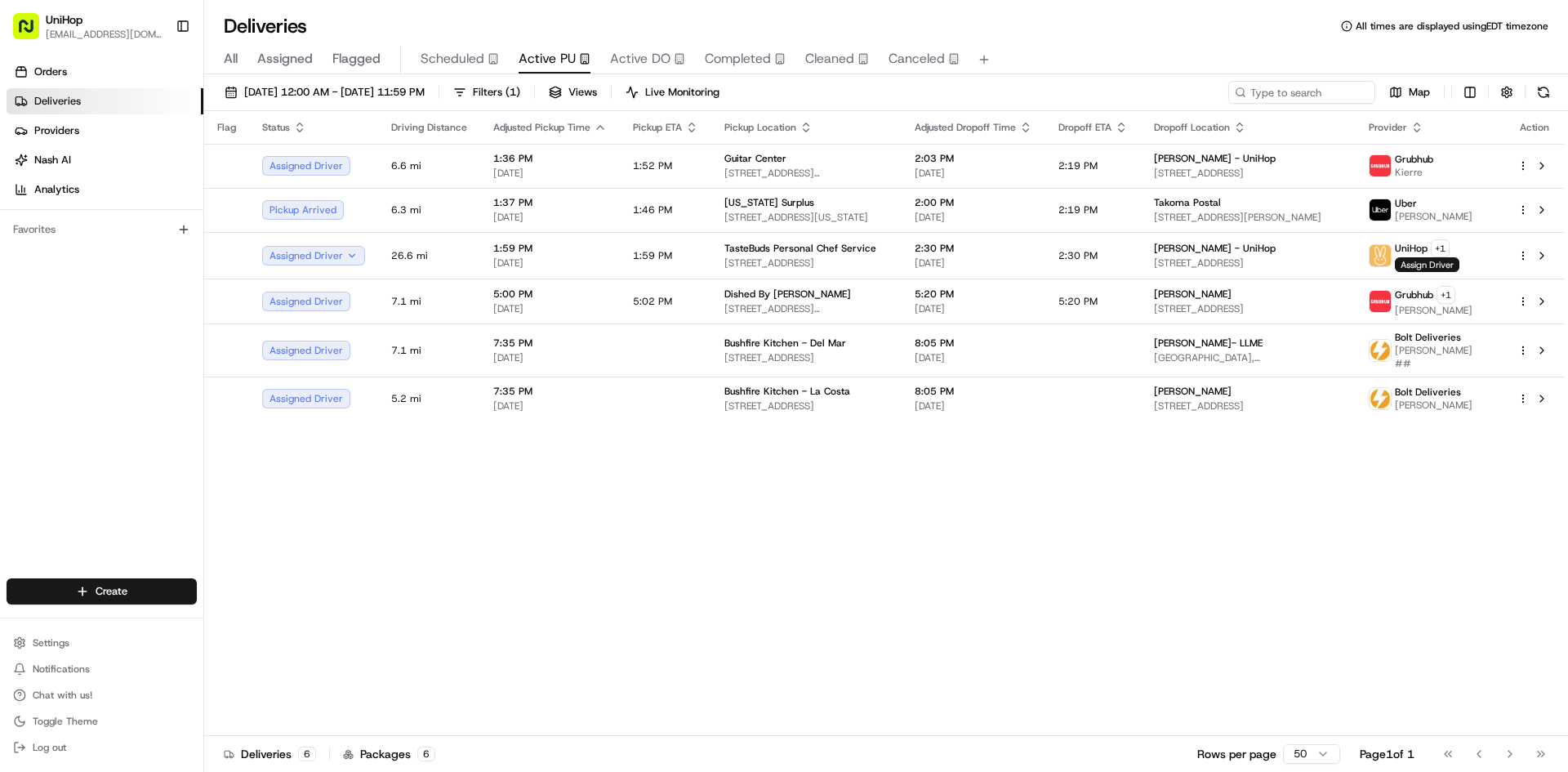
click at [116, 410] on div "Orders Deliveries Providers [PERSON_NAME] Analytics Favorites" at bounding box center [102, 320] width 203 height 536
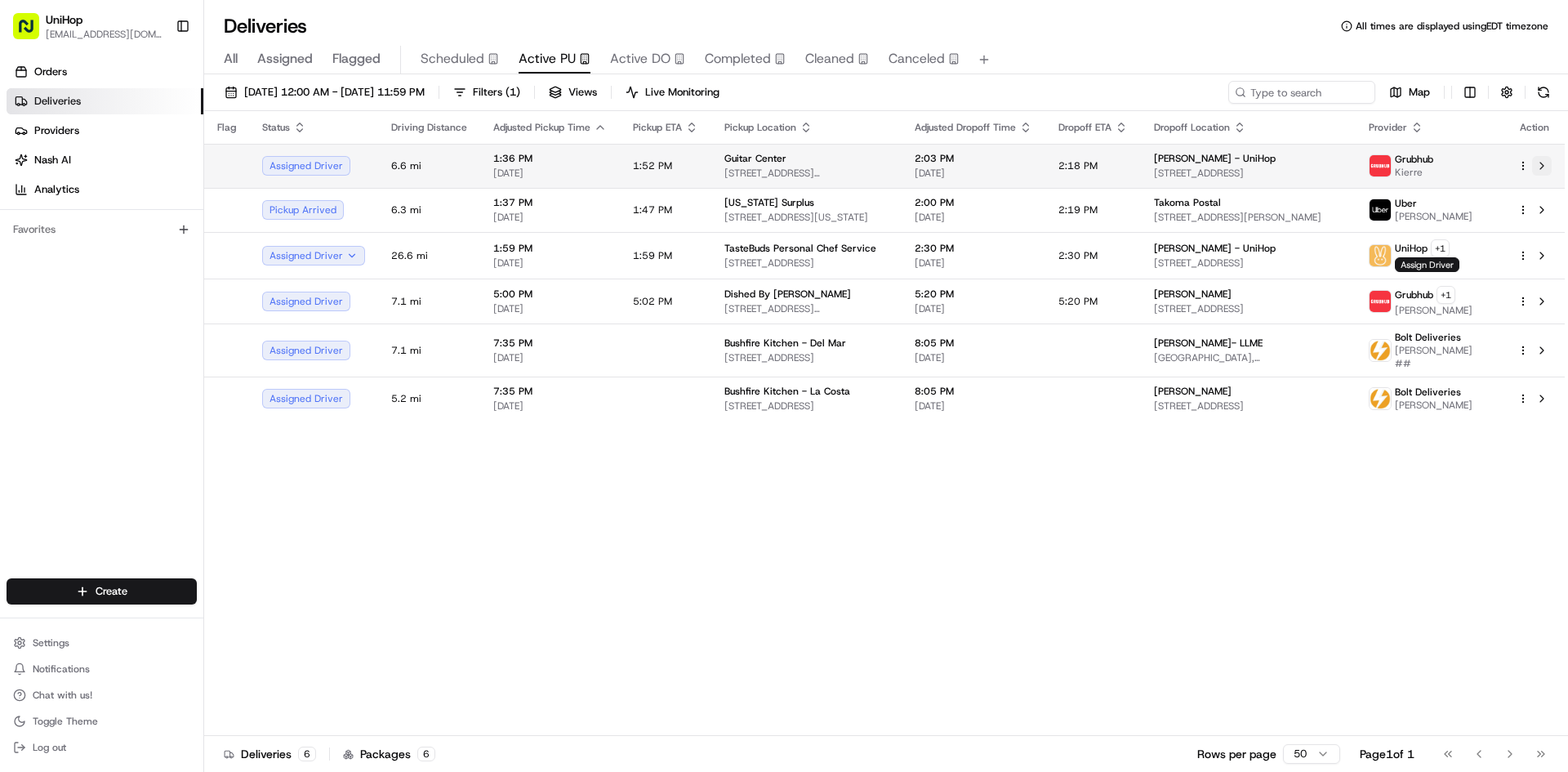
click at [1545, 165] on button at bounding box center [1541, 165] width 20 height 20
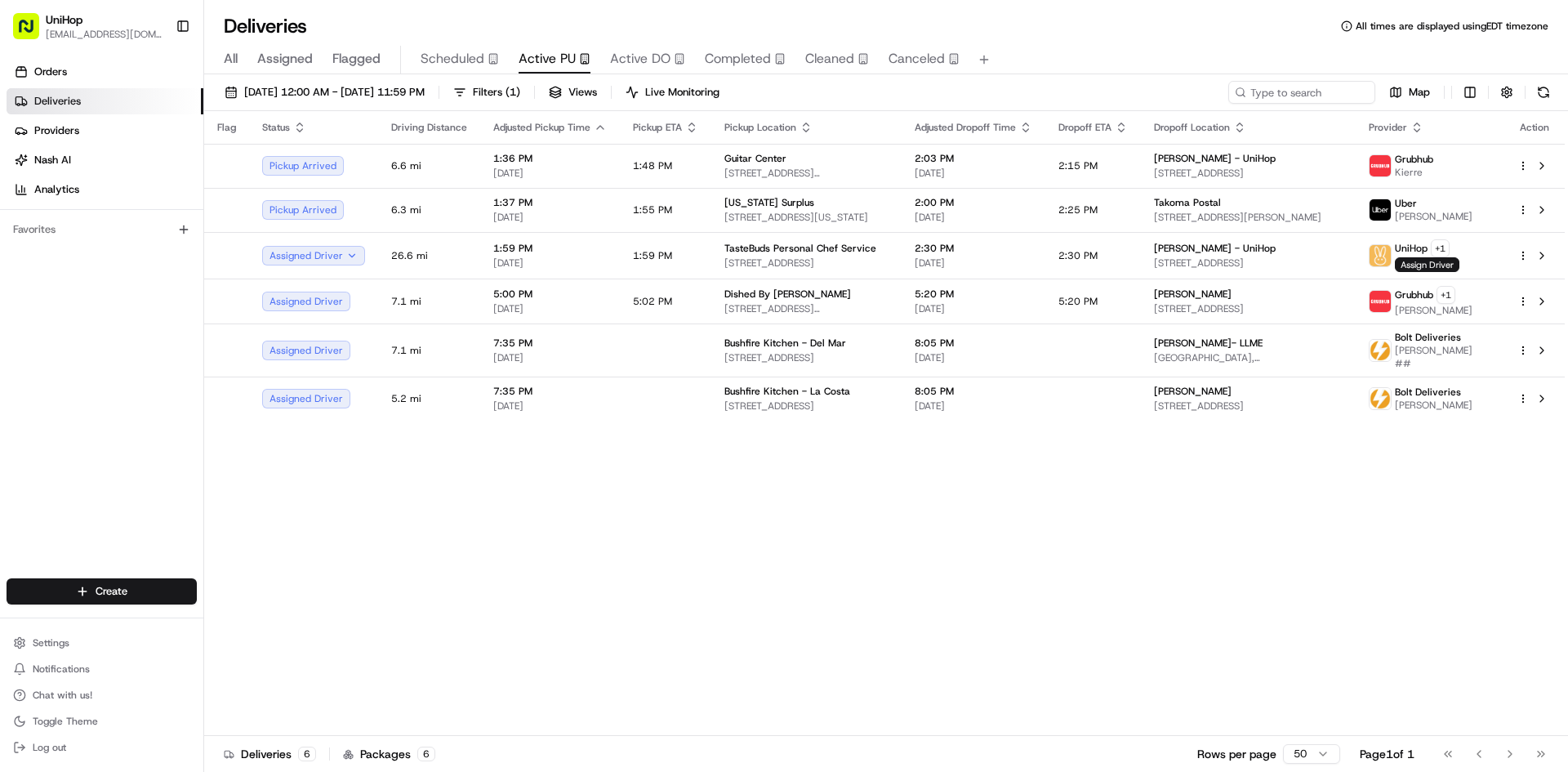
click at [629, 56] on span "Active DO" at bounding box center [640, 58] width 61 height 20
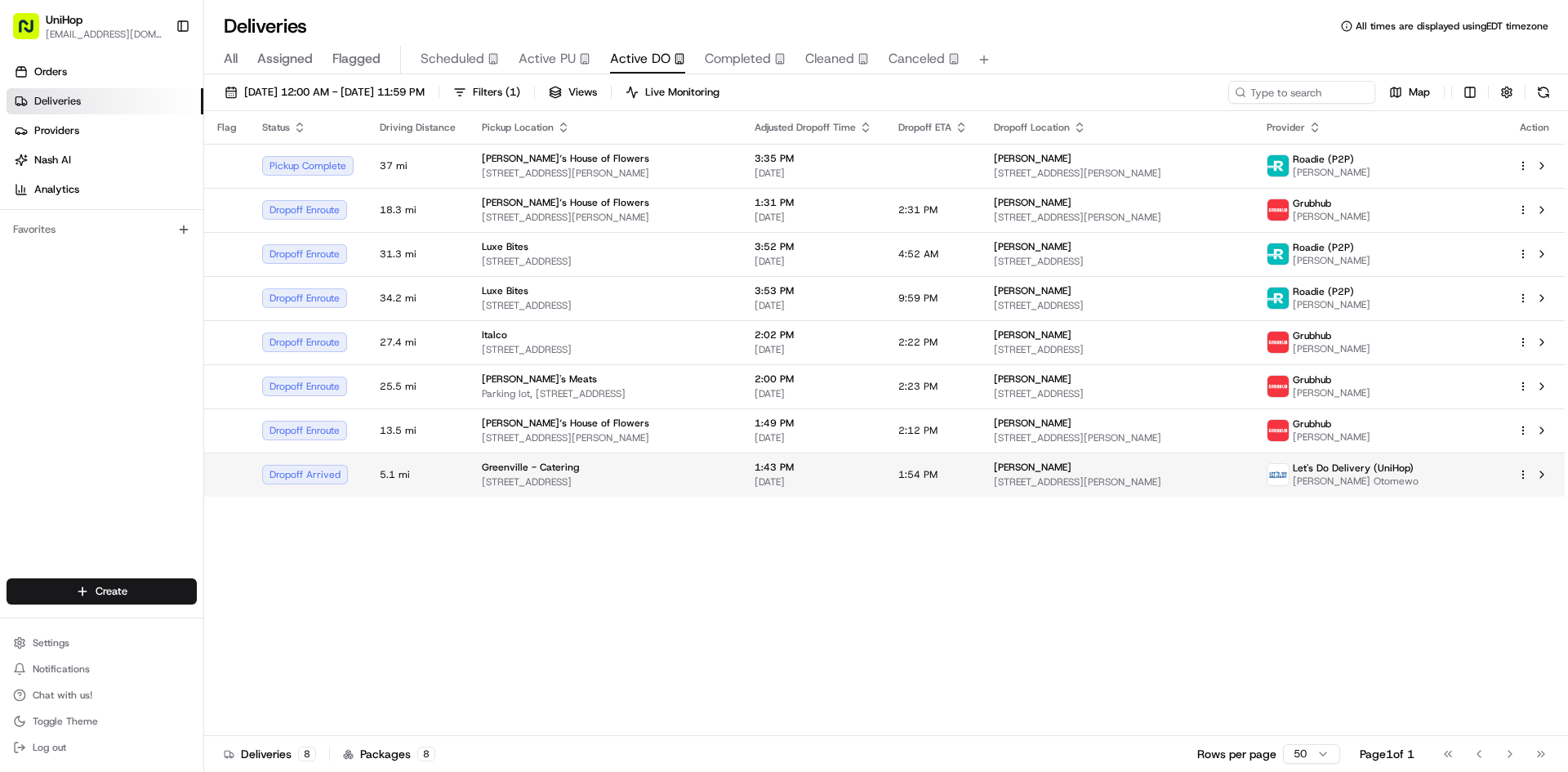
click at [981, 496] on td "1:54 PM" at bounding box center [934, 474] width 96 height 44
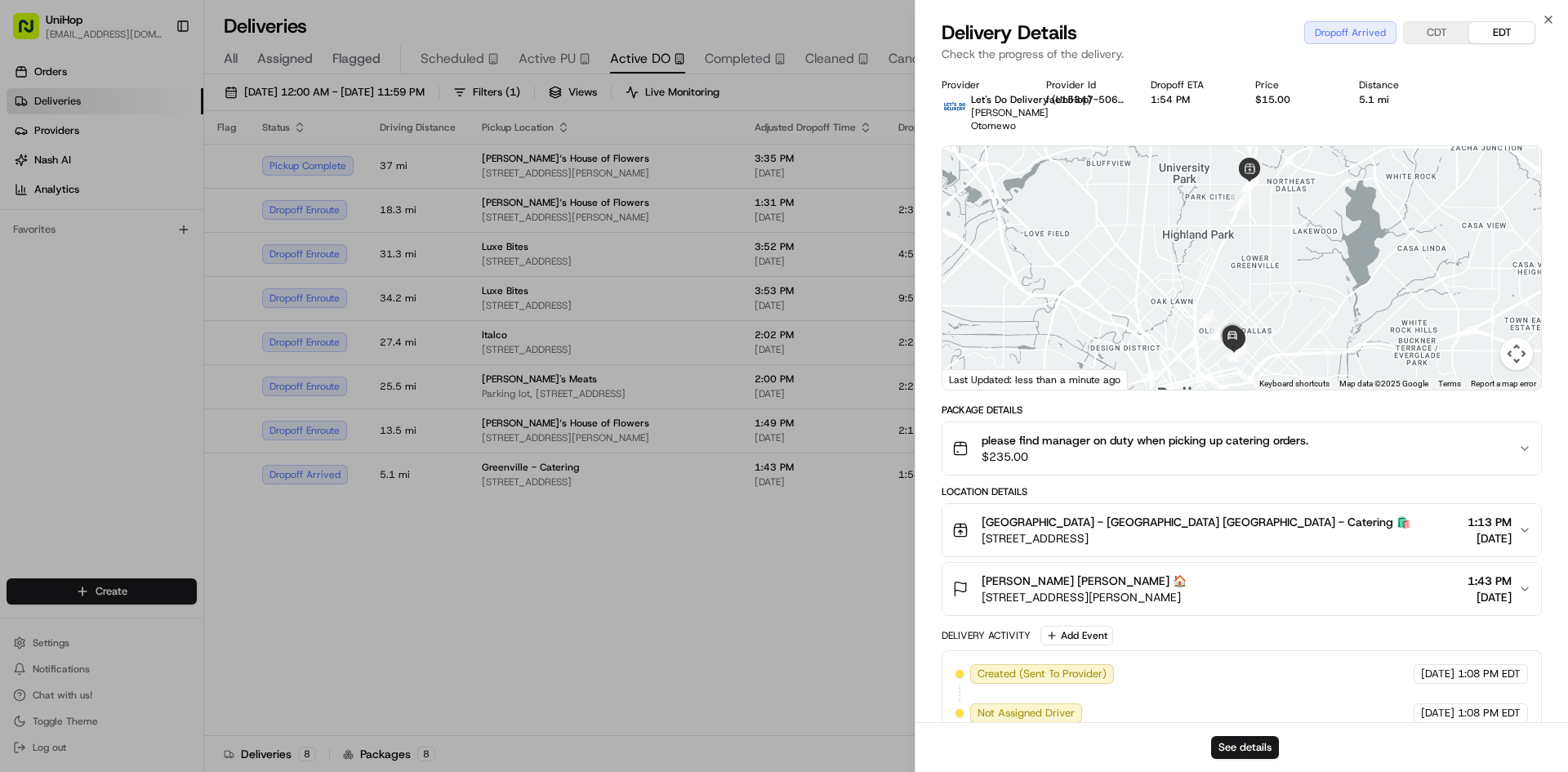
click at [1288, 573] on div "Candy Livingston Candy Livingston 🏠 3900 Junius St, Dallas, TX 75246, USA 1:43 …" at bounding box center [1235, 589] width 566 height 32
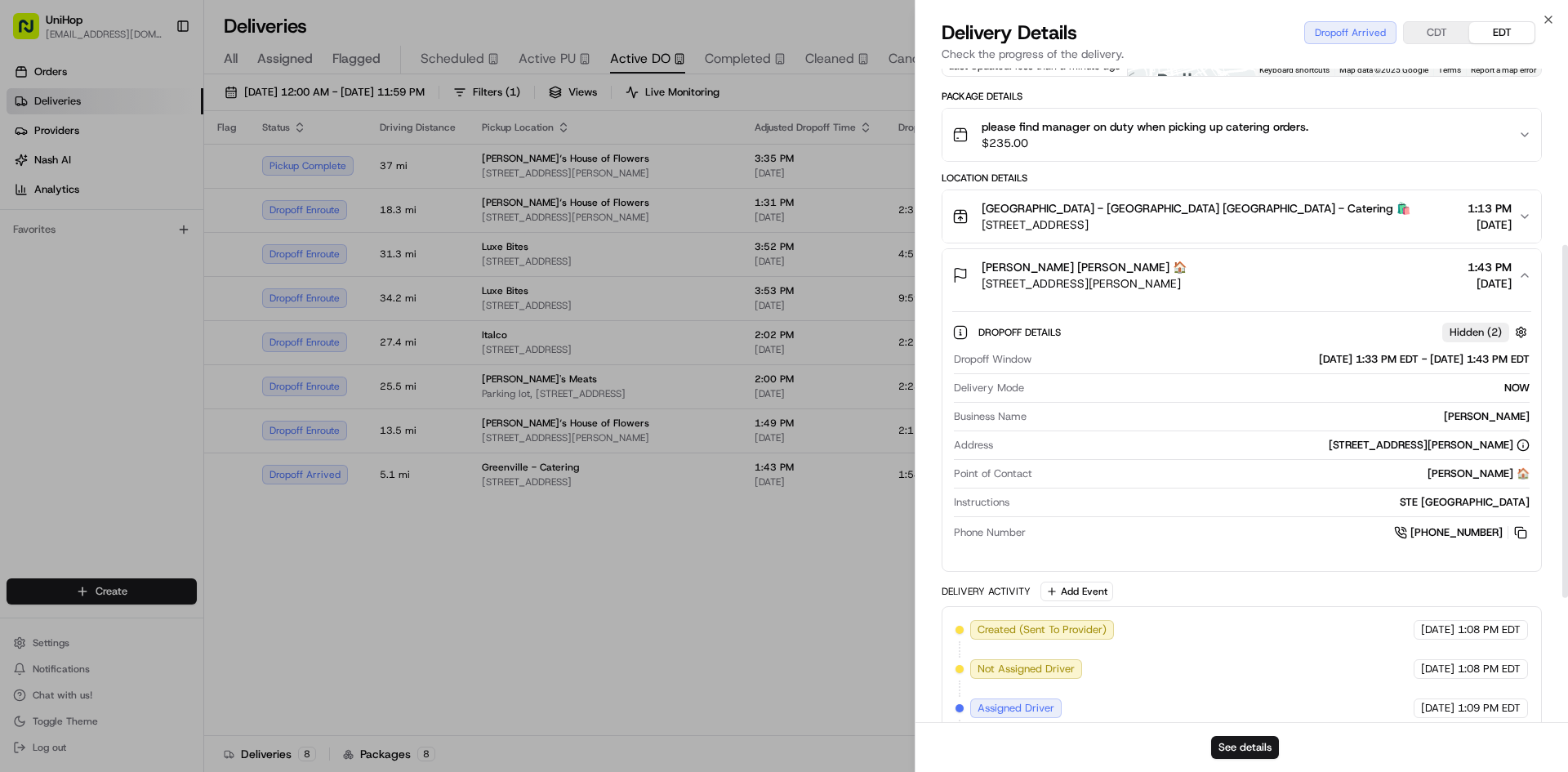
scroll to position [327, 0]
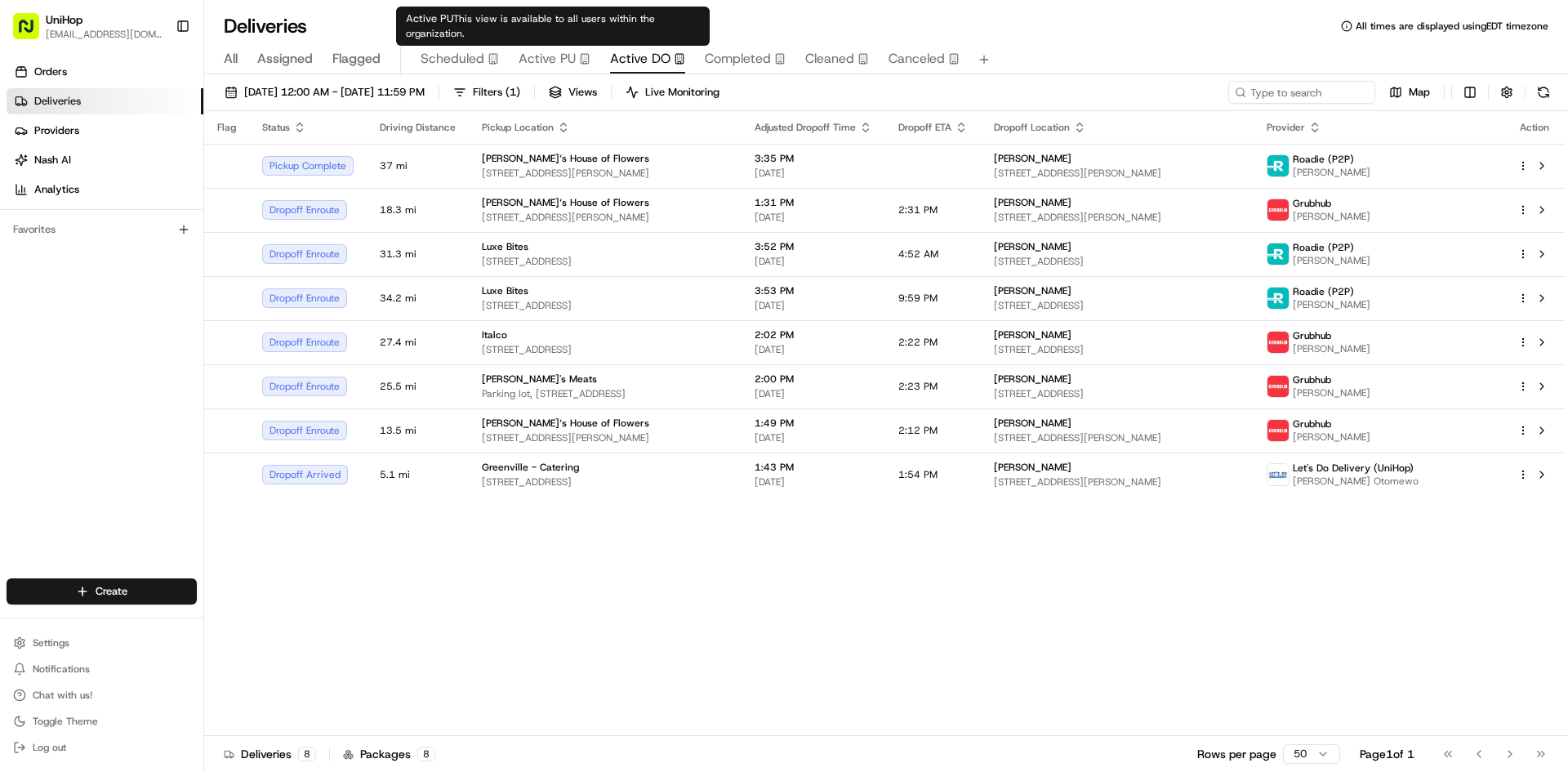
click at [563, 56] on span "Active PU" at bounding box center [547, 58] width 57 height 20
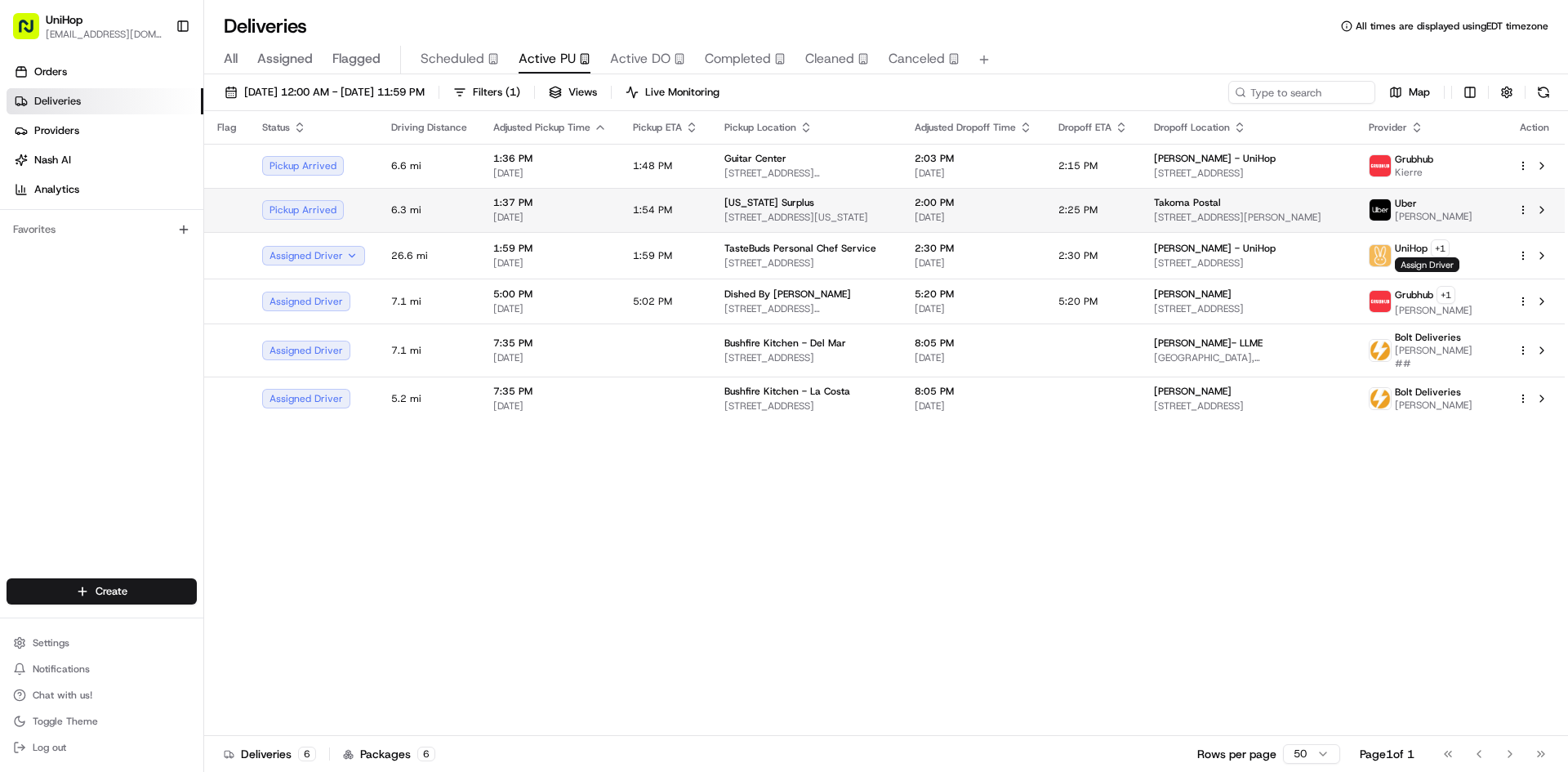
click at [711, 216] on td "District of Columbia Surplus 3525 V St NE, Washington, DC 20018, USA" at bounding box center [806, 210] width 191 height 44
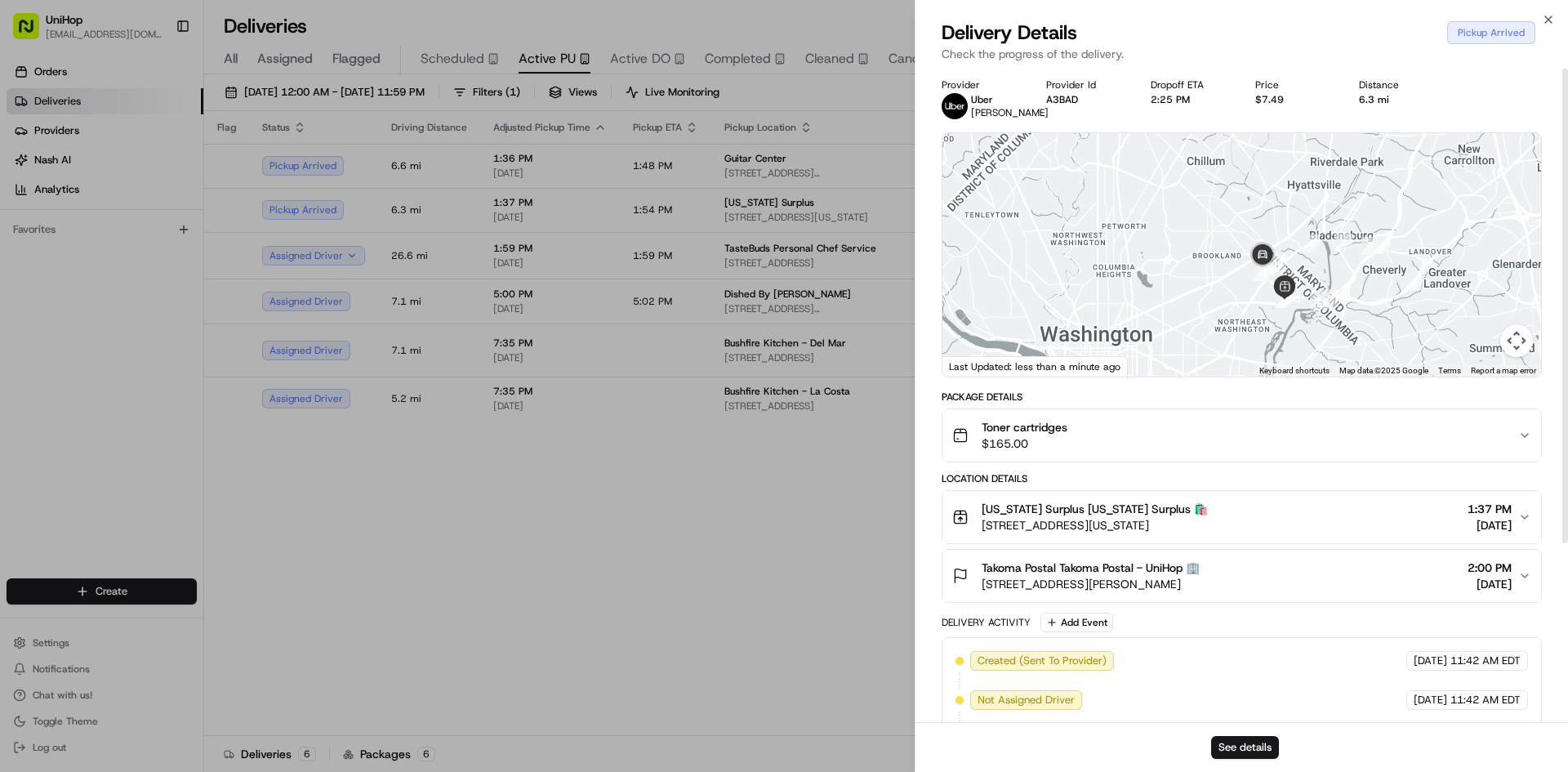
click at [1221, 412] on button "Toner cartridges $165.00" at bounding box center [1242, 435] width 598 height 52
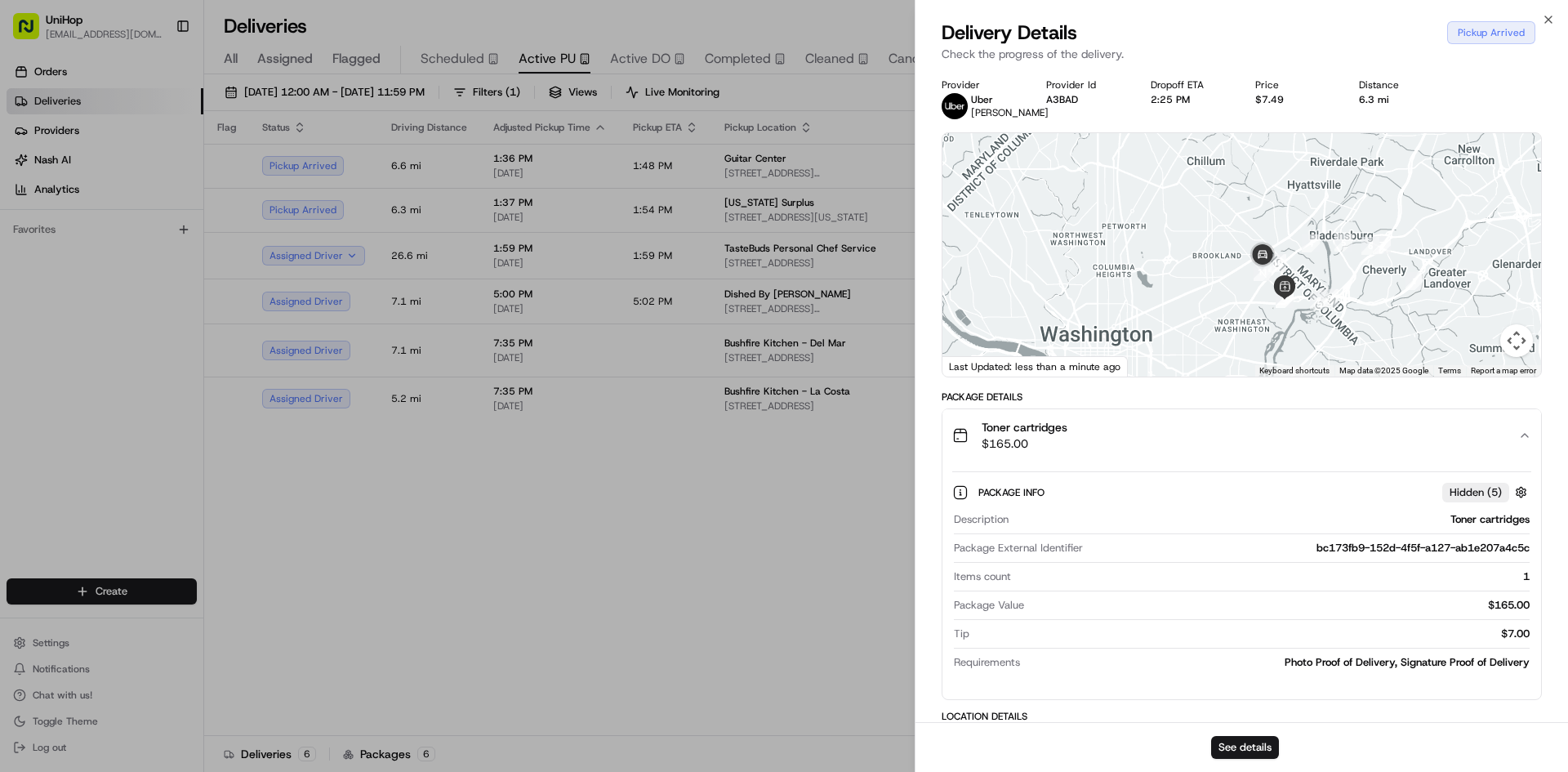
click at [1220, 420] on div "Toner cartridges $165.00" at bounding box center [1235, 435] width 566 height 32
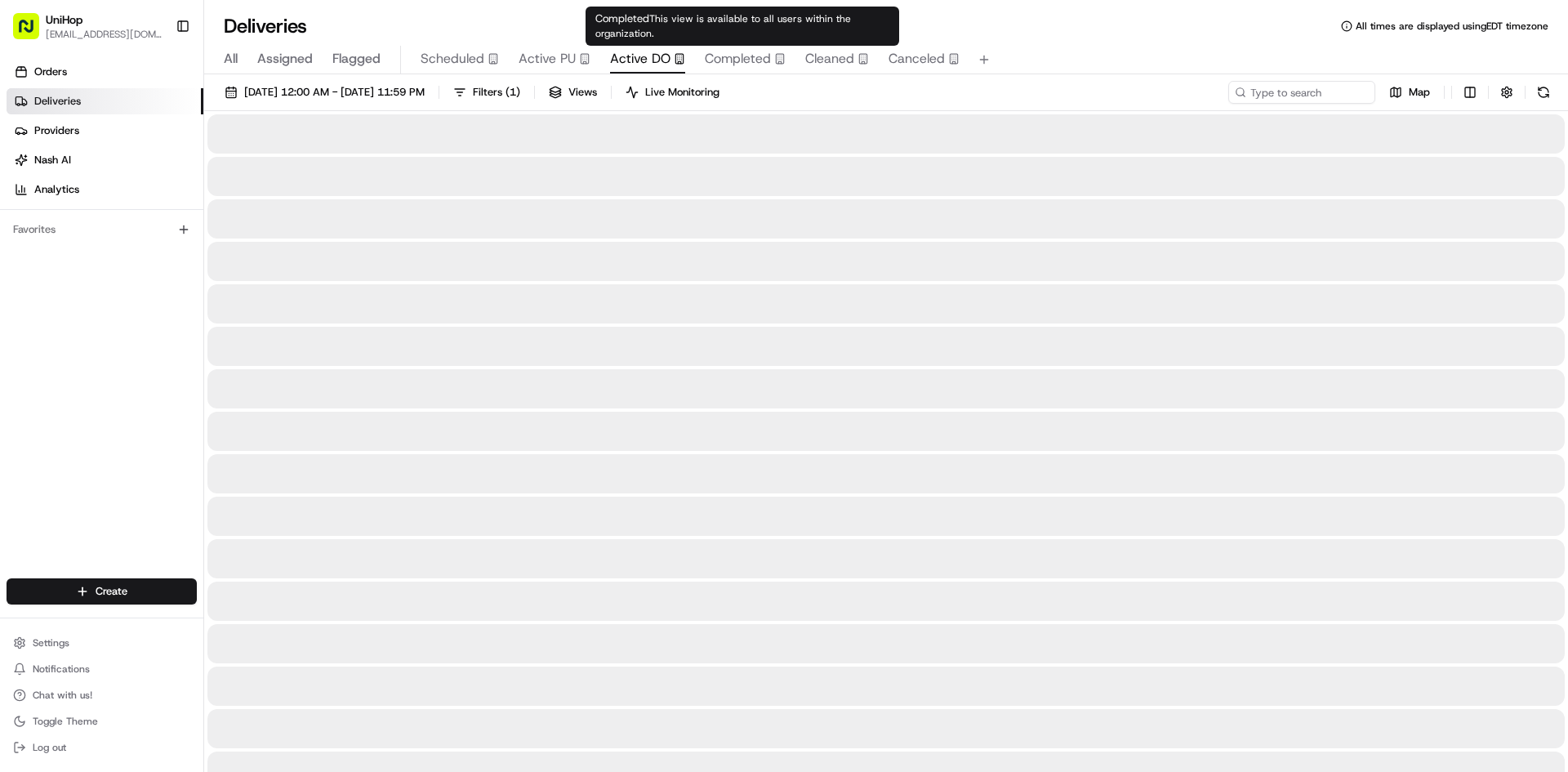
click at [632, 46] on button "Active DO" at bounding box center [648, 60] width 75 height 27
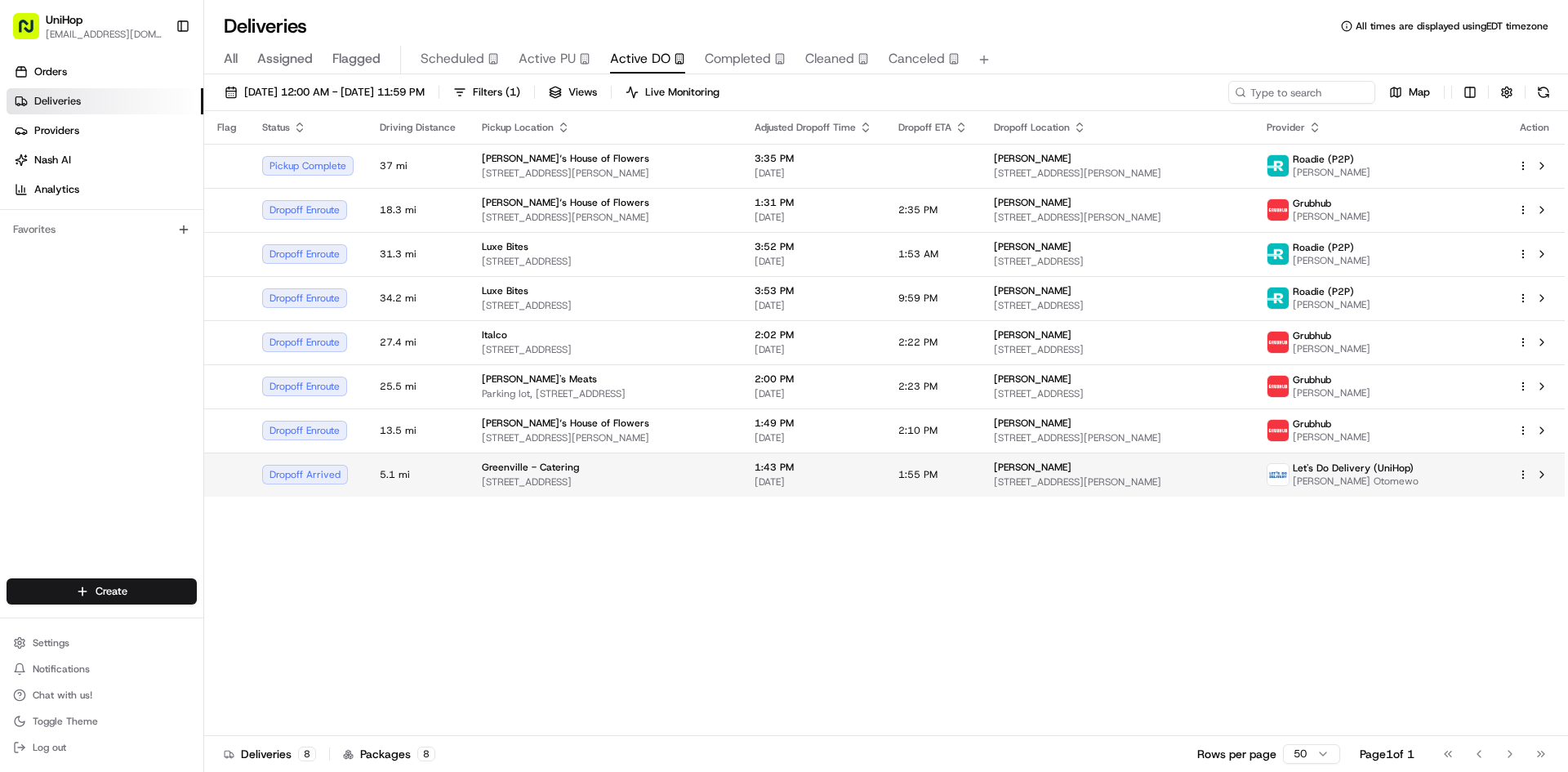
click at [886, 484] on td "1:43 PM Aug 20 2025" at bounding box center [814, 474] width 144 height 44
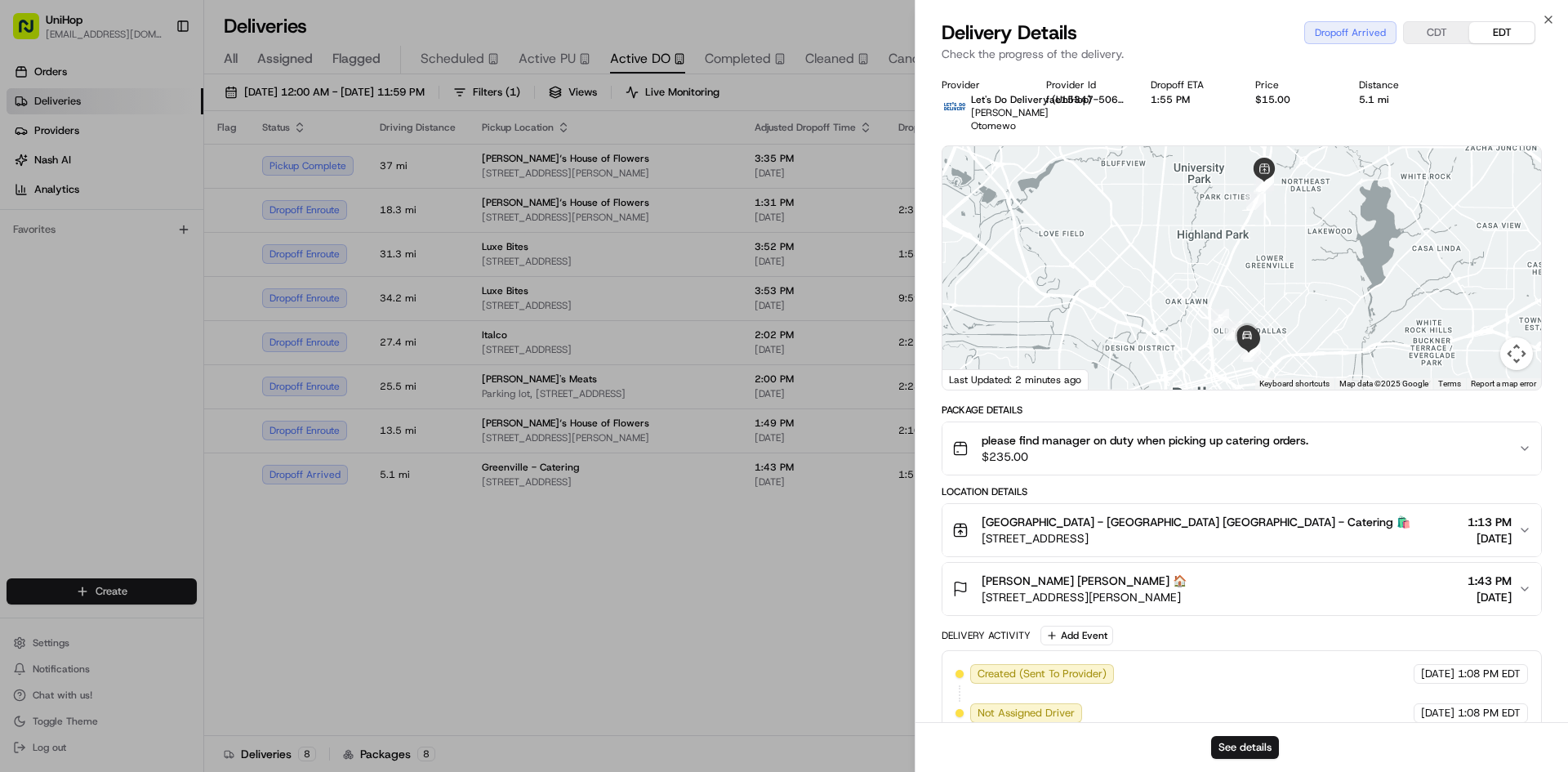
scroll to position [82, 0]
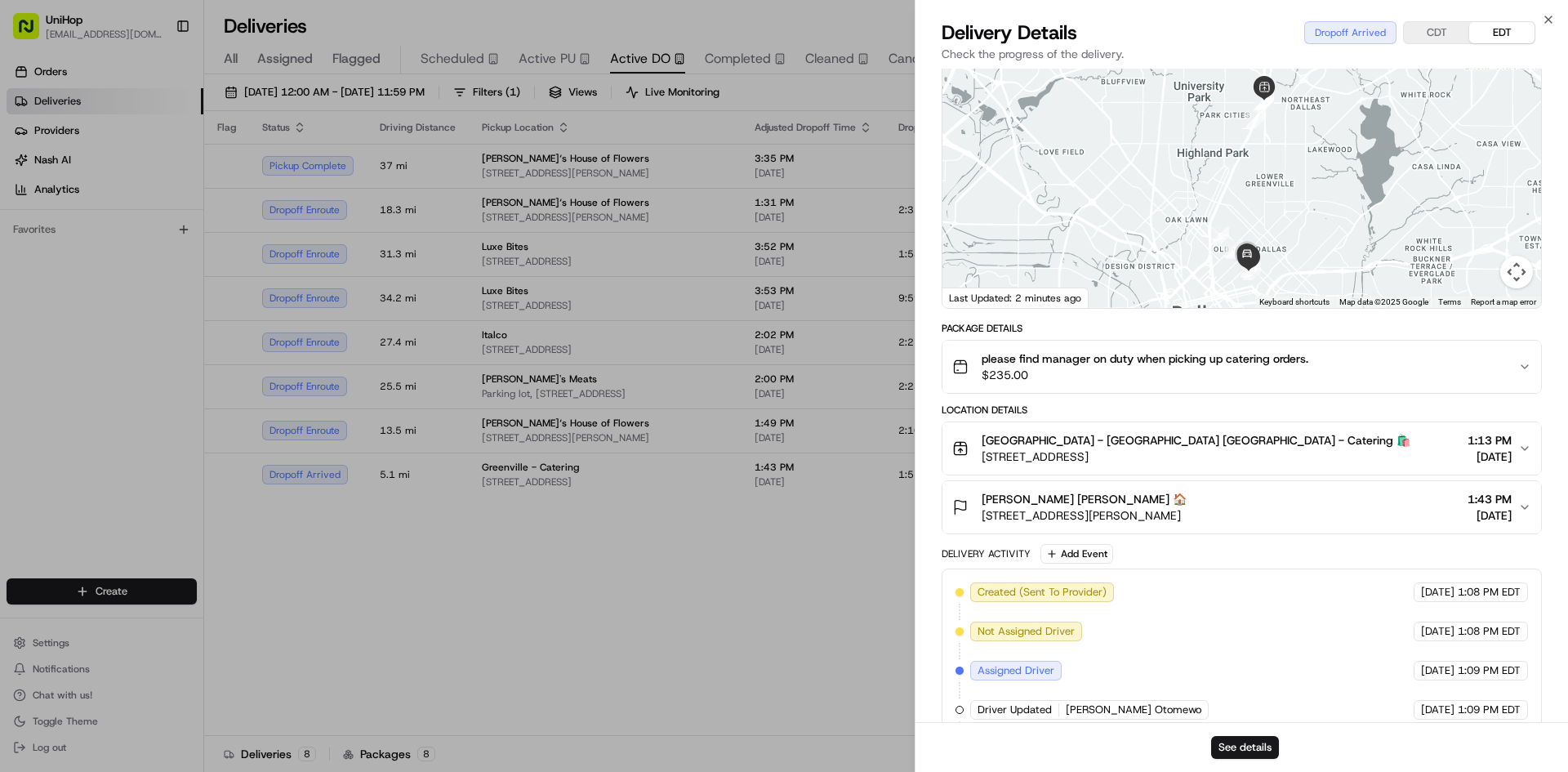
click at [1275, 367] on span "$235.00" at bounding box center [1145, 374] width 327 height 16
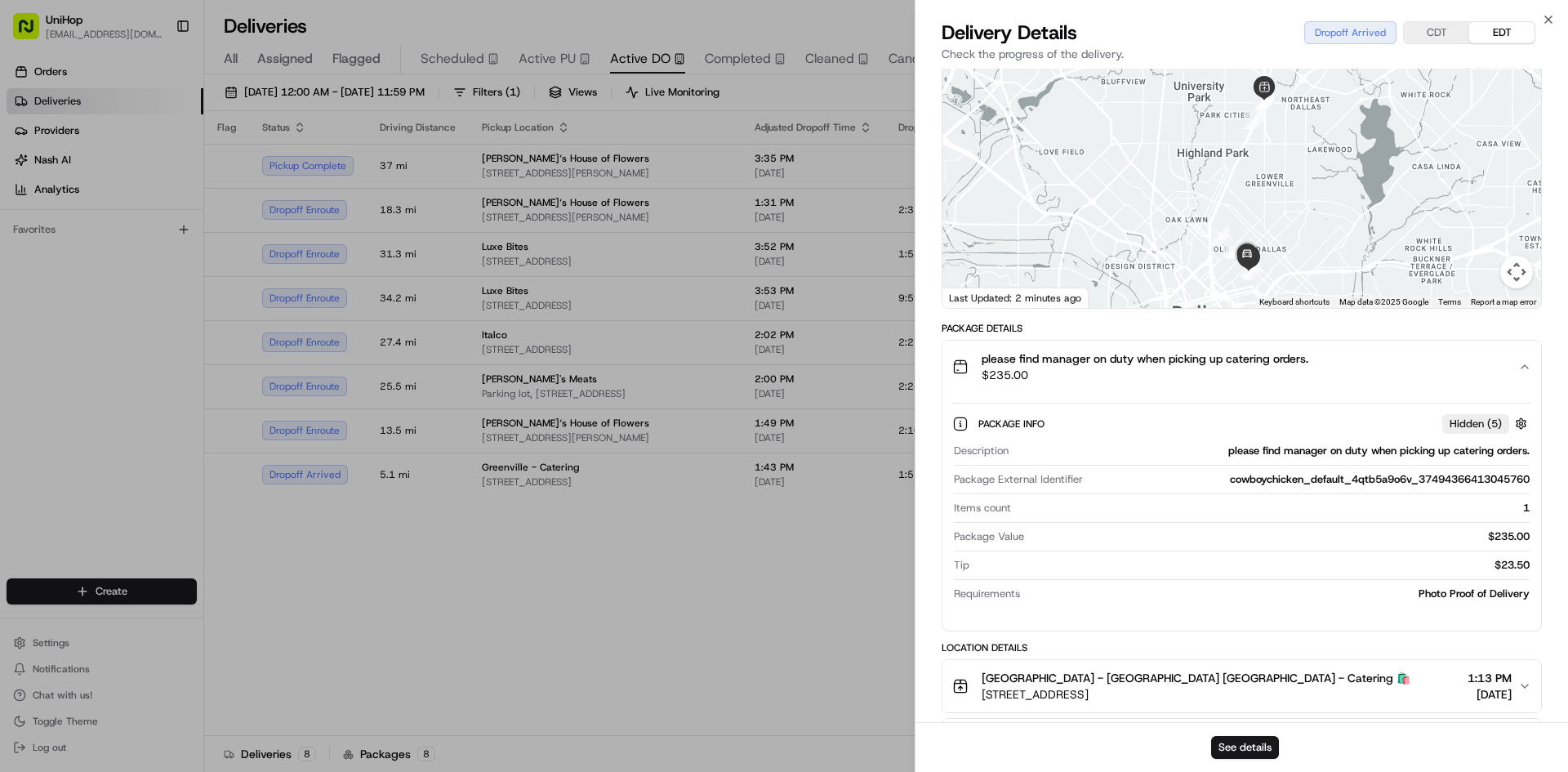
click at [1281, 367] on span "$235.00" at bounding box center [1145, 374] width 327 height 16
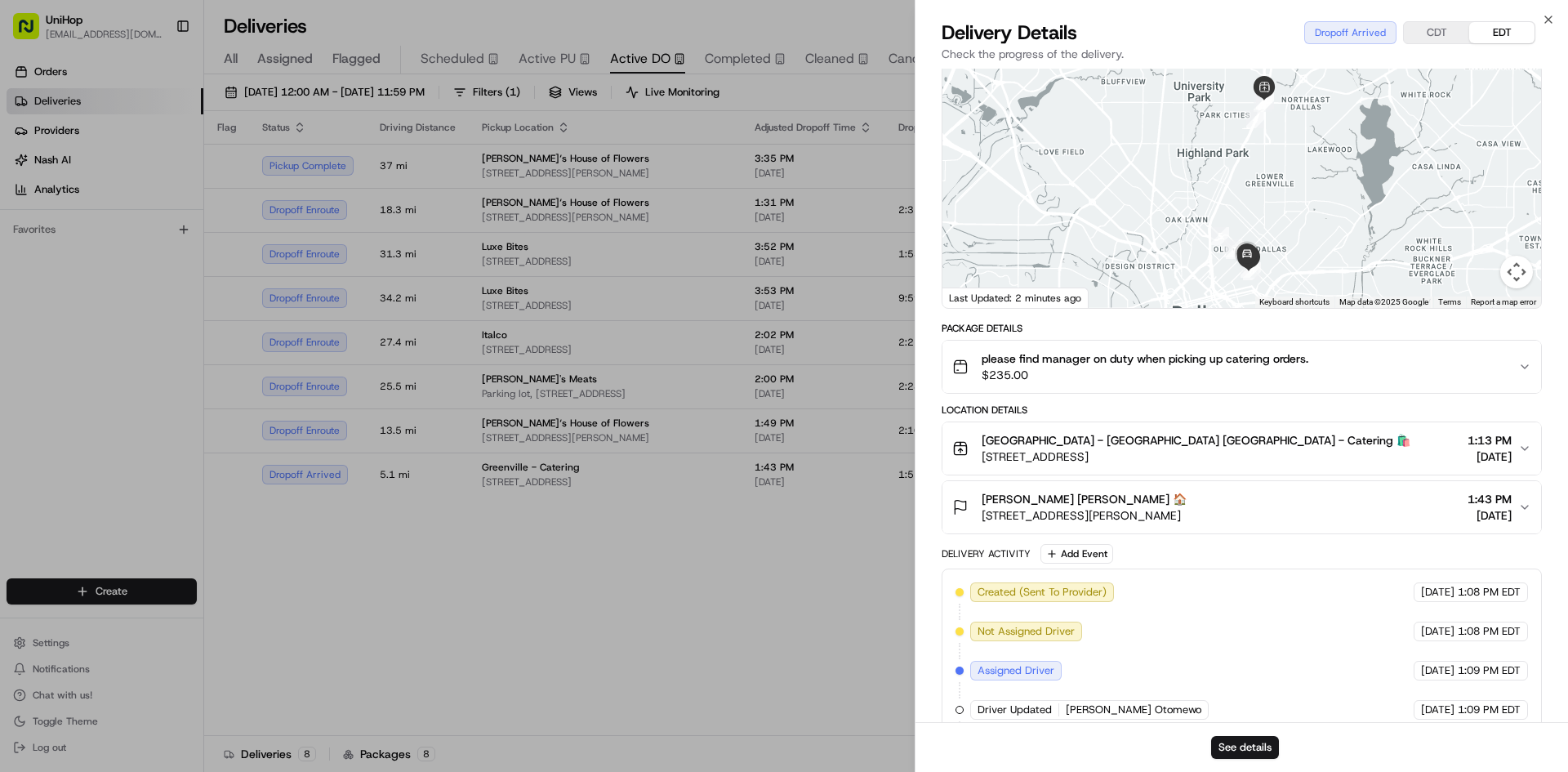
click at [1274, 367] on span "$235.00" at bounding box center [1145, 374] width 327 height 16
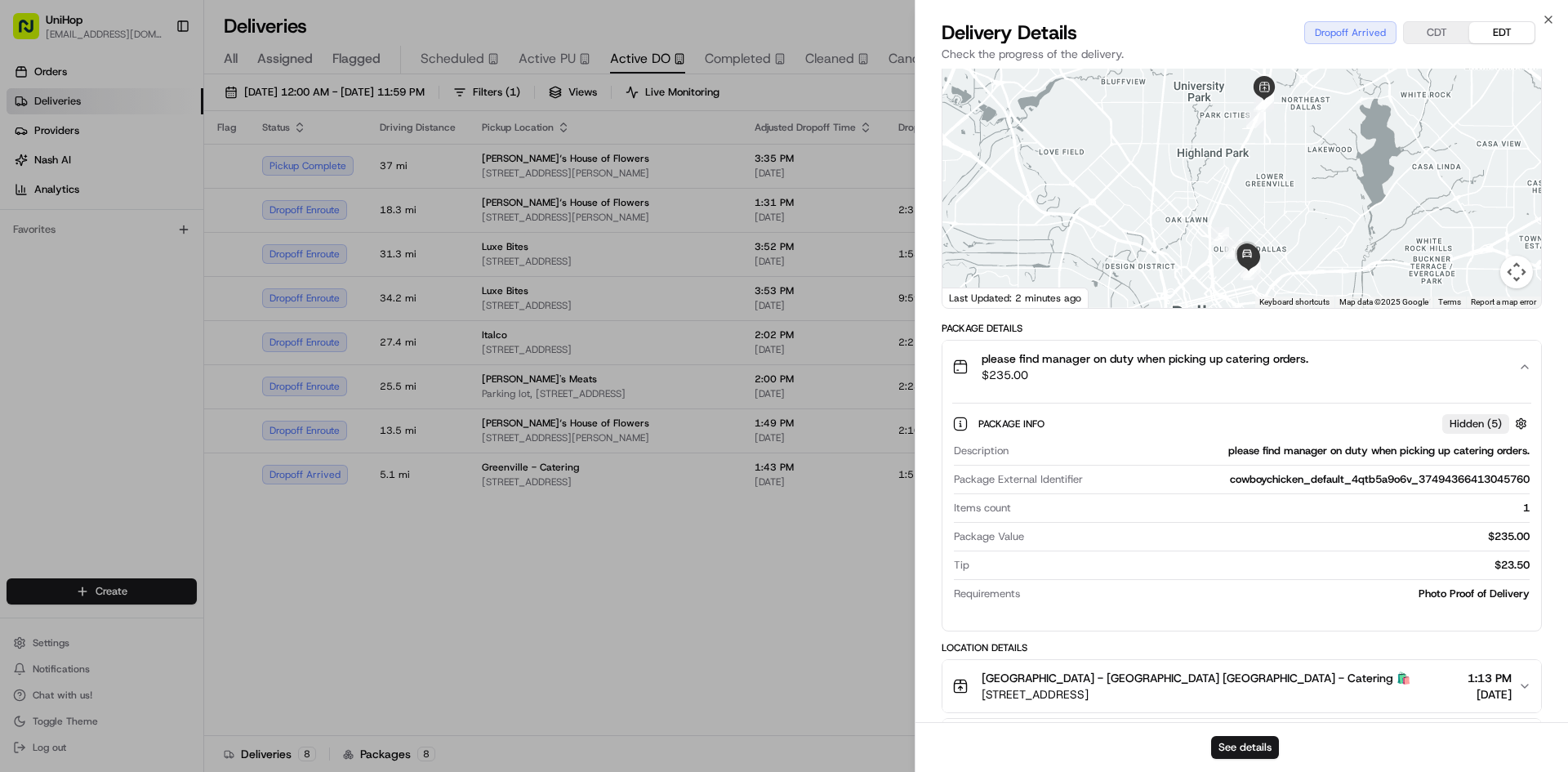
click at [1326, 375] on button "please find manager on duty when picking up catering orders. $235.00" at bounding box center [1242, 366] width 598 height 52
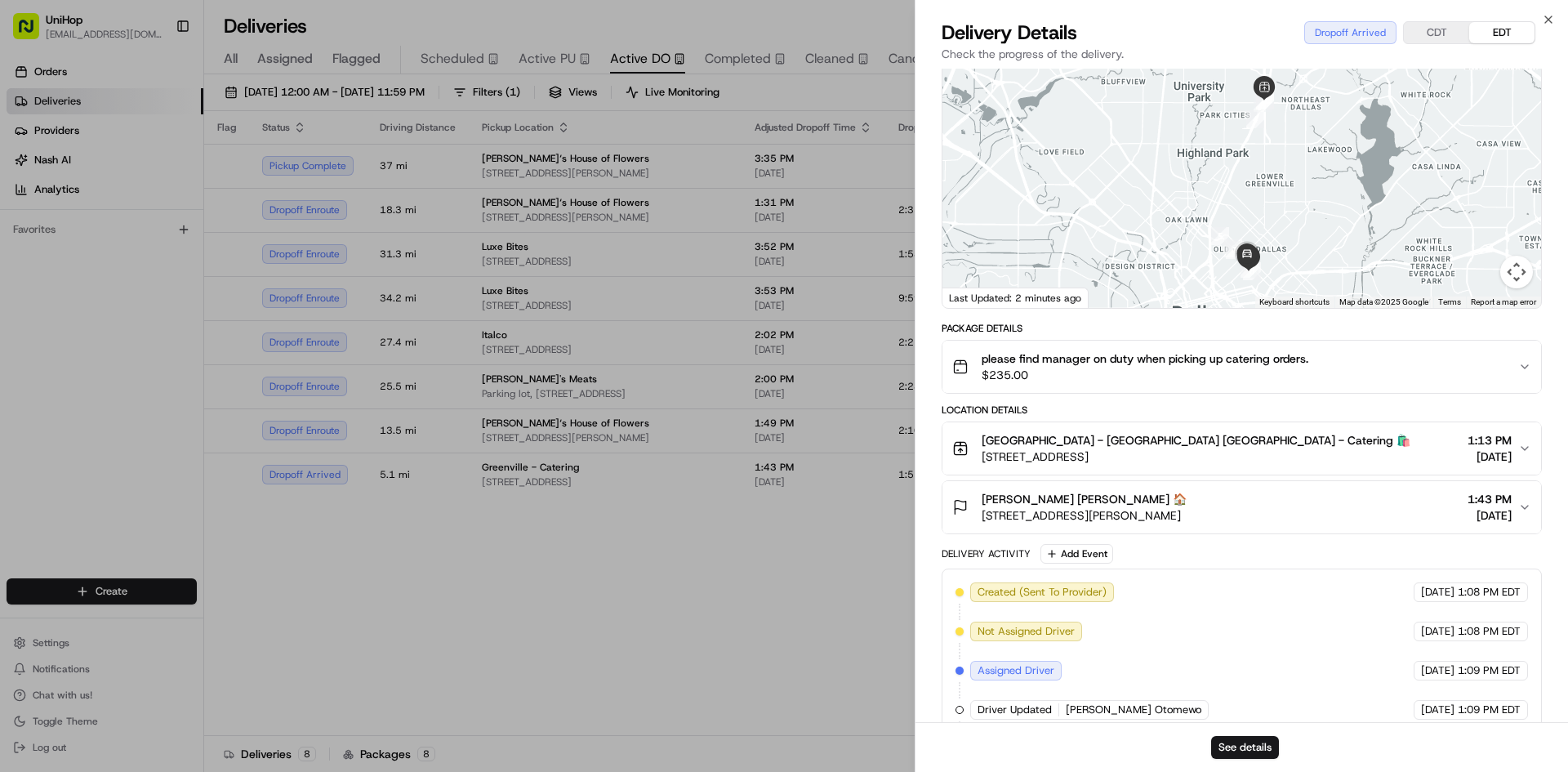
click at [1283, 432] on div "Greenville - Catering Greenville - Catering 🛍️ 5315 Greenville Ave, Dallas, TX …" at bounding box center [1235, 448] width 566 height 32
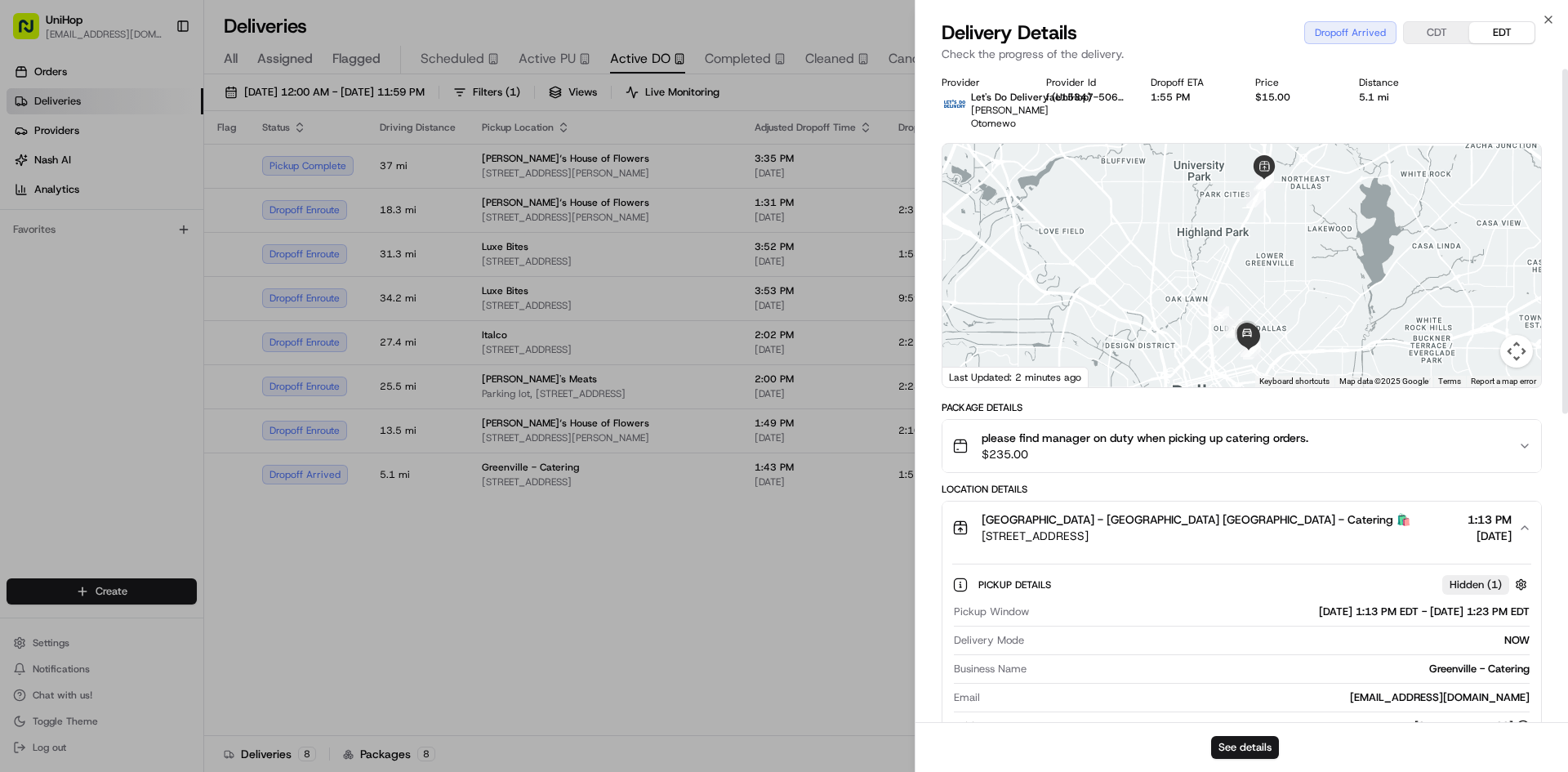
scroll to position [0, 0]
click at [1264, 504] on button "Greenville - Catering Greenville - Catering 🛍️ 5315 Greenville Ave, Dallas, TX …" at bounding box center [1242, 529] width 598 height 52
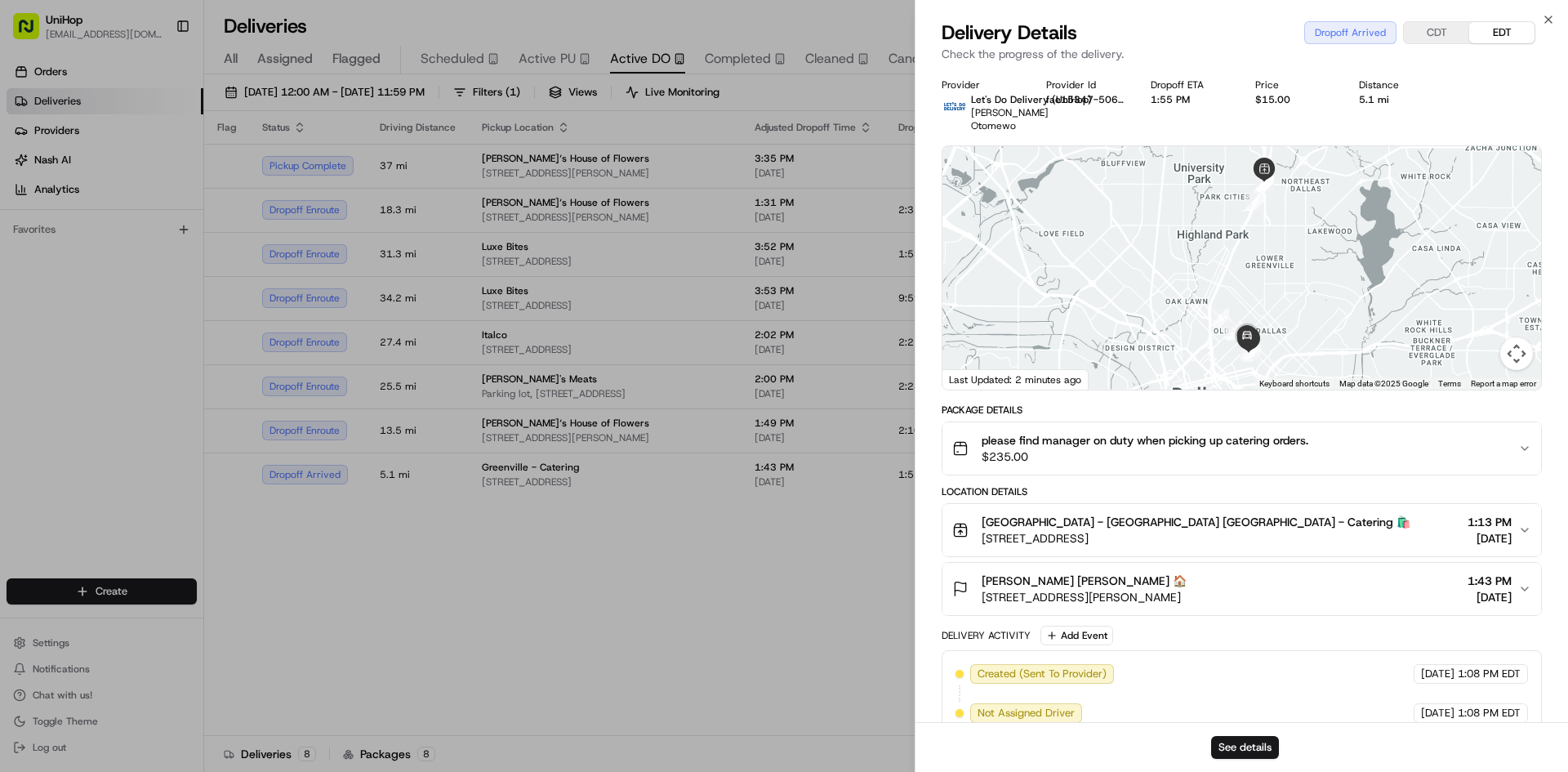
click at [1266, 449] on span "$235.00" at bounding box center [1145, 457] width 327 height 16
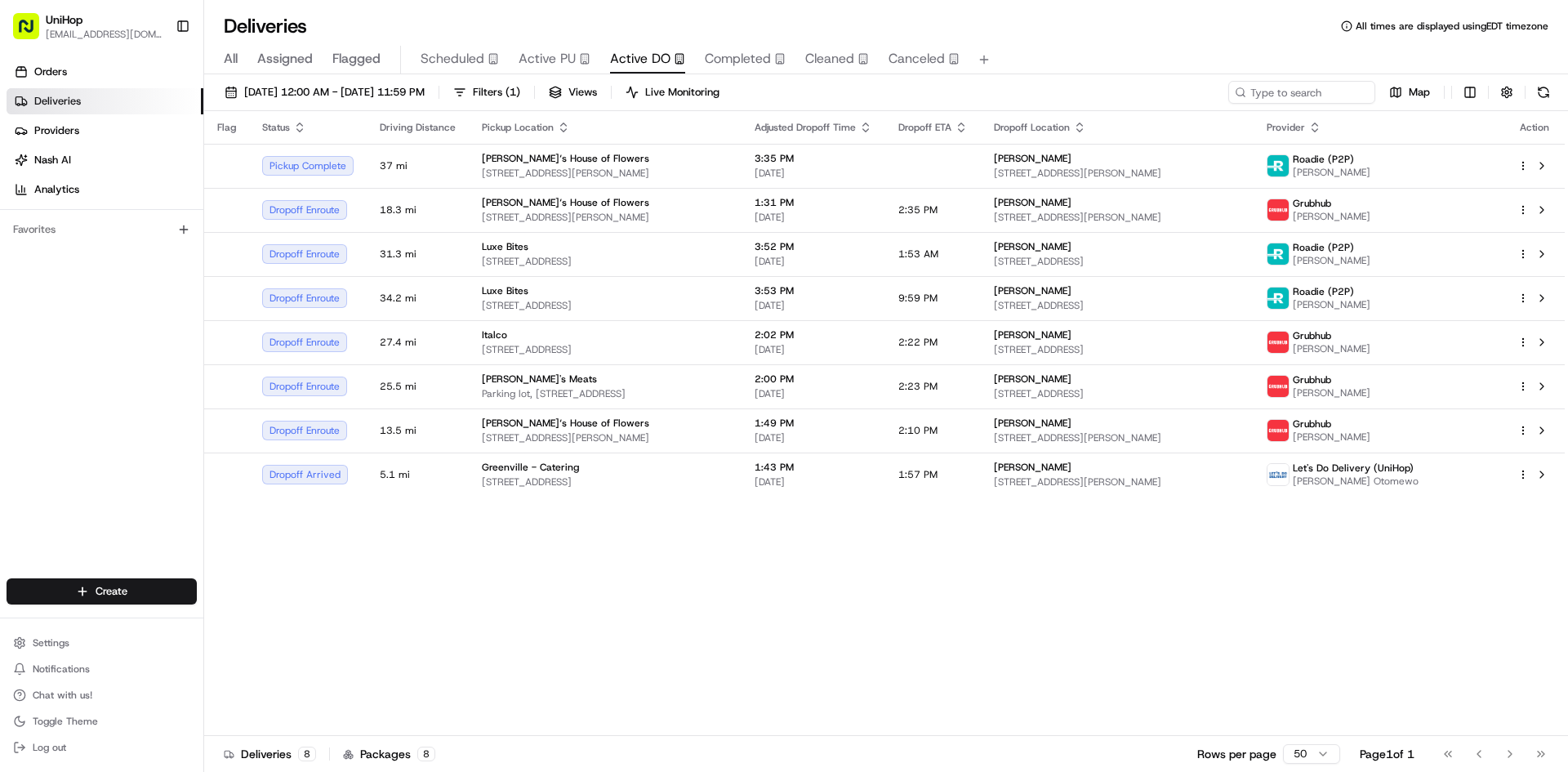
drag, startPoint x: 39, startPoint y: 490, endPoint x: 42, endPoint y: 475, distance: 15.3
click at [39, 489] on div "Orders Deliveries Providers [PERSON_NAME] Analytics Favorites" at bounding box center [102, 320] width 203 height 536
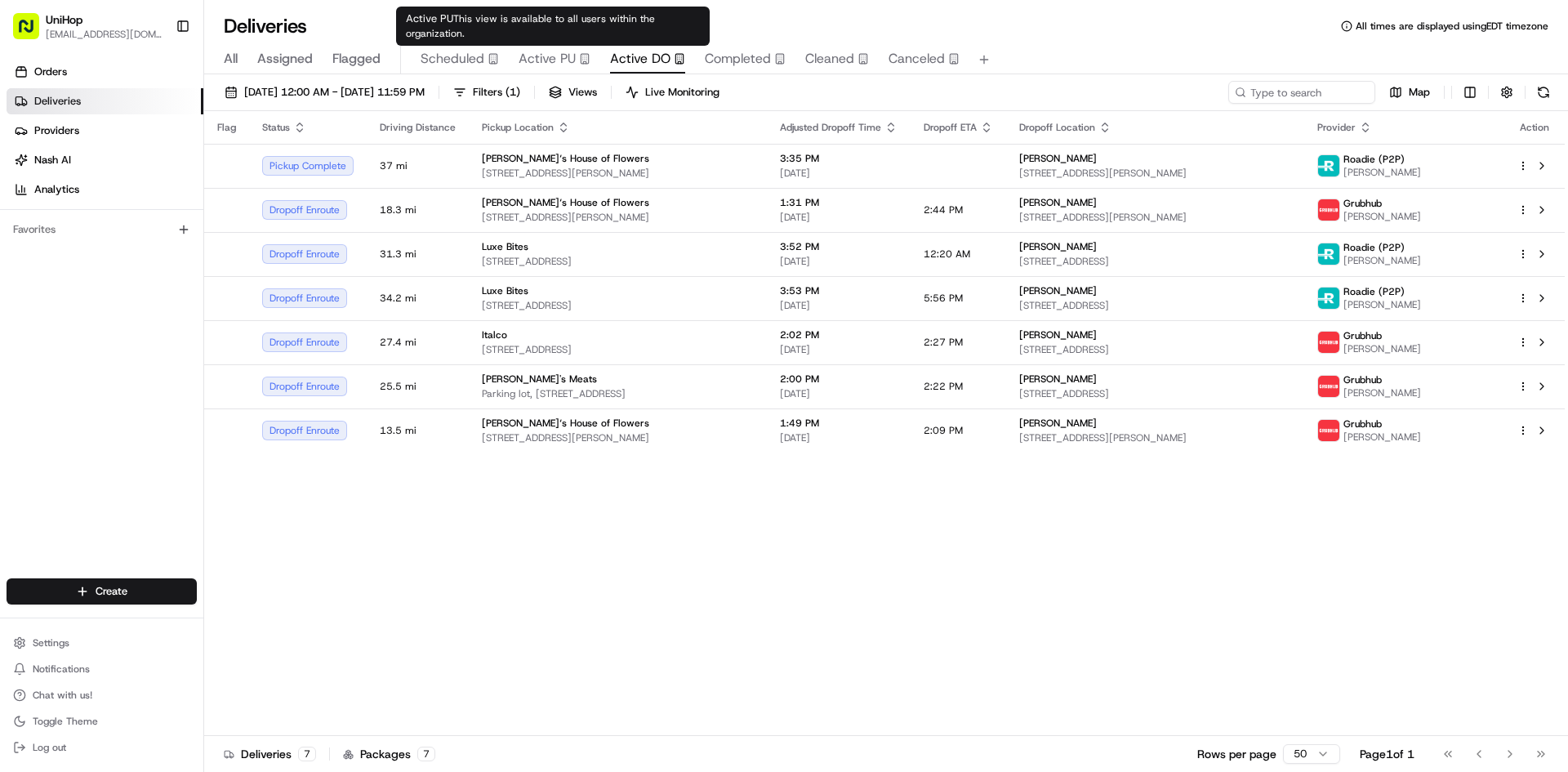
click at [558, 60] on span "Active PU" at bounding box center [547, 58] width 57 height 20
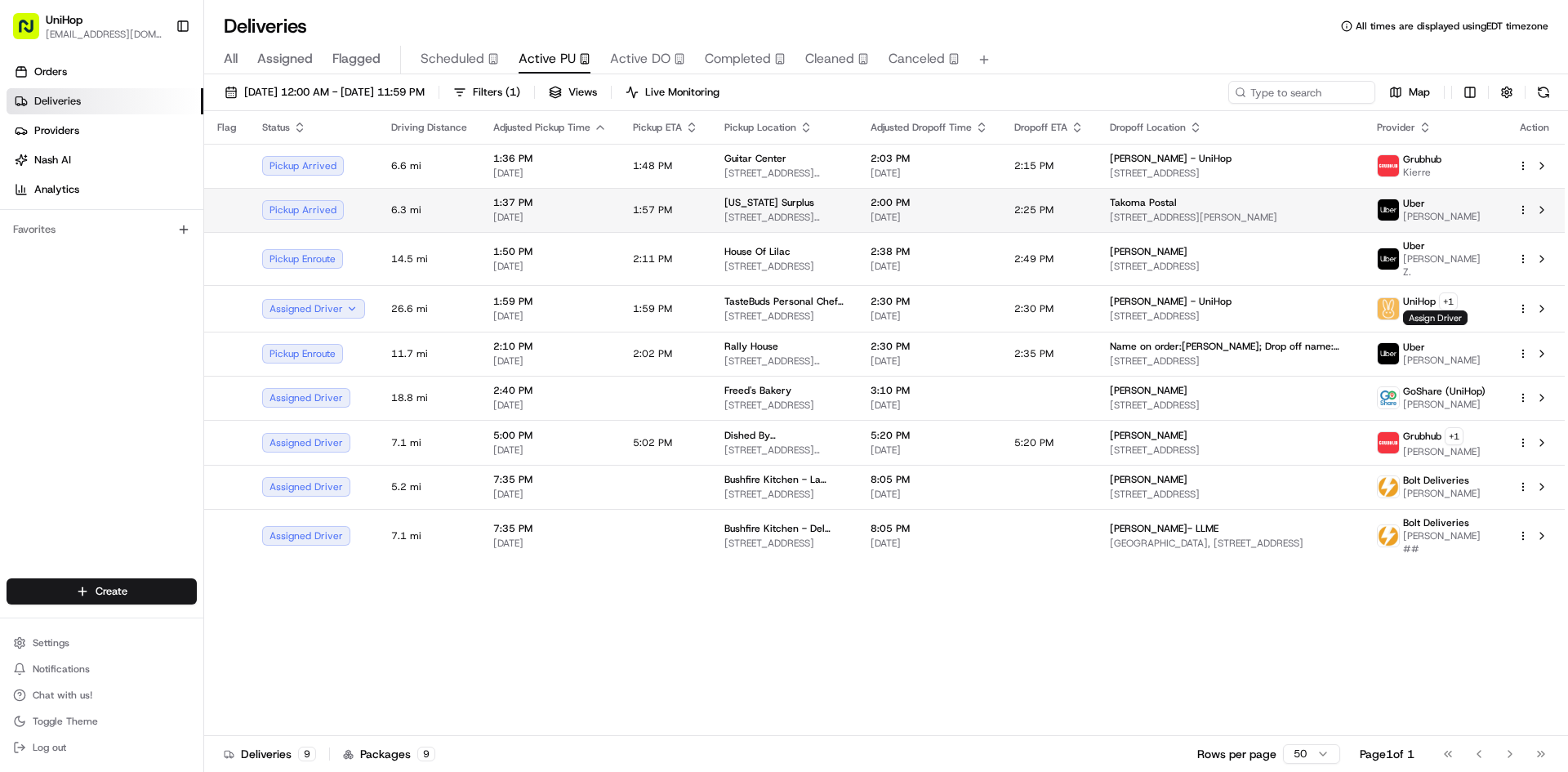
click at [793, 216] on span "3525 V St NE, Washington, DC 20018, USA" at bounding box center [784, 216] width 120 height 13
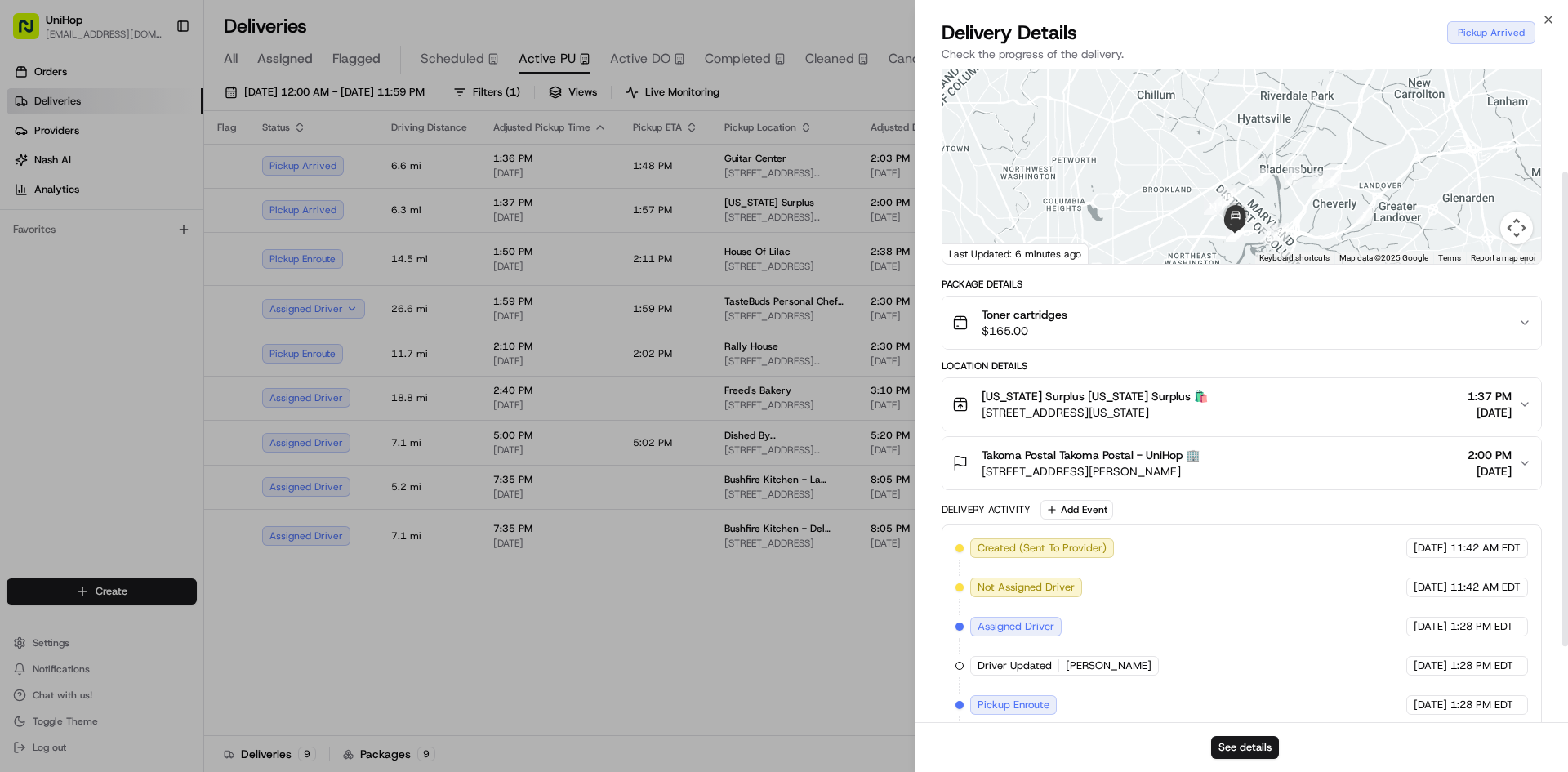
scroll to position [163, 0]
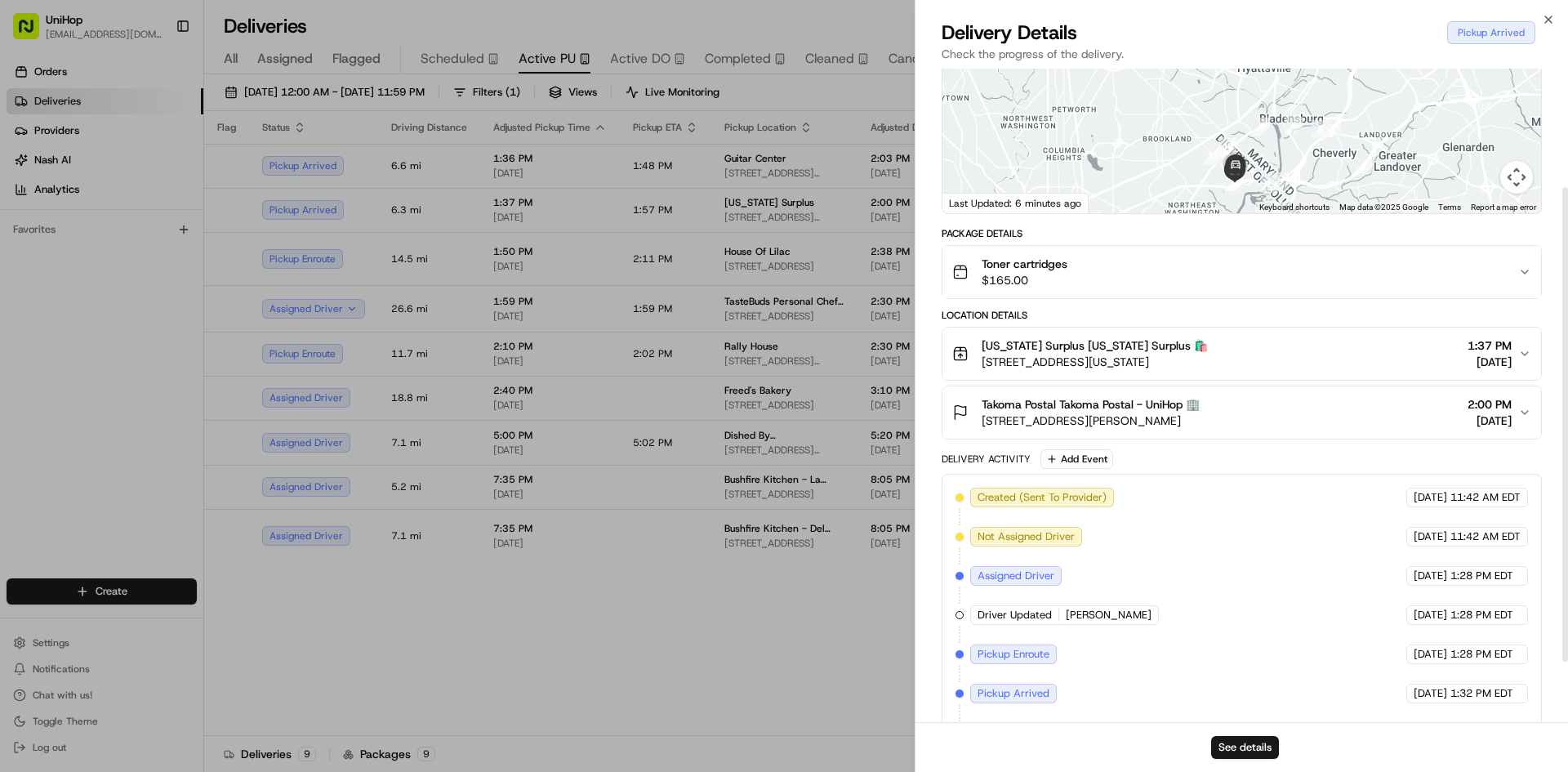
click at [1208, 360] on span "3525 V St NE, Washington, DC 20018, USA" at bounding box center [1094, 362] width 227 height 16
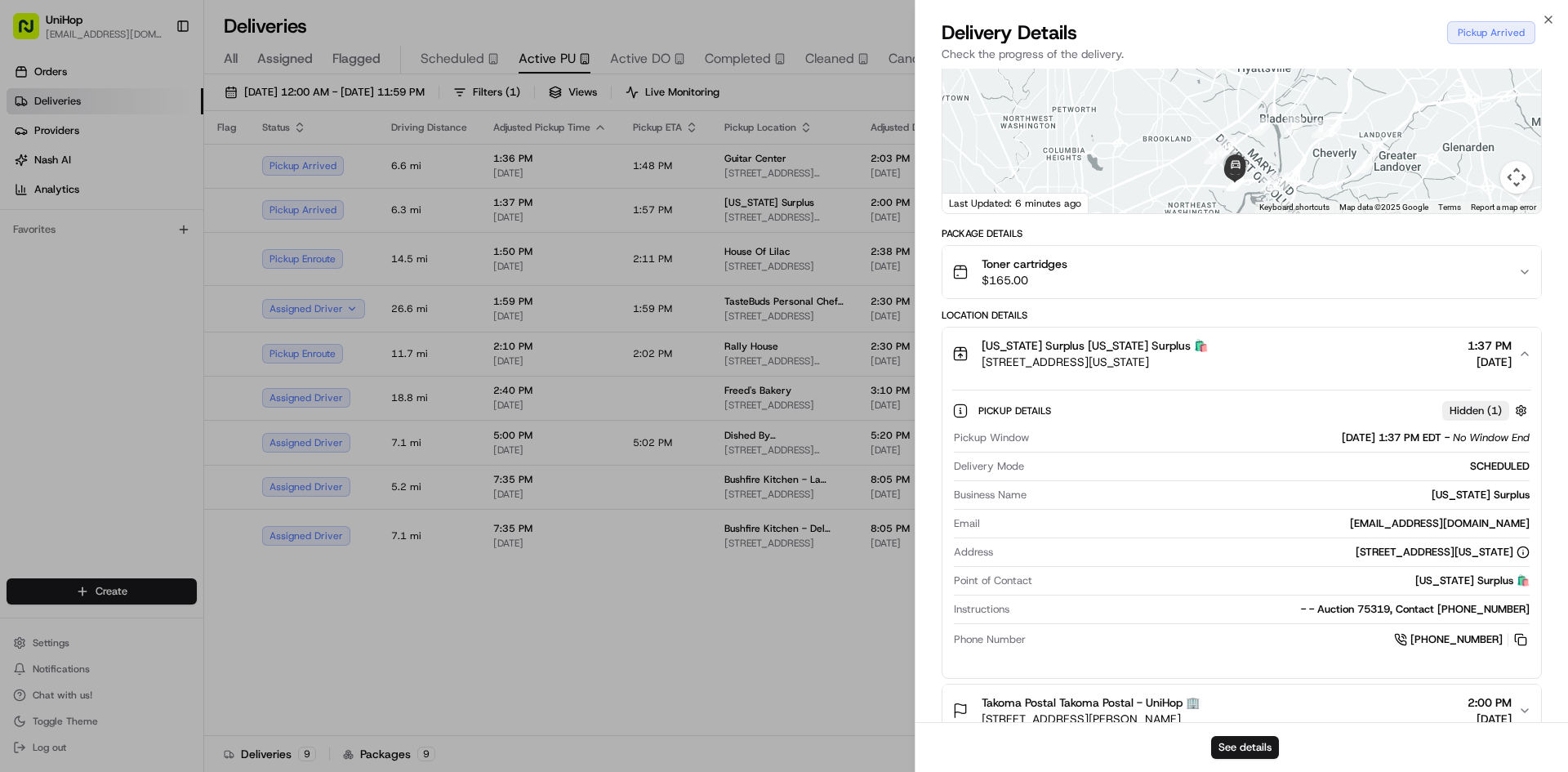
click at [1208, 364] on span "3525 V St NE, Washington, DC 20018, USA" at bounding box center [1094, 362] width 227 height 16
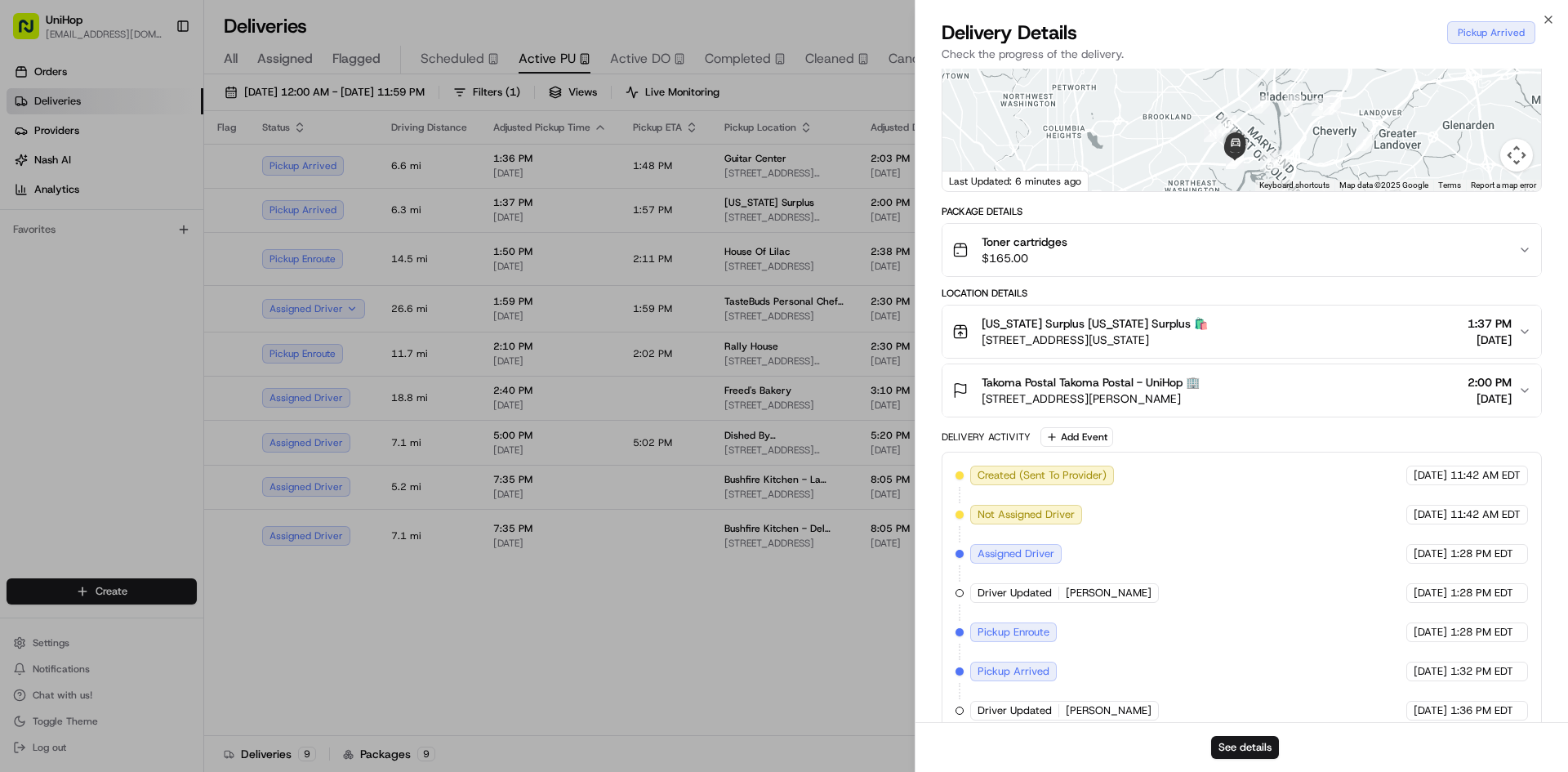
scroll to position [247, 0]
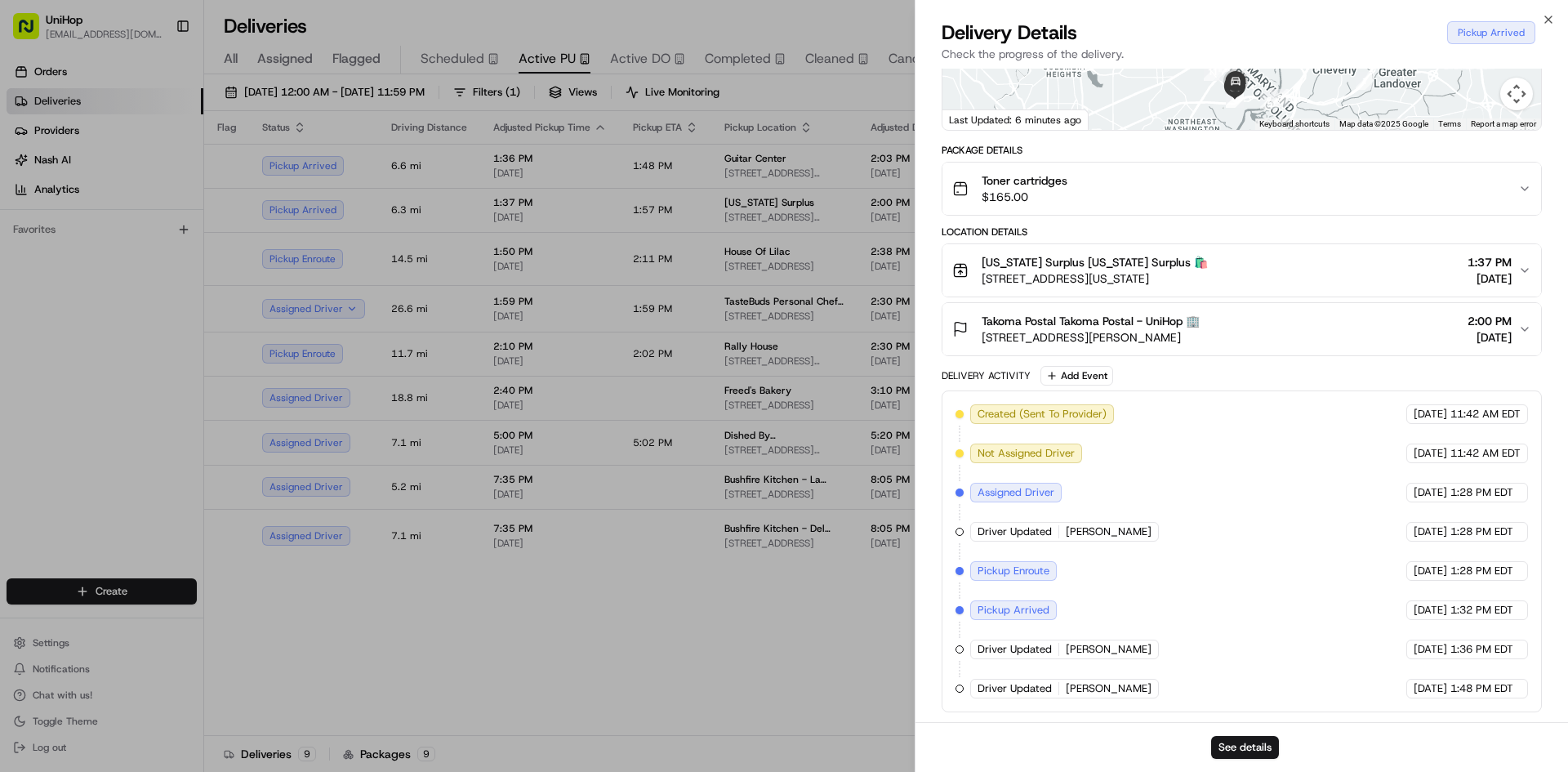
click at [1208, 256] on span "District of Columbia Surplus District of Columbia Surplus 🛍️" at bounding box center [1094, 262] width 227 height 16
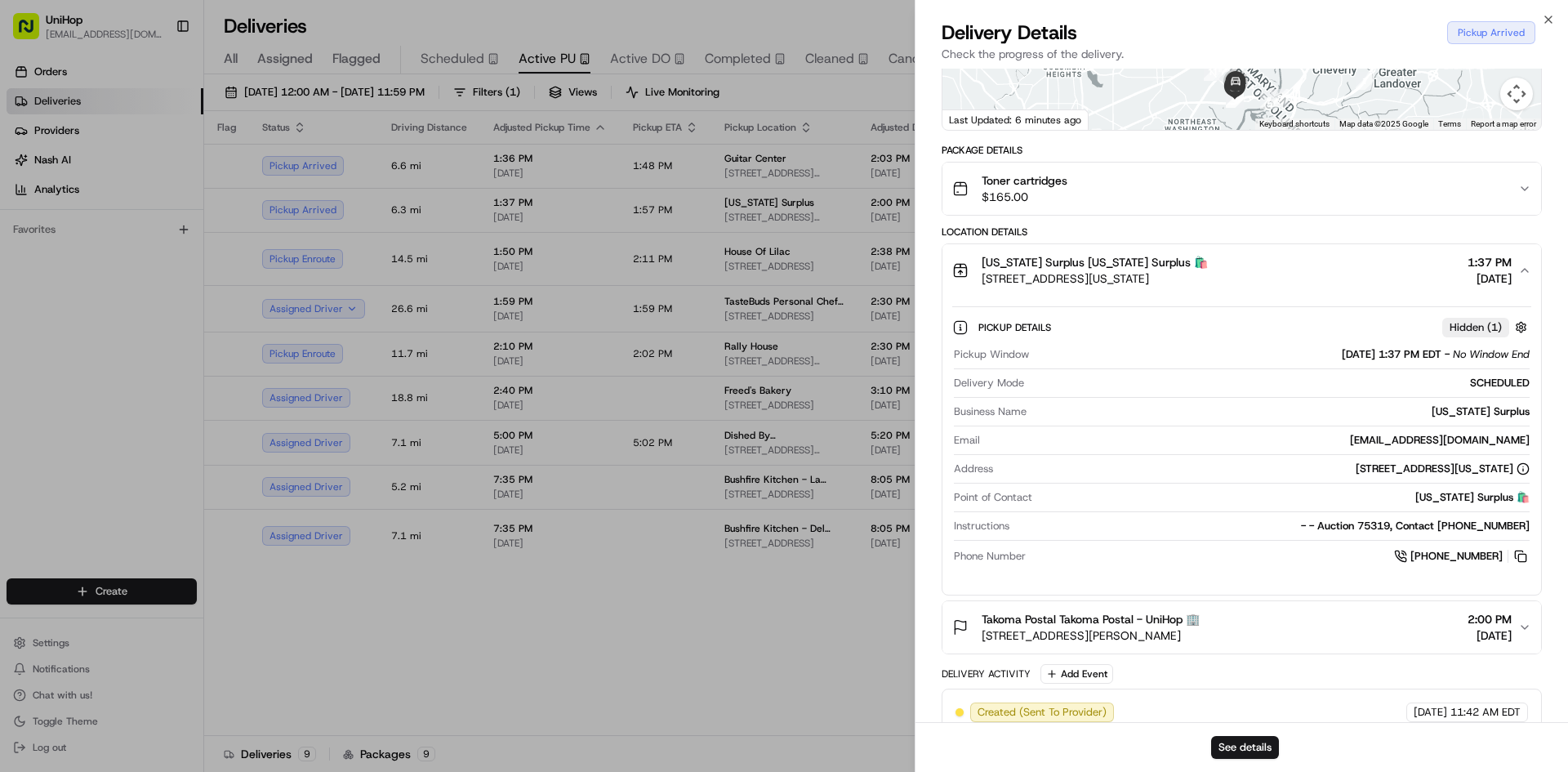
click at [1208, 258] on span "District of Columbia Surplus District of Columbia Surplus 🛍️" at bounding box center [1094, 262] width 227 height 16
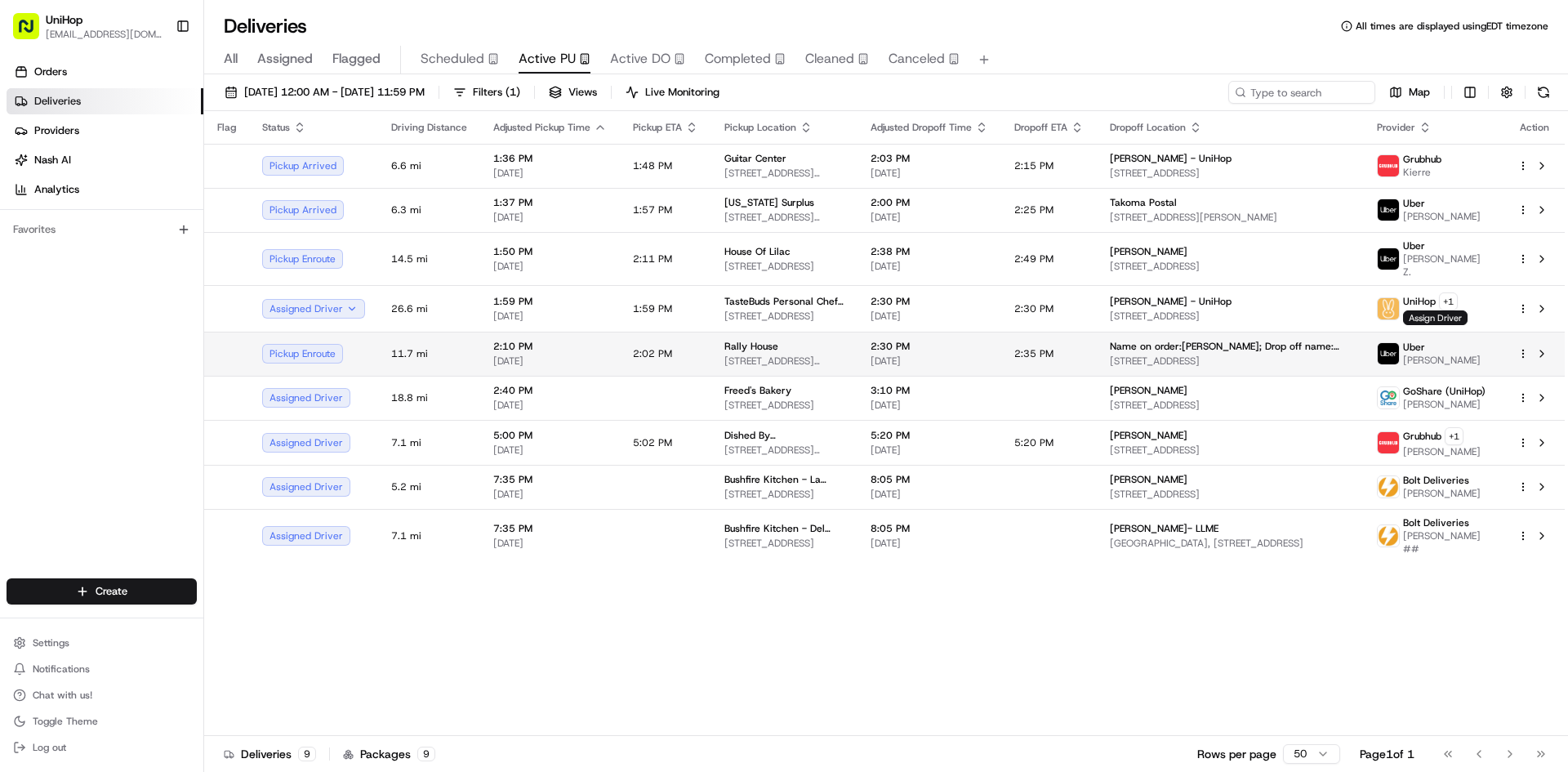
click at [830, 344] on div "Rally House 6858 Johnson Dr, Mission, KS 66202, USA" at bounding box center [784, 353] width 120 height 27
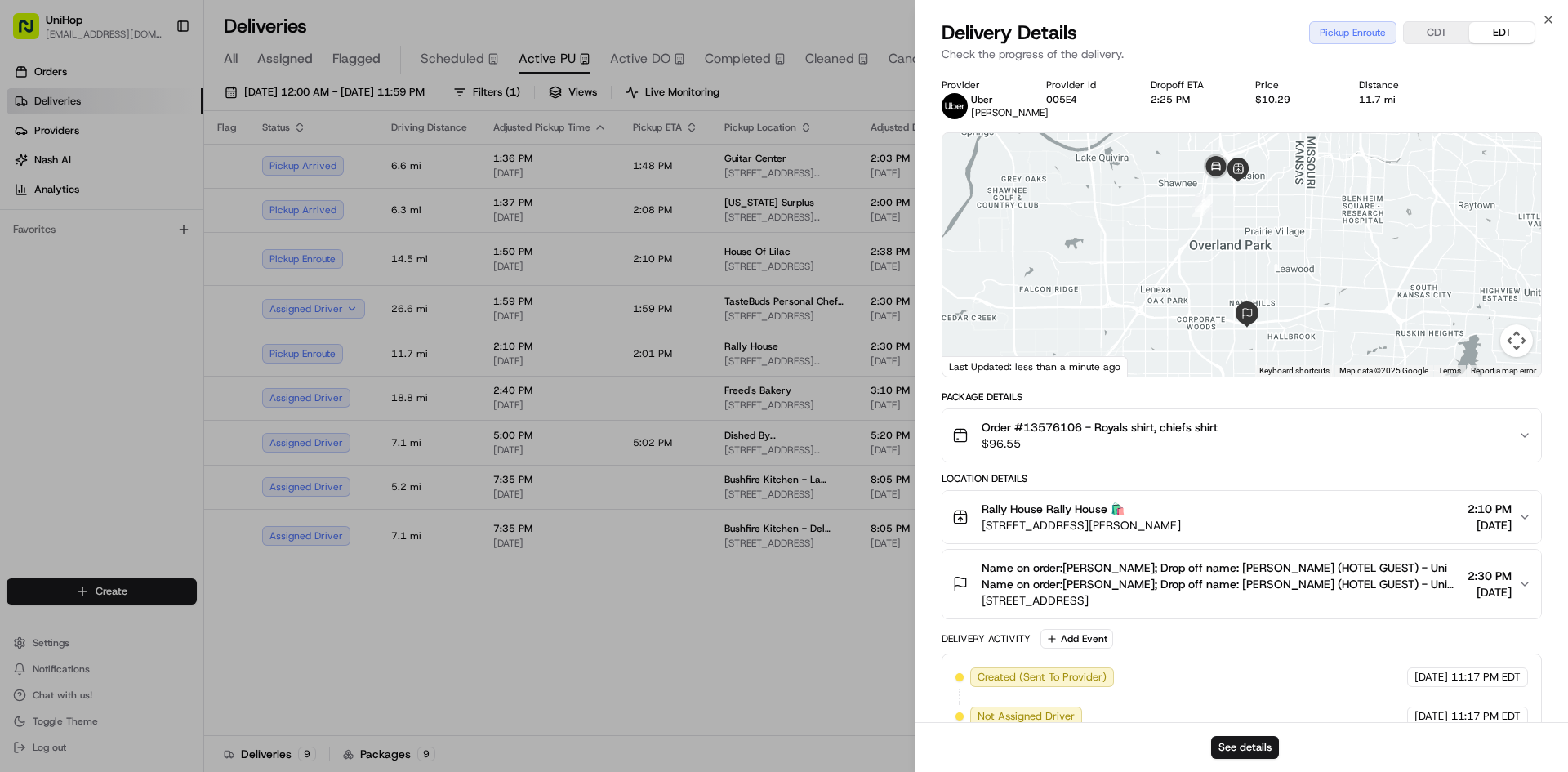
click at [1305, 442] on div "Order #13576106 - Royals shirt, chiefs shirt $96.55" at bounding box center [1235, 435] width 566 height 32
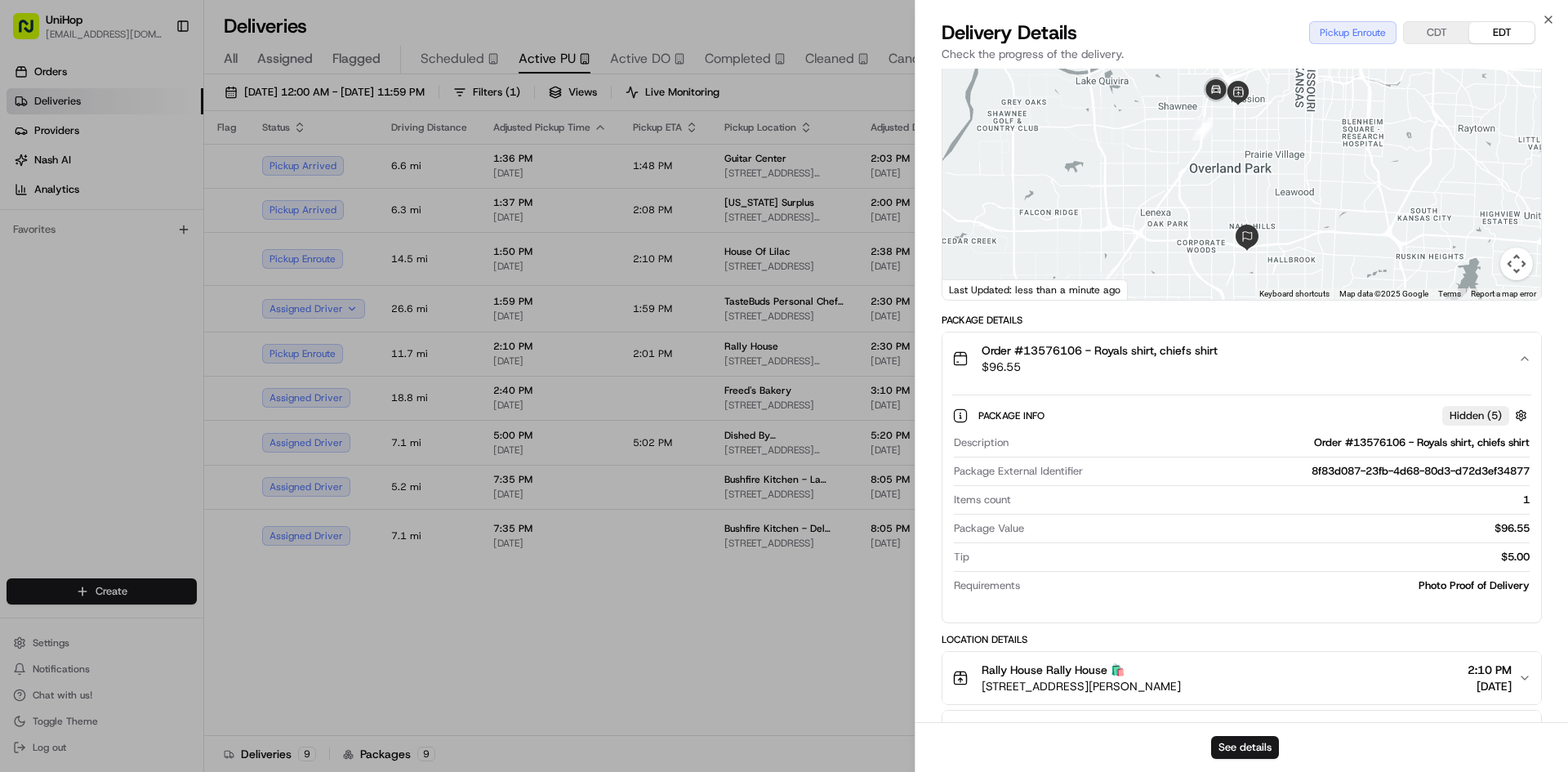
scroll to position [82, 0]
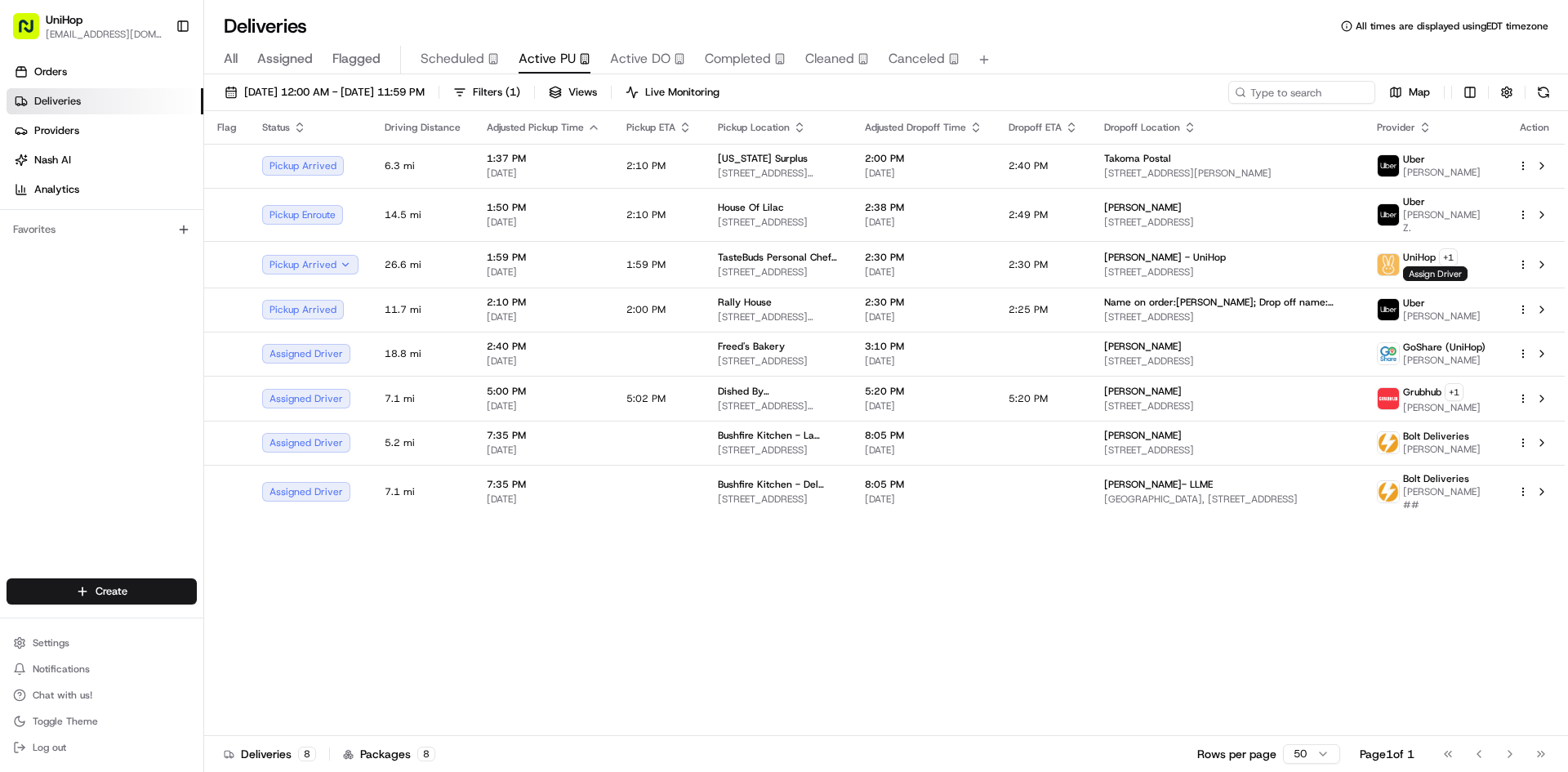
click at [96, 380] on div "Orders Deliveries Providers [PERSON_NAME] Analytics Favorites" at bounding box center [102, 320] width 203 height 536
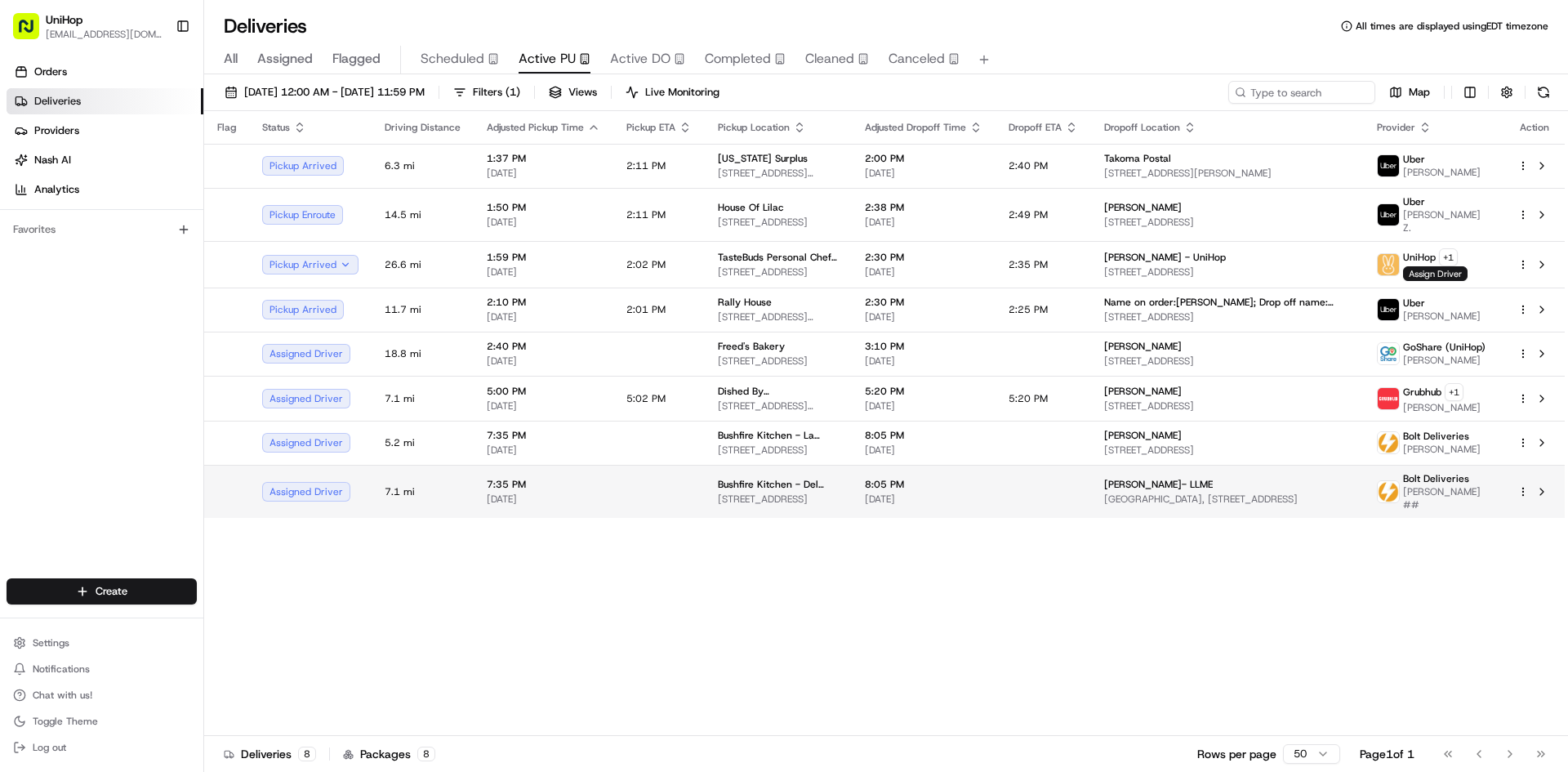
click at [972, 478] on span "8:05 PM" at bounding box center [924, 484] width 118 height 13
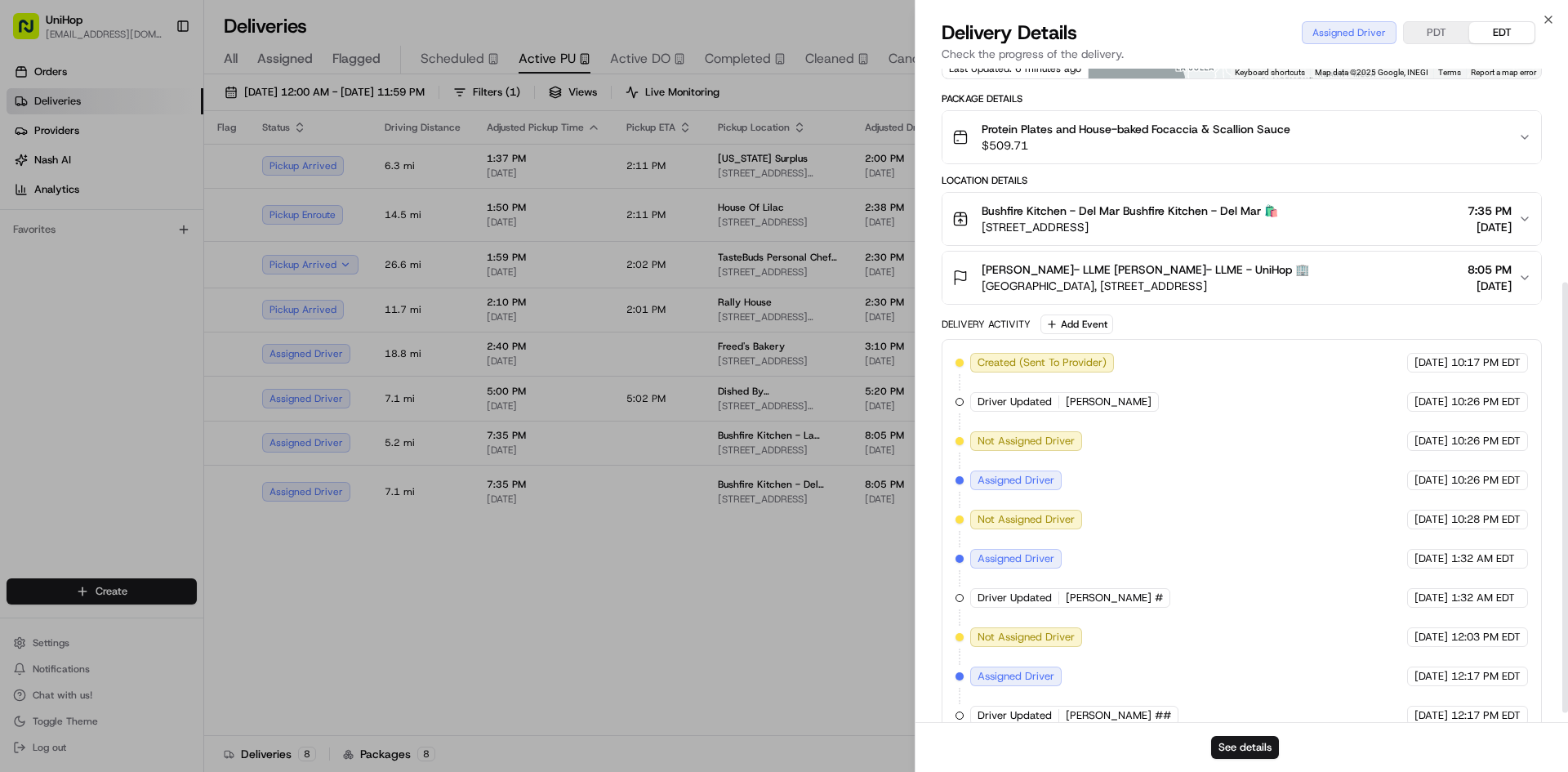
scroll to position [339, 0]
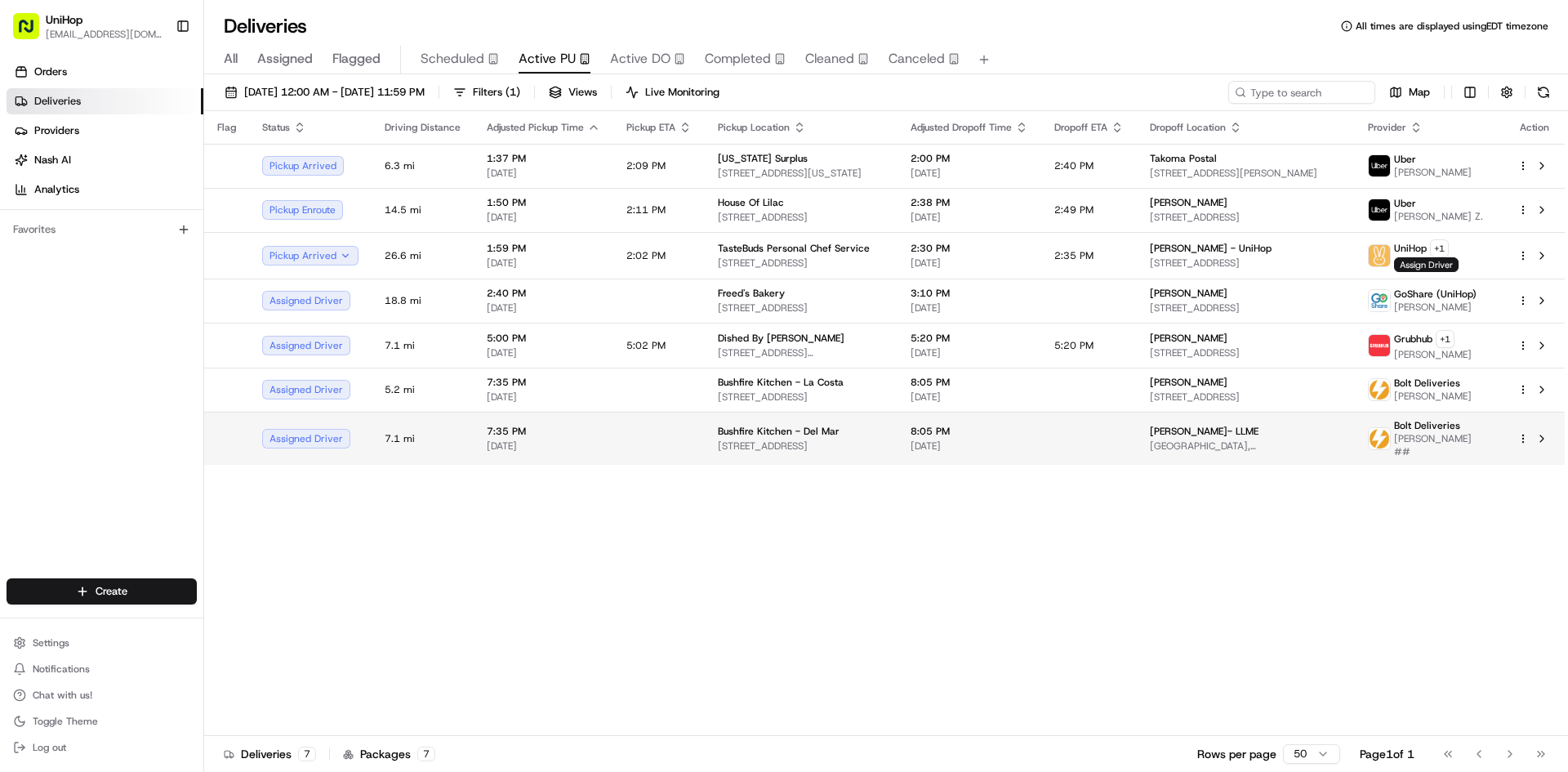
click at [620, 415] on td at bounding box center [659, 439] width 91 height 53
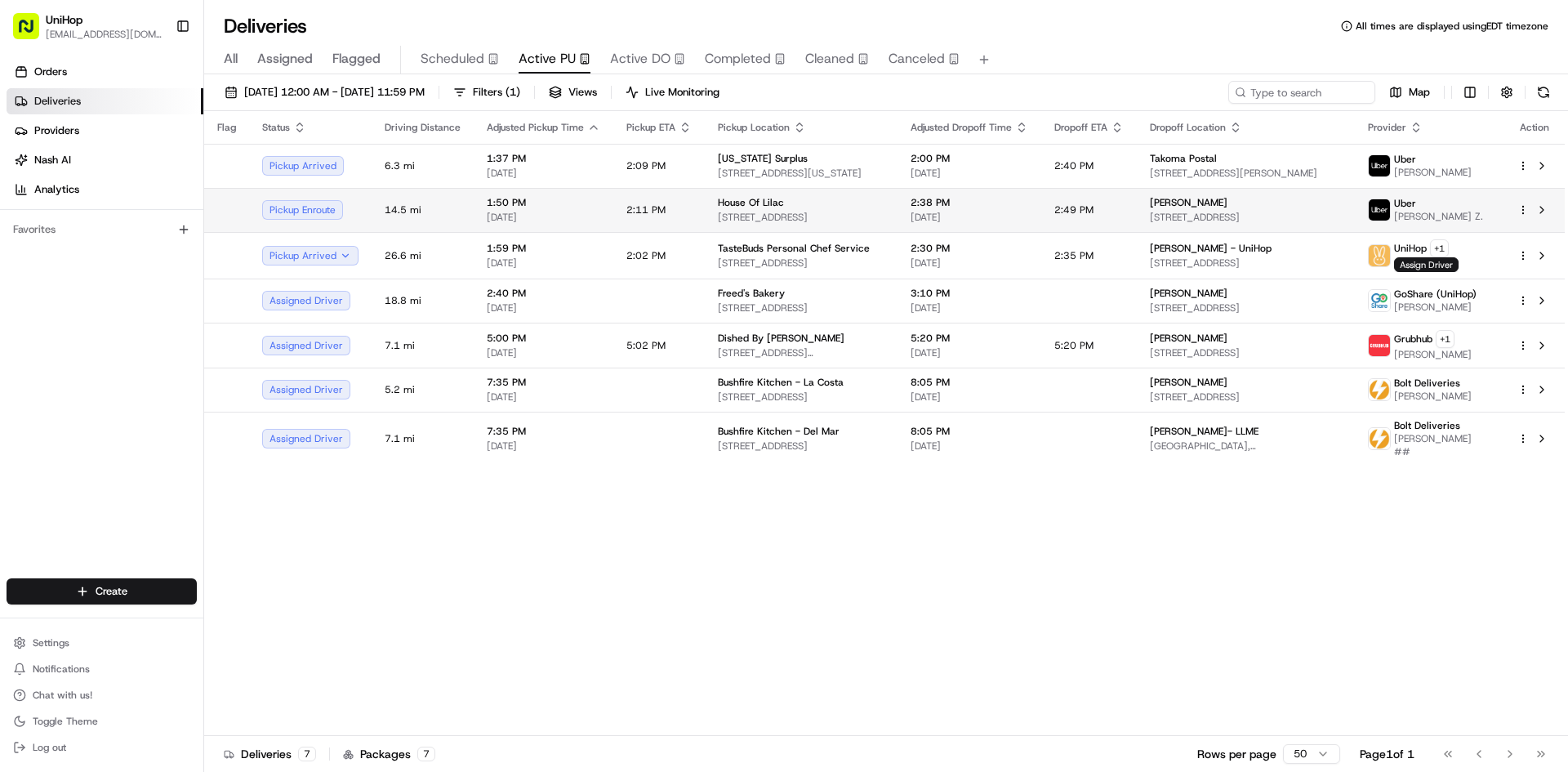
click at [789, 205] on div "House Of Lilac" at bounding box center [801, 202] width 167 height 13
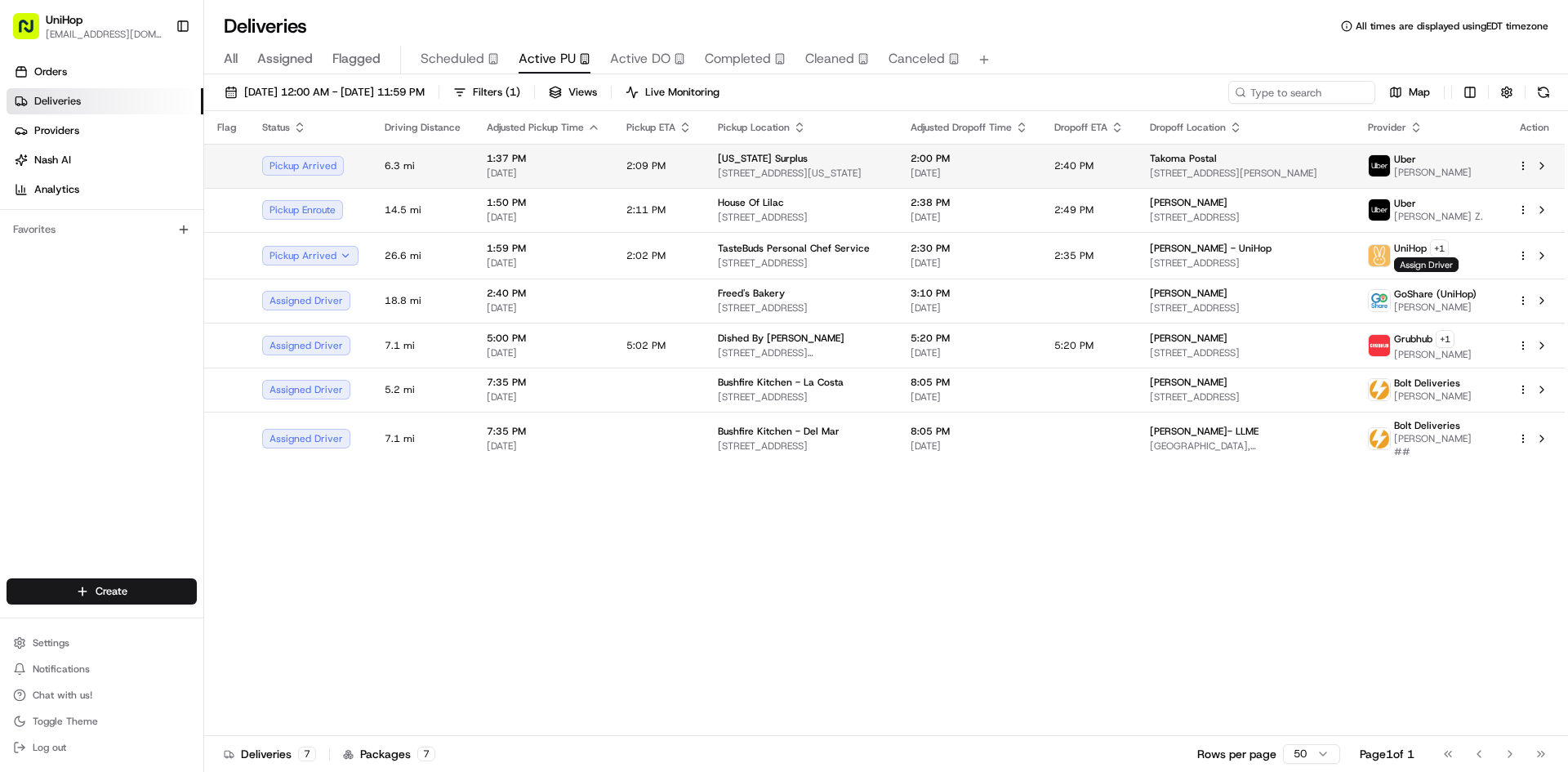
click at [778, 165] on div "District of Columbia Surplus 3525 V St NE, Washington, DC 20018, USA" at bounding box center [801, 166] width 167 height 27
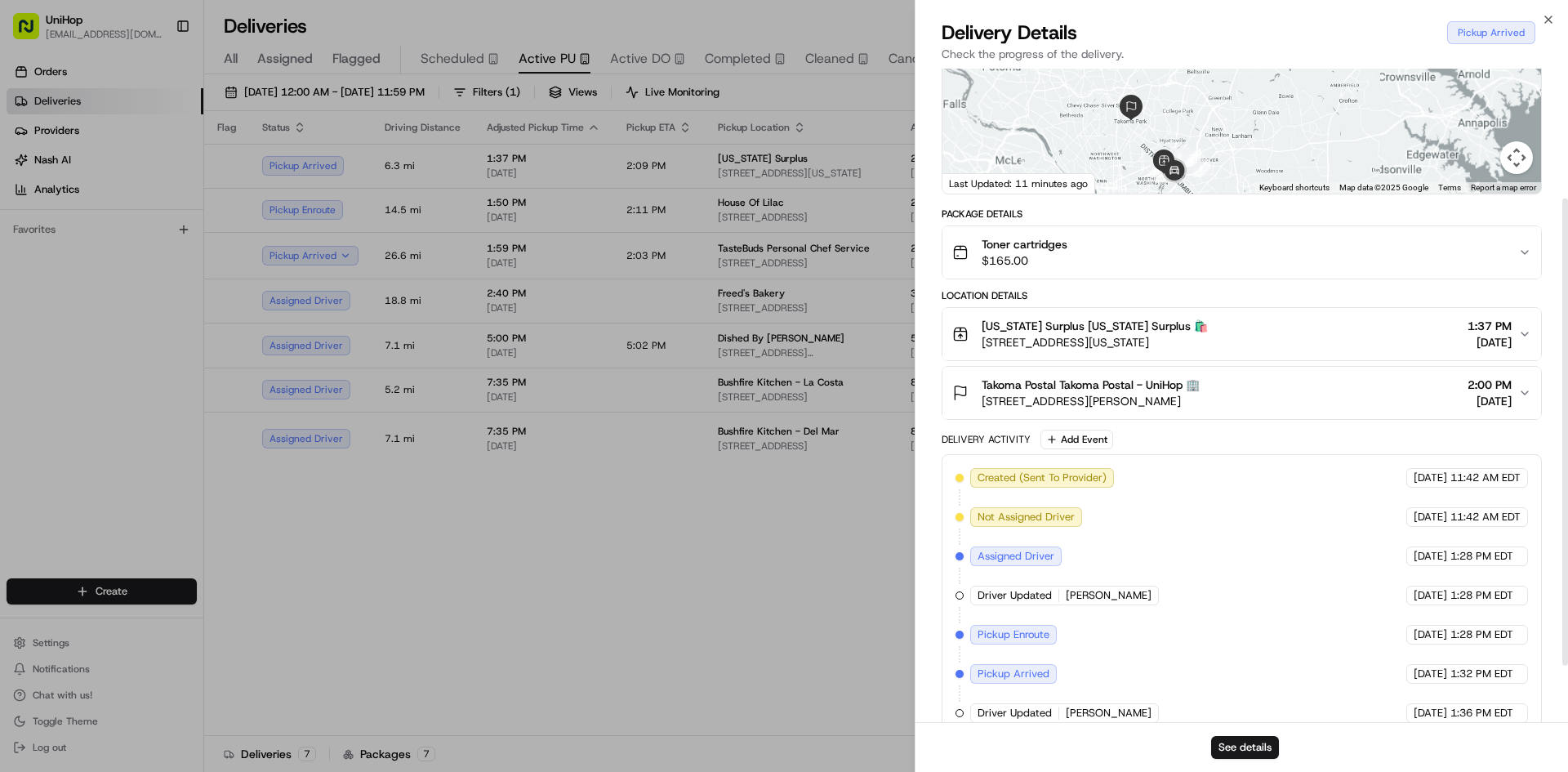
scroll to position [178, 0]
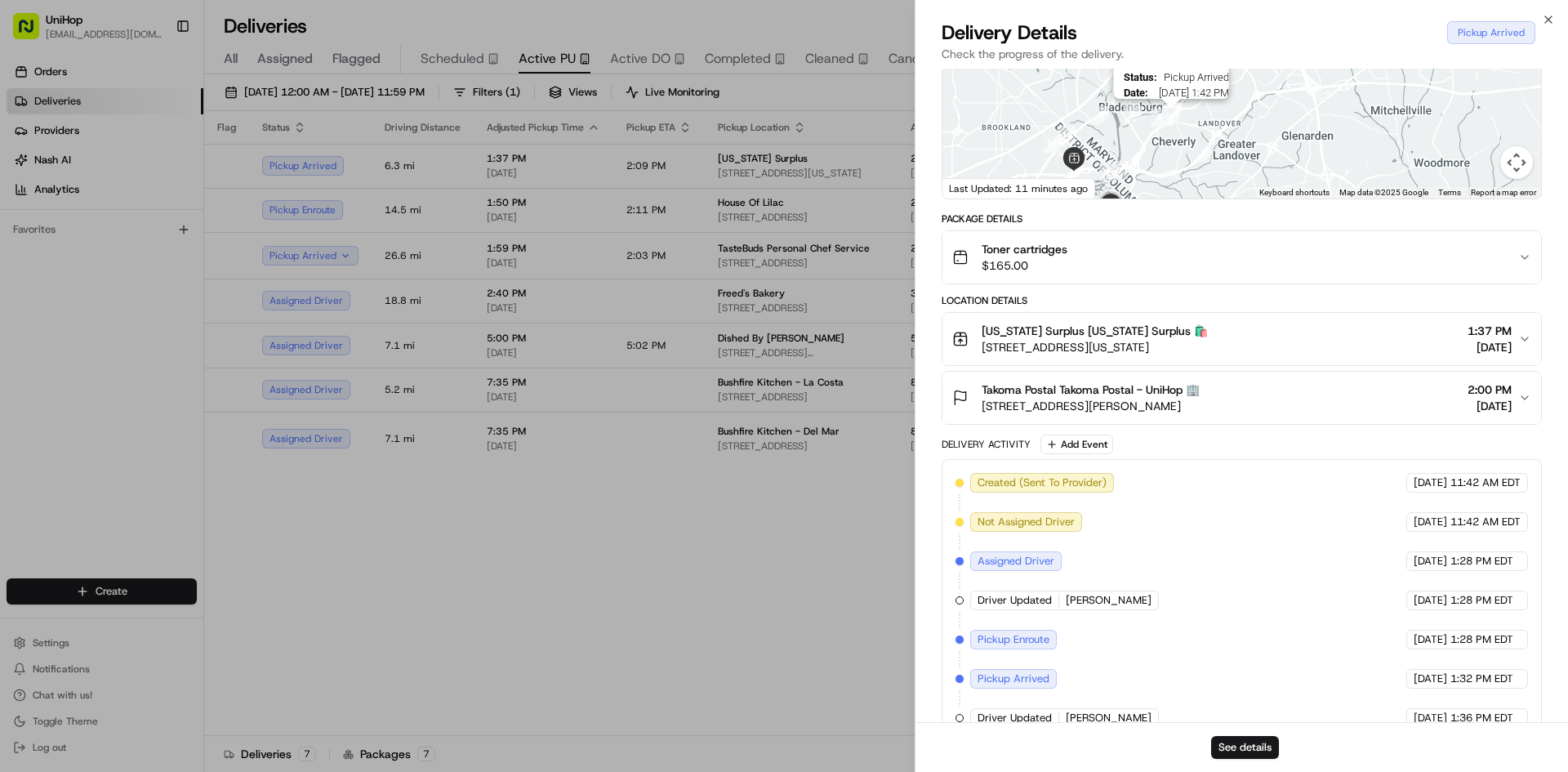
drag, startPoint x: 1166, startPoint y: 131, endPoint x: 1199, endPoint y: 56, distance: 81.9
click at [1199, 56] on div "Delivery Details Pickup Arrived Check the progress of the delivery. Provider Ub…" at bounding box center [1241, 396] width 652 height 752
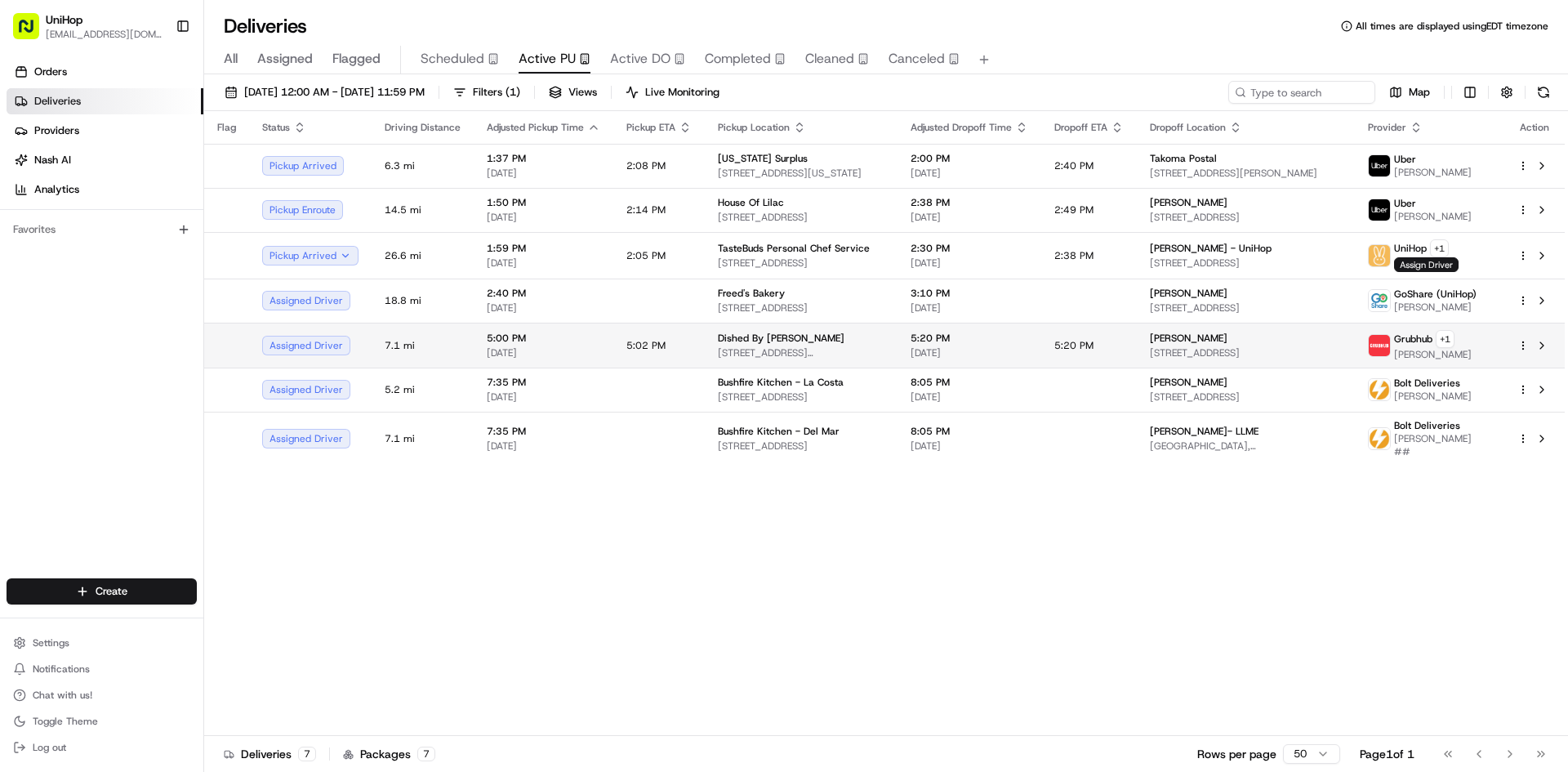
click at [967, 354] on span "[DATE]" at bounding box center [970, 352] width 118 height 13
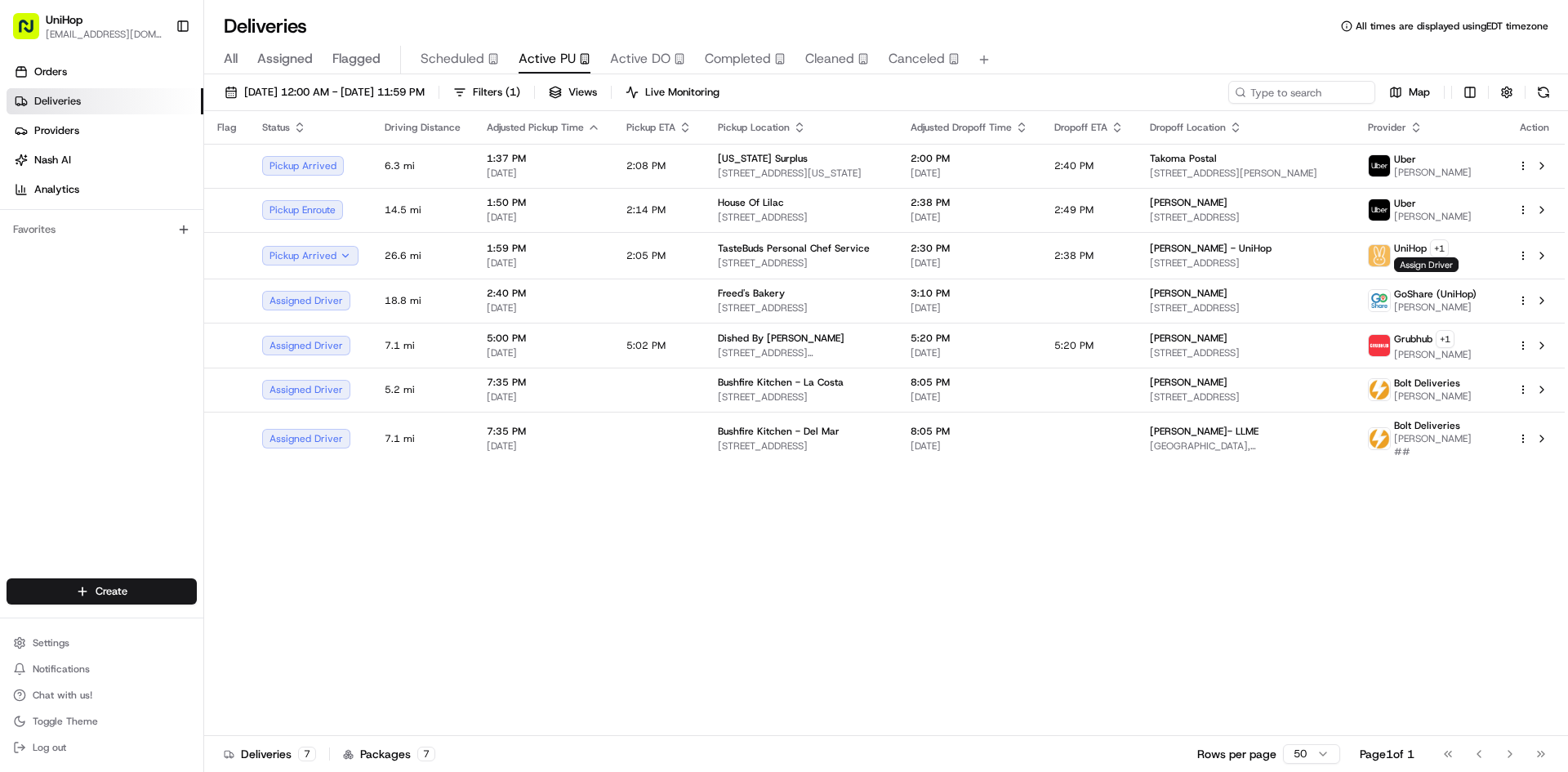
click at [627, 63] on span "Active DO" at bounding box center [640, 58] width 61 height 20
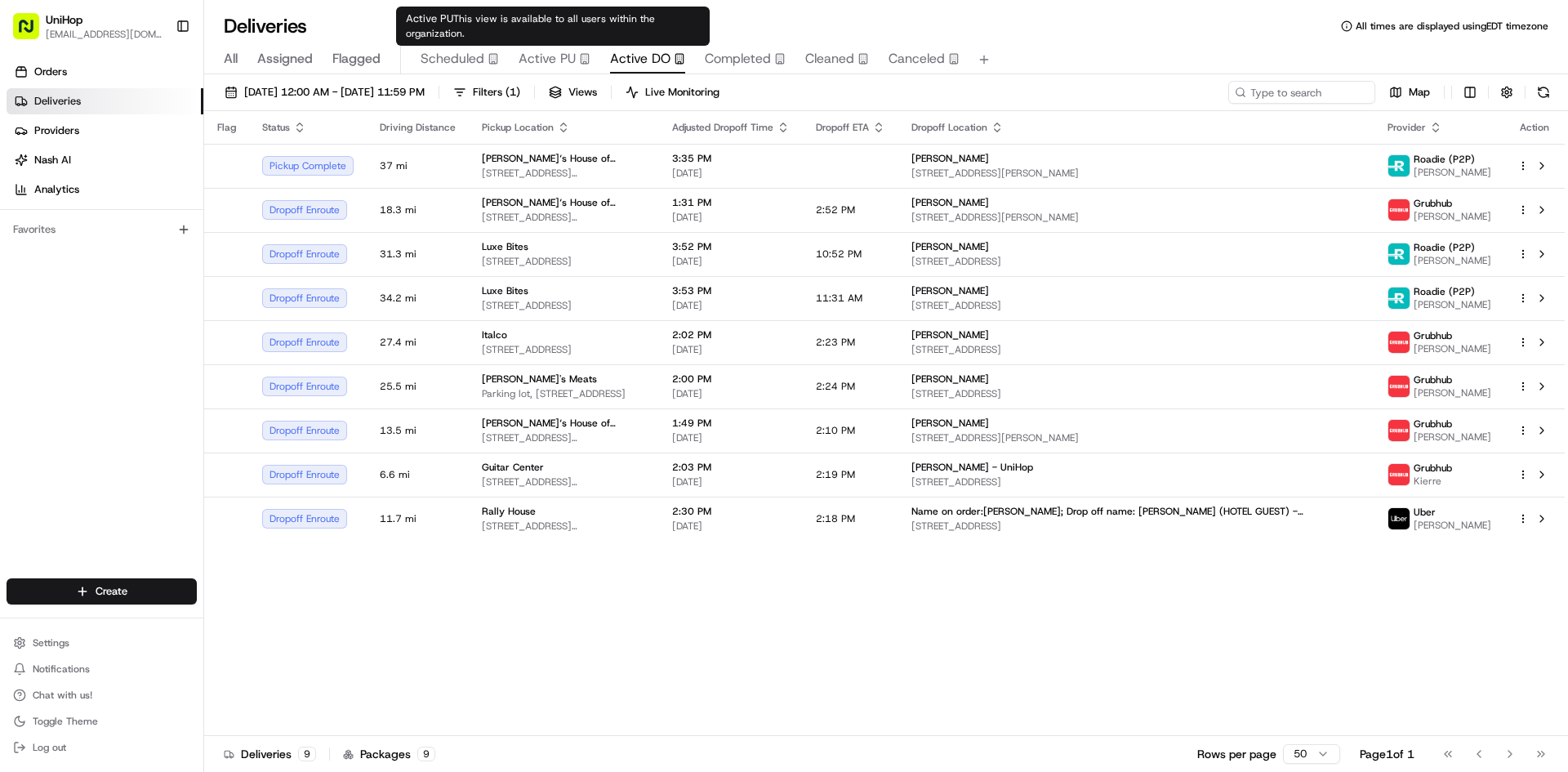
click at [579, 54] on icon "button" at bounding box center [584, 58] width 11 height 11
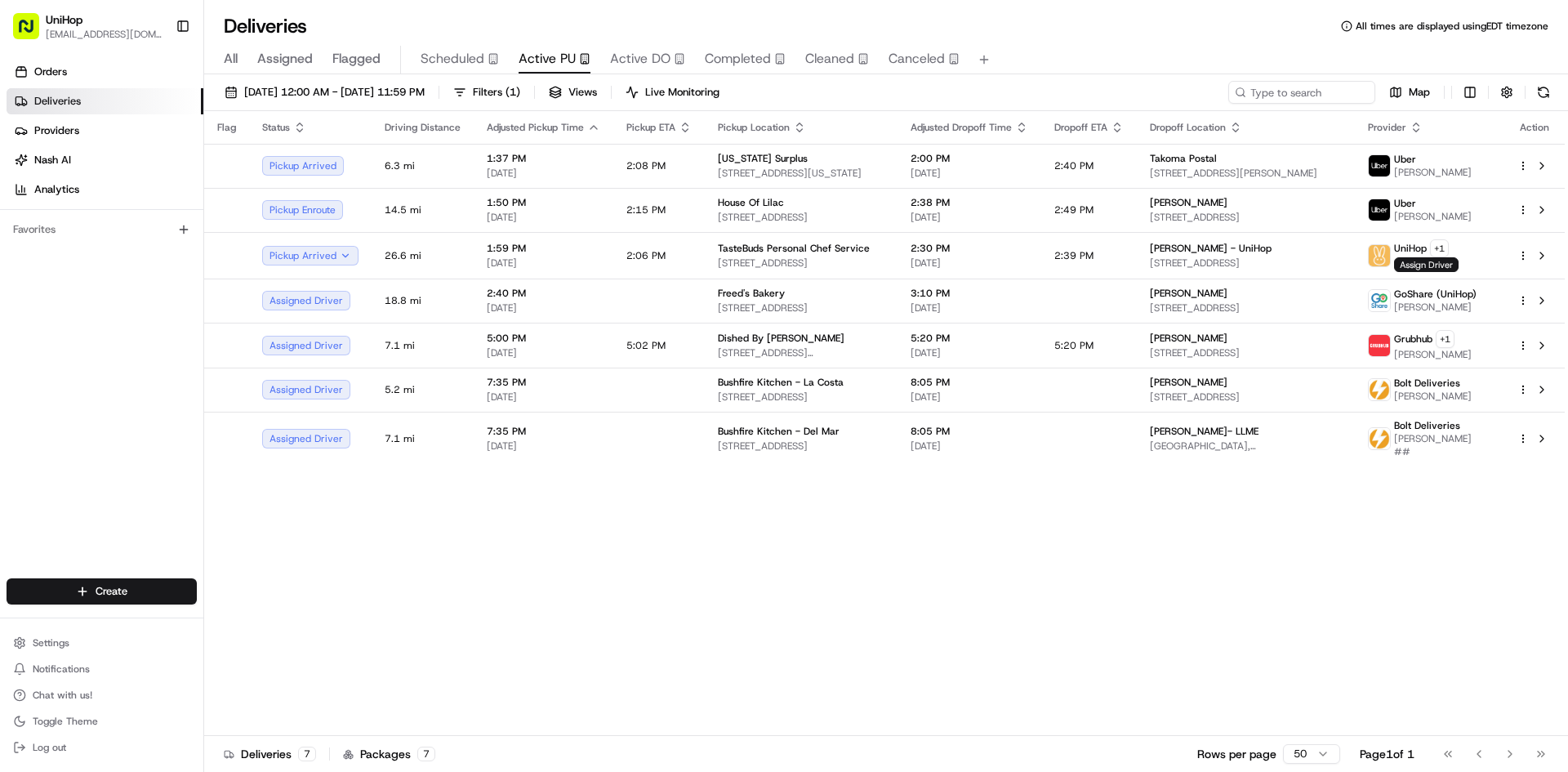
click at [54, 436] on div "Orders Deliveries Providers [PERSON_NAME] Analytics Favorites" at bounding box center [102, 320] width 203 height 536
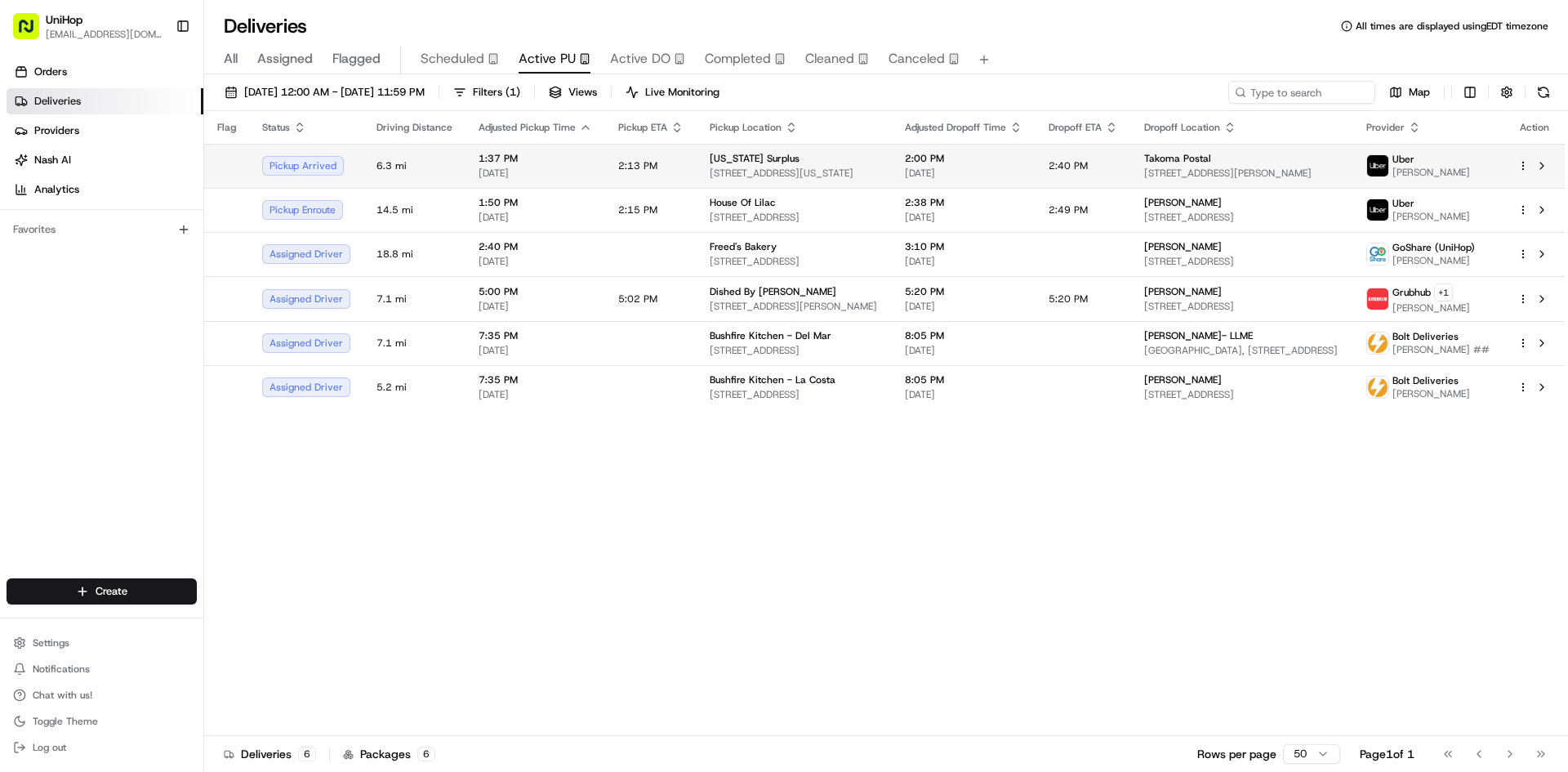
click at [641, 153] on td "2:13 PM" at bounding box center [651, 166] width 91 height 44
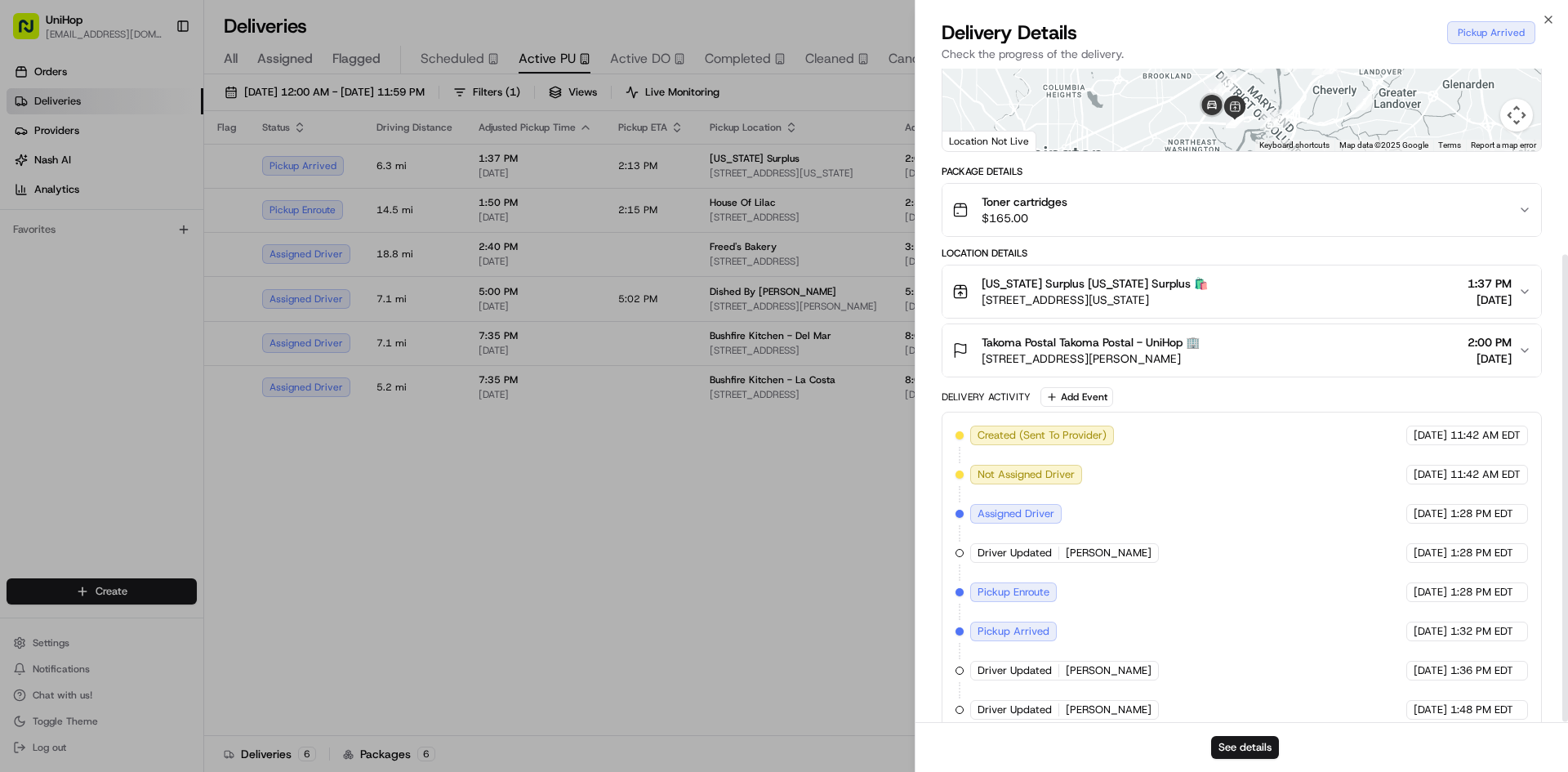
scroll to position [260, 0]
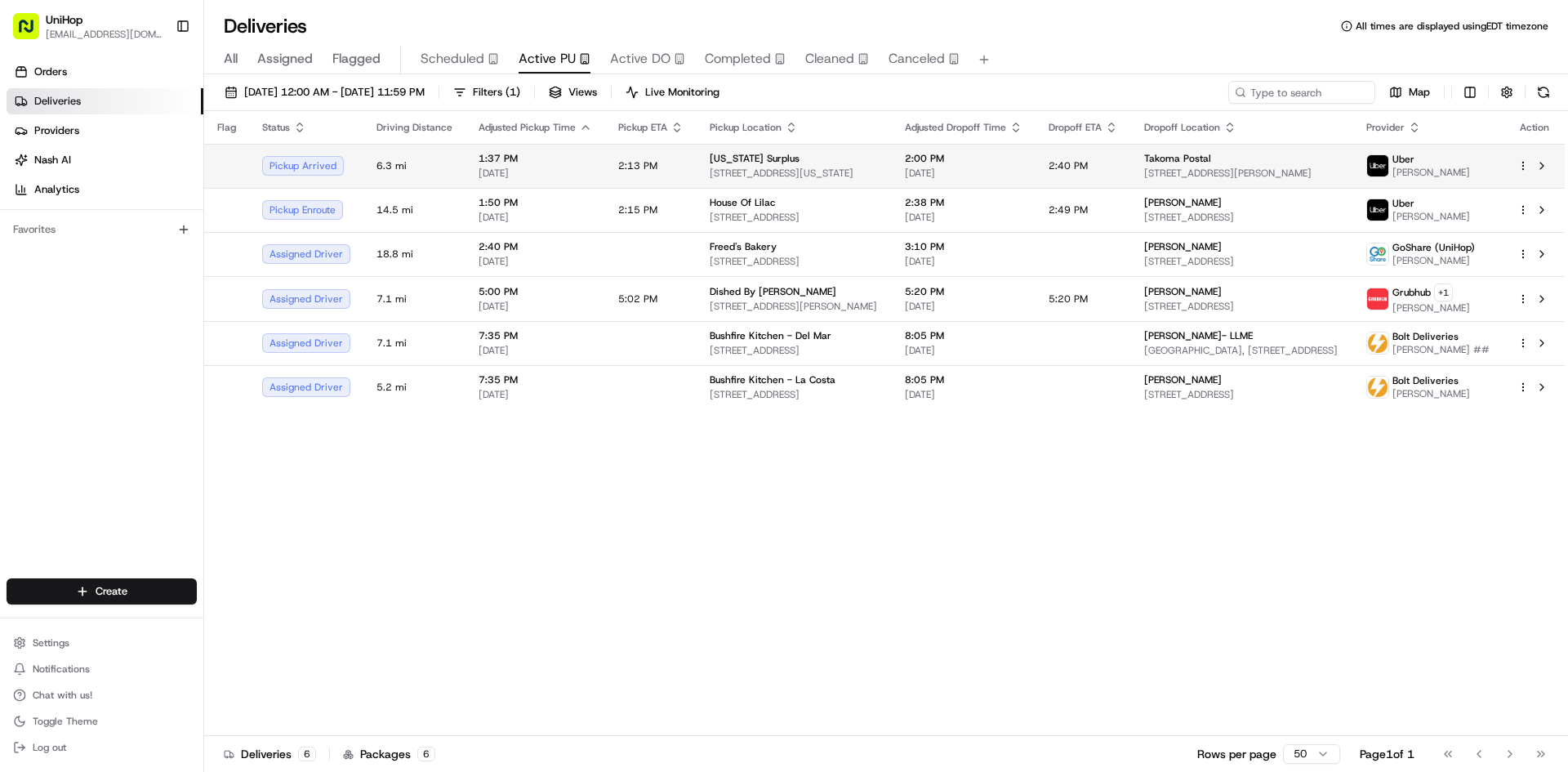
click at [905, 162] on span "2:00 PM" at bounding box center [964, 158] width 118 height 13
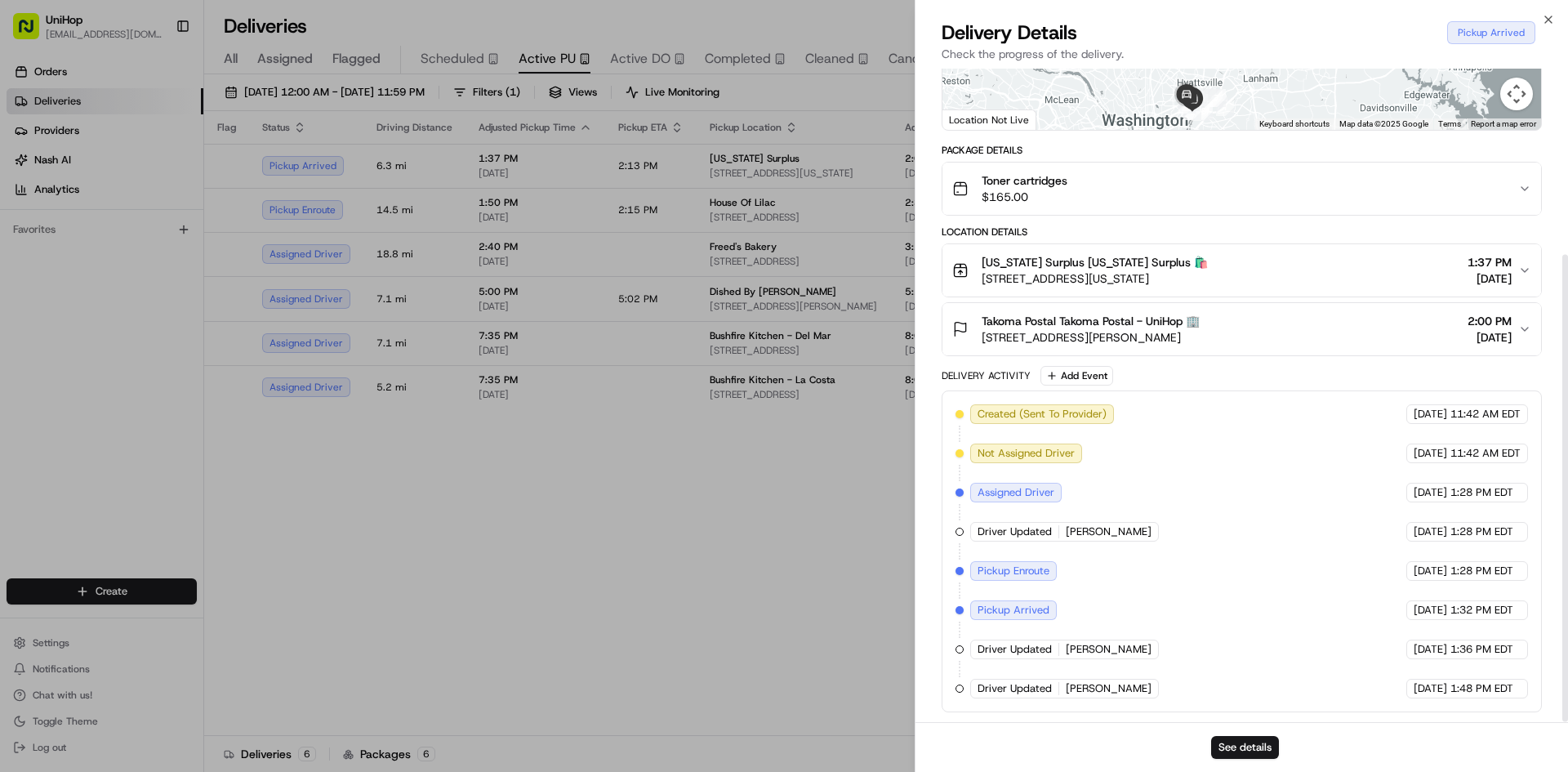
drag, startPoint x: 788, startPoint y: 529, endPoint x: 775, endPoint y: 520, distance: 15.8
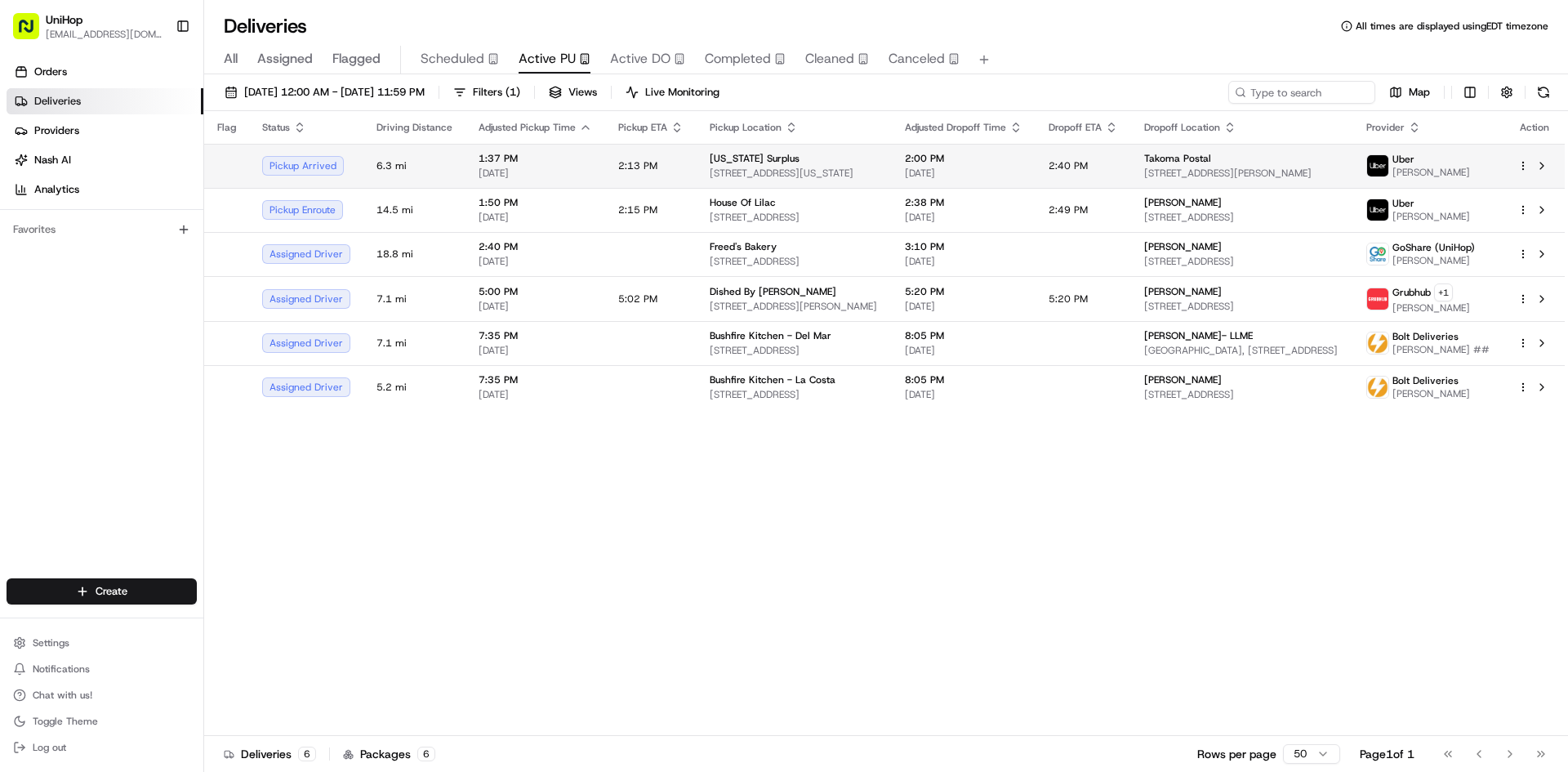
click at [1388, 162] on img at bounding box center [1377, 166] width 21 height 21
click at [1547, 165] on button at bounding box center [1541, 165] width 20 height 20
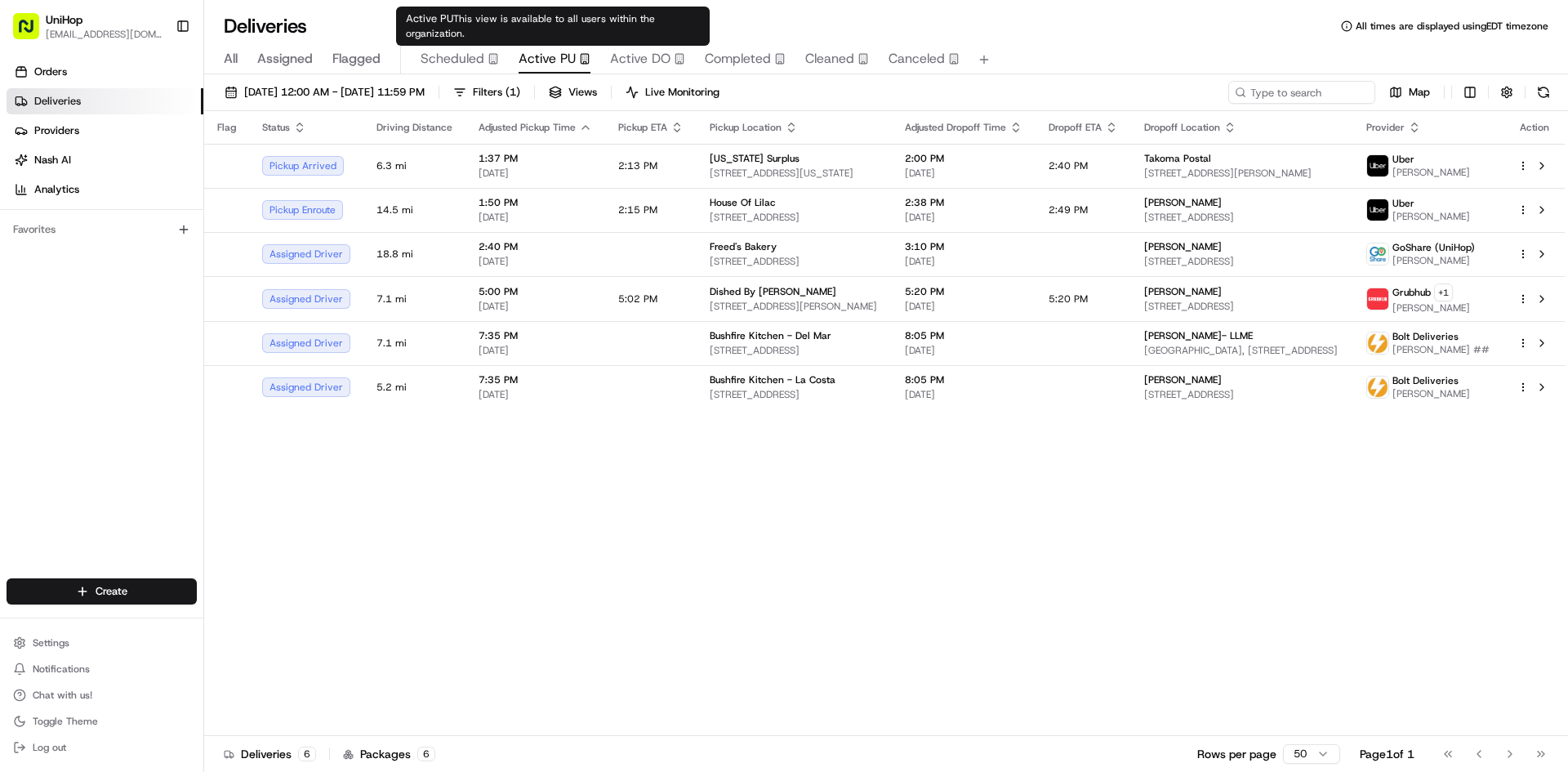
click at [478, 43] on div "Active PU This view is available to all users within the organization. Active P…" at bounding box center [552, 27] width 314 height 39
click at [479, 50] on span "Scheduled" at bounding box center [452, 58] width 64 height 20
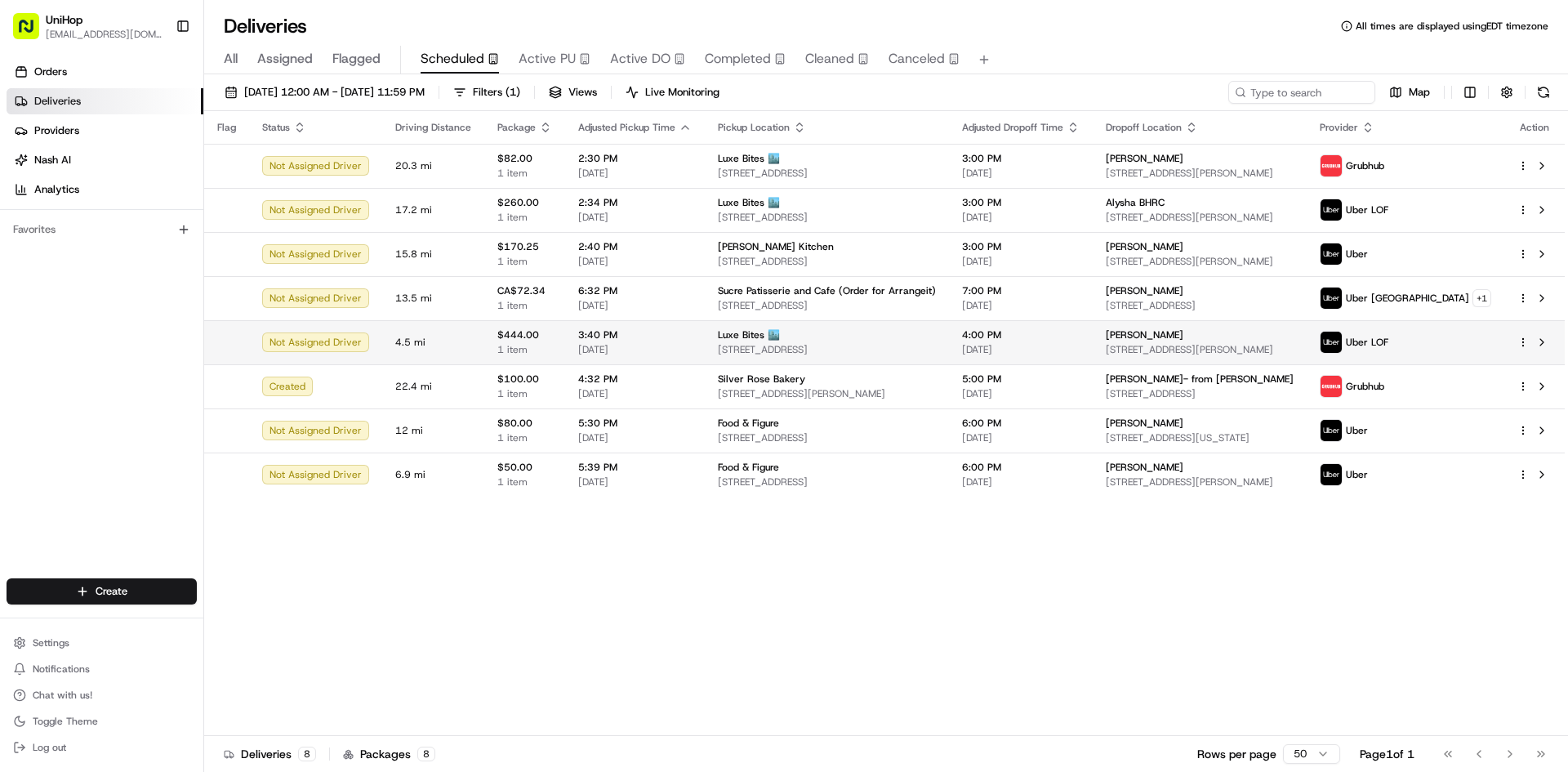
click at [705, 358] on td "Luxe Bites 🏙️ 3317 N Mission Rd k1, Los Angeles, CA 90031, USA" at bounding box center [828, 343] width 245 height 44
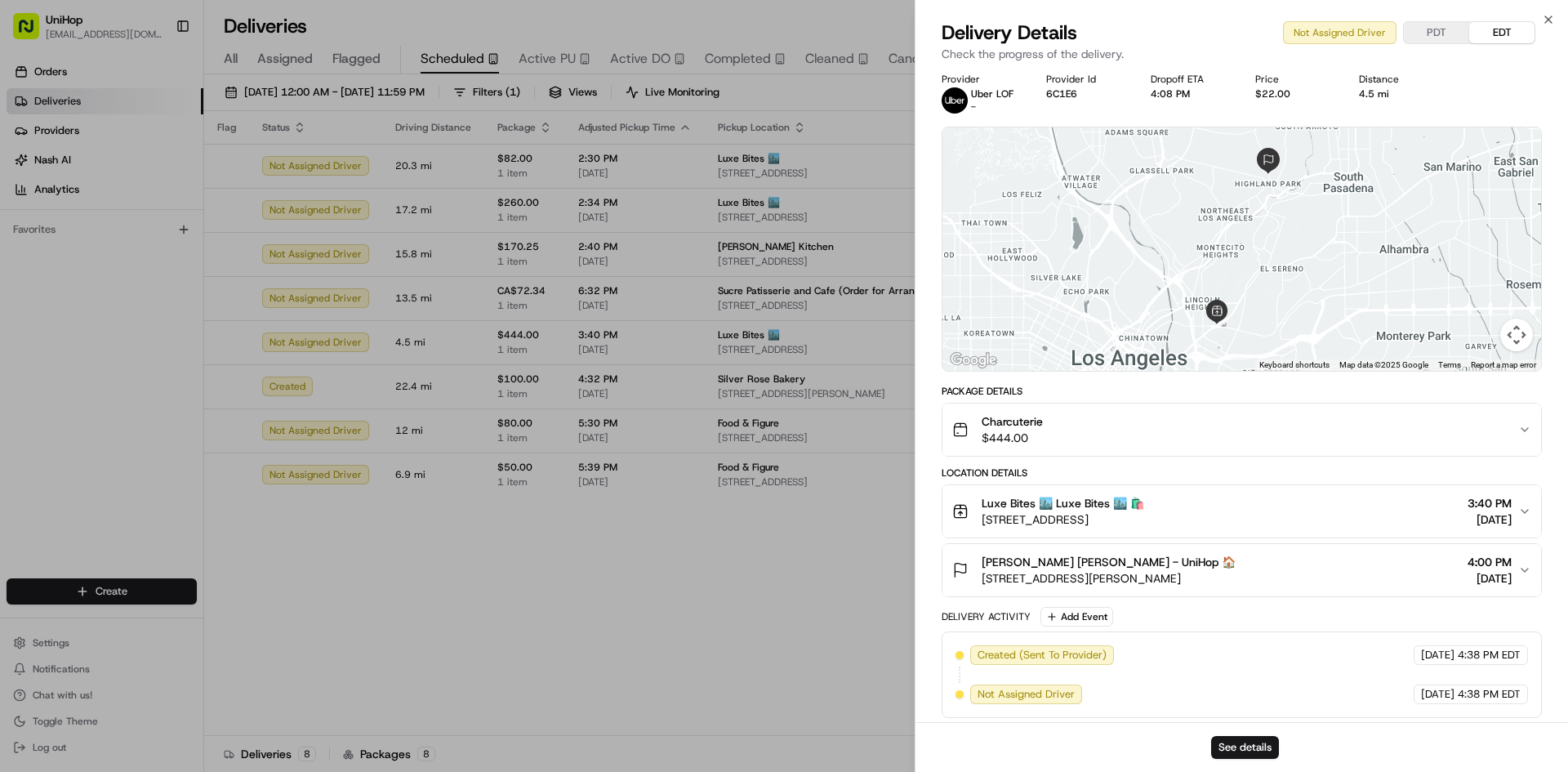
scroll to position [11, 0]
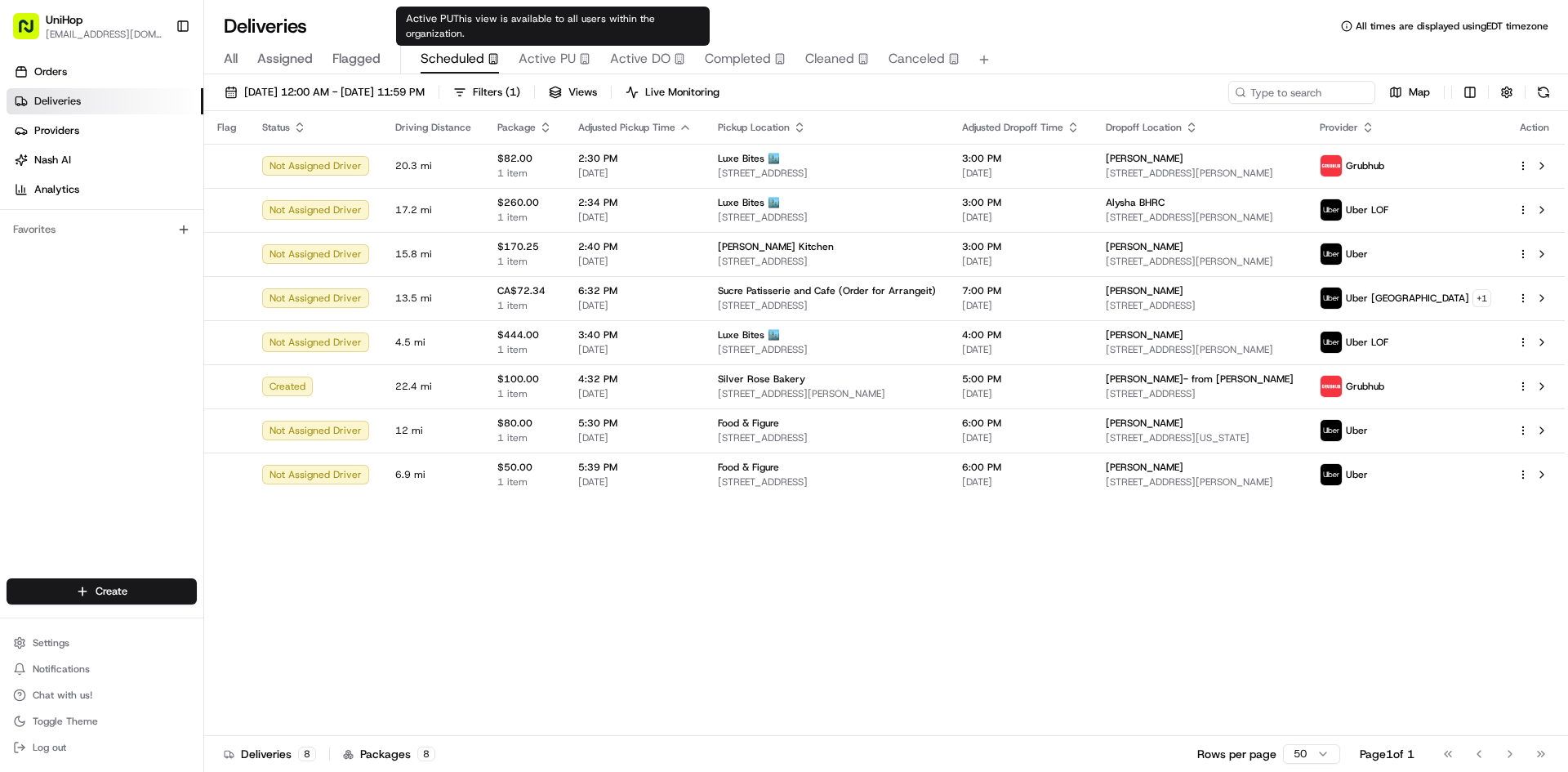
click at [531, 58] on span "Active PU" at bounding box center [547, 58] width 57 height 20
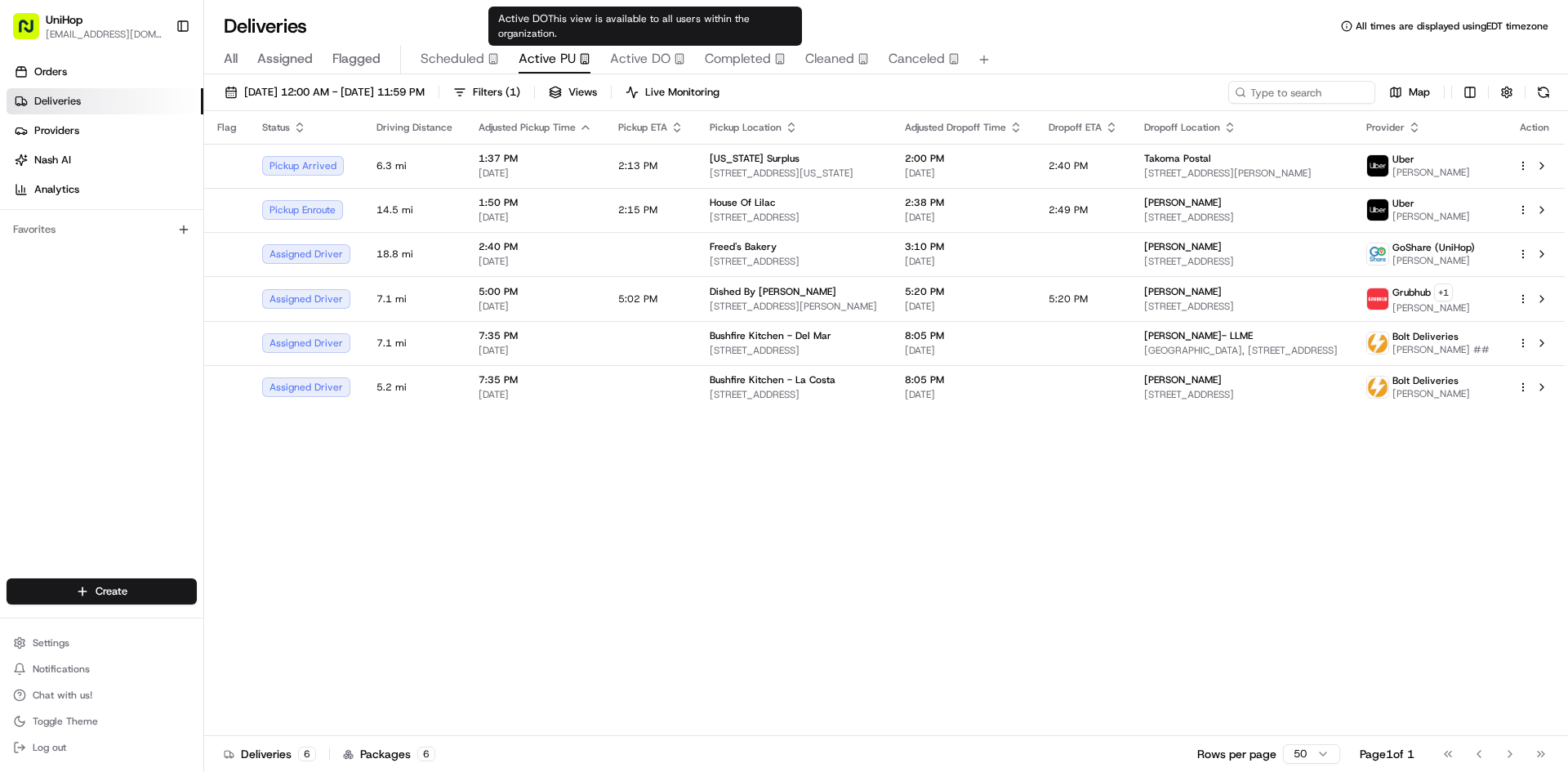
click at [634, 64] on span "Active DO" at bounding box center [640, 58] width 61 height 20
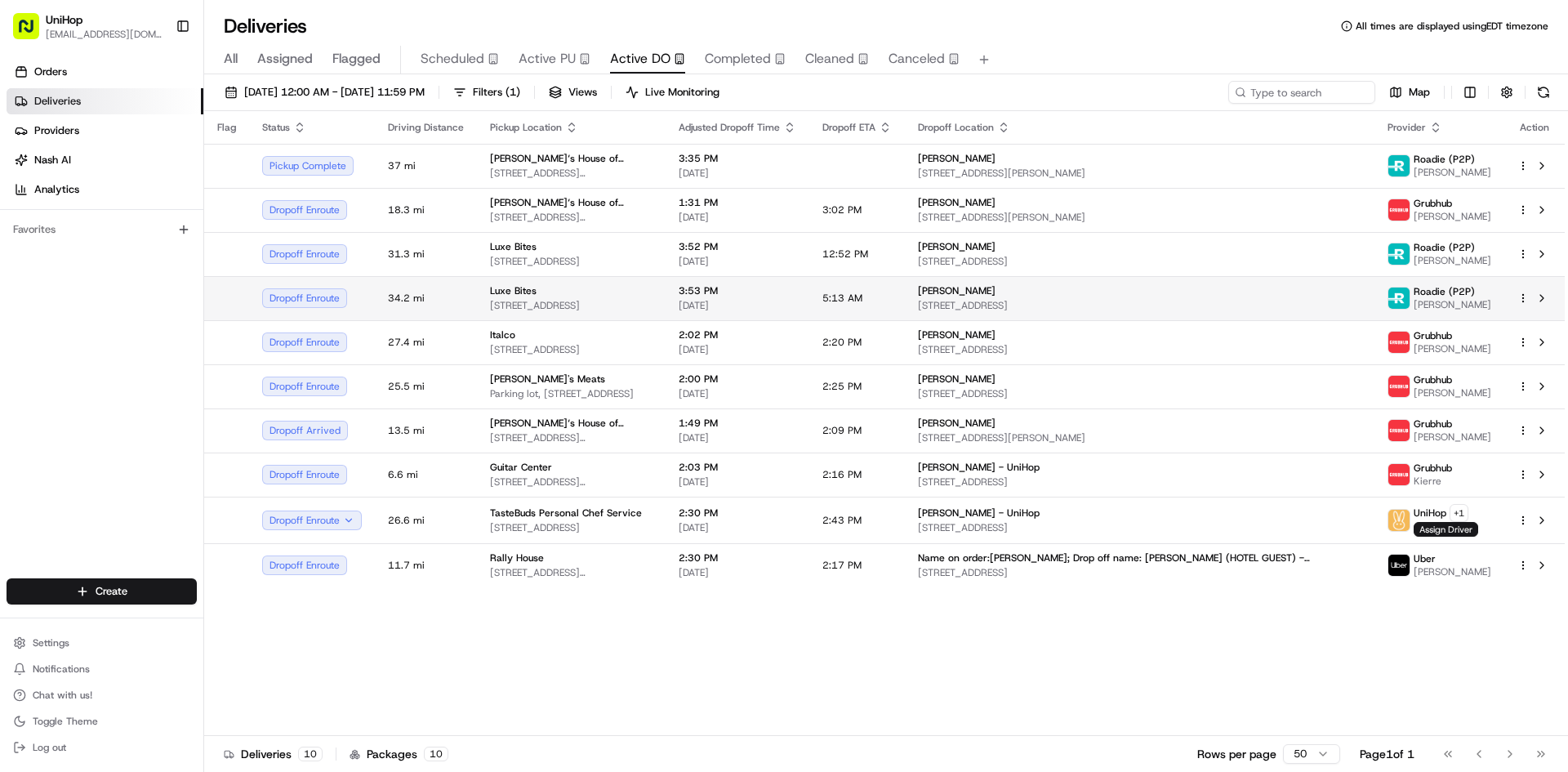
click at [652, 298] on div "Luxe Bites 3317 N Mission Rd, Los Angeles, CA 90031, USA" at bounding box center [571, 298] width 162 height 27
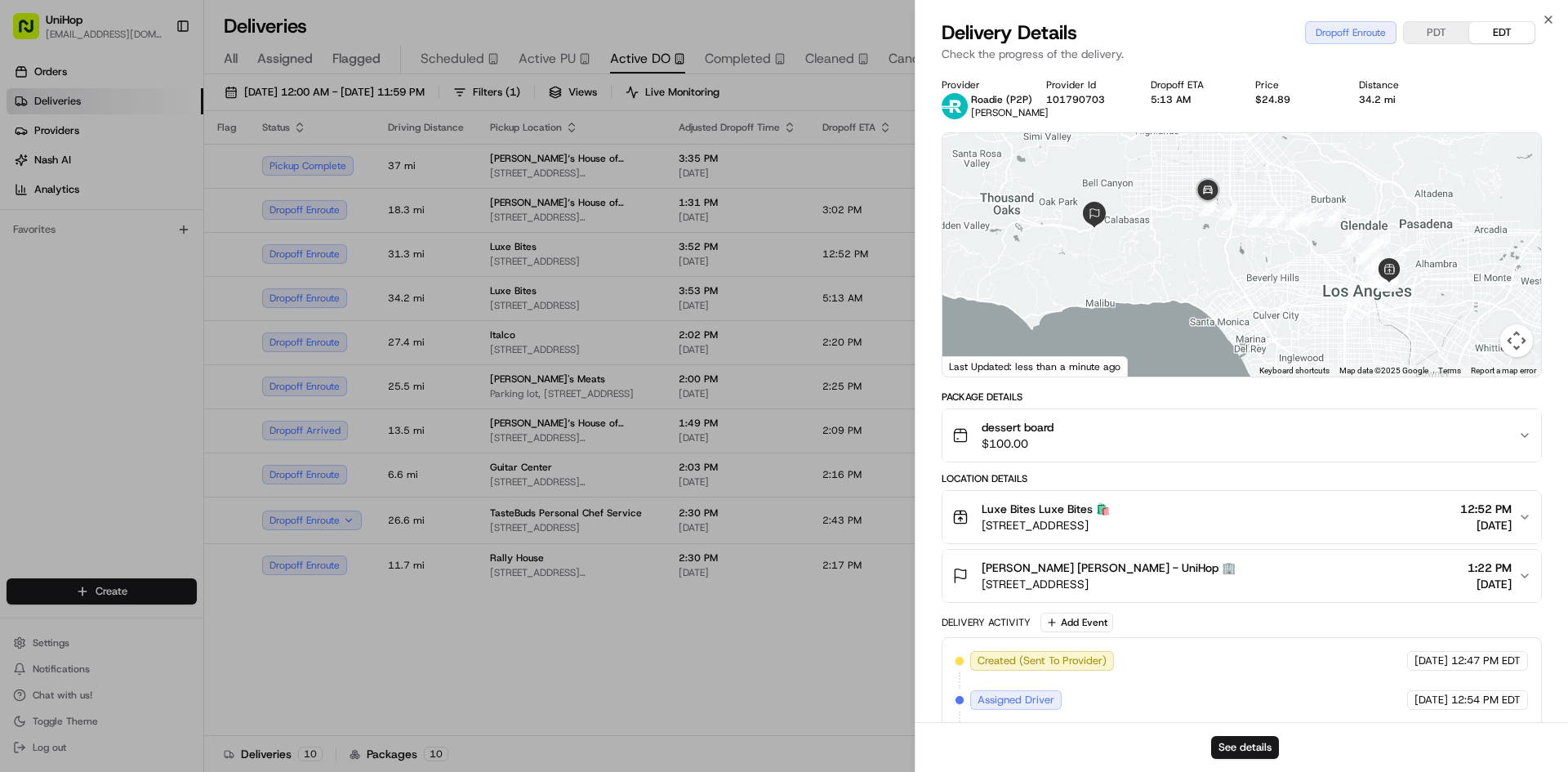
drag, startPoint x: 793, startPoint y: 689, endPoint x: 798, endPoint y: 596, distance: 93.1
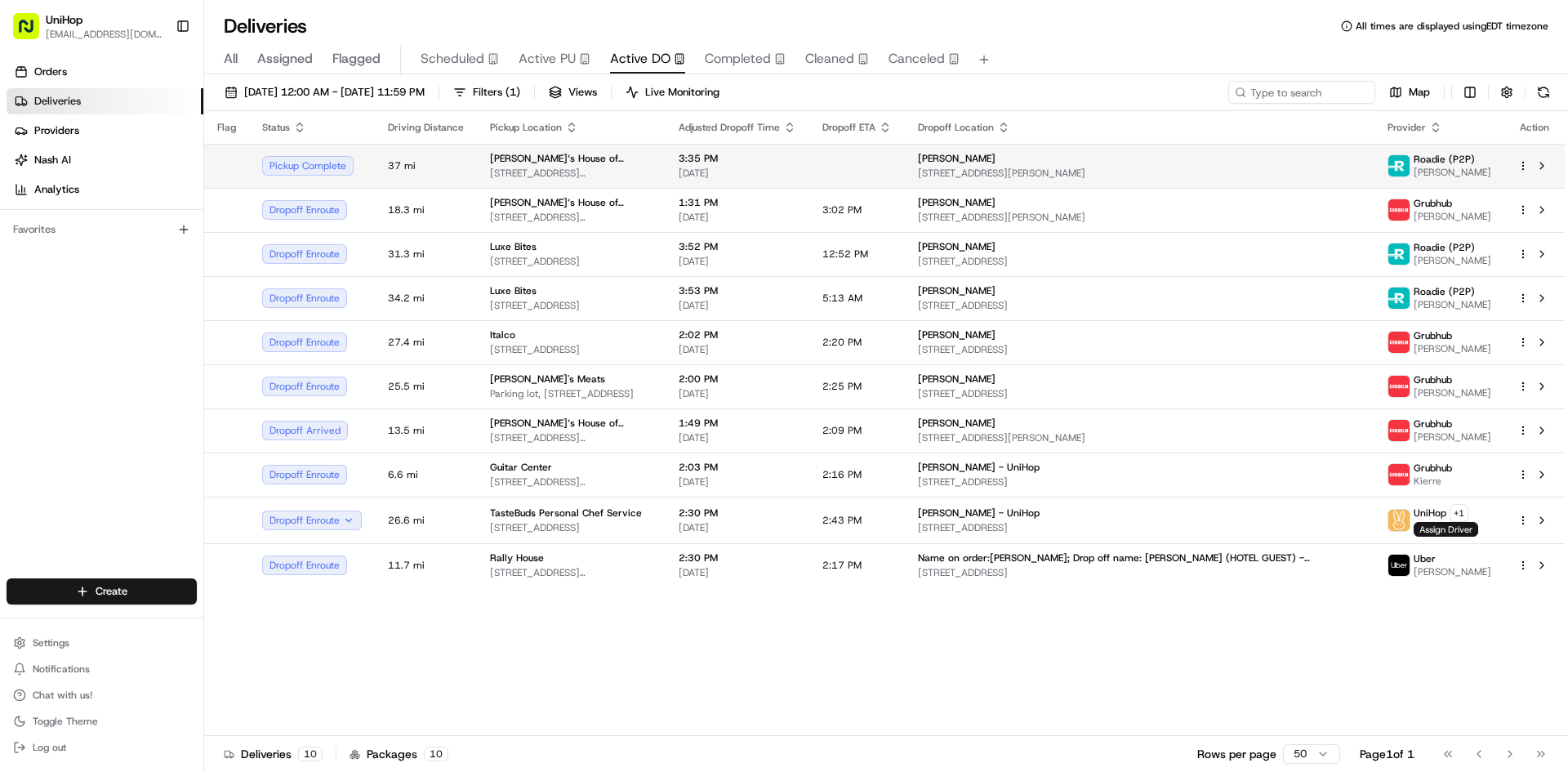
click at [652, 172] on span "200 Chambers St, Woodstock, GA 30188, USA" at bounding box center [571, 173] width 162 height 13
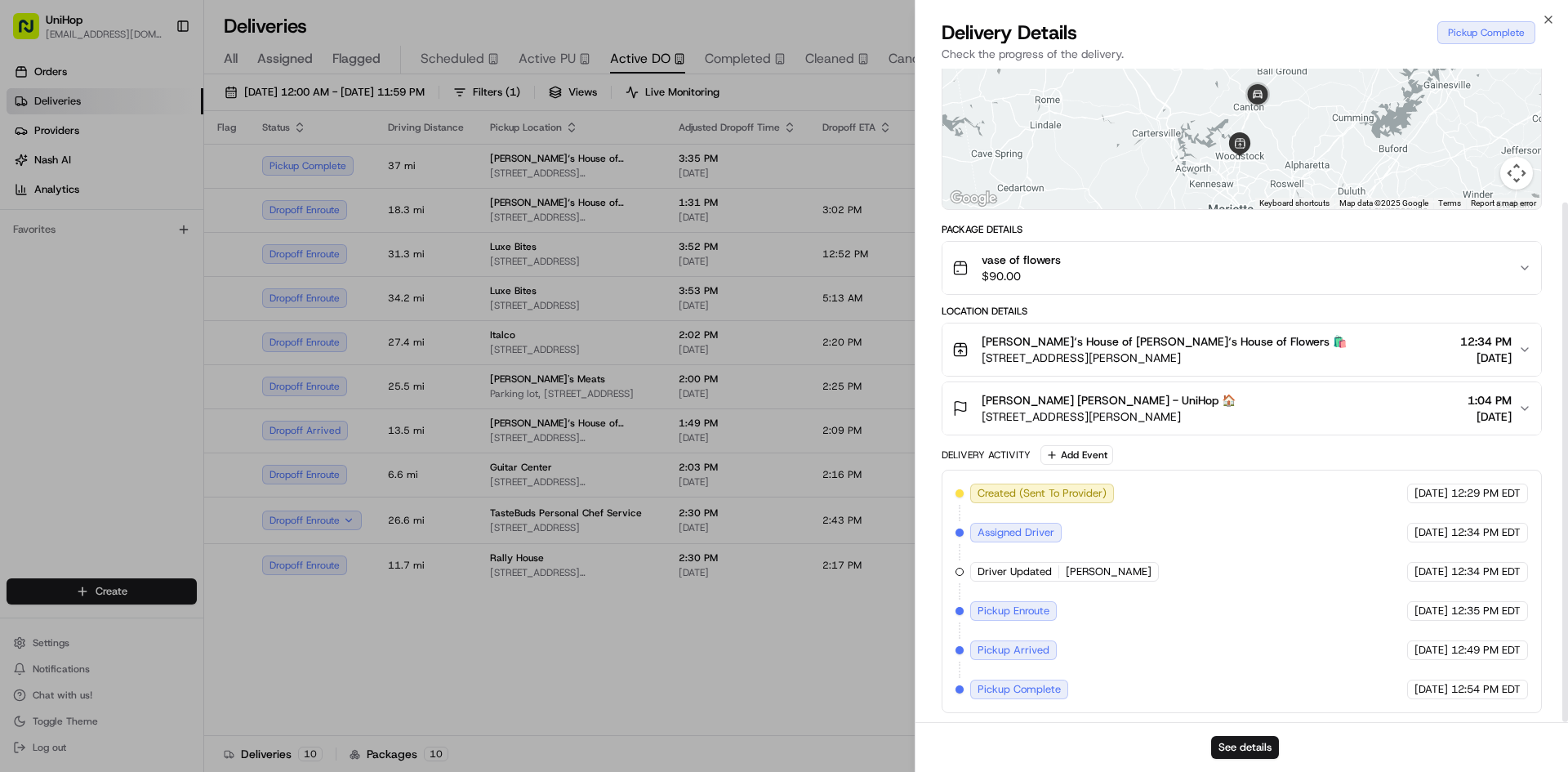
scroll to position [168, 0]
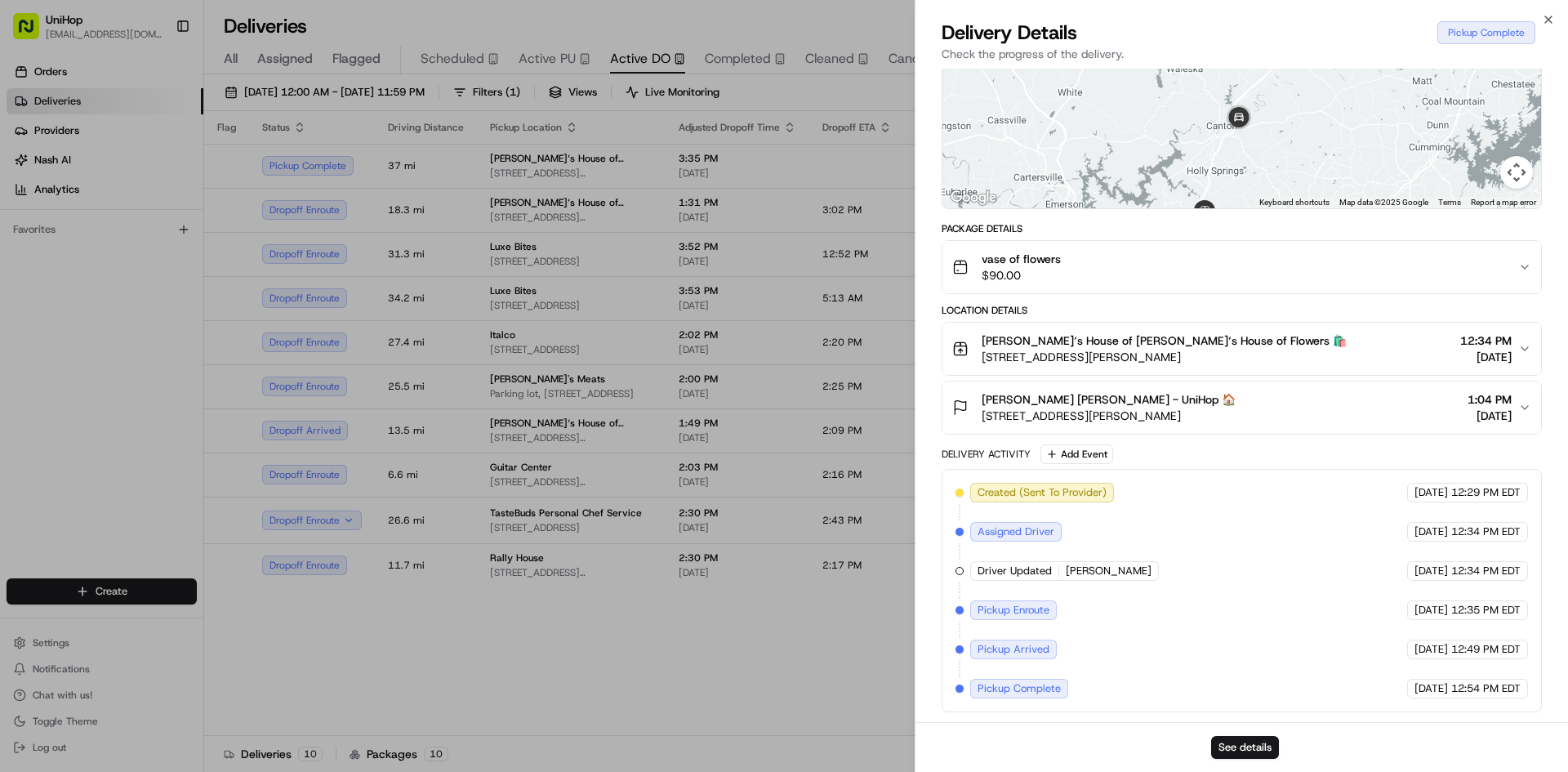
drag, startPoint x: 1276, startPoint y: 189, endPoint x: 1279, endPoint y: 197, distance: 8.5
click at [1282, 256] on div "Provider Roadie (P2P) Brian C. Provider Id 101787071 Dropoff ETA - Price $26.40…" at bounding box center [1242, 311] width 600 height 802
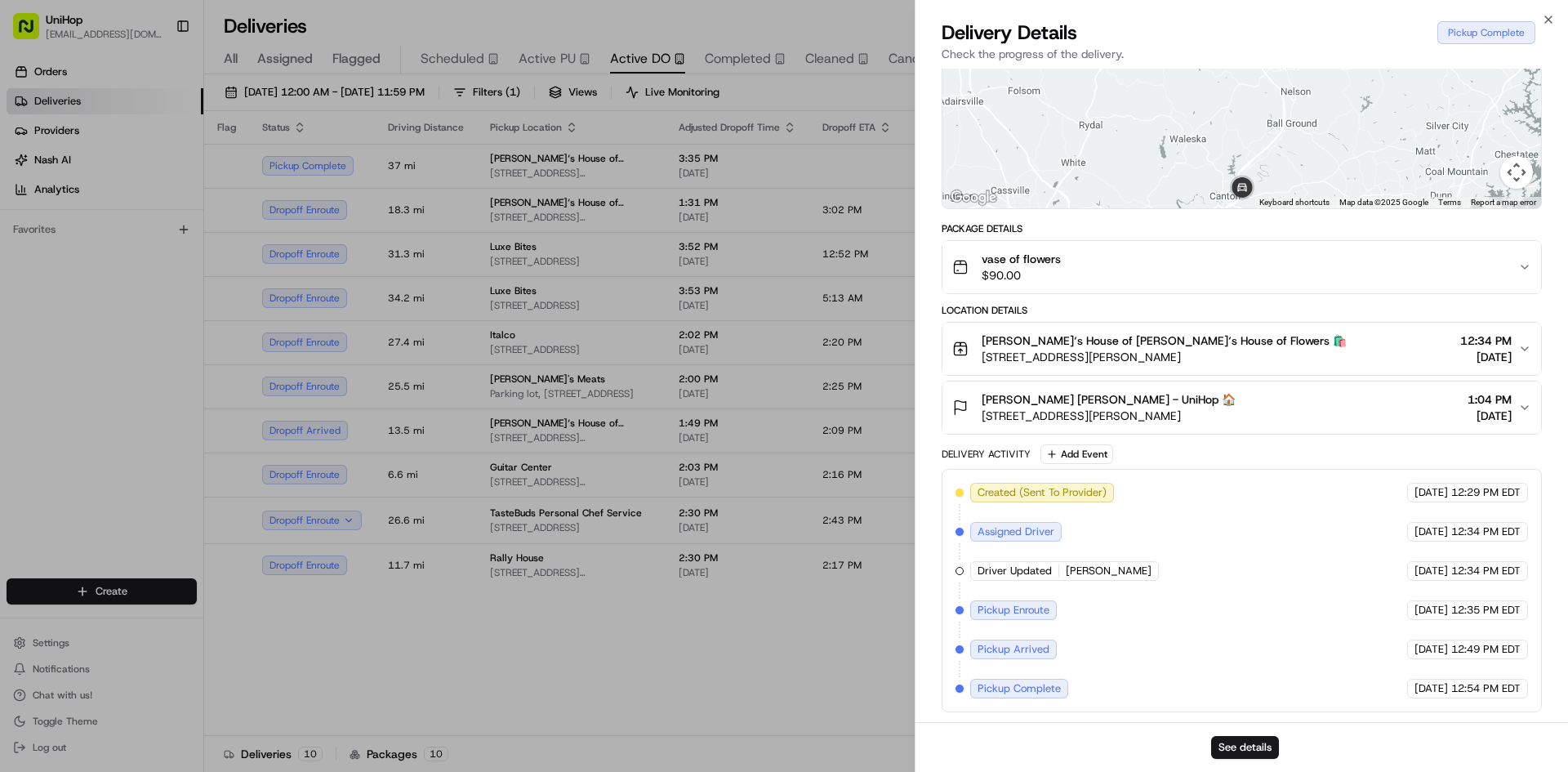
drag, startPoint x: 1273, startPoint y: 156, endPoint x: 1273, endPoint y: 193, distance: 37.0
click at [1273, 193] on div at bounding box center [1242, 86] width 598 height 244
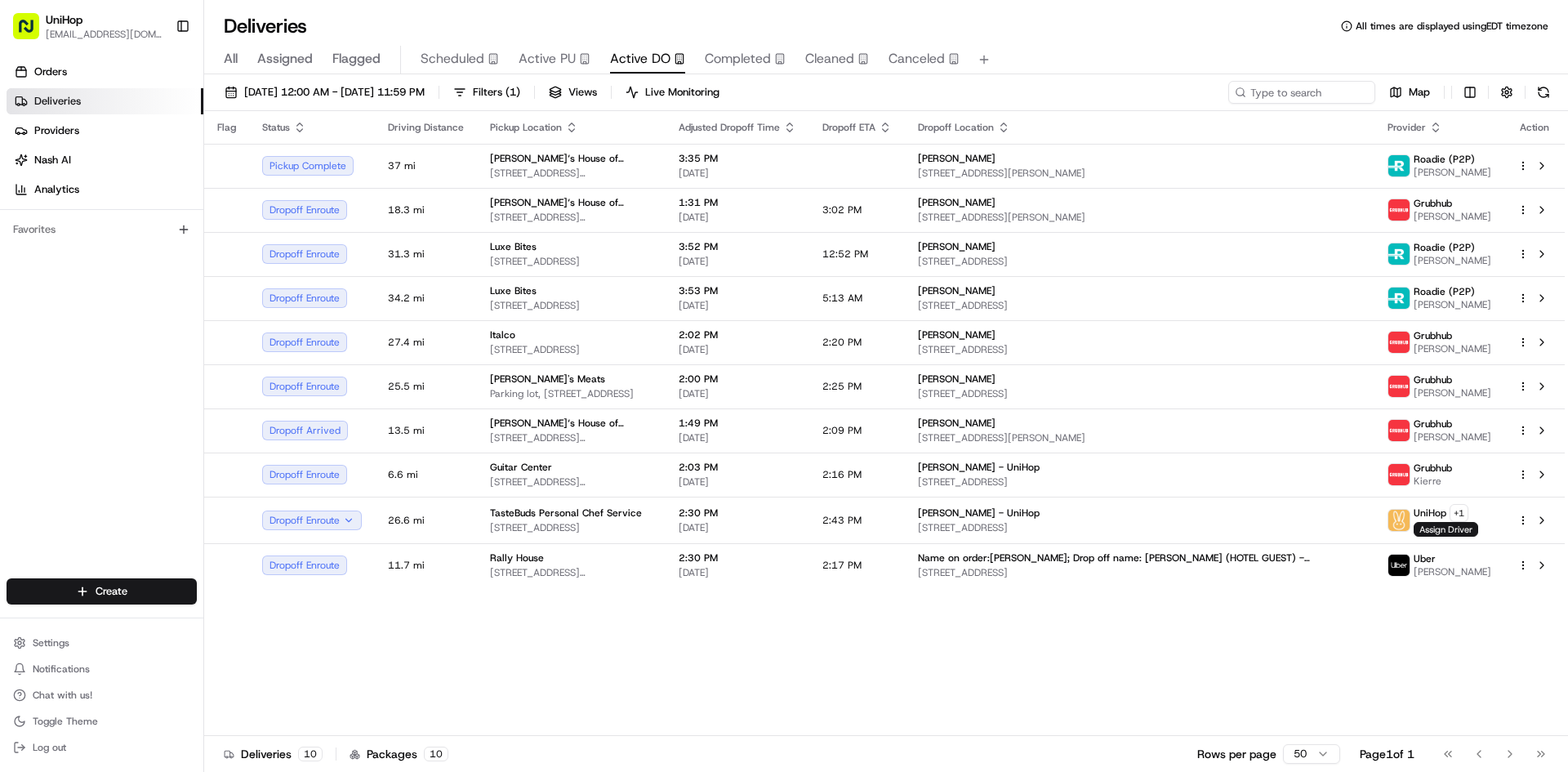
click at [527, 58] on span "Active PU" at bounding box center [547, 58] width 57 height 20
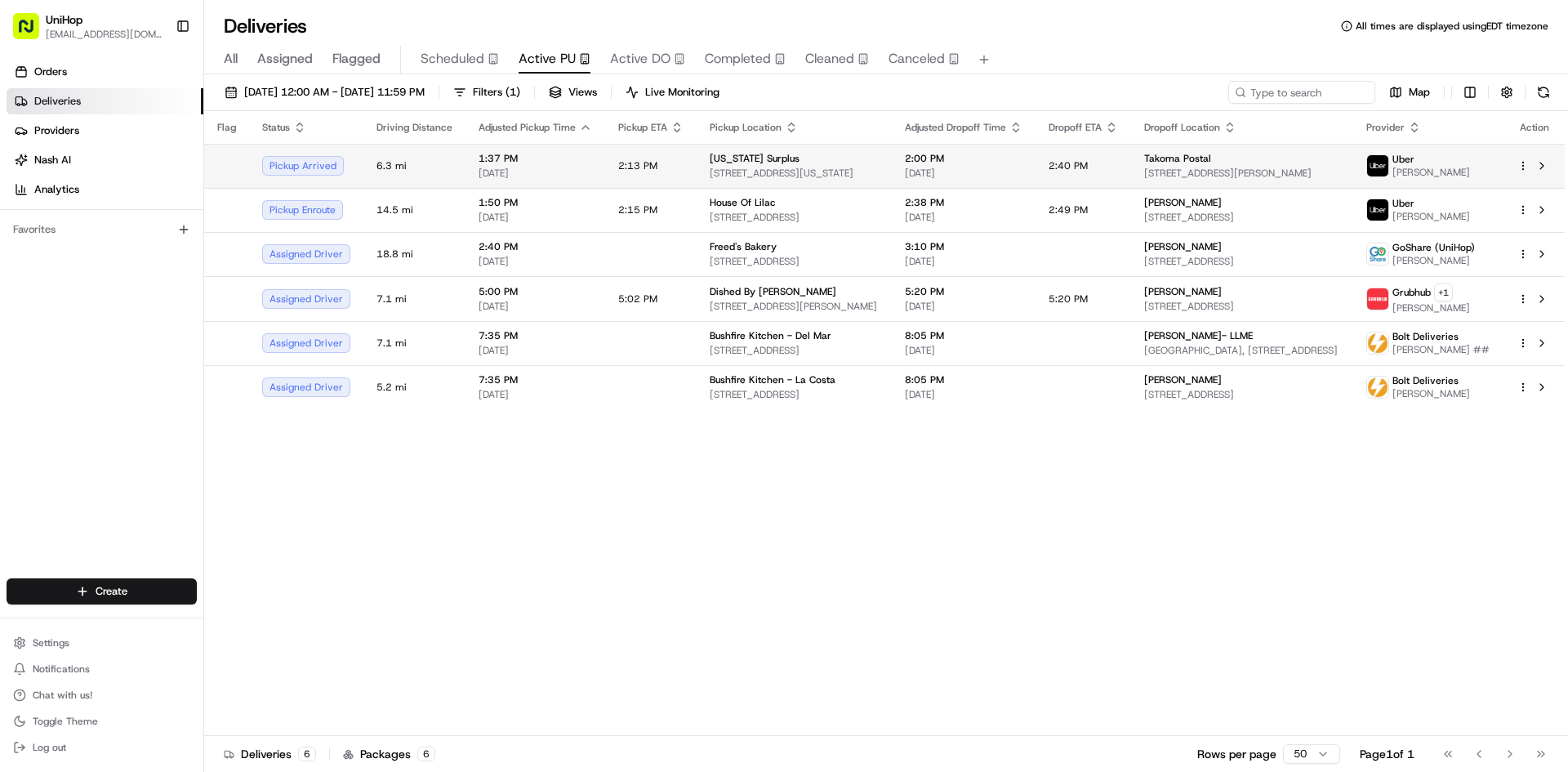
click at [892, 159] on td "2:00 PM Aug 20 2025" at bounding box center [964, 166] width 144 height 44
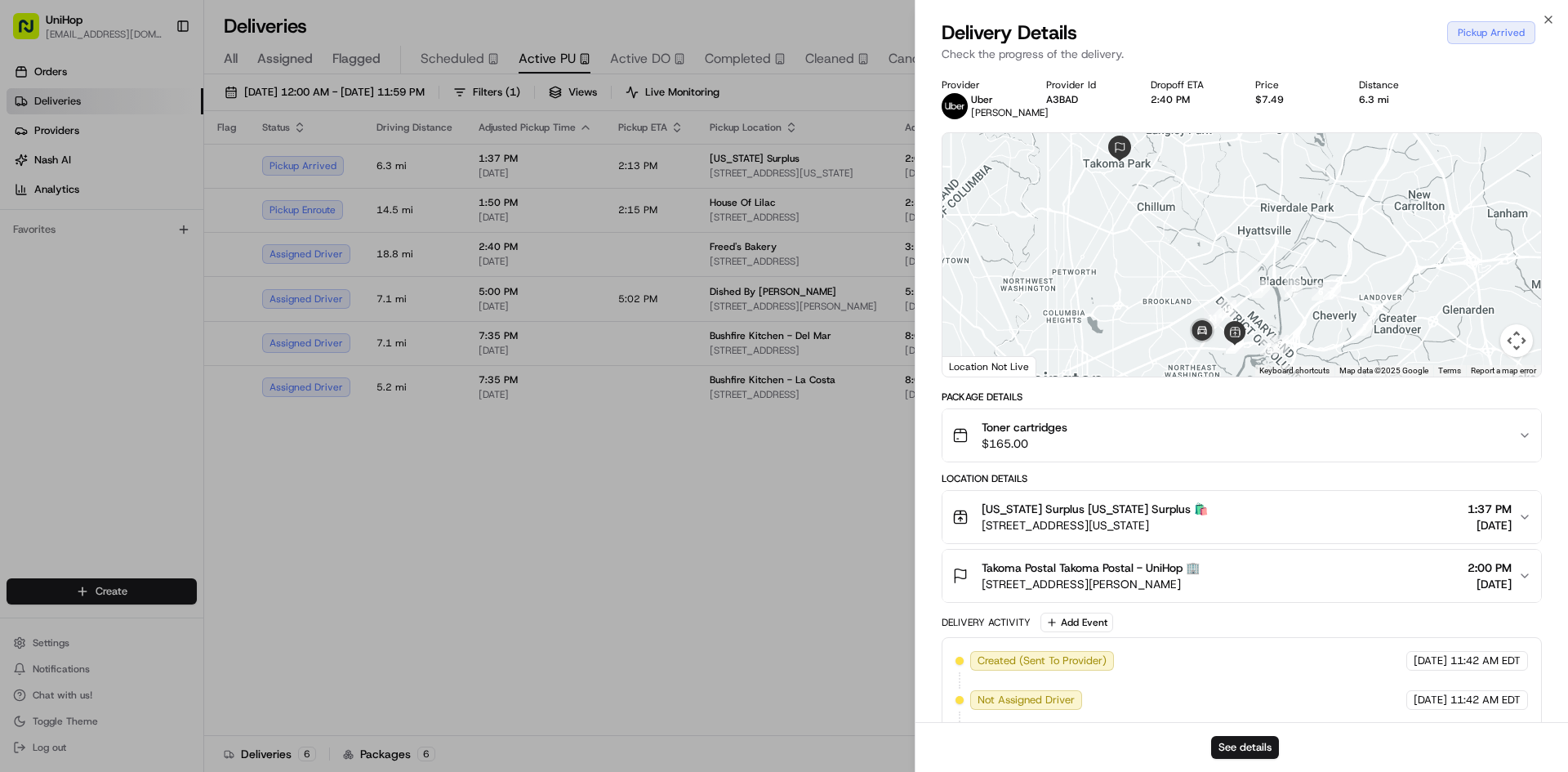
click at [1176, 517] on span "District of Columbia Surplus District of Columbia Surplus 🛍️" at bounding box center [1094, 509] width 227 height 16
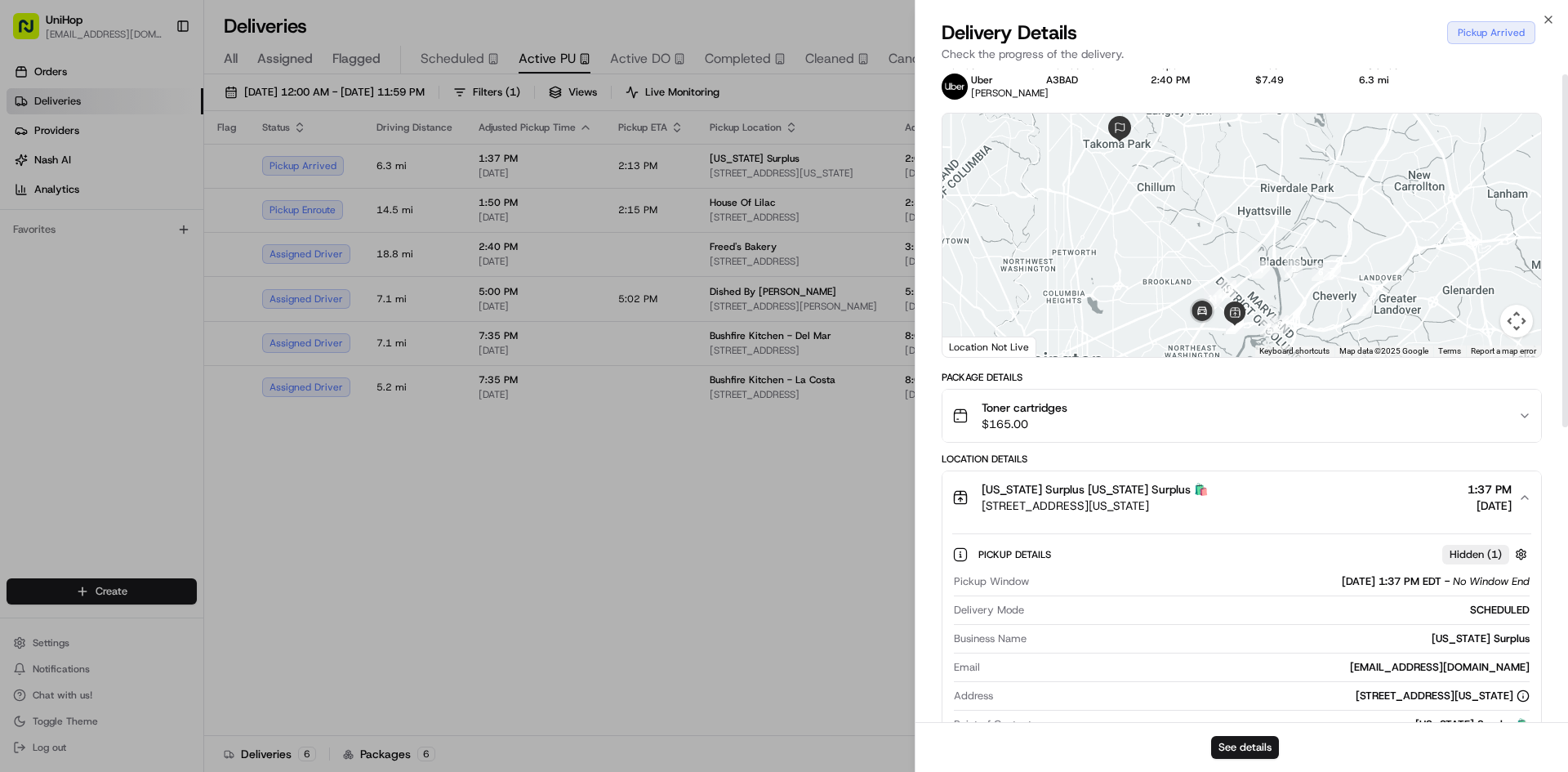
scroll to position [163, 0]
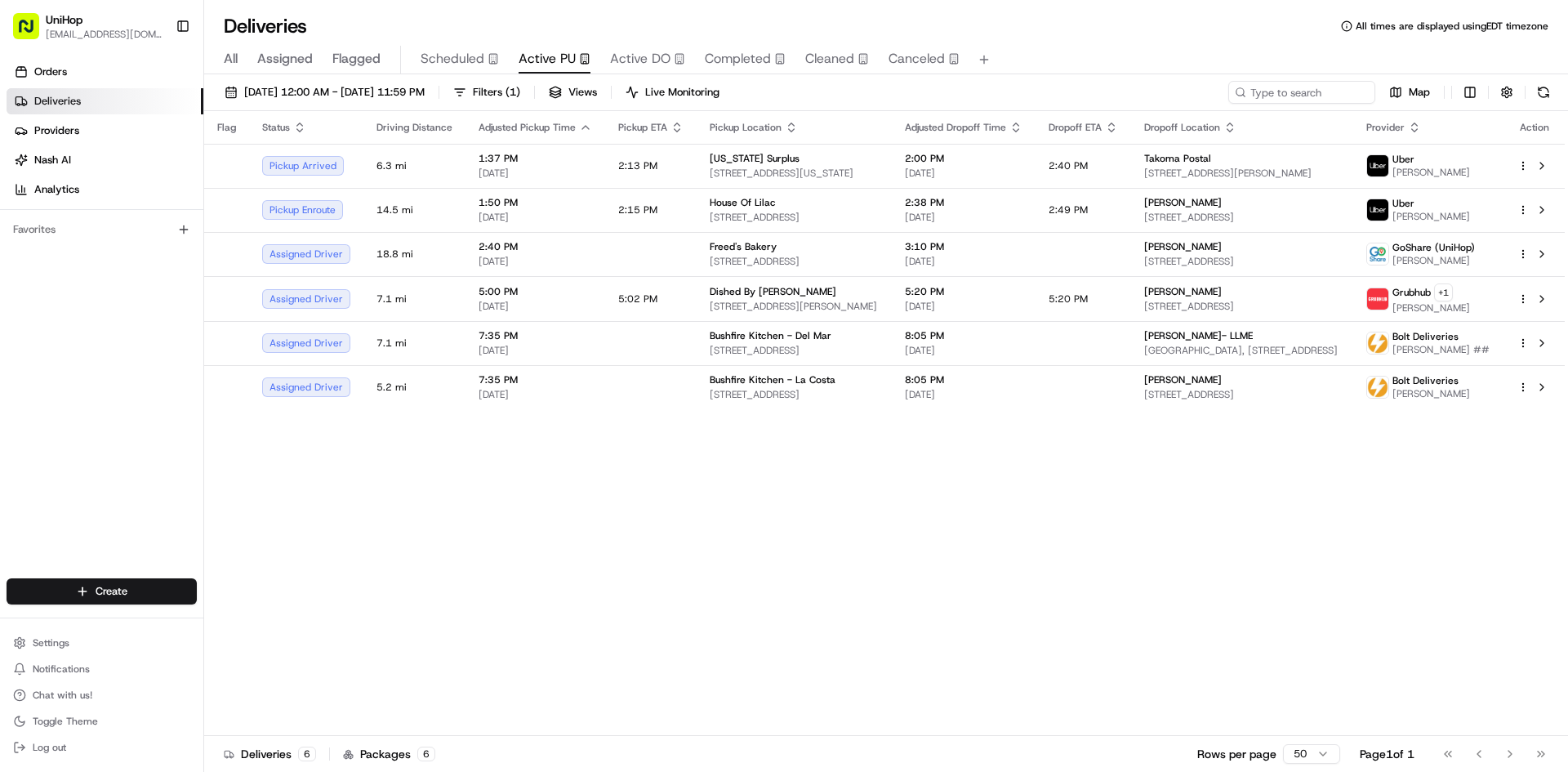
click at [1216, 580] on div "Flag Status Driving Distance Adjusted Pickup Time Pickup ETA Pickup Location Ad…" at bounding box center [885, 423] width 1361 height 625
click at [1037, 611] on div "Flag Status Driving Distance Adjusted Pickup Time Pickup ETA Pickup Location Ad…" at bounding box center [885, 423] width 1361 height 625
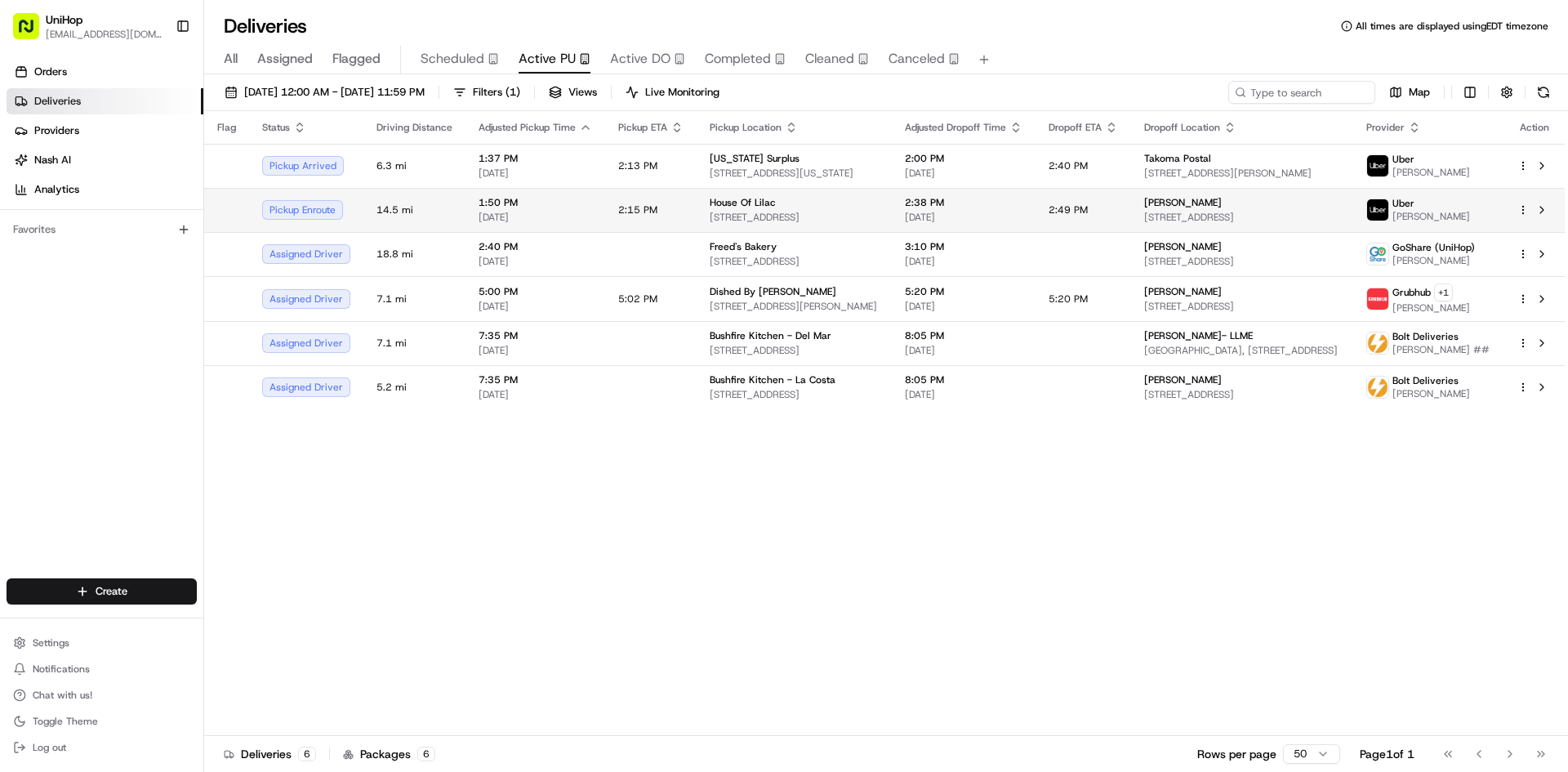
click at [591, 218] on td "1:50 PM Aug 20 2025" at bounding box center [535, 210] width 139 height 44
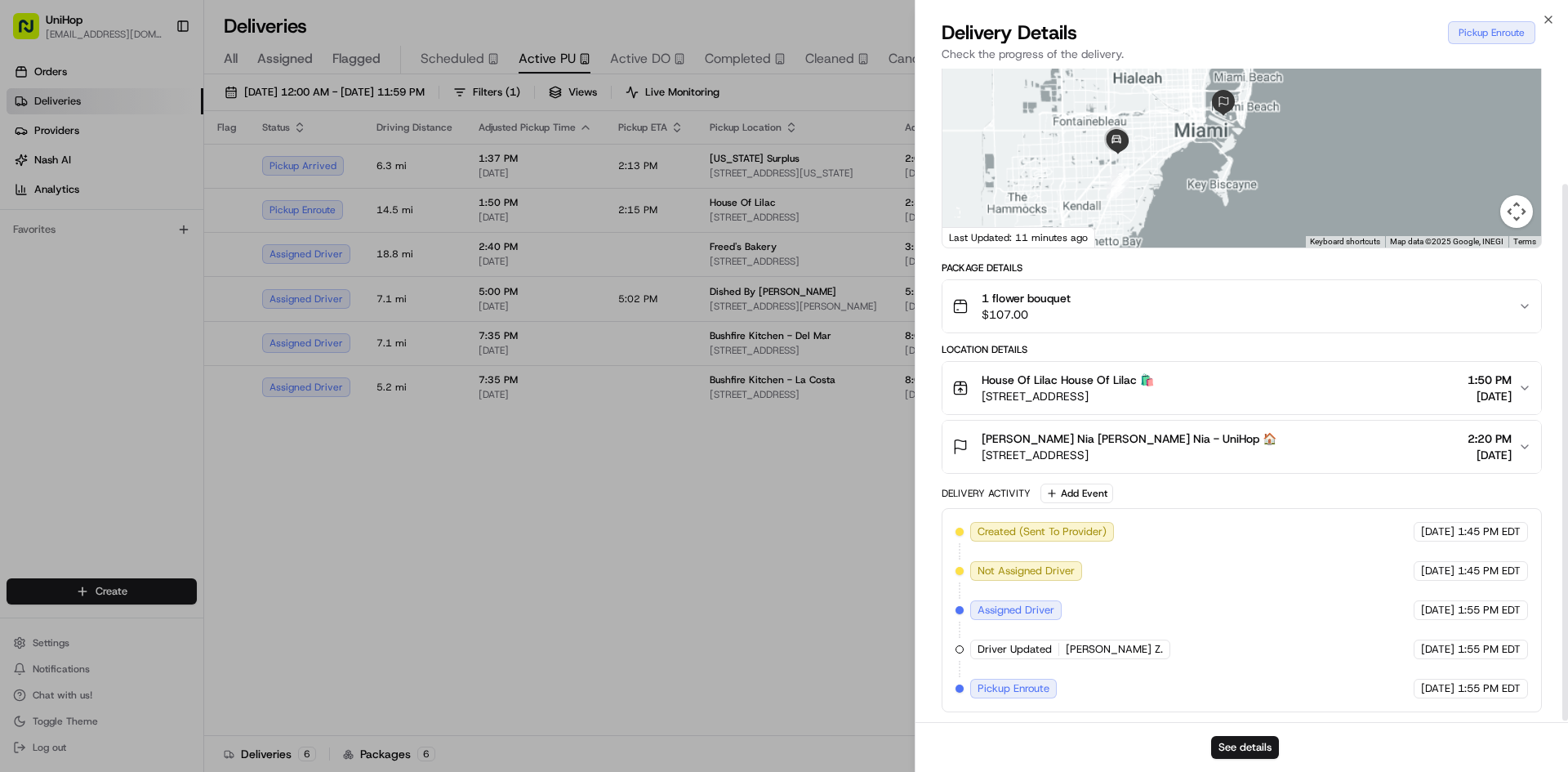
scroll to position [142, 0]
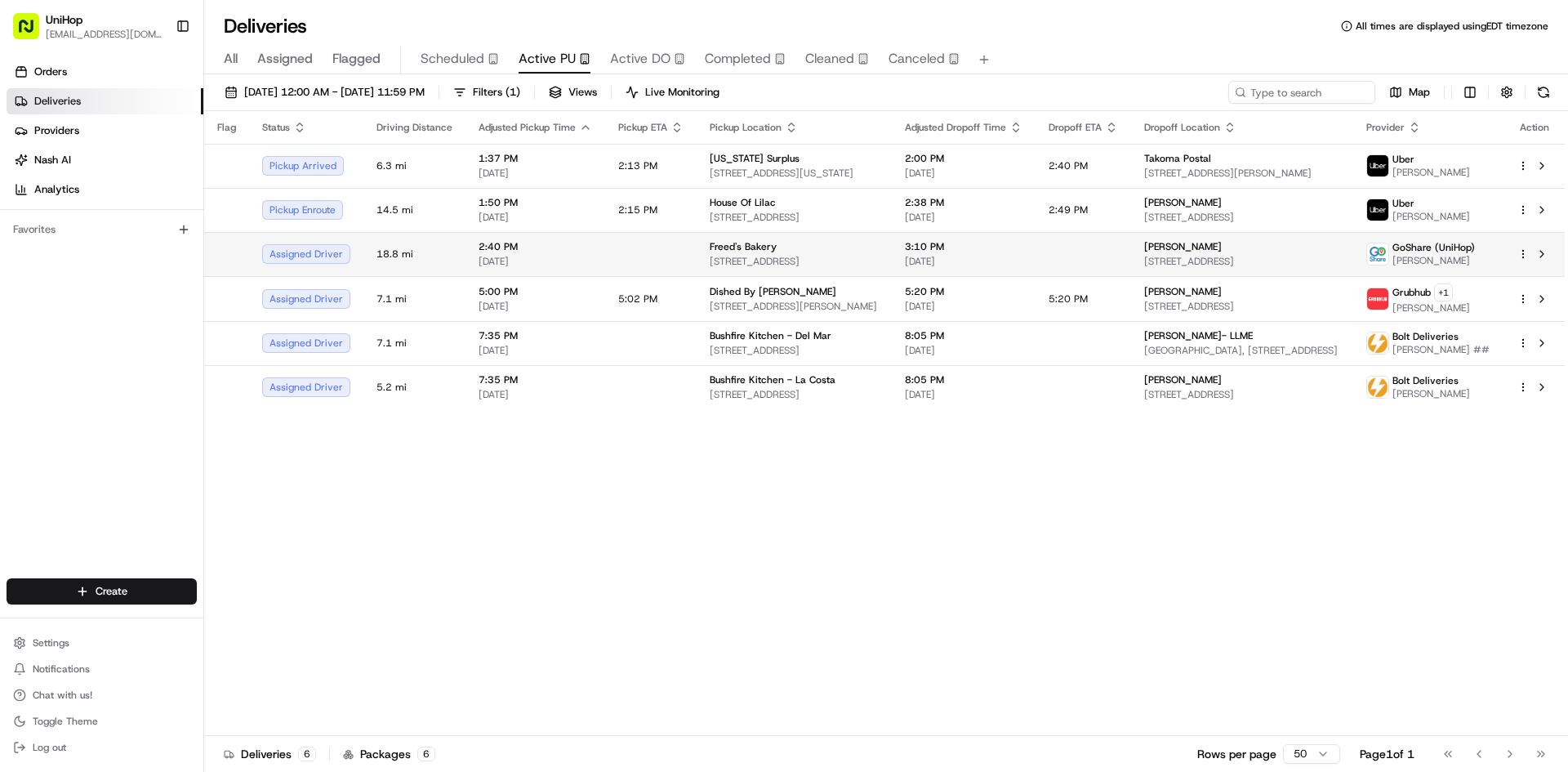
click at [756, 267] on span "9815 S Eastern Ave, Las Vegas, NV 89183, USA" at bounding box center [794, 261] width 169 height 13
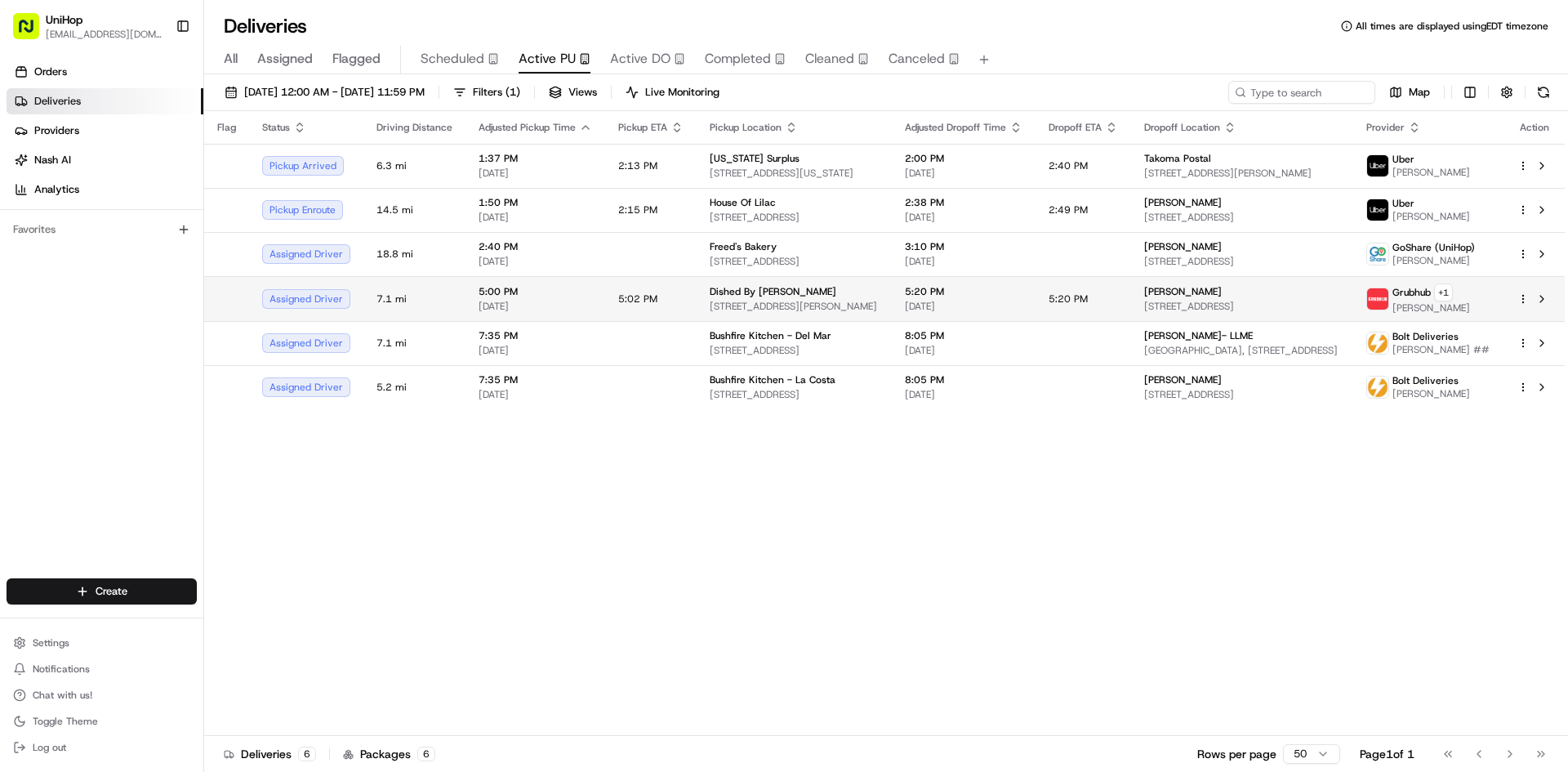
click at [711, 292] on span "Dished By Rachel" at bounding box center [773, 291] width 127 height 13
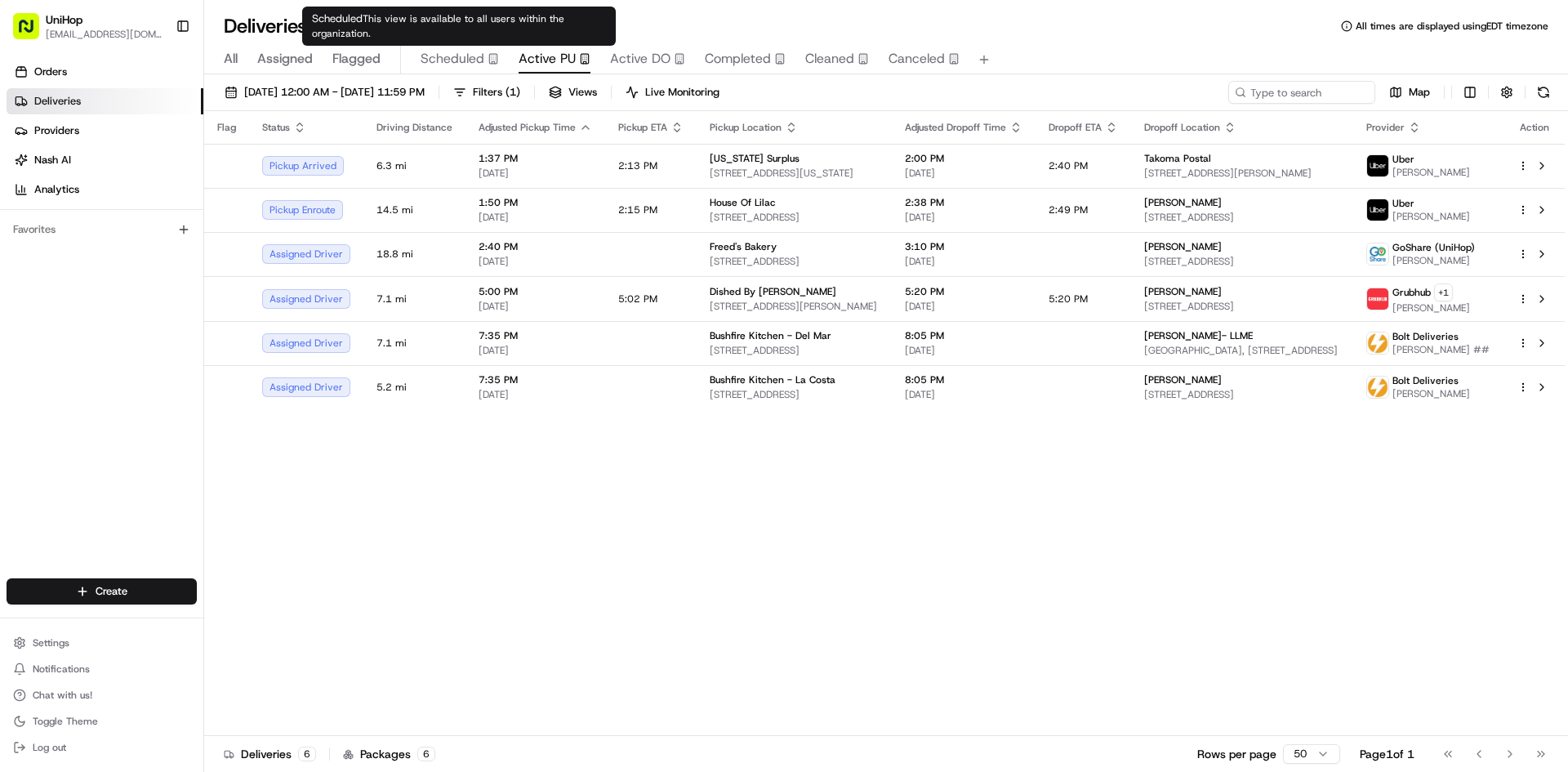
click at [487, 58] on icon "button" at bounding box center [492, 58] width 11 height 11
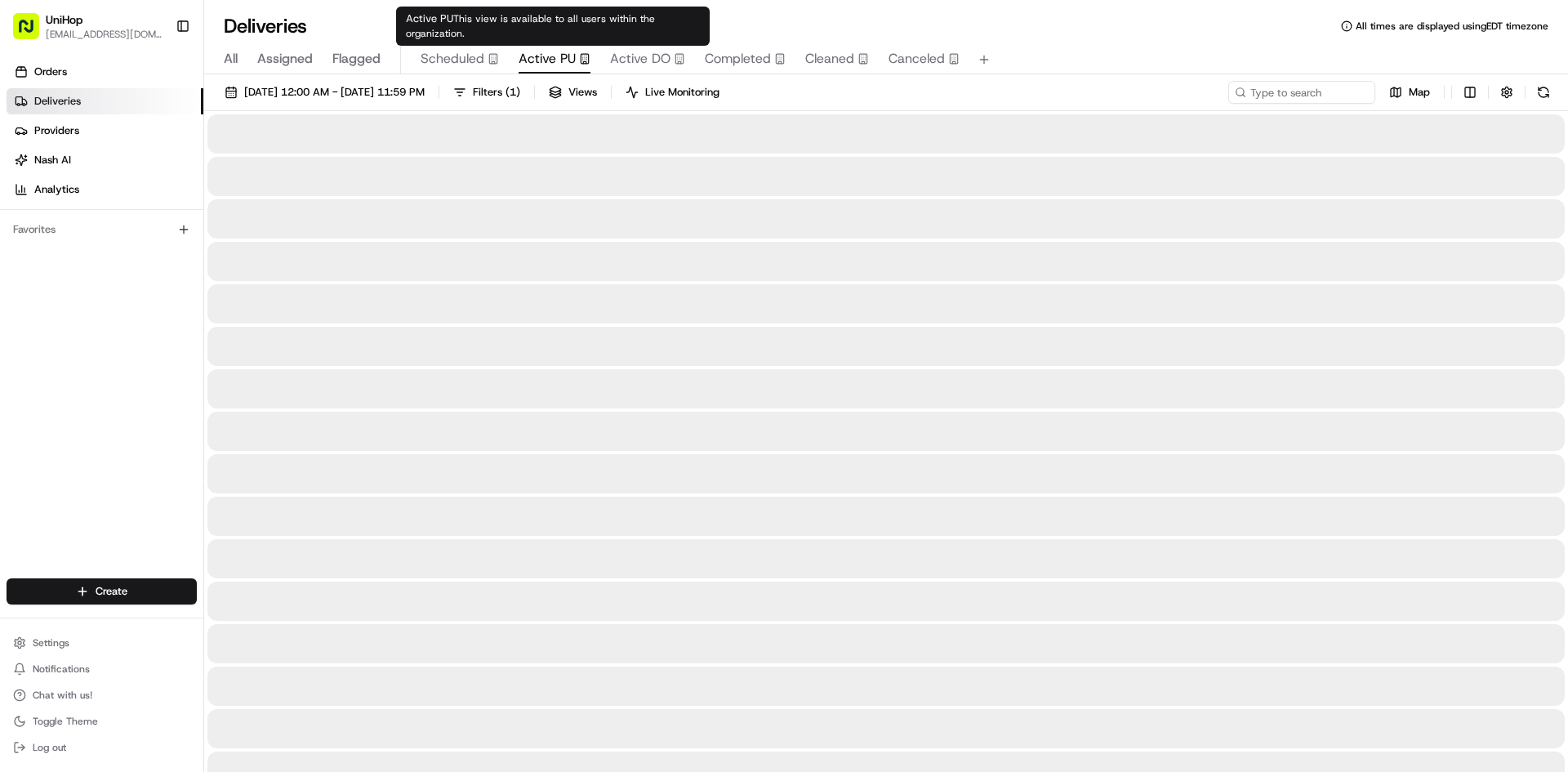
click at [545, 59] on span "Active PU" at bounding box center [547, 58] width 57 height 20
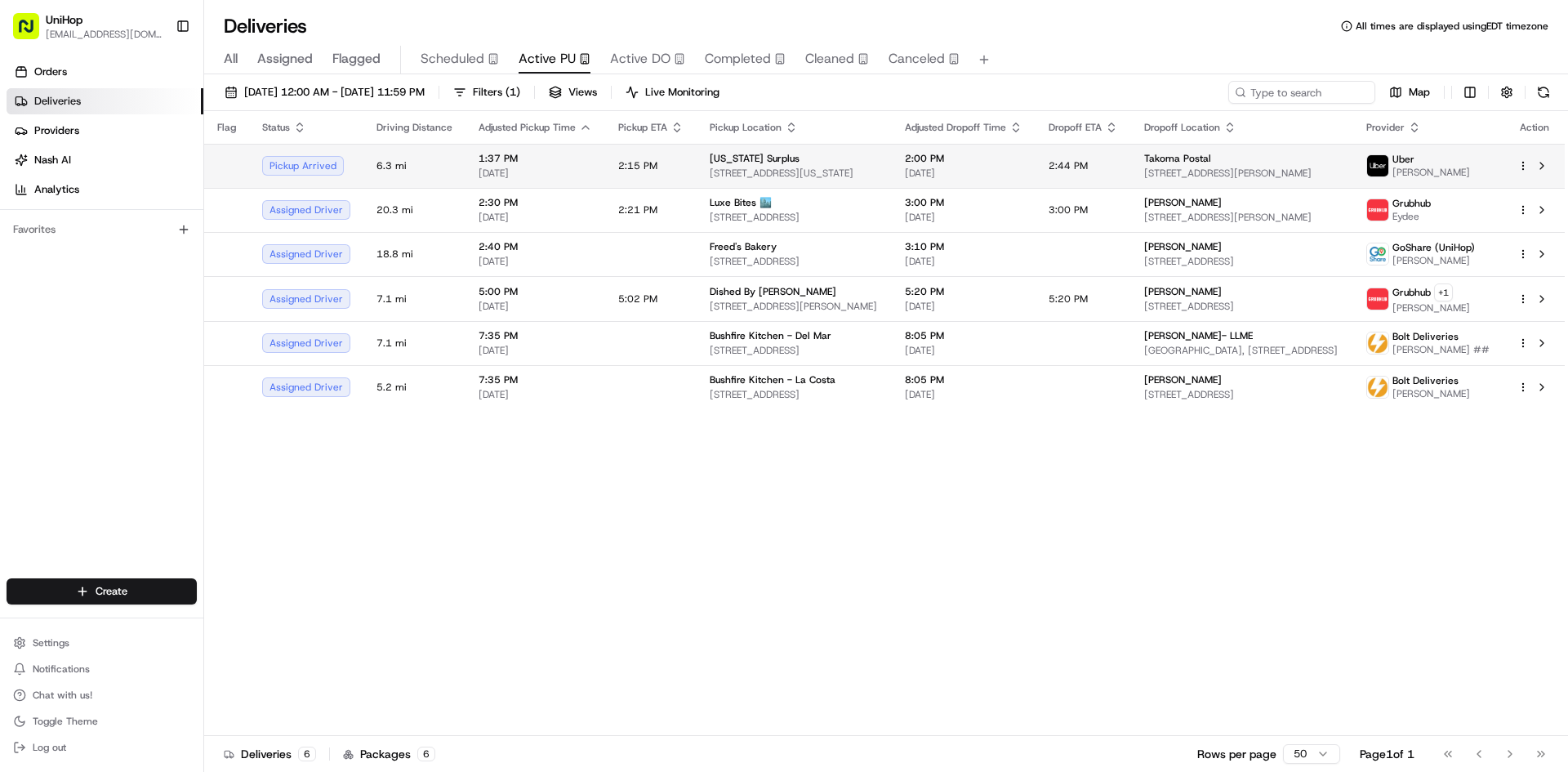
click at [816, 165] on div "District of Columbia Surplus 3525 V St NE, Washington, DC 20018, USA" at bounding box center [794, 166] width 169 height 27
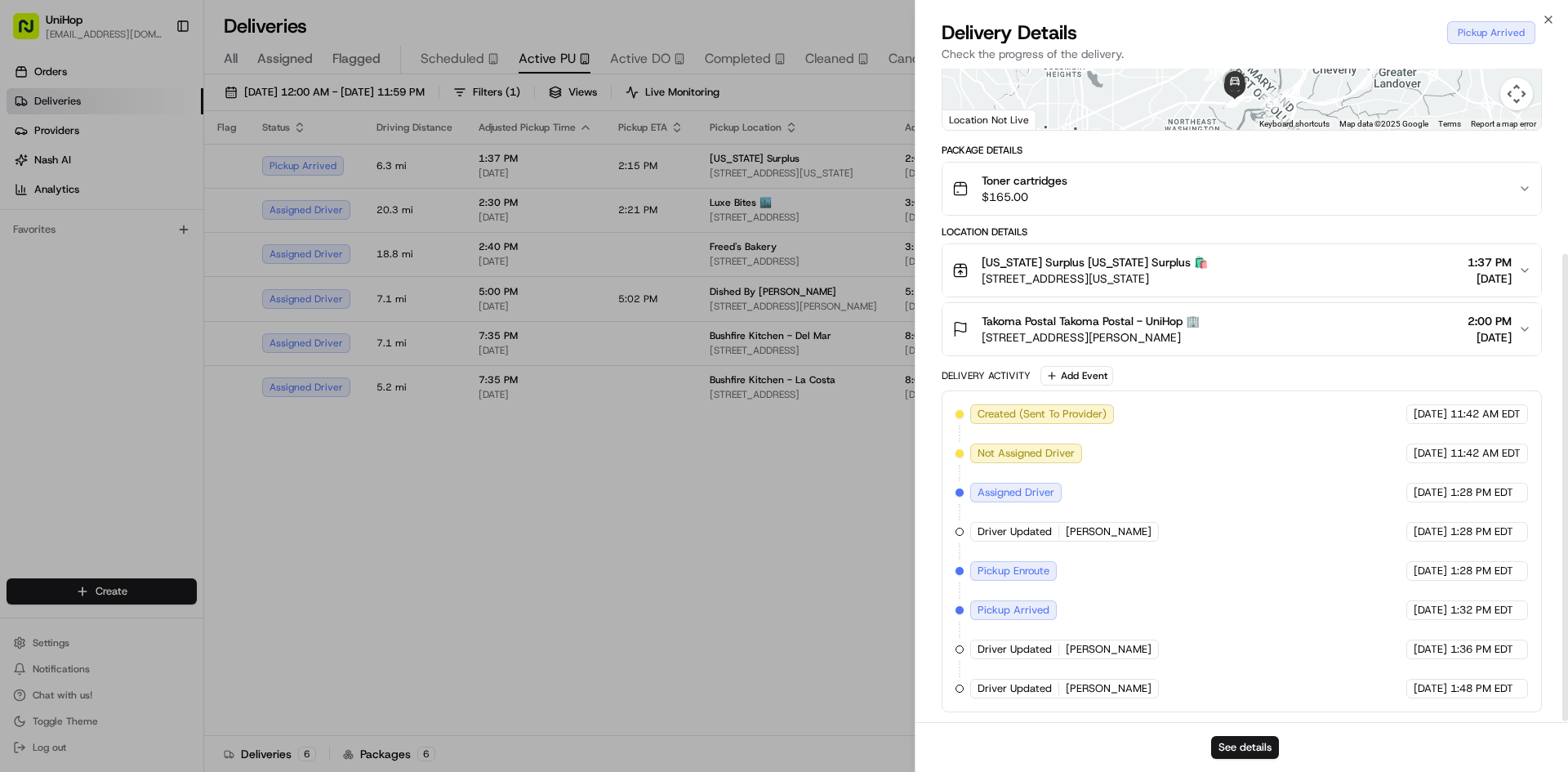
scroll to position [260, 0]
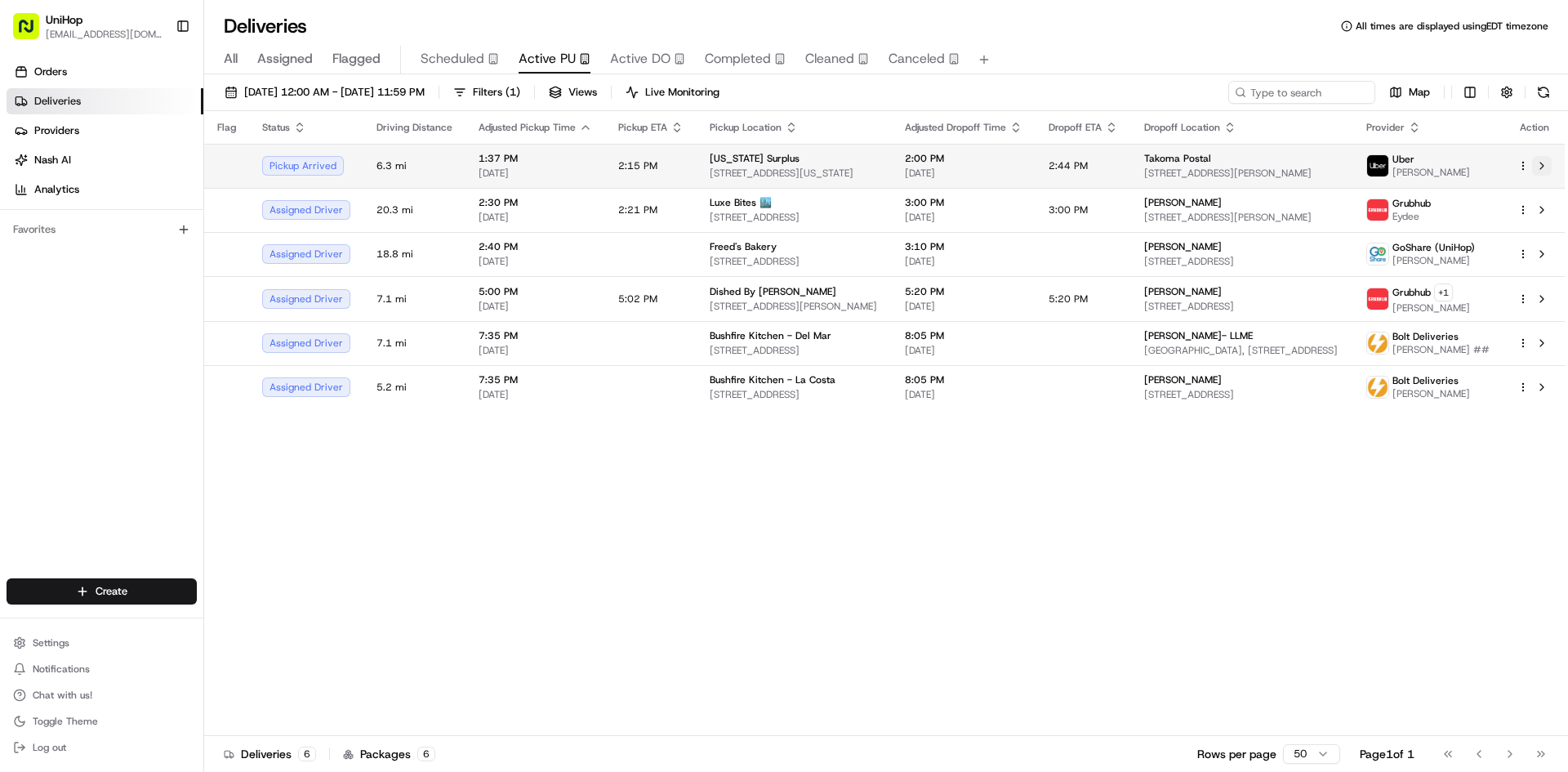
click at [1542, 172] on button at bounding box center [1541, 165] width 20 height 20
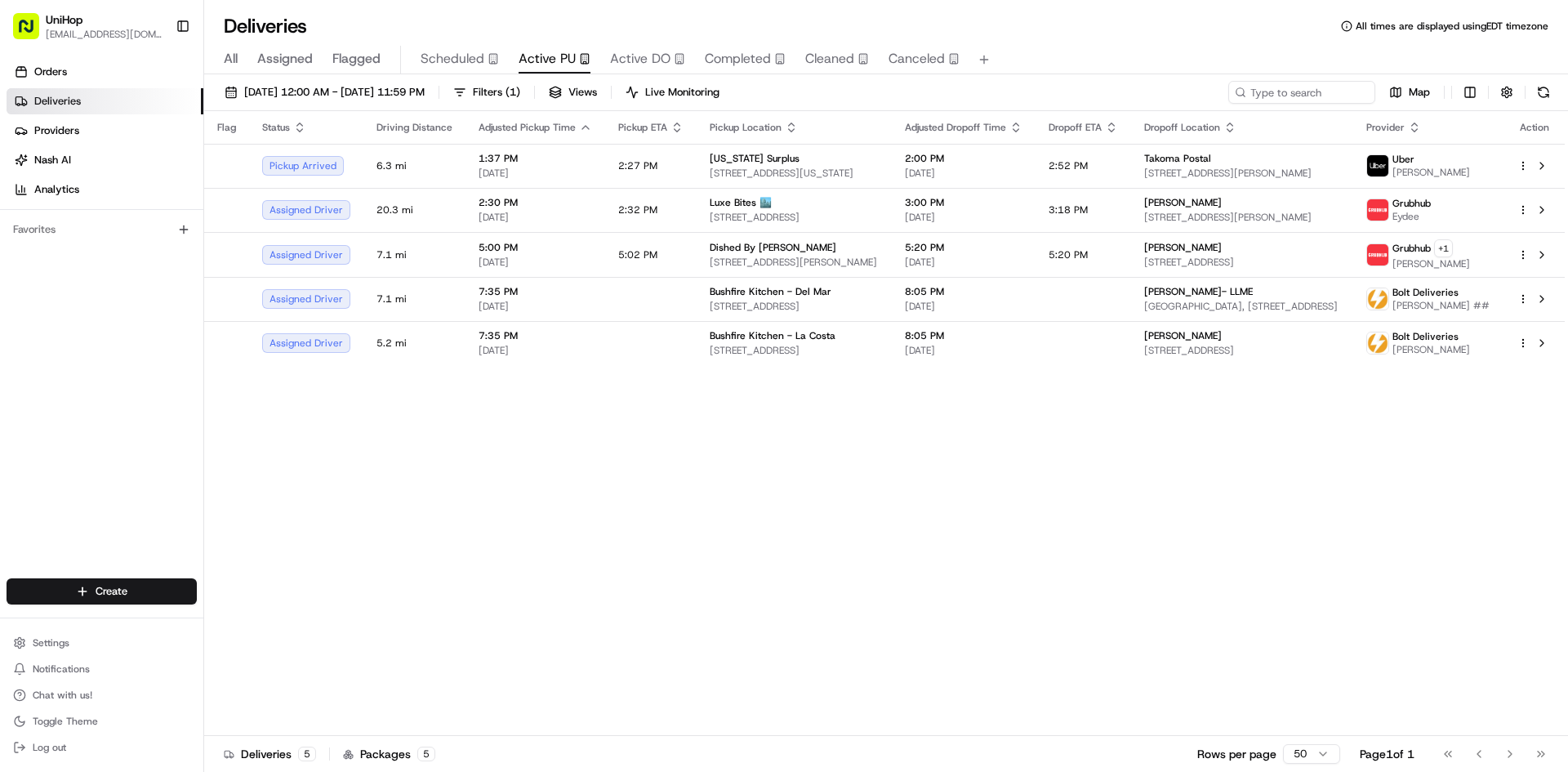
click at [69, 449] on div "Orders Deliveries Providers [PERSON_NAME] Analytics Favorites" at bounding box center [102, 320] width 203 height 536
click at [758, 216] on span "3317 N Mission Rd k1, Los Angeles, CA 90031, USA" at bounding box center [794, 216] width 169 height 13
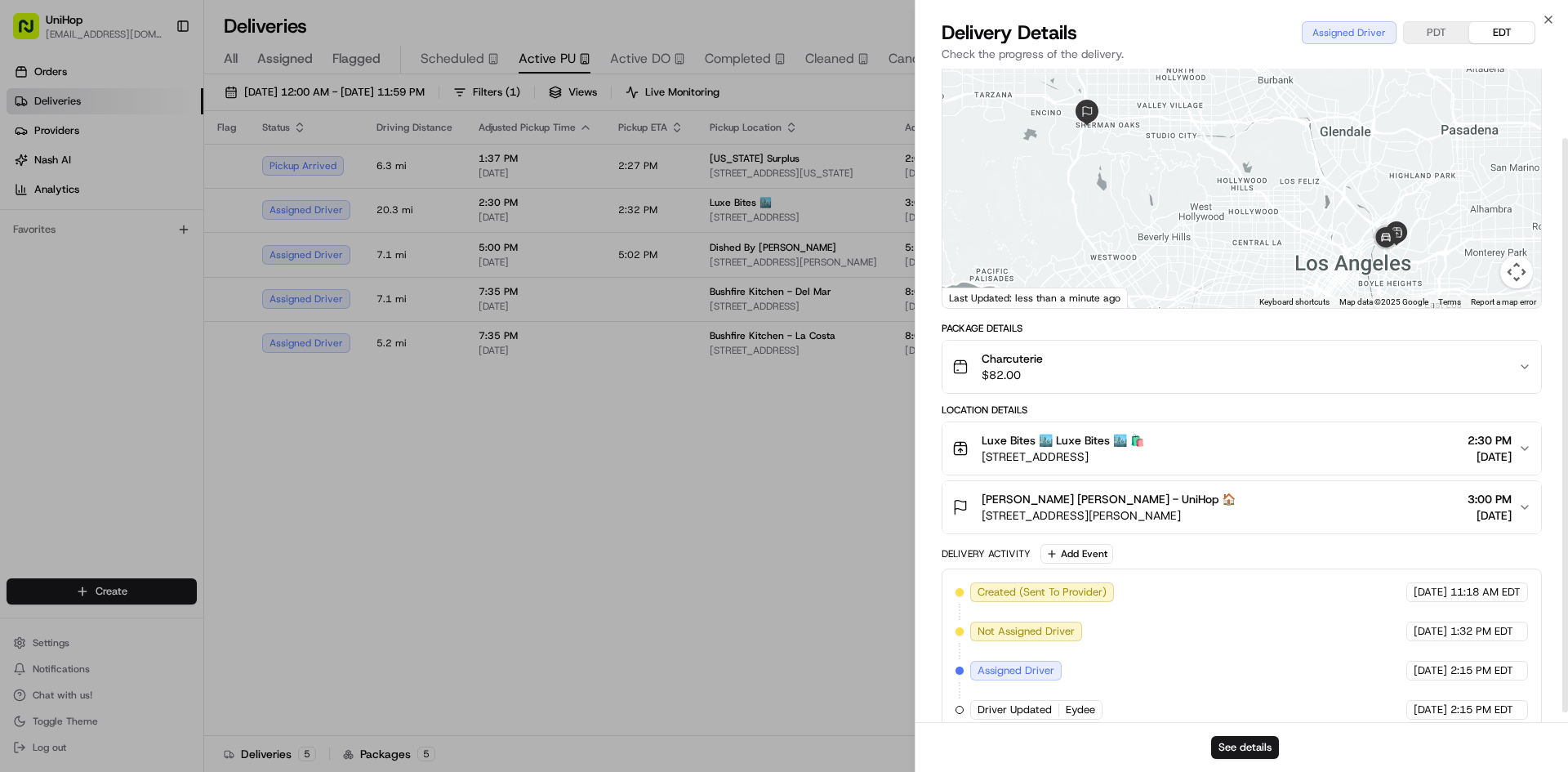
scroll to position [90, 0]
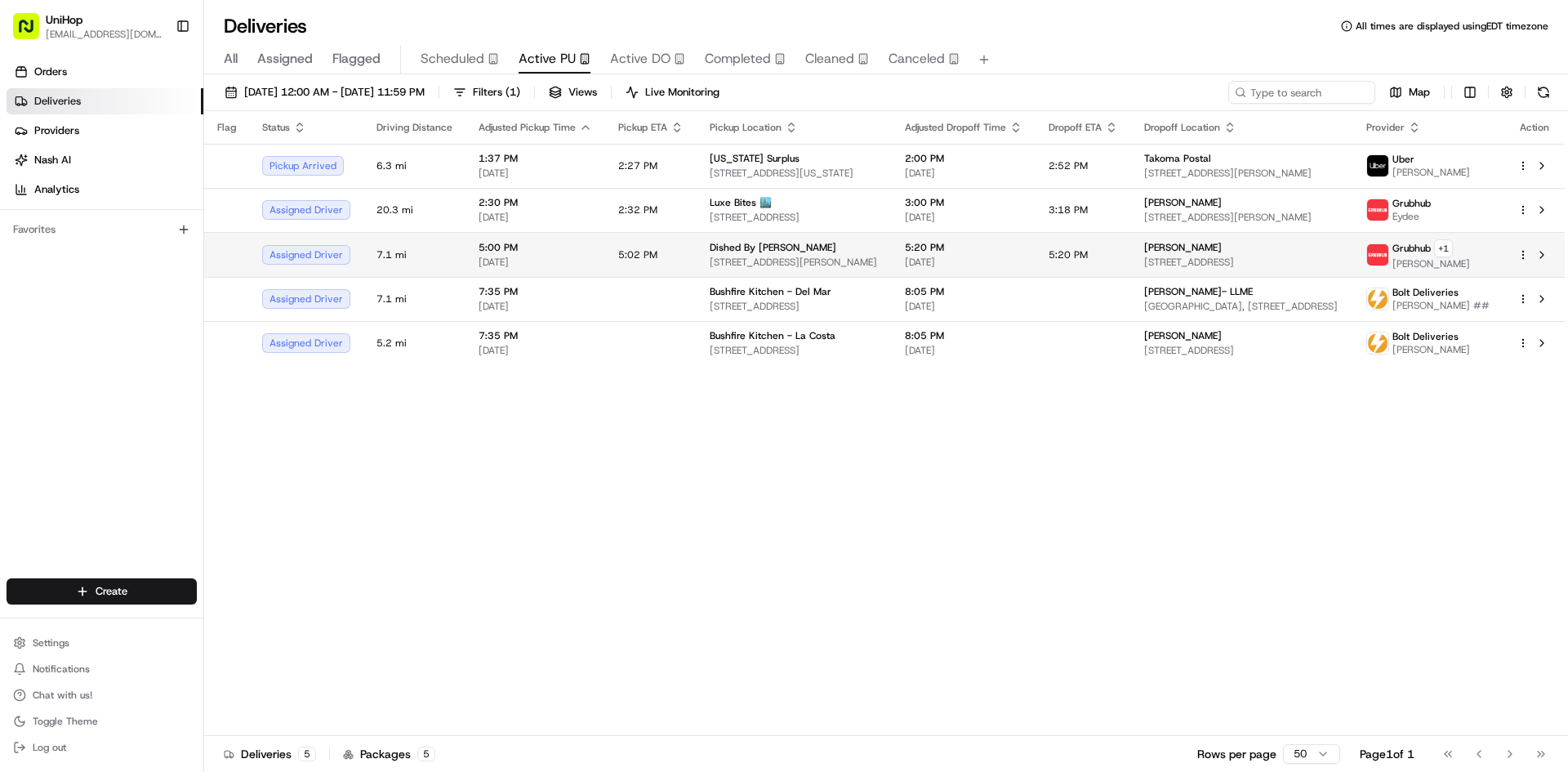
click at [839, 250] on div "Dished By Rachel" at bounding box center [794, 247] width 169 height 13
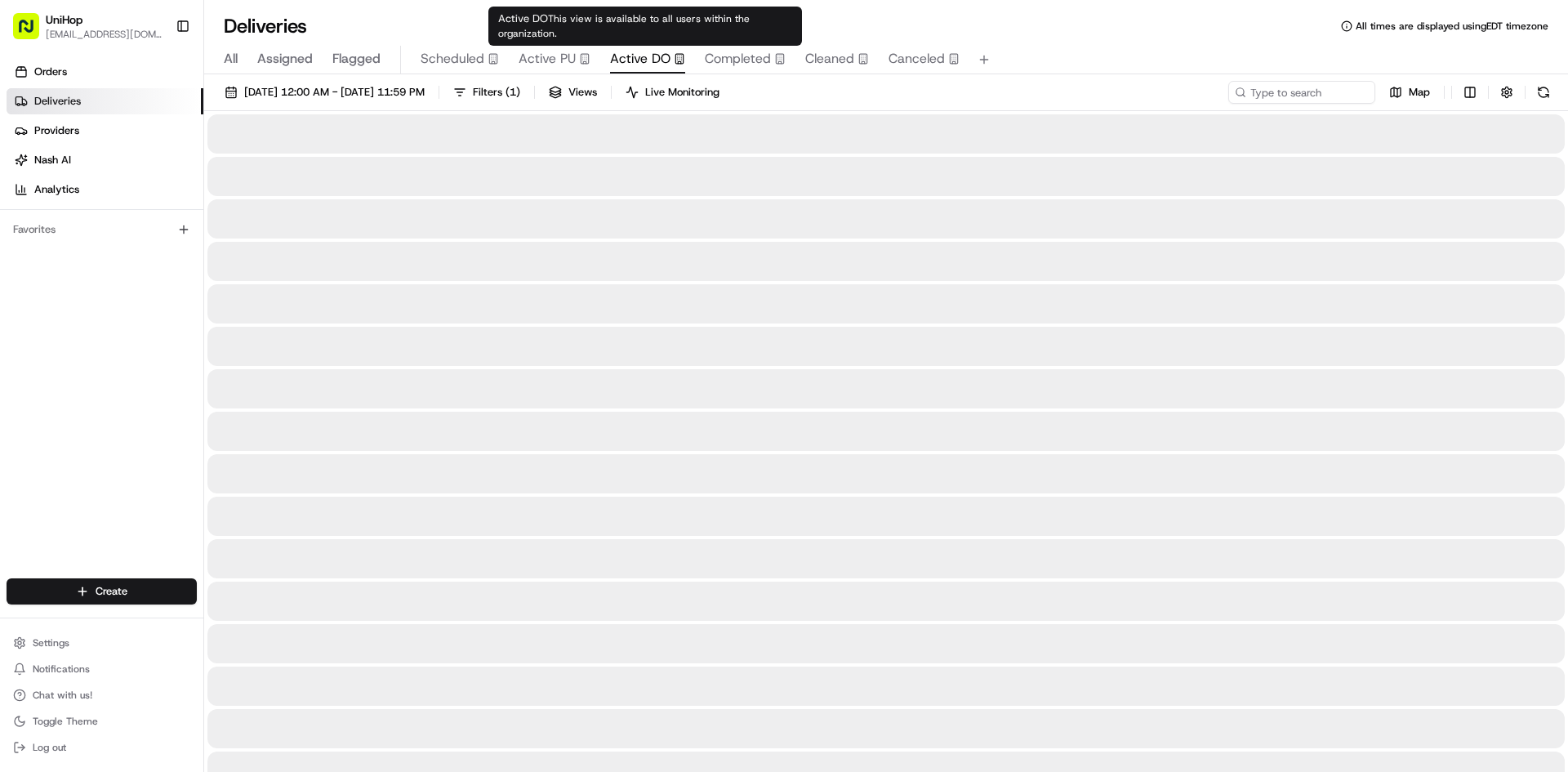
click at [657, 59] on span "Active DO" at bounding box center [640, 58] width 61 height 20
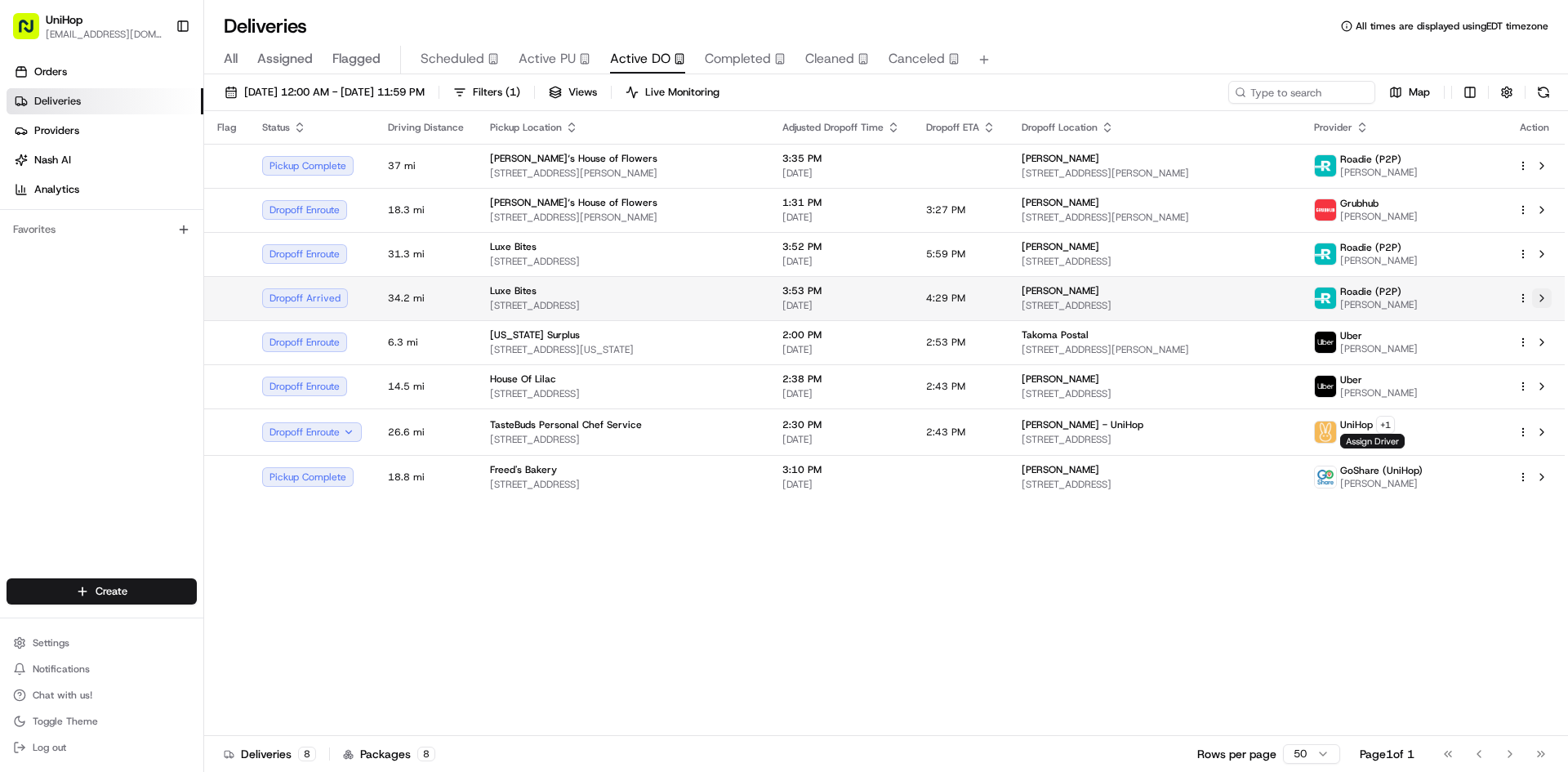
click at [1541, 299] on button at bounding box center [1541, 298] width 20 height 20
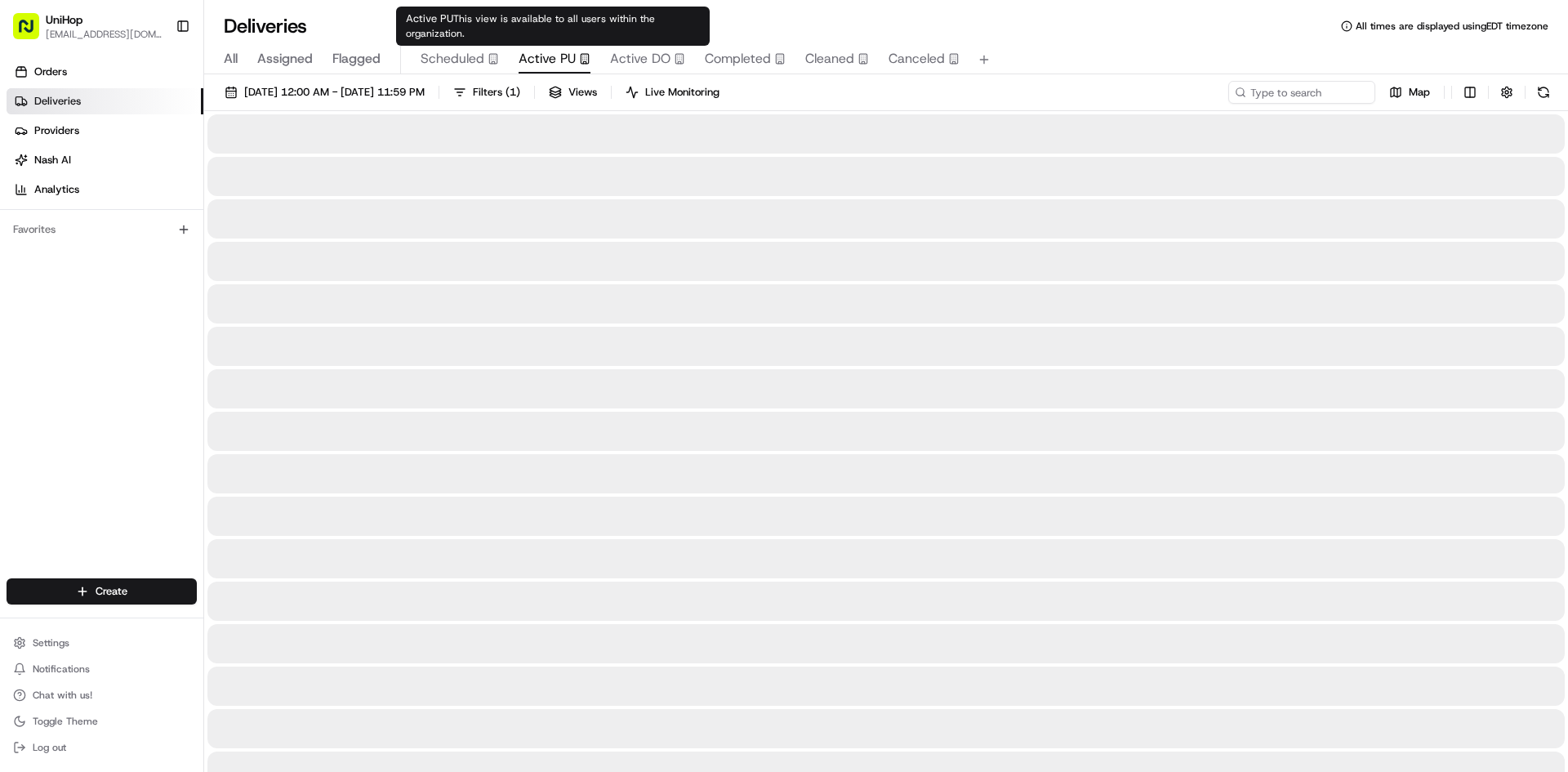
click at [540, 67] on span "Active PU" at bounding box center [547, 58] width 57 height 20
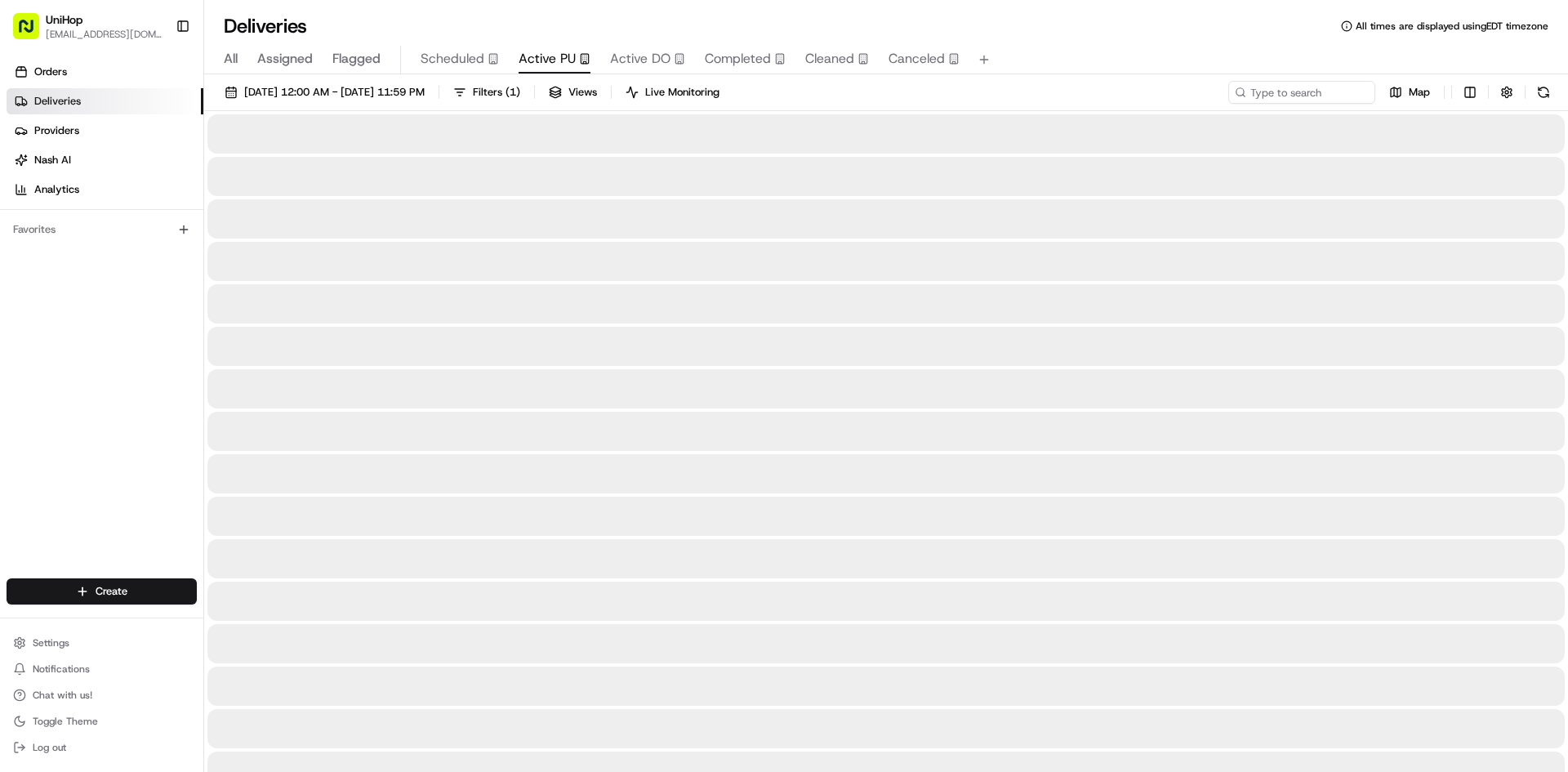
click at [596, 54] on div "All Assigned Flagged Scheduled Active PU Active DO Completed Cleaned Canceled" at bounding box center [887, 60] width 1365 height 28
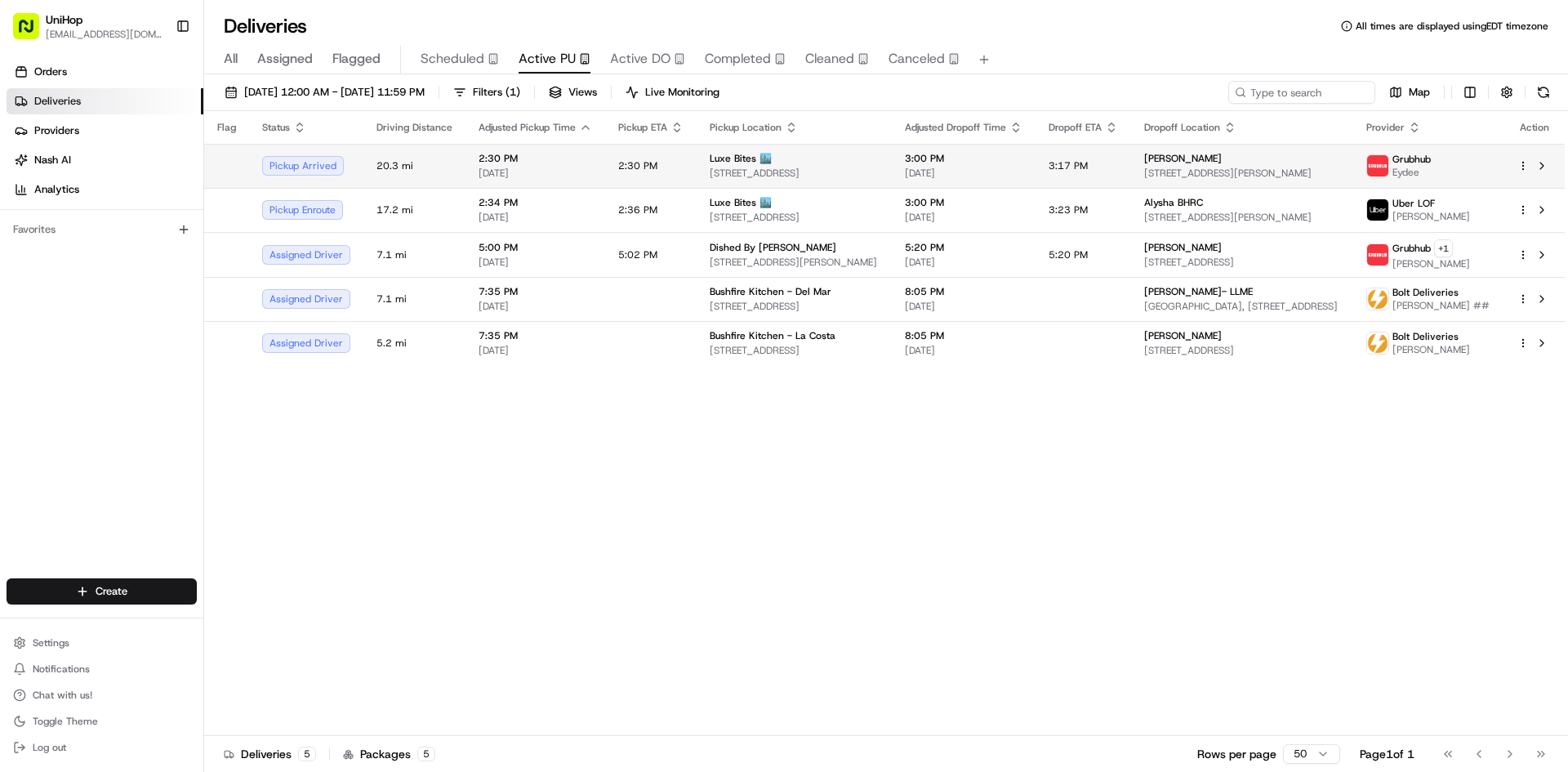
click at [956, 168] on span "[DATE]" at bounding box center [964, 173] width 118 height 13
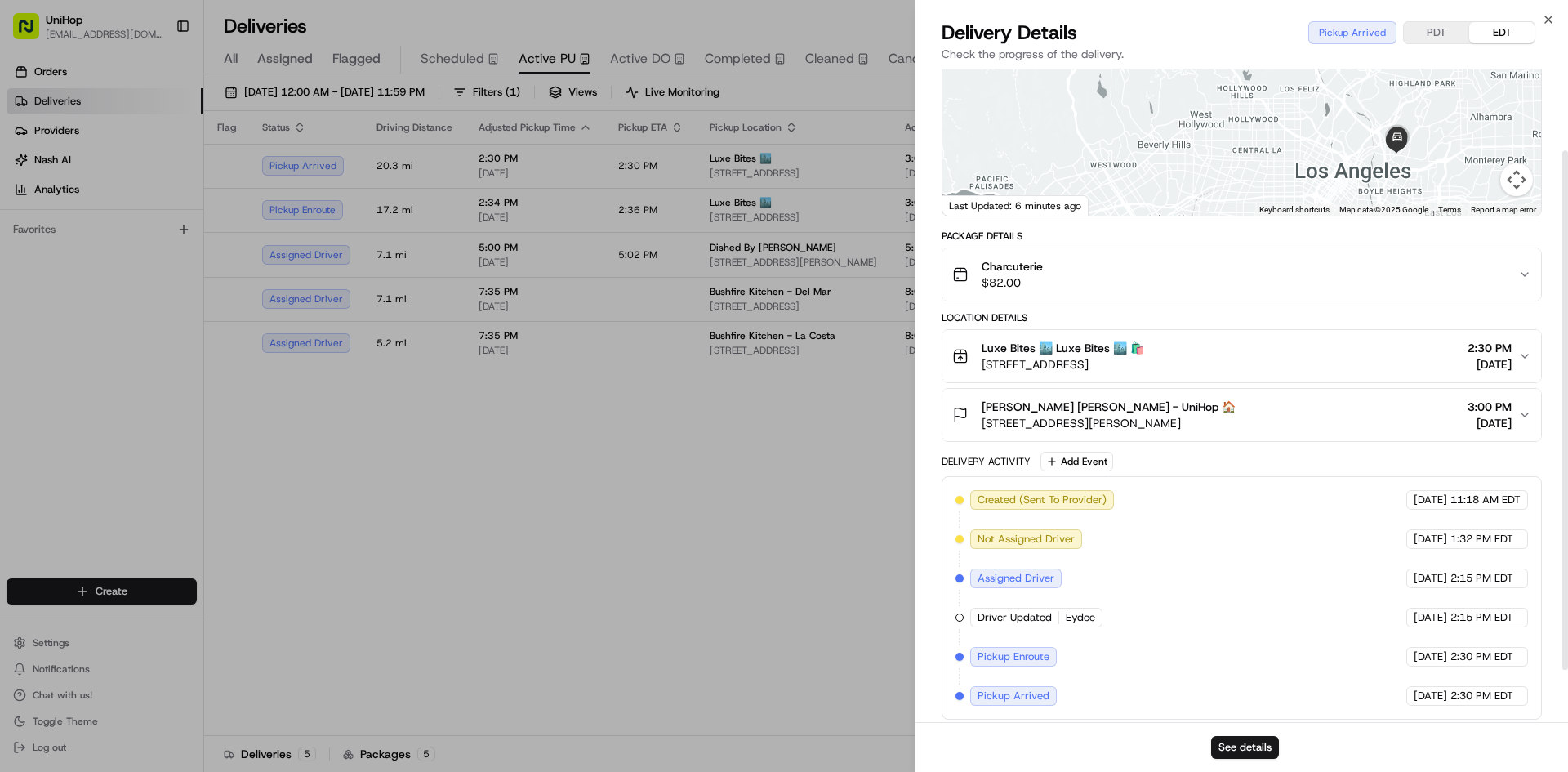
scroll to position [168, 0]
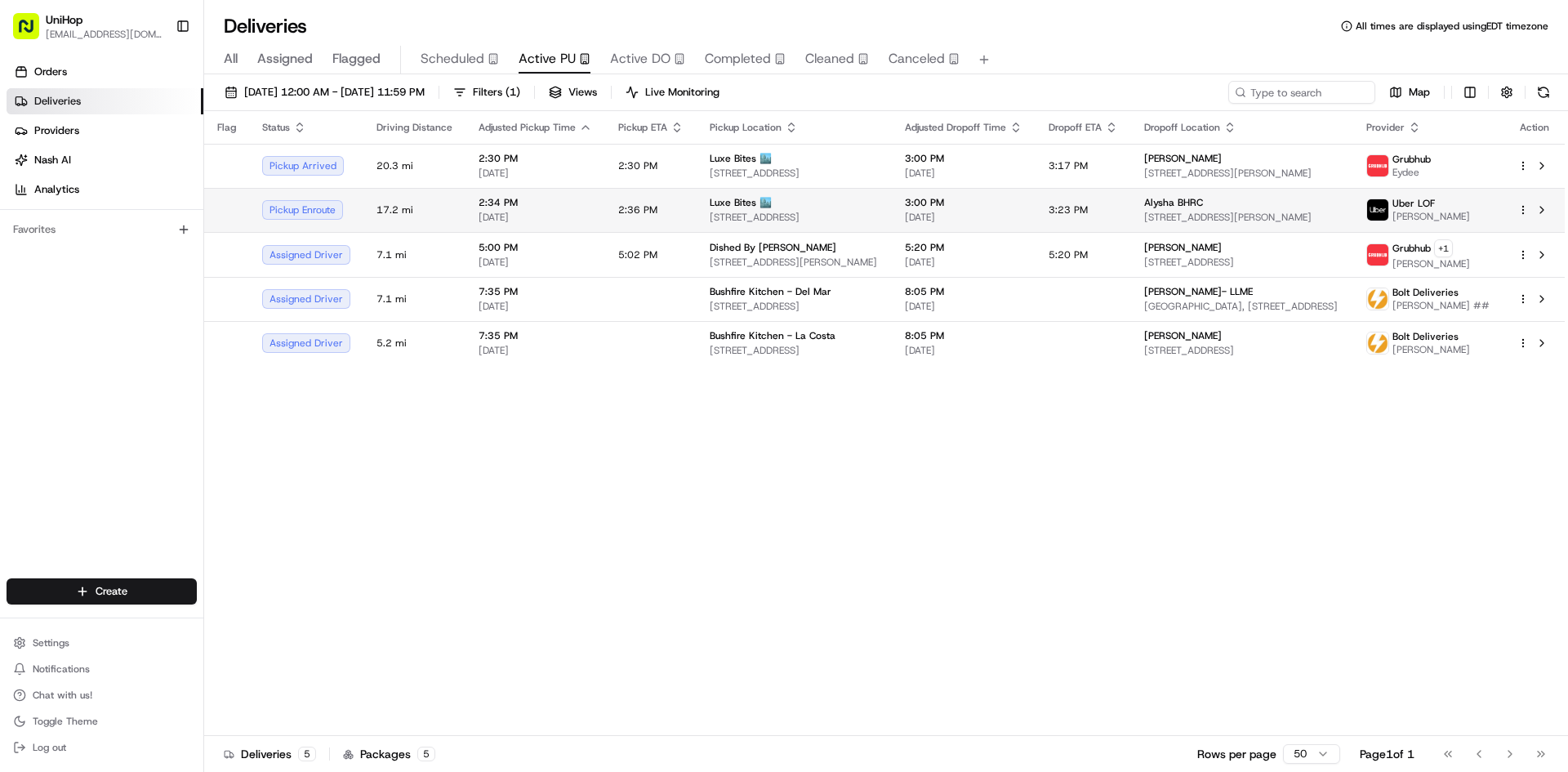
click at [738, 209] on span "Luxe Bites 🏙️" at bounding box center [740, 202] width 62 height 13
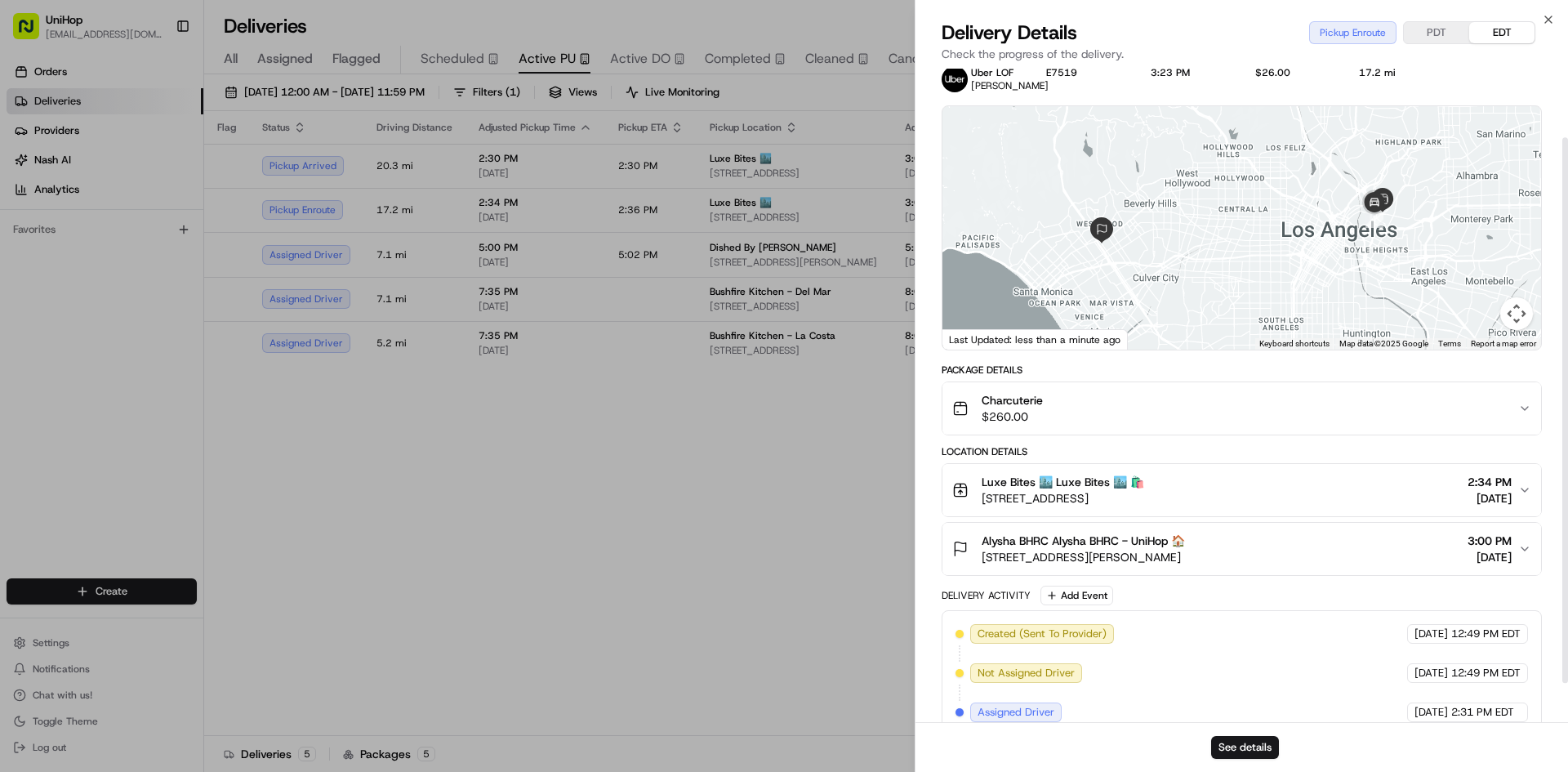
scroll to position [129, 0]
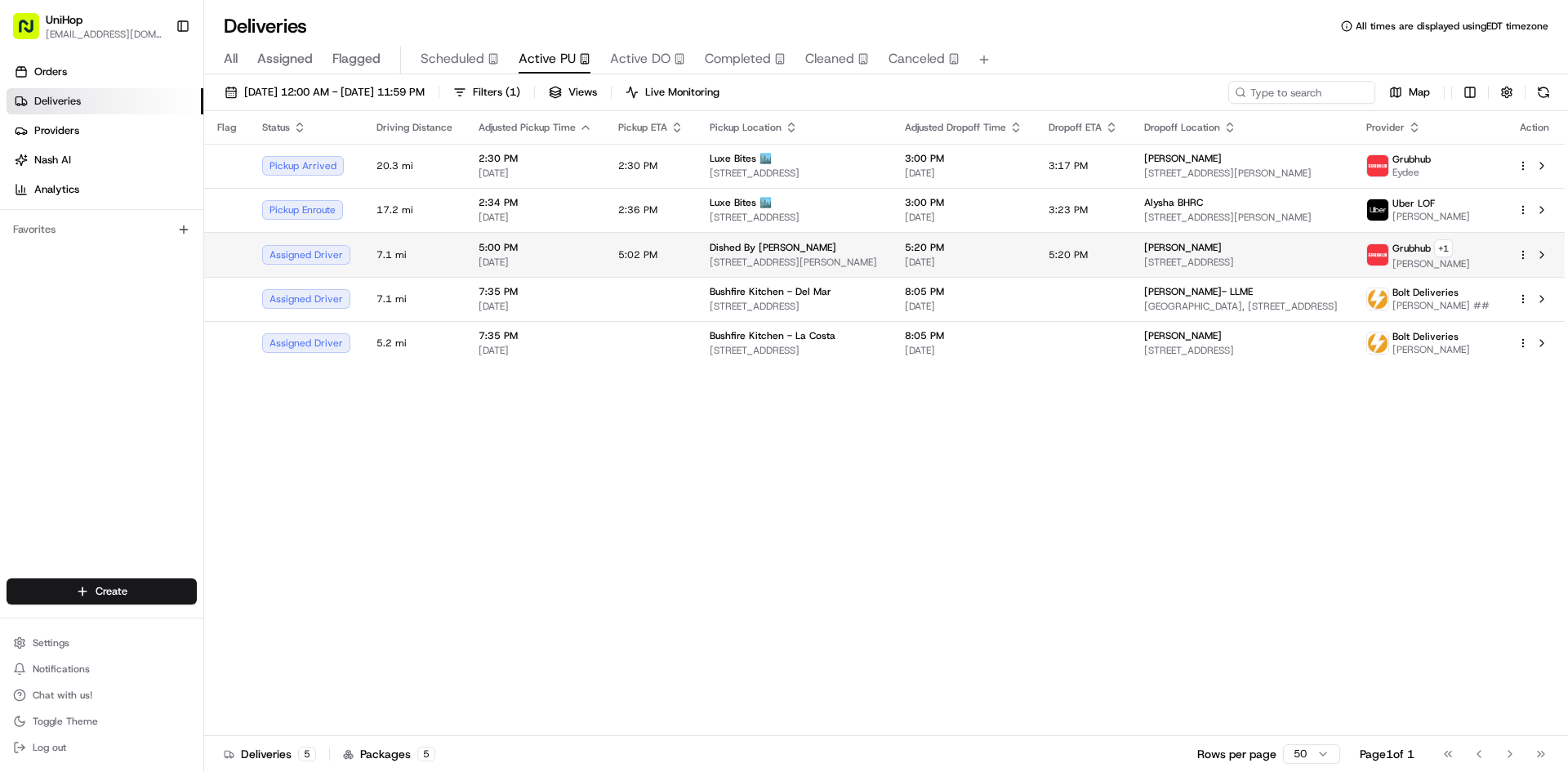
click at [879, 256] on span "2701 Bickford Ave, Snohomish, WA 98290, USA" at bounding box center [794, 262] width 169 height 13
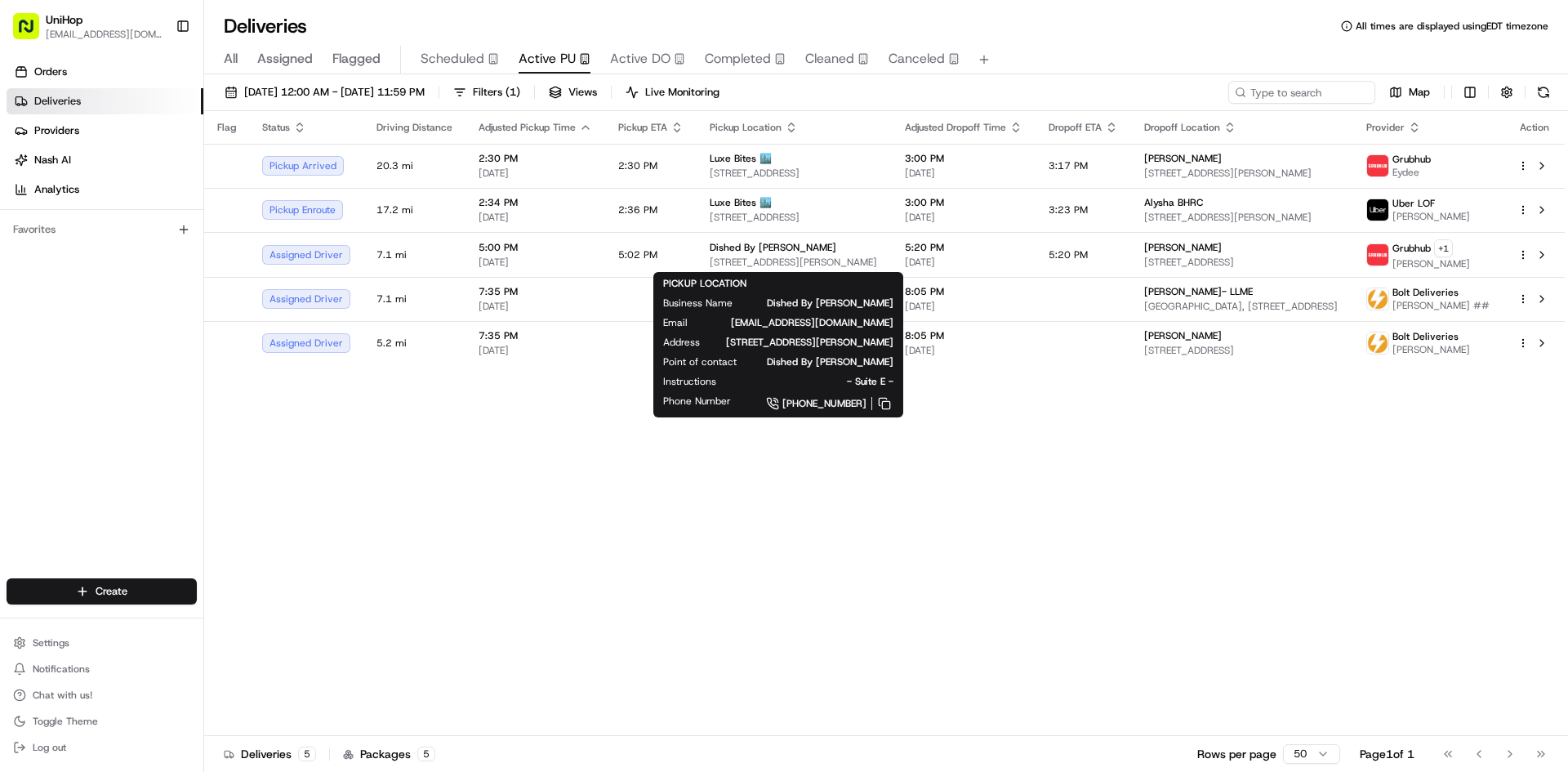
click at [363, 56] on span "Flagged" at bounding box center [357, 58] width 48 height 20
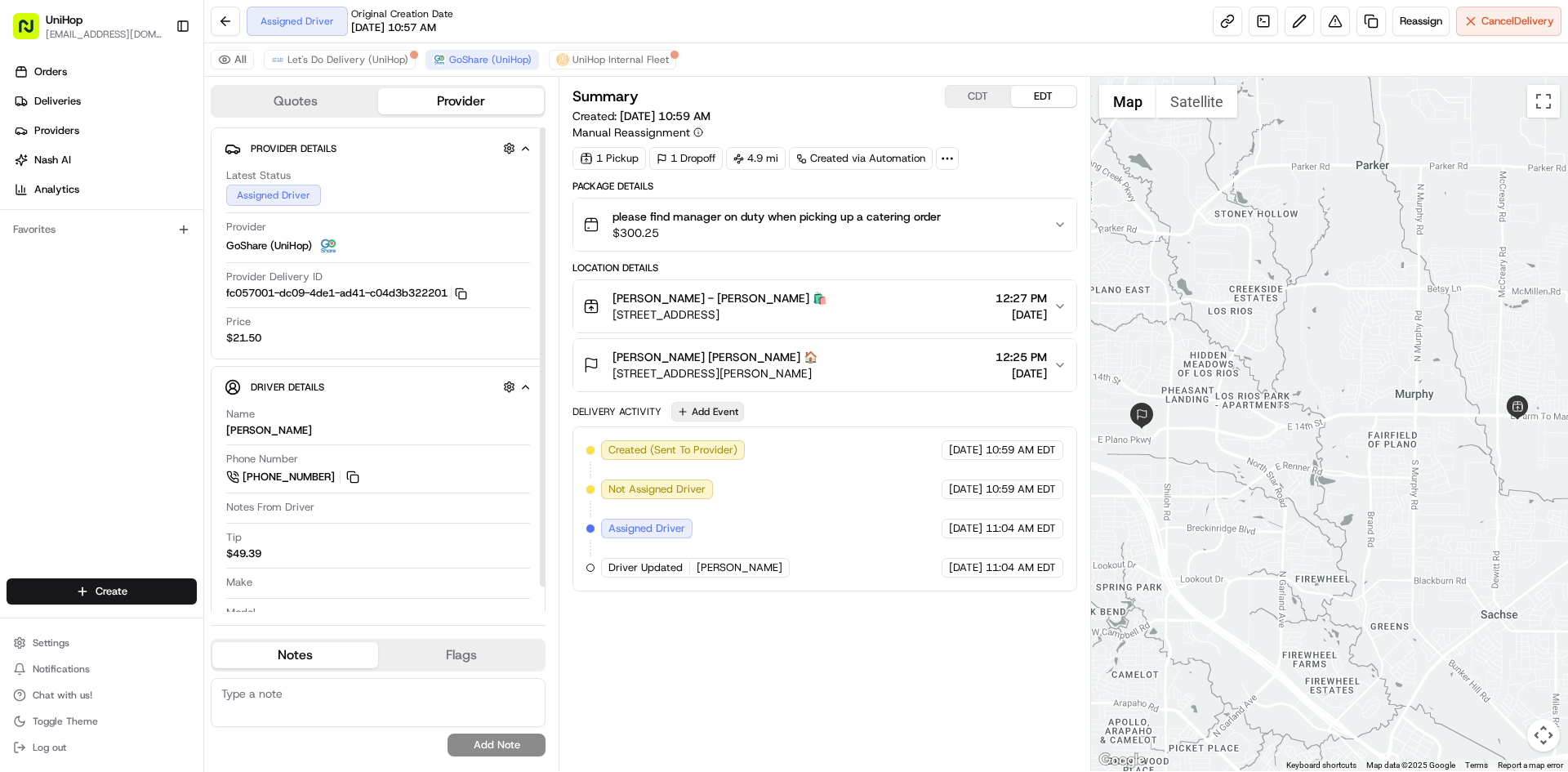
click at [728, 413] on button "Add Event" at bounding box center [707, 411] width 73 height 20
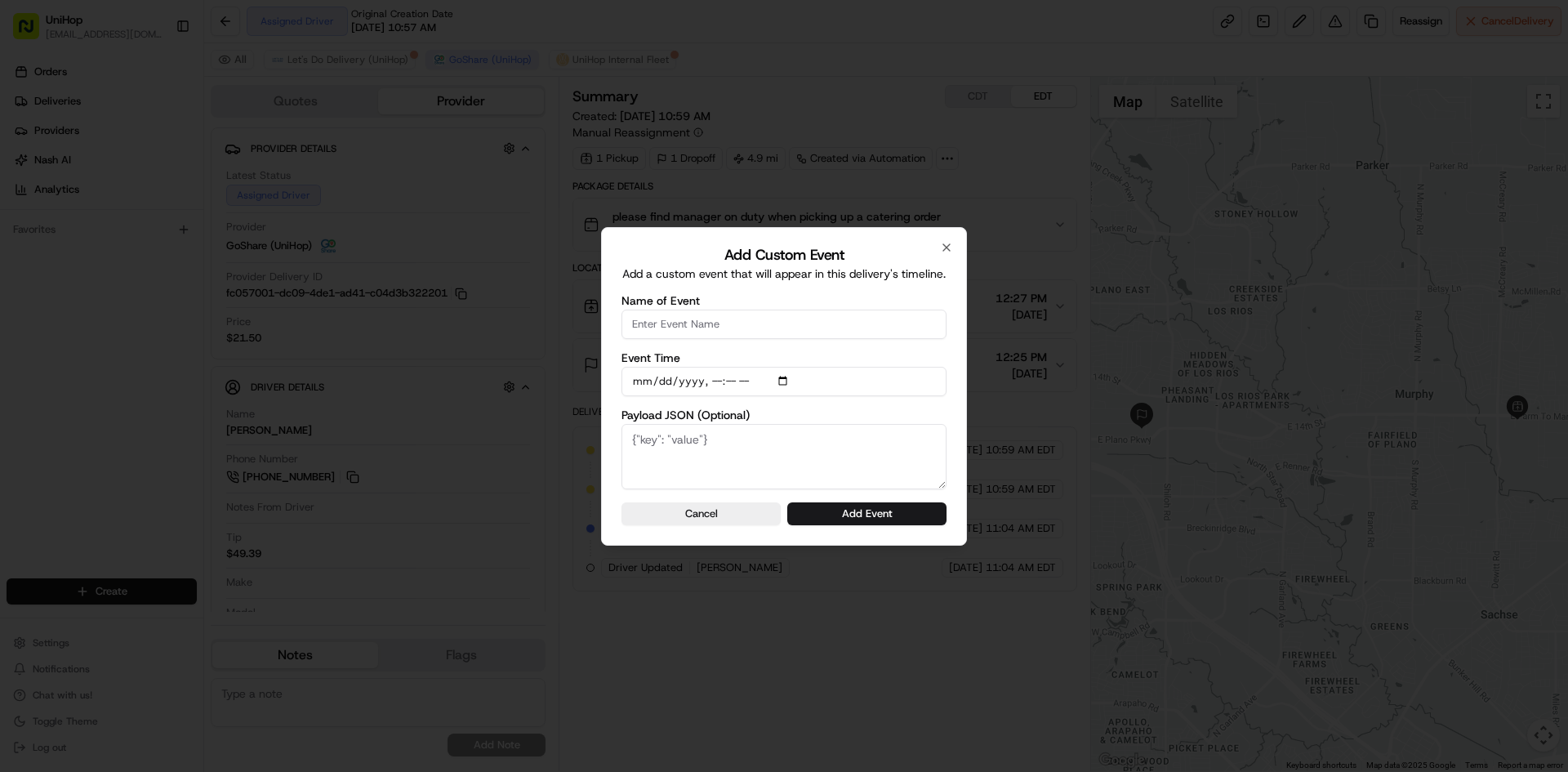
click at [723, 328] on input "Name of Event" at bounding box center [784, 324] width 325 height 29
type input "Driver Confirmed"
click at [784, 381] on input "Event Time" at bounding box center [784, 381] width 325 height 29
type input "[DATE]T11:07"
click at [953, 417] on div "Add Custom Event Add a custom event that will appear in this delivery's timelin…" at bounding box center [784, 386] width 366 height 319
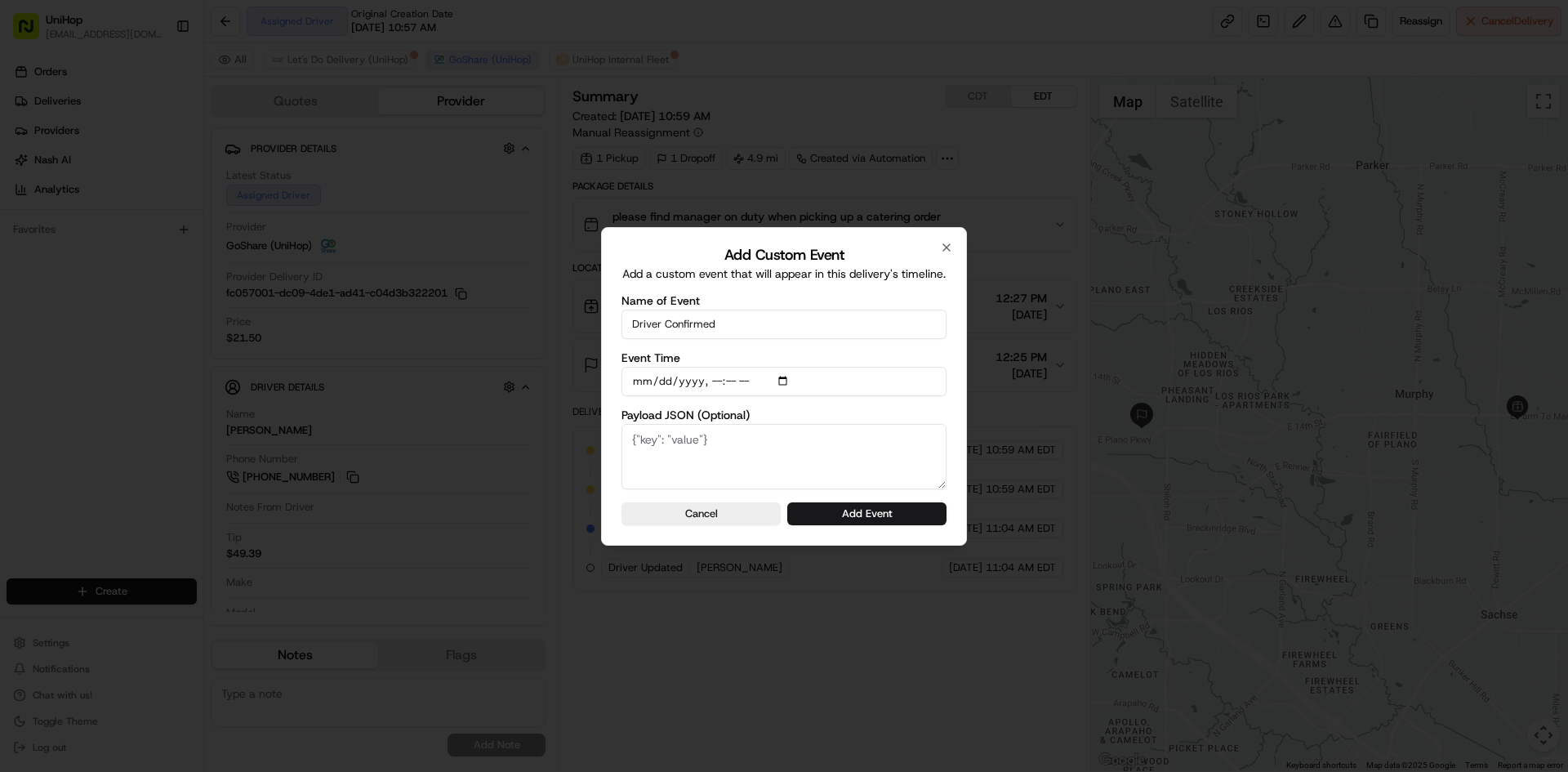
click at [917, 505] on button "Add Event" at bounding box center [867, 514] width 159 height 23
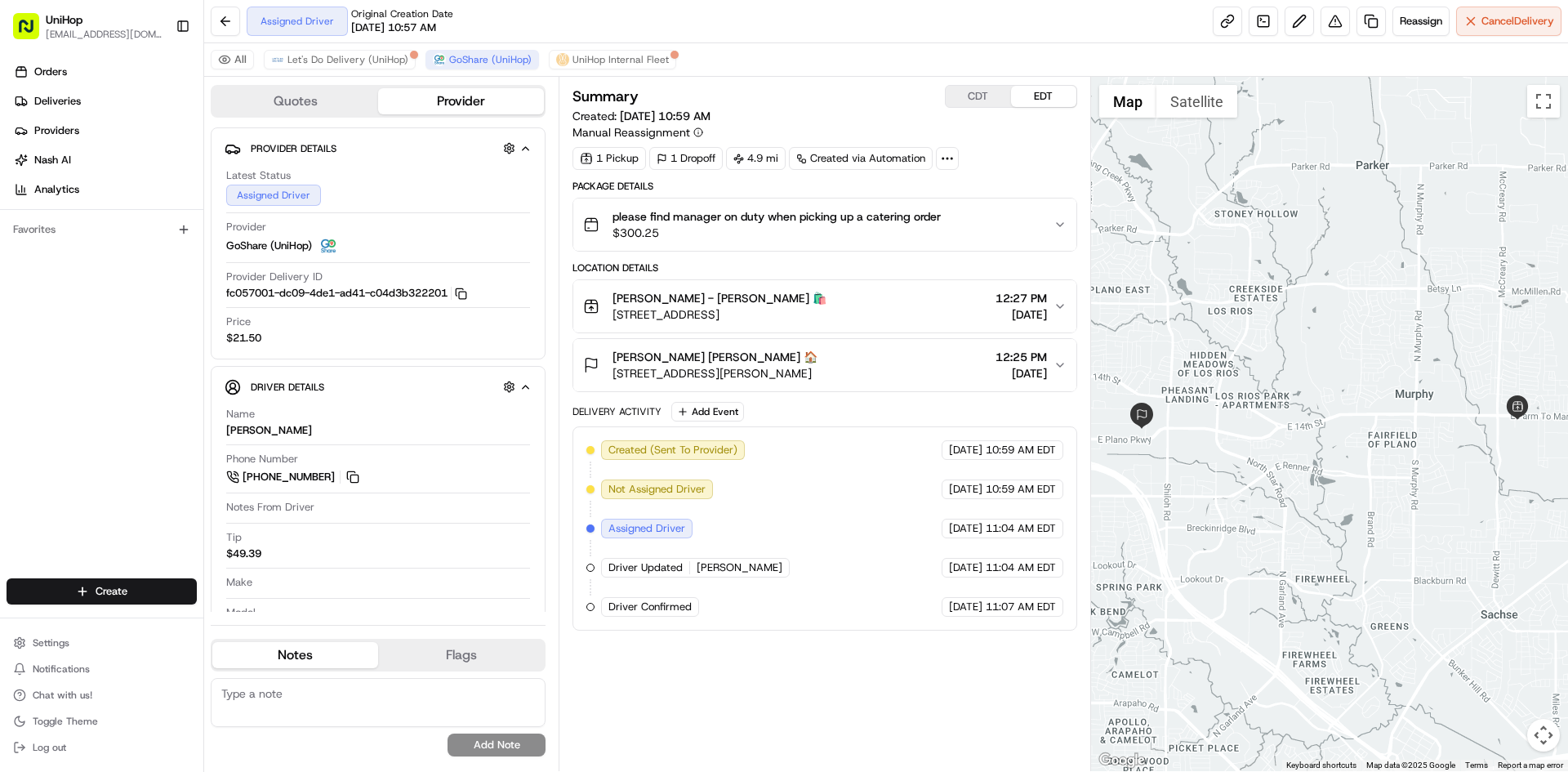
click at [997, 98] on button "CDT" at bounding box center [978, 96] width 65 height 21
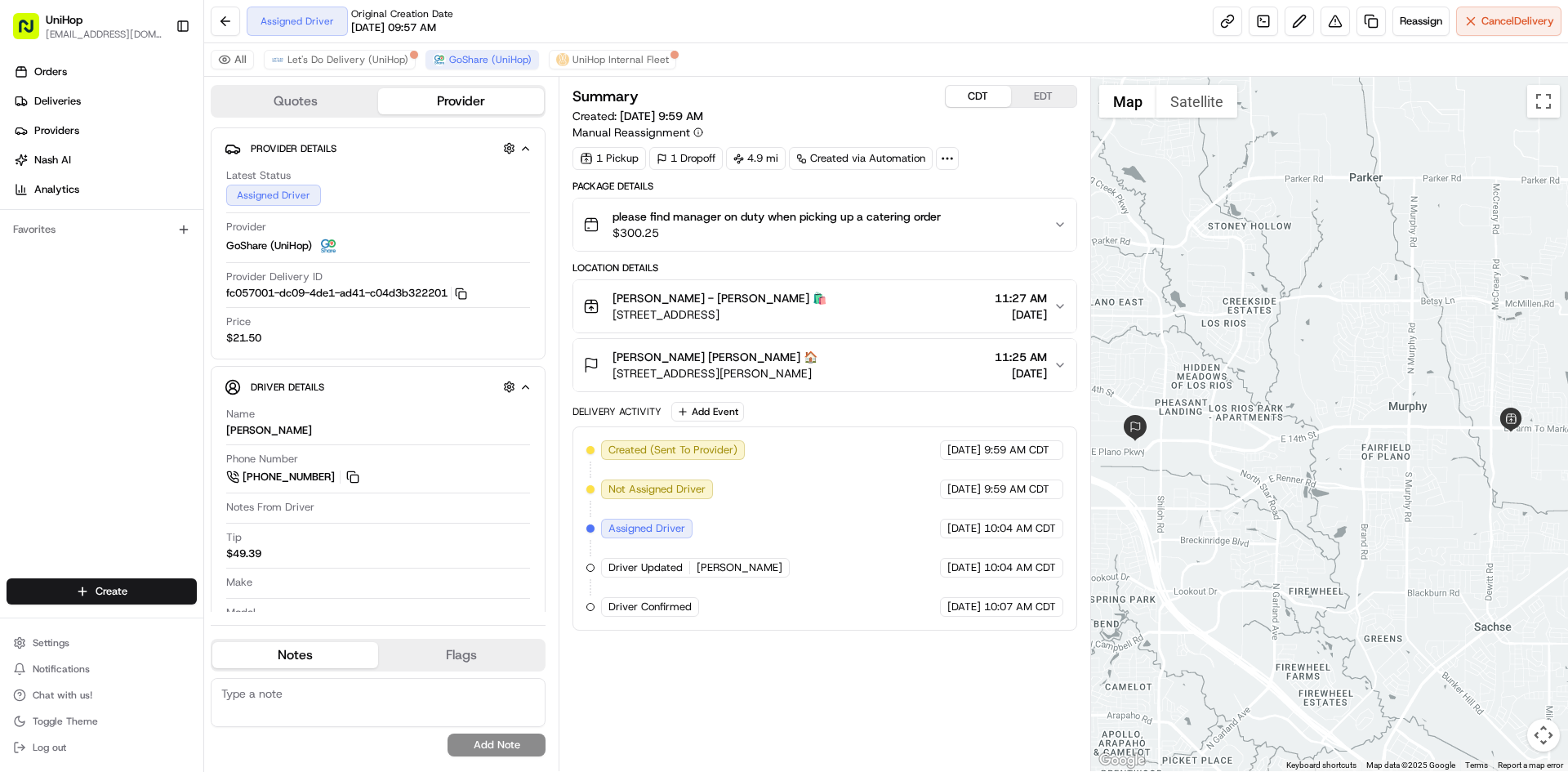
drag, startPoint x: 1249, startPoint y: 235, endPoint x: 1239, endPoint y: 247, distance: 15.6
click at [1241, 247] on div at bounding box center [1329, 424] width 478 height 694
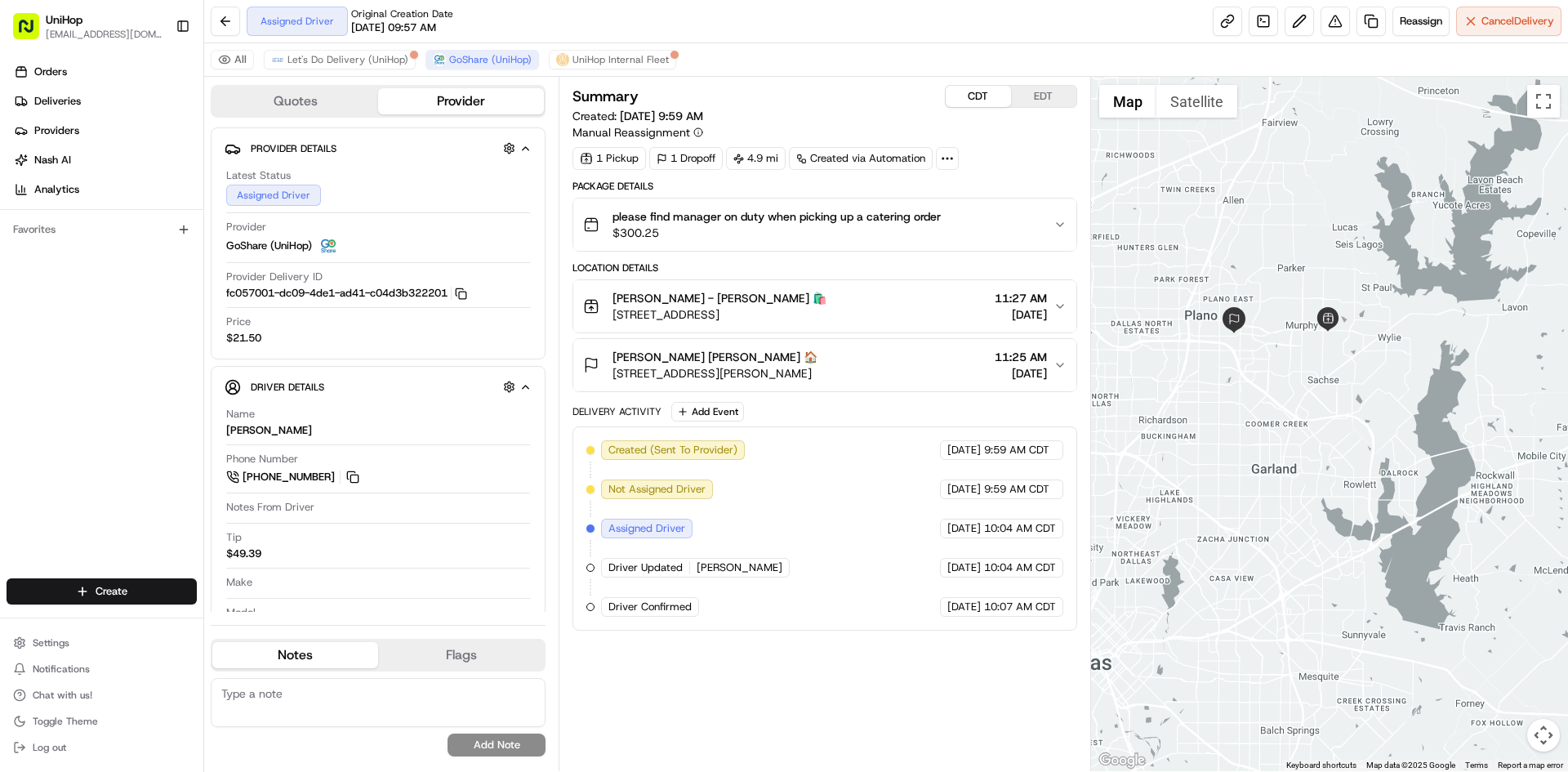
drag, startPoint x: 1252, startPoint y: 246, endPoint x: 1271, endPoint y: 293, distance: 50.7
click at [1271, 292] on div at bounding box center [1329, 424] width 478 height 694
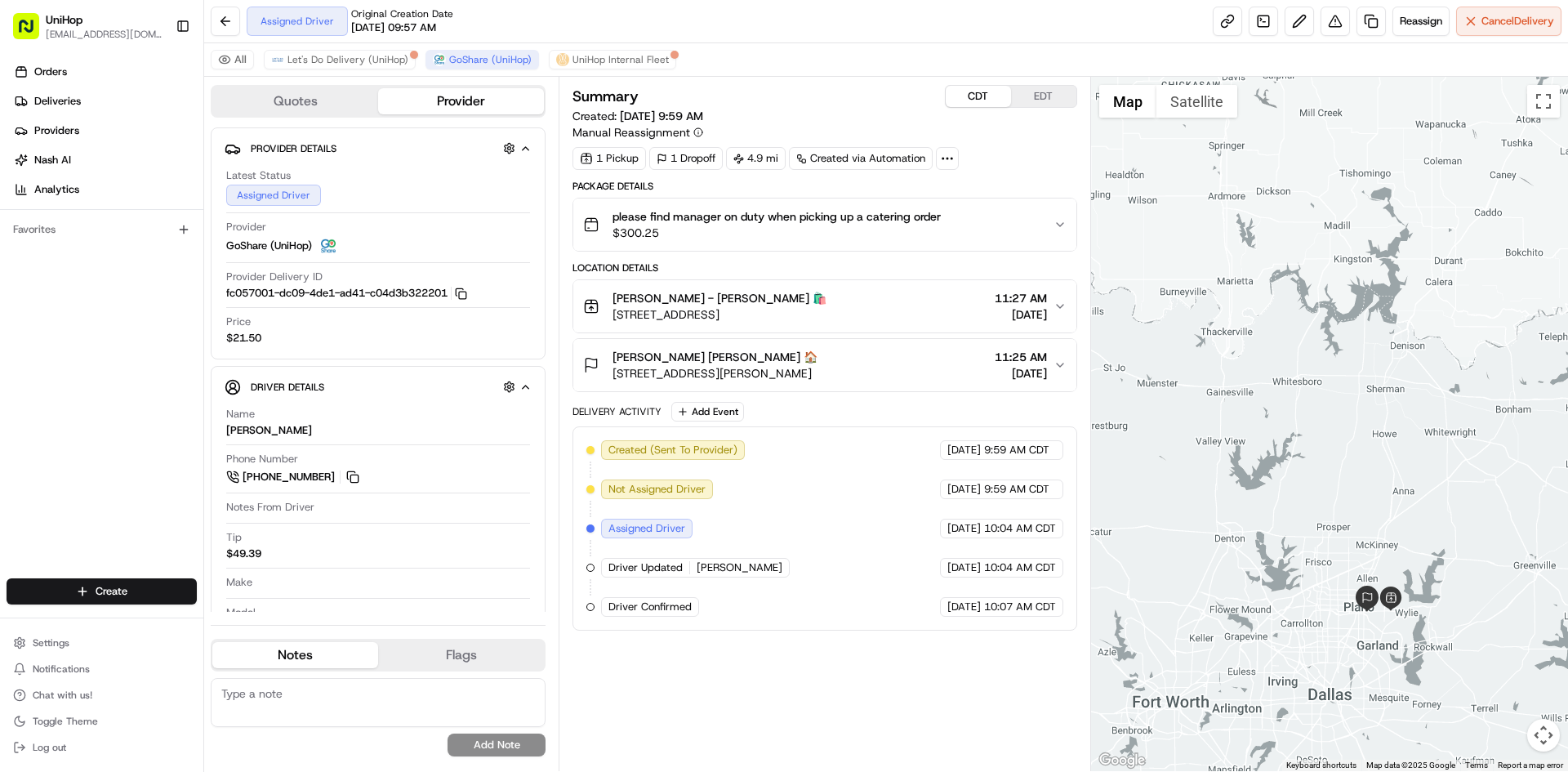
drag, startPoint x: 1282, startPoint y: 208, endPoint x: 1369, endPoint y: 474, distance: 279.9
click at [1376, 492] on div at bounding box center [1329, 424] width 478 height 694
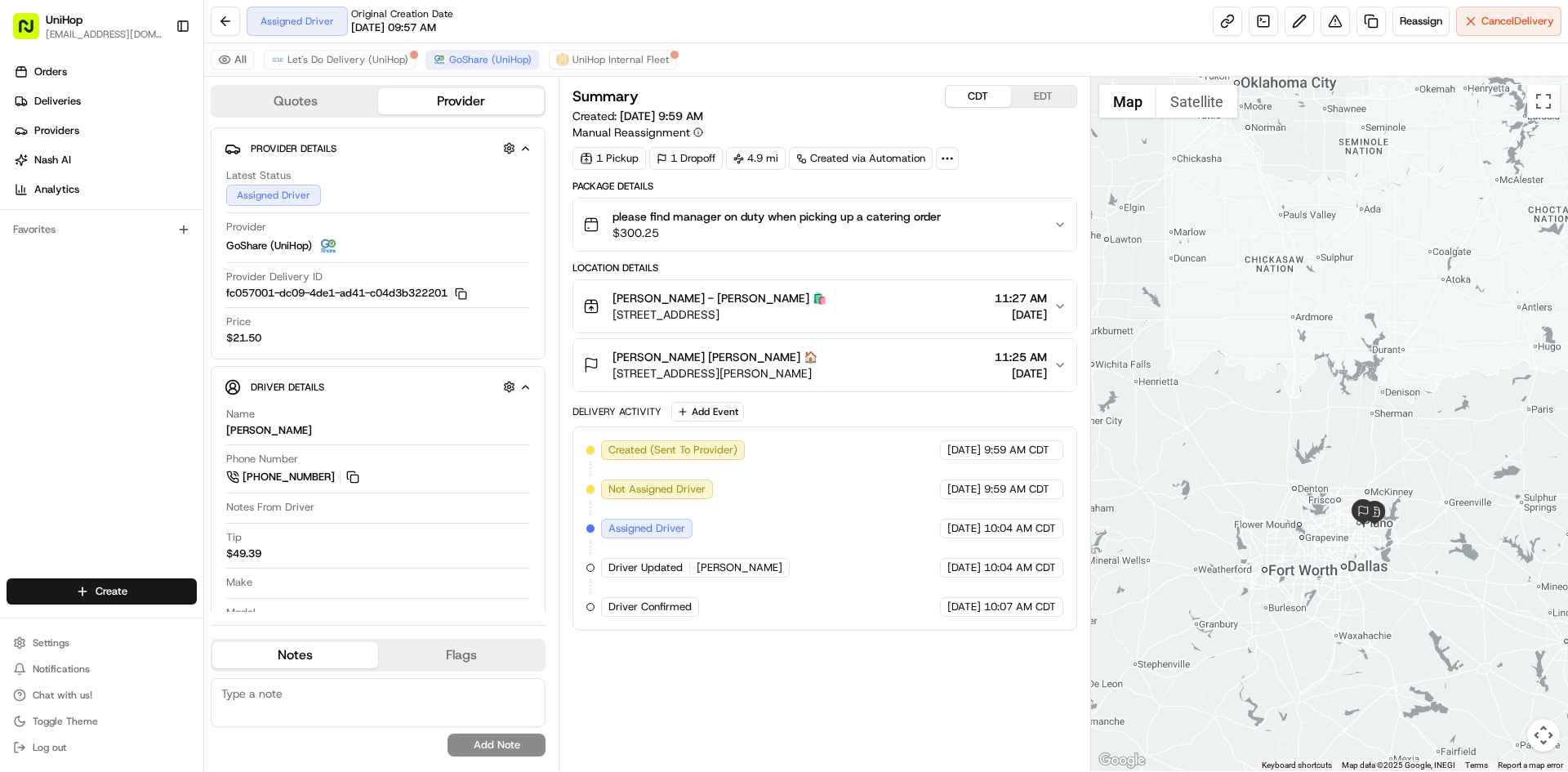
drag, startPoint x: 1320, startPoint y: 346, endPoint x: 1310, endPoint y: 342, distance: 10.8
click at [1312, 343] on div at bounding box center [1329, 424] width 478 height 694
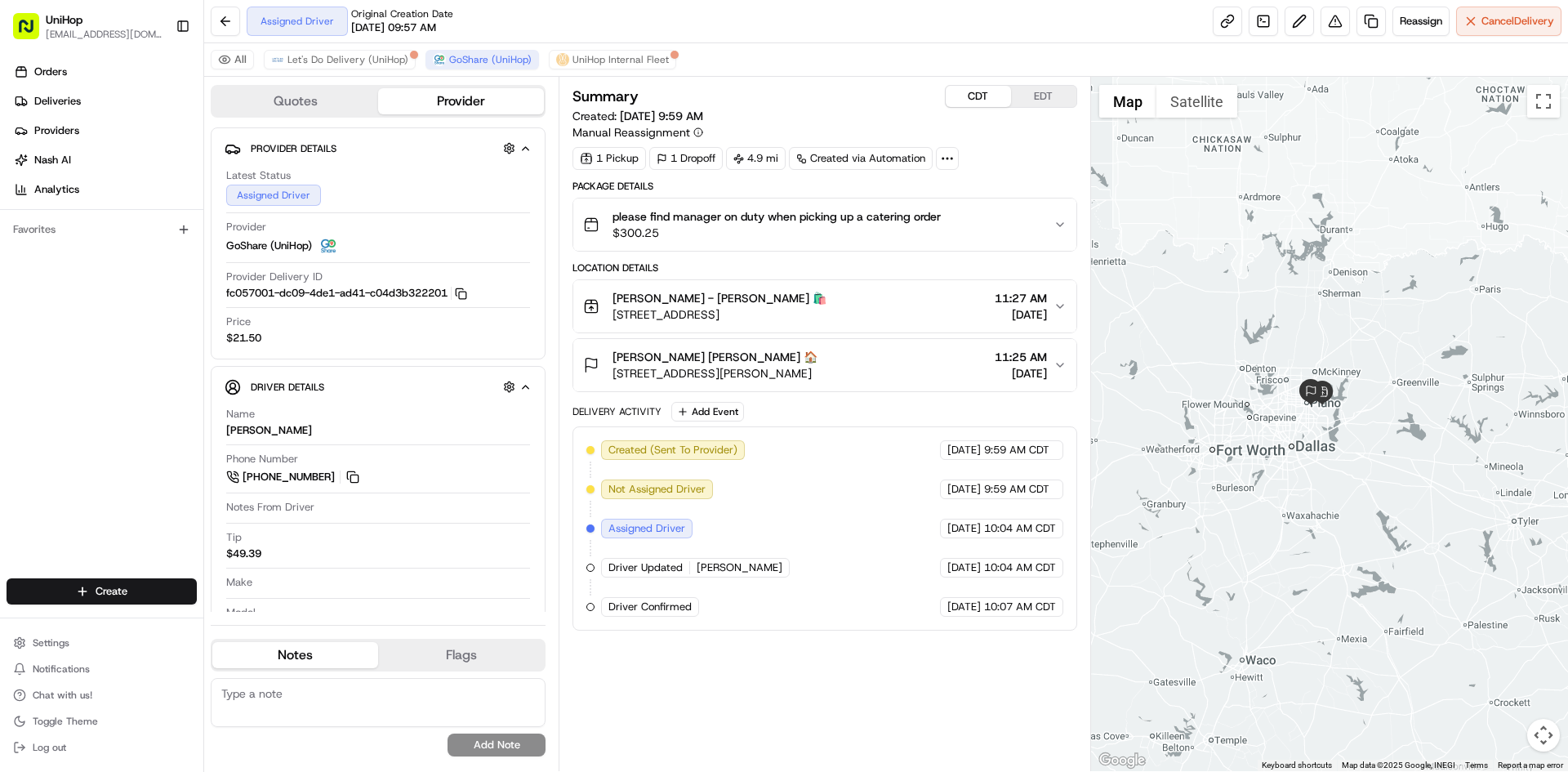
drag, startPoint x: 1382, startPoint y: 343, endPoint x: 1336, endPoint y: 254, distance: 100.2
click at [1335, 221] on div at bounding box center [1329, 424] width 478 height 694
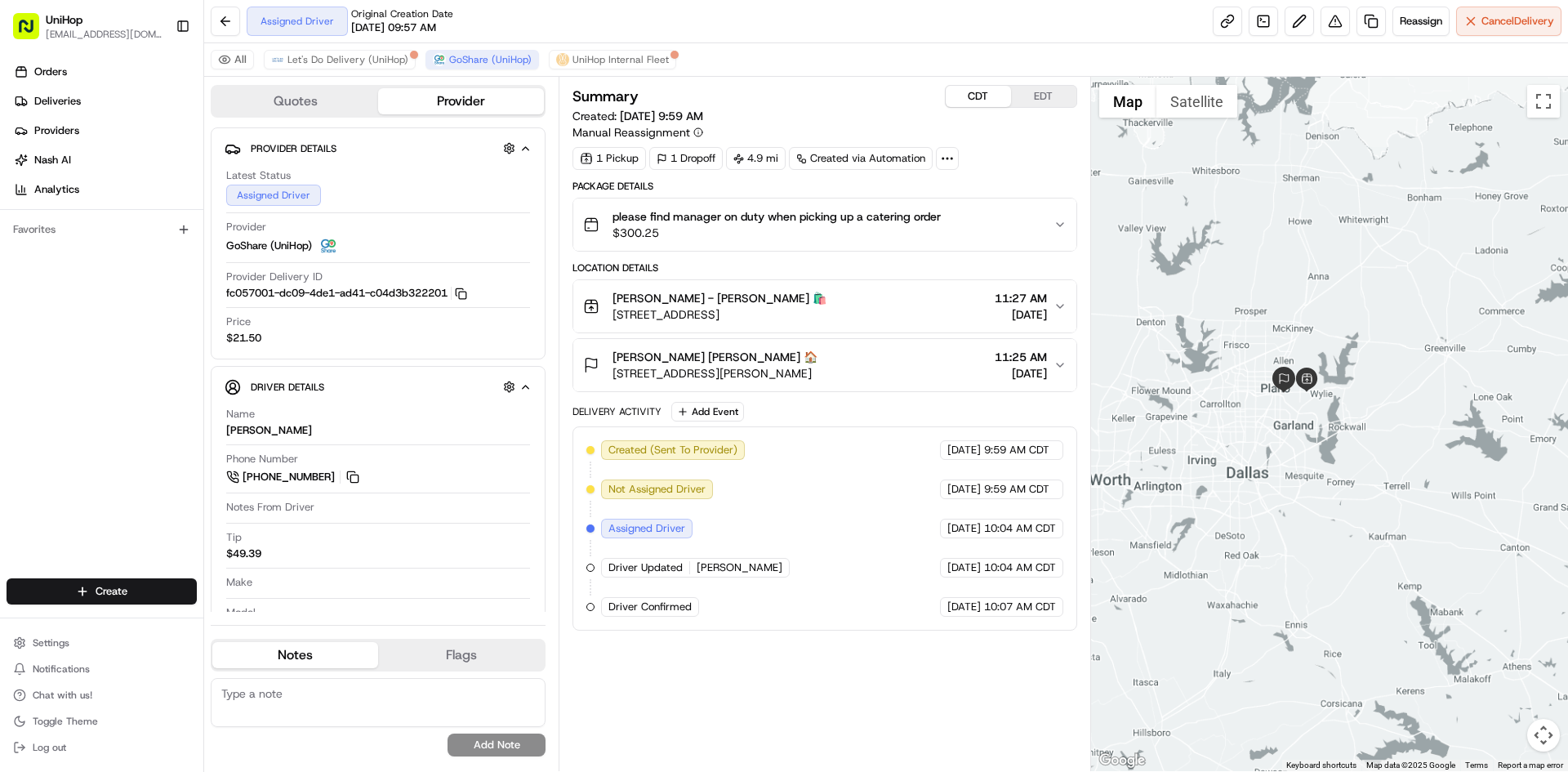
drag, startPoint x: 1347, startPoint y: 265, endPoint x: 1372, endPoint y: 227, distance: 45.5
click at [1371, 227] on div at bounding box center [1329, 424] width 478 height 694
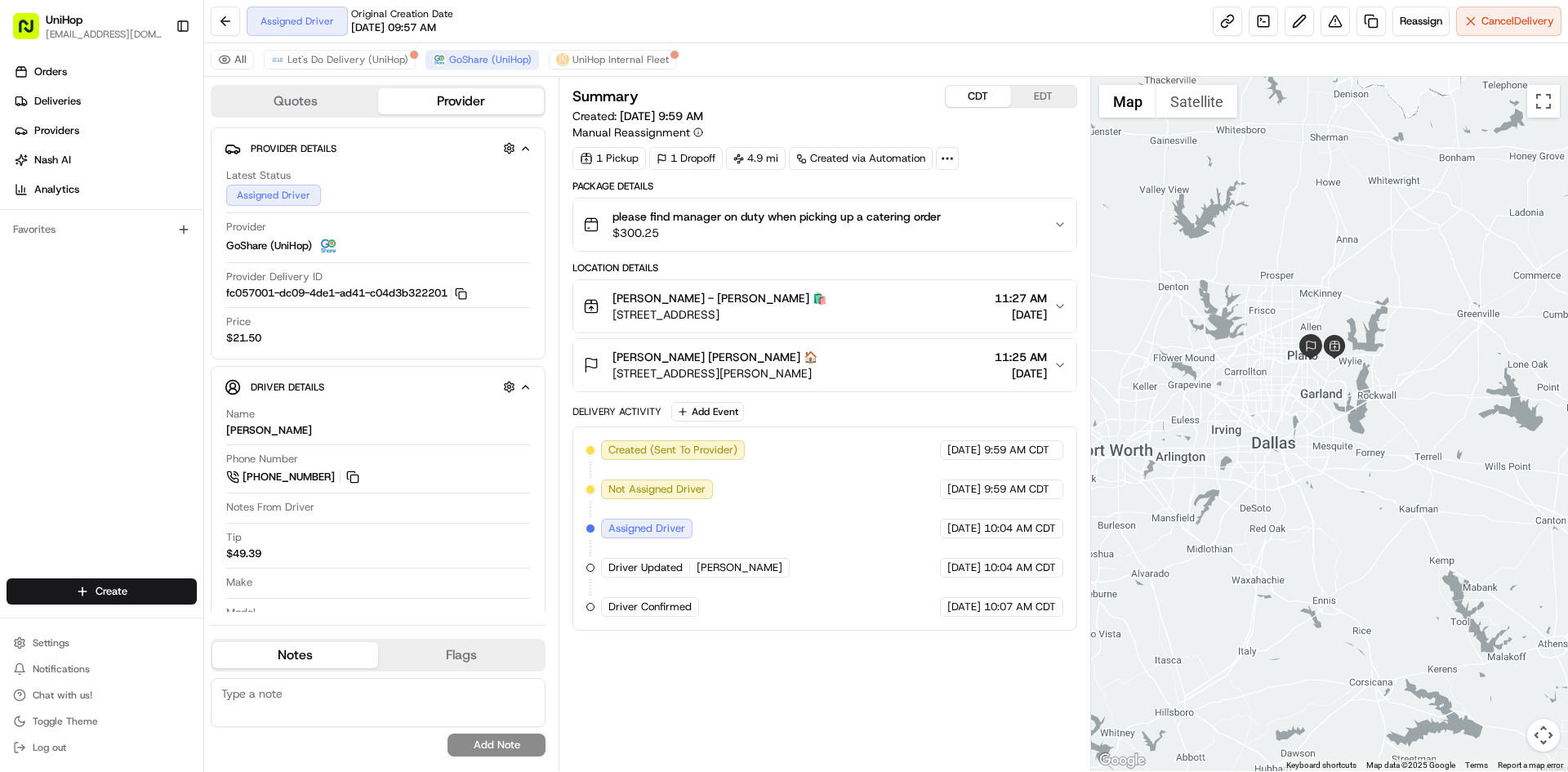
click at [1049, 92] on button "EDT" at bounding box center [1044, 96] width 65 height 21
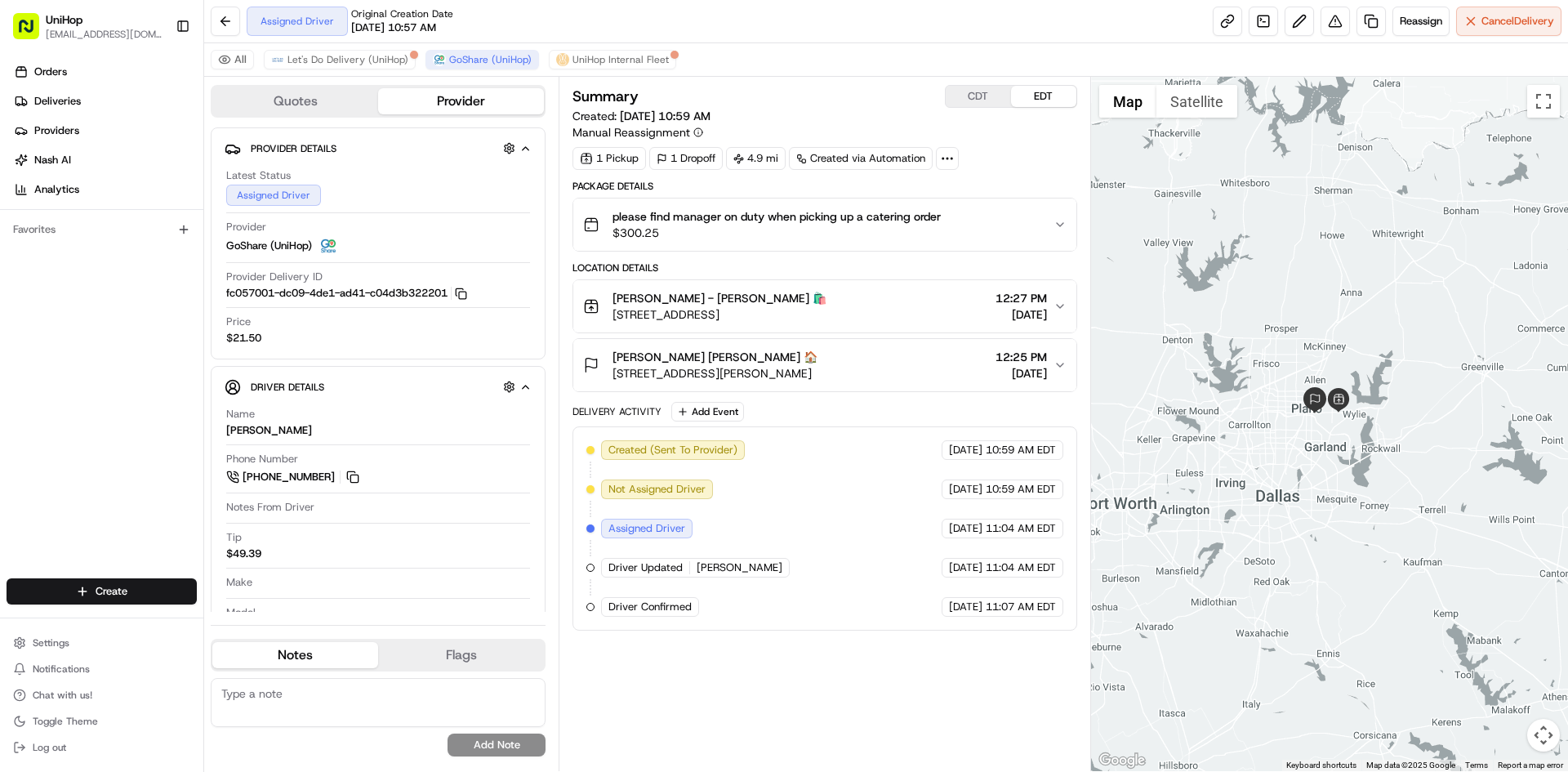
drag, startPoint x: 1256, startPoint y: 292, endPoint x: 1252, endPoint y: 315, distance: 23.3
click at [1252, 315] on div at bounding box center [1329, 424] width 478 height 694
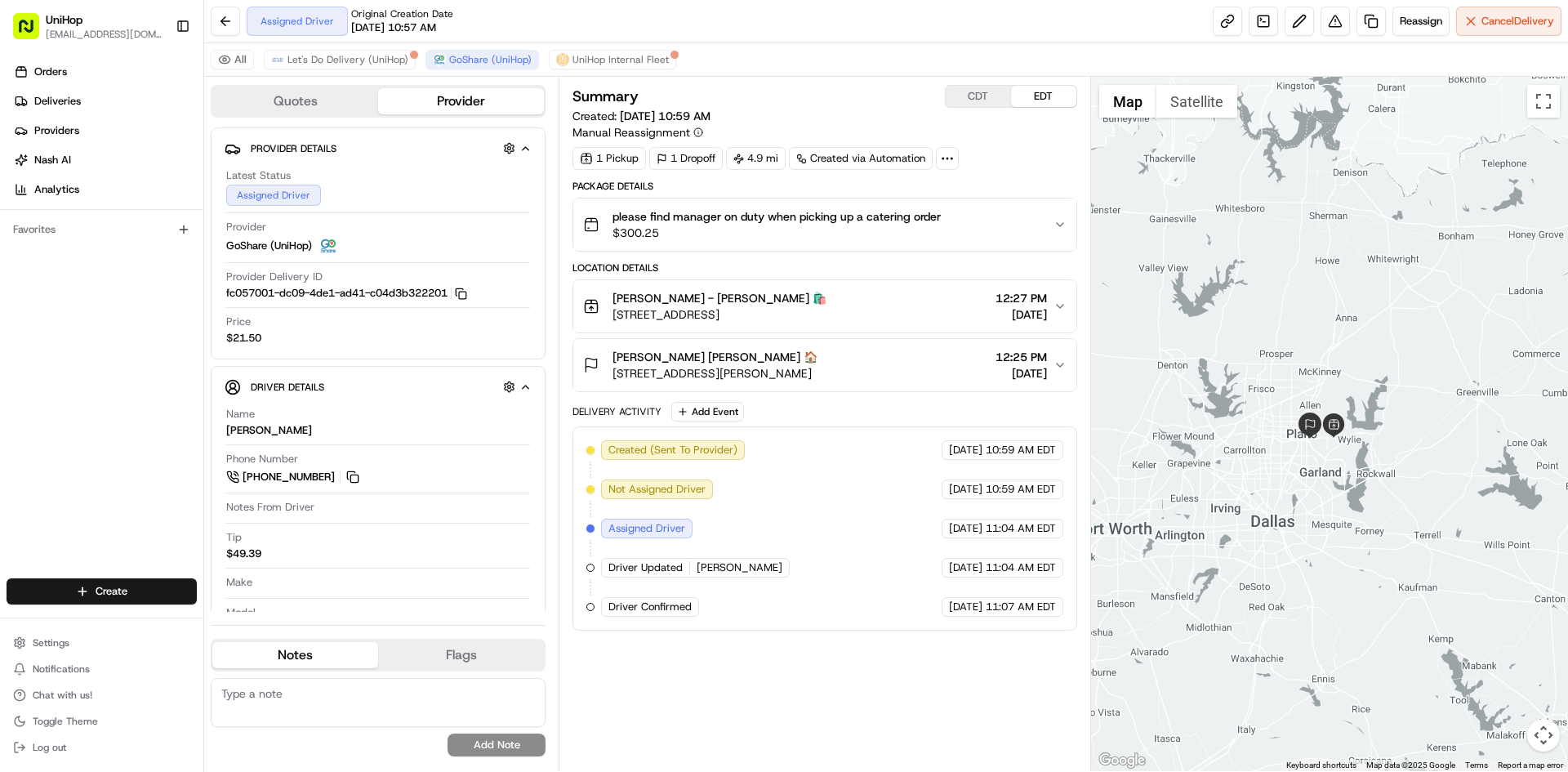
drag, startPoint x: 820, startPoint y: 315, endPoint x: 616, endPoint y: 316, distance: 204.0
click at [616, 316] on div "[PERSON_NAME] - Catering [PERSON_NAME] - Catering 🛍️ [STREET_ADDRESS] 12:27 PM …" at bounding box center [817, 306] width 469 height 32
copy span "[STREET_ADDRESS]"
click at [9, 412] on div "Orders Deliveries Providers [PERSON_NAME] Analytics Favorites" at bounding box center [102, 320] width 203 height 536
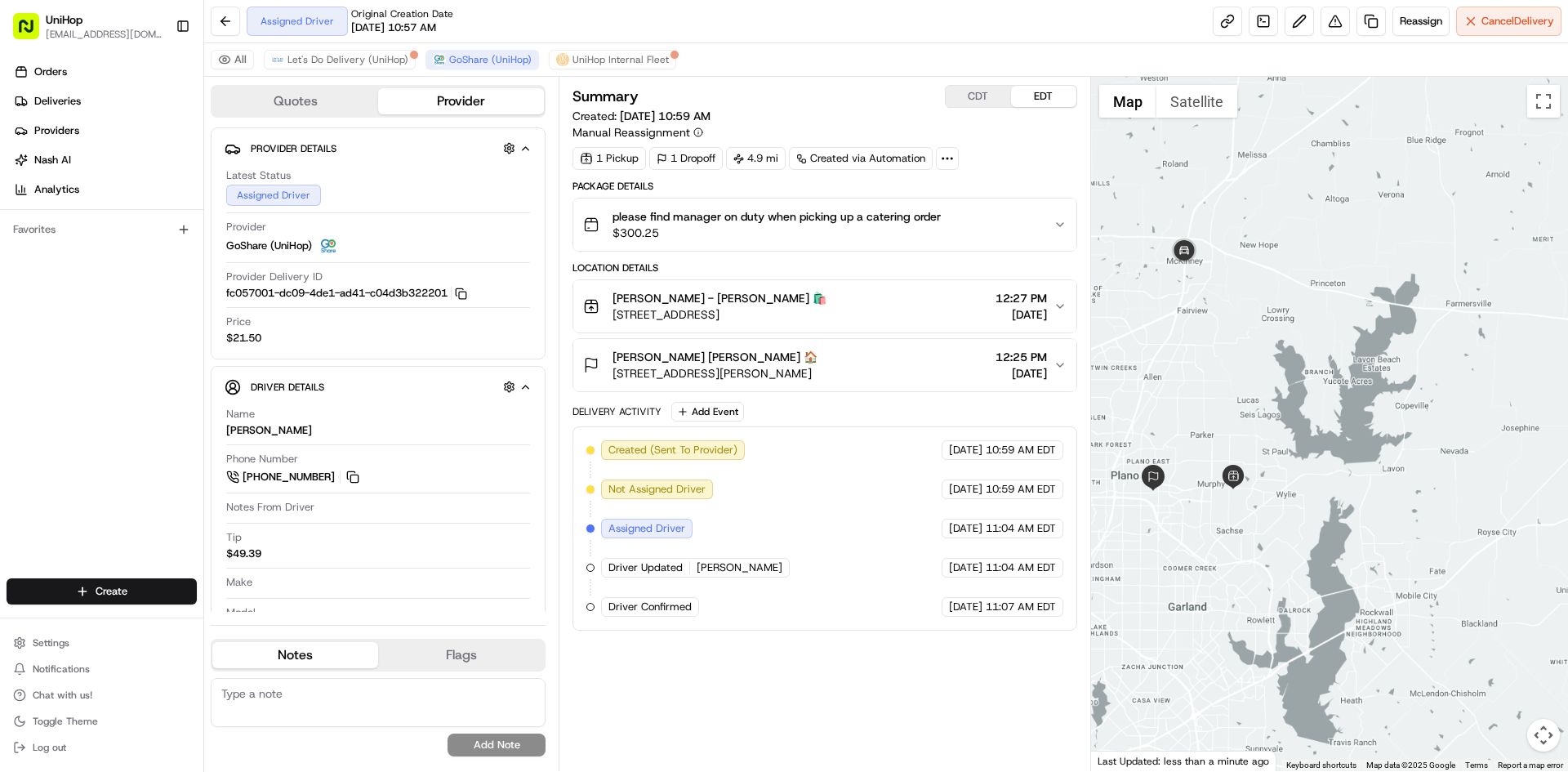
drag, startPoint x: 1310, startPoint y: 382, endPoint x: 1395, endPoint y: 392, distance: 85.6
click at [1395, 392] on div at bounding box center [1329, 424] width 478 height 694
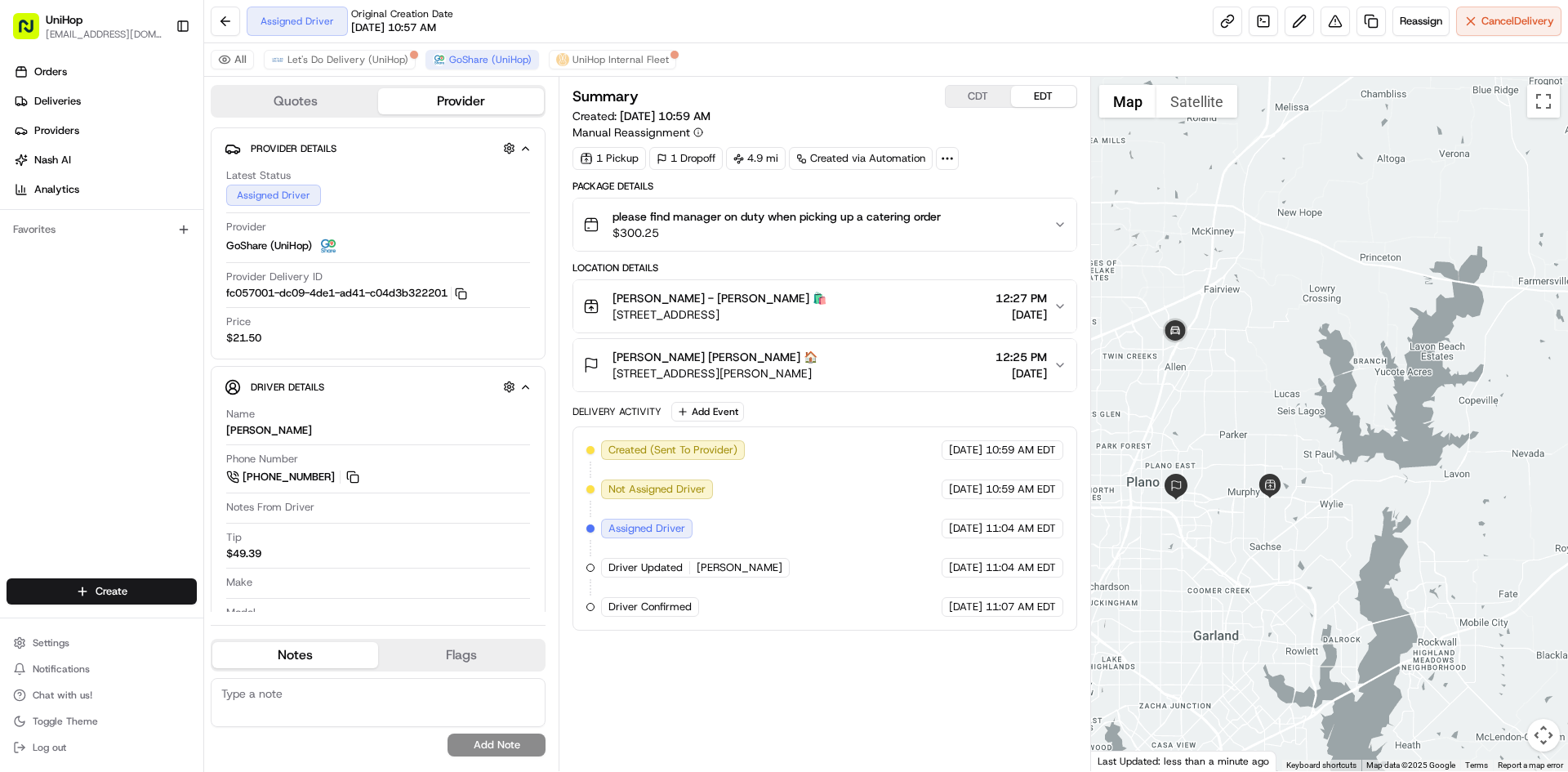
drag, startPoint x: 1263, startPoint y: 221, endPoint x: 1303, endPoint y: 214, distance: 40.6
click at [1306, 217] on div at bounding box center [1329, 424] width 478 height 694
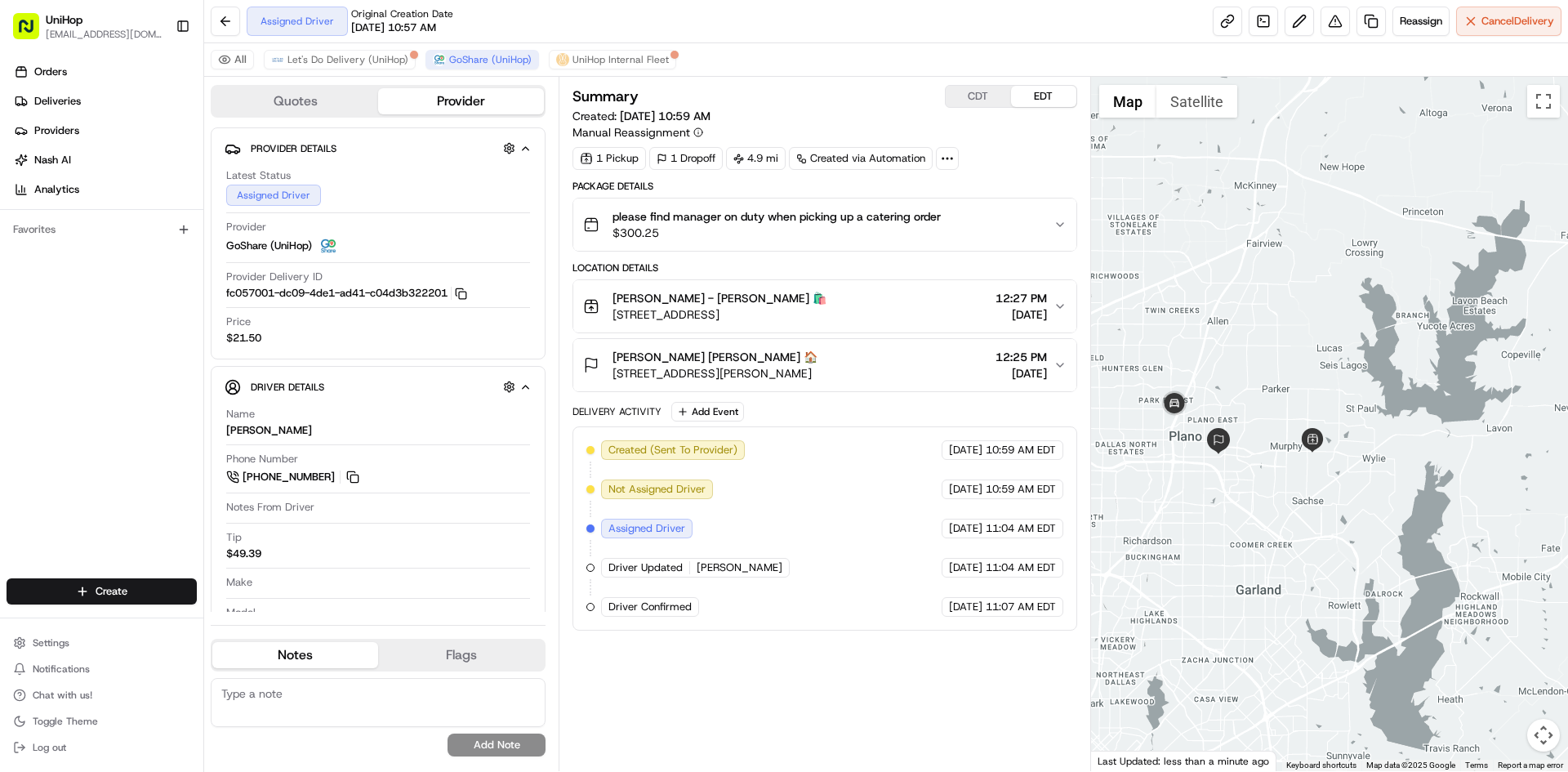
click at [1230, 315] on div at bounding box center [1329, 424] width 478 height 694
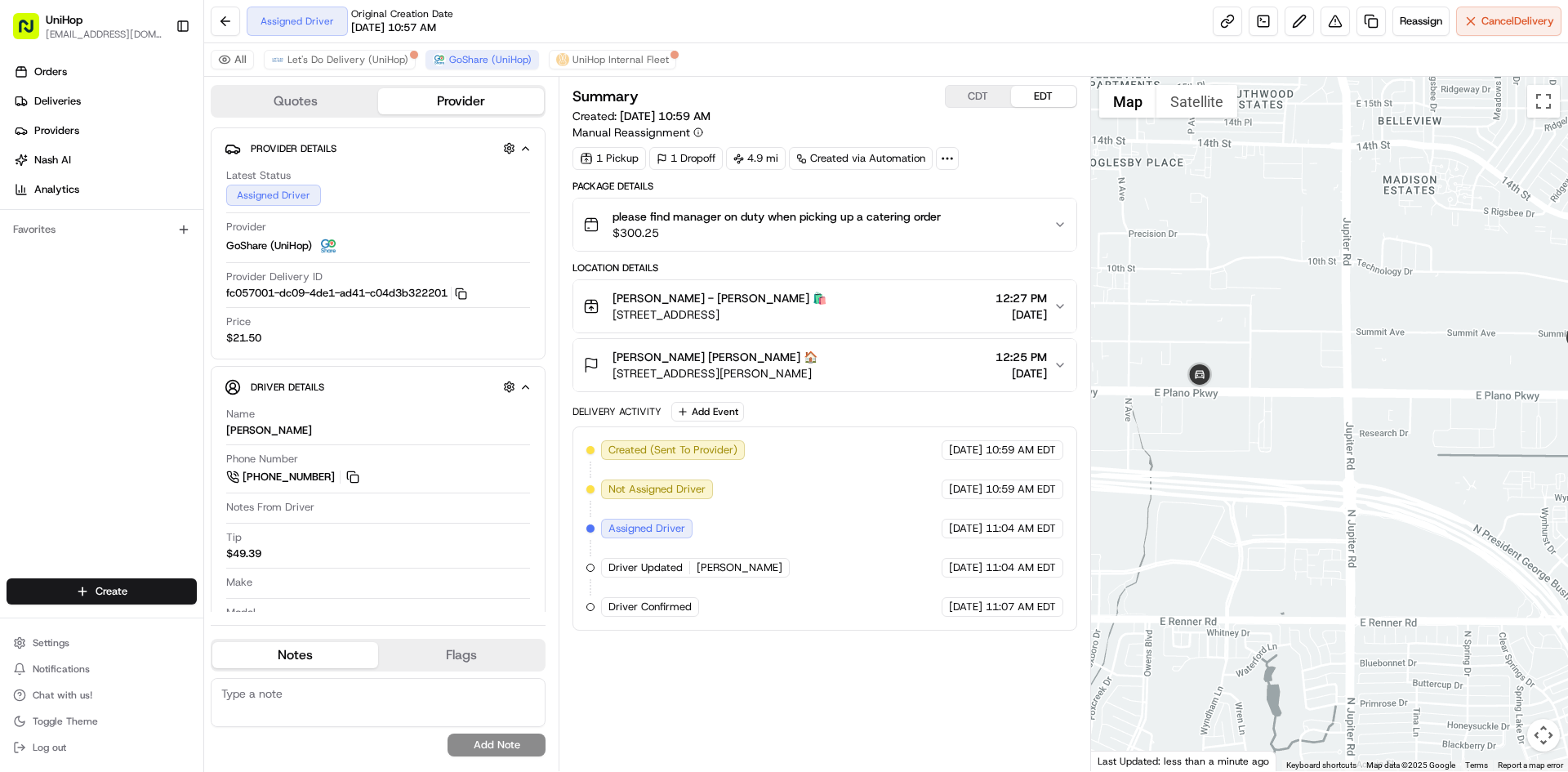
drag, startPoint x: 1358, startPoint y: 456, endPoint x: 1312, endPoint y: 448, distance: 46.7
click at [1317, 451] on div at bounding box center [1329, 424] width 478 height 694
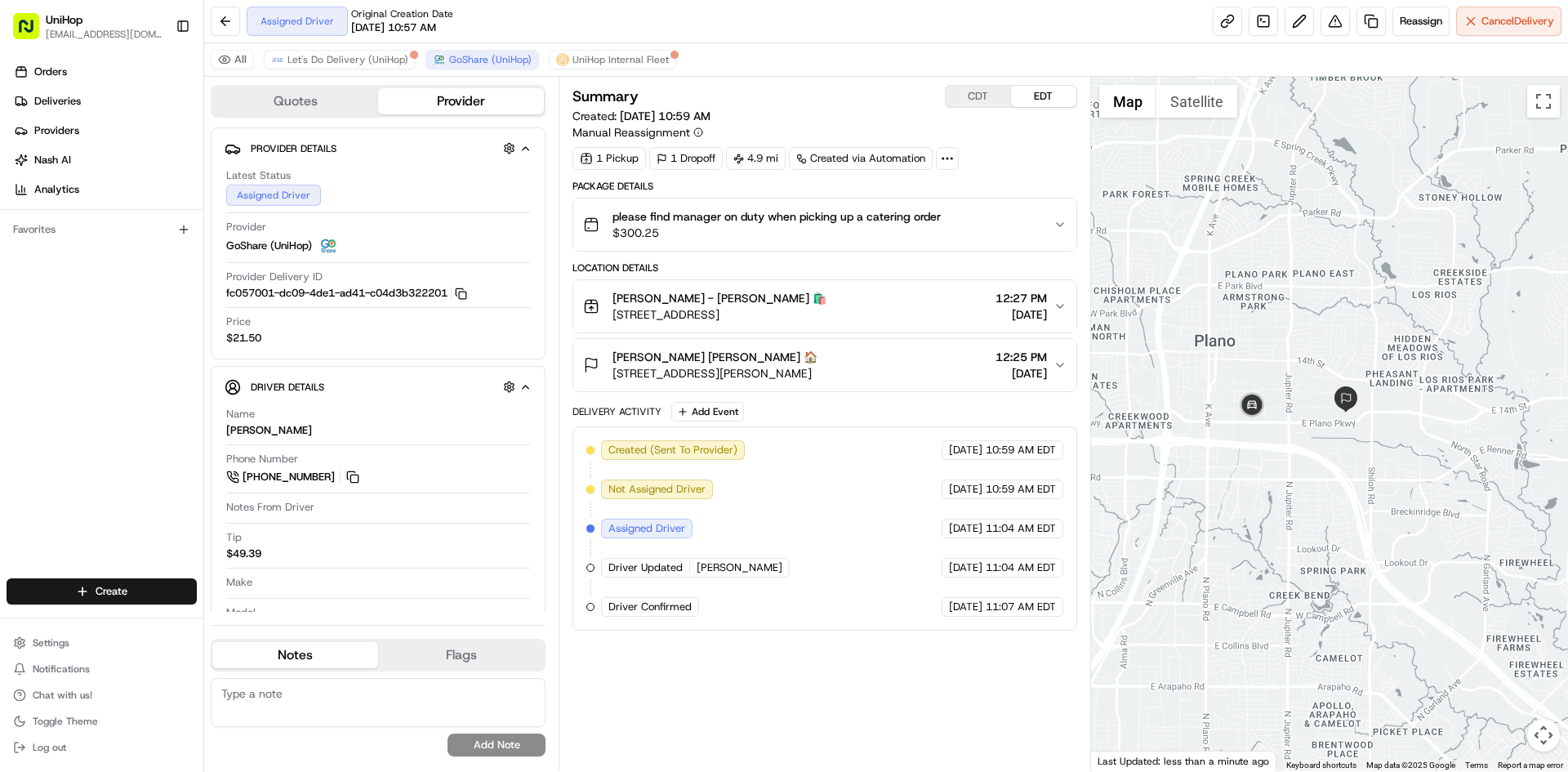
drag, startPoint x: 1426, startPoint y: 457, endPoint x: 1350, endPoint y: 458, distance: 76.0
click at [1351, 459] on div at bounding box center [1329, 424] width 478 height 694
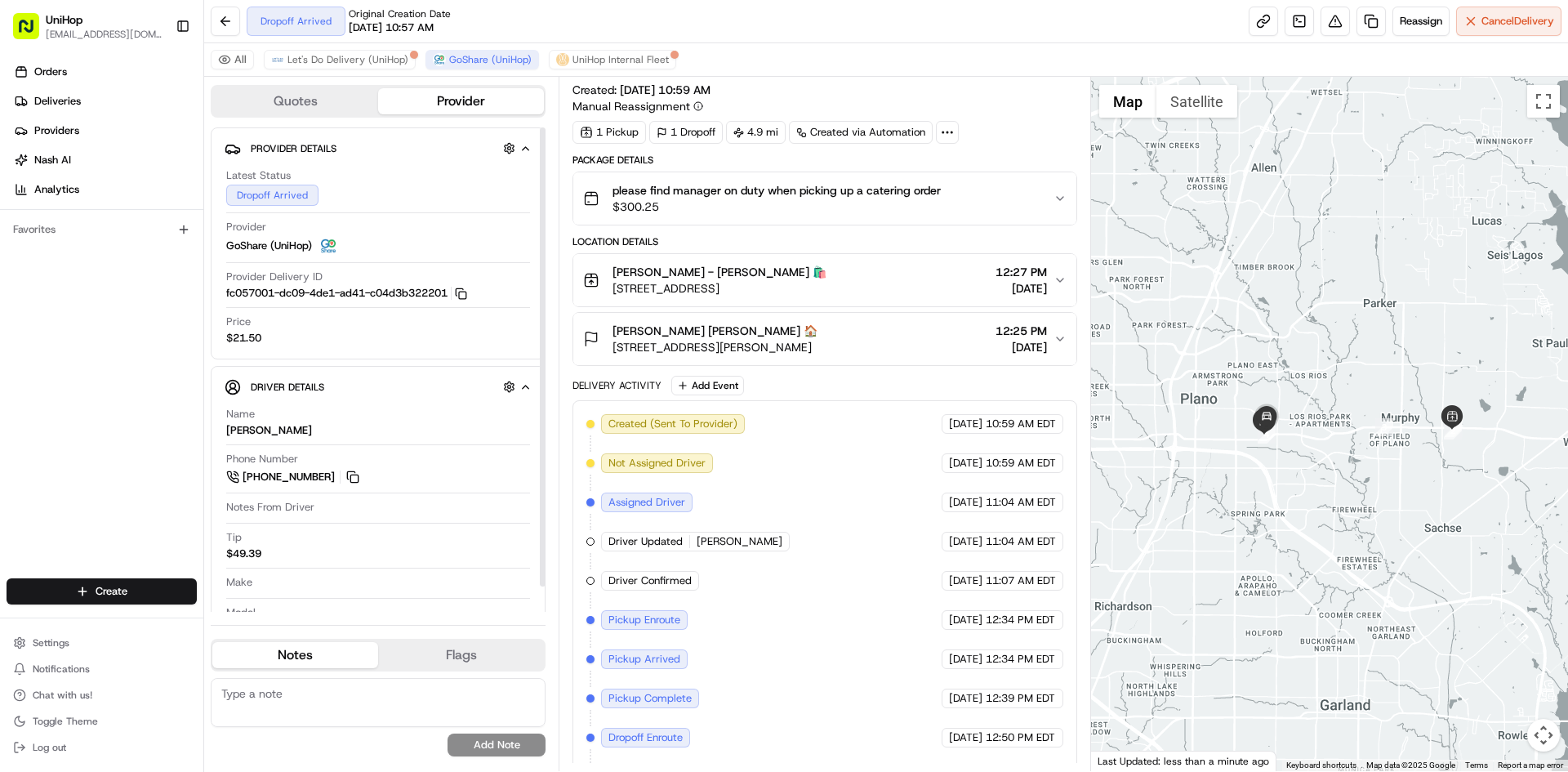
scroll to position [64, 0]
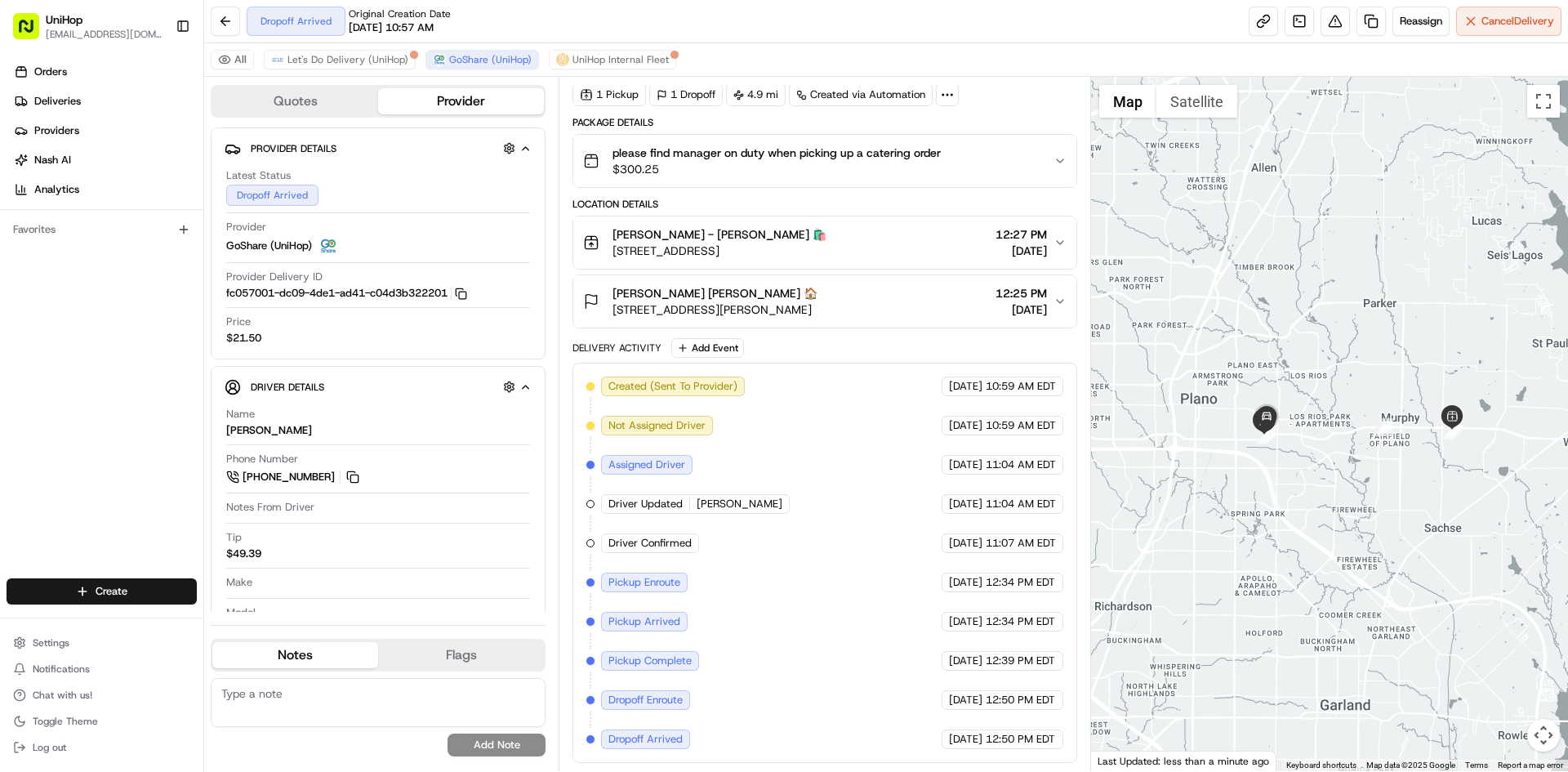
click at [15, 408] on div "Orders Deliveries Providers [PERSON_NAME] Analytics Favorites" at bounding box center [102, 320] width 203 height 536
click at [111, 450] on div "Orders Deliveries Providers [PERSON_NAME] Analytics Favorites" at bounding box center [102, 320] width 203 height 536
click at [20, 427] on div "Orders Deliveries Providers [PERSON_NAME] Analytics Favorites" at bounding box center [102, 320] width 203 height 536
click at [852, 282] on button "[PERSON_NAME] [PERSON_NAME] 🏠 [STREET_ADDRESS][PERSON_NAME] 12:25 PM [DATE]" at bounding box center [825, 301] width 503 height 52
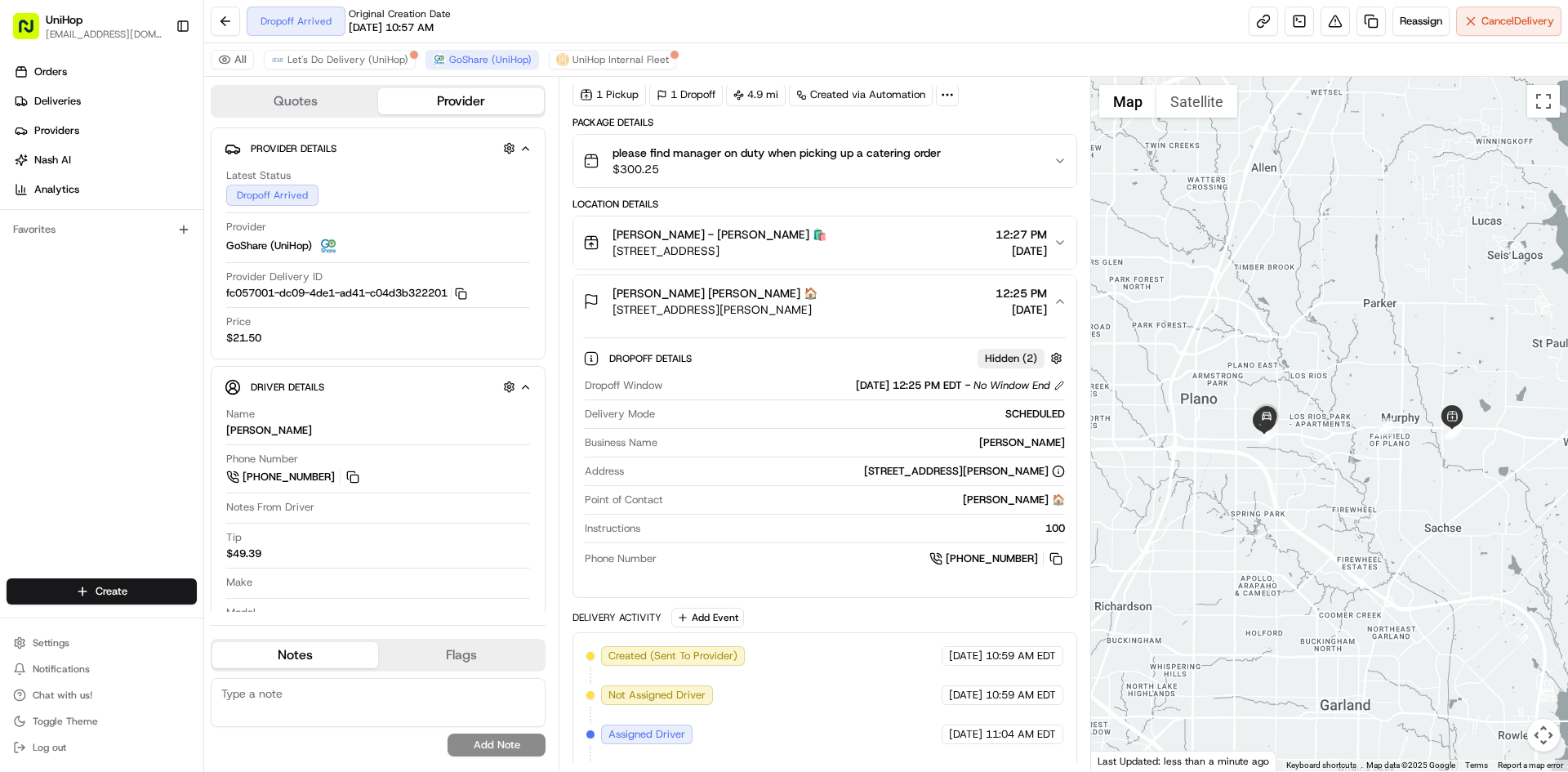
click at [850, 283] on button "[PERSON_NAME] [PERSON_NAME] 🏠 [STREET_ADDRESS][PERSON_NAME] 12:25 PM [DATE]" at bounding box center [825, 301] width 503 height 52
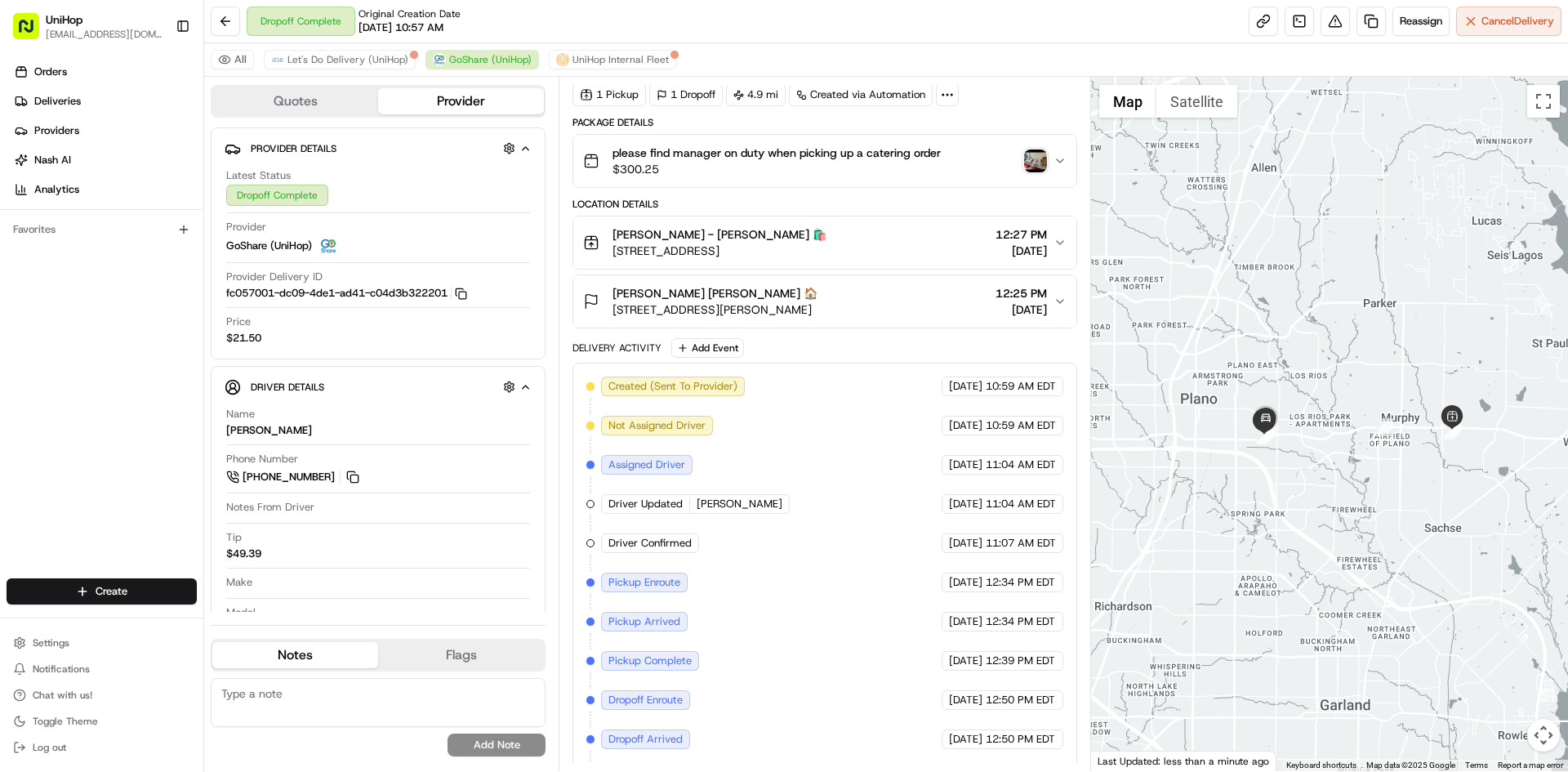
click at [1029, 165] on img "button" at bounding box center [1035, 161] width 23 height 23
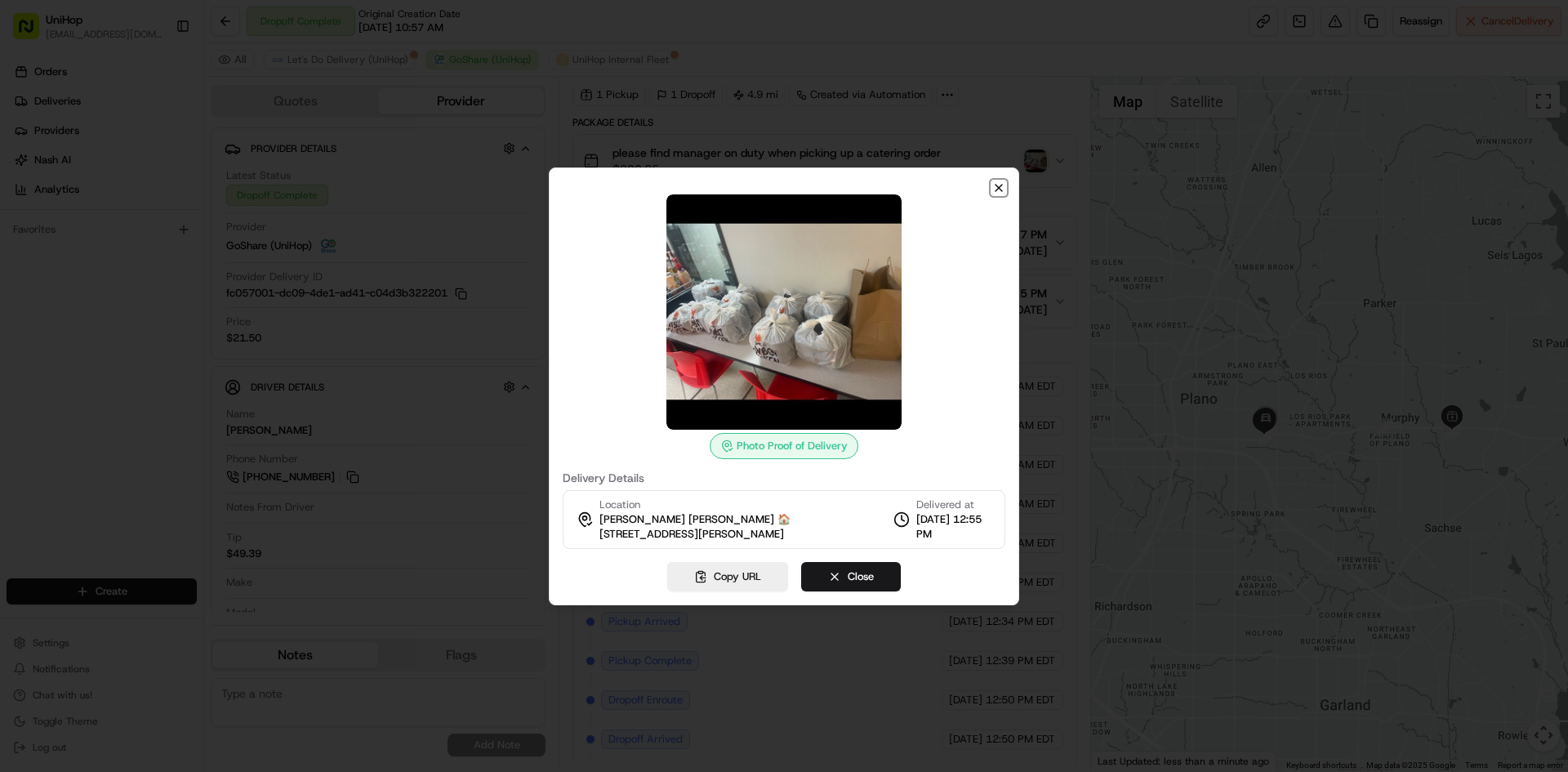
click at [999, 192] on icon "button" at bounding box center [999, 187] width 13 height 13
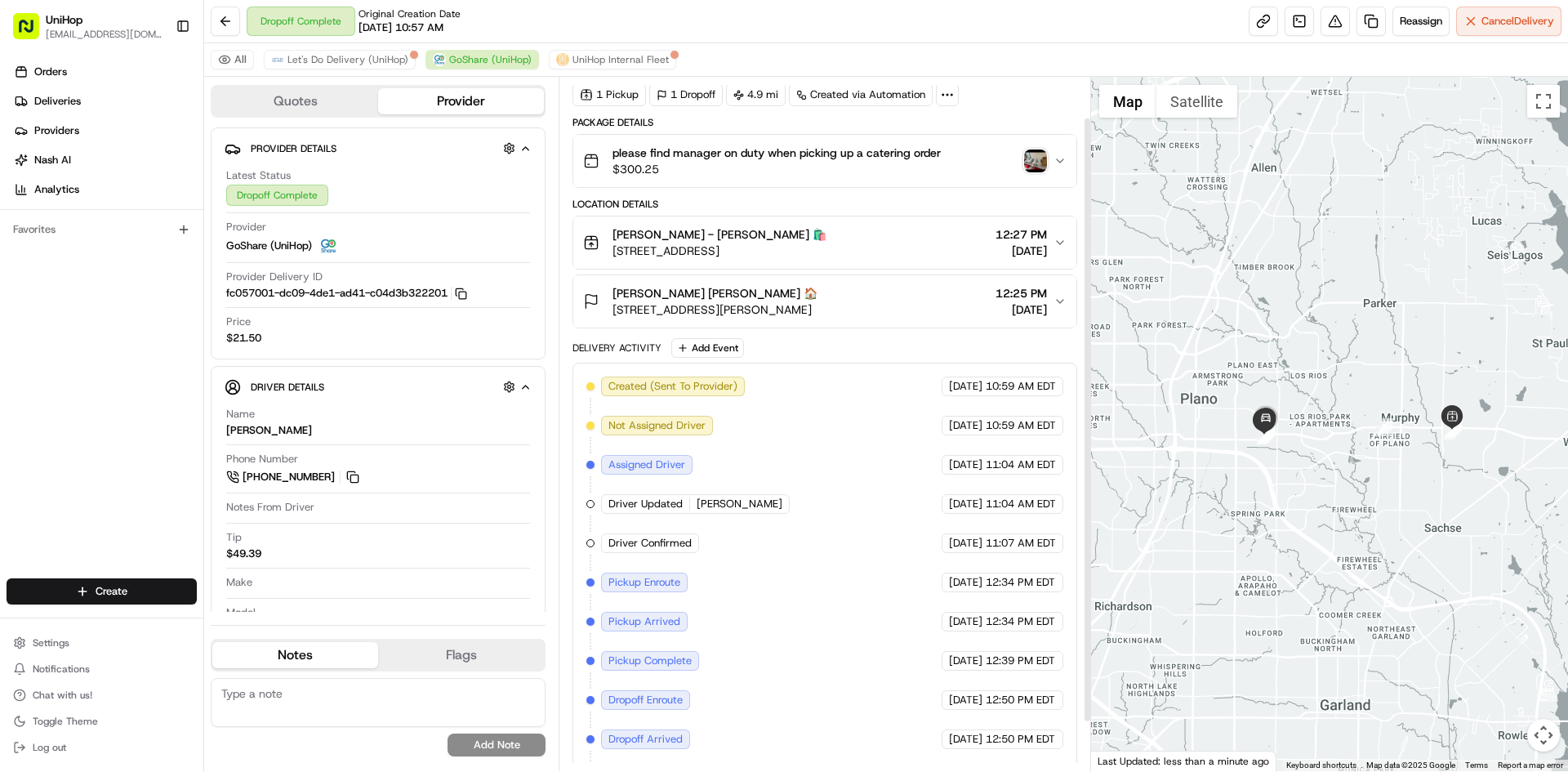
scroll to position [0, 0]
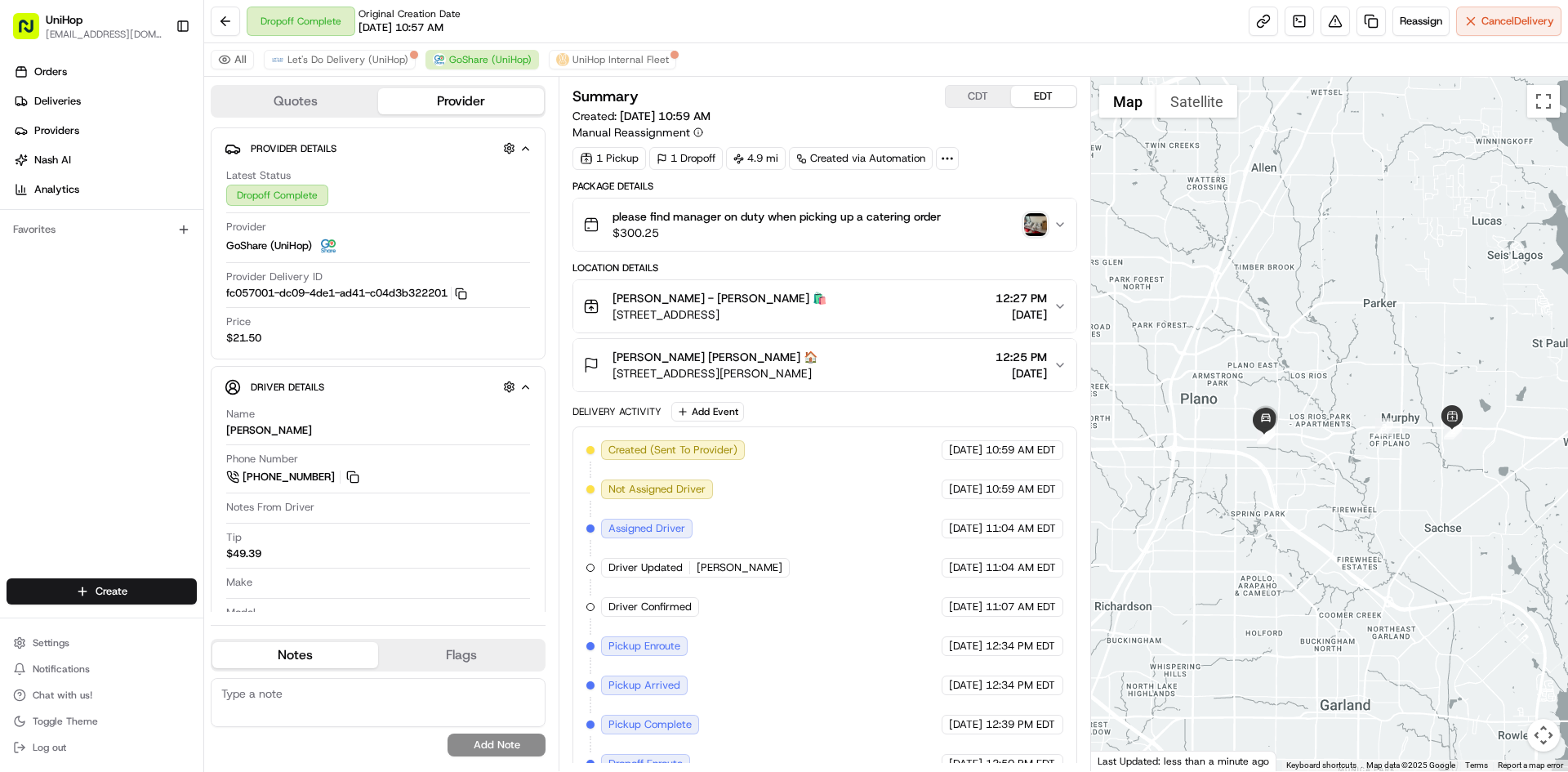
click at [1026, 225] on img "button" at bounding box center [1035, 224] width 23 height 23
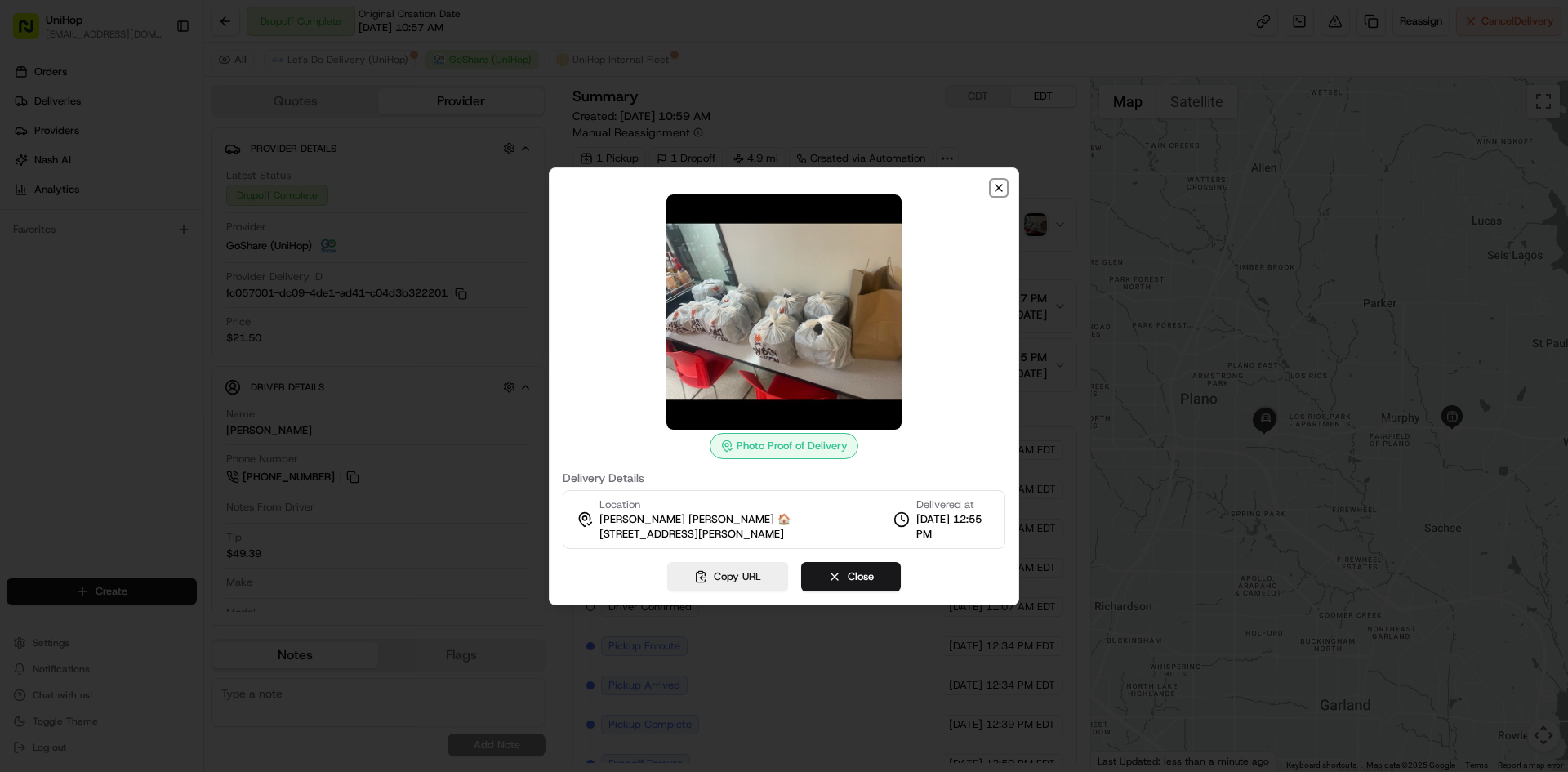
click at [999, 192] on icon "button" at bounding box center [999, 187] width 13 height 13
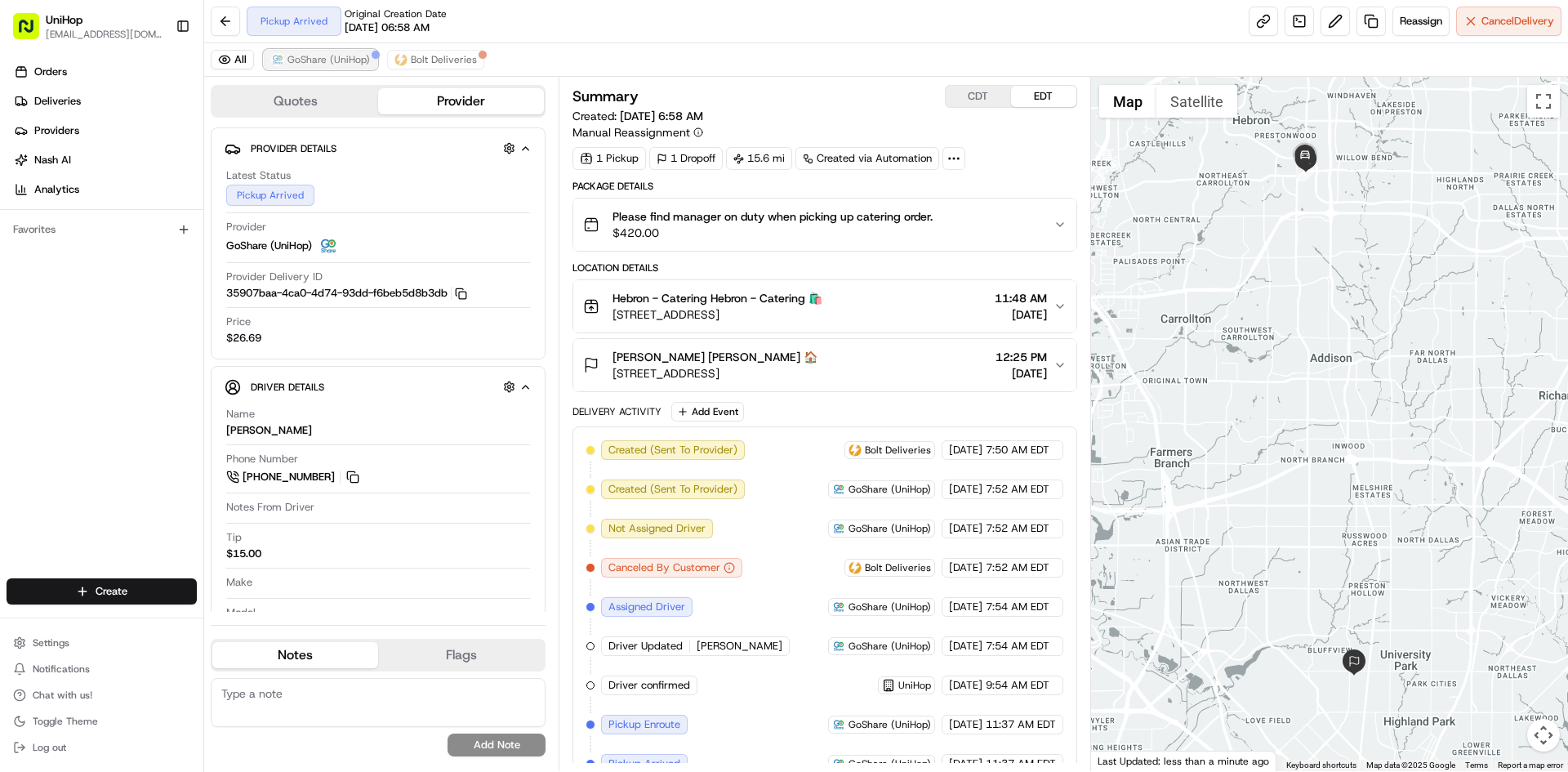
click at [351, 58] on span "GoShare (UniHop)" at bounding box center [328, 59] width 82 height 13
click at [369, 60] on button "GoShare (UniHop)" at bounding box center [321, 59] width 114 height 20
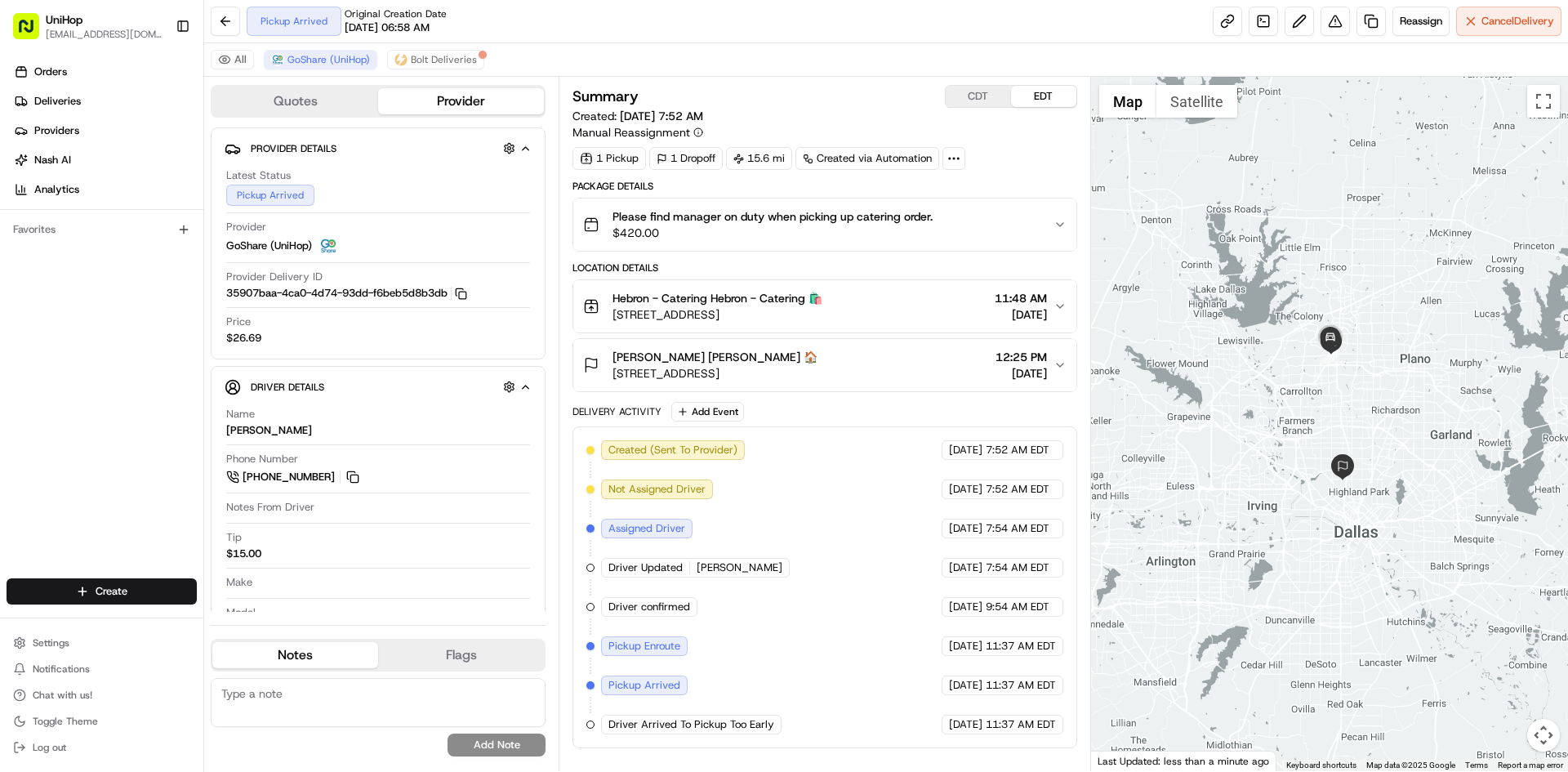
drag, startPoint x: 1422, startPoint y: 376, endPoint x: 1406, endPoint y: 375, distance: 16.0
click at [1406, 375] on div at bounding box center [1329, 424] width 478 height 694
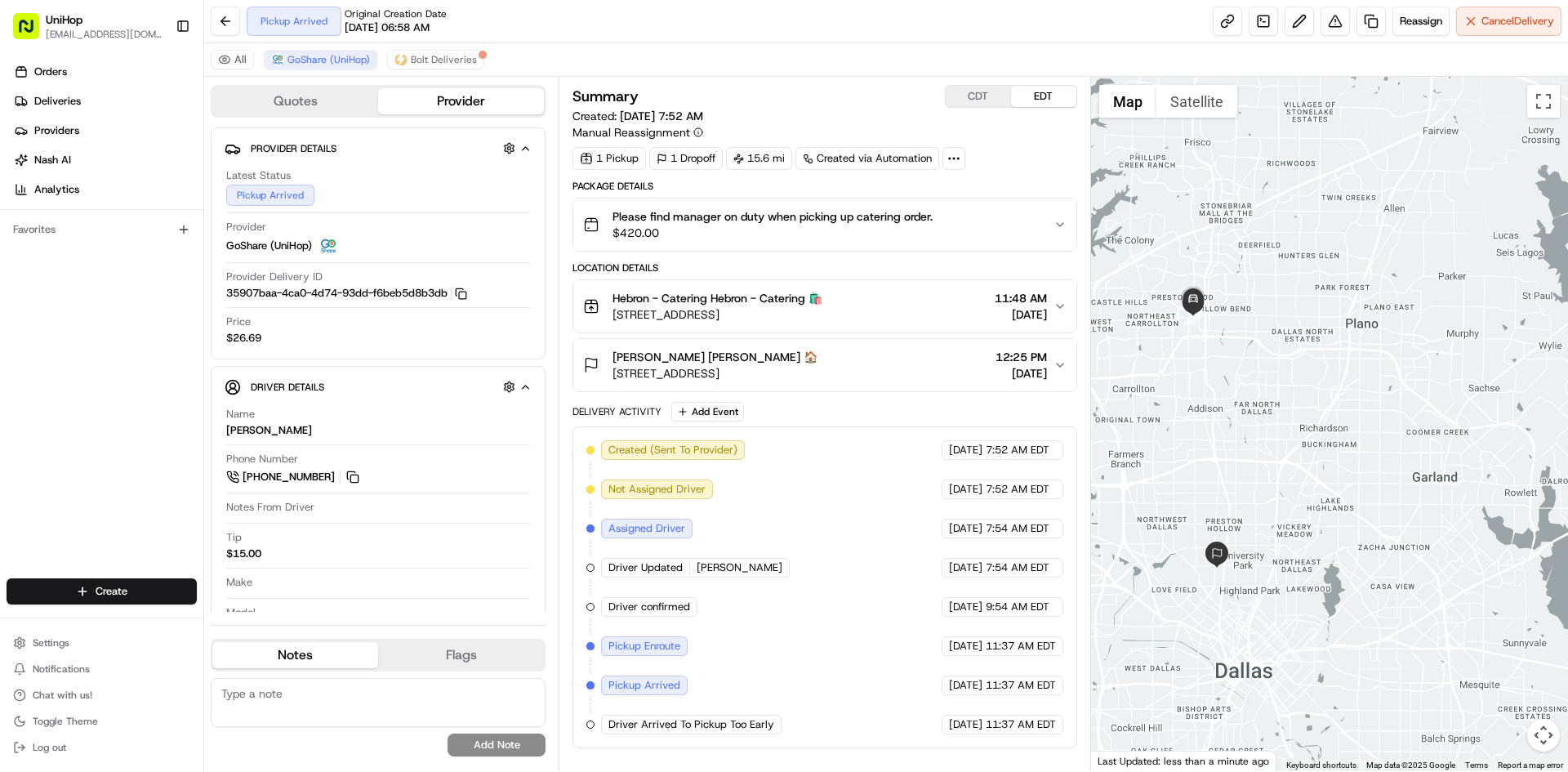
drag, startPoint x: 1388, startPoint y: 363, endPoint x: 1405, endPoint y: 342, distance: 27.0
click at [1405, 342] on div at bounding box center [1329, 424] width 478 height 694
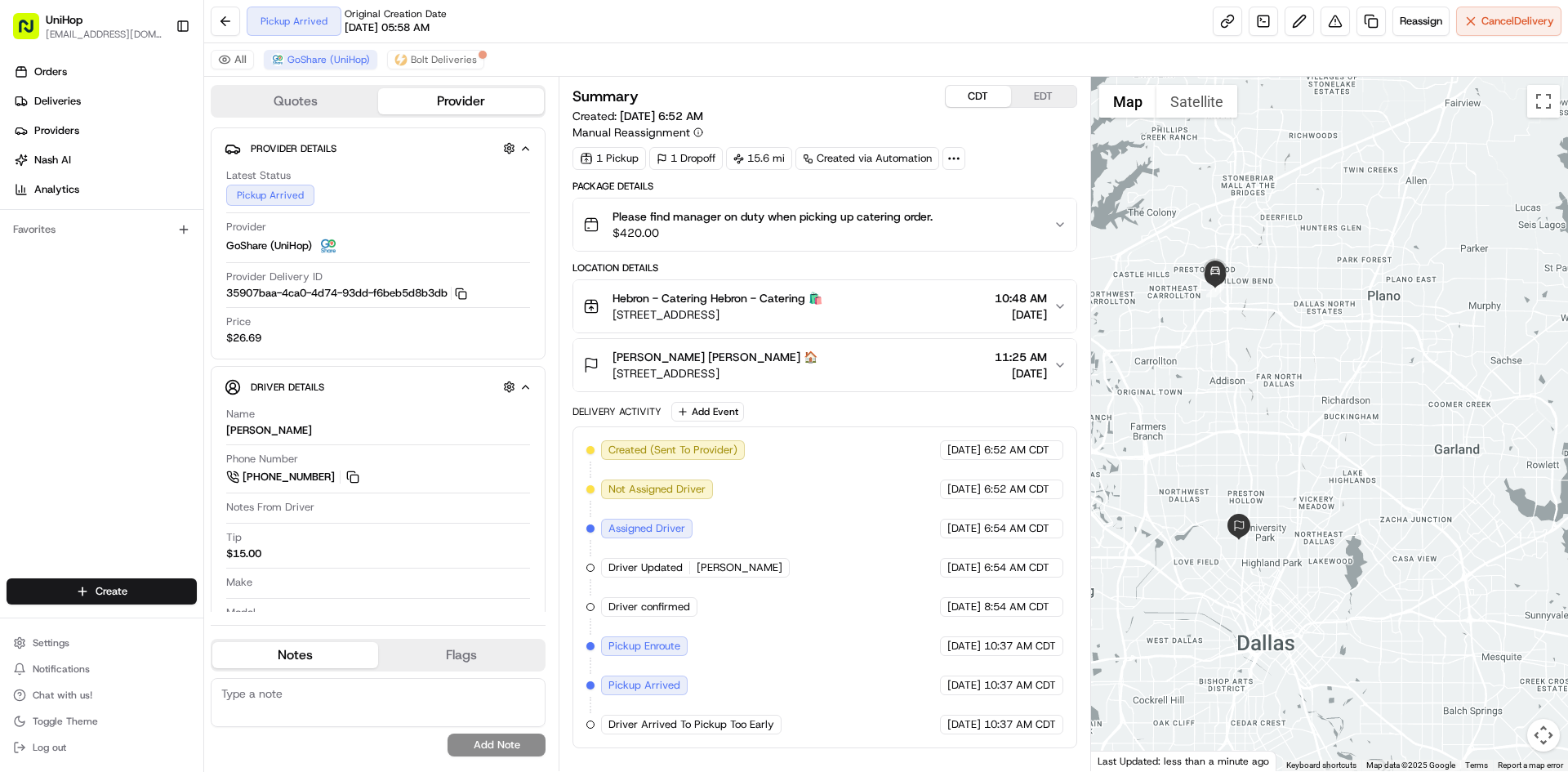
click at [977, 97] on button "CDT" at bounding box center [978, 96] width 65 height 21
click at [353, 478] on button at bounding box center [352, 476] width 18 height 18
click at [1030, 98] on button "EDT" at bounding box center [1044, 96] width 65 height 21
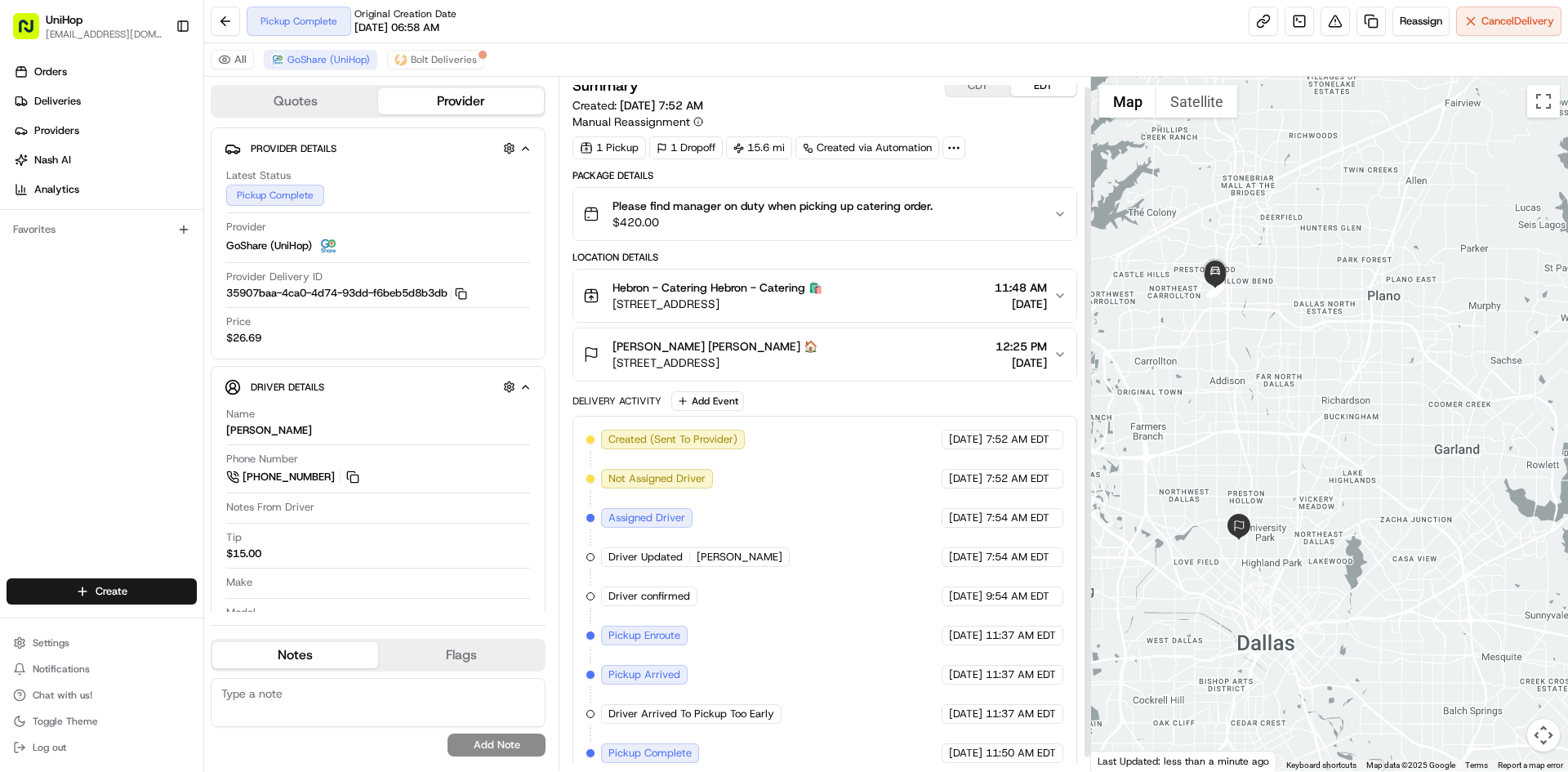
scroll to position [25, 0]
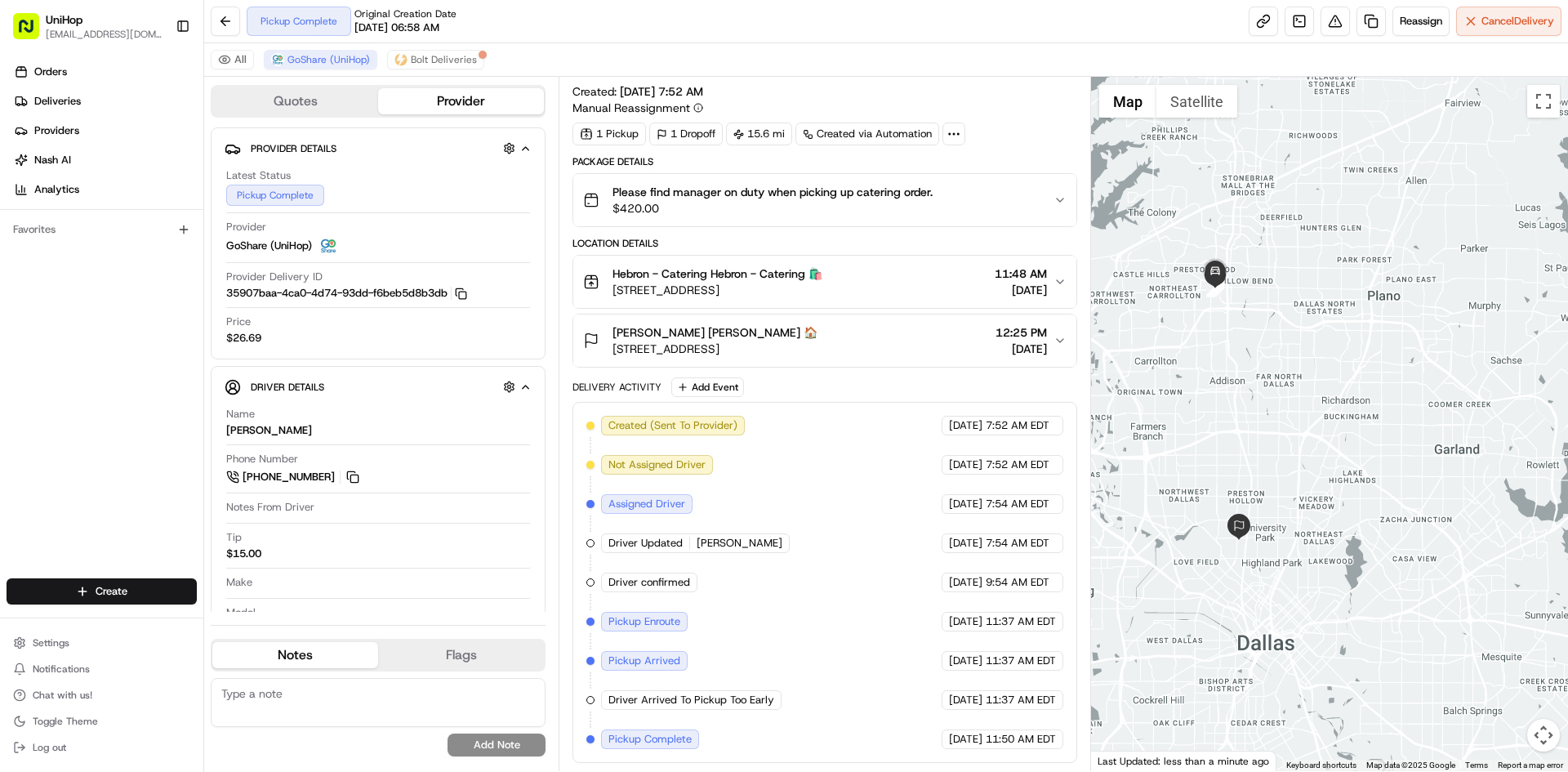
click at [863, 328] on div "[PERSON_NAME] [PERSON_NAME] 🏠 [STREET_ADDRESS] 12:25 PM [DATE]" at bounding box center [817, 340] width 469 height 32
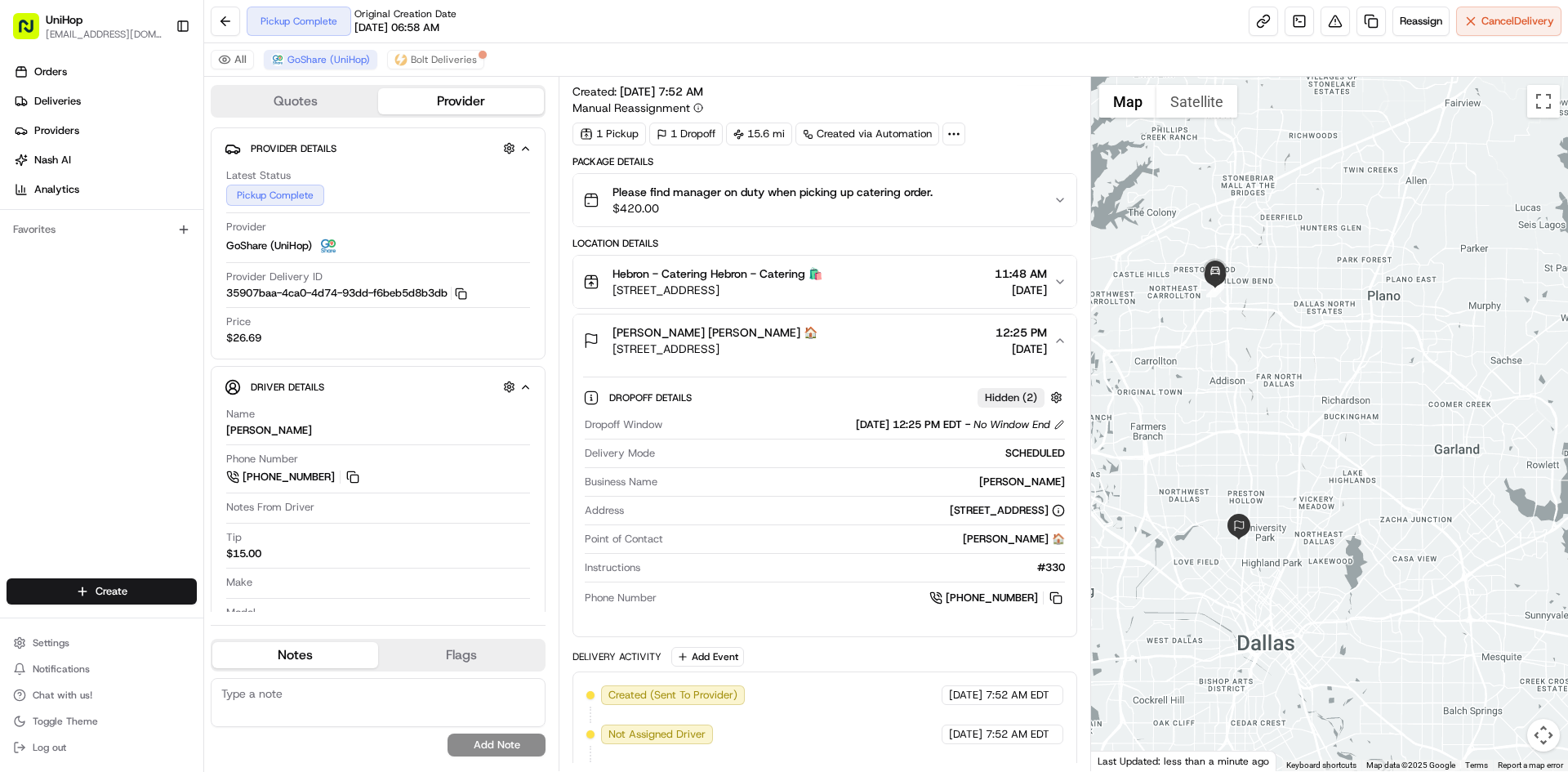
click at [863, 327] on div "[PERSON_NAME] [PERSON_NAME] 🏠 [STREET_ADDRESS] 12:25 PM [DATE]" at bounding box center [817, 340] width 469 height 32
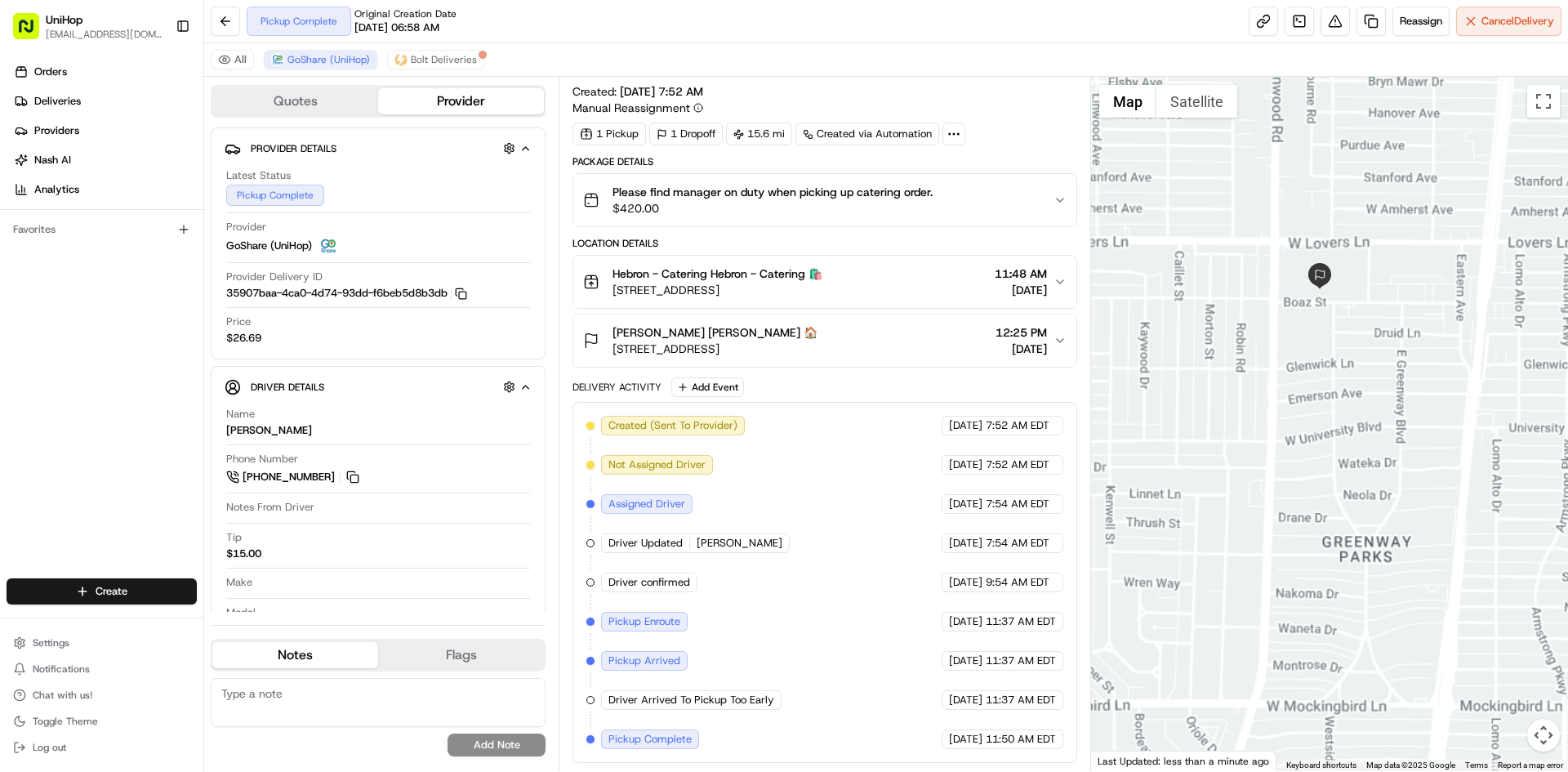
click at [1297, 308] on div at bounding box center [1329, 424] width 478 height 694
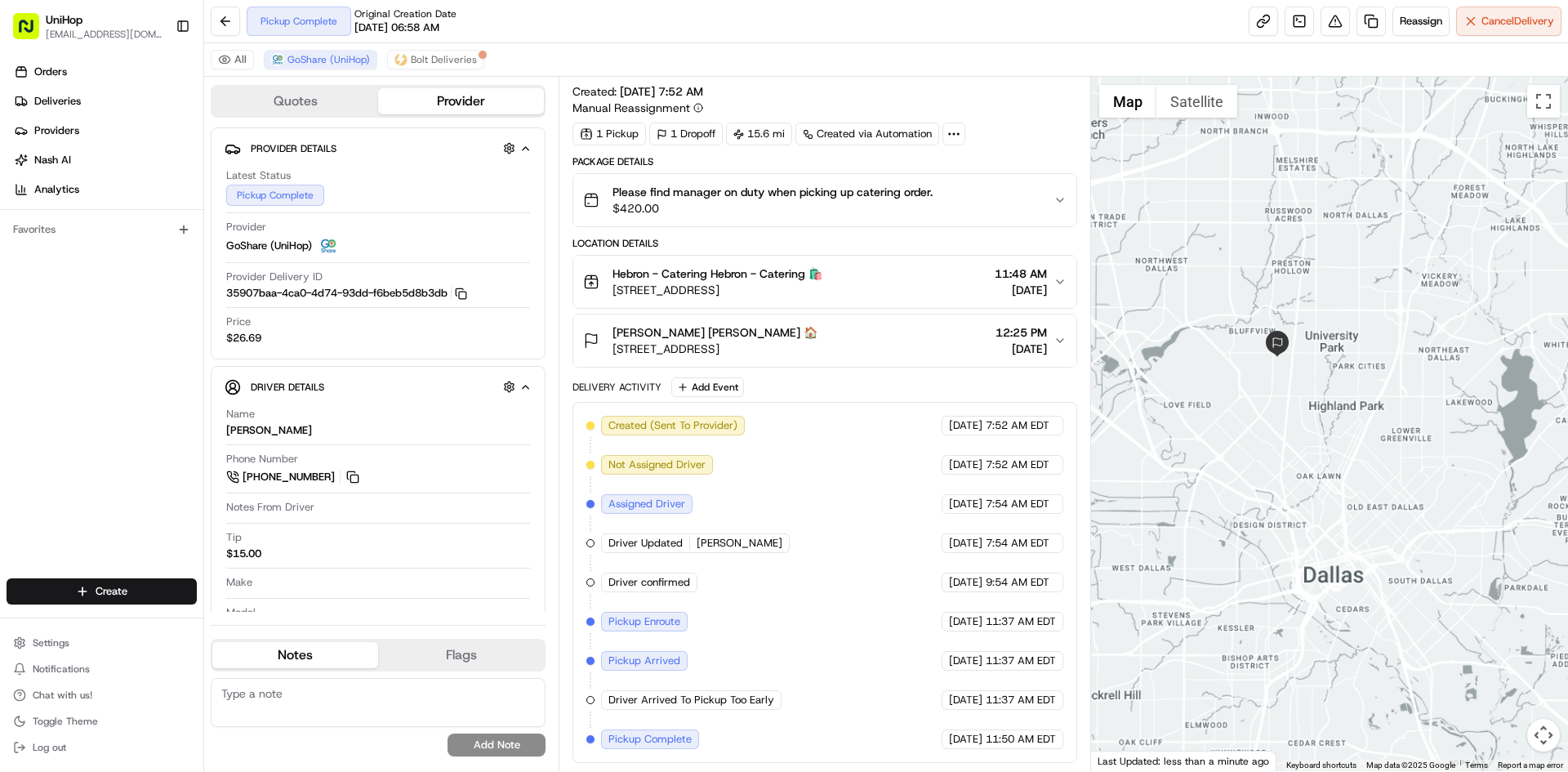
click at [1293, 296] on div at bounding box center [1329, 424] width 478 height 694
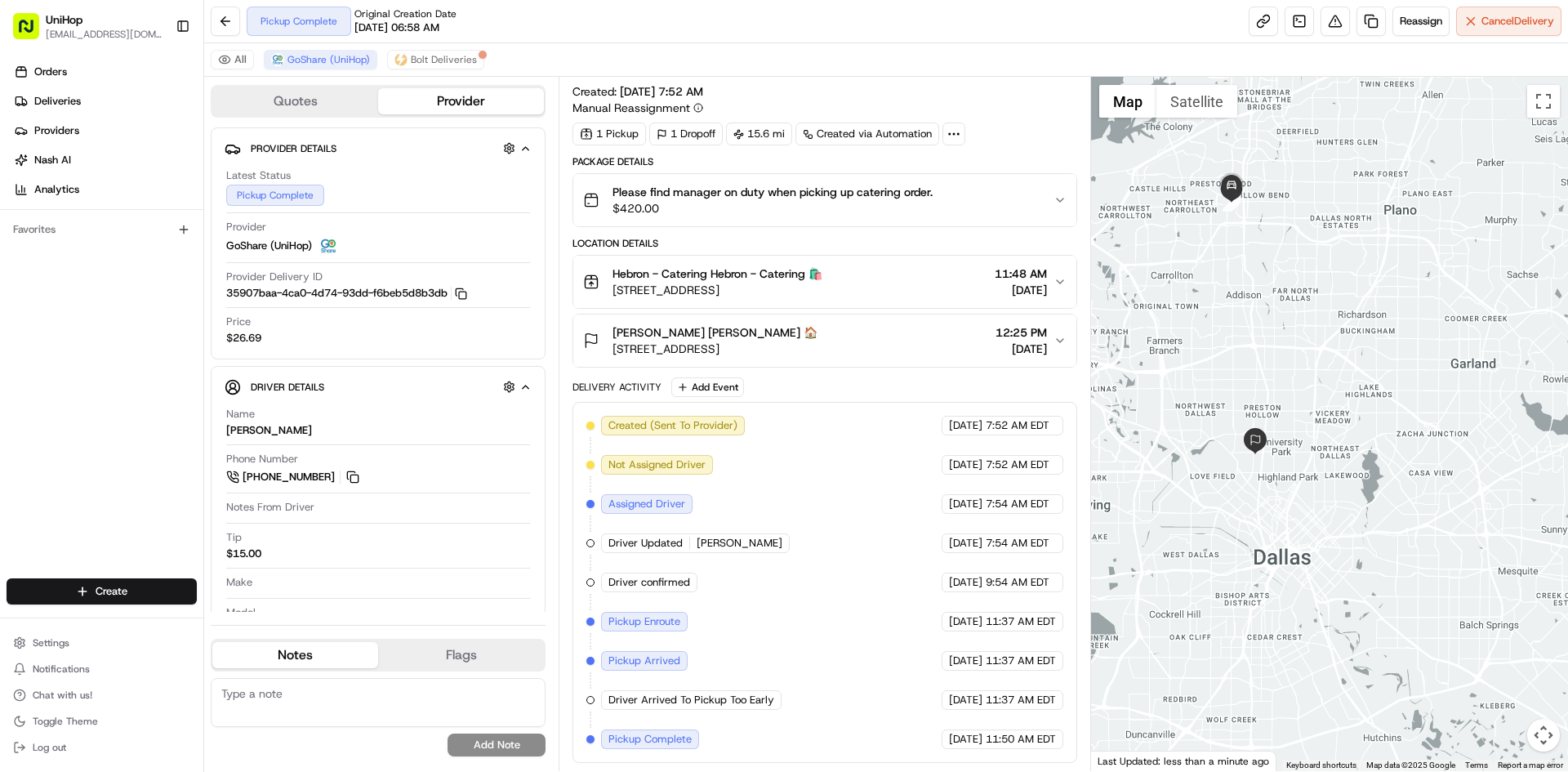
drag, startPoint x: 1299, startPoint y: 317, endPoint x: 1299, endPoint y: 351, distance: 34.0
click at [1299, 351] on div at bounding box center [1329, 424] width 478 height 694
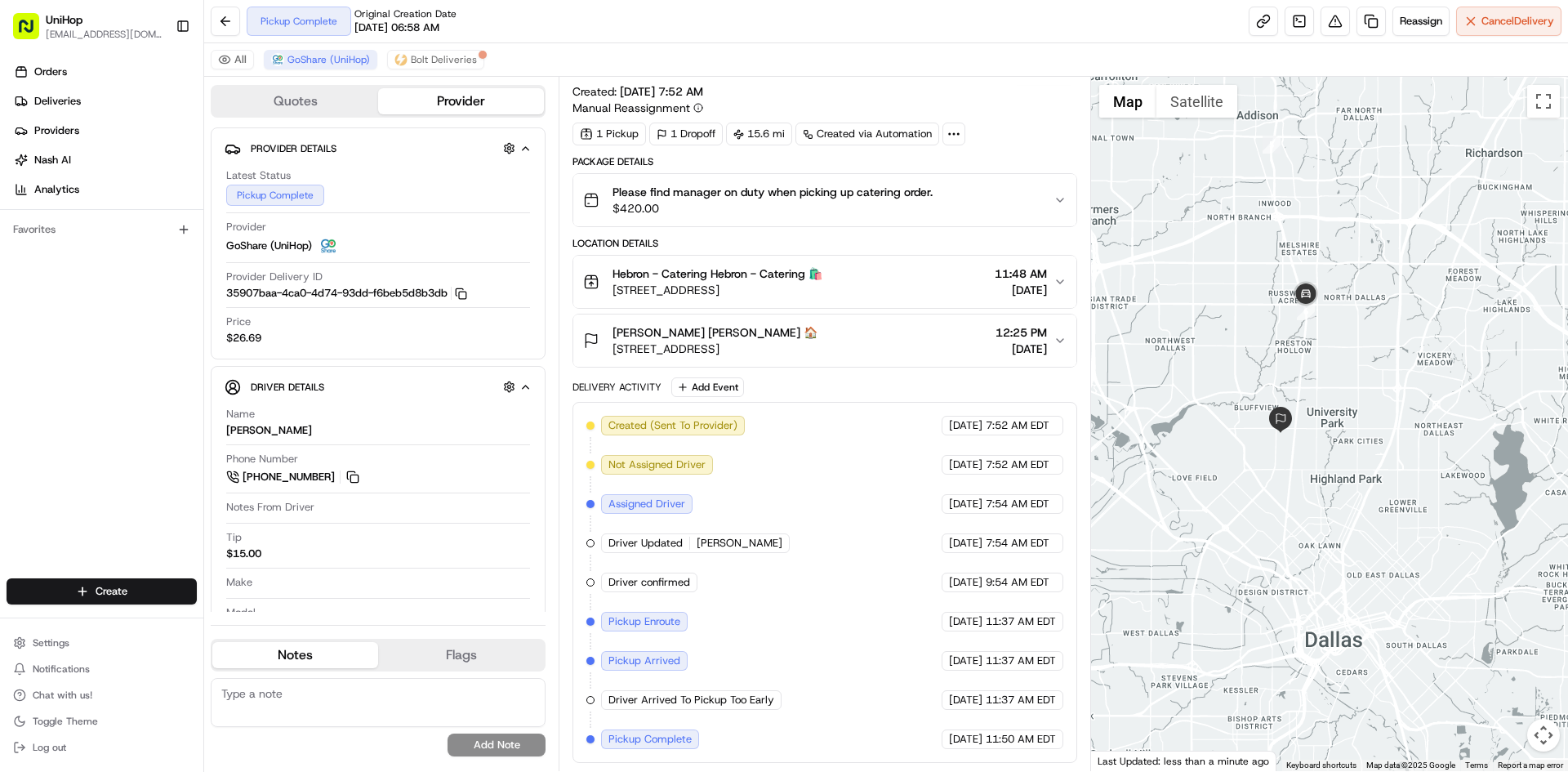
drag, startPoint x: 1245, startPoint y: 456, endPoint x: 1154, endPoint y: 437, distance: 93.0
click at [1256, 453] on div at bounding box center [1329, 424] width 478 height 694
click at [357, 485] on button at bounding box center [352, 476] width 18 height 18
click at [885, 342] on div "[PERSON_NAME] [PERSON_NAME] 🏠 [STREET_ADDRESS] 12:25 PM [DATE]" at bounding box center [817, 340] width 469 height 32
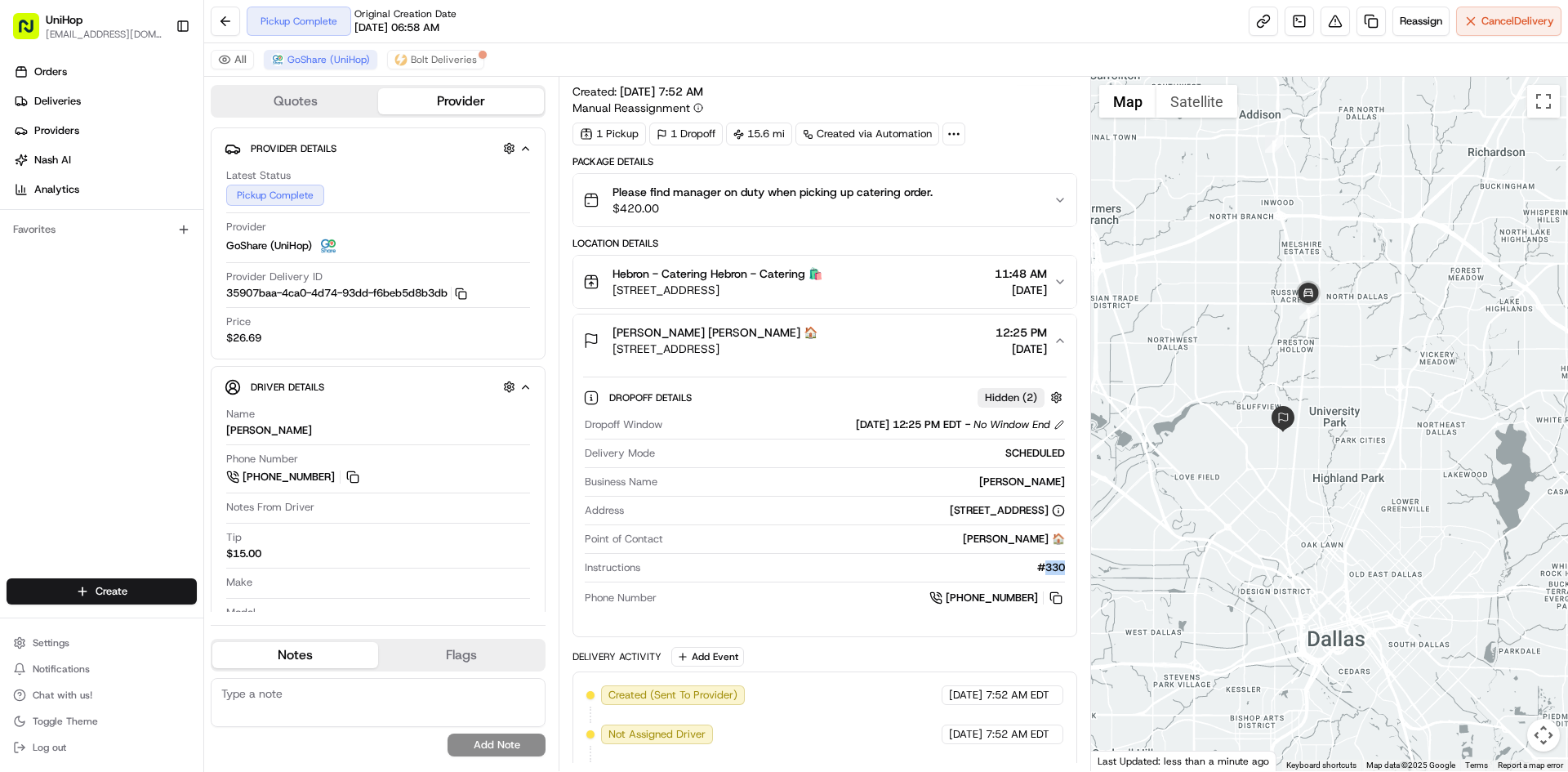
drag, startPoint x: 1040, startPoint y: 566, endPoint x: 1064, endPoint y: 566, distance: 24.0
click at [1064, 566] on div "#330" at bounding box center [856, 567] width 417 height 15
click at [1046, 566] on div "#330" at bounding box center [856, 567] width 417 height 15
drag, startPoint x: 1037, startPoint y: 565, endPoint x: 1072, endPoint y: 567, distance: 35.1
click at [1072, 567] on div "Dropoff Details Hidden ( 2 ) Dropoff Window [DATE] 12:25 PM EDT - No Window End…" at bounding box center [825, 495] width 503 height 256
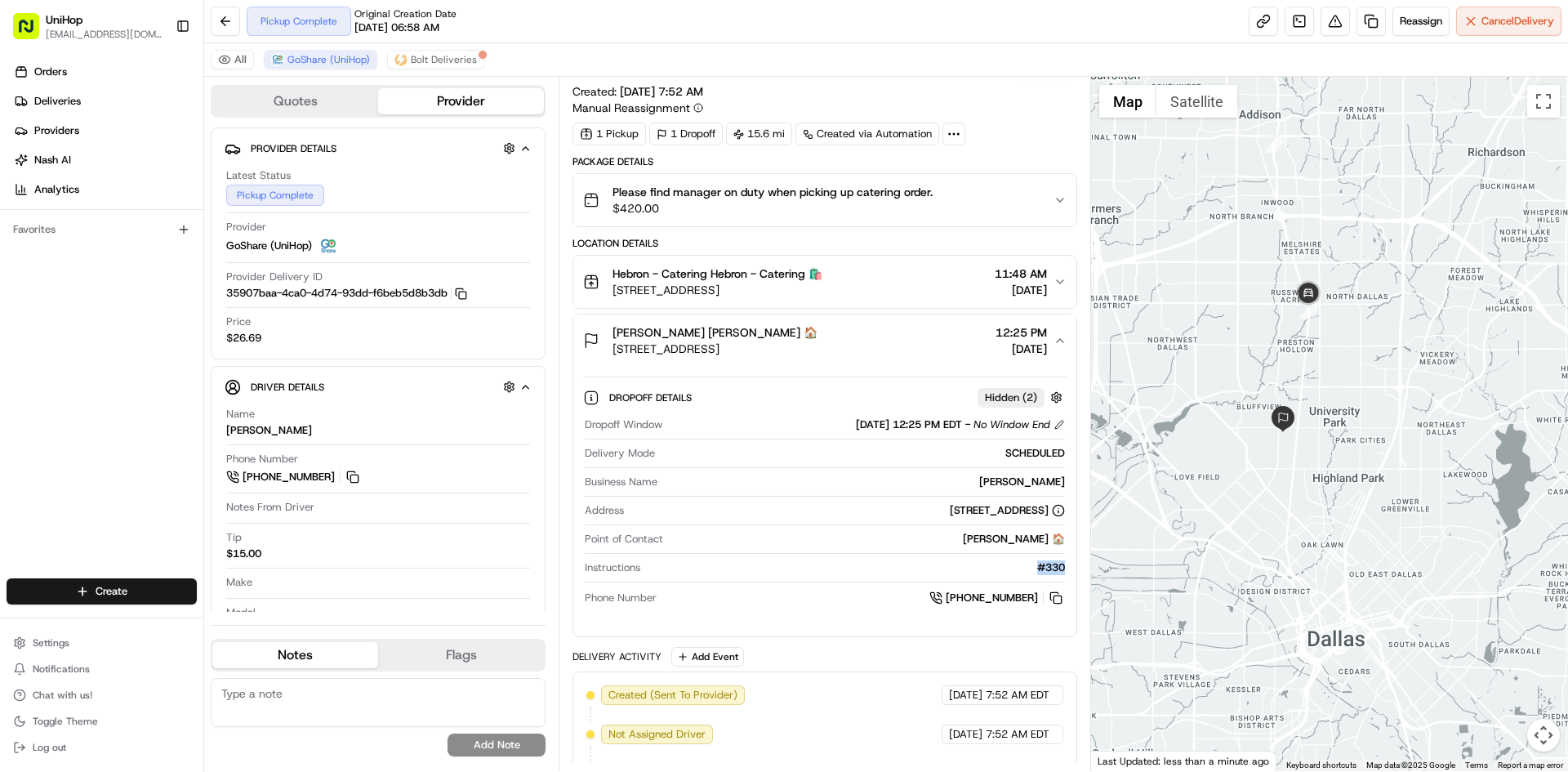
copy div "#330"
drag, startPoint x: 614, startPoint y: 330, endPoint x: 518, endPoint y: 221, distance: 145.2
click at [675, 335] on span "[PERSON_NAME] [PERSON_NAME] 🏠" at bounding box center [716, 332] width 205 height 16
copy span "[PERSON_NAME]"
drag, startPoint x: 0, startPoint y: 367, endPoint x: 510, endPoint y: 347, distance: 510.4
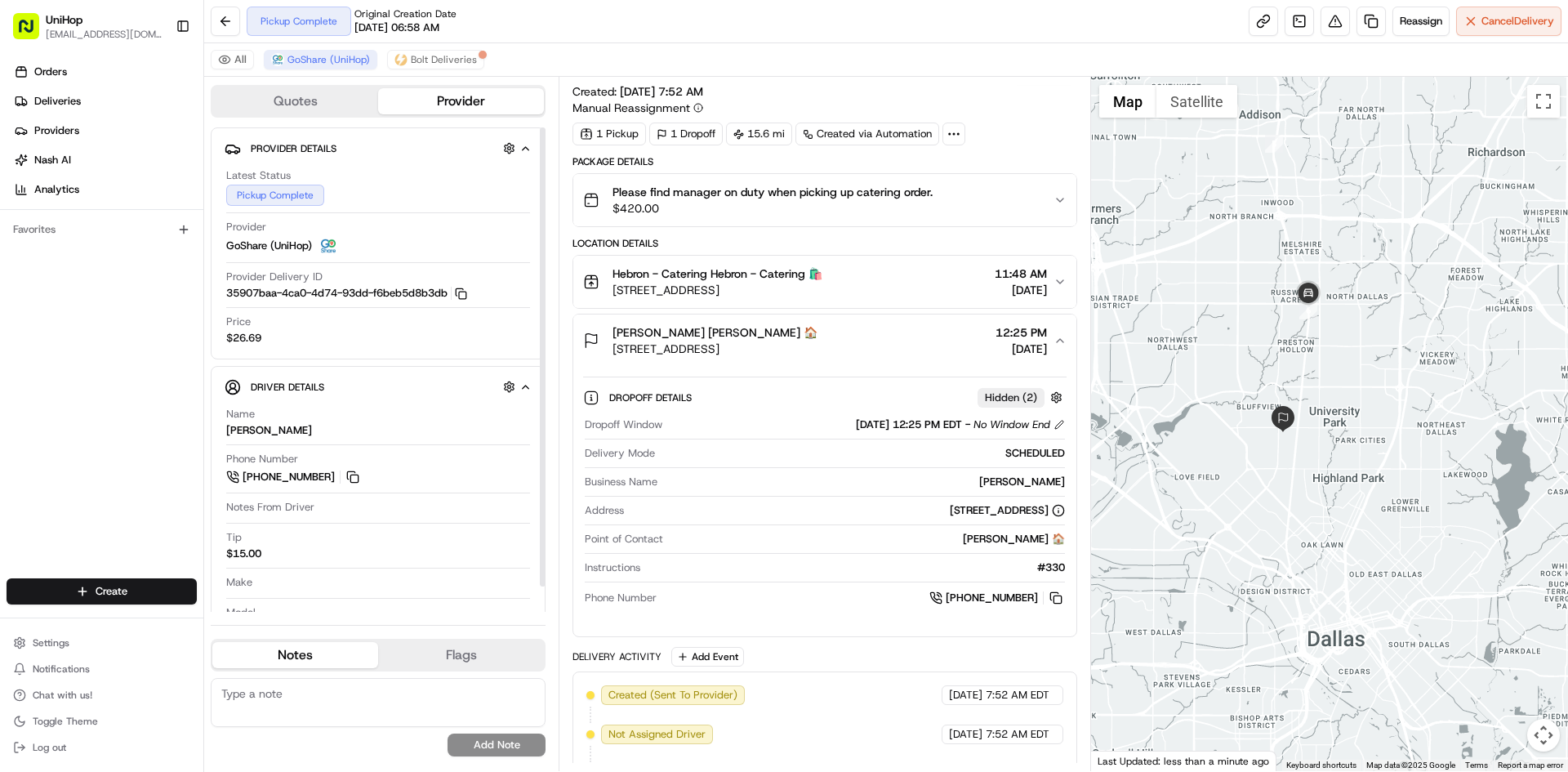
click at [2, 365] on div "Orders Deliveries Providers [PERSON_NAME] Analytics Favorites" at bounding box center [102, 320] width 203 height 536
drag, startPoint x: 614, startPoint y: 332, endPoint x: 677, endPoint y: 334, distance: 63.0
click at [677, 334] on span "[PERSON_NAME] [PERSON_NAME] 🏠" at bounding box center [716, 332] width 205 height 16
copy span "[PERSON_NAME]"
click at [875, 347] on div "[PERSON_NAME] [PERSON_NAME] 🏠 [STREET_ADDRESS] 12:25 PM [DATE]" at bounding box center [817, 340] width 469 height 32
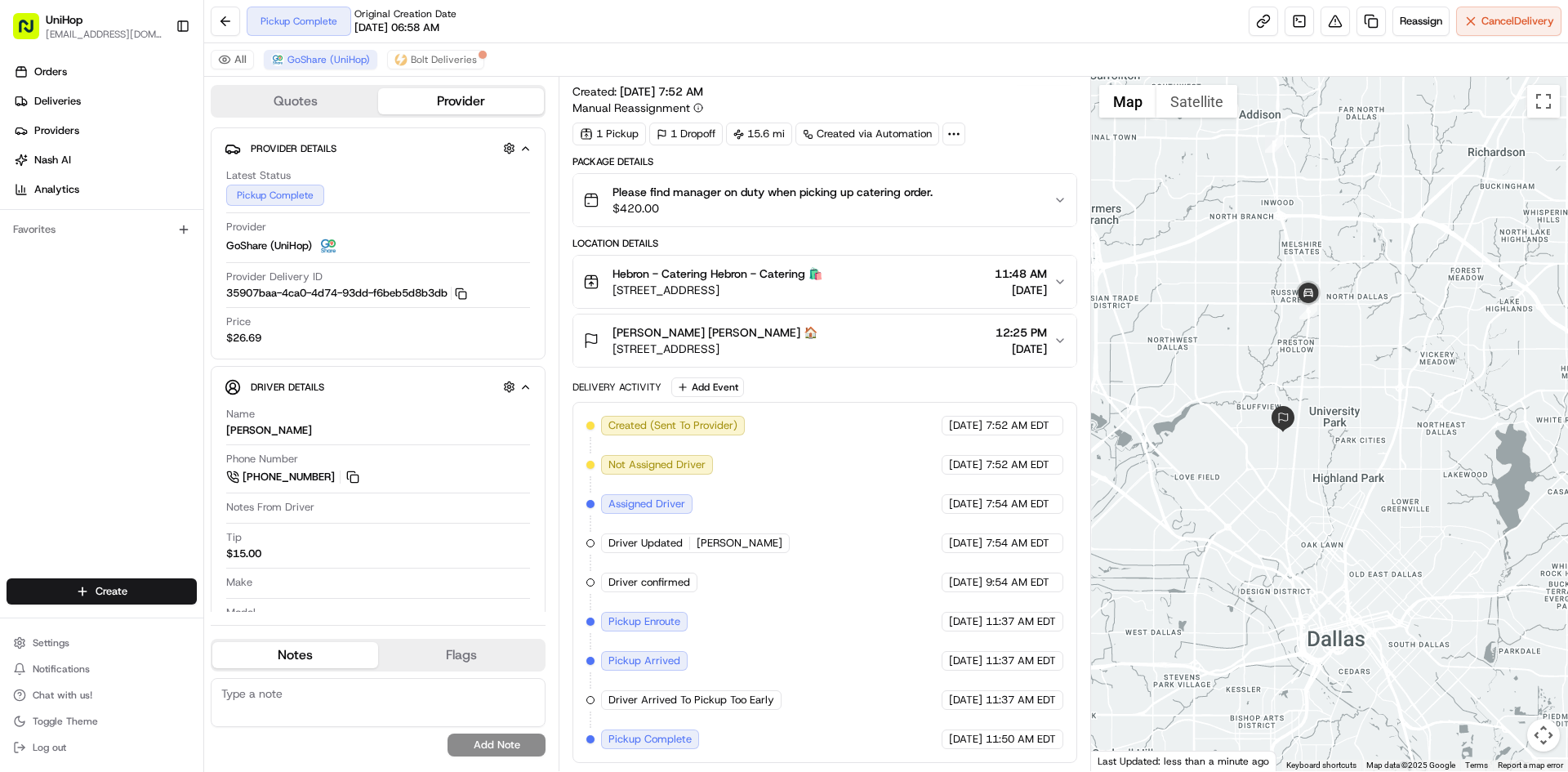
click at [937, 351] on div "[PERSON_NAME] [PERSON_NAME] 🏠 [STREET_ADDRESS] 12:25 PM [DATE]" at bounding box center [817, 340] width 469 height 32
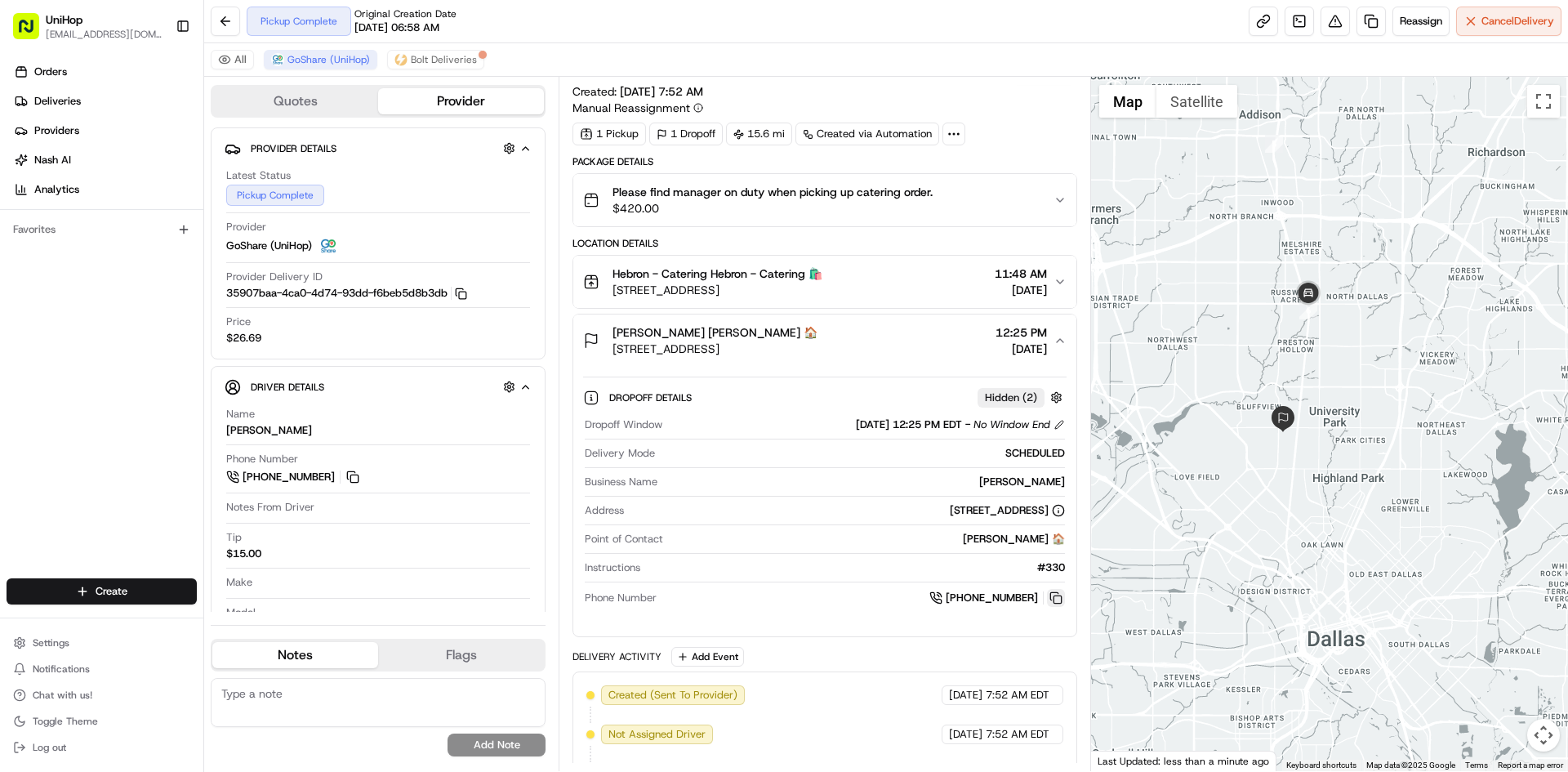
click at [1058, 597] on button at bounding box center [1056, 598] width 18 height 18
click at [817, 349] on span "[STREET_ADDRESS]" at bounding box center [716, 348] width 205 height 16
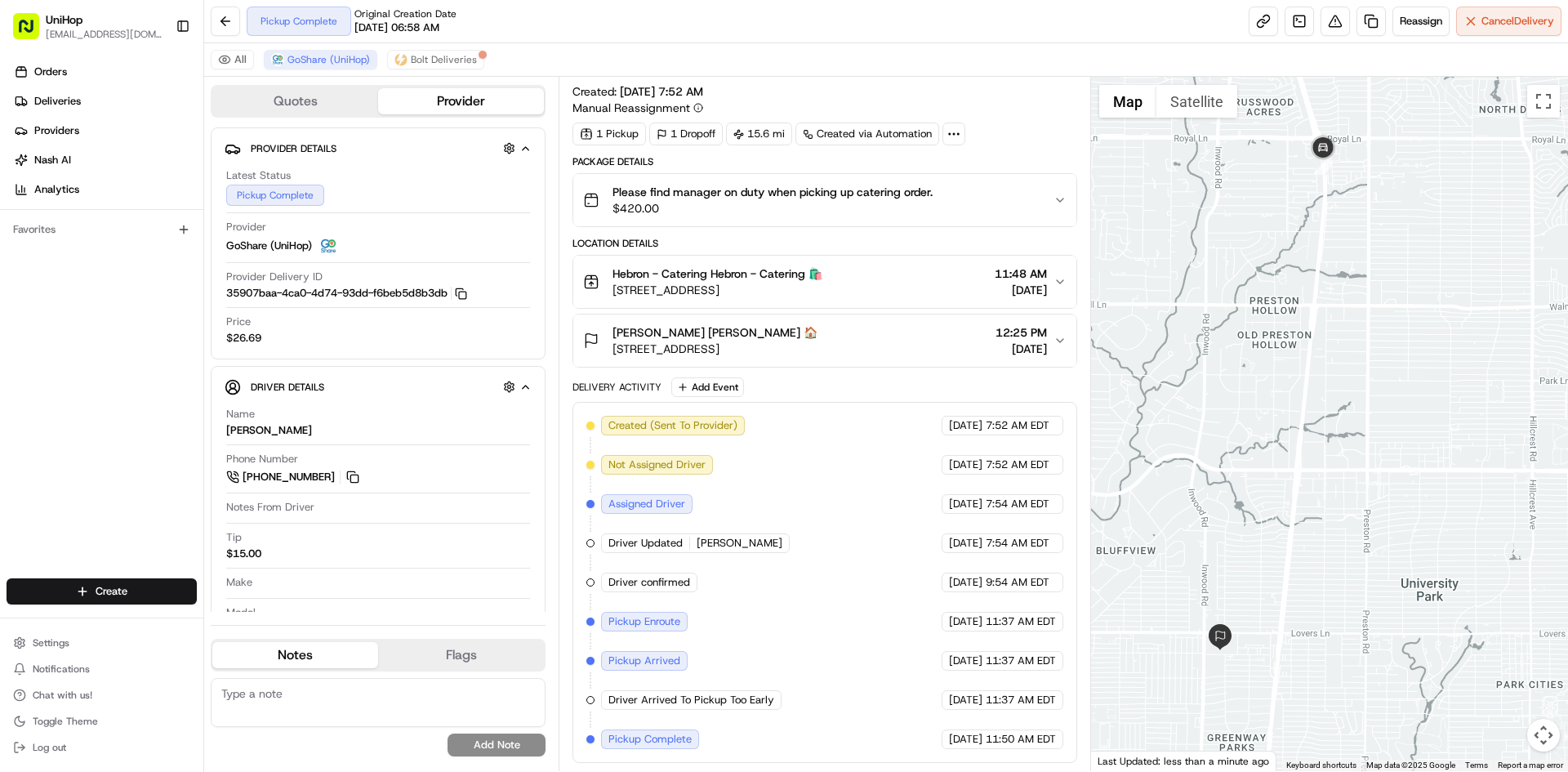
drag, startPoint x: 1341, startPoint y: 368, endPoint x: 1400, endPoint y: 386, distance: 61.7
click at [1400, 386] on div at bounding box center [1329, 424] width 478 height 694
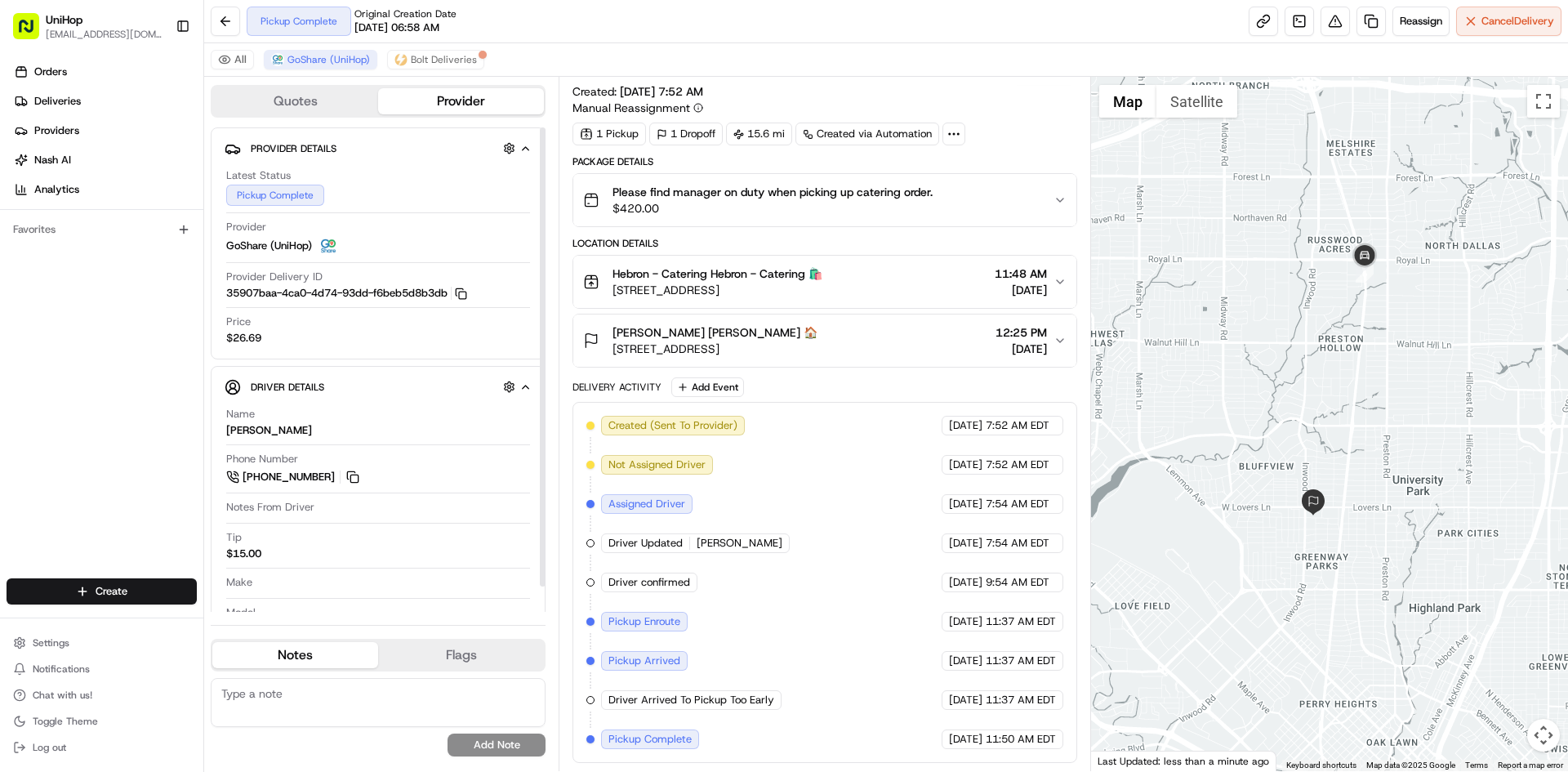
click at [21, 439] on div "Orders Deliveries Providers [PERSON_NAME] Analytics Favorites" at bounding box center [102, 320] width 203 height 536
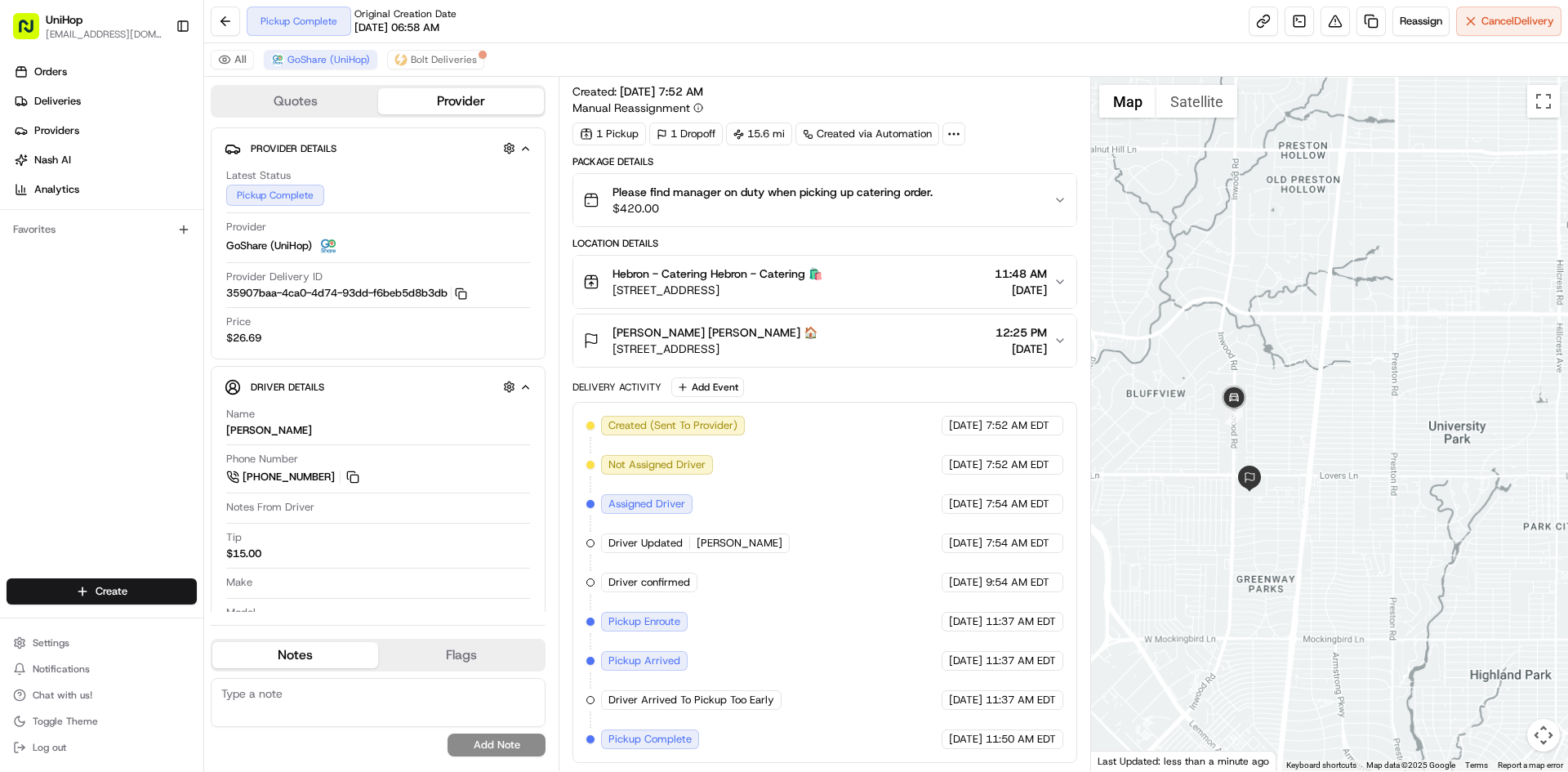
drag, startPoint x: 1305, startPoint y: 500, endPoint x: 1315, endPoint y: 412, distance: 88.6
click at [1315, 418] on div at bounding box center [1329, 424] width 478 height 694
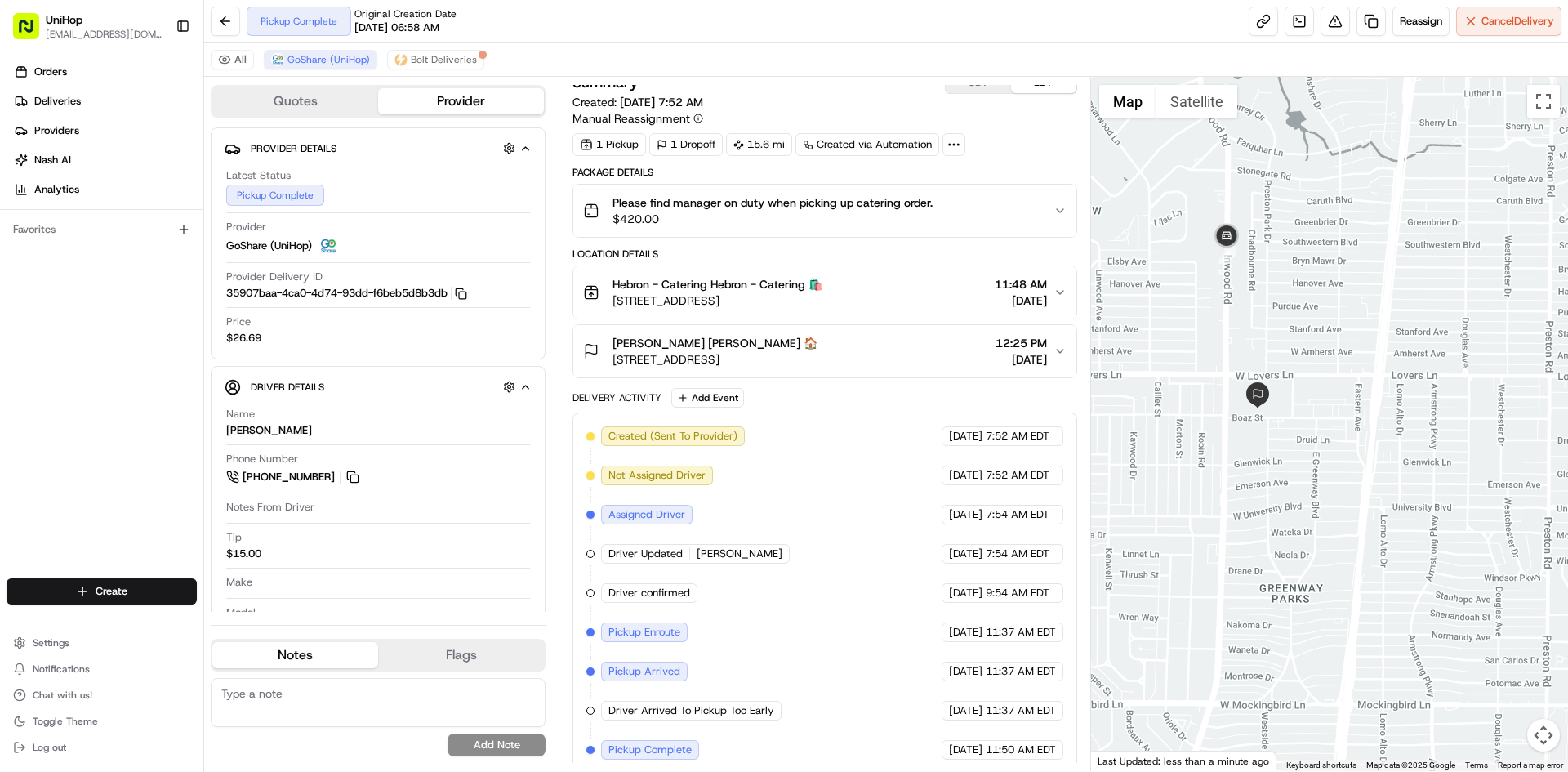
scroll to position [0, 0]
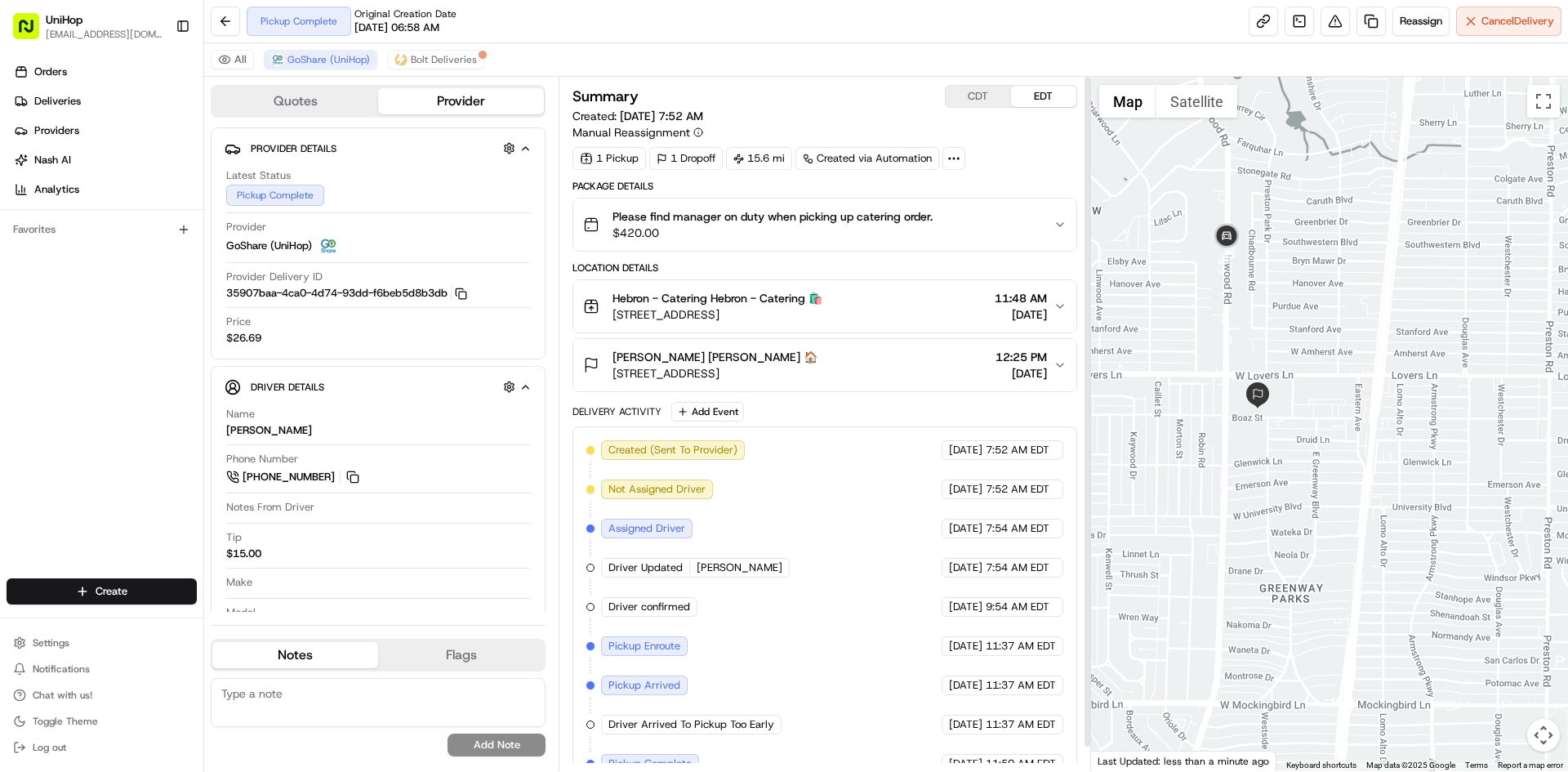
click at [985, 101] on button "CDT" at bounding box center [978, 96] width 65 height 21
click at [1035, 96] on button "EDT" at bounding box center [1044, 96] width 65 height 21
click at [971, 102] on button "CDT" at bounding box center [978, 96] width 65 height 21
click at [1026, 96] on button "EDT" at bounding box center [1044, 96] width 65 height 21
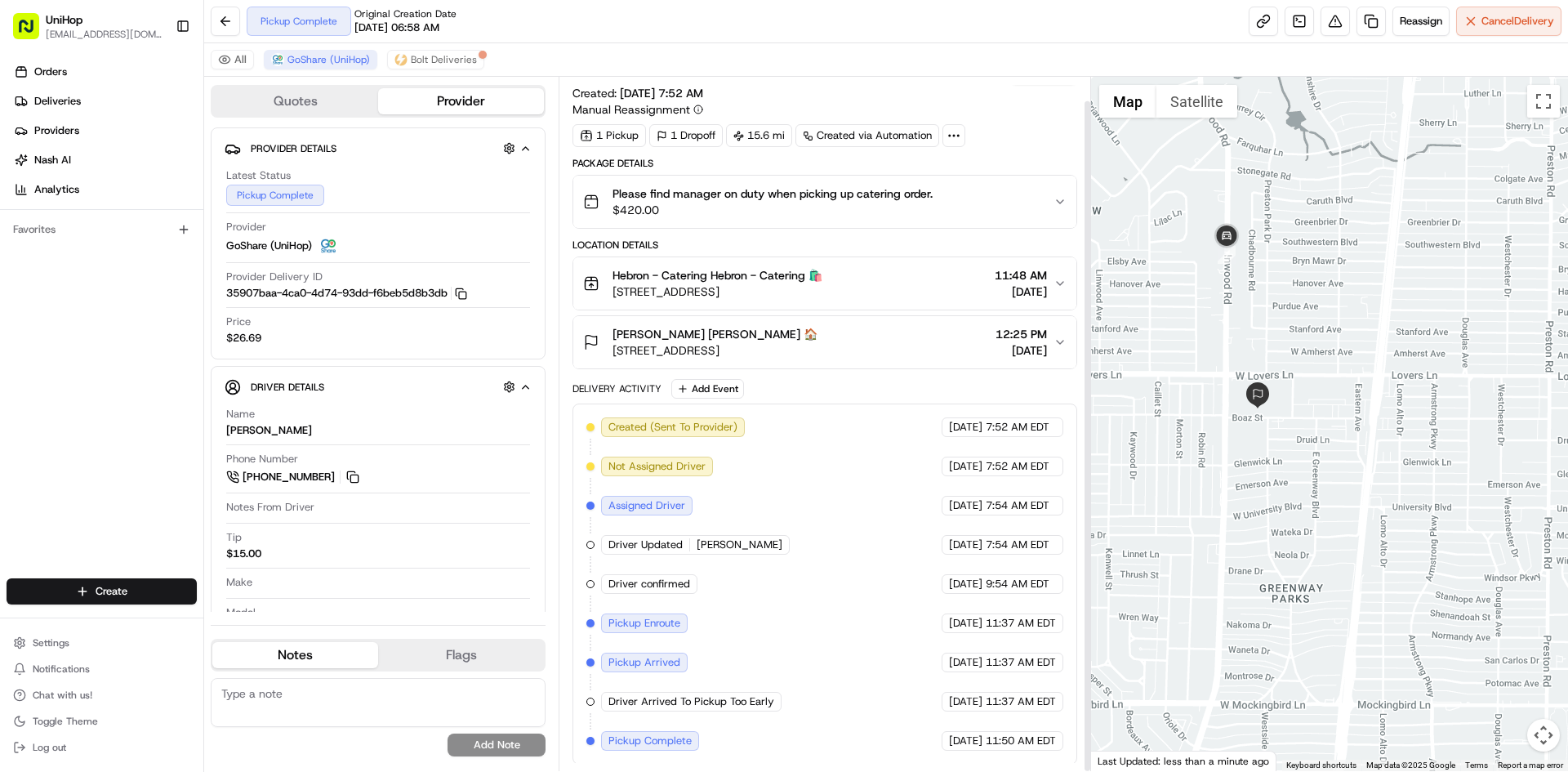
scroll to position [25, 0]
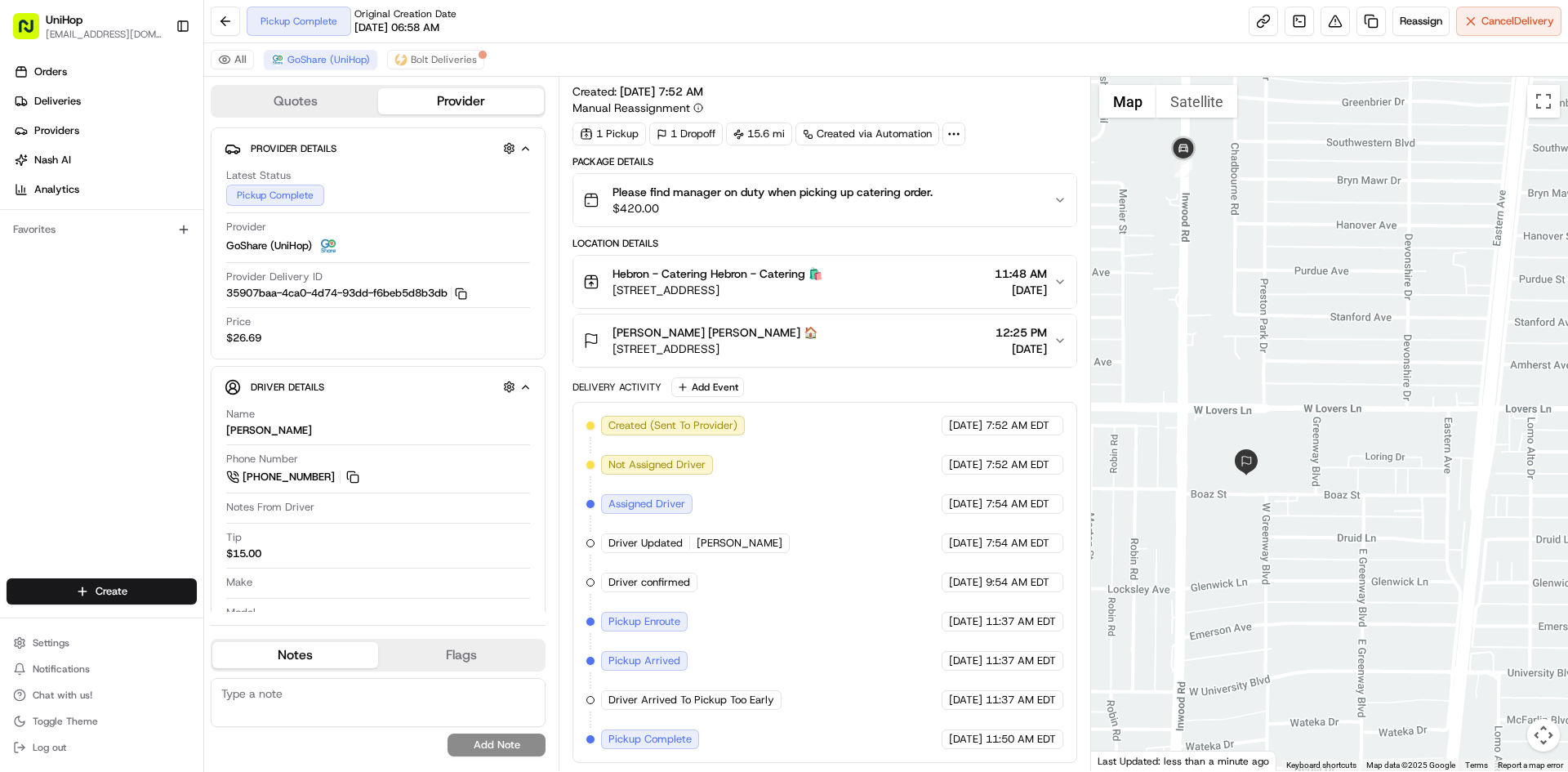
drag, startPoint x: 1304, startPoint y: 395, endPoint x: 1309, endPoint y: 403, distance: 9.4
click at [1309, 403] on div at bounding box center [1329, 424] width 478 height 694
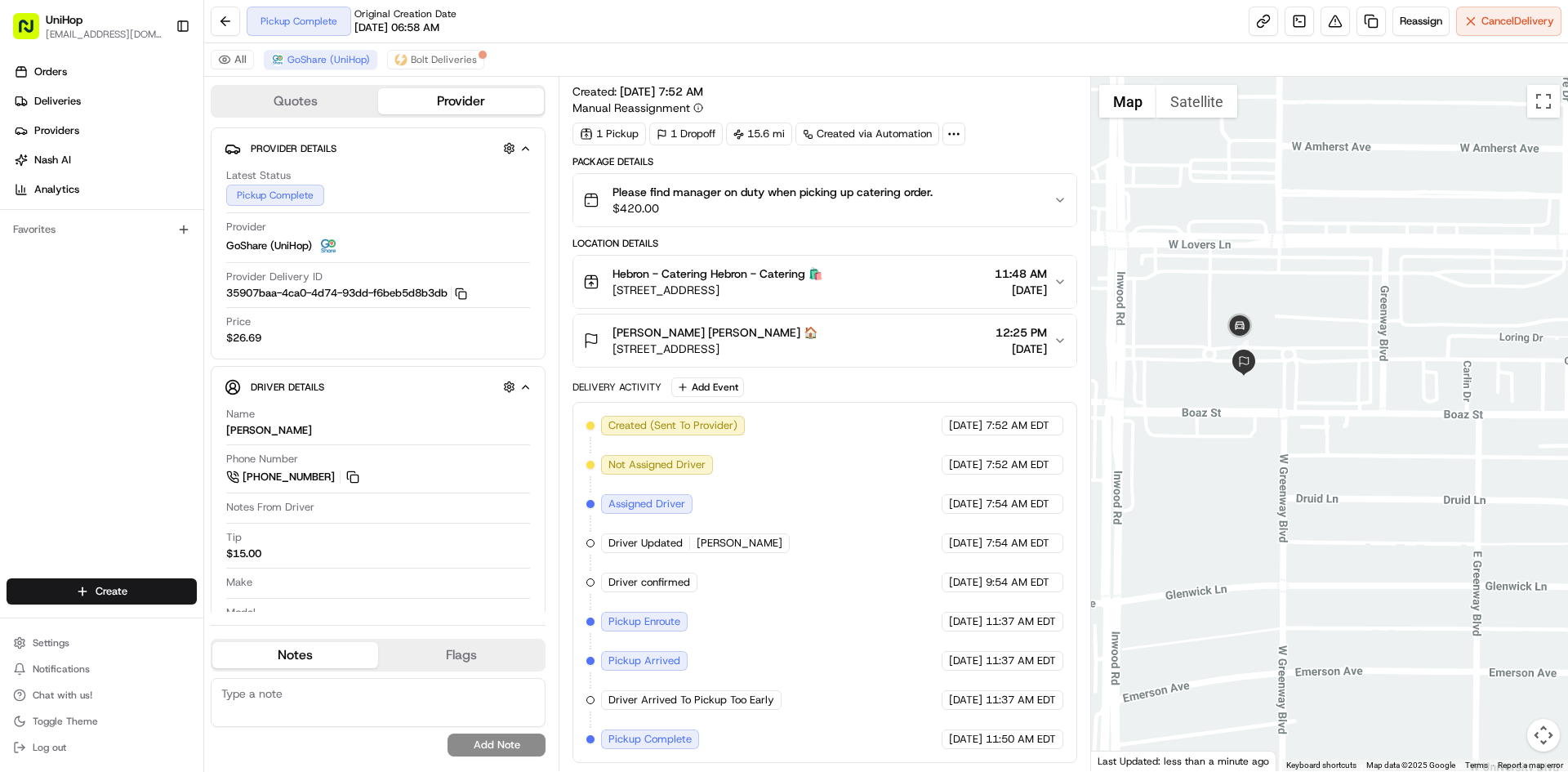
drag, startPoint x: 1211, startPoint y: 288, endPoint x: 1282, endPoint y: 345, distance: 91.0
click at [1282, 345] on div at bounding box center [1329, 424] width 478 height 694
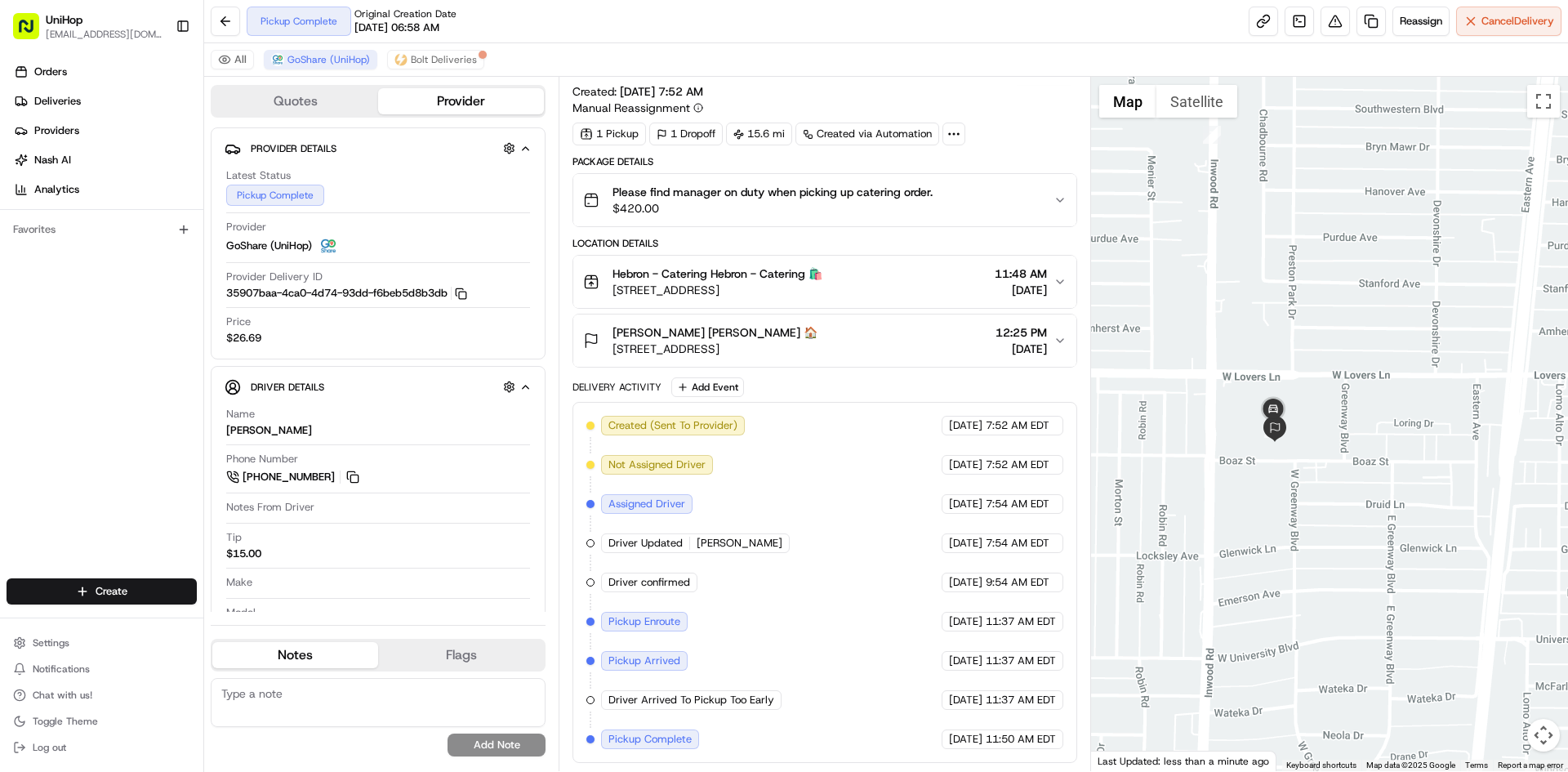
drag, startPoint x: 1267, startPoint y: 480, endPoint x: 1315, endPoint y: 433, distance: 67.2
click at [1315, 445] on div at bounding box center [1329, 424] width 478 height 694
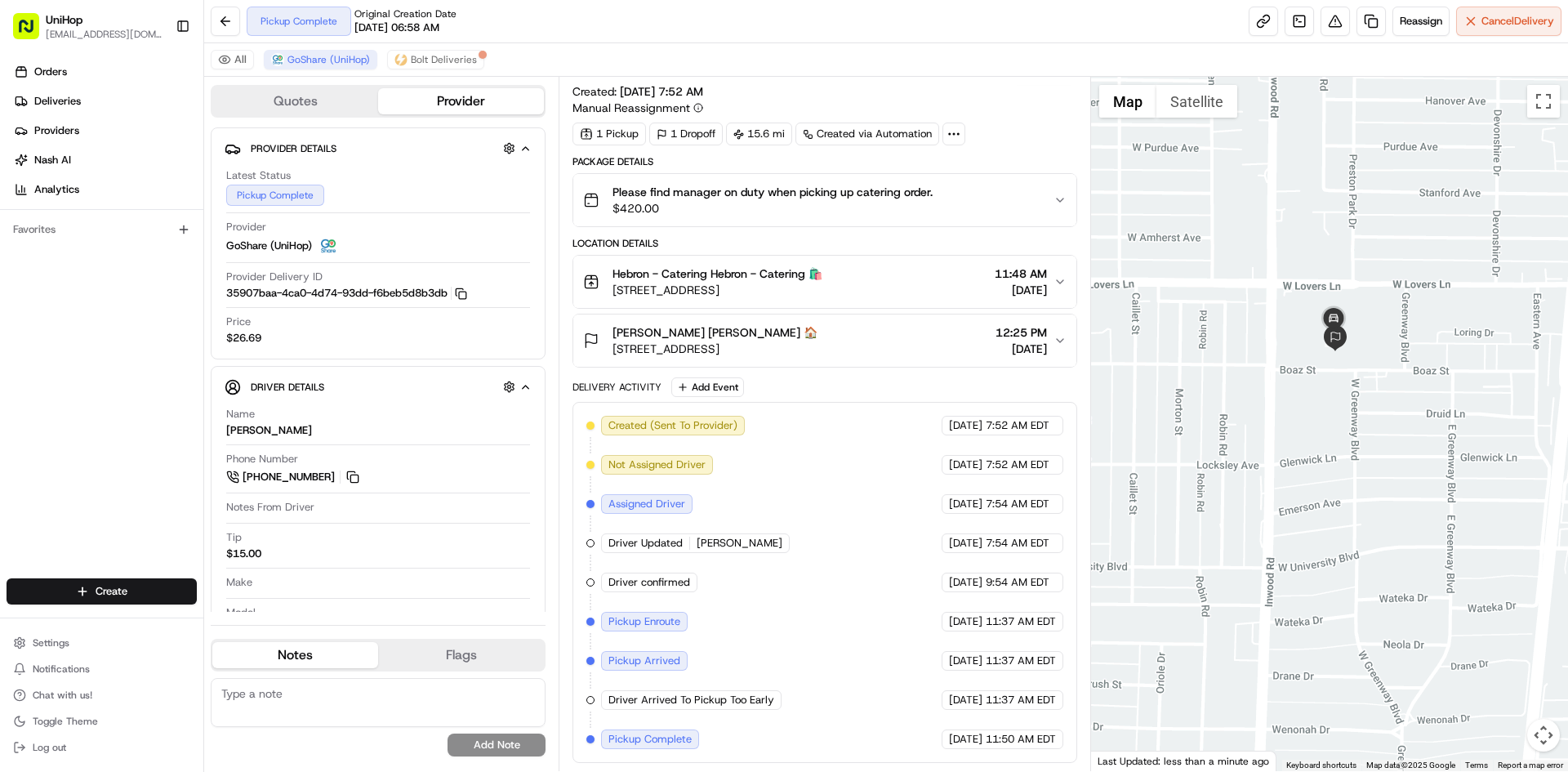
drag, startPoint x: 1294, startPoint y: 445, endPoint x: 1289, endPoint y: 432, distance: 13.9
click at [1292, 436] on div at bounding box center [1329, 424] width 478 height 694
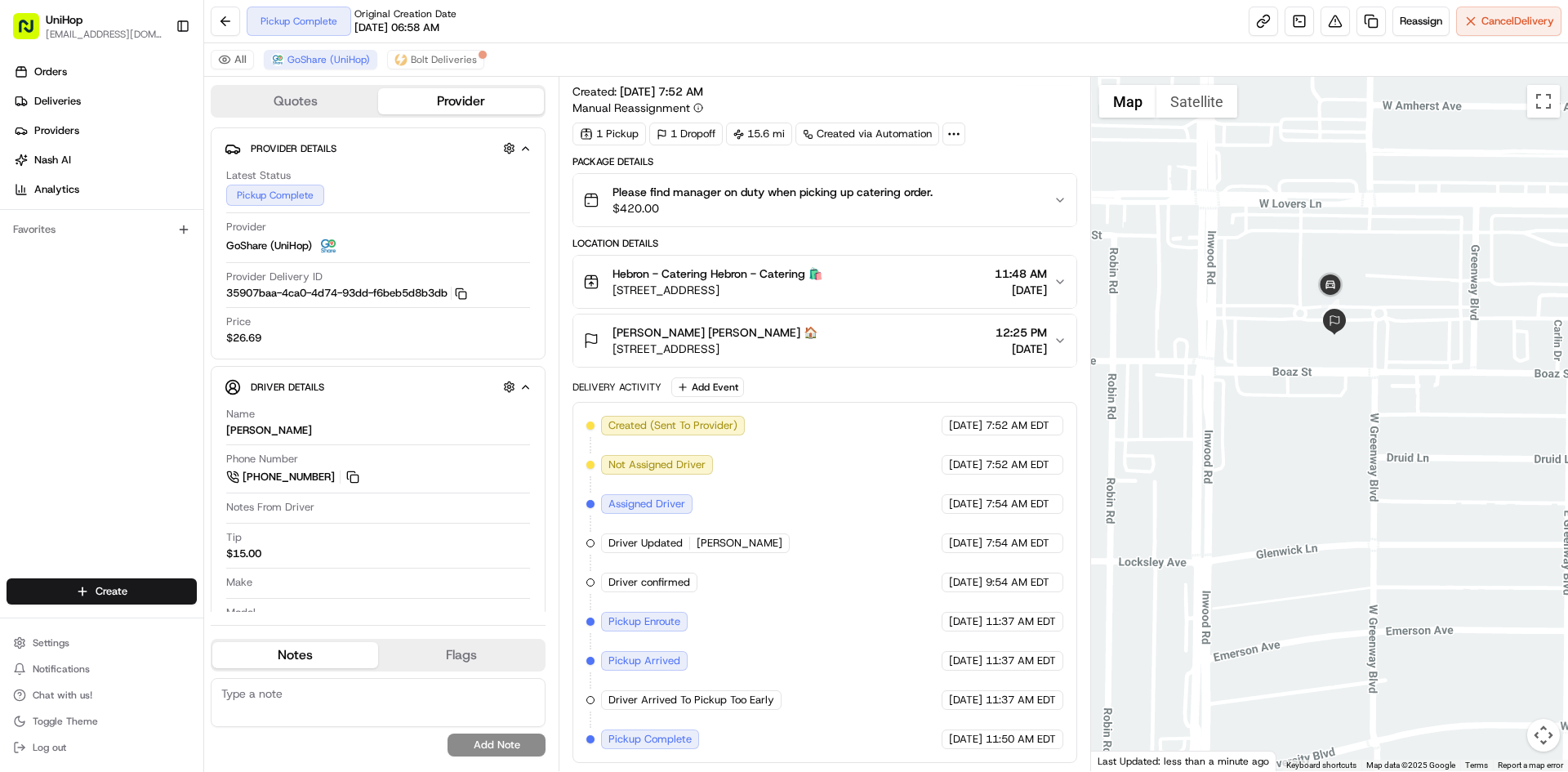
drag, startPoint x: 1377, startPoint y: 298, endPoint x: 1394, endPoint y: 321, distance: 28.6
click at [1394, 321] on div at bounding box center [1329, 424] width 478 height 694
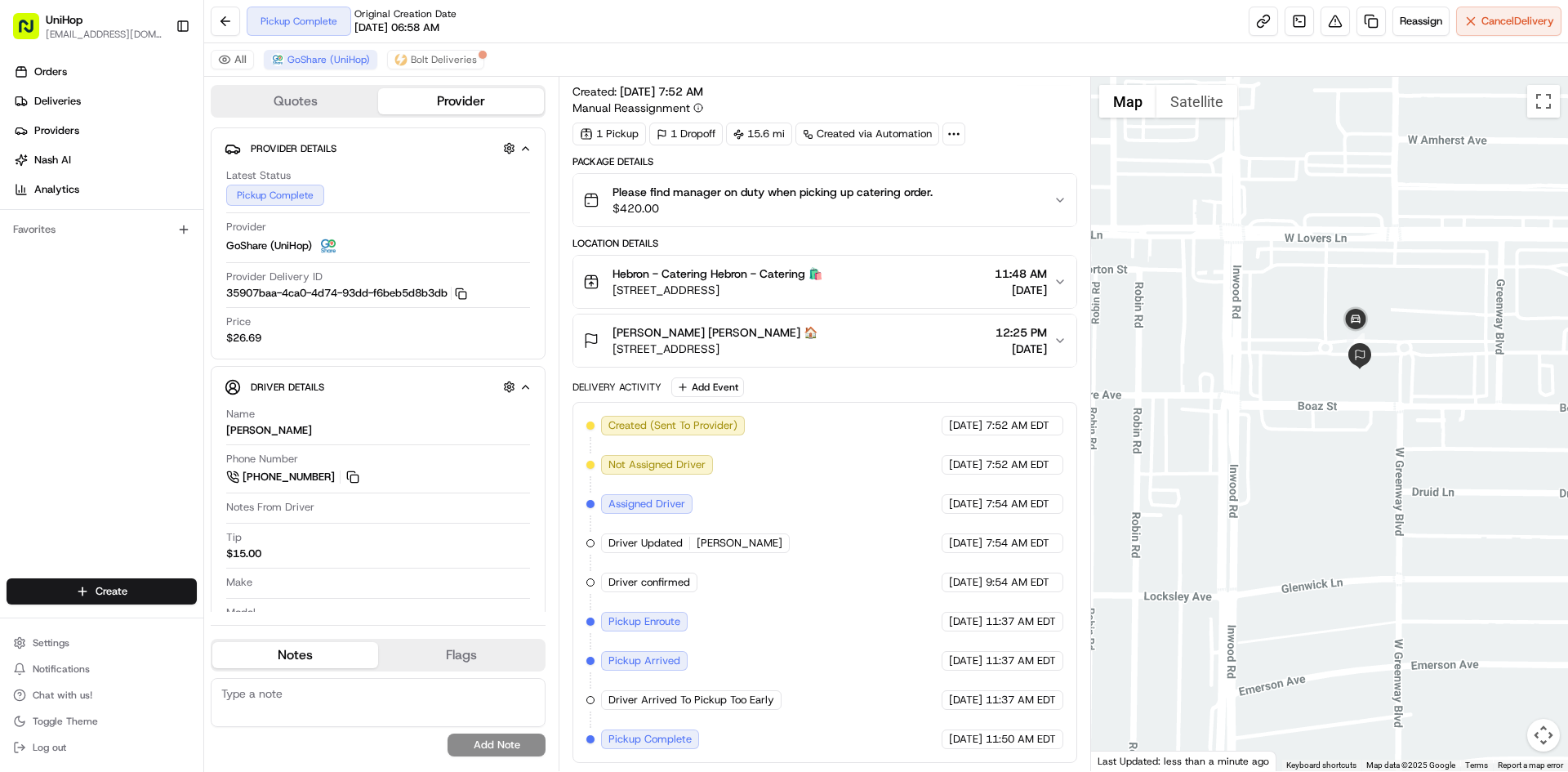
click at [1394, 321] on div at bounding box center [1329, 424] width 478 height 694
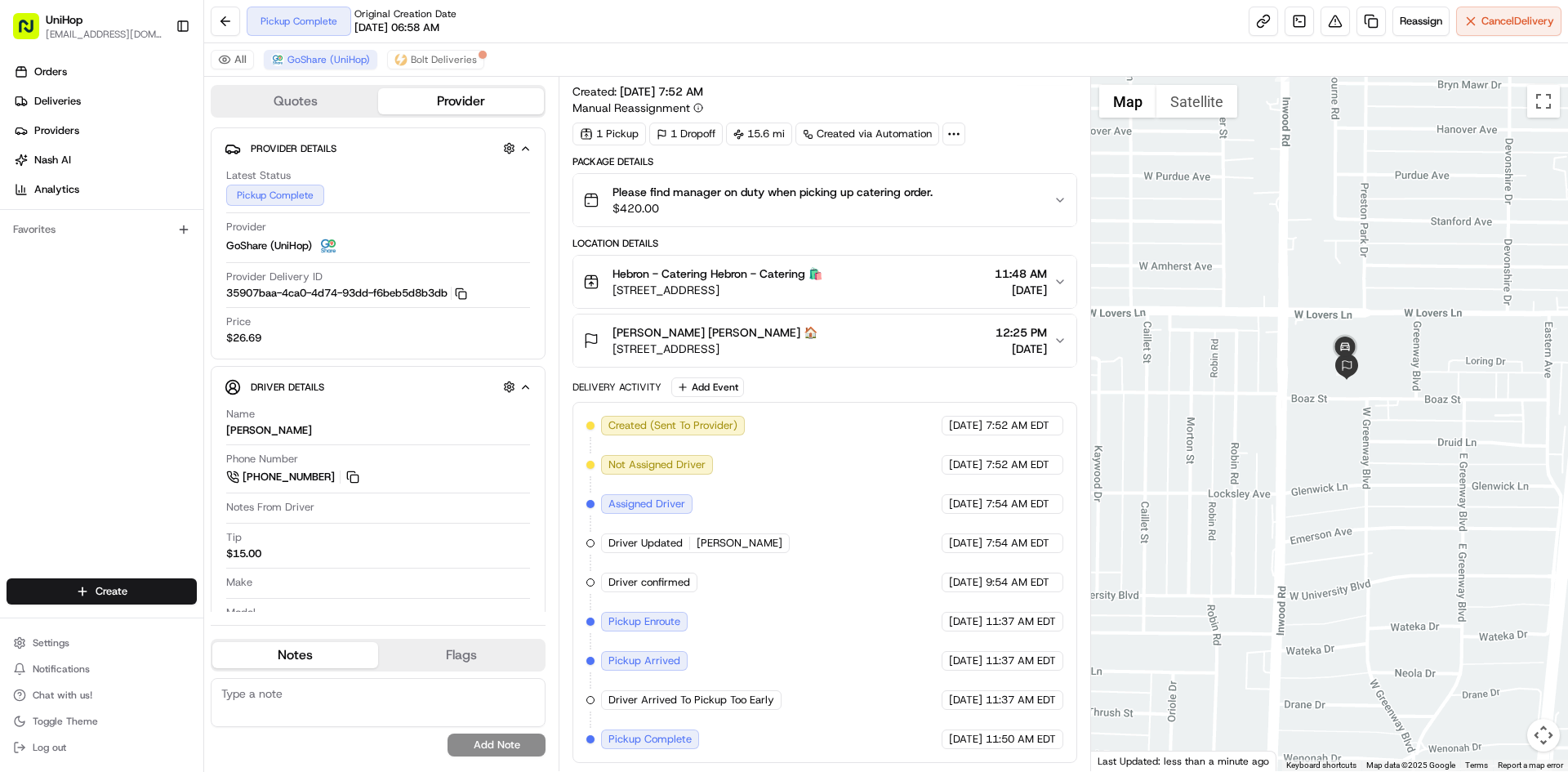
drag, startPoint x: 0, startPoint y: 396, endPoint x: 21, endPoint y: 292, distance: 106.1
click at [0, 392] on div "Orders Deliveries Providers [PERSON_NAME] Analytics Favorites" at bounding box center [102, 320] width 203 height 536
click at [844, 339] on div "[PERSON_NAME] [PERSON_NAME] 🏠 [STREET_ADDRESS] 12:25 PM [DATE]" at bounding box center [817, 340] width 469 height 32
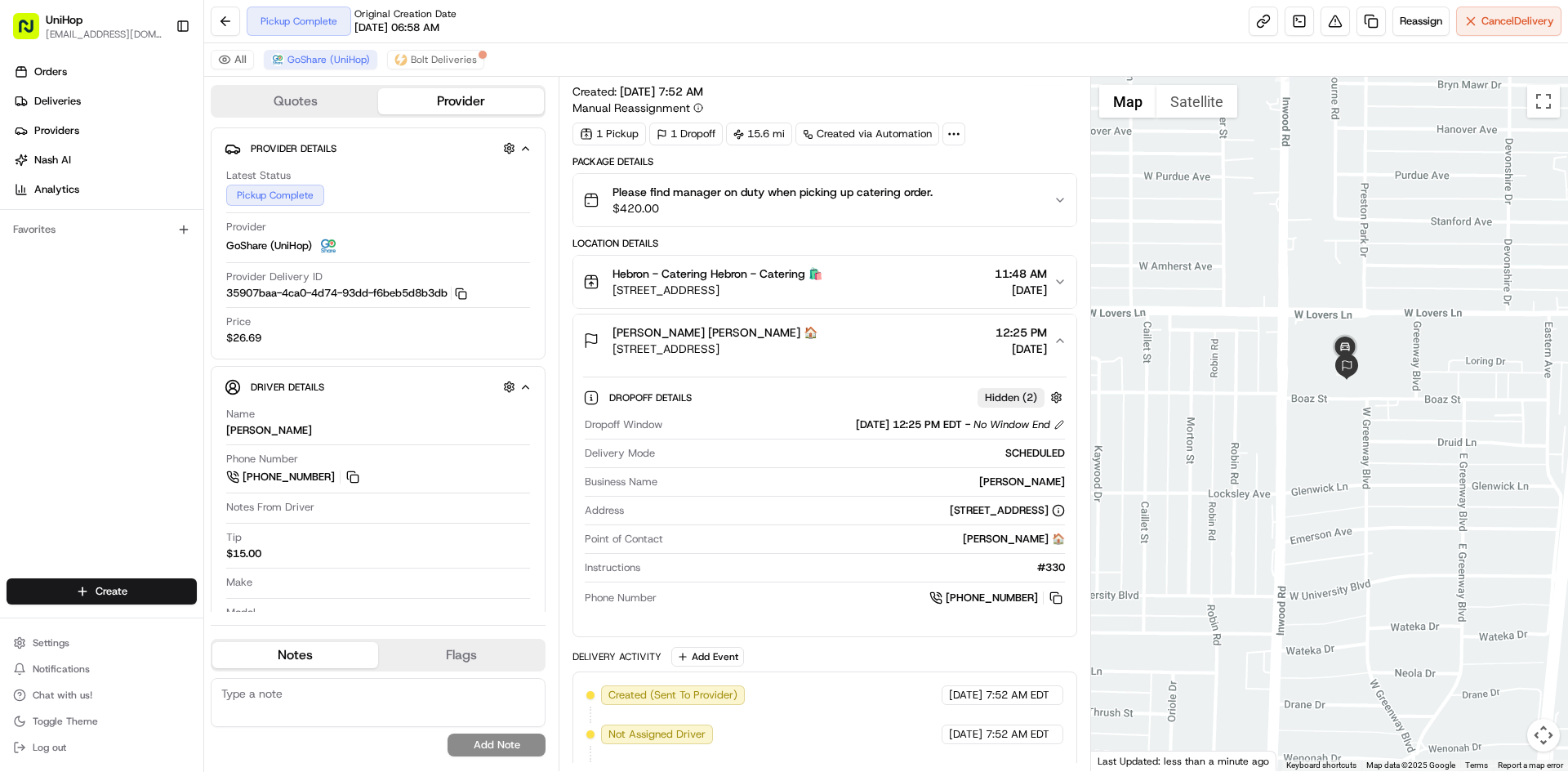
click at [881, 339] on div "[PERSON_NAME] [PERSON_NAME] 🏠 [STREET_ADDRESS] 12:25 PM [DATE]" at bounding box center [817, 340] width 469 height 32
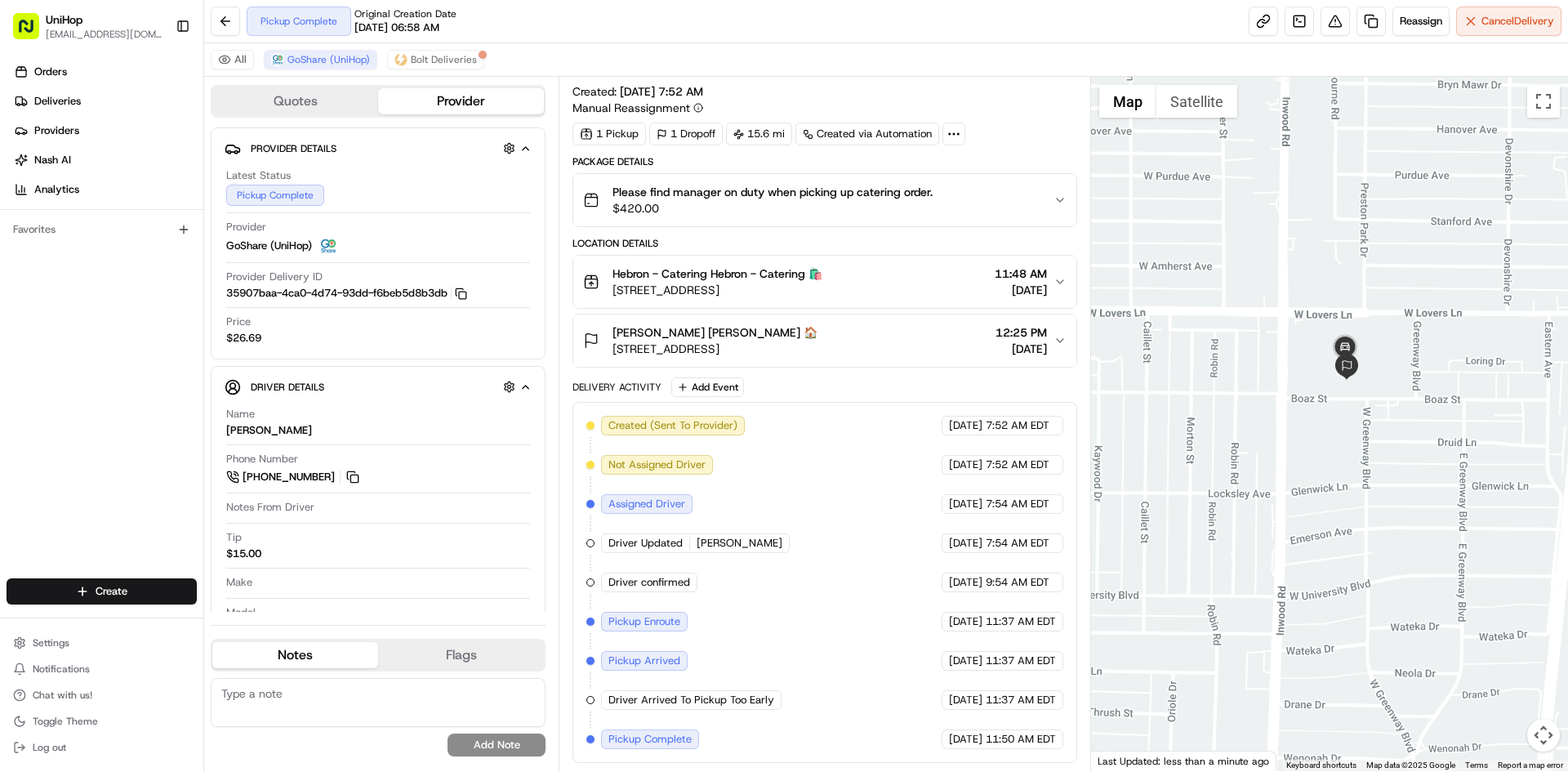
drag, startPoint x: 840, startPoint y: 348, endPoint x: 612, endPoint y: 351, distance: 228.0
click at [612, 351] on div "[PERSON_NAME] [PERSON_NAME] 🏠 [STREET_ADDRESS] 12:25 PM [DATE]" at bounding box center [817, 340] width 469 height 32
drag, startPoint x: 613, startPoint y: 333, endPoint x: 678, endPoint y: 333, distance: 65.0
click at [678, 333] on span "[PERSON_NAME] [PERSON_NAME] 🏠" at bounding box center [716, 332] width 205 height 16
copy span "[PERSON_NAME]"
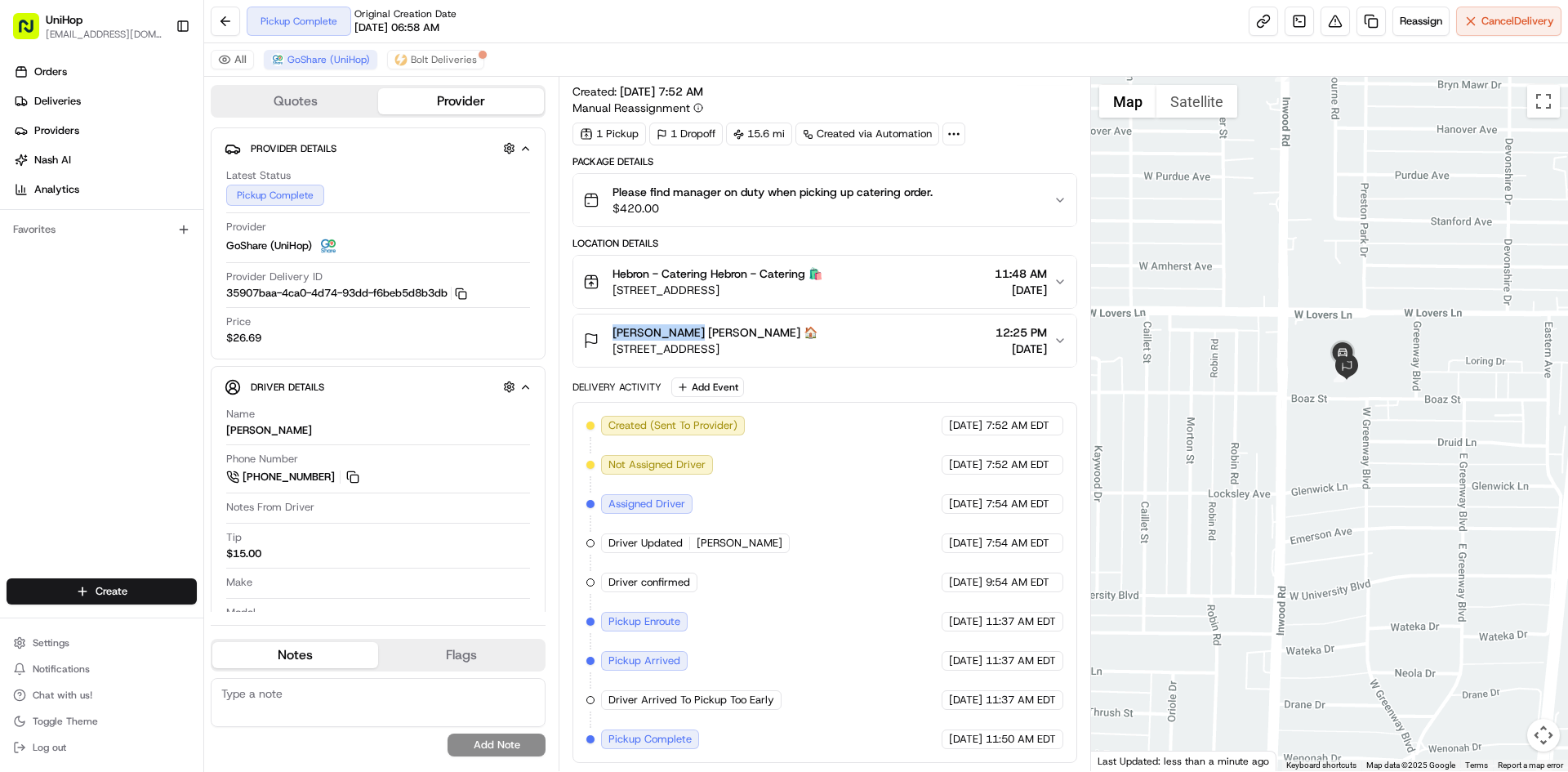
copy span "[PERSON_NAME]"
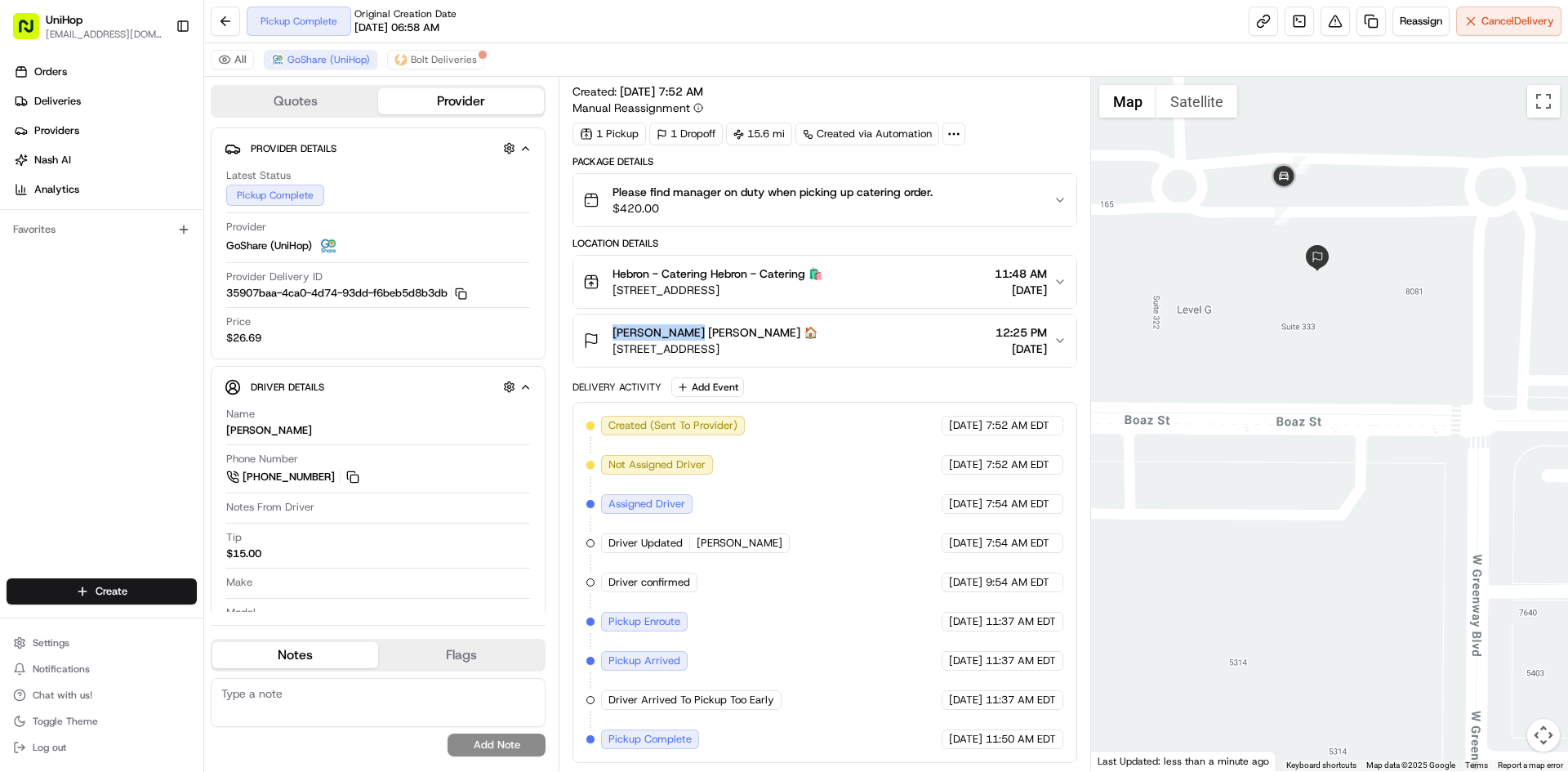
drag, startPoint x: 1309, startPoint y: 344, endPoint x: 1351, endPoint y: 343, distance: 42.0
click at [1349, 353] on div at bounding box center [1329, 424] width 478 height 694
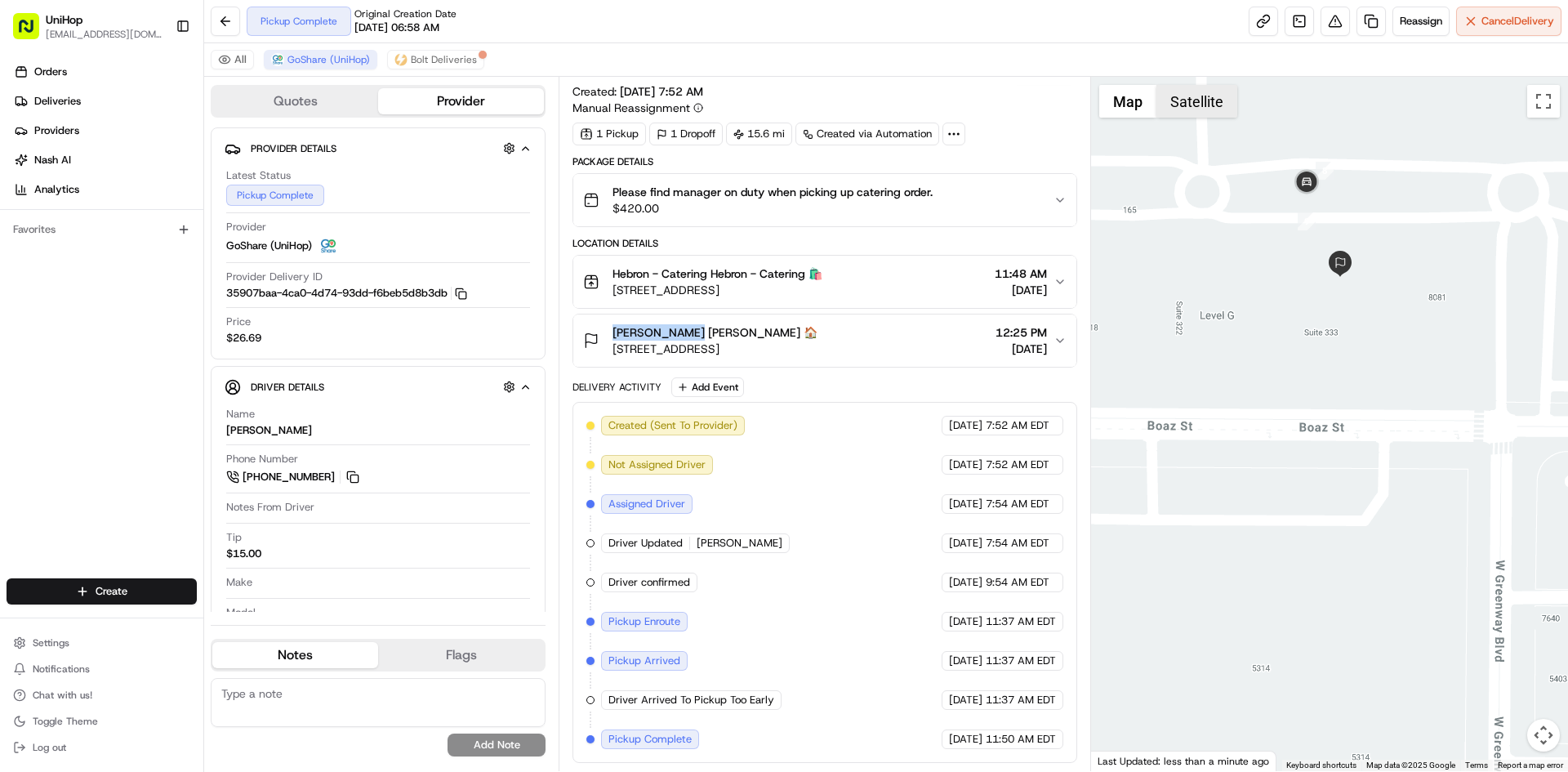
click at [1212, 104] on button "Satellite" at bounding box center [1197, 101] width 81 height 32
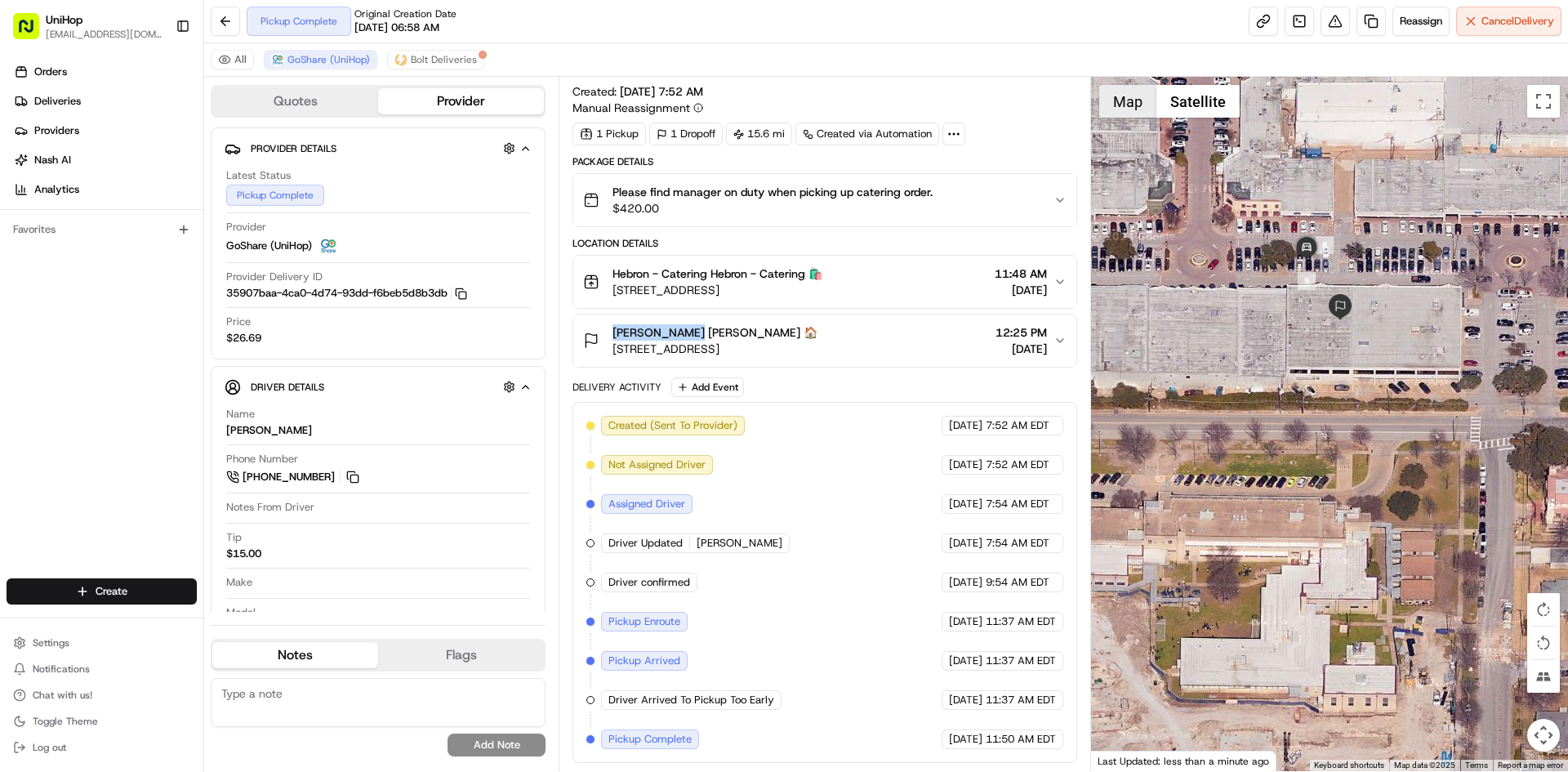
click at [1120, 102] on button "Map" at bounding box center [1128, 101] width 57 height 32
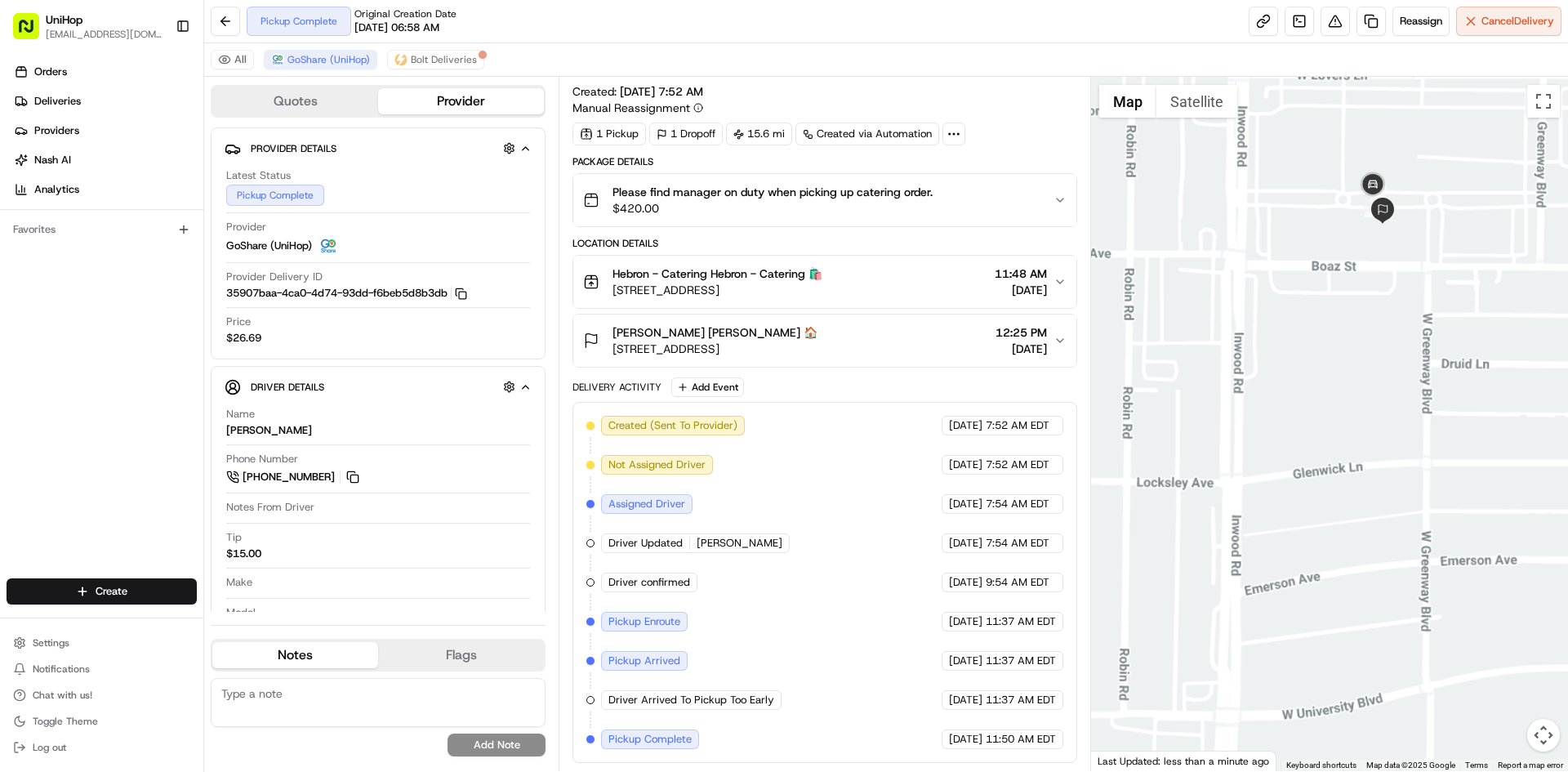
drag, startPoint x: 1394, startPoint y: 187, endPoint x: 1350, endPoint y: 299, distance: 120.3
click at [1354, 296] on div at bounding box center [1329, 424] width 478 height 694
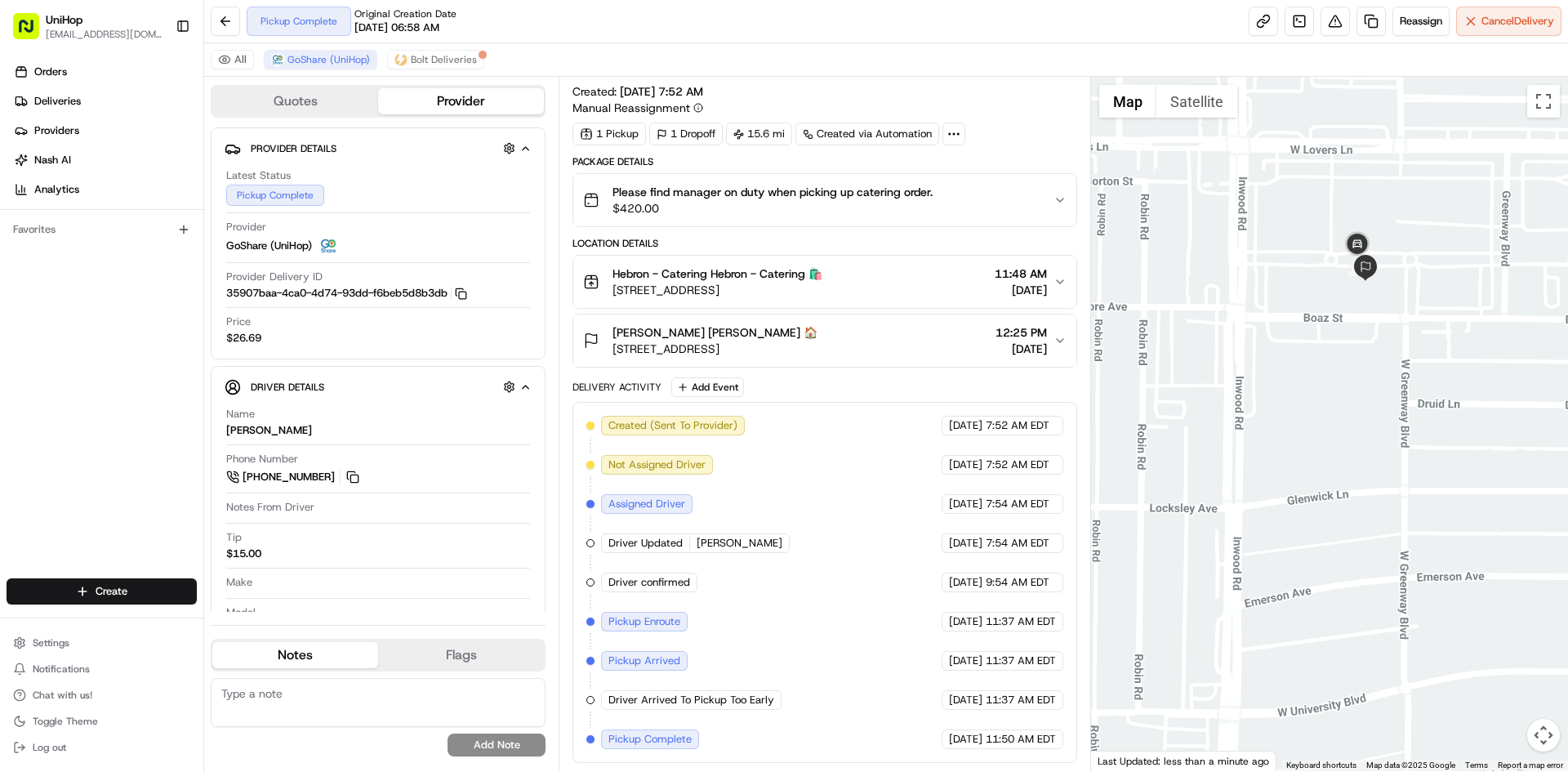
drag, startPoint x: 1276, startPoint y: 216, endPoint x: 1266, endPoint y: 250, distance: 35.4
click at [1266, 250] on div at bounding box center [1329, 424] width 478 height 694
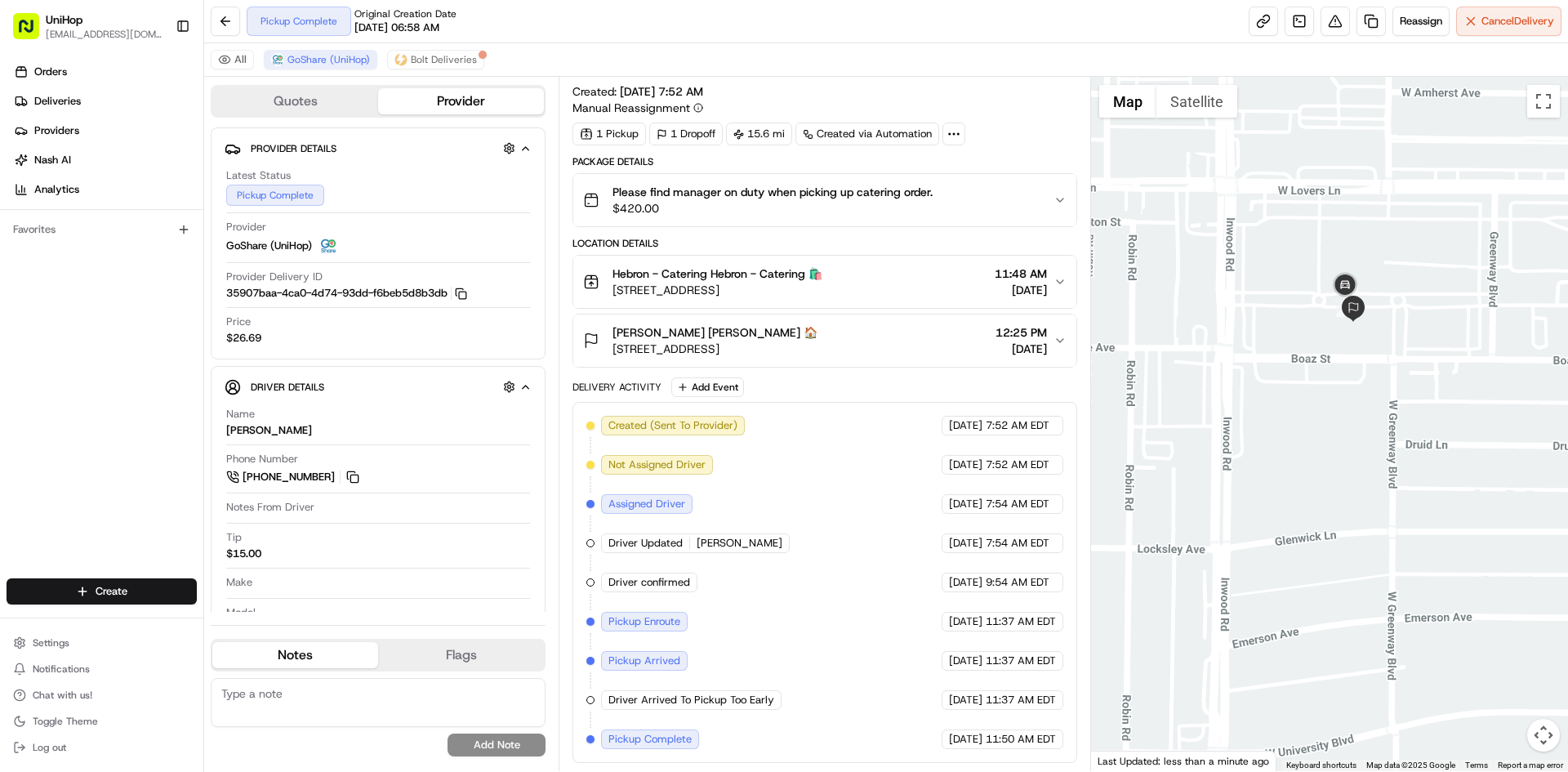
drag, startPoint x: 858, startPoint y: 289, endPoint x: 605, endPoint y: 294, distance: 253.0
click at [605, 294] on div "Hebron - Catering Hebron - Catering 🛍️ [STREET_ADDRESS] 11:48 AM [DATE]" at bounding box center [817, 282] width 469 height 32
click at [843, 336] on div "[PERSON_NAME] [PERSON_NAME] 🏠 [STREET_ADDRESS] 12:25 PM [DATE]" at bounding box center [817, 340] width 469 height 32
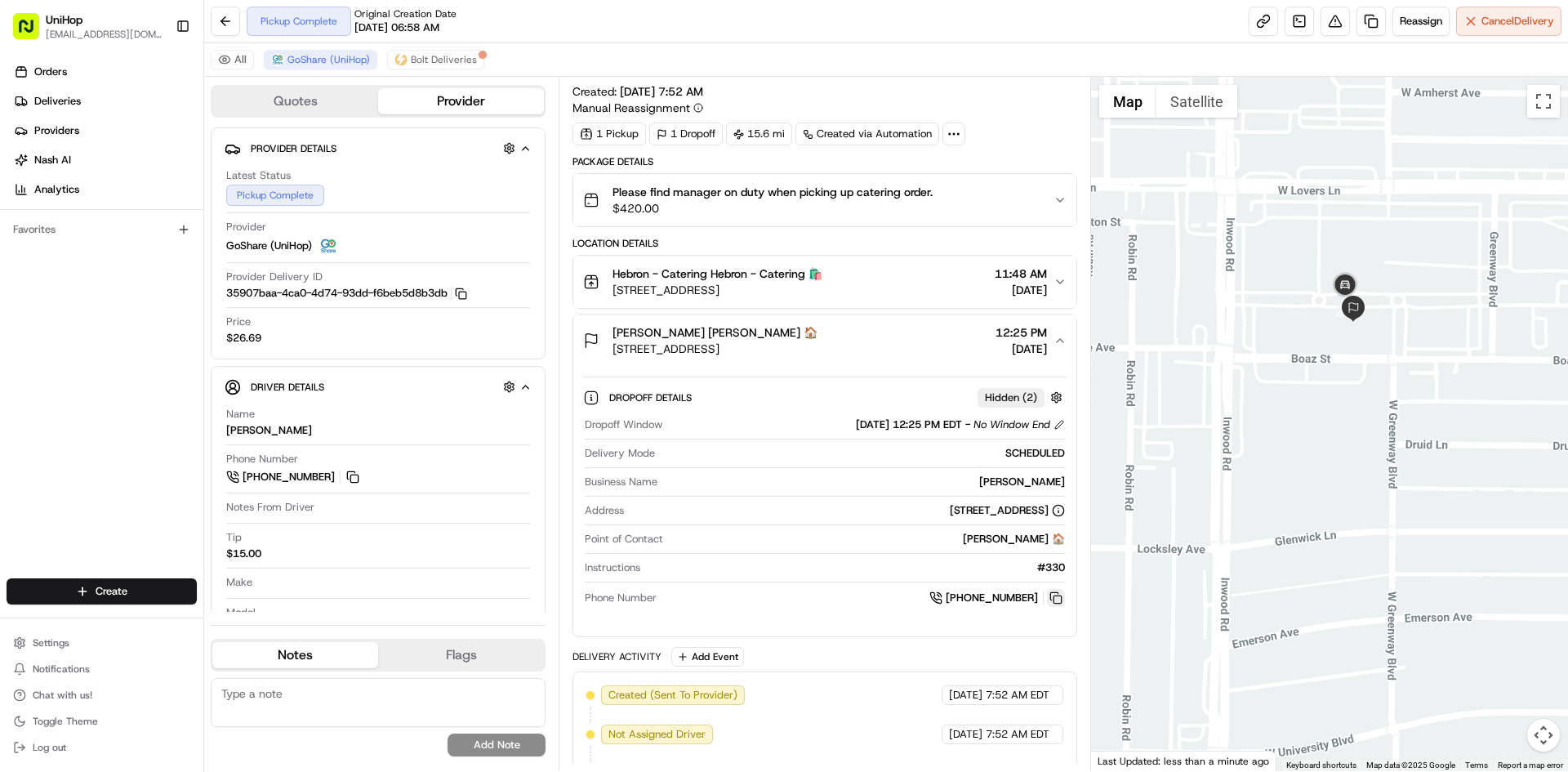
drag, startPoint x: 1061, startPoint y: 599, endPoint x: 850, endPoint y: 433, distance: 268.5
click at [1061, 598] on button at bounding box center [1056, 598] width 18 height 18
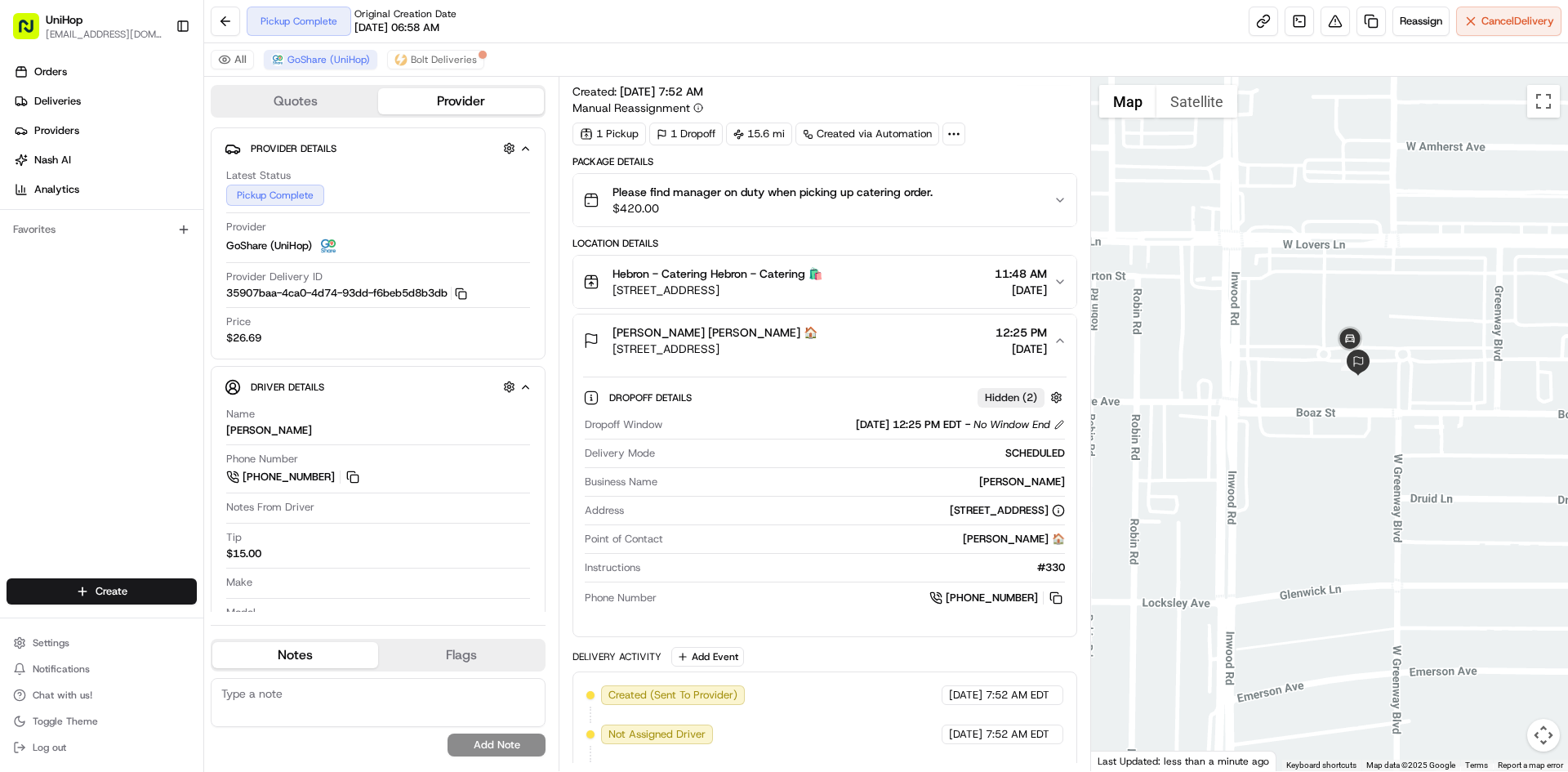
drag, startPoint x: 1257, startPoint y: 318, endPoint x: 1264, endPoint y: 374, distance: 56.4
click at [1264, 374] on div at bounding box center [1329, 424] width 478 height 694
click at [906, 336] on div "[PERSON_NAME] [PERSON_NAME] 🏠 [STREET_ADDRESS] 12:25 PM [DATE]" at bounding box center [817, 340] width 469 height 32
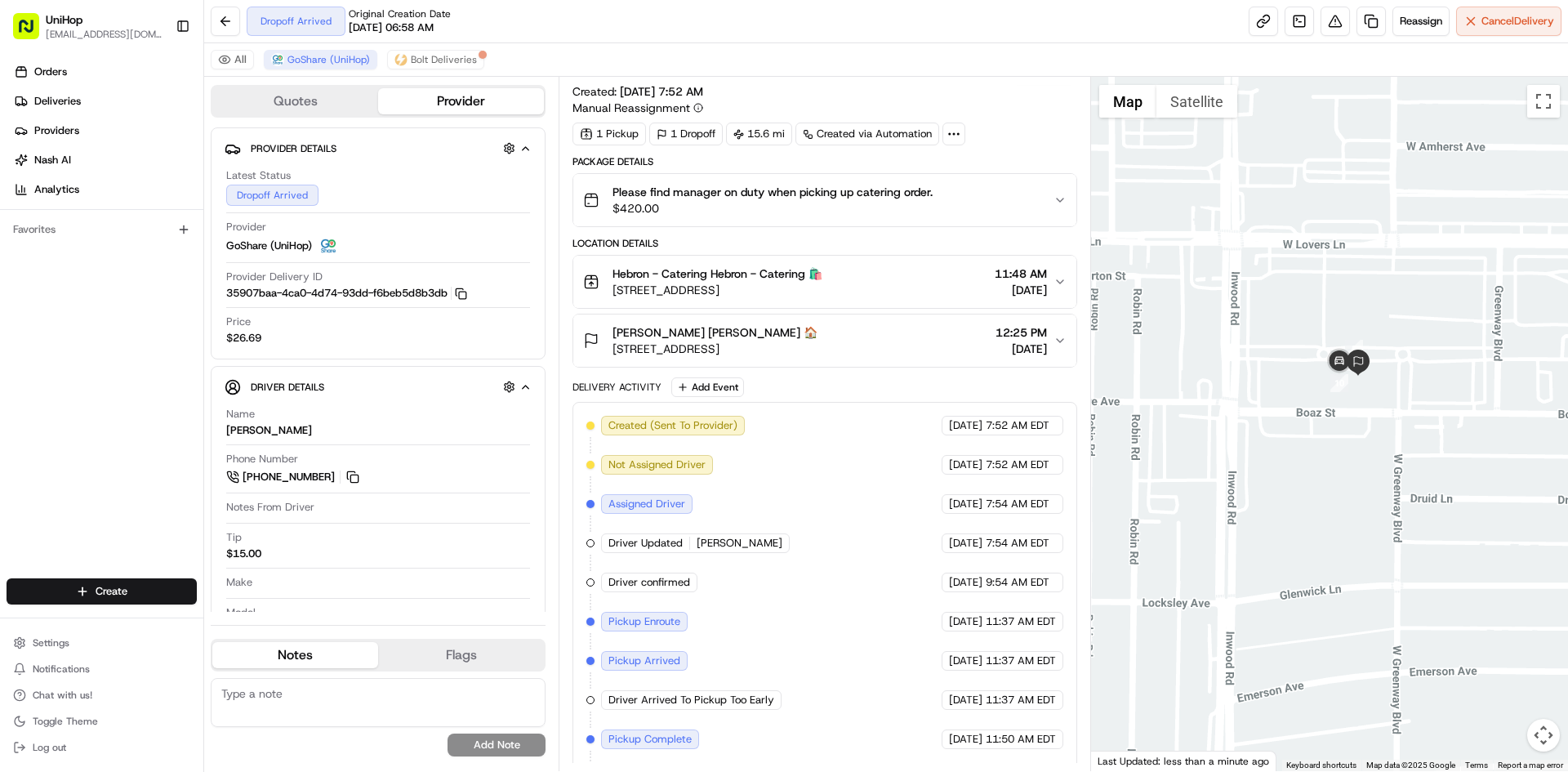
drag, startPoint x: 837, startPoint y: 348, endPoint x: 606, endPoint y: 357, distance: 231.2
click at [606, 357] on div "[PERSON_NAME] [PERSON_NAME] 🏠 [STREET_ADDRESS] 12:25 PM [DATE]" at bounding box center [817, 340] width 469 height 32
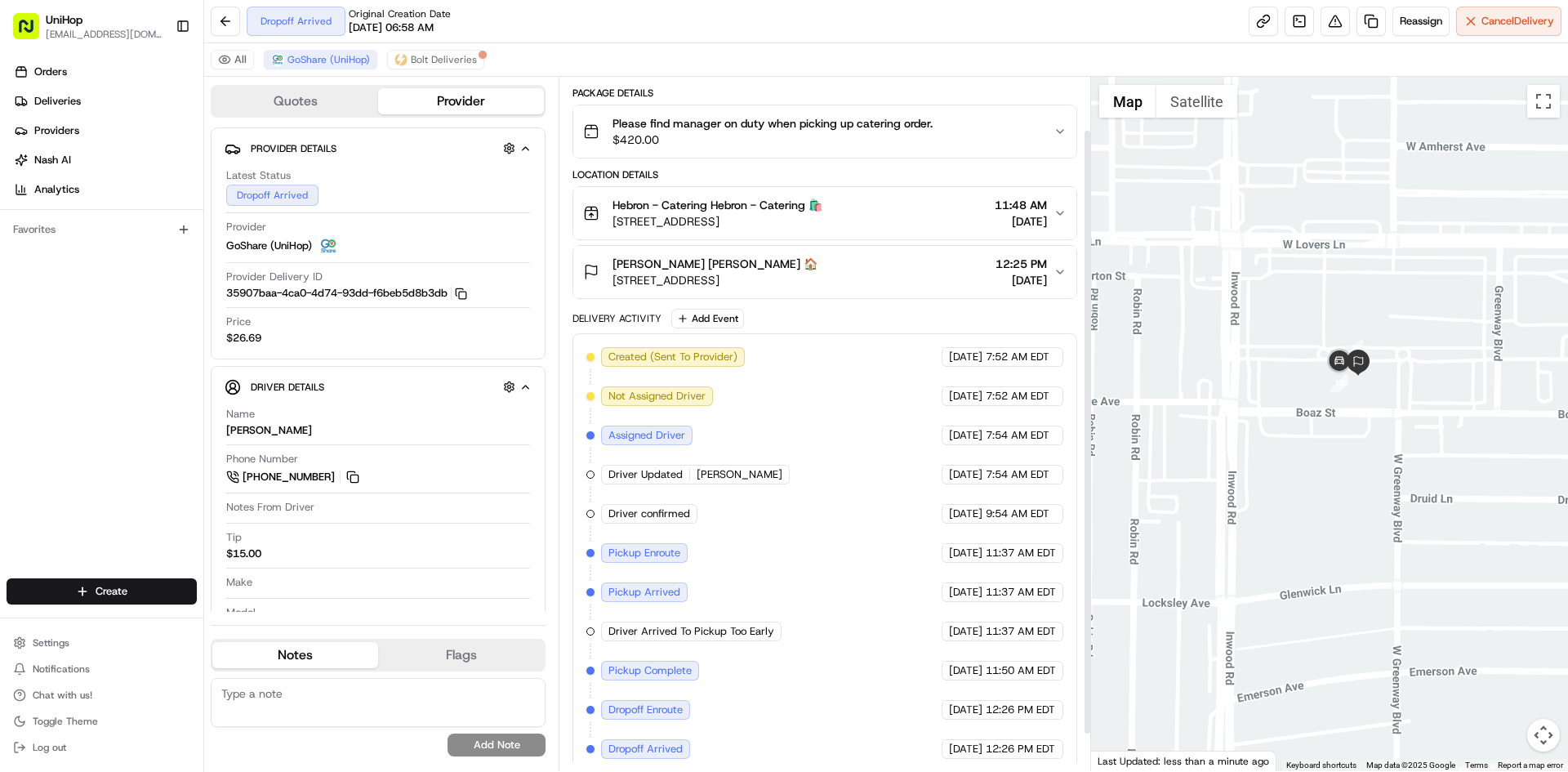
scroll to position [103, 0]
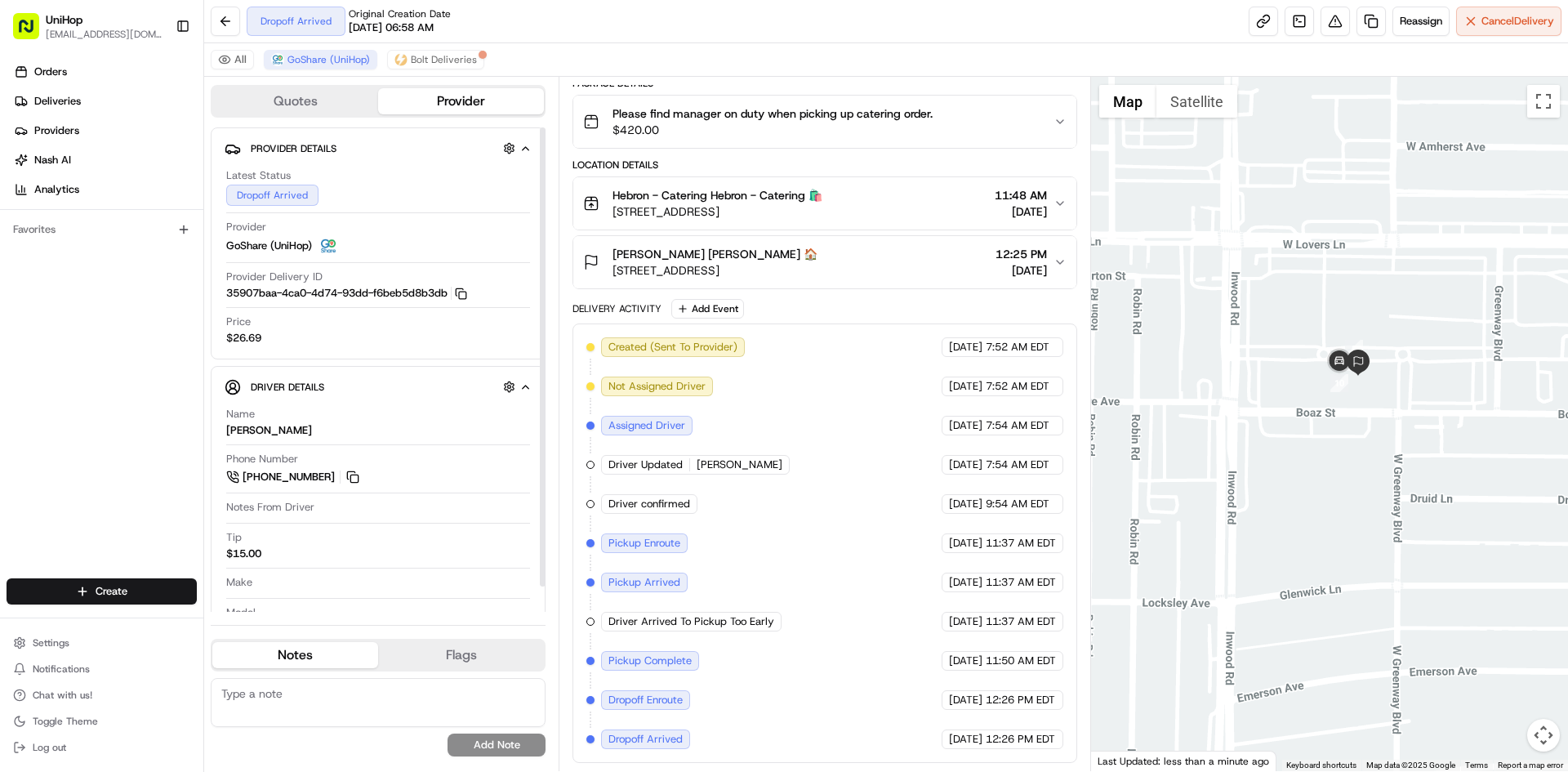
click at [132, 403] on div "Orders Deliveries Providers [PERSON_NAME] Analytics Favorites" at bounding box center [102, 320] width 203 height 536
click at [1035, 118] on img "button" at bounding box center [1035, 121] width 23 height 23
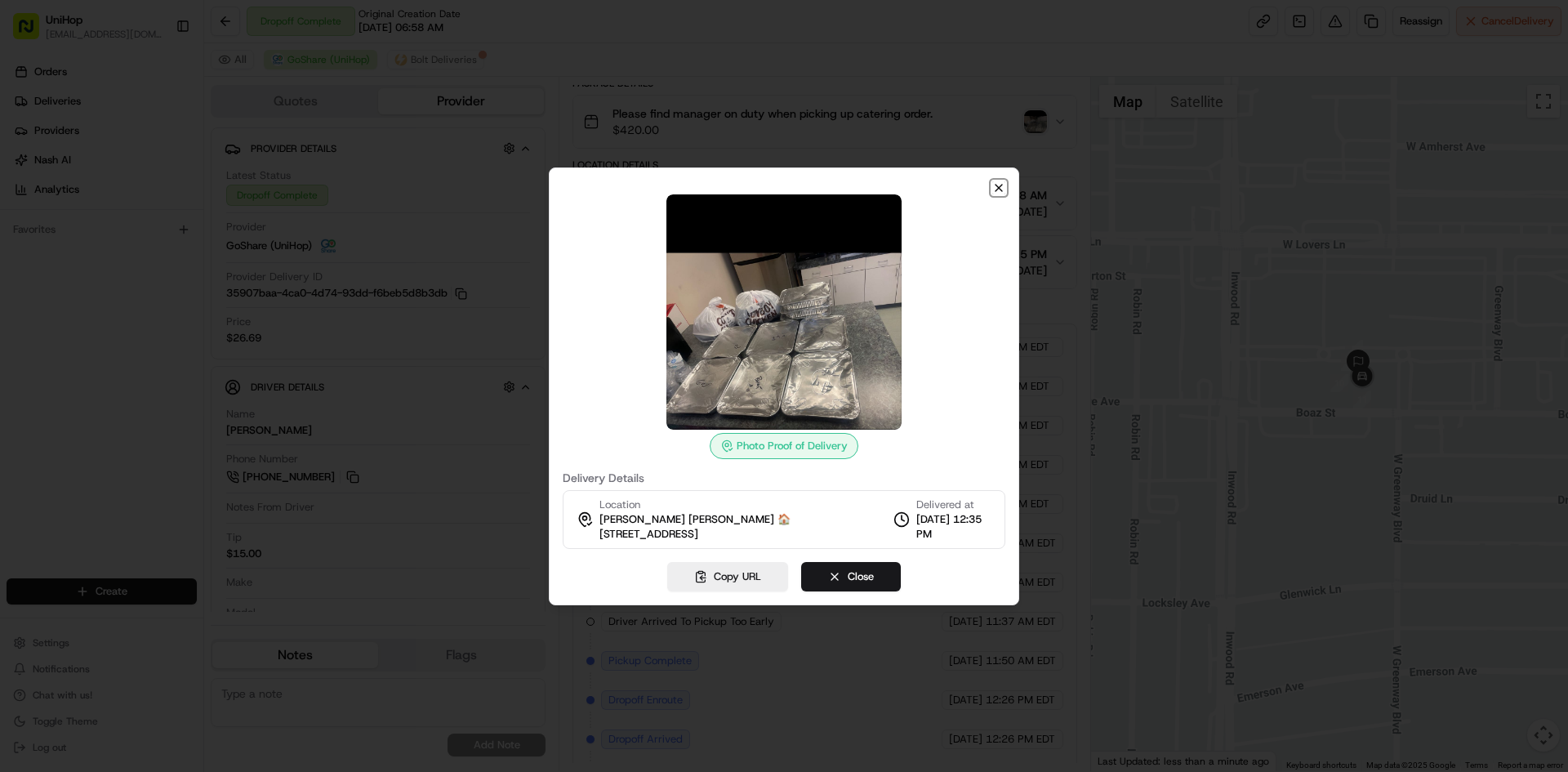
click at [1005, 186] on icon "button" at bounding box center [999, 187] width 13 height 13
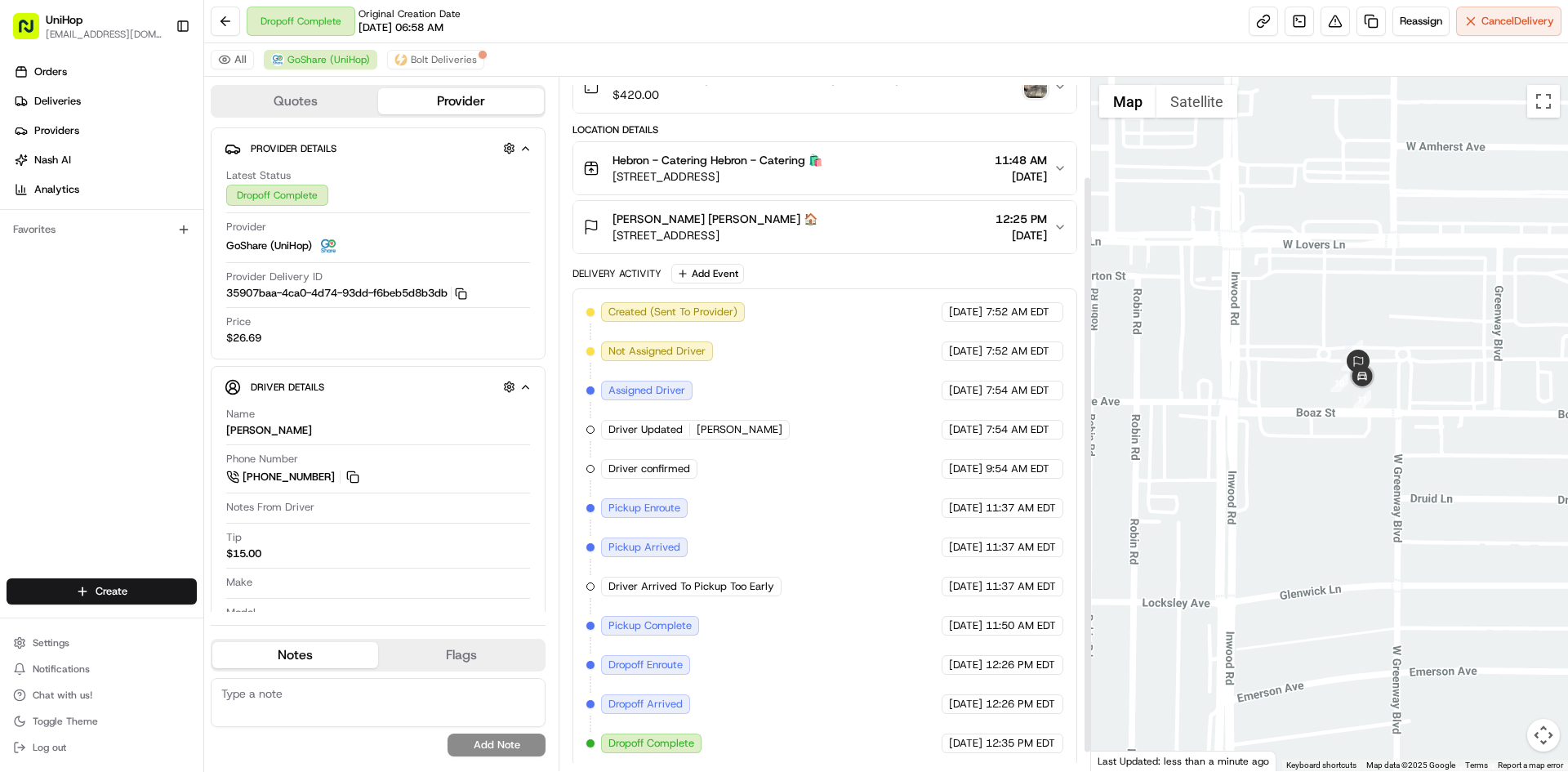
scroll to position [142, 0]
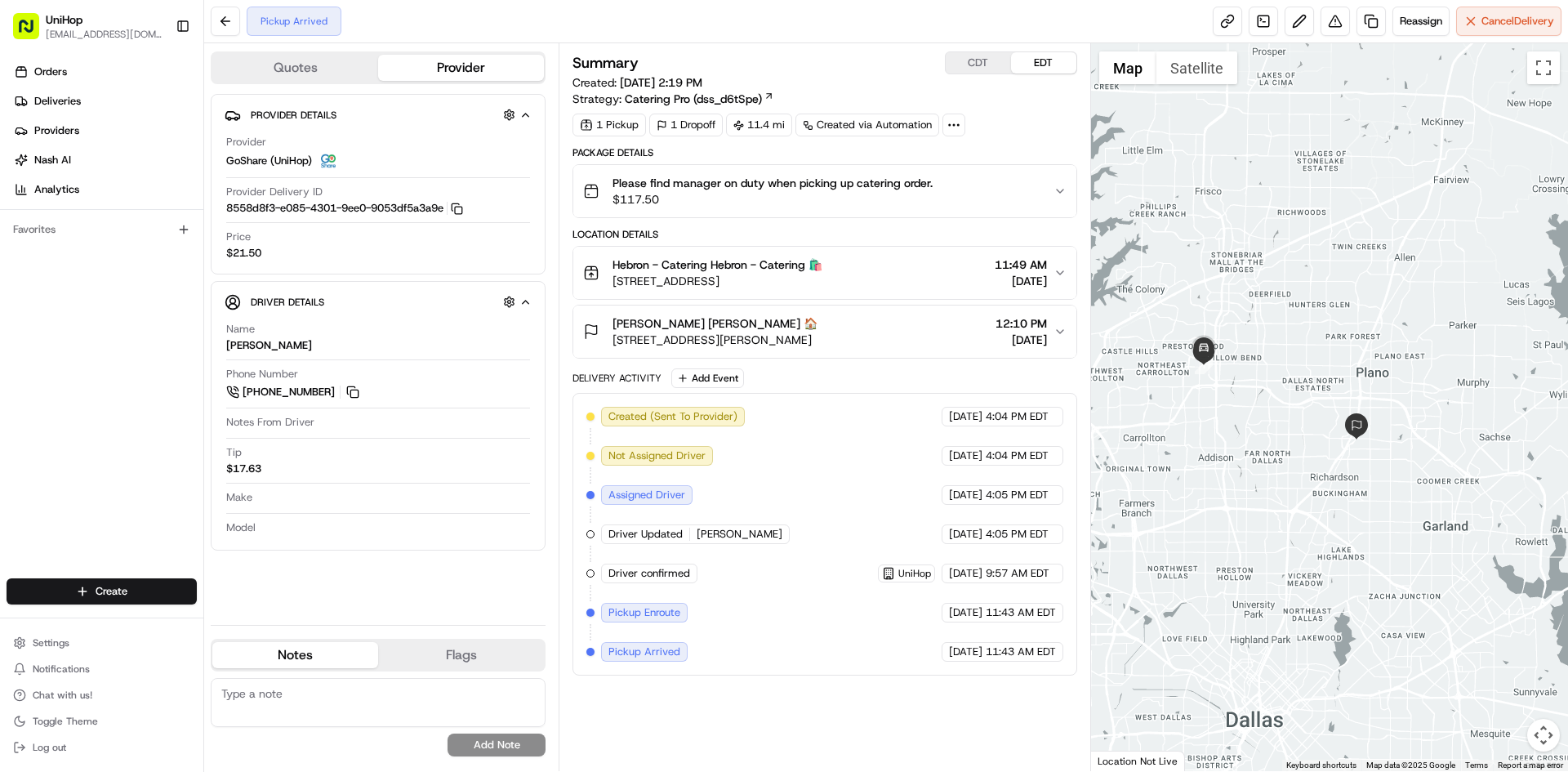
drag, startPoint x: 0, startPoint y: 494, endPoint x: 12, endPoint y: 495, distance: 12.0
click at [2, 494] on div "Orders Deliveries Providers [PERSON_NAME] Analytics Favorites" at bounding box center [102, 320] width 203 height 536
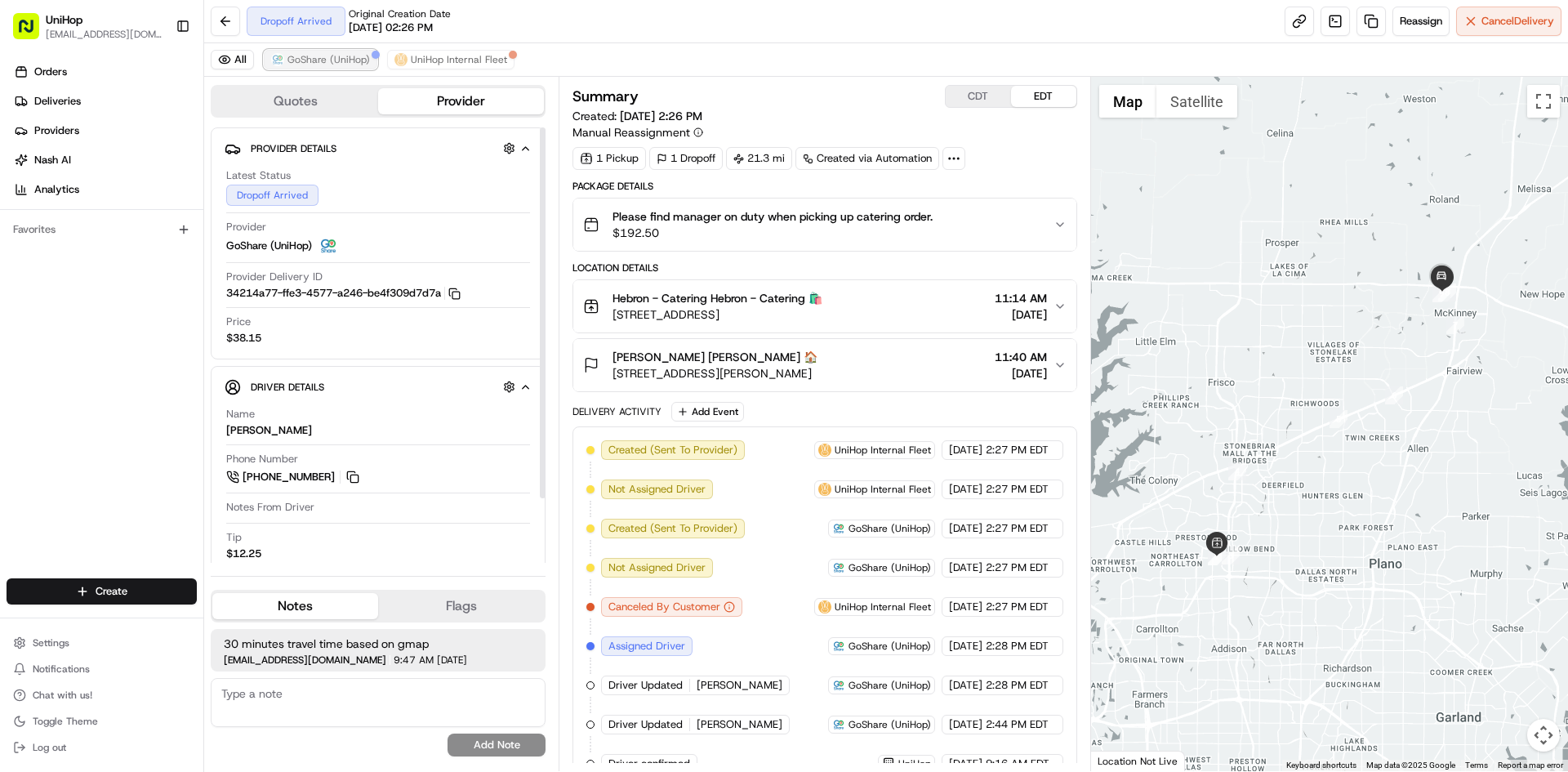
click at [335, 58] on span "GoShare (UniHop)" at bounding box center [328, 59] width 82 height 13
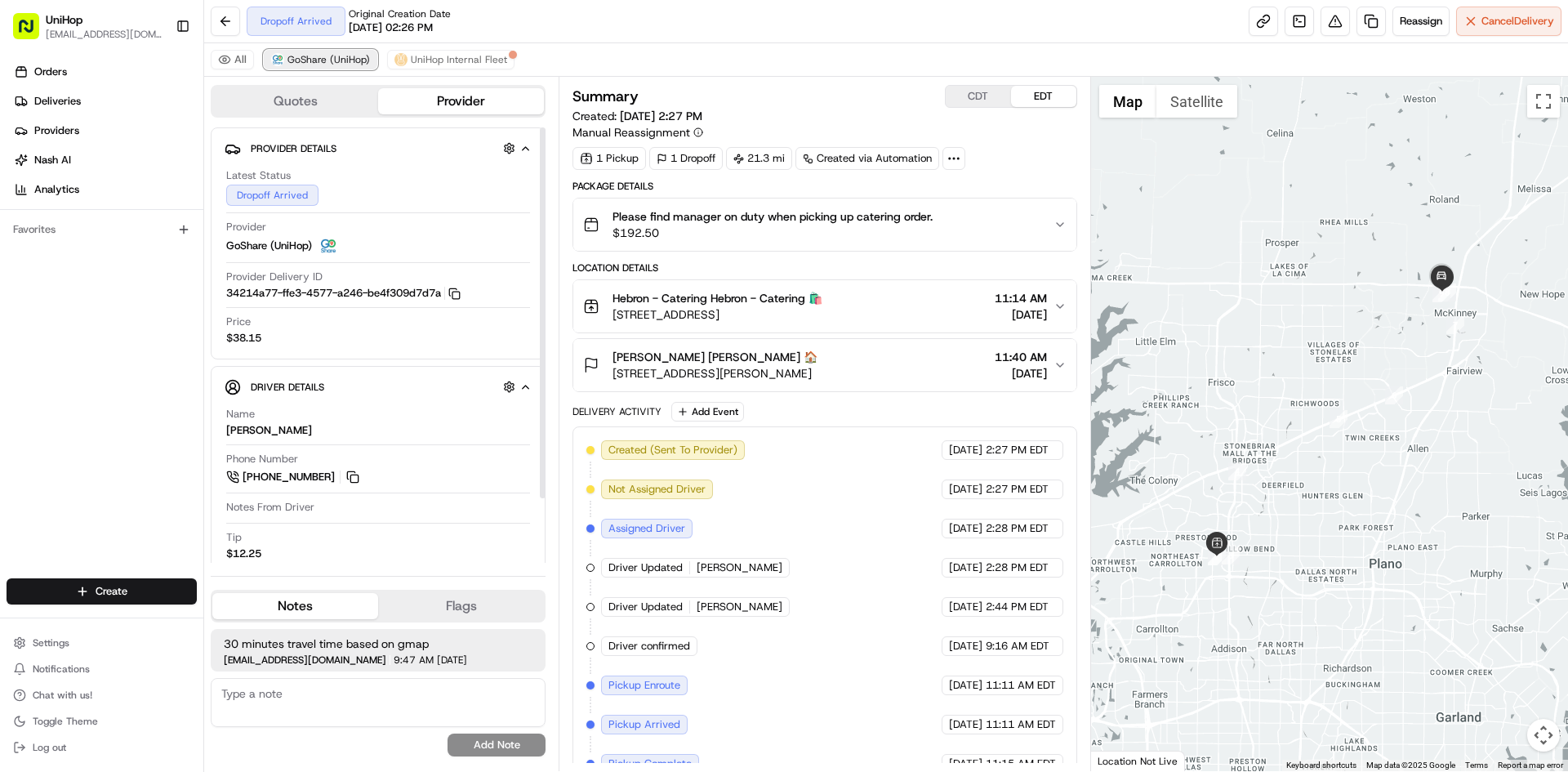
click at [335, 58] on span "GoShare (UniHop)" at bounding box center [328, 59] width 82 height 13
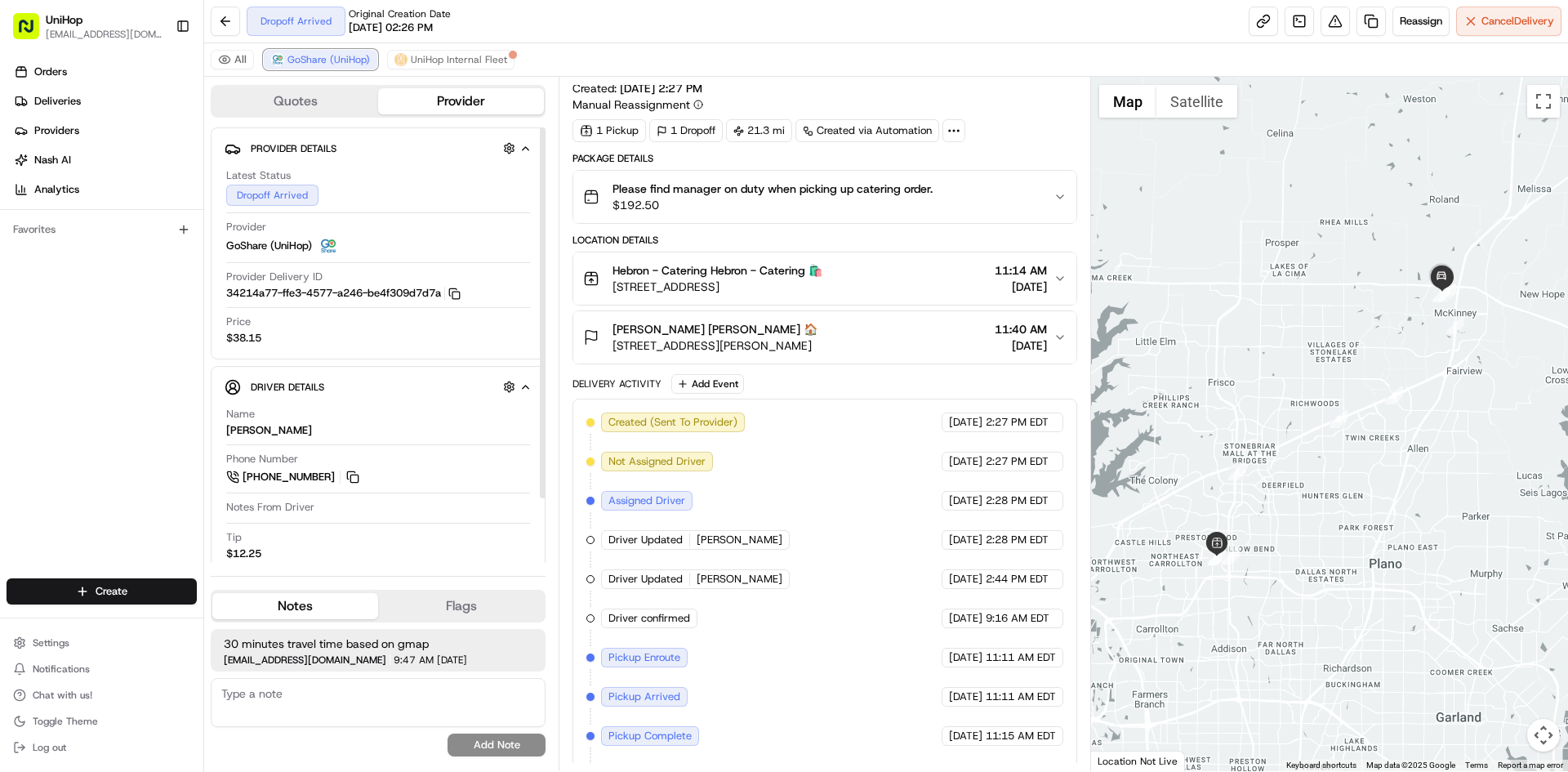
scroll to position [103, 0]
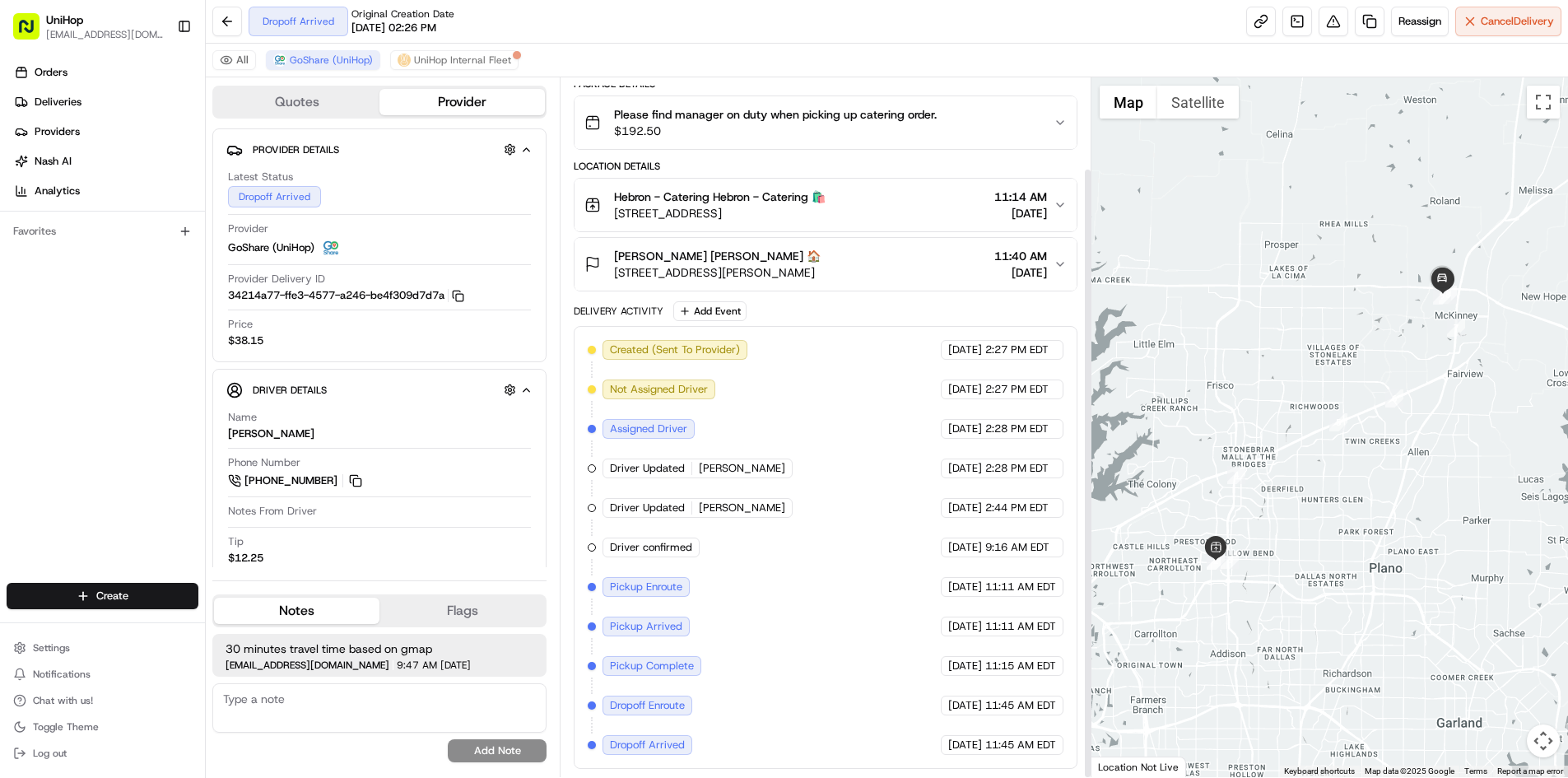
drag, startPoint x: 1245, startPoint y: 377, endPoint x: 1248, endPoint y: 397, distance: 20.2
click at [1248, 397] on div at bounding box center [1329, 427] width 476 height 700
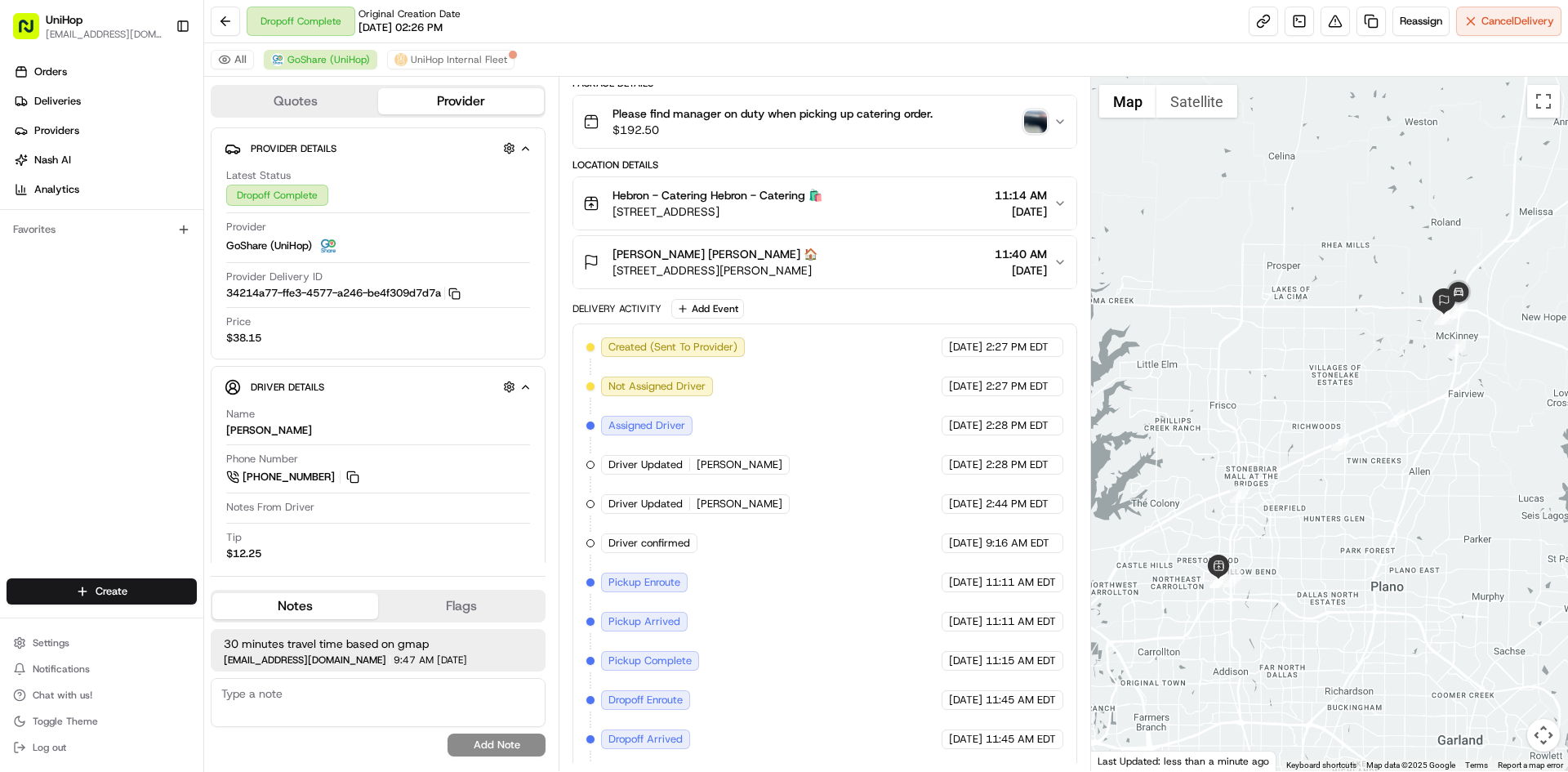
click at [1038, 124] on img "button" at bounding box center [1035, 121] width 23 height 23
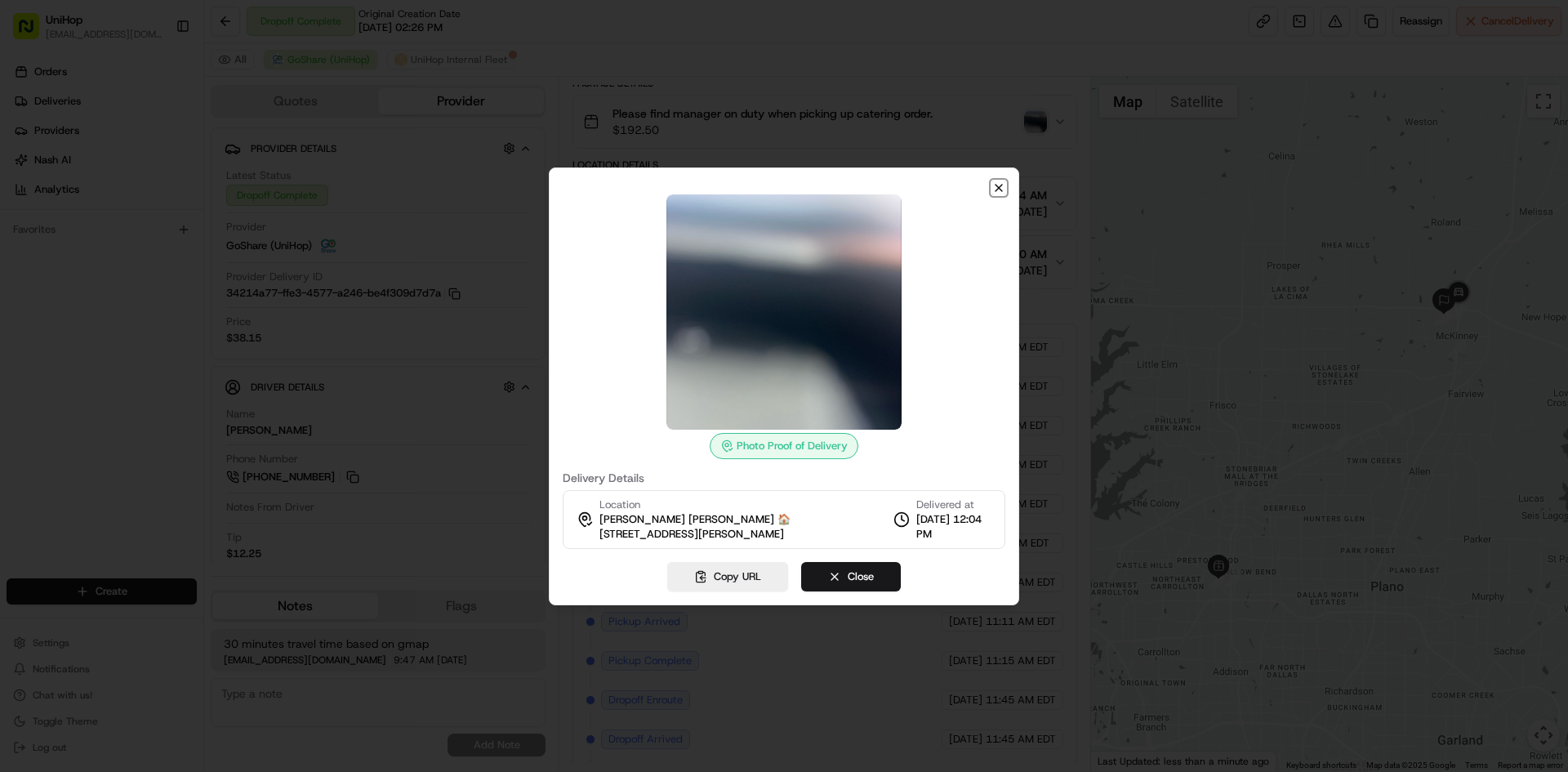
click at [998, 189] on icon "button" at bounding box center [999, 188] width 7 height 7
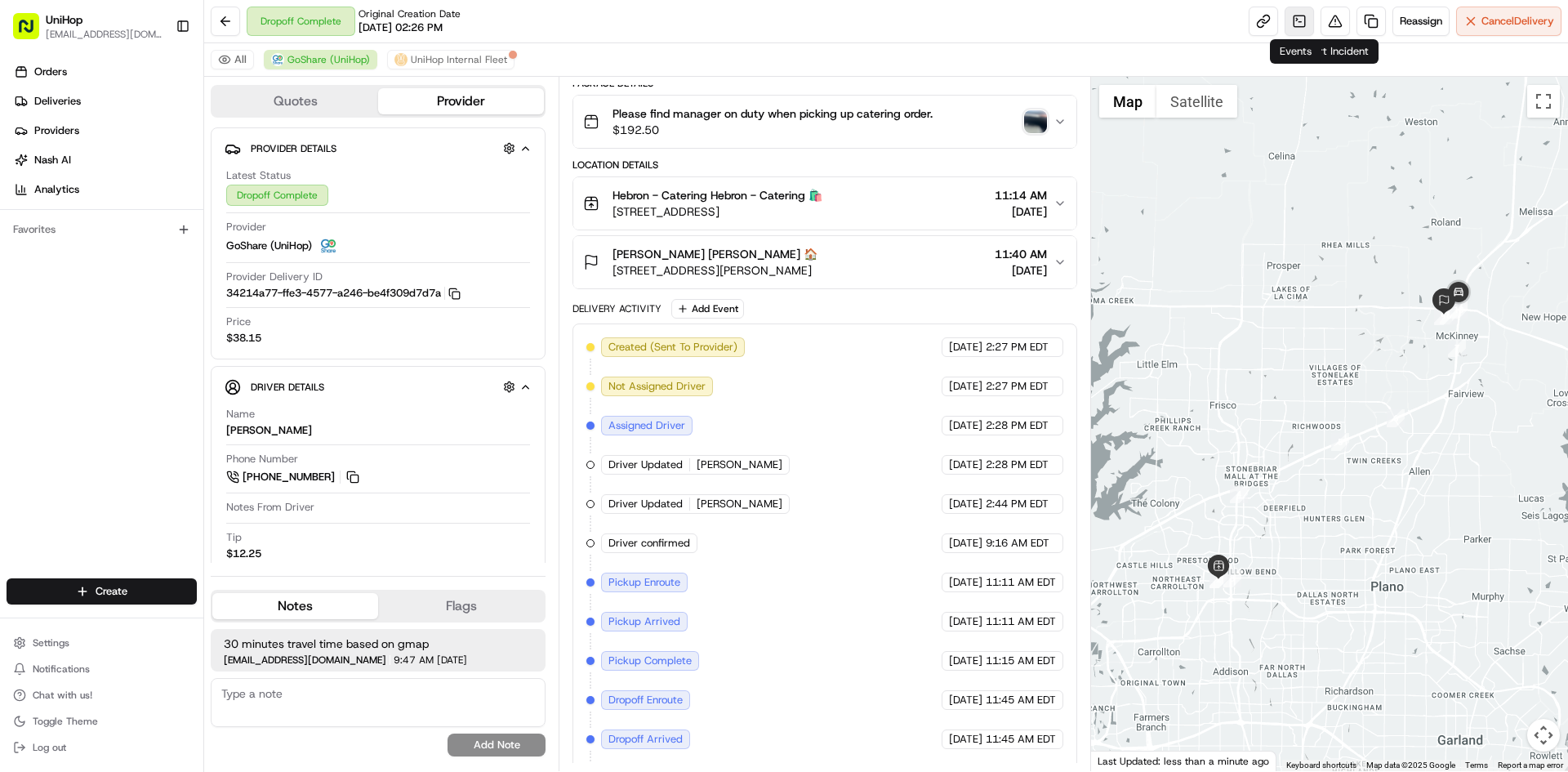
click at [1292, 25] on link at bounding box center [1300, 21] width 29 height 29
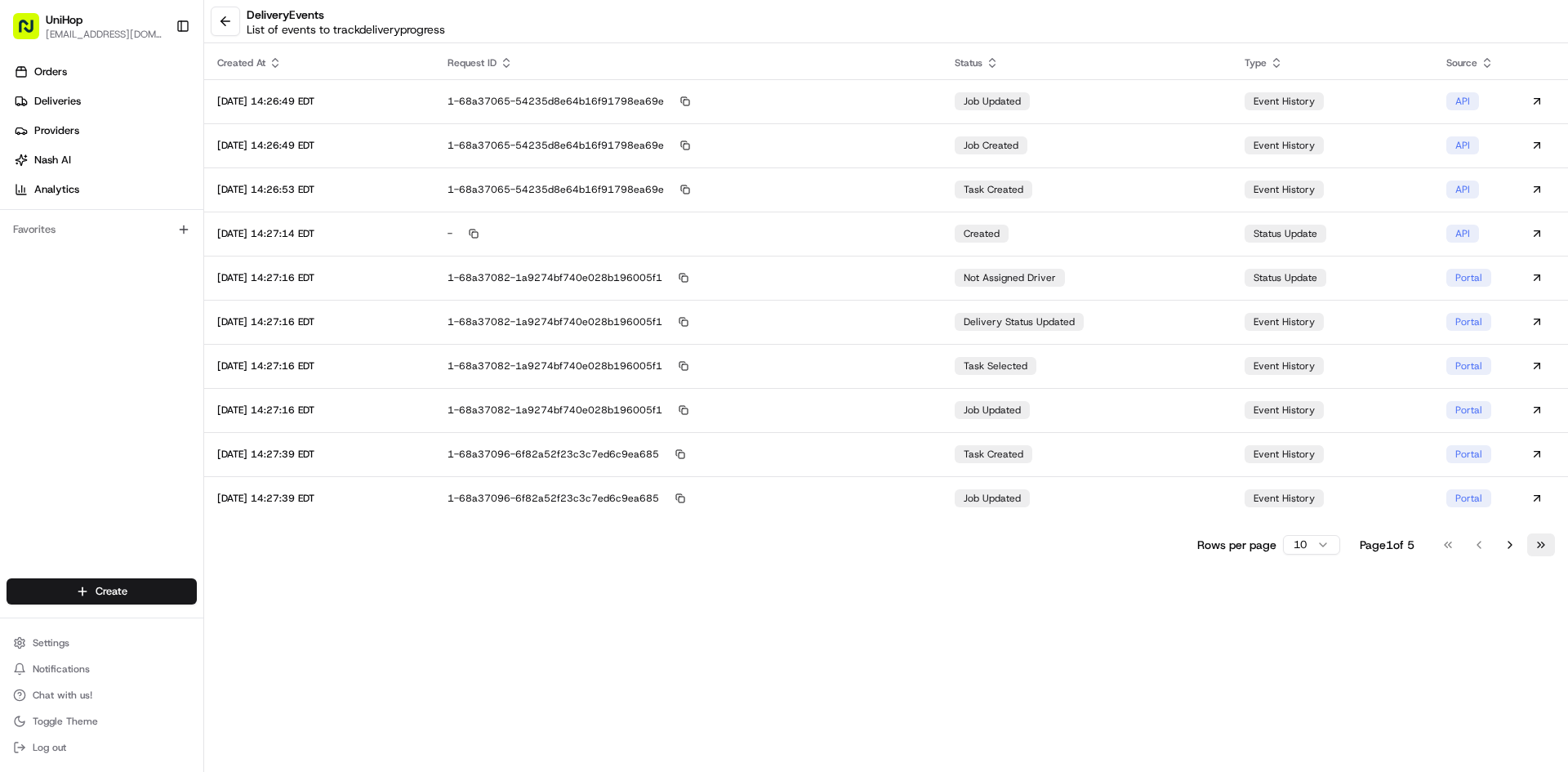
click at [1537, 541] on button "Go to last page" at bounding box center [1541, 545] width 27 height 23
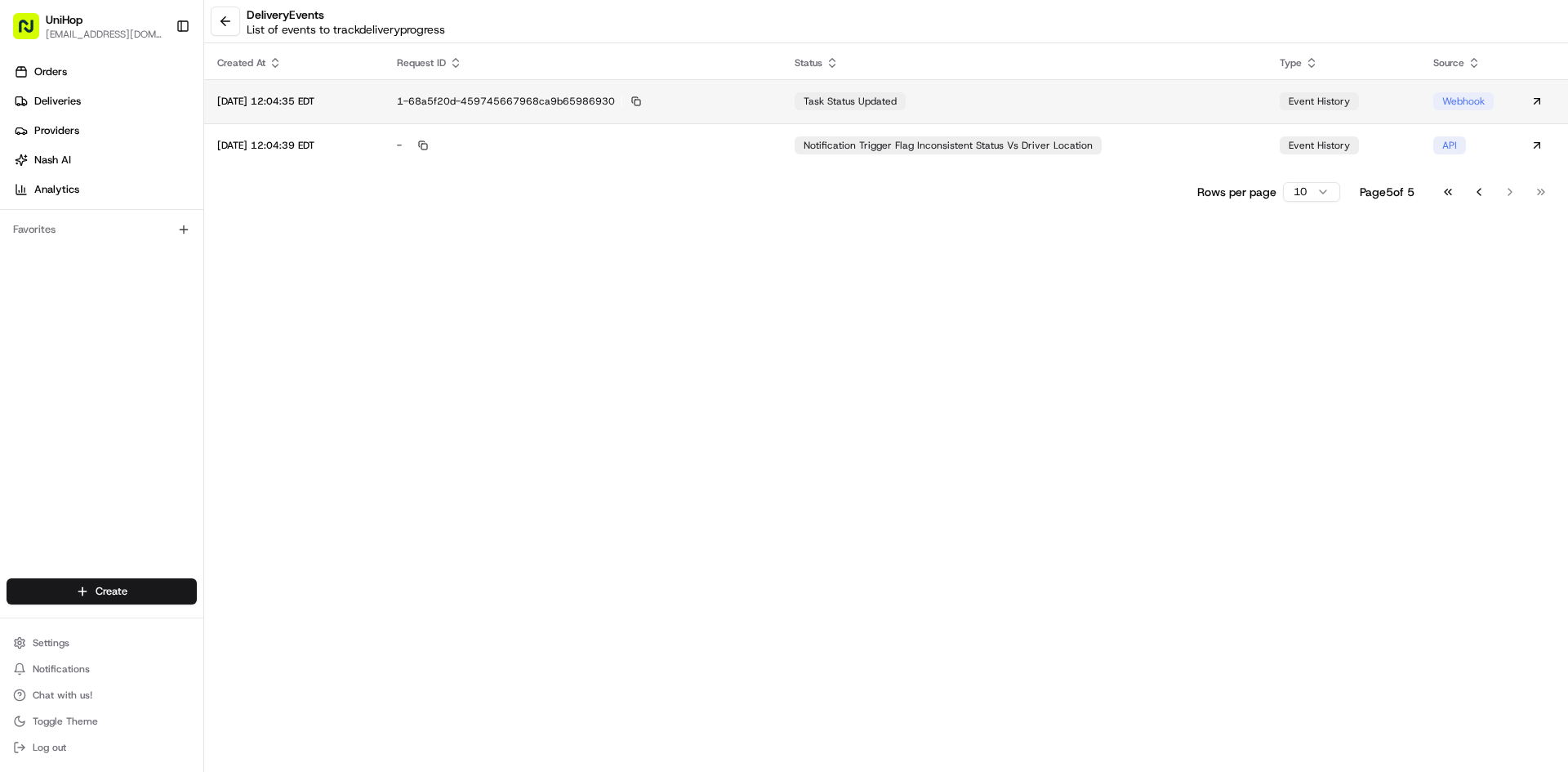
click at [1008, 109] on td "task status updated" at bounding box center [1024, 102] width 486 height 44
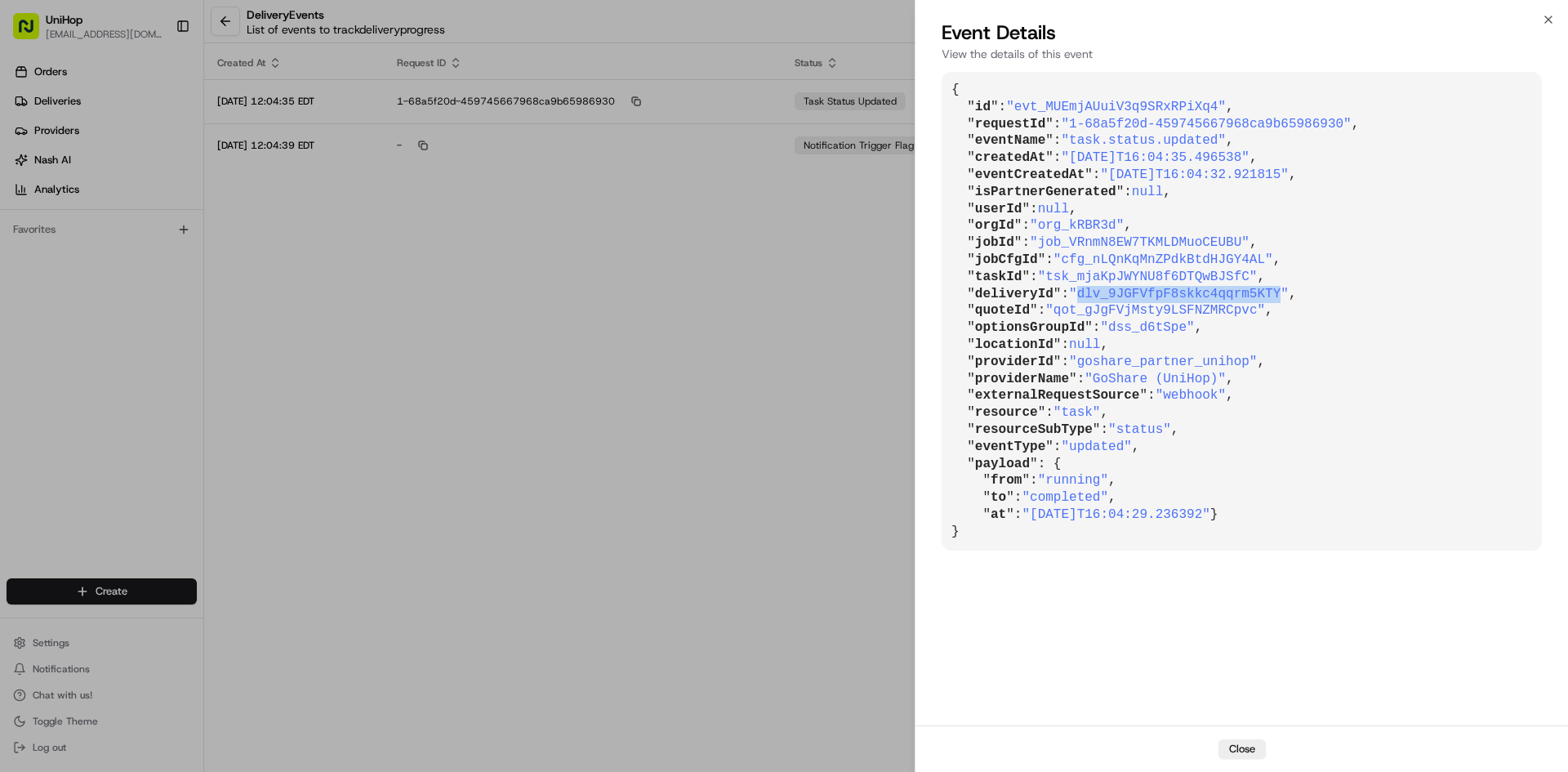
drag, startPoint x: 1076, startPoint y: 295, endPoint x: 1259, endPoint y: 296, distance: 183.0
click at [1259, 296] on span ""dlv_9JGFVfpF8skkc4qqrm5KTY"" at bounding box center [1179, 293] width 220 height 15
copy span "dlv_9JGFVfpF8skkc4qqrm5KTY"
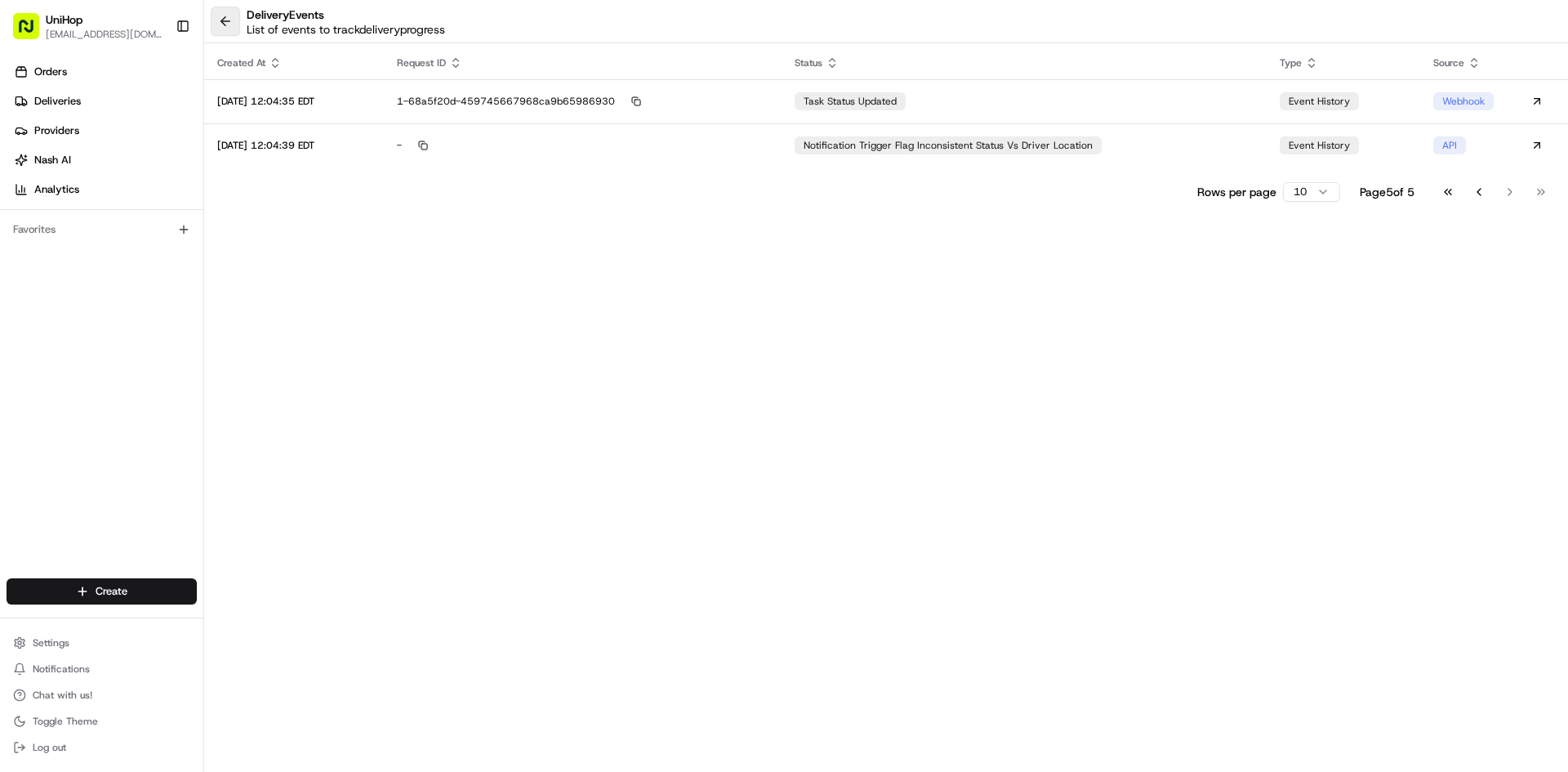
click at [233, 27] on button at bounding box center [225, 21] width 29 height 29
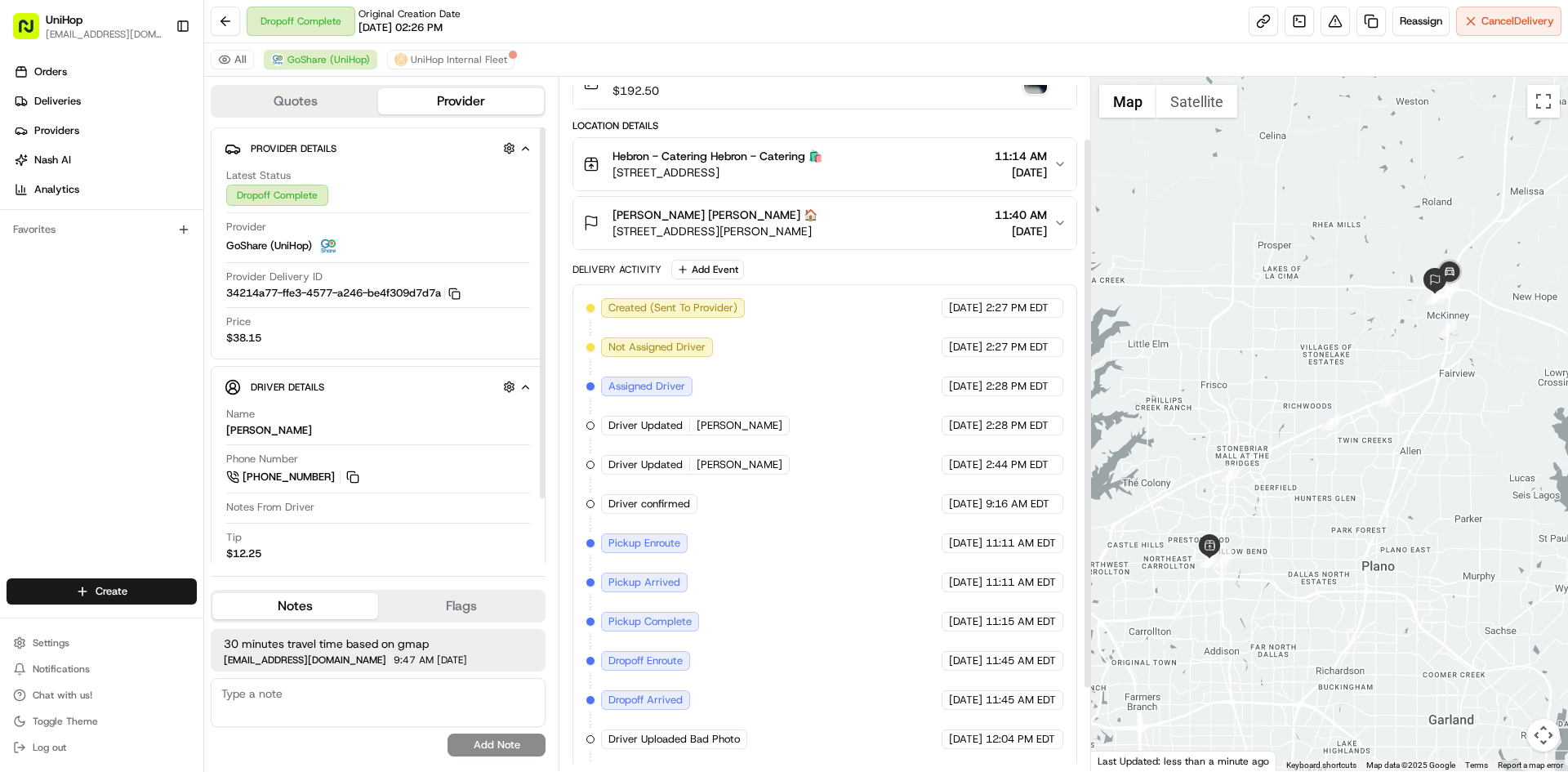
scroll to position [181, 0]
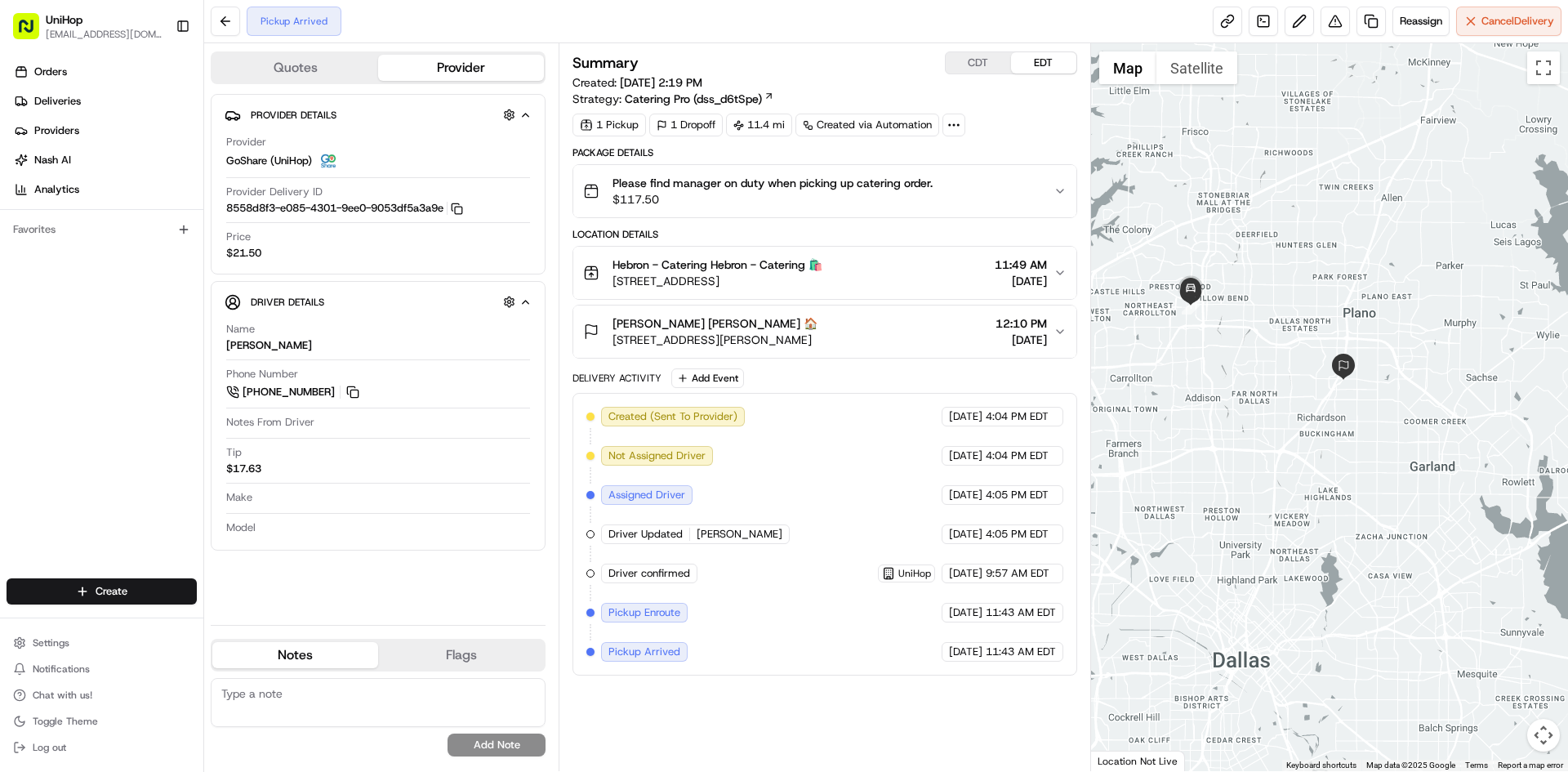
drag, startPoint x: 1185, startPoint y: 423, endPoint x: 1221, endPoint y: 439, distance: 39.4
click at [1221, 439] on div at bounding box center [1329, 407] width 478 height 728
click at [976, 62] on button "CDT" at bounding box center [978, 62] width 65 height 21
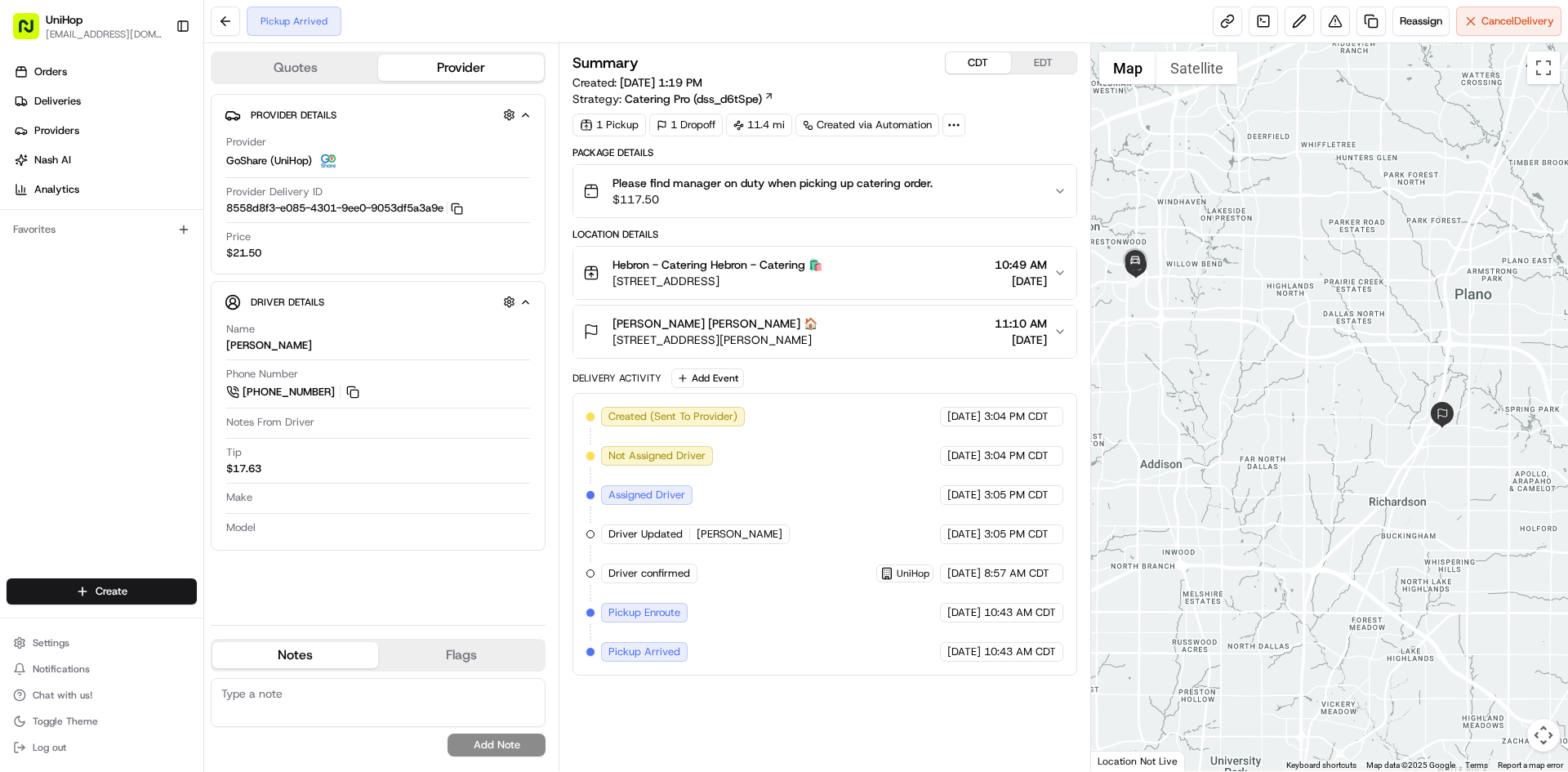
drag, startPoint x: 1269, startPoint y: 446, endPoint x: 1276, endPoint y: 471, distance: 26.0
click at [1276, 471] on div at bounding box center [1329, 407] width 478 height 728
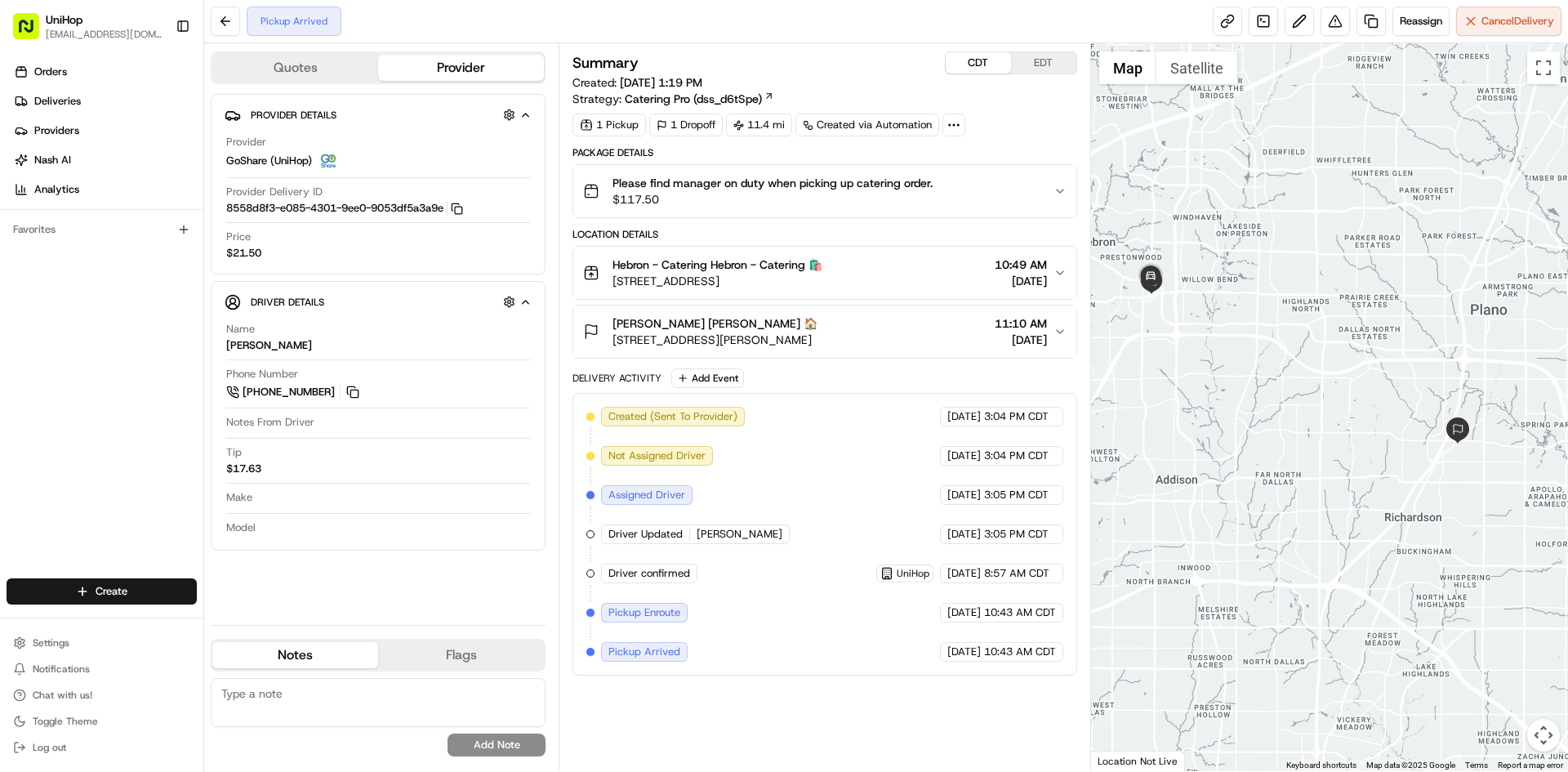
drag, startPoint x: 1275, startPoint y: 465, endPoint x: 1292, endPoint y: 481, distance: 23.3
click at [1293, 481] on div at bounding box center [1329, 407] width 478 height 728
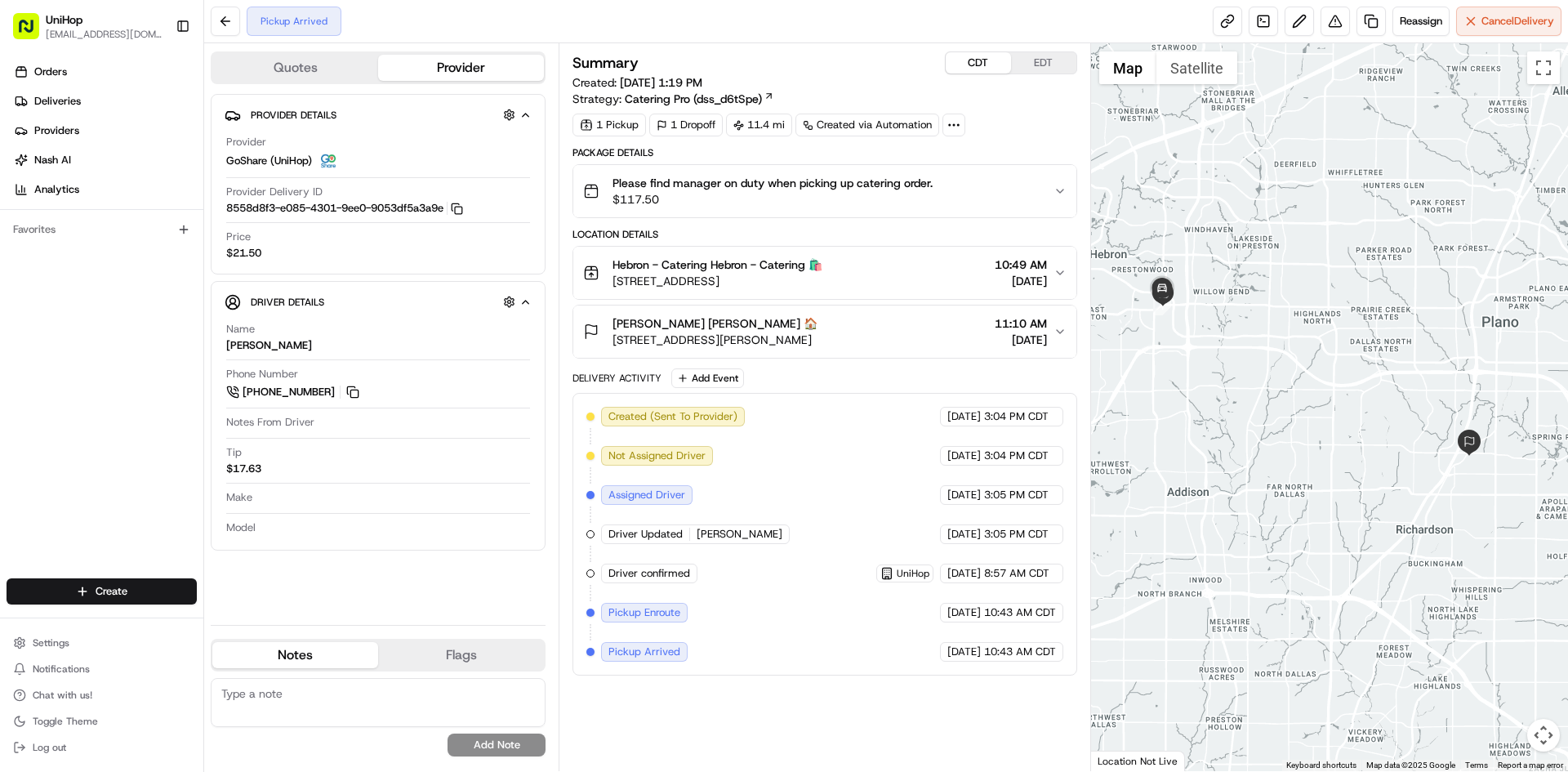
click at [1292, 482] on div at bounding box center [1329, 407] width 478 height 728
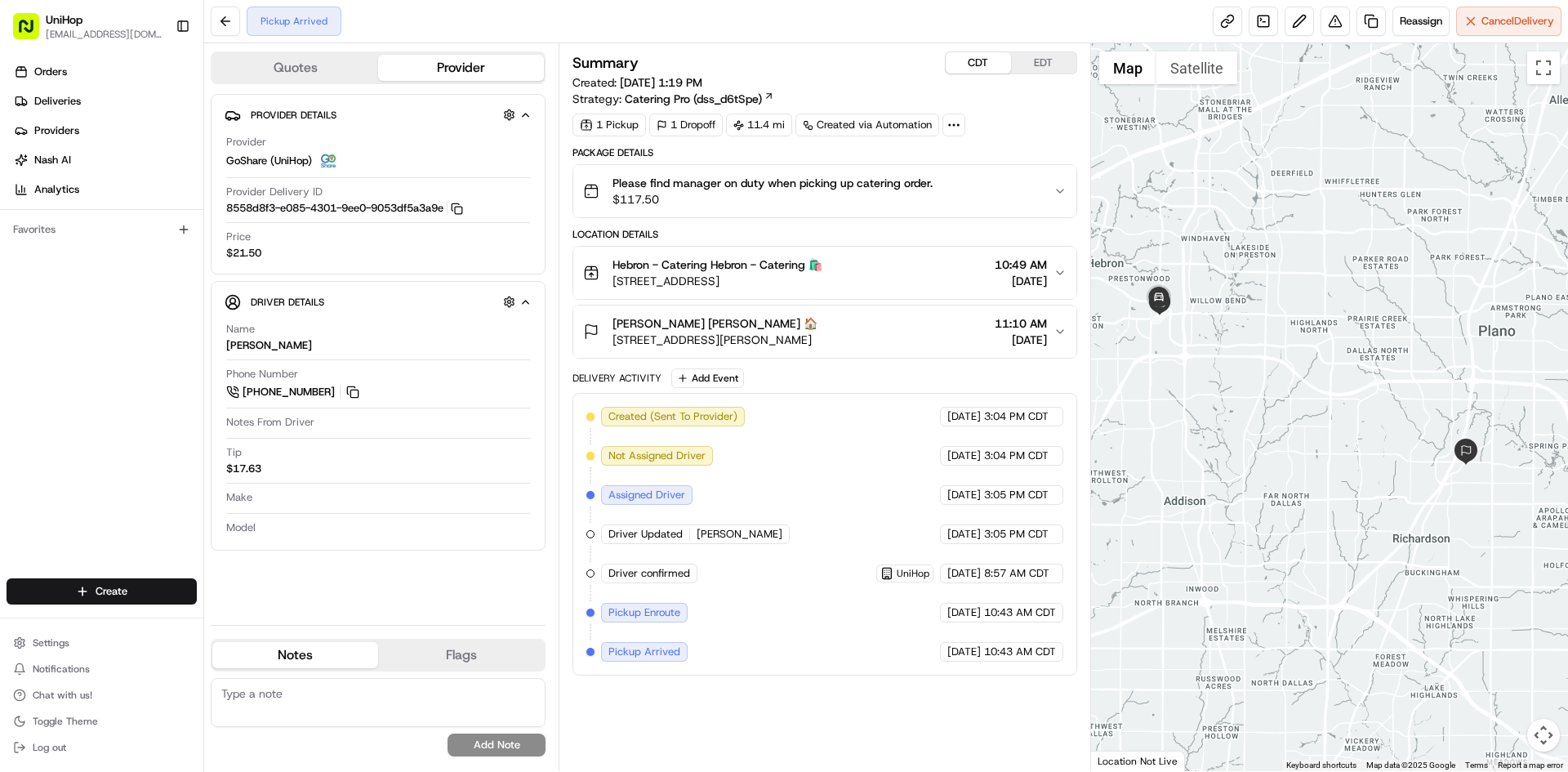
drag, startPoint x: 1269, startPoint y: 439, endPoint x: 1267, endPoint y: 452, distance: 13.2
click at [1267, 452] on div at bounding box center [1329, 407] width 478 height 728
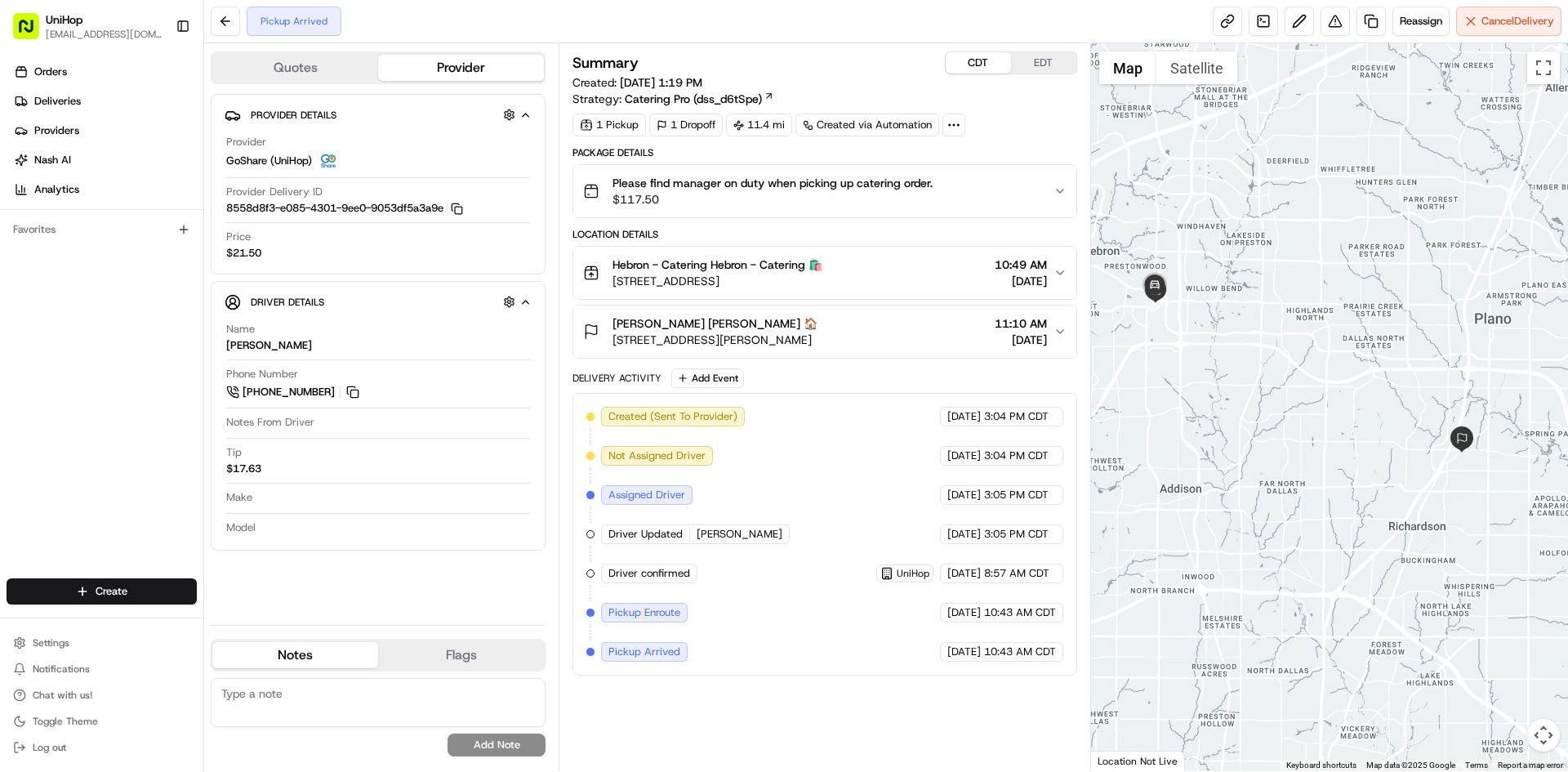
drag, startPoint x: 1336, startPoint y: 324, endPoint x: 1333, endPoint y: 314, distance: 10.4
click at [1333, 314] on div at bounding box center [1329, 407] width 478 height 728
click at [1269, 334] on div at bounding box center [1329, 407] width 478 height 728
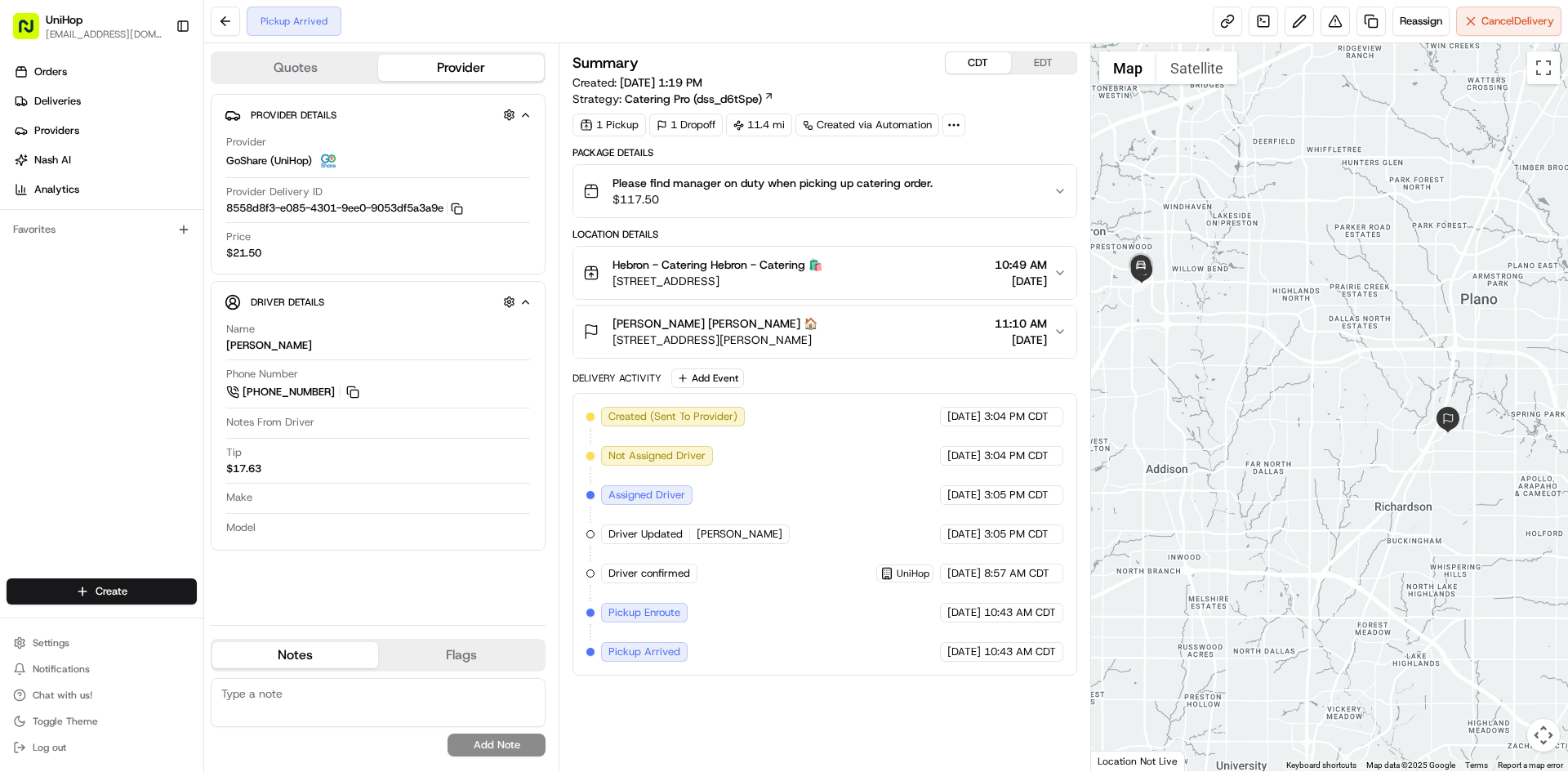
drag, startPoint x: 1270, startPoint y: 331, endPoint x: 1259, endPoint y: 310, distance: 23.7
click at [1259, 310] on div at bounding box center [1329, 407] width 478 height 728
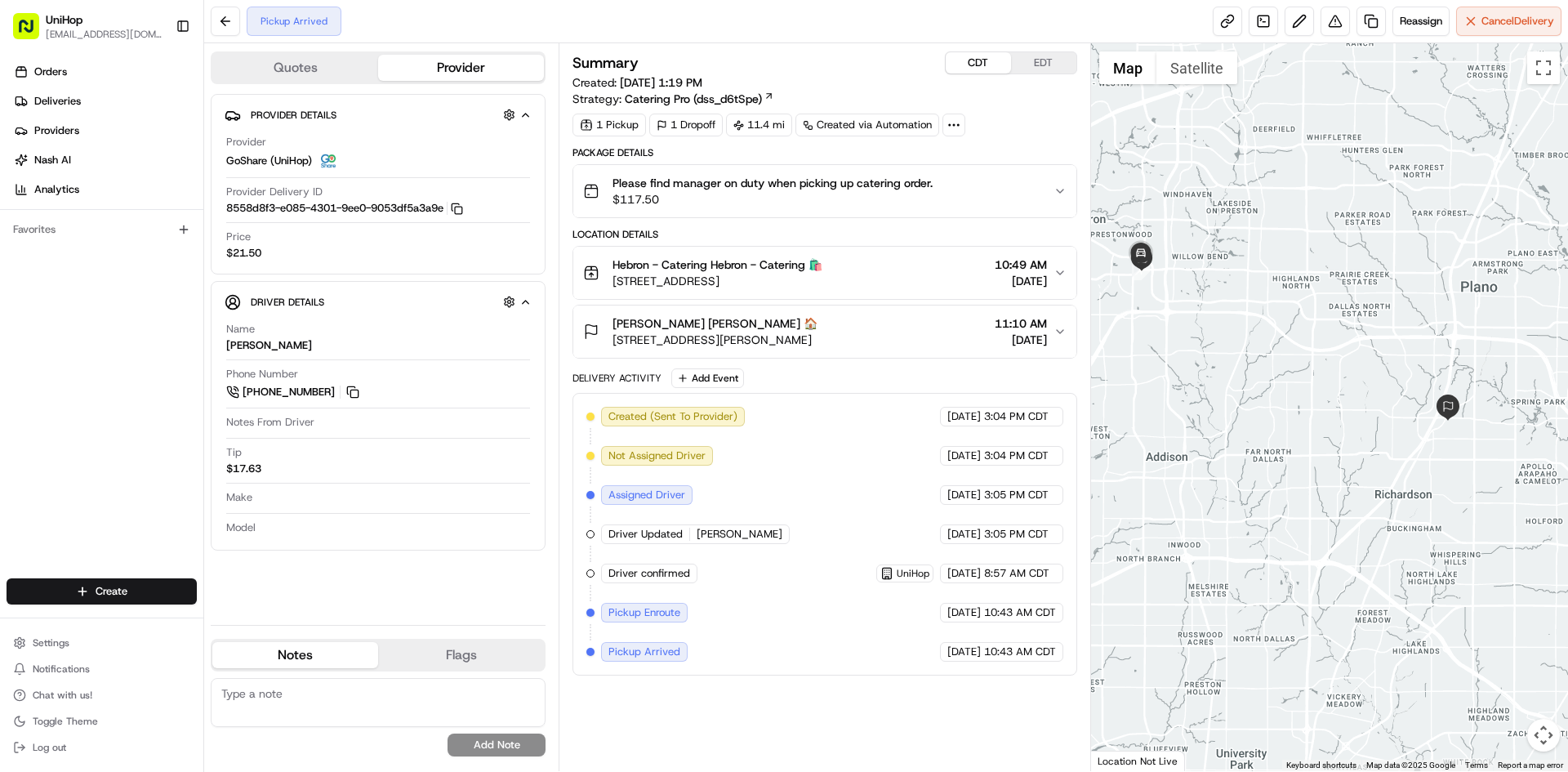
drag, startPoint x: 1189, startPoint y: 331, endPoint x: 1189, endPoint y: 321, distance: 10.0
click at [1189, 321] on div at bounding box center [1329, 407] width 478 height 728
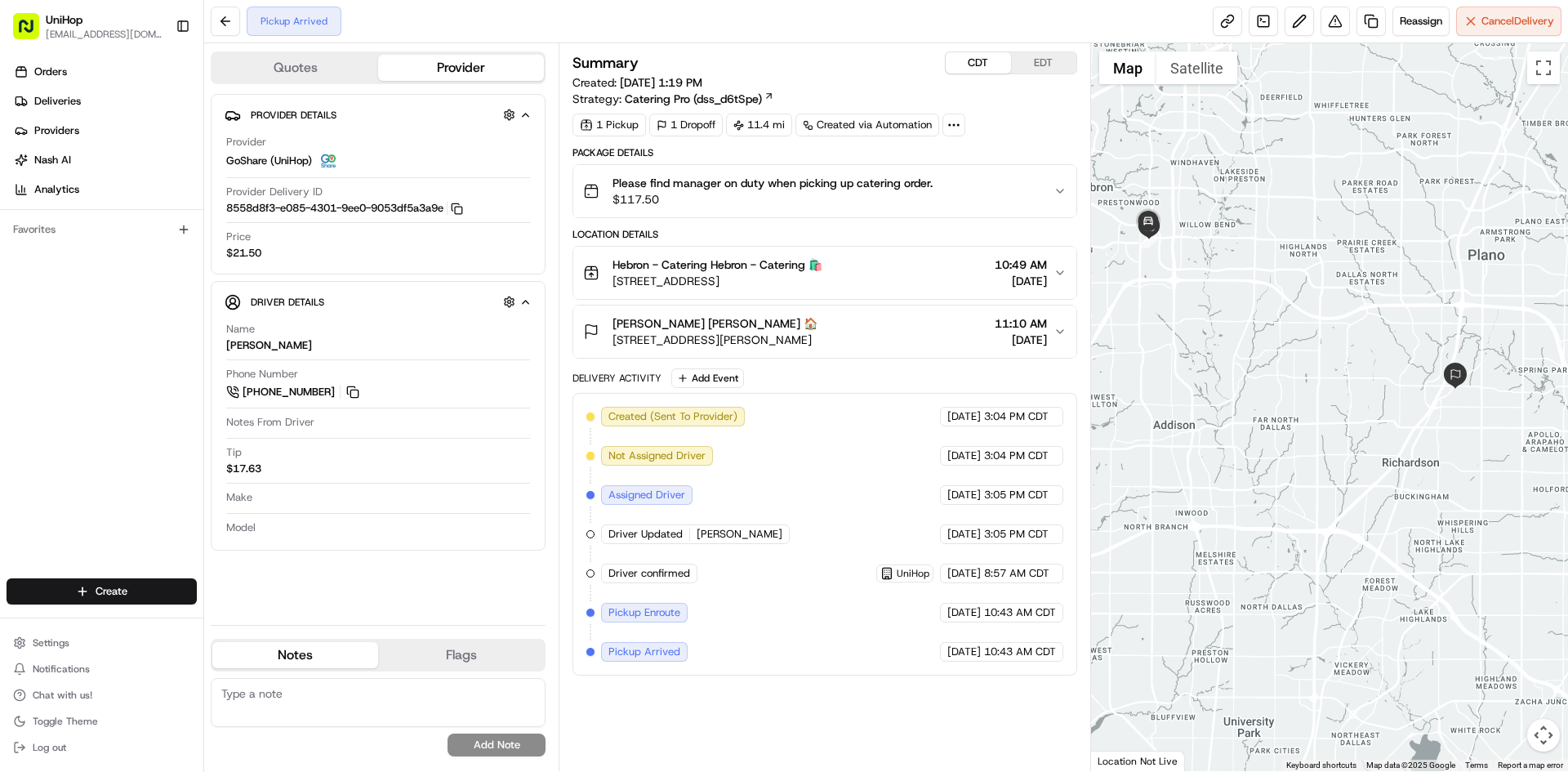
drag, startPoint x: 1219, startPoint y: 325, endPoint x: 1226, endPoint y: 295, distance: 30.8
click at [1226, 295] on div at bounding box center [1329, 407] width 478 height 728
click at [1180, 274] on div at bounding box center [1329, 407] width 478 height 728
drag, startPoint x: 687, startPoint y: 326, endPoint x: 910, endPoint y: 322, distance: 223.0
click at [626, 326] on span "[PERSON_NAME] [PERSON_NAME] 🏠" at bounding box center [716, 323] width 205 height 16
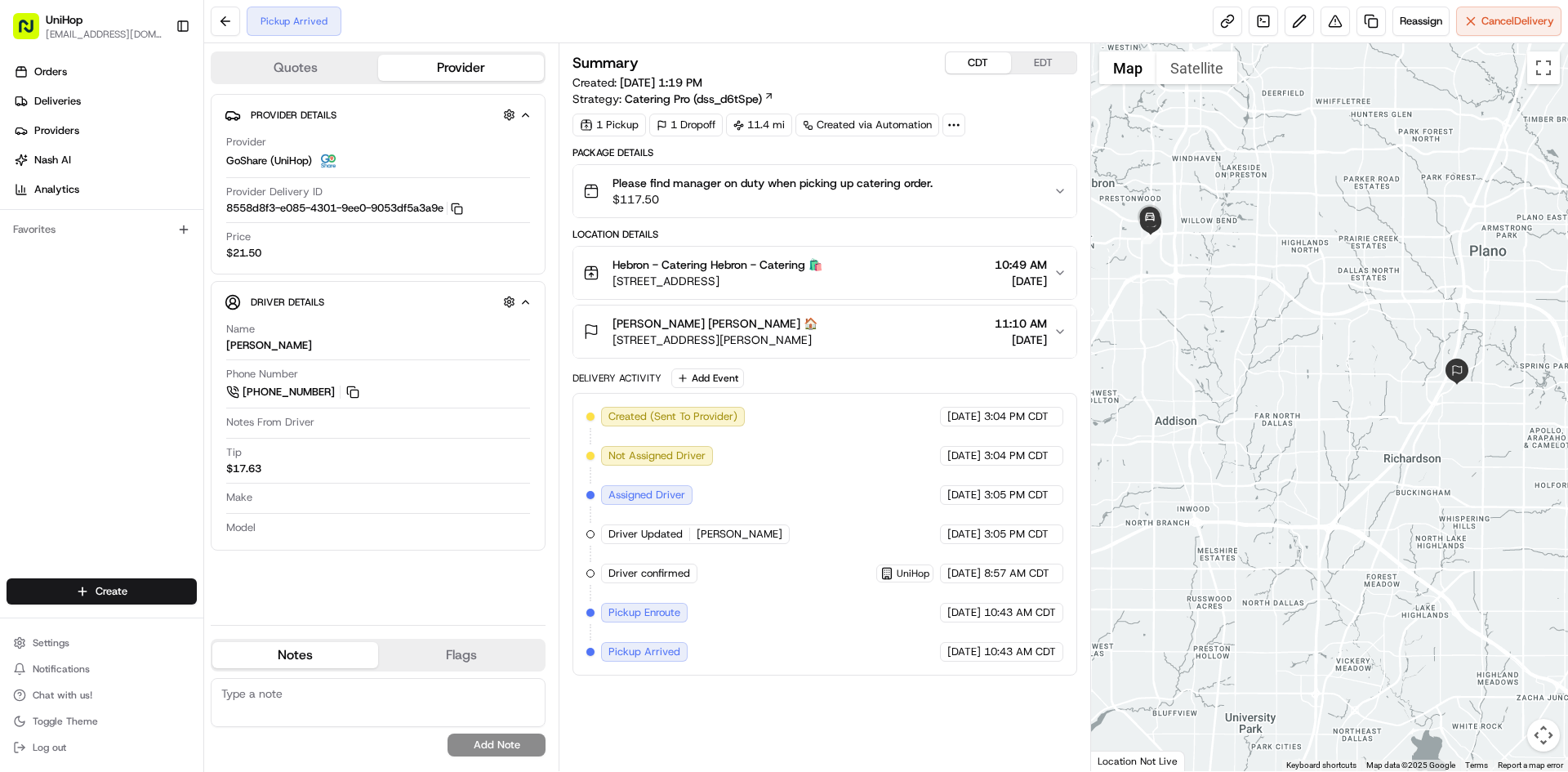
drag, startPoint x: 917, startPoint y: 322, endPoint x: 939, endPoint y: 342, distance: 29.7
click at [918, 322] on div "[PERSON_NAME] [PERSON_NAME] 🏠 [STREET_ADDRESS][PERSON_NAME] 11:10 AM [DATE]" at bounding box center [817, 332] width 469 height 32
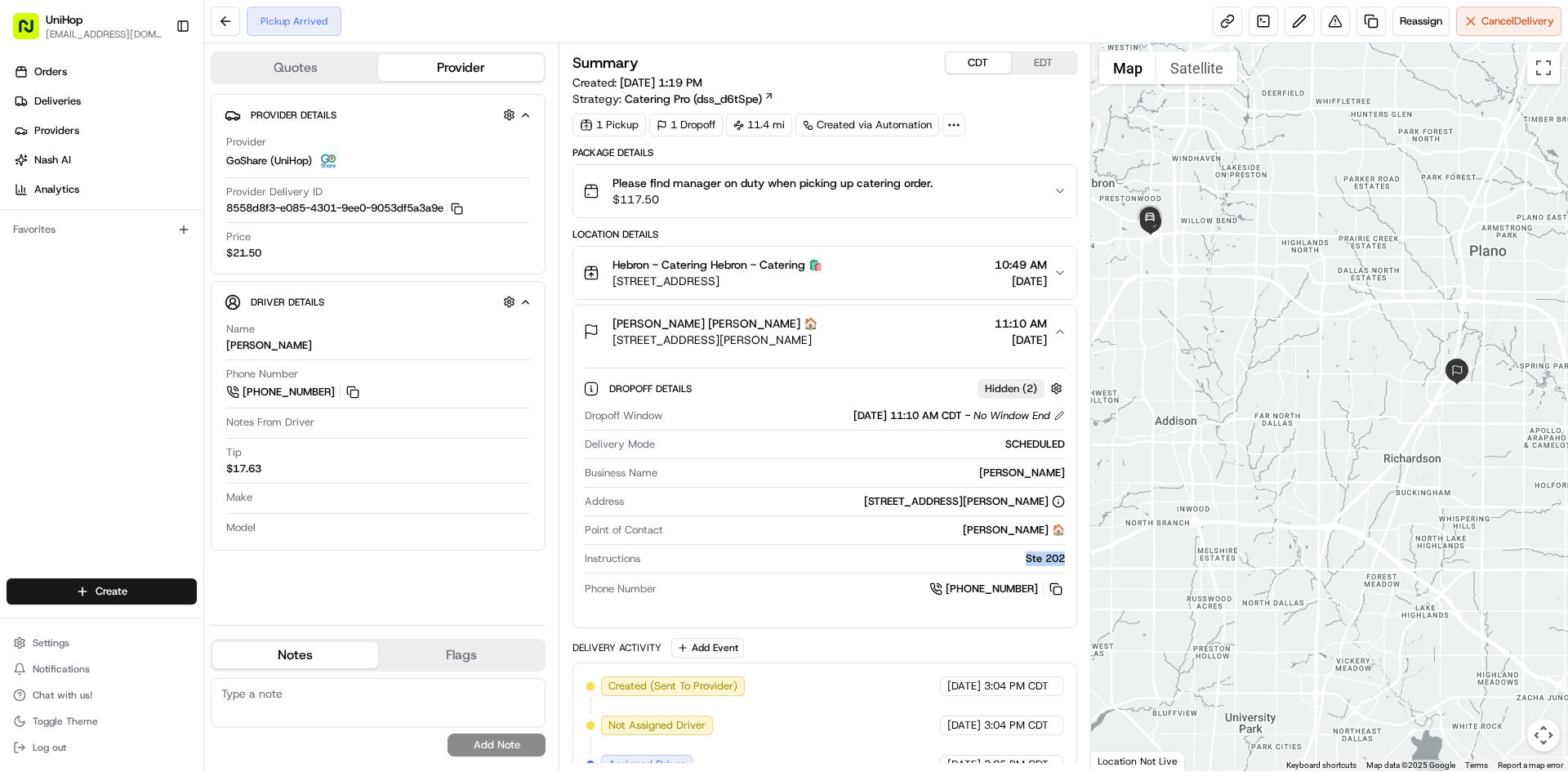
drag, startPoint x: 1027, startPoint y: 558, endPoint x: 1060, endPoint y: 551, distance: 33.7
click at [1070, 560] on div "Dropoff Details Hidden ( 2 ) Dropoff Window [DATE] 11:10 AM CDT - No Window End…" at bounding box center [825, 486] width 503 height 256
copy div "Ste 202"
drag, startPoint x: 687, startPoint y: 321, endPoint x: 612, endPoint y: 328, distance: 75.3
click at [612, 328] on div "[PERSON_NAME] [PERSON_NAME] 🏠 [STREET_ADDRESS][PERSON_NAME]" at bounding box center [700, 332] width 234 height 32
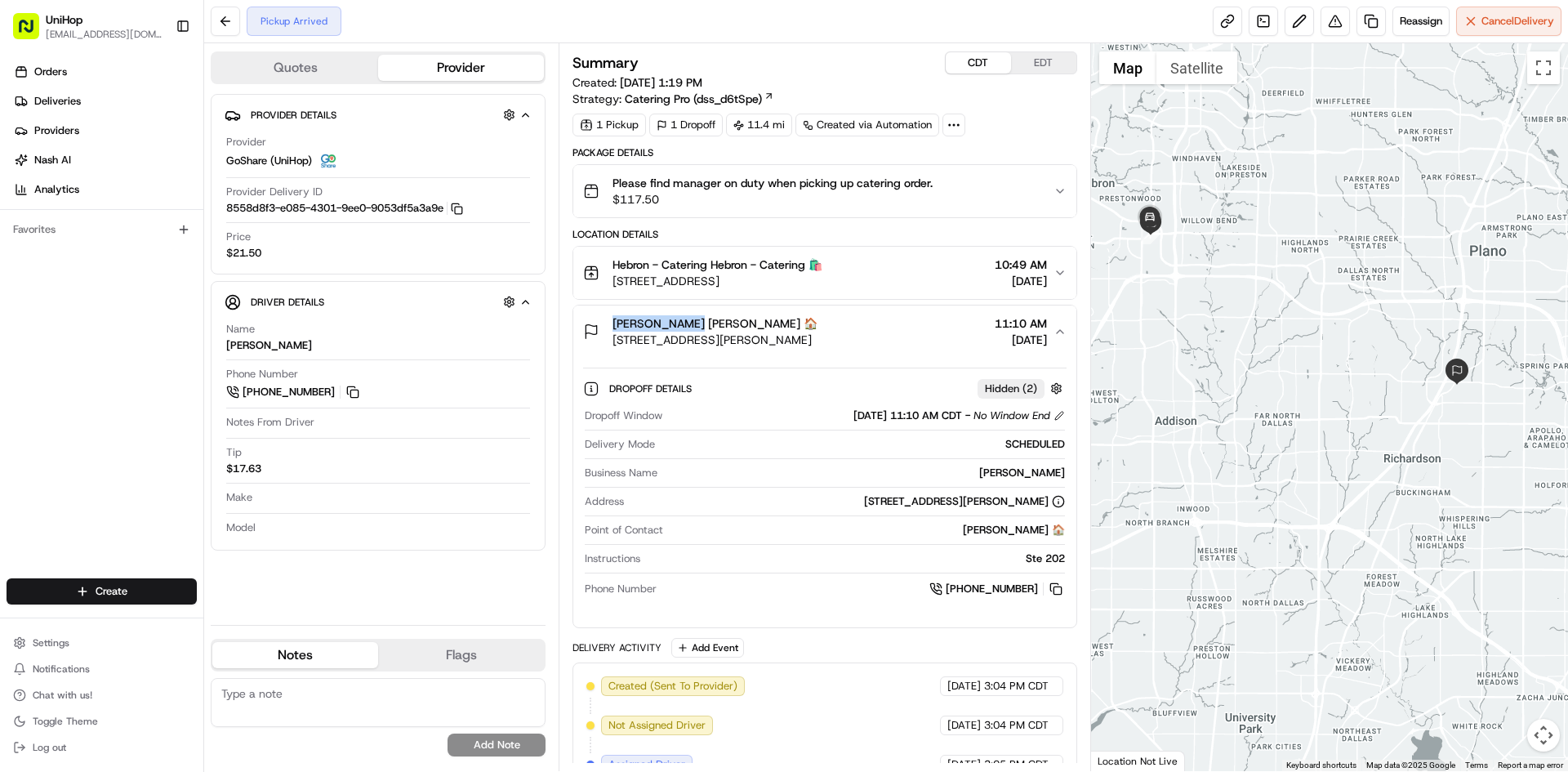
copy span "[PERSON_NAME]"
click at [1056, 581] on button at bounding box center [1056, 588] width 18 height 18
click at [869, 328] on div "[PERSON_NAME] [PERSON_NAME] 🏠 [STREET_ADDRESS][PERSON_NAME] 11:10 AM [DATE]" at bounding box center [817, 332] width 469 height 32
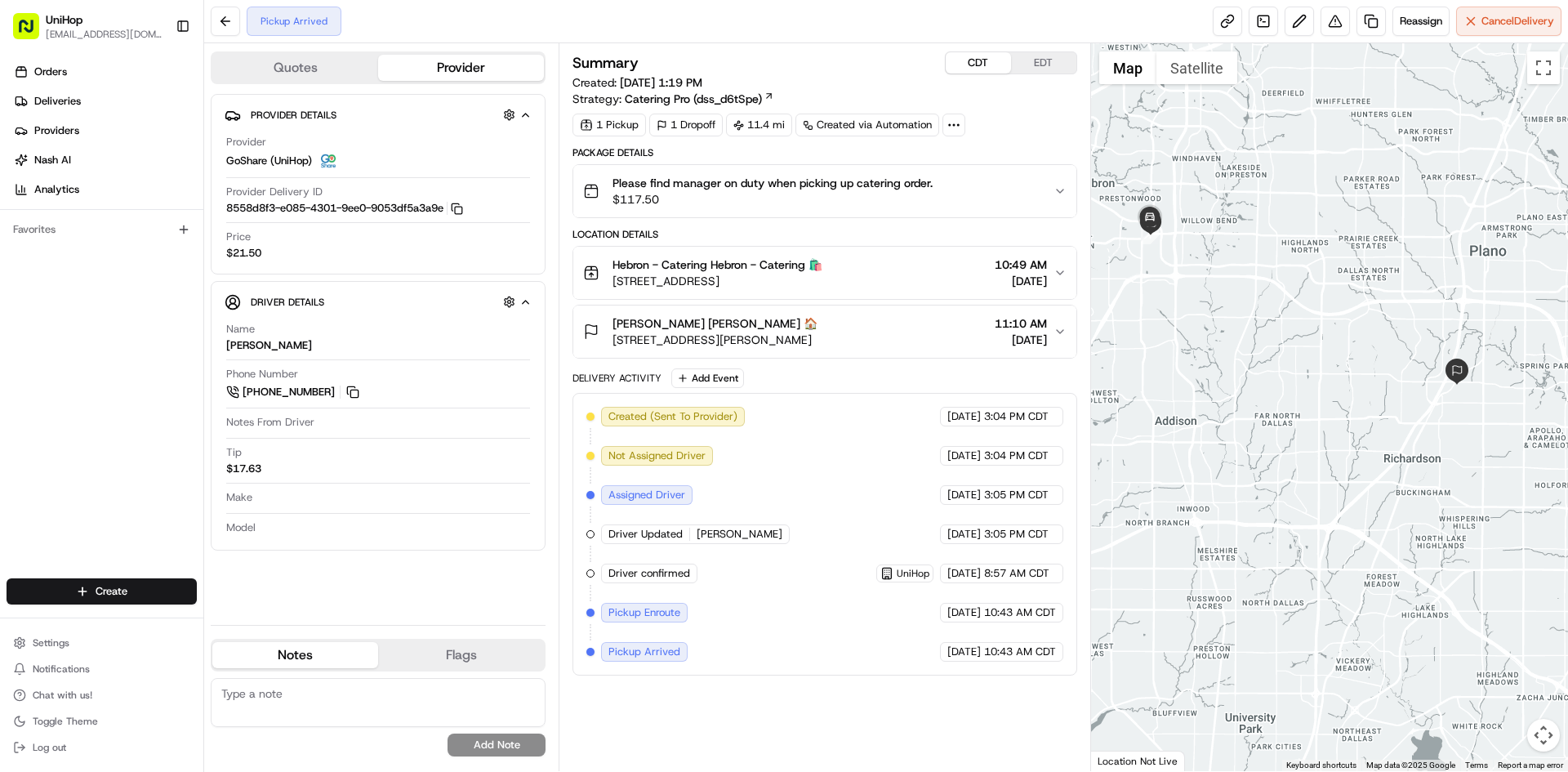
click at [33, 412] on div "Orders Deliveries Providers [PERSON_NAME] Analytics Favorites" at bounding box center [102, 320] width 203 height 536
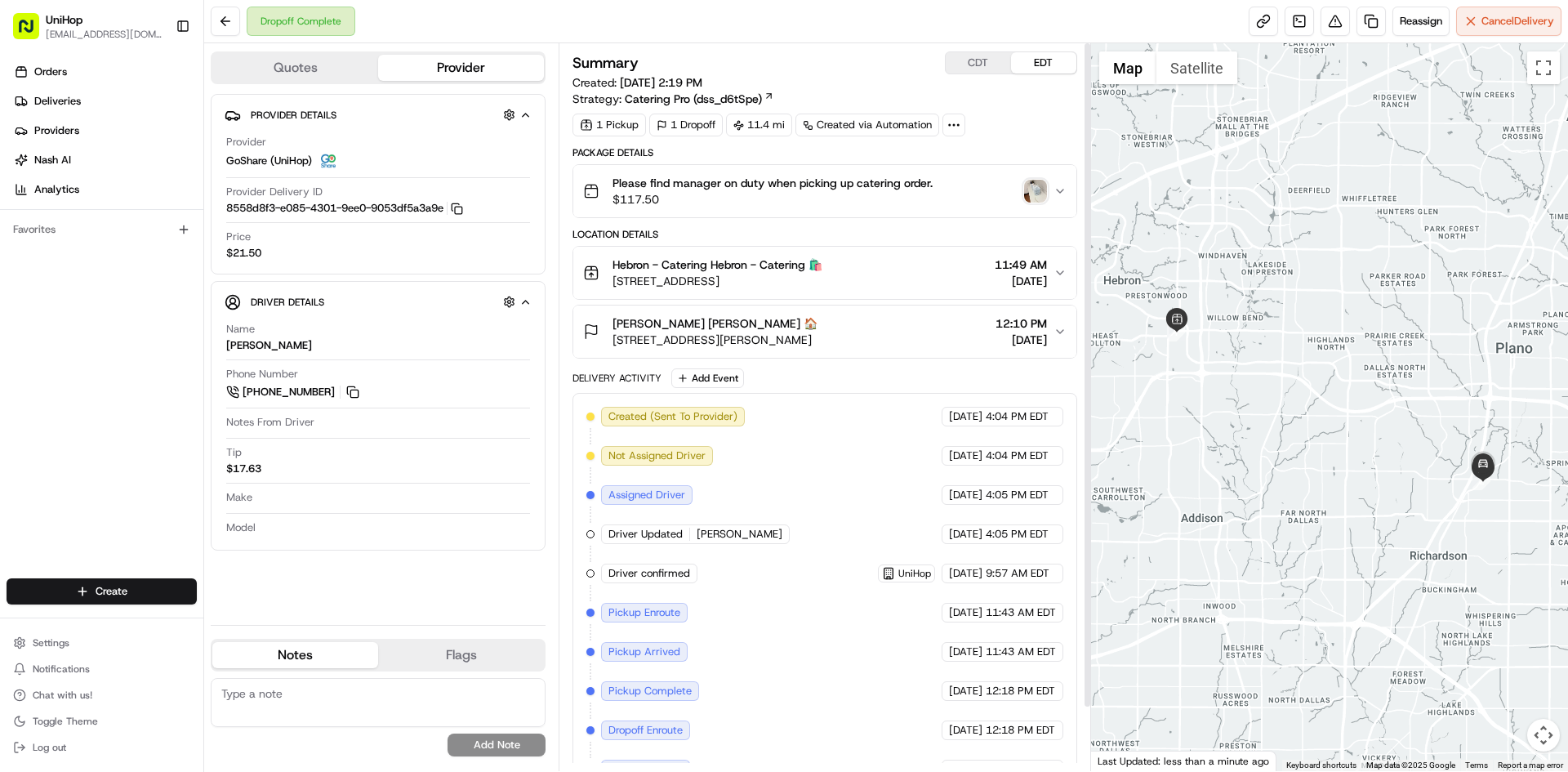
click at [1030, 194] on img "button" at bounding box center [1035, 191] width 23 height 23
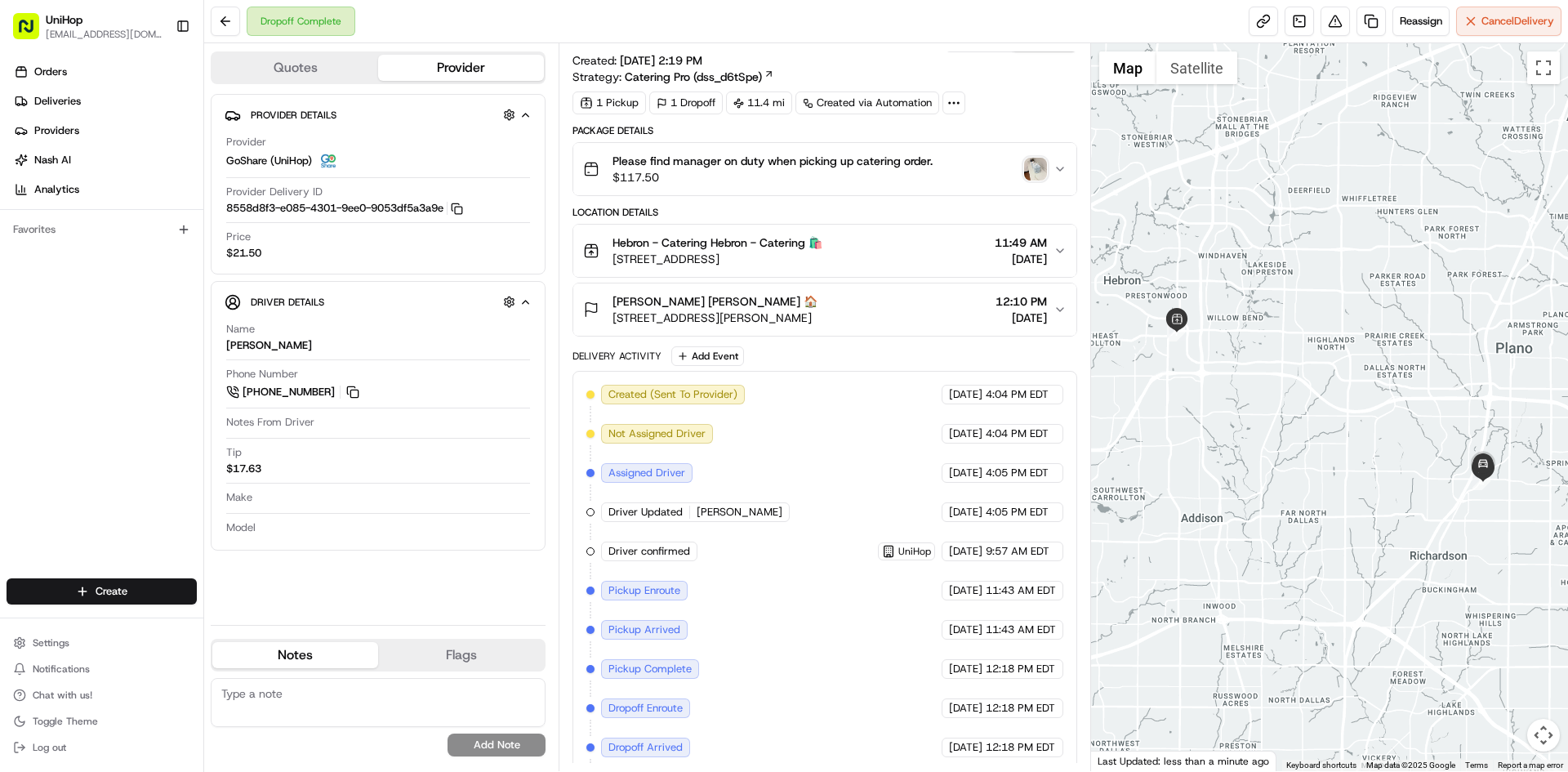
scroll to position [69, 0]
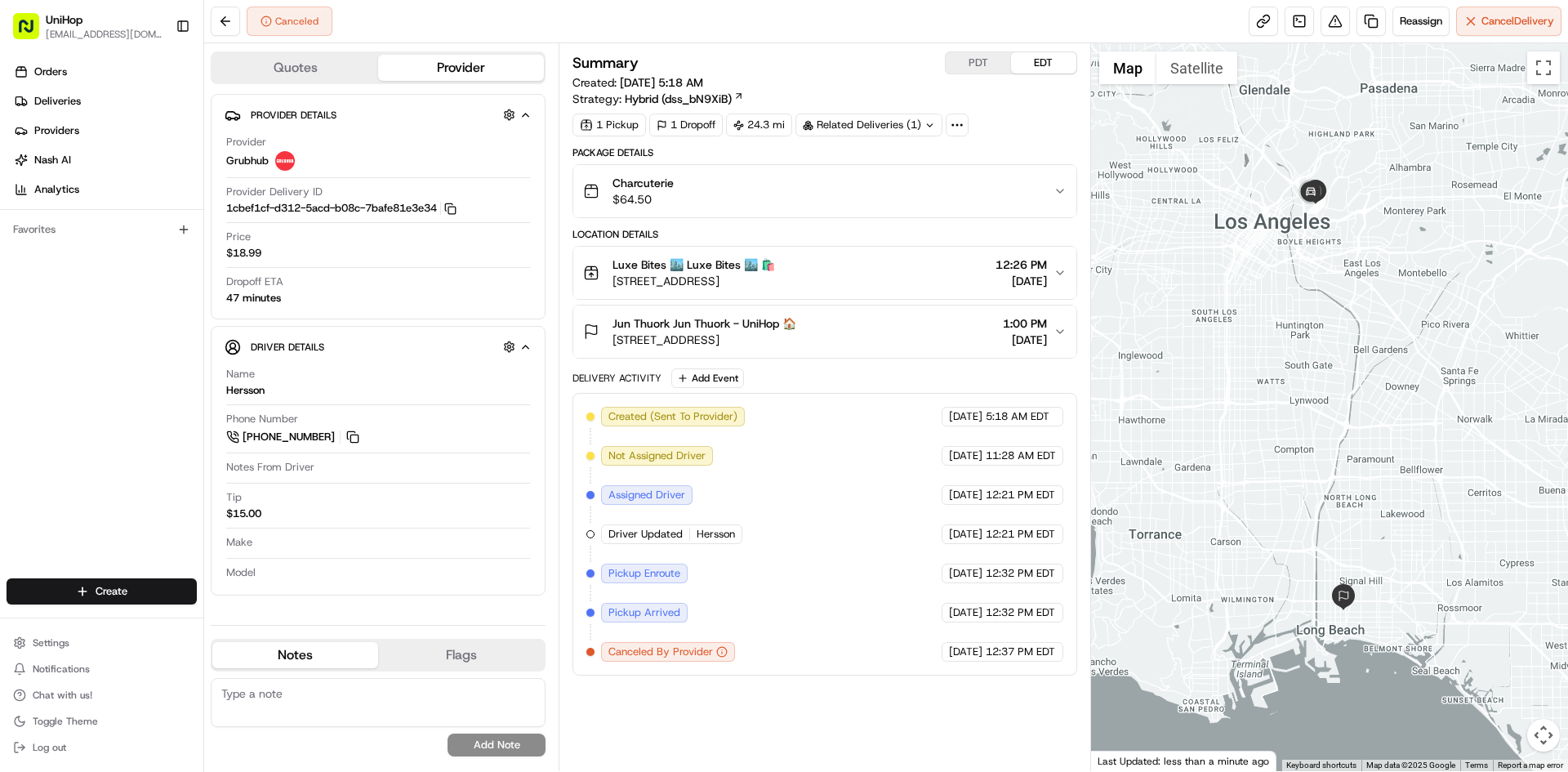
click at [50, 400] on div "Orders Deliveries Providers [PERSON_NAME] Analytics Favorites" at bounding box center [102, 320] width 203 height 536
click at [775, 258] on div "Luxe Bites 🏙️ Luxe Bites 🏙️ 🛍️" at bounding box center [694, 264] width 162 height 16
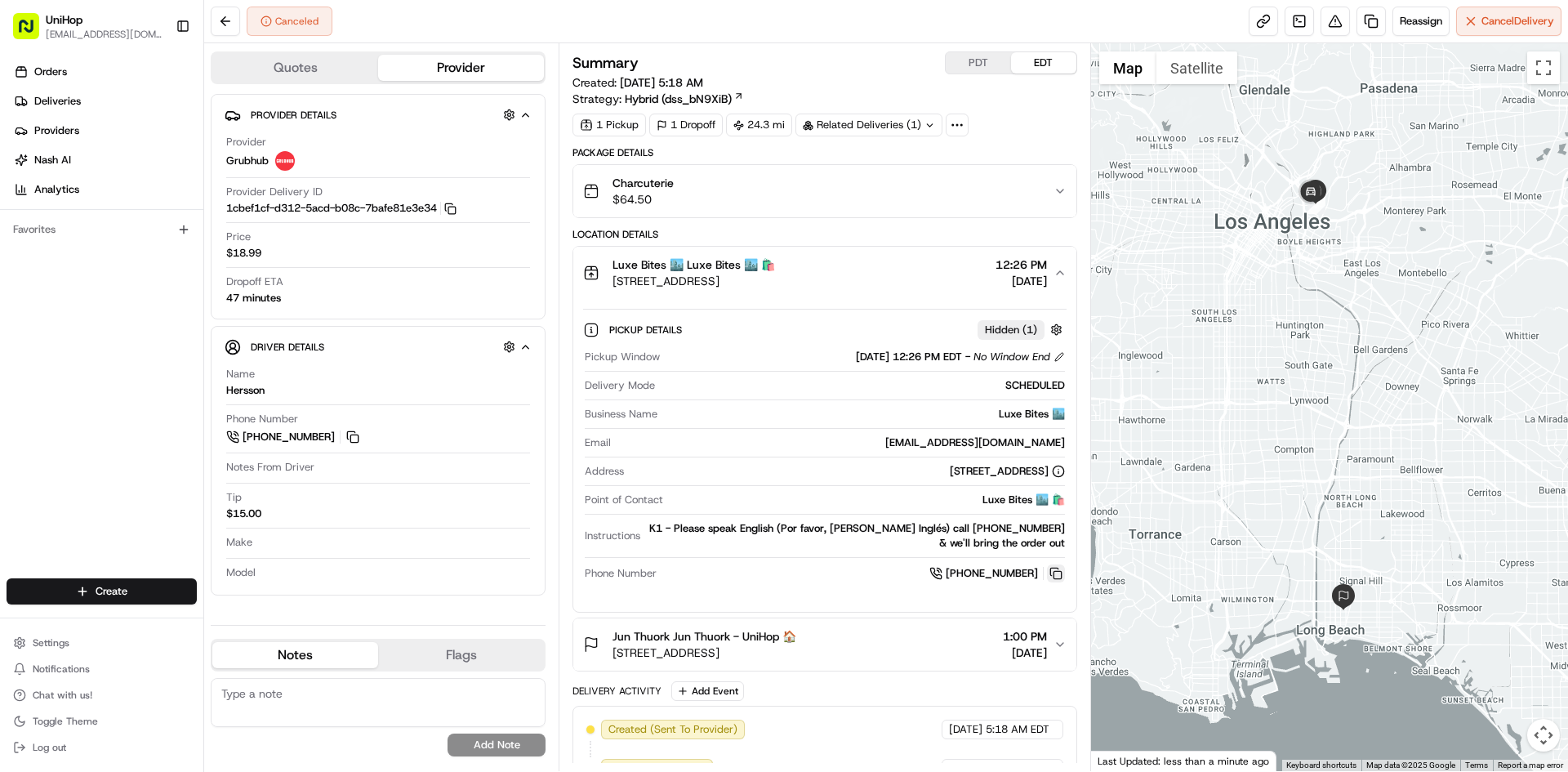
click at [1062, 570] on button at bounding box center [1056, 573] width 18 height 18
click at [902, 290] on button "Luxe Bites 🏙️ Luxe Bites 🏙️ 🛍️ [STREET_ADDRESS] 12:26 PM [DATE]" at bounding box center [825, 273] width 503 height 52
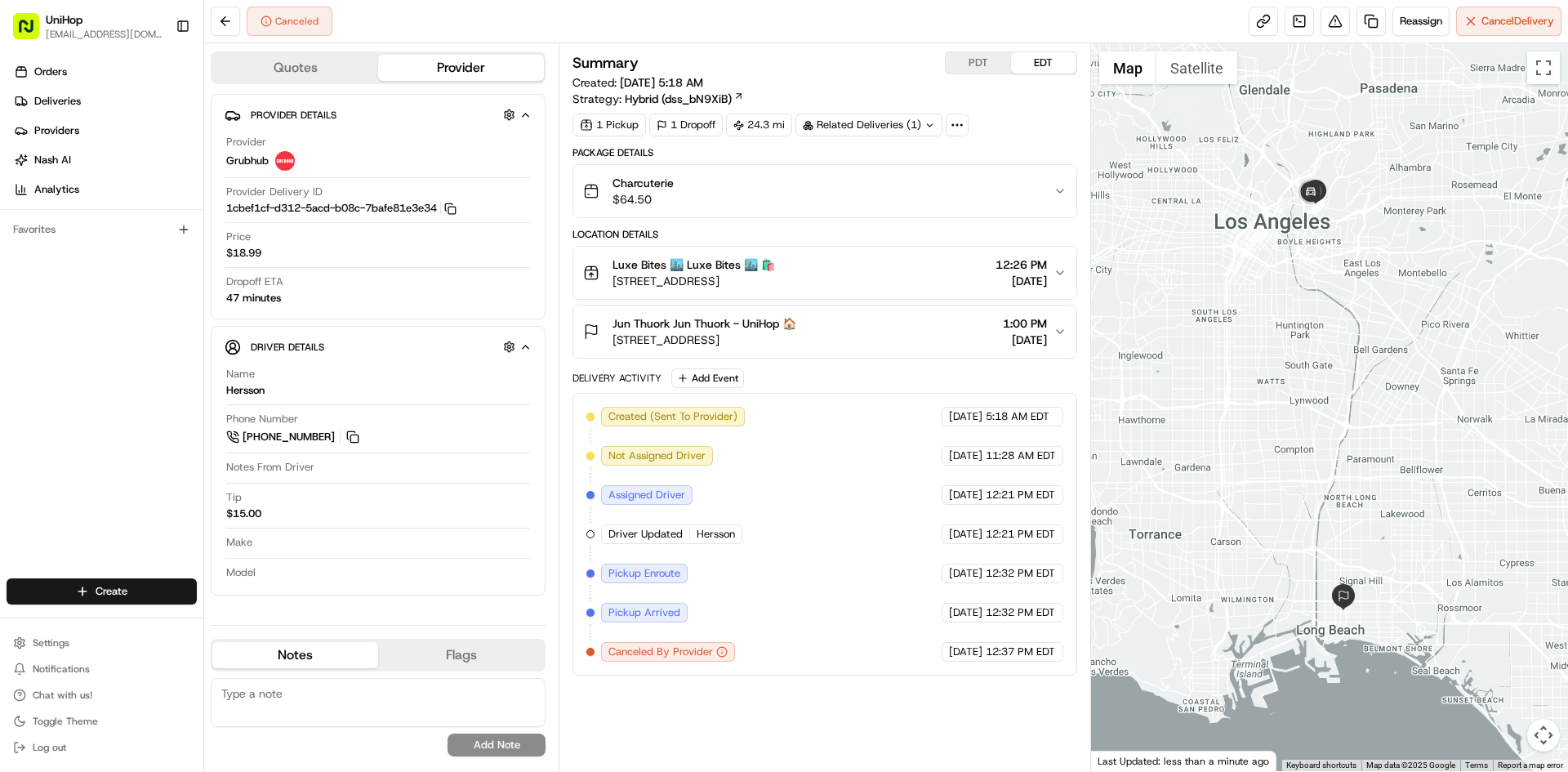
drag, startPoint x: 895, startPoint y: 280, endPoint x: 616, endPoint y: 280, distance: 279.0
click at [616, 280] on div "Luxe Bites 🏙️ Luxe Bites 🏙️ 🛍️ [STREET_ADDRESS] 12:26 PM [DATE]" at bounding box center [817, 273] width 469 height 32
click at [899, 327] on div "Jun Thuork Jun Thuork - UniHop 🏠 [STREET_ADDRESS] 1:00 PM [DATE]" at bounding box center [817, 332] width 469 height 32
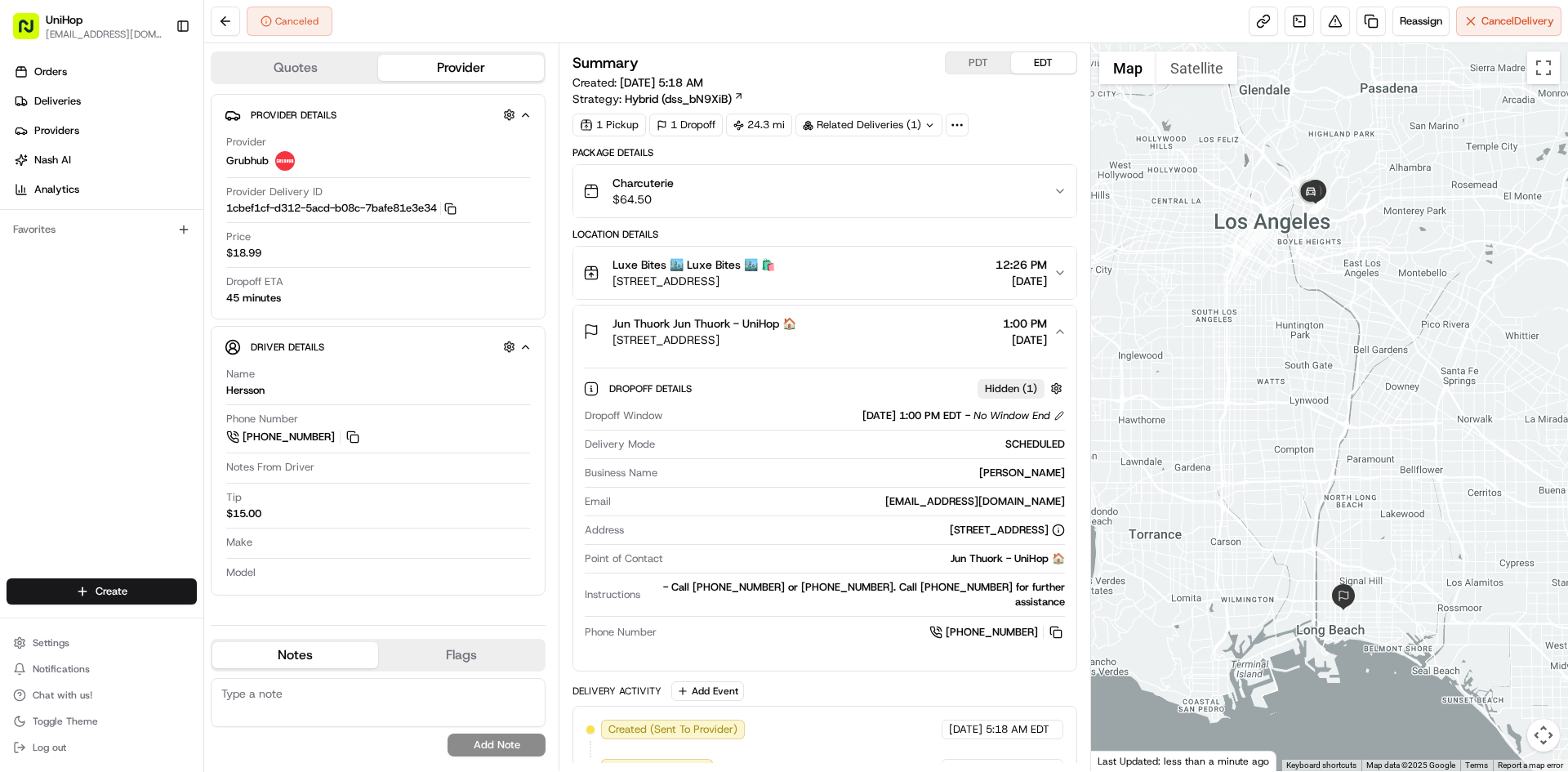
click at [899, 327] on div "Jun Thuork Jun Thuork - UniHop 🏠 [STREET_ADDRESS] 1:00 PM [DATE]" at bounding box center [817, 332] width 469 height 32
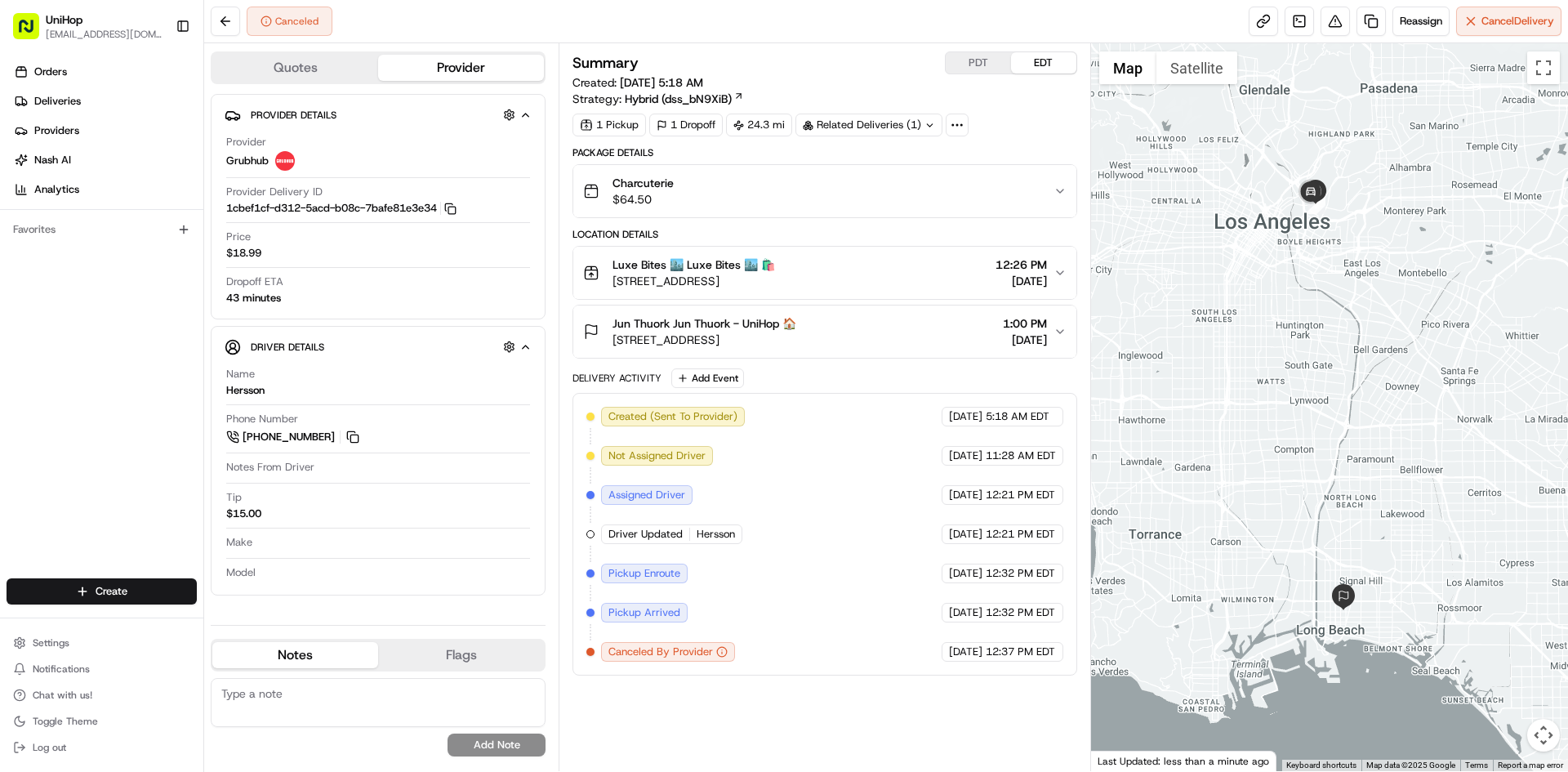
drag, startPoint x: 0, startPoint y: 388, endPoint x: 62, endPoint y: 284, distance: 121.1
click at [0, 387] on div "Orders Deliveries Providers [PERSON_NAME] Analytics Favorites" at bounding box center [102, 320] width 203 height 536
click at [52, 423] on div "Orders Deliveries Providers [PERSON_NAME] Analytics Favorites" at bounding box center [102, 320] width 203 height 536
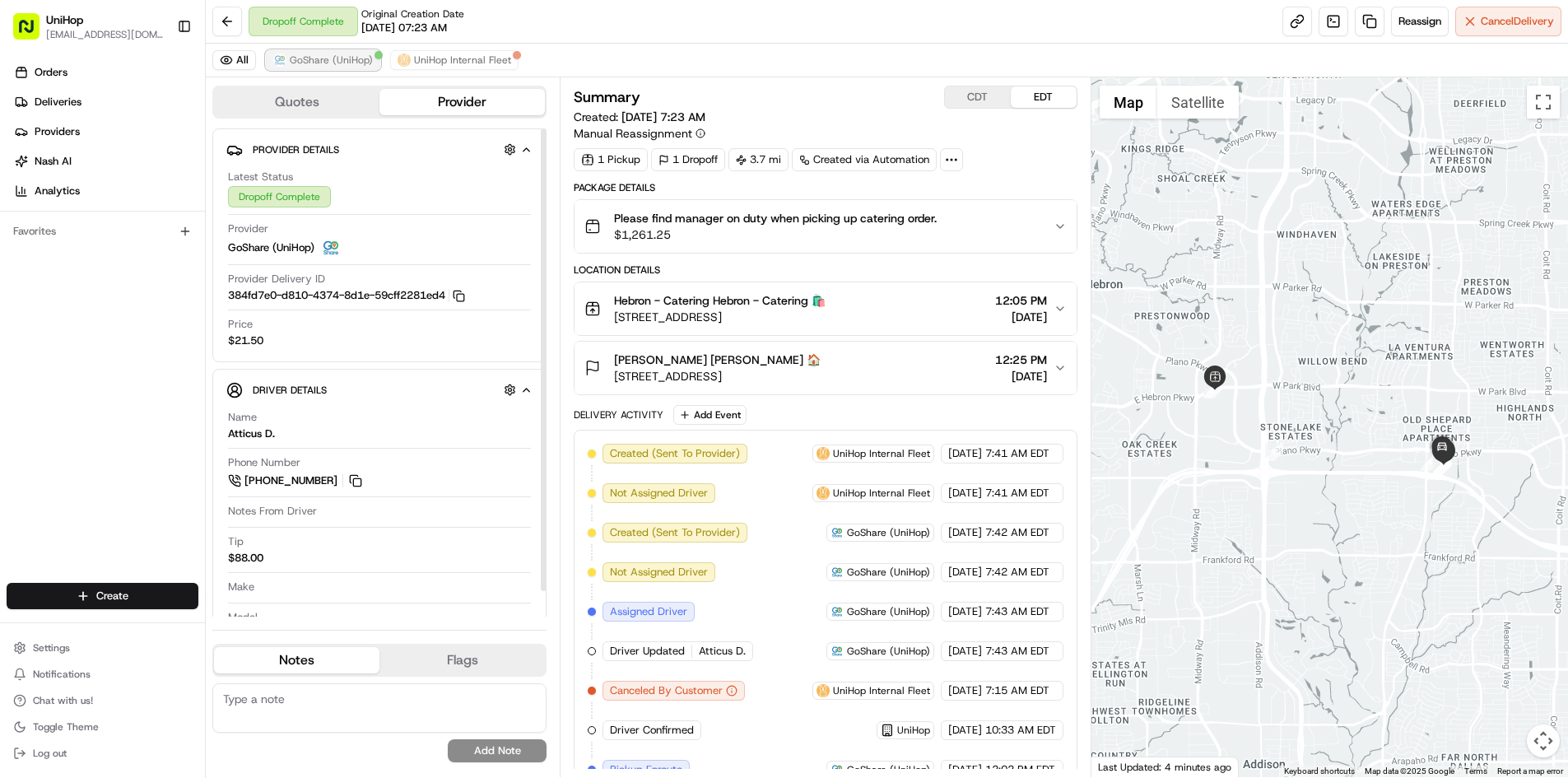
click at [339, 53] on span "GoShare (UniHop)" at bounding box center [331, 59] width 83 height 13
click at [340, 55] on span "GoShare (UniHop)" at bounding box center [331, 59] width 83 height 13
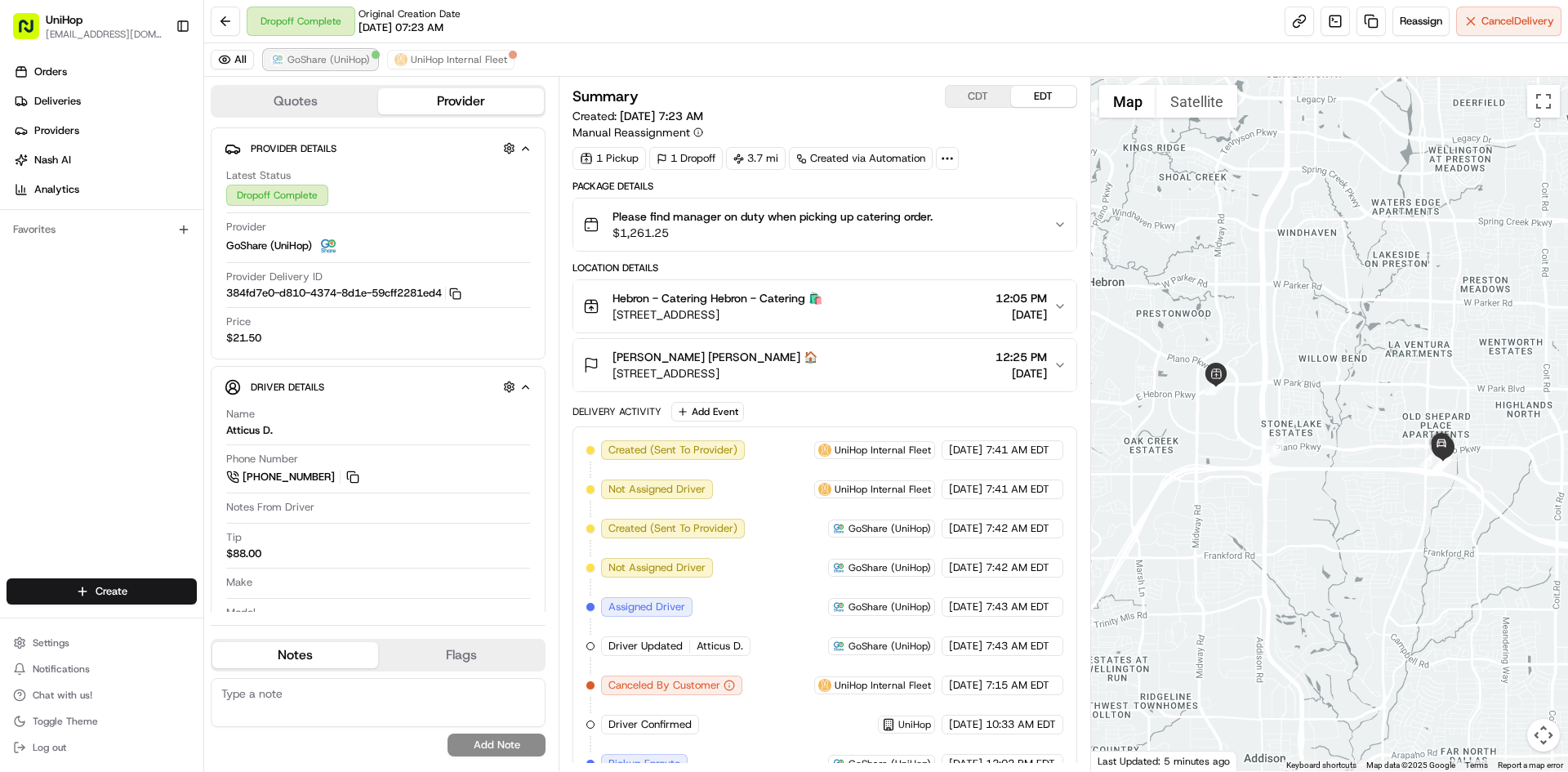
click at [343, 64] on span "GoShare (UniHop)" at bounding box center [328, 59] width 82 height 13
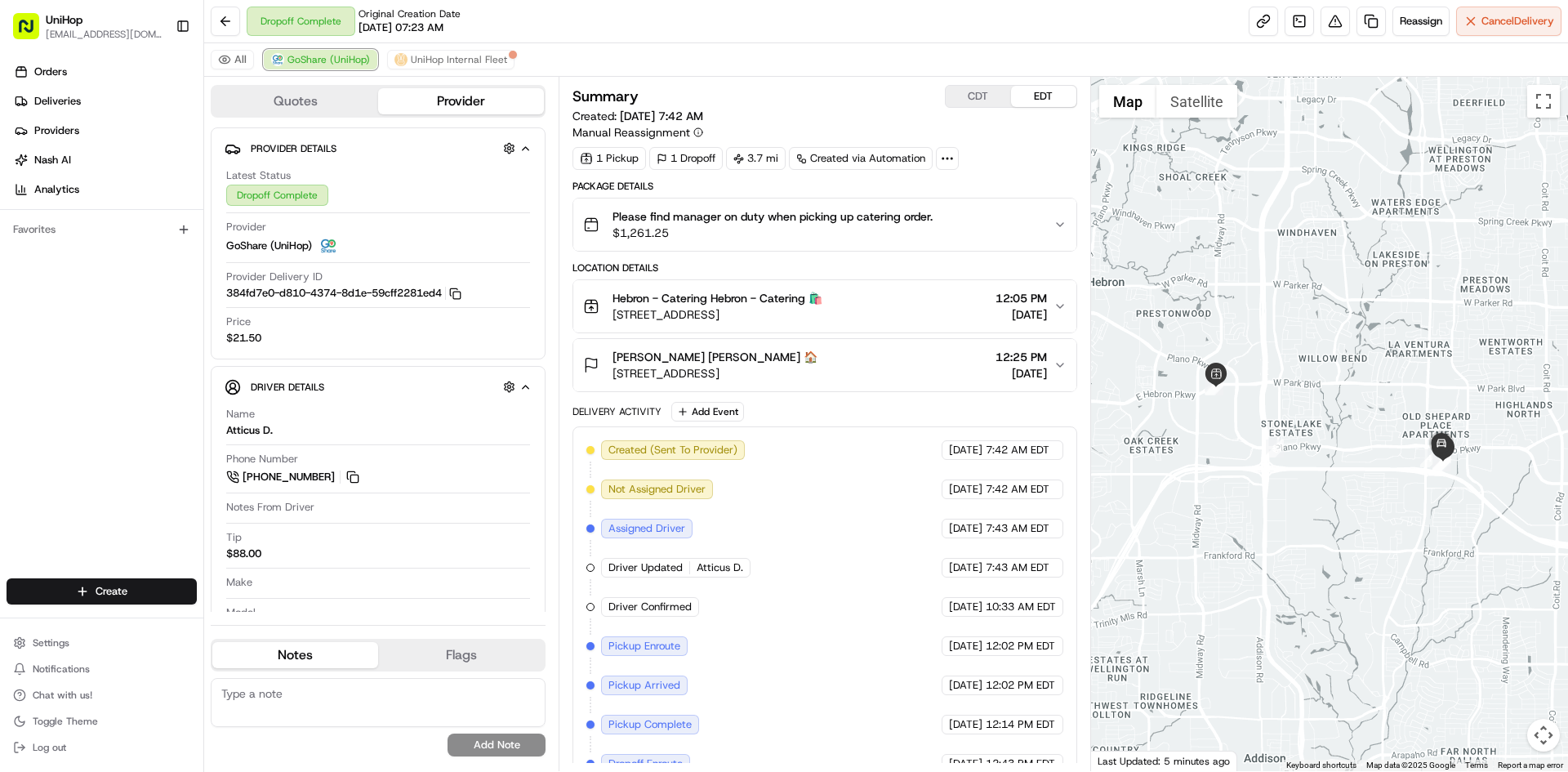
drag, startPoint x: 343, startPoint y: 64, endPoint x: 649, endPoint y: 109, distance: 309.3
click at [357, 64] on span "GoShare (UniHop)" at bounding box center [328, 59] width 82 height 13
click at [335, 56] on span "GoShare (UniHop)" at bounding box center [328, 59] width 82 height 13
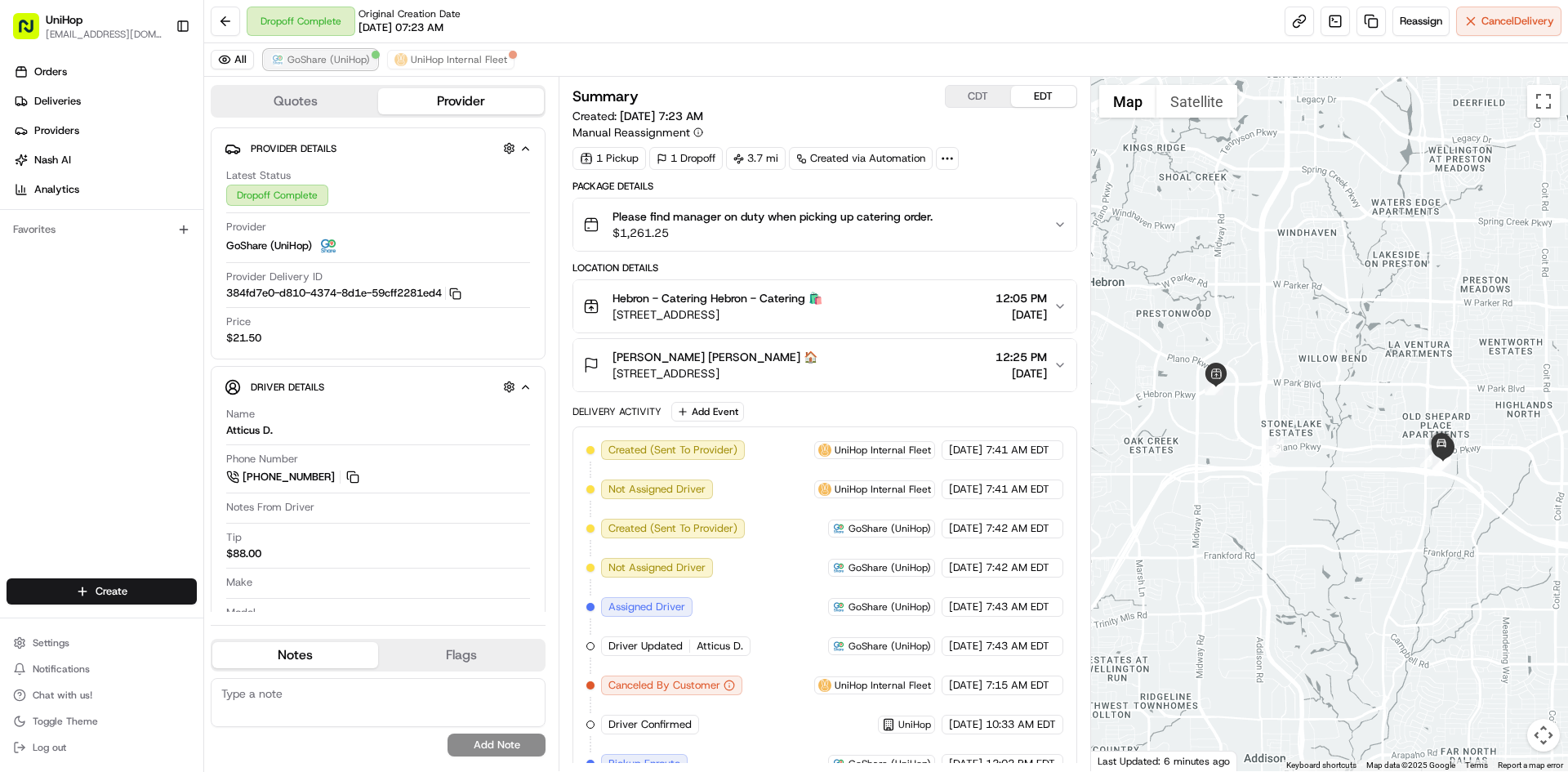
click at [340, 62] on span "GoShare (UniHop)" at bounding box center [328, 59] width 82 height 13
drag, startPoint x: 340, startPoint y: 62, endPoint x: 436, endPoint y: 75, distance: 96.9
click at [341, 62] on span "GoShare (UniHop)" at bounding box center [328, 59] width 82 height 13
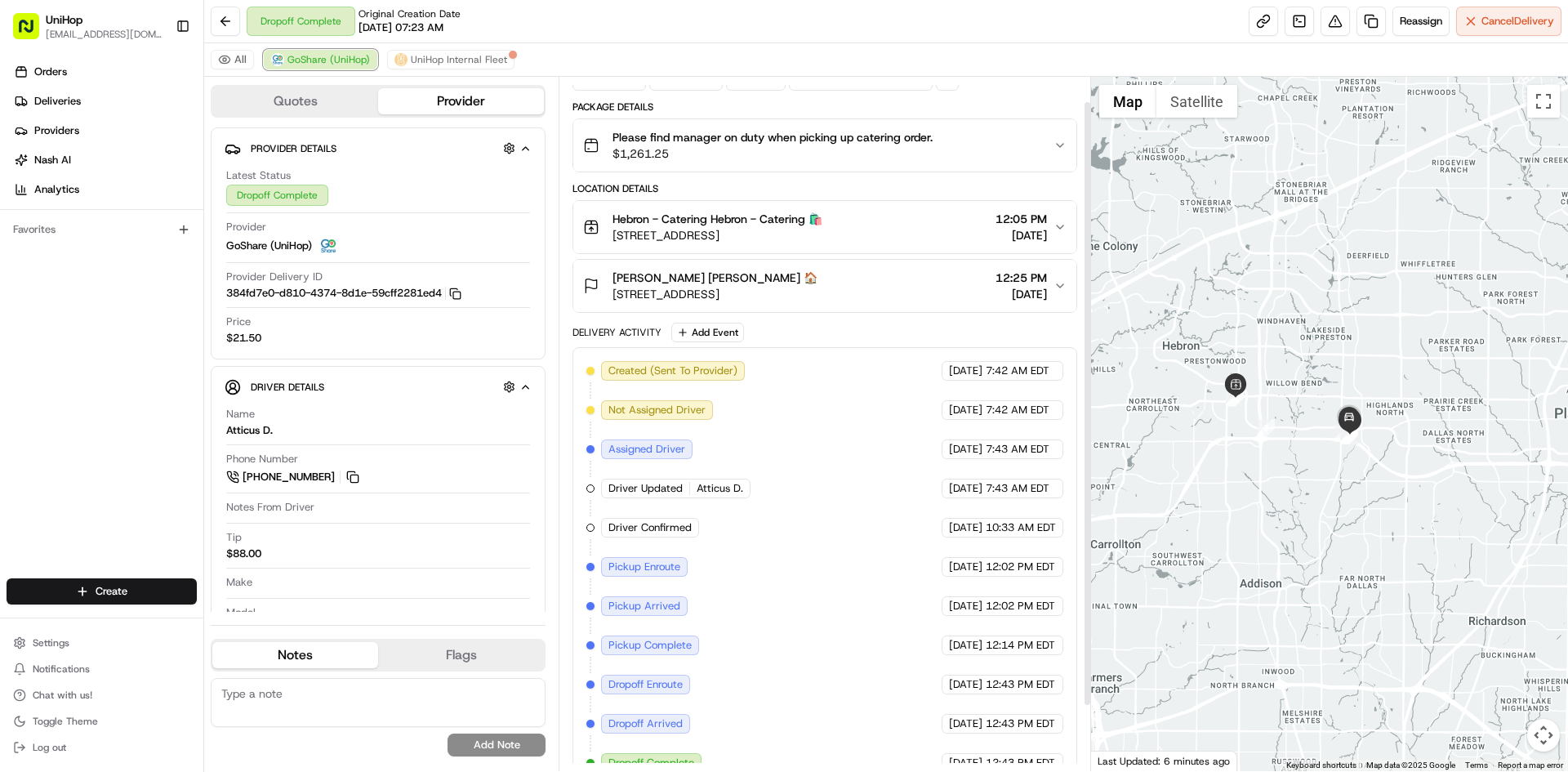
scroll to position [103, 0]
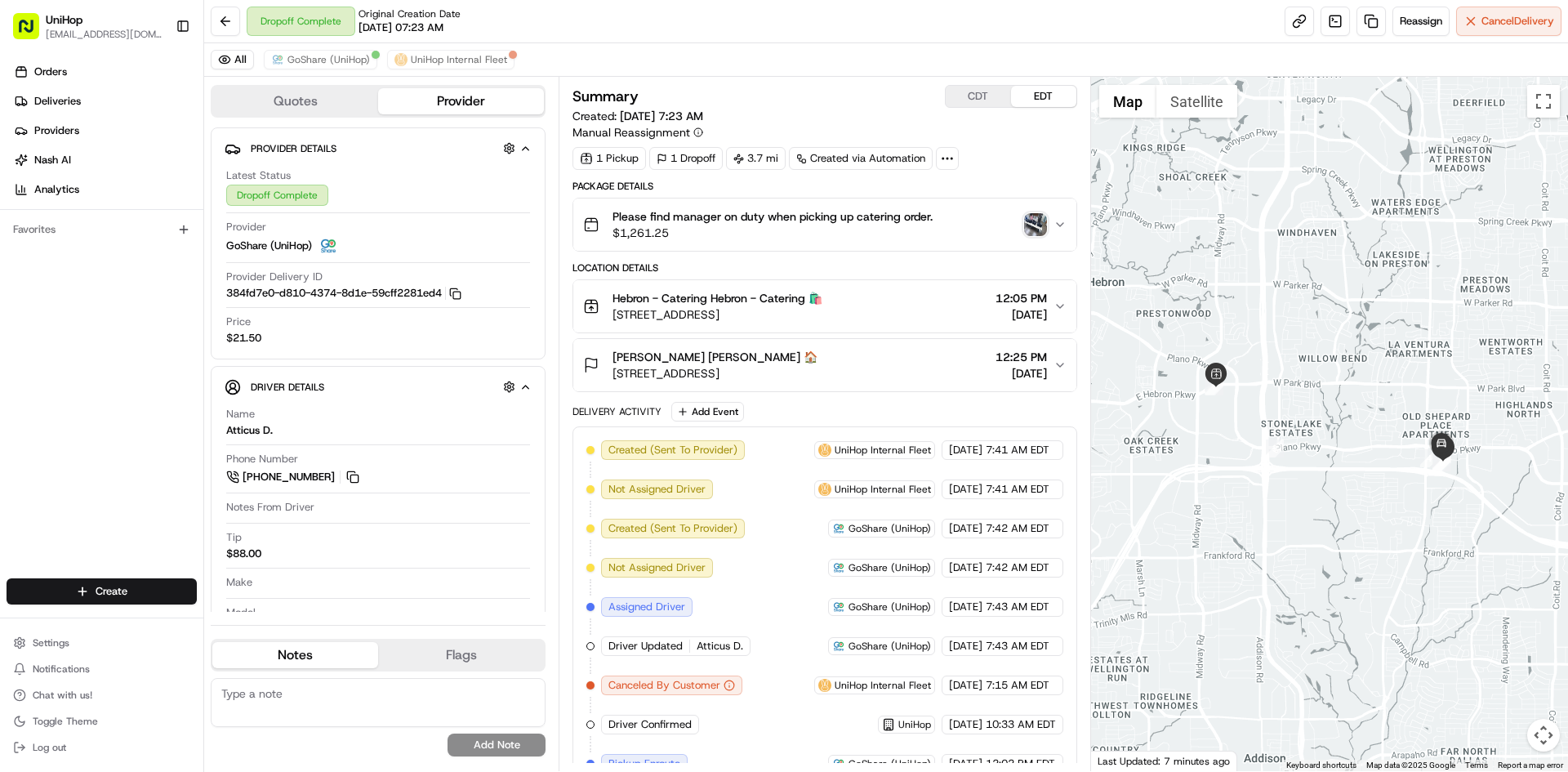
click at [1035, 228] on img "button" at bounding box center [1035, 224] width 23 height 23
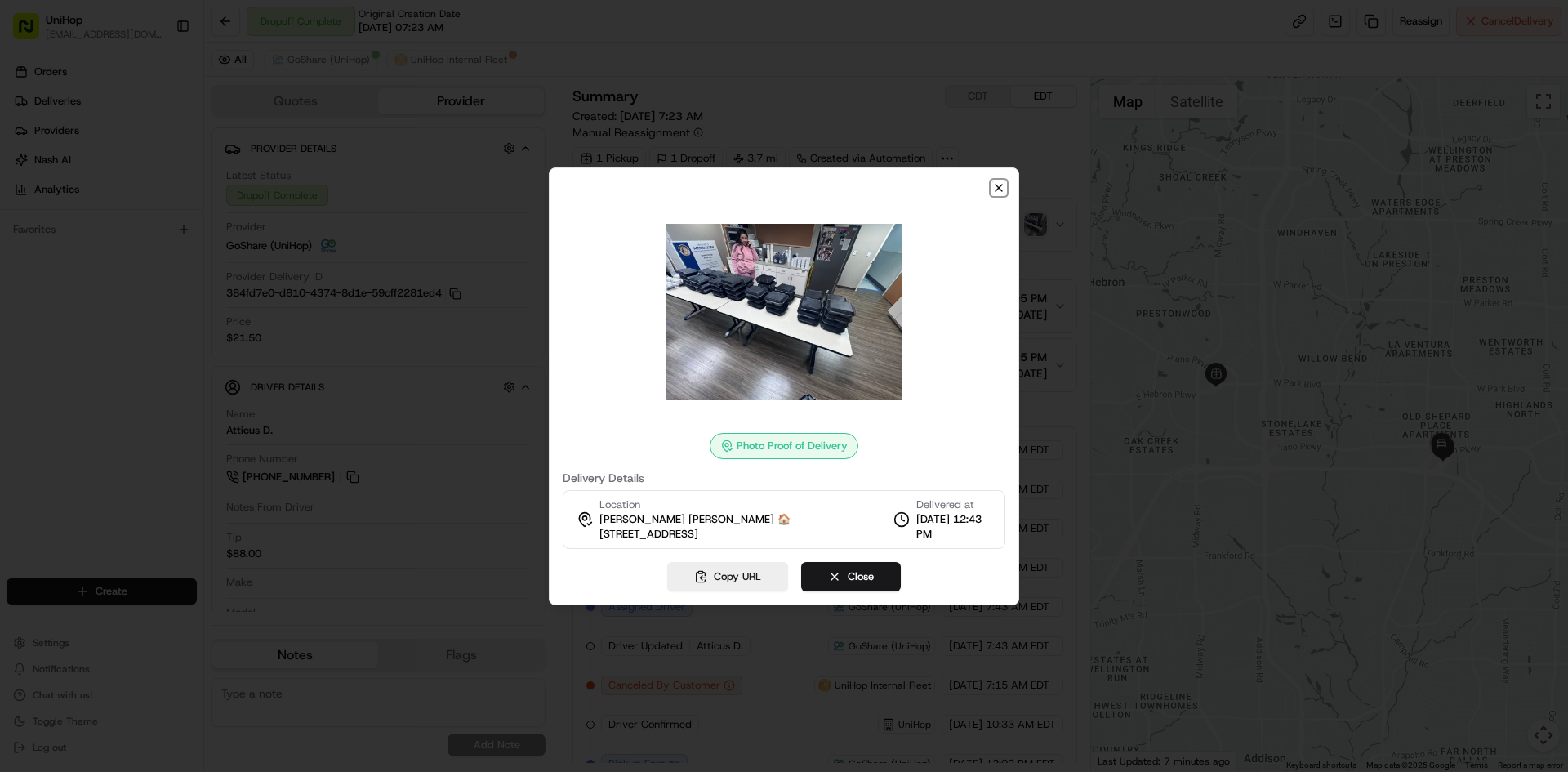
click at [997, 188] on icon "button" at bounding box center [999, 187] width 13 height 13
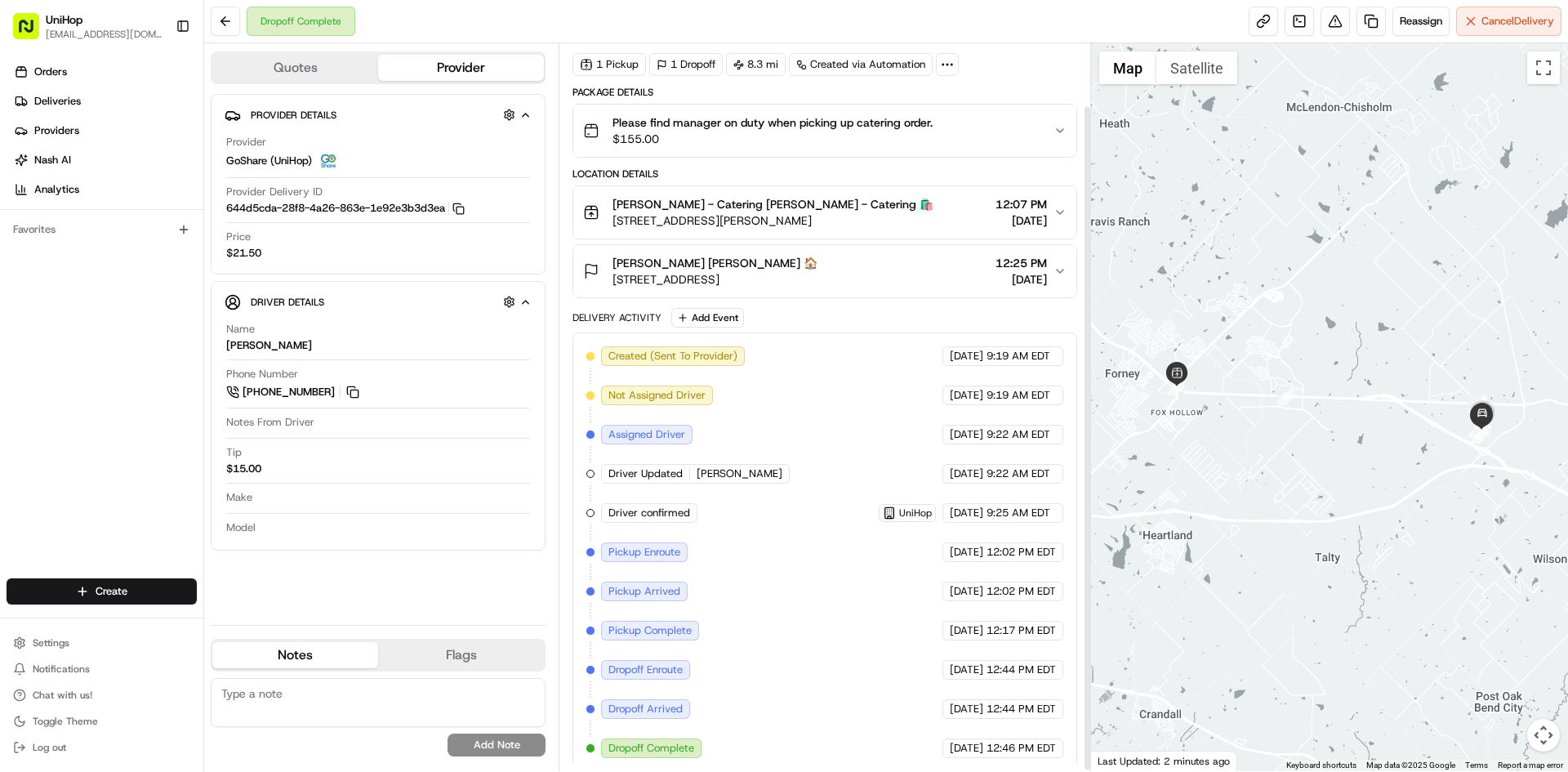
scroll to position [69, 0]
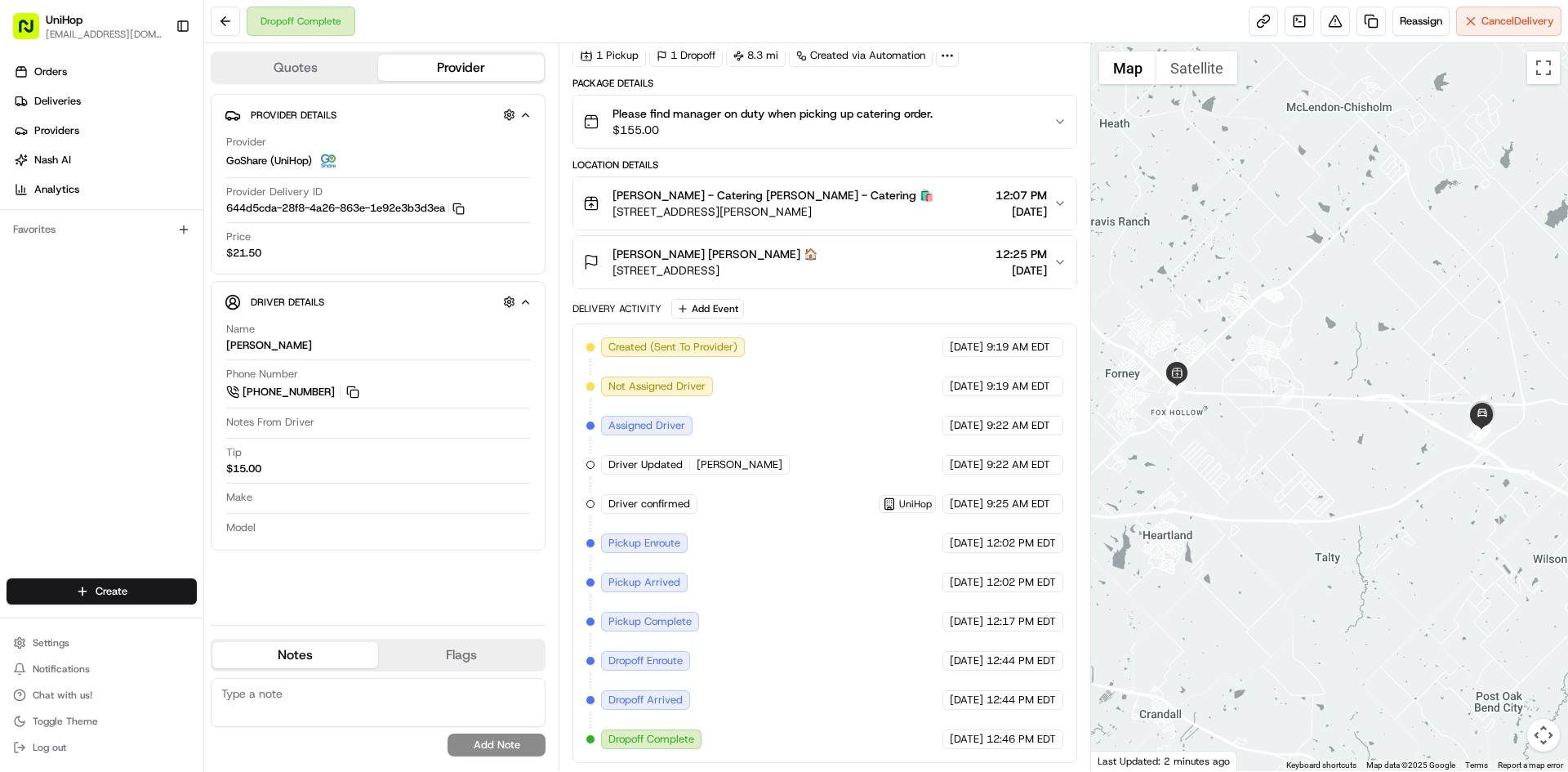
drag, startPoint x: 101, startPoint y: 340, endPoint x: 145, endPoint y: 351, distance: 45.4
click at [109, 345] on div "Orders Deliveries Providers [PERSON_NAME] Analytics Favorites" at bounding box center [102, 320] width 203 height 536
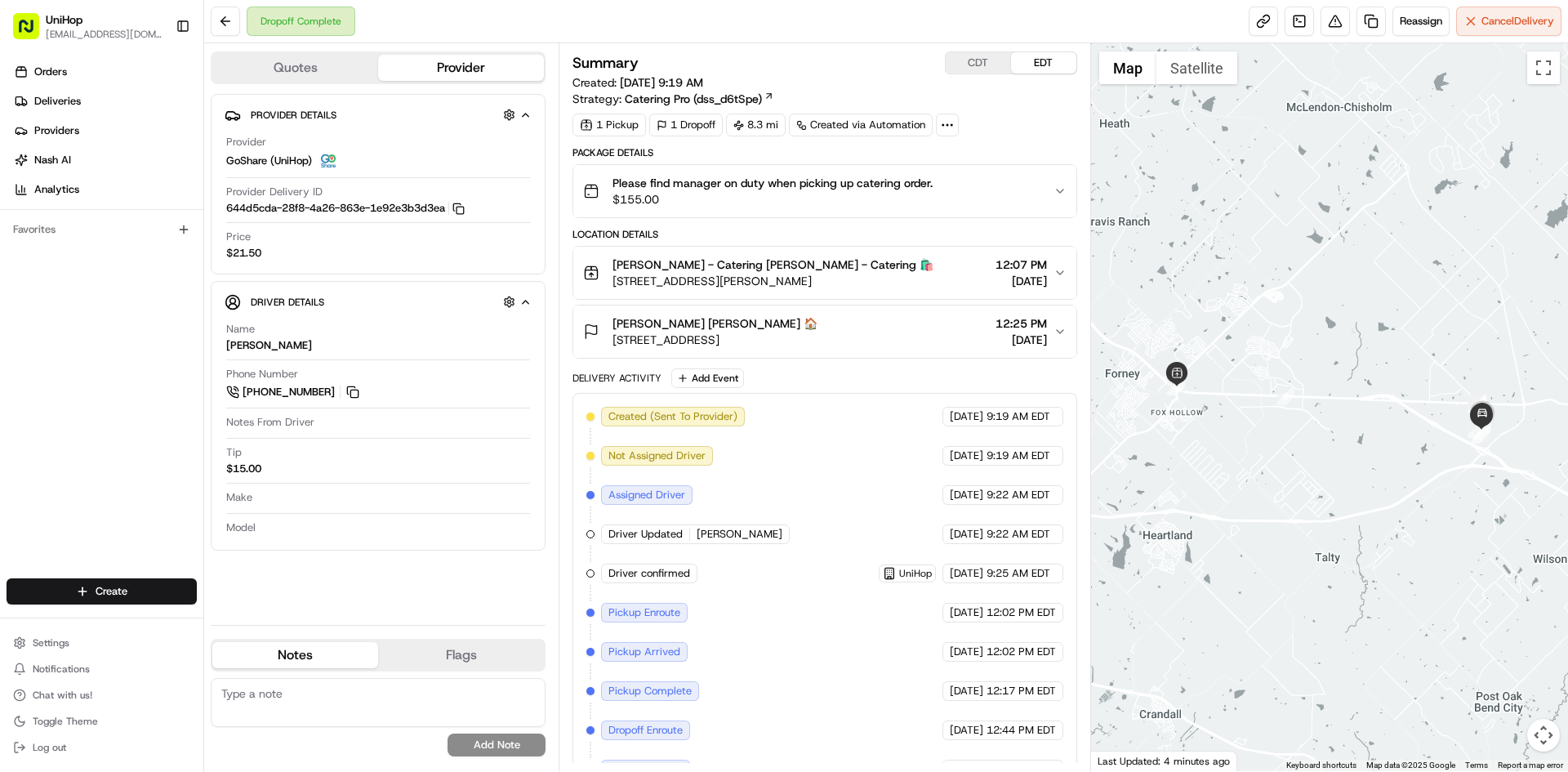
drag, startPoint x: 9, startPoint y: 445, endPoint x: 132, endPoint y: 391, distance: 134.3
click at [9, 443] on div "Orders Deliveries Providers [PERSON_NAME] Analytics Favorites" at bounding box center [102, 320] width 203 height 536
click at [1030, 192] on img "button" at bounding box center [1035, 191] width 23 height 23
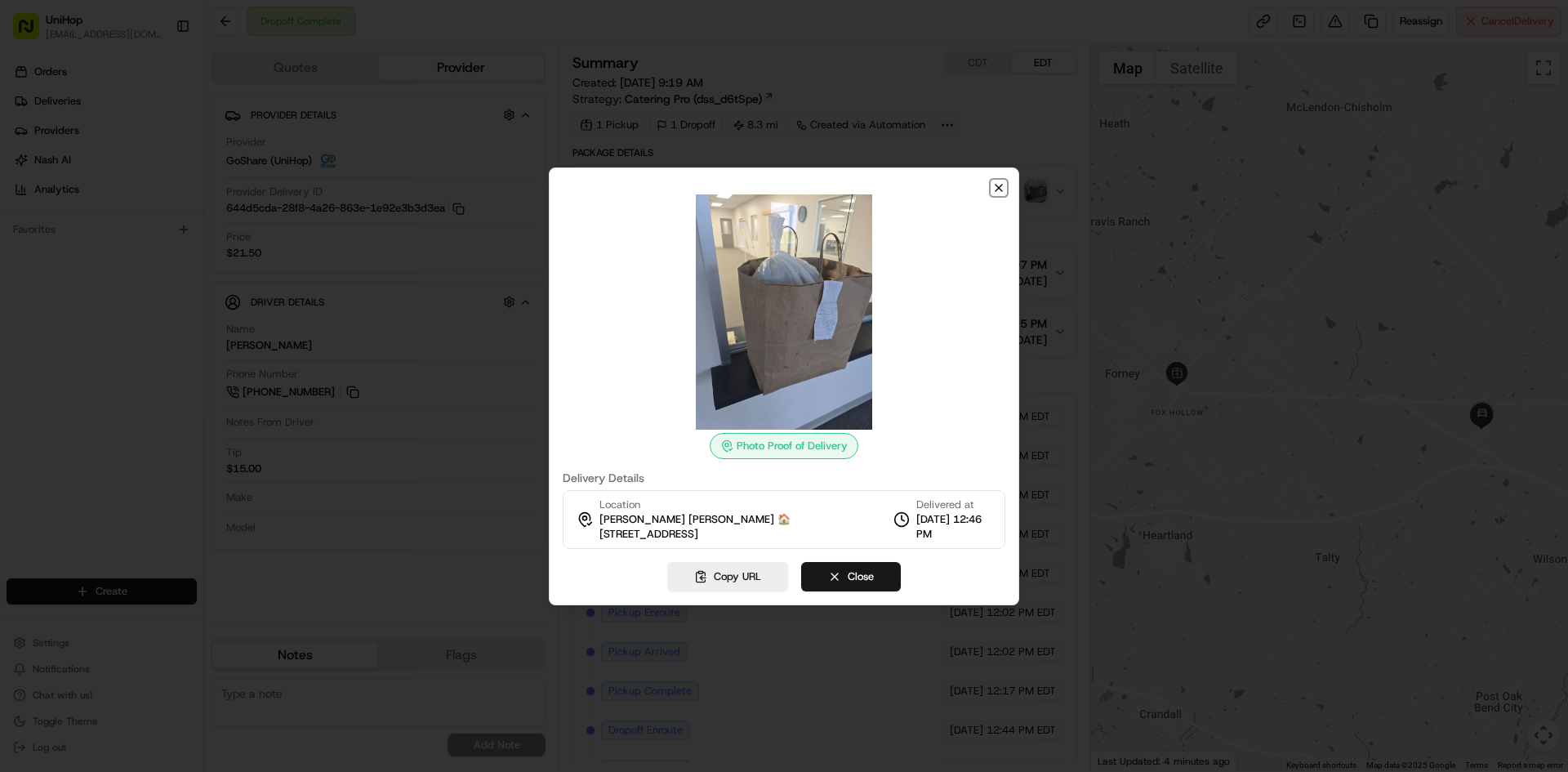
click at [996, 188] on icon "button" at bounding box center [999, 187] width 13 height 13
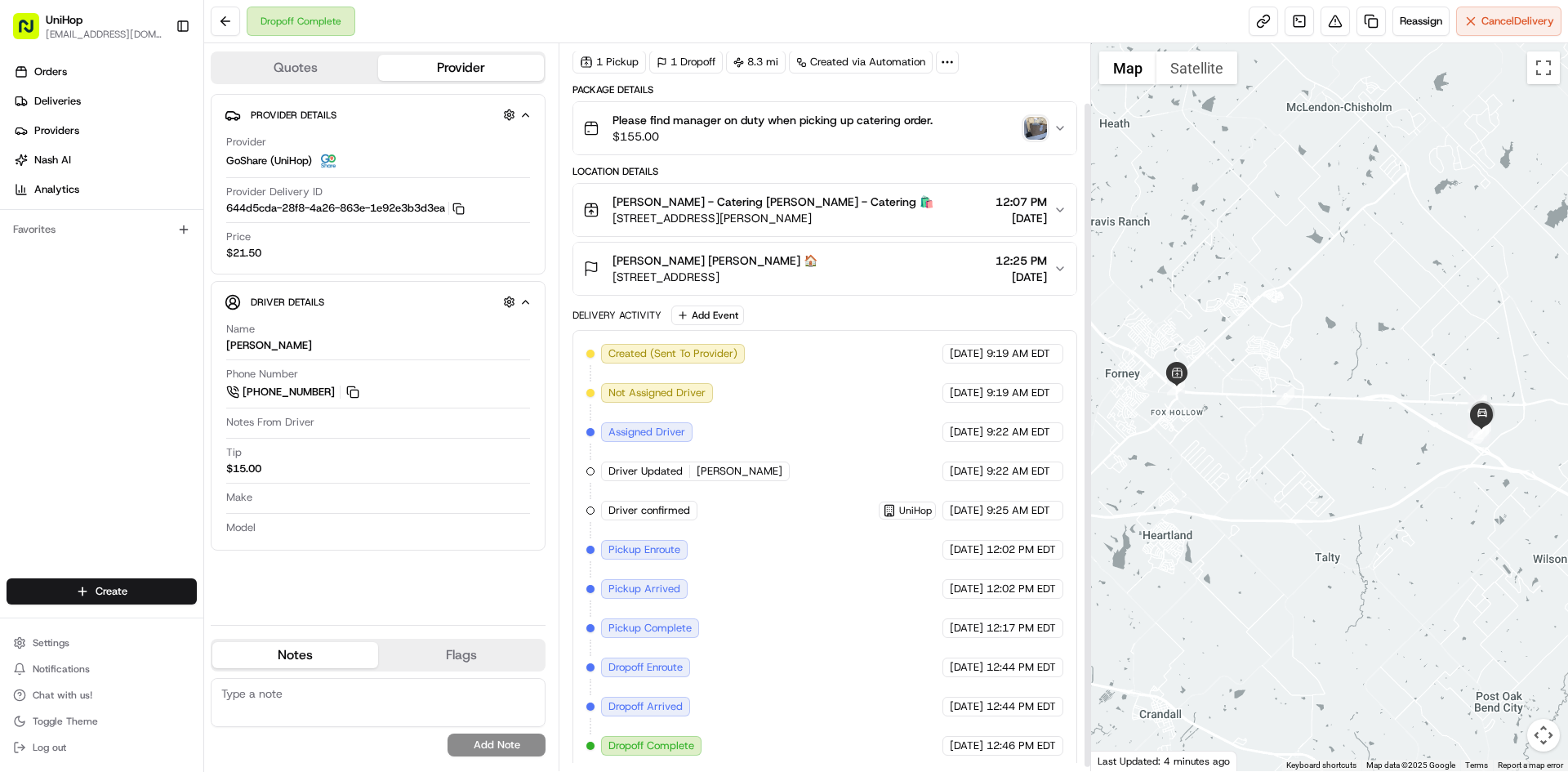
scroll to position [69, 0]
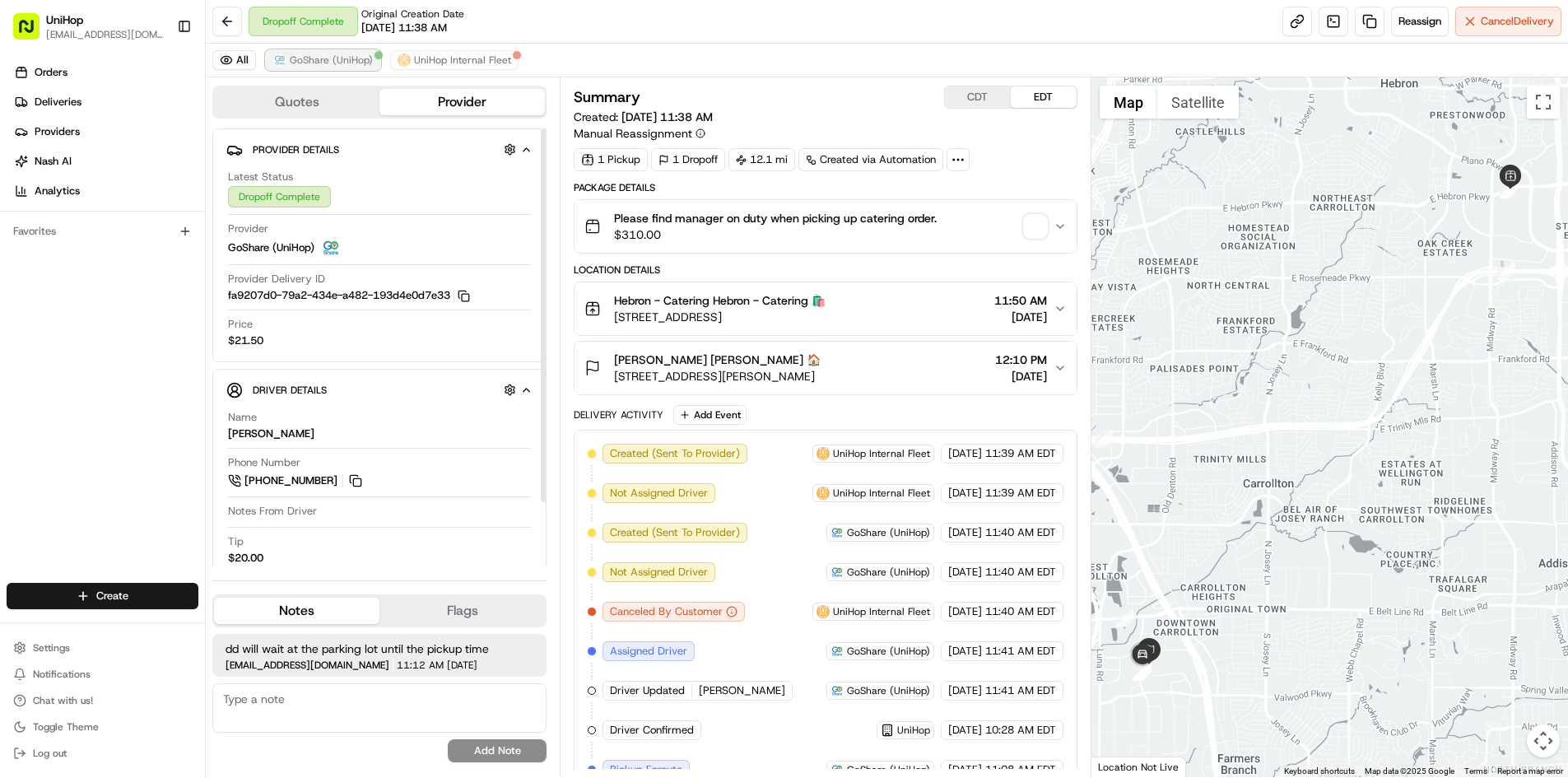
click at [355, 65] on span "GoShare (UniHop)" at bounding box center [331, 59] width 83 height 13
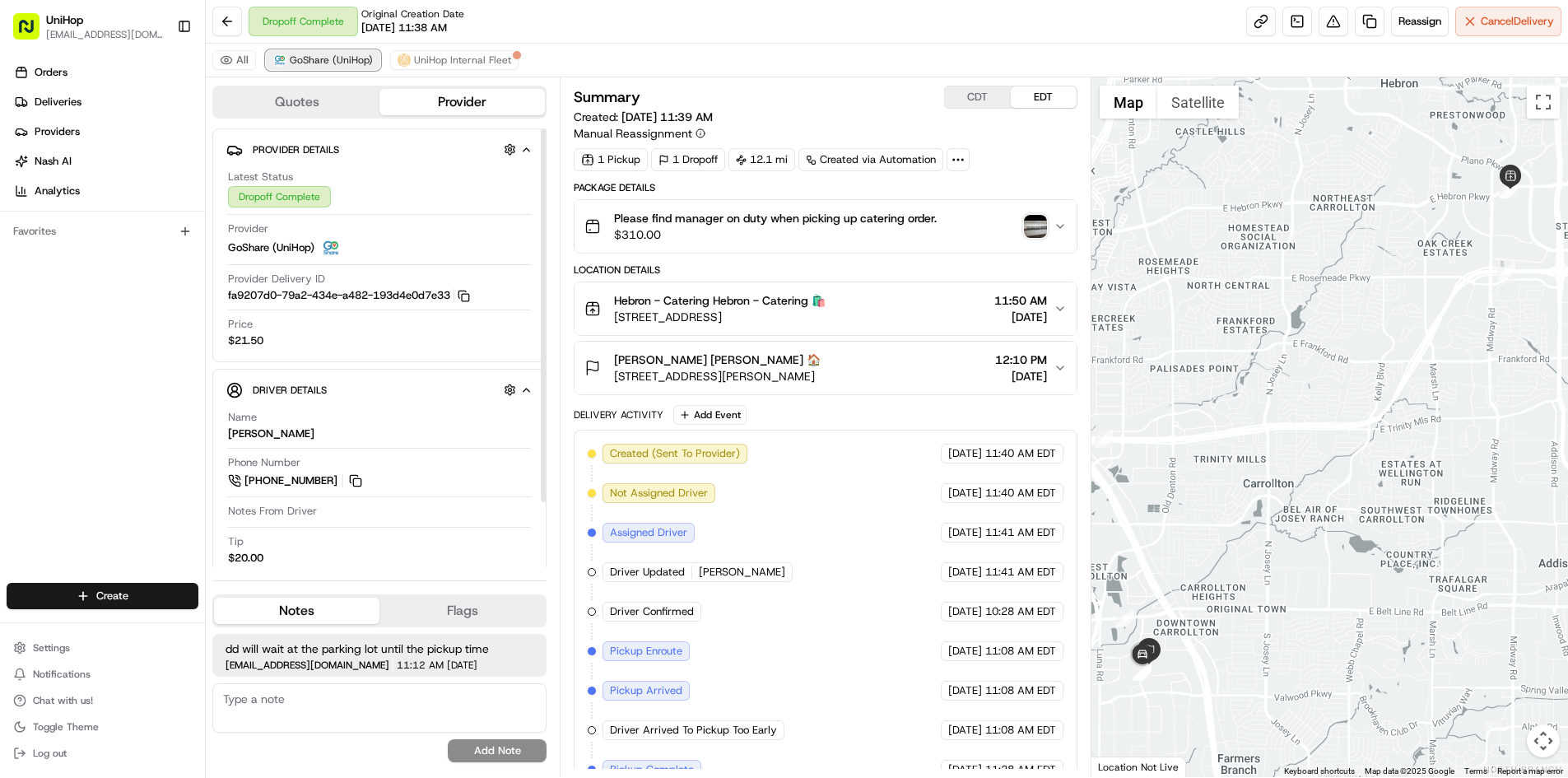
click at [355, 65] on span "GoShare (UniHop)" at bounding box center [331, 59] width 83 height 13
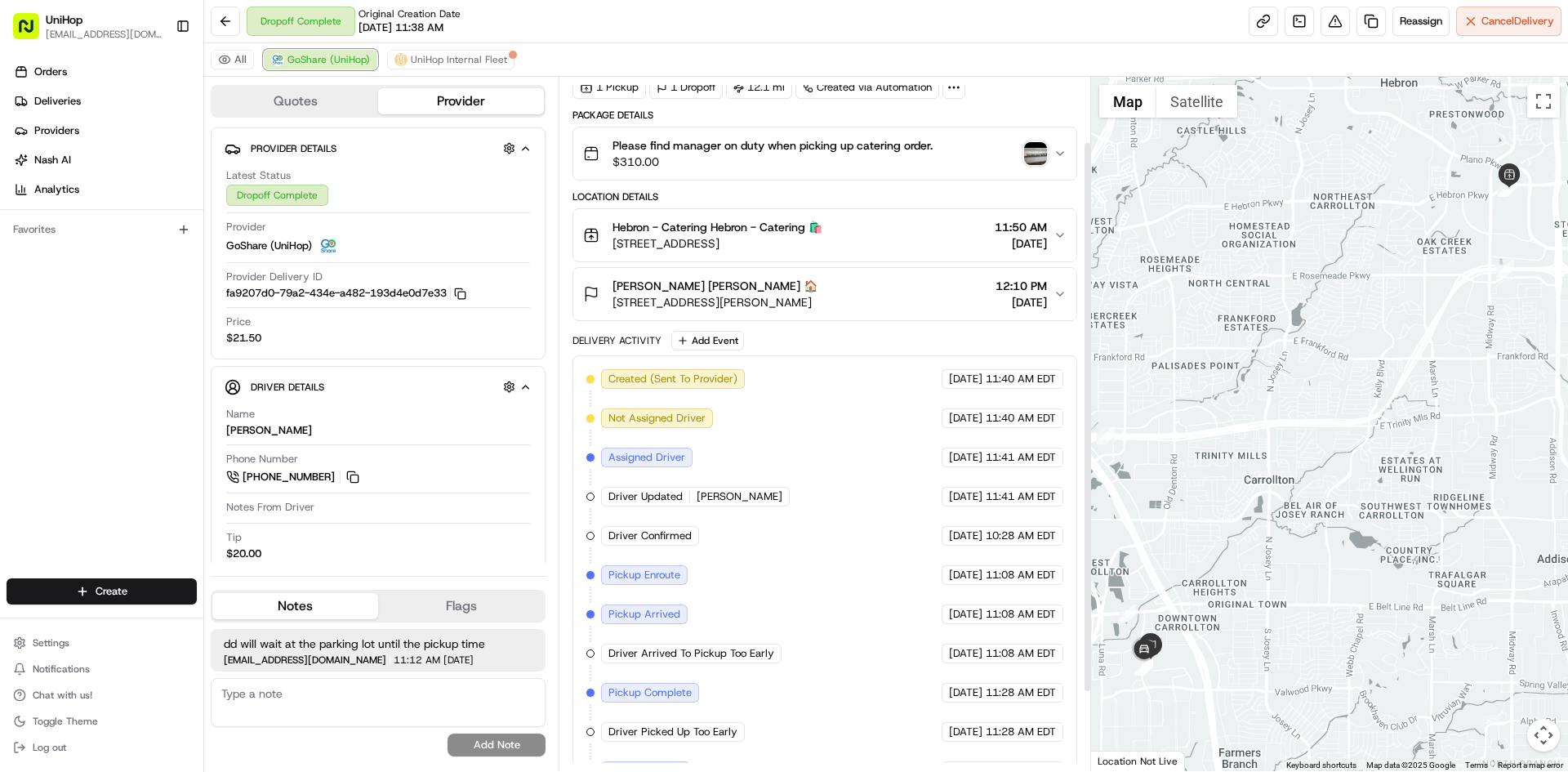
scroll to position [82, 0]
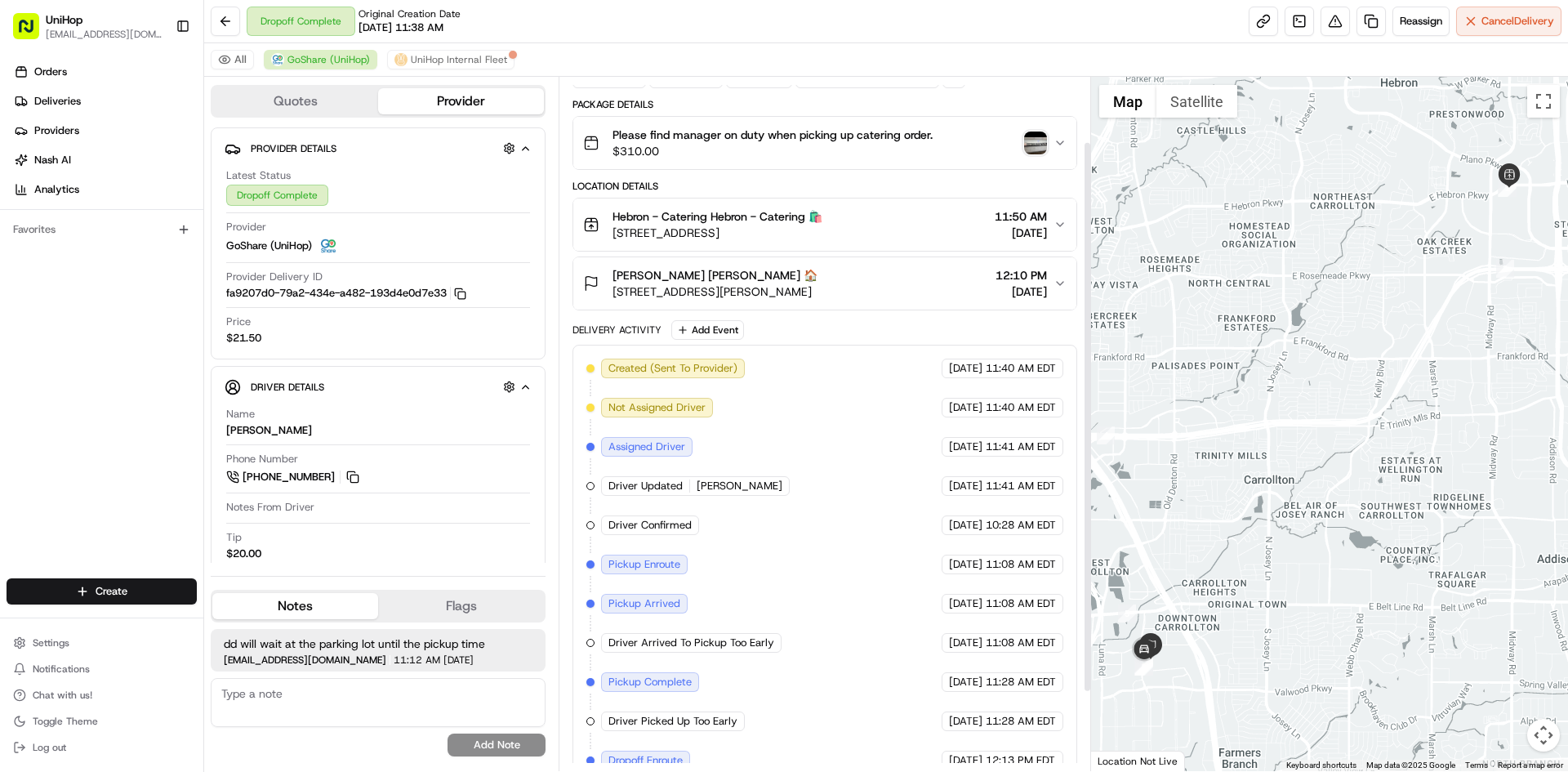
click at [876, 282] on div "Brian Graham Brian Graham 🏠 1617 Hutton Dr, Carrollton, TX 75006, USA 12:10 PM …" at bounding box center [817, 283] width 469 height 32
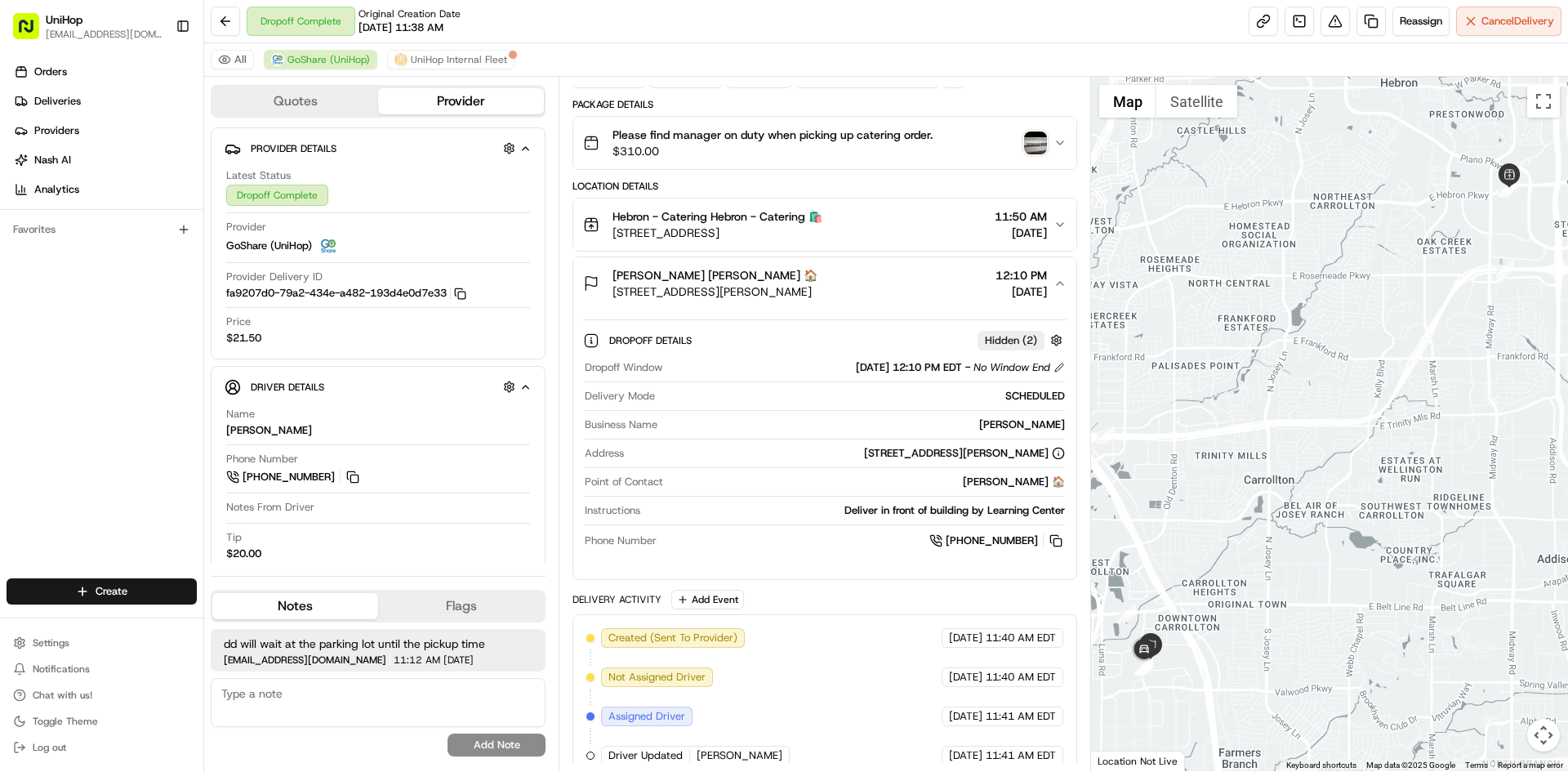
click at [865, 282] on div "Brian Graham Brian Graham 🏠 1617 Hutton Dr, Carrollton, TX 75006, USA 12:10 PM …" at bounding box center [817, 283] width 469 height 32
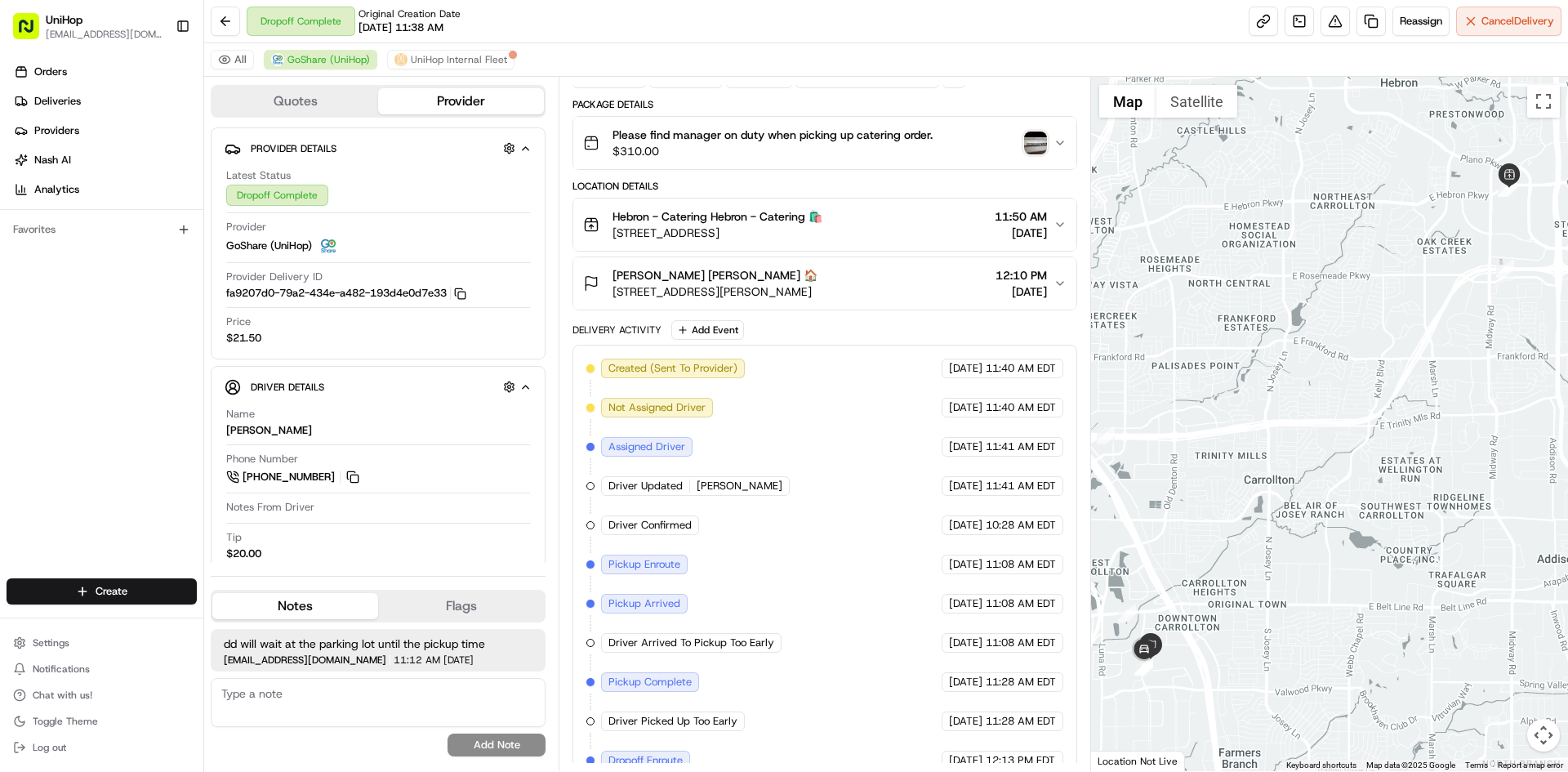
drag, startPoint x: 1130, startPoint y: 664, endPoint x: 1200, endPoint y: 622, distance: 81.6
click at [1161, 634] on img at bounding box center [1144, 650] width 32 height 32
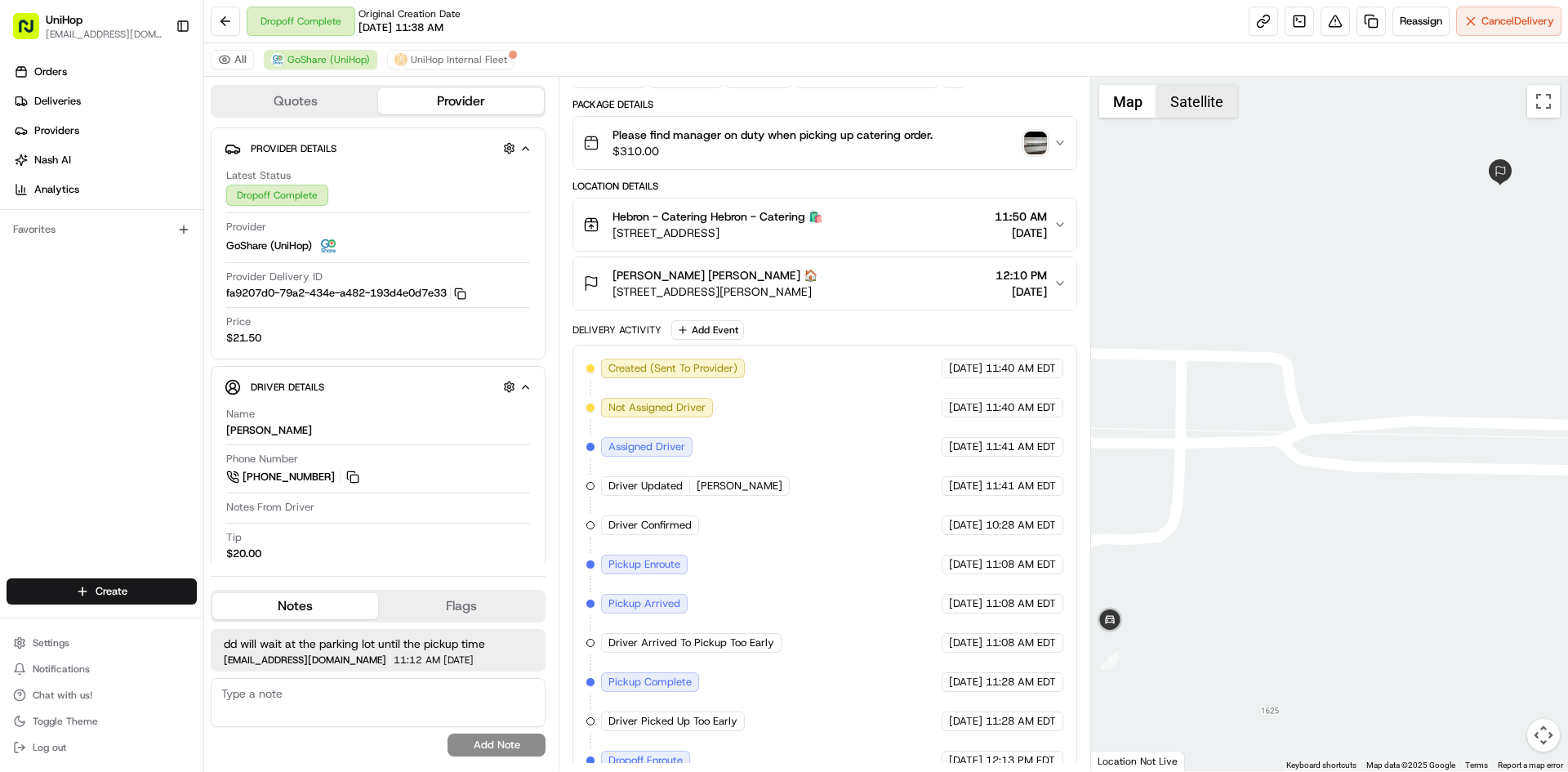
drag, startPoint x: 1182, startPoint y: 112, endPoint x: 1196, endPoint y: 111, distance: 14.0
click at [1182, 112] on button "Satellite" at bounding box center [1197, 101] width 81 height 32
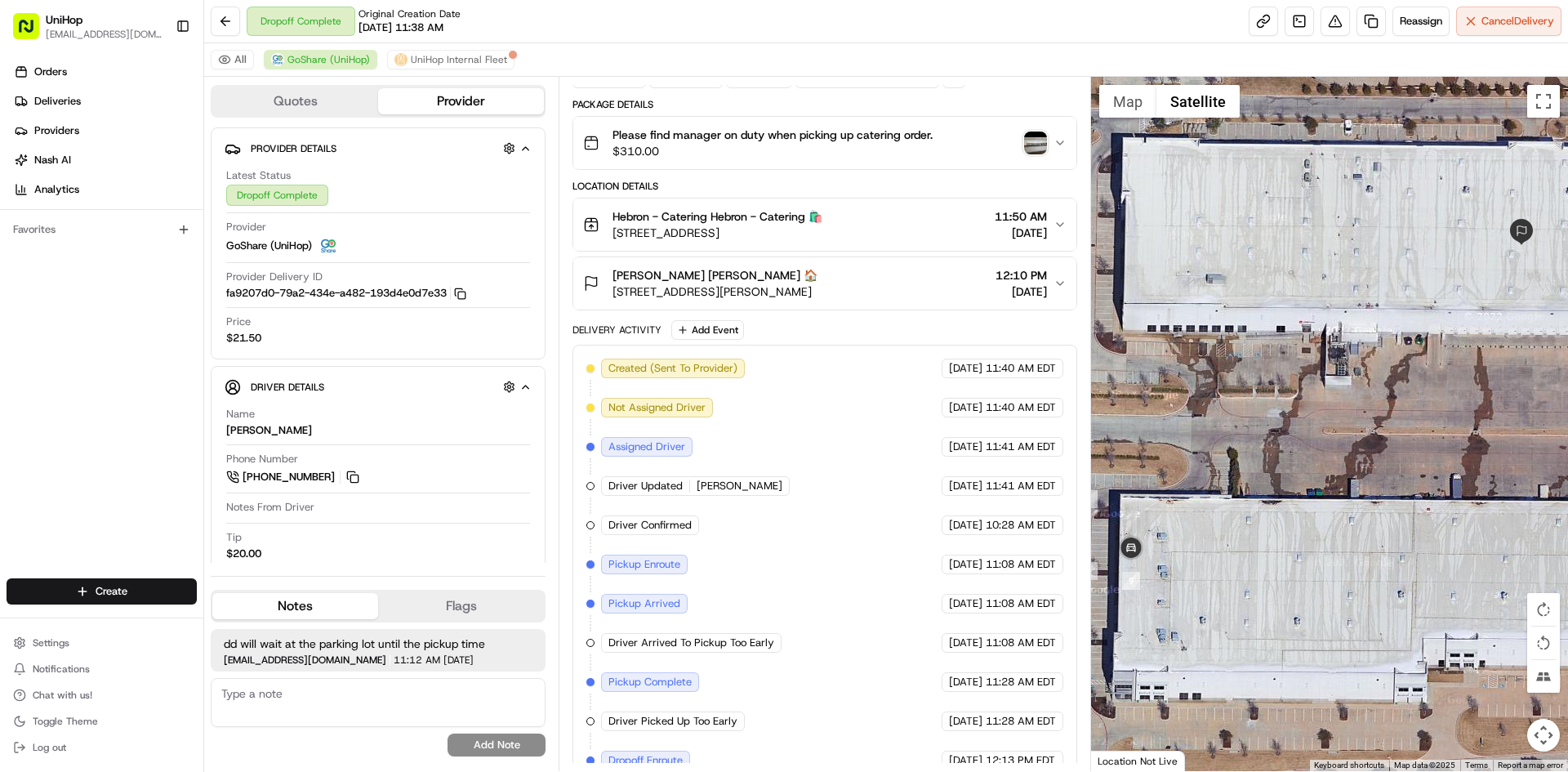
drag, startPoint x: 1288, startPoint y: 260, endPoint x: 1330, endPoint y: 247, distance: 44.0
click at [1319, 248] on div at bounding box center [1329, 424] width 478 height 694
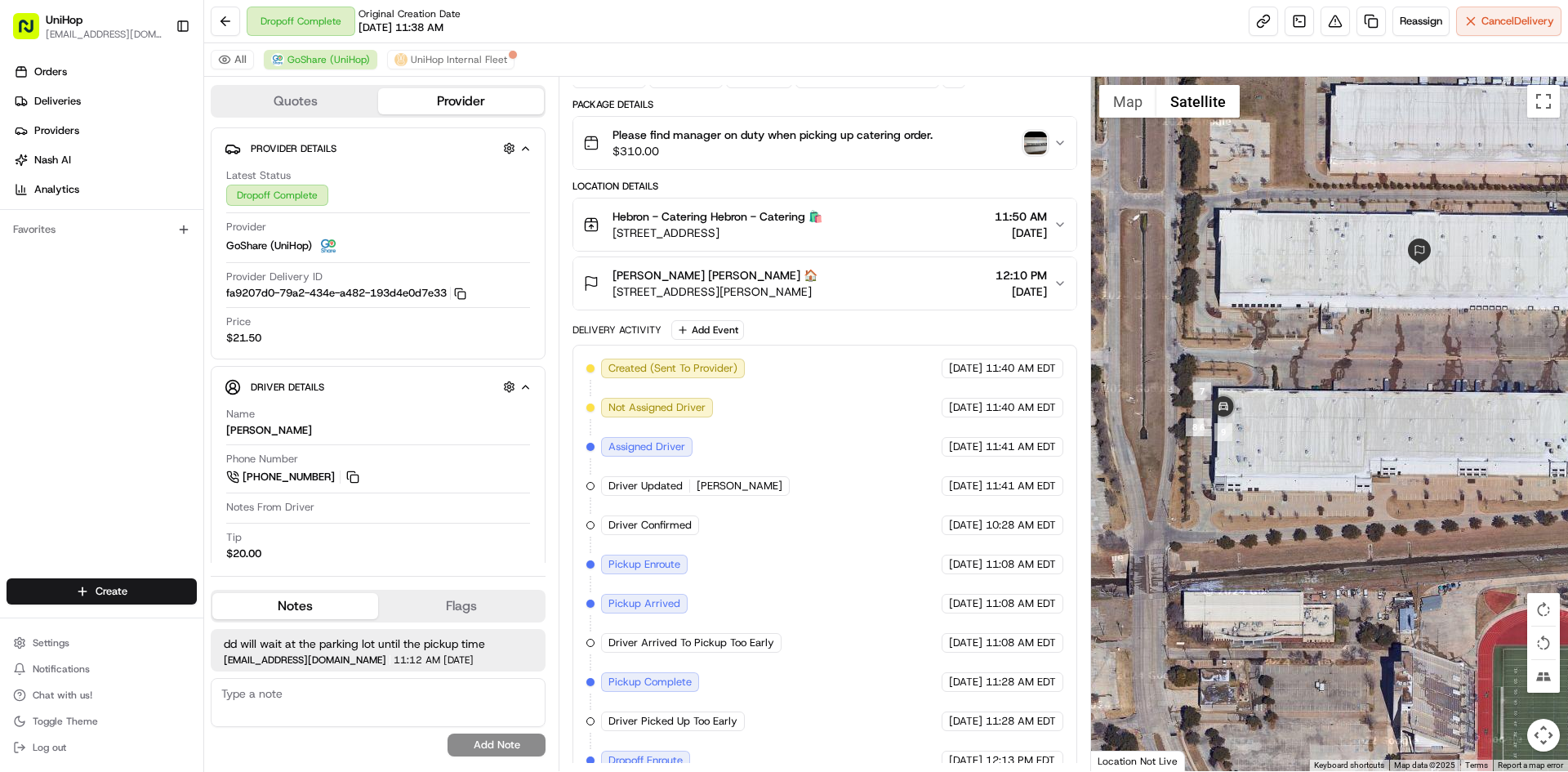
click at [1035, 146] on img "button" at bounding box center [1035, 143] width 23 height 23
click at [1037, 148] on img "button" at bounding box center [1035, 143] width 23 height 23
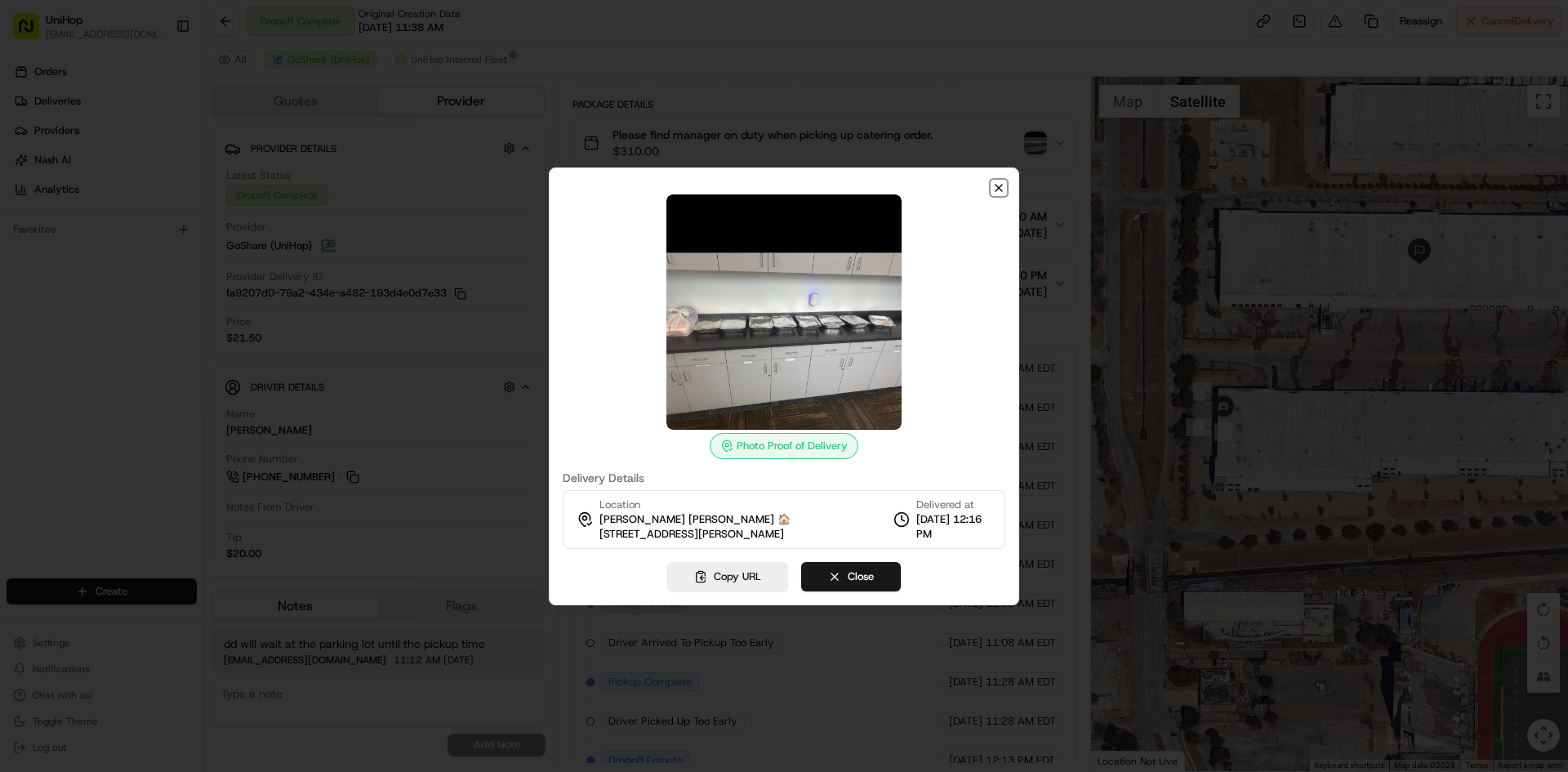
click at [997, 189] on icon "button" at bounding box center [999, 187] width 13 height 13
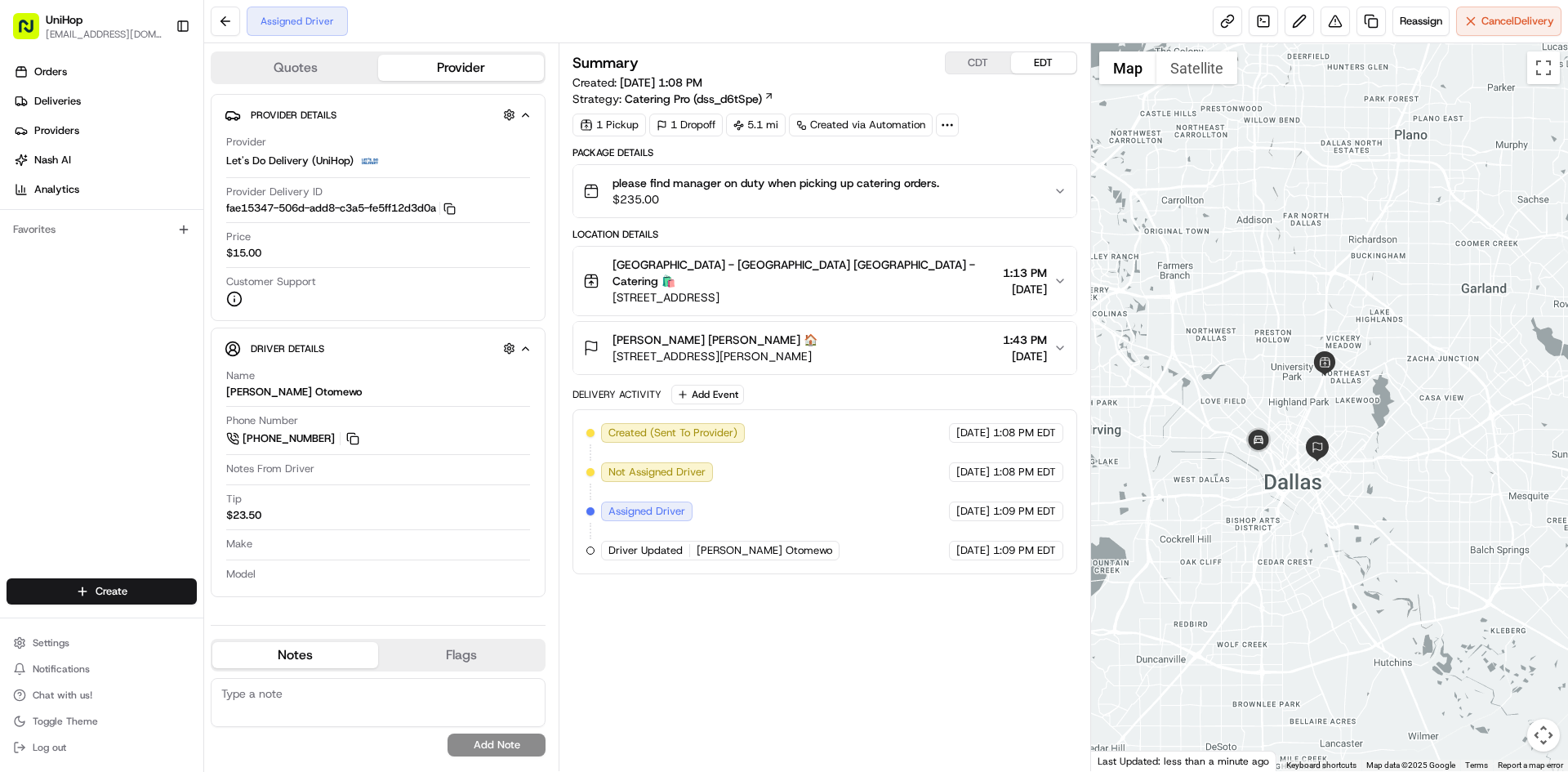
click at [64, 372] on div "Orders Deliveries Providers [PERSON_NAME] Analytics Favorites" at bounding box center [102, 320] width 203 height 536
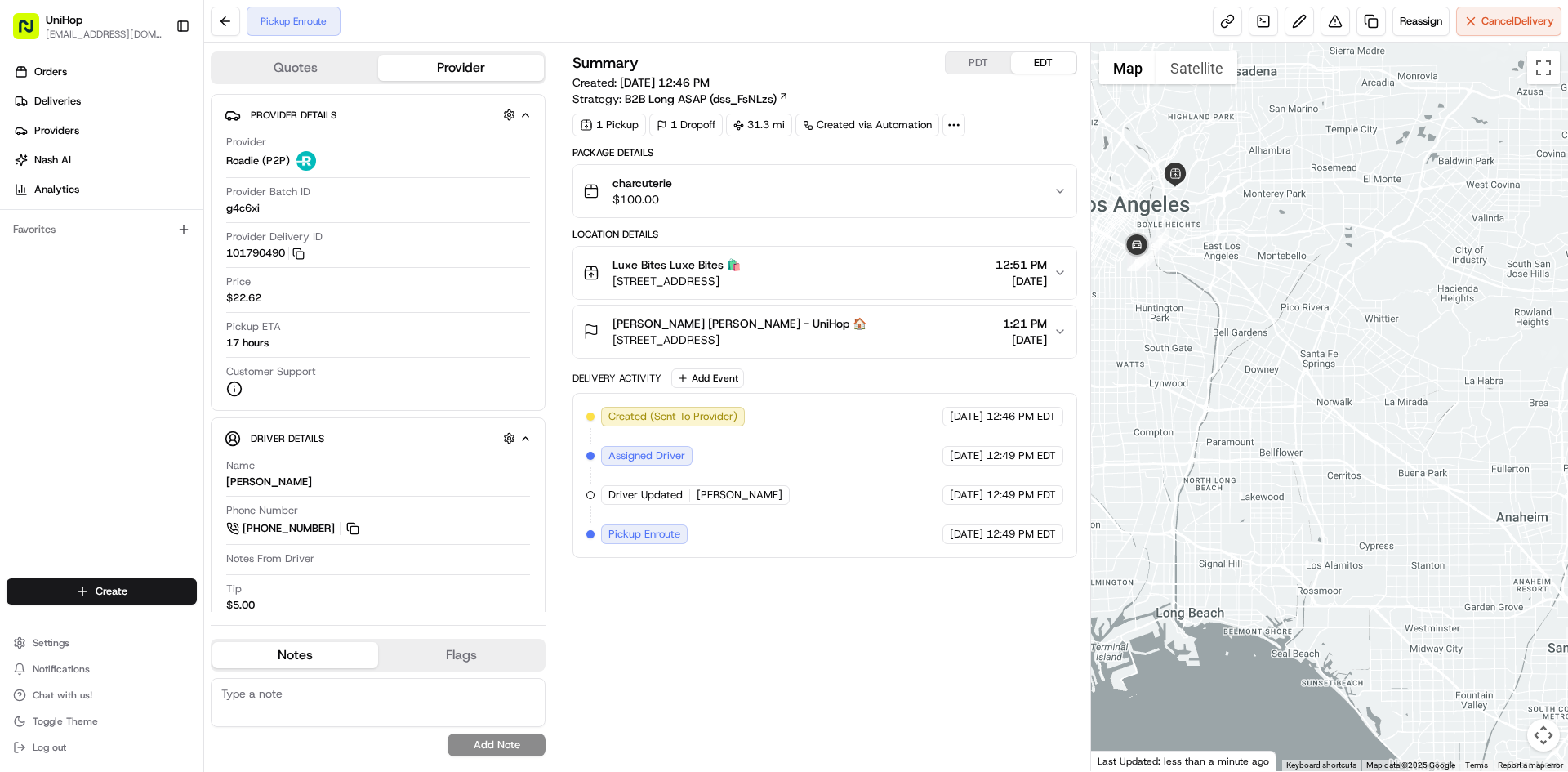
drag, startPoint x: 1135, startPoint y: 331, endPoint x: 1181, endPoint y: 321, distance: 47.1
click at [1181, 321] on div at bounding box center [1329, 407] width 478 height 728
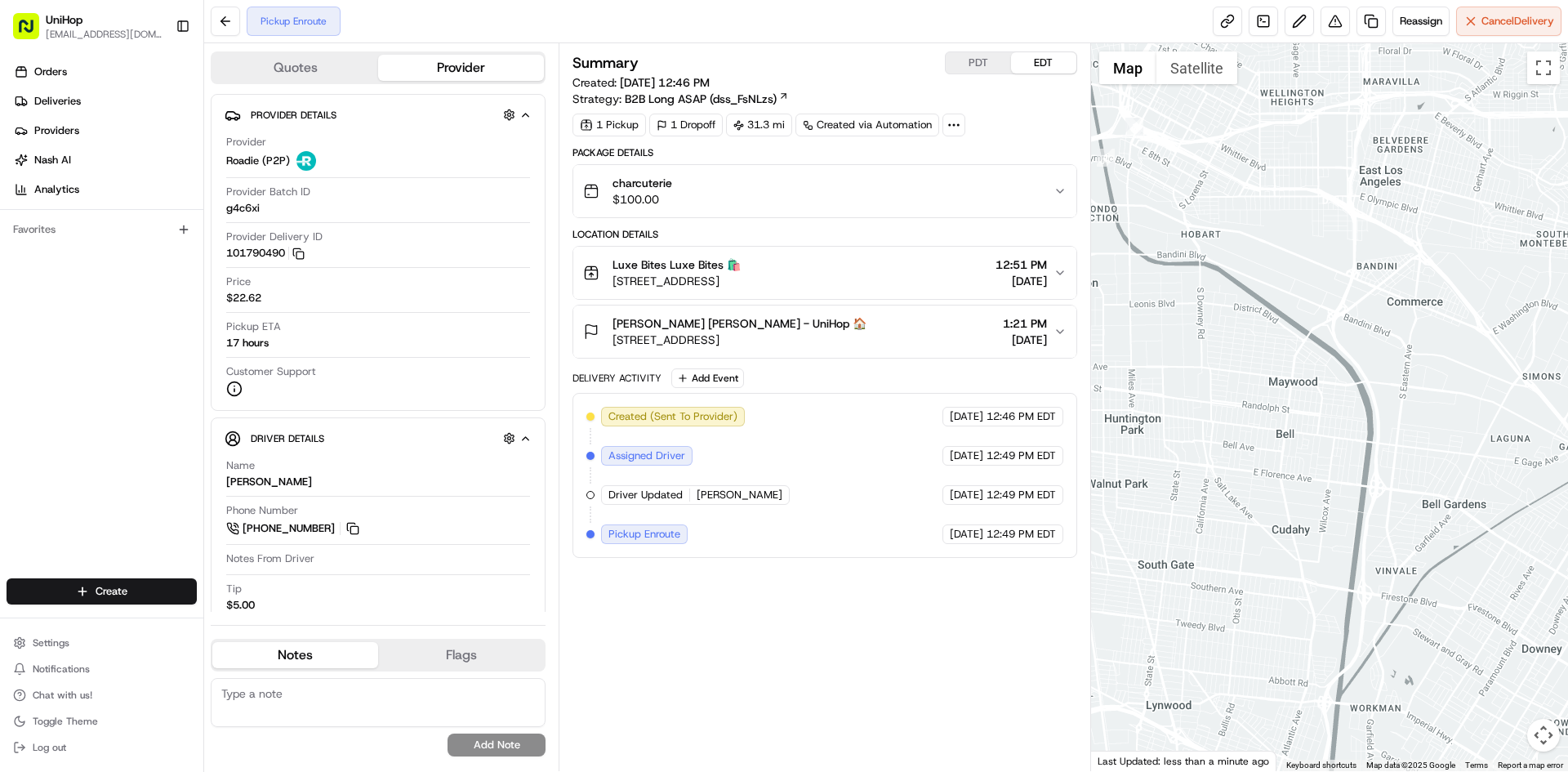
drag, startPoint x: 1259, startPoint y: 290, endPoint x: 1314, endPoint y: 325, distance: 65.2
click at [1313, 325] on div at bounding box center [1329, 407] width 478 height 728
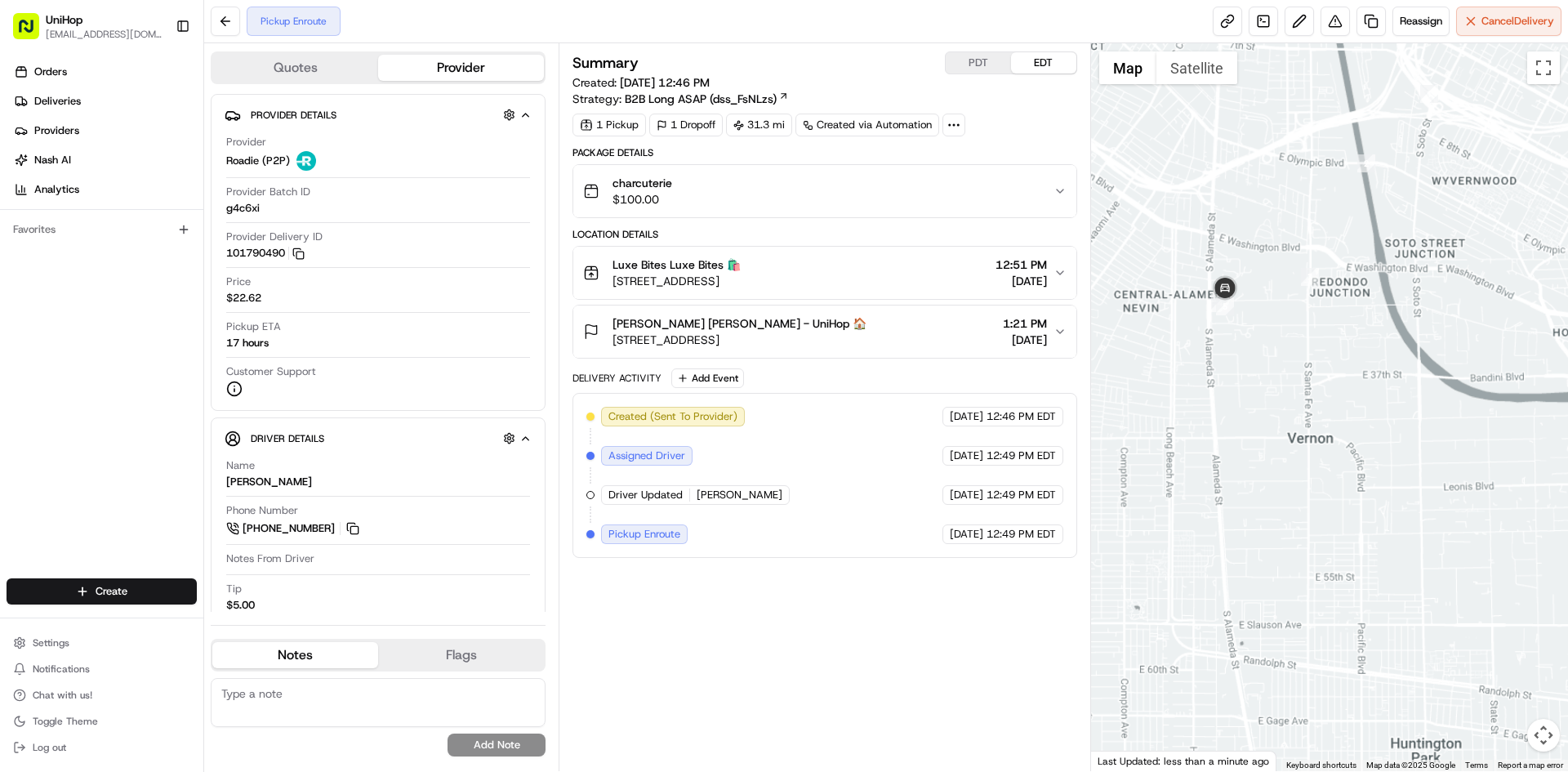
drag, startPoint x: 1317, startPoint y: 144, endPoint x: 1281, endPoint y: 254, distance: 115.7
click at [1282, 256] on div at bounding box center [1329, 407] width 478 height 728
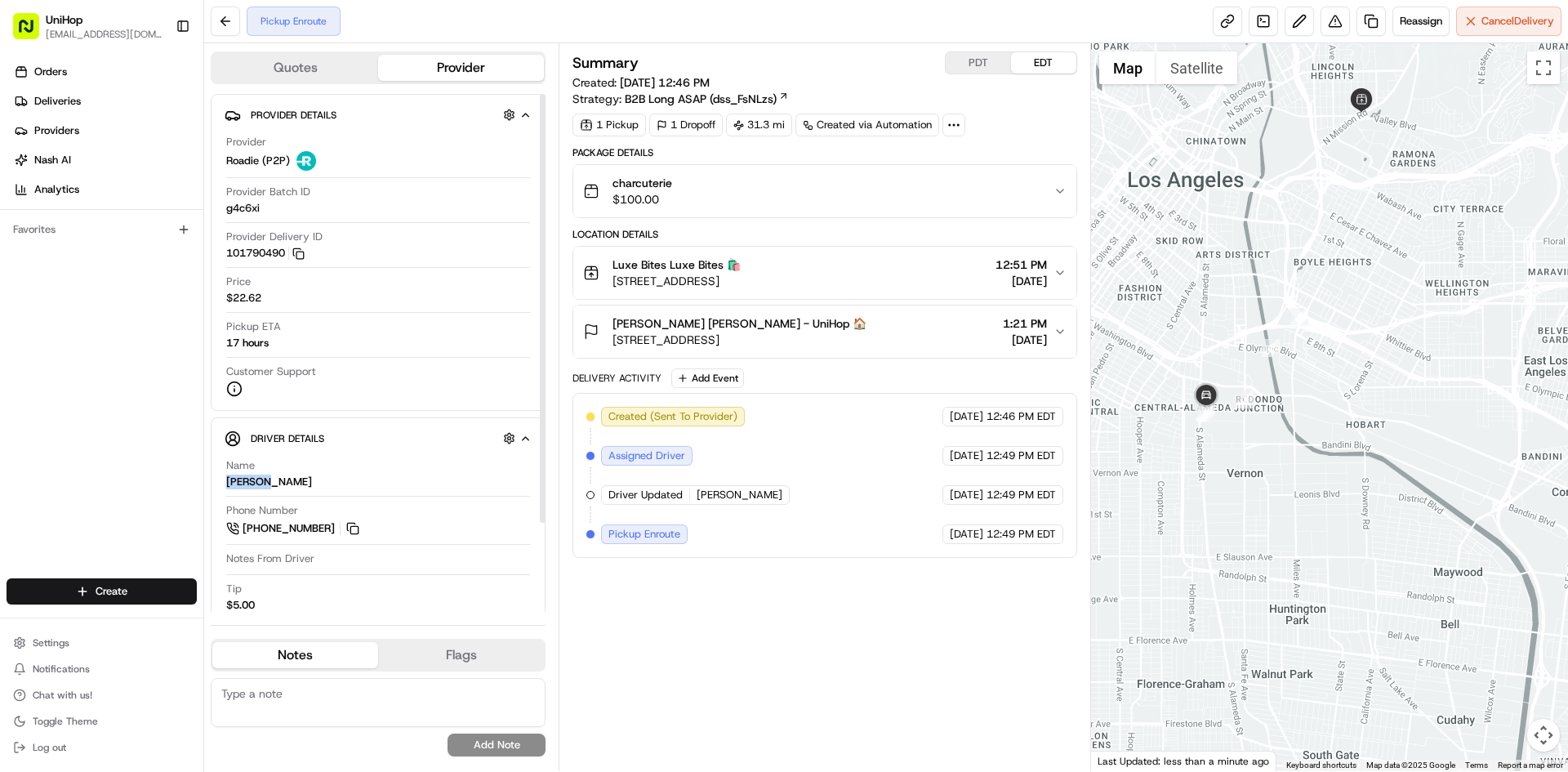
drag, startPoint x: 266, startPoint y: 481, endPoint x: 250, endPoint y: 465, distance: 22.6
click at [227, 483] on div "Anthony J." at bounding box center [269, 481] width 85 height 15
copy div "Anthony"
drag, startPoint x: 46, startPoint y: 439, endPoint x: 566, endPoint y: 324, distance: 532.6
click at [58, 435] on div "Orders Deliveries Providers Nash AI Analytics Favorites" at bounding box center [102, 320] width 203 height 536
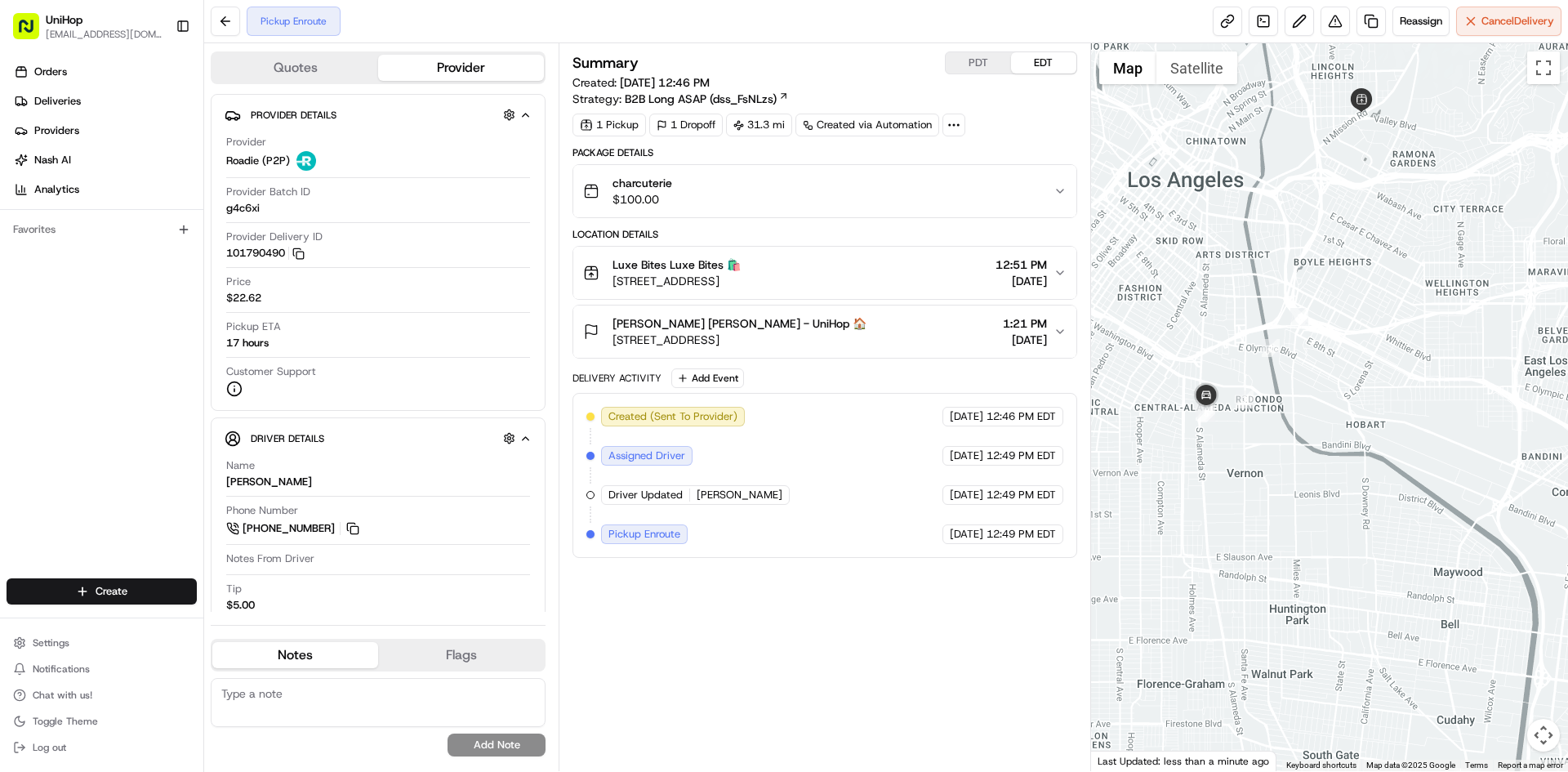
drag, startPoint x: 647, startPoint y: 281, endPoint x: 842, endPoint y: 280, distance: 195.0
click at [741, 280] on span "3317 N Mission Rd, Los Angeles, CA 90031, USA" at bounding box center [677, 280] width 128 height 16
copy span "N Mission Rd, Los Angeles, CA 90031"
drag, startPoint x: 62, startPoint y: 452, endPoint x: 81, endPoint y: 450, distance: 19.1
click at [62, 452] on div "Orders Deliveries Providers Nash AI Analytics Favorites" at bounding box center [102, 320] width 203 height 536
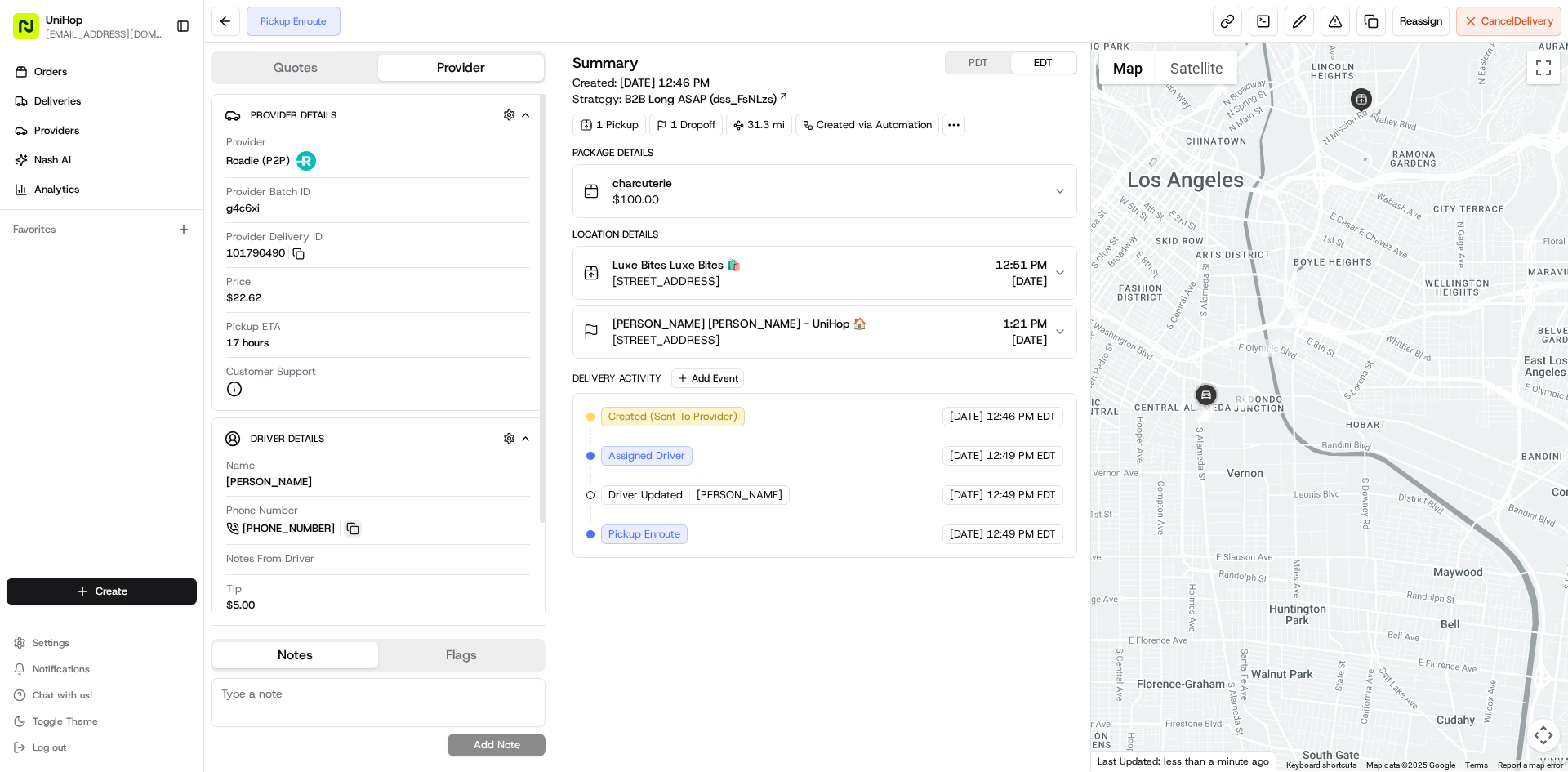
click at [358, 528] on button at bounding box center [352, 528] width 18 height 18
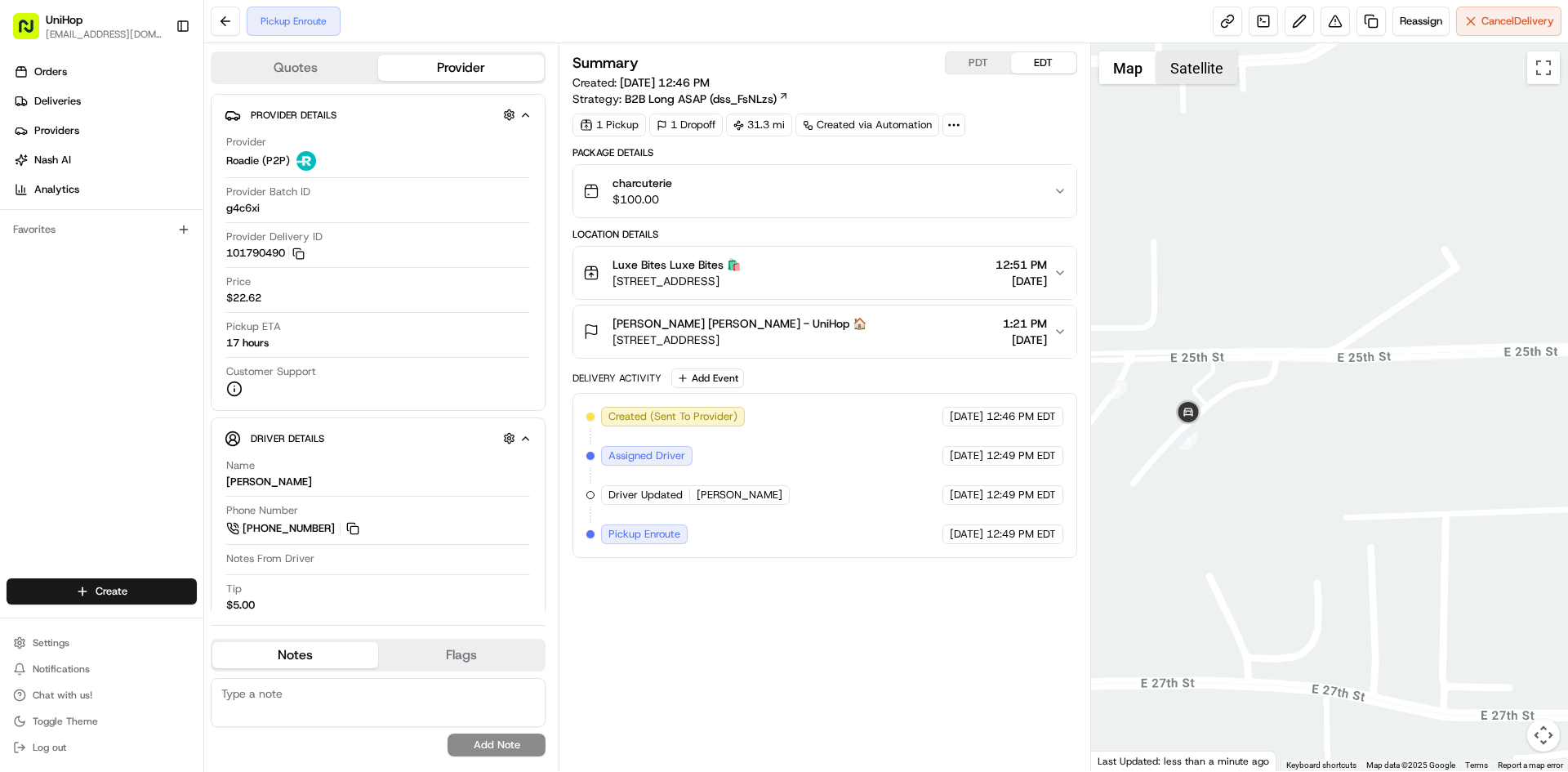
click at [1189, 82] on button "Satellite" at bounding box center [1197, 68] width 81 height 32
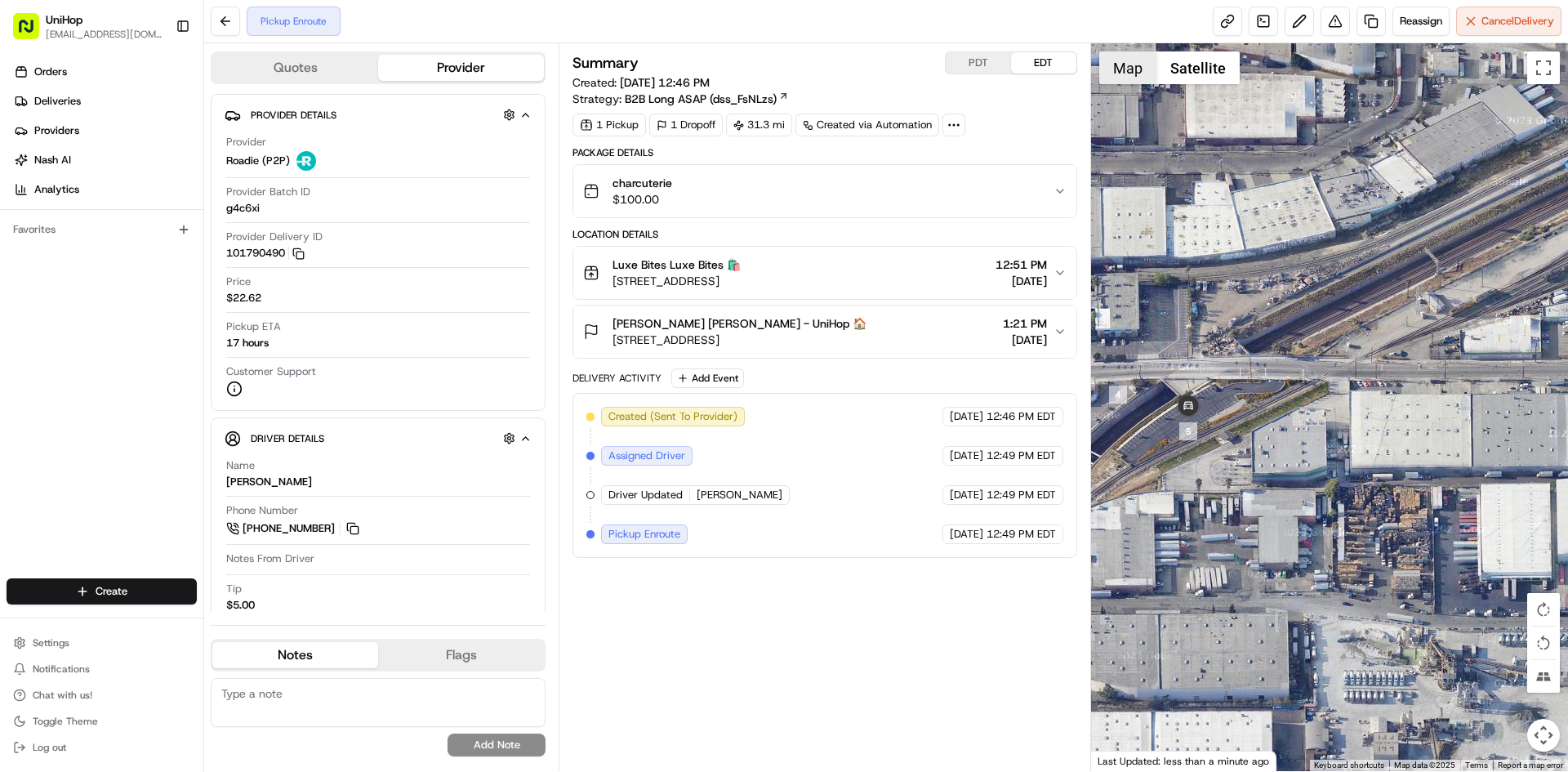
click at [1134, 74] on button "Map" at bounding box center [1128, 68] width 57 height 32
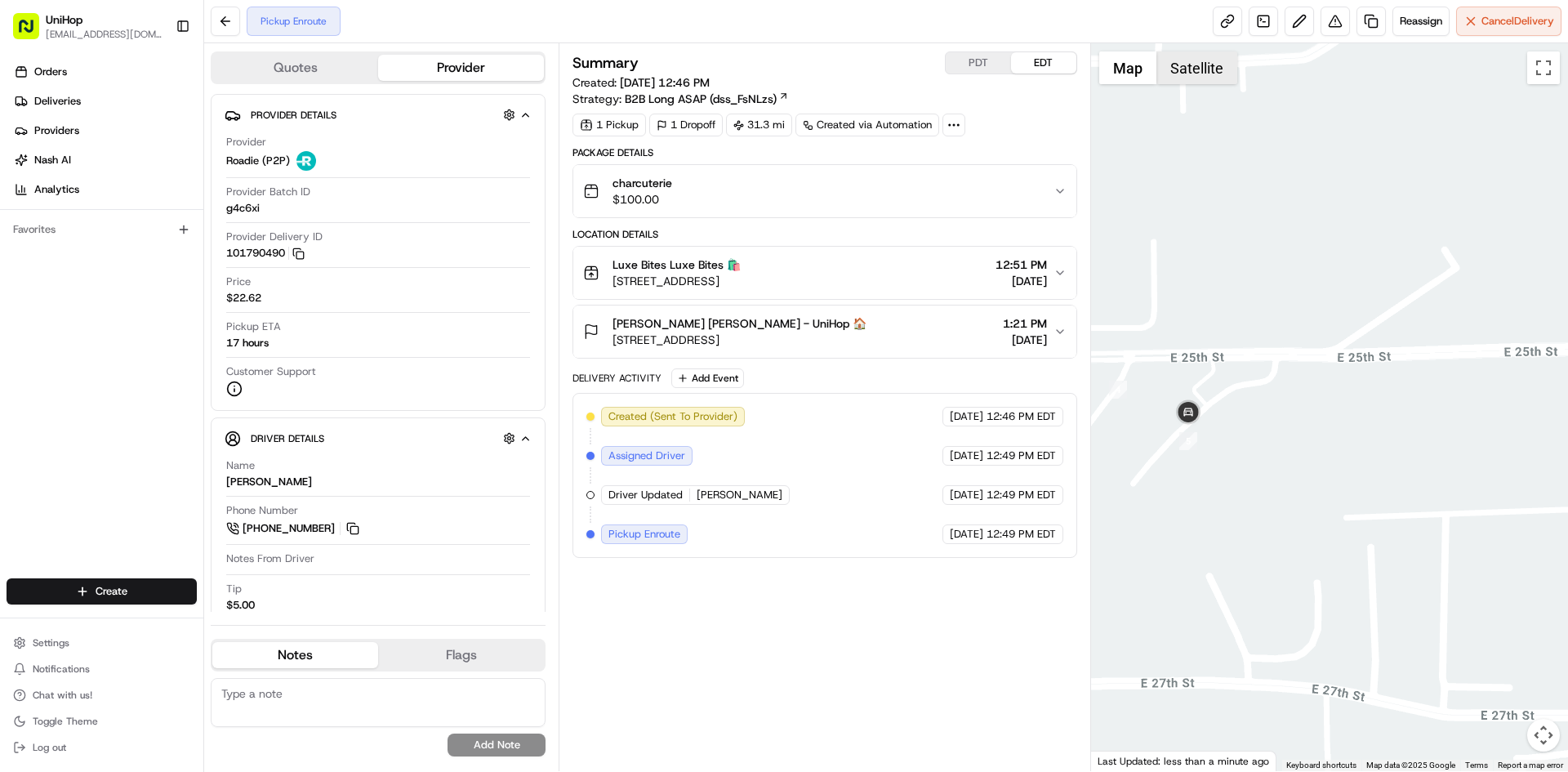
click at [1194, 70] on button "Satellite" at bounding box center [1197, 68] width 81 height 32
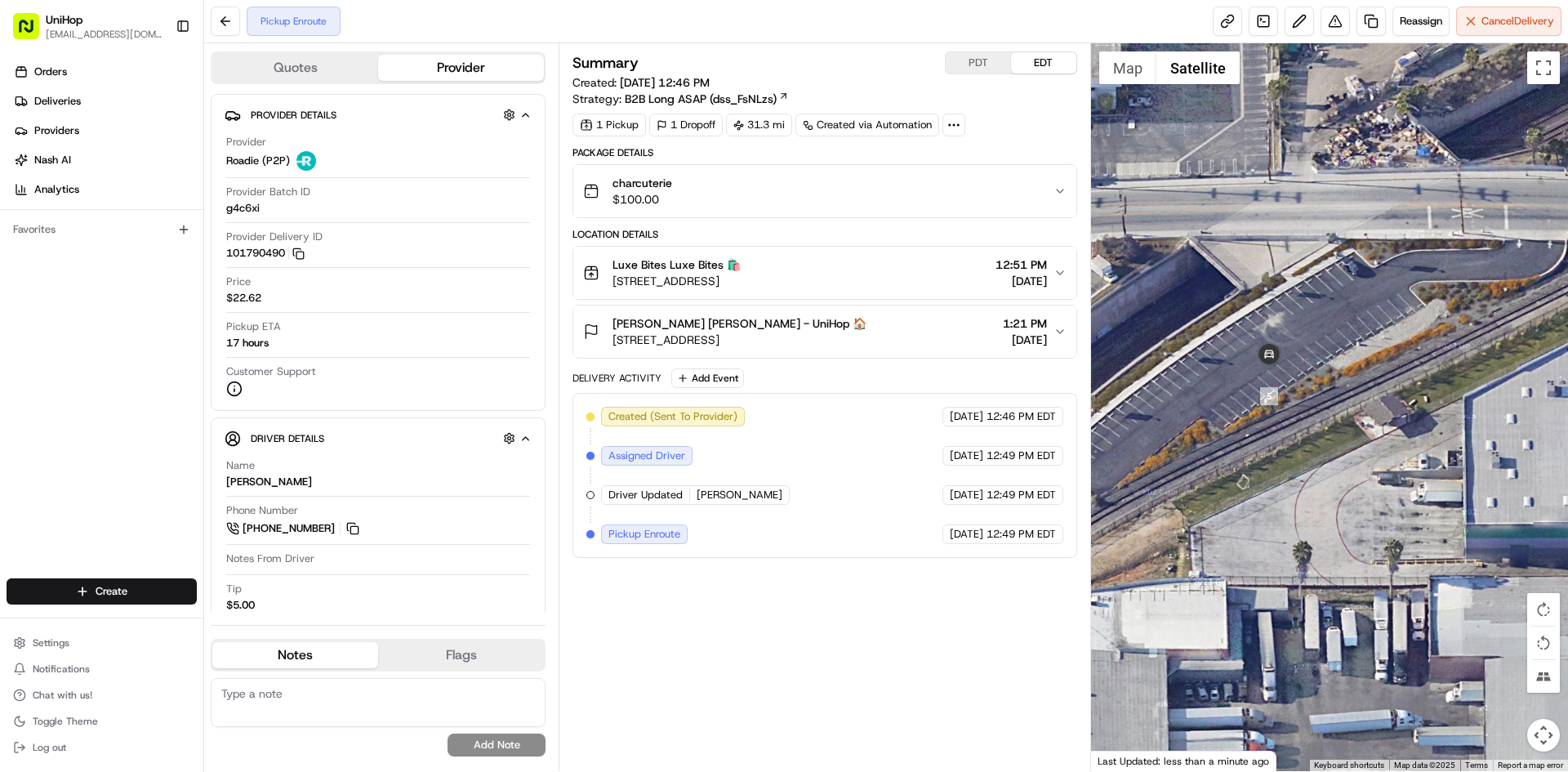
drag, startPoint x: 1200, startPoint y: 475, endPoint x: 1365, endPoint y: 449, distance: 167.0
click at [1365, 449] on div at bounding box center [1329, 407] width 478 height 728
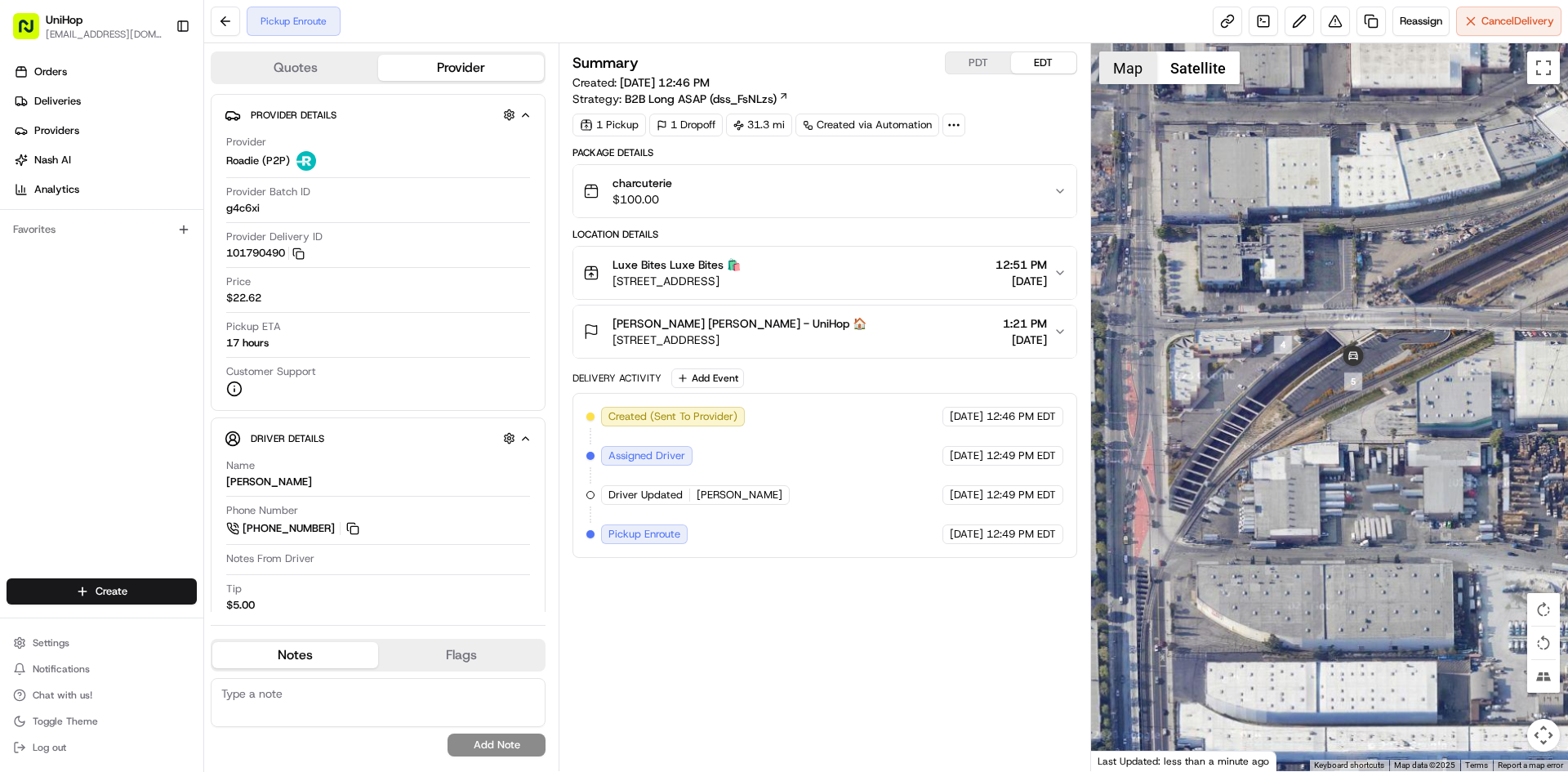
click at [1144, 72] on button "Map" at bounding box center [1128, 68] width 57 height 32
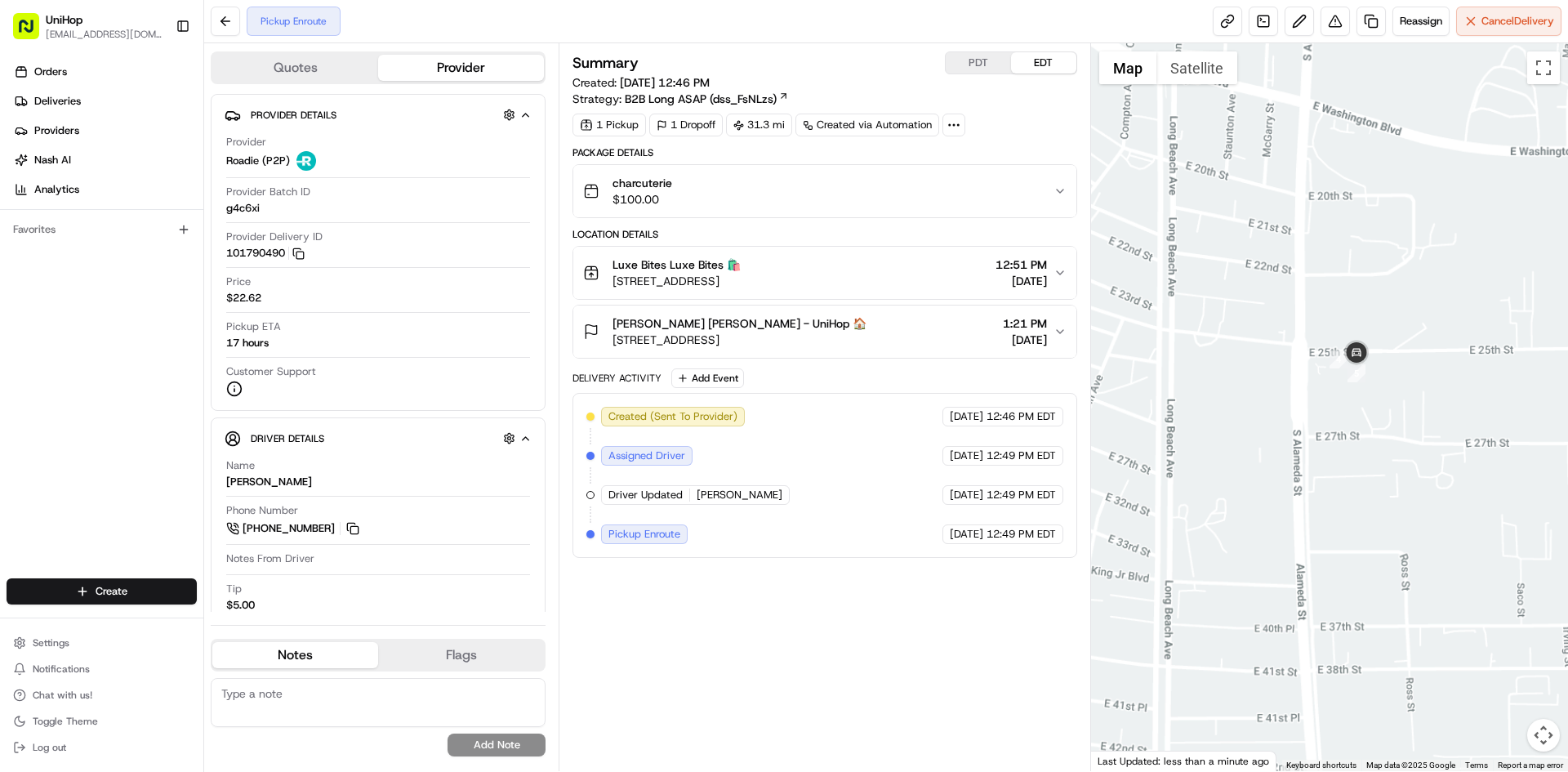
drag, startPoint x: 1322, startPoint y: 399, endPoint x: 1223, endPoint y: 493, distance: 136.5
click at [1226, 470] on div at bounding box center [1329, 407] width 478 height 728
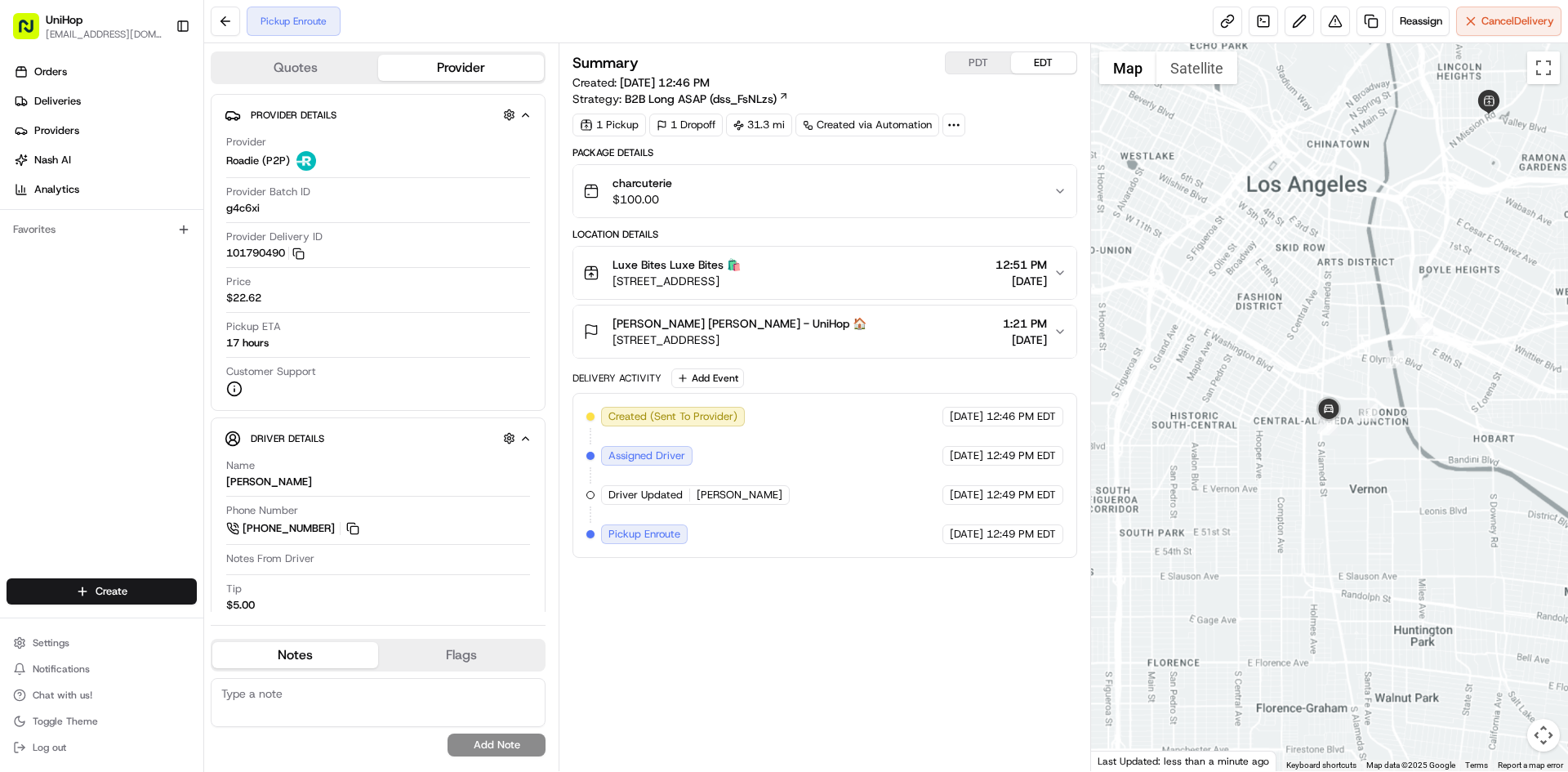
drag, startPoint x: 1441, startPoint y: 305, endPoint x: 1339, endPoint y: 366, distance: 118.8
click at [1376, 357] on div at bounding box center [1329, 407] width 478 height 728
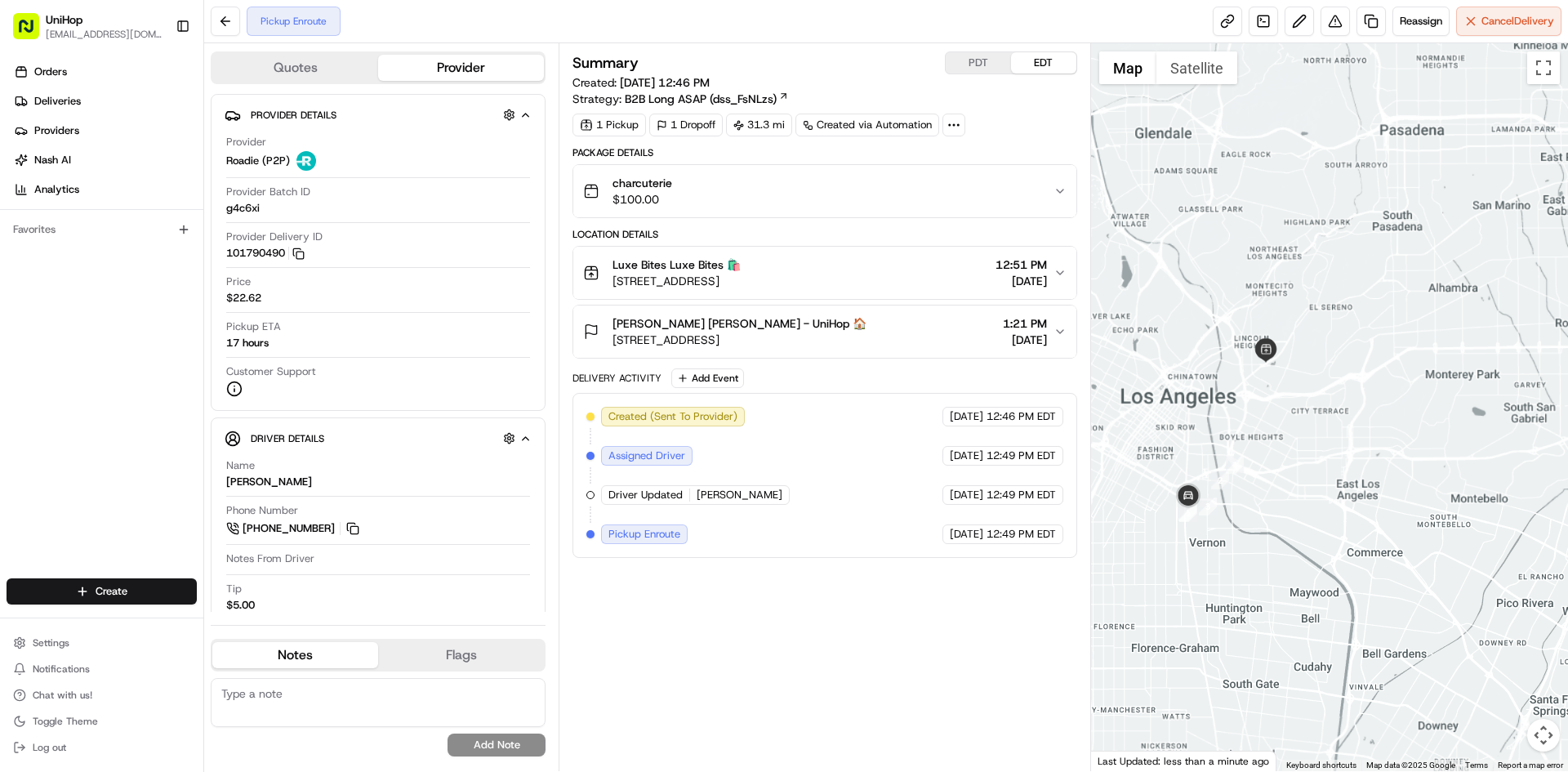
drag, startPoint x: 1346, startPoint y: 438, endPoint x: 1408, endPoint y: 417, distance: 65.5
click at [1408, 417] on div at bounding box center [1329, 407] width 478 height 728
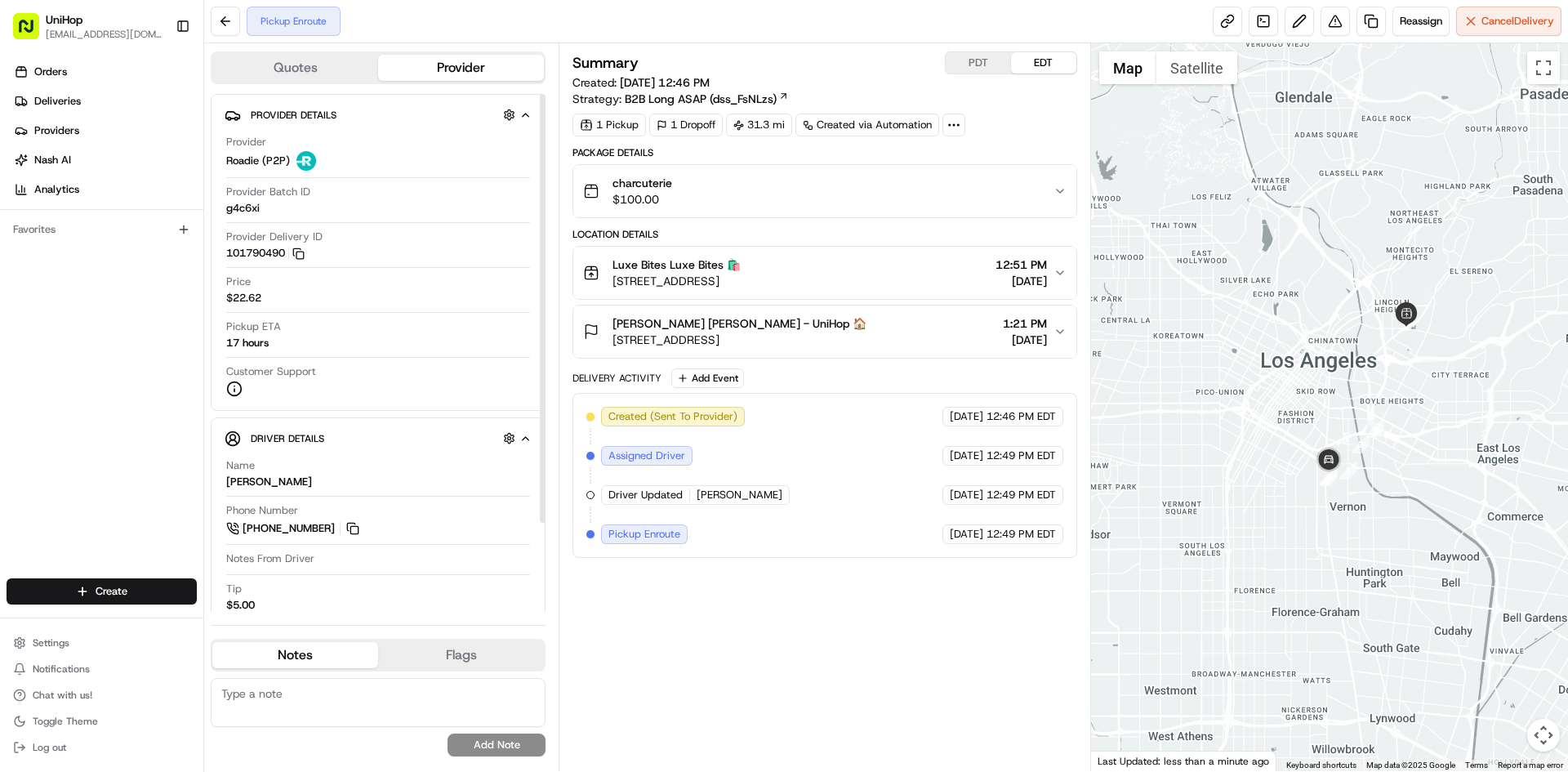
click at [725, 202] on div "charcuterie $100.00" at bounding box center [817, 191] width 469 height 32
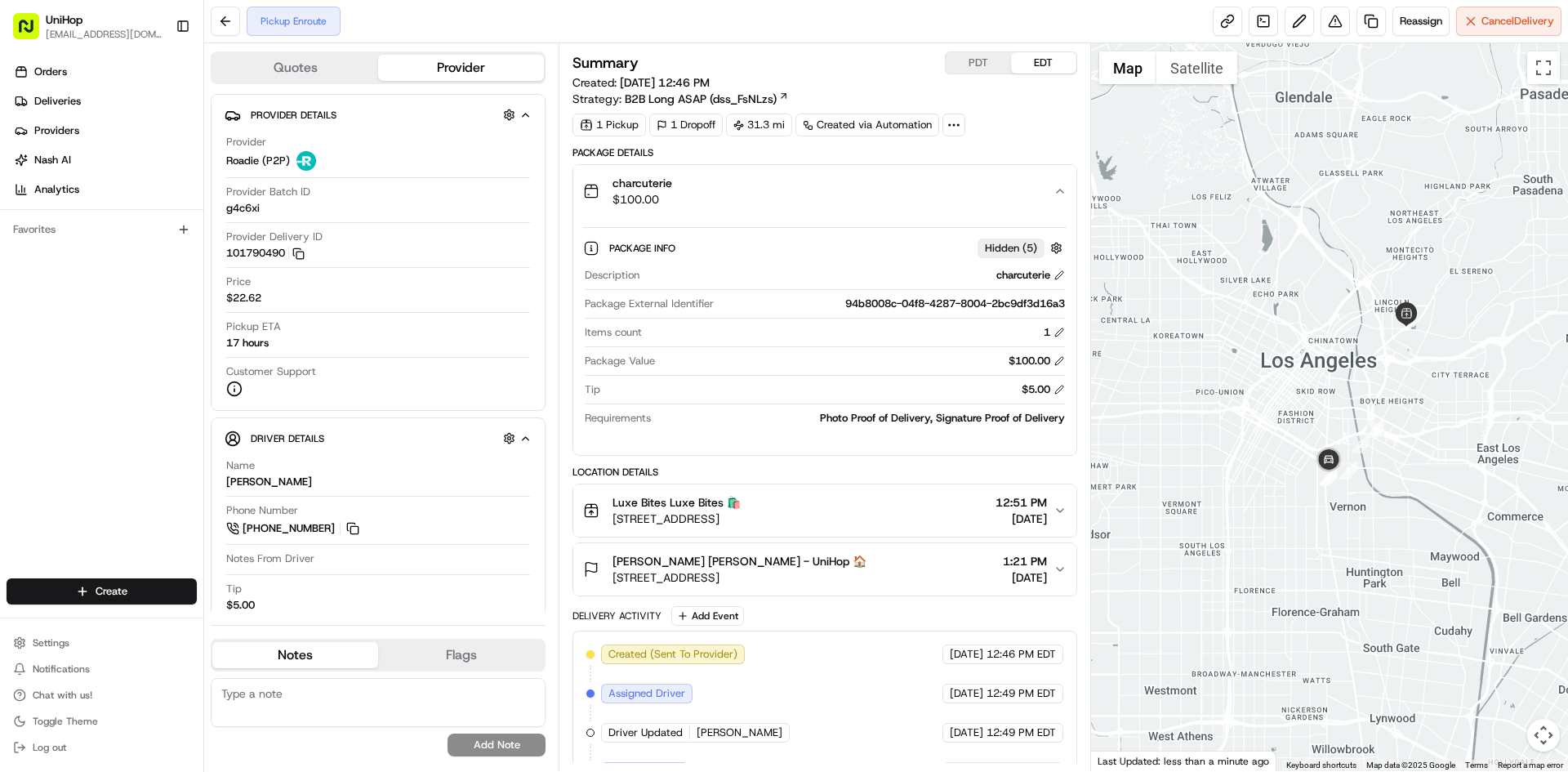
click at [728, 197] on div "charcuterie $100.00" at bounding box center [817, 191] width 469 height 32
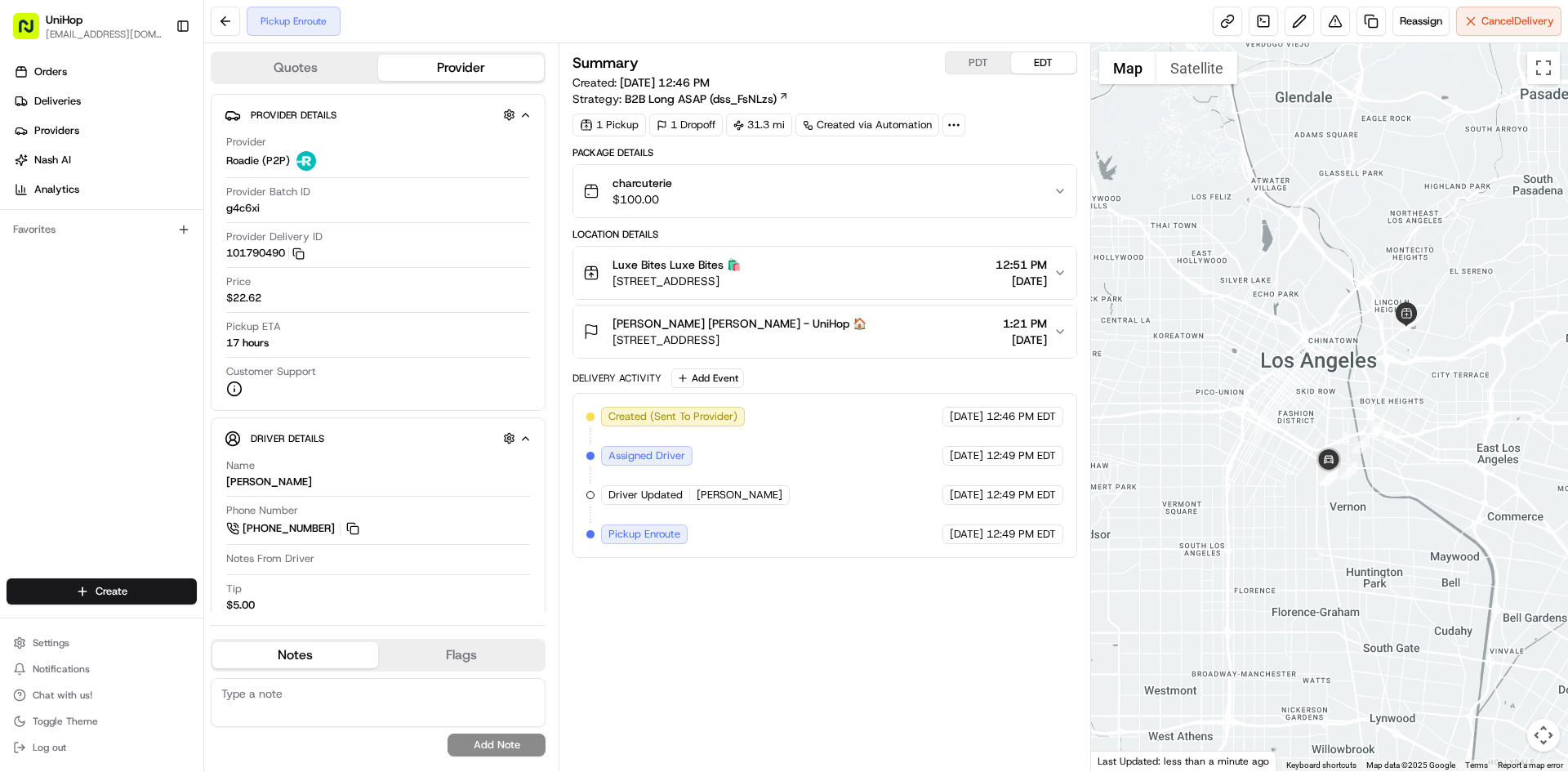
click at [895, 345] on div "Cheyenne Rush Cheyenne Rush - UniHop 🏠 149 E City Pl Dr, Santa Ana, CA 92705, U…" at bounding box center [817, 332] width 469 height 32
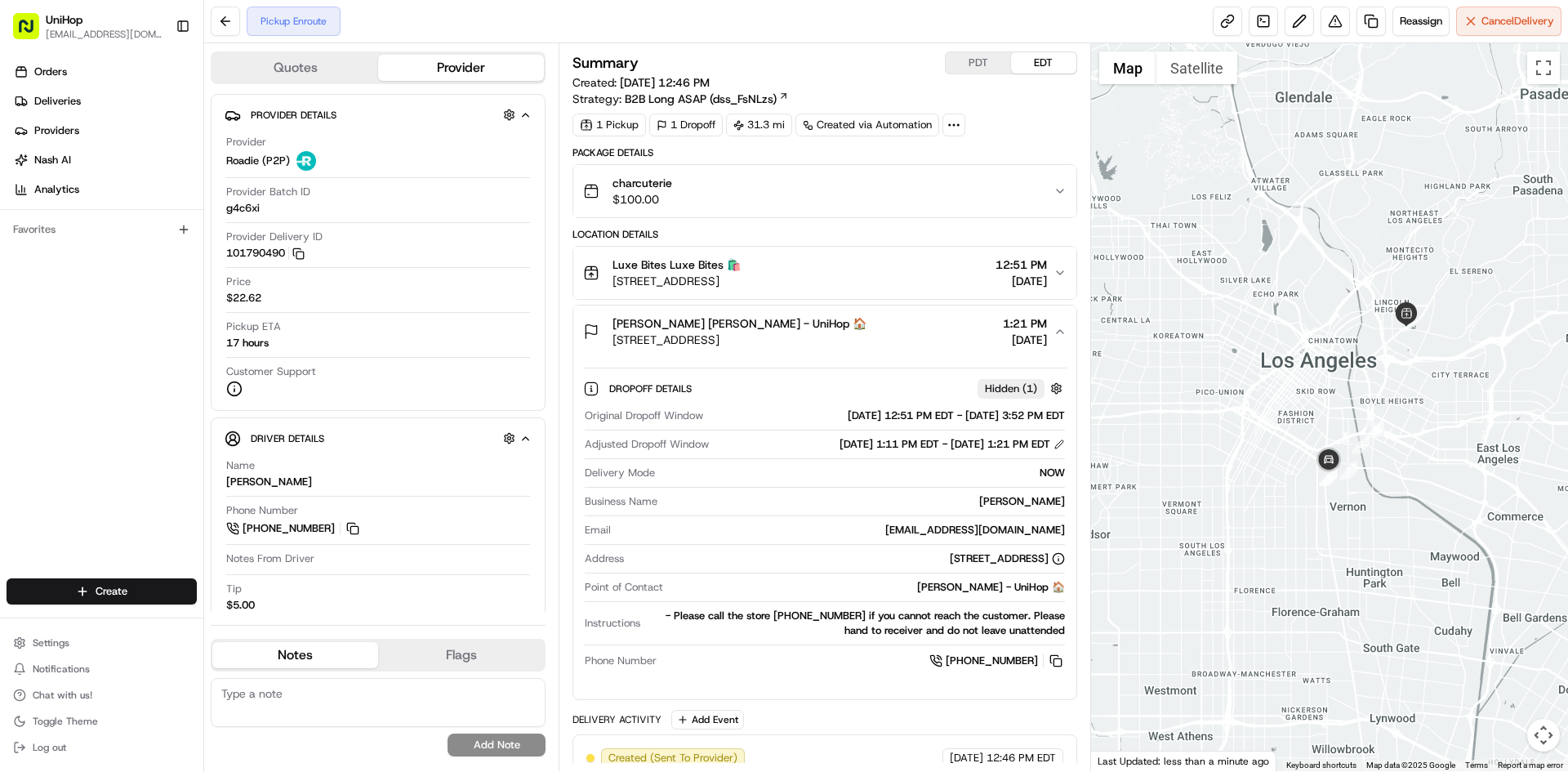
click at [895, 345] on div "Cheyenne Rush Cheyenne Rush - UniHop 🏠 149 E City Pl Dr, Santa Ana, CA 92705, U…" at bounding box center [817, 332] width 469 height 32
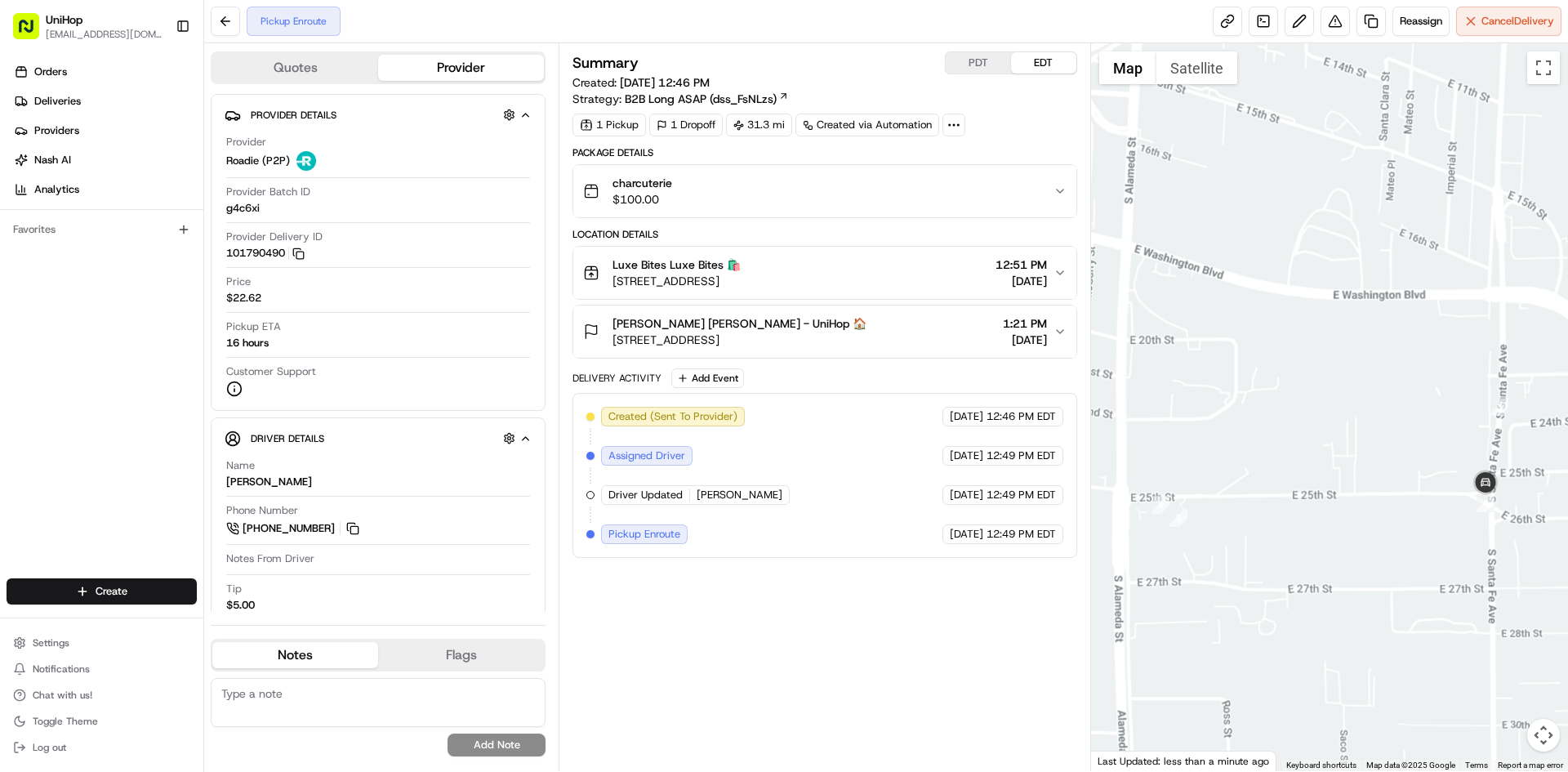
drag, startPoint x: 1468, startPoint y: 362, endPoint x: 1338, endPoint y: 434, distance: 148.6
click at [1372, 427] on div at bounding box center [1329, 407] width 478 height 728
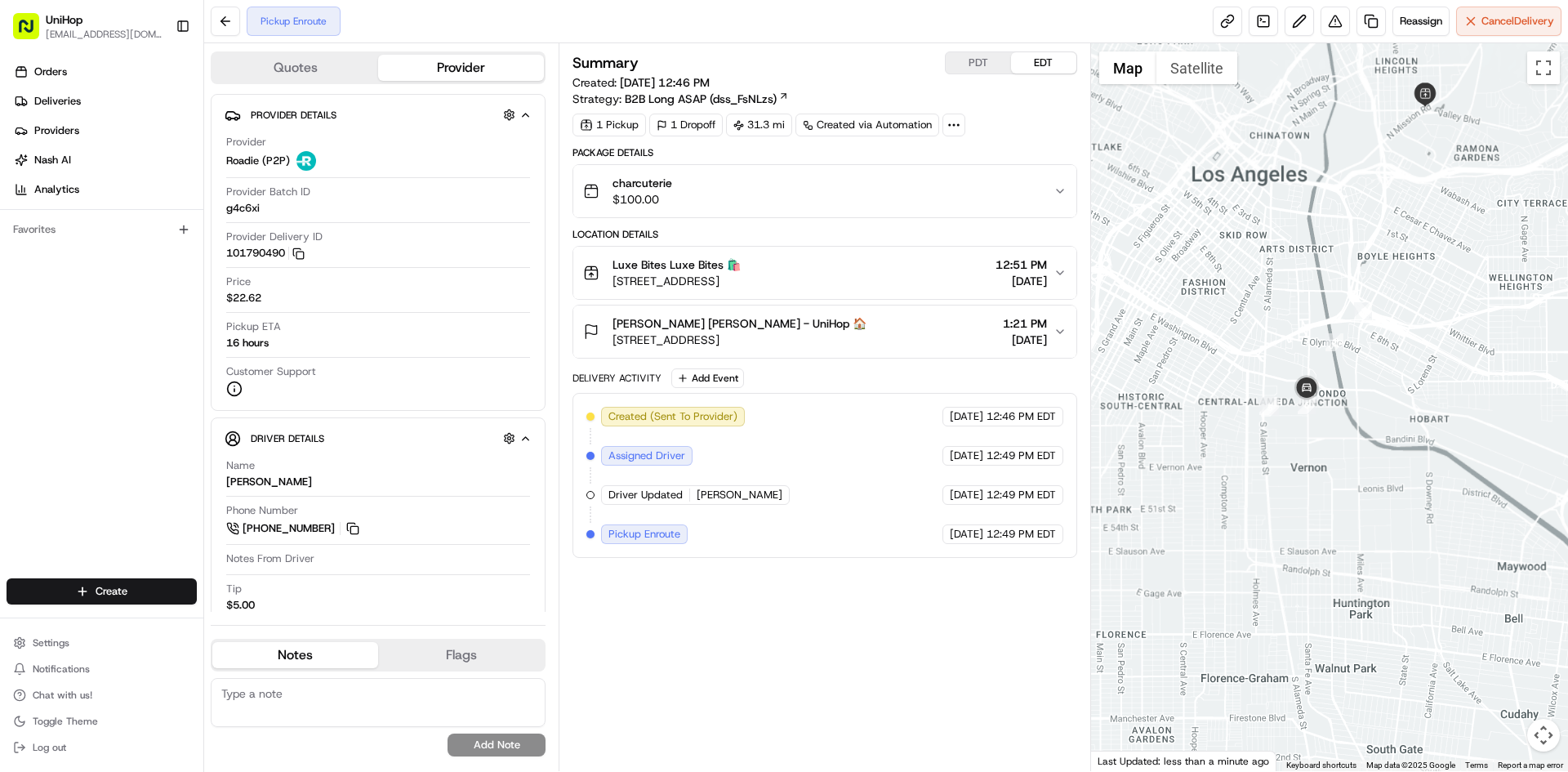
drag, startPoint x: 1365, startPoint y: 159, endPoint x: 1357, endPoint y: 168, distance: 12.0
click at [1357, 168] on div at bounding box center [1329, 407] width 478 height 728
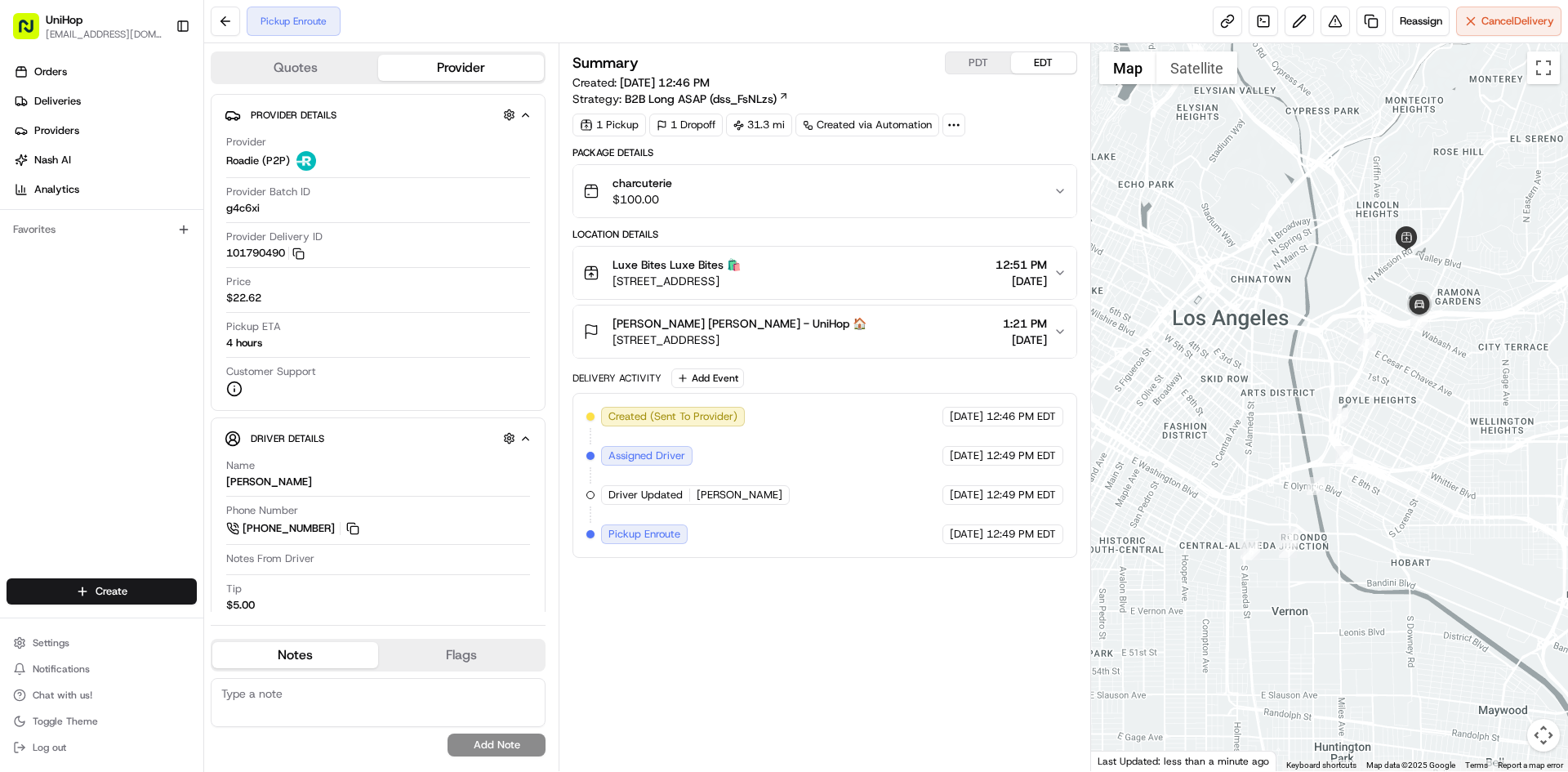
drag, startPoint x: 1336, startPoint y: 155, endPoint x: 1323, endPoint y: 298, distance: 143.6
click at [1323, 298] on div at bounding box center [1329, 407] width 478 height 728
click at [816, 630] on div "Summary PDT EDT Created: Aug 20 2025 12:46 PM Strategy: B2B Long ASAP (dss_FsNL…" at bounding box center [824, 407] width 504 height 711
drag, startPoint x: 1202, startPoint y: 427, endPoint x: 1190, endPoint y: 400, distance: 29.5
click at [1199, 415] on div at bounding box center [1329, 407] width 478 height 728
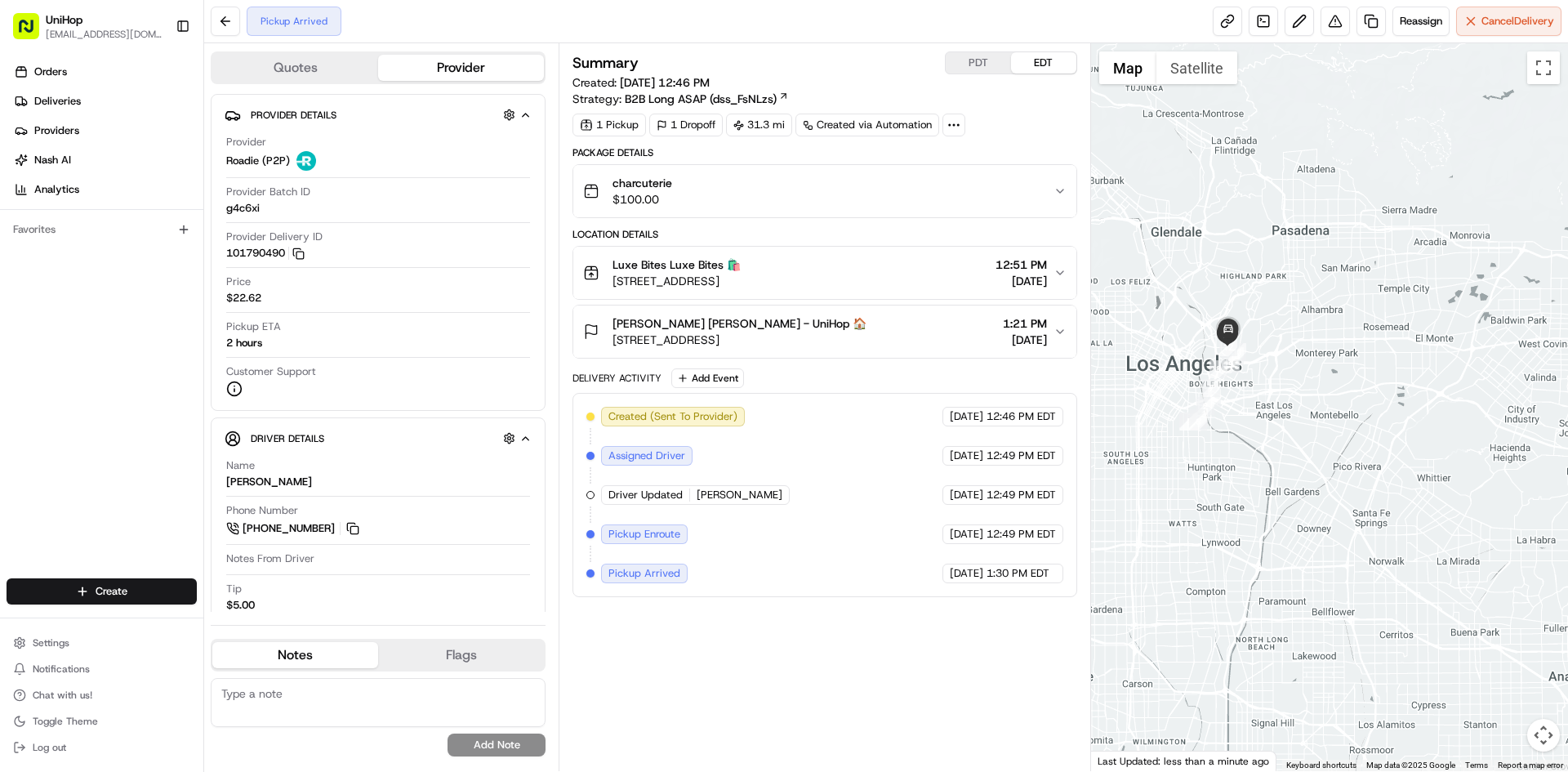
click at [1258, 439] on div at bounding box center [1329, 407] width 478 height 728
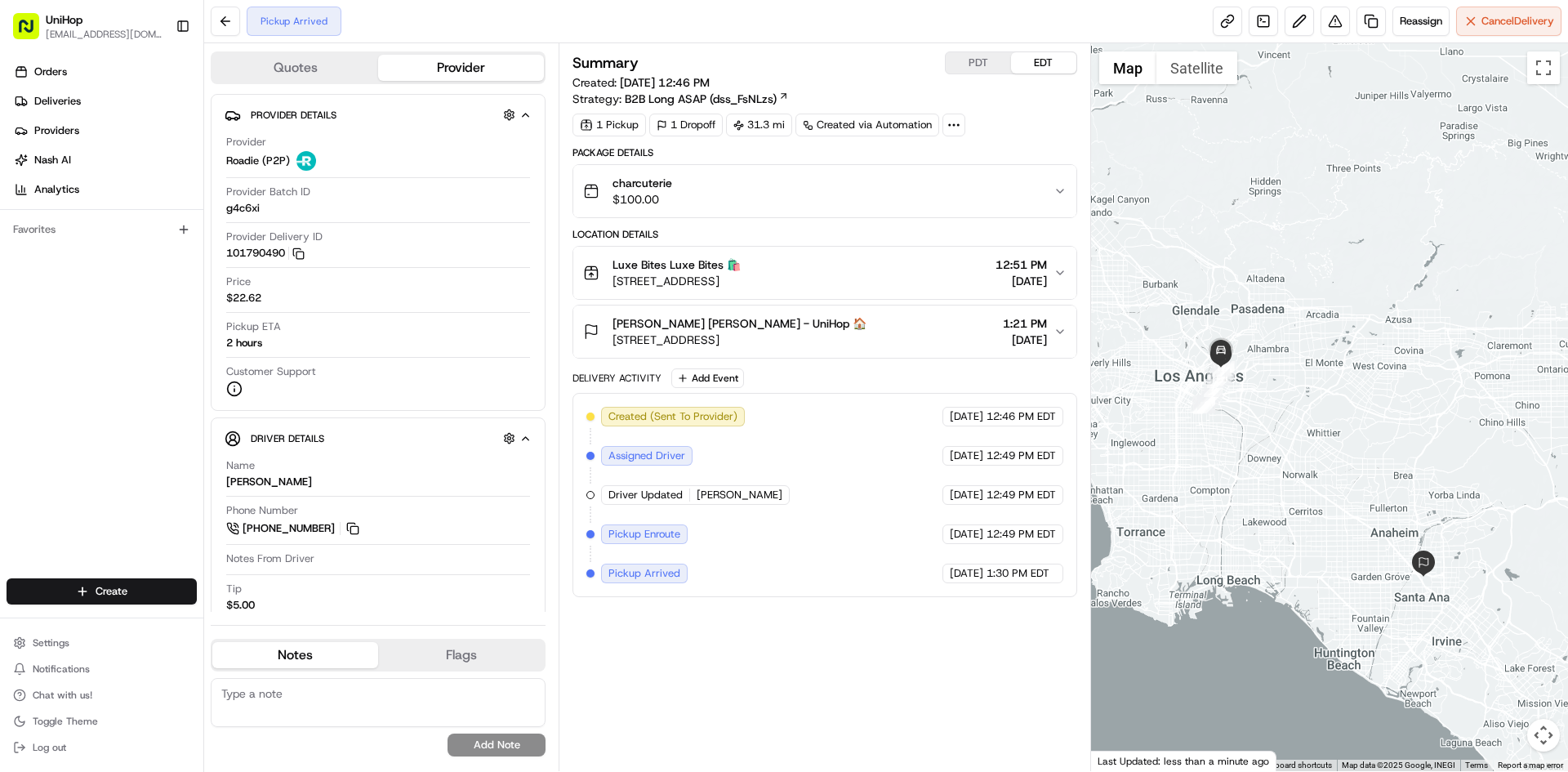
drag, startPoint x: 1307, startPoint y: 465, endPoint x: 1255, endPoint y: 408, distance: 77.2
click at [1273, 423] on div at bounding box center [1329, 407] width 478 height 728
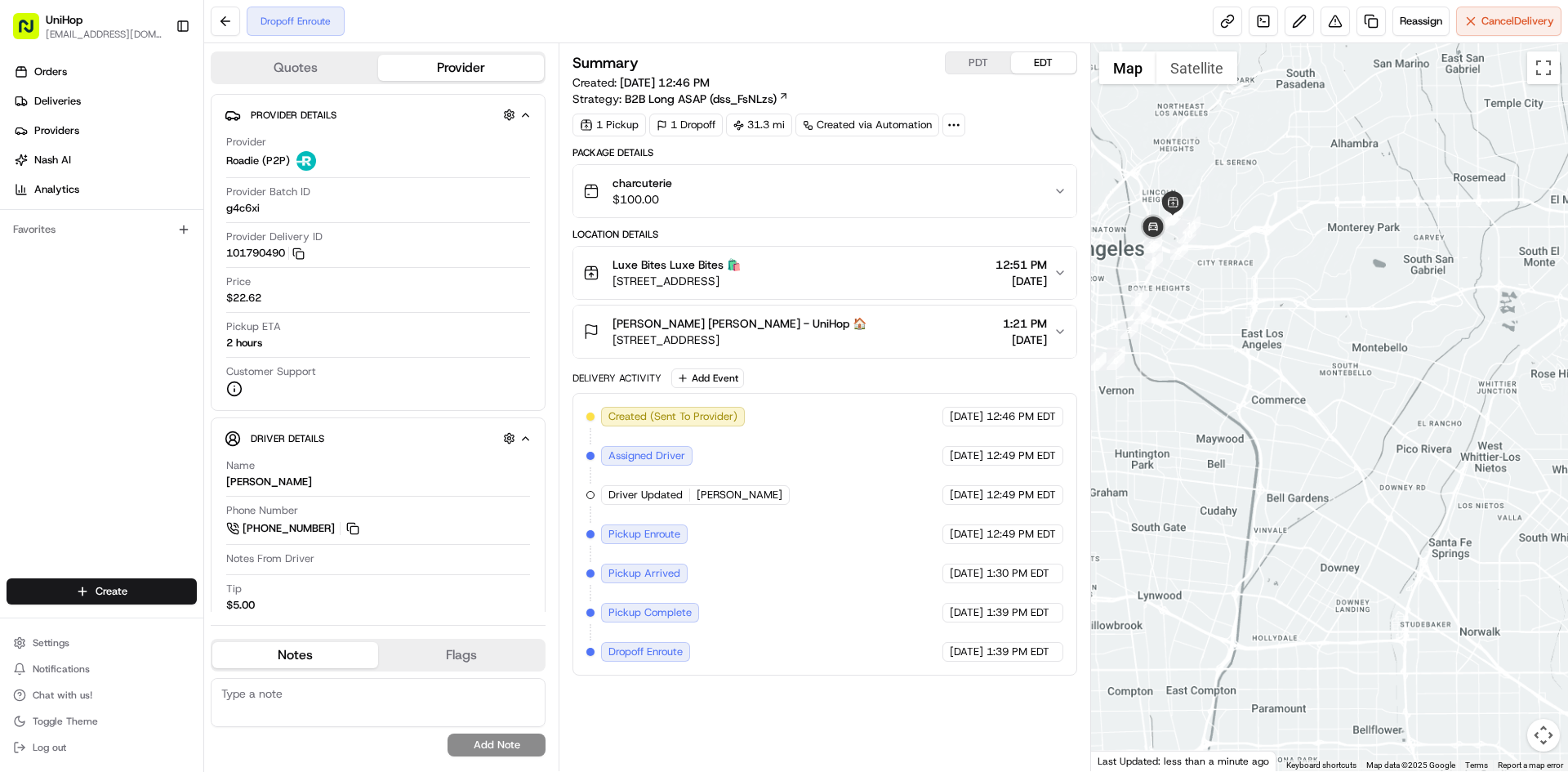
drag, startPoint x: 1205, startPoint y: 360, endPoint x: 1360, endPoint y: 369, distance: 155.3
click at [1359, 369] on div at bounding box center [1329, 407] width 478 height 728
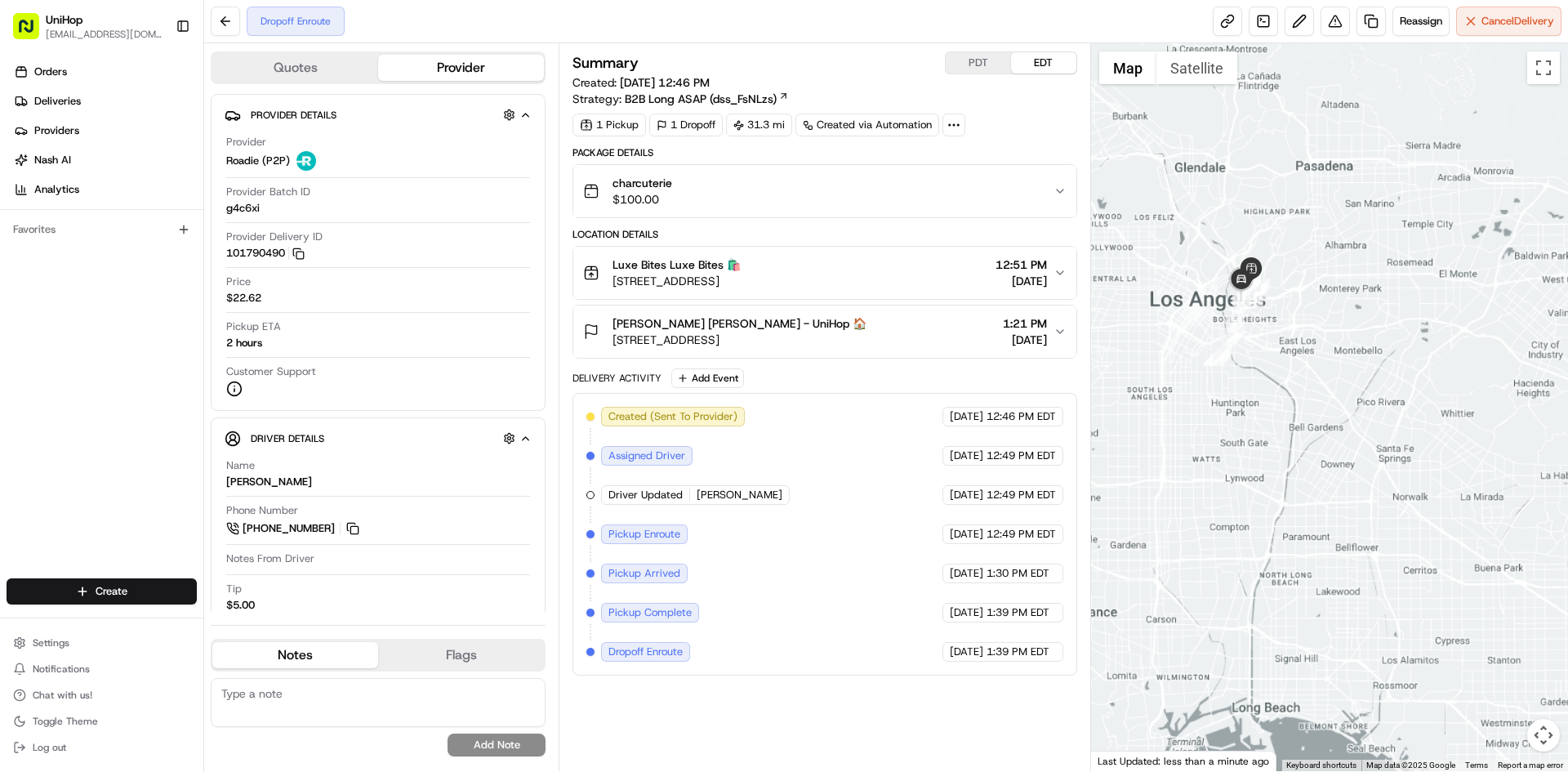
drag, startPoint x: 1299, startPoint y: 377, endPoint x: 1271, endPoint y: 335, distance: 50.5
click at [1282, 356] on div at bounding box center [1329, 407] width 478 height 728
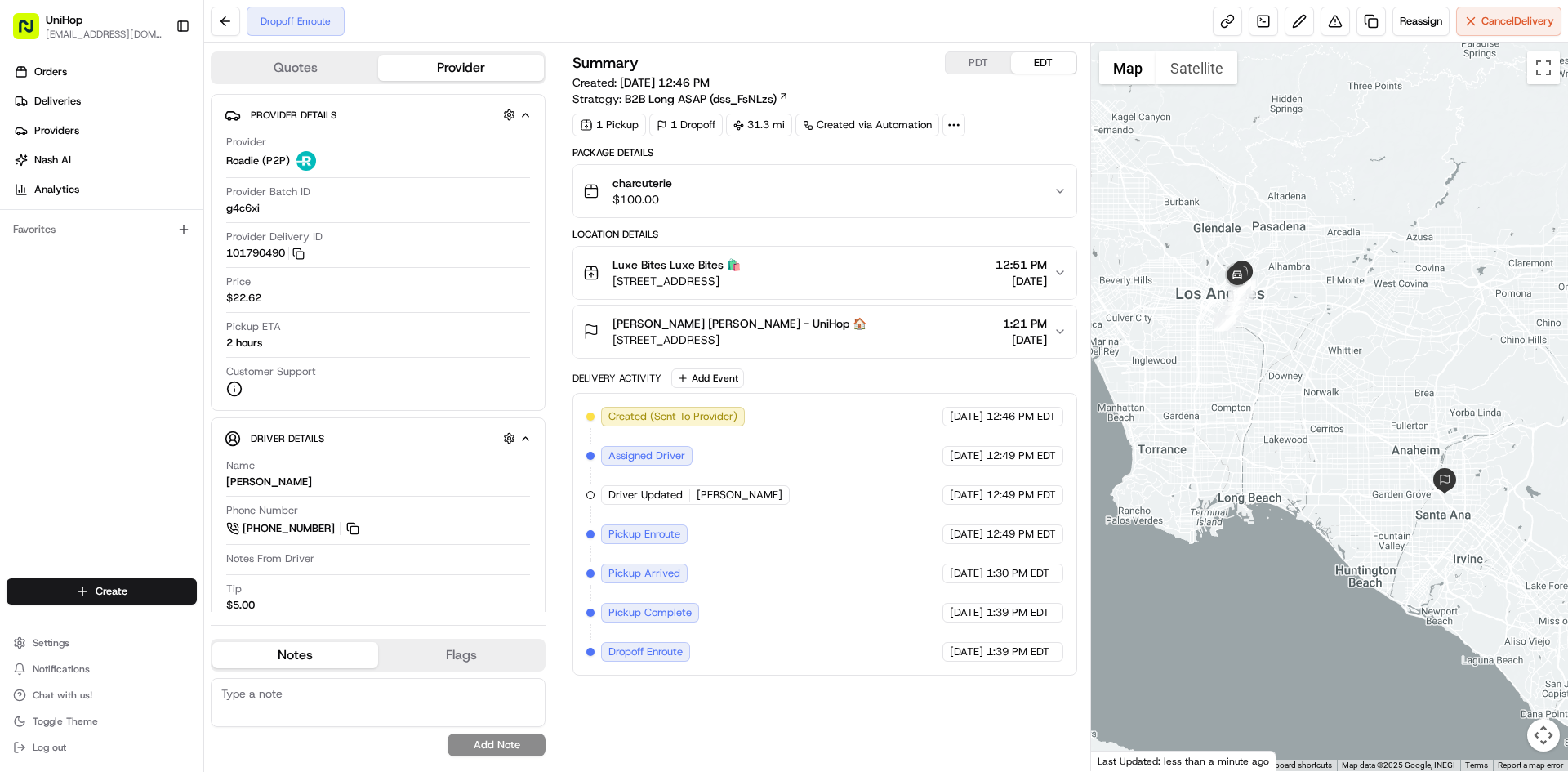
click at [1295, 340] on div at bounding box center [1329, 407] width 478 height 728
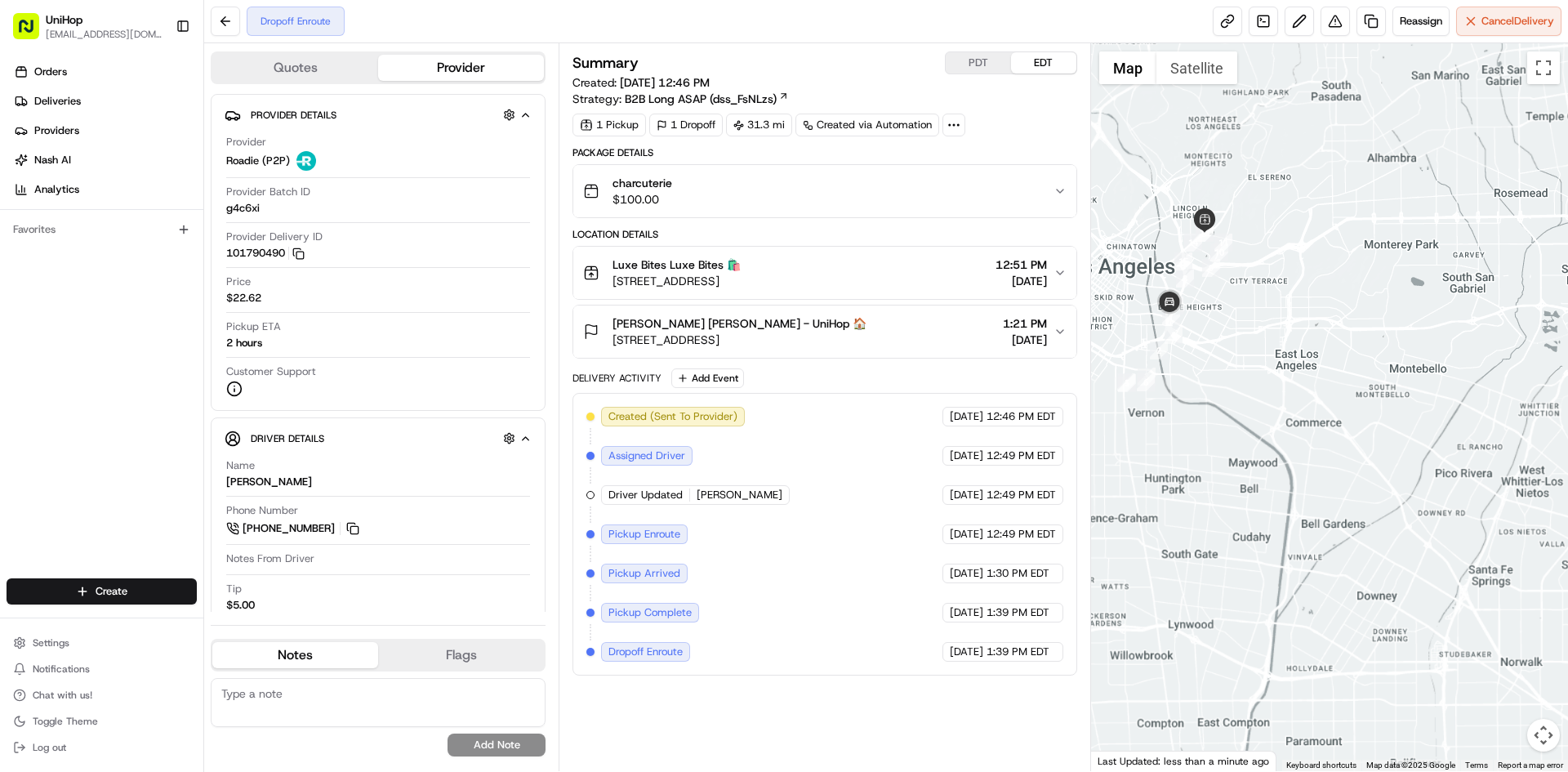
drag, startPoint x: 1354, startPoint y: 375, endPoint x: 1260, endPoint y: 320, distance: 108.9
click at [1303, 339] on div at bounding box center [1329, 407] width 478 height 728
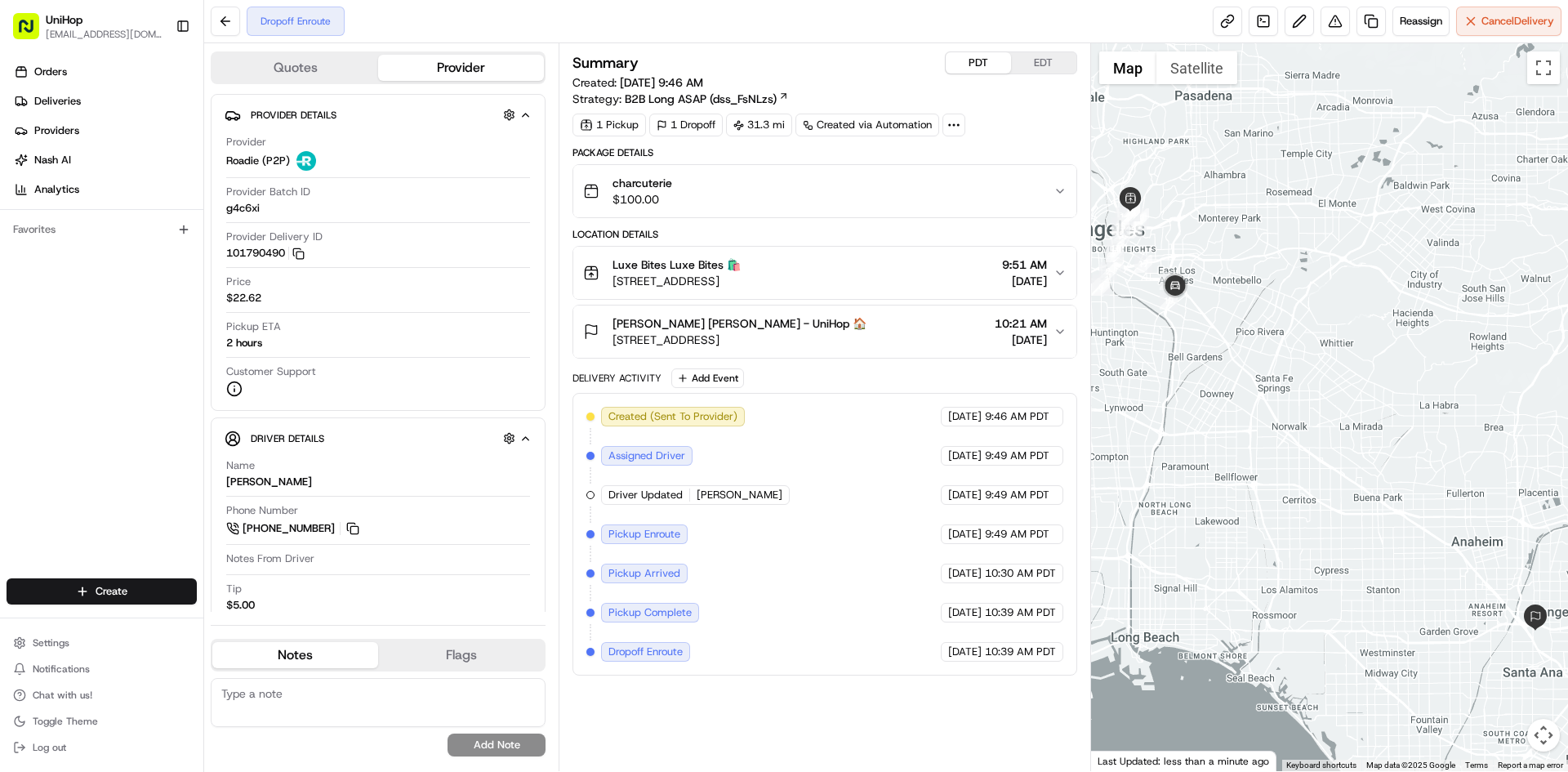
click at [970, 61] on button "PDT" at bounding box center [978, 62] width 65 height 21
click at [1061, 63] on button "EDT" at bounding box center [1044, 62] width 65 height 21
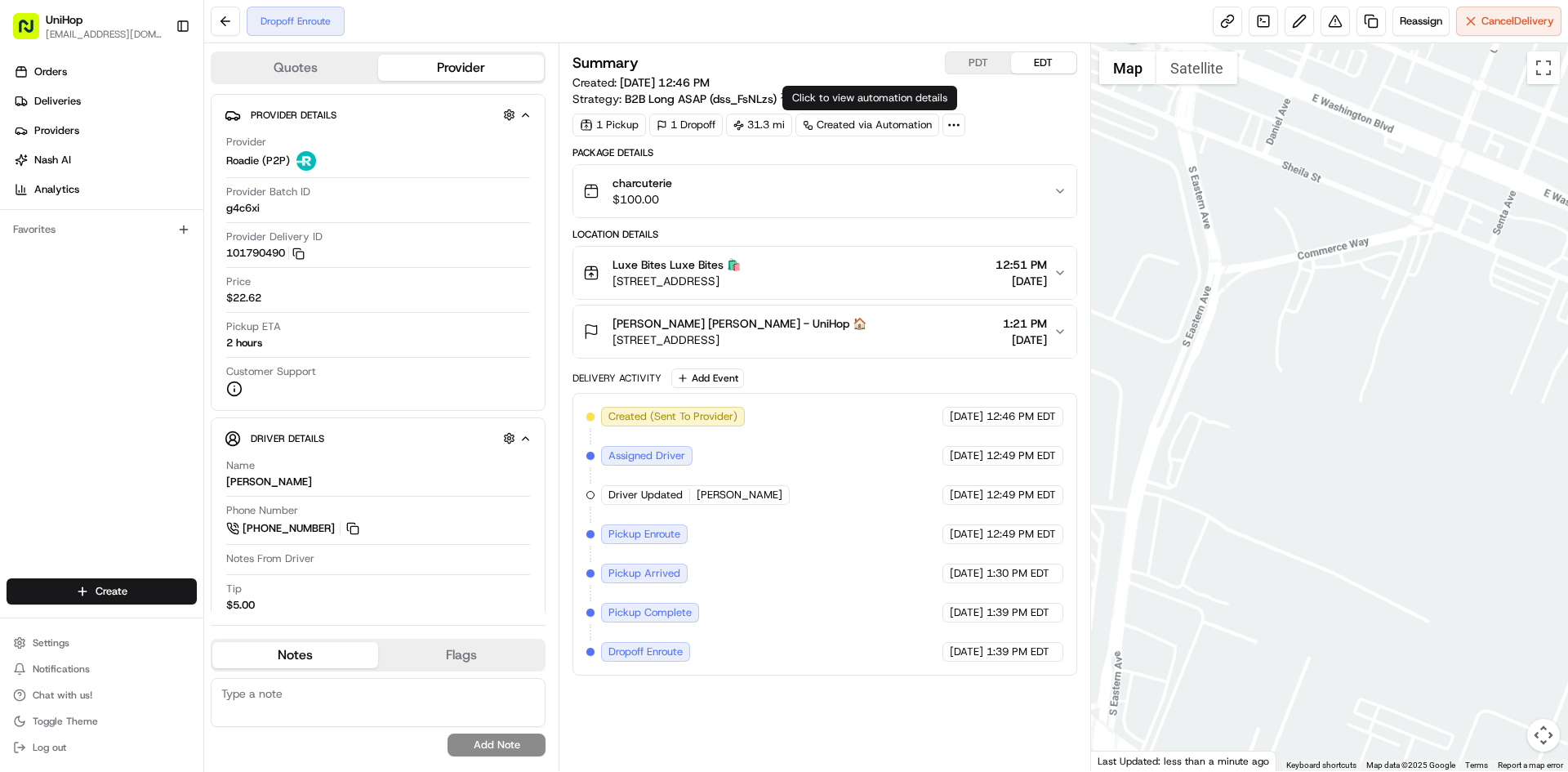
drag, startPoint x: 1188, startPoint y: 198, endPoint x: 1261, endPoint y: 338, distance: 157.9
click at [1261, 339] on div at bounding box center [1329, 407] width 478 height 728
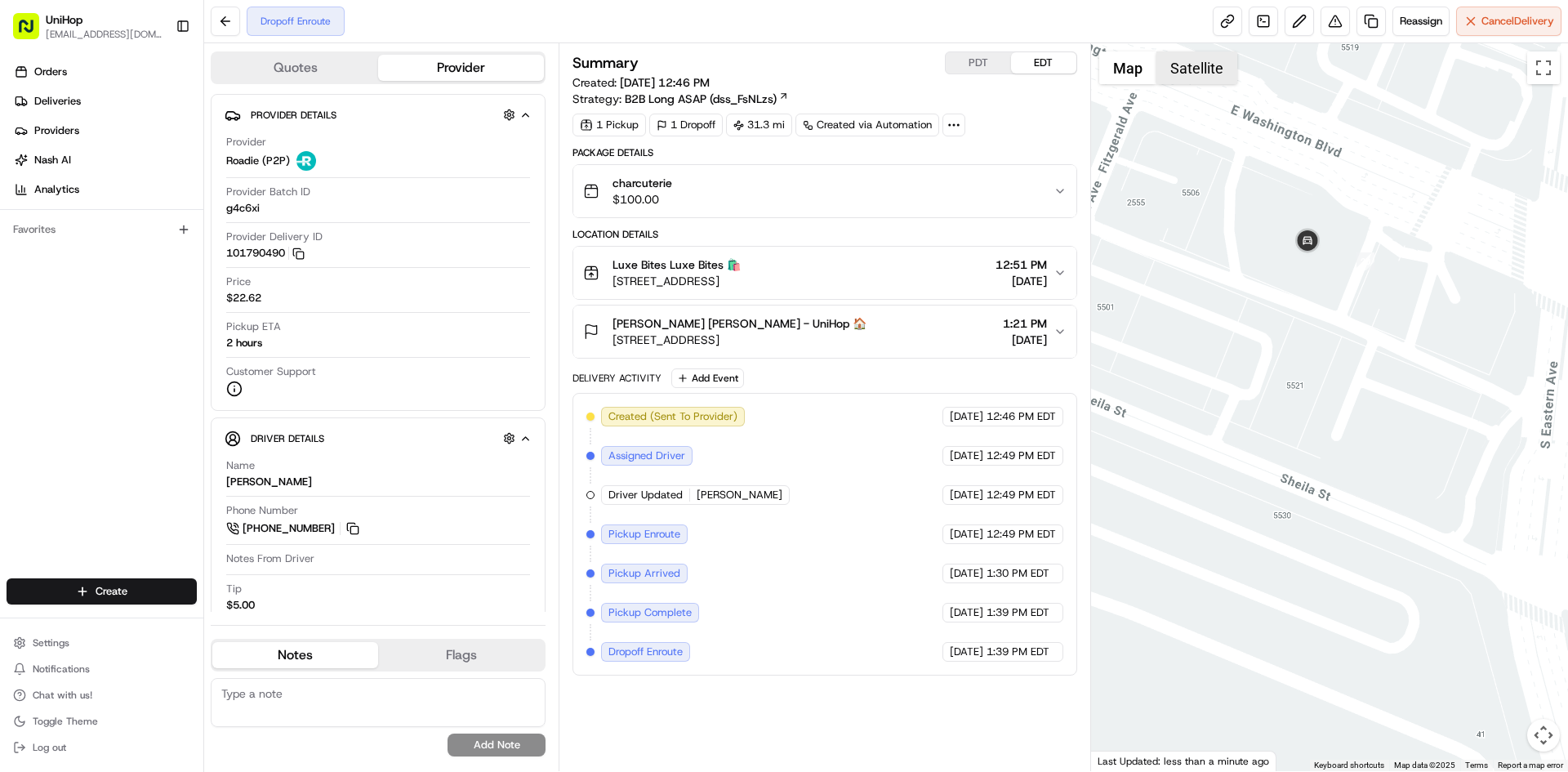
click at [1204, 69] on button "Satellite" at bounding box center [1197, 68] width 81 height 32
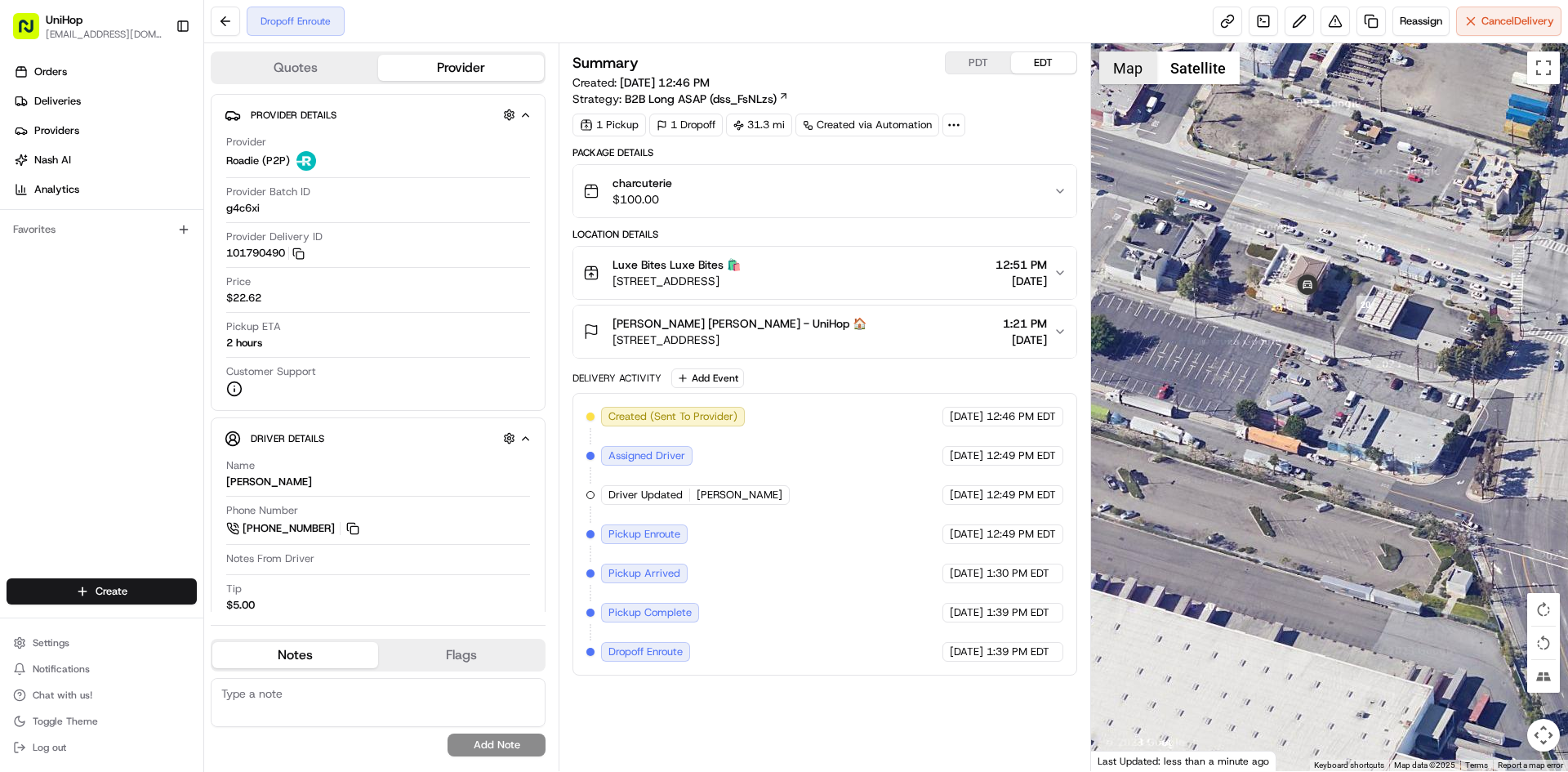
click at [1130, 72] on button "Map" at bounding box center [1128, 68] width 57 height 32
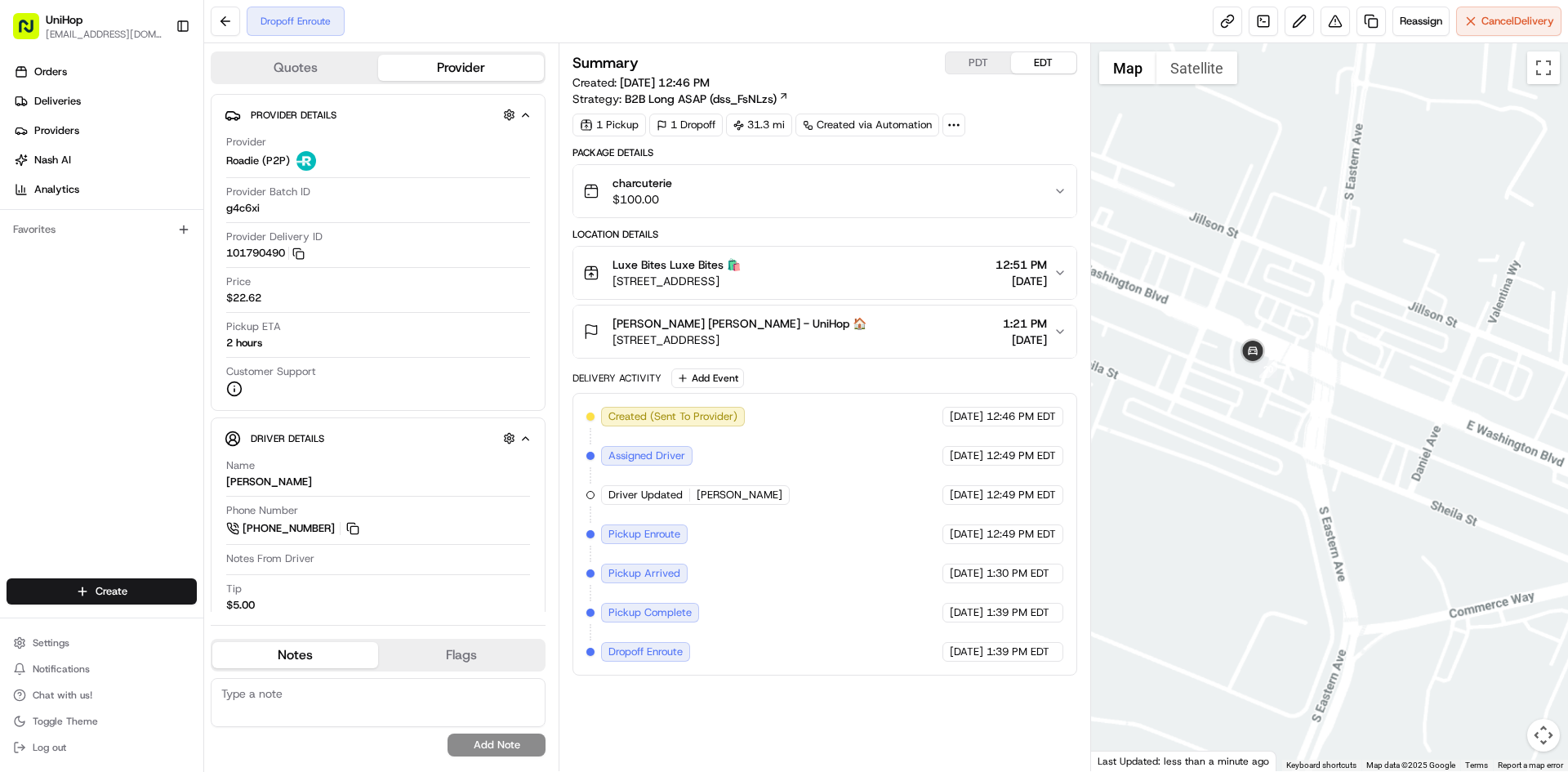
drag, startPoint x: 1352, startPoint y: 471, endPoint x: 1336, endPoint y: 468, distance: 16.3
click at [1338, 469] on div at bounding box center [1329, 407] width 478 height 728
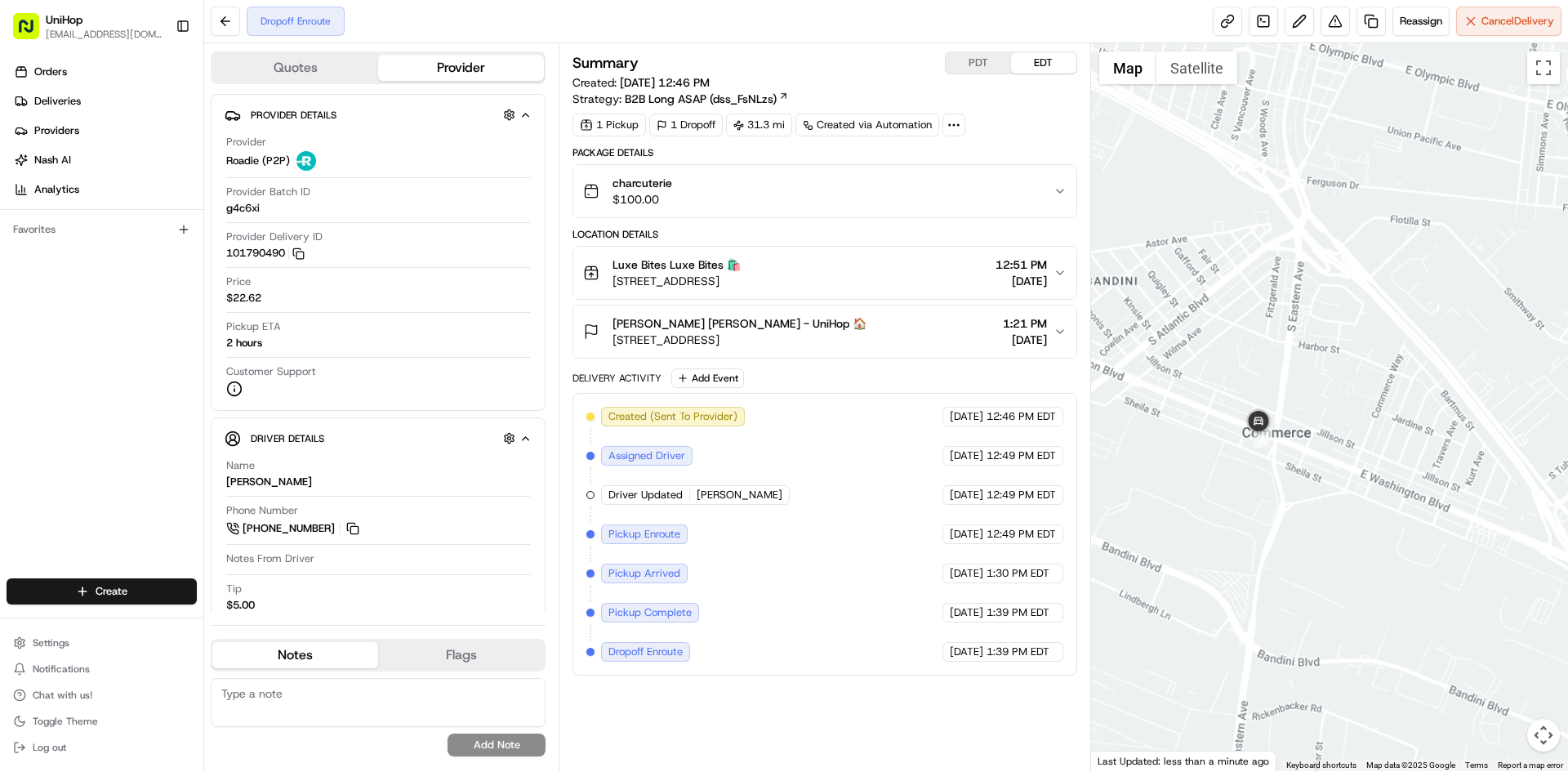
drag, startPoint x: 1433, startPoint y: 500, endPoint x: 1238, endPoint y: 468, distance: 197.6
click at [1329, 484] on div at bounding box center [1329, 407] width 478 height 728
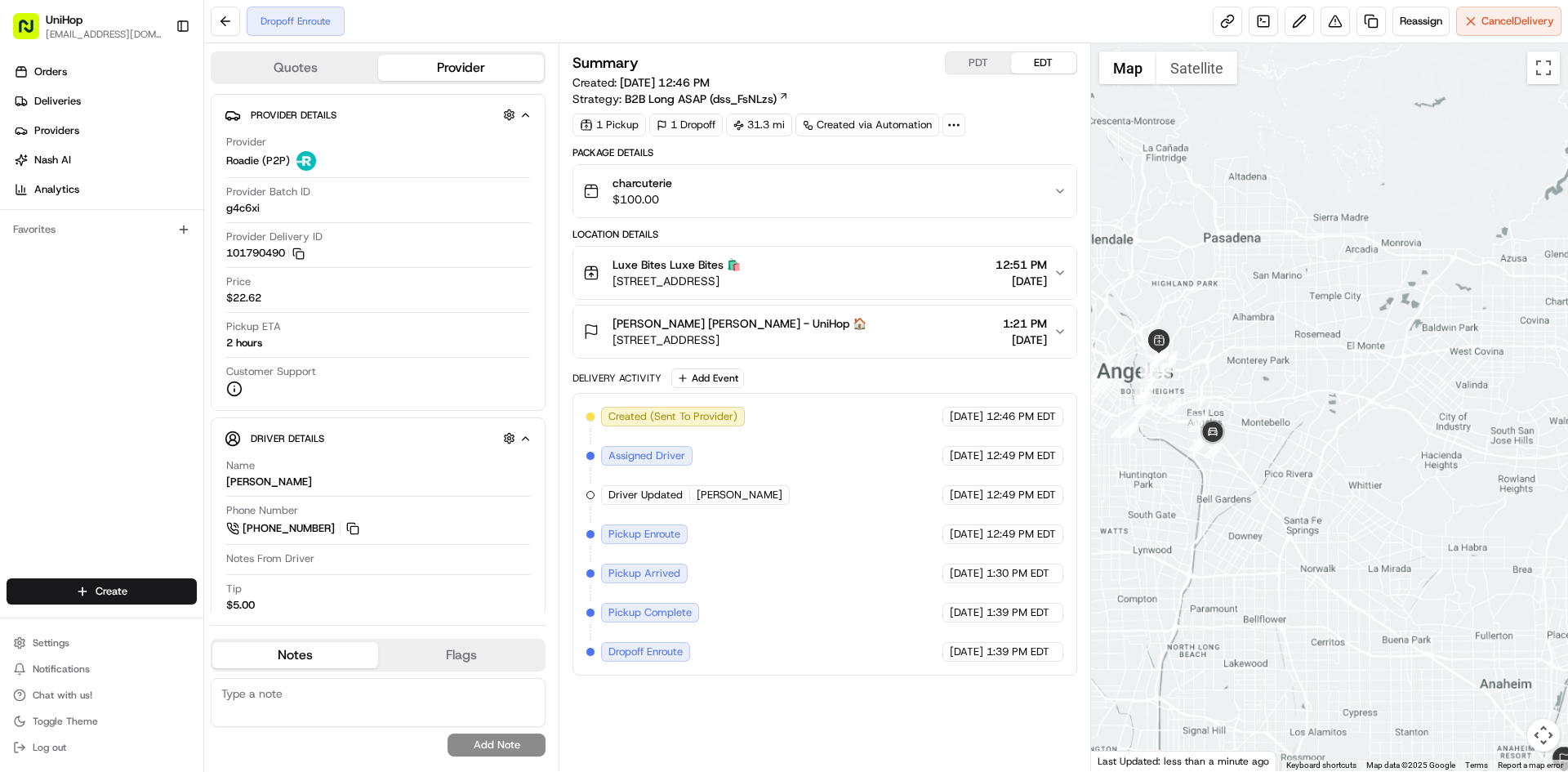
drag, startPoint x: 1301, startPoint y: 508, endPoint x: 1269, endPoint y: 442, distance: 73.3
click at [1269, 442] on div at bounding box center [1329, 407] width 478 height 728
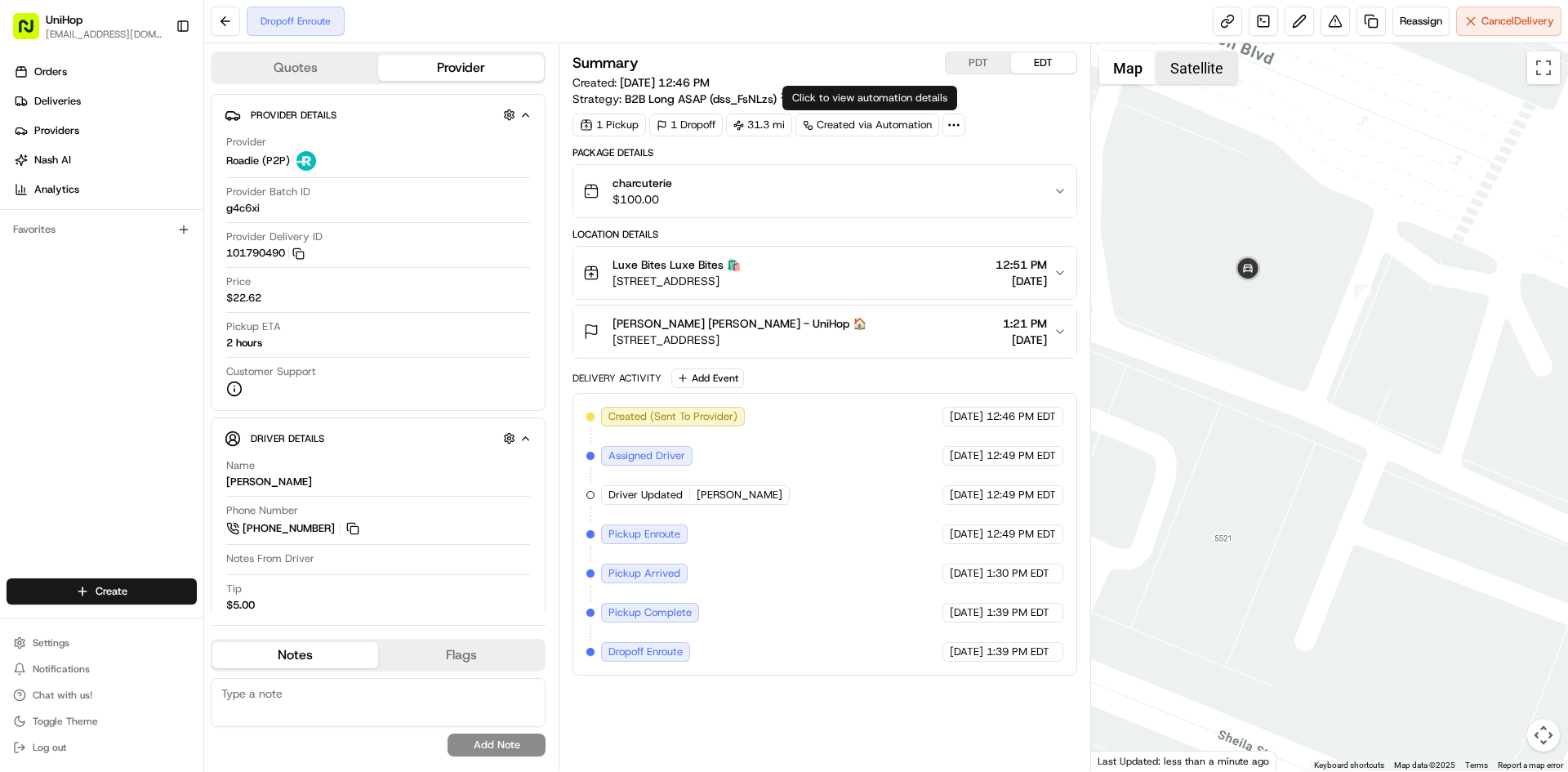
click at [1181, 80] on button "Satellite" at bounding box center [1197, 68] width 81 height 32
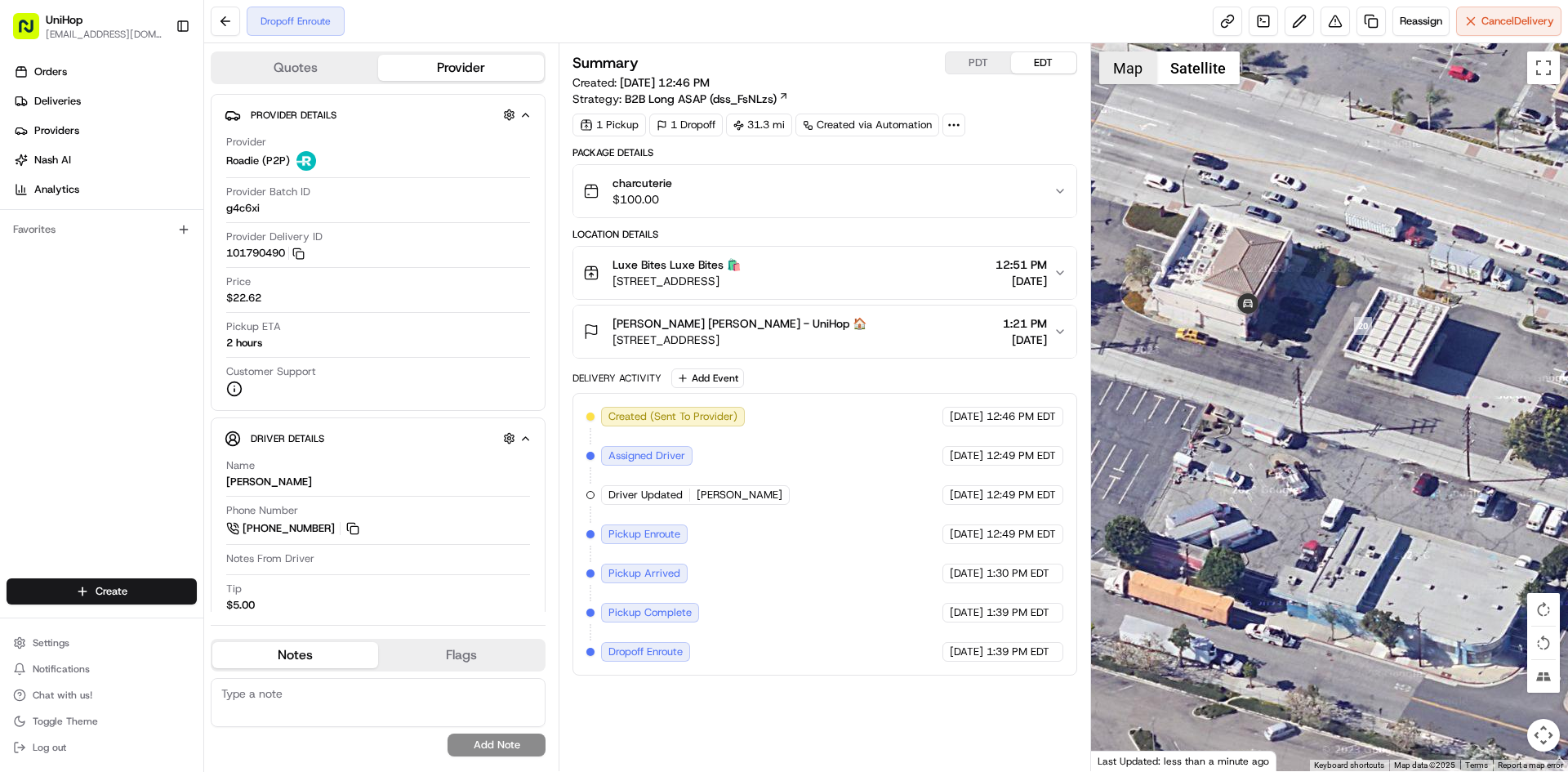
click at [1126, 78] on button "Map" at bounding box center [1128, 68] width 57 height 32
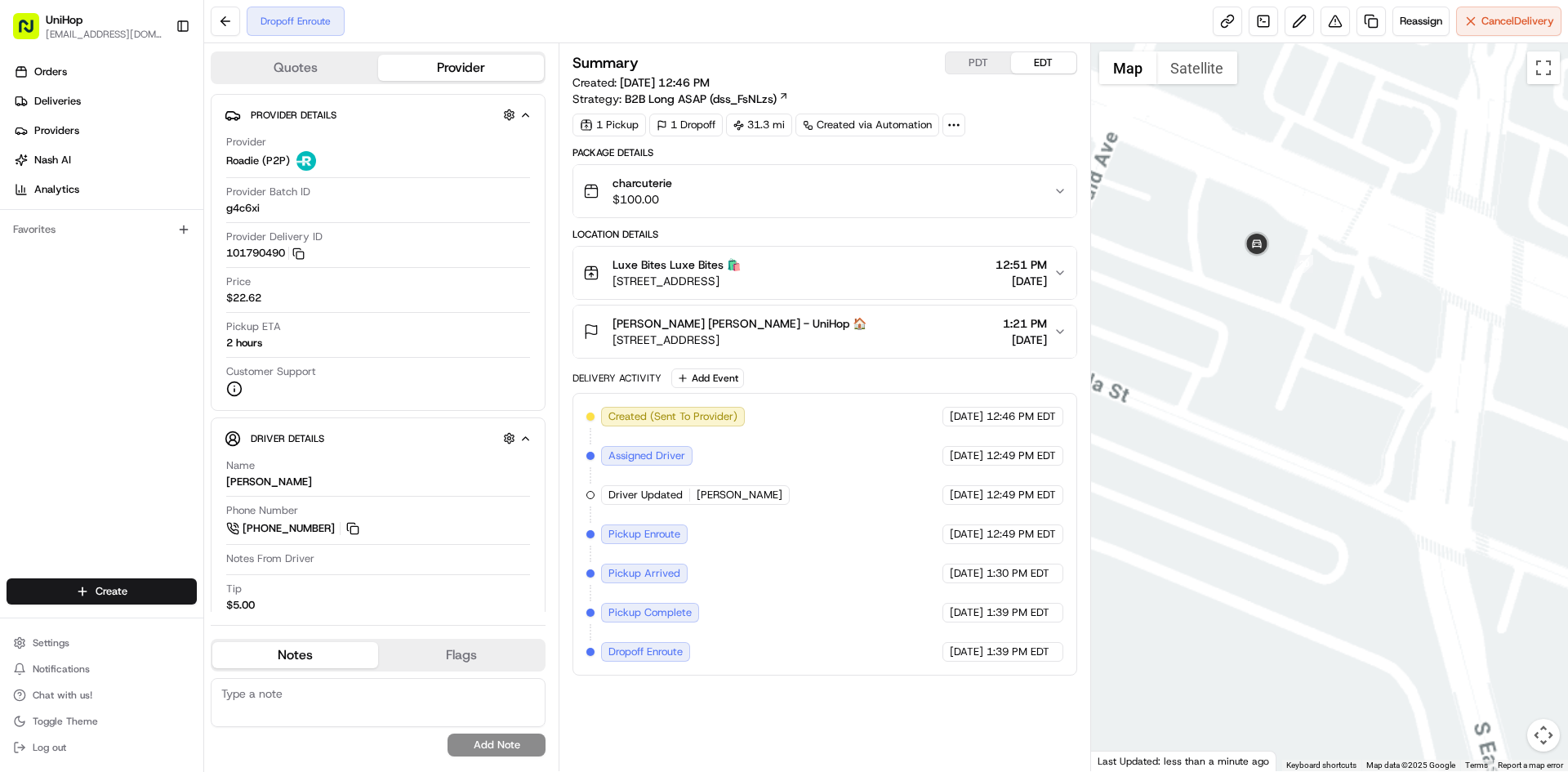
click at [1259, 399] on div at bounding box center [1329, 407] width 478 height 728
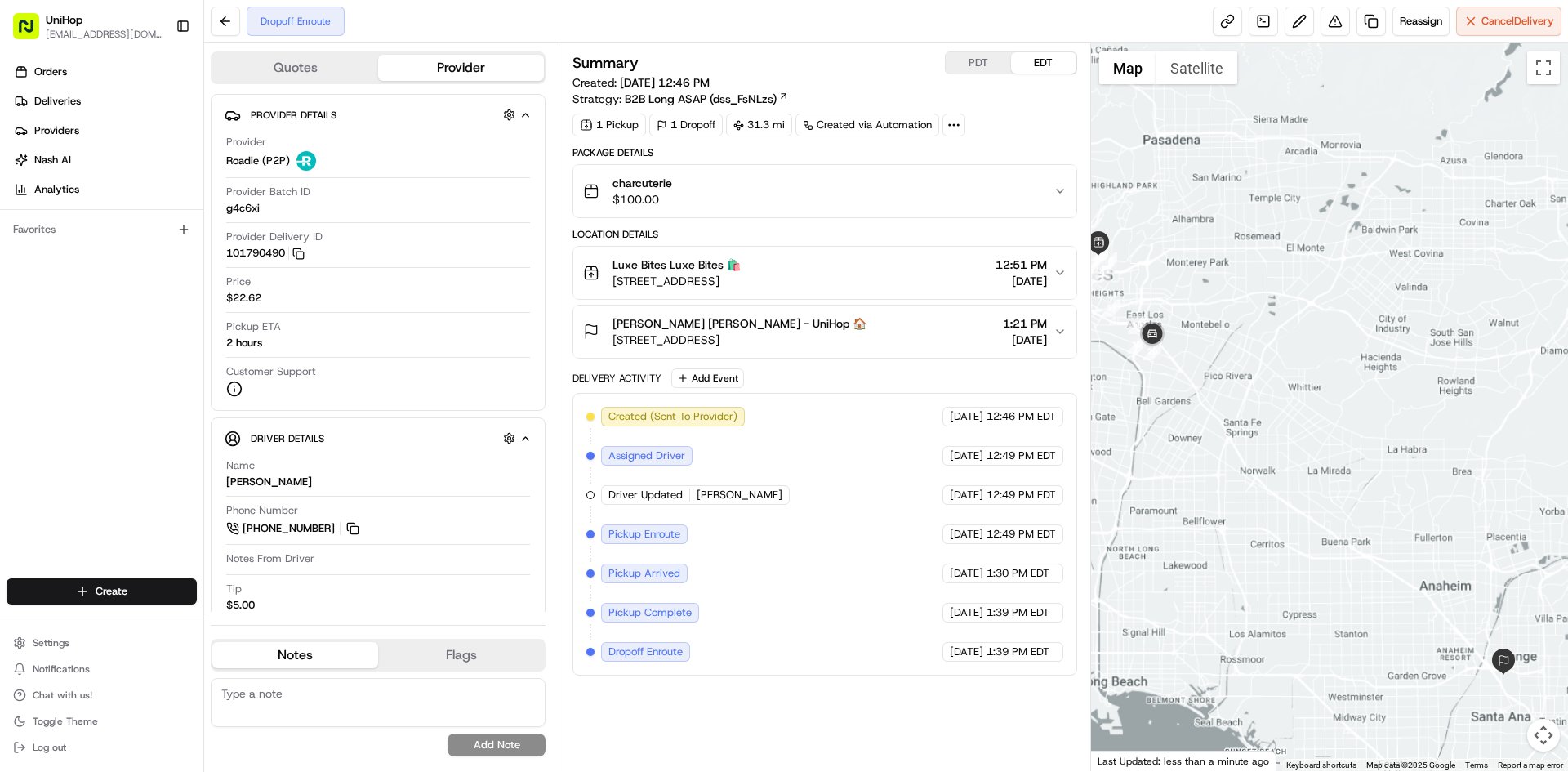
drag, startPoint x: 1295, startPoint y: 425, endPoint x: 1209, endPoint y: 412, distance: 87.0
click at [1241, 412] on div at bounding box center [1329, 407] width 478 height 728
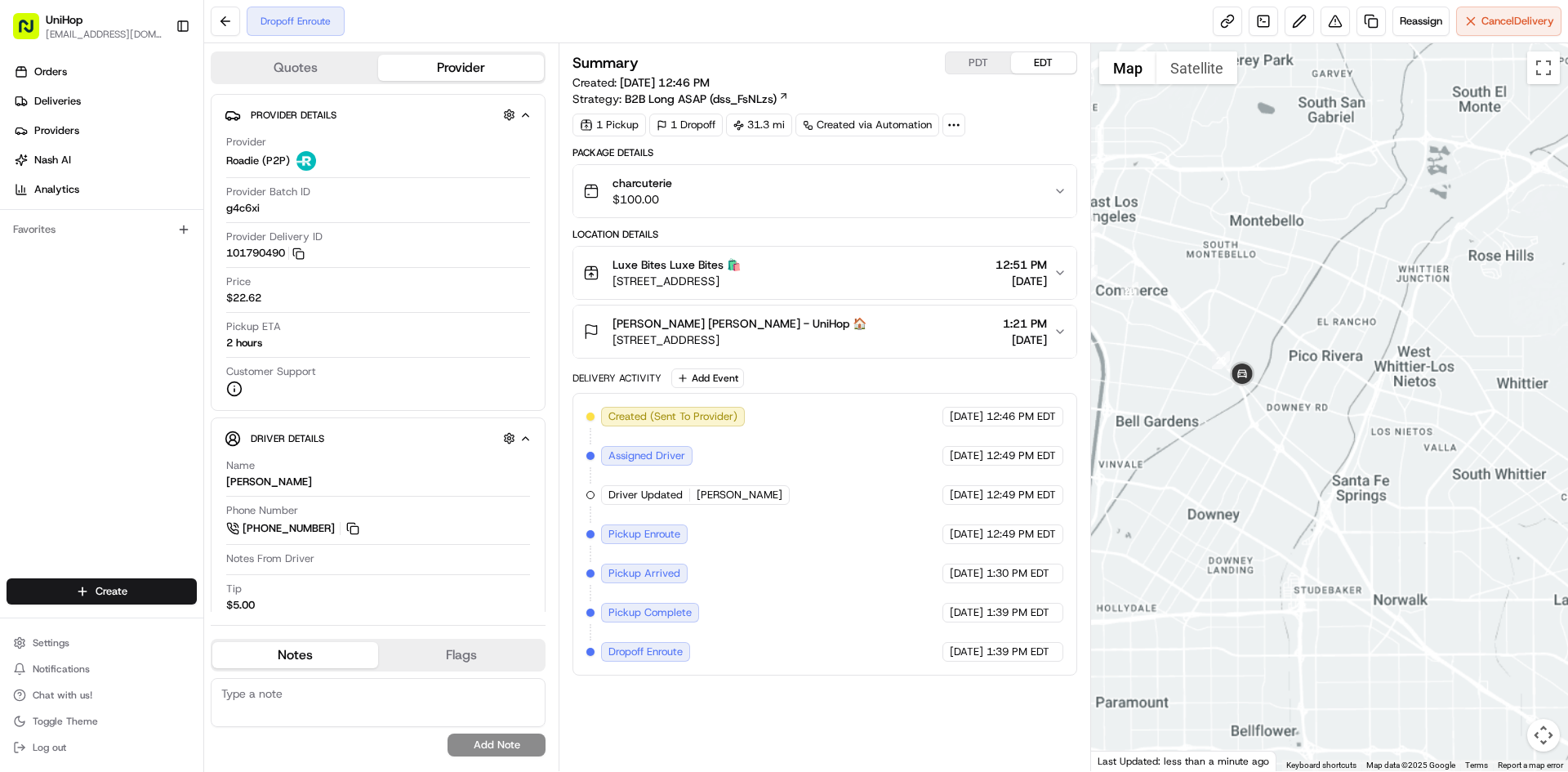
click at [1281, 389] on div at bounding box center [1329, 407] width 478 height 728
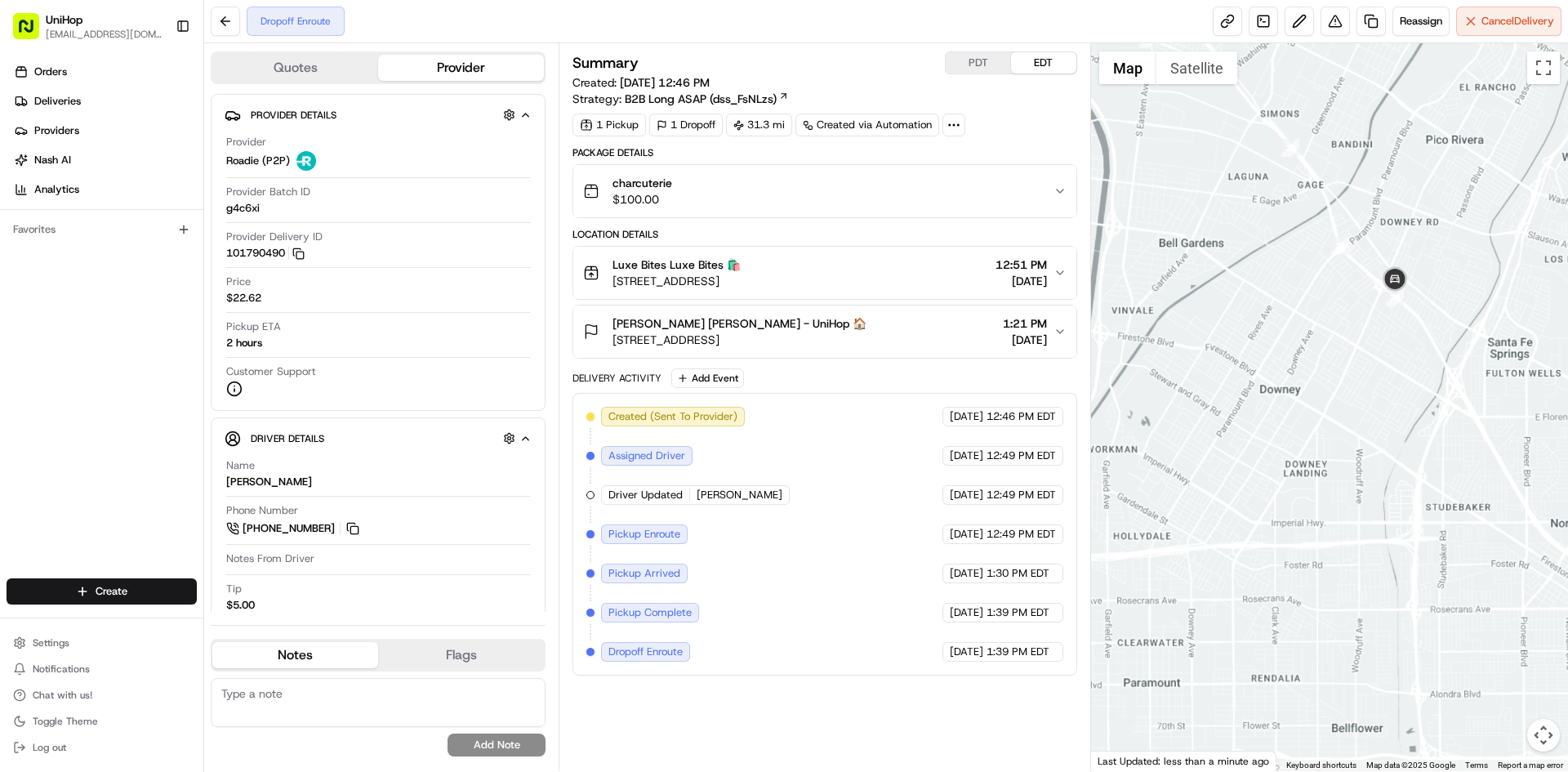
drag, startPoint x: 1462, startPoint y: 437, endPoint x: 1393, endPoint y: 407, distance: 75.2
click at [1406, 411] on div at bounding box center [1329, 407] width 478 height 728
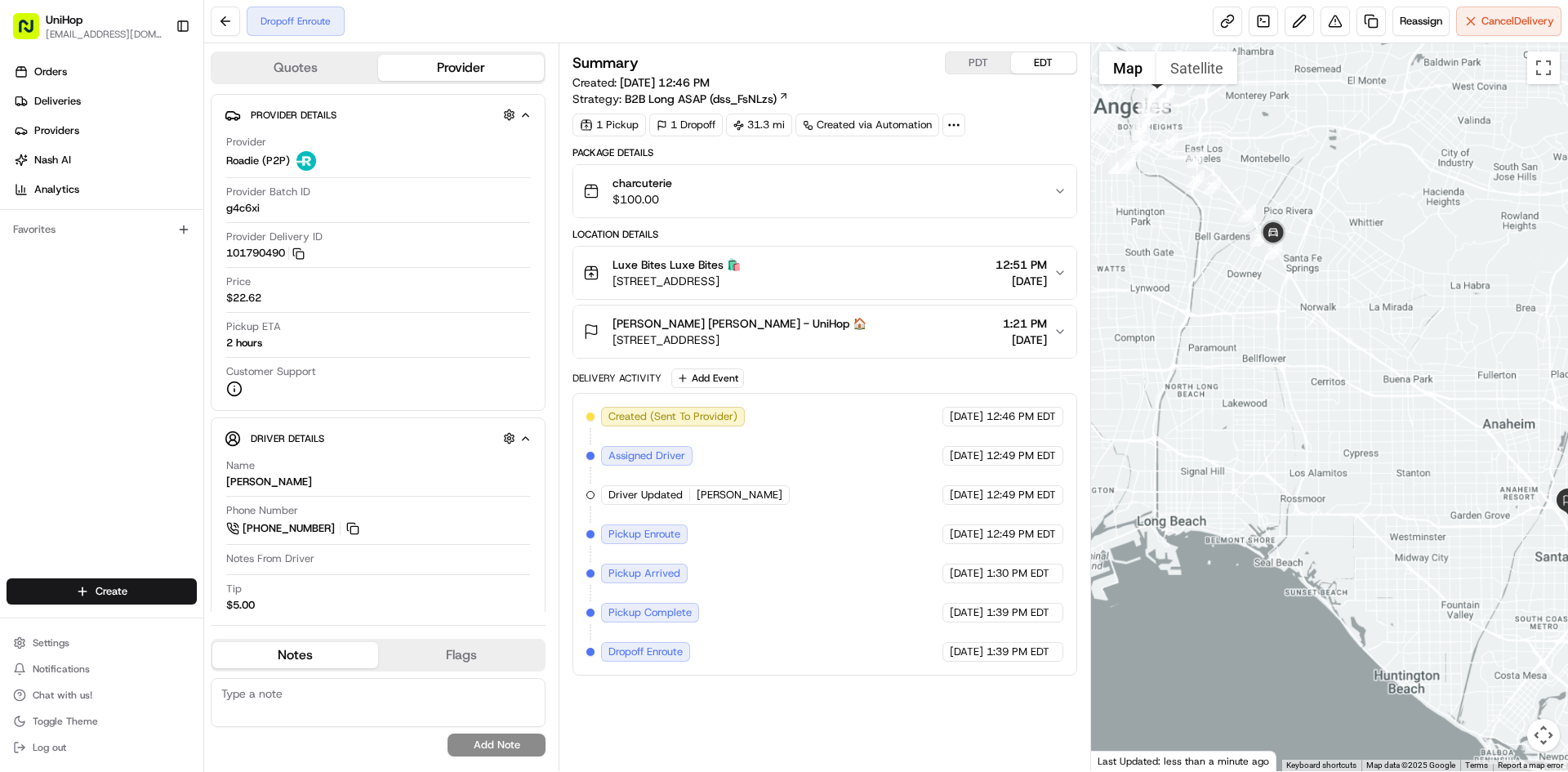
drag, startPoint x: 1390, startPoint y: 315, endPoint x: 1363, endPoint y: 314, distance: 27.0
click at [1363, 314] on div at bounding box center [1329, 407] width 478 height 728
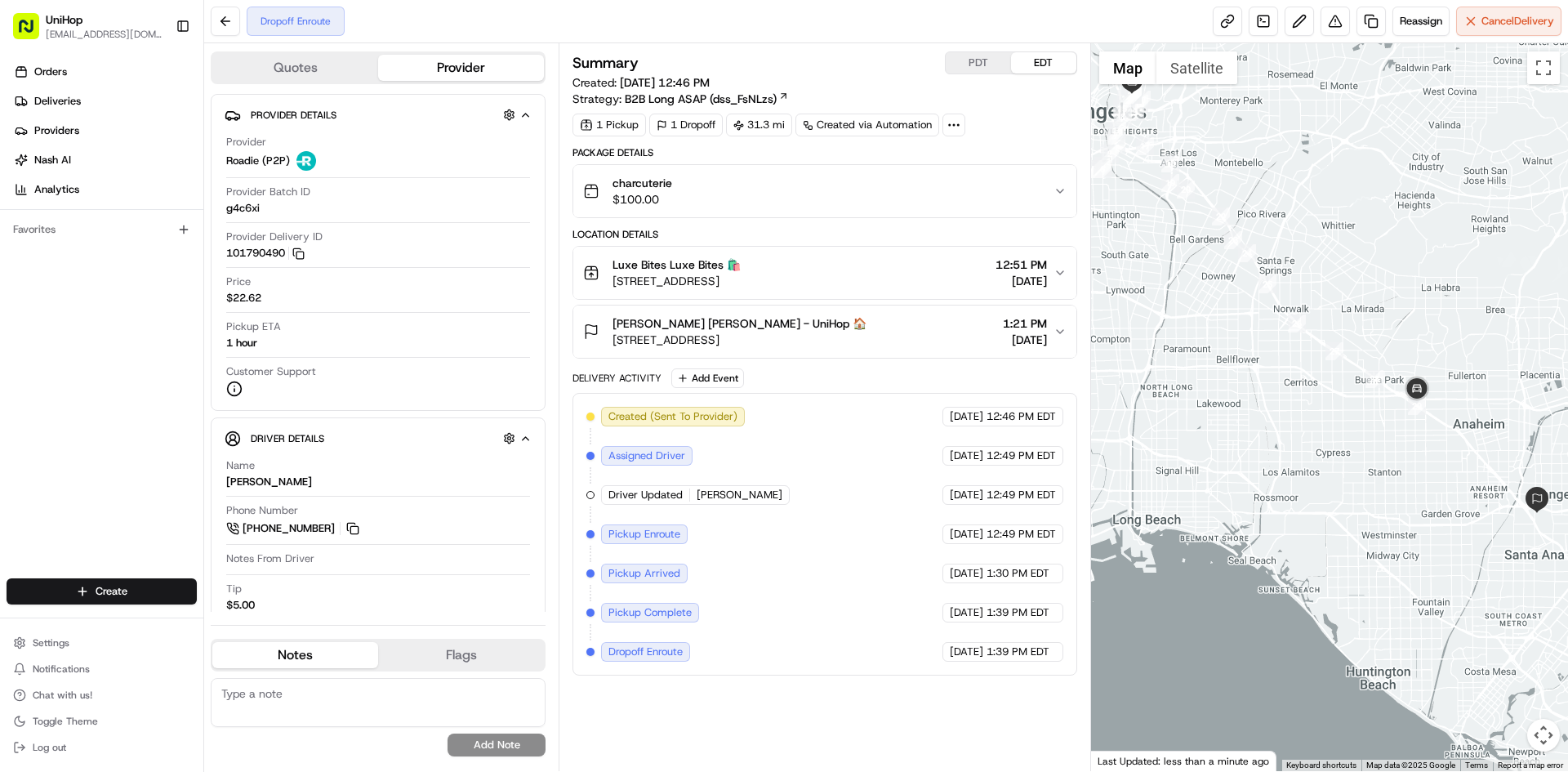
click at [723, 313] on button "Cheyenne Rush Cheyenne Rush - UniHop 🏠 149 E City Pl Dr, Santa Ana, CA 92705, U…" at bounding box center [825, 331] width 503 height 52
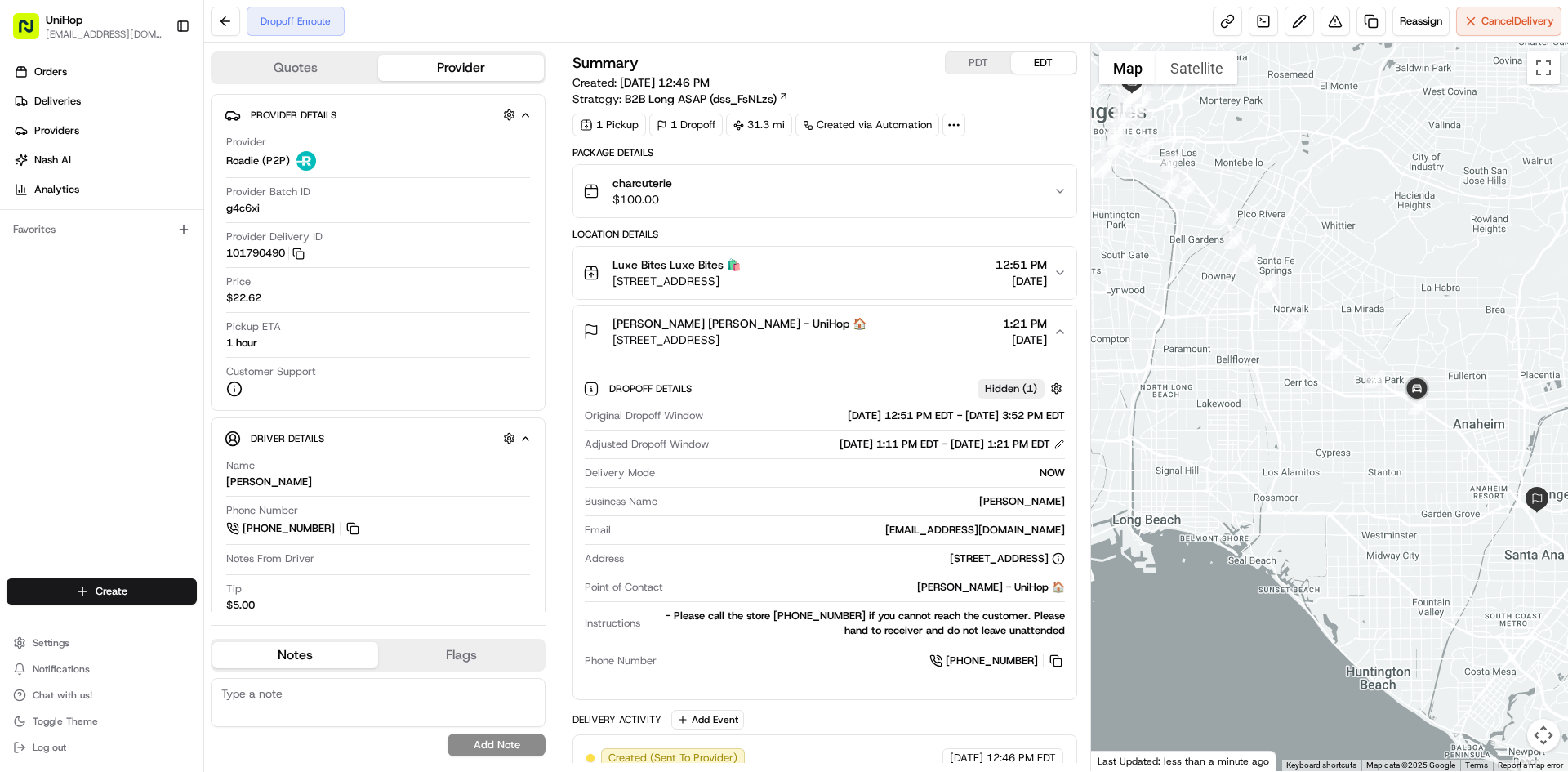
click at [722, 315] on button "Cheyenne Rush Cheyenne Rush - UniHop 🏠 149 E City Pl Dr, Santa Ana, CA 92705, U…" at bounding box center [825, 331] width 503 height 52
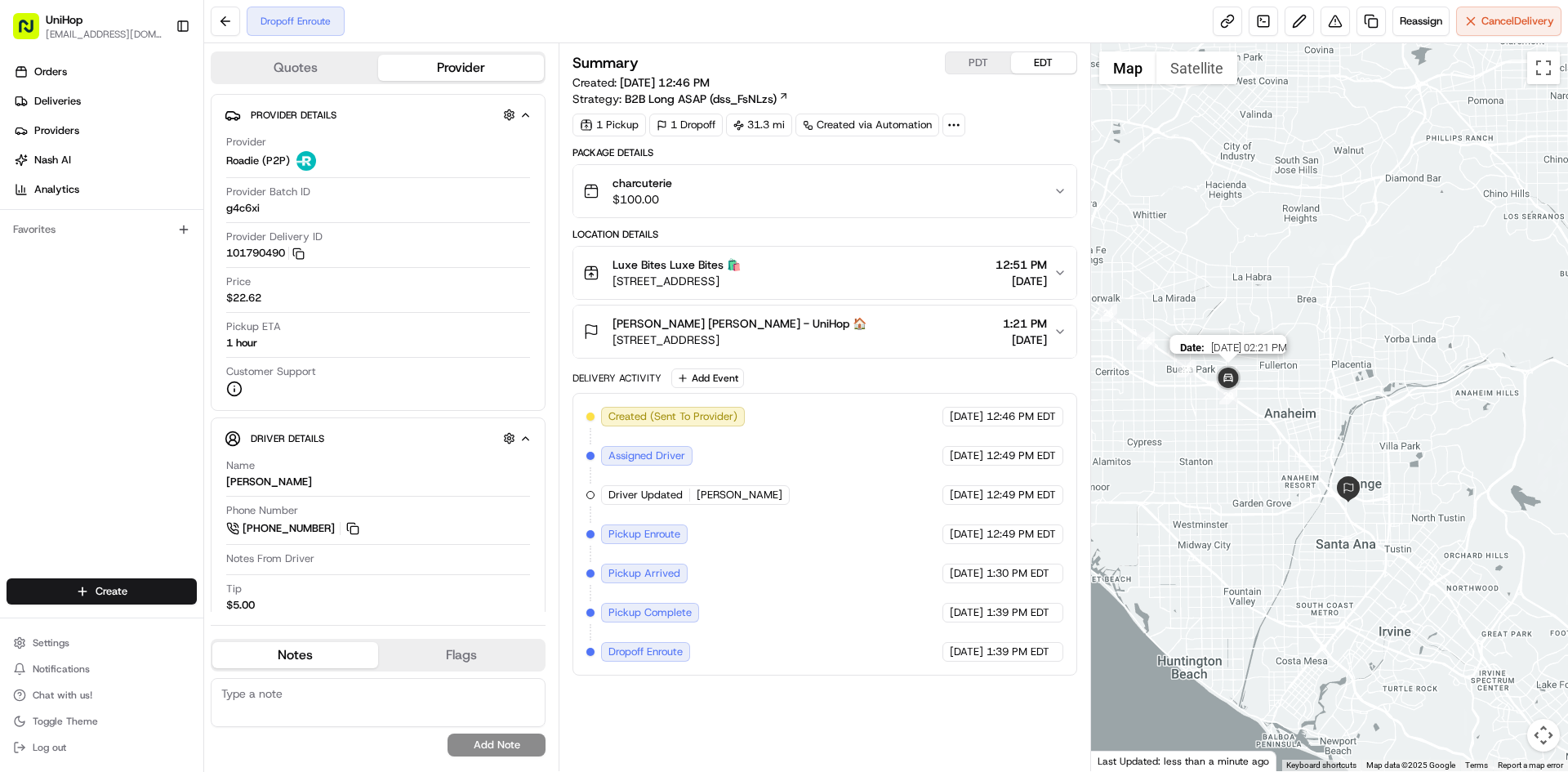
drag, startPoint x: 1415, startPoint y: 391, endPoint x: 1186, endPoint y: 382, distance: 229.2
click at [1212, 382] on img at bounding box center [1229, 379] width 32 height 32
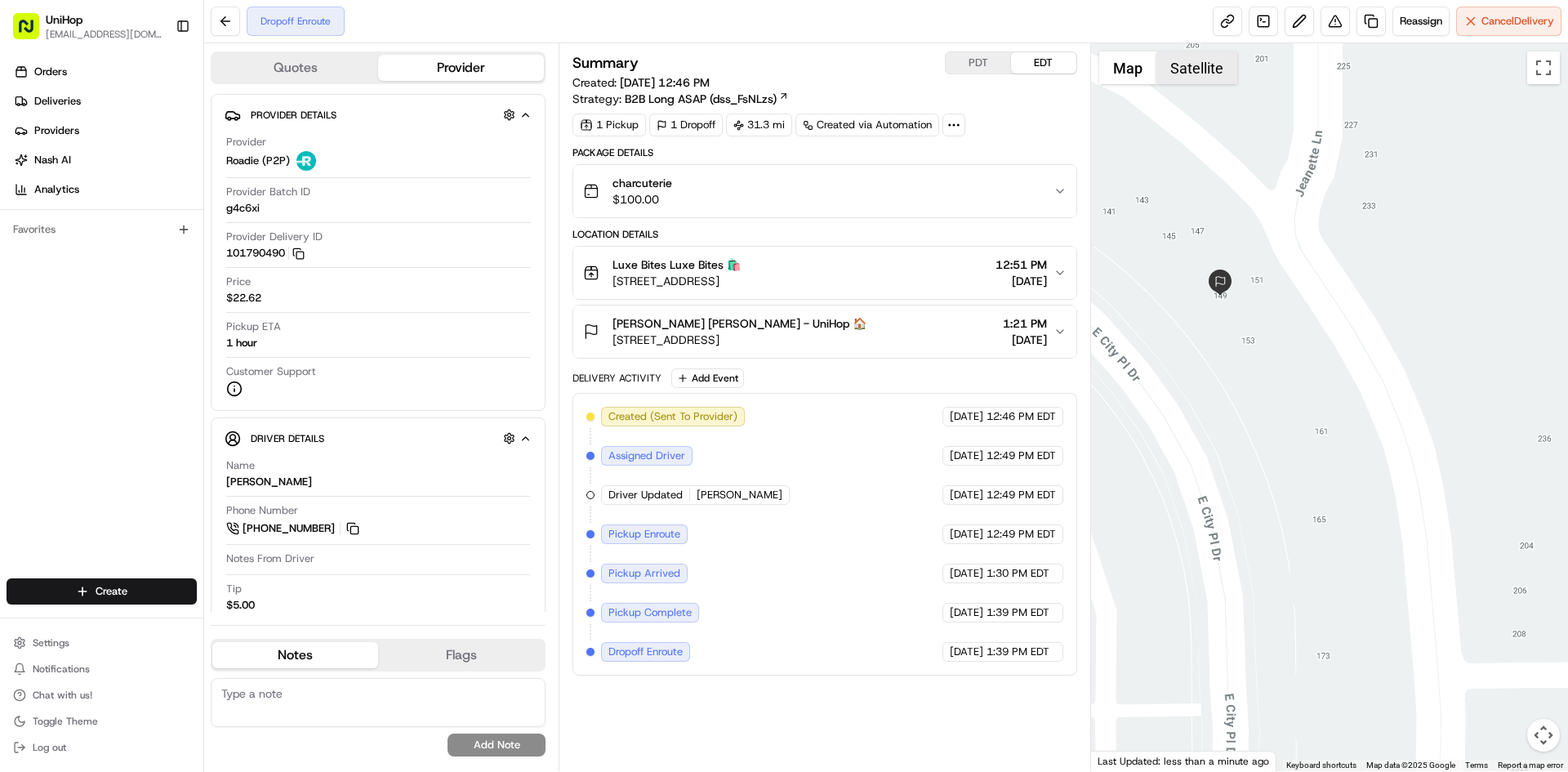
click at [1204, 71] on button "Satellite" at bounding box center [1197, 68] width 81 height 32
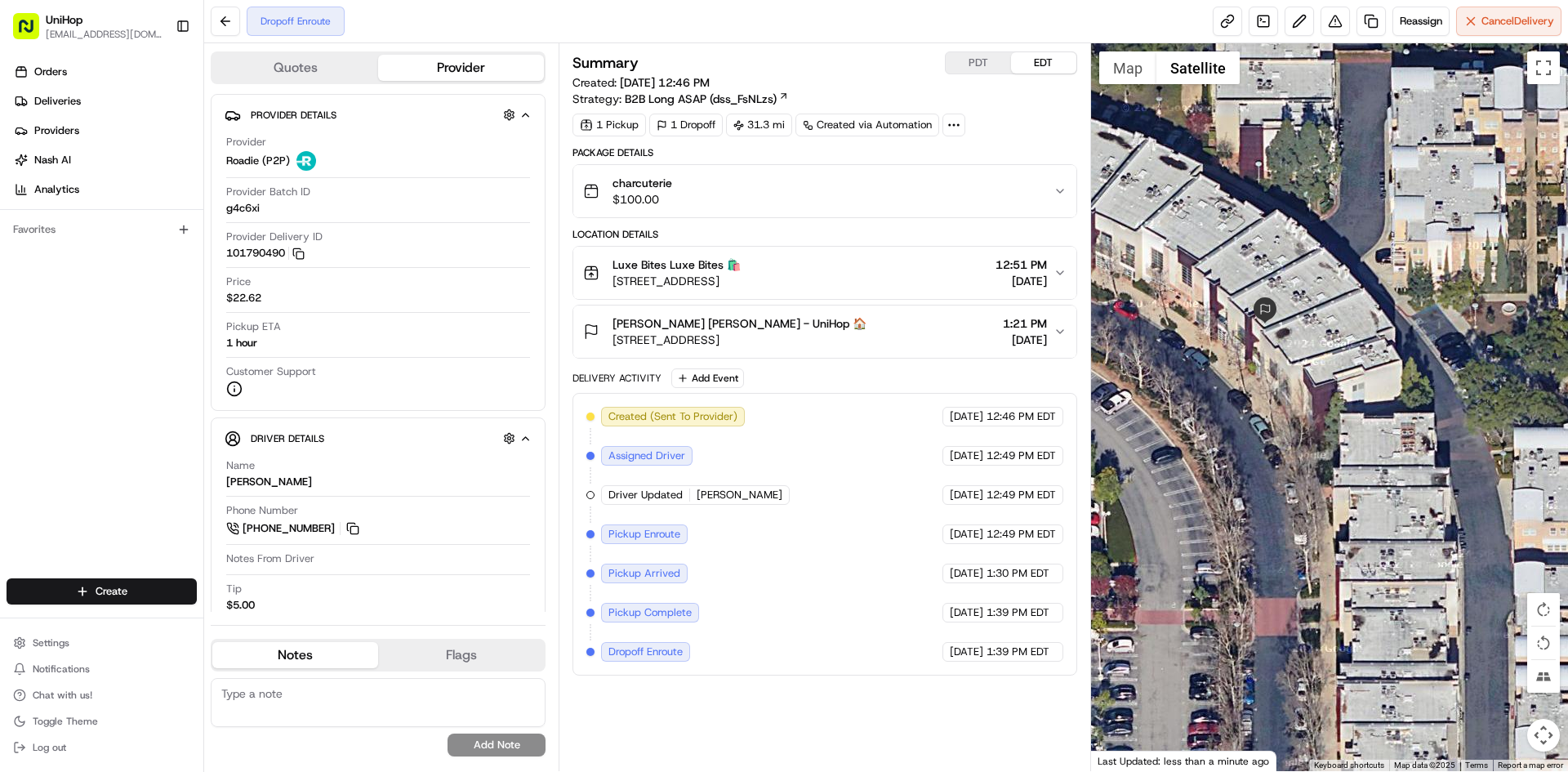
click at [1328, 200] on div at bounding box center [1329, 407] width 478 height 728
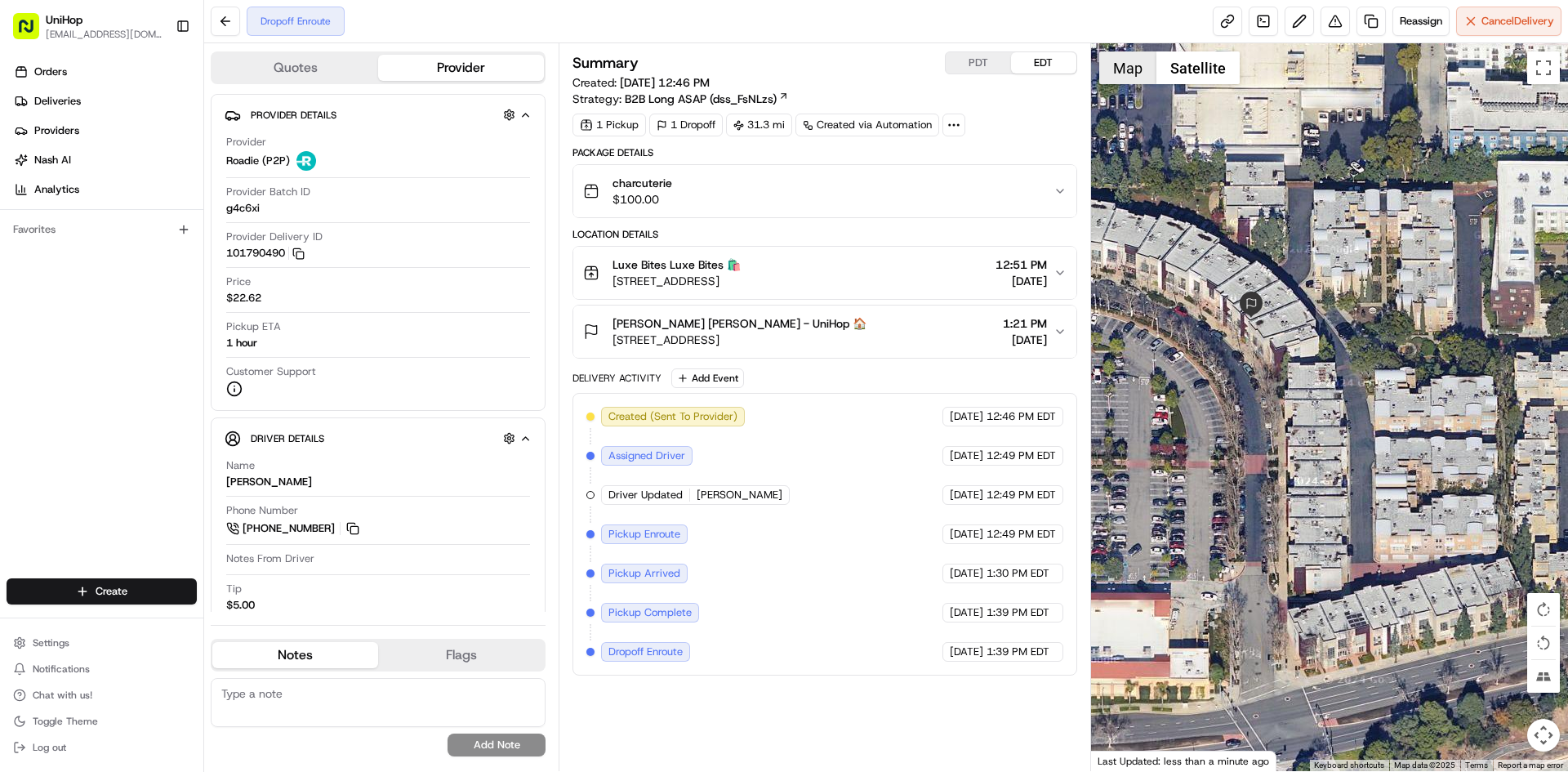
click at [1135, 71] on button "Map" at bounding box center [1128, 68] width 57 height 32
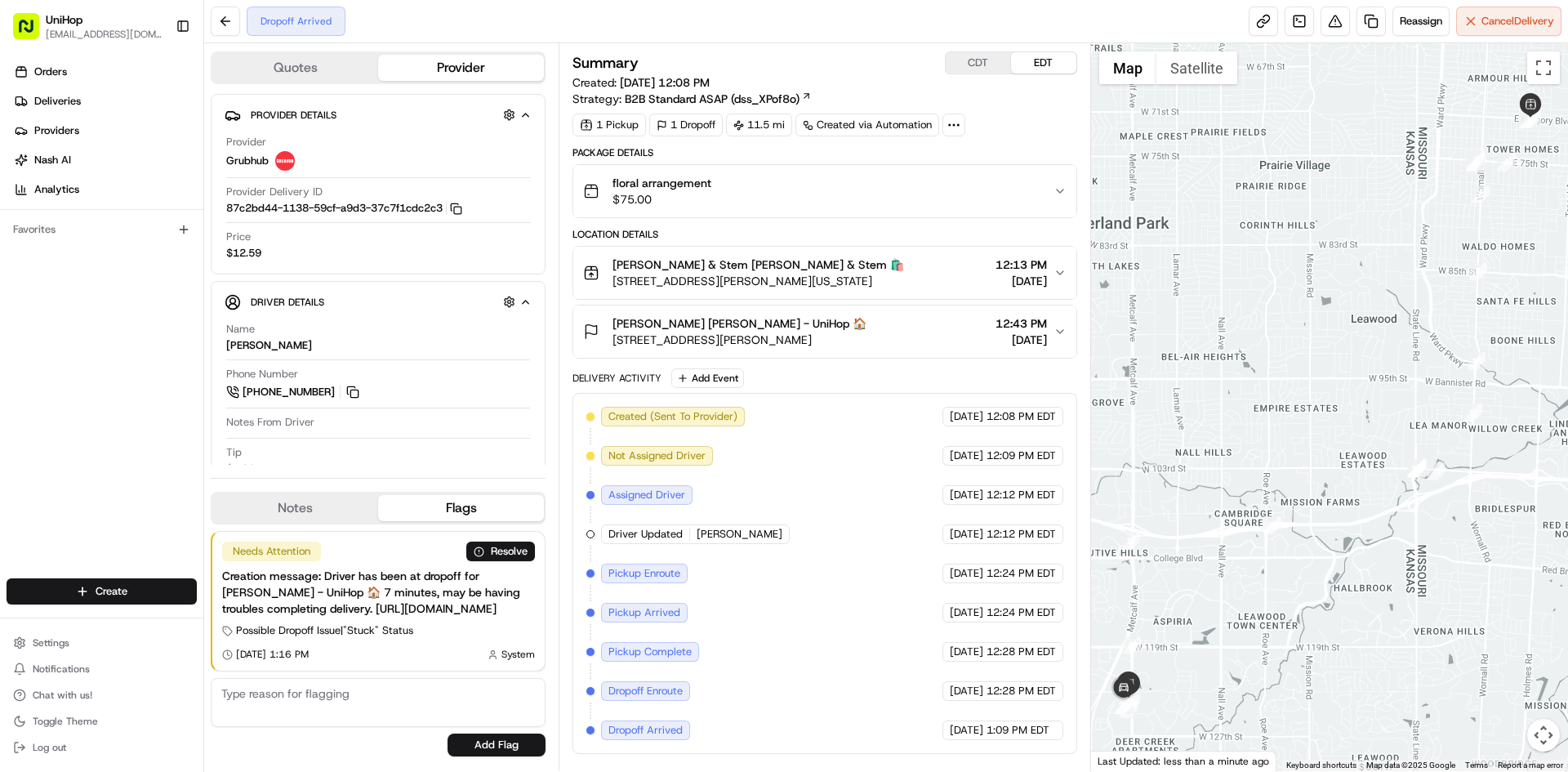
click at [666, 194] on span "$75.00" at bounding box center [663, 199] width 99 height 16
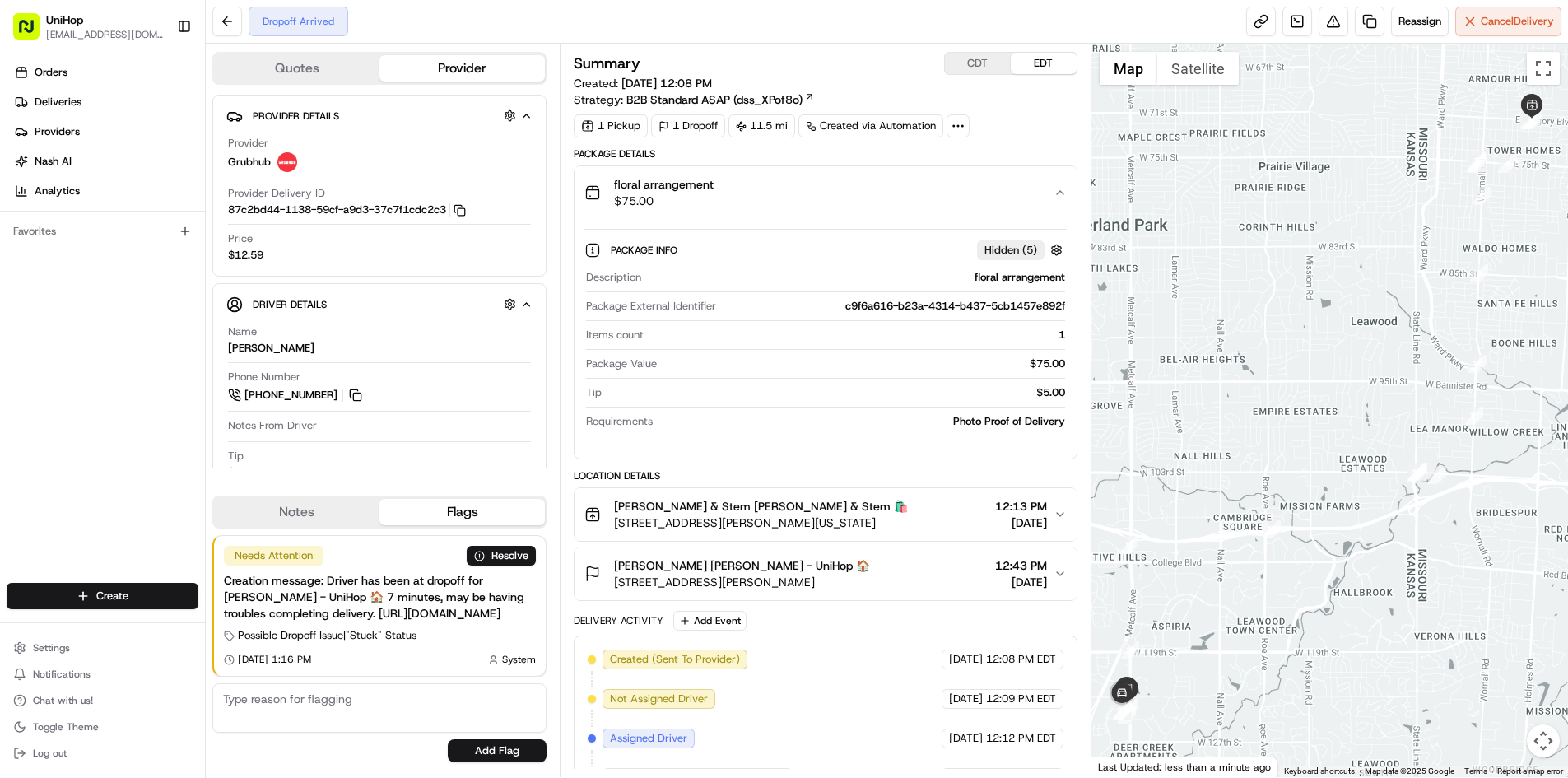
click at [683, 196] on span "$75.00" at bounding box center [664, 201] width 100 height 16
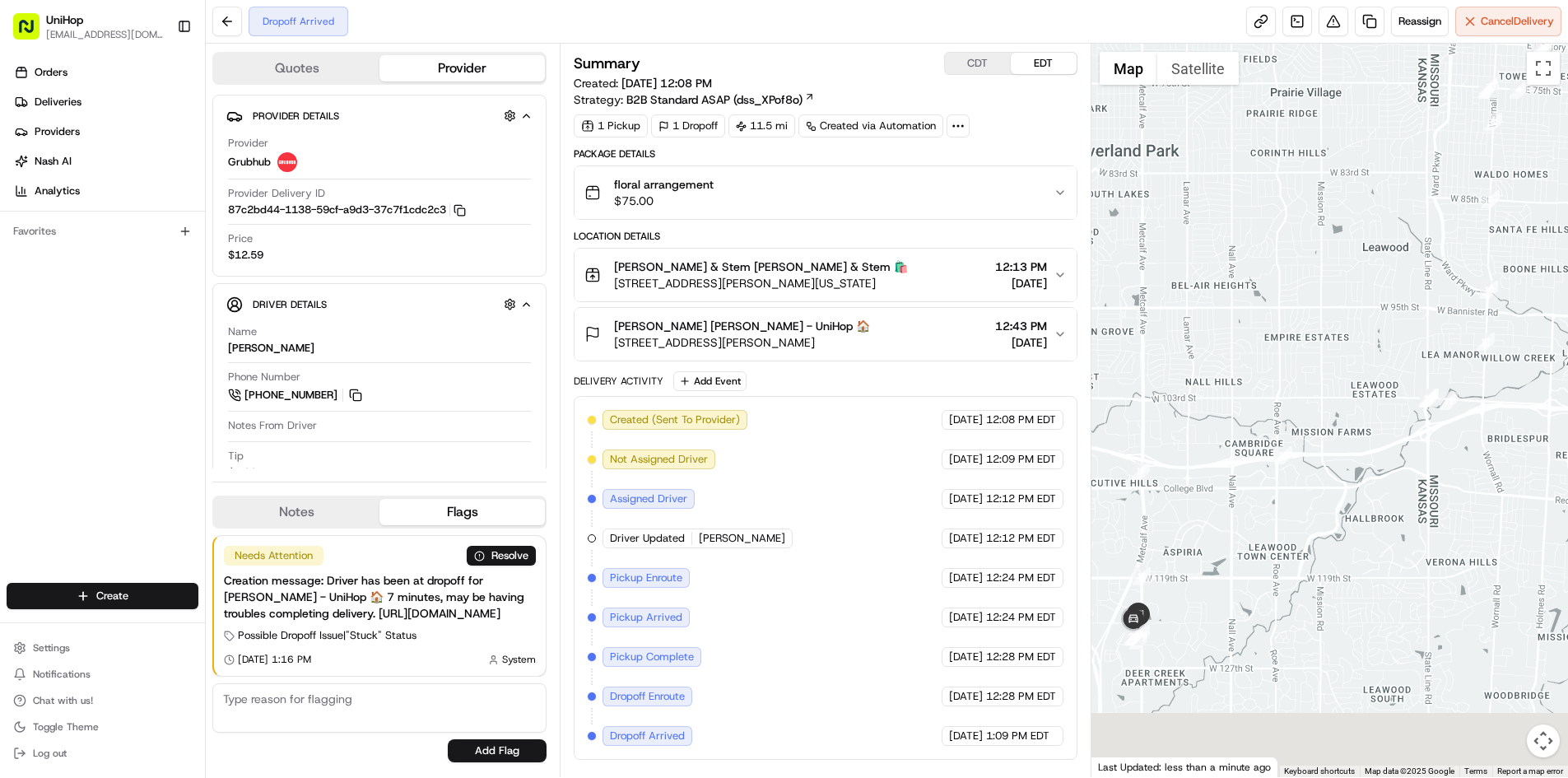
drag, startPoint x: 1265, startPoint y: 528, endPoint x: 1258, endPoint y: 383, distance: 145.2
click at [1266, 395] on div at bounding box center [1329, 410] width 476 height 733
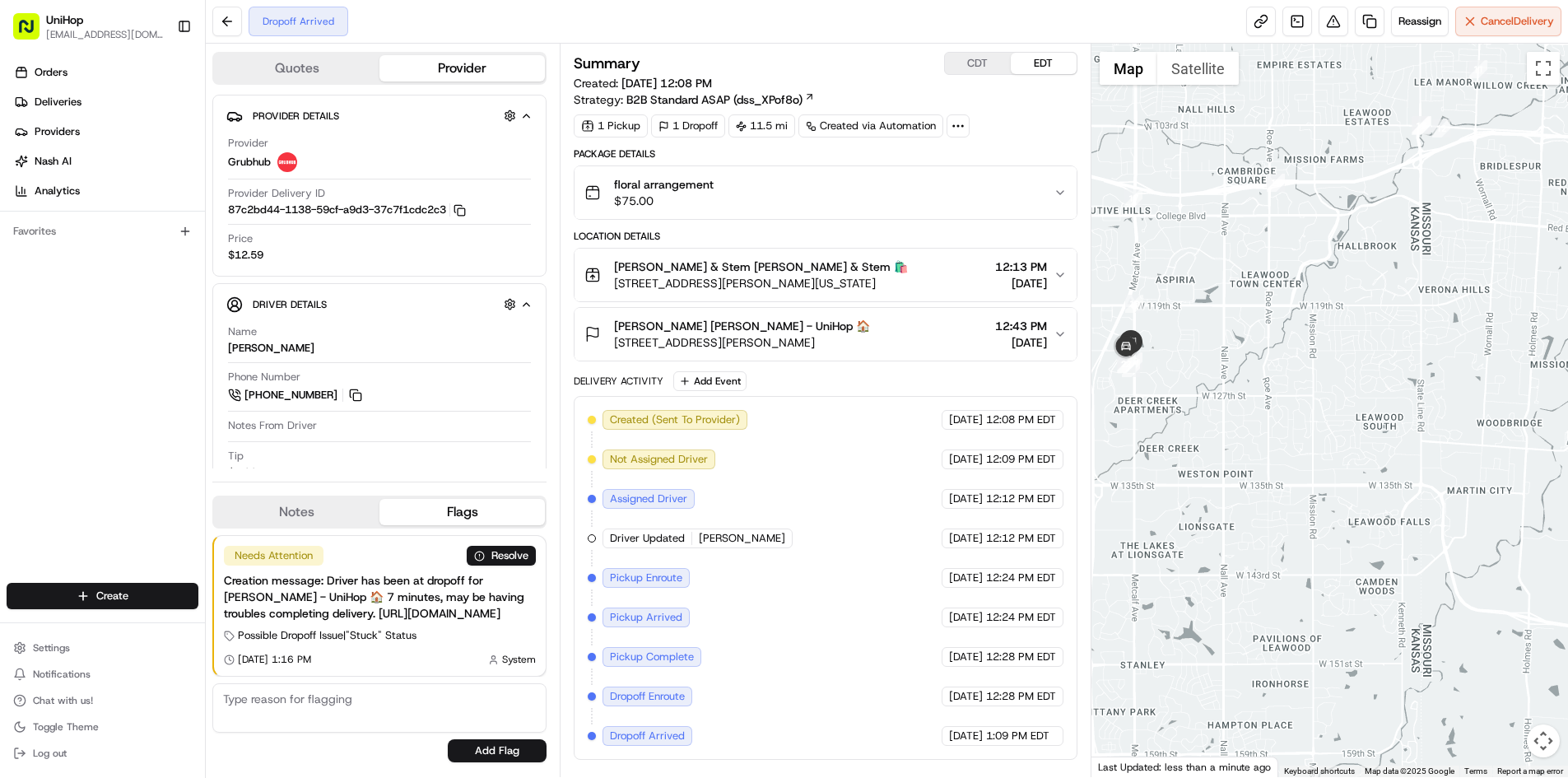
click at [870, 328] on div "[PERSON_NAME] [PERSON_NAME] - UniHop 🏠" at bounding box center [742, 326] width 256 height 16
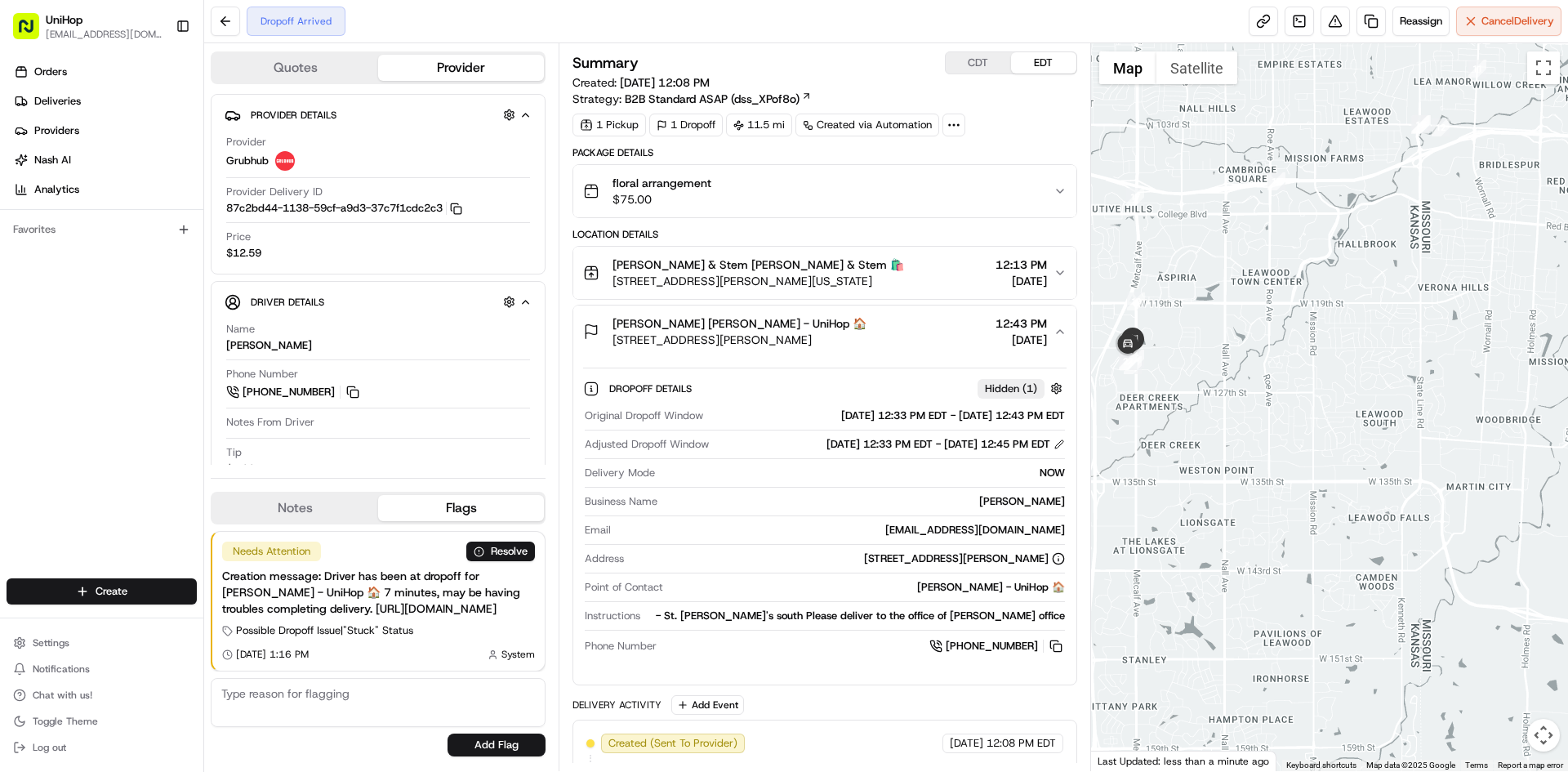
click at [867, 325] on div "[PERSON_NAME] [PERSON_NAME] - UniHop 🏠" at bounding box center [740, 323] width 254 height 16
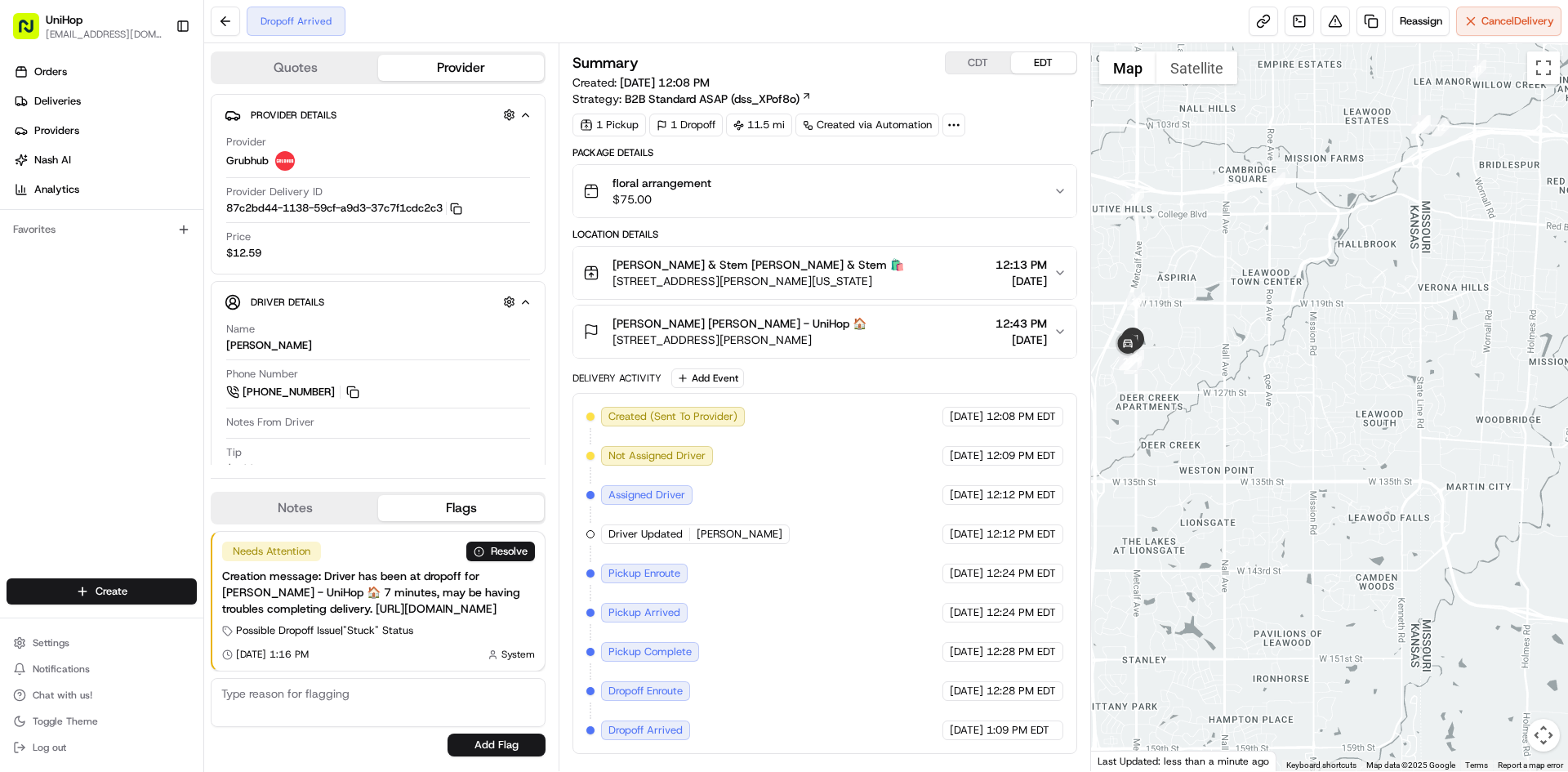
drag, startPoint x: 1185, startPoint y: 410, endPoint x: 1203, endPoint y: 360, distance: 53.1
click at [1213, 398] on div at bounding box center [1329, 407] width 478 height 728
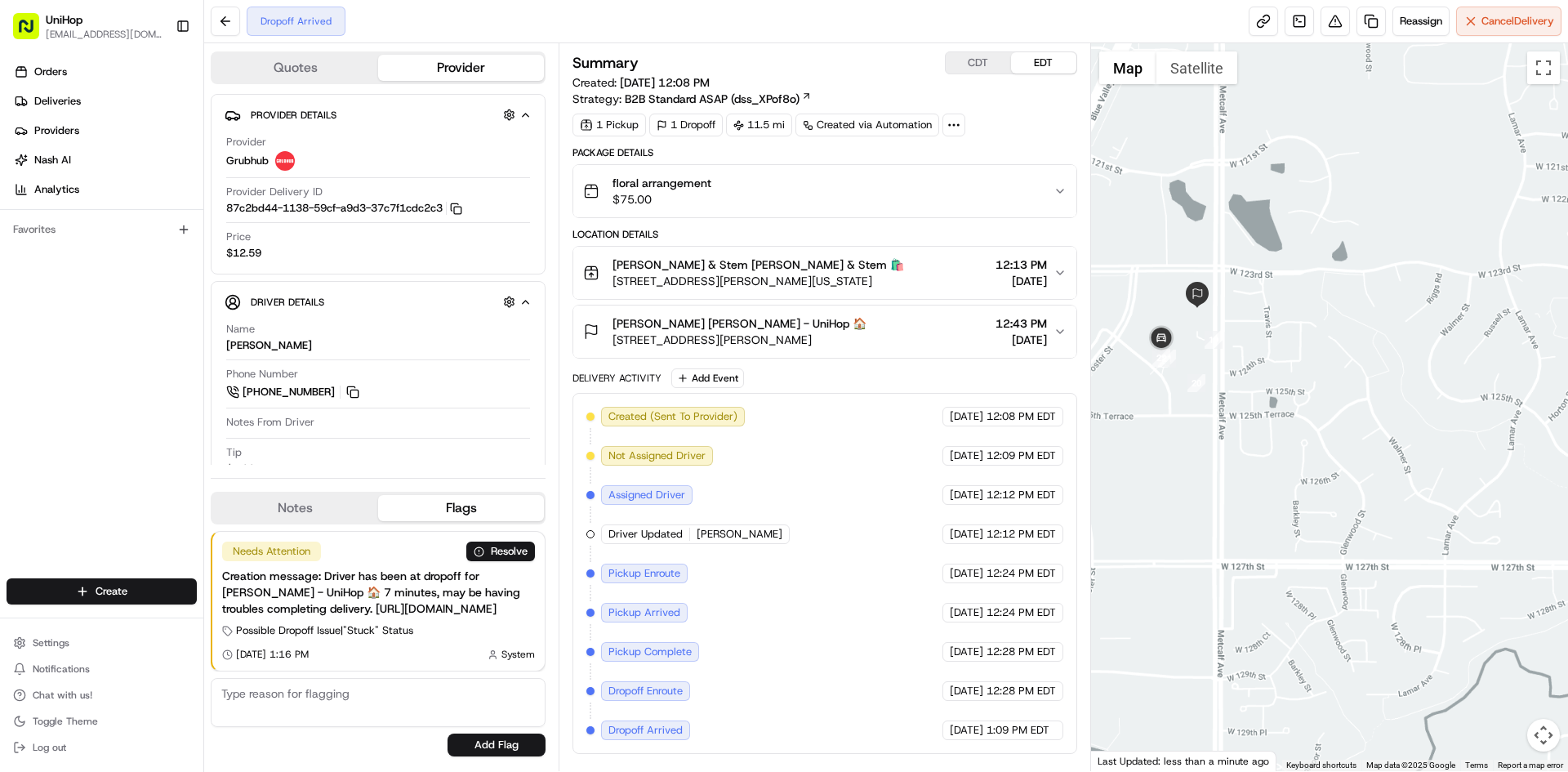
drag, startPoint x: 1179, startPoint y: 338, endPoint x: 1323, endPoint y: 431, distance: 171.4
click at [1247, 360] on div at bounding box center [1329, 407] width 478 height 728
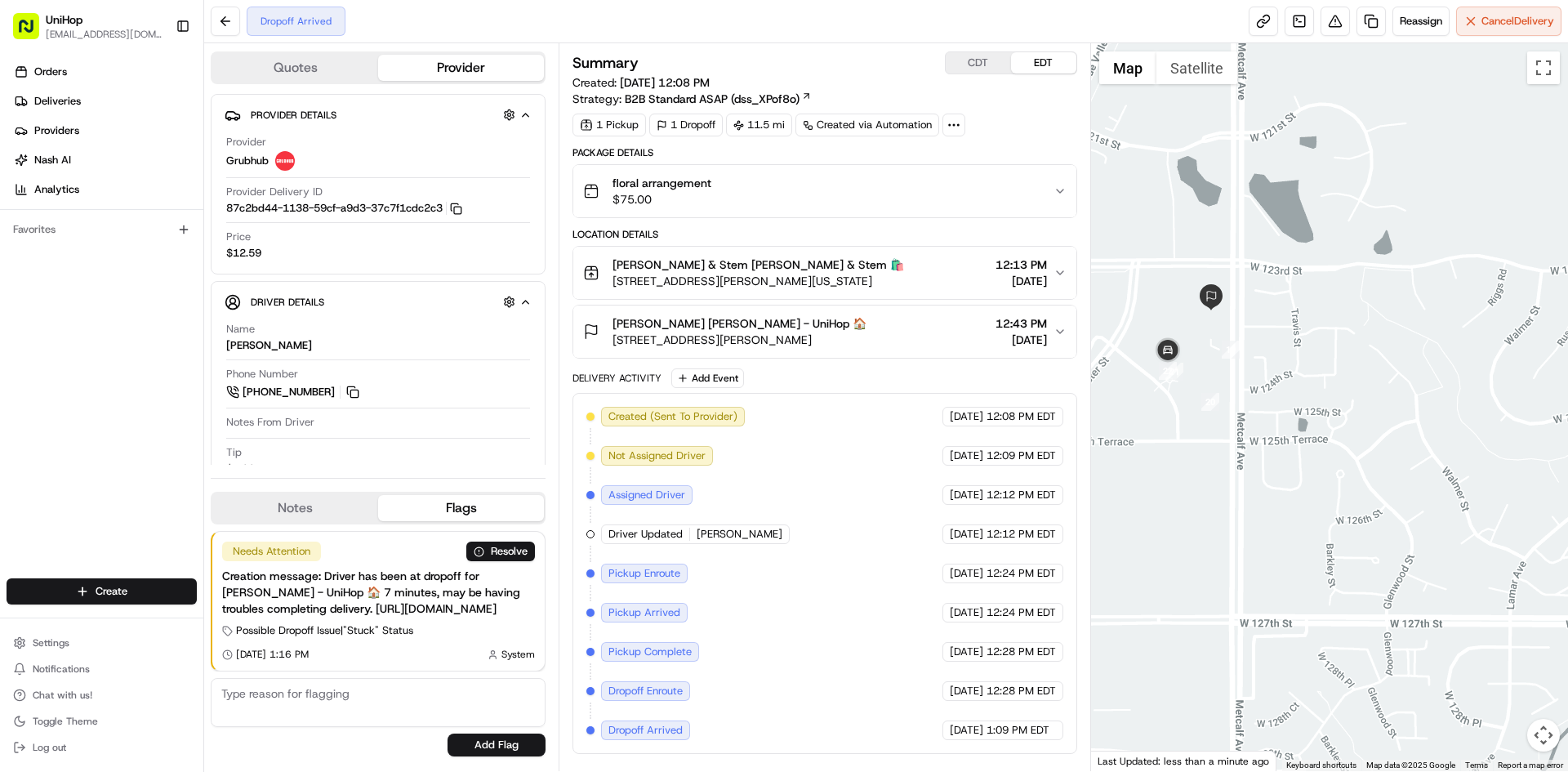
drag, startPoint x: 1204, startPoint y: 444, endPoint x: 1281, endPoint y: 486, distance: 87.7
click at [1280, 486] on div at bounding box center [1329, 407] width 478 height 728
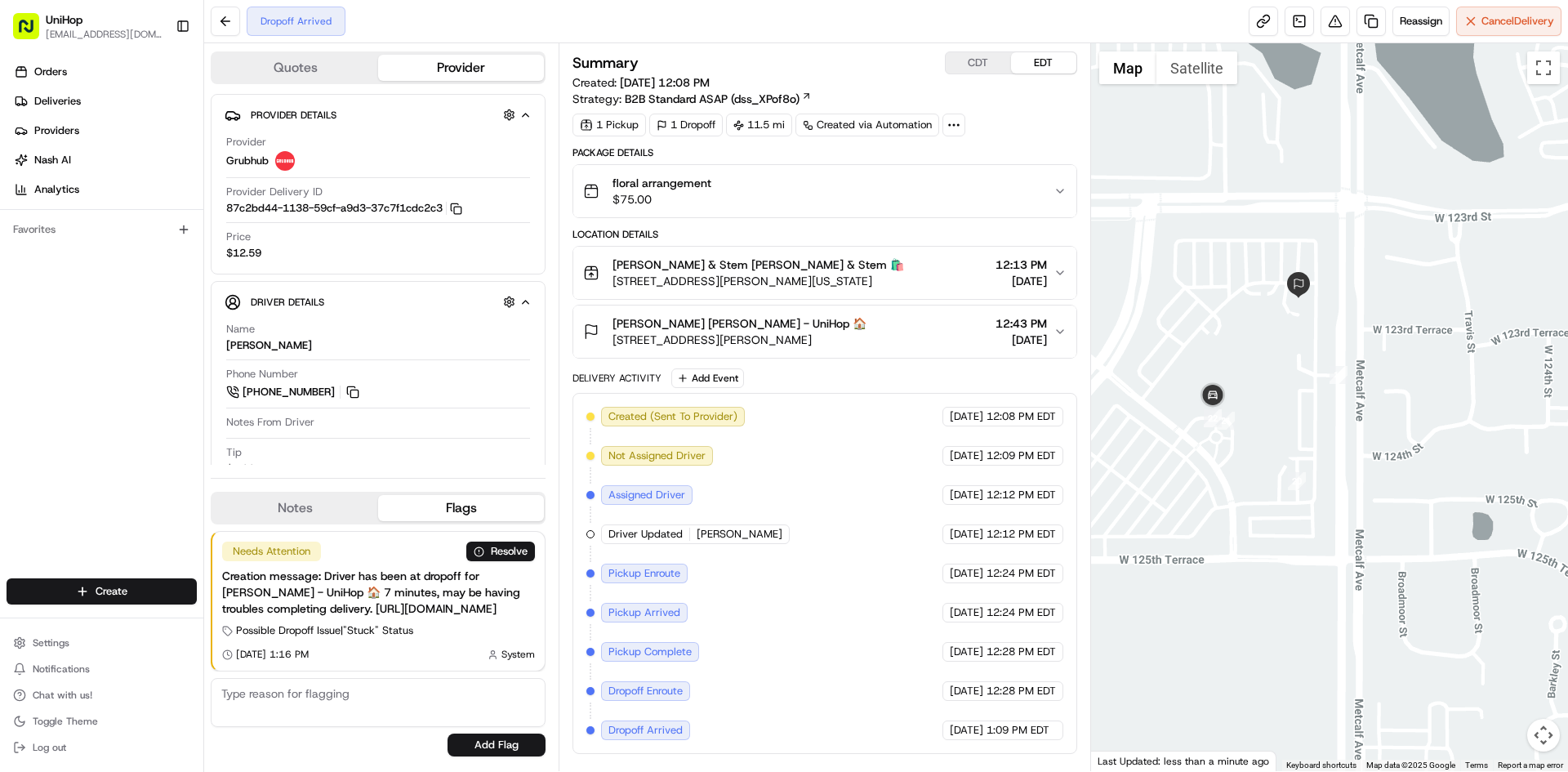
drag, startPoint x: 1218, startPoint y: 313, endPoint x: 1285, endPoint y: 346, distance: 74.7
click at [1285, 346] on div at bounding box center [1329, 407] width 478 height 728
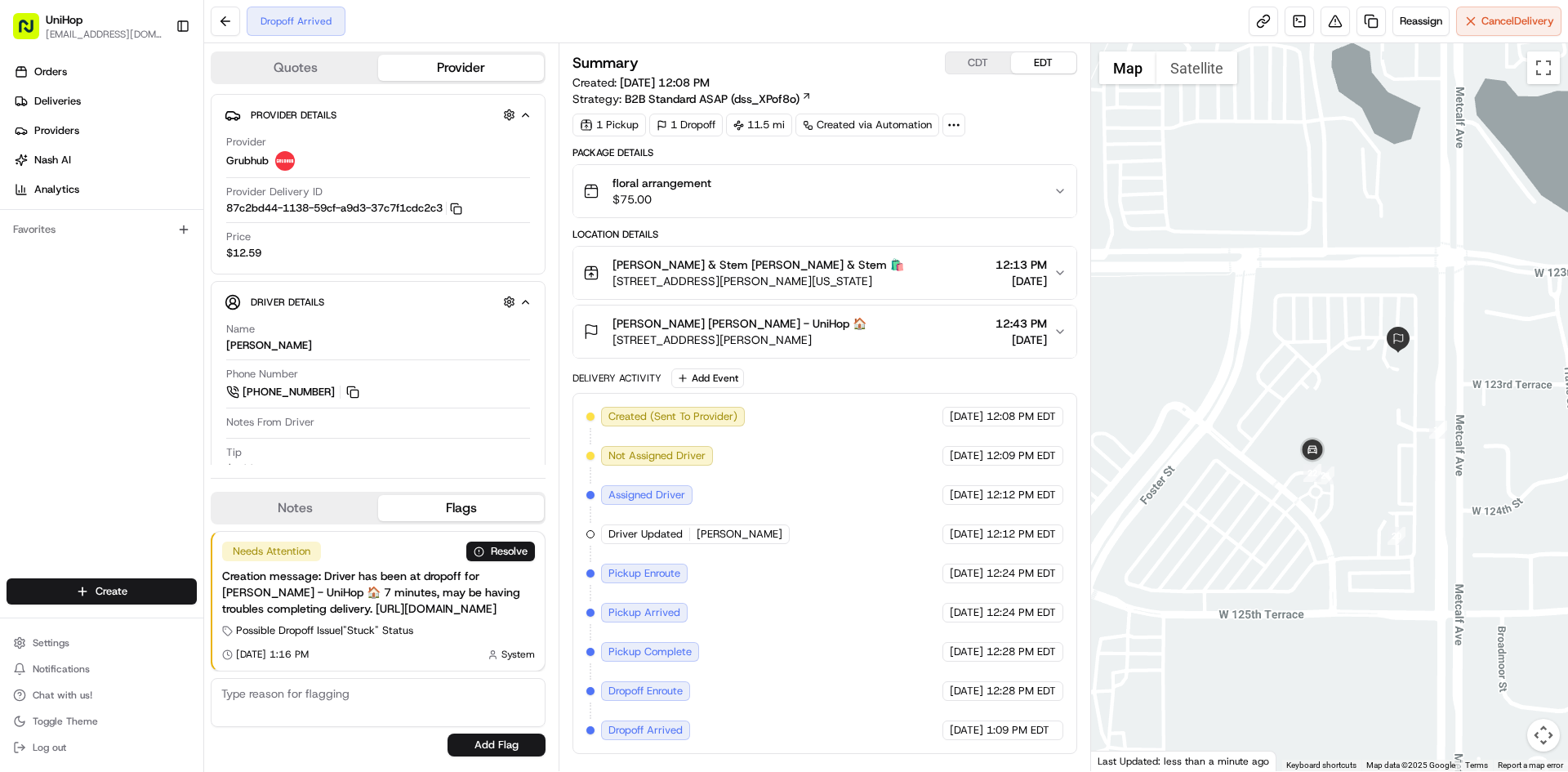
click at [314, 495] on button "Notes" at bounding box center [295, 508] width 166 height 27
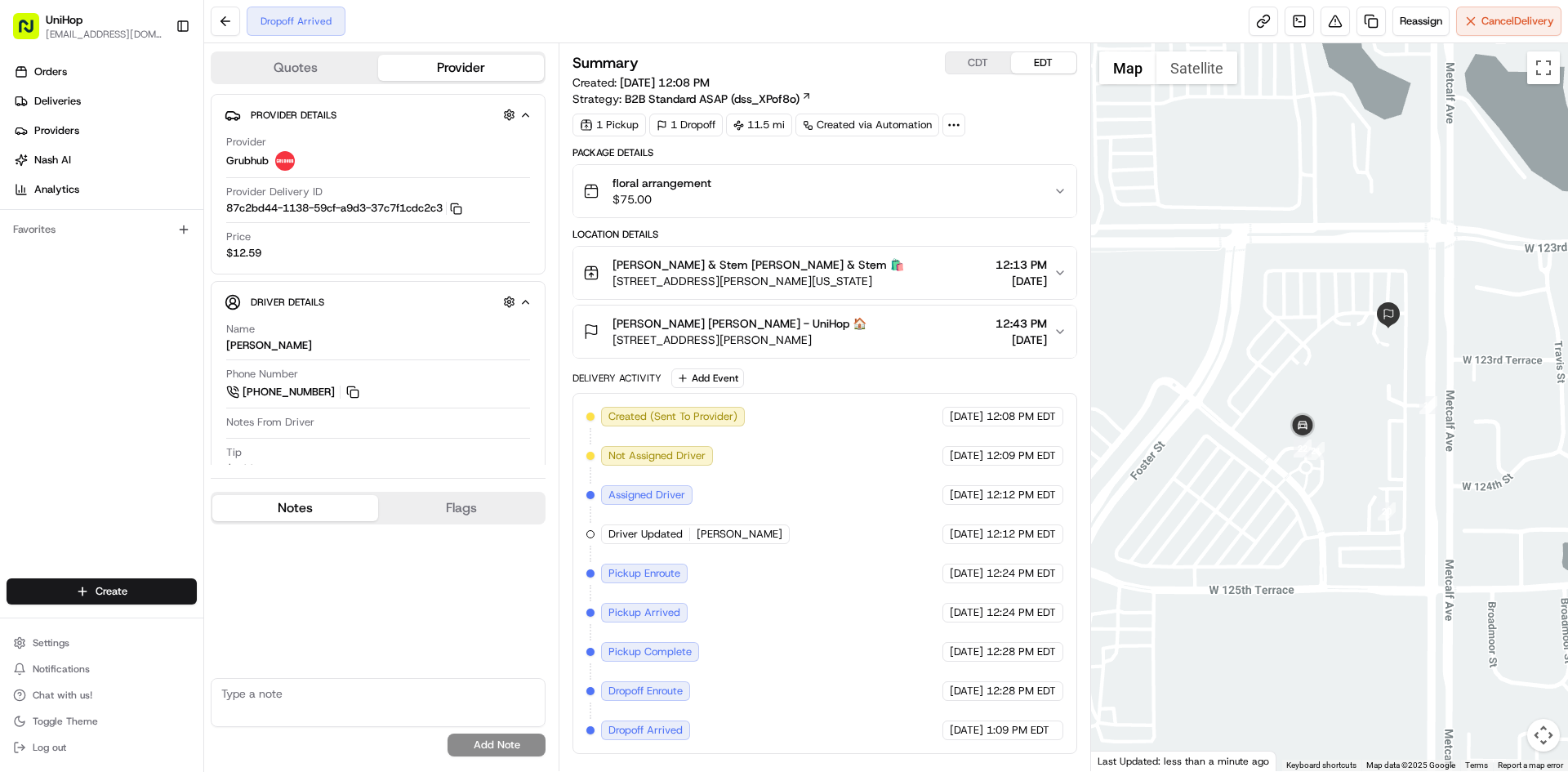
drag, startPoint x: 1249, startPoint y: 392, endPoint x: 1231, endPoint y: 340, distance: 55.0
click at [1232, 347] on div at bounding box center [1329, 407] width 478 height 728
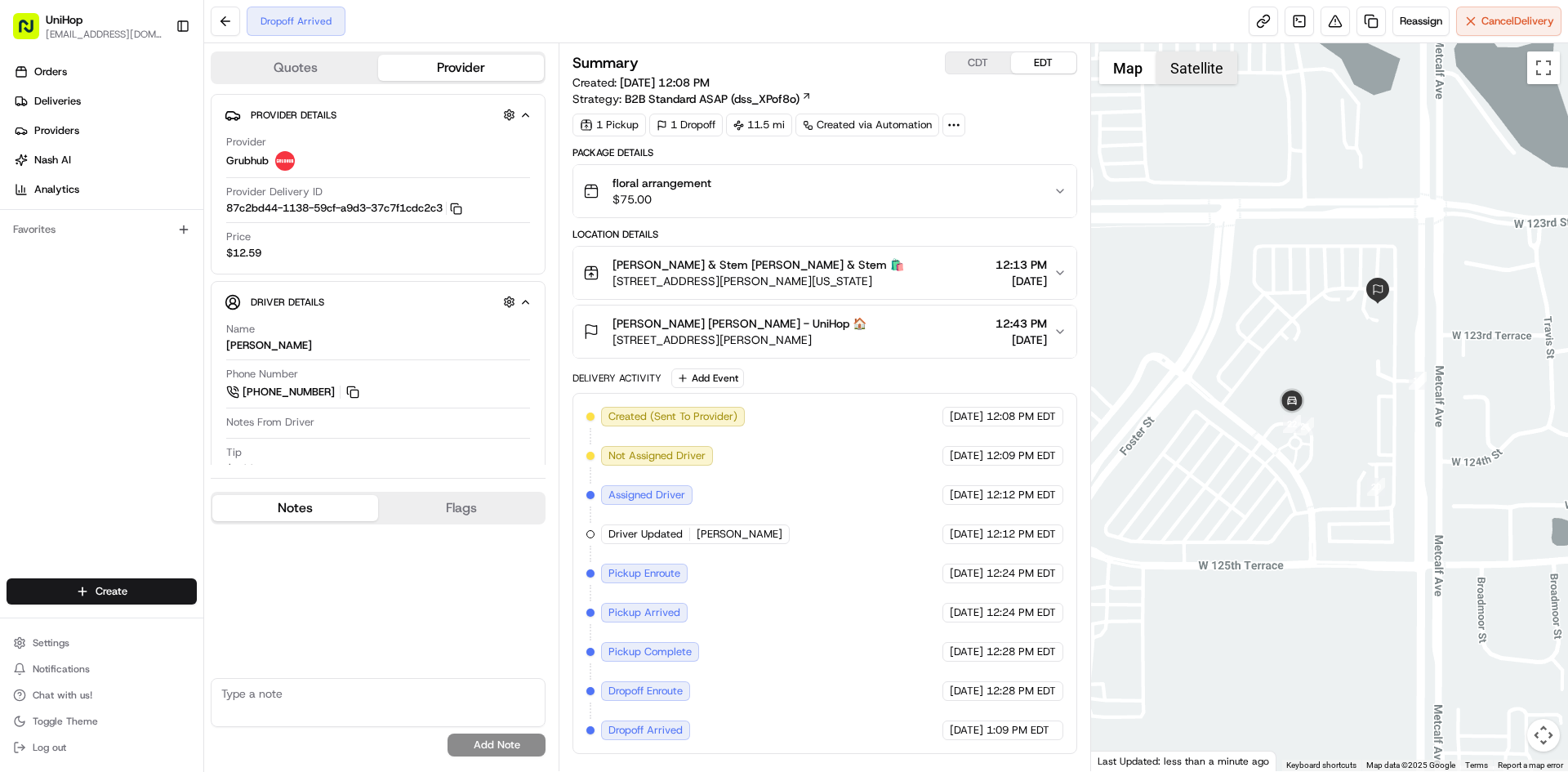
click at [1194, 55] on button "Satellite" at bounding box center [1197, 68] width 81 height 32
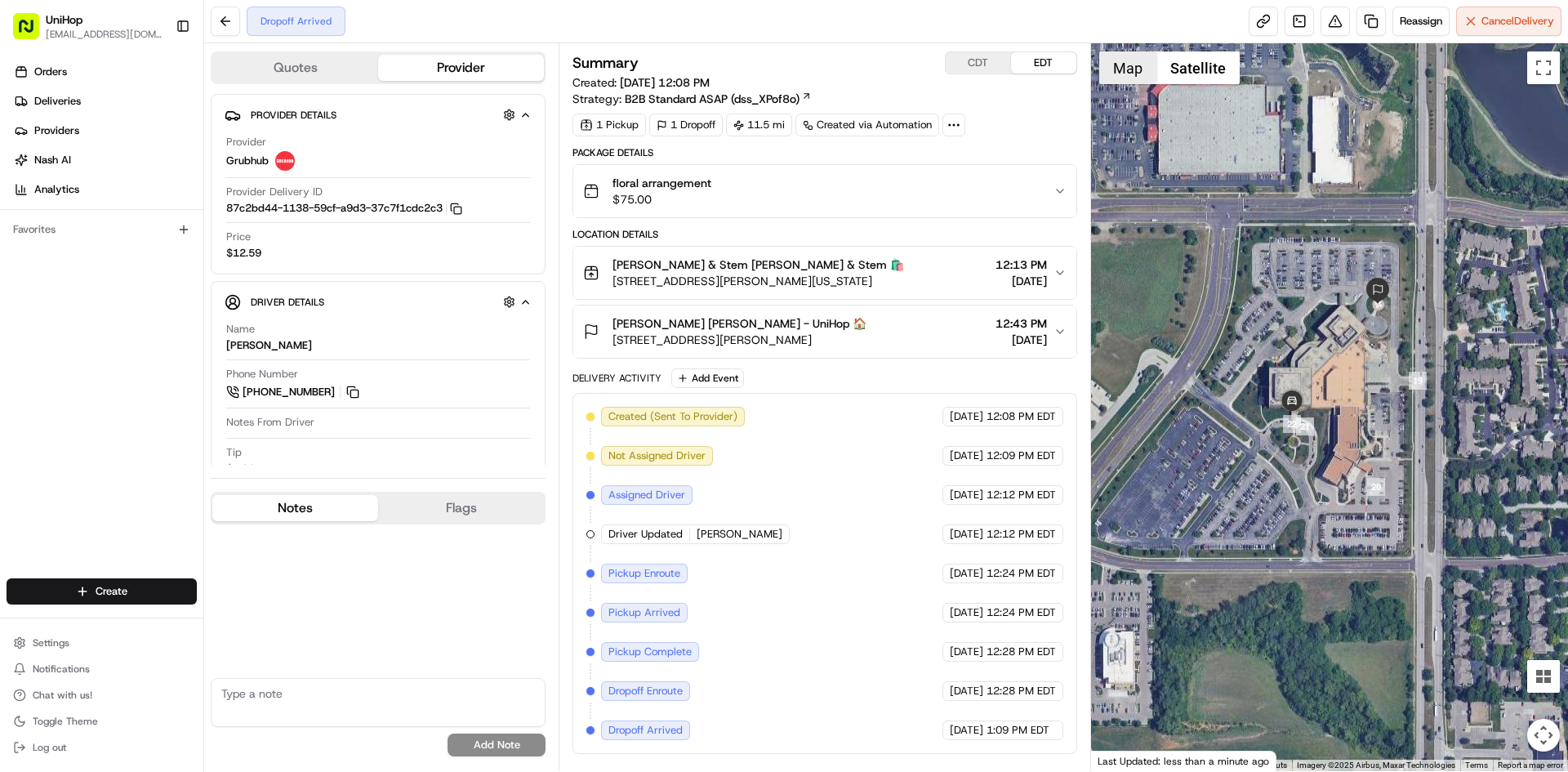
click at [1131, 73] on button "Map" at bounding box center [1128, 68] width 57 height 32
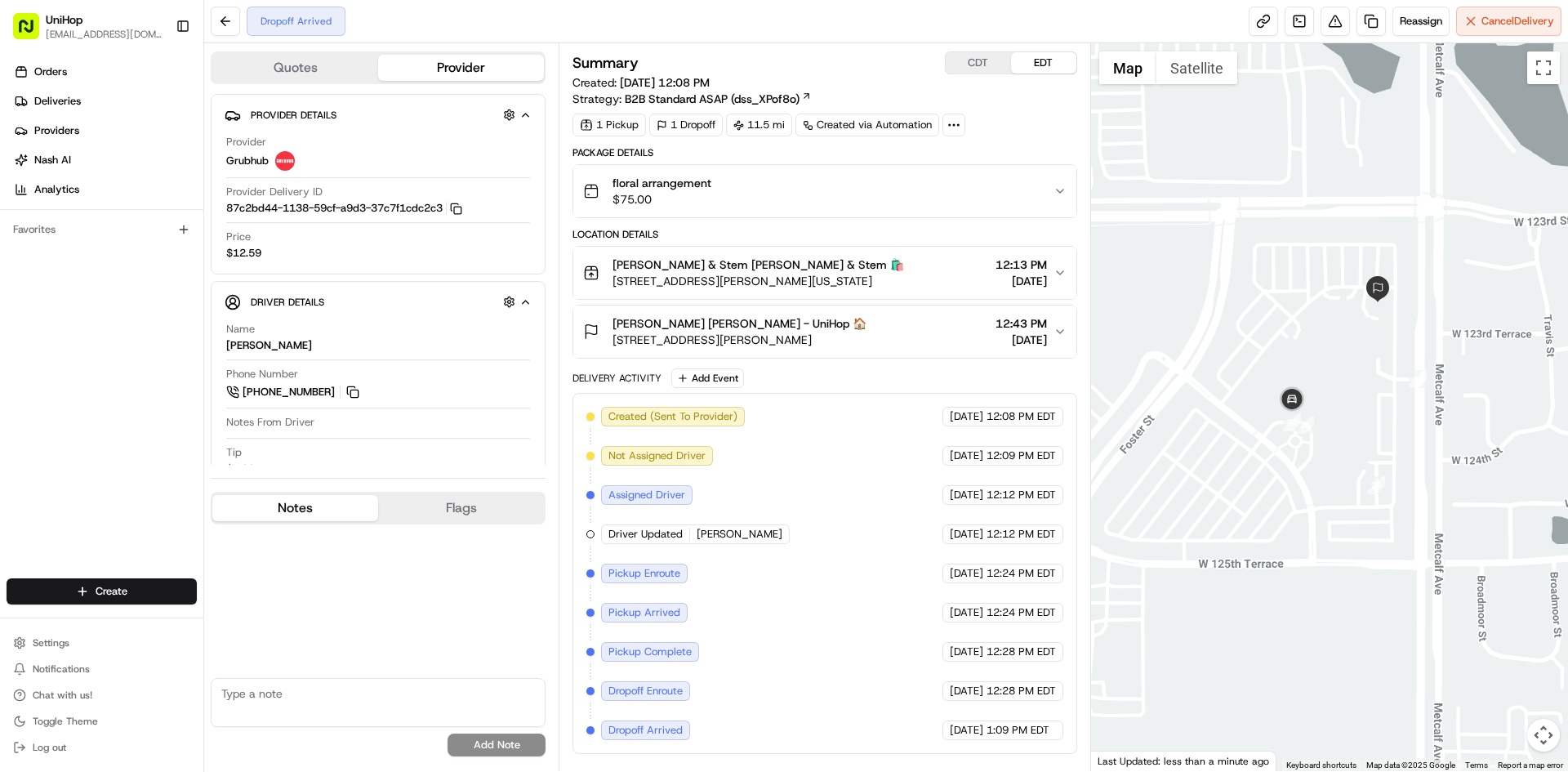
click at [1331, 280] on div at bounding box center [1329, 407] width 478 height 728
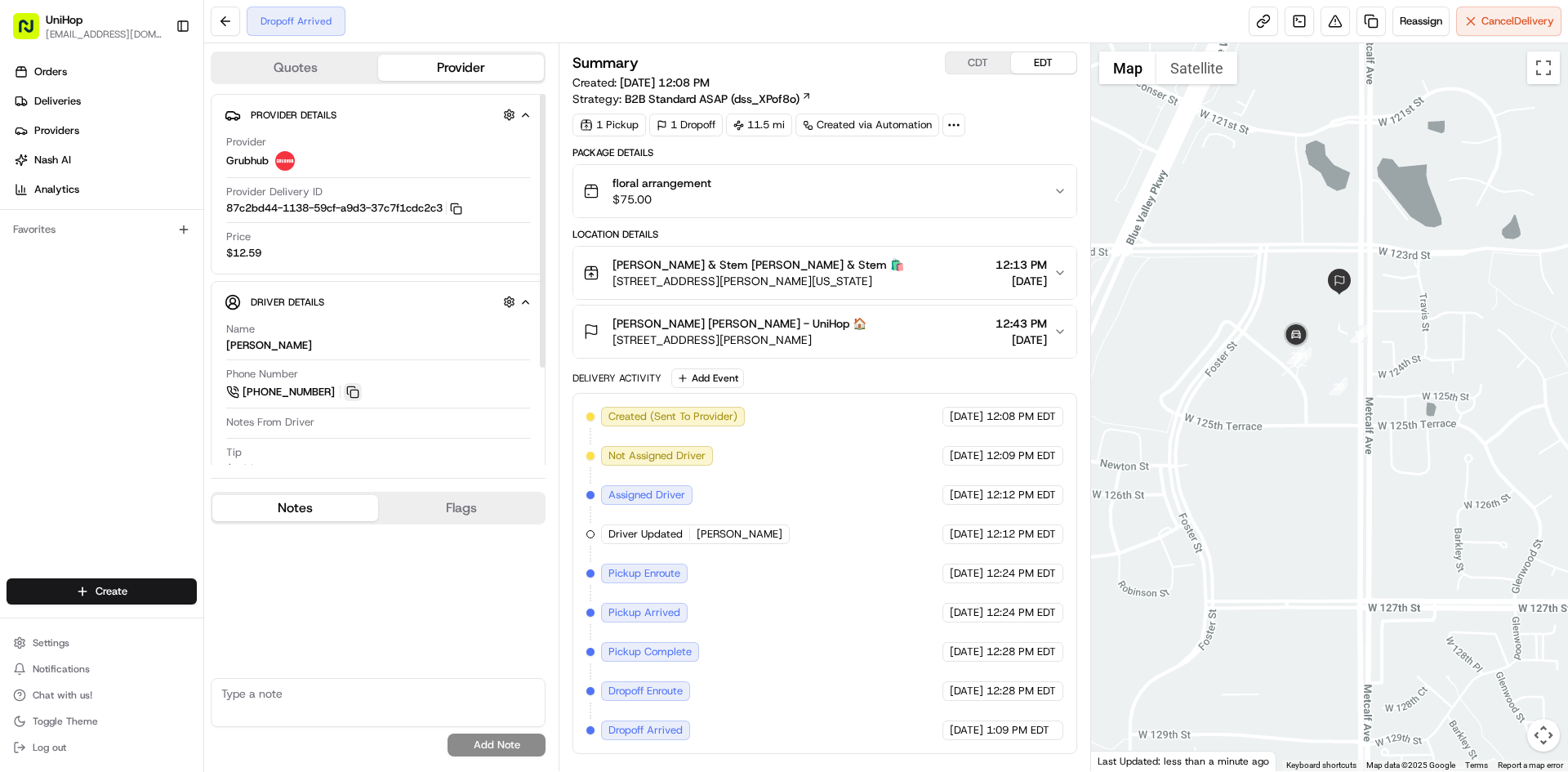
click at [357, 400] on button at bounding box center [352, 392] width 18 height 18
drag, startPoint x: 284, startPoint y: 347, endPoint x: 218, endPoint y: 348, distance: 66.0
click at [218, 348] on div "Driver Details Hidden ( 7 ) Name [PERSON_NAME] Phone Number [PHONE_NUMBER] Note…" at bounding box center [378, 415] width 335 height 269
copy div "[PERSON_NAME]"
drag, startPoint x: 611, startPoint y: 321, endPoint x: 673, endPoint y: 324, distance: 62.1
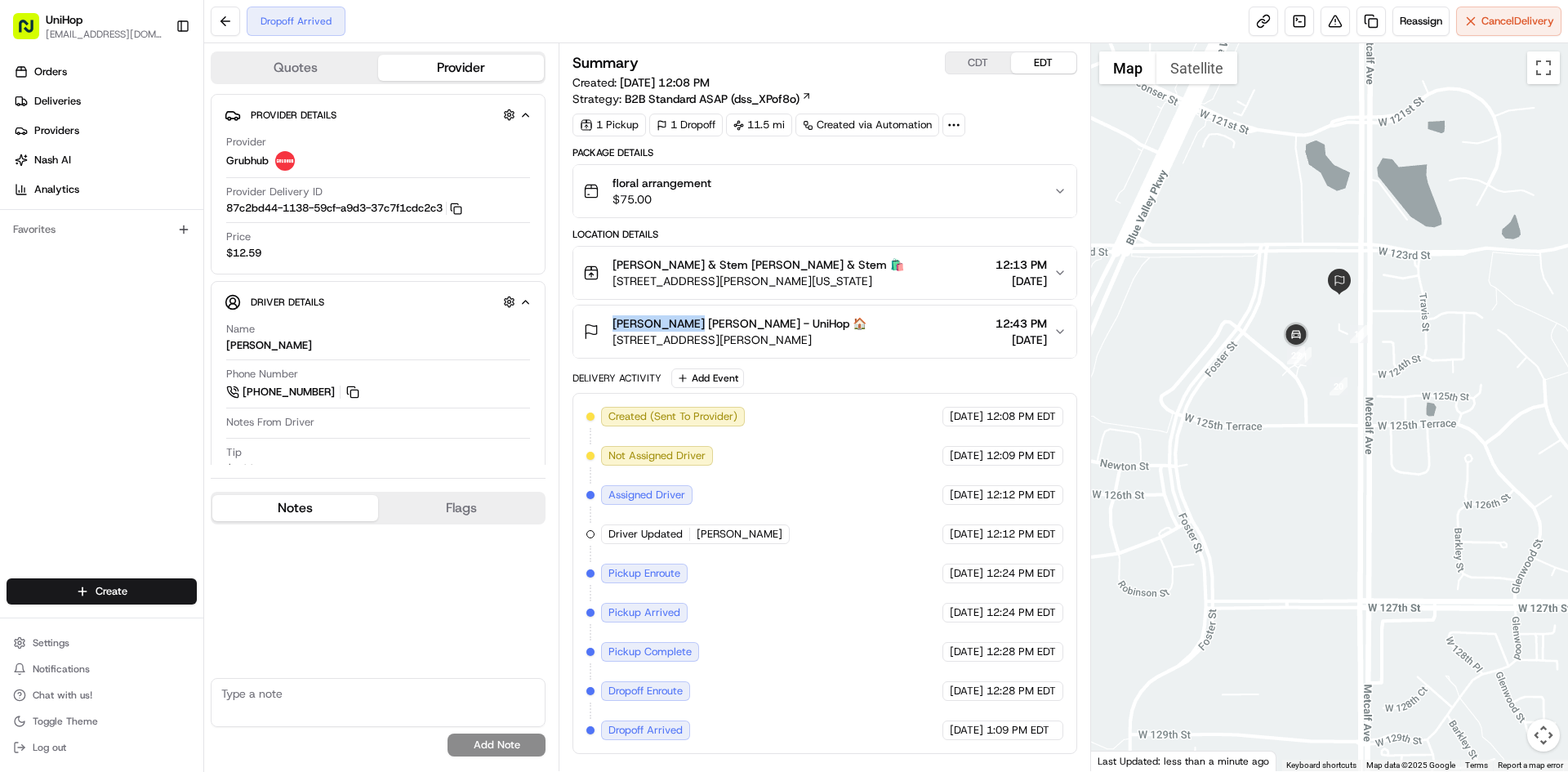
click at [673, 324] on div "[PERSON_NAME] [PERSON_NAME] - UniHop 🏠 [STREET_ADDRESS][PERSON_NAME]" at bounding box center [725, 332] width 284 height 32
copy span "[PERSON_NAME]"
drag, startPoint x: 613, startPoint y: 264, endPoint x: 697, endPoint y: 263, distance: 84.0
click at [697, 263] on span "[PERSON_NAME] & Stem [PERSON_NAME] & Stem 🛍️" at bounding box center [758, 264] width 292 height 16
copy span "[PERSON_NAME] & Stem"
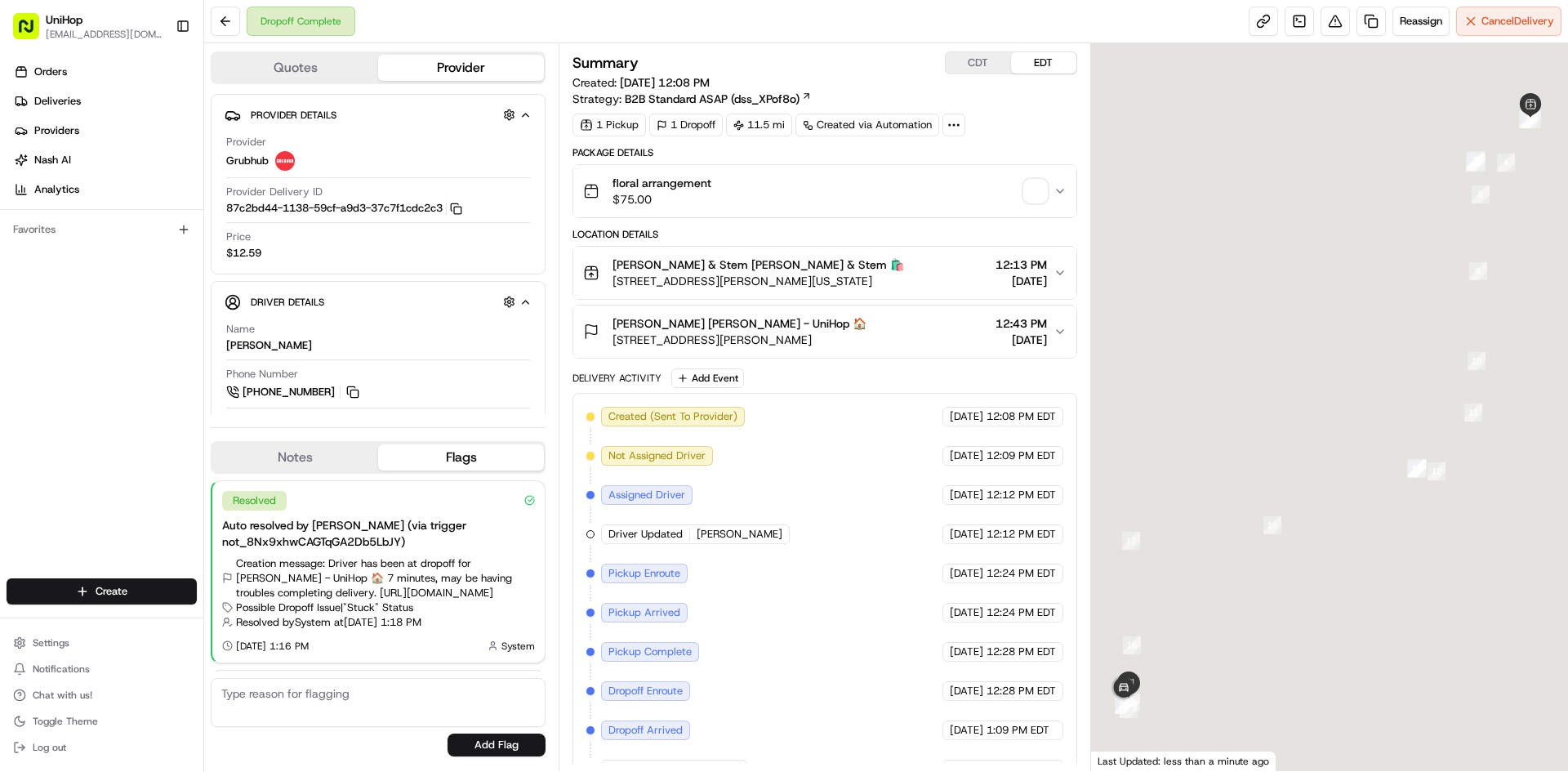
scroll to position [221, 0]
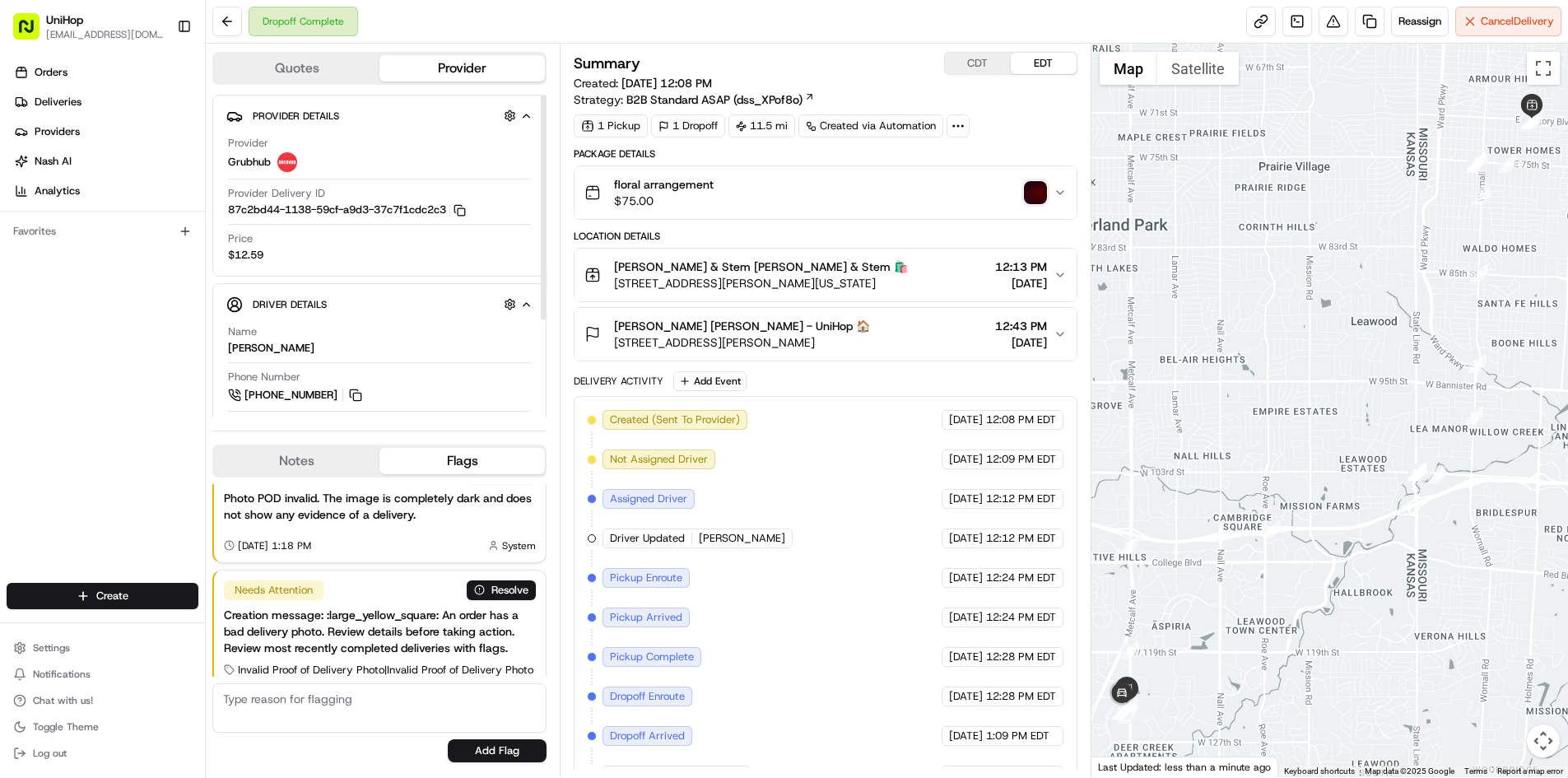
click at [286, 464] on button "Notes" at bounding box center [296, 461] width 165 height 27
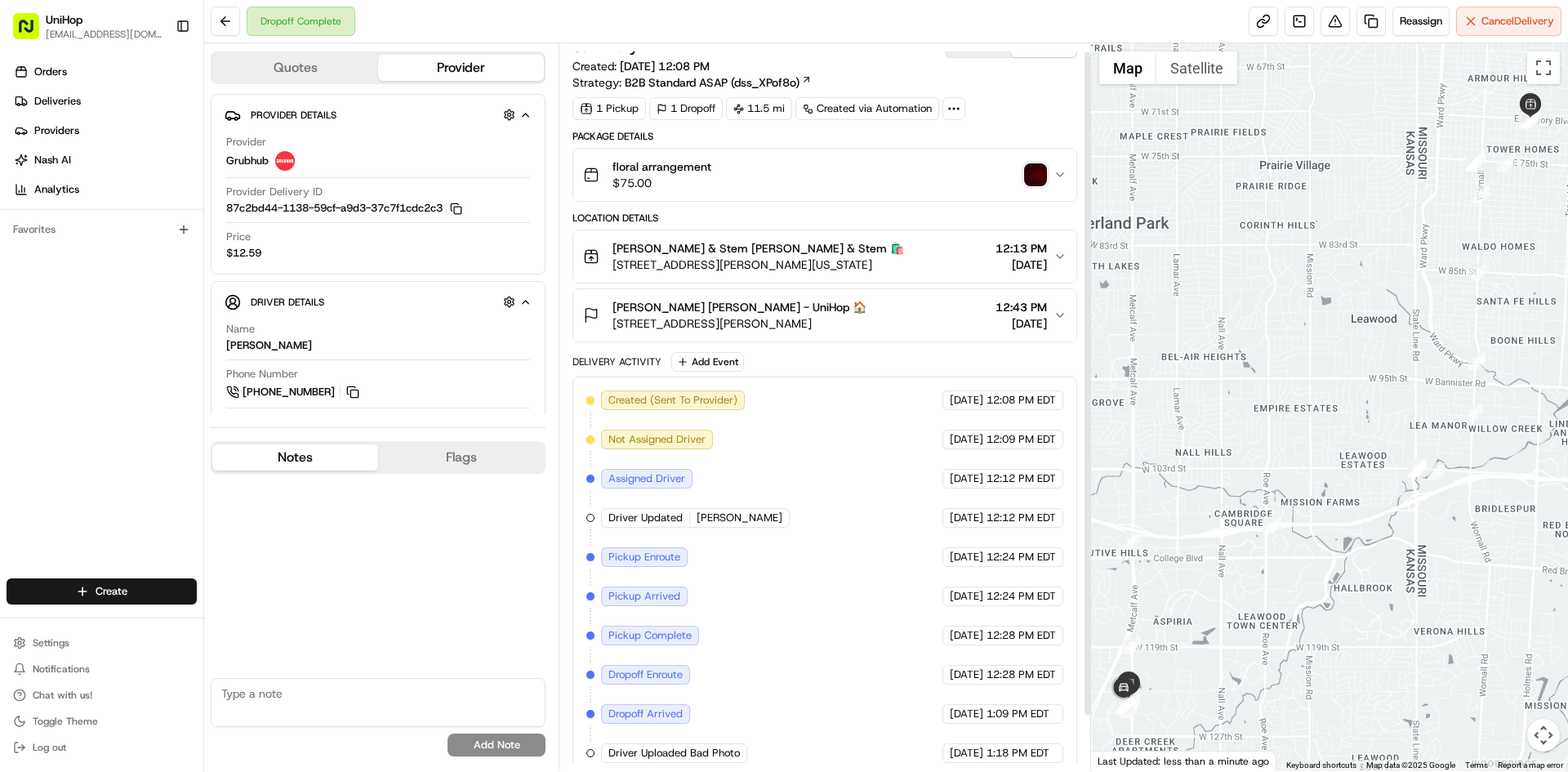
scroll to position [69, 0]
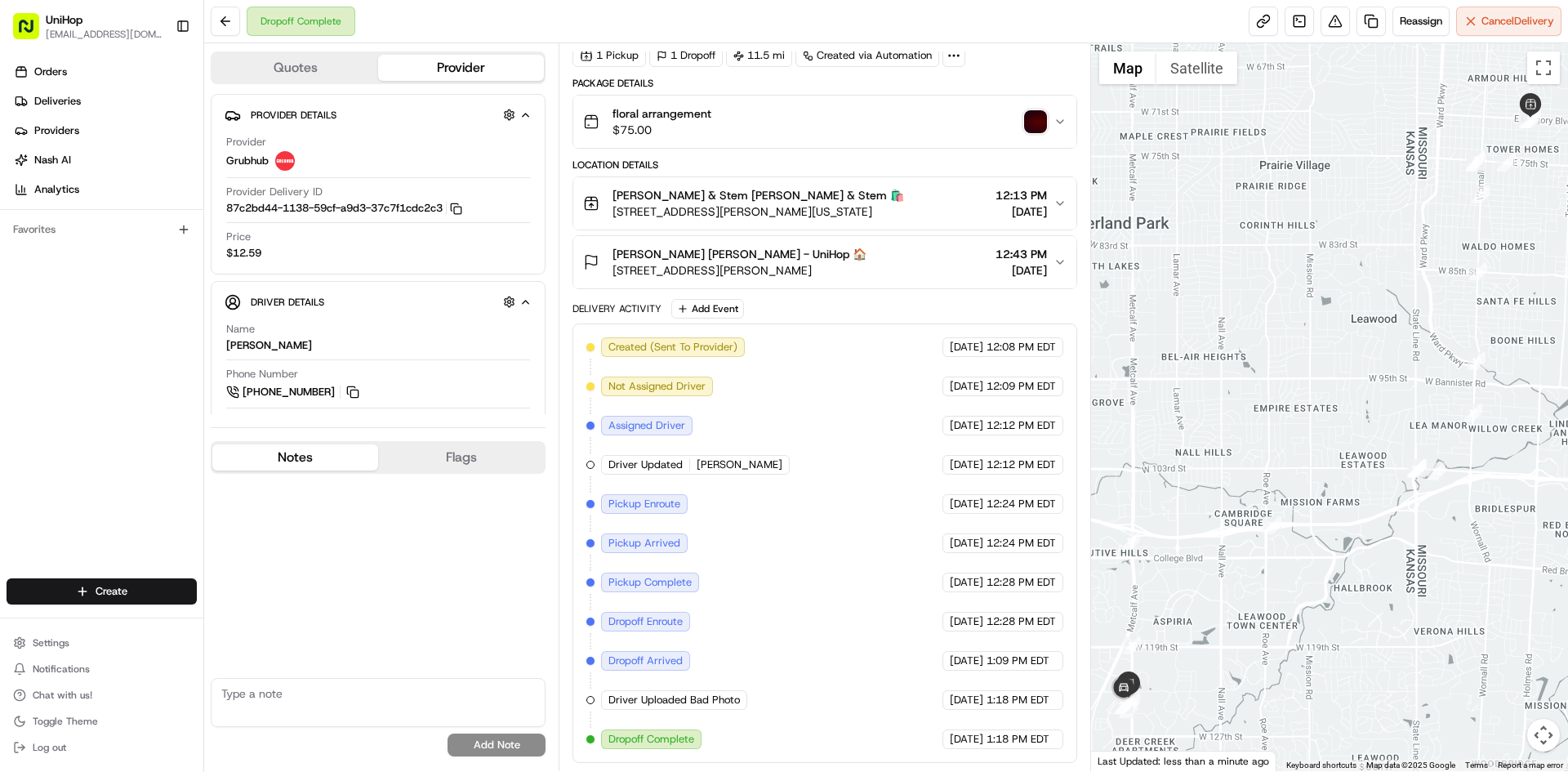
click at [0, 420] on div "Orders Deliveries Providers [PERSON_NAME] Analytics Favorites" at bounding box center [102, 320] width 203 height 536
drag, startPoint x: 1123, startPoint y: 576, endPoint x: 1057, endPoint y: 386, distance: 201.1
click at [1118, 566] on div at bounding box center [1329, 407] width 478 height 728
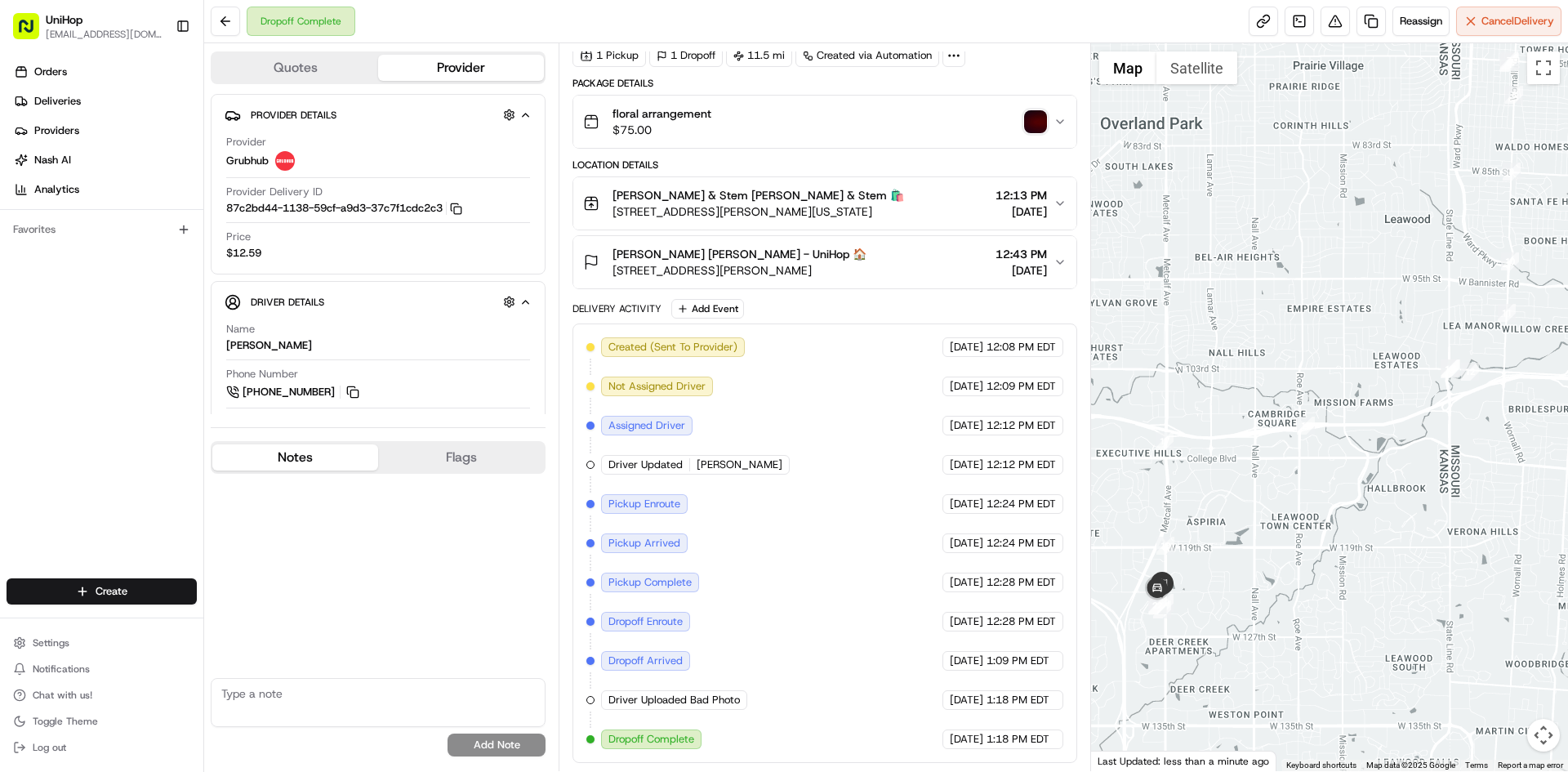
drag, startPoint x: 1278, startPoint y: 469, endPoint x: 1324, endPoint y: 382, distance: 98.4
click at [1323, 376] on div at bounding box center [1329, 407] width 478 height 728
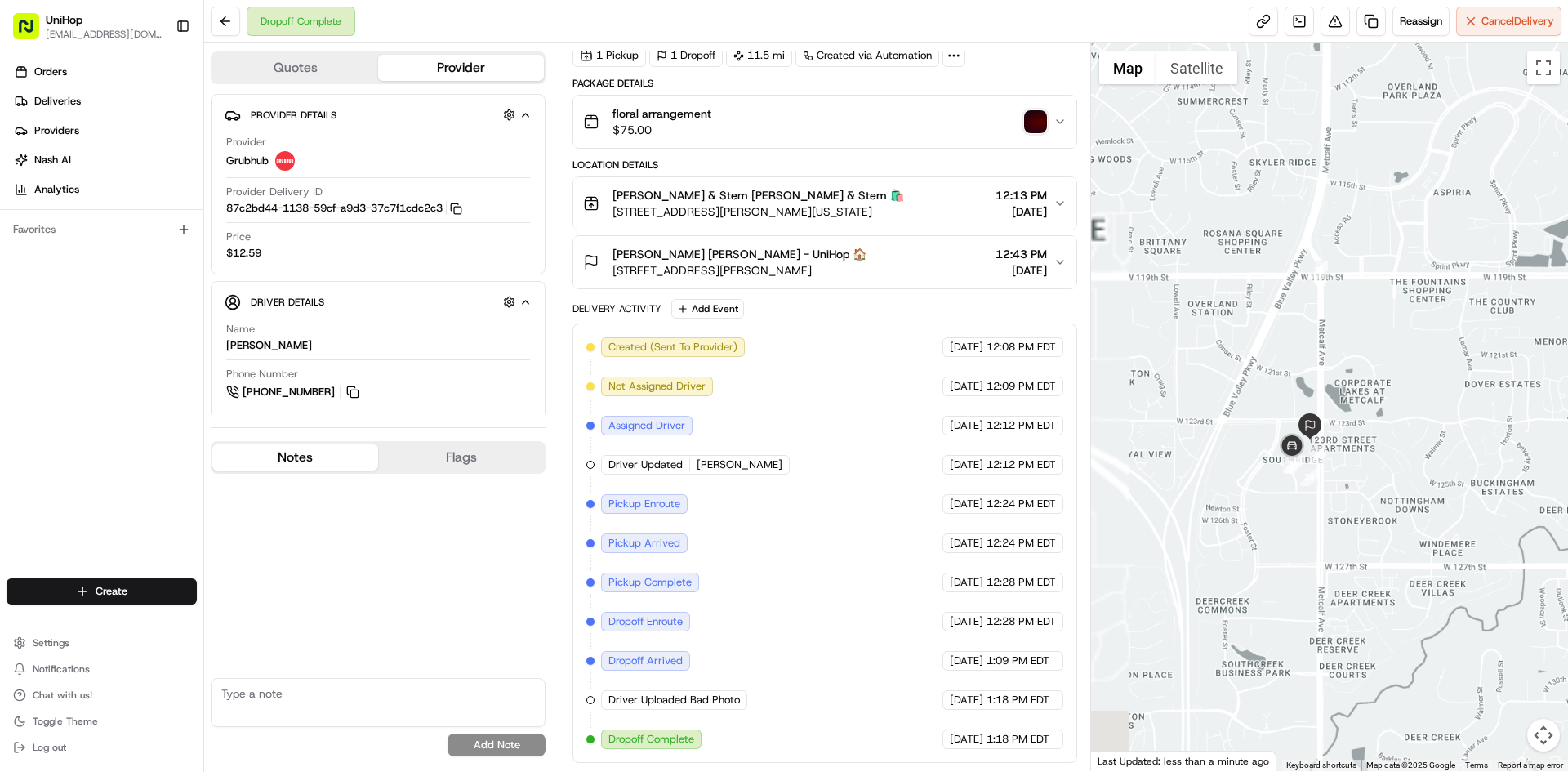
drag, startPoint x: 1149, startPoint y: 602, endPoint x: 1352, endPoint y: 470, distance: 242.1
click at [1343, 482] on div at bounding box center [1329, 407] width 478 height 728
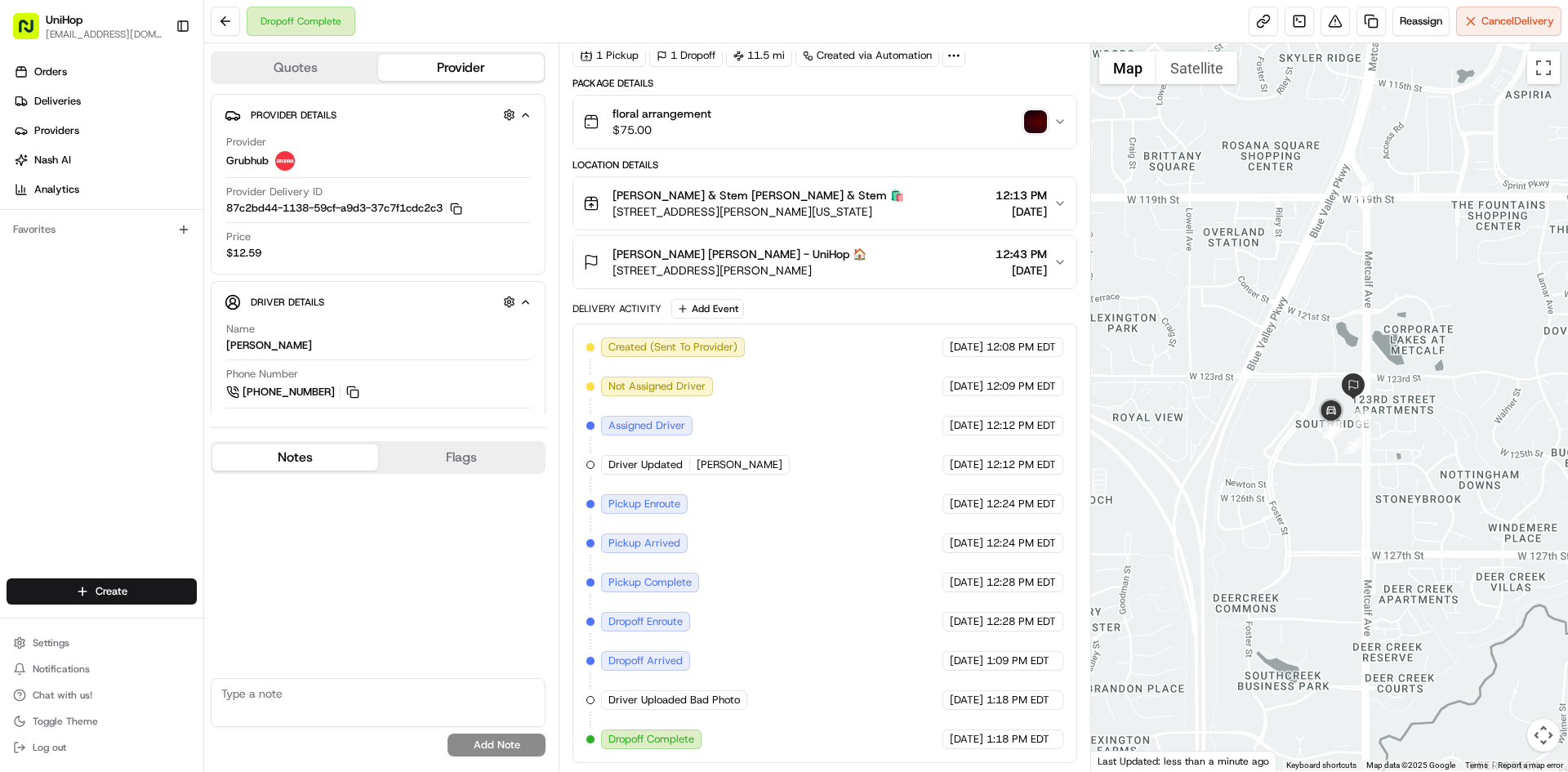
drag, startPoint x: 972, startPoint y: 277, endPoint x: 962, endPoint y: 282, distance: 11.2
click at [971, 277] on div "[PERSON_NAME] [PERSON_NAME] - UniHop 🏠 [STREET_ADDRESS][PERSON_NAME] 12:43 PM […" at bounding box center [817, 262] width 469 height 32
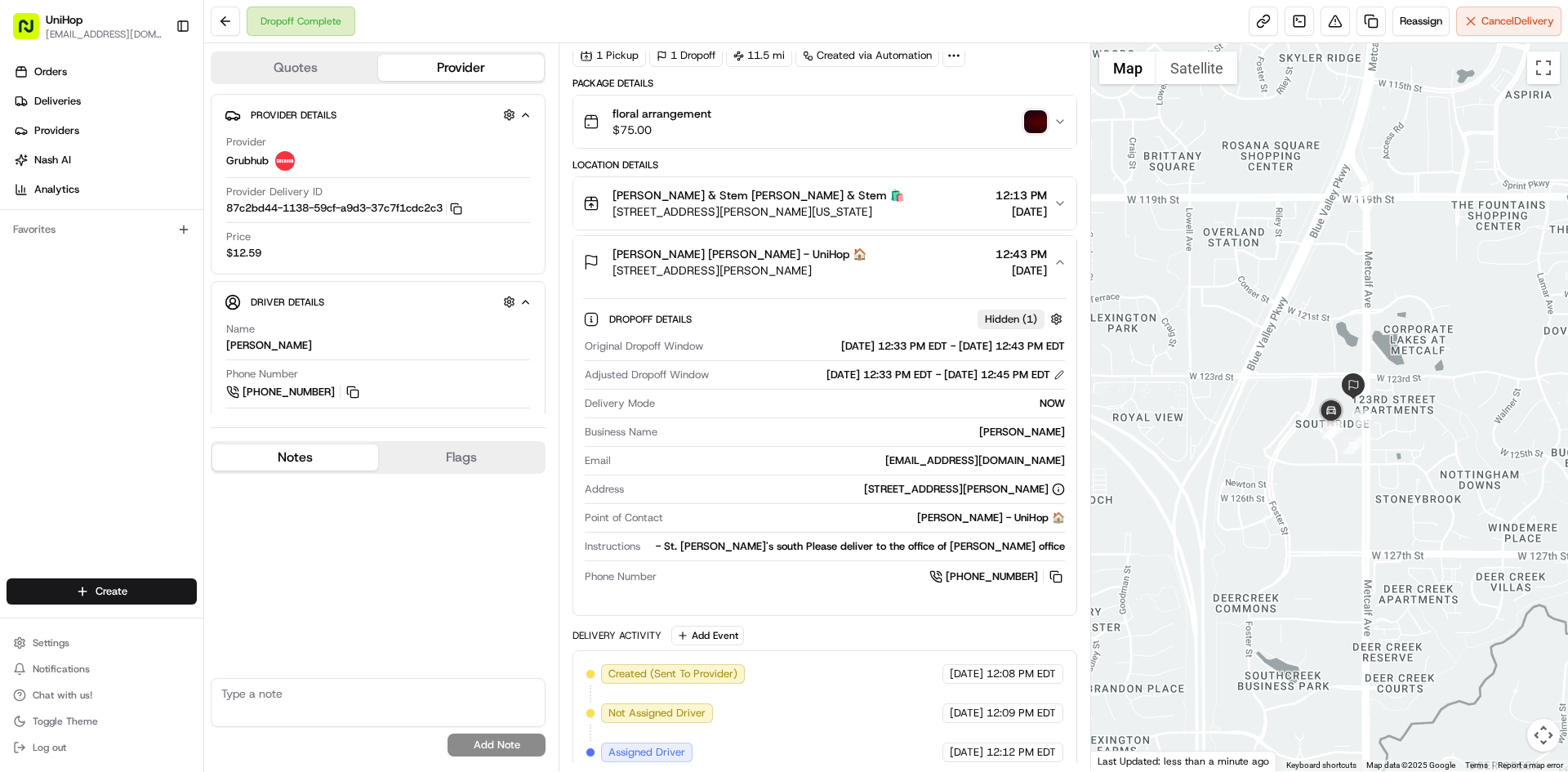
click at [943, 281] on button "[PERSON_NAME] [PERSON_NAME] - UniHop 🏠 [STREET_ADDRESS][PERSON_NAME] 12:43 PM […" at bounding box center [825, 262] width 503 height 52
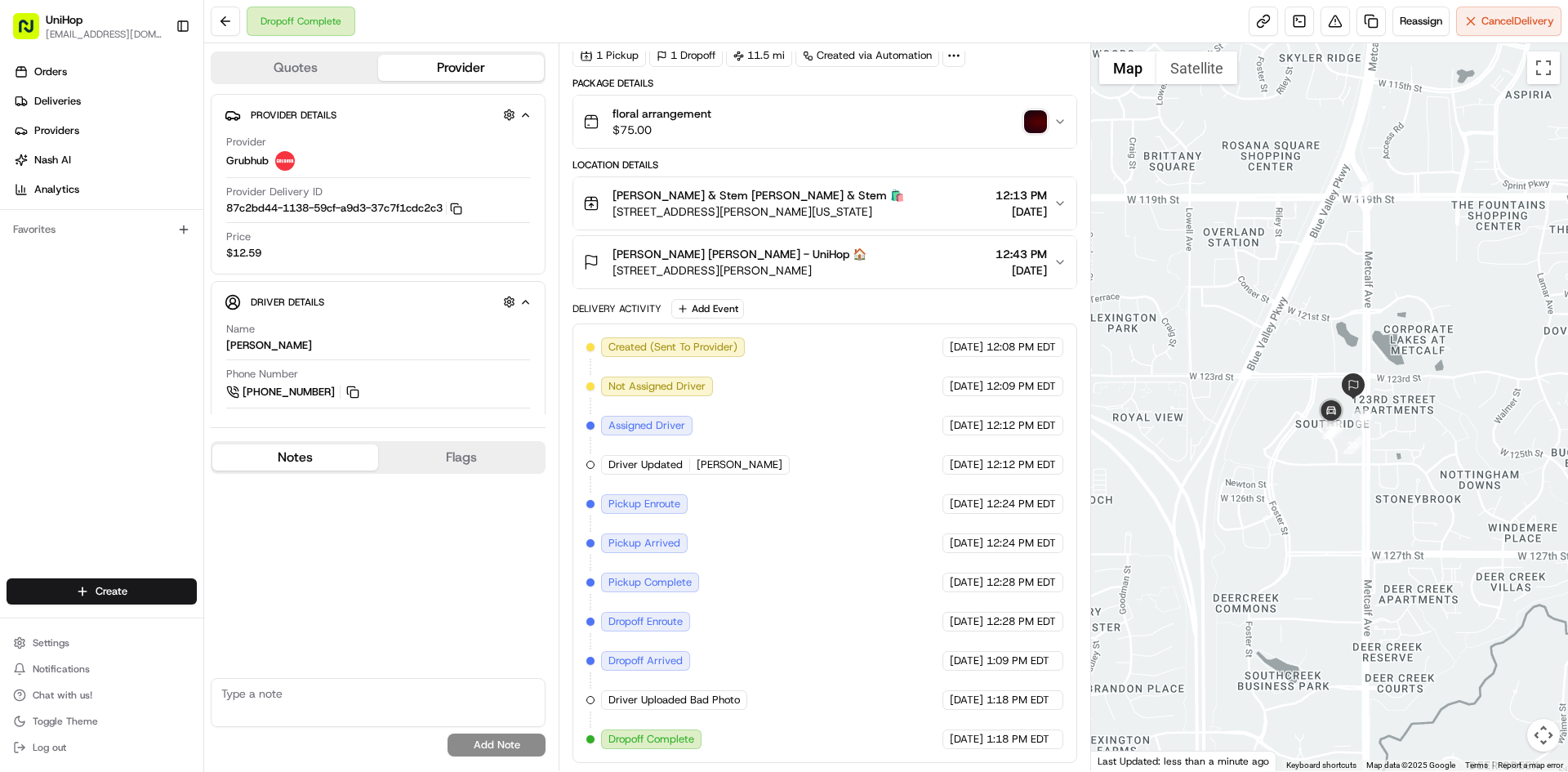
click at [867, 252] on div "[PERSON_NAME] [PERSON_NAME] - UniHop 🏠" at bounding box center [740, 254] width 254 height 16
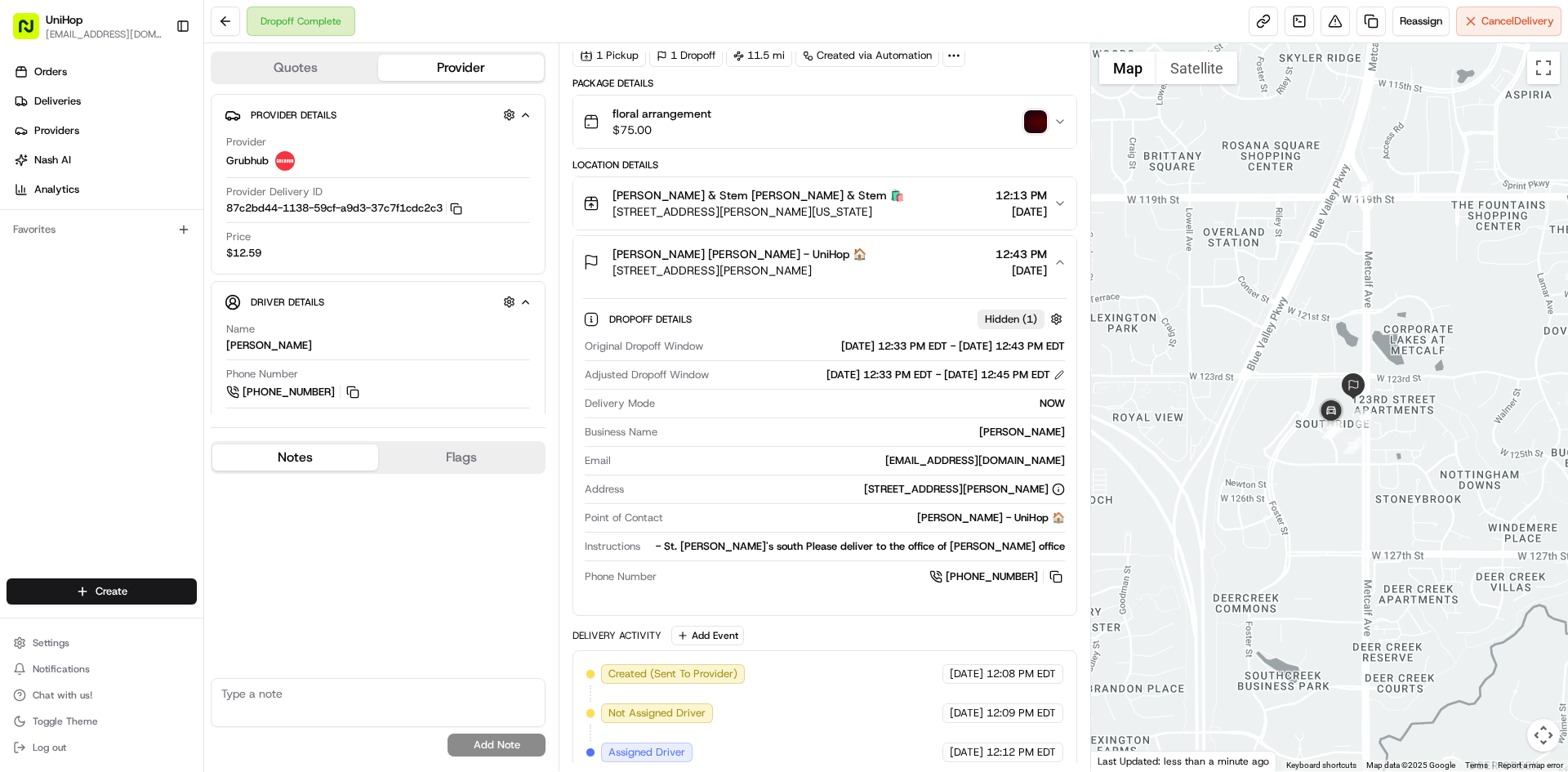
click at [867, 252] on div "[PERSON_NAME] [PERSON_NAME] - UniHop 🏠" at bounding box center [740, 254] width 254 height 16
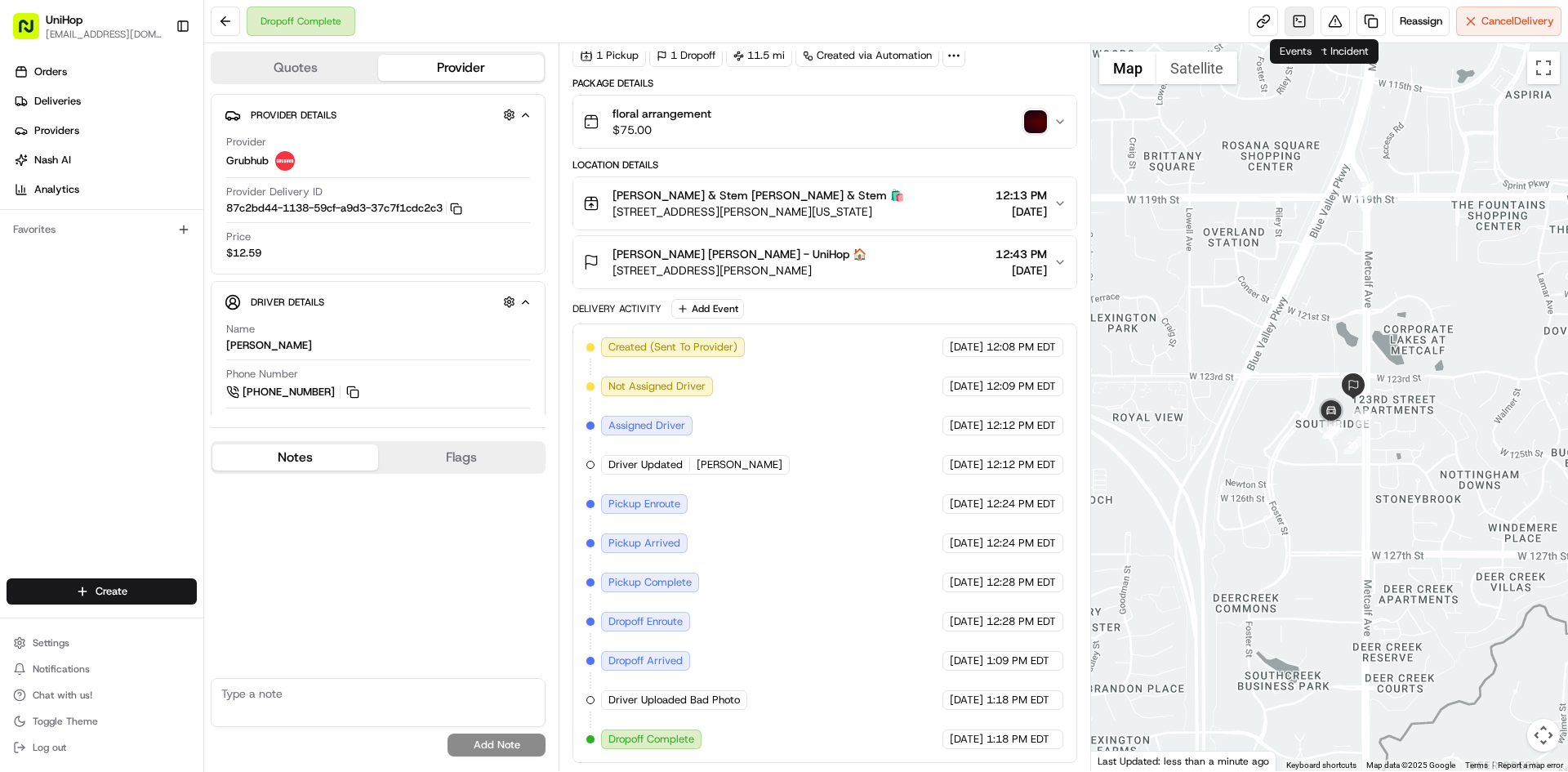
click at [1297, 22] on link at bounding box center [1300, 21] width 29 height 29
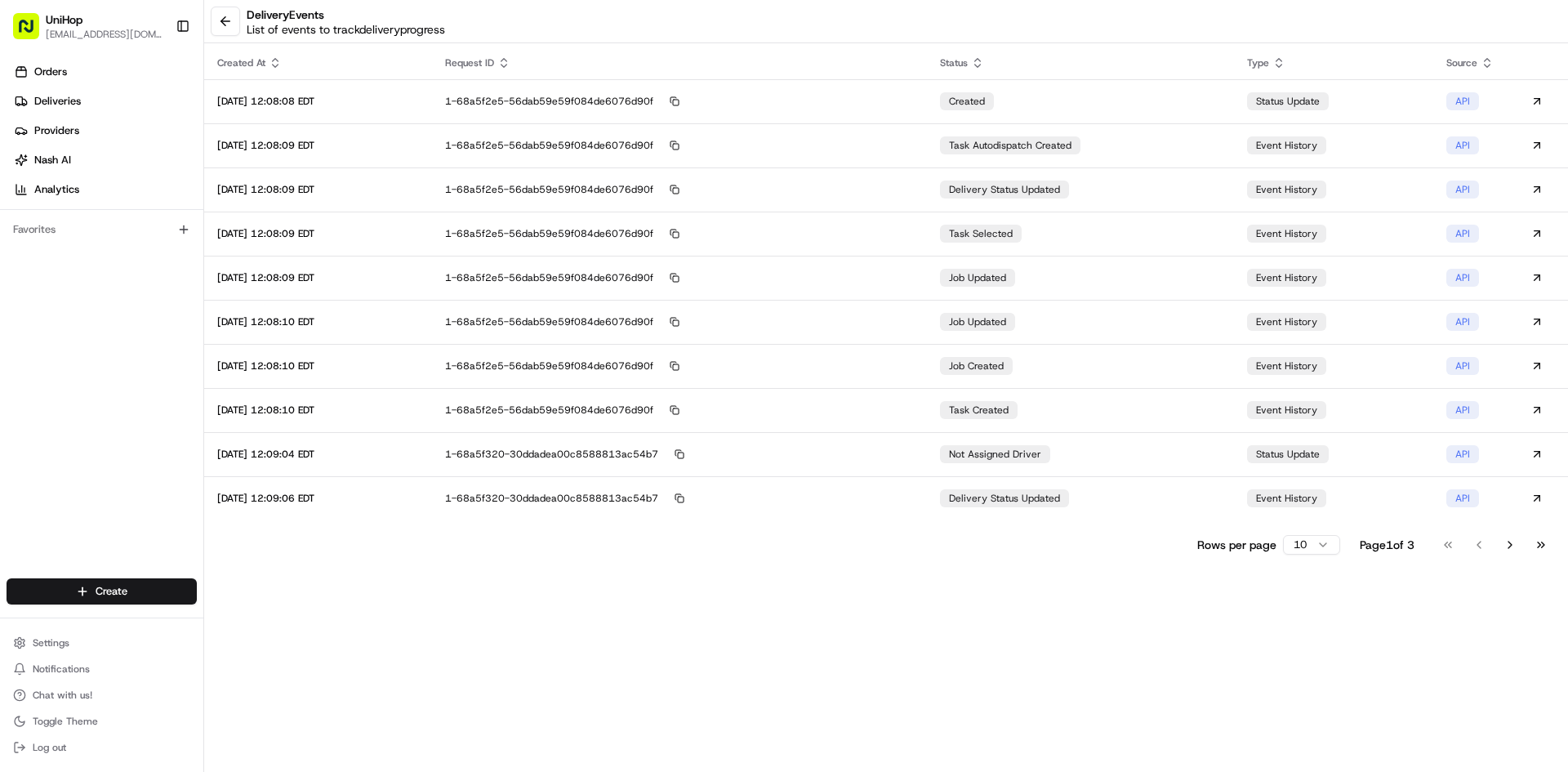
drag, startPoint x: 1538, startPoint y: 545, endPoint x: 1506, endPoint y: 531, distance: 34.9
click at [1539, 545] on button "Go to last page" at bounding box center [1541, 545] width 27 height 23
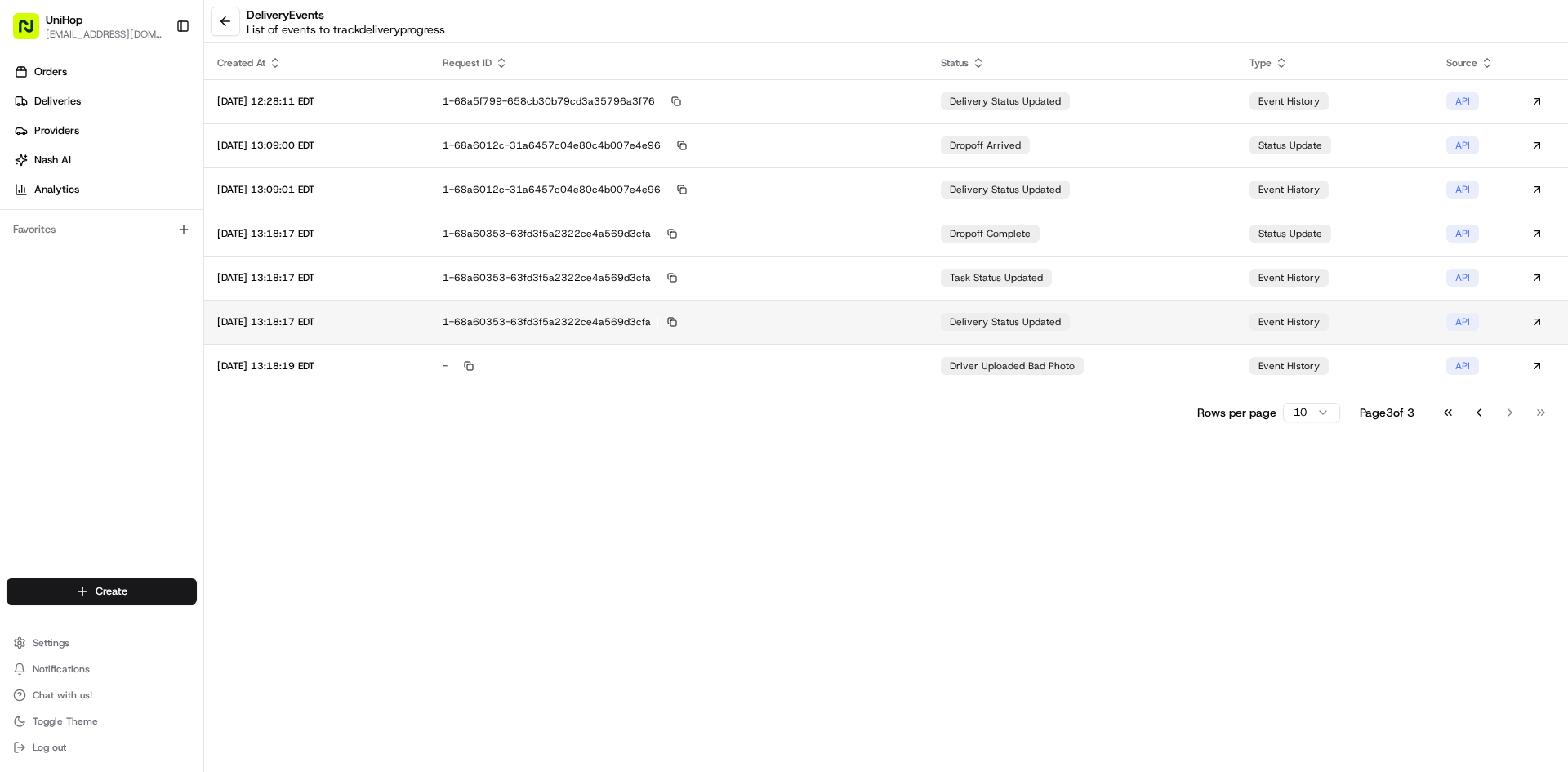
click at [1021, 329] on div "delivery status updated" at bounding box center [1005, 321] width 129 height 18
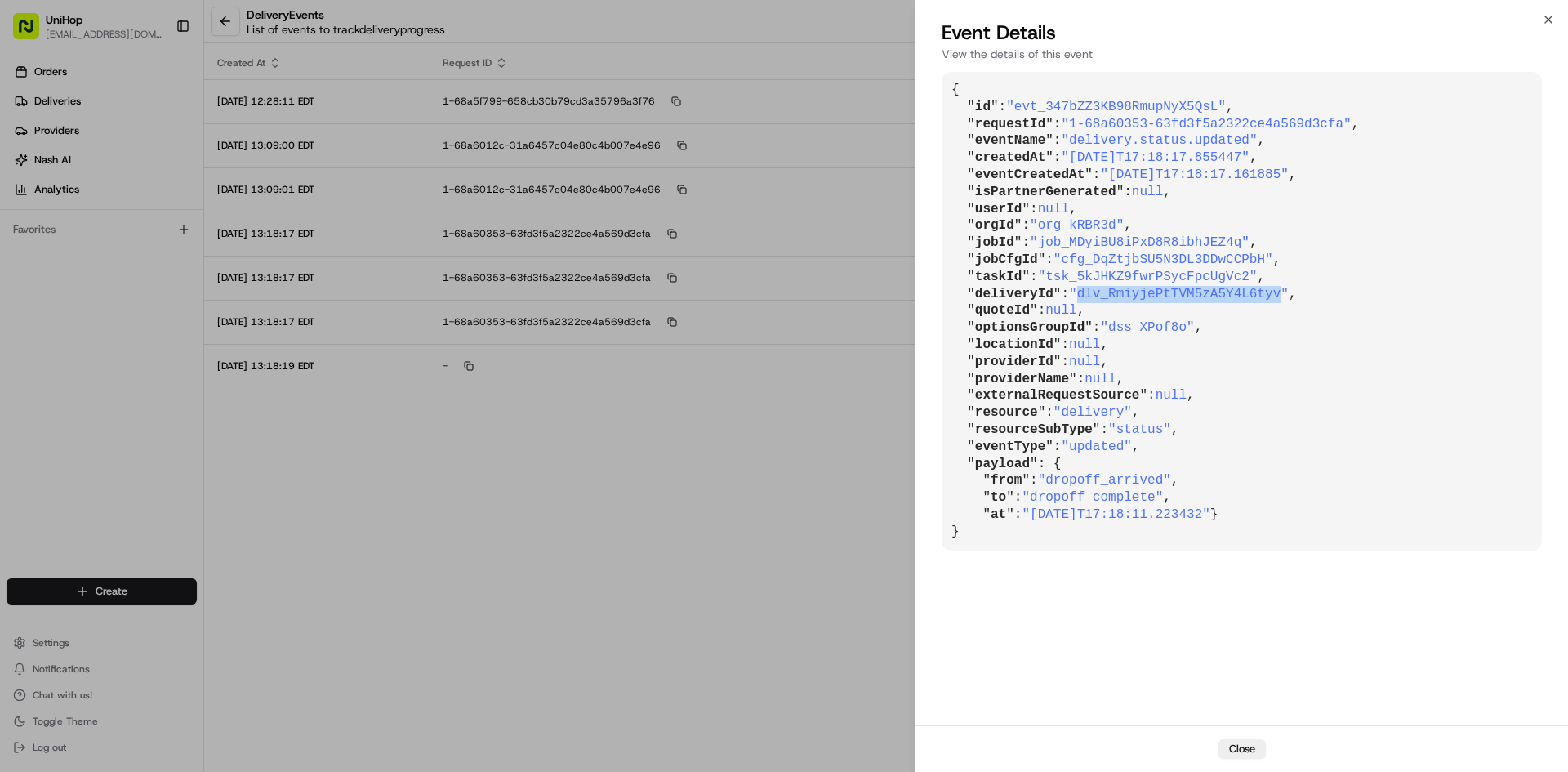
drag, startPoint x: 1073, startPoint y: 295, endPoint x: 1258, endPoint y: 298, distance: 185.0
click at [1258, 298] on span ""dlv_RmiyjePtTVM5zA5Y4L6tyv"" at bounding box center [1179, 293] width 220 height 15
copy span "dlv_RmiyjePtTVM5zA5Y4L6tyv"
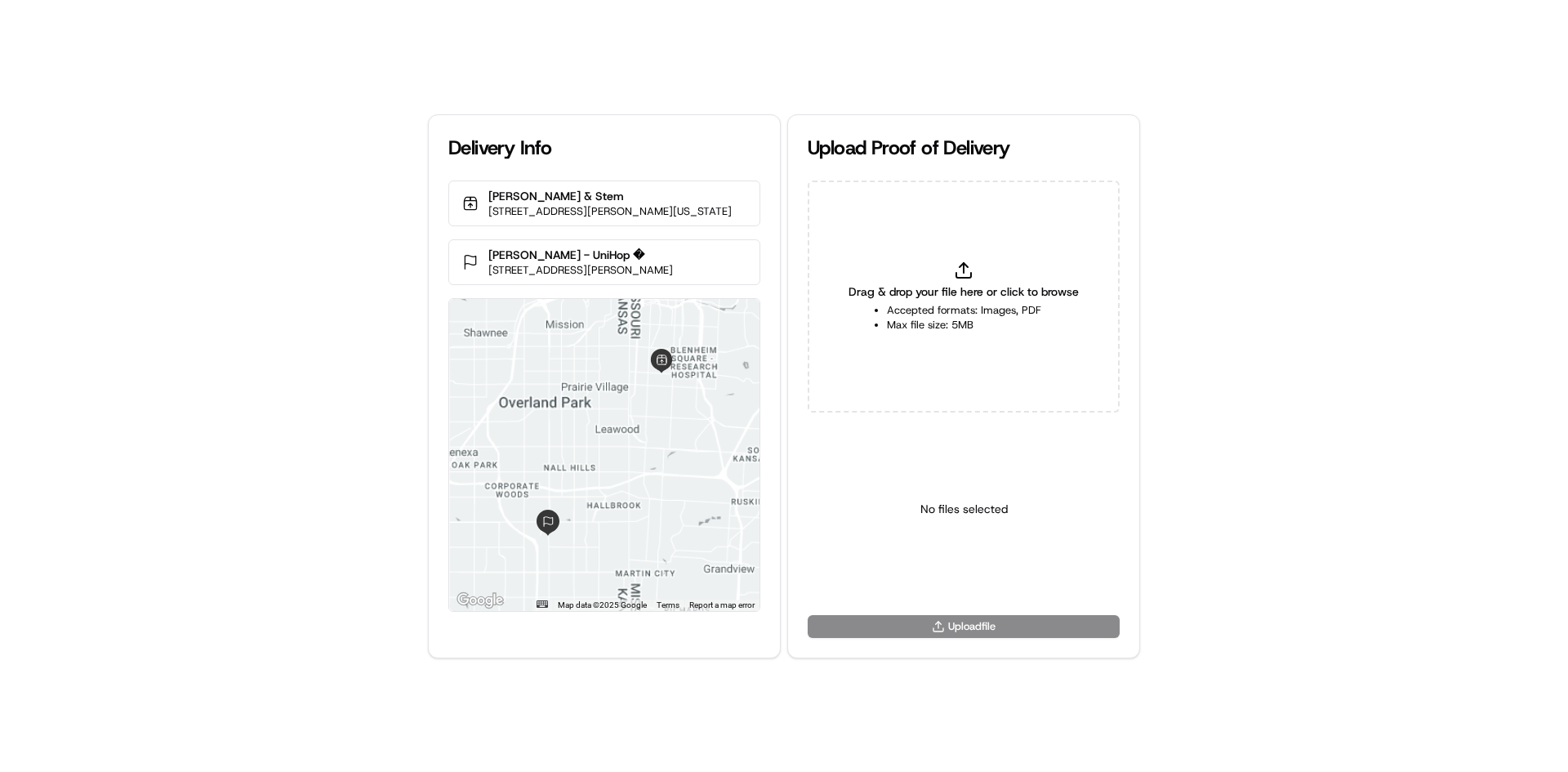
click at [1061, 339] on div "Drag & drop your file here or click to browse Accepted formats: Images, PDF Max…" at bounding box center [964, 296] width 312 height 232
